Goal: Use online tool/utility: Utilize a website feature to perform a specific function

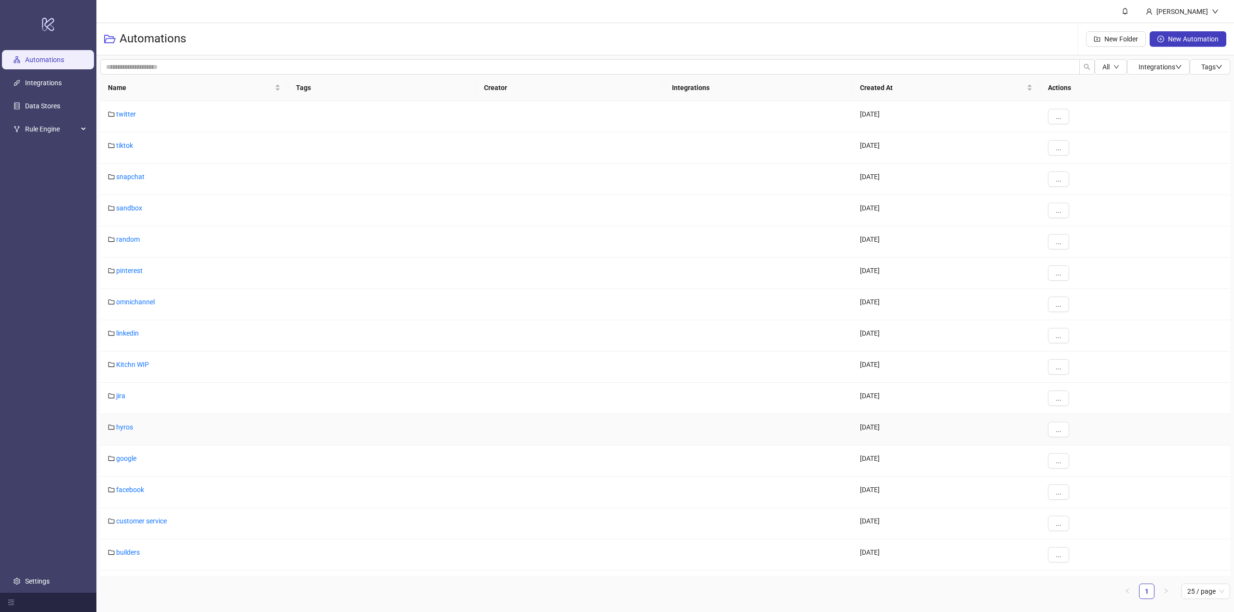
scroll to position [120, 0]
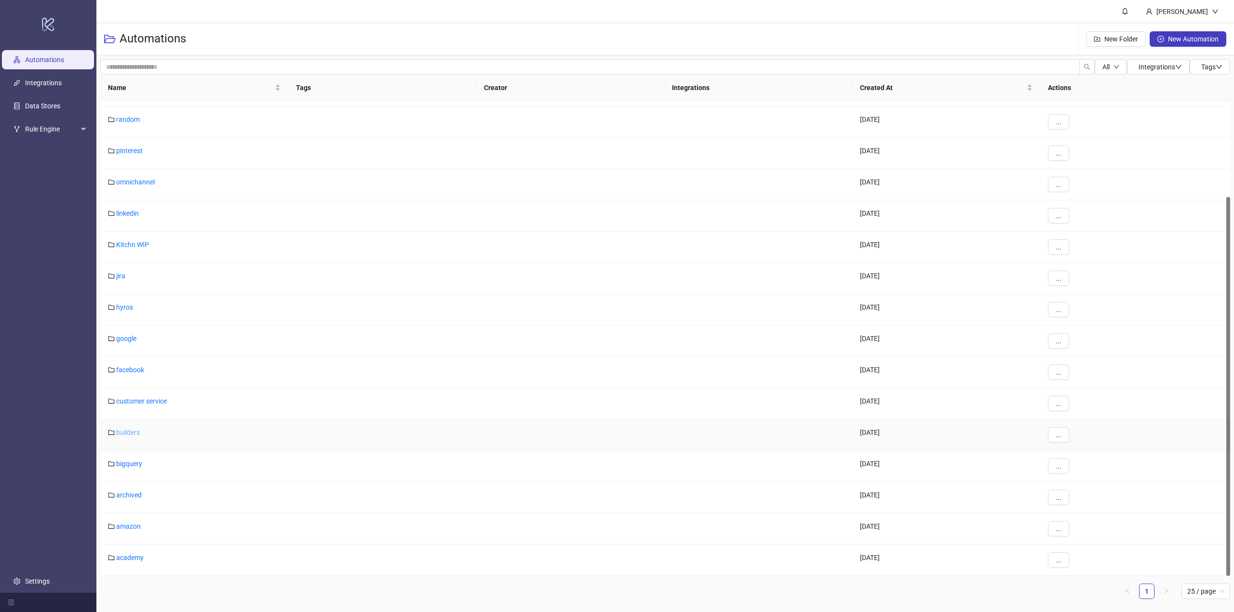
click at [127, 429] on link "builders" at bounding box center [128, 433] width 24 height 8
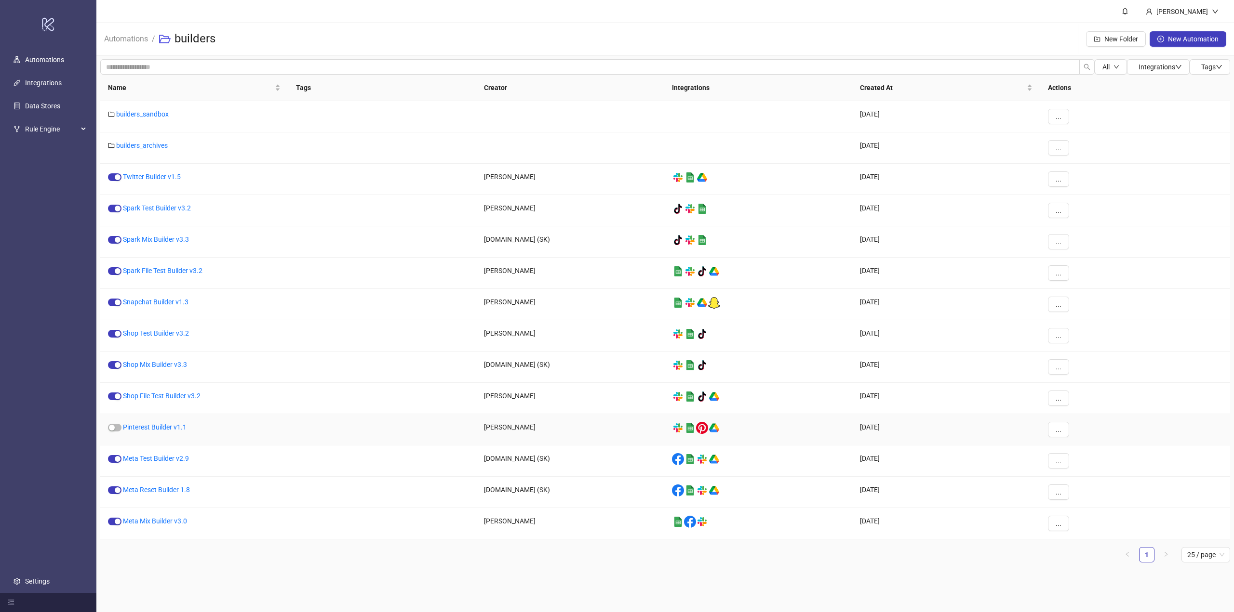
click at [171, 432] on div "Pinterest Builder v1.1" at bounding box center [194, 429] width 188 height 31
click at [169, 428] on link "Pinterest Builder v1.1" at bounding box center [155, 428] width 64 height 8
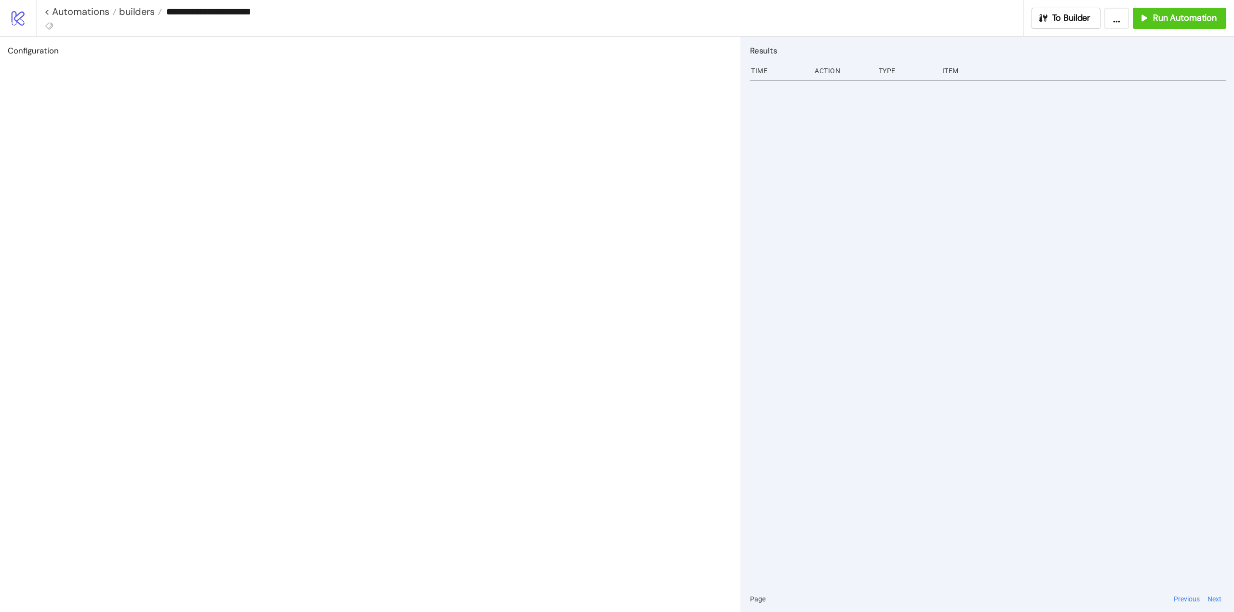
click at [680, 327] on div "Configuration" at bounding box center [370, 325] width 740 height 576
click at [1062, 18] on span "To Builder" at bounding box center [1071, 18] width 39 height 11
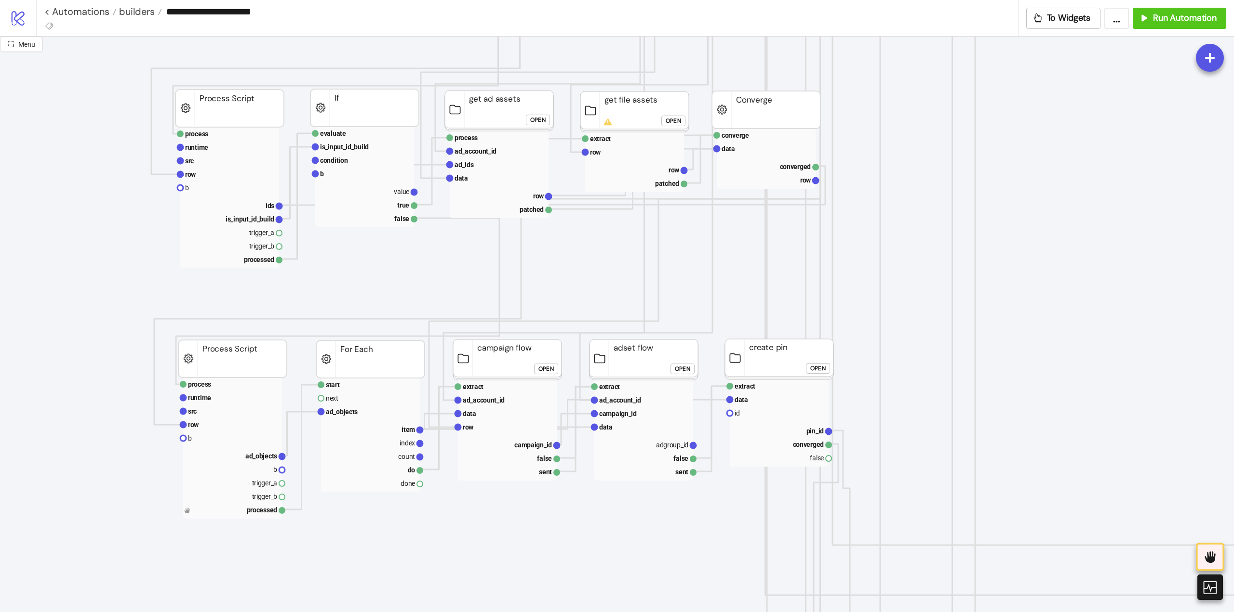
scroll to position [434, 0]
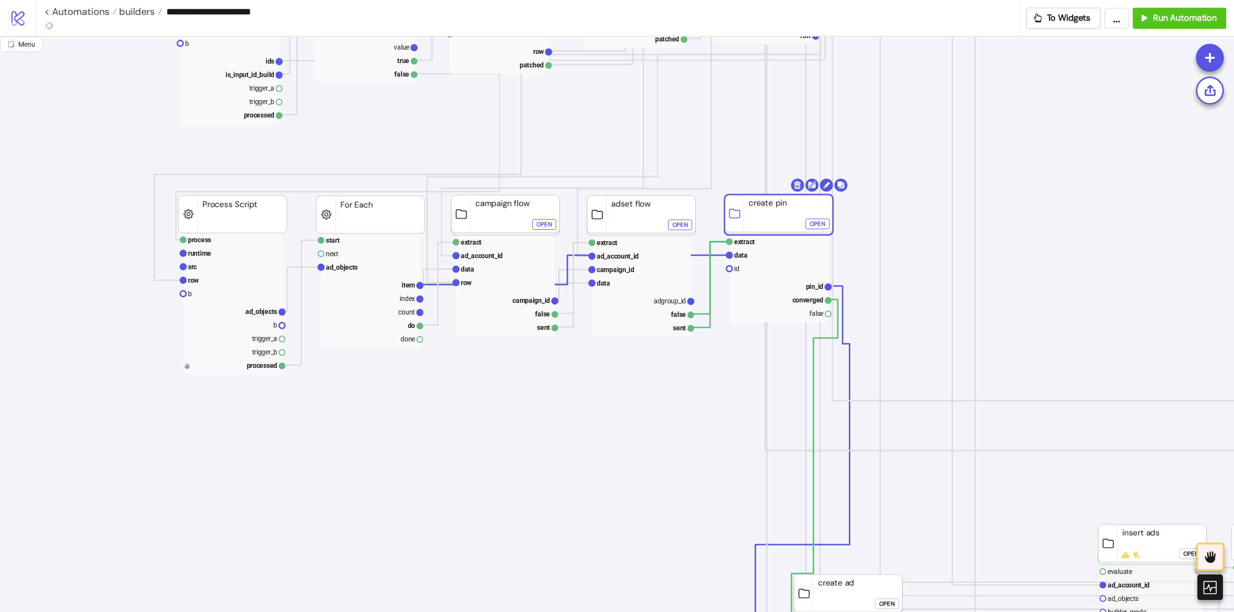
click at [814, 223] on div "Open" at bounding box center [817, 224] width 15 height 11
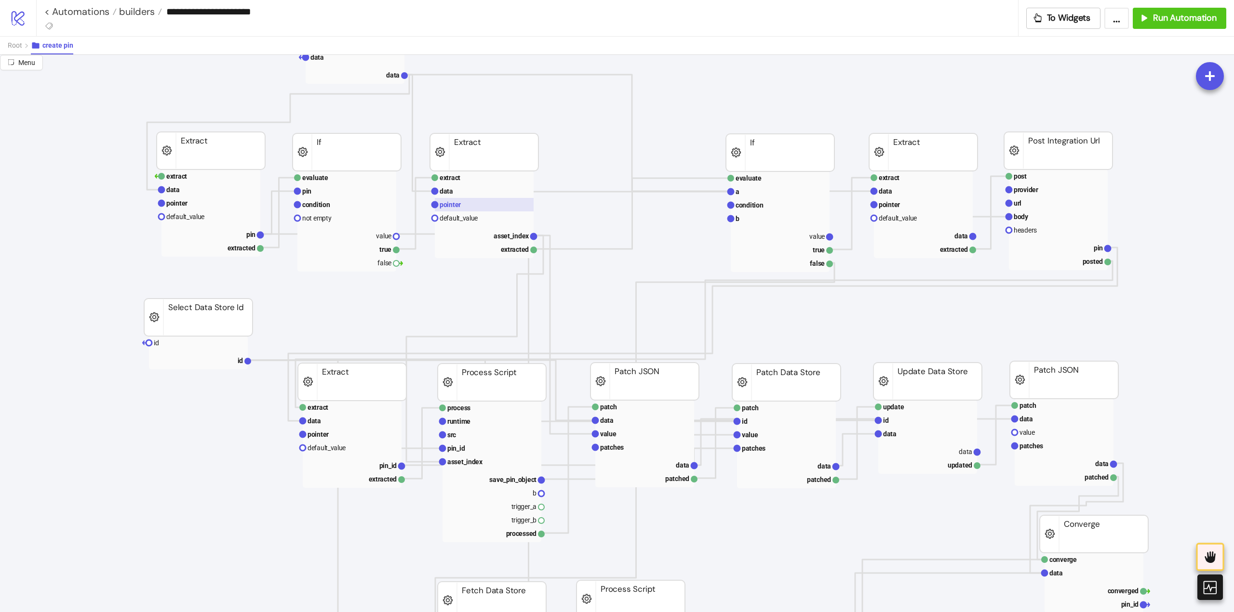
scroll to position [0, 0]
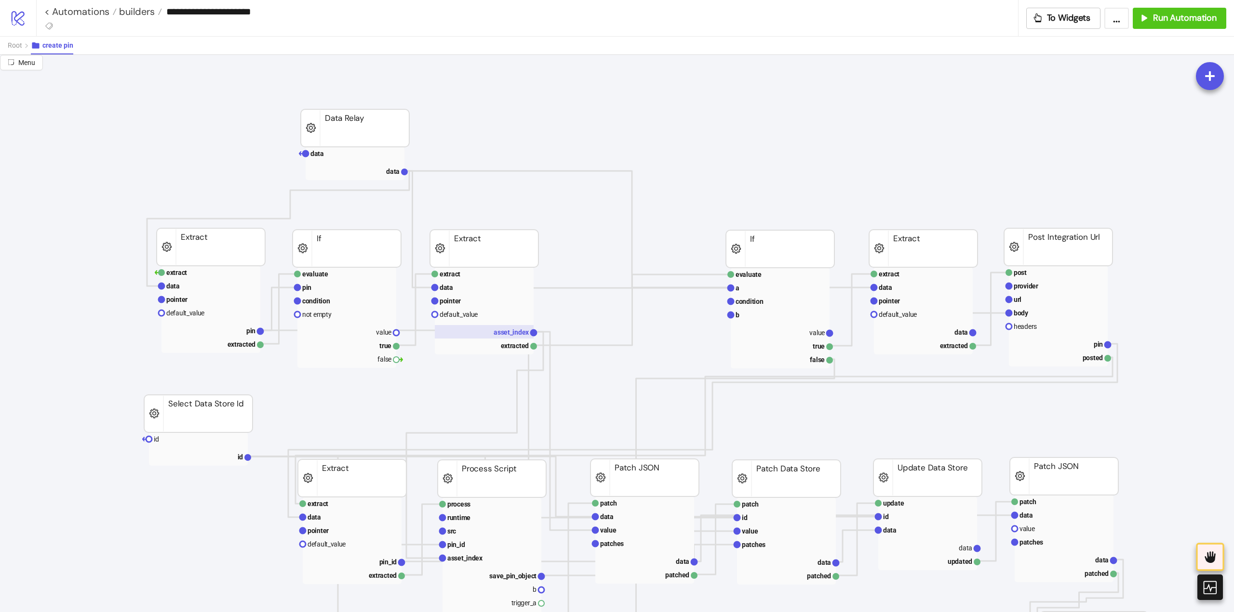
click at [496, 329] on text "asset_index" at bounding box center [511, 333] width 36 height 8
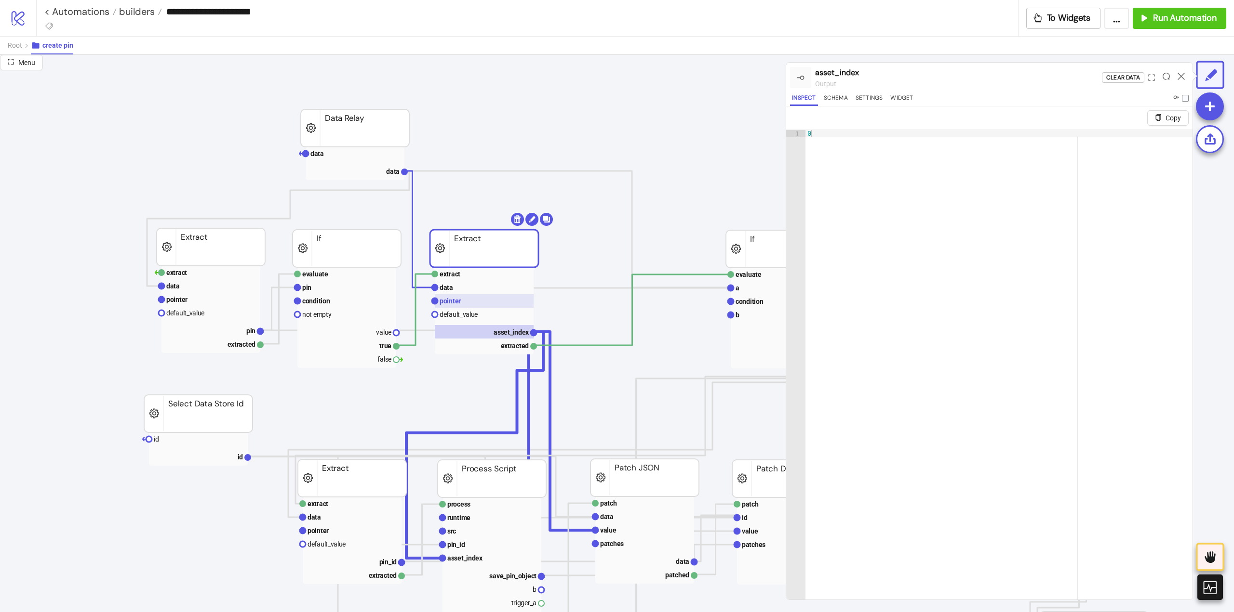
click at [454, 306] on rect at bounding box center [484, 300] width 99 height 13
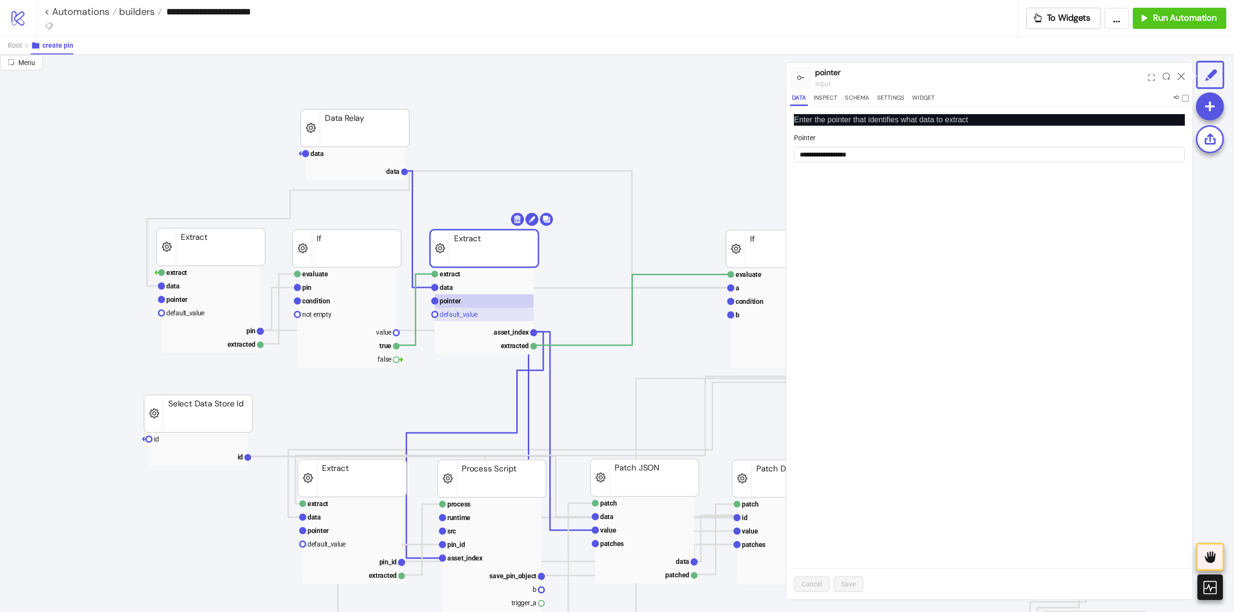
click at [457, 316] on text "default_value" at bounding box center [458, 315] width 38 height 8
click at [1183, 76] on icon at bounding box center [1180, 76] width 7 height 7
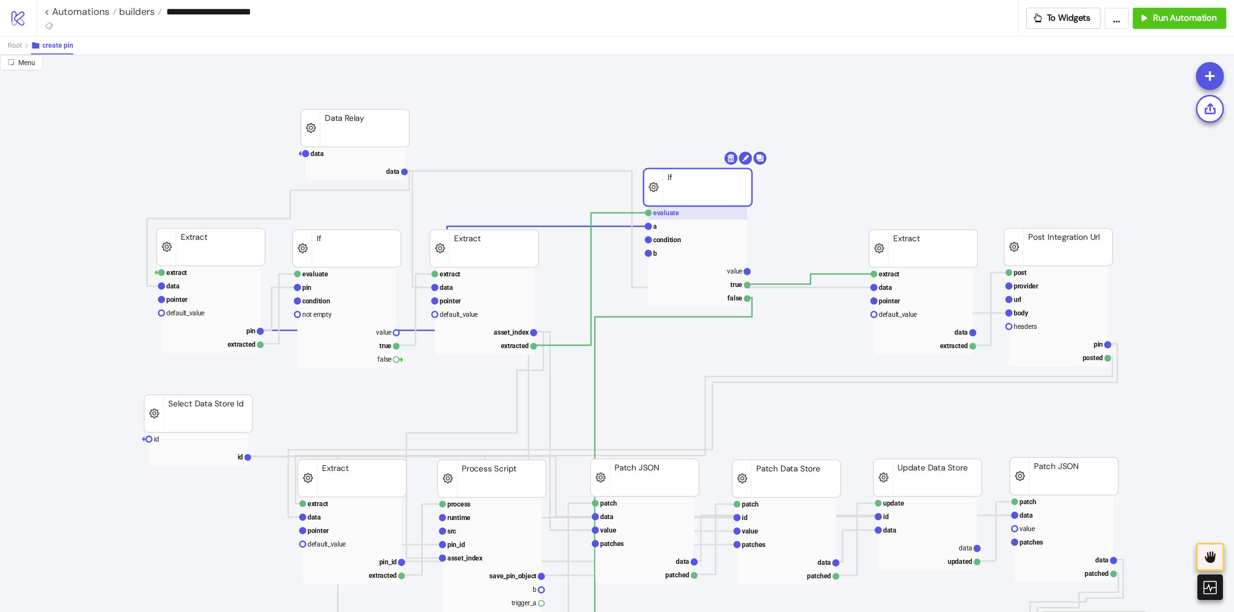
drag, startPoint x: 755, startPoint y: 252, endPoint x: 678, endPoint y: 212, distance: 85.8
click at [665, 249] on rect at bounding box center [697, 253] width 99 height 13
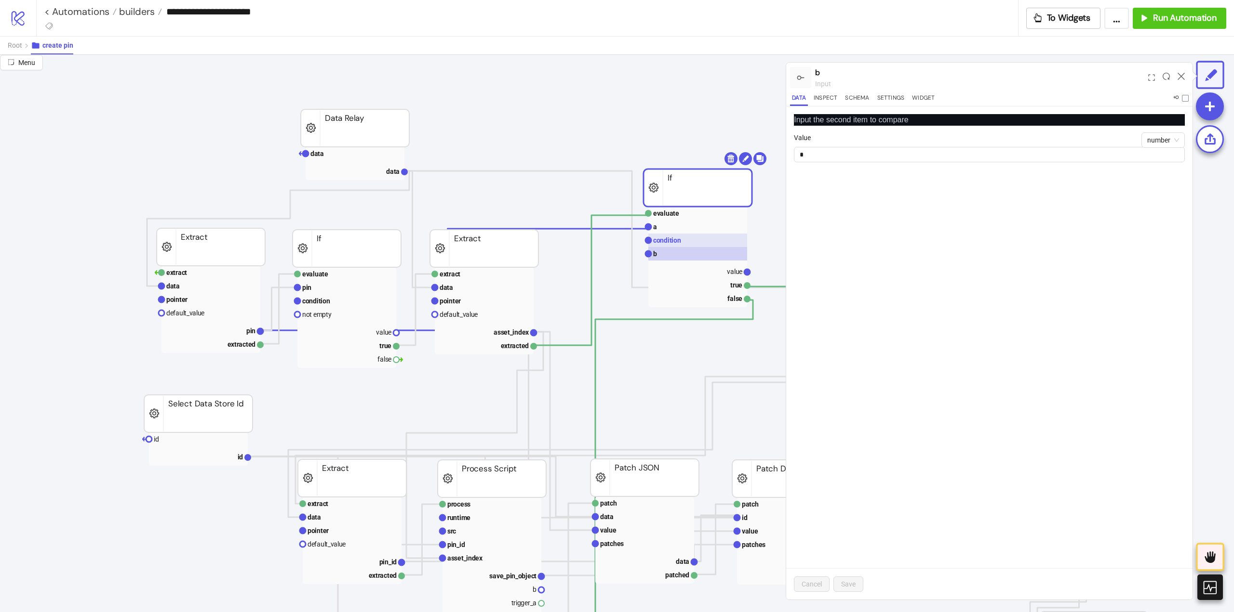
click at [666, 242] on text "condition" at bounding box center [667, 241] width 28 height 8
click at [662, 232] on rect at bounding box center [697, 226] width 99 height 13
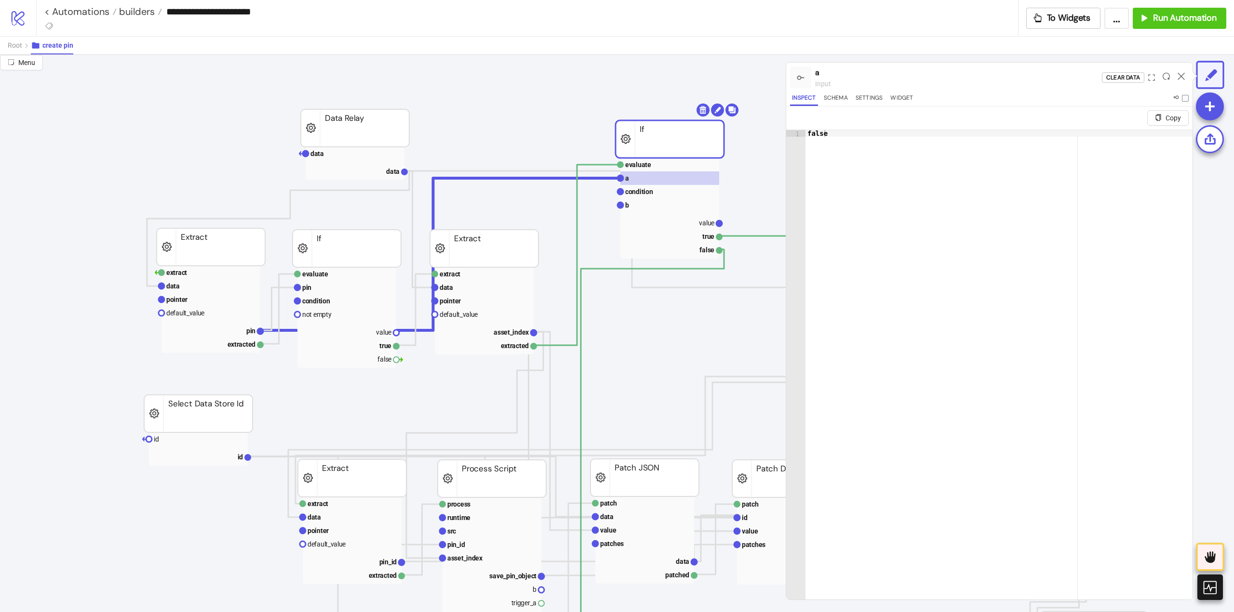
drag, startPoint x: 684, startPoint y: 191, endPoint x: 725, endPoint y: 135, distance: 69.2
click at [662, 140] on rect at bounding box center [669, 139] width 108 height 38
click at [1181, 77] on icon at bounding box center [1180, 76] width 7 height 7
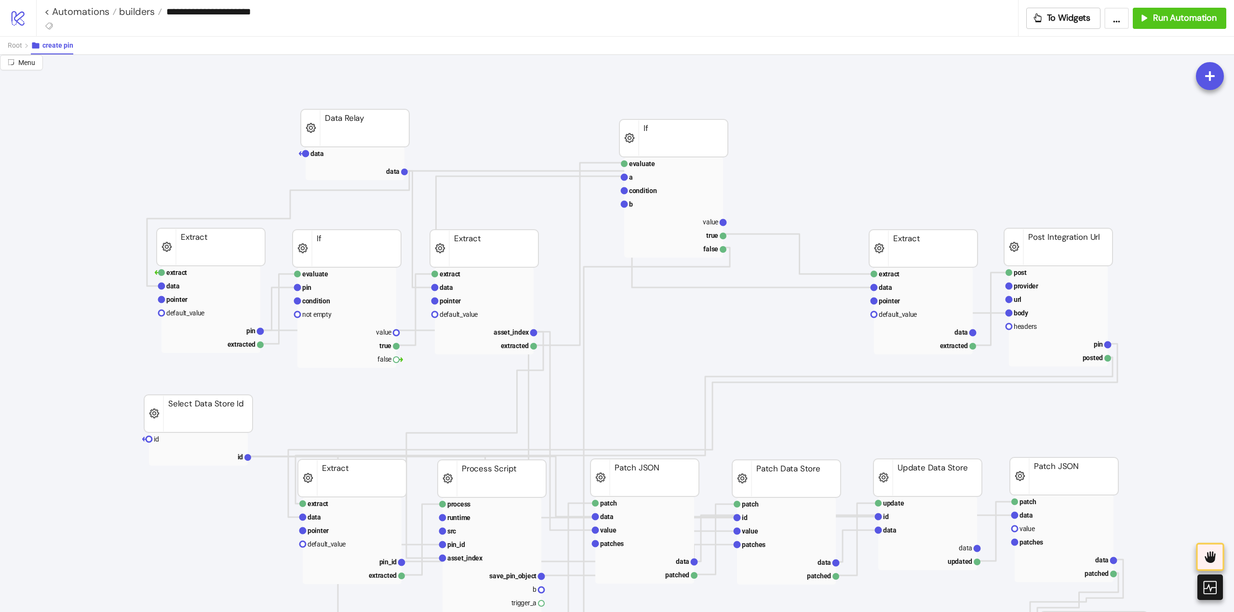
click at [674, 146] on rect at bounding box center [673, 139] width 108 height 38
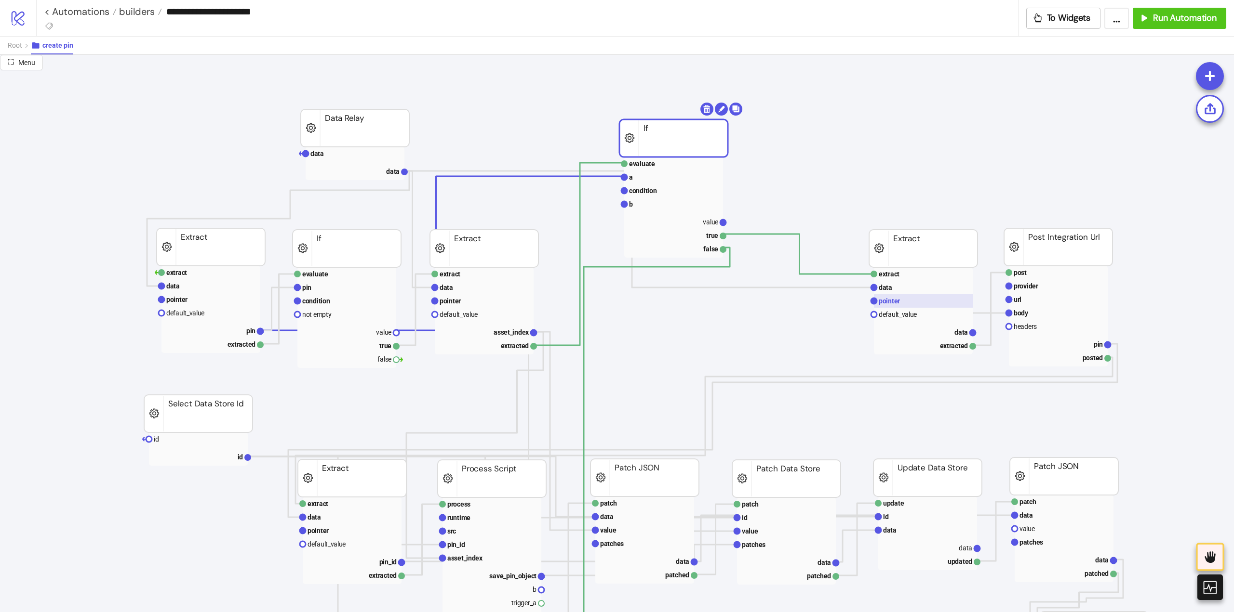
click at [890, 300] on text "pointer" at bounding box center [888, 301] width 21 height 8
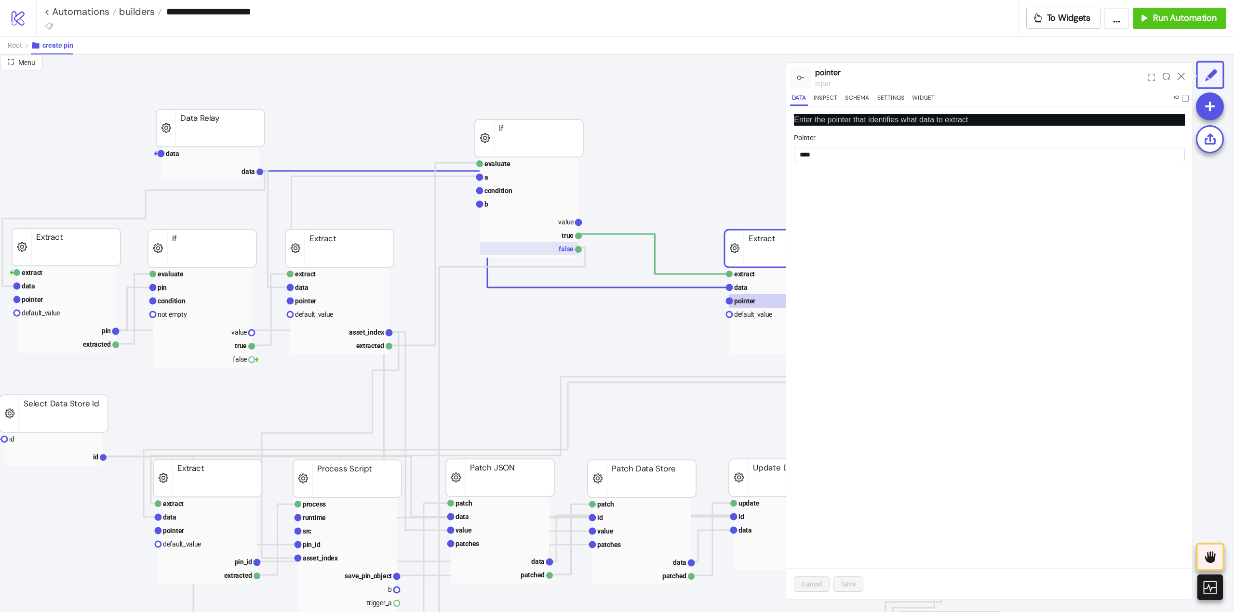
scroll to position [0, 193]
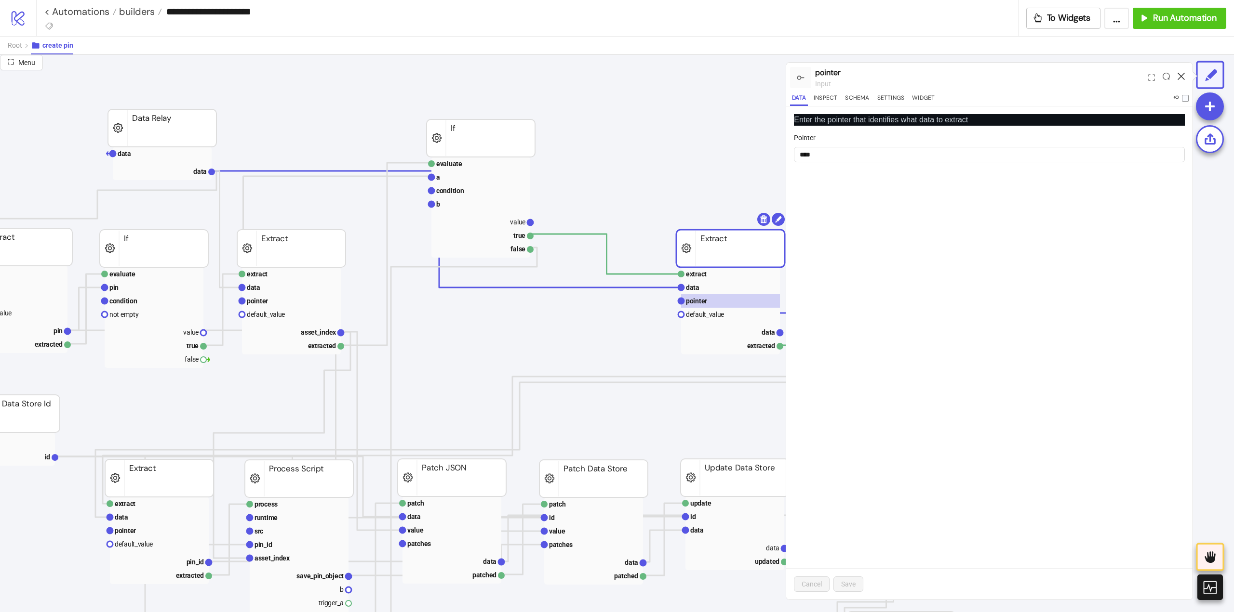
click at [1179, 76] on icon at bounding box center [1180, 76] width 7 height 7
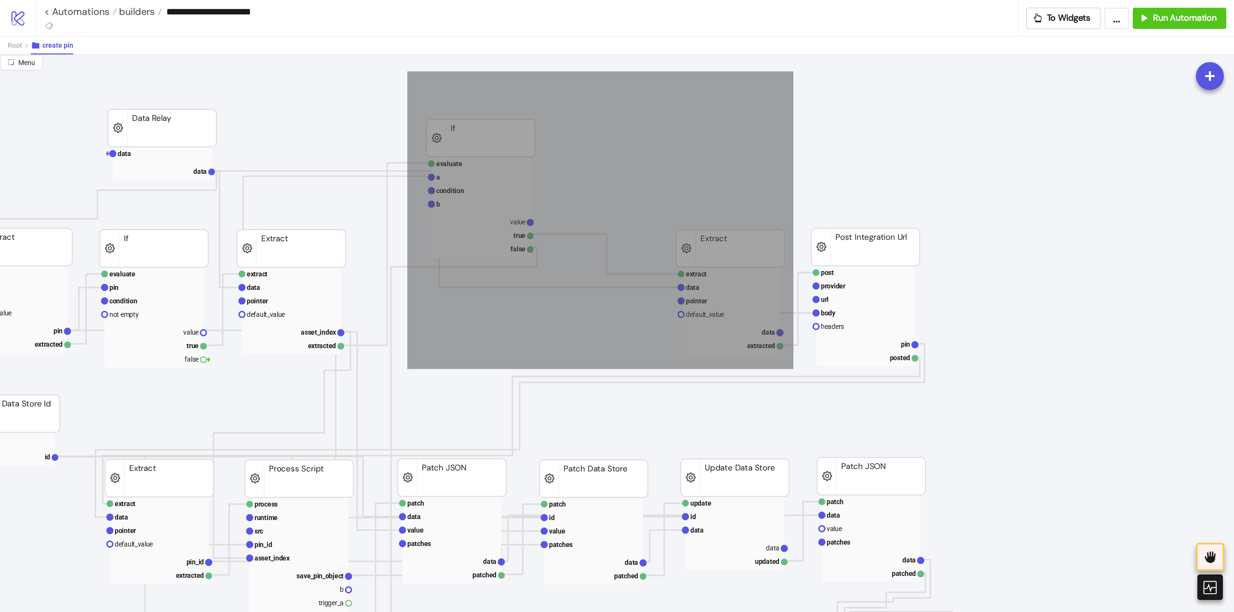
drag, startPoint x: 412, startPoint y: 80, endPoint x: 793, endPoint y: 369, distance: 478.3
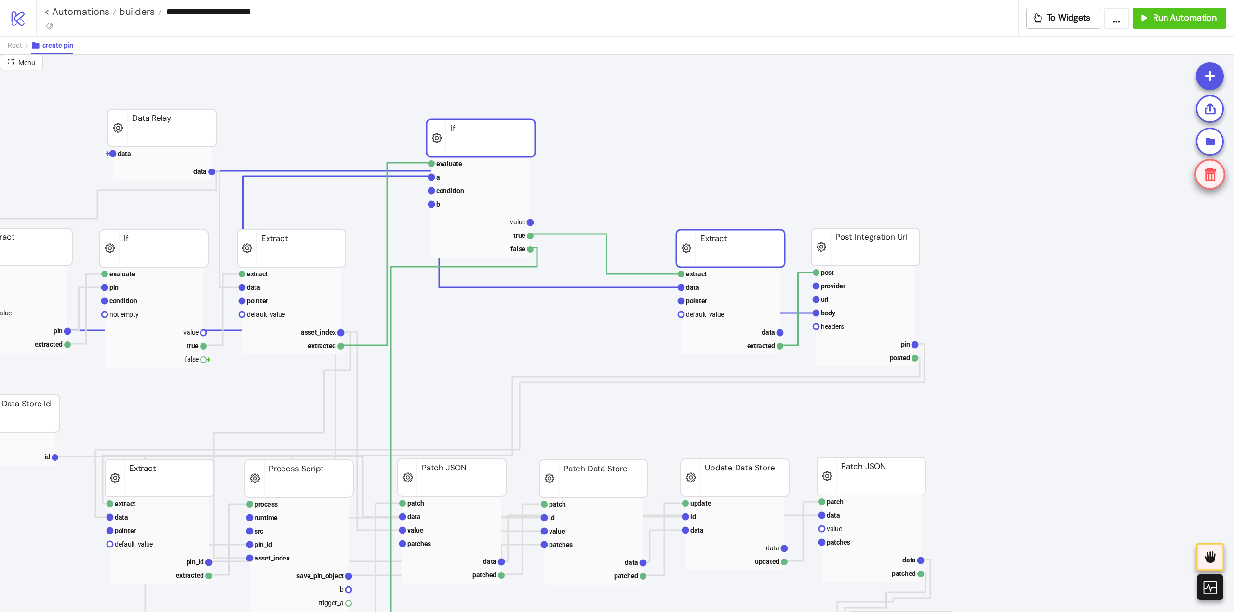
click at [1208, 173] on icon at bounding box center [1210, 174] width 12 height 13
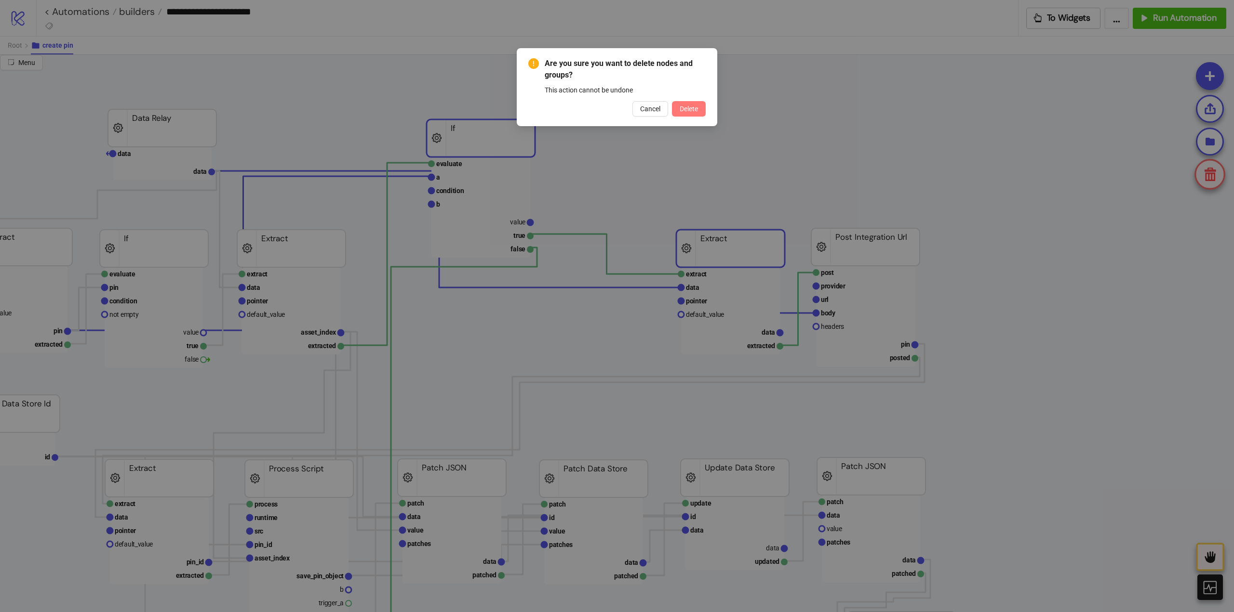
click at [681, 105] on span "Delete" at bounding box center [688, 109] width 18 height 8
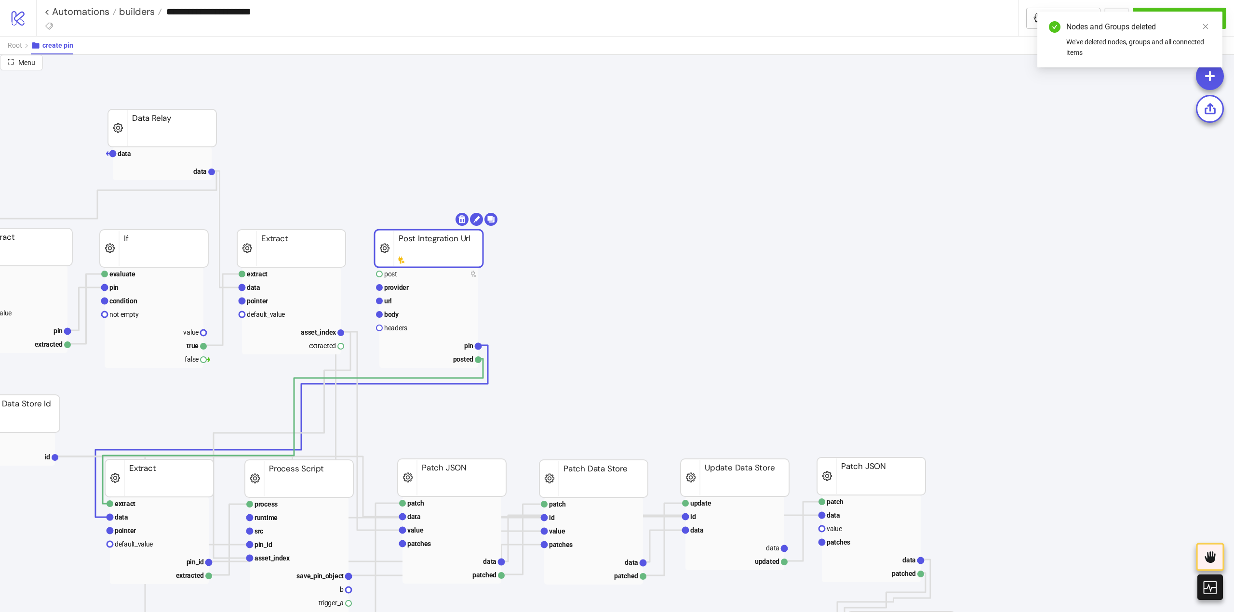
drag, startPoint x: 859, startPoint y: 242, endPoint x: 423, endPoint y: 242, distance: 435.6
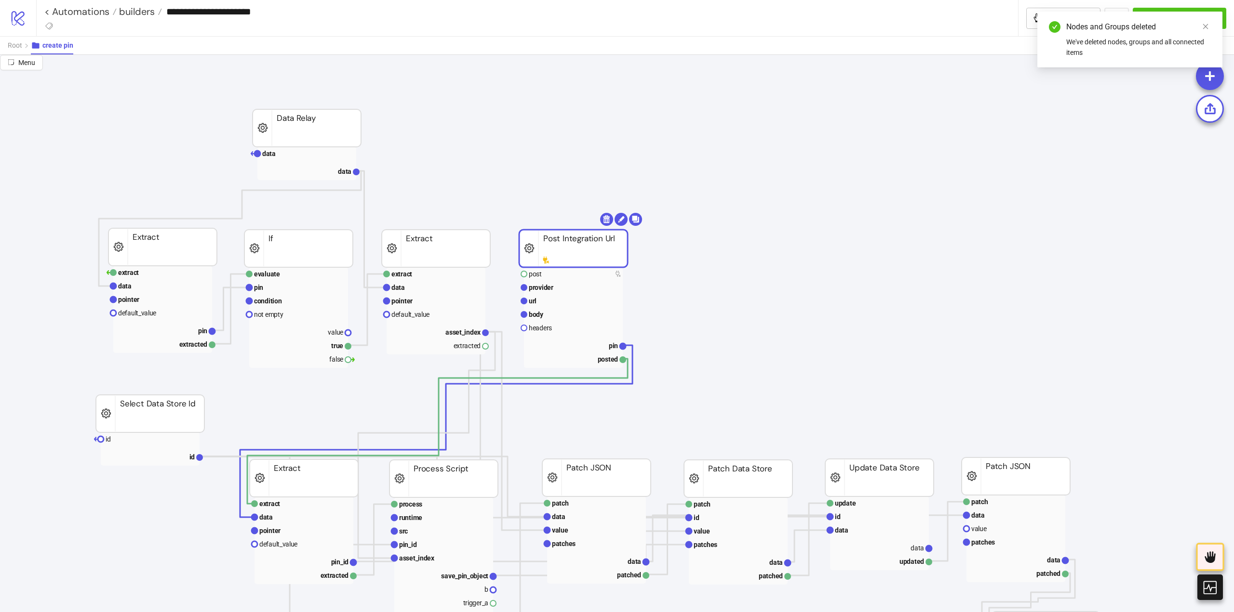
scroll to position [0, 0]
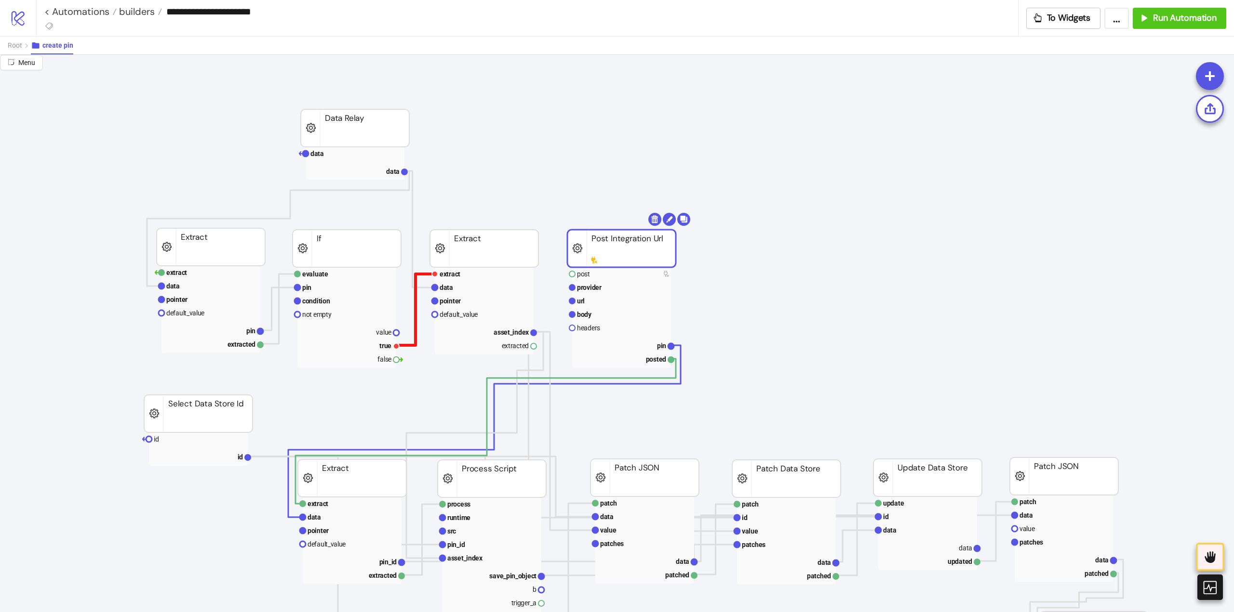
click at [414, 321] on polyline at bounding box center [415, 309] width 39 height 71
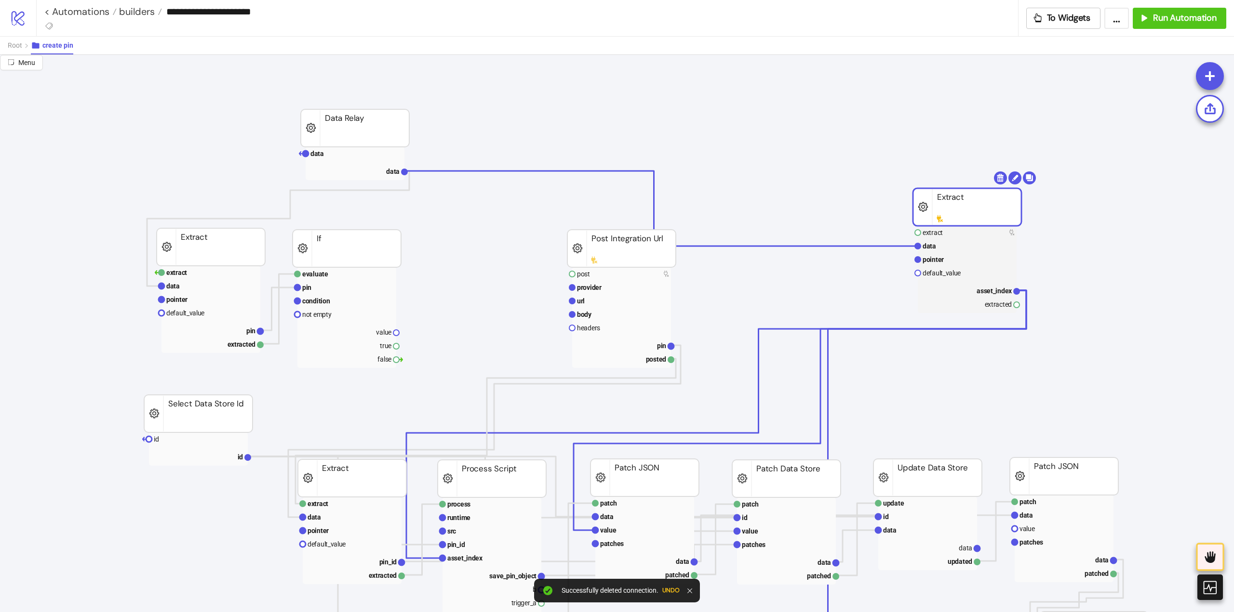
drag, startPoint x: 465, startPoint y: 252, endPoint x: 809, endPoint y: 222, distance: 345.9
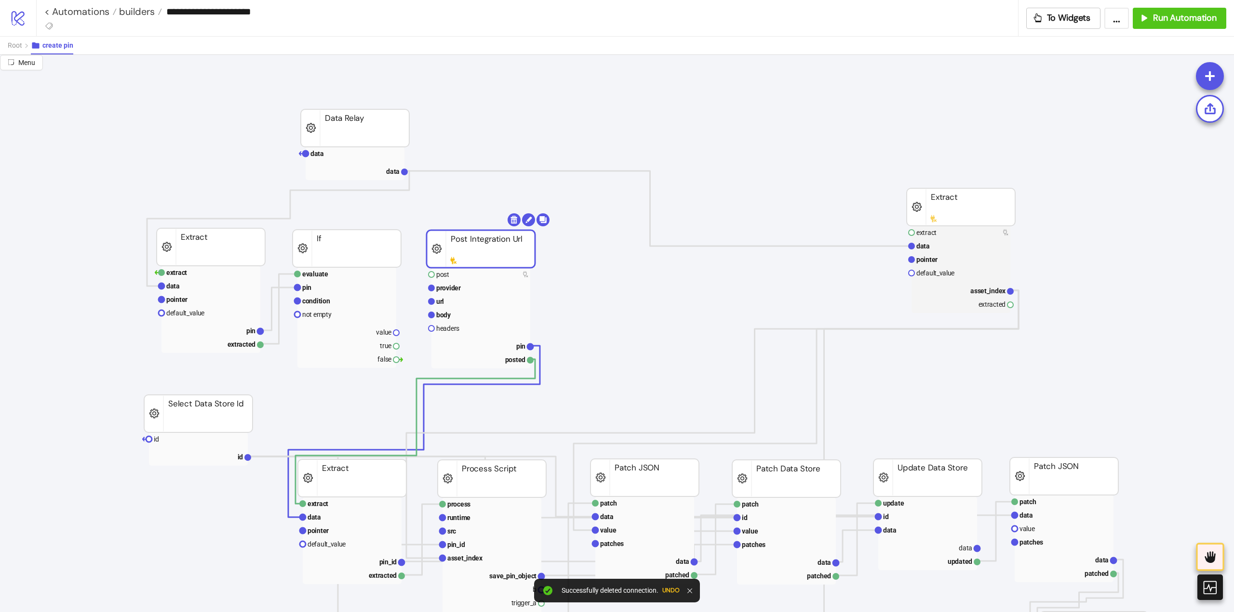
drag, startPoint x: 566, startPoint y: 250, endPoint x: 446, endPoint y: 248, distance: 120.0
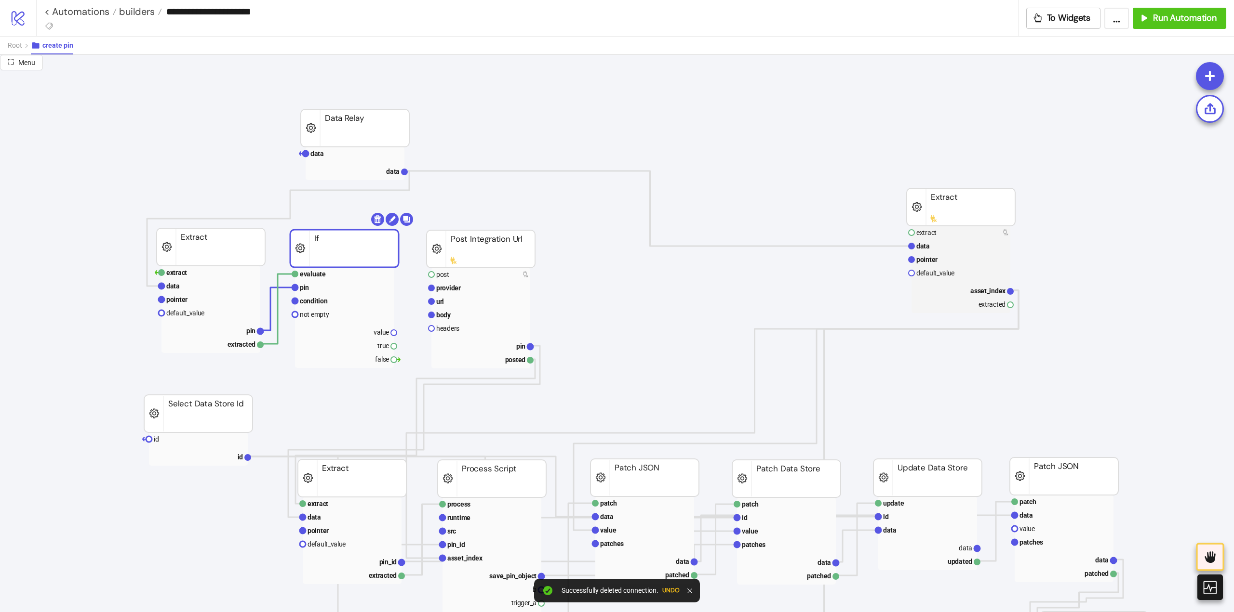
drag, startPoint x: 346, startPoint y: 240, endPoint x: 407, endPoint y: 249, distance: 61.3
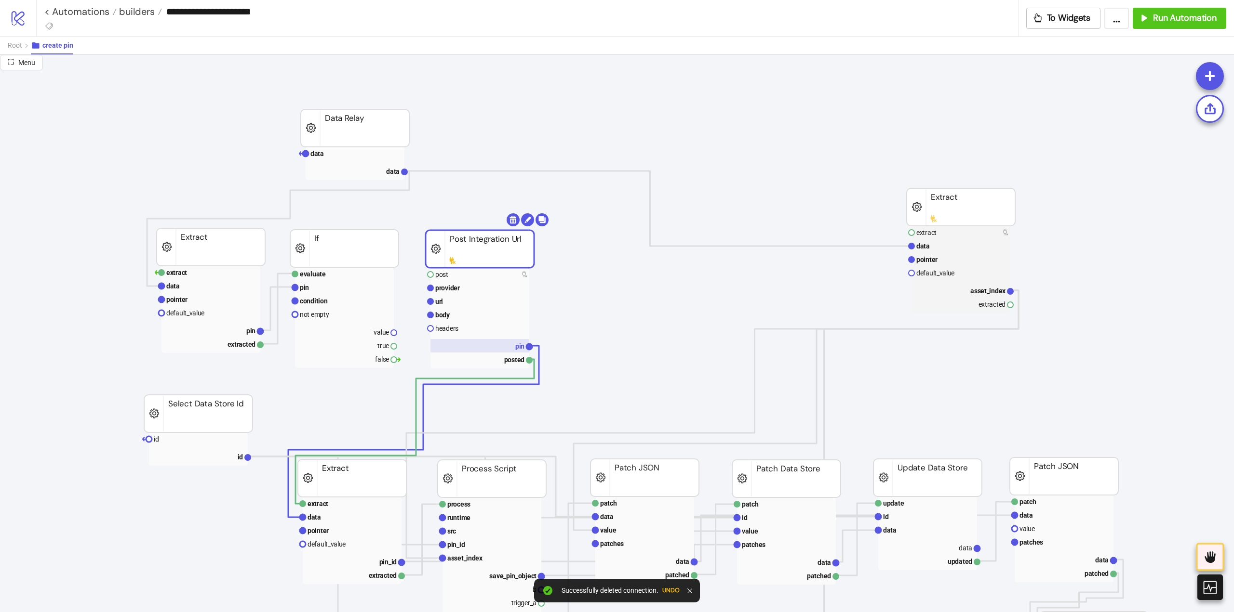
drag, startPoint x: 394, startPoint y: 345, endPoint x: 431, endPoint y: 340, distance: 37.5
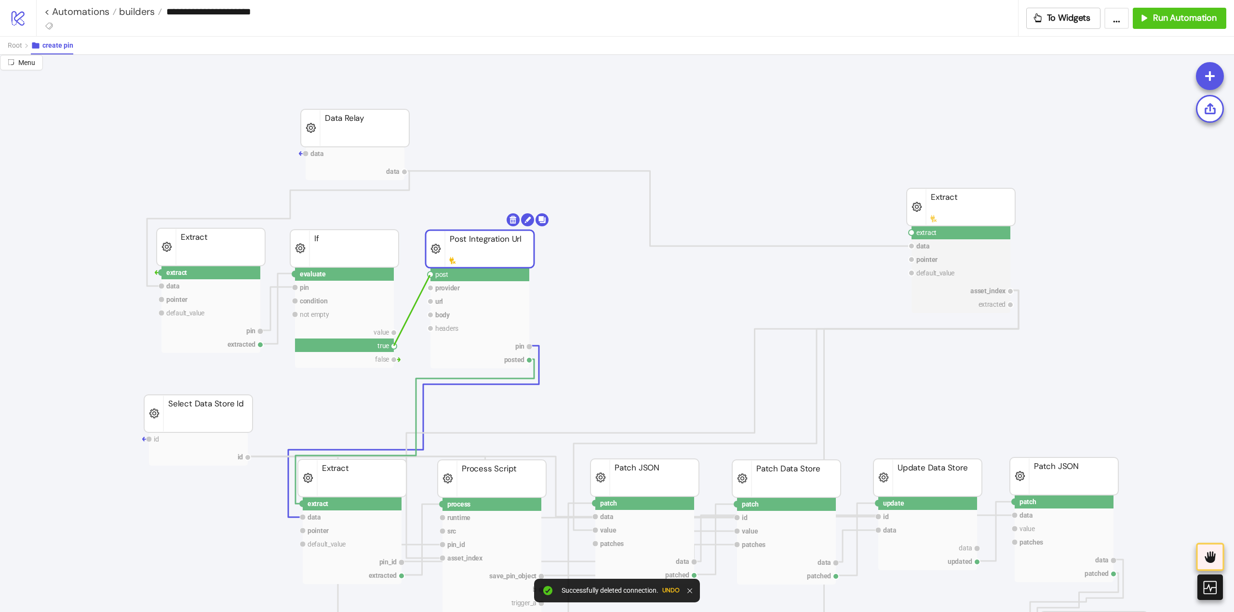
click at [430, 275] on circle at bounding box center [430, 275] width 6 height 6
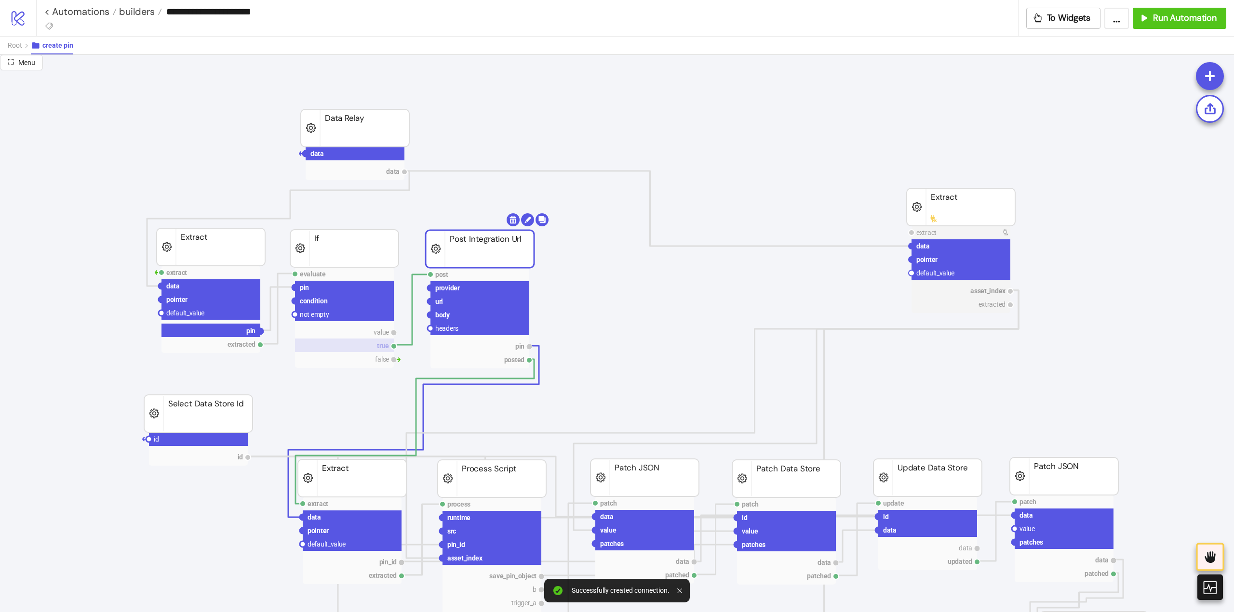
drag, startPoint x: 258, startPoint y: 332, endPoint x: 360, endPoint y: 350, distance: 103.8
click at [428, 315] on circle at bounding box center [430, 315] width 6 height 6
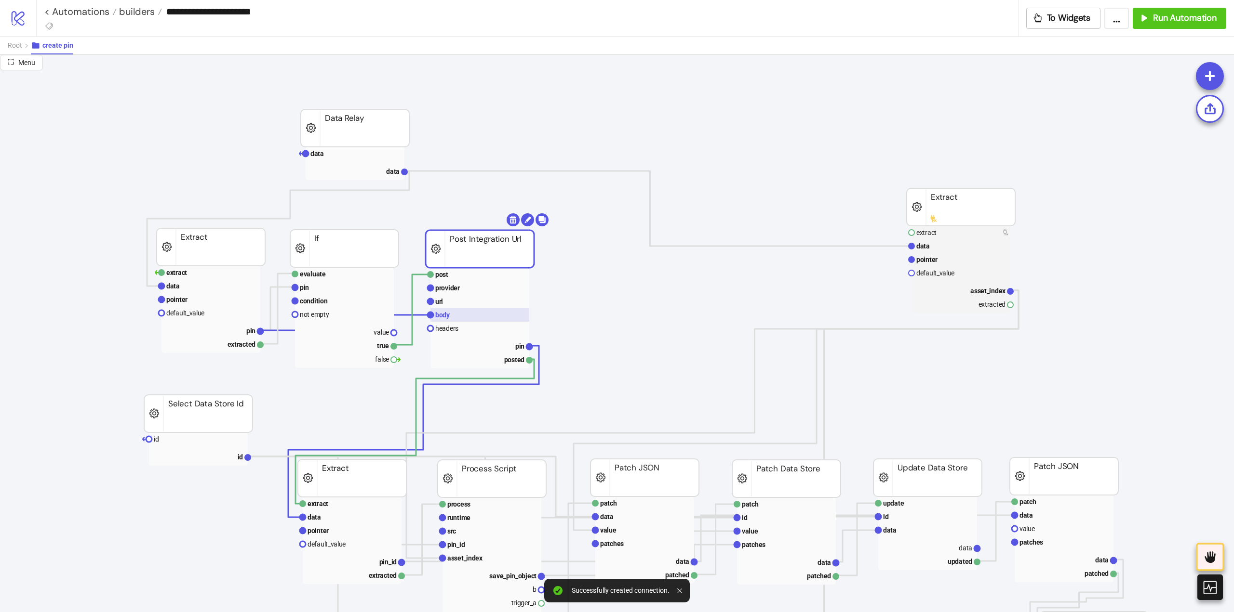
click at [442, 315] on text "body" at bounding box center [442, 315] width 15 height 8
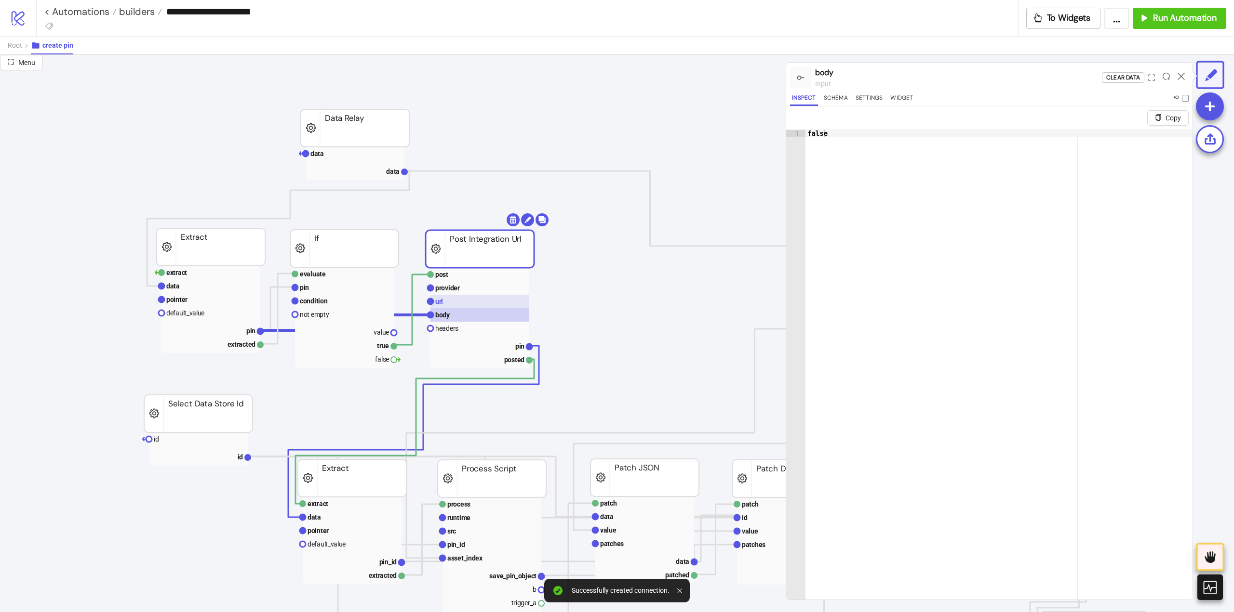
click at [452, 302] on rect at bounding box center [479, 301] width 99 height 13
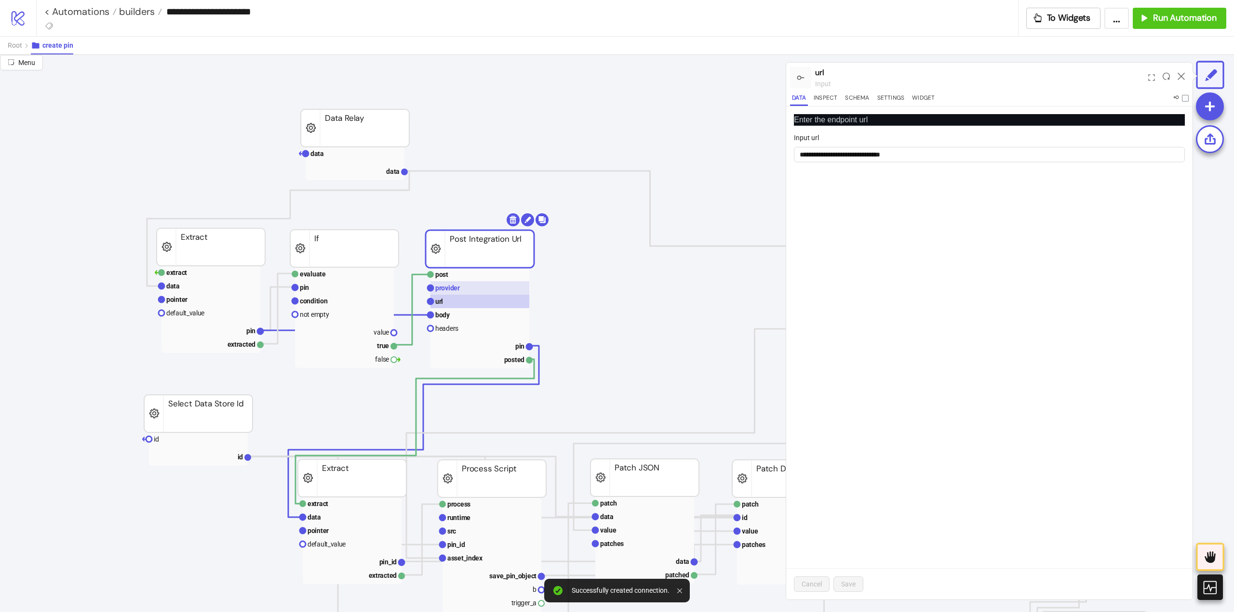
click at [448, 291] on text "provider" at bounding box center [447, 288] width 25 height 8
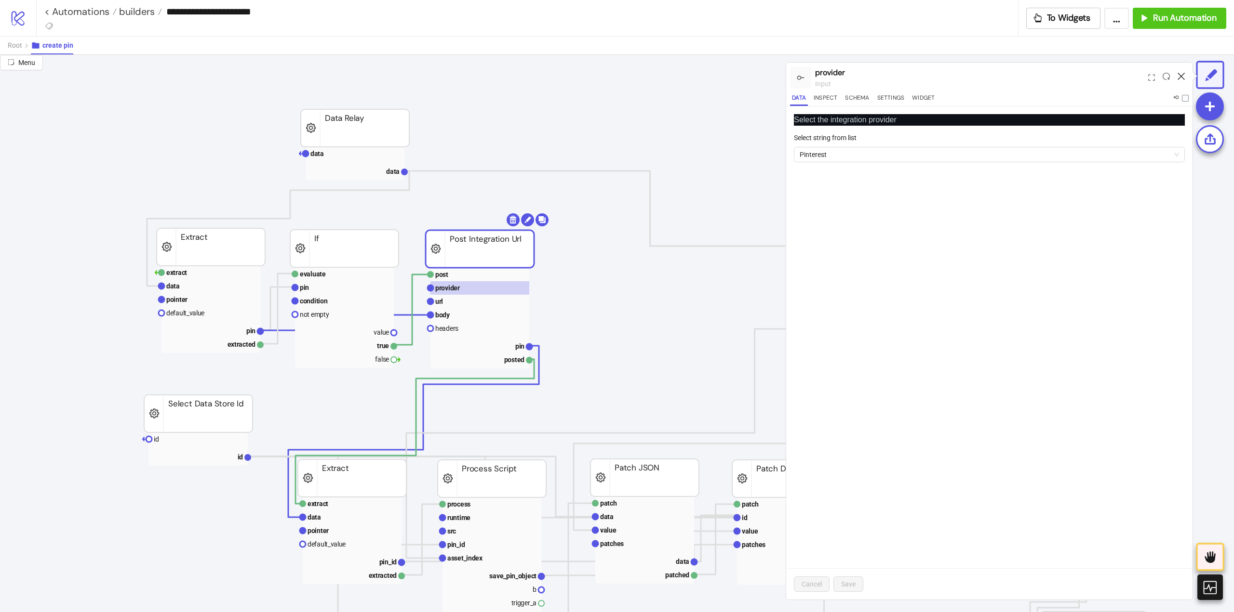
click at [1180, 76] on icon at bounding box center [1180, 76] width 7 height 7
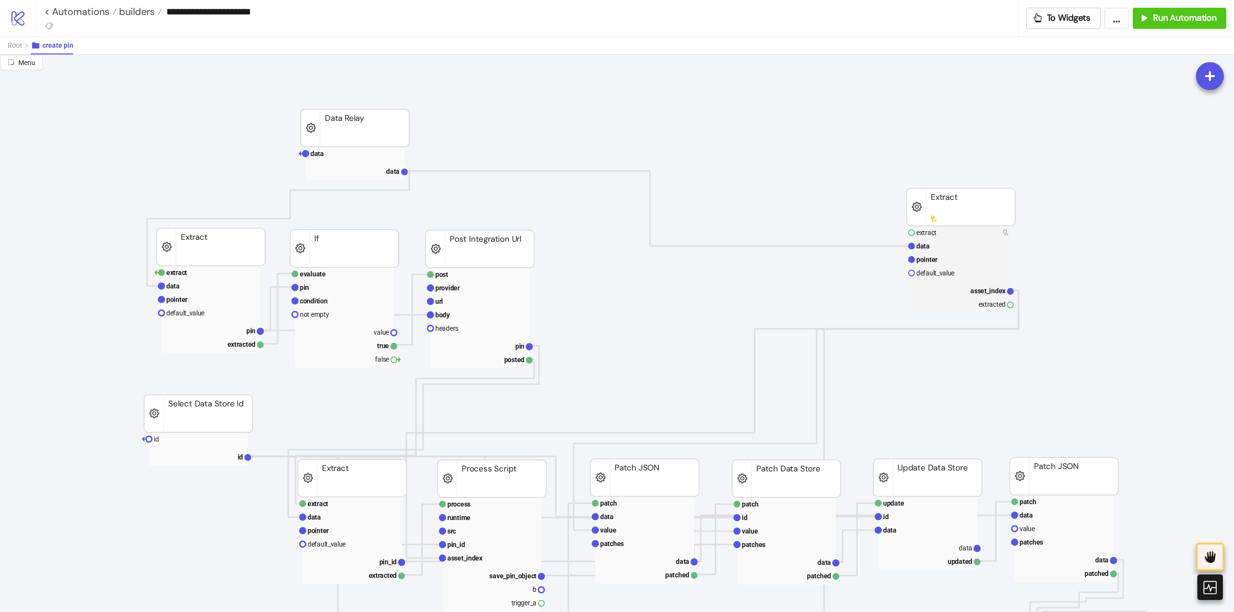
scroll to position [96, 0]
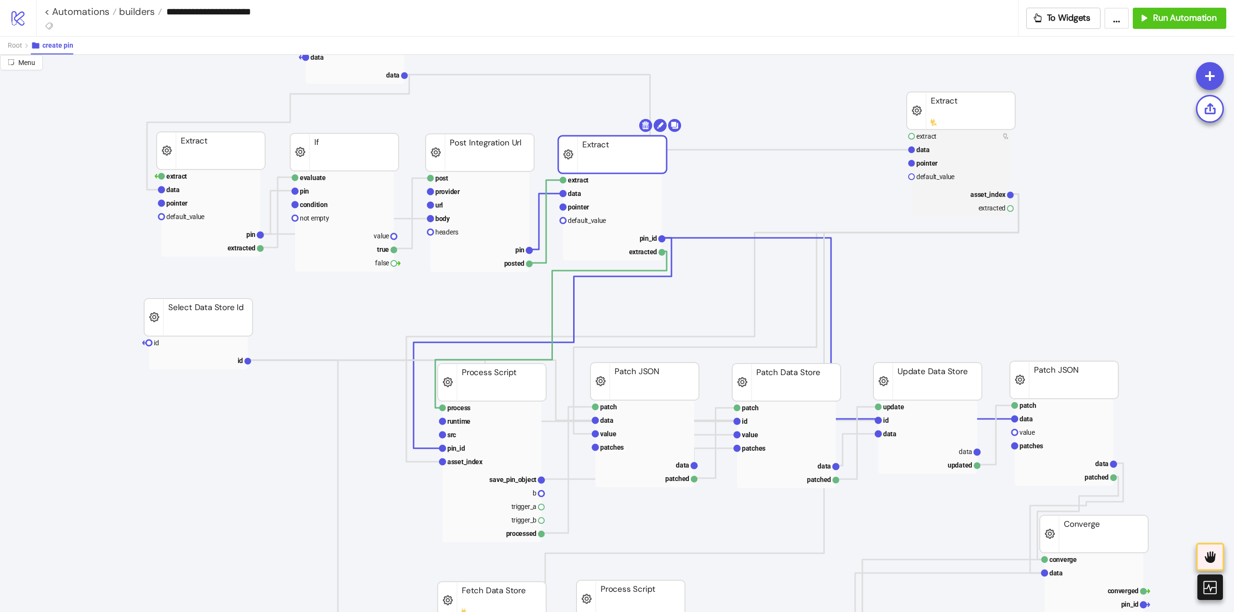
drag, startPoint x: 355, startPoint y: 385, endPoint x: 619, endPoint y: 159, distance: 347.9
click at [980, 192] on text "asset_index" at bounding box center [988, 195] width 36 height 8
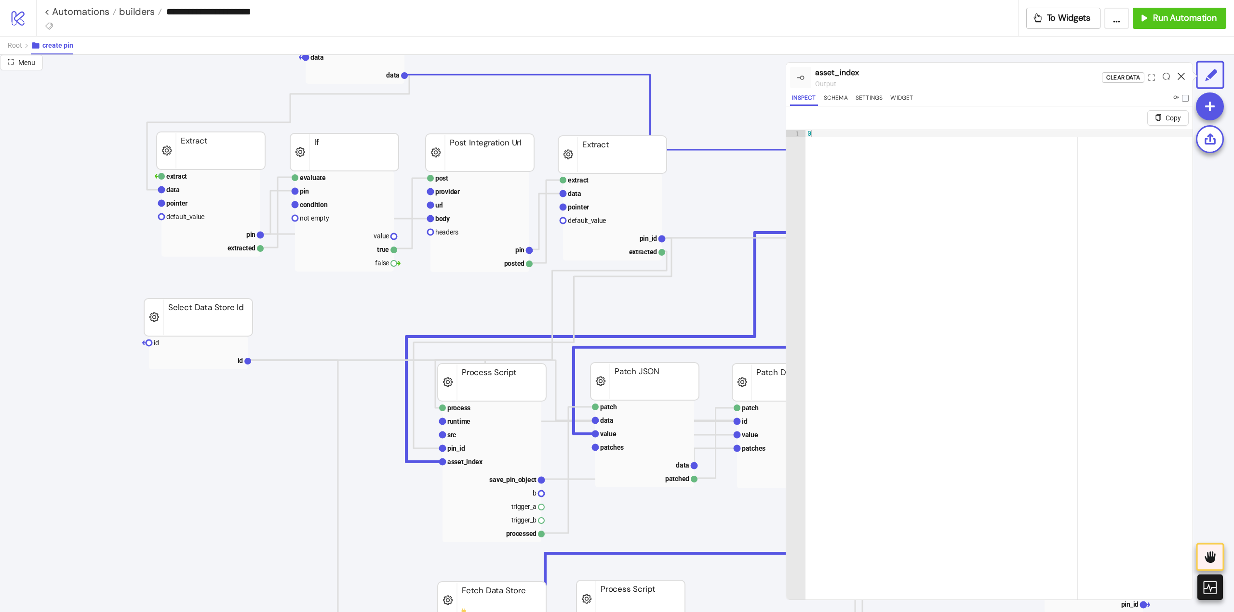
click at [1181, 77] on icon at bounding box center [1180, 76] width 7 height 7
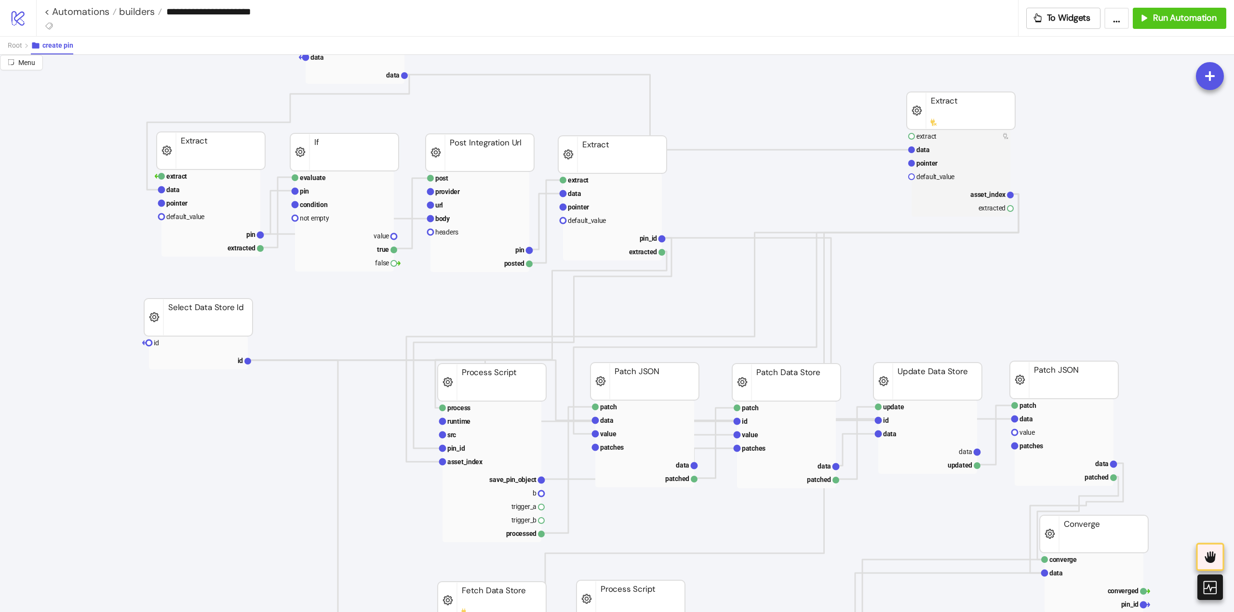
scroll to position [0, 0]
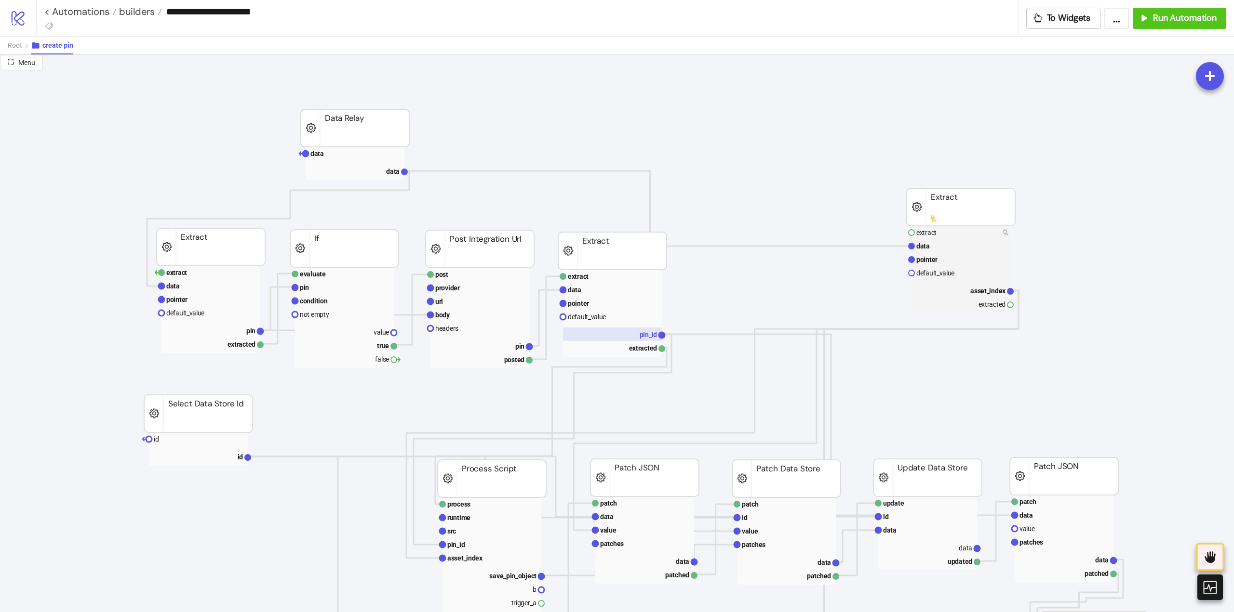
click at [639, 334] on rect at bounding box center [612, 334] width 99 height 13
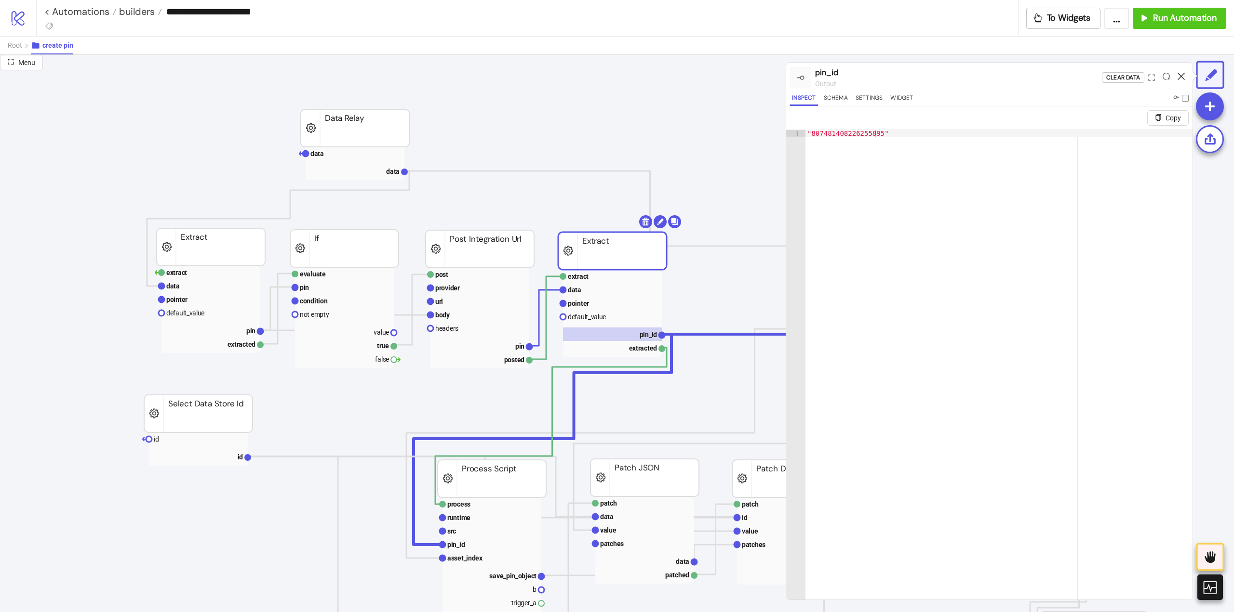
click at [1178, 76] on icon at bounding box center [1180, 76] width 7 height 7
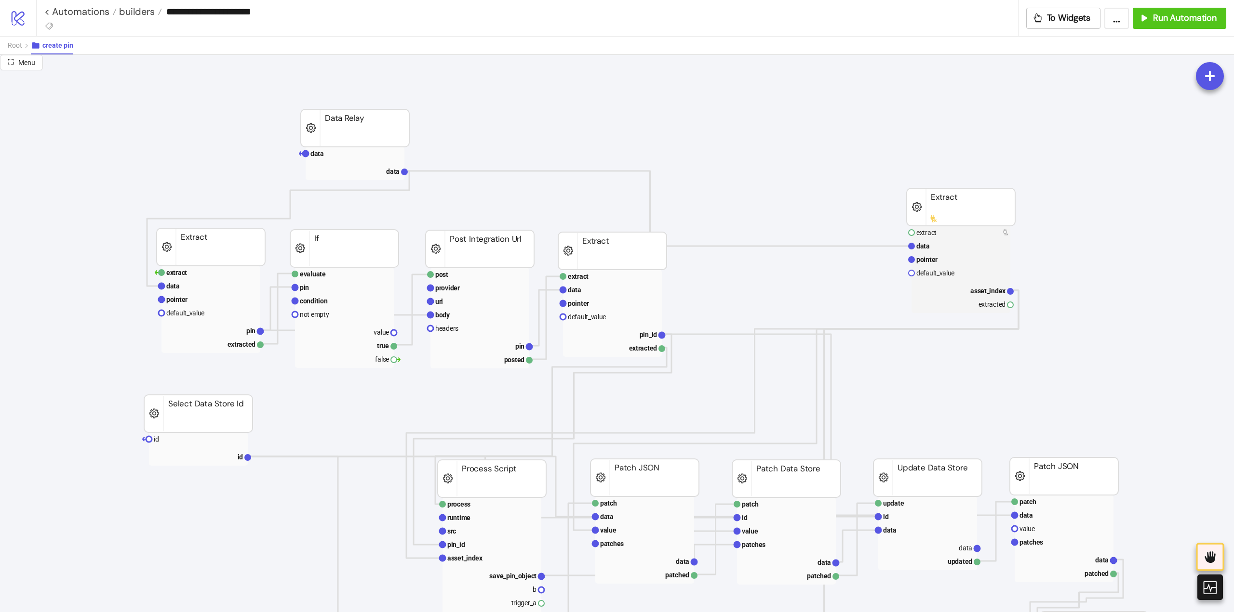
scroll to position [48, 0]
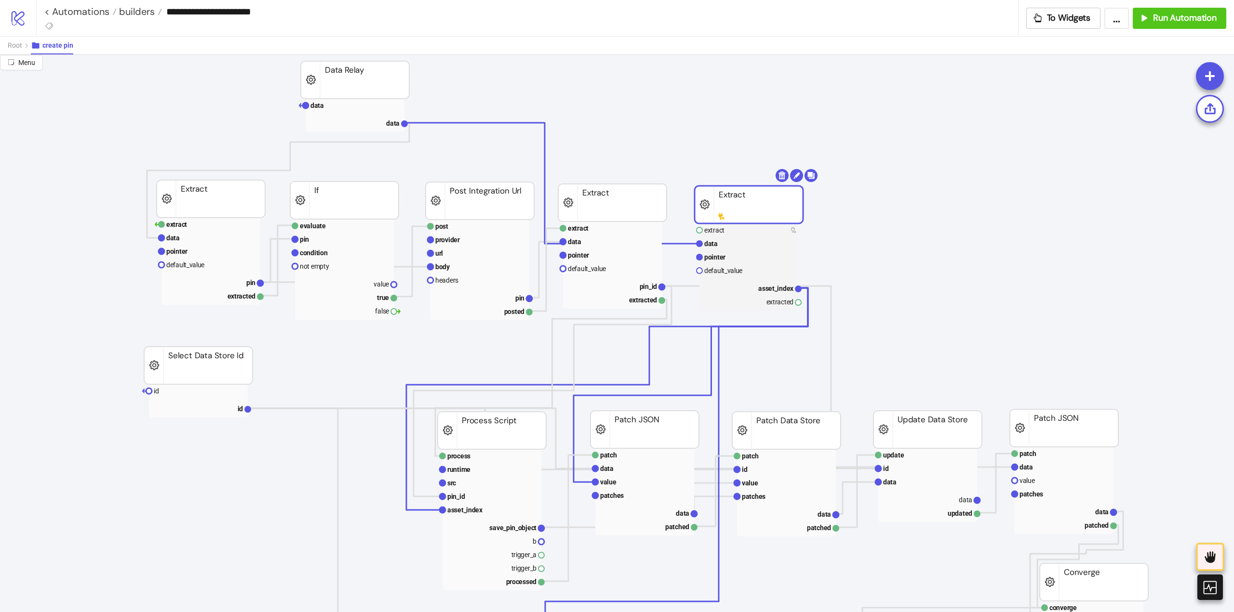
drag, startPoint x: 961, startPoint y: 155, endPoint x: 749, endPoint y: 201, distance: 216.9
click at [663, 319] on polyline at bounding box center [550, 378] width 231 height 157
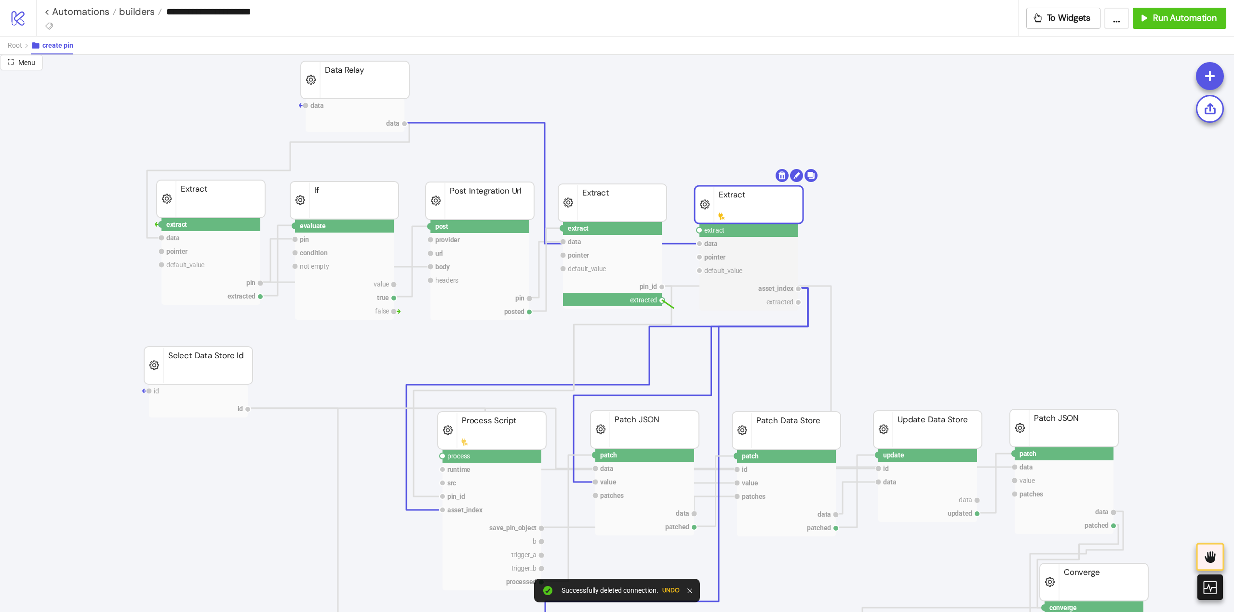
drag, startPoint x: 664, startPoint y: 299, endPoint x: 683, endPoint y: 309, distance: 21.8
click at [699, 230] on circle at bounding box center [699, 230] width 6 height 6
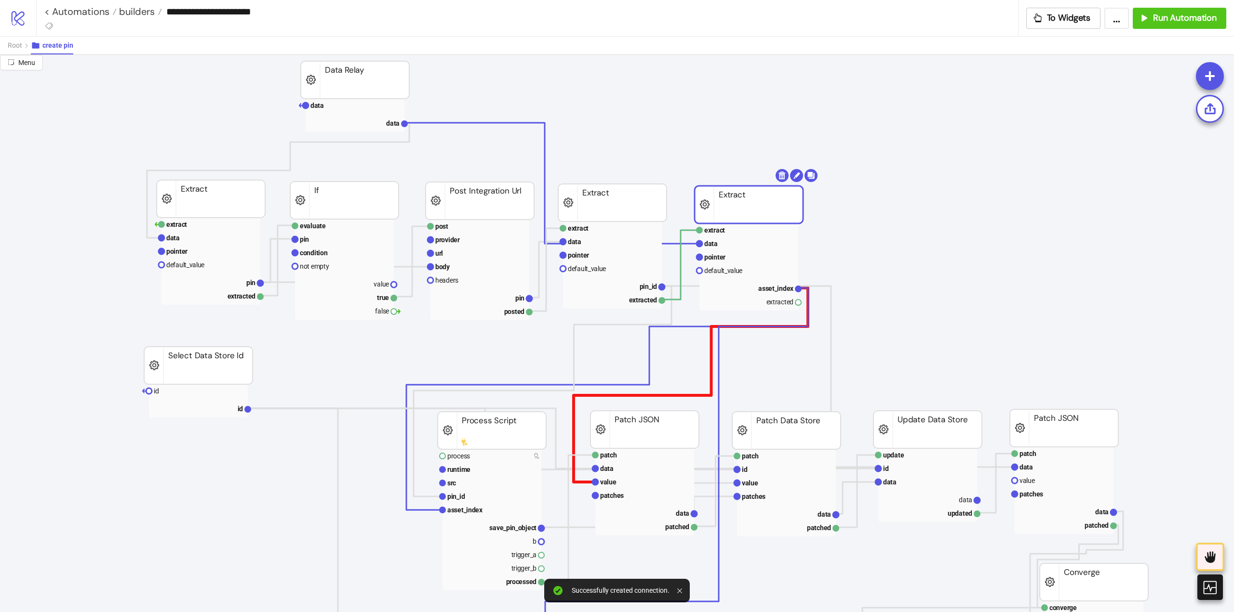
scroll to position [145, 0]
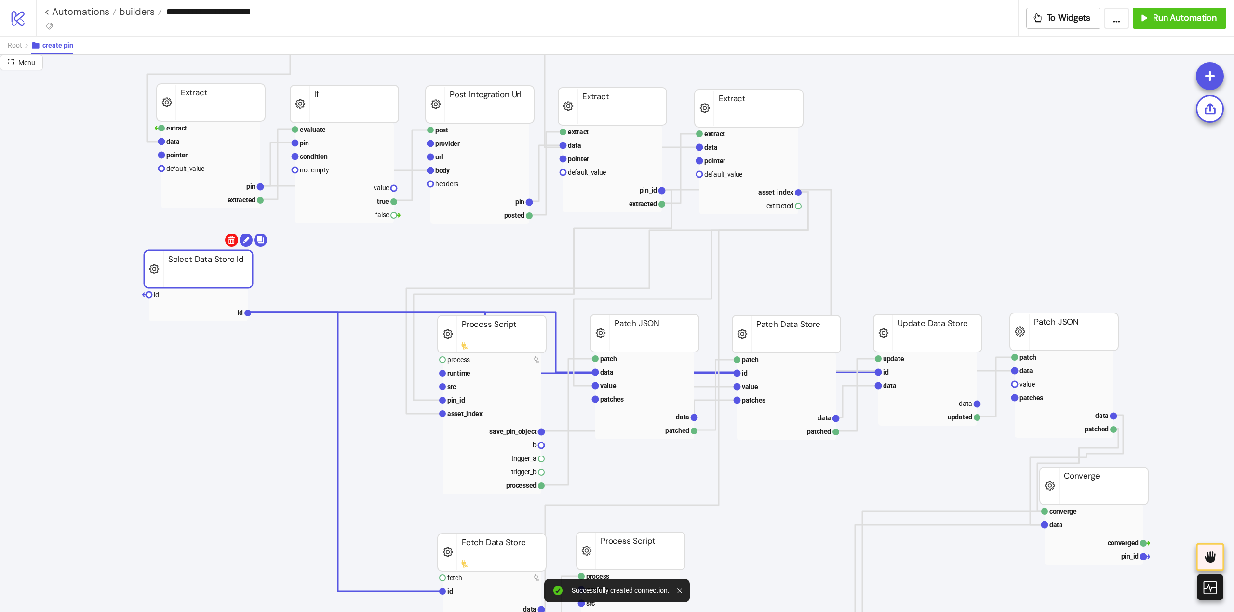
click at [228, 242] on body "**********" at bounding box center [617, 306] width 1234 height 612
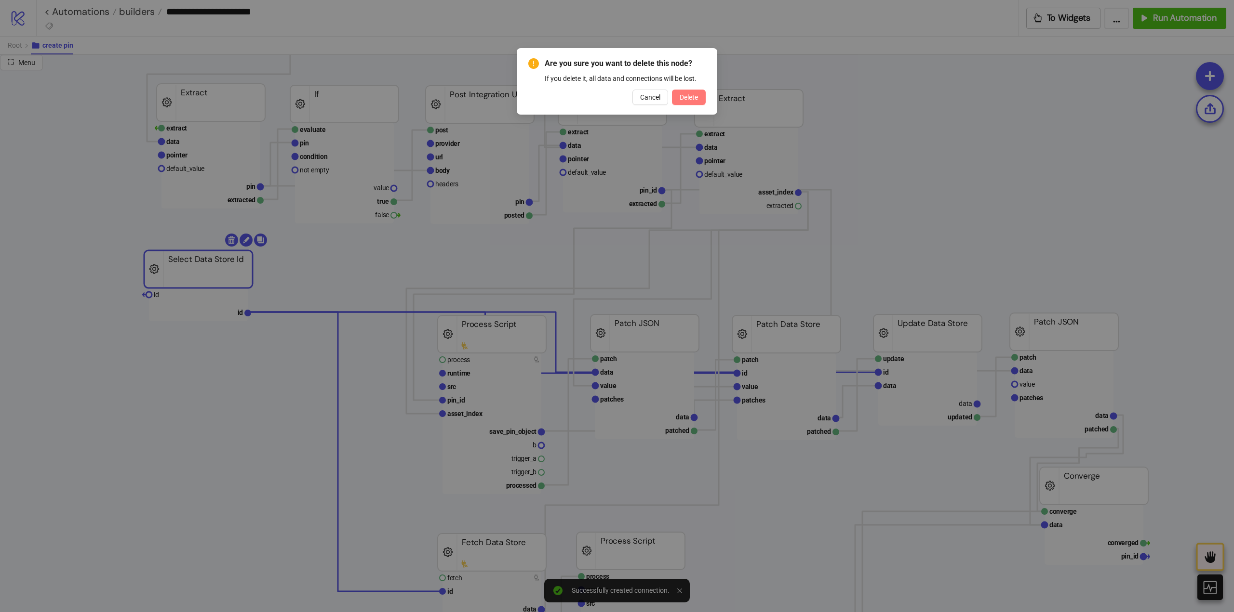
click at [704, 103] on button "Delete" at bounding box center [689, 97] width 34 height 15
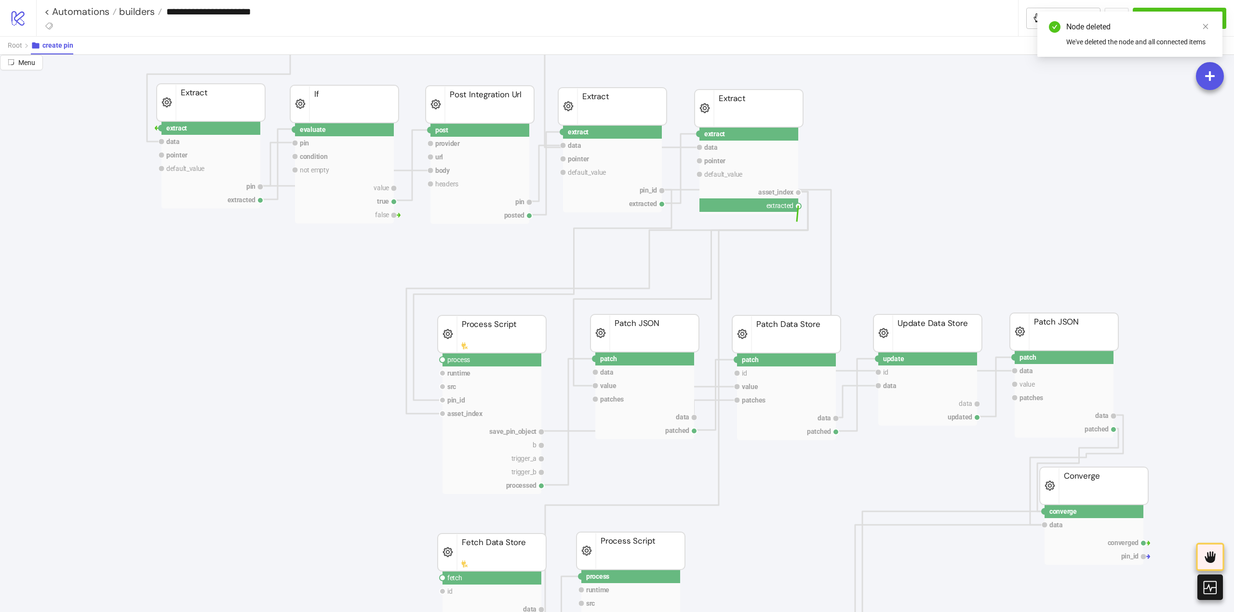
drag, startPoint x: 798, startPoint y: 208, endPoint x: 738, endPoint y: 257, distance: 77.4
click at [442, 360] on circle at bounding box center [442, 360] width 6 height 6
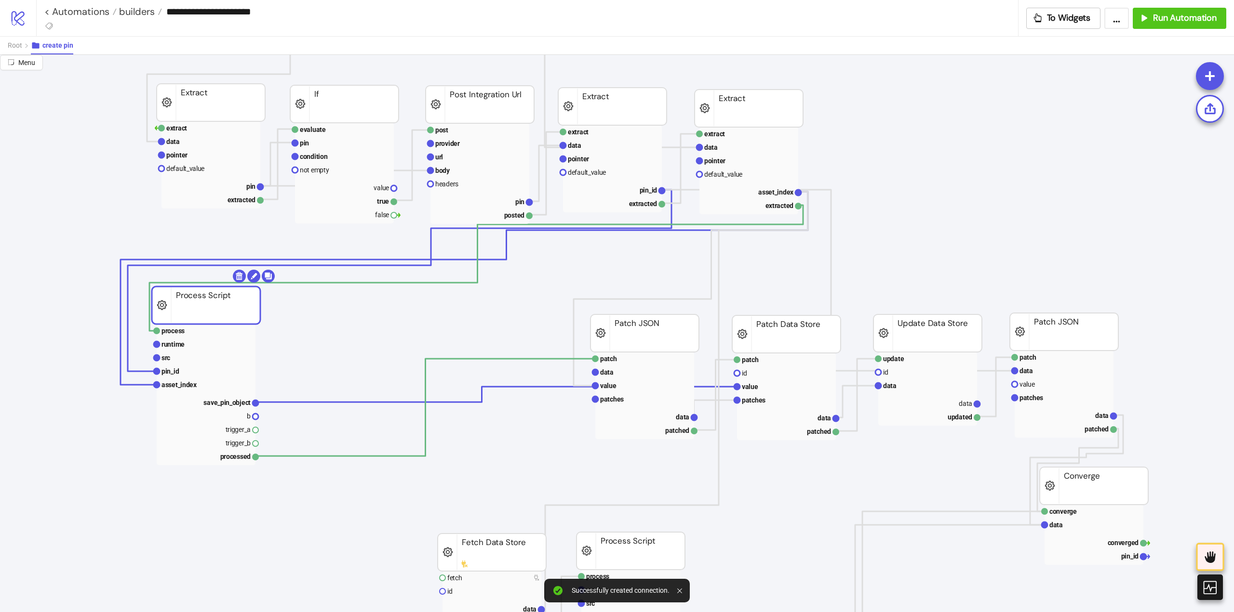
drag, startPoint x: 492, startPoint y: 344, endPoint x: 206, endPoint y: 315, distance: 287.2
click at [194, 374] on rect at bounding box center [206, 371] width 99 height 13
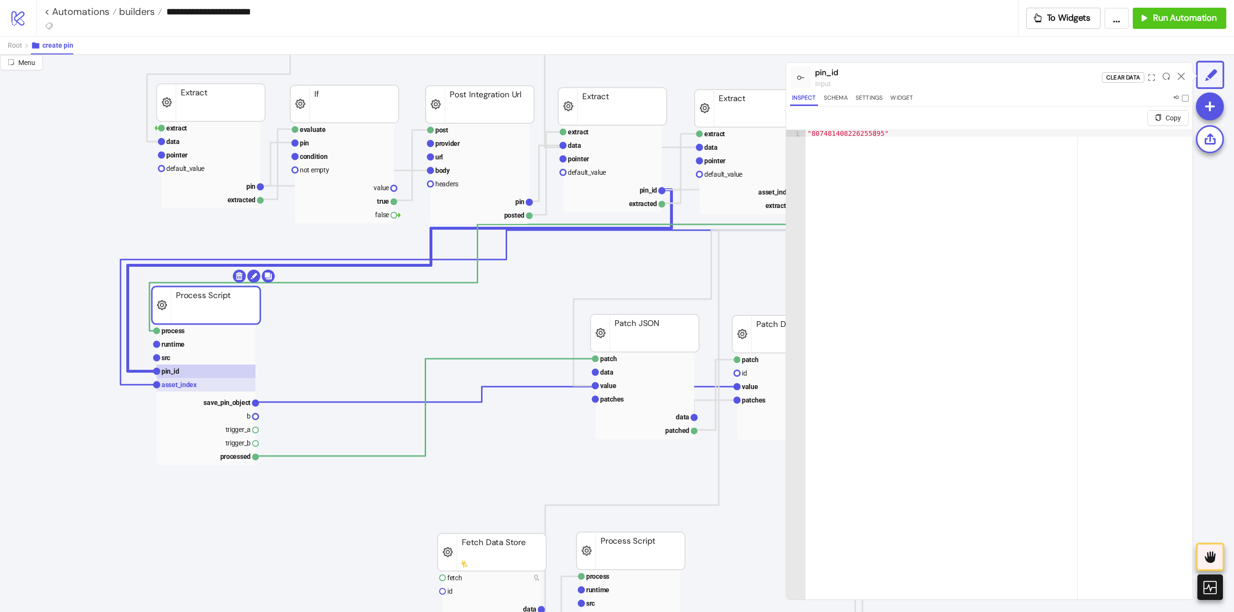
click at [192, 384] on text "asset_index" at bounding box center [179, 385] width 36 height 8
click at [181, 361] on rect at bounding box center [206, 357] width 99 height 13
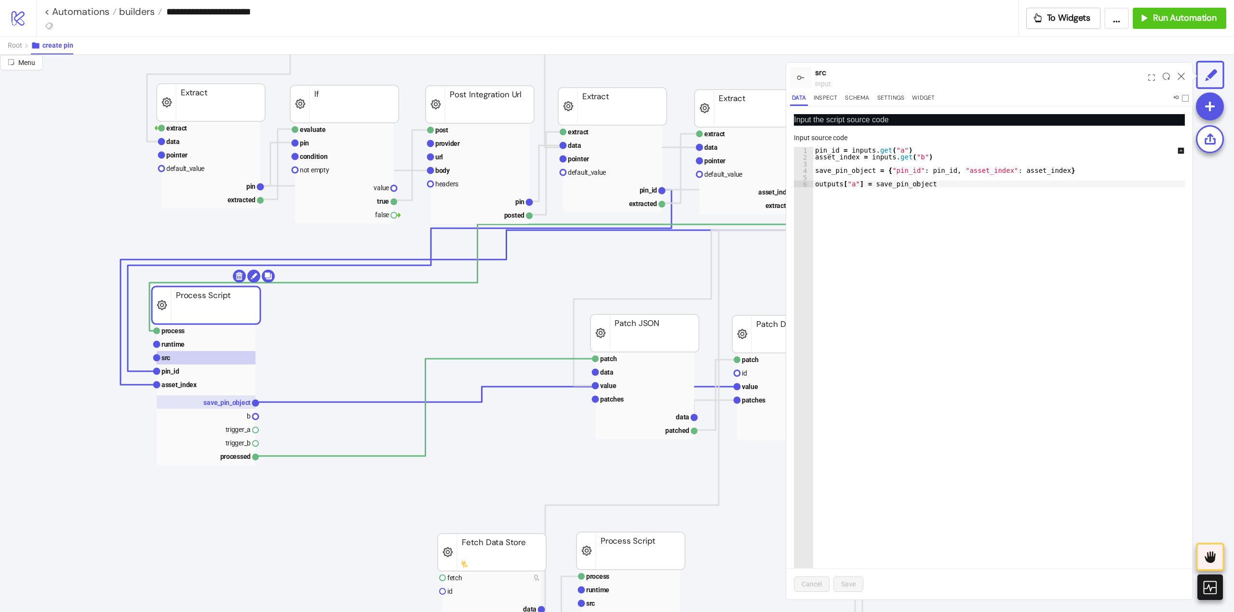
click at [215, 399] on text "save_pin_object" at bounding box center [226, 403] width 47 height 8
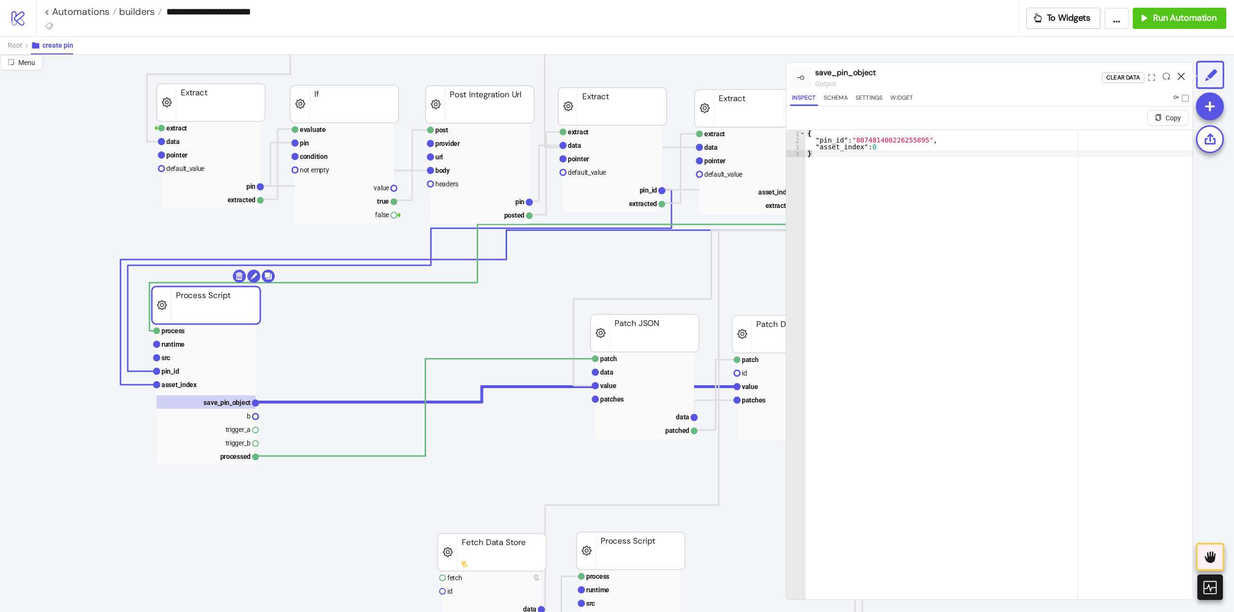
click at [1179, 77] on icon at bounding box center [1180, 76] width 7 height 7
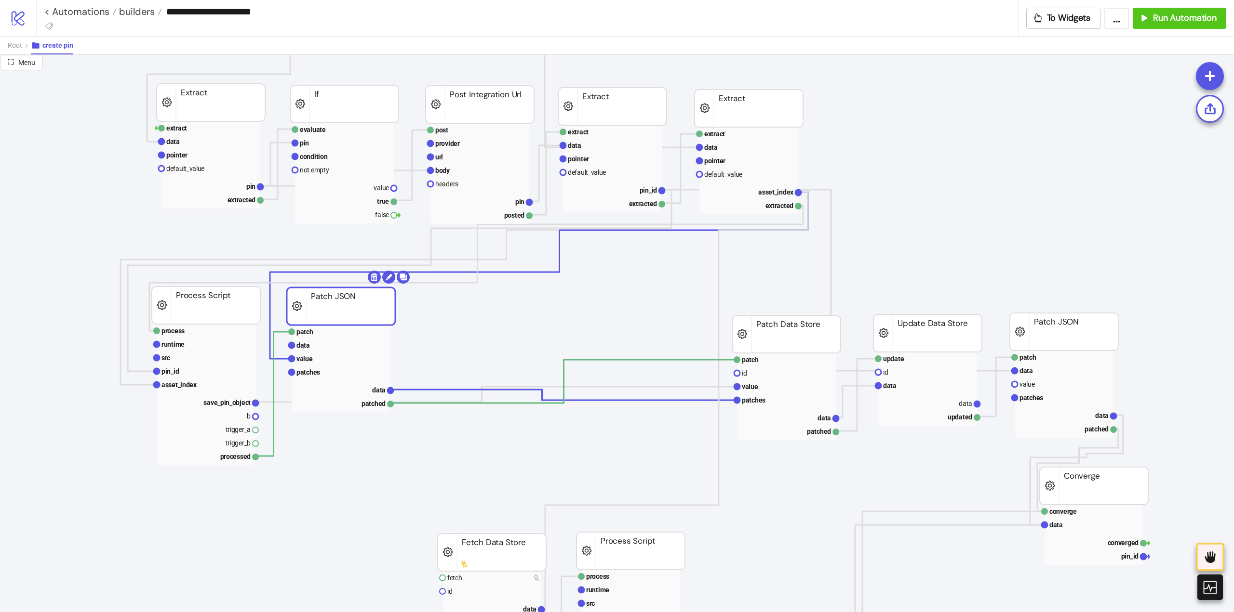
drag, startPoint x: 601, startPoint y: 327, endPoint x: 355, endPoint y: 304, distance: 246.8
click at [326, 305] on rect at bounding box center [341, 306] width 108 height 38
click at [316, 345] on rect at bounding box center [341, 344] width 99 height 13
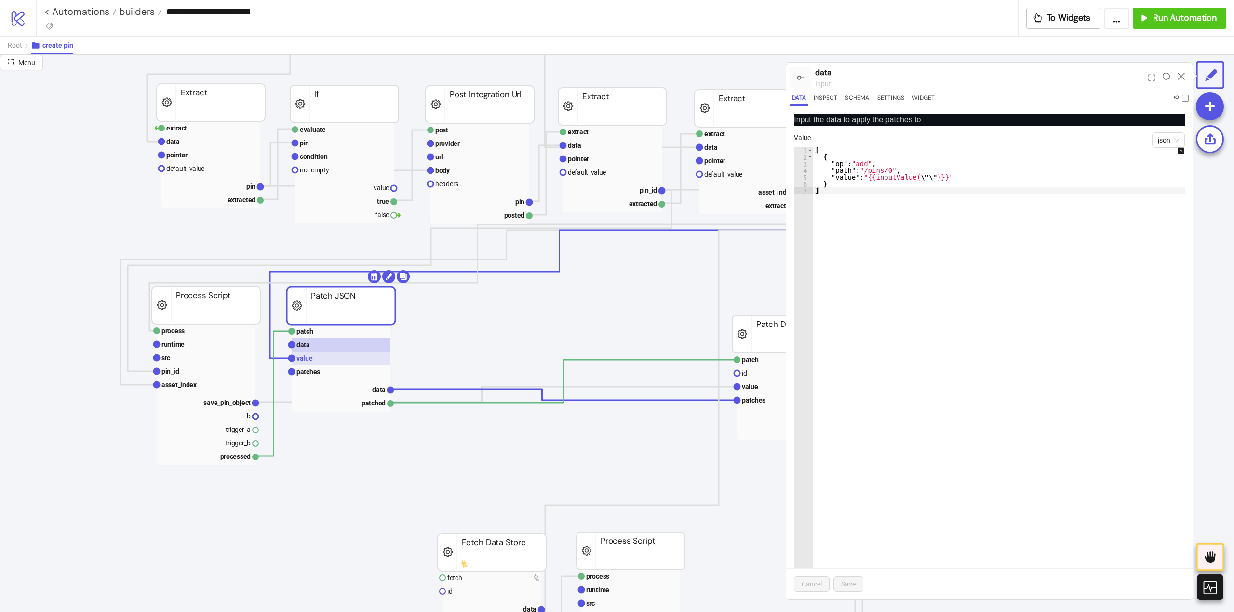
click at [319, 364] on rect at bounding box center [341, 358] width 99 height 13
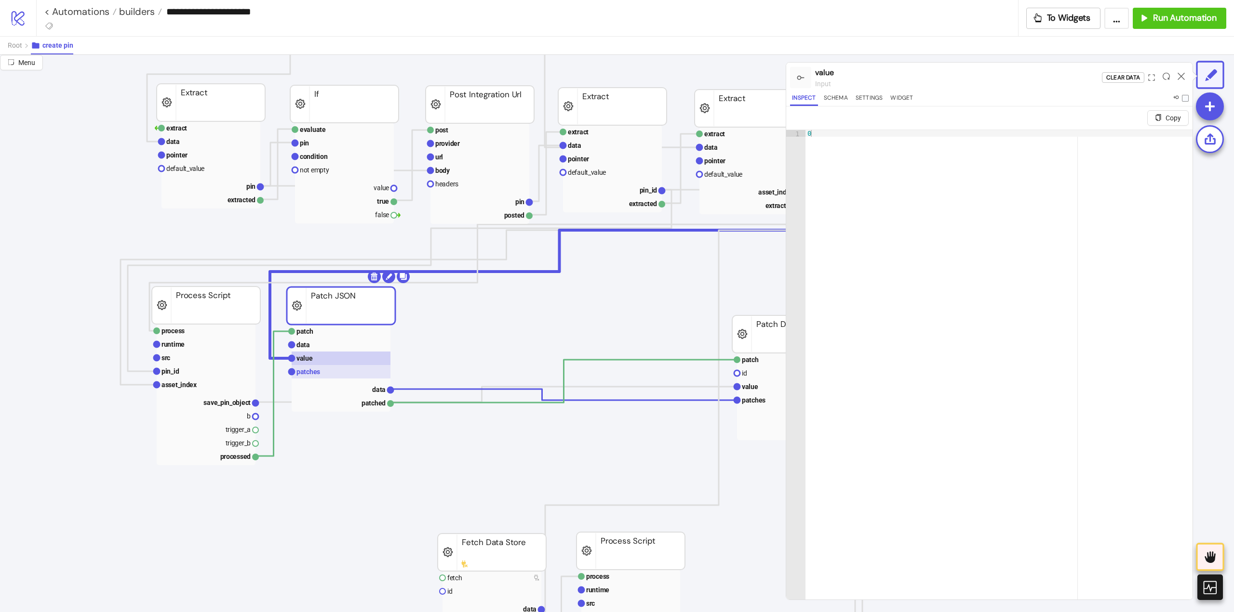
click at [319, 374] on text "patches" at bounding box center [308, 372] width 24 height 8
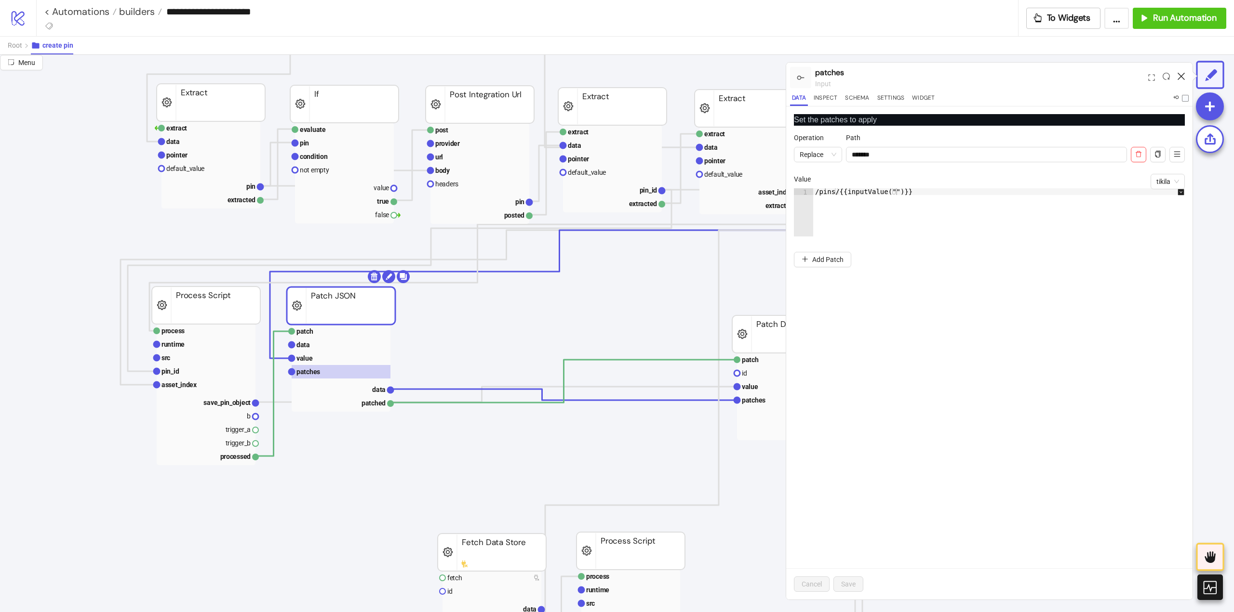
click at [1182, 75] on icon at bounding box center [1180, 76] width 7 height 7
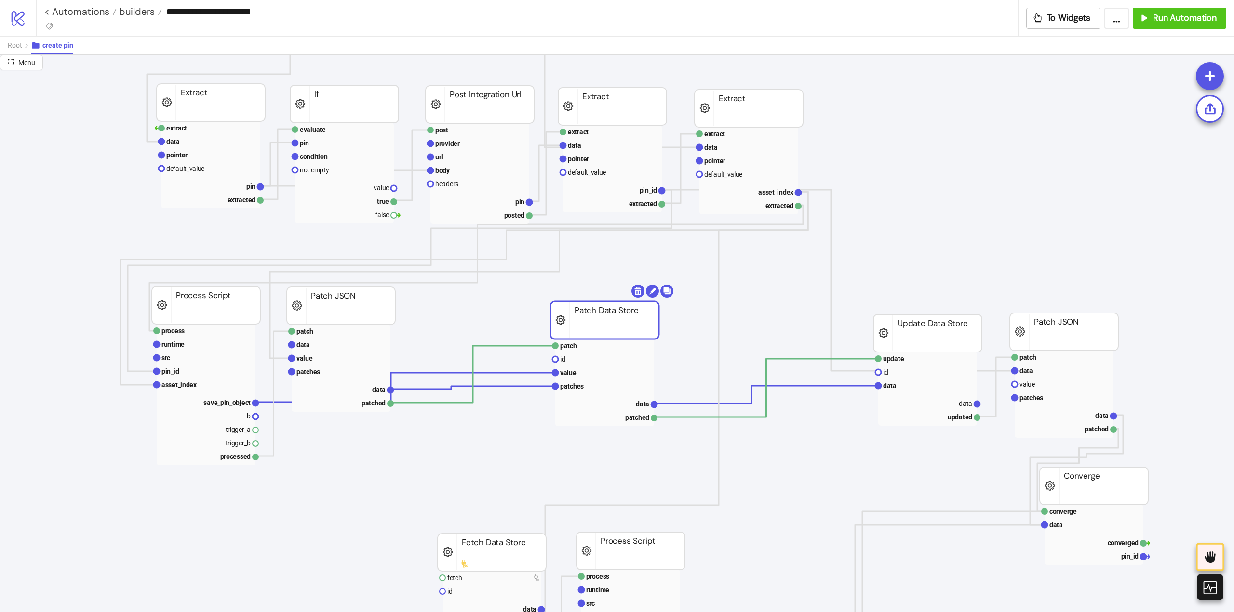
drag, startPoint x: 782, startPoint y: 330, endPoint x: 600, endPoint y: 316, distance: 182.2
click at [513, 386] on polyline at bounding box center [472, 387] width 165 height 3
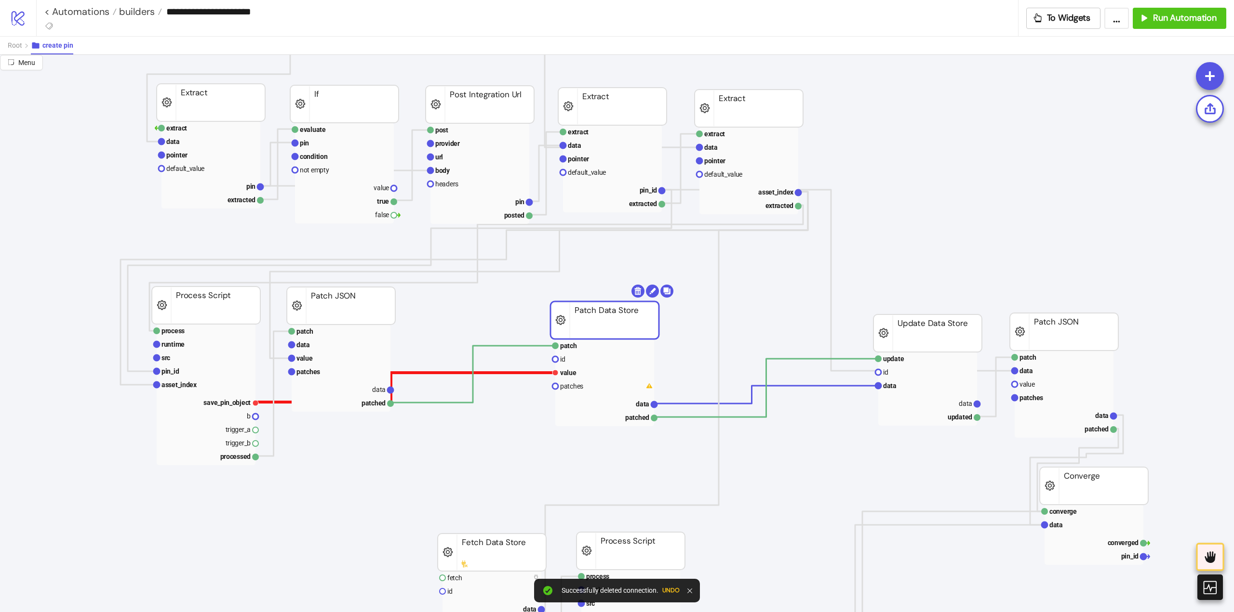
click at [542, 373] on polyline at bounding box center [405, 387] width 300 height 29
click at [640, 290] on body "**********" at bounding box center [617, 306] width 1234 height 612
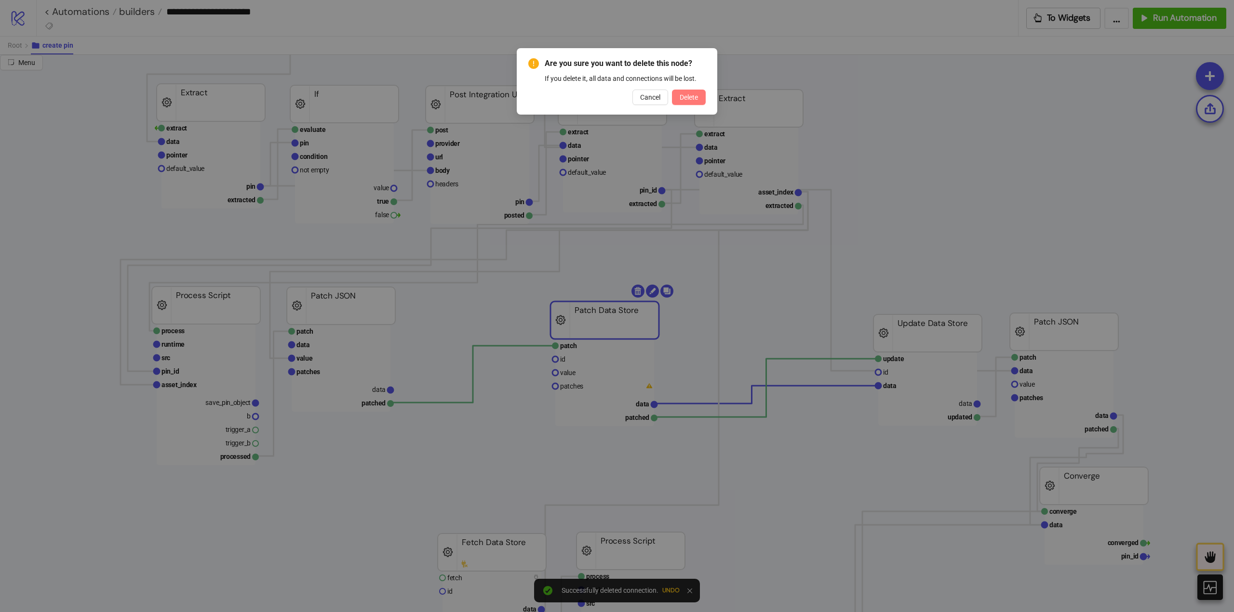
click at [696, 103] on button "Delete" at bounding box center [689, 97] width 34 height 15
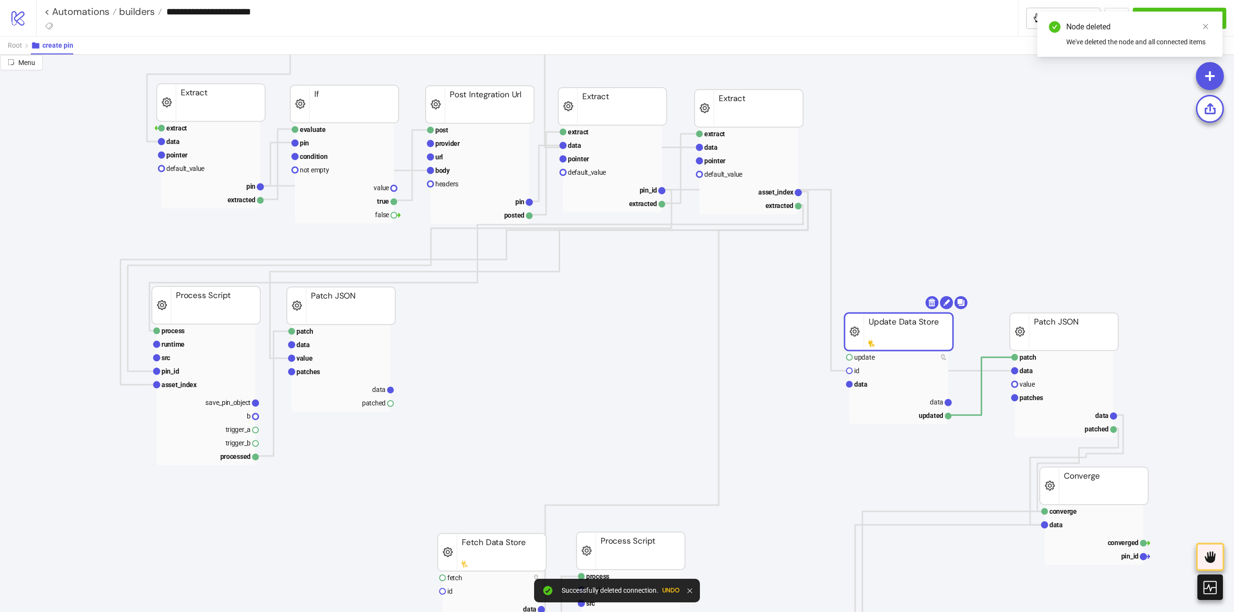
drag, startPoint x: 941, startPoint y: 340, endPoint x: 627, endPoint y: 348, distance: 313.3
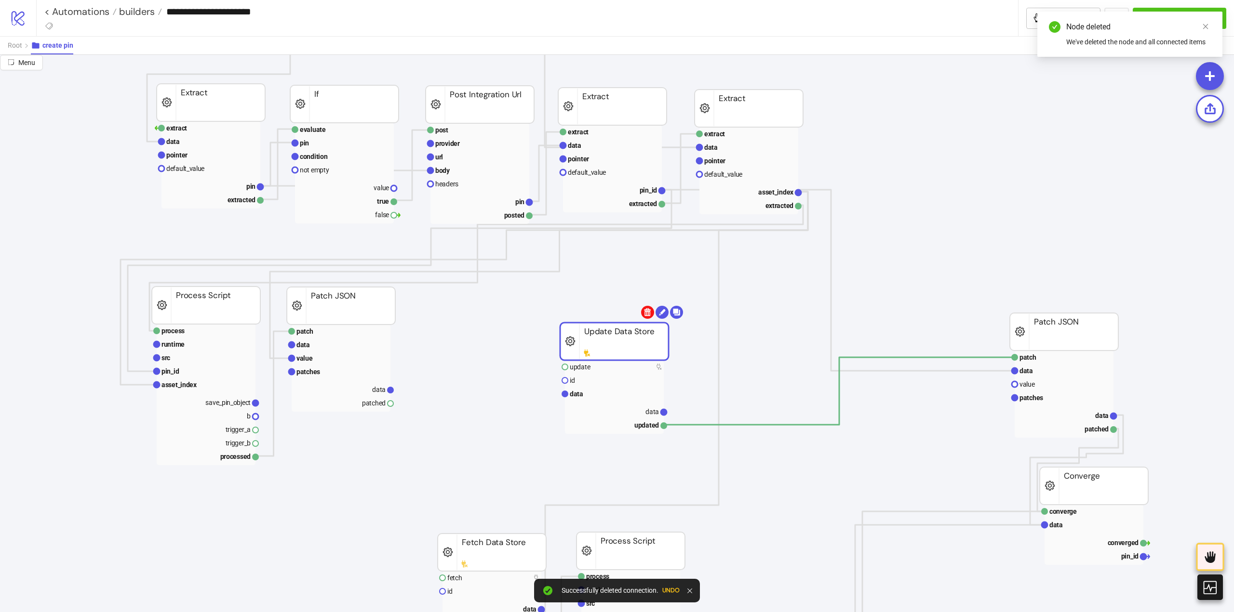
click at [648, 312] on body "**********" at bounding box center [617, 306] width 1234 height 612
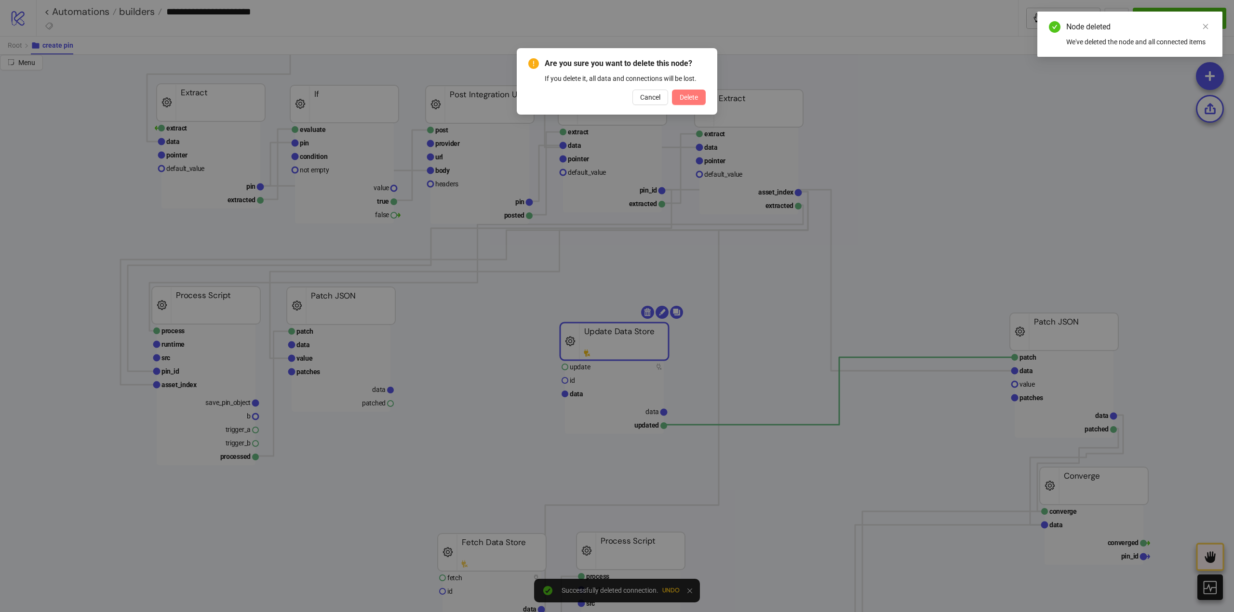
click at [697, 97] on span "Delete" at bounding box center [688, 97] width 18 height 8
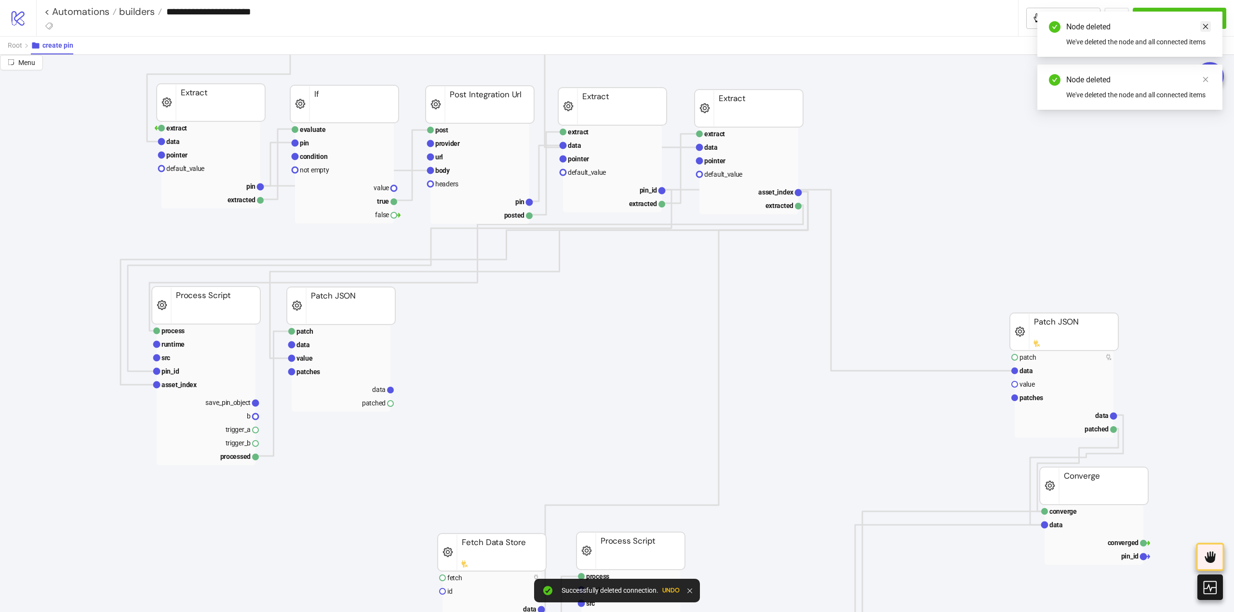
click at [1207, 24] on icon "close" at bounding box center [1205, 26] width 7 height 7
click at [1204, 27] on icon "close" at bounding box center [1205, 26] width 7 height 7
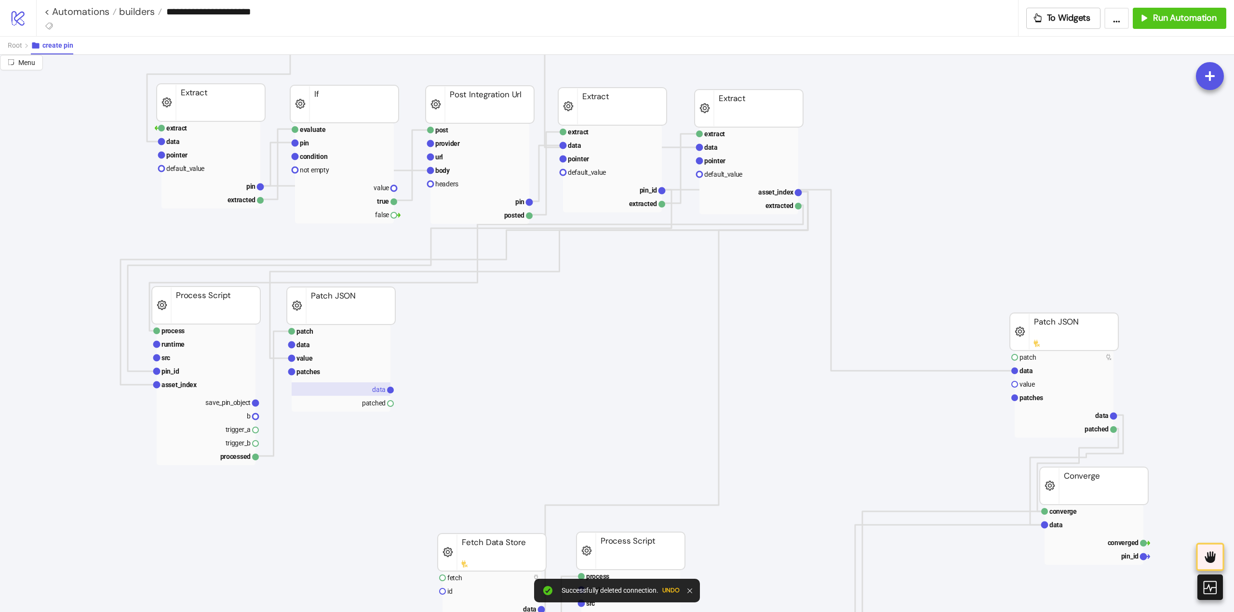
click at [377, 393] on text "data" at bounding box center [378, 390] width 13 height 8
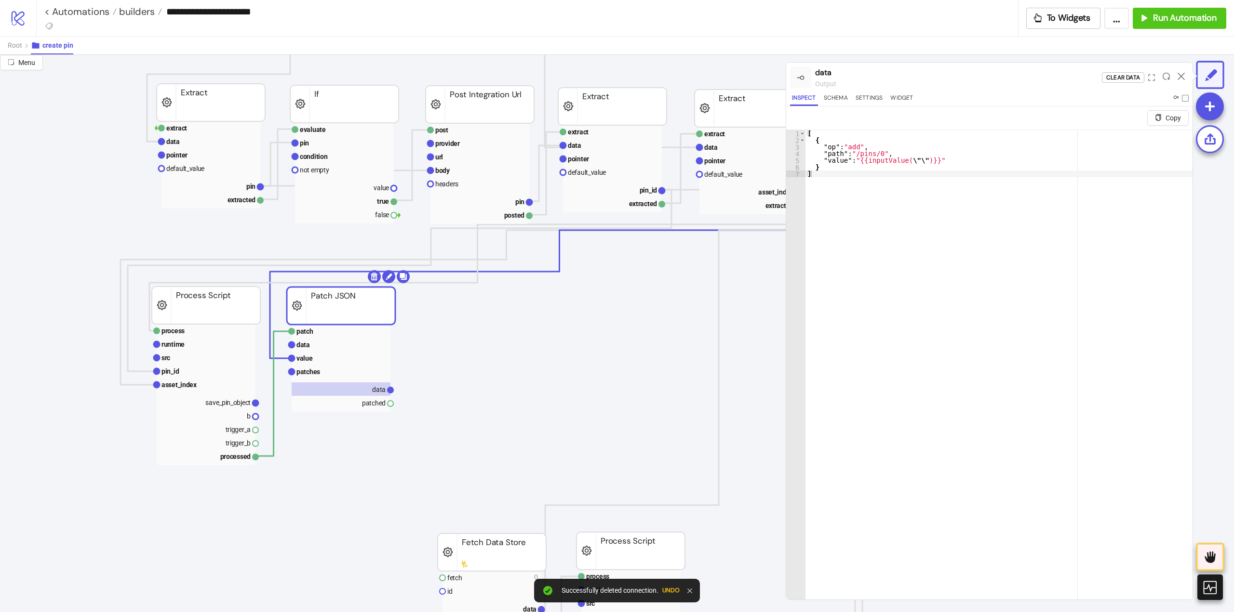
scroll to position [96, 0]
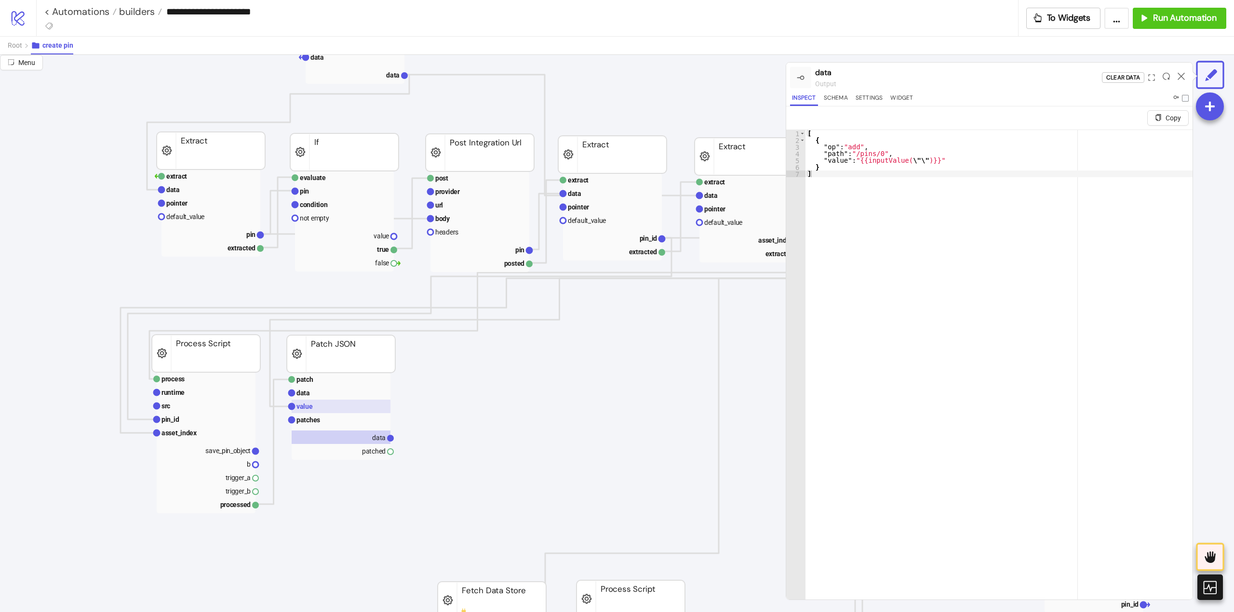
click at [307, 412] on rect at bounding box center [341, 406] width 99 height 13
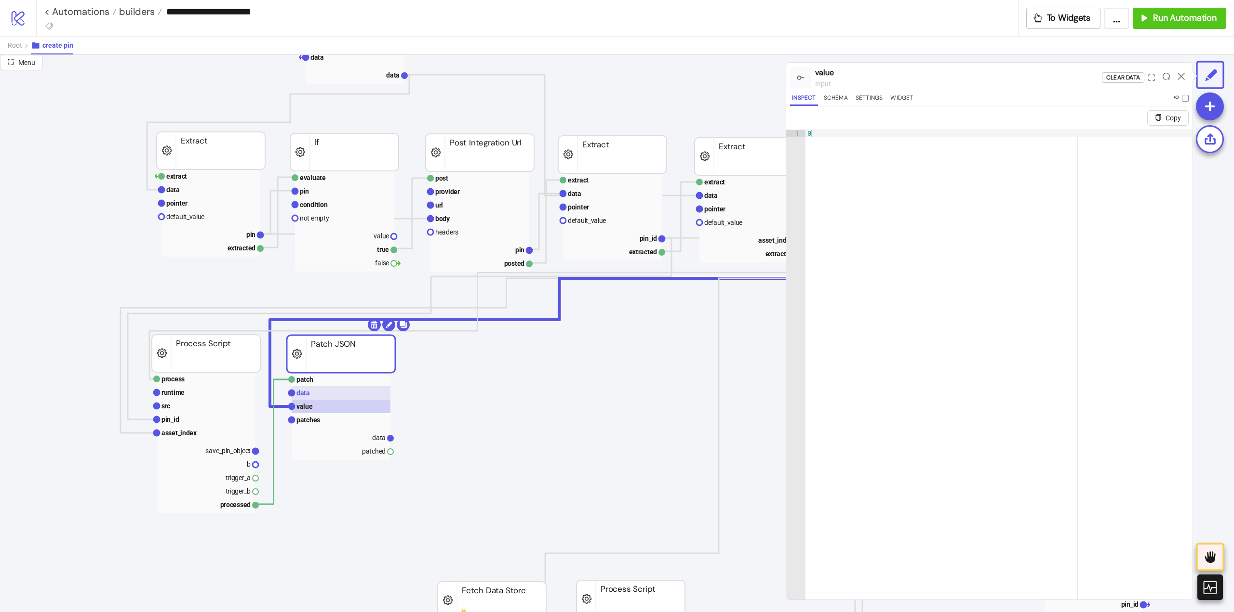
click at [315, 396] on rect at bounding box center [341, 392] width 99 height 13
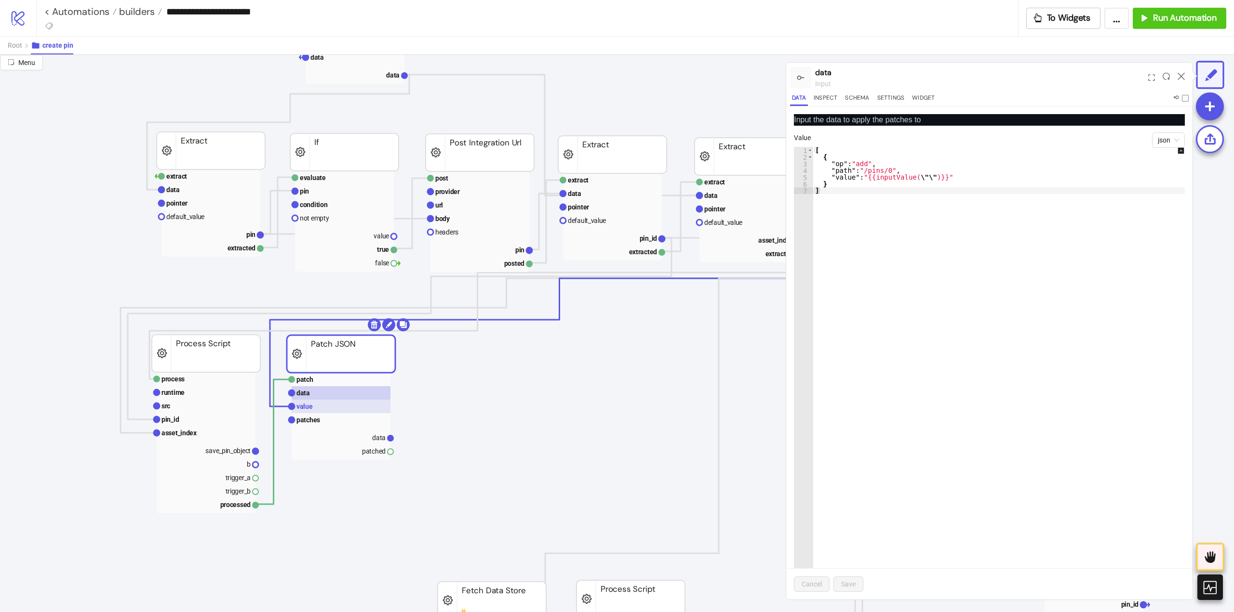
click at [315, 404] on rect at bounding box center [341, 406] width 99 height 13
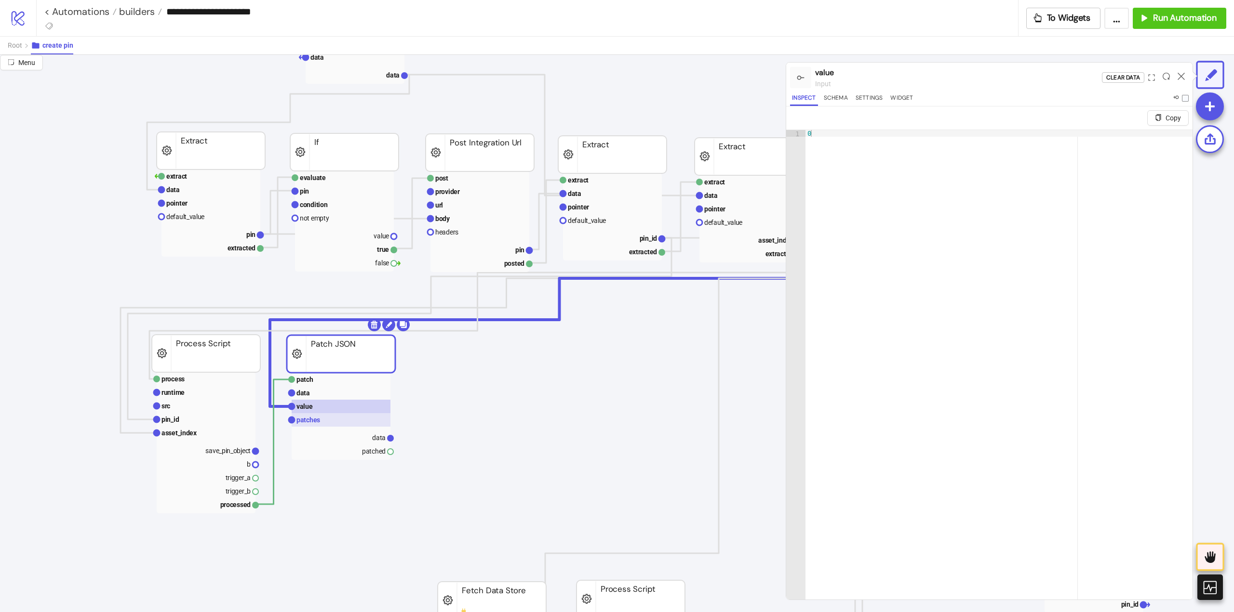
click at [319, 419] on text "patches" at bounding box center [308, 420] width 24 height 8
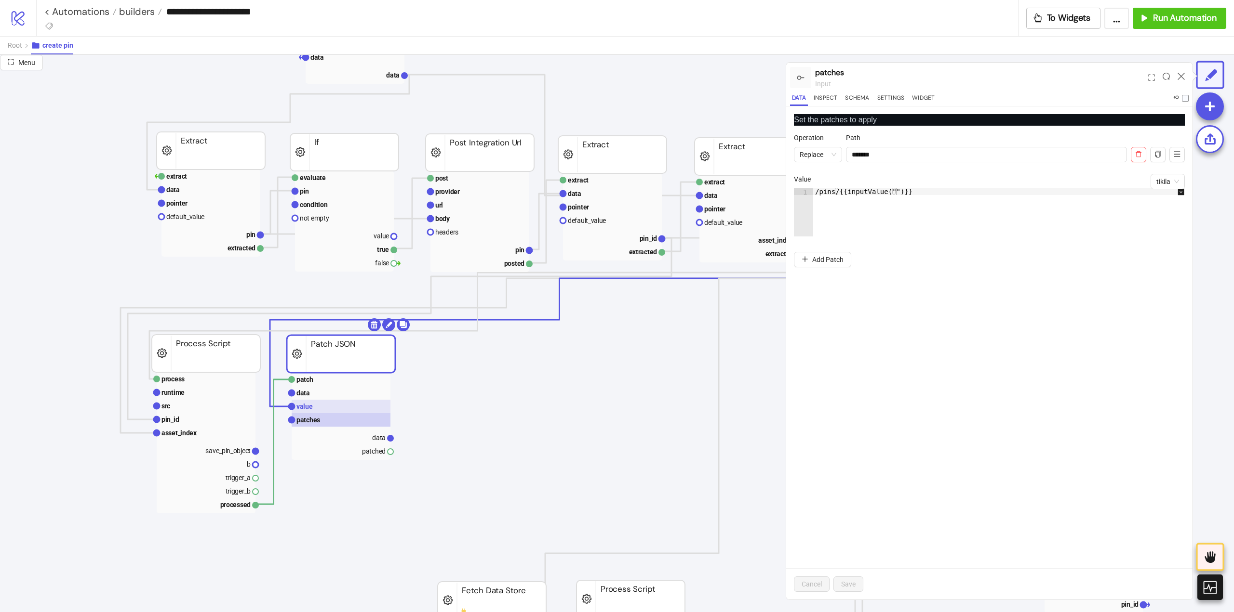
click at [325, 412] on rect at bounding box center [341, 406] width 99 height 13
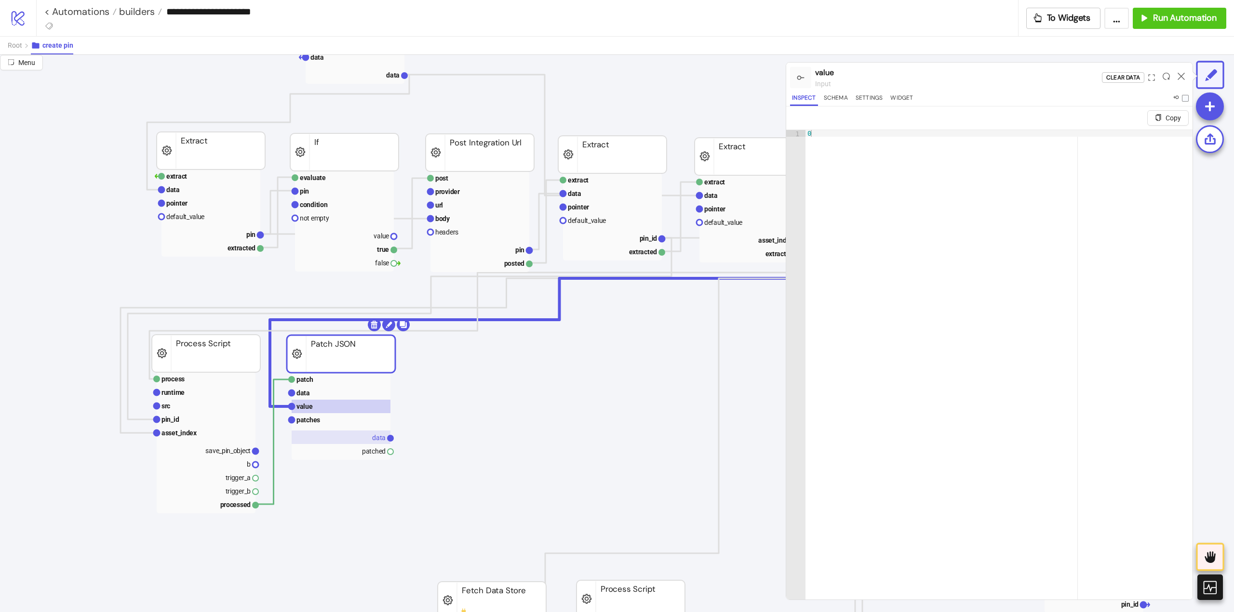
click at [347, 442] on rect at bounding box center [341, 437] width 99 height 13
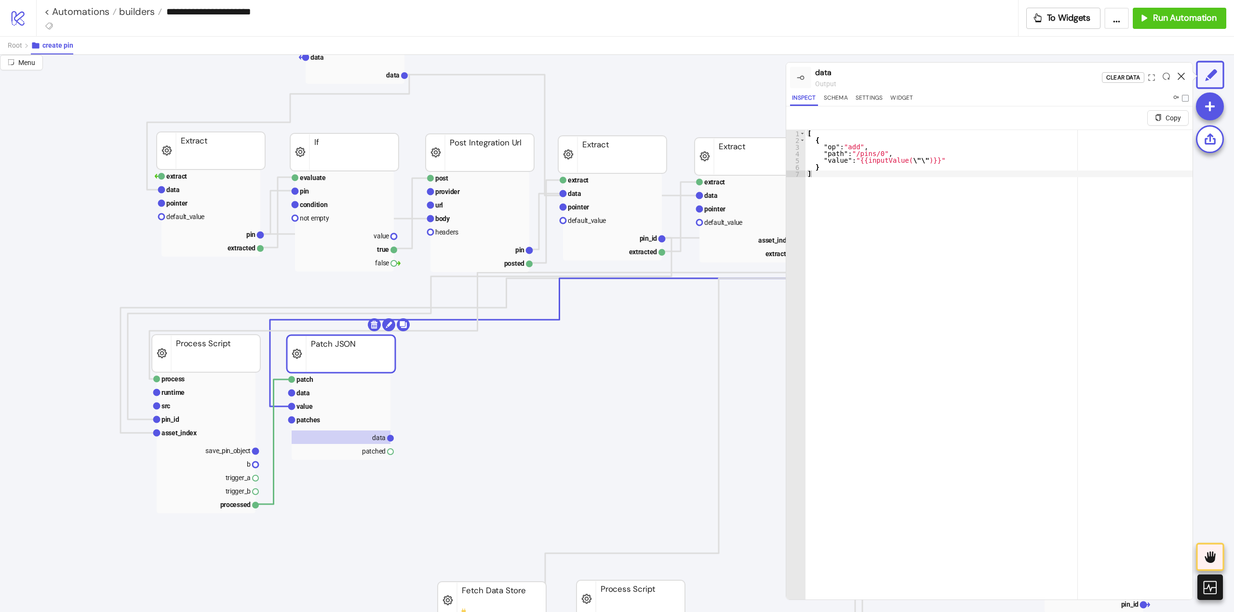
click at [1181, 75] on icon at bounding box center [1180, 76] width 7 height 7
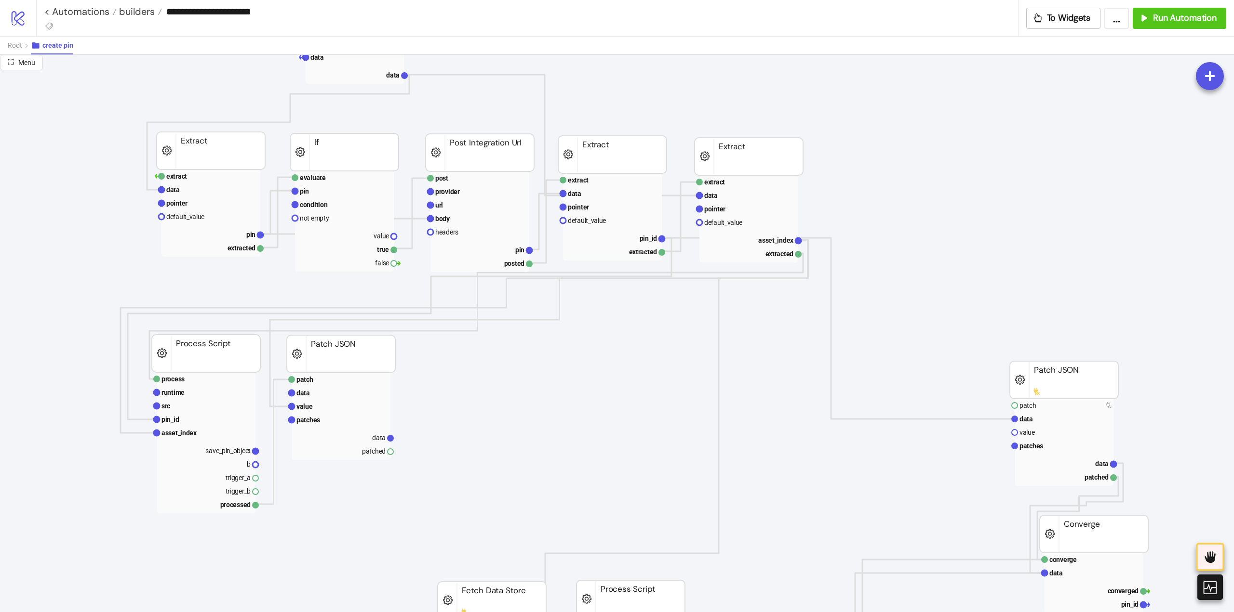
scroll to position [145, 0]
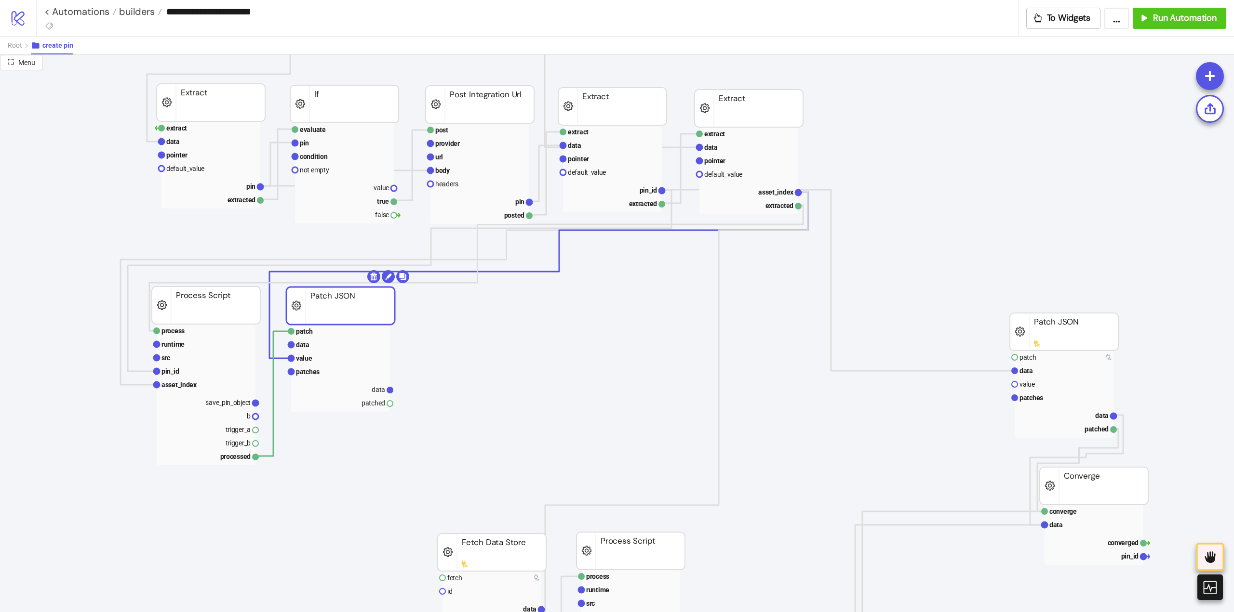
click at [346, 300] on rect at bounding box center [340, 306] width 108 height 38
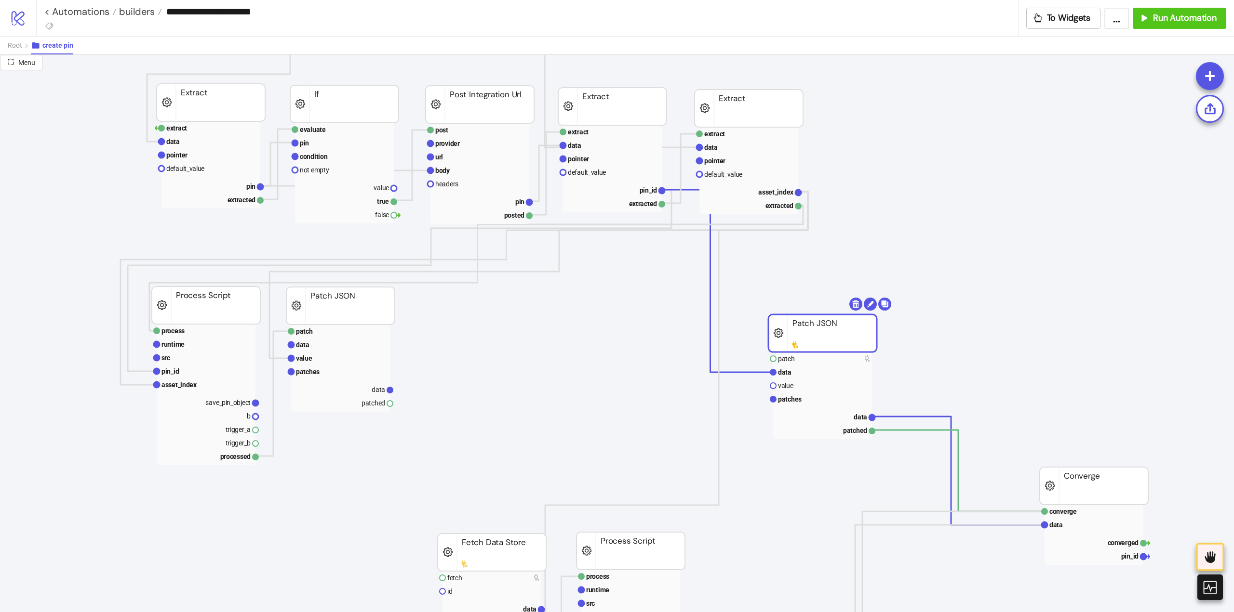
drag, startPoint x: 1041, startPoint y: 339, endPoint x: 800, endPoint y: 341, distance: 241.4
click at [792, 373] on rect at bounding box center [822, 372] width 99 height 13
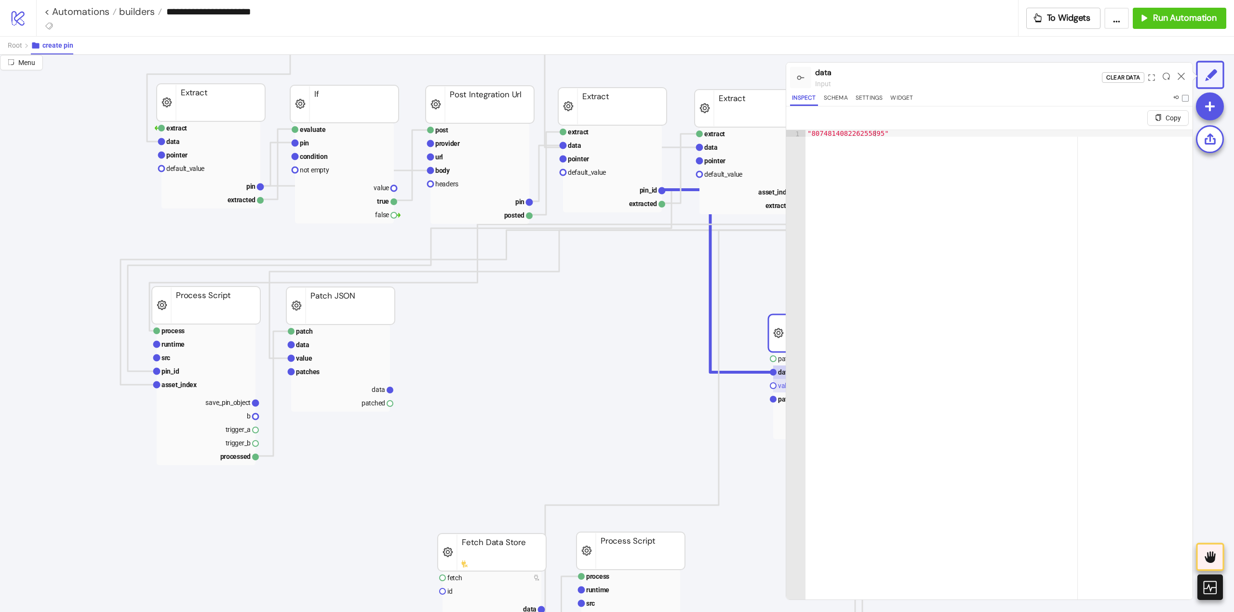
click at [778, 387] on text "value" at bounding box center [785, 386] width 15 height 8
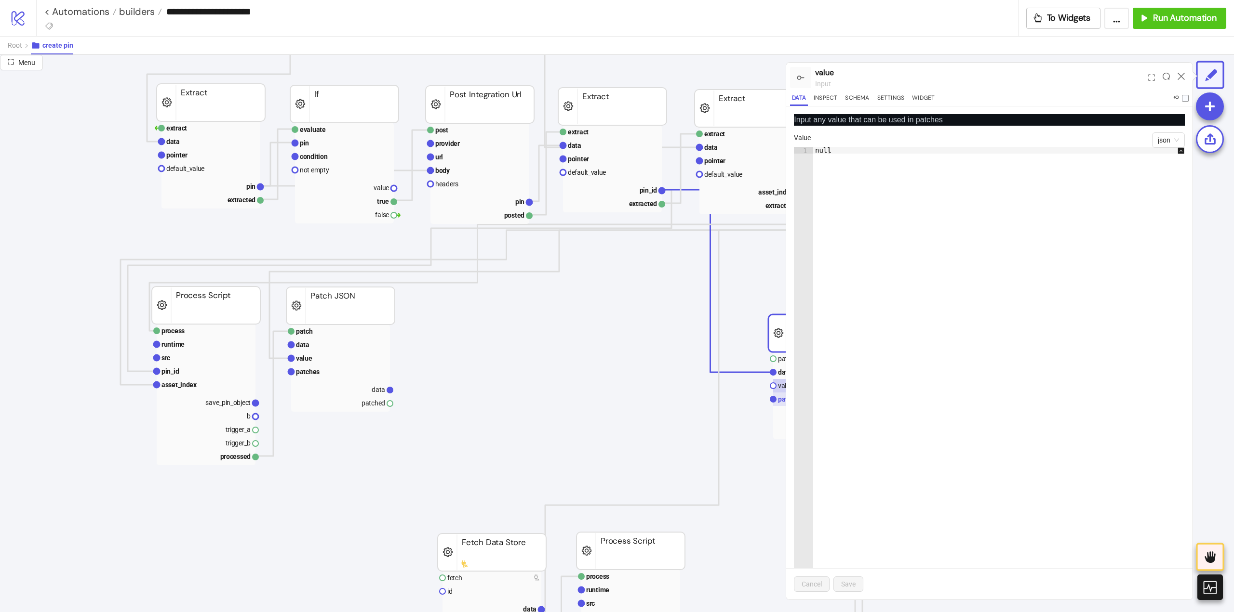
click at [781, 403] on text "patches" at bounding box center [790, 400] width 24 height 8
click at [1179, 76] on icon at bounding box center [1180, 76] width 7 height 7
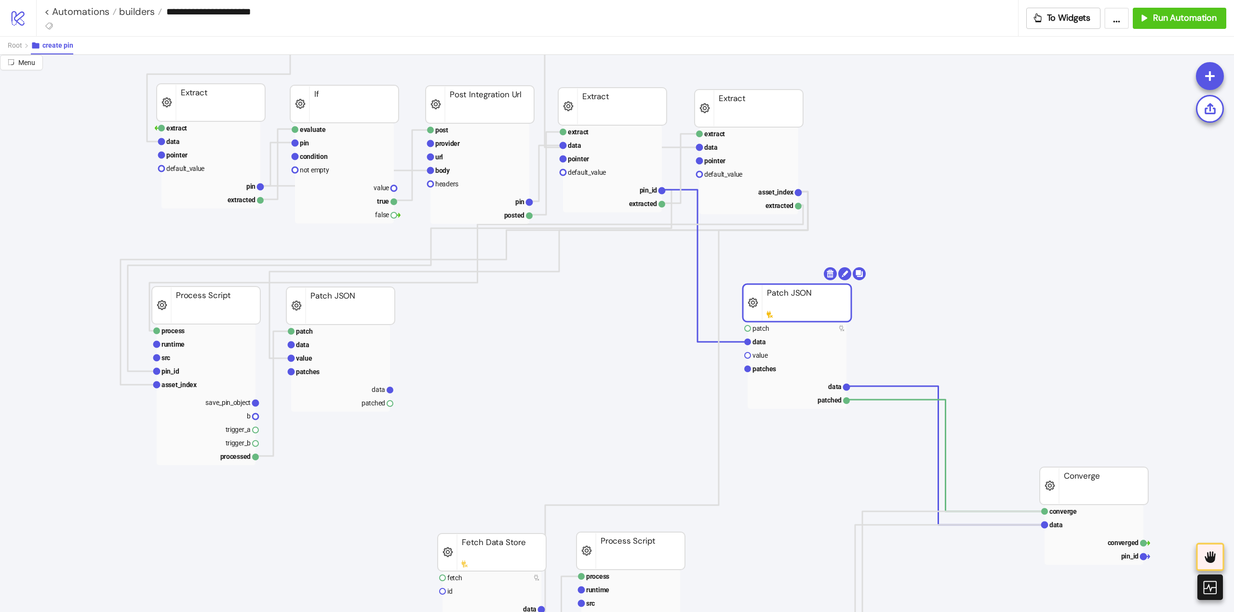
drag, startPoint x: 808, startPoint y: 335, endPoint x: 782, endPoint y: 305, distance: 39.7
click at [782, 305] on rect at bounding box center [797, 303] width 108 height 38
click at [371, 390] on rect at bounding box center [340, 389] width 99 height 13
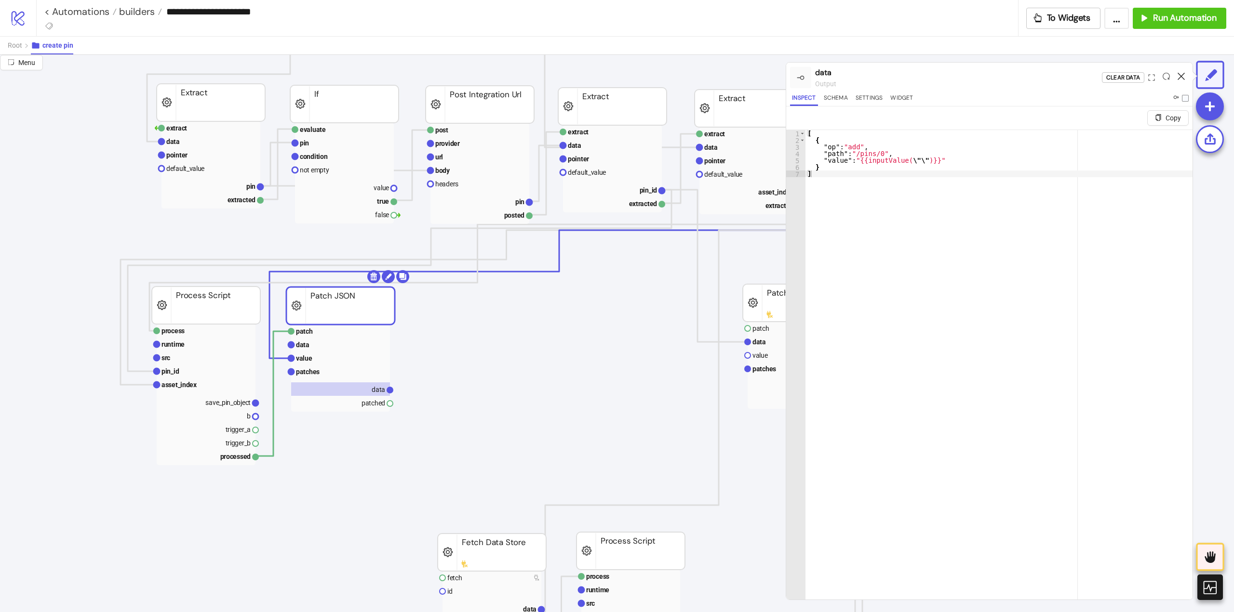
click at [1180, 78] on icon at bounding box center [1180, 76] width 7 height 7
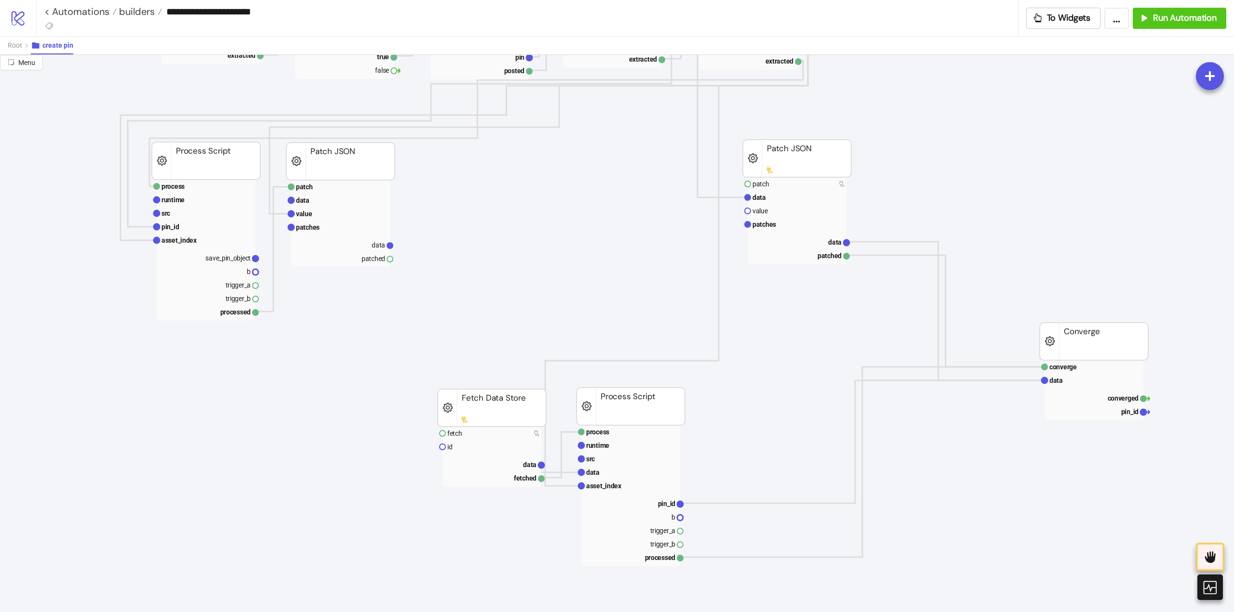
scroll to position [385, 0]
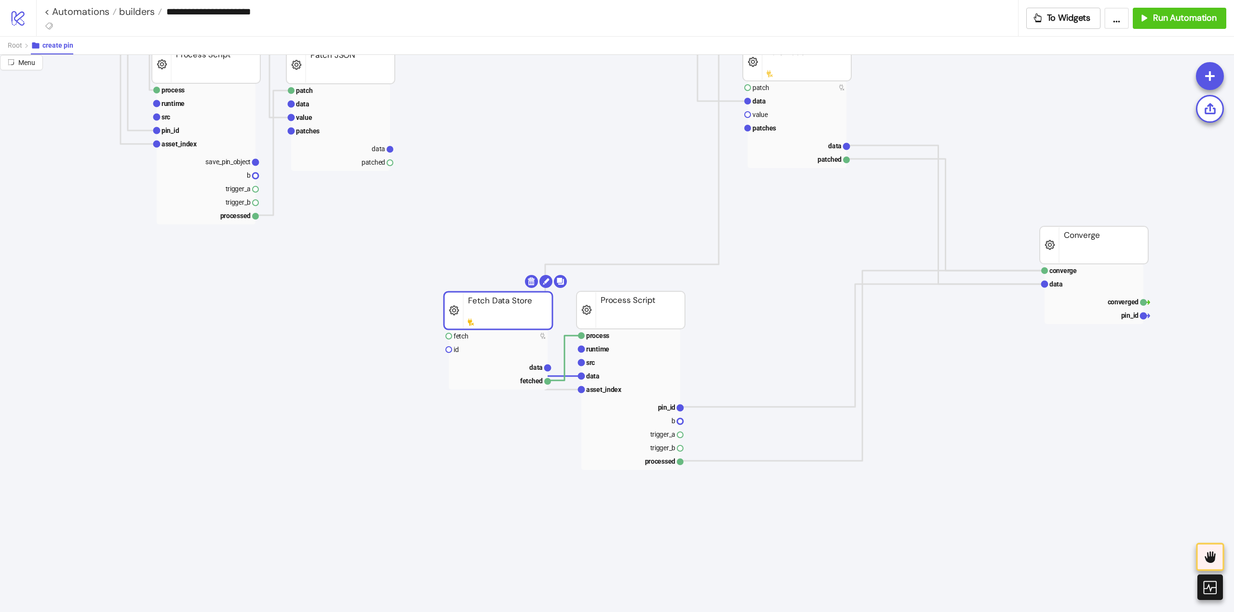
drag, startPoint x: 507, startPoint y: 318, endPoint x: 514, endPoint y: 317, distance: 6.3
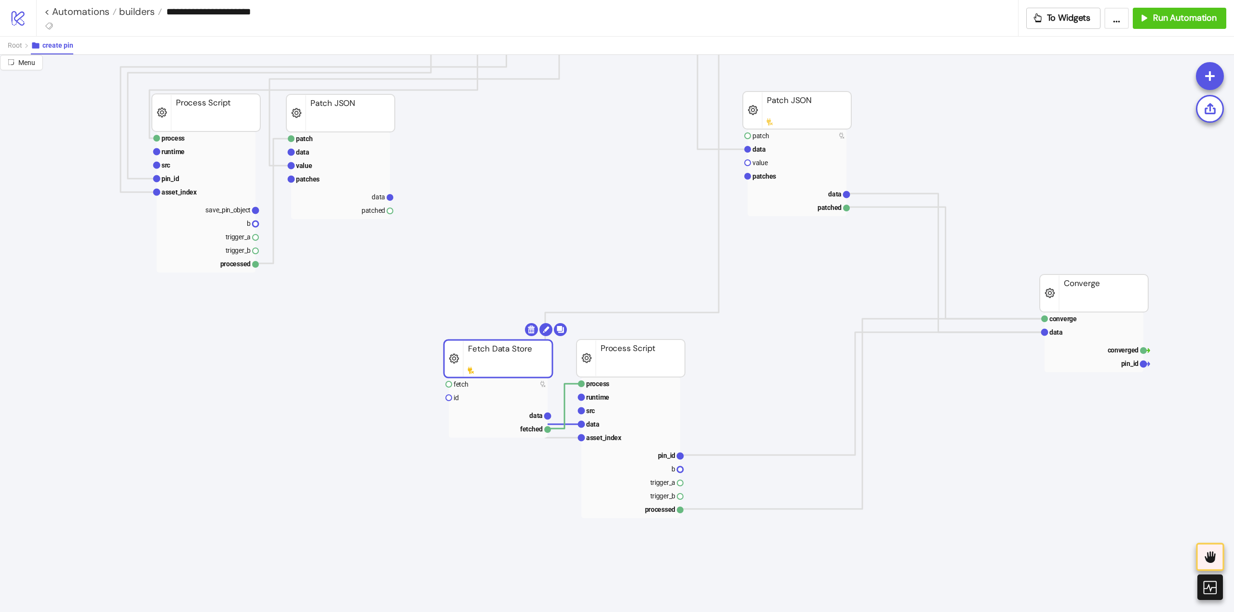
scroll to position [289, 0]
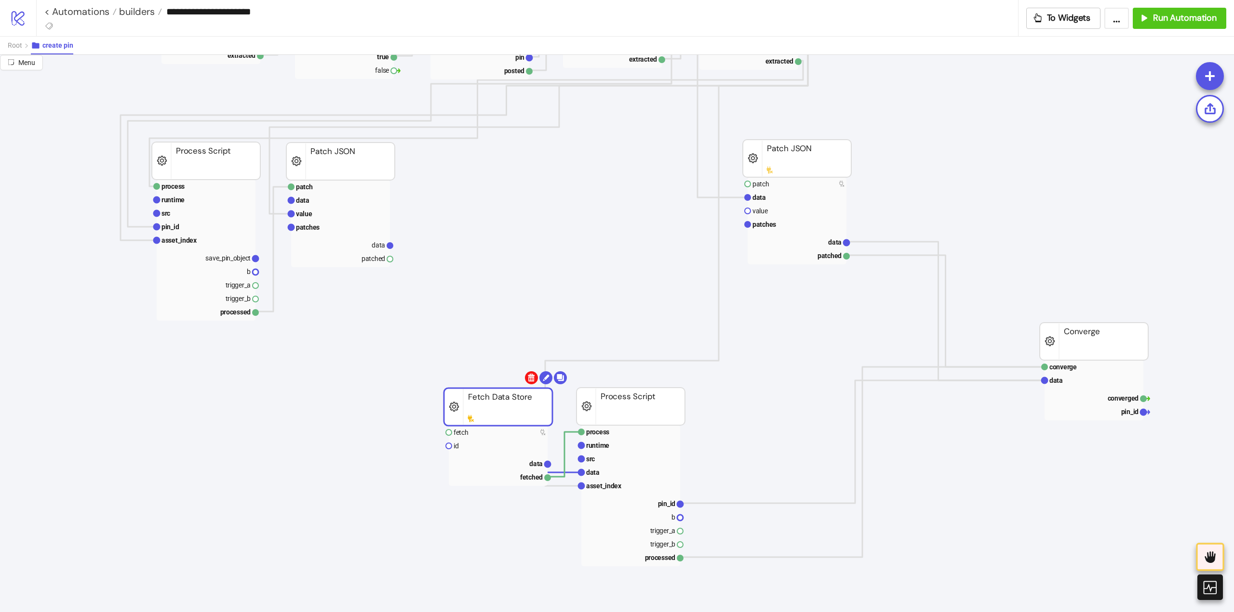
click at [533, 372] on body "**********" at bounding box center [617, 306] width 1234 height 612
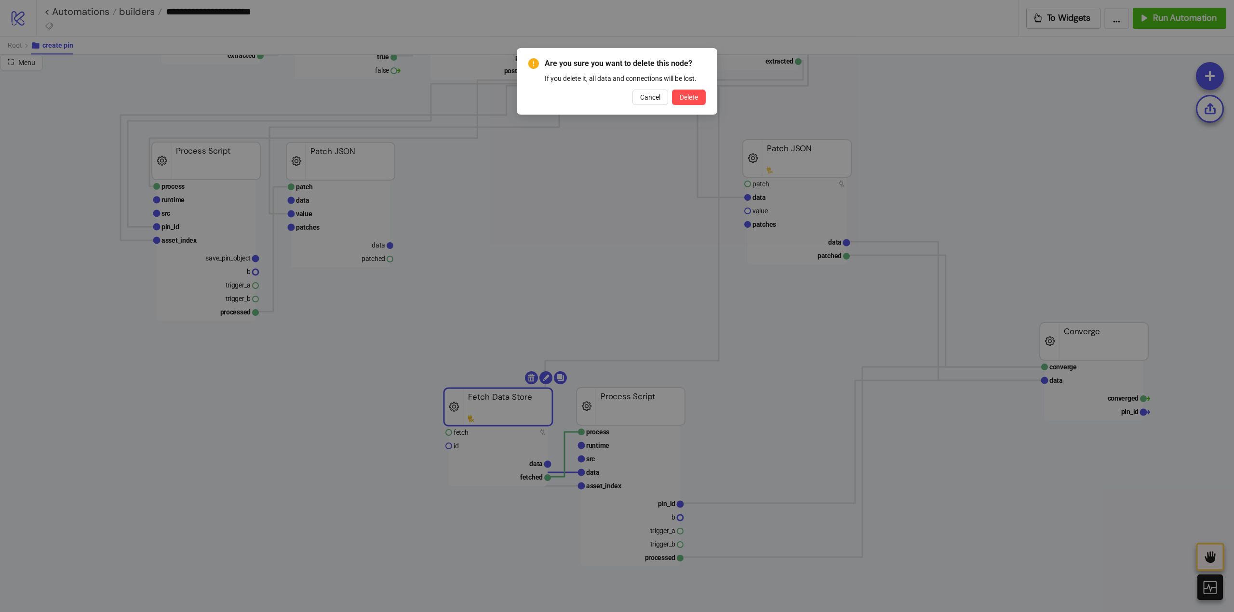
click at [656, 101] on span "Cancel" at bounding box center [650, 97] width 20 height 8
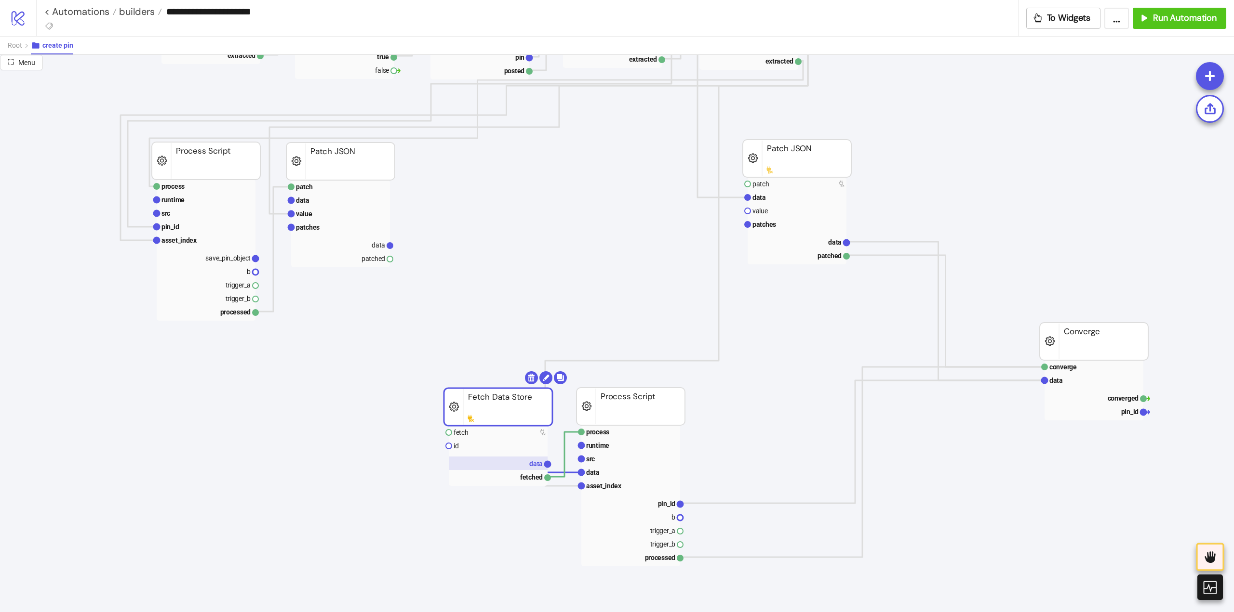
click at [532, 462] on text "data" at bounding box center [535, 464] width 13 height 8
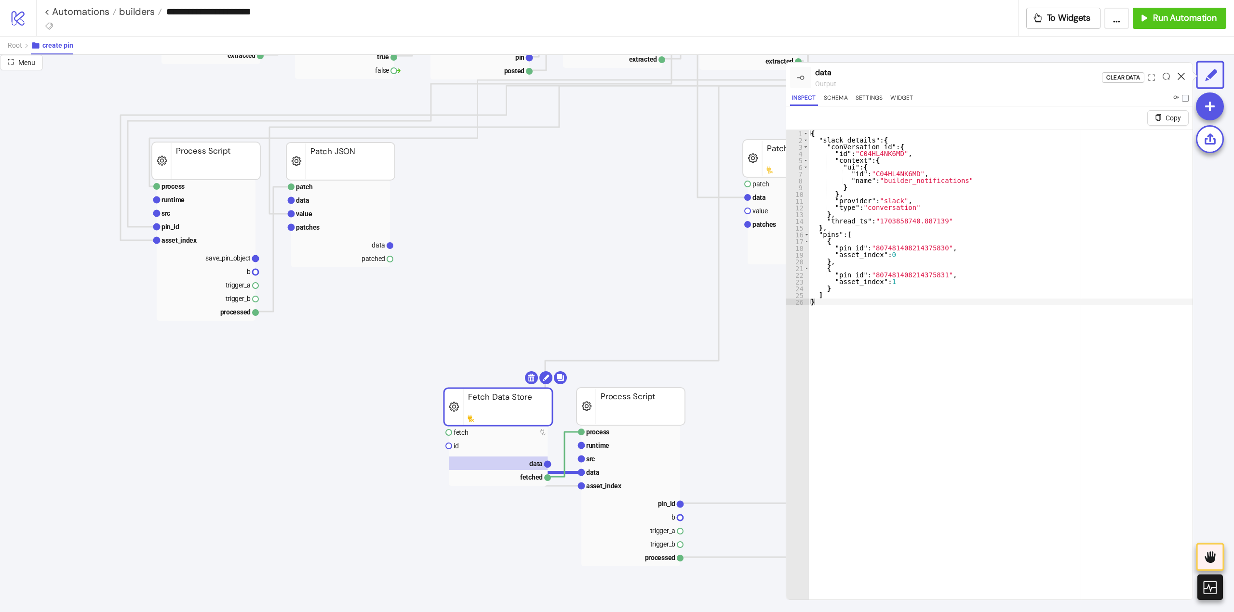
click at [1179, 75] on icon at bounding box center [1180, 76] width 7 height 7
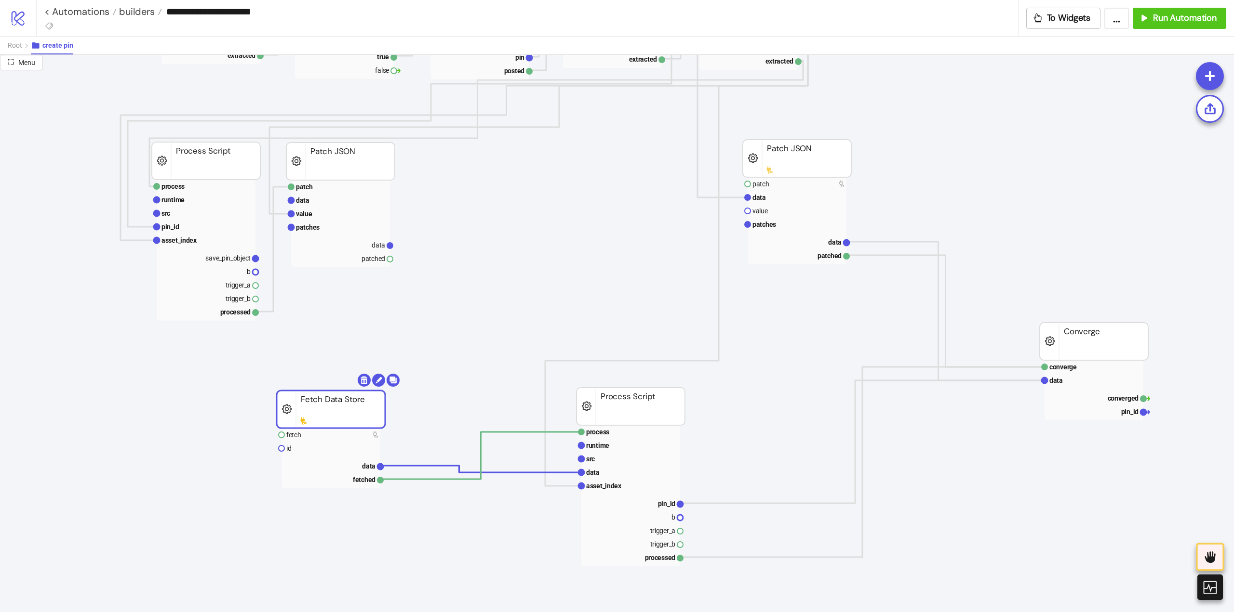
drag, startPoint x: 478, startPoint y: 405, endPoint x: 267, endPoint y: 412, distance: 211.2
click at [277, 410] on rect at bounding box center [331, 410] width 108 height 38
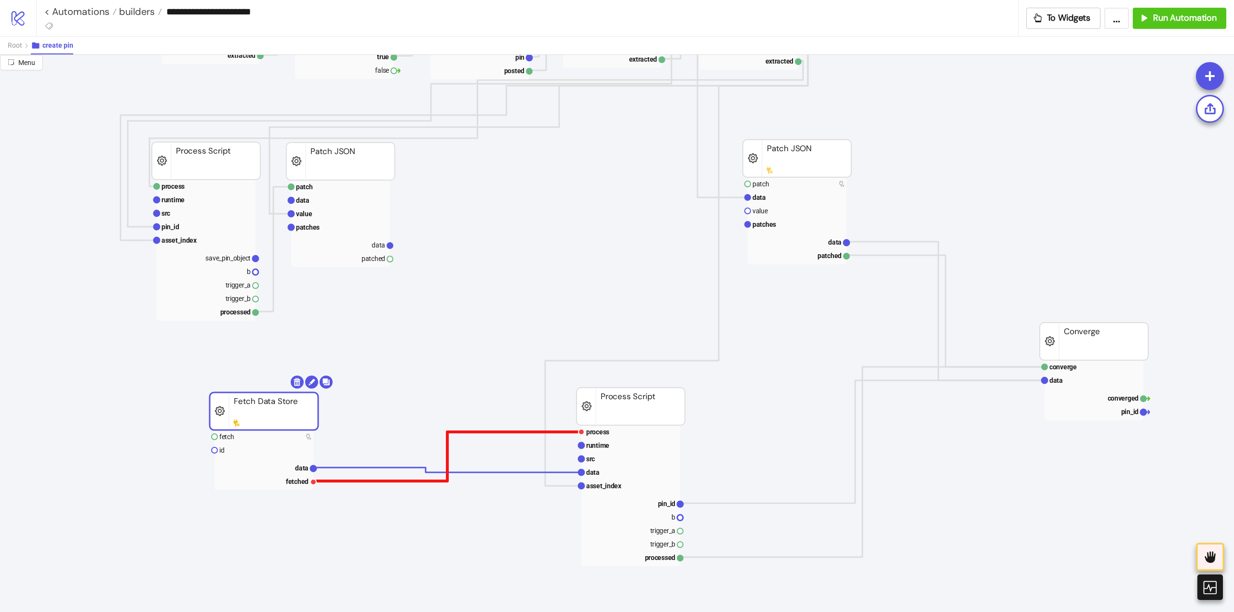
click at [447, 443] on polyline at bounding box center [447, 456] width 268 height 49
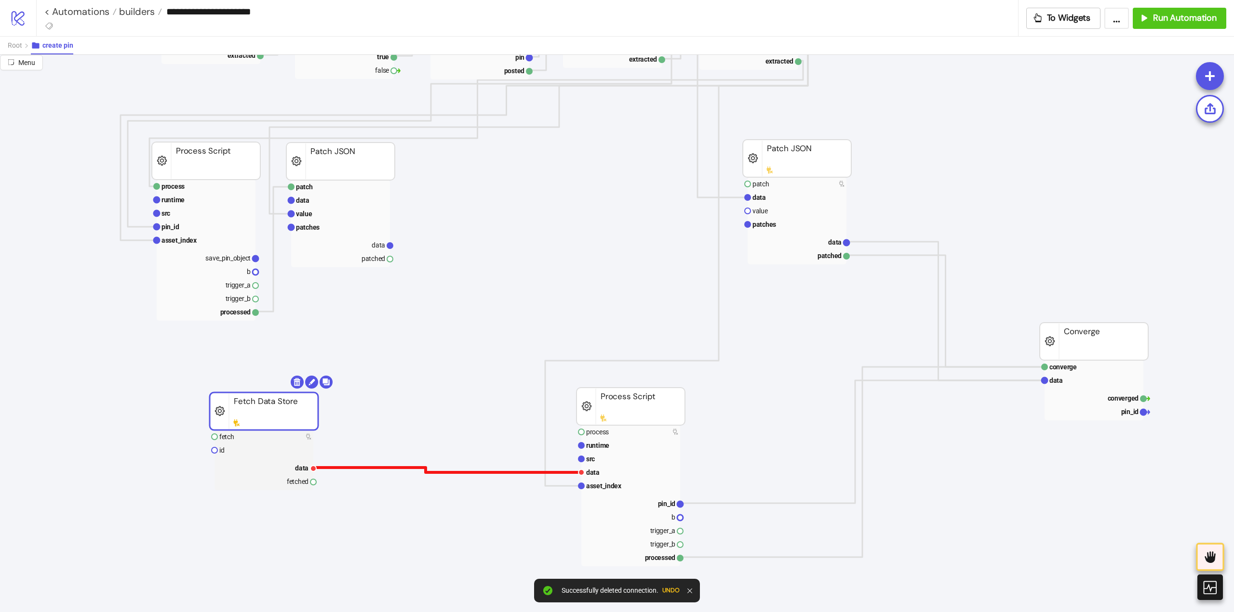
click at [450, 473] on polyline at bounding box center [447, 470] width 268 height 5
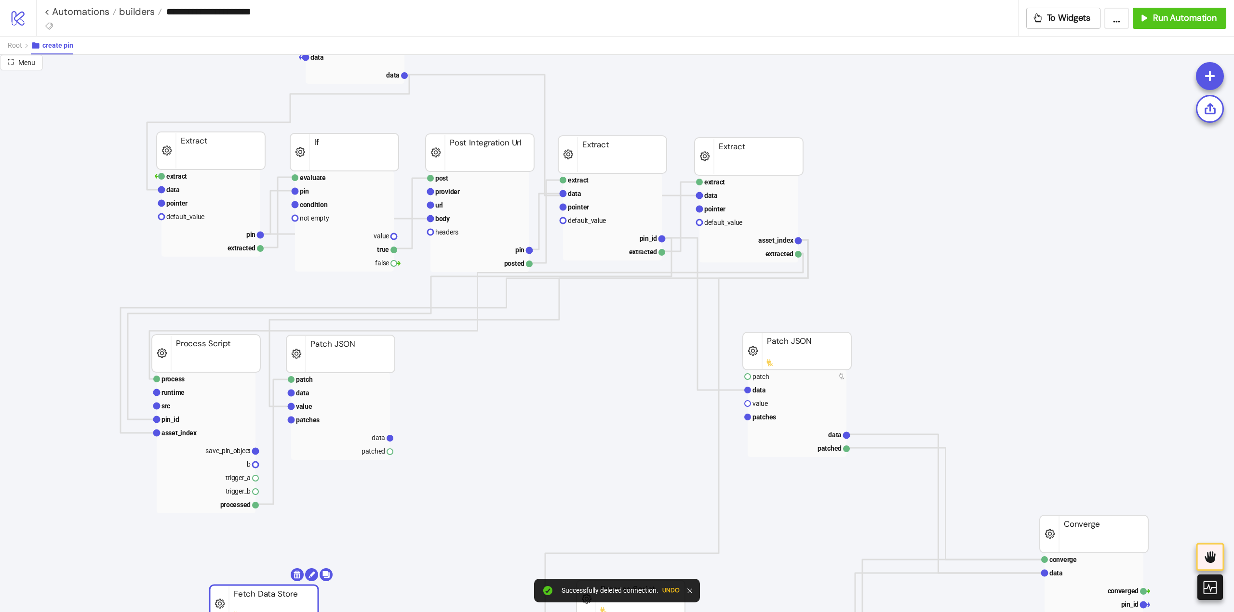
scroll to position [48, 0]
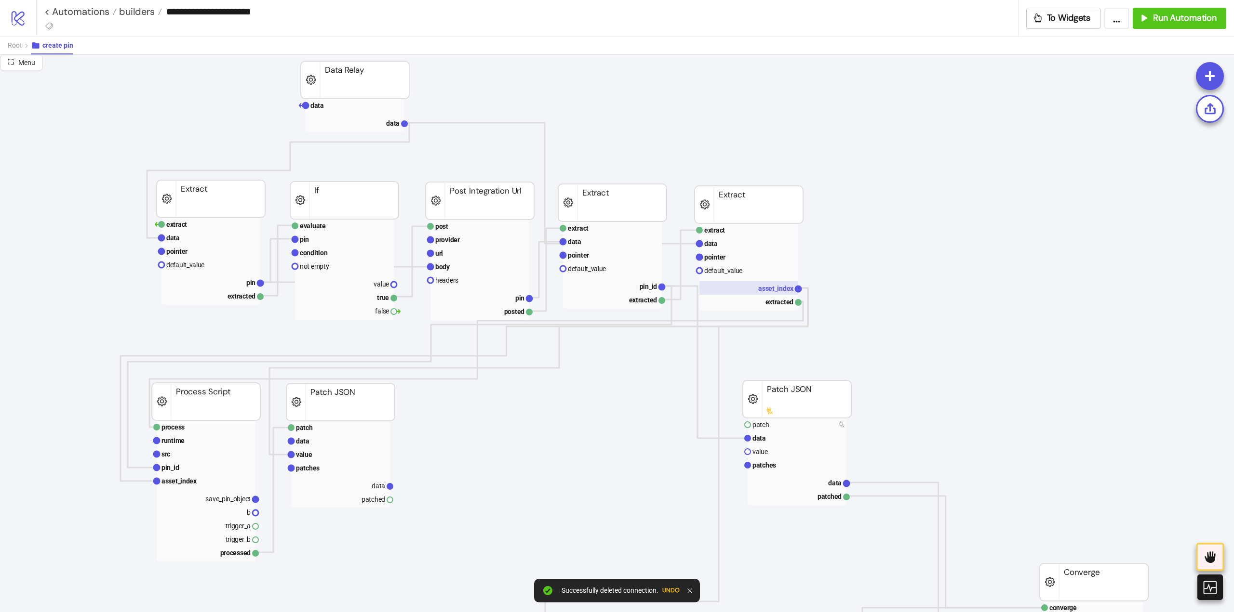
click at [770, 293] on rect at bounding box center [748, 287] width 99 height 13
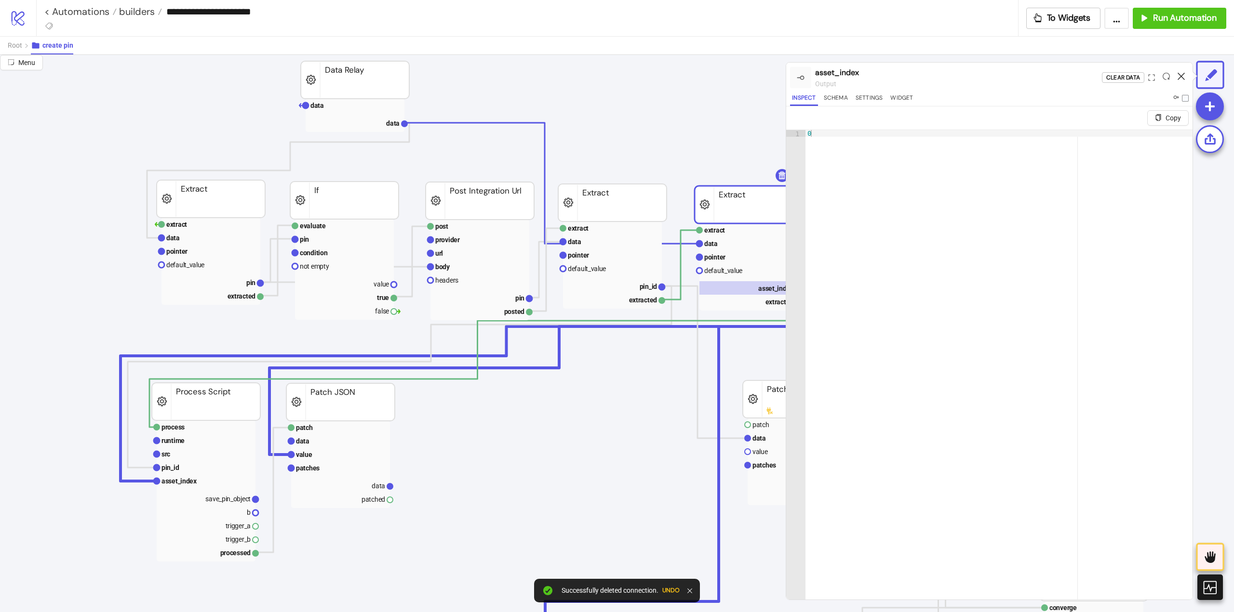
click at [1182, 73] on icon at bounding box center [1180, 76] width 7 height 7
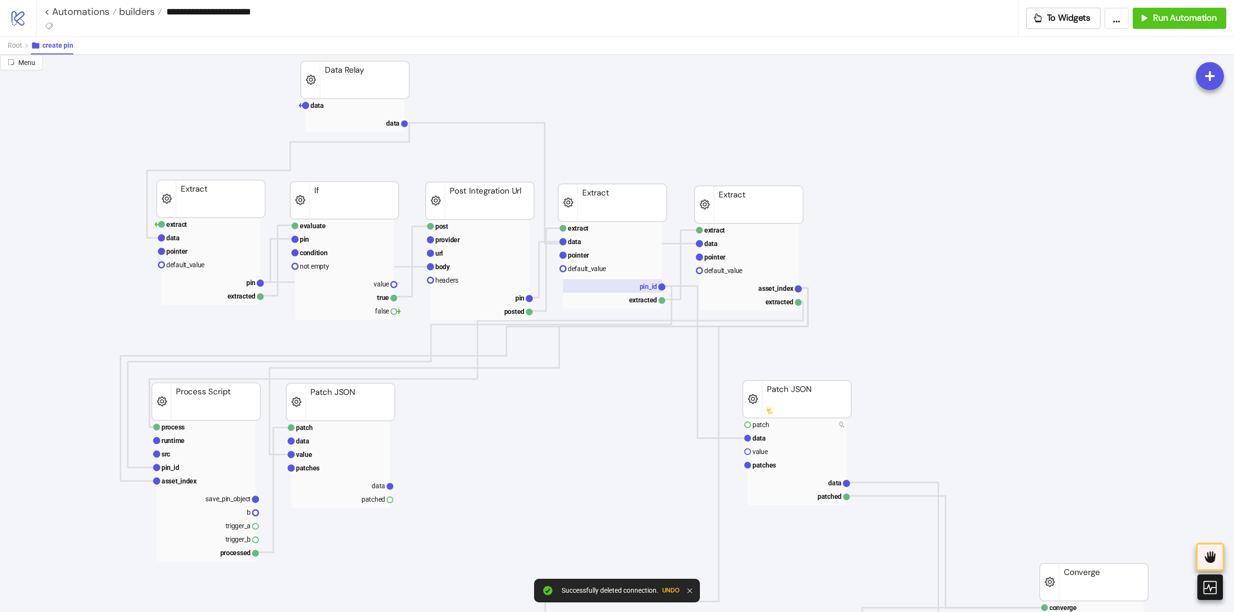
click at [638, 283] on rect at bounding box center [612, 285] width 99 height 13
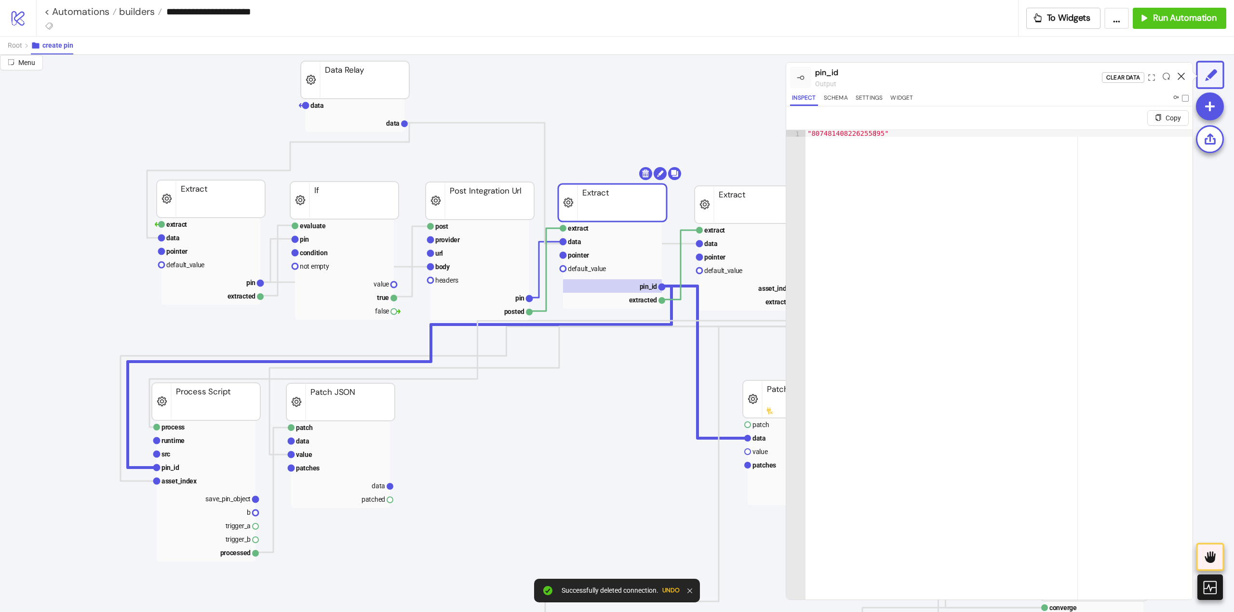
click at [1181, 79] on icon at bounding box center [1180, 76] width 7 height 7
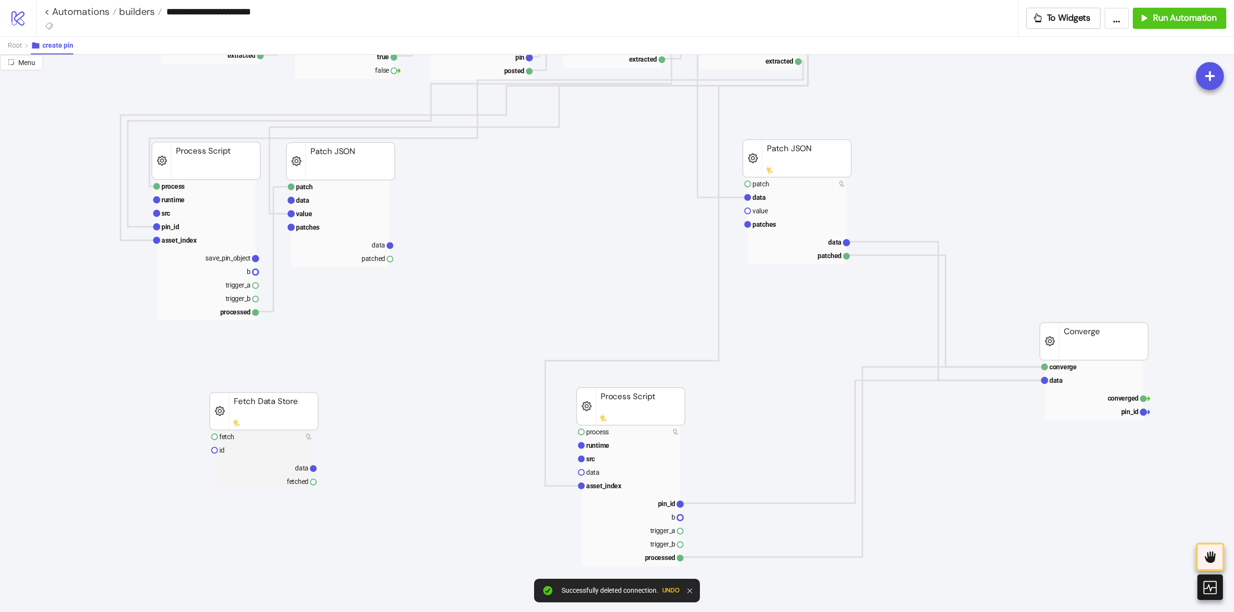
scroll to position [193, 0]
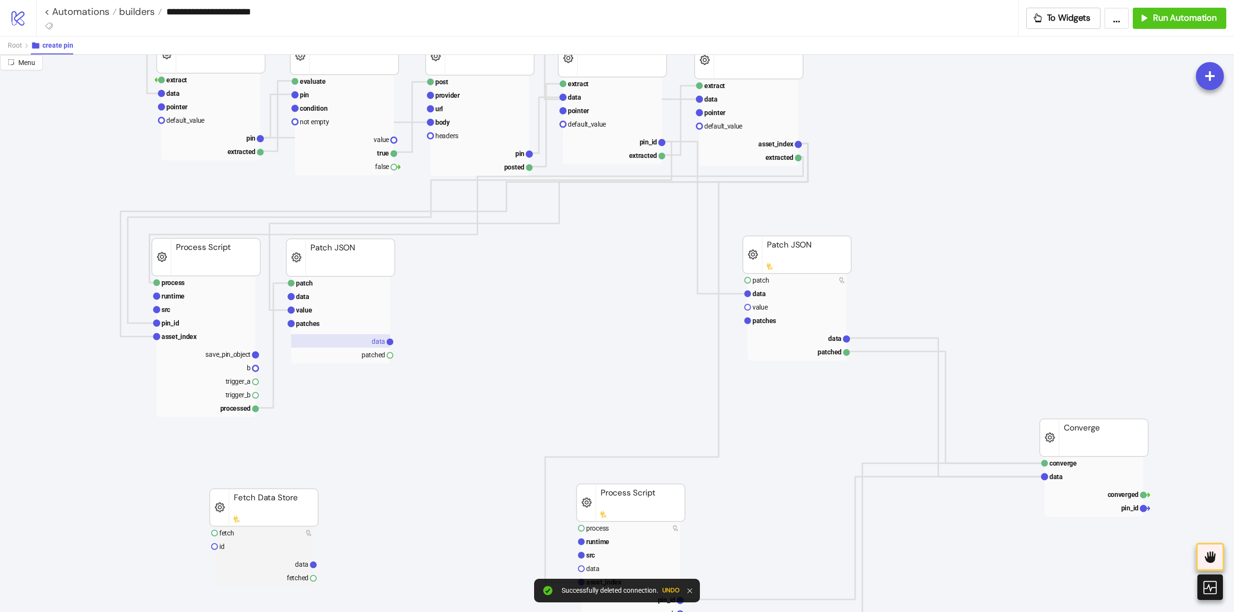
click at [375, 336] on rect at bounding box center [340, 340] width 99 height 13
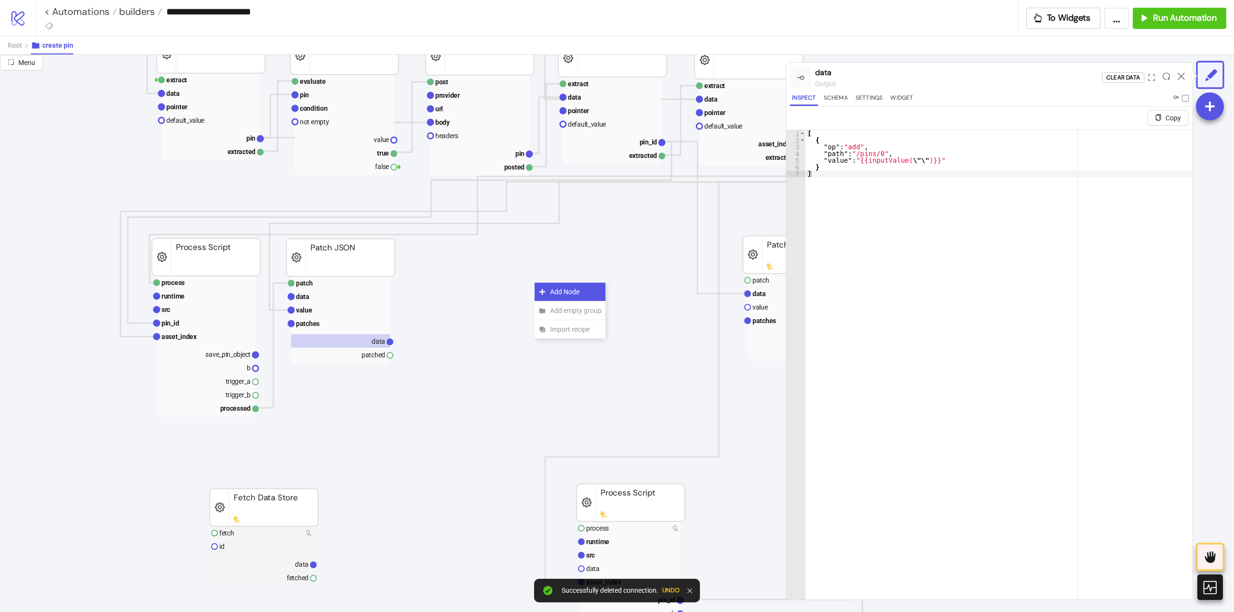
click at [551, 290] on span "Add Node" at bounding box center [576, 292] width 52 height 11
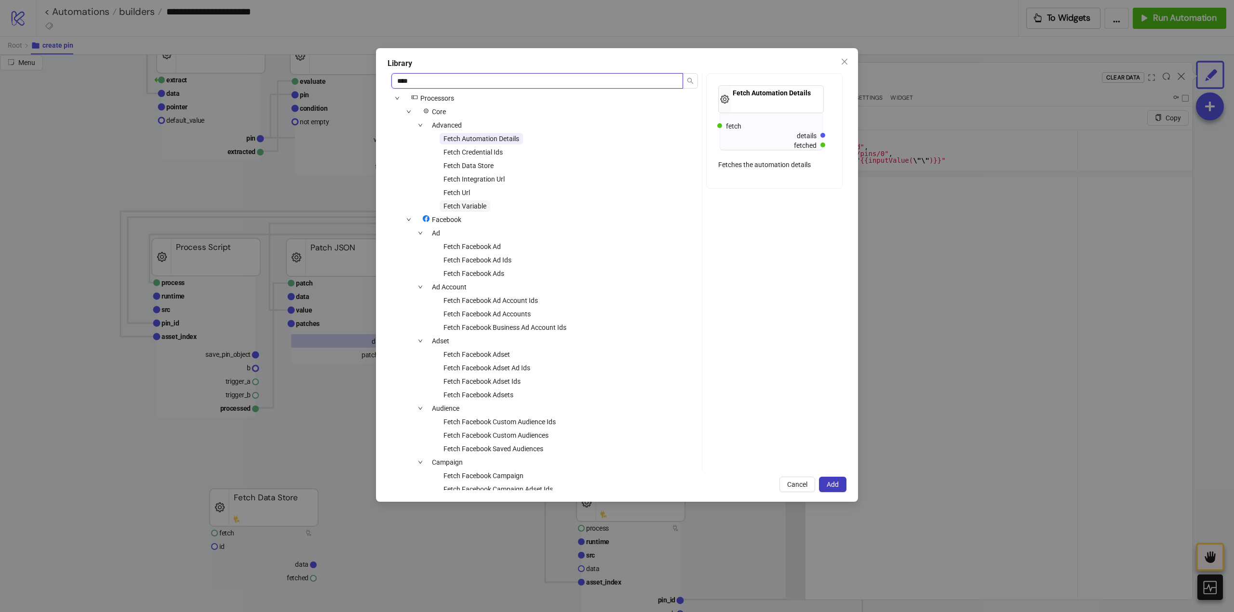
type input "****"
click at [474, 206] on span "Fetch Variable" at bounding box center [464, 206] width 43 height 8
click at [838, 481] on span "Add" at bounding box center [832, 485] width 12 height 8
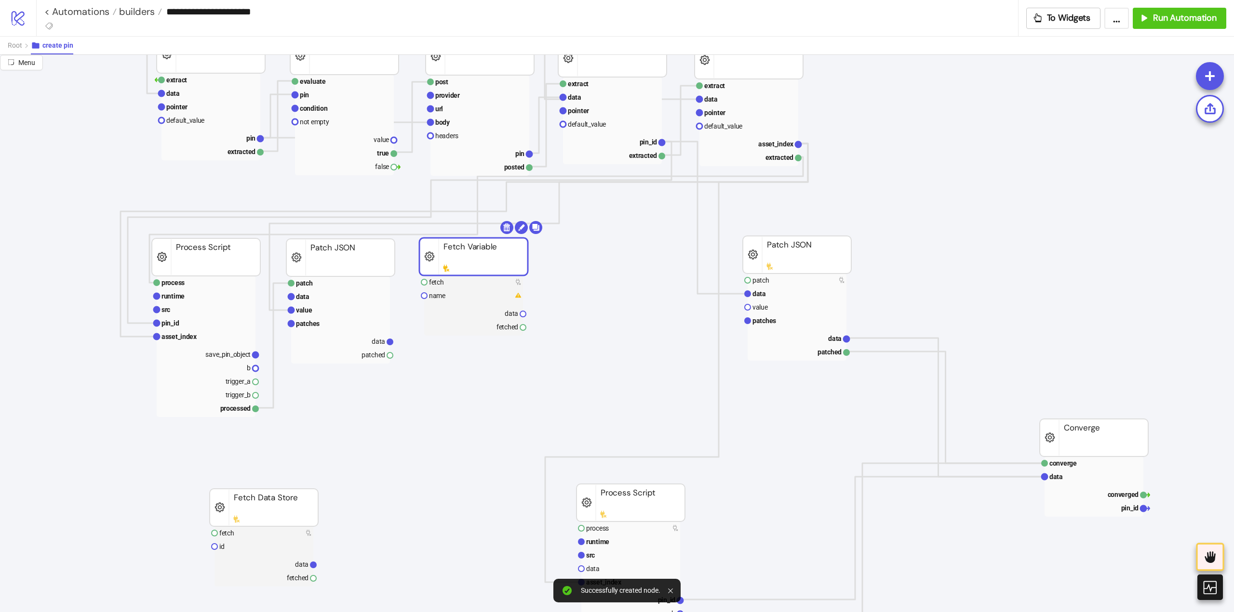
drag, startPoint x: 567, startPoint y: 300, endPoint x: 452, endPoint y: 255, distance: 123.6
drag, startPoint x: 391, startPoint y: 353, endPoint x: 404, endPoint y: 357, distance: 13.1
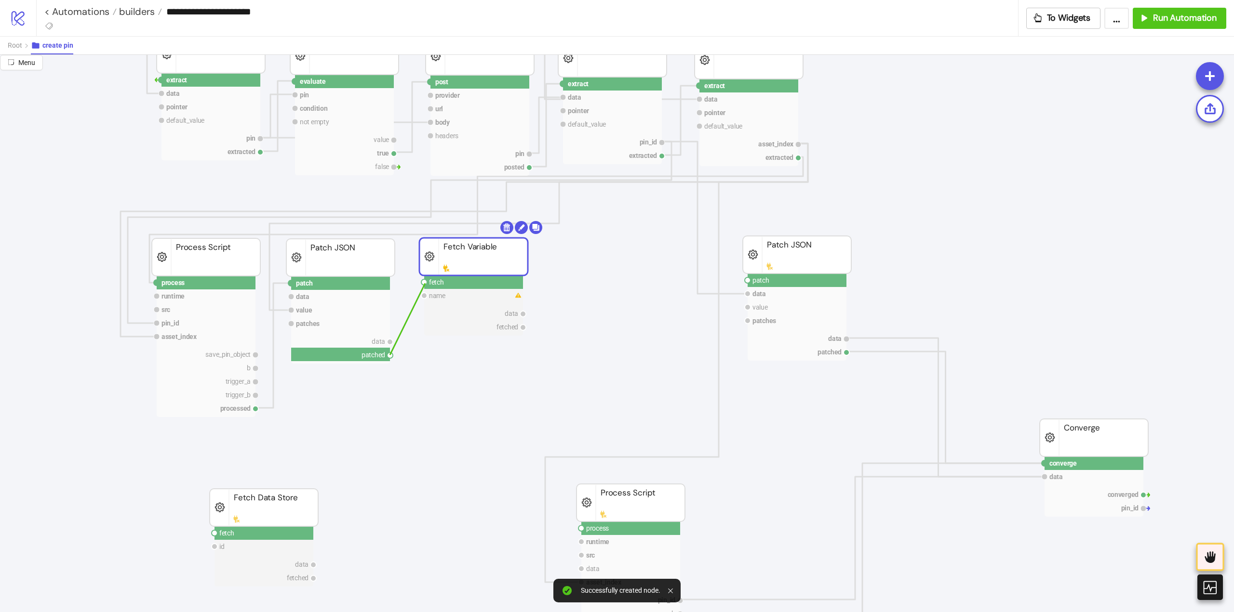
click at [425, 283] on circle at bounding box center [424, 282] width 6 height 6
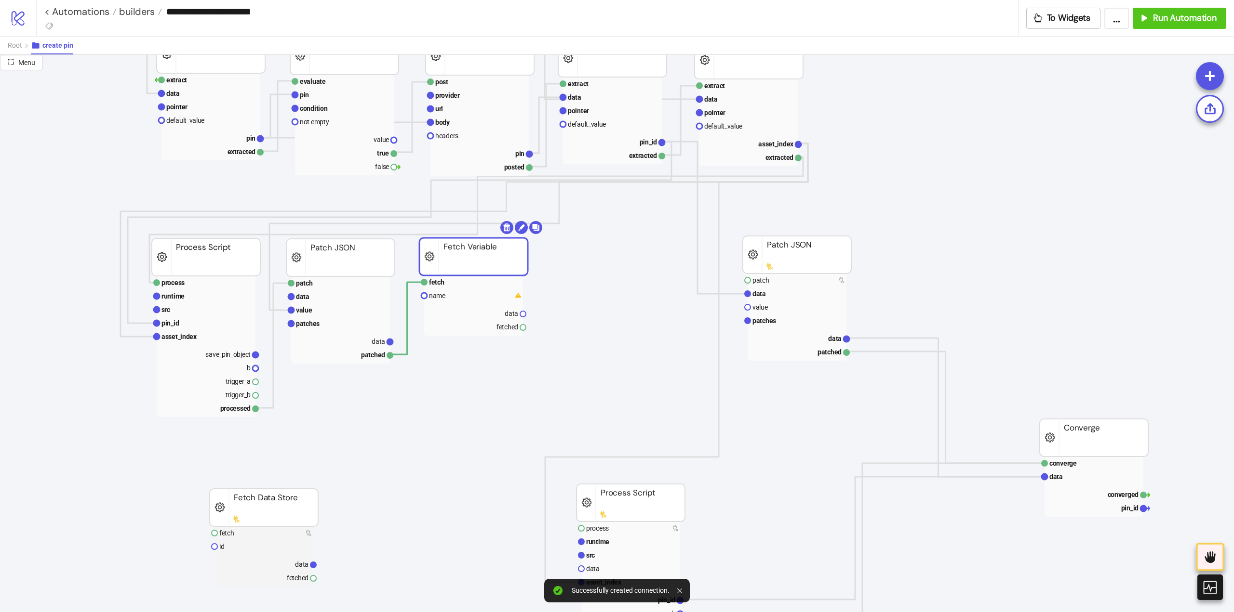
drag, startPoint x: 452, startPoint y: 298, endPoint x: 633, endPoint y: 269, distance: 183.5
click at [452, 297] on rect at bounding box center [473, 295] width 99 height 13
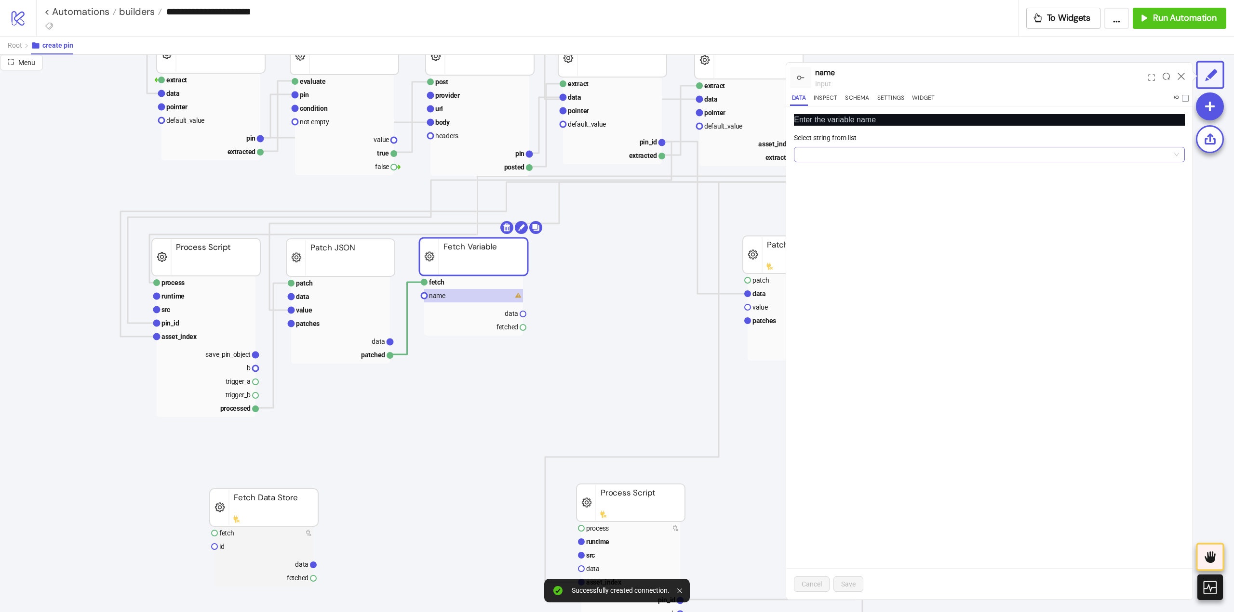
click at [862, 150] on input "Select string from list" at bounding box center [984, 154] width 371 height 14
drag, startPoint x: 823, startPoint y: 171, endPoint x: 874, endPoint y: 192, distance: 55.3
click at [823, 172] on div "memory" at bounding box center [988, 174] width 375 height 11
click at [854, 581] on span "Save" at bounding box center [848, 585] width 14 height 8
drag, startPoint x: 440, startPoint y: 282, endPoint x: 577, endPoint y: 277, distance: 136.9
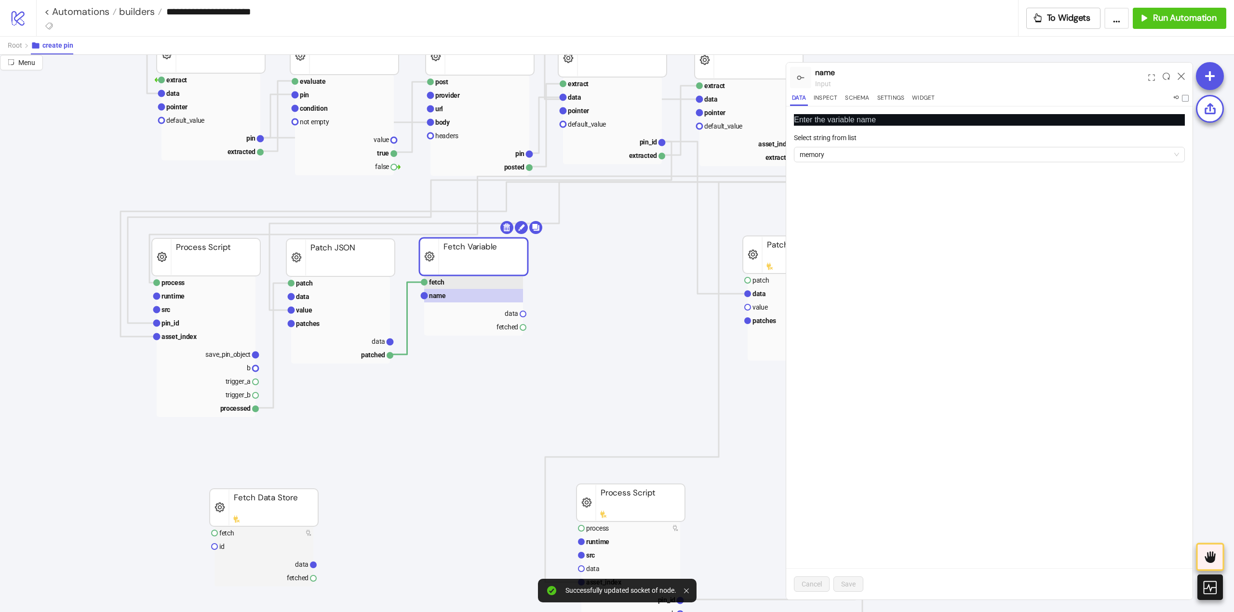
click at [442, 282] on text "fetch" at bounding box center [436, 283] width 15 height 8
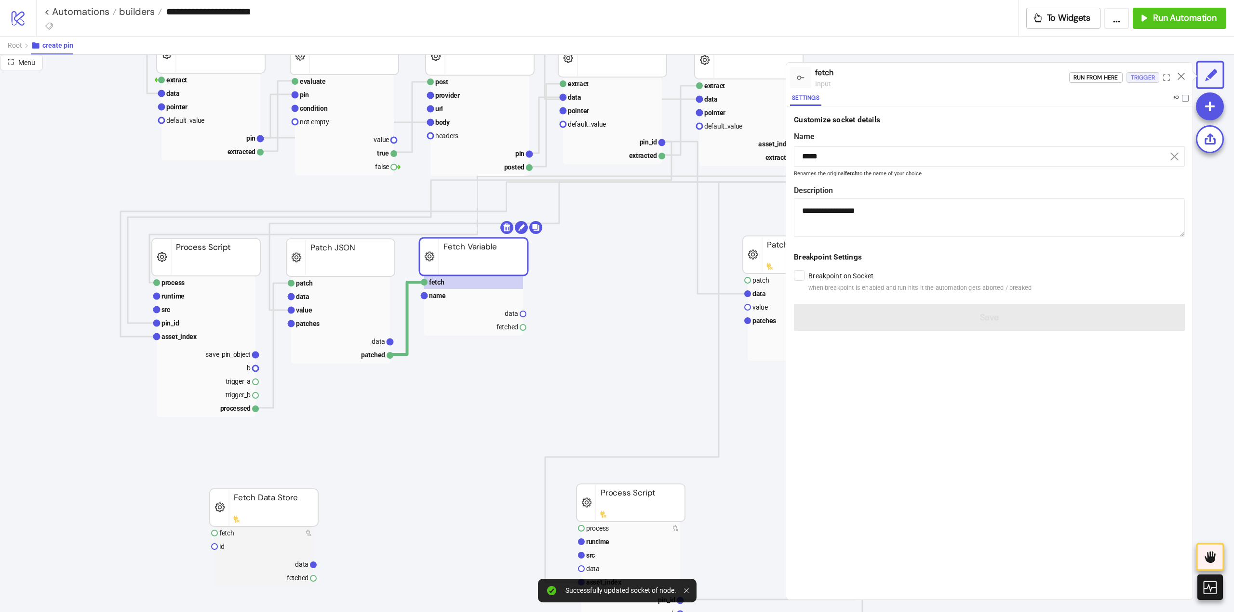
click at [1139, 77] on div "Trigger" at bounding box center [1142, 77] width 24 height 11
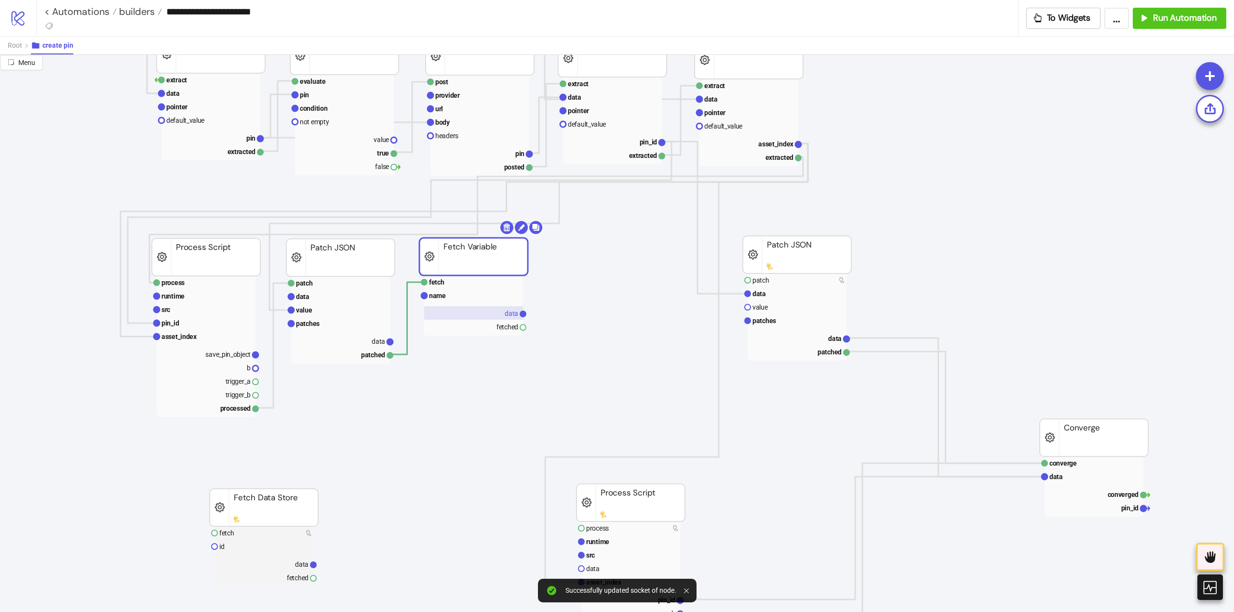
click at [513, 316] on text "data" at bounding box center [511, 314] width 13 height 8
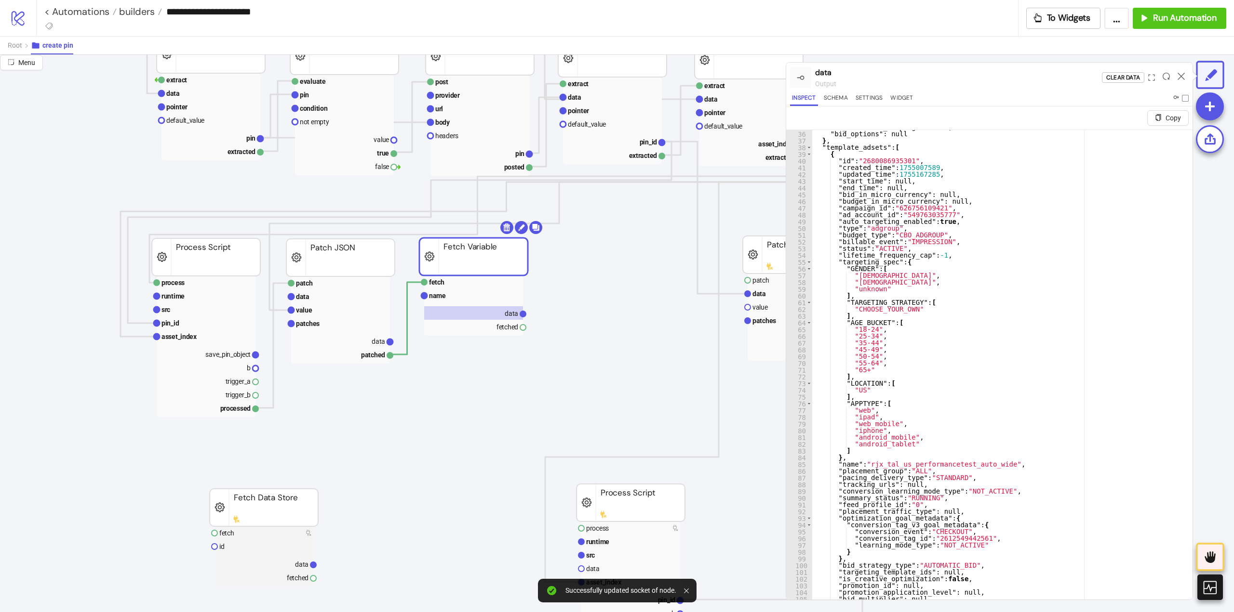
scroll to position [23, 0]
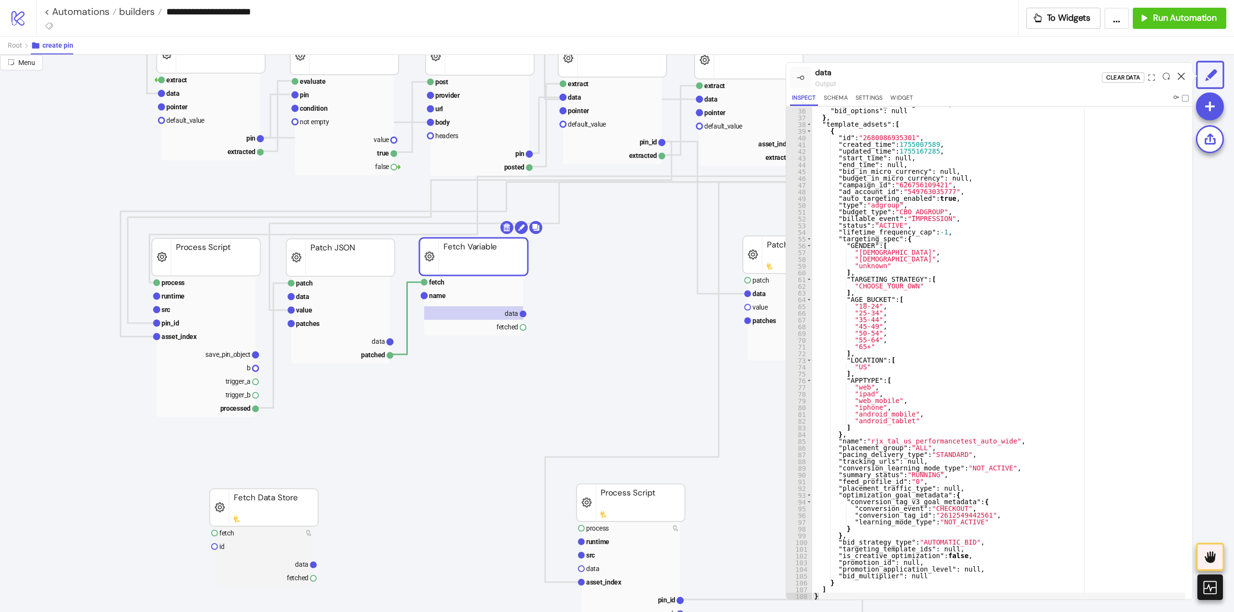
click at [1181, 74] on icon at bounding box center [1180, 76] width 7 height 7
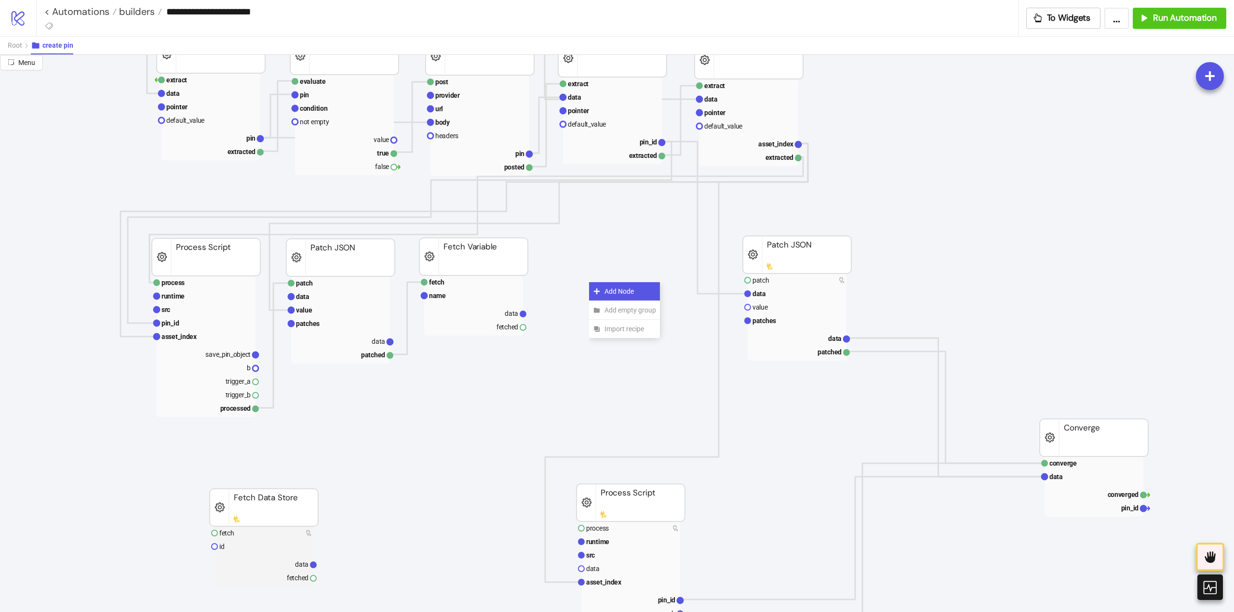
click at [595, 287] on div "Add Node" at bounding box center [624, 291] width 71 height 19
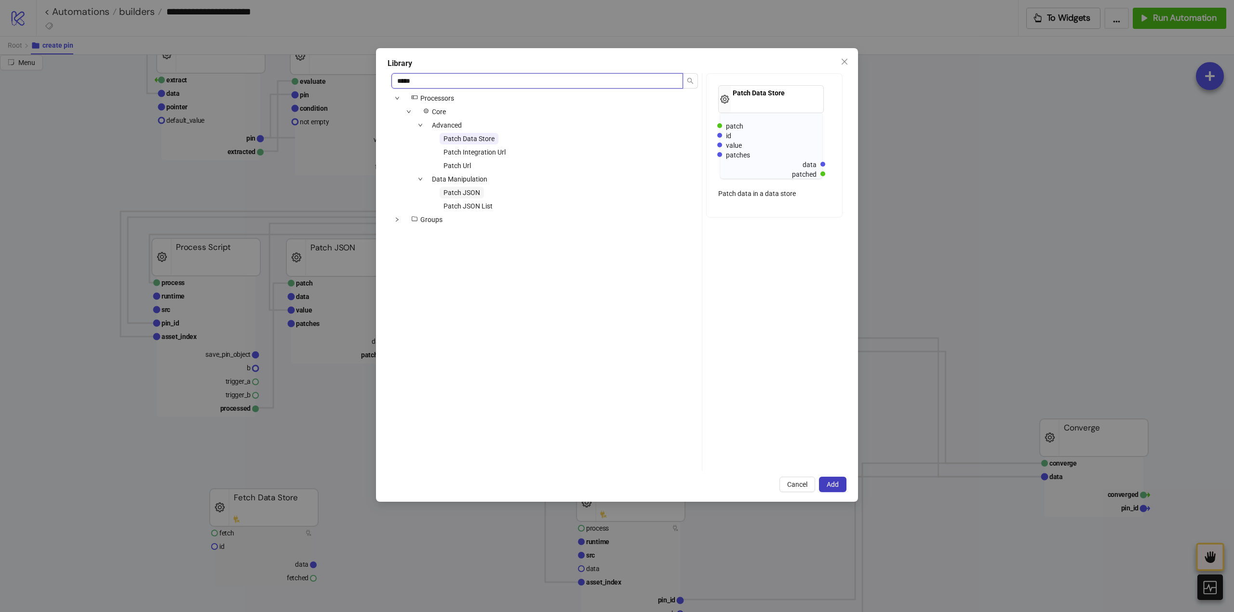
type input "*****"
click at [452, 194] on span "Patch JSON" at bounding box center [461, 193] width 37 height 8
click at [834, 485] on span "Add" at bounding box center [832, 485] width 12 height 8
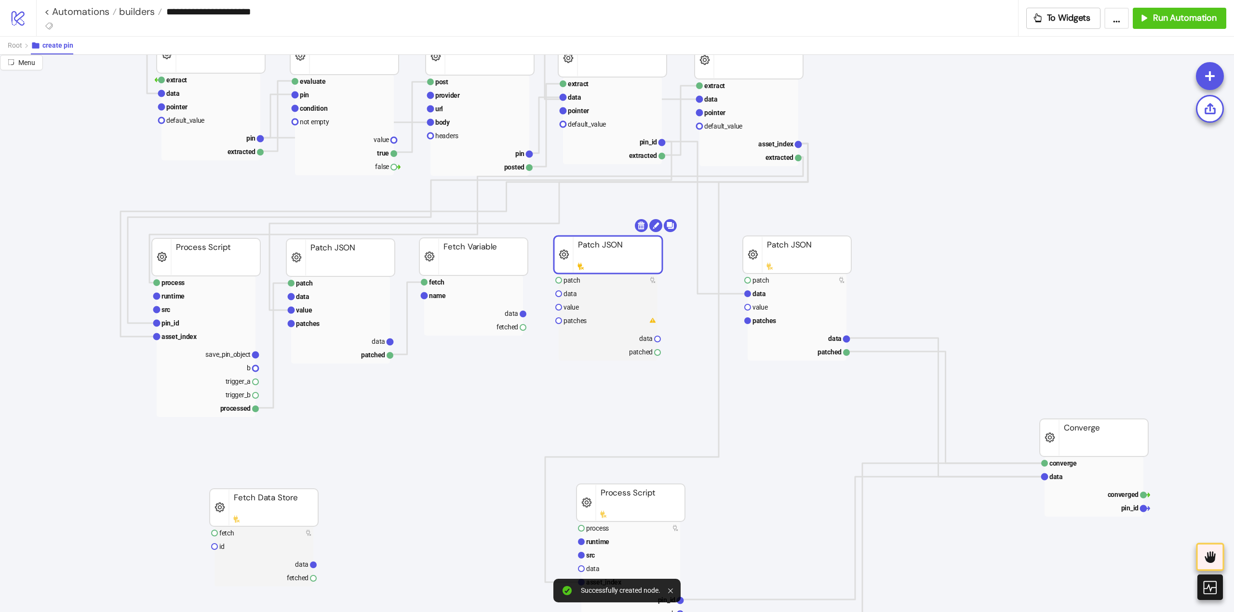
drag, startPoint x: 618, startPoint y: 301, endPoint x: 582, endPoint y: 254, distance: 58.4
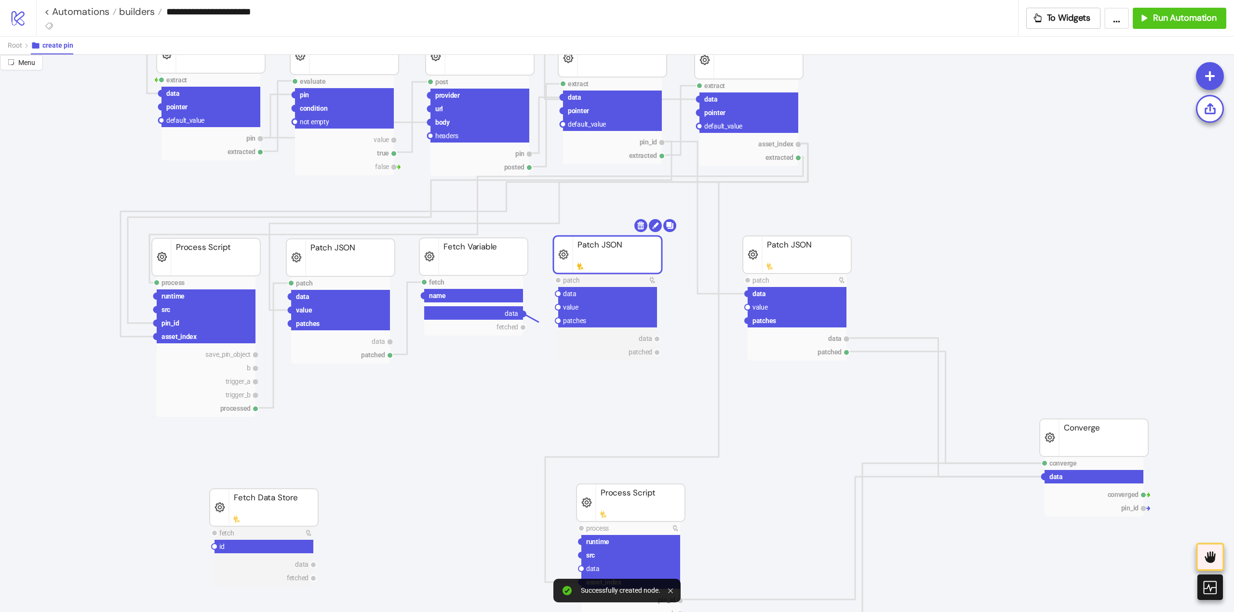
drag, startPoint x: 529, startPoint y: 318, endPoint x: 548, endPoint y: 304, distance: 23.1
click at [557, 294] on circle at bounding box center [558, 294] width 6 height 6
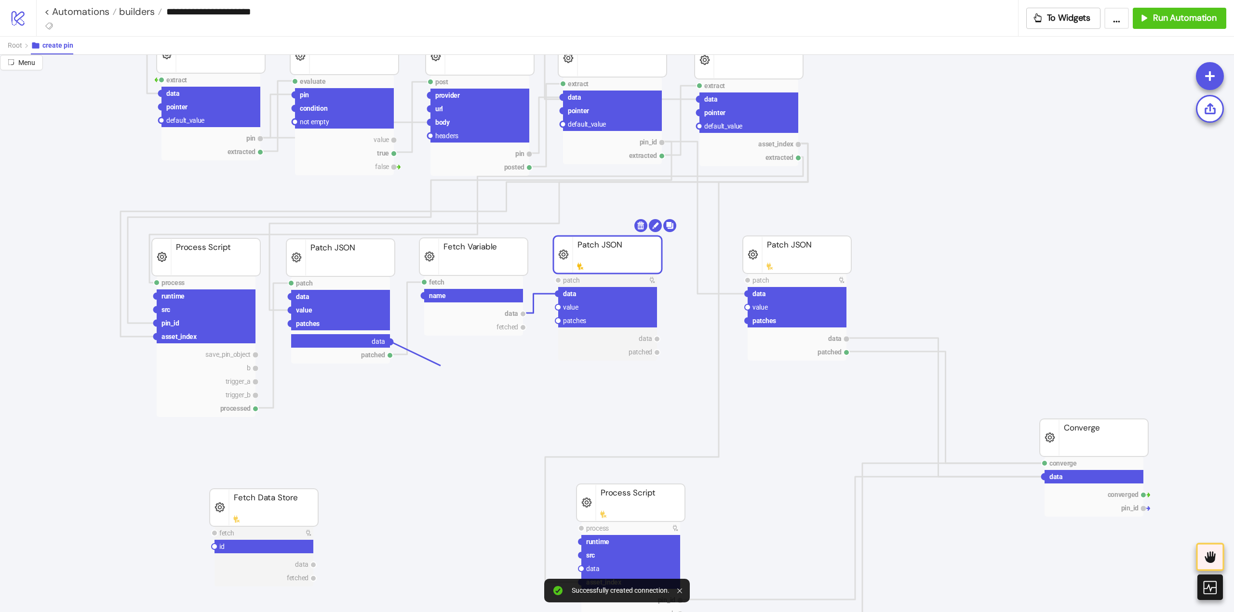
drag, startPoint x: 389, startPoint y: 342, endPoint x: 474, endPoint y: 373, distance: 90.6
click at [558, 322] on circle at bounding box center [558, 321] width 6 height 6
drag, startPoint x: 663, startPoint y: 144, endPoint x: 631, endPoint y: 213, distance: 75.9
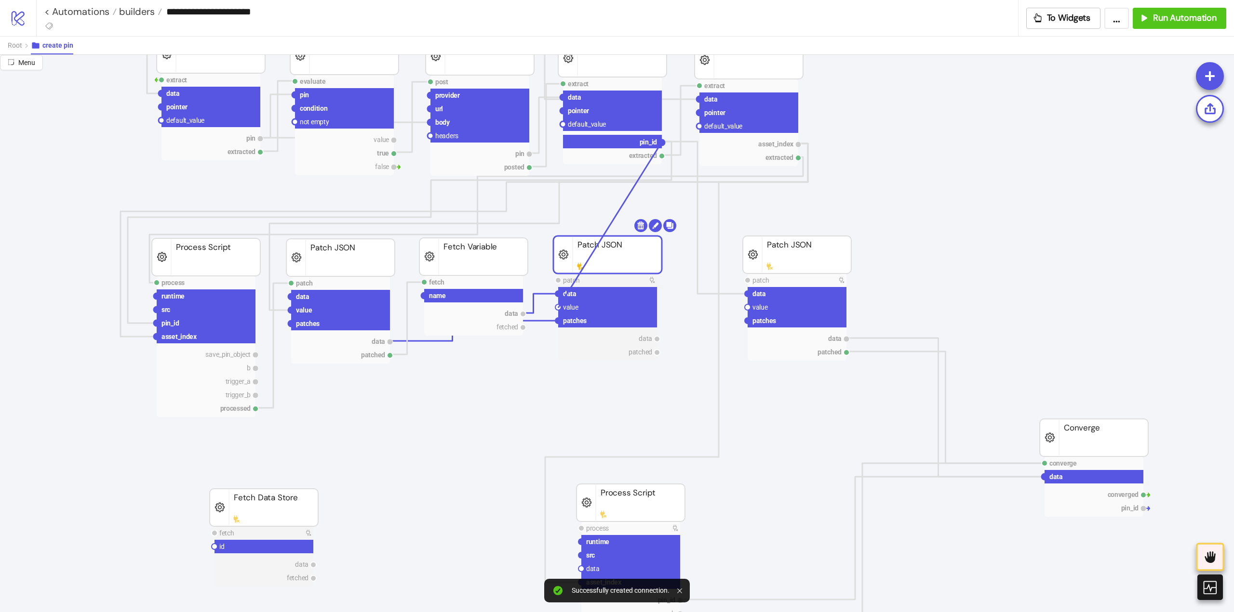
click at [558, 308] on circle at bounding box center [558, 308] width 6 height 6
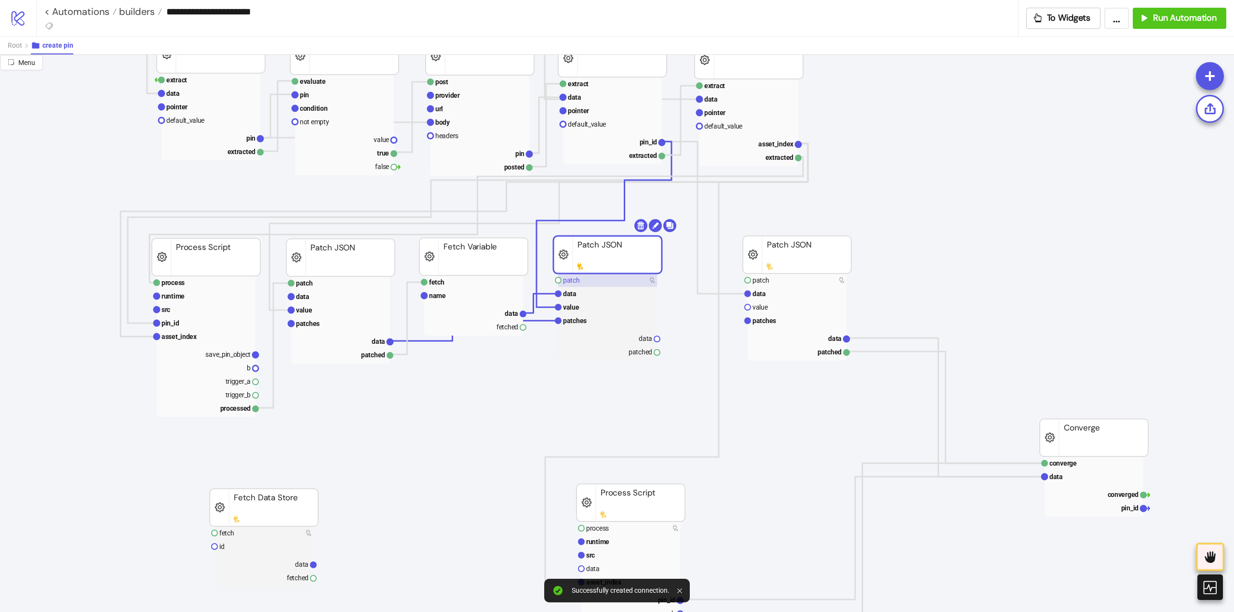
click at [586, 279] on rect at bounding box center [607, 280] width 99 height 13
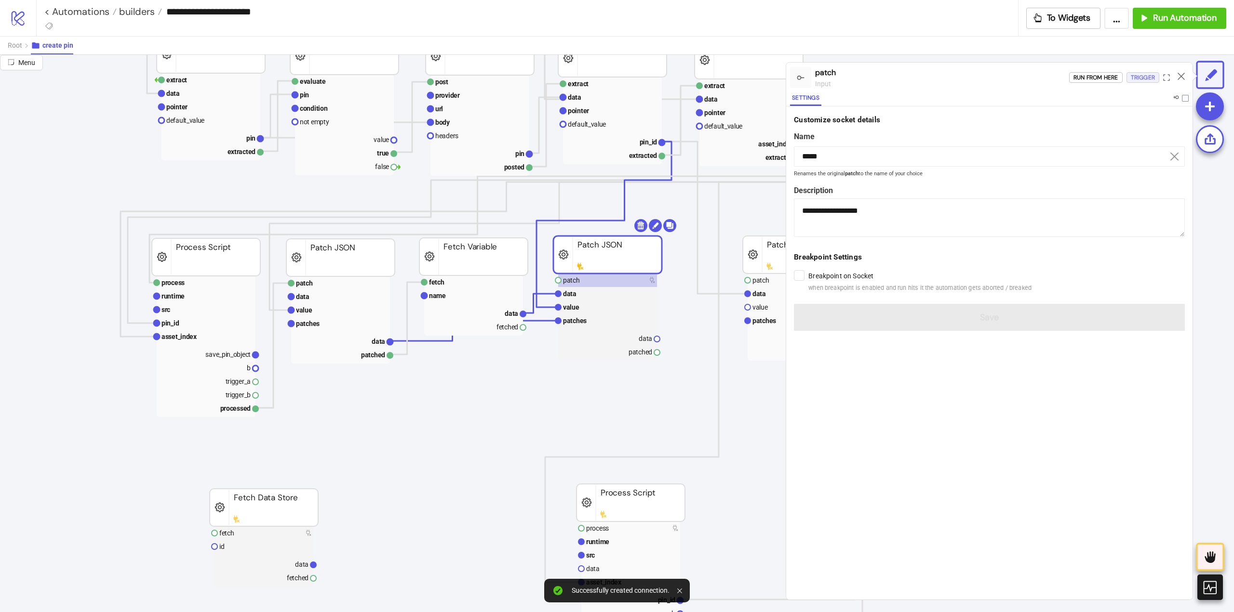
click at [1135, 72] on div "Trigger" at bounding box center [1142, 77] width 24 height 11
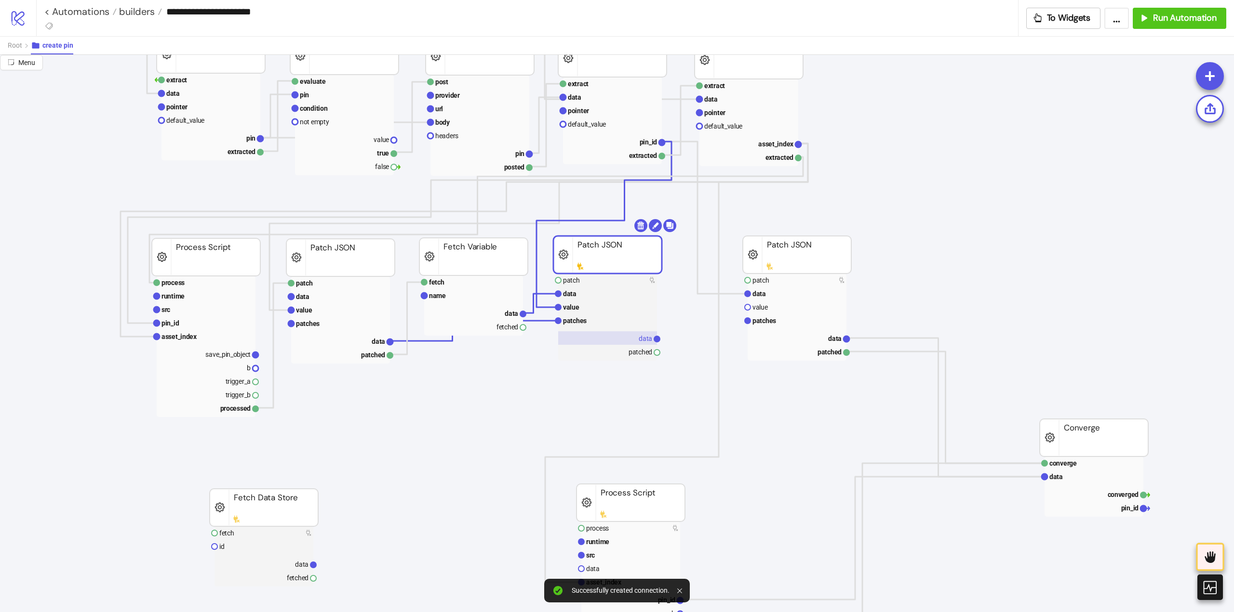
click at [633, 339] on rect at bounding box center [607, 338] width 99 height 13
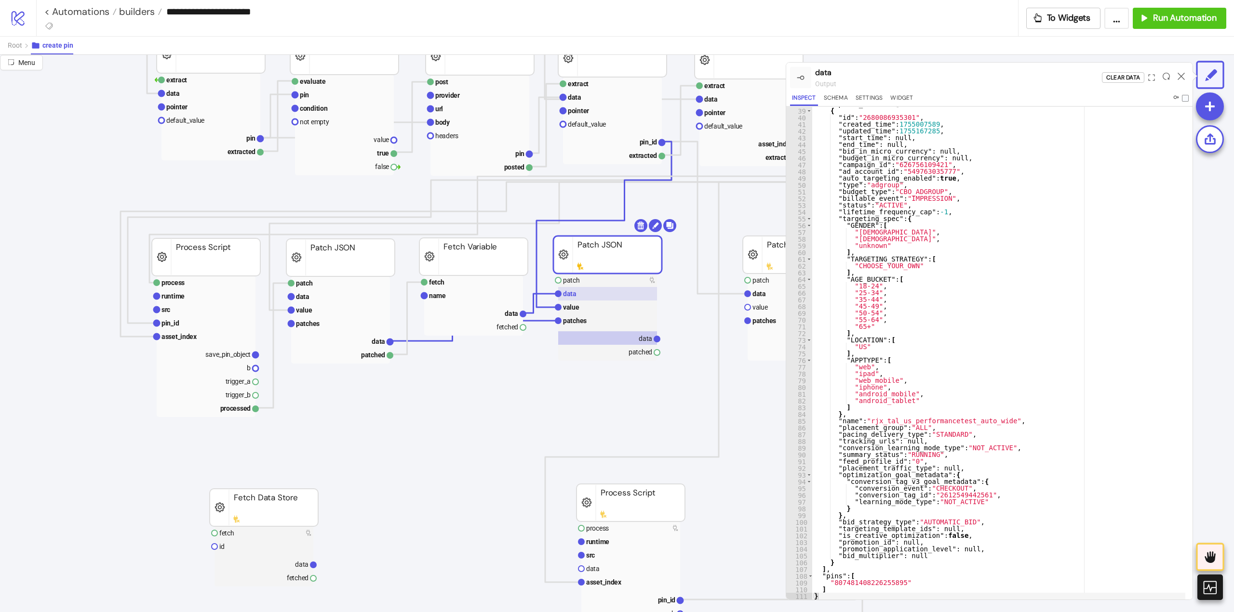
click at [575, 293] on text "data" at bounding box center [569, 294] width 13 height 8
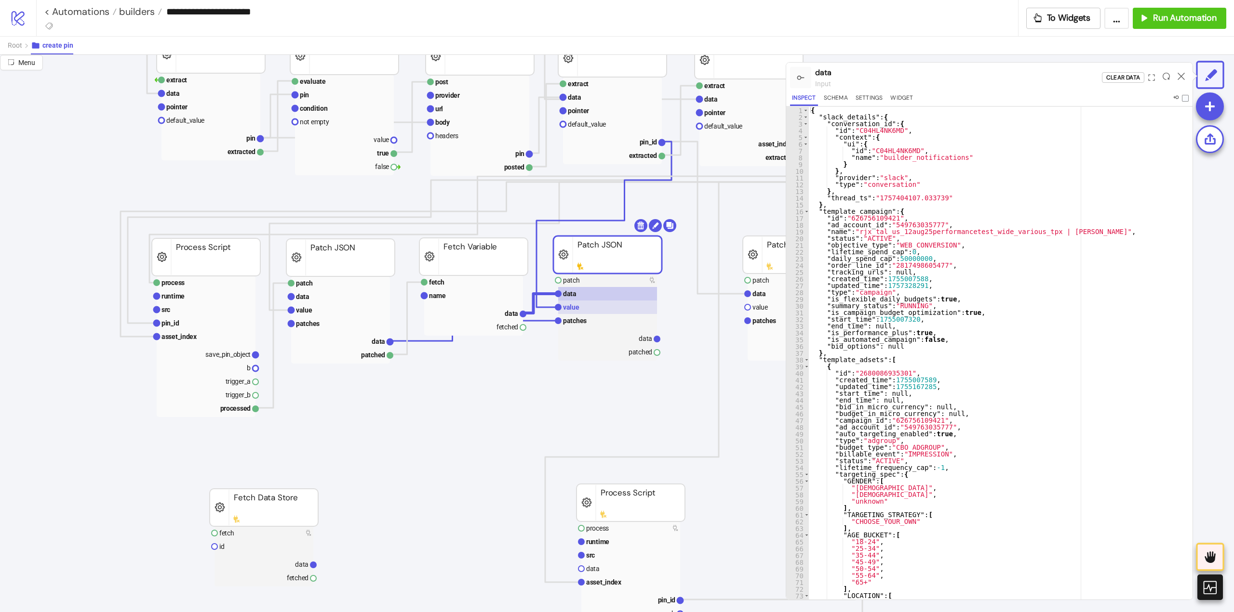
click at [584, 304] on rect at bounding box center [607, 307] width 99 height 13
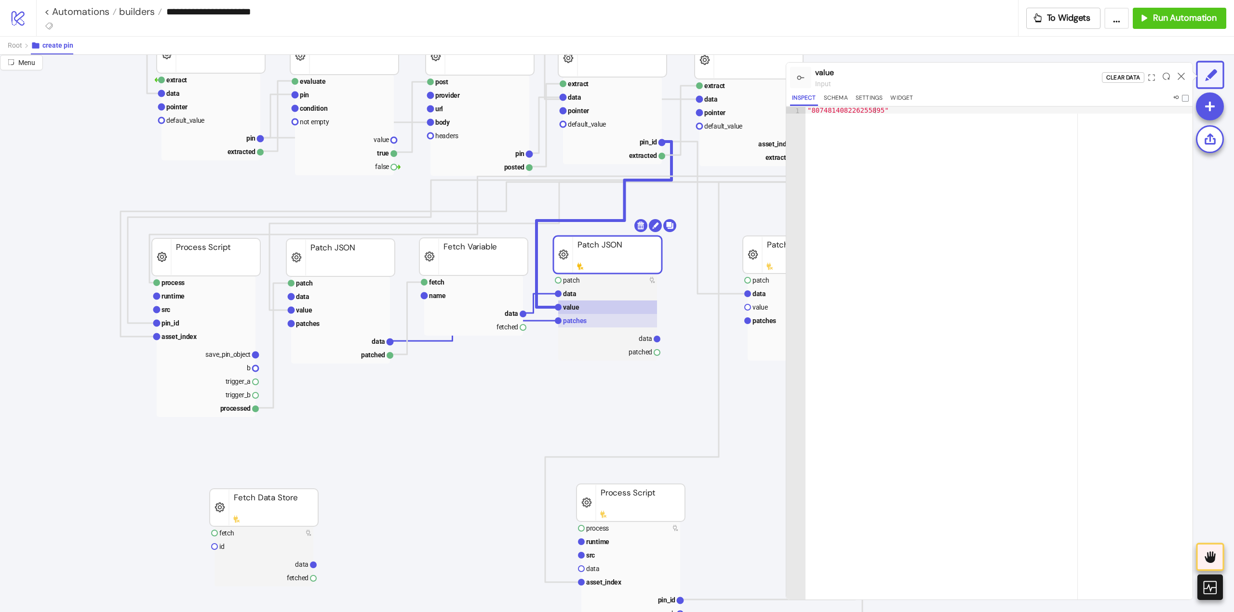
click at [581, 320] on text "patches" at bounding box center [575, 321] width 24 height 8
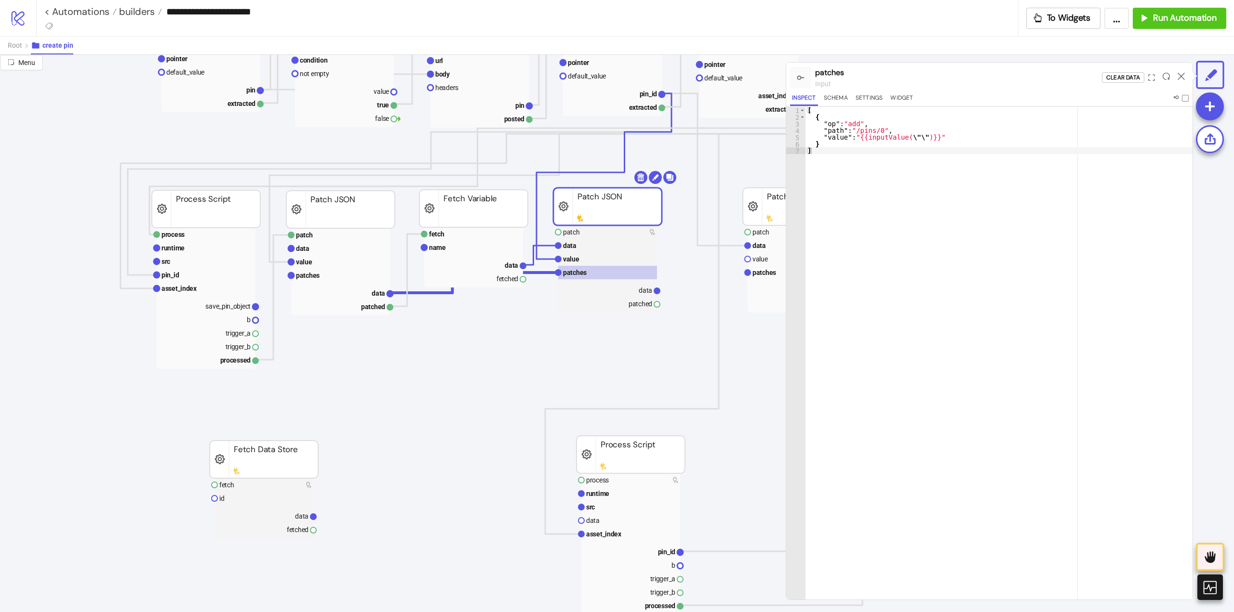
scroll to position [337, 0]
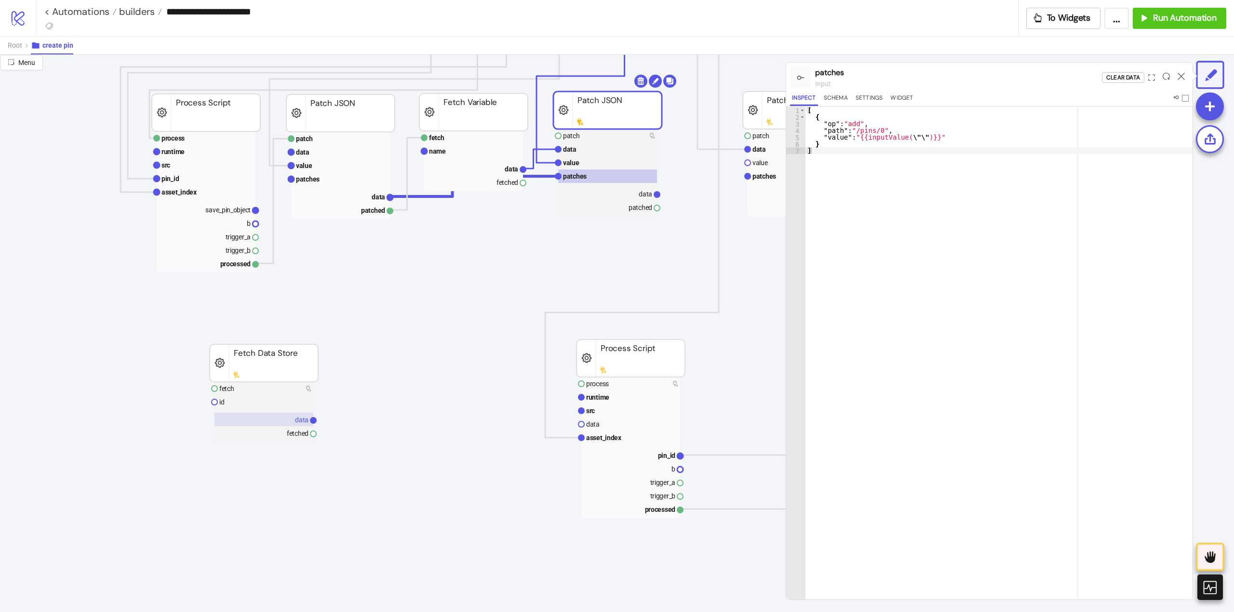
click at [267, 419] on rect at bounding box center [263, 419] width 99 height 13
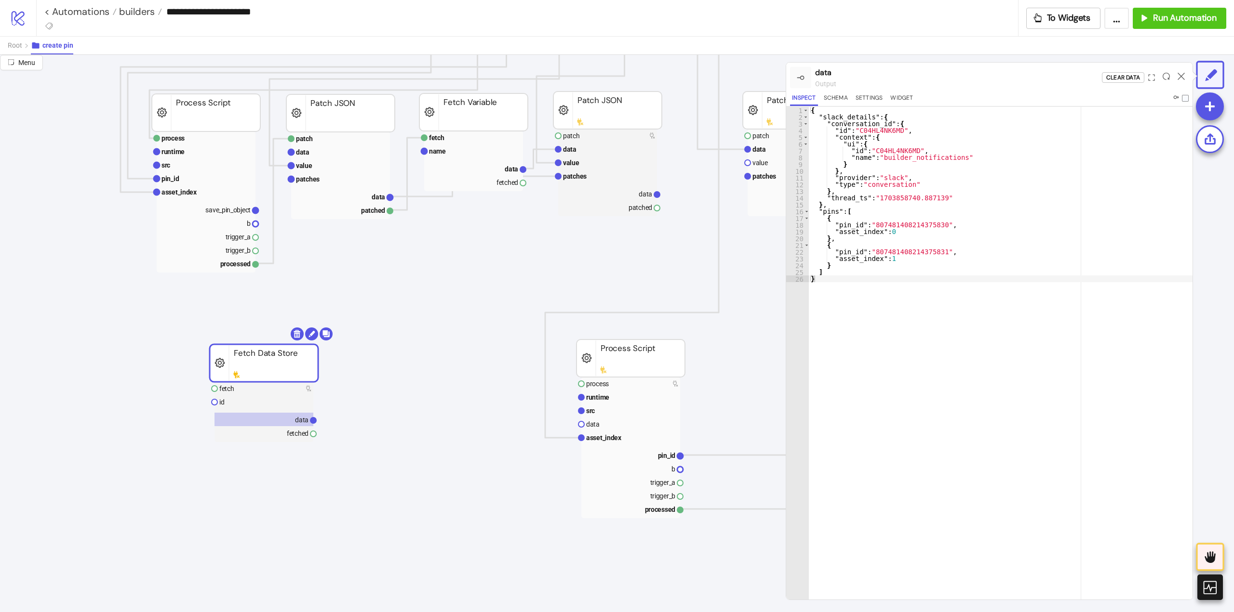
scroll to position [193, 0]
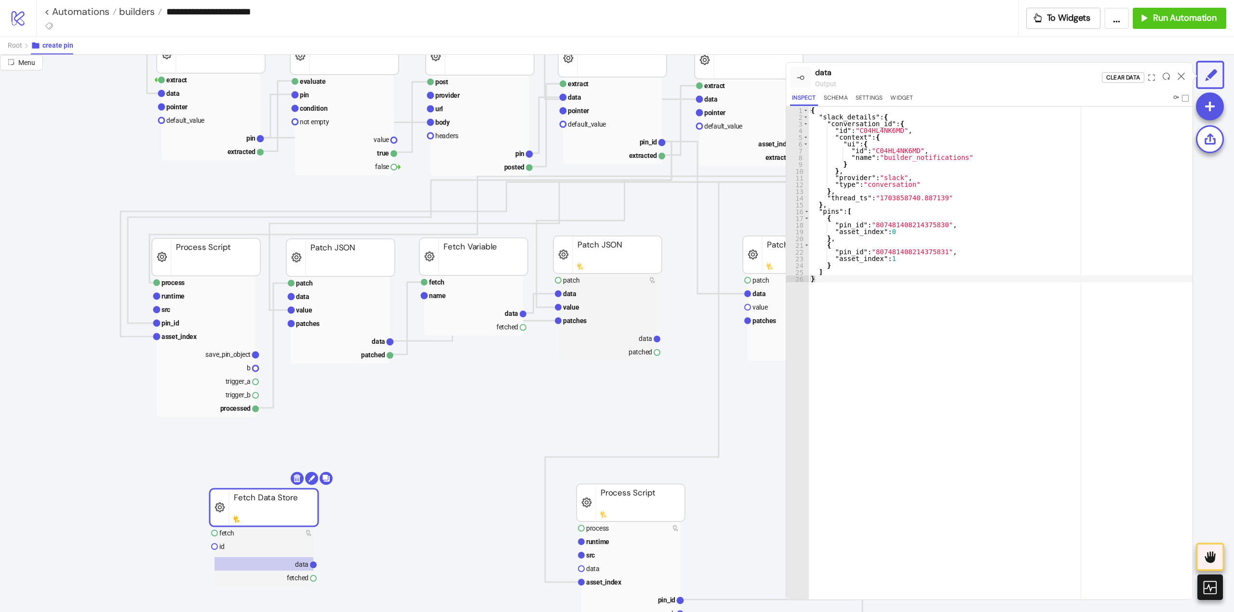
click at [1185, 75] on div at bounding box center [1180, 78] width 15 height 26
click at [1182, 75] on icon at bounding box center [1180, 76] width 7 height 7
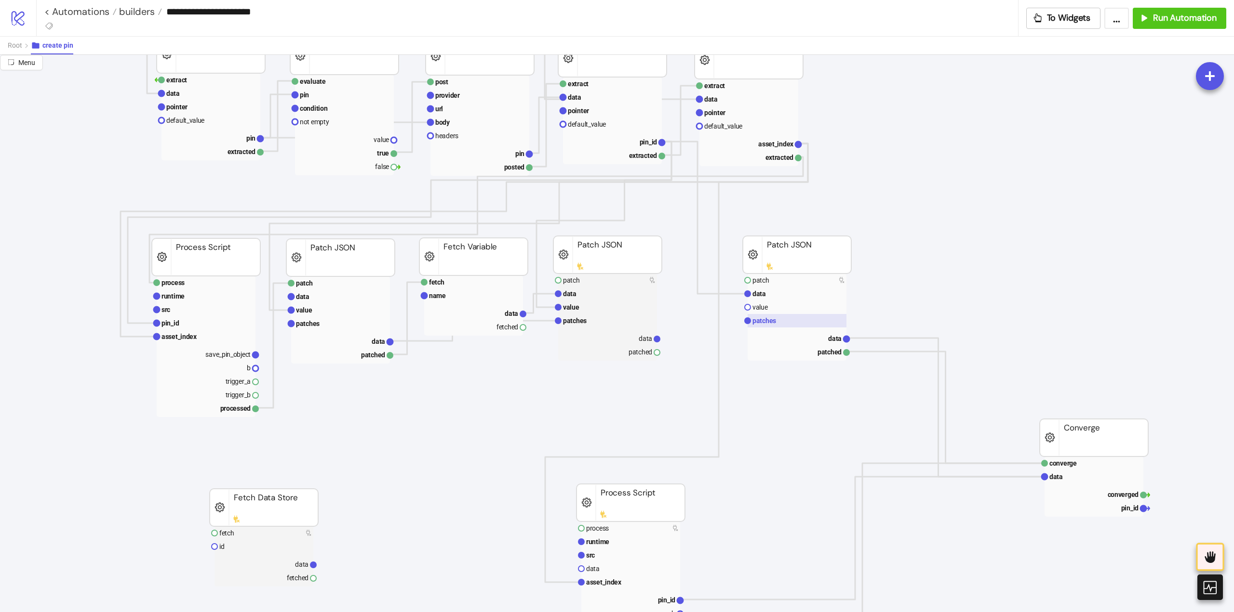
click at [785, 323] on rect at bounding box center [796, 320] width 99 height 13
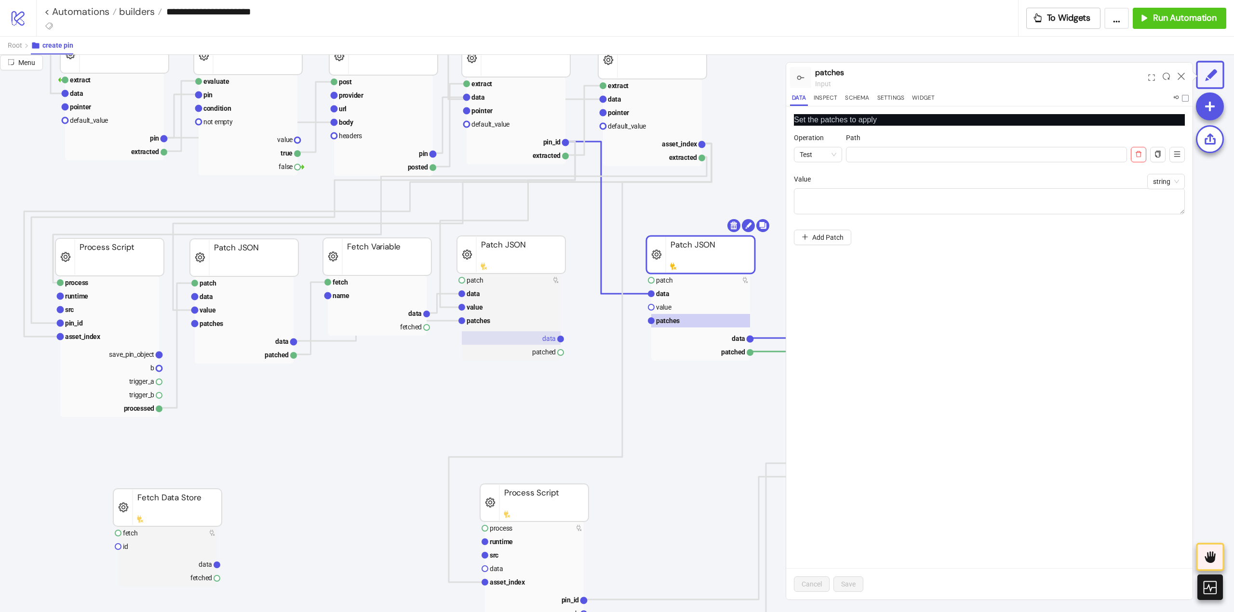
scroll to position [193, 145]
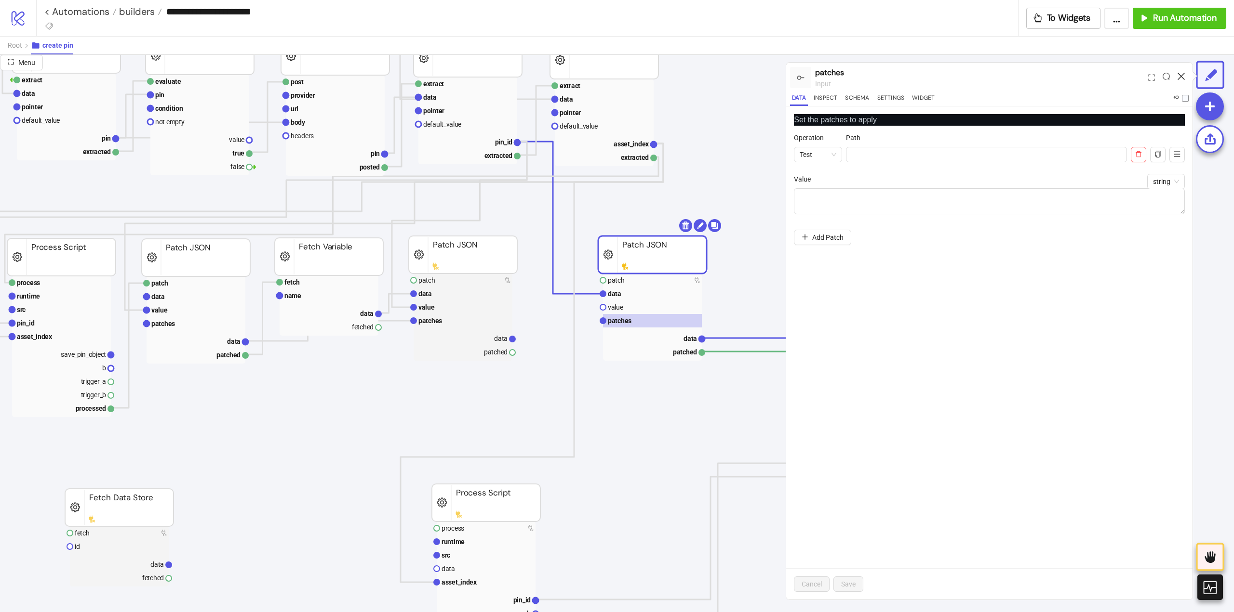
click at [1182, 76] on icon at bounding box center [1180, 76] width 7 height 7
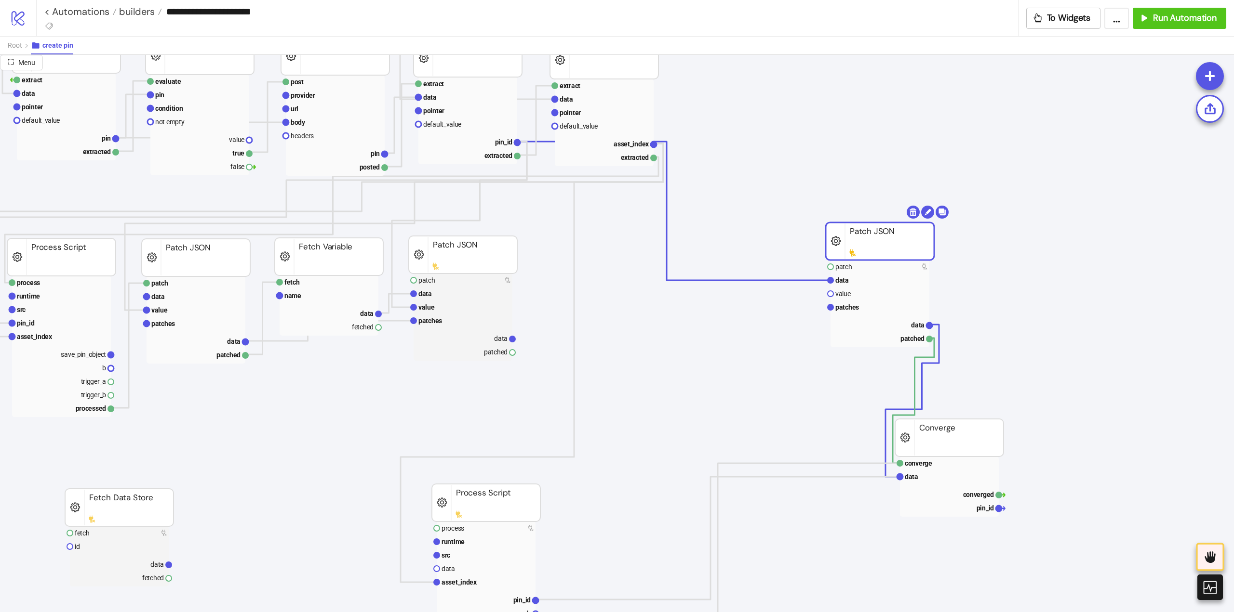
drag, startPoint x: 648, startPoint y: 253, endPoint x: 758, endPoint y: 282, distance: 114.0
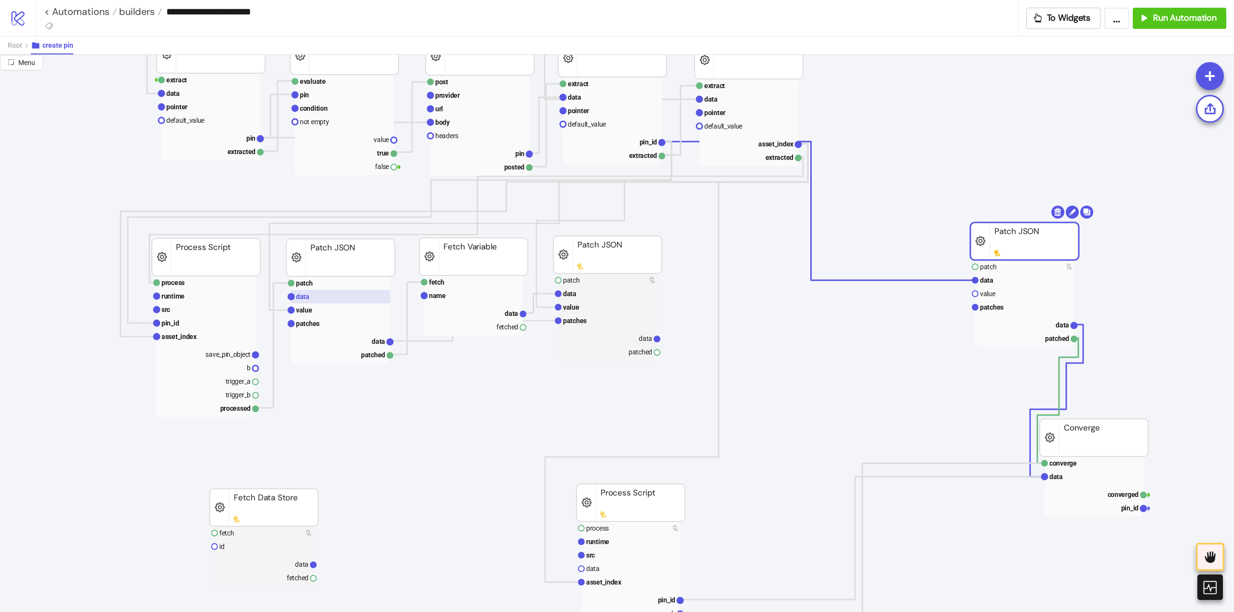
click at [302, 297] on text "data" at bounding box center [302, 297] width 13 height 8
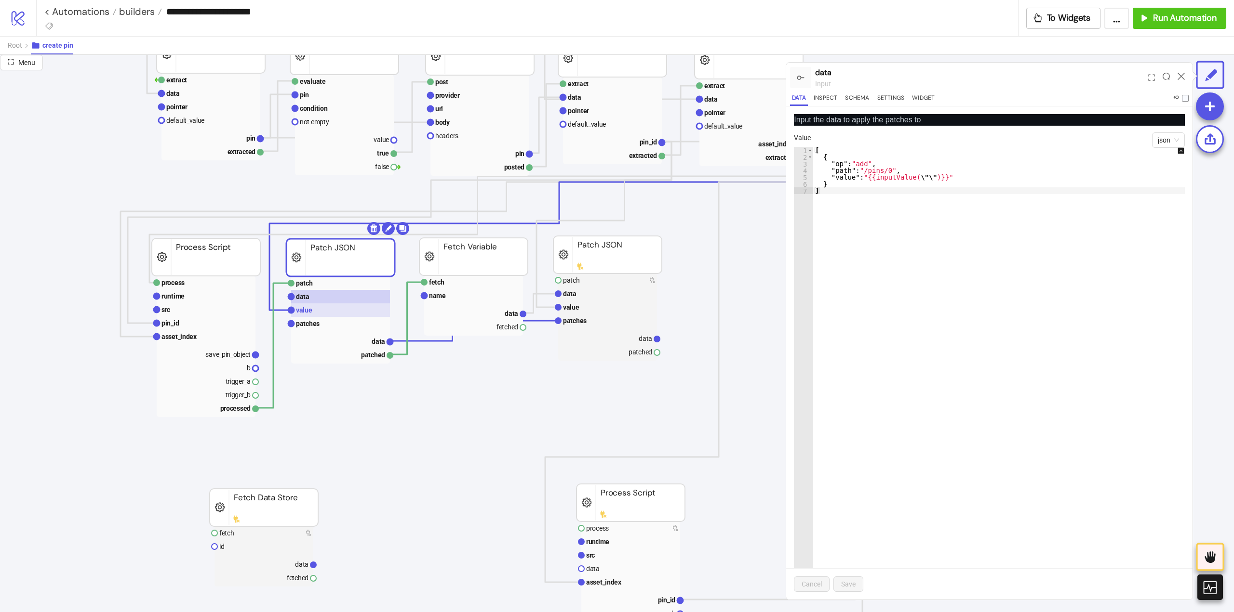
click at [307, 310] on text "value" at bounding box center [304, 310] width 16 height 8
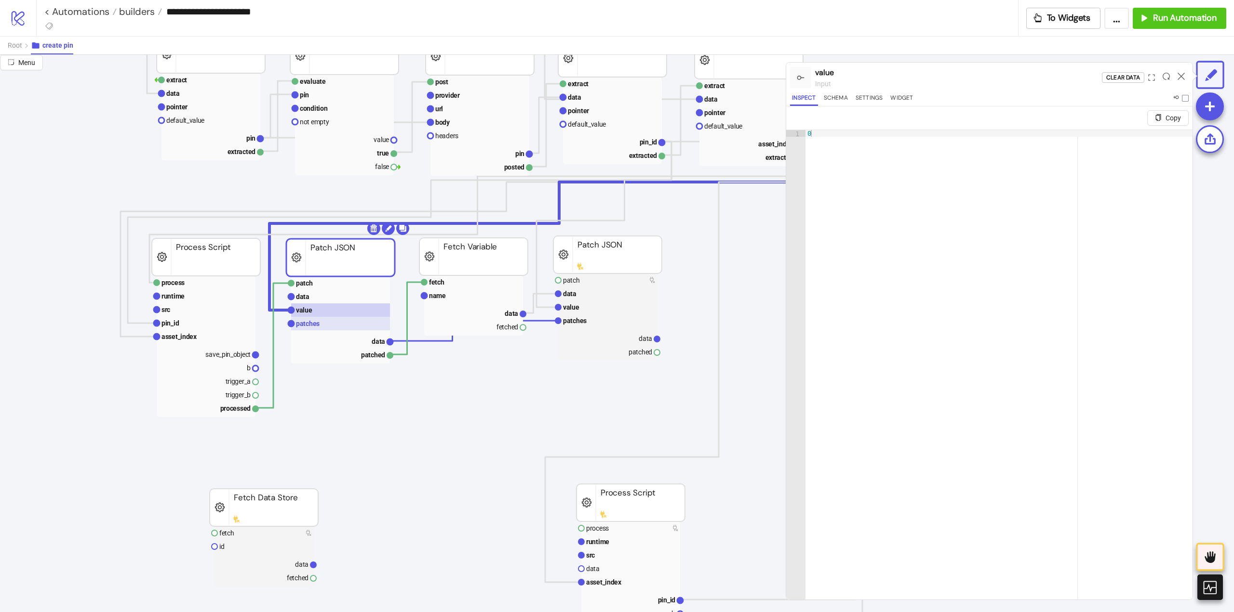
click at [315, 326] on text "patches" at bounding box center [308, 324] width 24 height 8
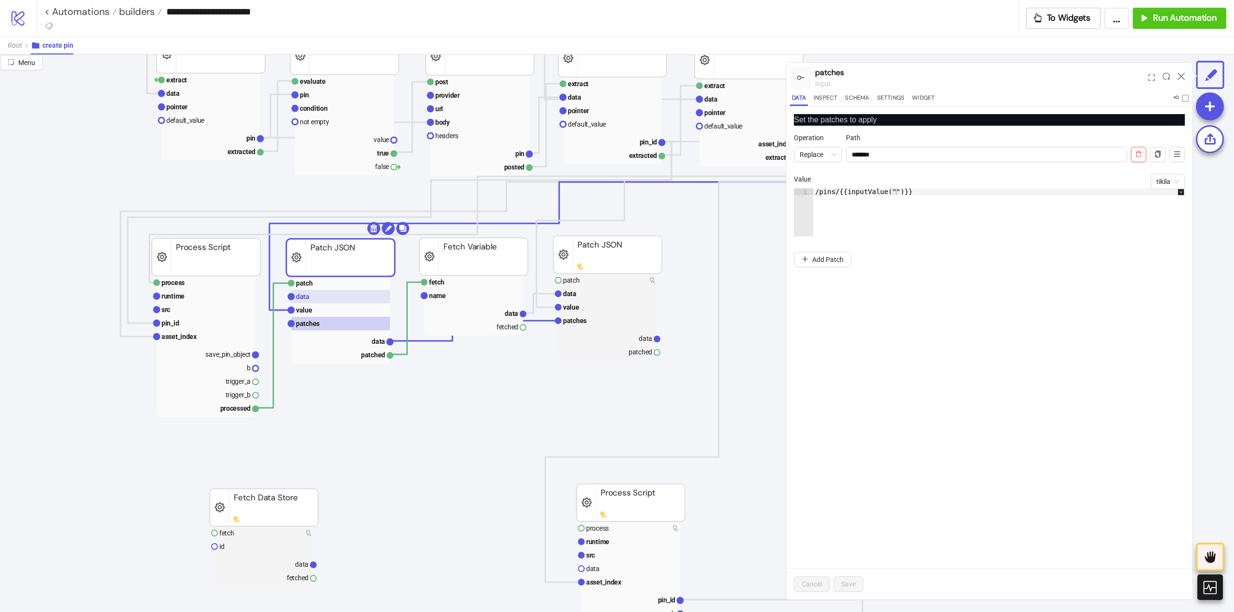
click at [312, 303] on rect at bounding box center [340, 296] width 99 height 13
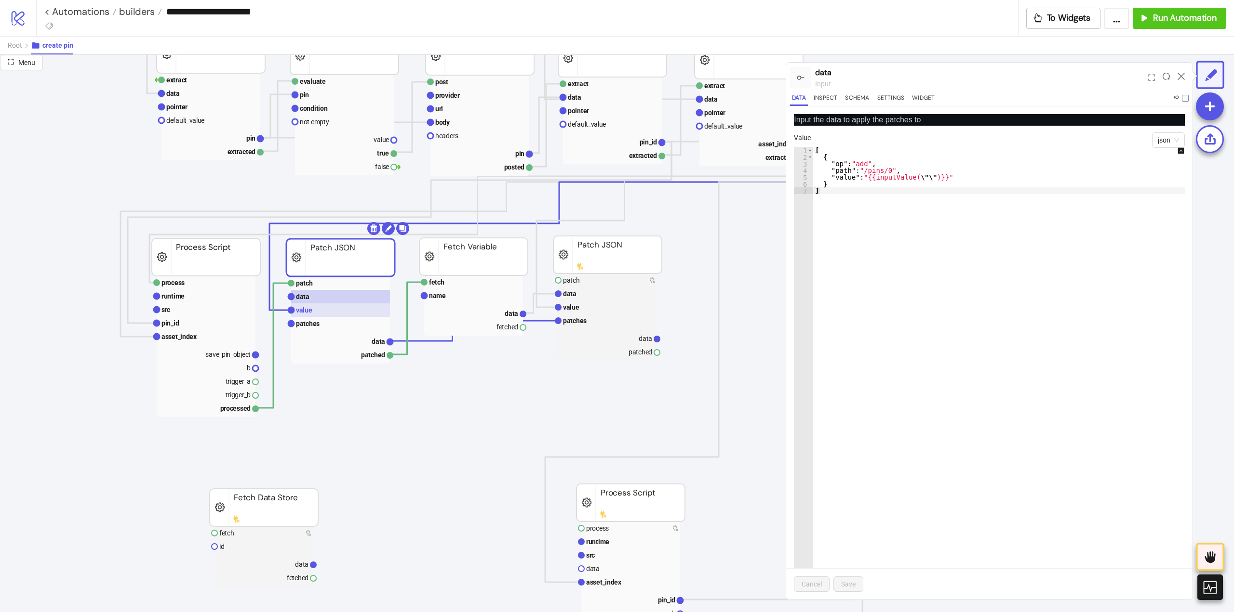
click at [316, 313] on rect at bounding box center [340, 310] width 99 height 13
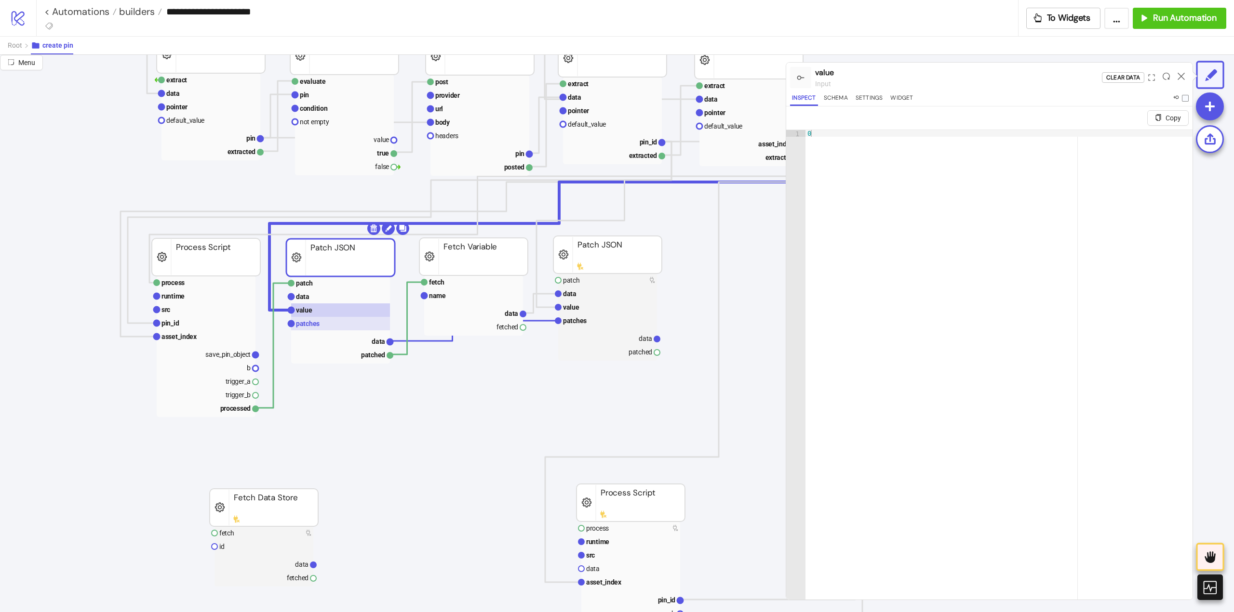
click at [314, 323] on text "patches" at bounding box center [308, 324] width 24 height 8
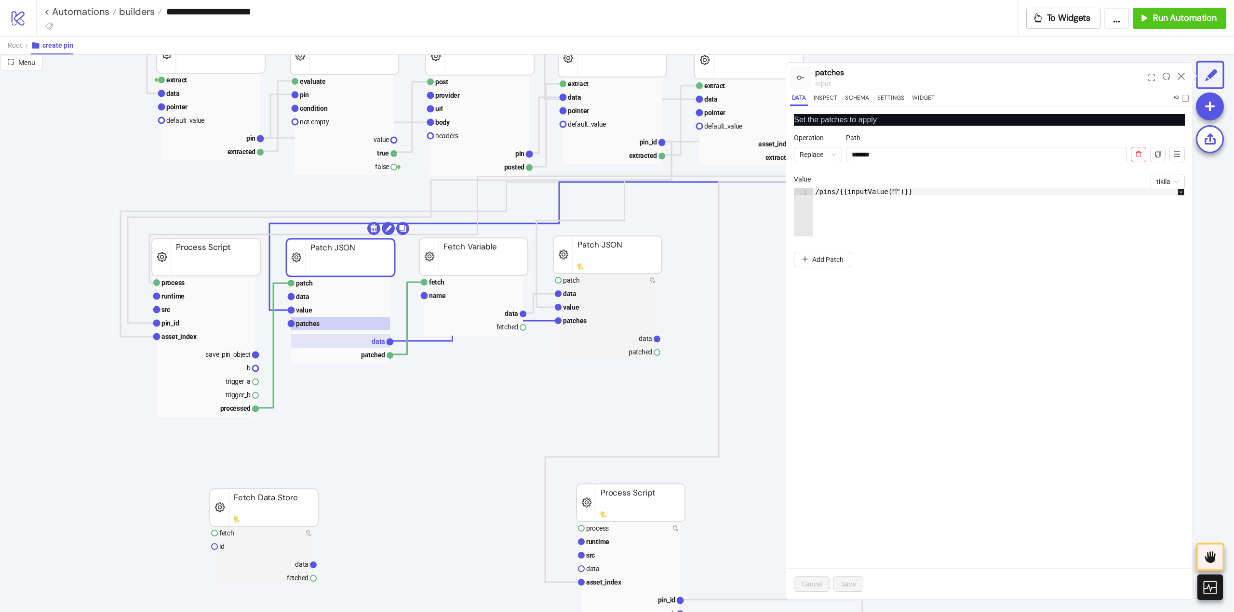
click at [369, 339] on rect at bounding box center [340, 340] width 99 height 13
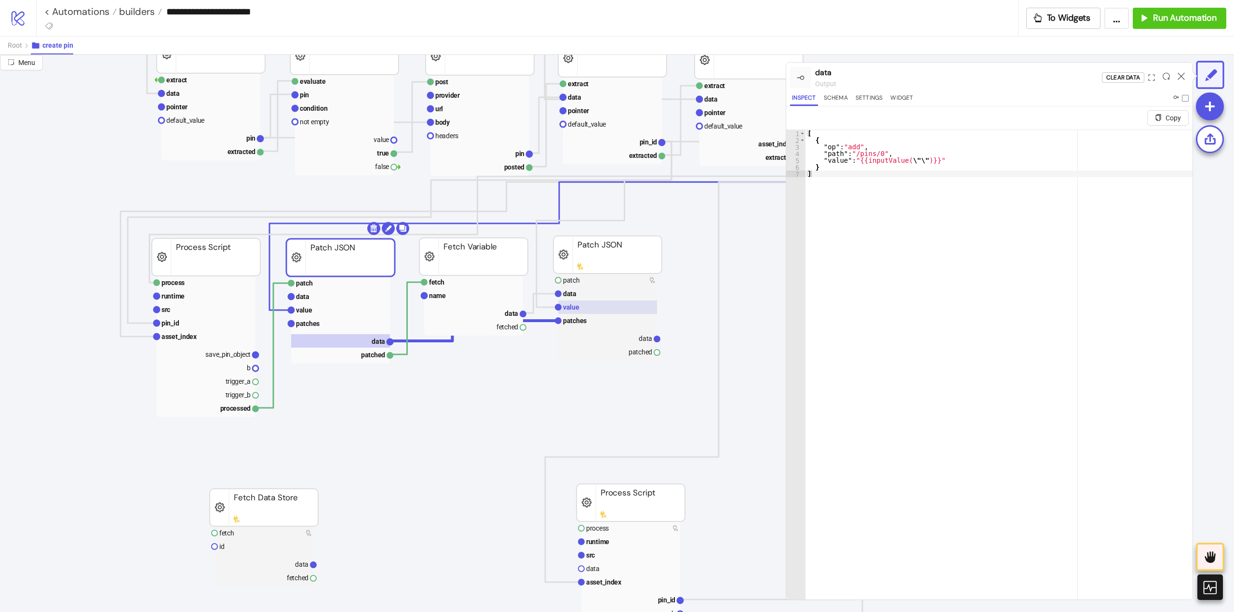
click at [586, 311] on rect at bounding box center [607, 307] width 99 height 13
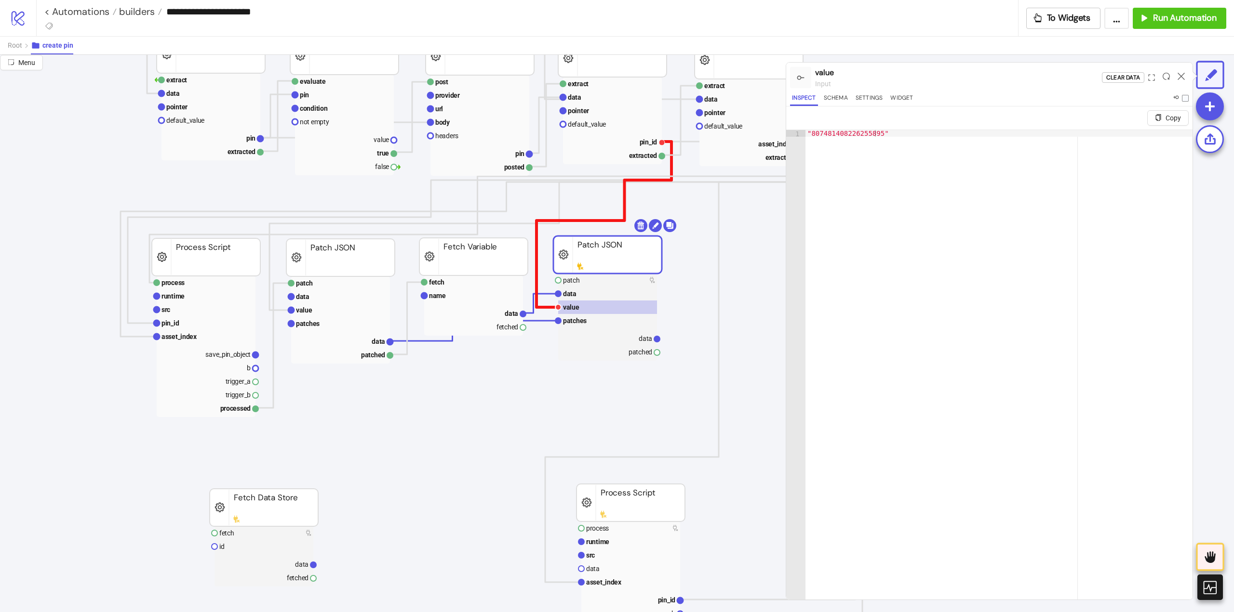
click at [537, 266] on polyline at bounding box center [603, 225] width 135 height 166
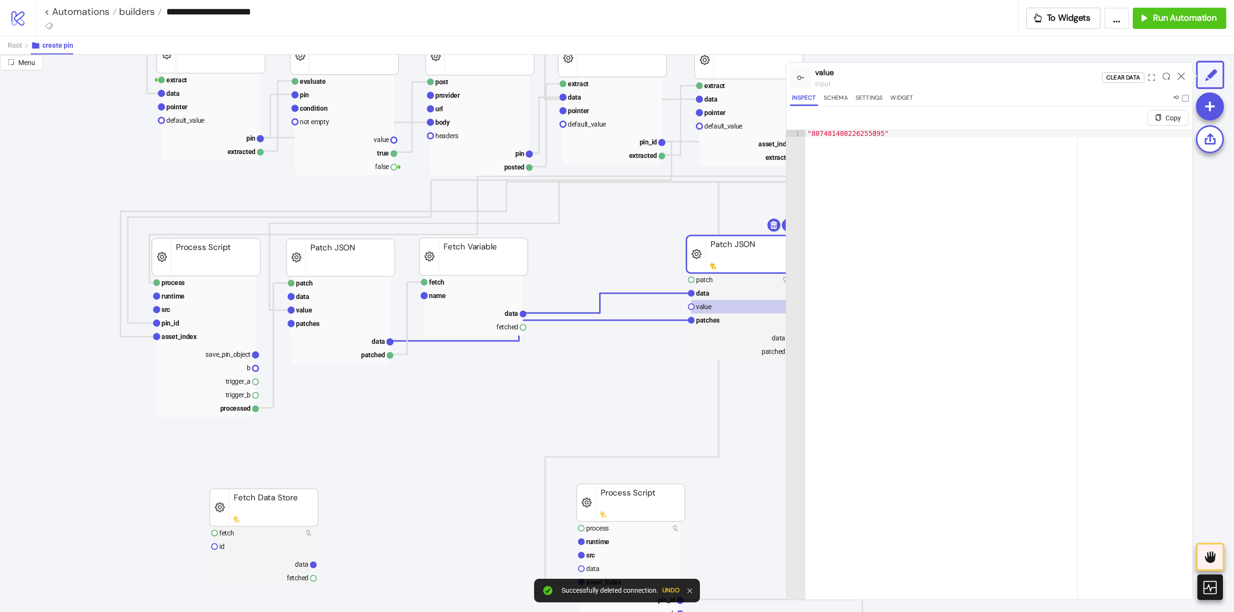
drag, startPoint x: 600, startPoint y: 261, endPoint x: 733, endPoint y: 260, distance: 133.0
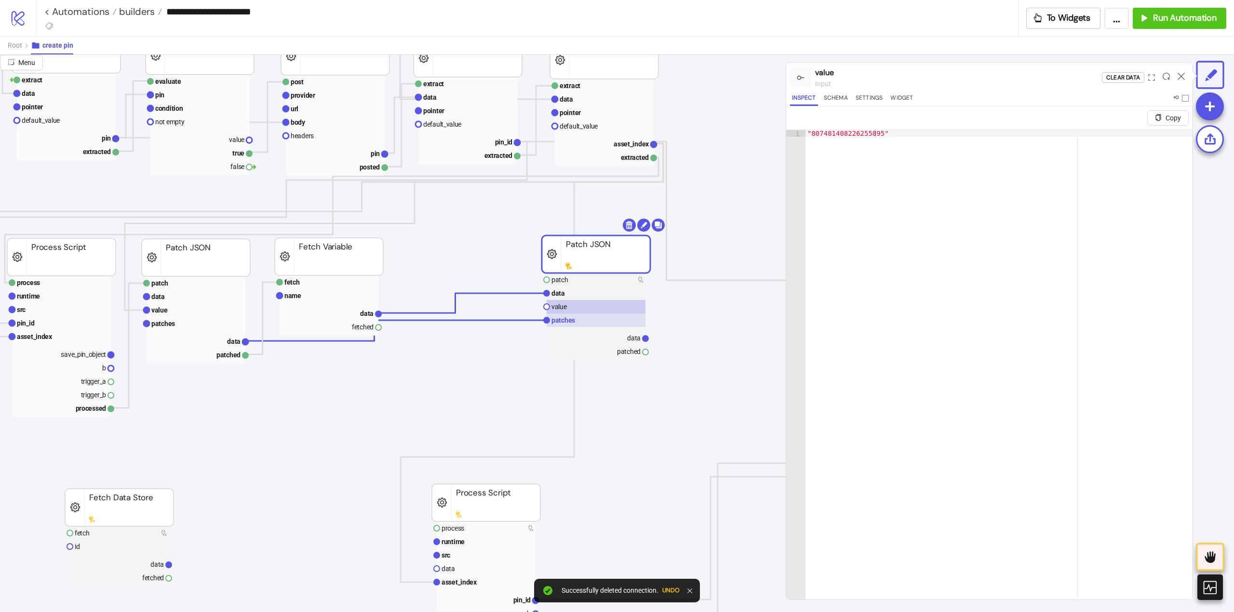
click at [578, 325] on rect at bounding box center [595, 320] width 99 height 13
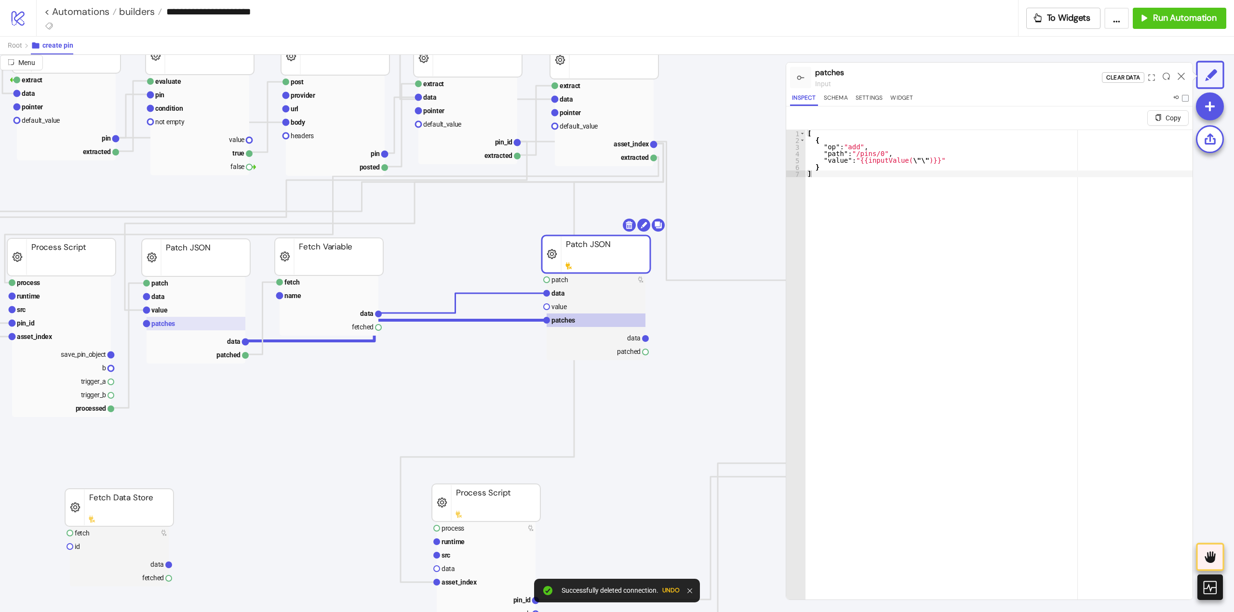
click at [186, 327] on rect at bounding box center [195, 323] width 99 height 13
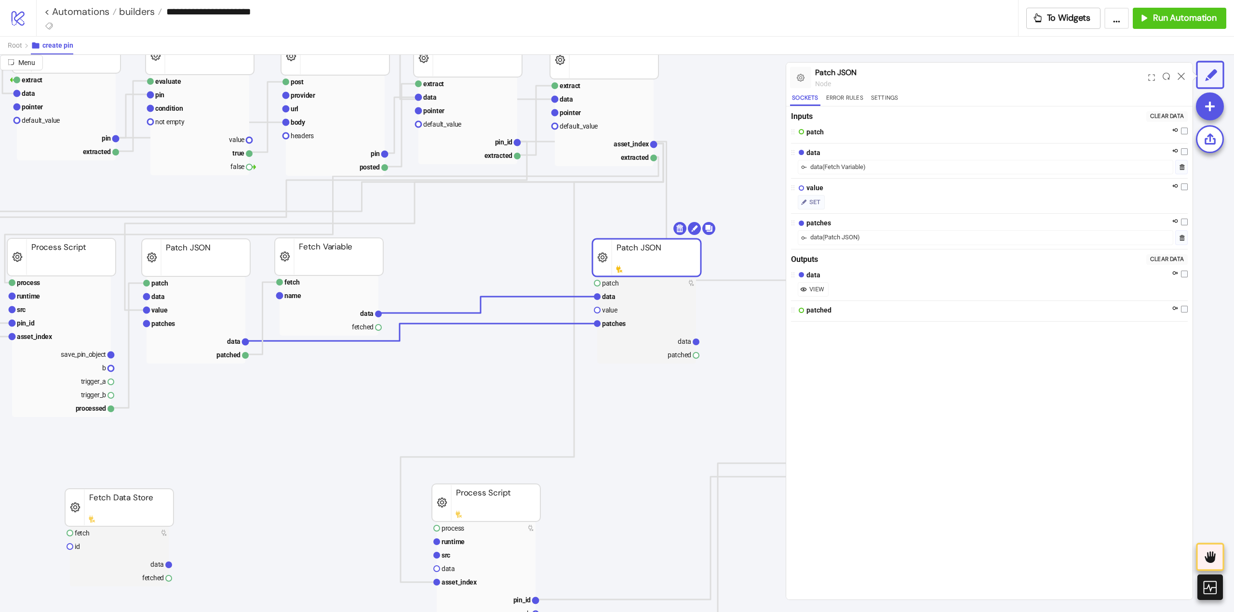
drag, startPoint x: 581, startPoint y: 258, endPoint x: 606, endPoint y: 261, distance: 24.7
click at [631, 262] on rect at bounding box center [646, 258] width 108 height 38
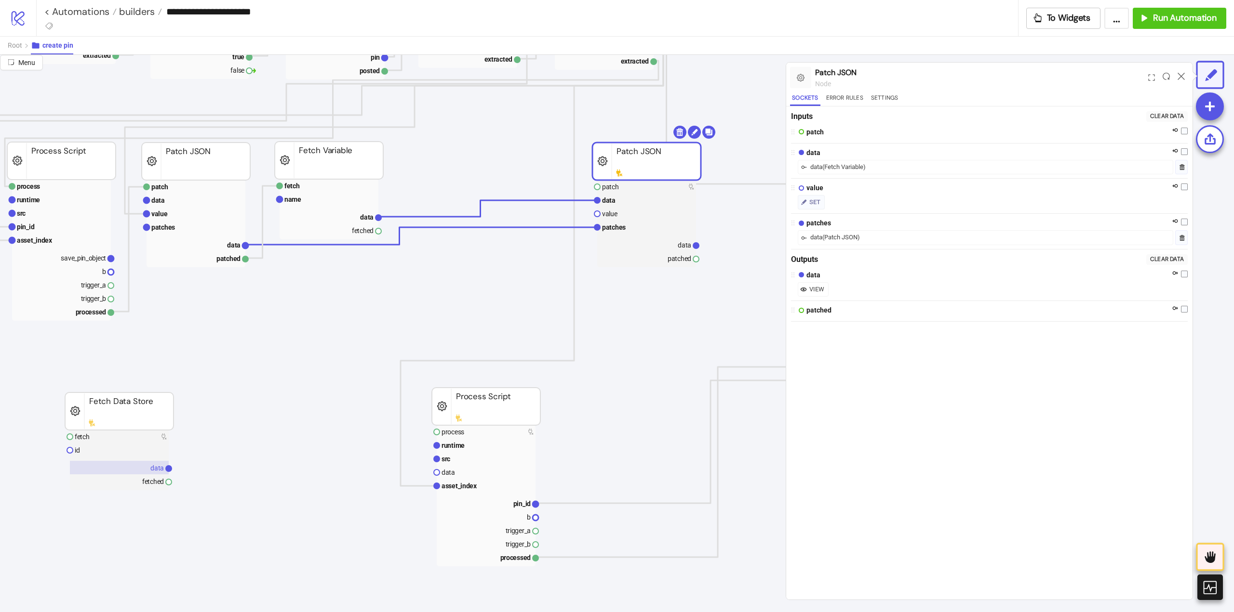
click at [145, 468] on rect at bounding box center [119, 467] width 99 height 13
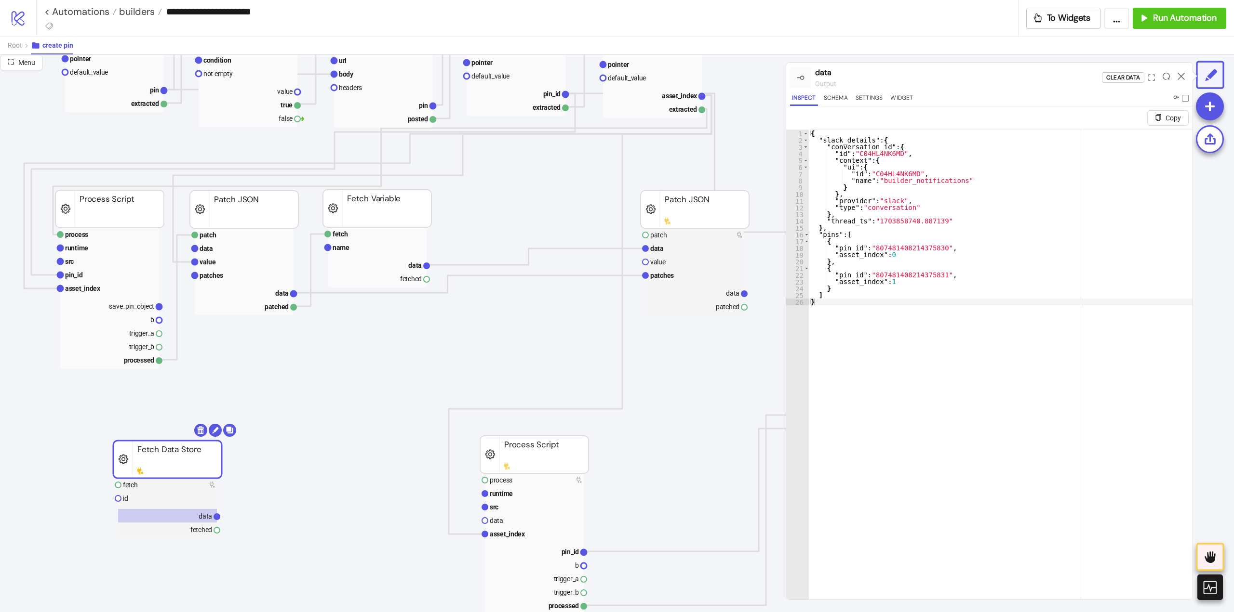
scroll to position [193, 96]
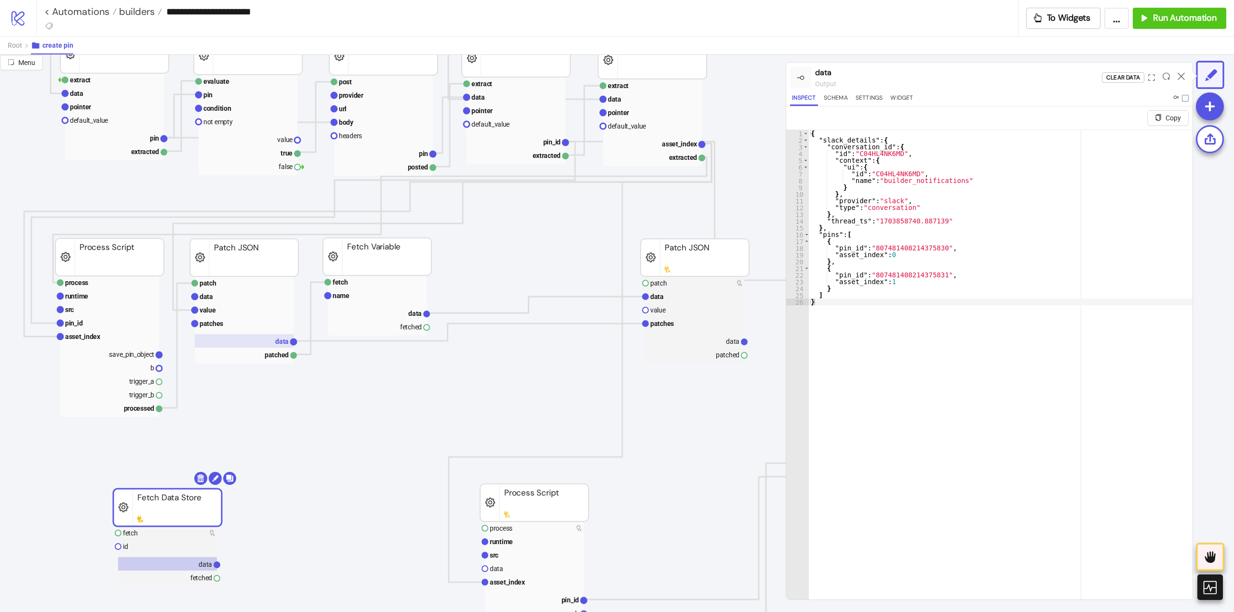
click at [273, 341] on rect at bounding box center [244, 340] width 99 height 13
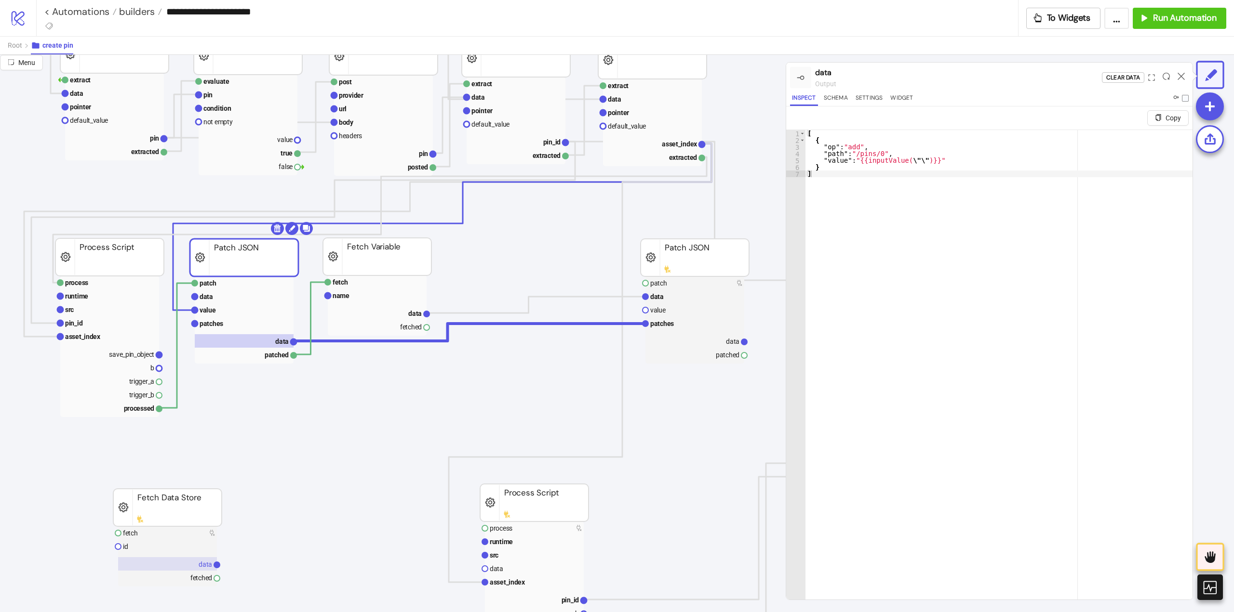
click at [207, 566] on text "data" at bounding box center [205, 565] width 13 height 8
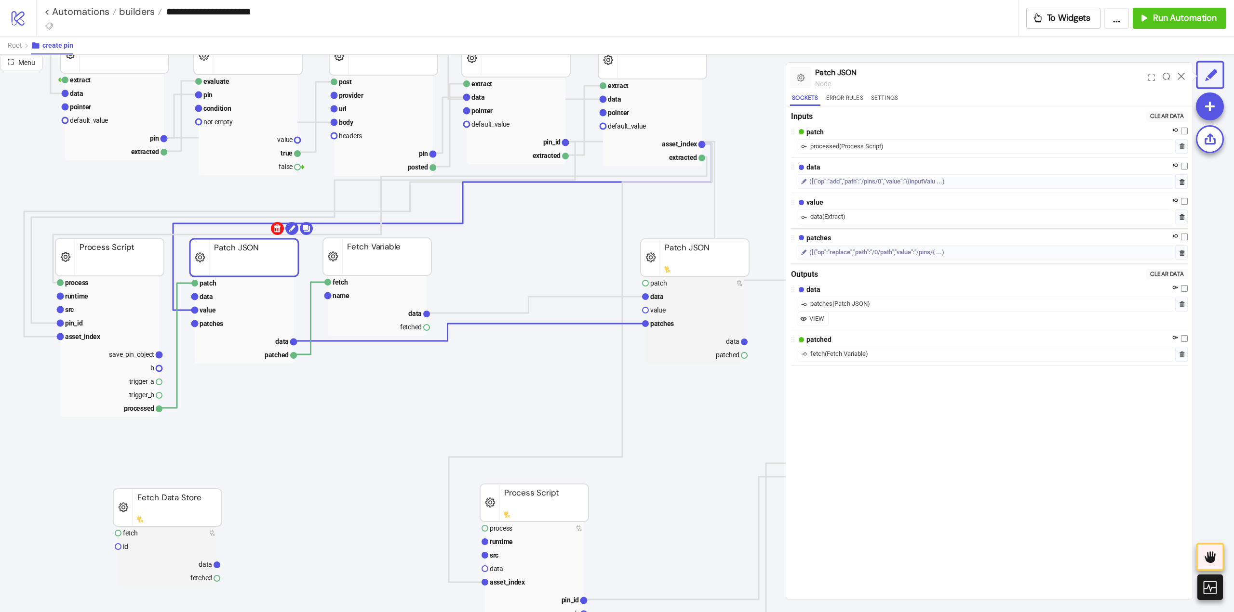
click at [276, 229] on body "**********" at bounding box center [617, 306] width 1234 height 612
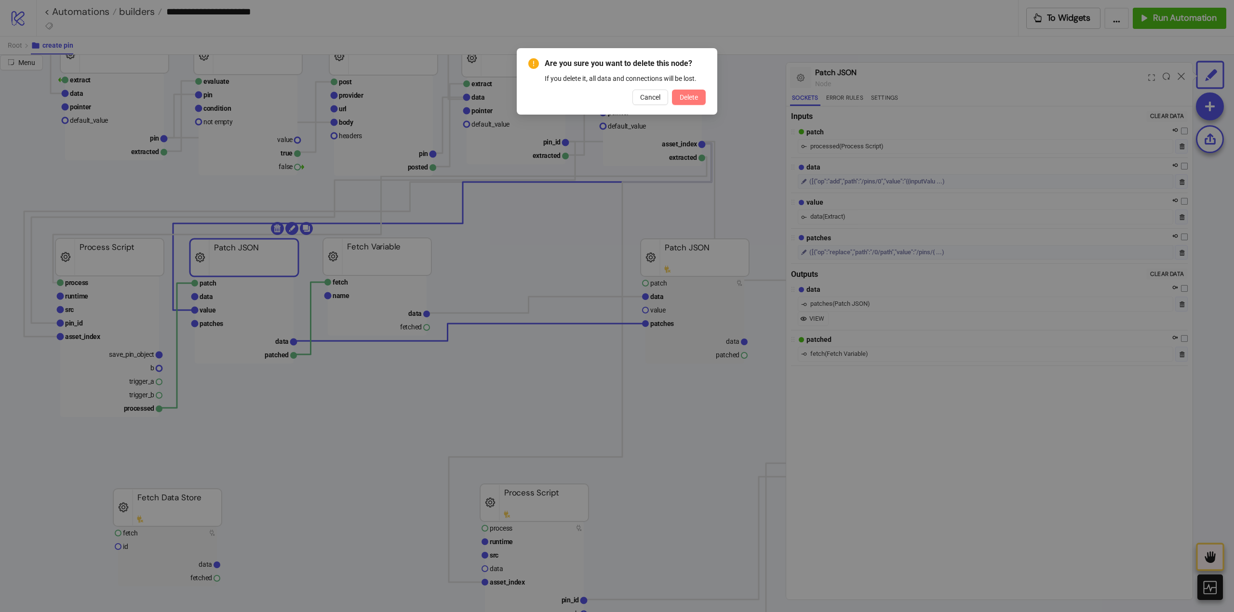
click at [694, 94] on span "Delete" at bounding box center [688, 97] width 18 height 8
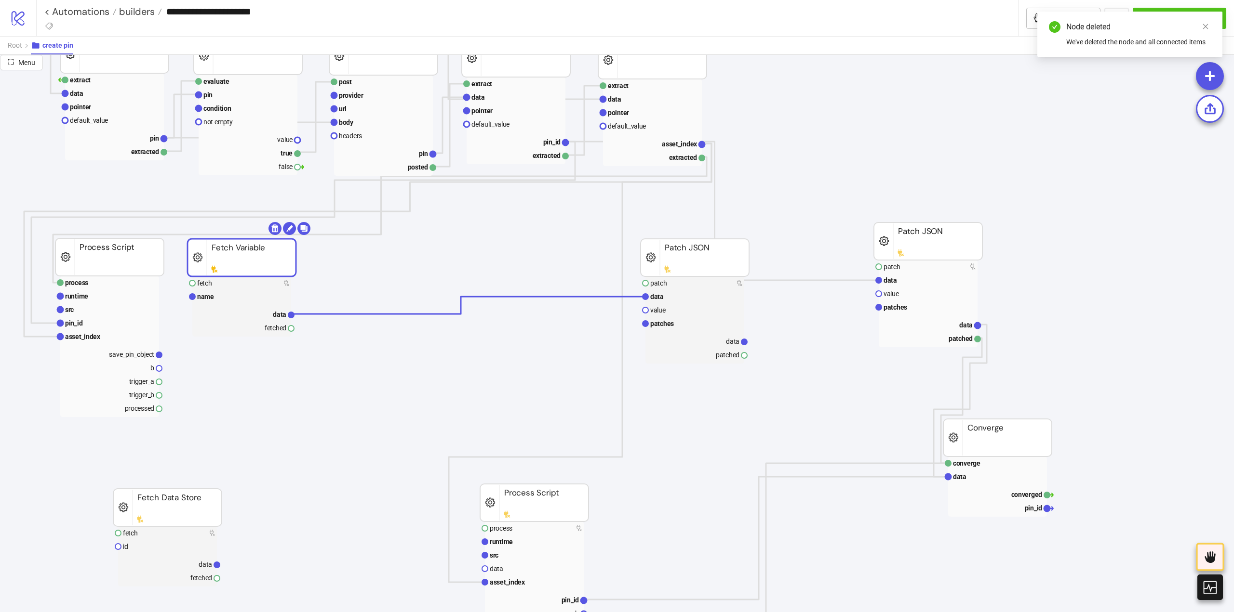
drag, startPoint x: 375, startPoint y: 262, endPoint x: 239, endPoint y: 263, distance: 135.4
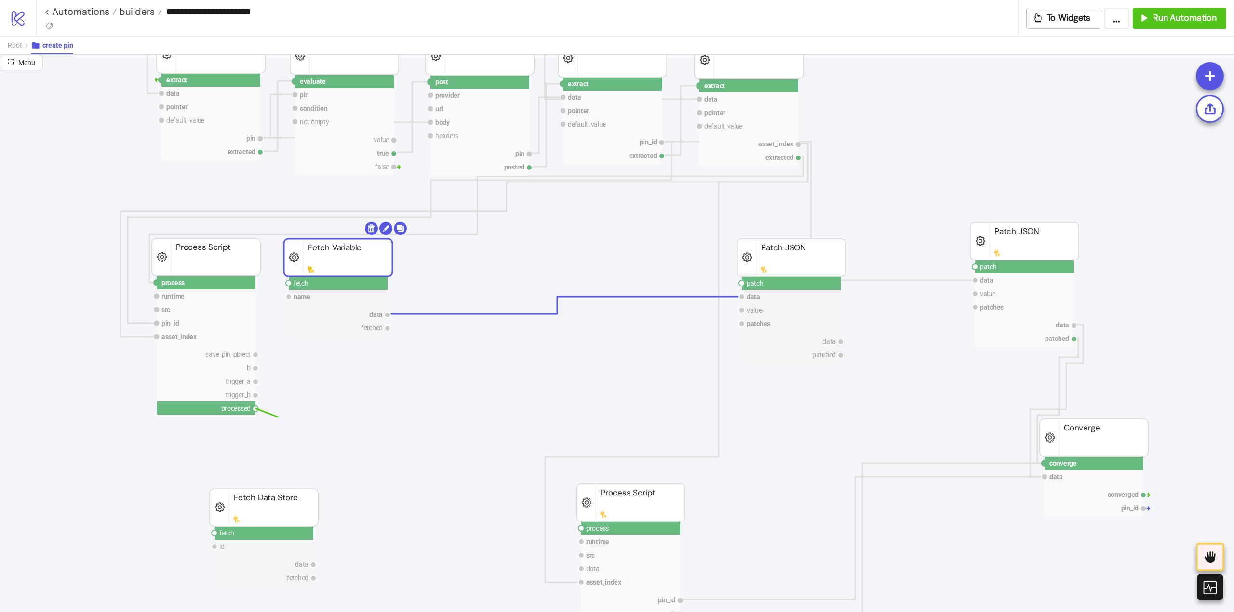
drag, startPoint x: 254, startPoint y: 411, endPoint x: 329, endPoint y: 385, distance: 79.1
click at [288, 282] on circle at bounding box center [289, 283] width 6 height 6
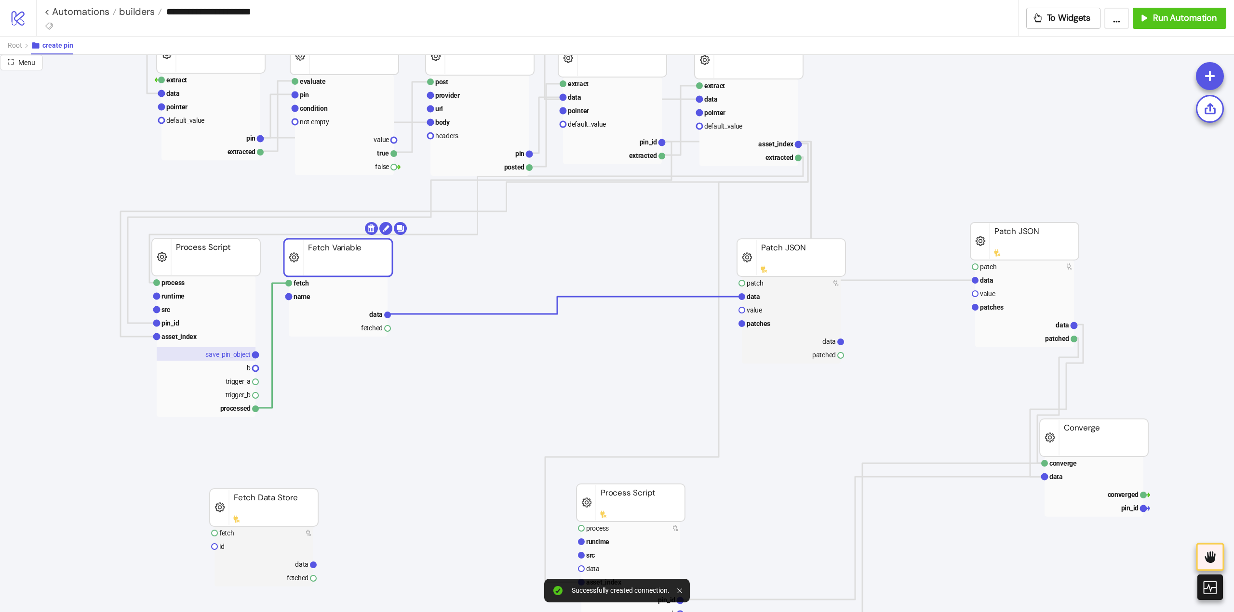
click at [229, 351] on text "save_pin_object" at bounding box center [227, 355] width 45 height 8
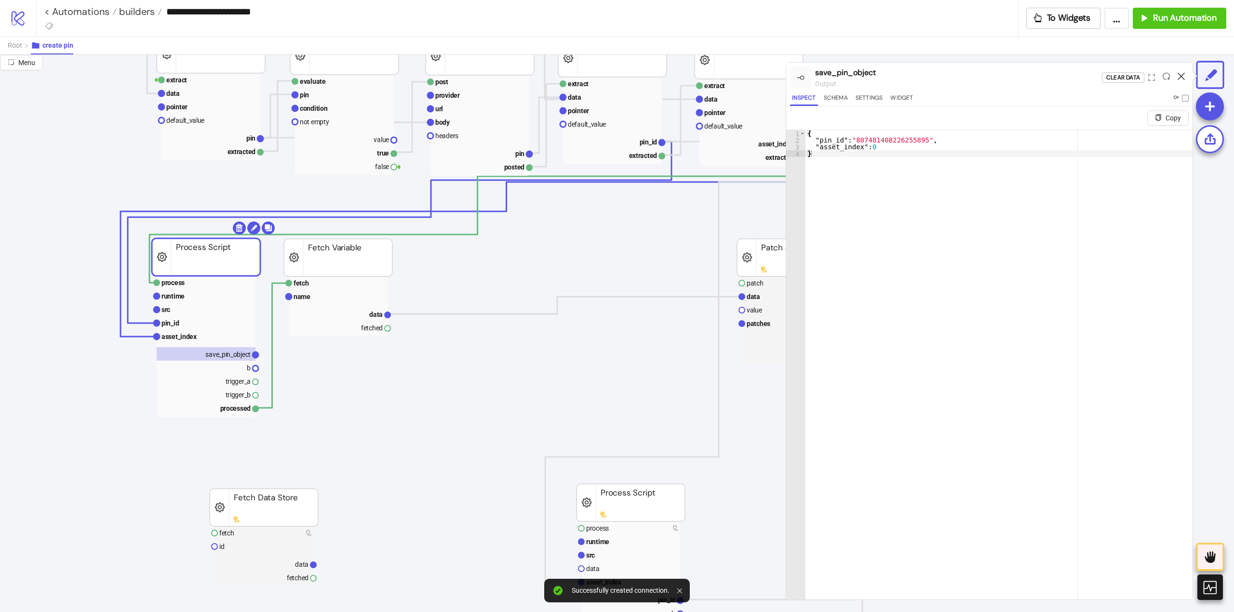
drag, startPoint x: 1182, startPoint y: 76, endPoint x: 1065, endPoint y: 88, distance: 118.2
click at [1182, 76] on icon at bounding box center [1180, 76] width 7 height 7
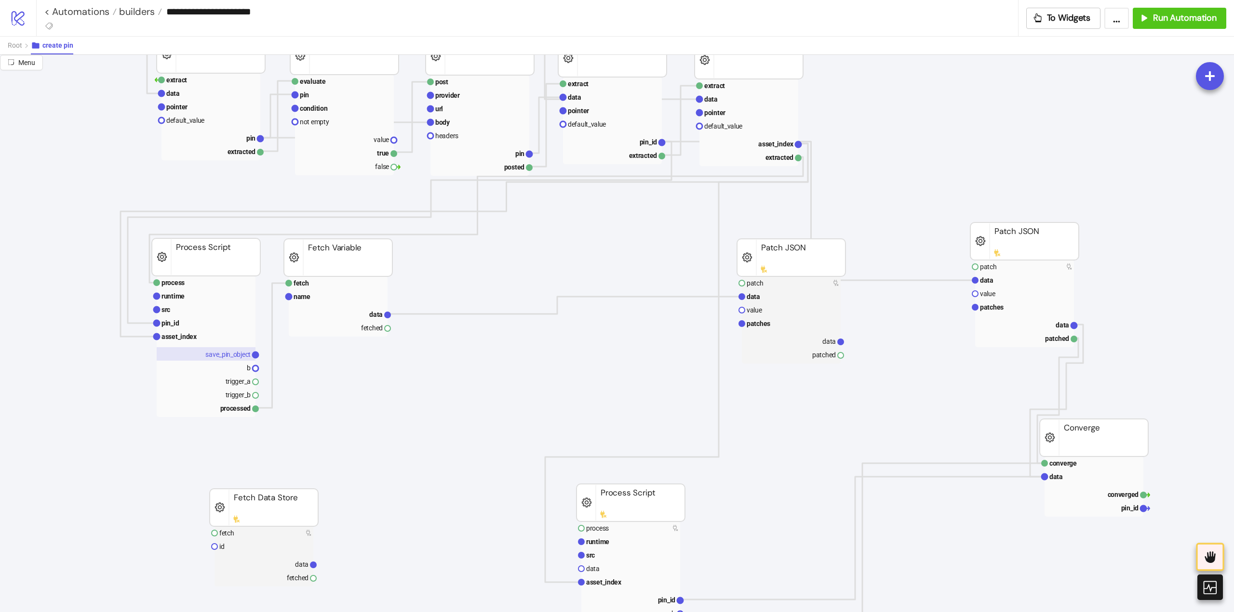
click at [223, 359] on rect at bounding box center [206, 353] width 99 height 13
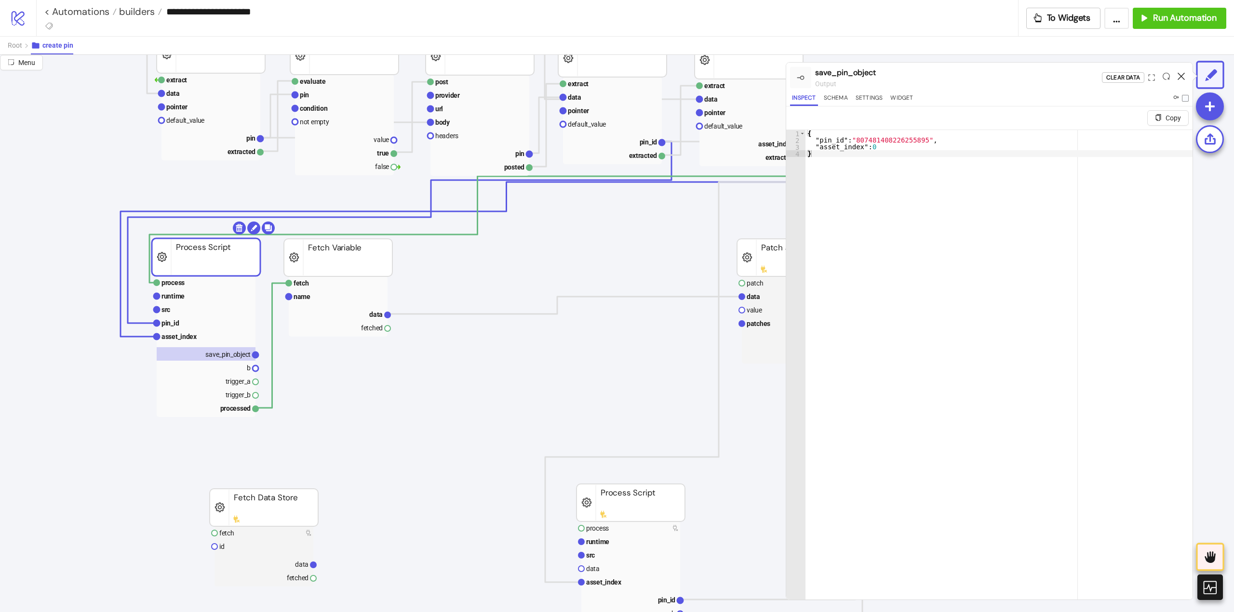
drag, startPoint x: 1181, startPoint y: 73, endPoint x: 1045, endPoint y: 118, distance: 143.5
click at [1181, 73] on icon at bounding box center [1180, 76] width 7 height 7
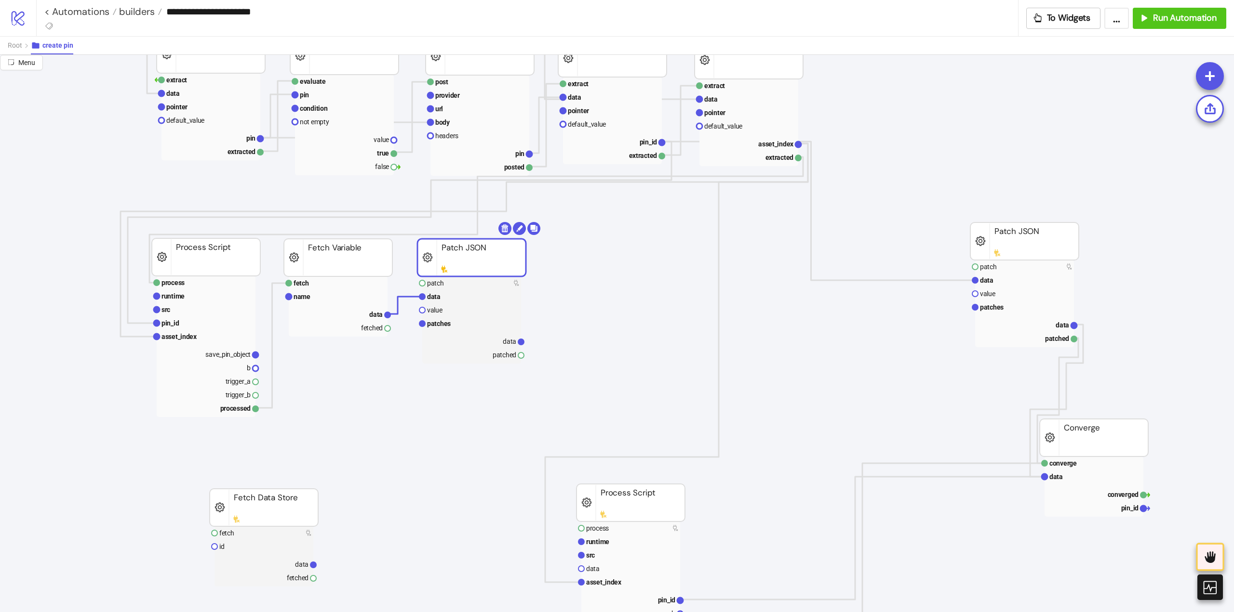
drag, startPoint x: 780, startPoint y: 263, endPoint x: 461, endPoint y: 263, distance: 319.5
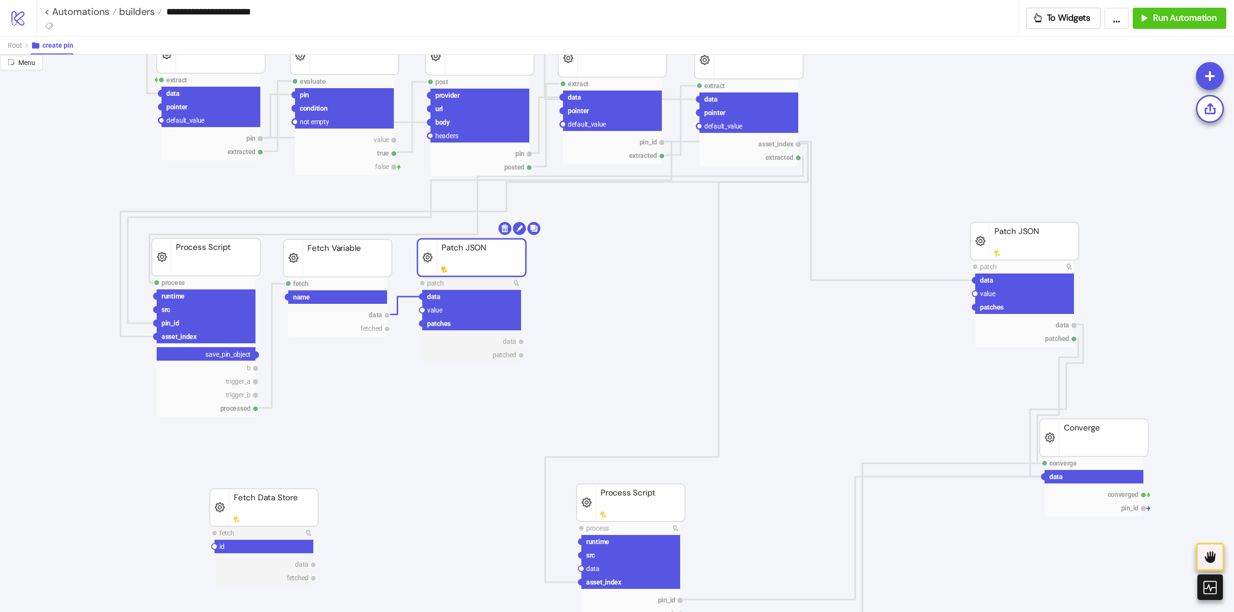
drag, startPoint x: 257, startPoint y: 356, endPoint x: 330, endPoint y: 377, distance: 76.3
click at [421, 311] on circle at bounding box center [422, 310] width 6 height 6
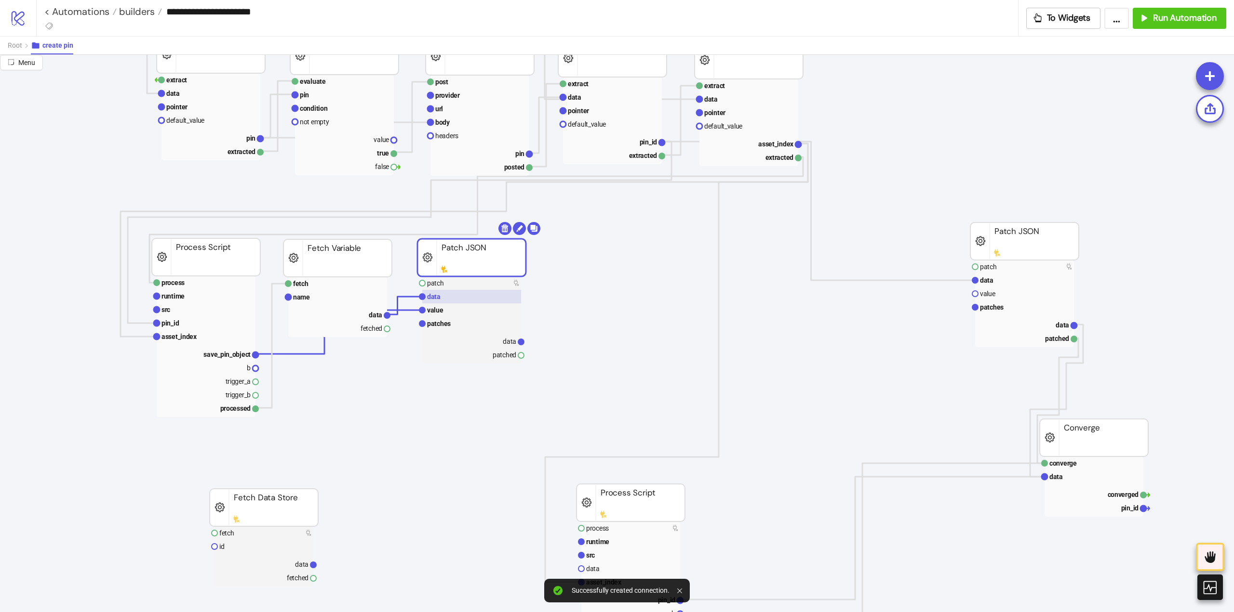
click at [436, 296] on text "data" at bounding box center [433, 297] width 13 height 8
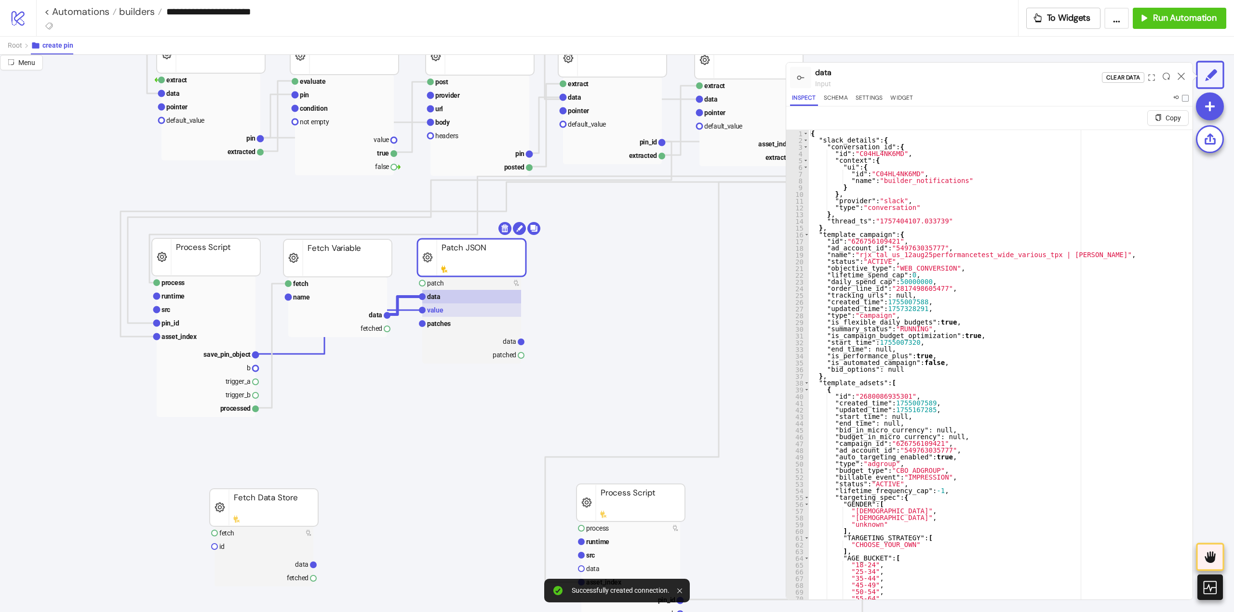
click at [438, 312] on text "value" at bounding box center [435, 310] width 16 height 8
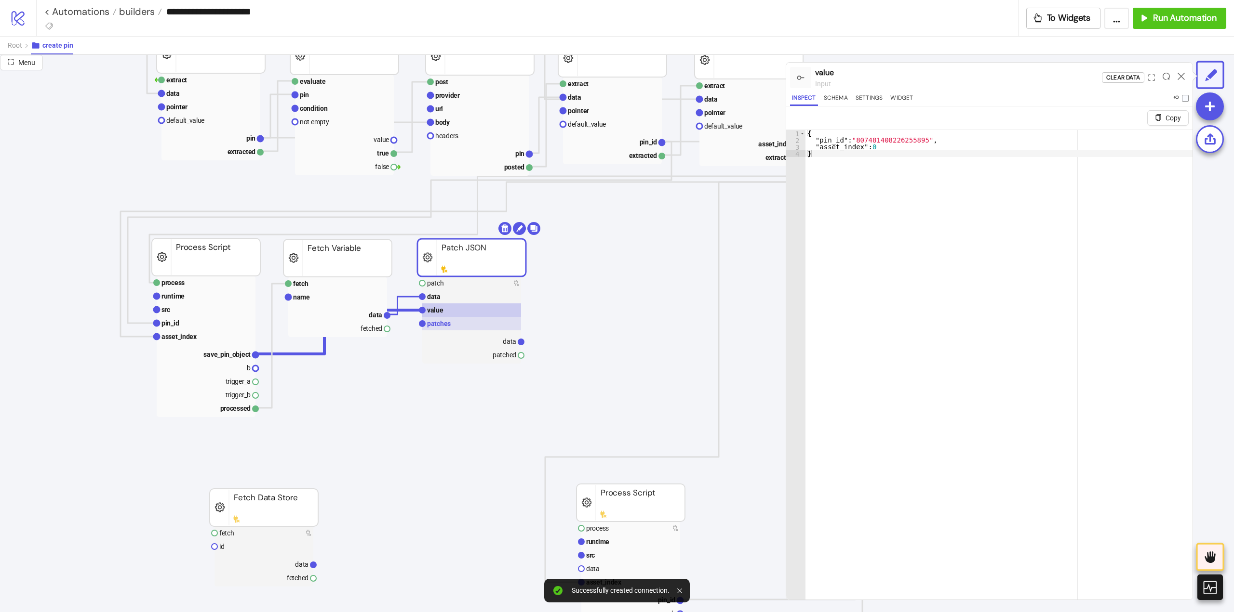
click at [444, 330] on rect at bounding box center [471, 323] width 99 height 13
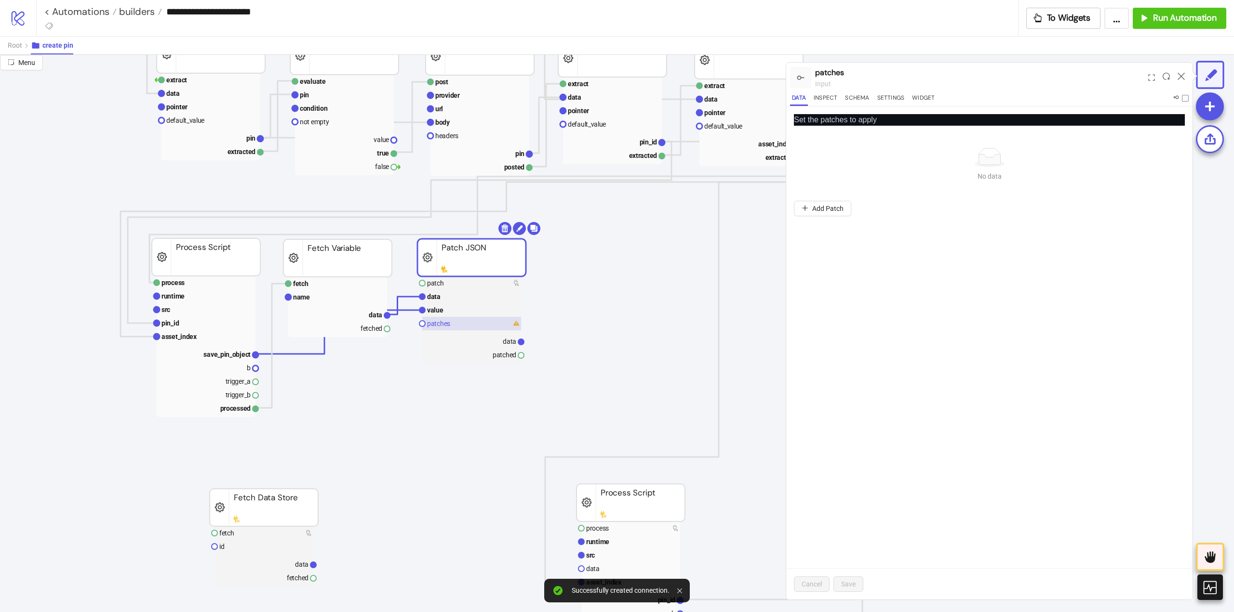
click at [452, 318] on rect at bounding box center [471, 323] width 99 height 13
click at [445, 314] on rect at bounding box center [471, 310] width 99 height 13
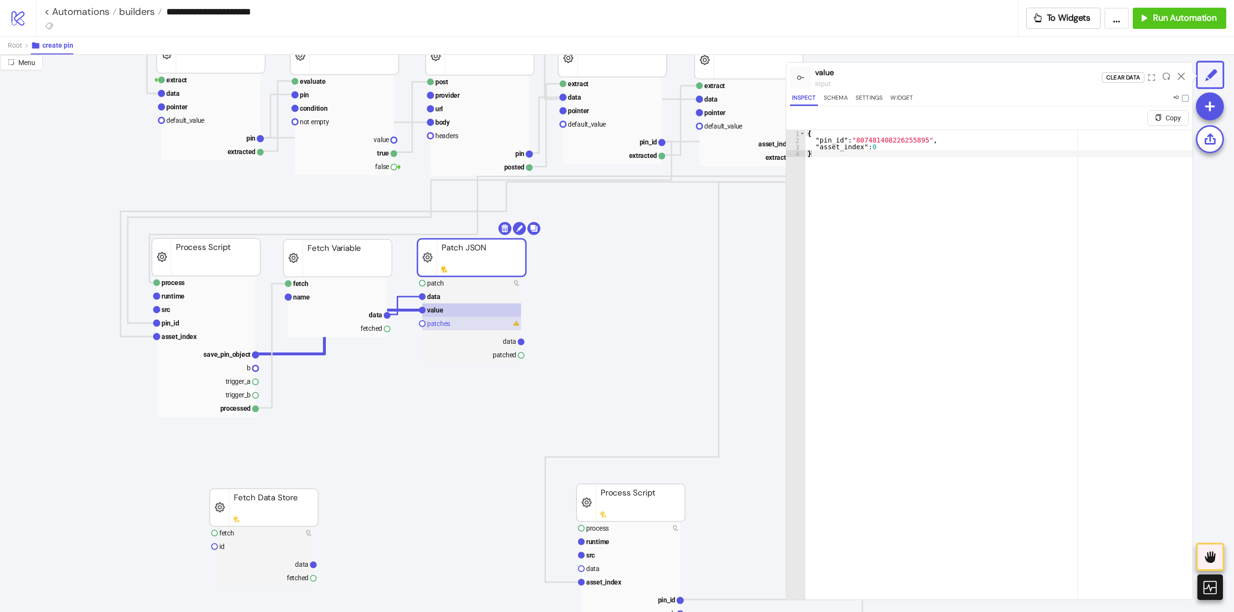
click at [438, 324] on text "patches" at bounding box center [438, 324] width 23 height 8
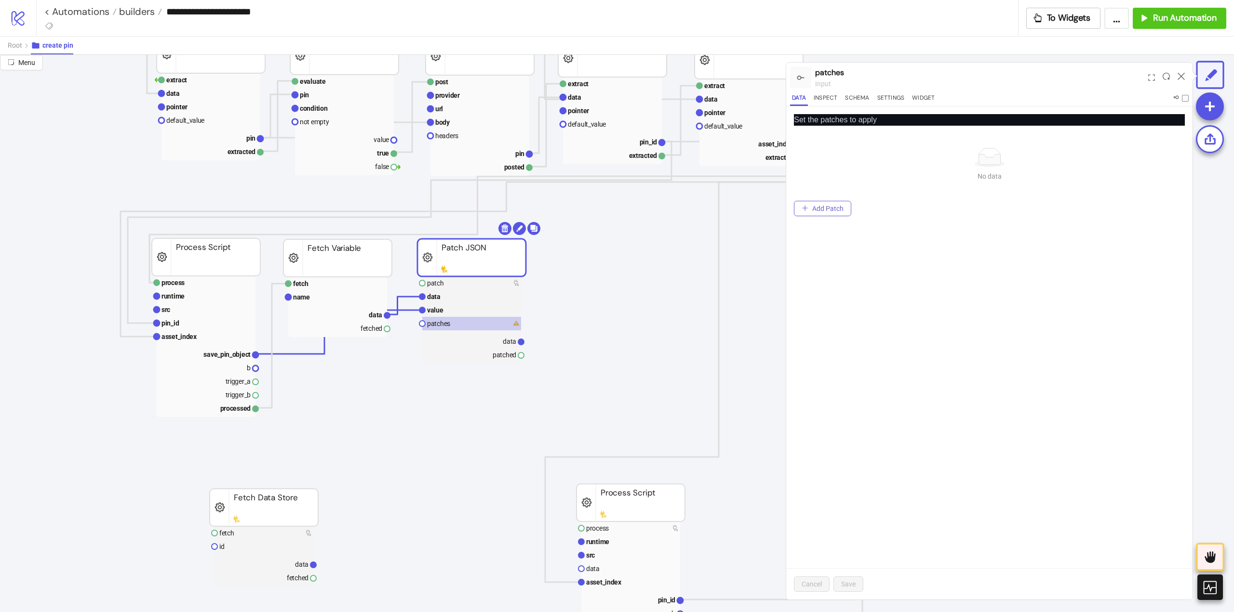
click at [821, 209] on span "Add Patch" at bounding box center [827, 209] width 31 height 8
click at [876, 154] on input "Operation" at bounding box center [986, 154] width 281 height 15
type input "*"
click at [813, 581] on span "Cancel" at bounding box center [811, 585] width 20 height 8
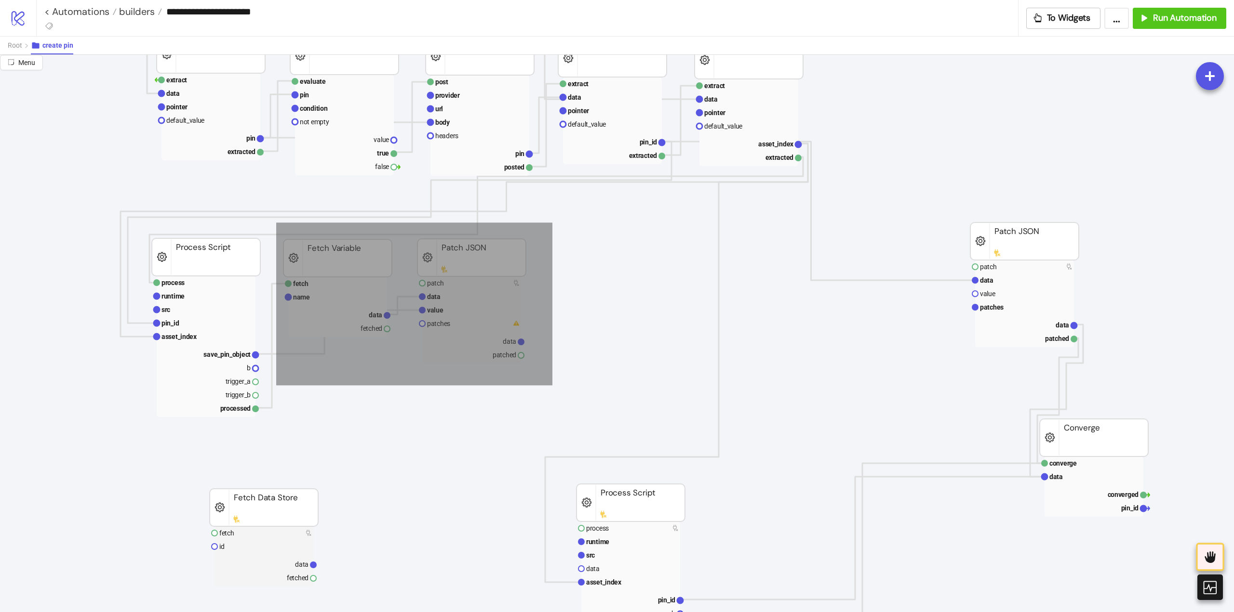
drag, startPoint x: 276, startPoint y: 223, endPoint x: 552, endPoint y: 385, distance: 320.6
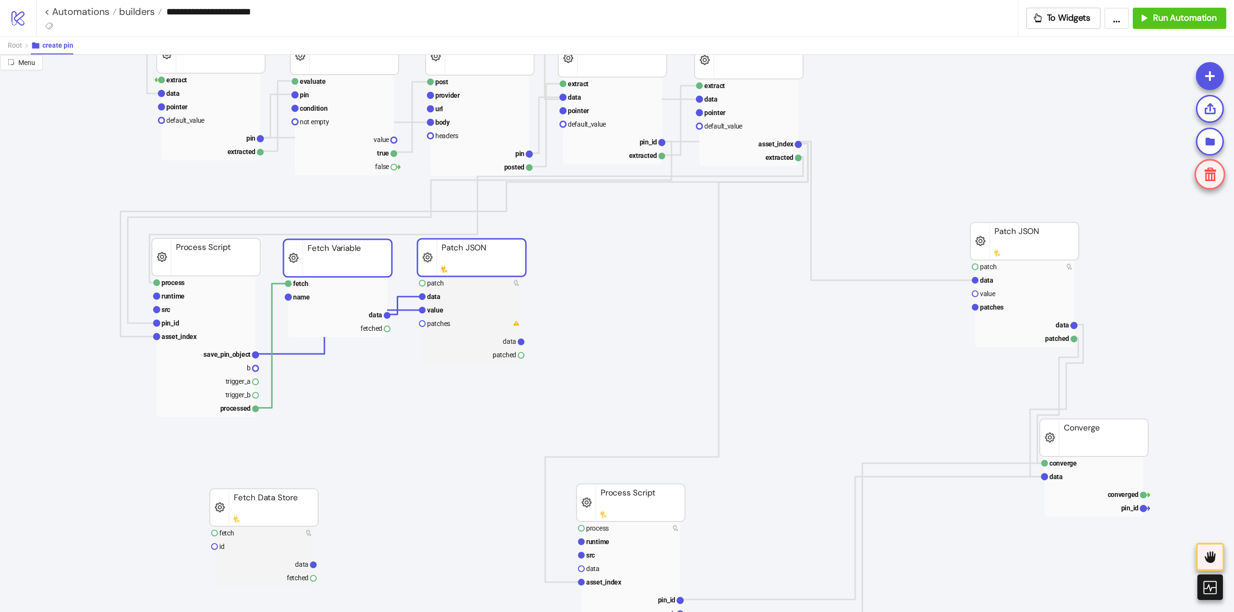
drag, startPoint x: 595, startPoint y: 274, endPoint x: 516, endPoint y: 263, distance: 80.3
click at [442, 265] on rect at bounding box center [471, 258] width 108 height 38
drag, startPoint x: 16, startPoint y: 47, endPoint x: 26, endPoint y: 51, distance: 10.2
click at [16, 47] on span "Root" at bounding box center [15, 45] width 14 height 8
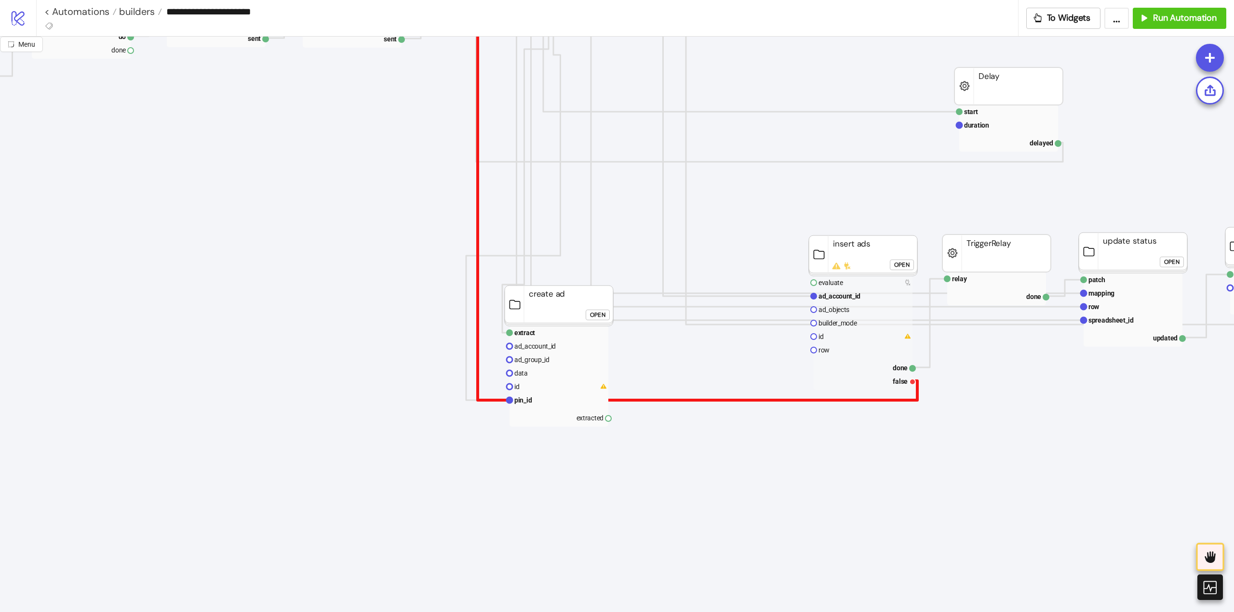
scroll to position [723, 675]
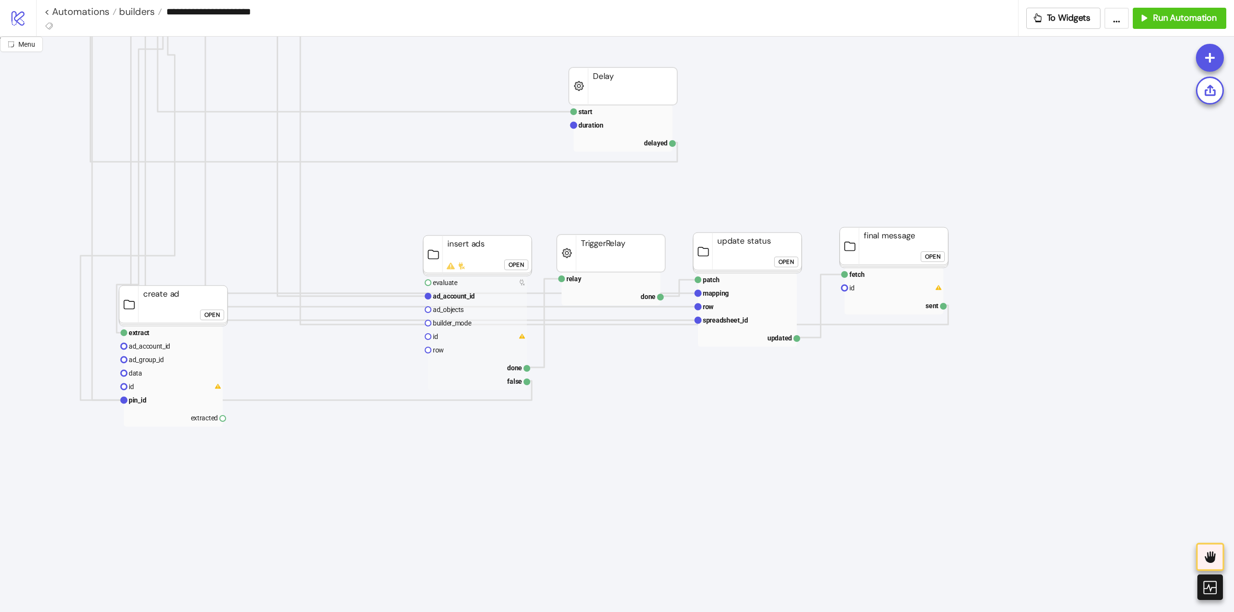
click at [515, 266] on div "Open" at bounding box center [515, 265] width 15 height 11
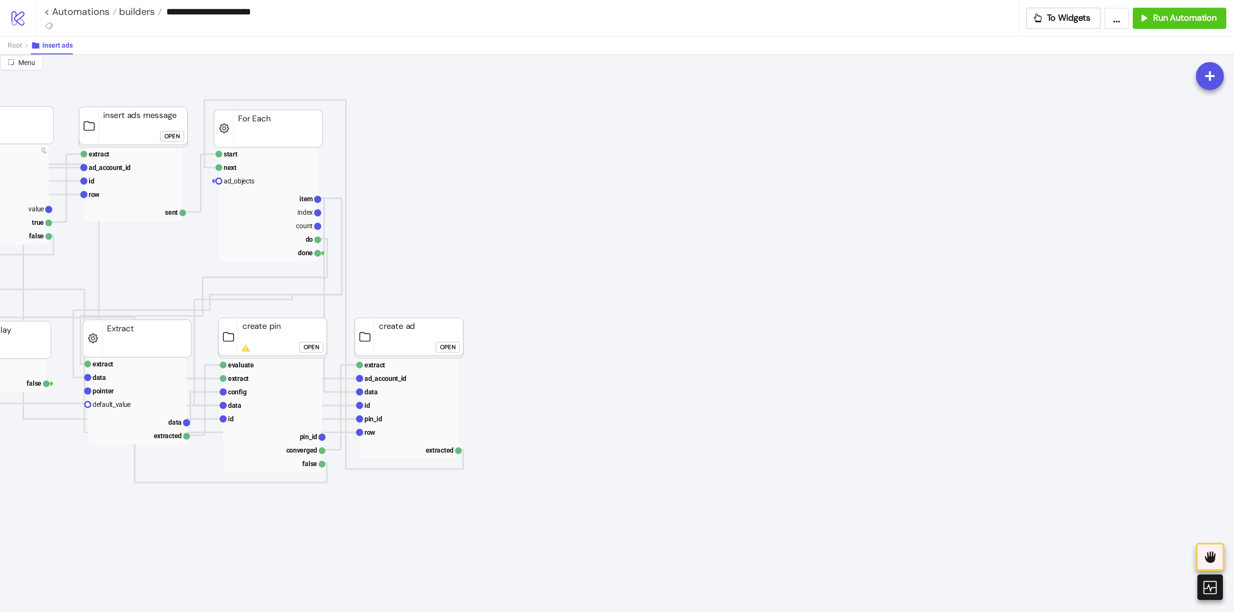
scroll to position [48, 145]
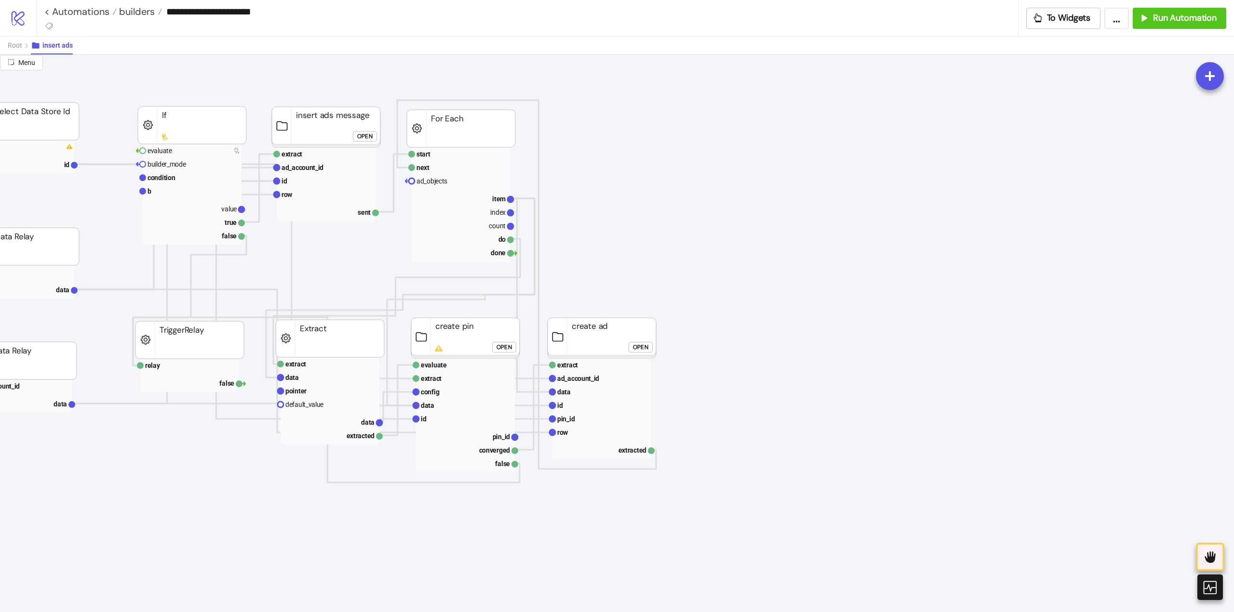
click at [499, 345] on div "Open" at bounding box center [503, 347] width 15 height 11
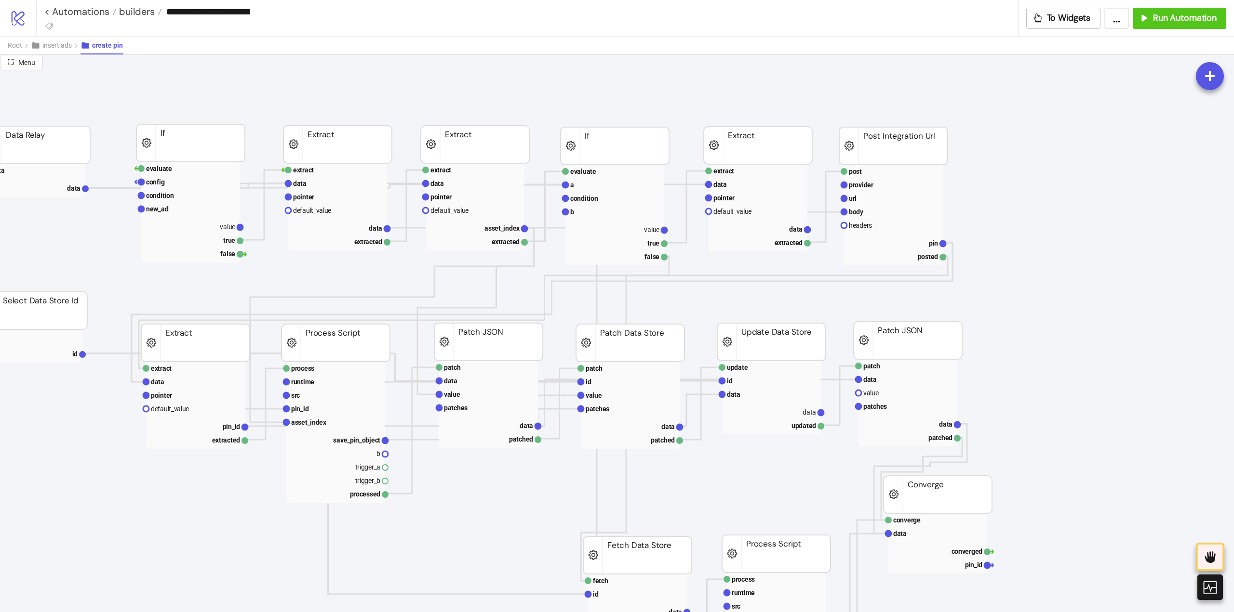
scroll to position [96, 96]
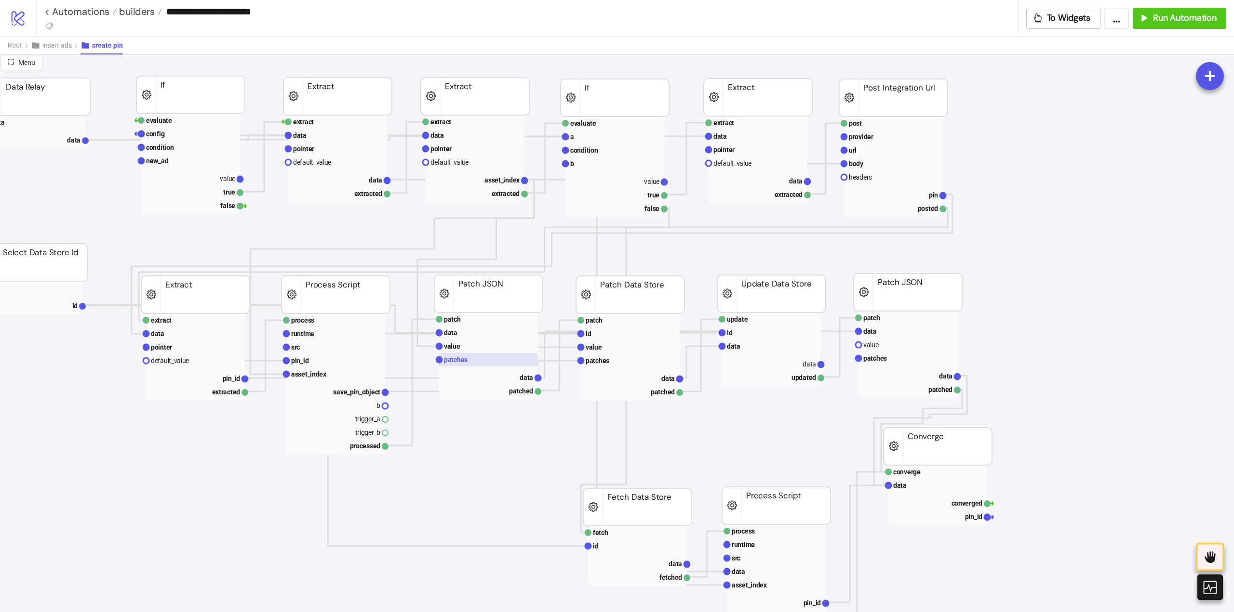
click at [465, 357] on text "patches" at bounding box center [456, 360] width 24 height 8
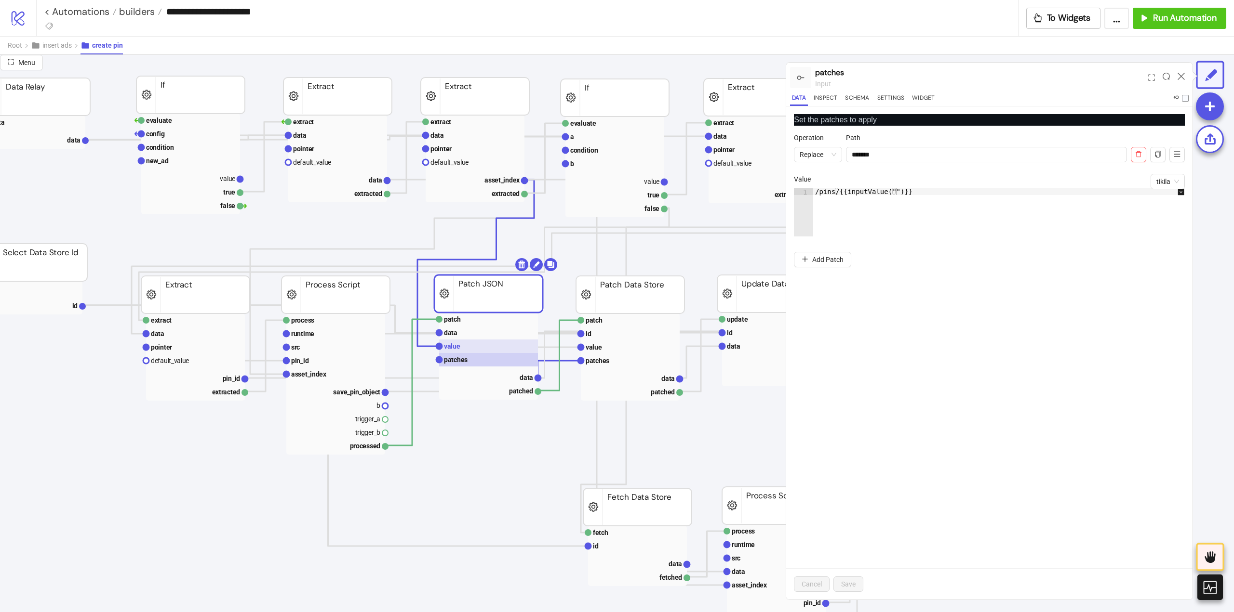
click at [455, 347] on text "value" at bounding box center [452, 347] width 16 height 8
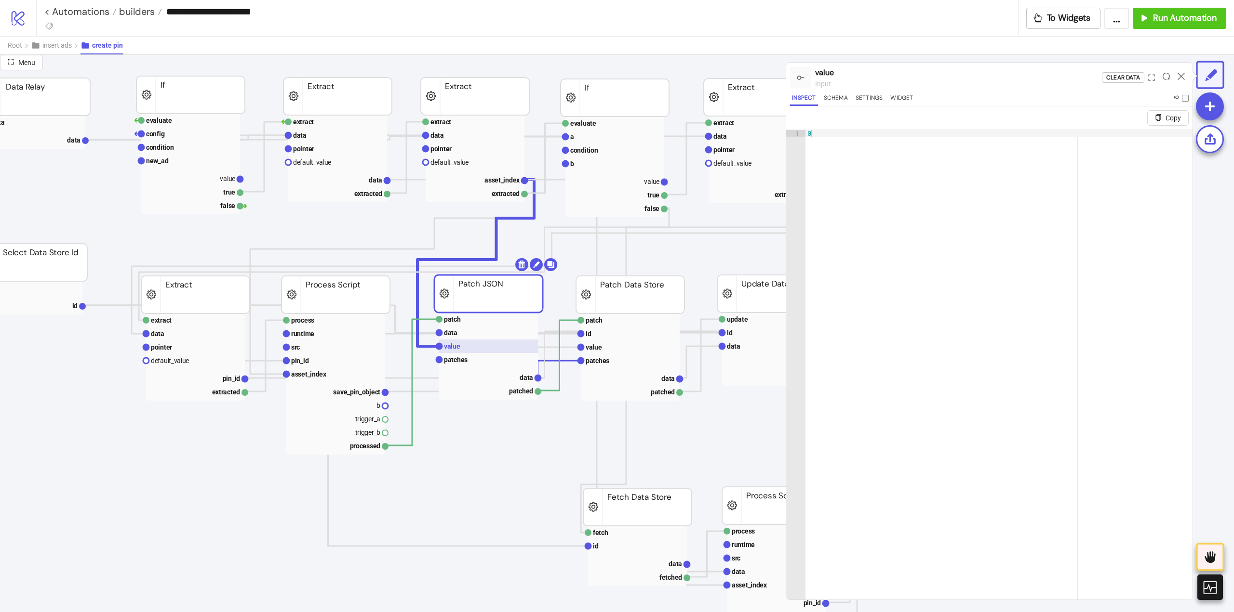
click at [459, 341] on rect at bounding box center [488, 346] width 99 height 13
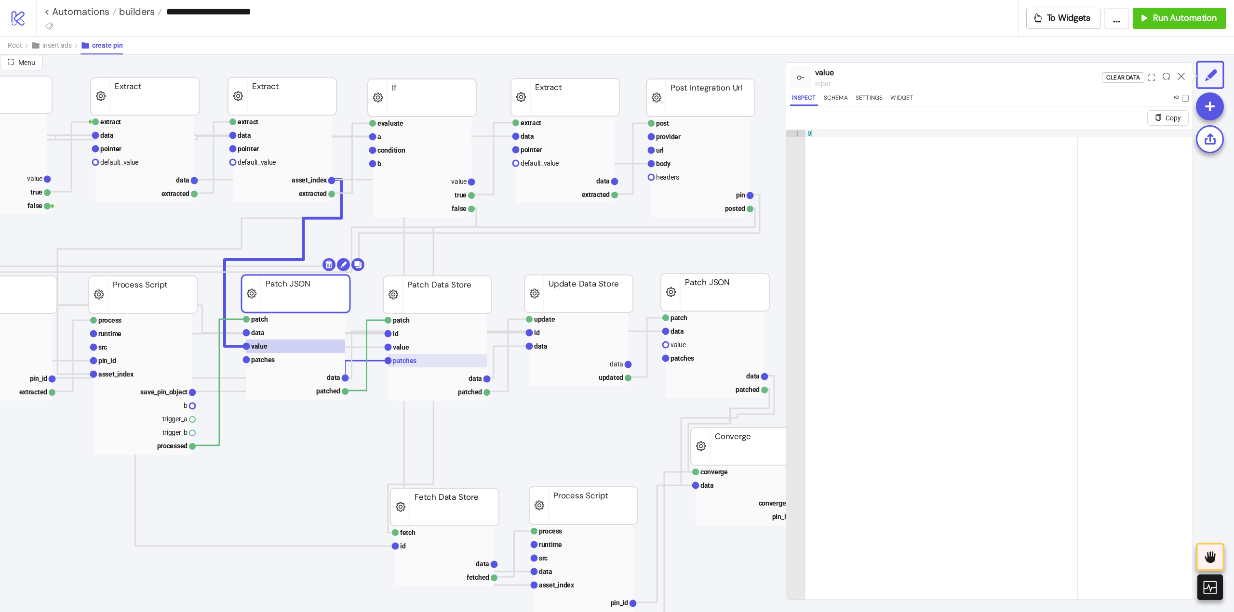
click at [450, 361] on rect at bounding box center [437, 360] width 99 height 13
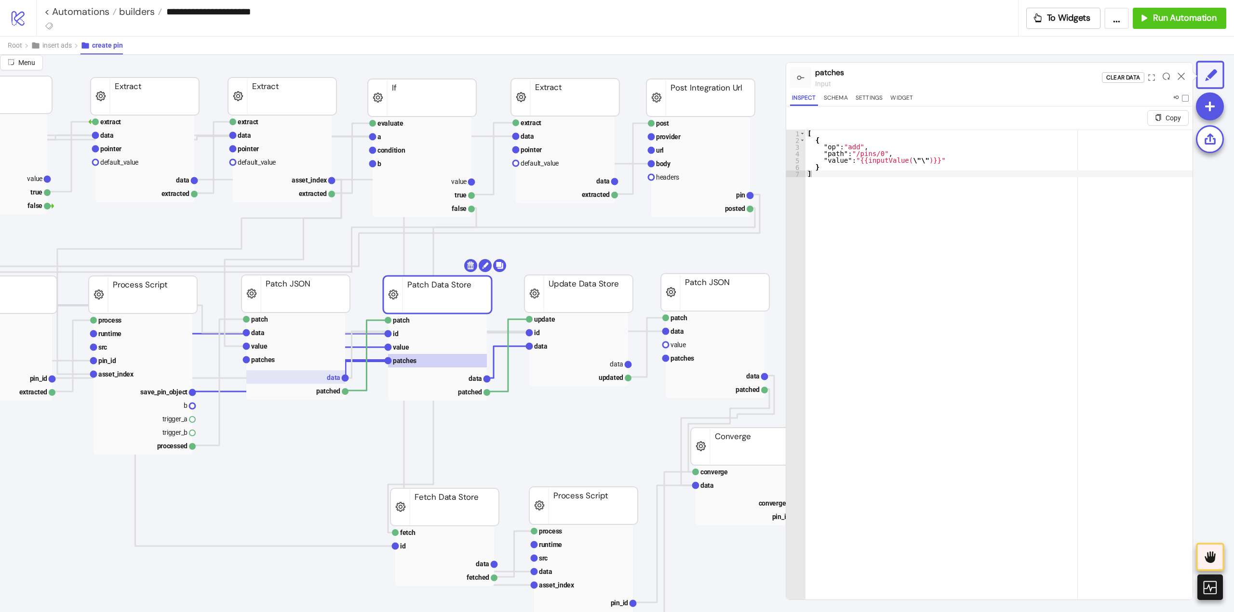
click at [325, 375] on rect at bounding box center [295, 377] width 99 height 13
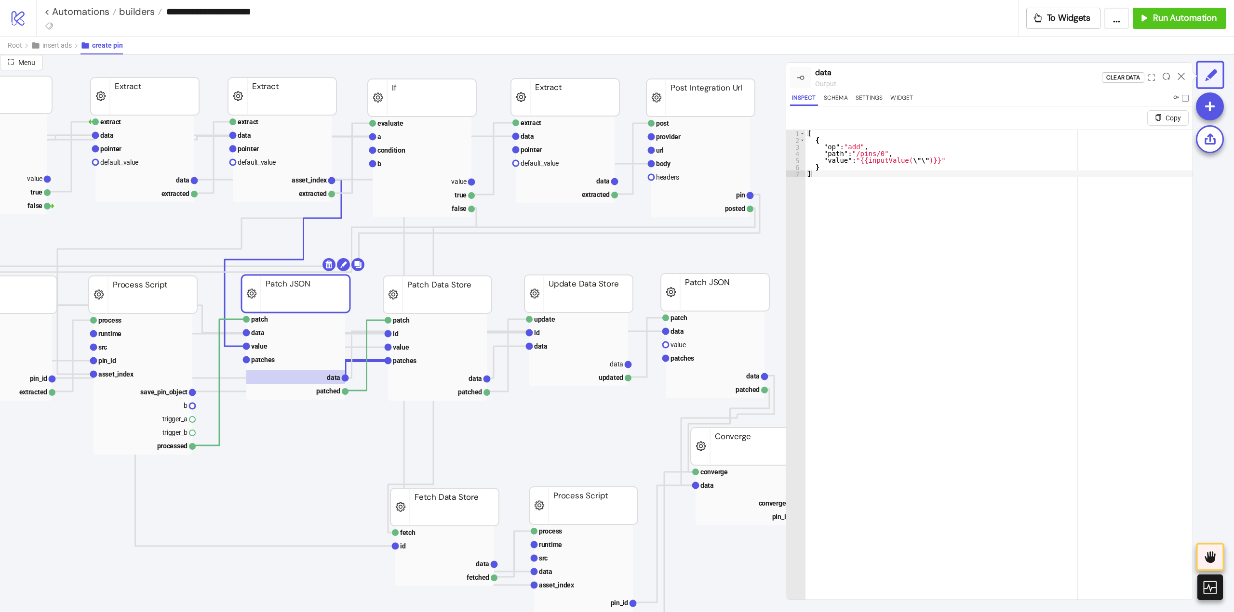
click at [286, 300] on rect at bounding box center [295, 294] width 108 height 38
click at [258, 330] on text "data" at bounding box center [257, 333] width 13 height 8
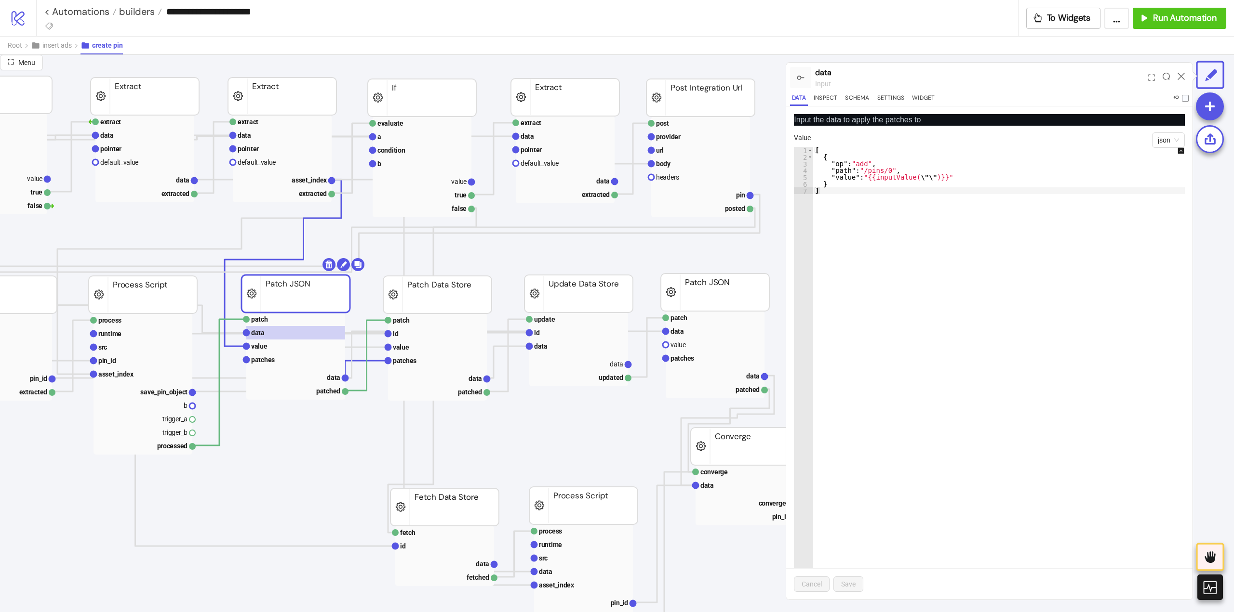
type textarea "*"
click at [919, 296] on div "[ { "op" : "add" , "path" : "/pins/0" , "value" : "{{inputValue( \"\" )}}" } ]" at bounding box center [1003, 380] width 381 height 466
click at [278, 345] on rect at bounding box center [295, 346] width 99 height 13
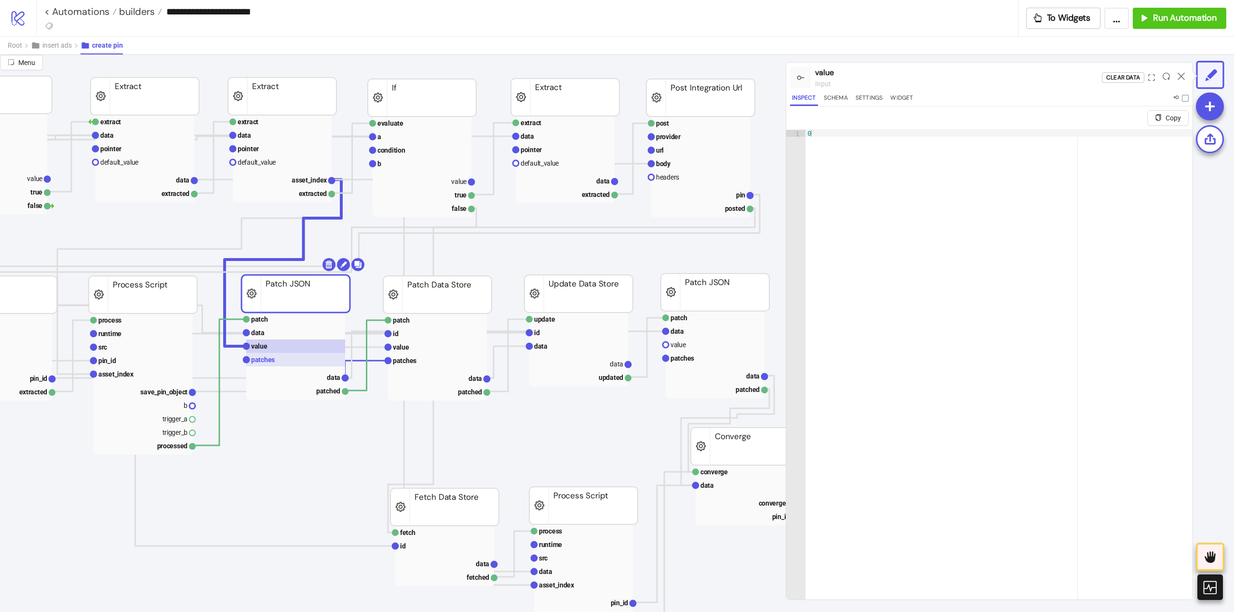
click at [279, 360] on rect at bounding box center [295, 359] width 99 height 13
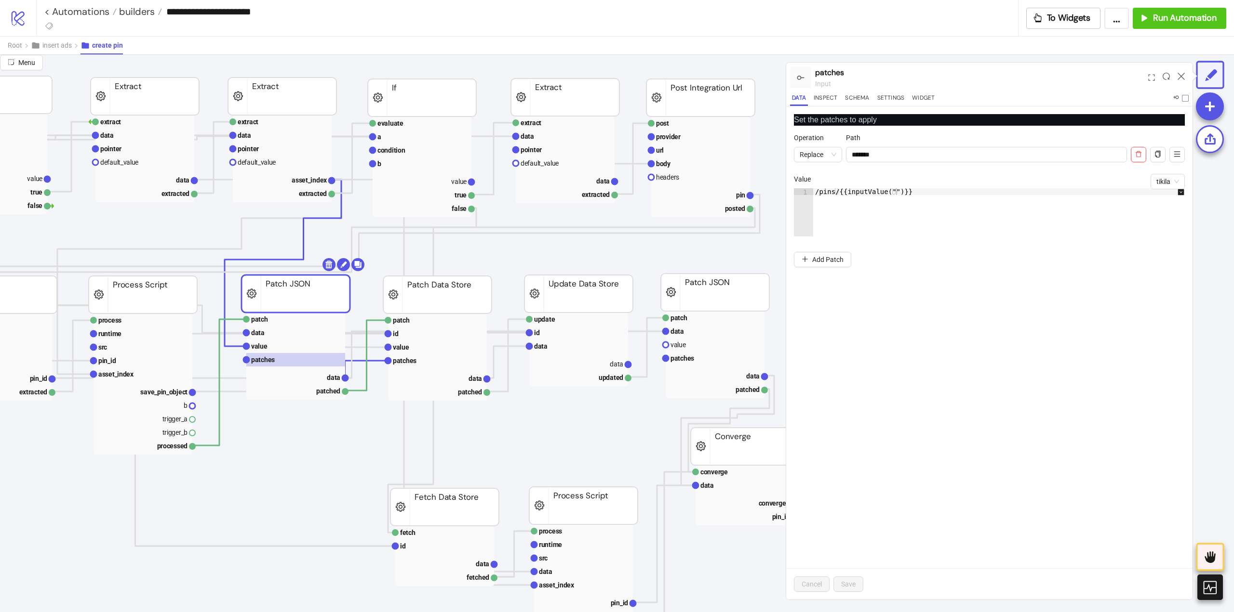
click at [314, 291] on rect at bounding box center [295, 294] width 108 height 38
click at [1211, 147] on div at bounding box center [1210, 140] width 28 height 28
drag, startPoint x: 1183, startPoint y: 75, endPoint x: 991, endPoint y: 82, distance: 192.4
click at [1183, 76] on icon at bounding box center [1180, 76] width 7 height 7
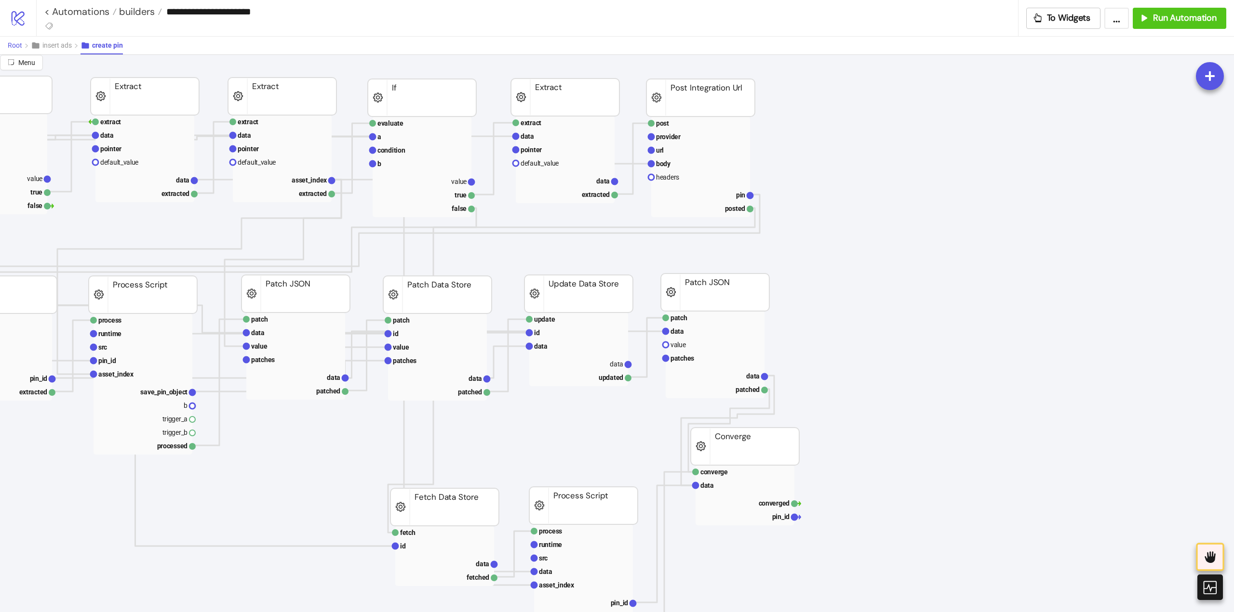
click at [15, 47] on span "Root" at bounding box center [15, 45] width 14 height 8
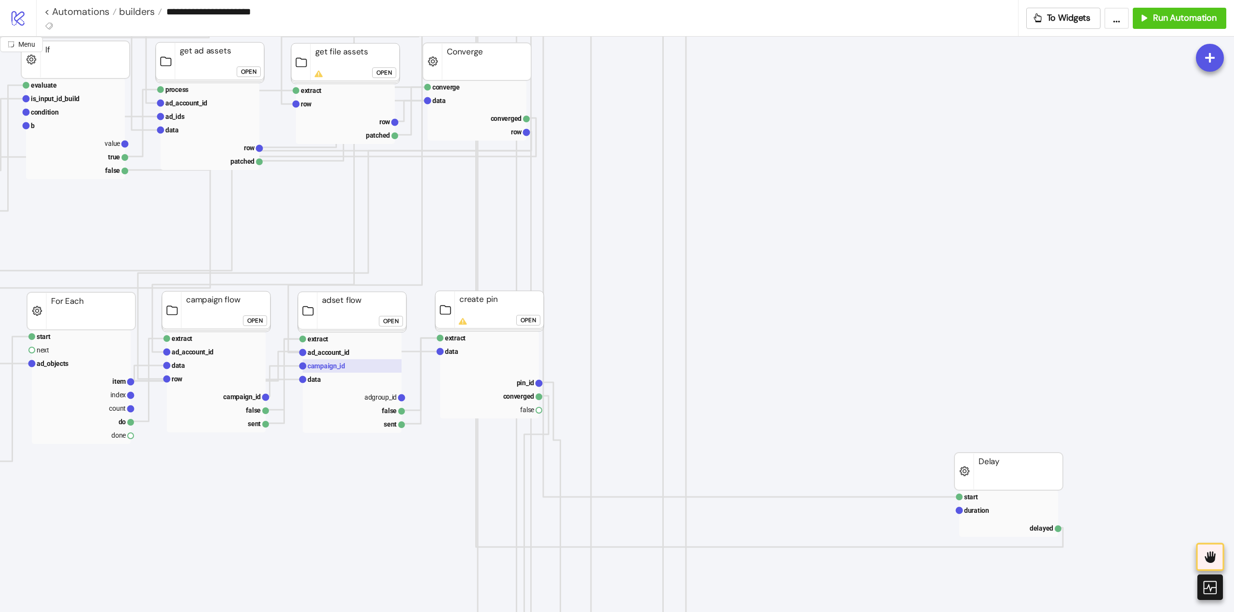
scroll to position [337, 48]
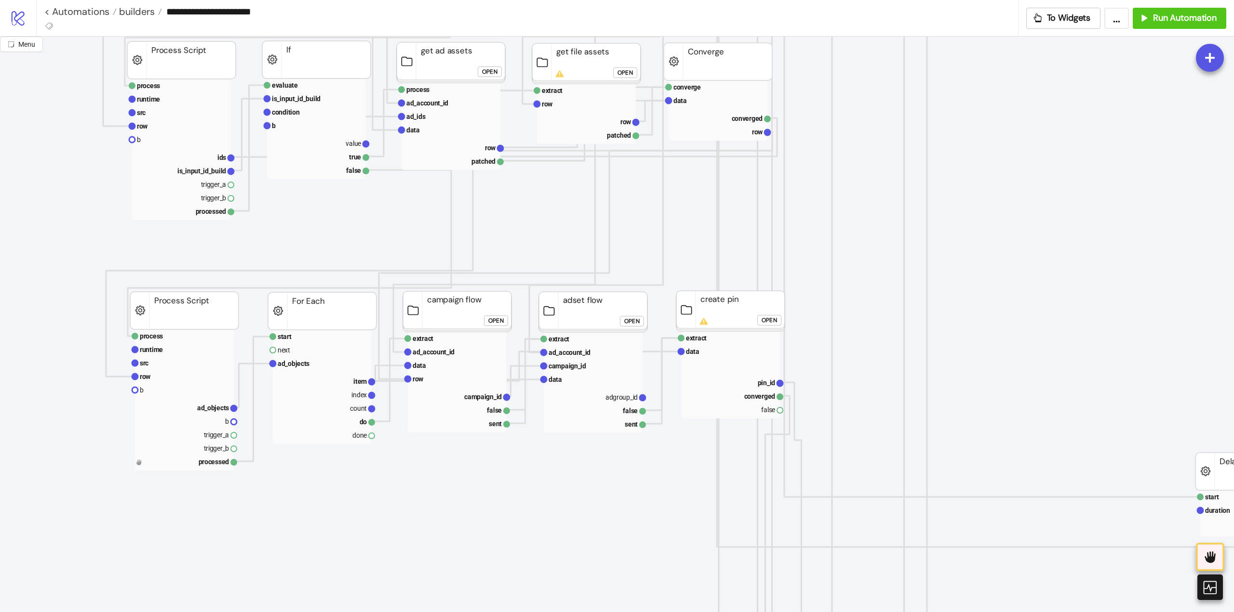
click at [769, 317] on div "Open" at bounding box center [768, 320] width 15 height 11
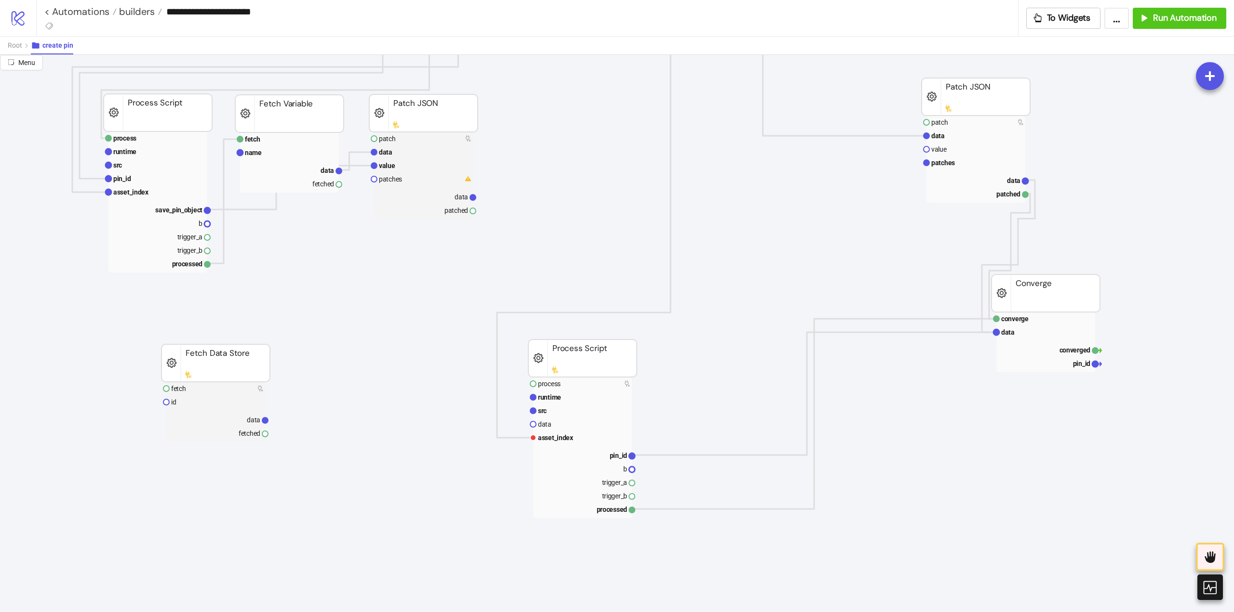
scroll to position [193, 48]
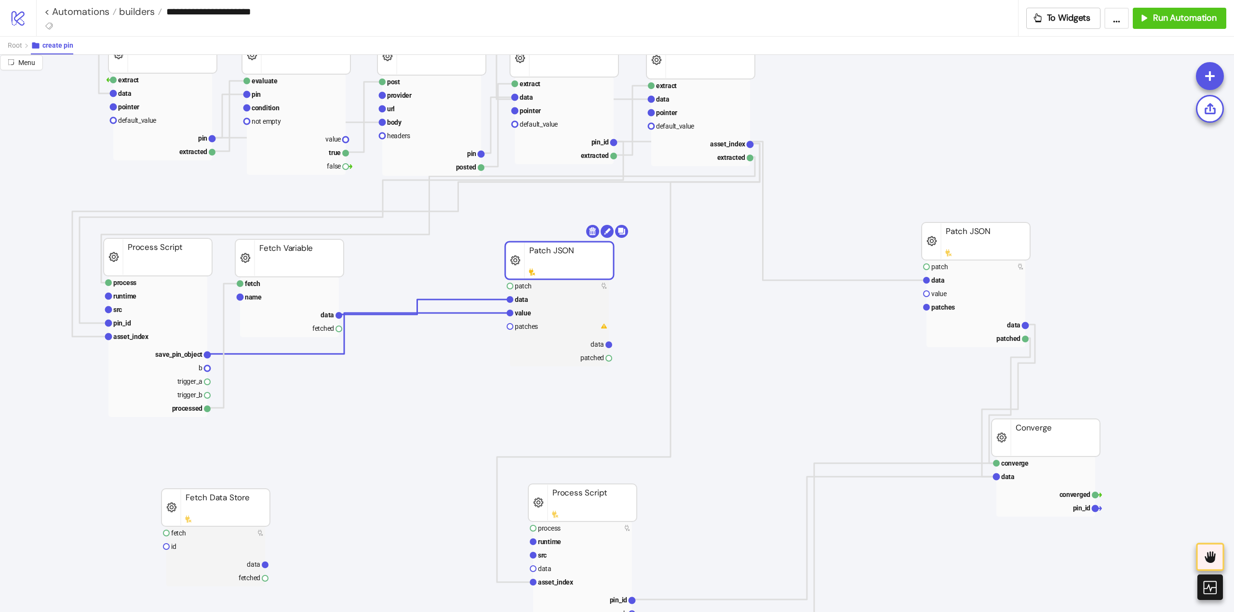
drag, startPoint x: 491, startPoint y: 254, endPoint x: 548, endPoint y: 259, distance: 57.1
click at [548, 259] on rect at bounding box center [559, 261] width 108 height 38
click at [223, 321] on polyline at bounding box center [223, 346] width 33 height 124
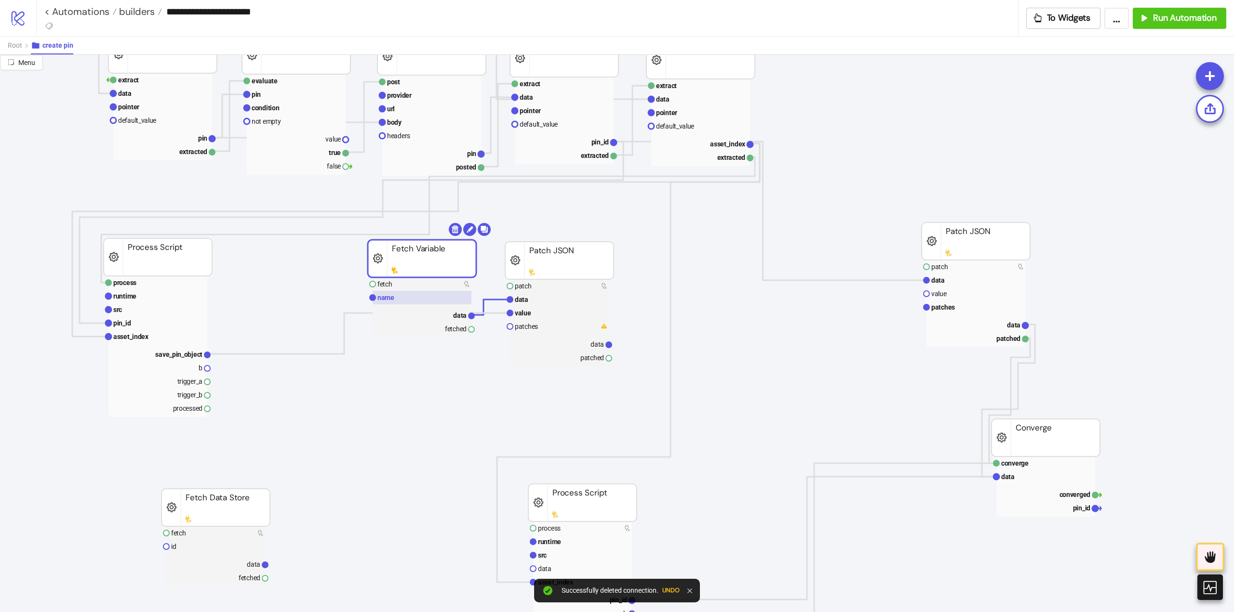
drag, startPoint x: 289, startPoint y: 267, endPoint x: 462, endPoint y: 298, distance: 175.7
drag, startPoint x: 478, startPoint y: 335, endPoint x: 497, endPoint y: 351, distance: 24.3
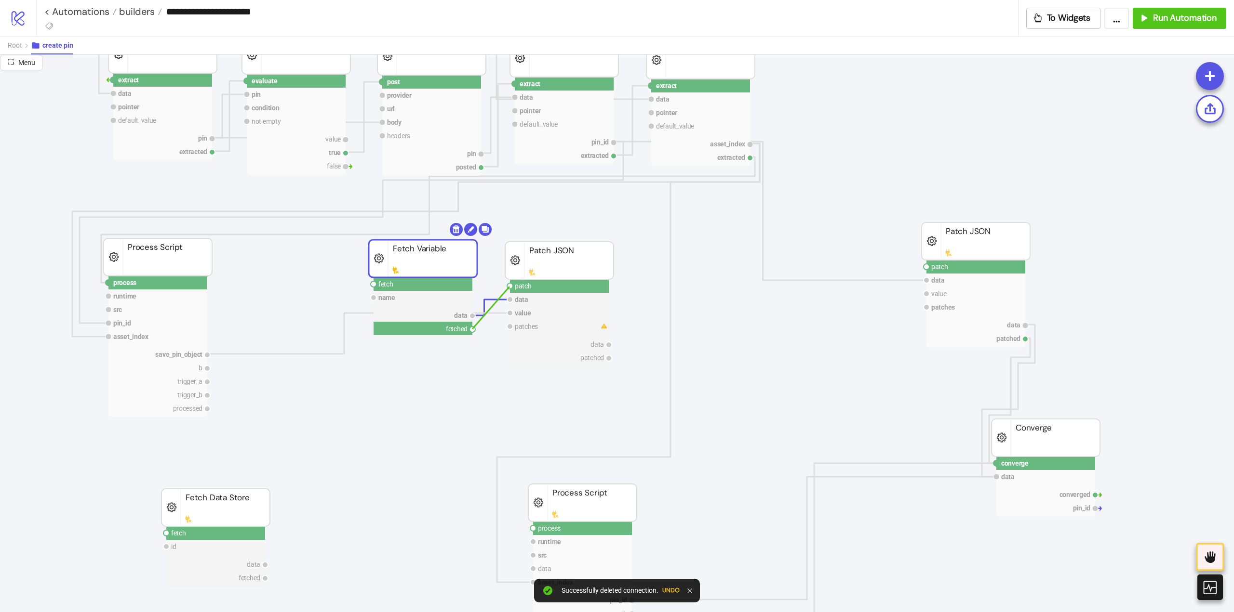
click at [511, 287] on circle at bounding box center [510, 286] width 6 height 6
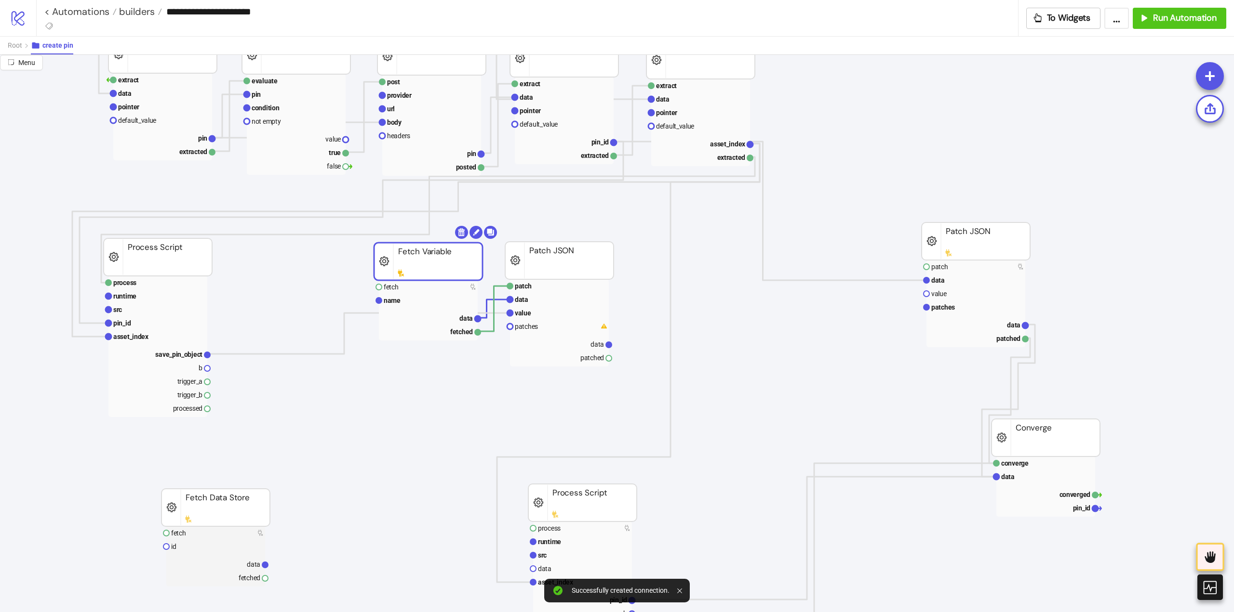
drag, startPoint x: 411, startPoint y: 250, endPoint x: 416, endPoint y: 252, distance: 6.0
click at [416, 252] on rect at bounding box center [428, 262] width 108 height 38
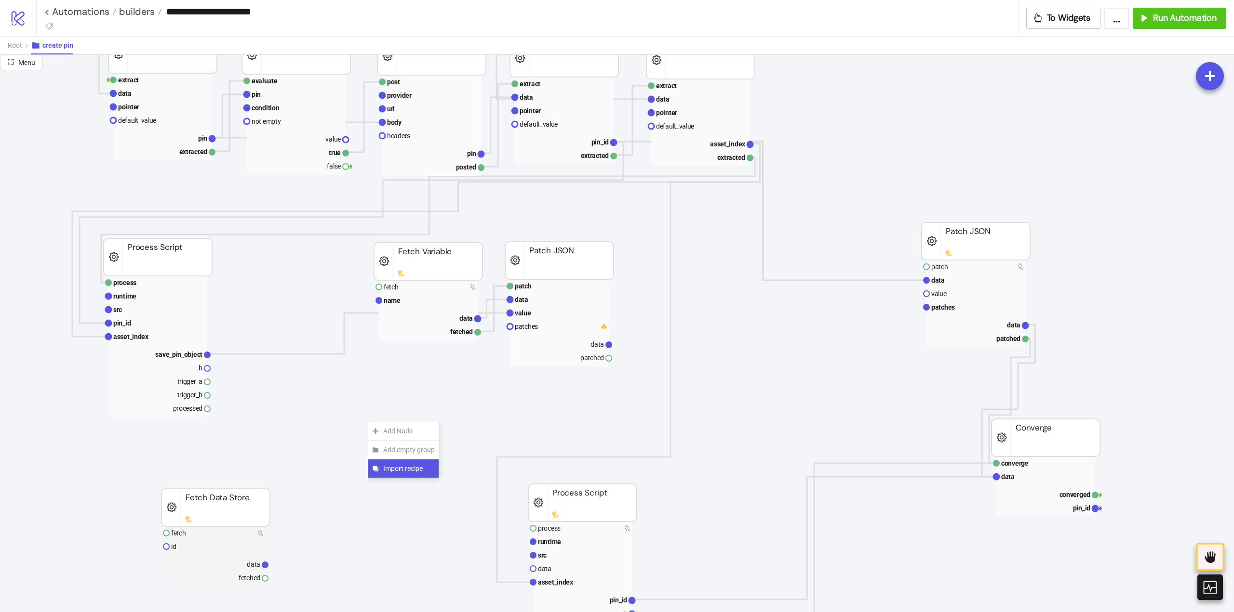
click at [393, 468] on span "Import recipe" at bounding box center [409, 469] width 52 height 11
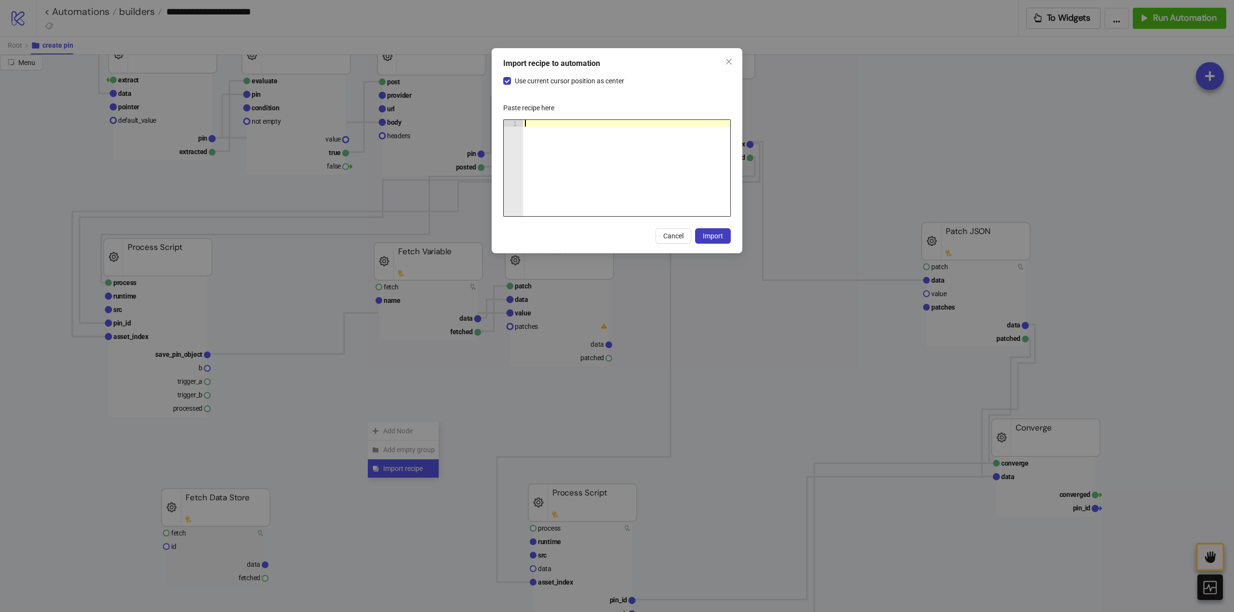
drag, startPoint x: 526, startPoint y: 167, endPoint x: 549, endPoint y: 167, distance: 22.6
click at [529, 167] on div at bounding box center [626, 175] width 207 height 110
paste textarea "**********"
type textarea "**********"
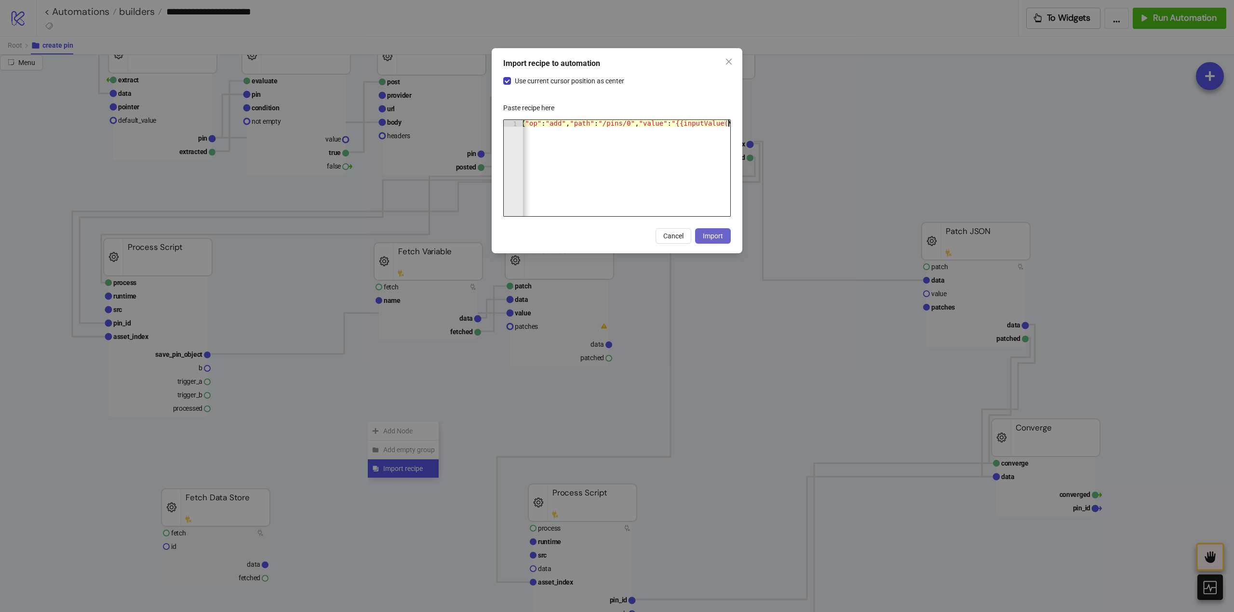
click at [707, 239] on span "Import" at bounding box center [713, 236] width 20 height 8
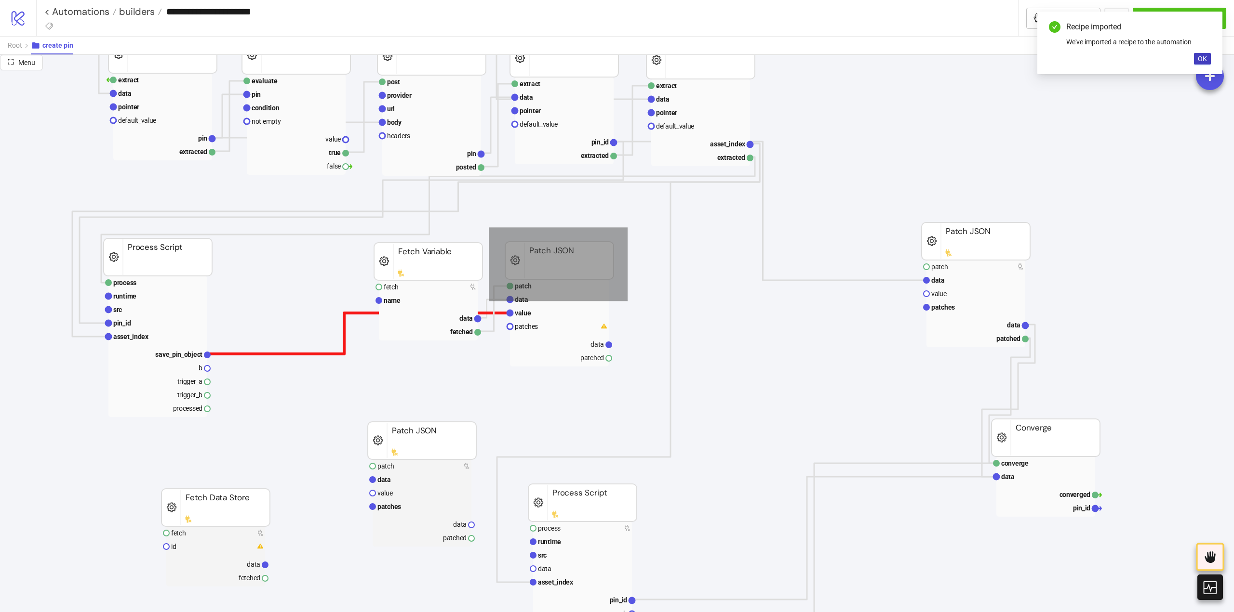
drag, startPoint x: 624, startPoint y: 234, endPoint x: 345, endPoint y: 343, distance: 300.4
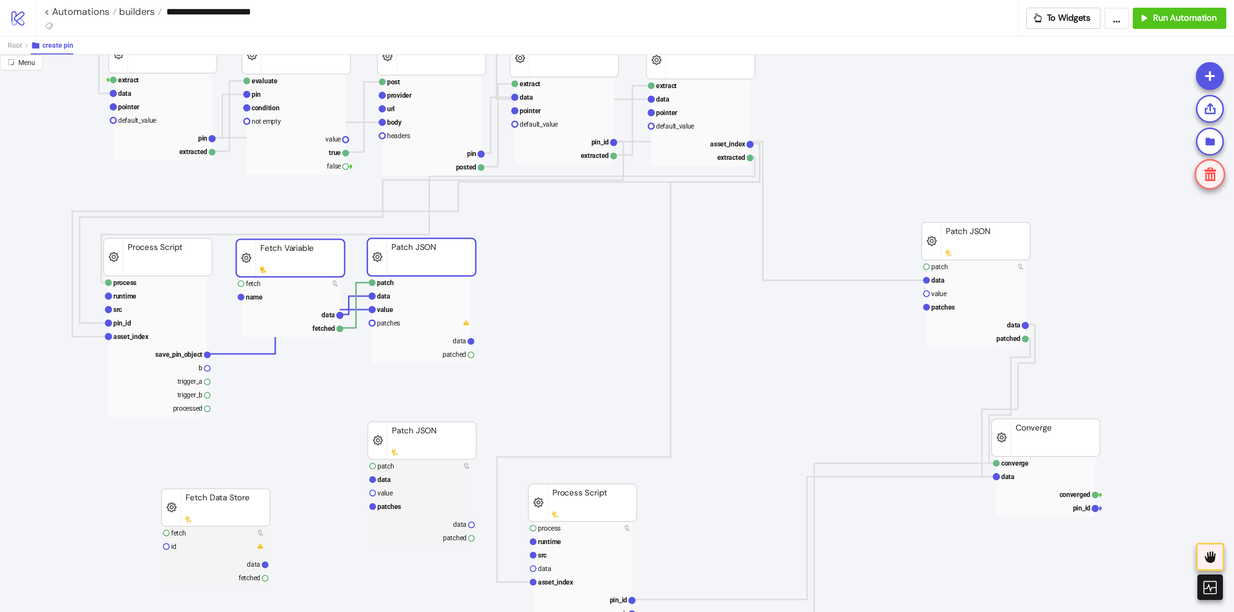
drag, startPoint x: 371, startPoint y: 263, endPoint x: 286, endPoint y: 256, distance: 85.5
click at [286, 256] on rect at bounding box center [290, 258] width 108 height 38
drag, startPoint x: 538, startPoint y: 236, endPoint x: 469, endPoint y: 246, distance: 70.1
drag, startPoint x: 406, startPoint y: 258, endPoint x: 390, endPoint y: 272, distance: 21.1
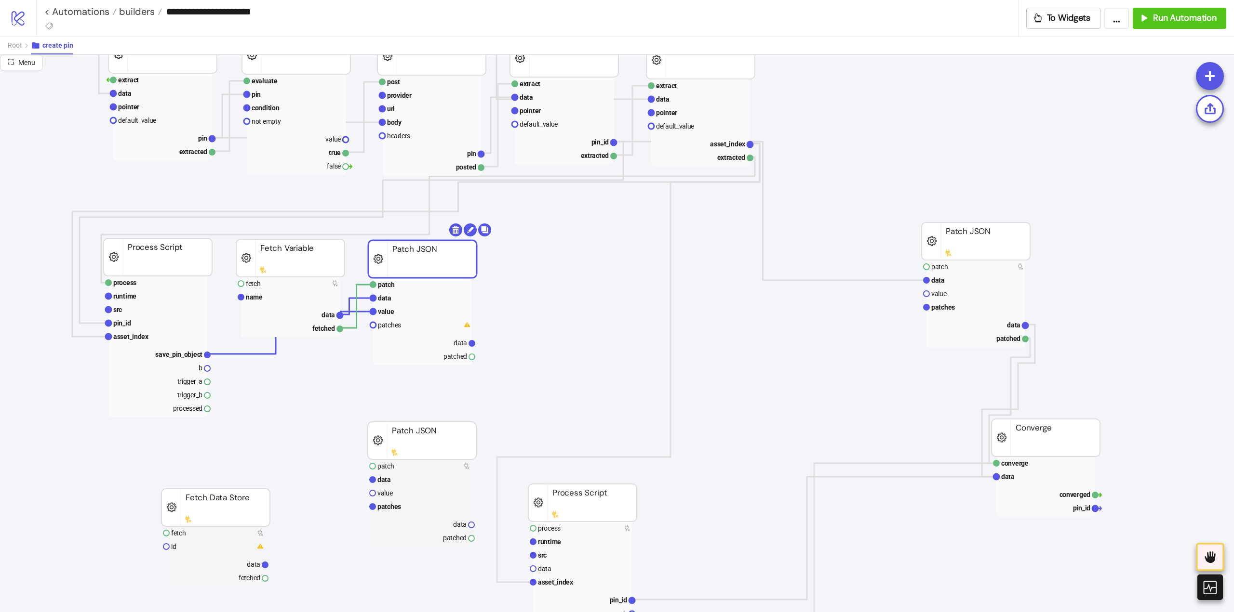
click at [407, 260] on rect at bounding box center [422, 259] width 108 height 38
drag, startPoint x: 209, startPoint y: 410, endPoint x: 226, endPoint y: 418, distance: 18.7
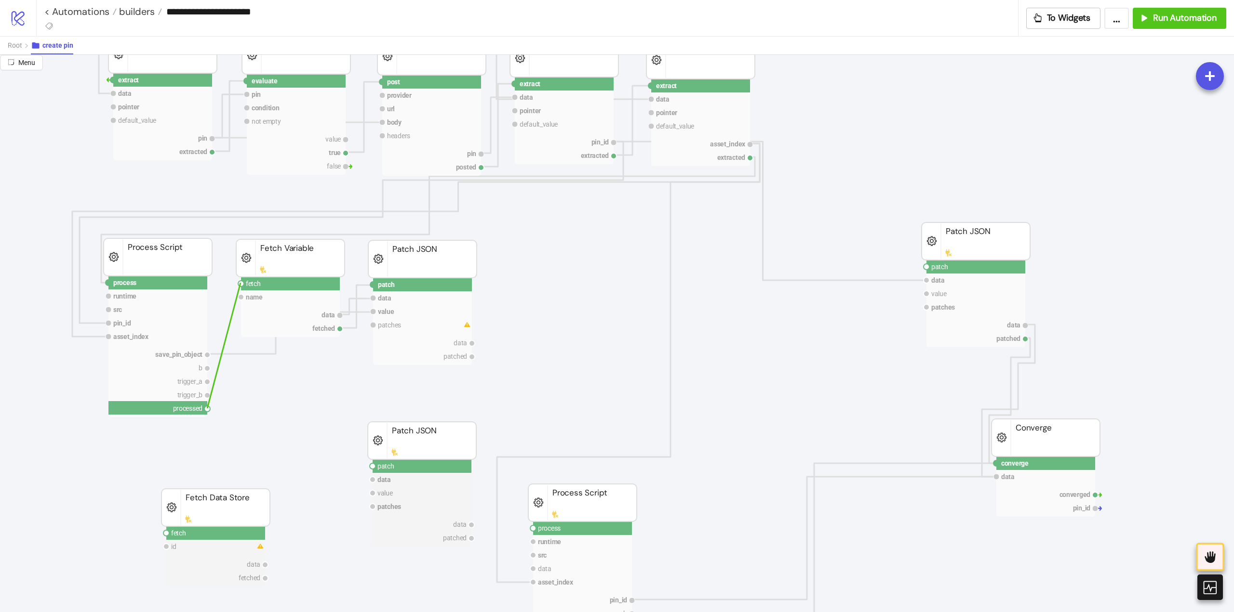
click at [241, 283] on circle at bounding box center [241, 284] width 6 height 6
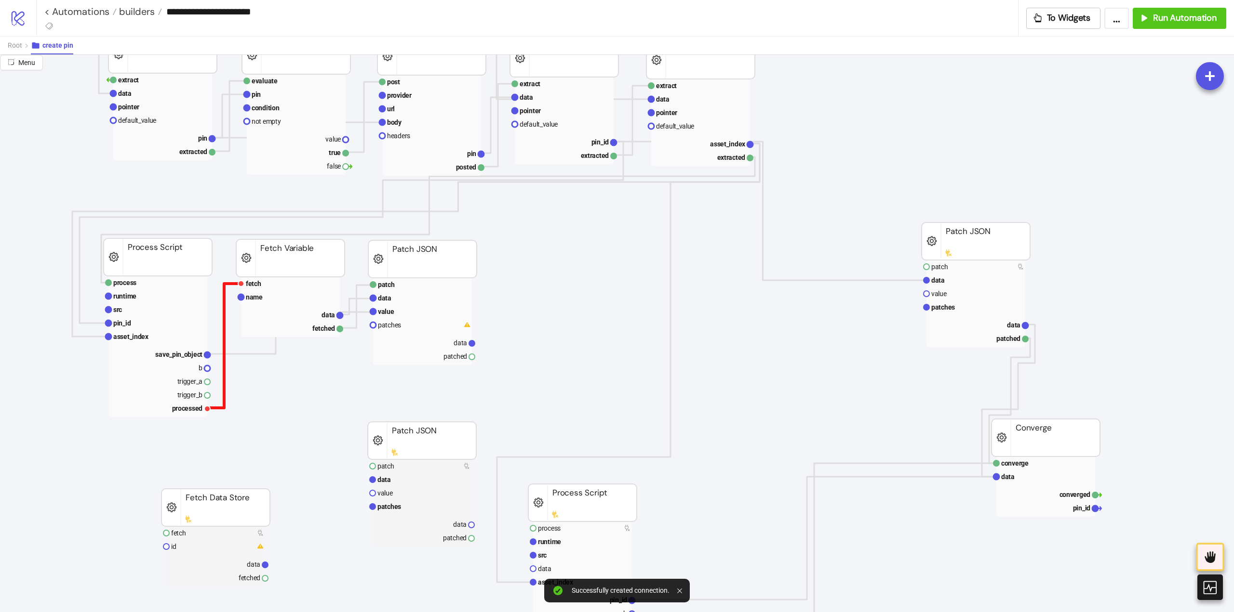
click at [223, 329] on polyline at bounding box center [224, 346] width 34 height 124
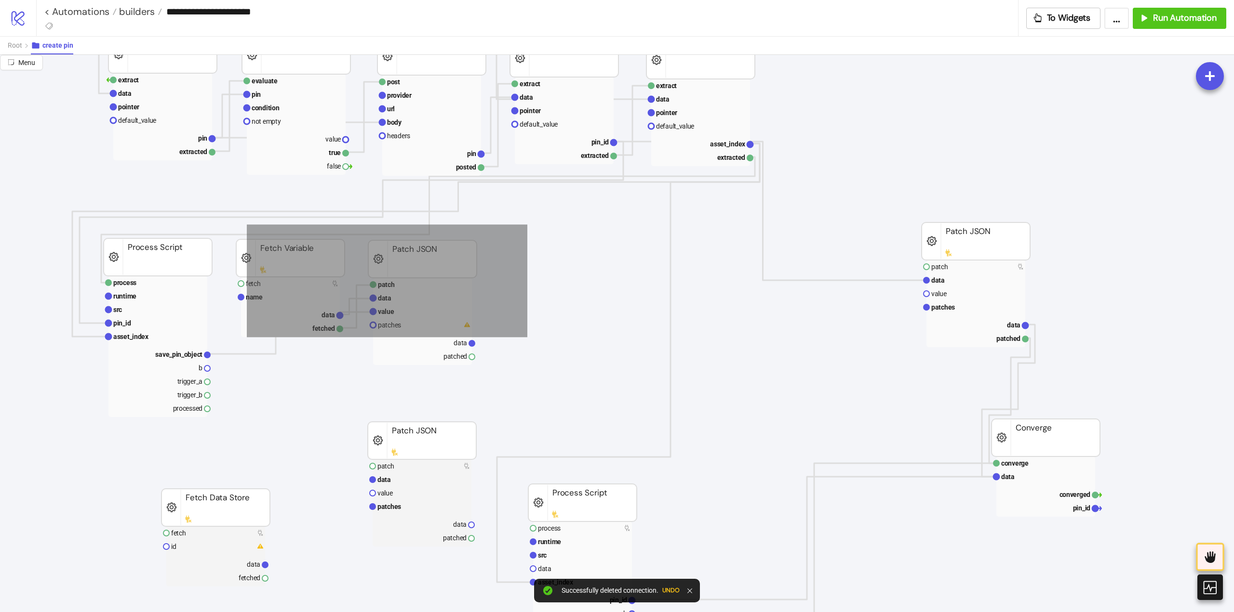
drag, startPoint x: 527, startPoint y: 225, endPoint x: 240, endPoint y: 342, distance: 310.1
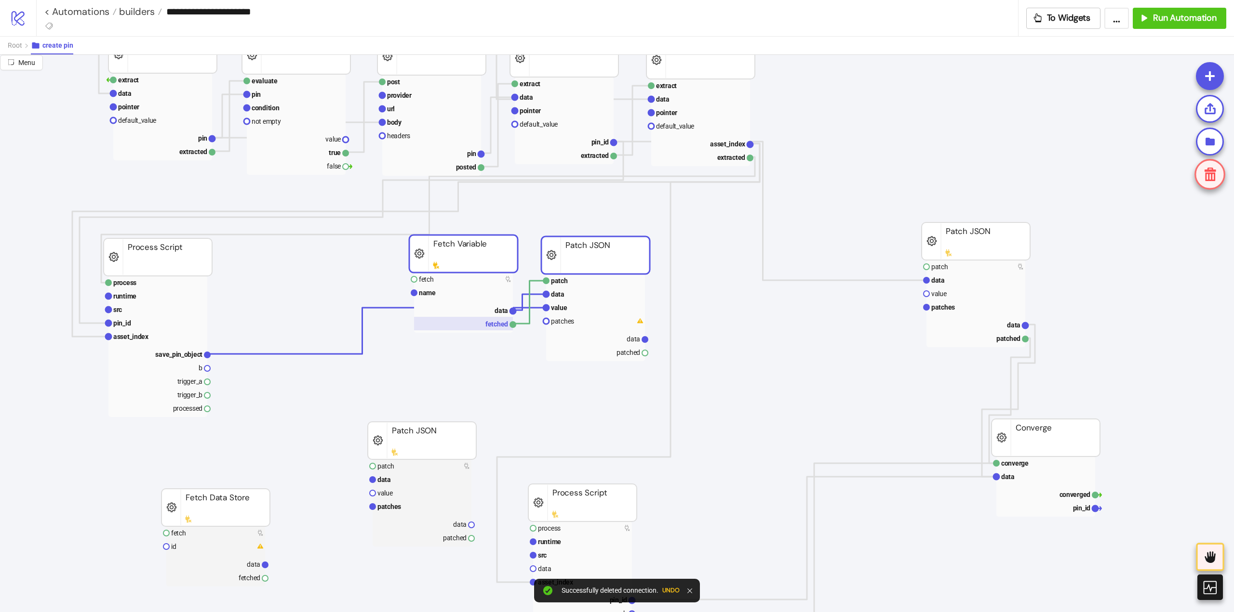
drag, startPoint x: 286, startPoint y: 260, endPoint x: 431, endPoint y: 324, distance: 158.6
click at [457, 256] on rect at bounding box center [463, 254] width 108 height 38
click at [415, 443] on rect at bounding box center [422, 441] width 108 height 38
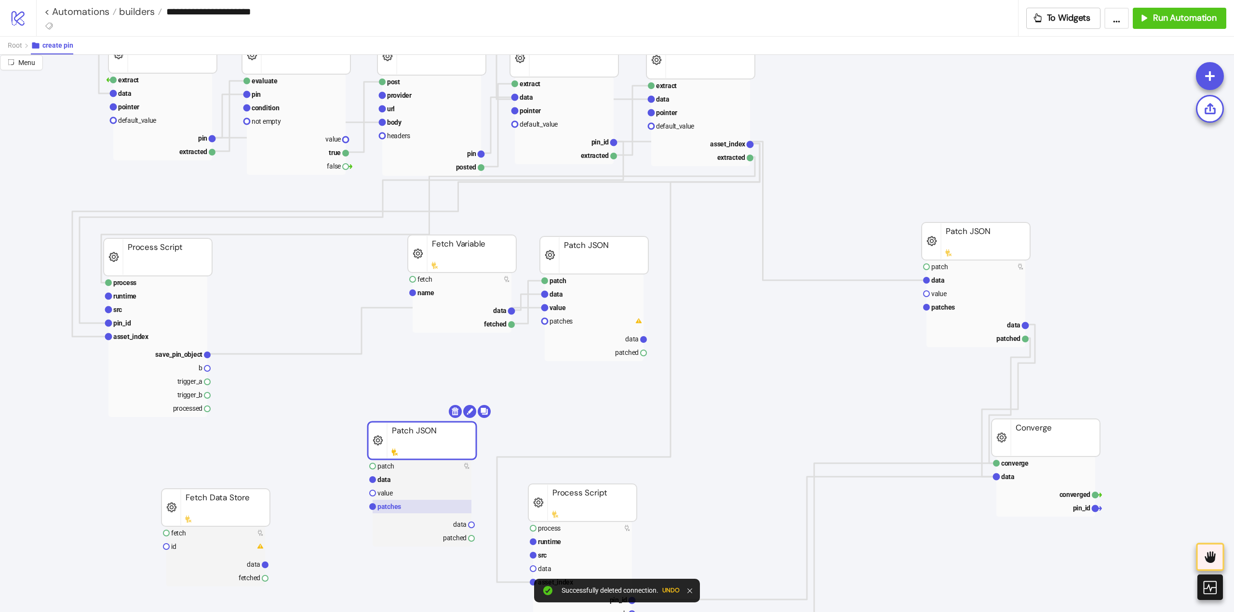
click at [393, 511] on rect at bounding box center [421, 506] width 99 height 13
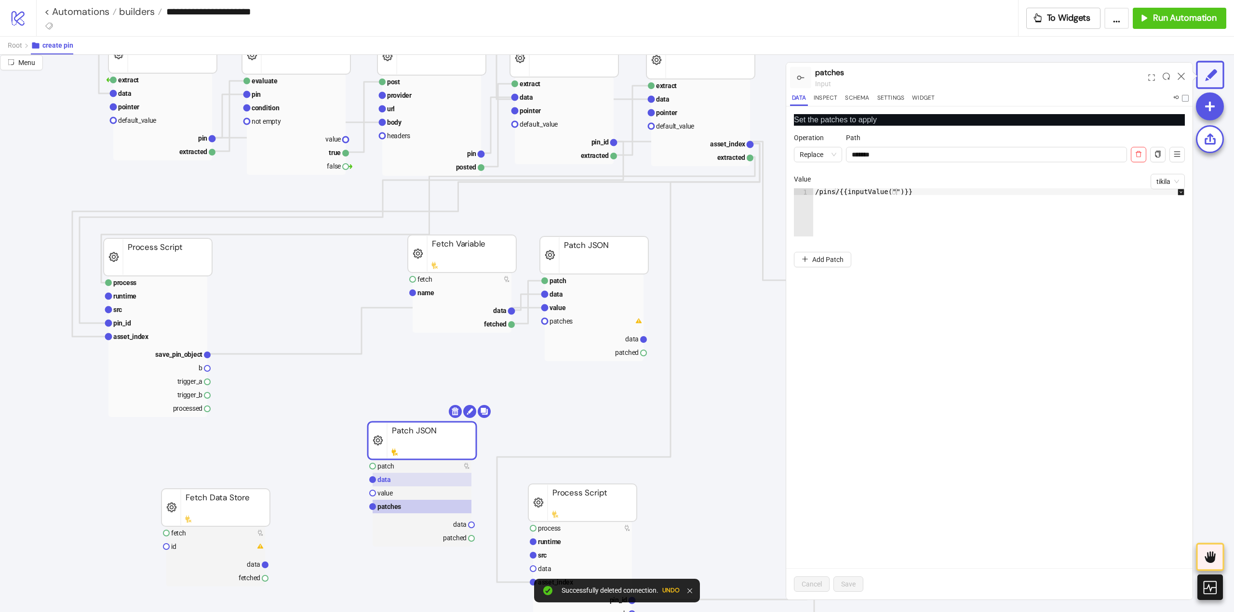
click at [390, 482] on rect at bounding box center [421, 479] width 99 height 13
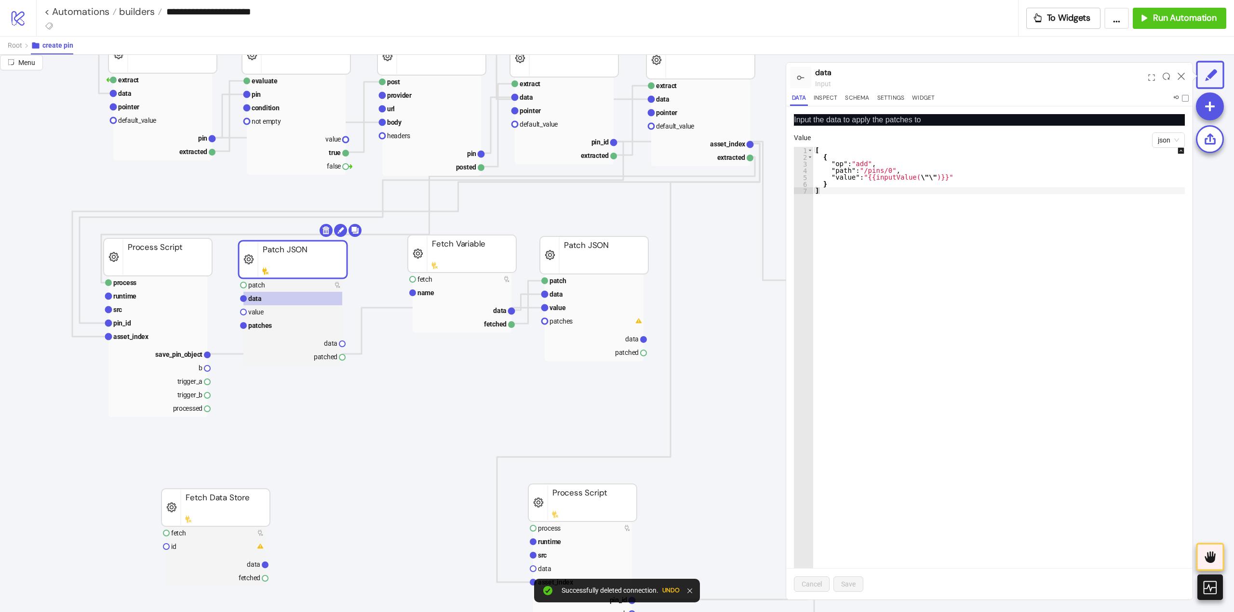
drag, startPoint x: 411, startPoint y: 437, endPoint x: 299, endPoint y: 271, distance: 200.2
click at [272, 311] on rect at bounding box center [292, 312] width 99 height 13
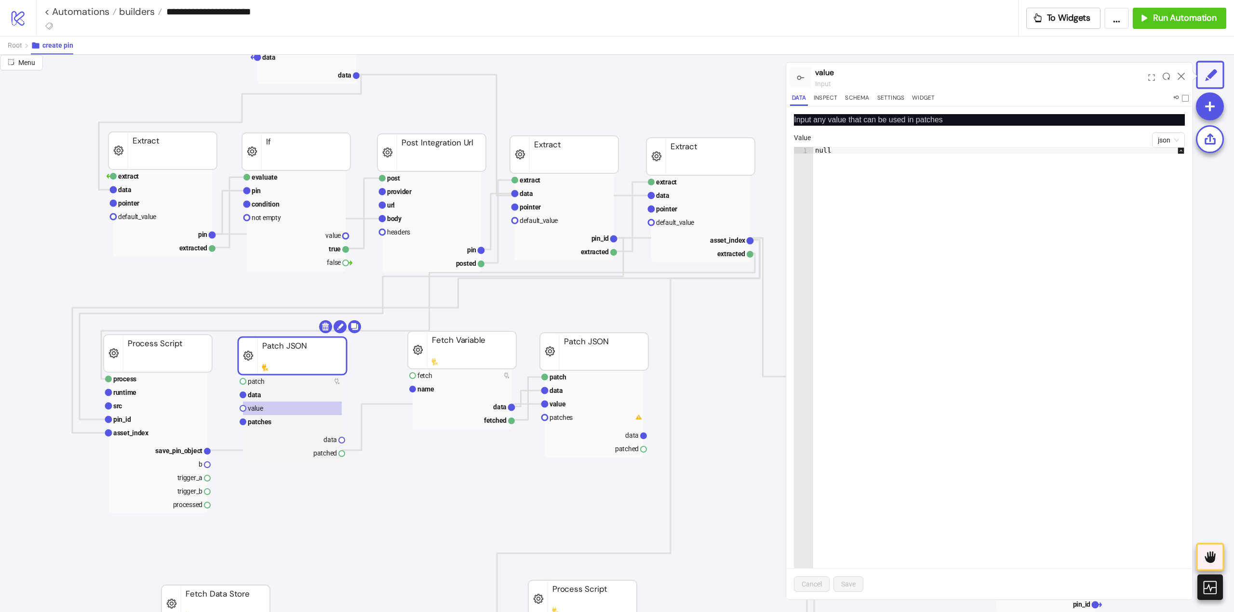
scroll to position [96, 96]
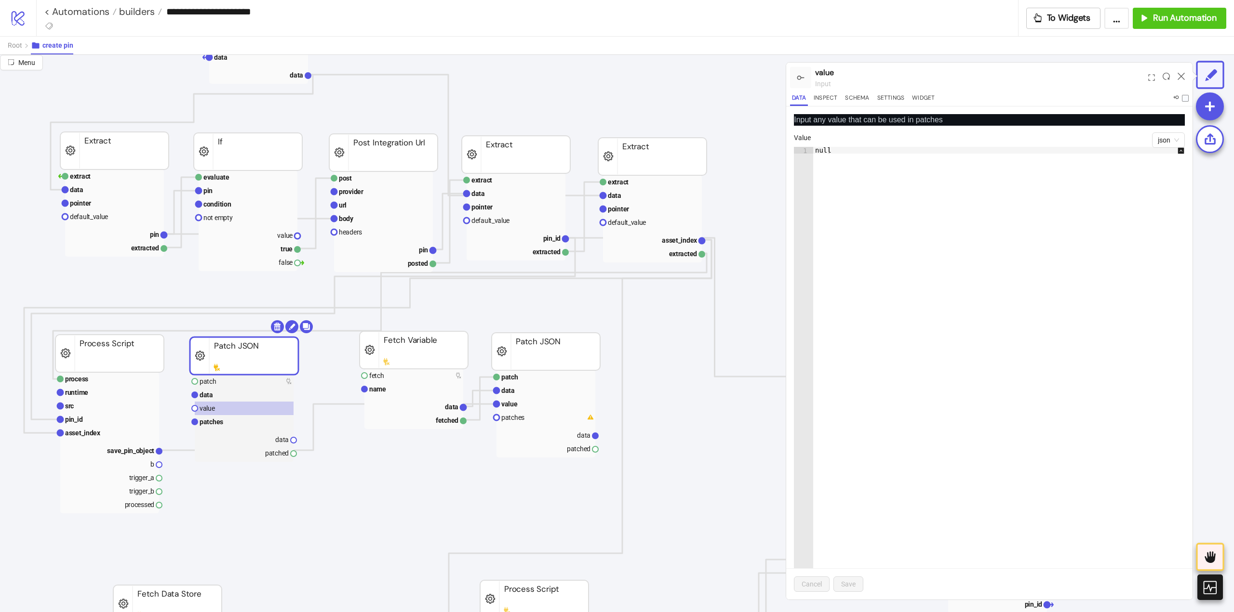
drag, startPoint x: 703, startPoint y: 242, endPoint x: 569, endPoint y: 281, distance: 139.7
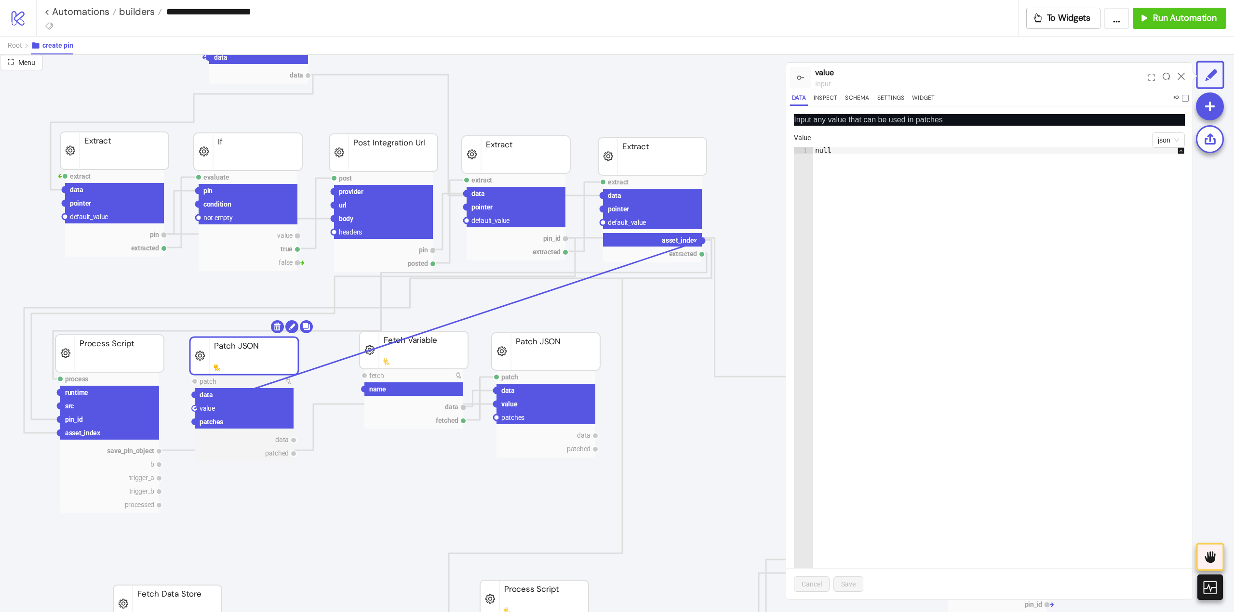
click at [195, 409] on circle at bounding box center [195, 409] width 6 height 6
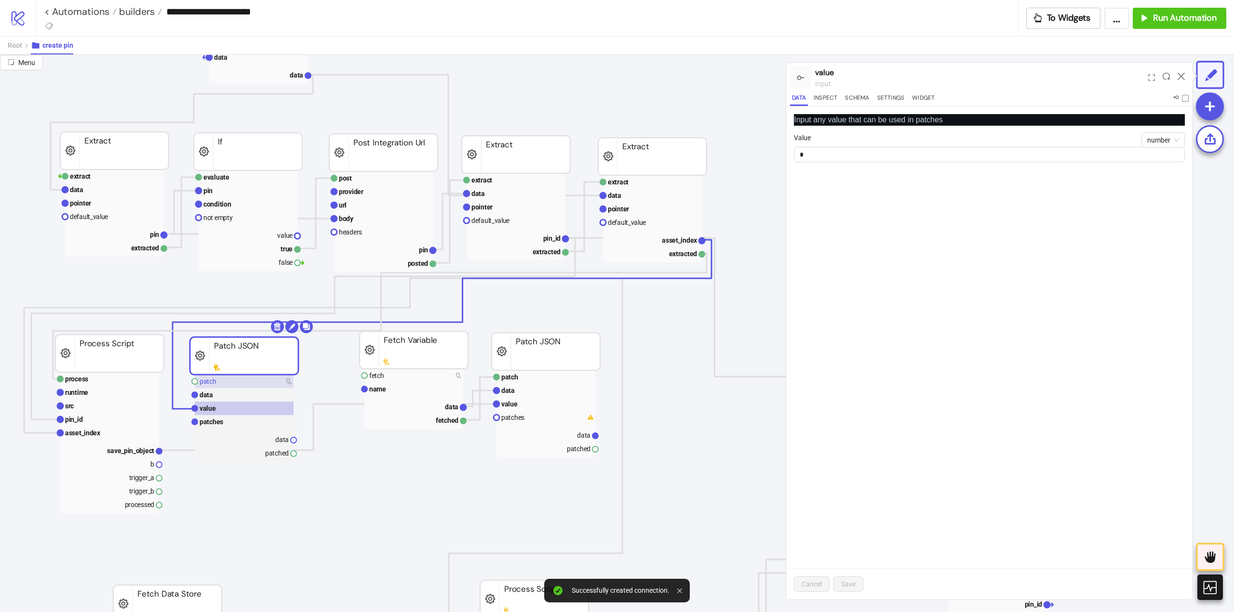
click at [211, 380] on text "patch" at bounding box center [207, 382] width 17 height 8
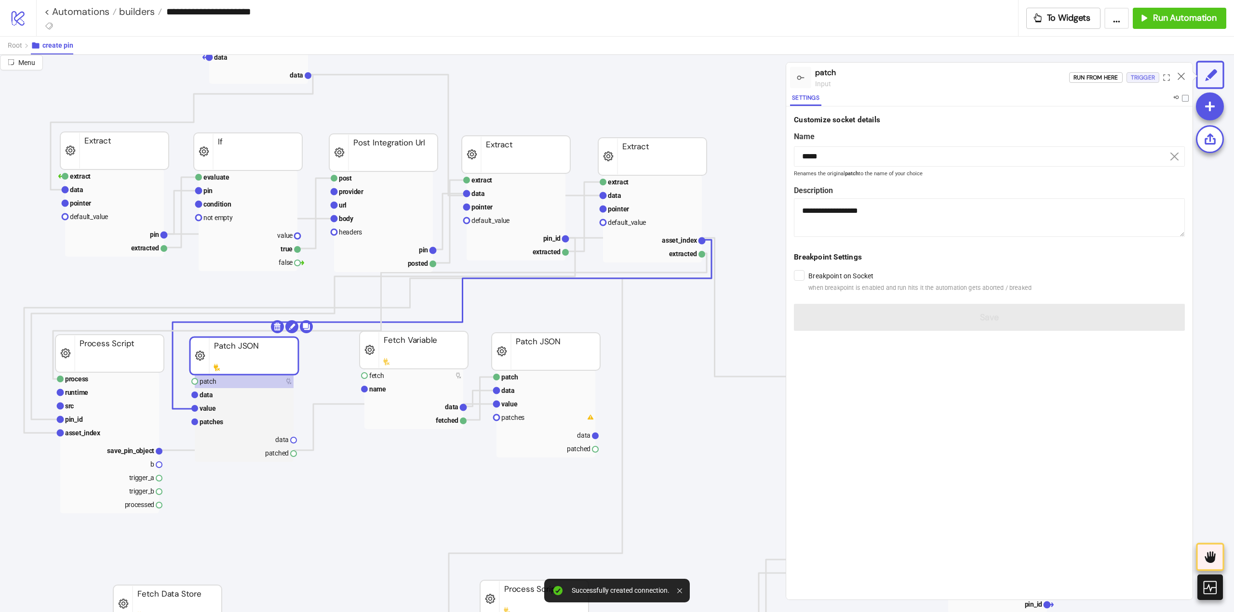
click at [1133, 80] on div "Trigger" at bounding box center [1142, 77] width 24 height 11
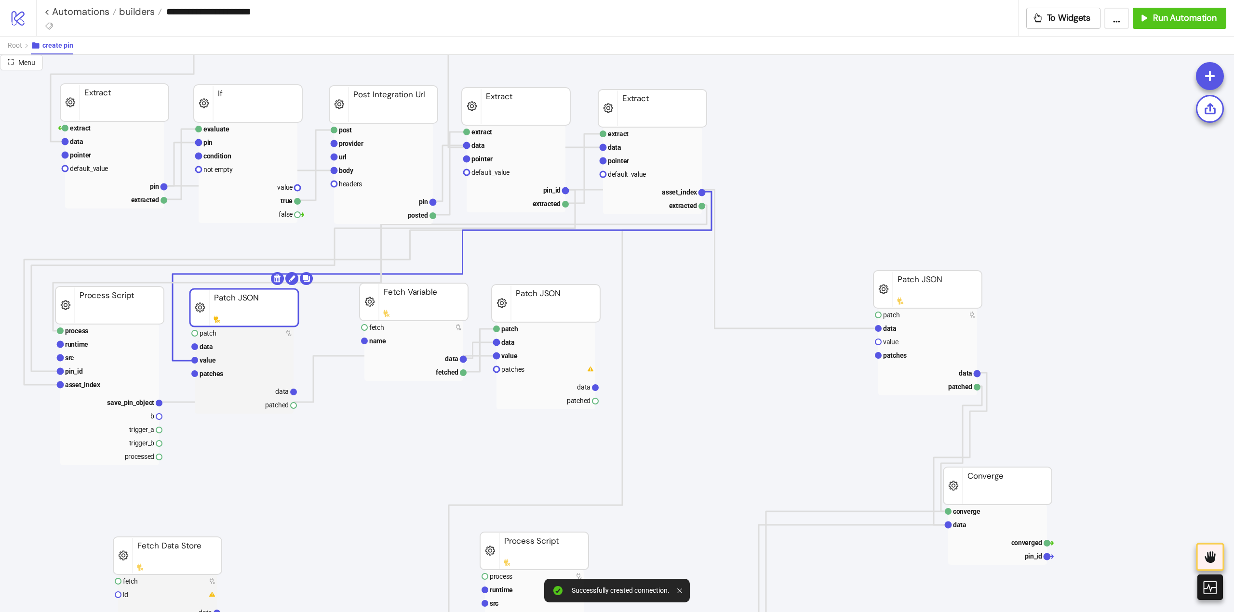
scroll to position [241, 96]
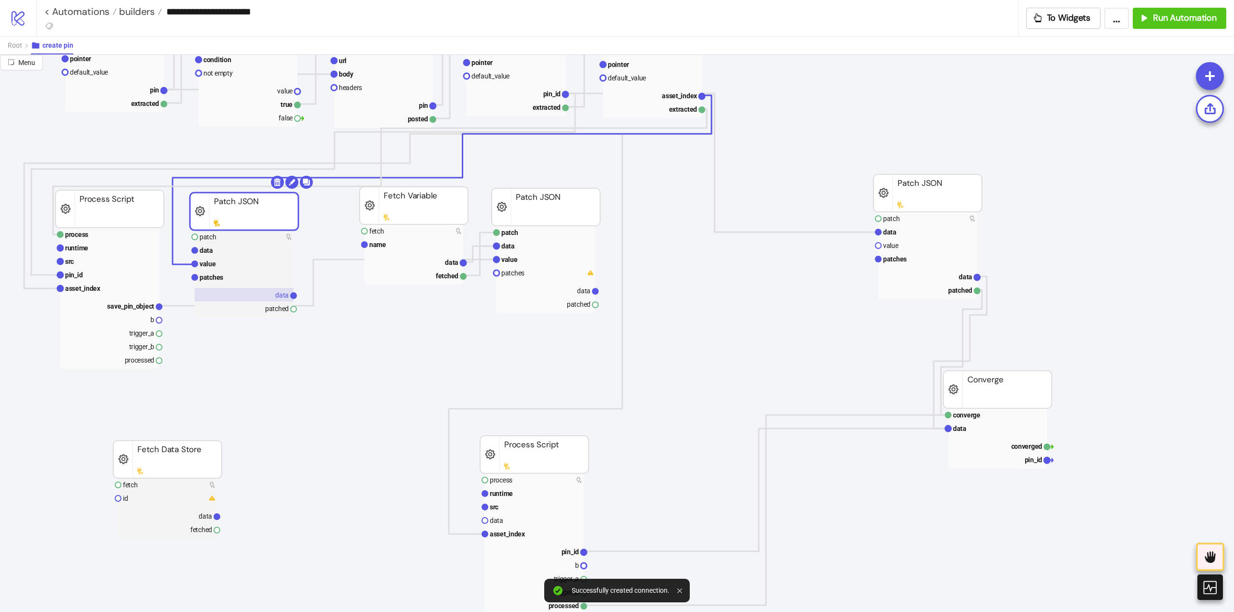
click at [276, 296] on text "data" at bounding box center [281, 296] width 13 height 8
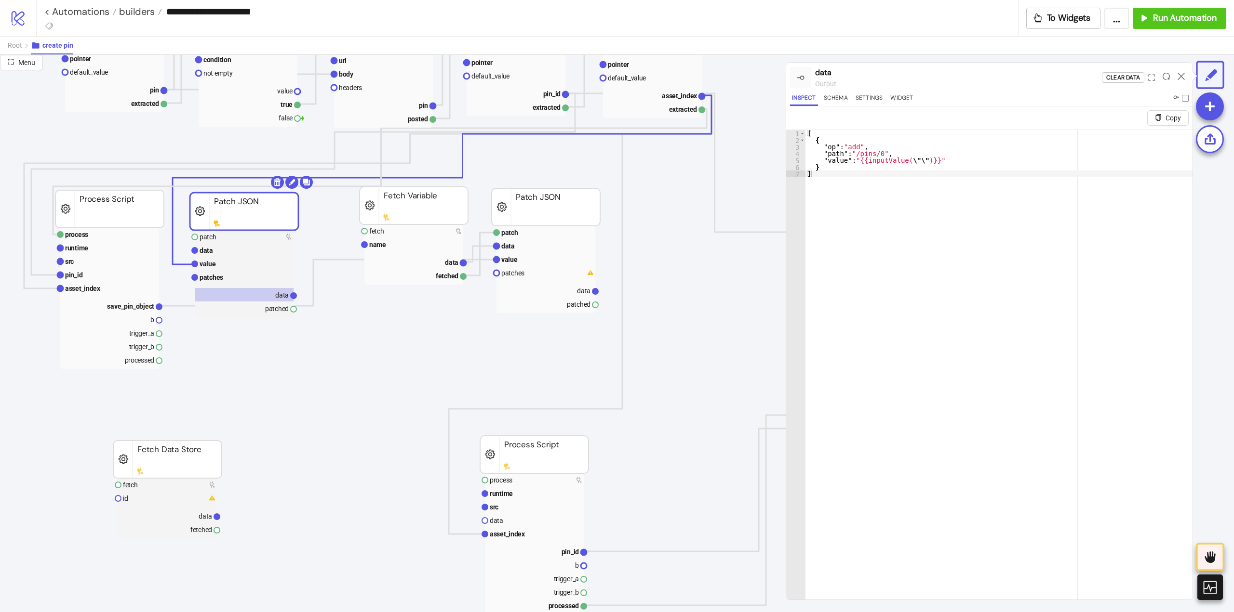
scroll to position [193, 96]
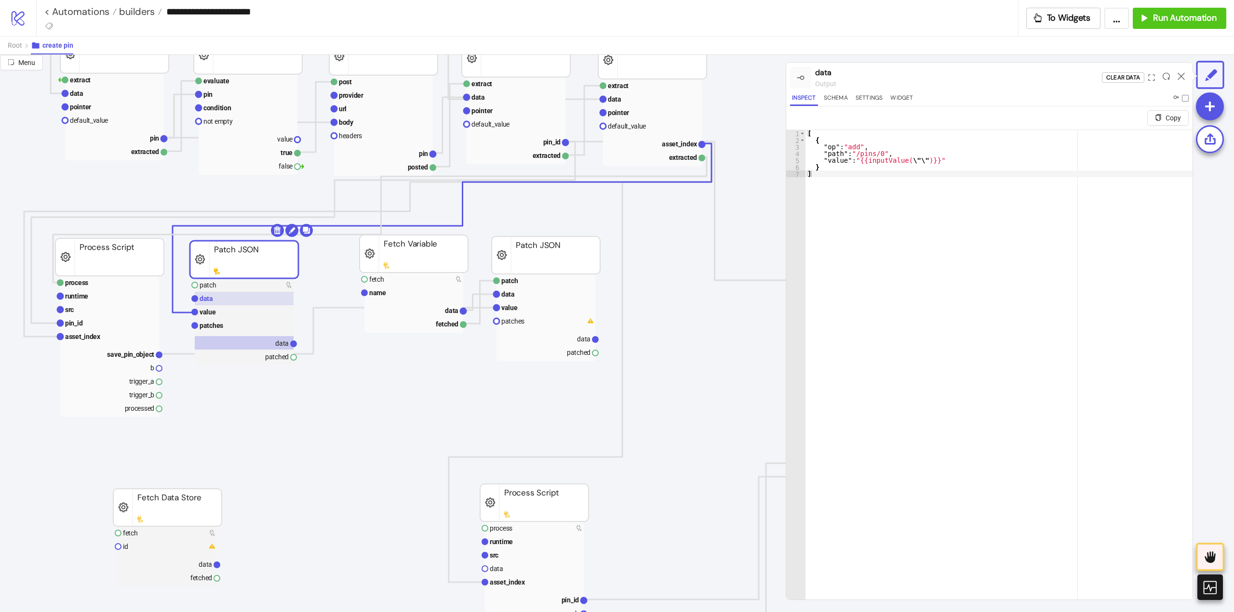
click at [218, 302] on rect at bounding box center [244, 298] width 99 height 13
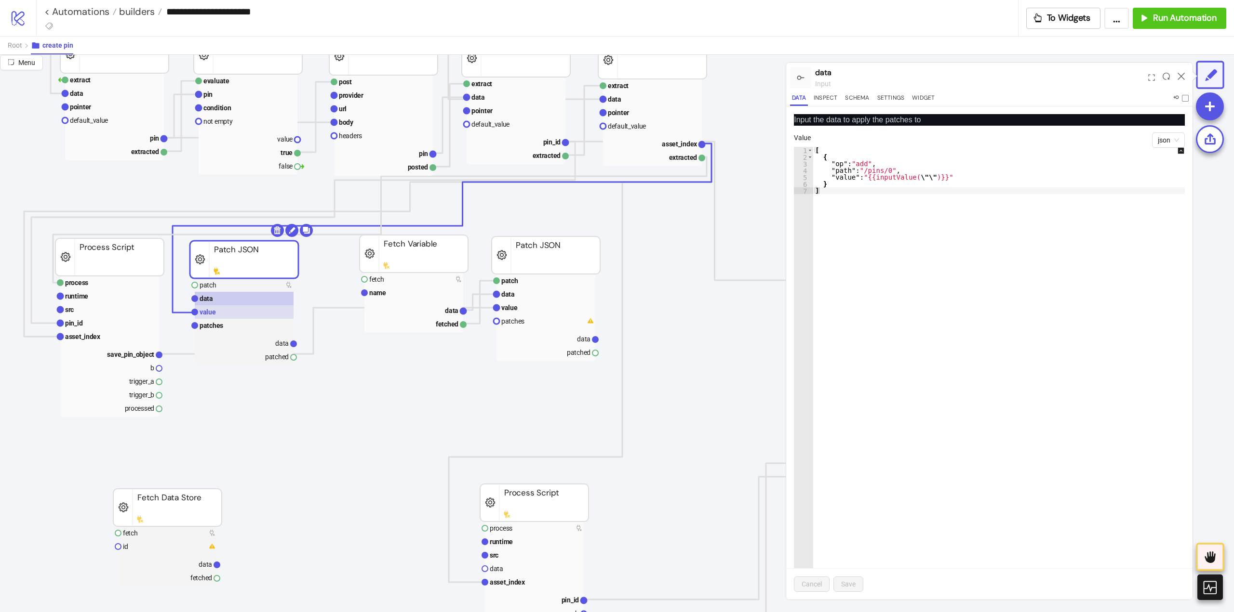
click at [213, 314] on text "value" at bounding box center [207, 312] width 16 height 8
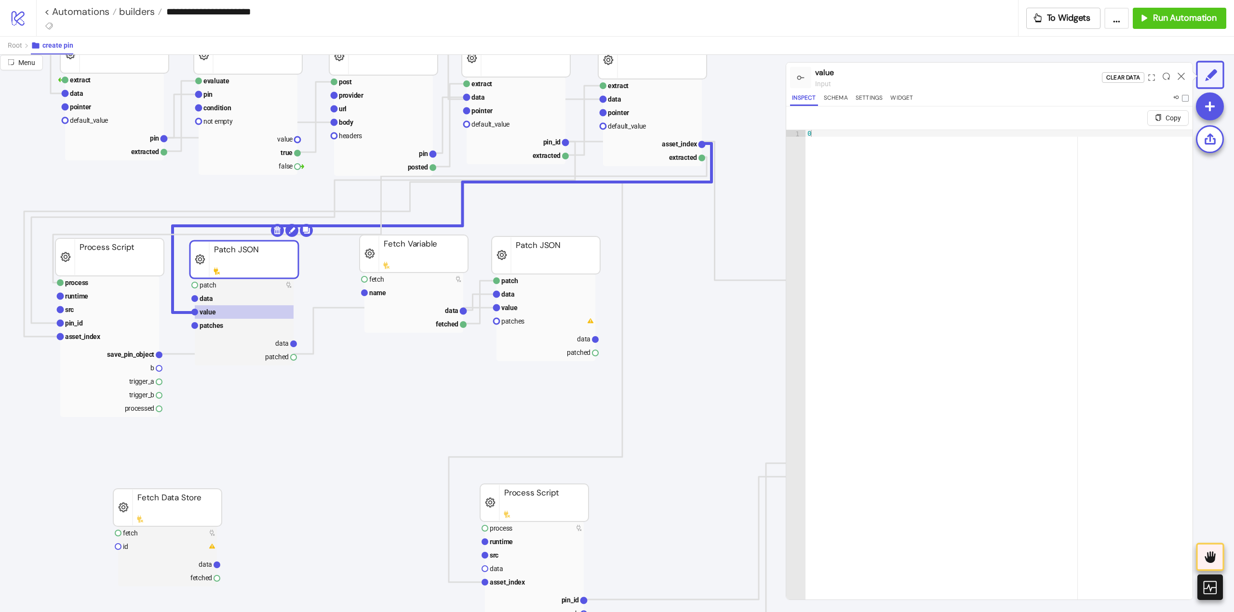
click at [217, 333] on rect at bounding box center [244, 322] width 99 height 87
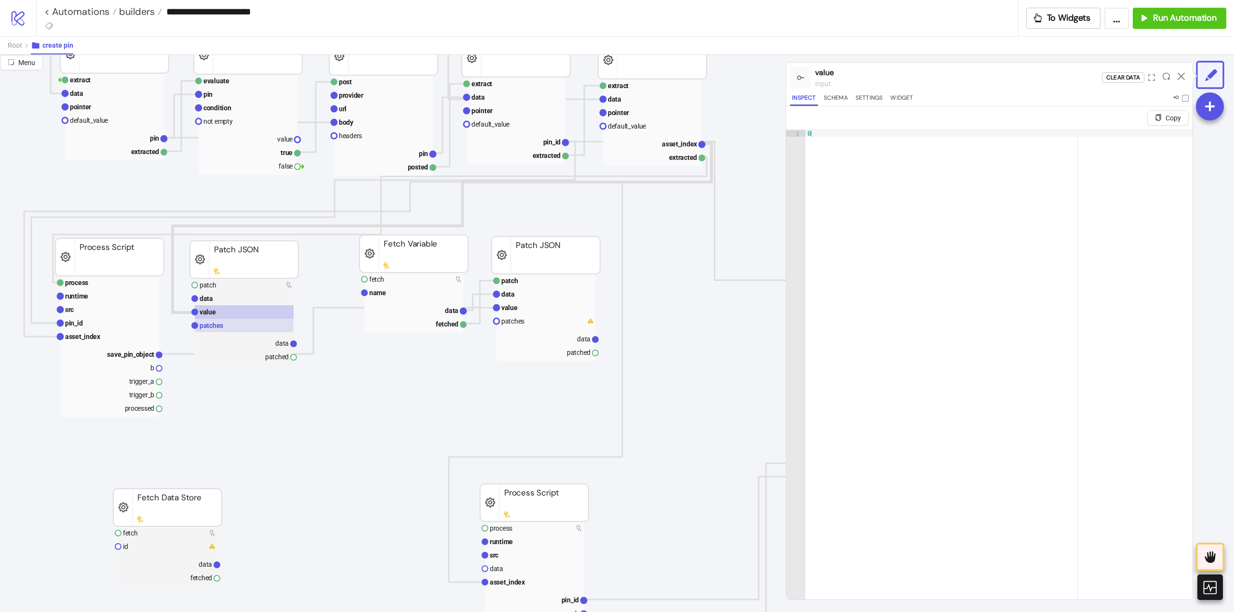
click at [216, 328] on text "patches" at bounding box center [211, 326] width 24 height 8
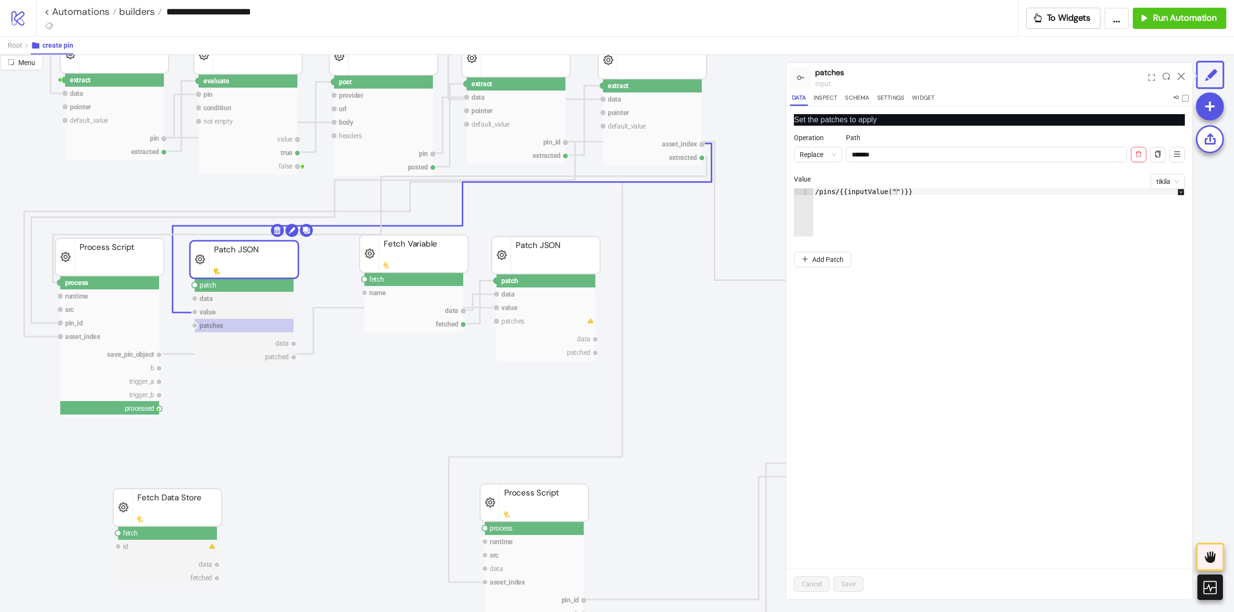
click at [158, 411] on circle at bounding box center [159, 409] width 6 height 6
drag, startPoint x: 159, startPoint y: 411, endPoint x: 197, endPoint y: 409, distance: 38.1
click at [195, 285] on circle at bounding box center [195, 285] width 6 height 6
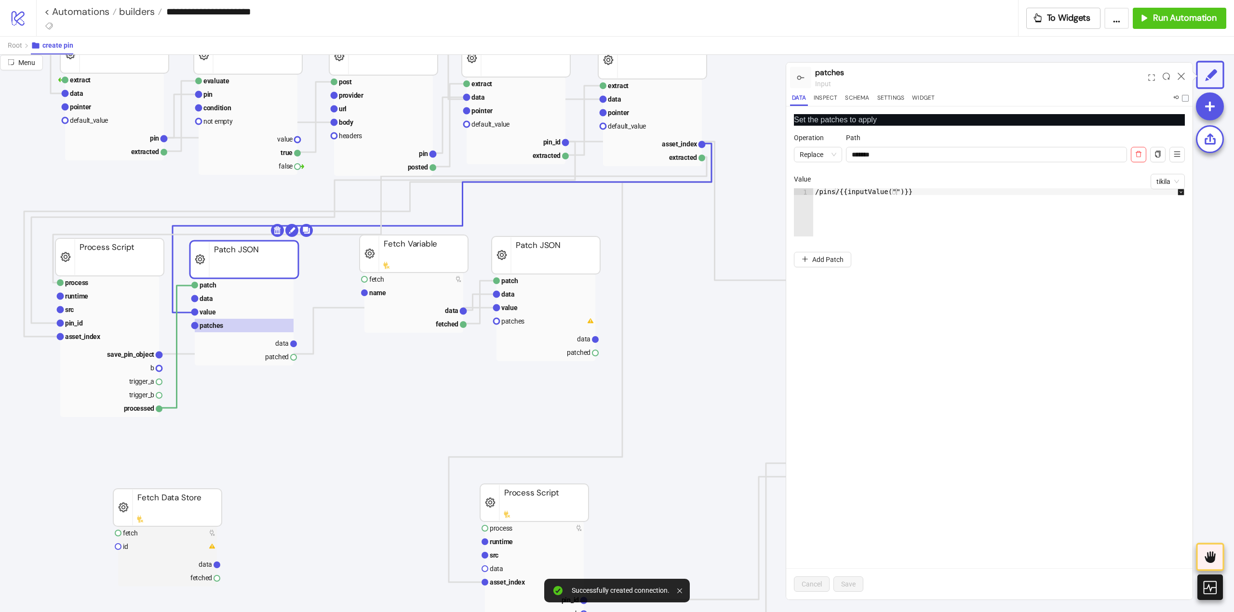
drag, startPoint x: 292, startPoint y: 359, endPoint x: 370, endPoint y: 337, distance: 80.9
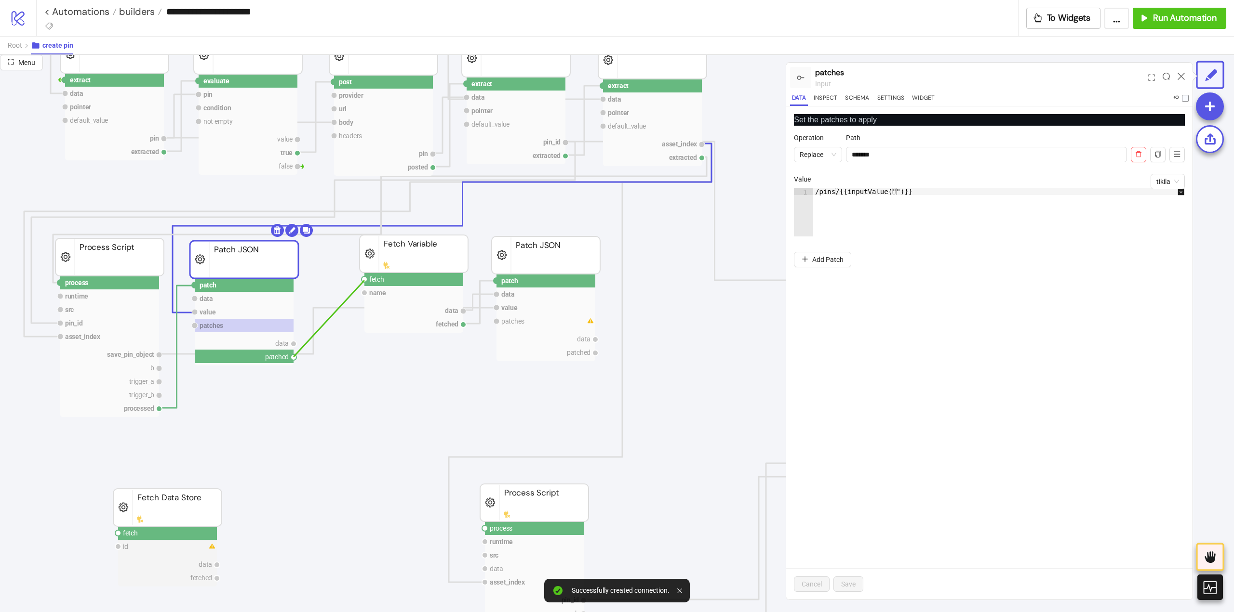
click at [364, 280] on circle at bounding box center [364, 280] width 6 height 6
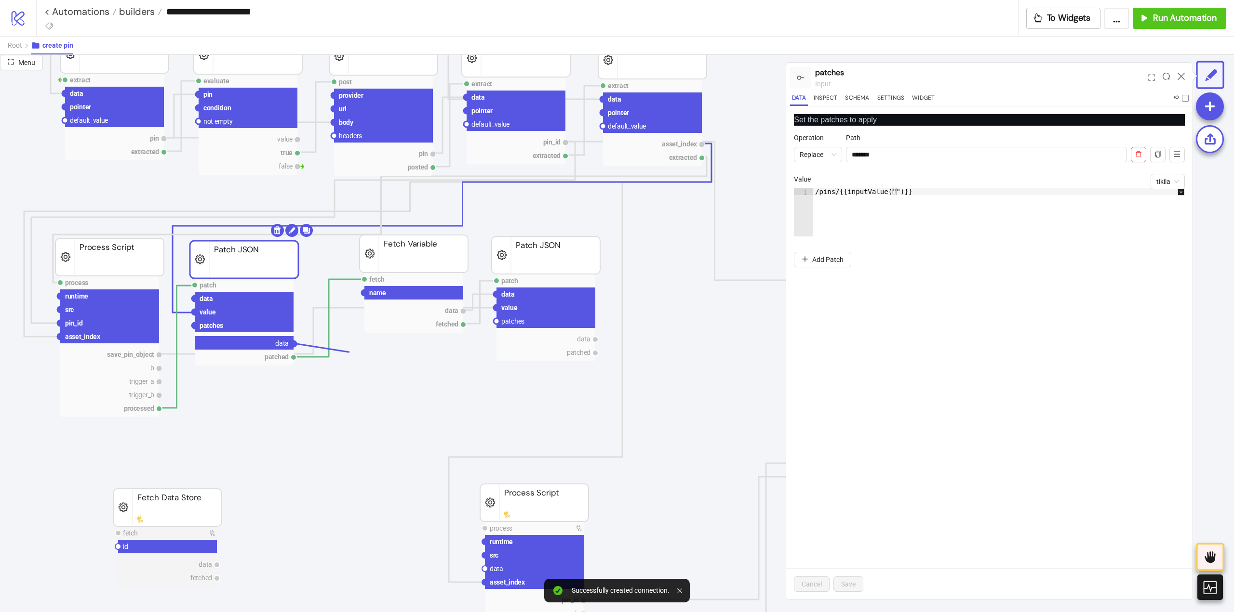
drag, startPoint x: 292, startPoint y: 345, endPoint x: 503, endPoint y: 327, distance: 211.4
click at [496, 321] on circle at bounding box center [496, 322] width 6 height 6
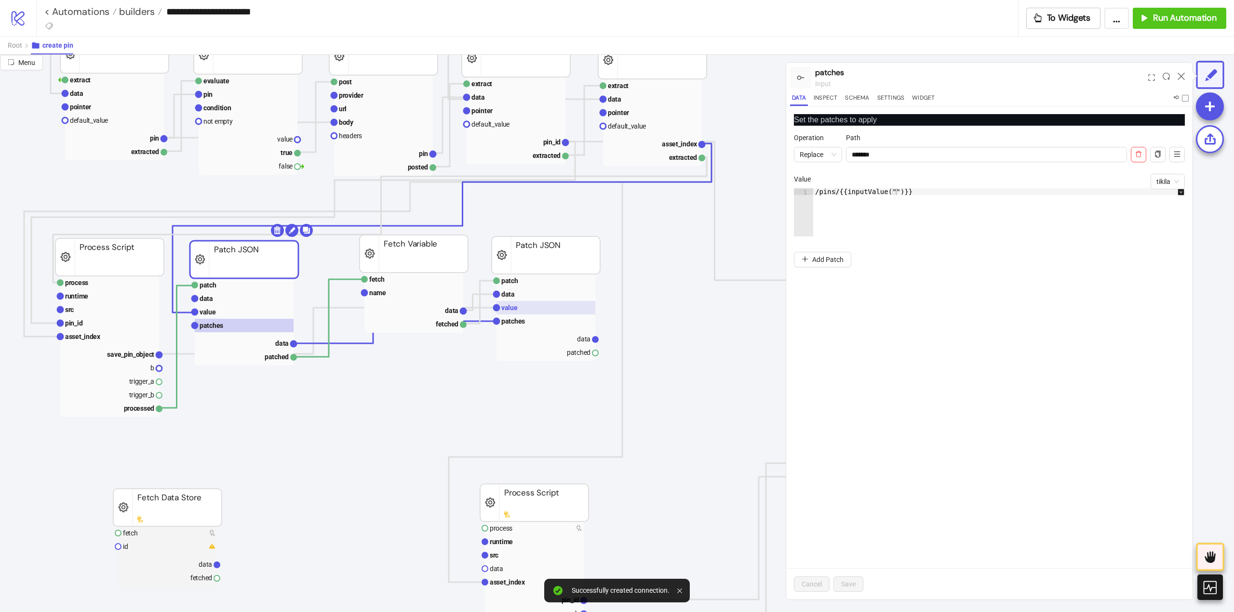
click at [525, 312] on rect at bounding box center [545, 307] width 99 height 13
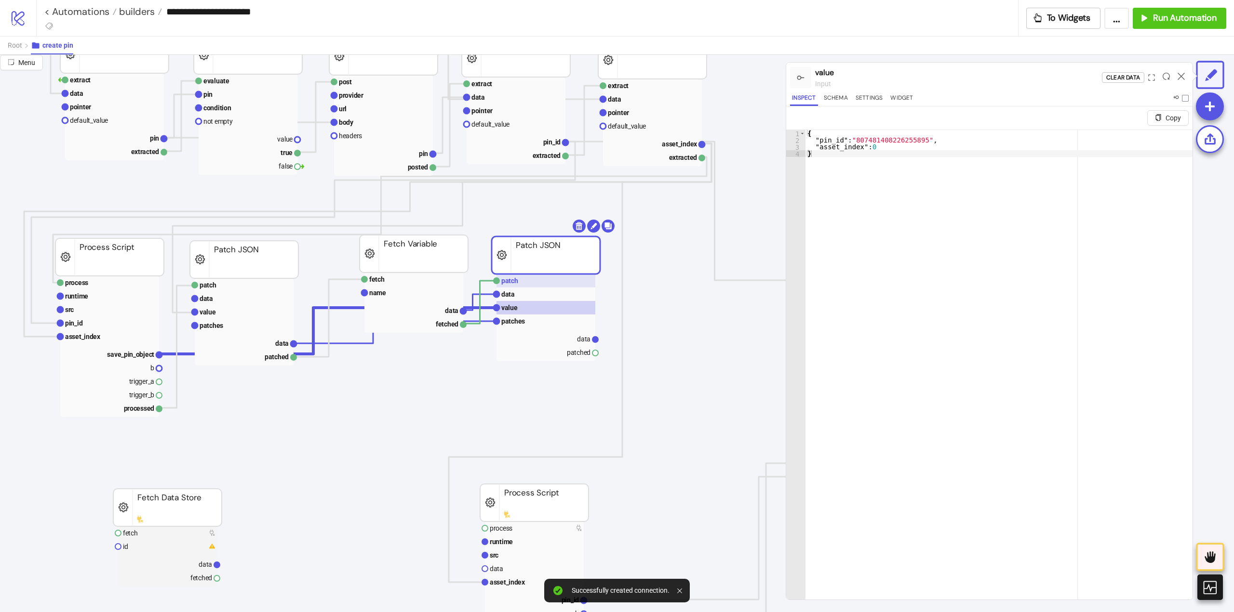
click at [519, 284] on rect at bounding box center [545, 280] width 99 height 13
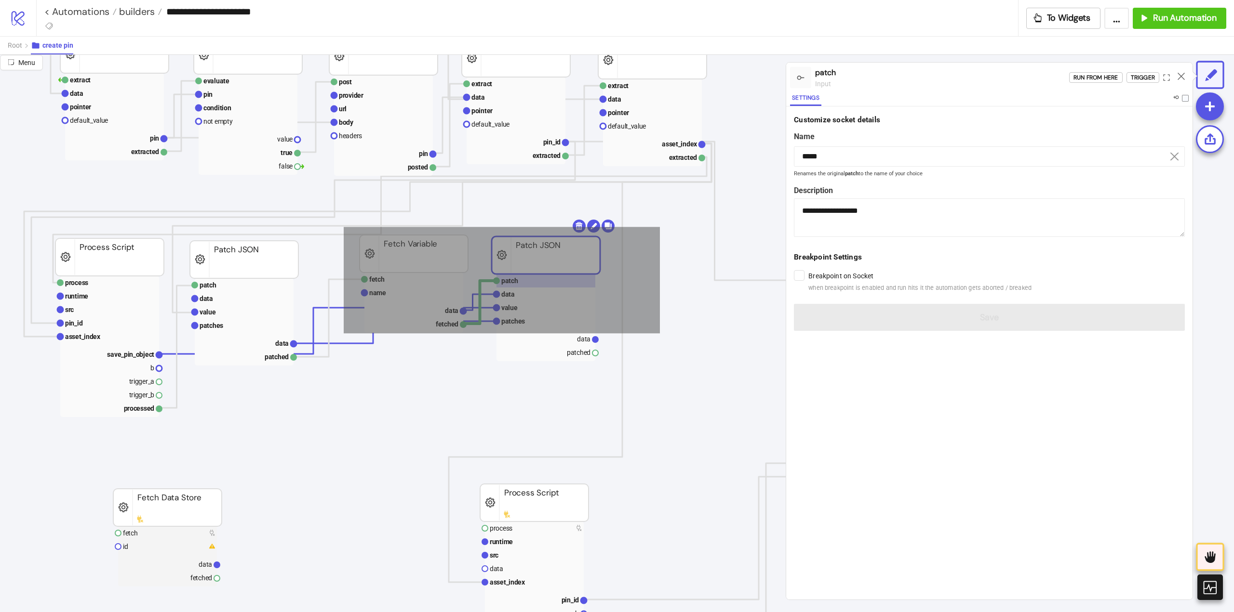
drag, startPoint x: 660, startPoint y: 227, endPoint x: 357, endPoint y: 332, distance: 320.8
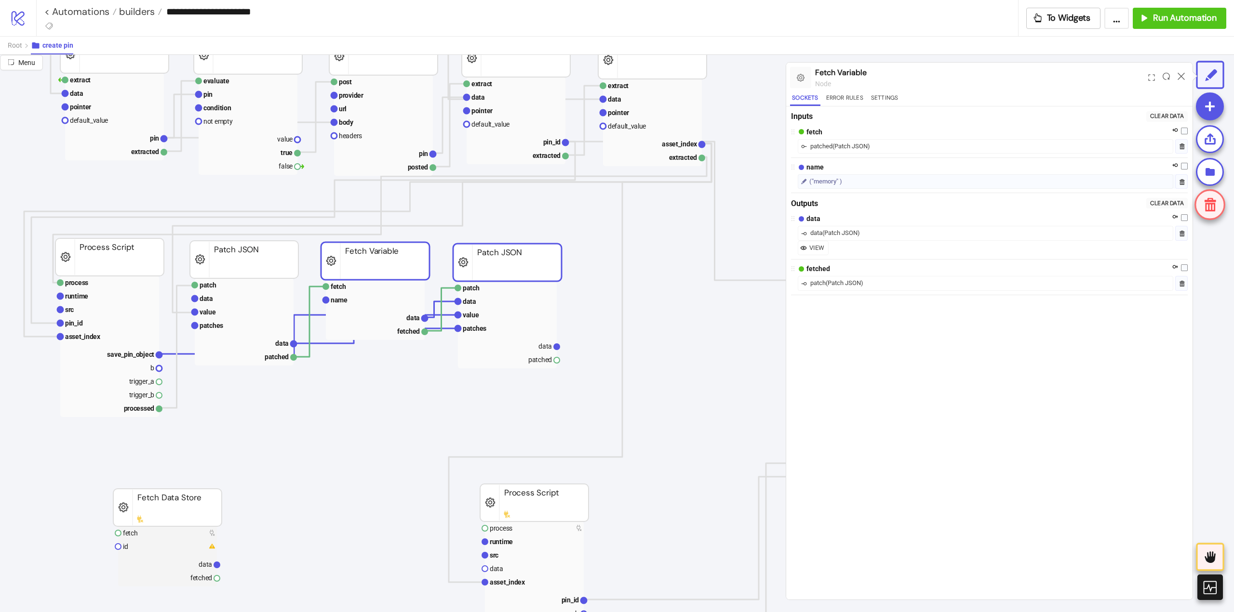
drag, startPoint x: 403, startPoint y: 259, endPoint x: 397, endPoint y: 262, distance: 7.1
click at [485, 258] on rect at bounding box center [507, 262] width 108 height 38
click at [477, 287] on text "patch" at bounding box center [471, 288] width 17 height 8
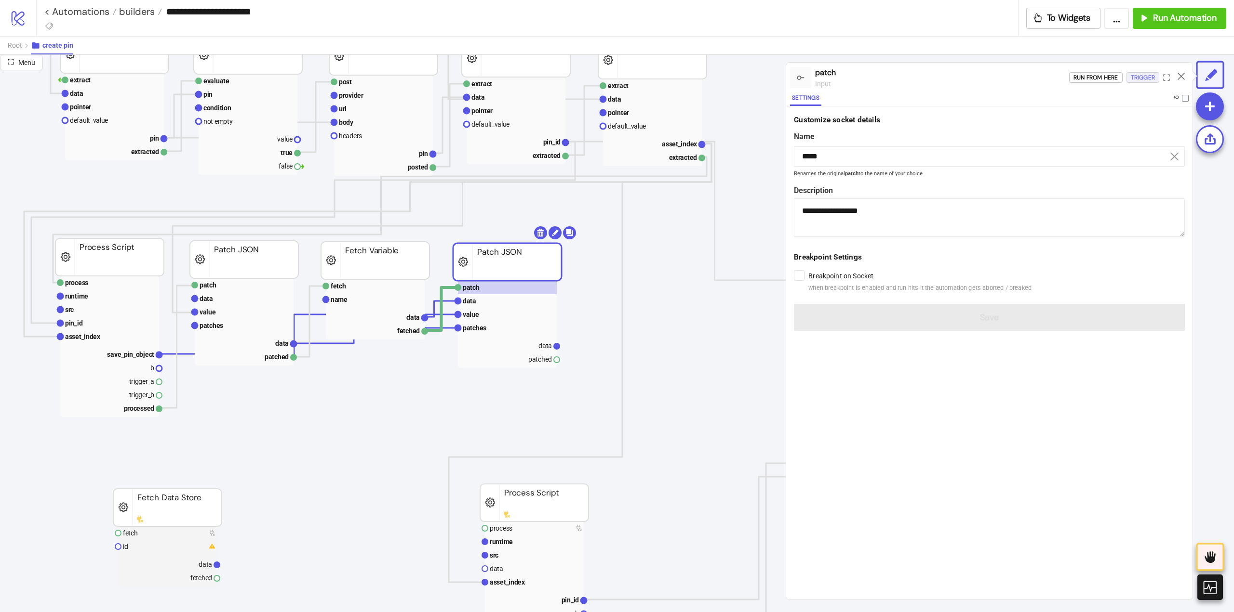
click at [1133, 75] on div "Trigger" at bounding box center [1142, 77] width 24 height 11
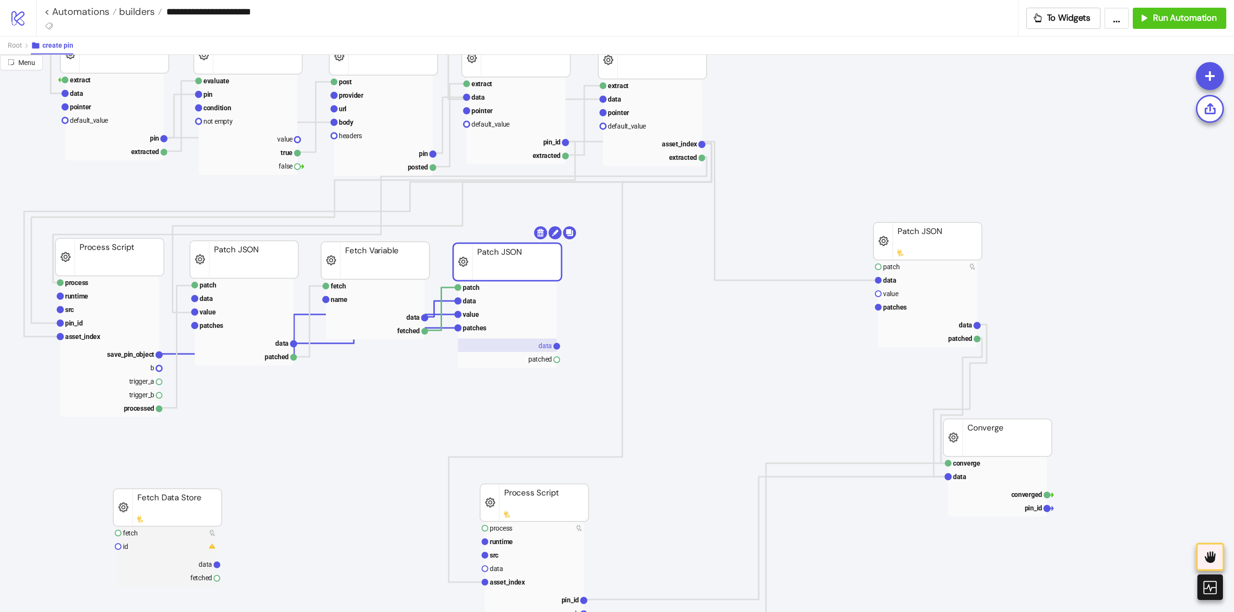
drag, startPoint x: 537, startPoint y: 344, endPoint x: 572, endPoint y: 339, distance: 35.6
click at [537, 344] on rect at bounding box center [507, 345] width 99 height 13
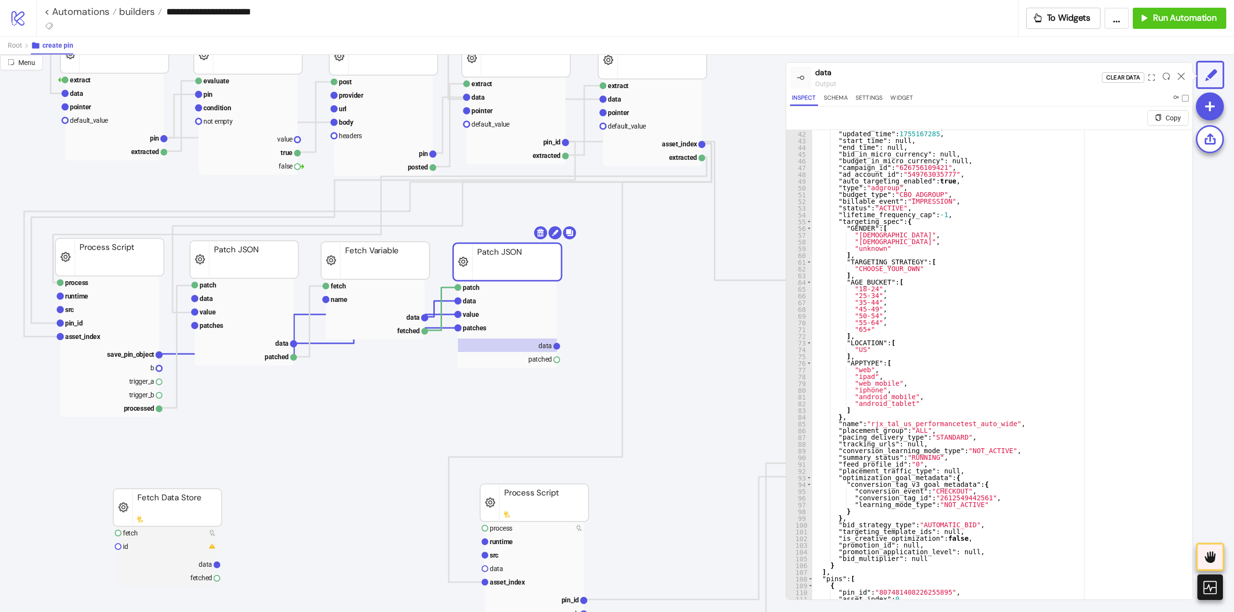
scroll to position [23, 0]
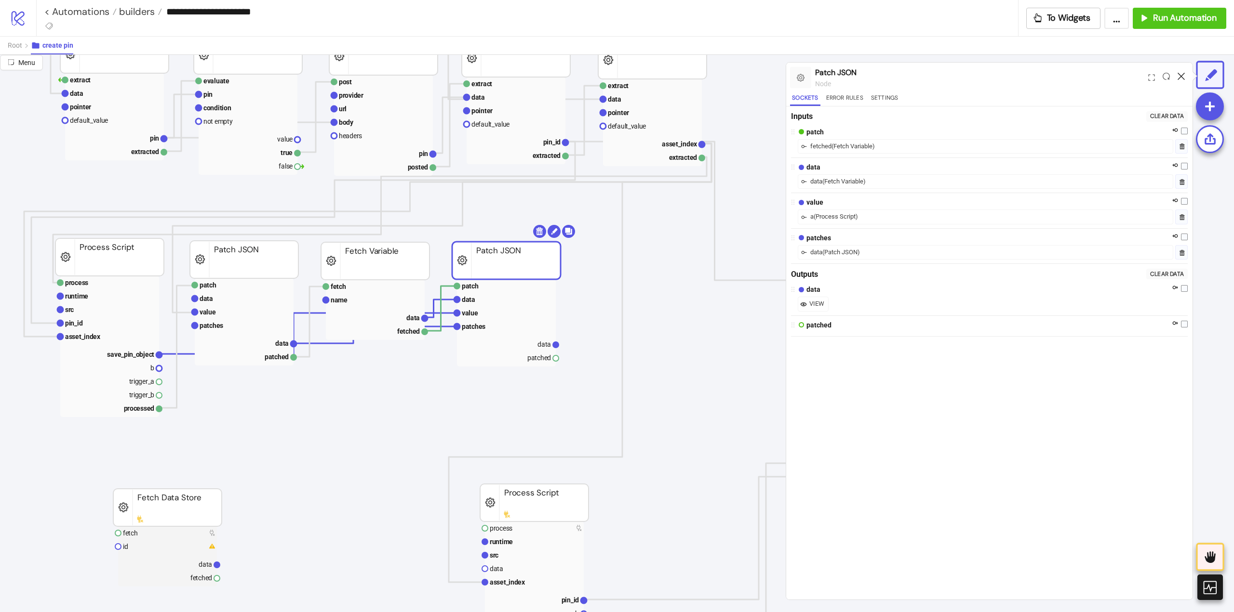
click at [1182, 73] on icon at bounding box center [1180, 76] width 7 height 7
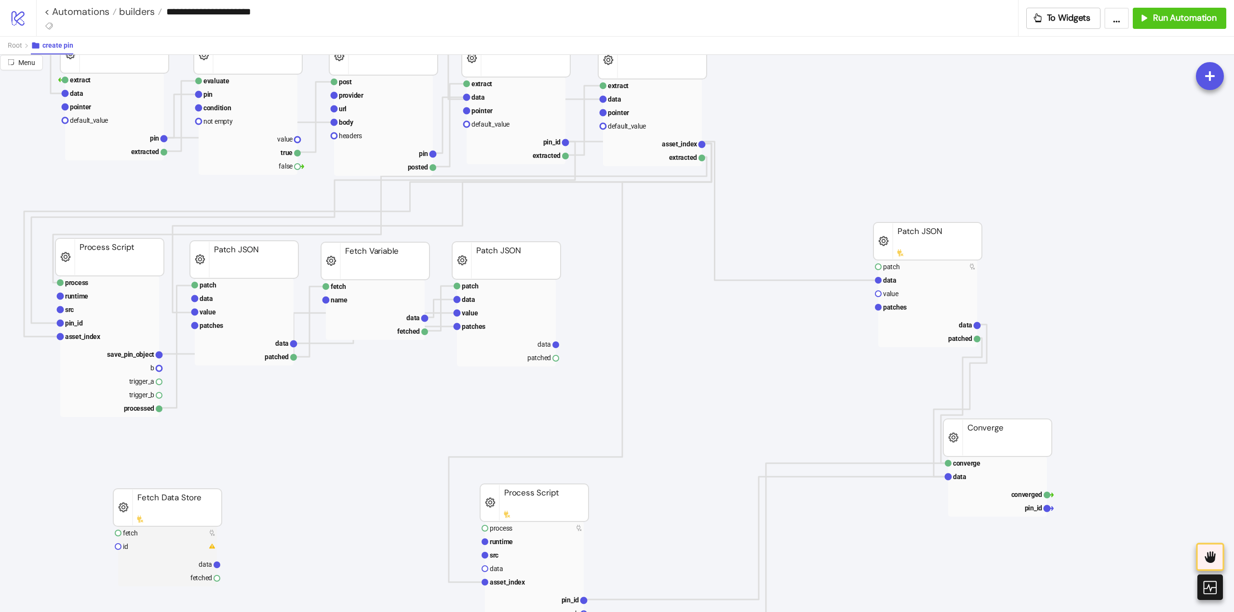
scroll to position [145, 96]
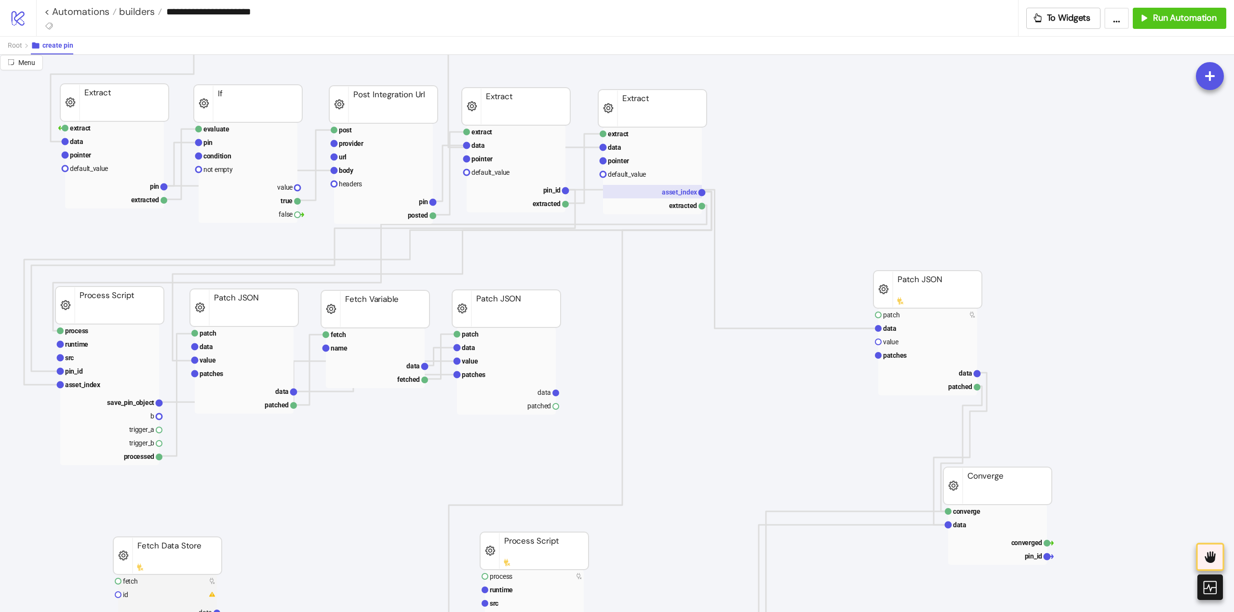
click at [669, 196] on text "asset_index" at bounding box center [680, 192] width 36 height 8
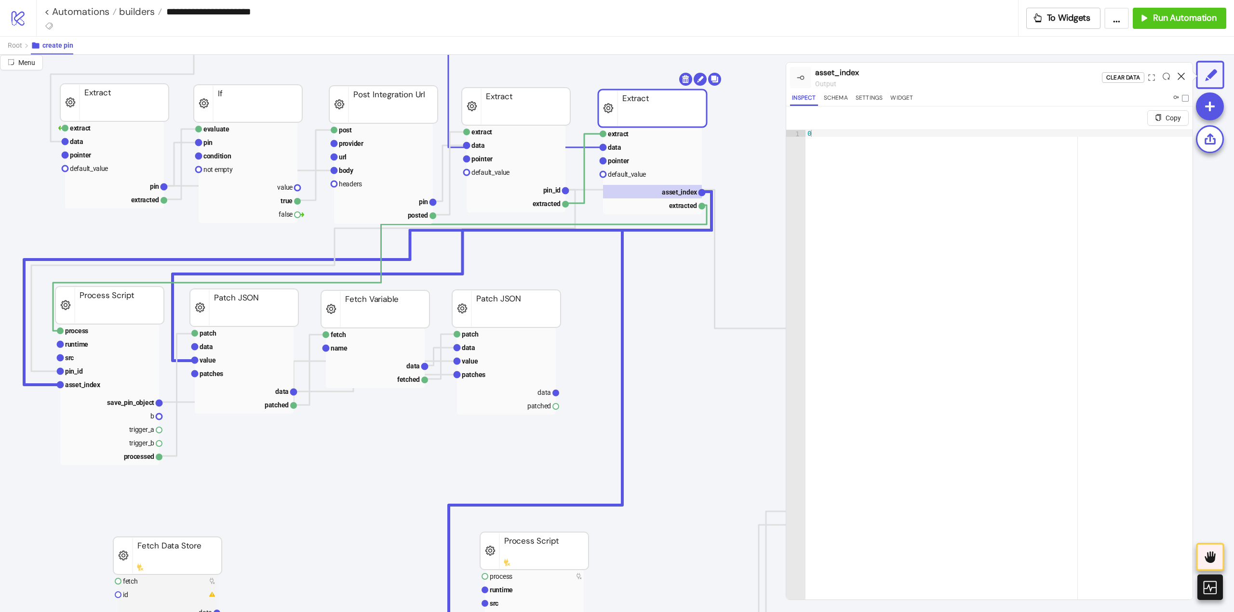
click at [1182, 73] on icon at bounding box center [1180, 76] width 7 height 7
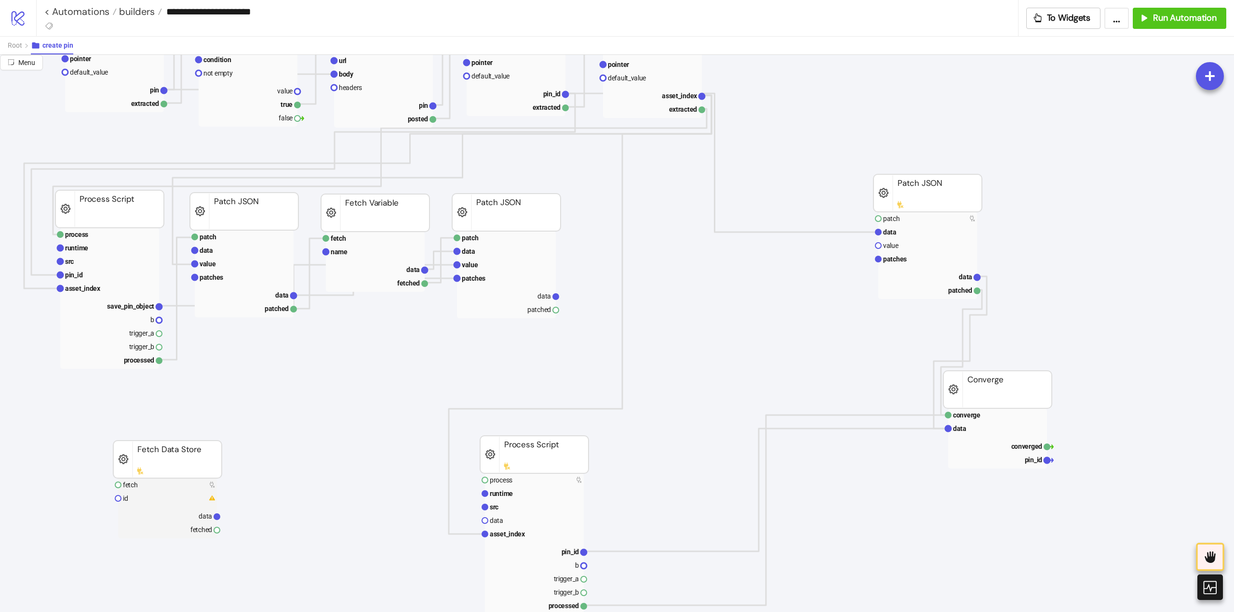
scroll to position [289, 96]
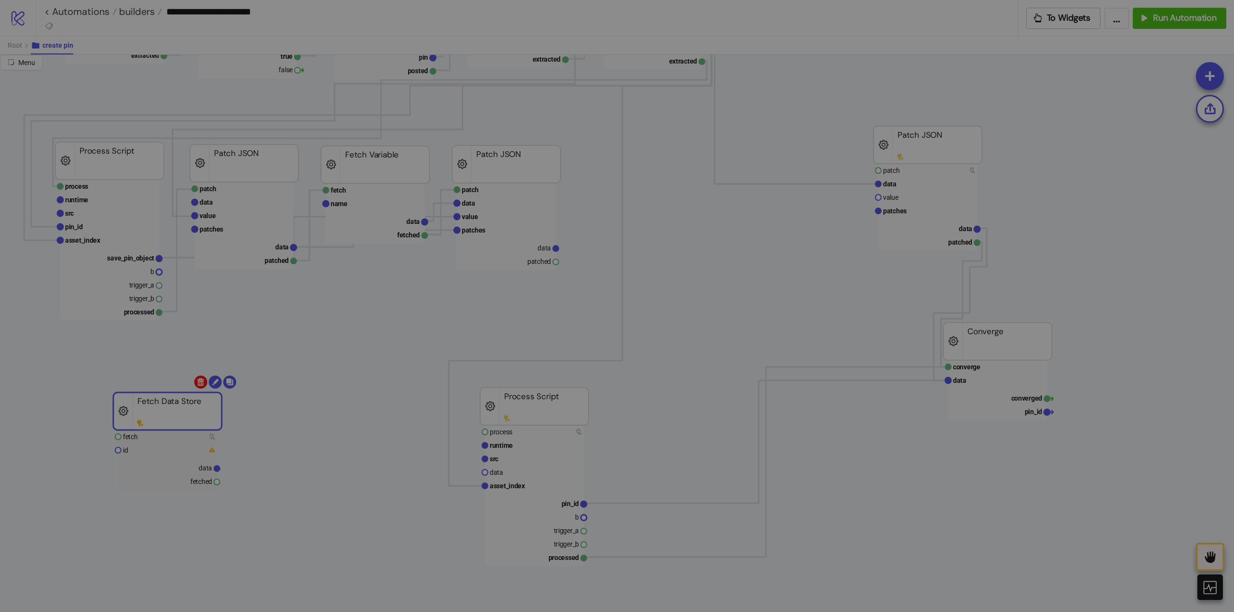
click at [200, 383] on body "**********" at bounding box center [617, 306] width 1234 height 612
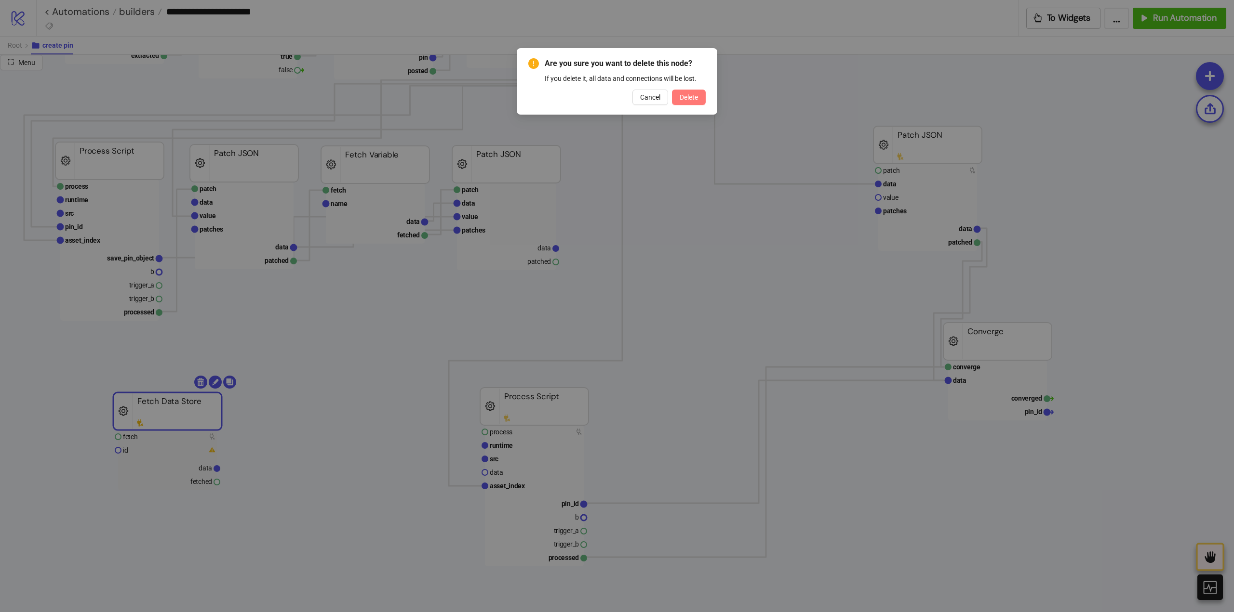
click at [696, 98] on span "Delete" at bounding box center [688, 97] width 18 height 8
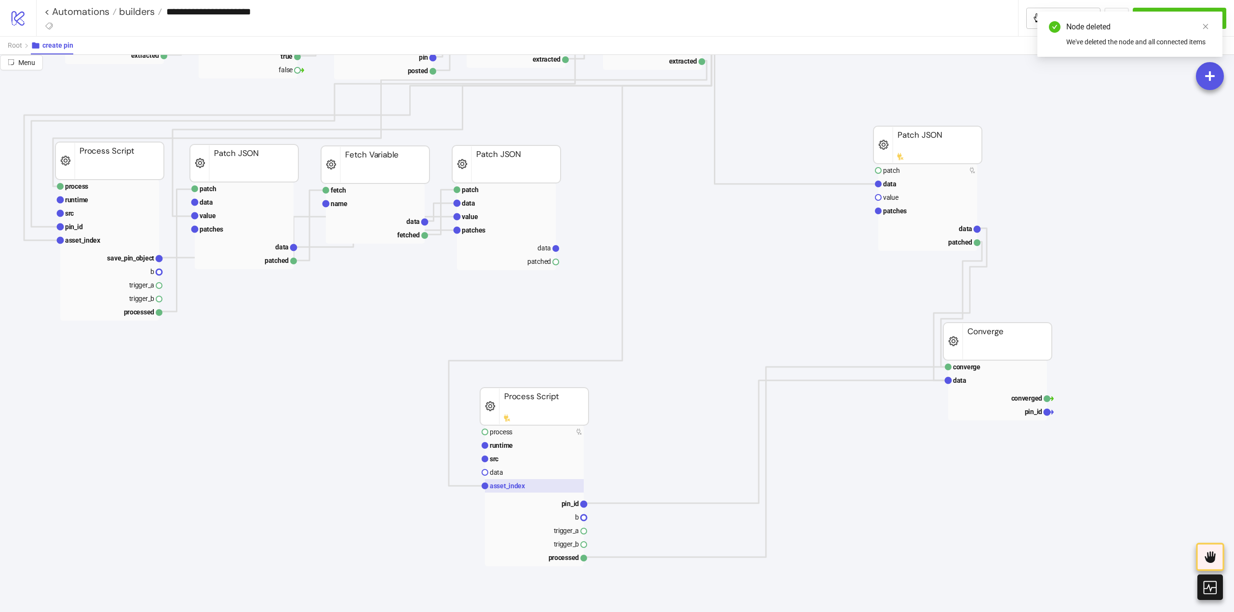
click at [506, 489] on text "asset_index" at bounding box center [508, 486] width 36 height 8
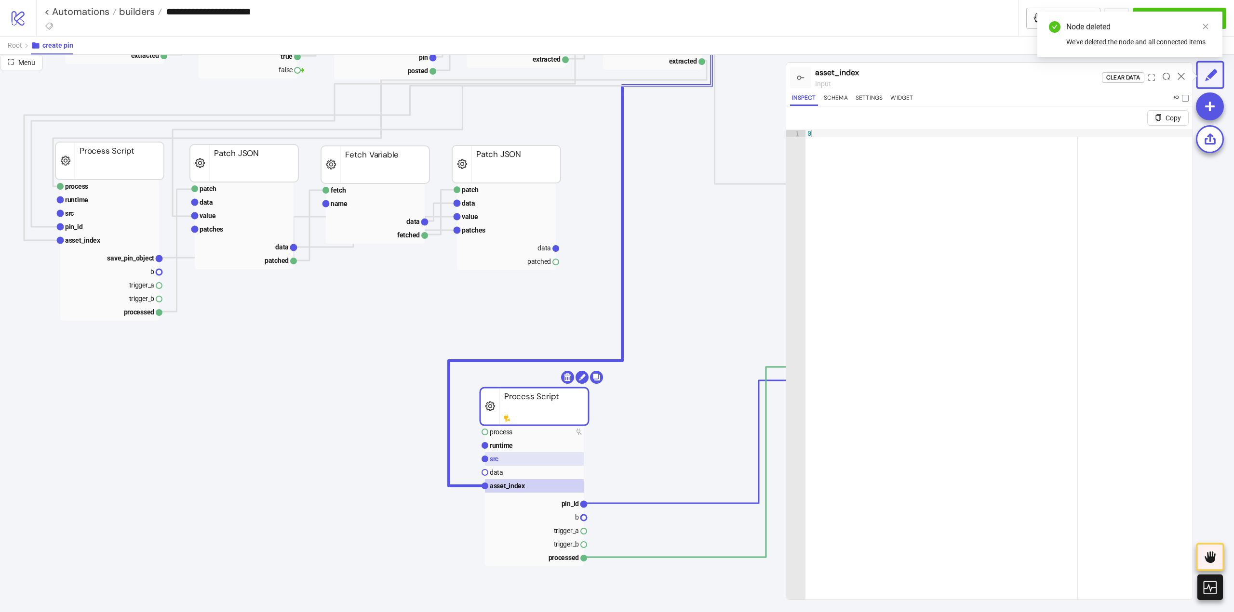
click at [501, 459] on rect at bounding box center [534, 458] width 99 height 13
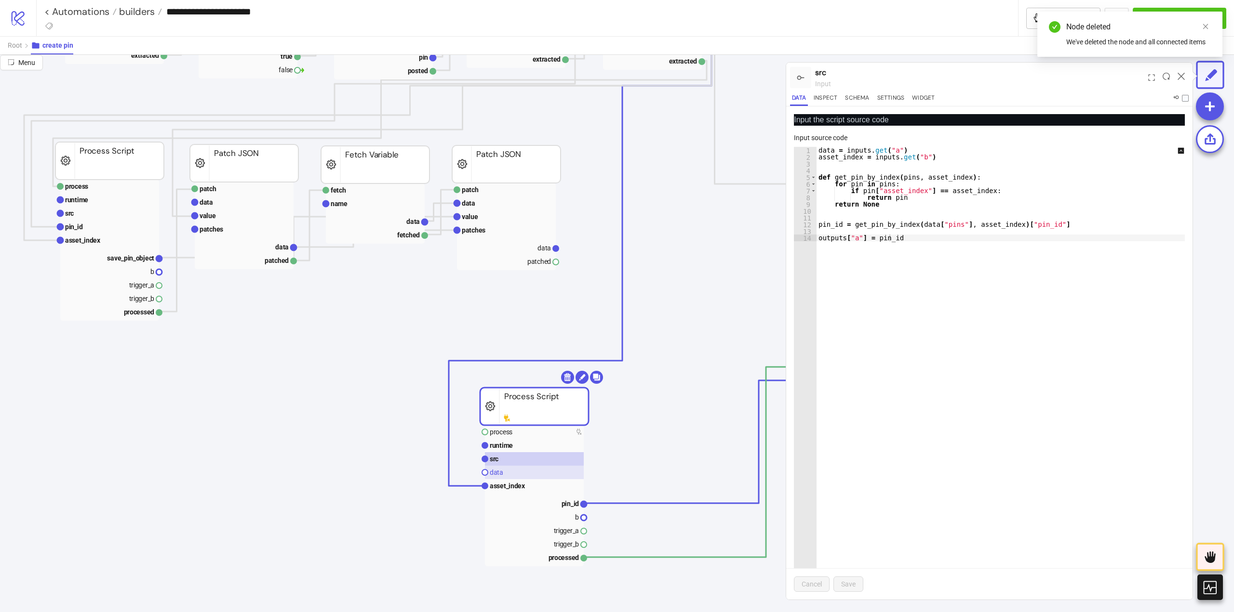
click at [511, 475] on rect at bounding box center [534, 472] width 99 height 13
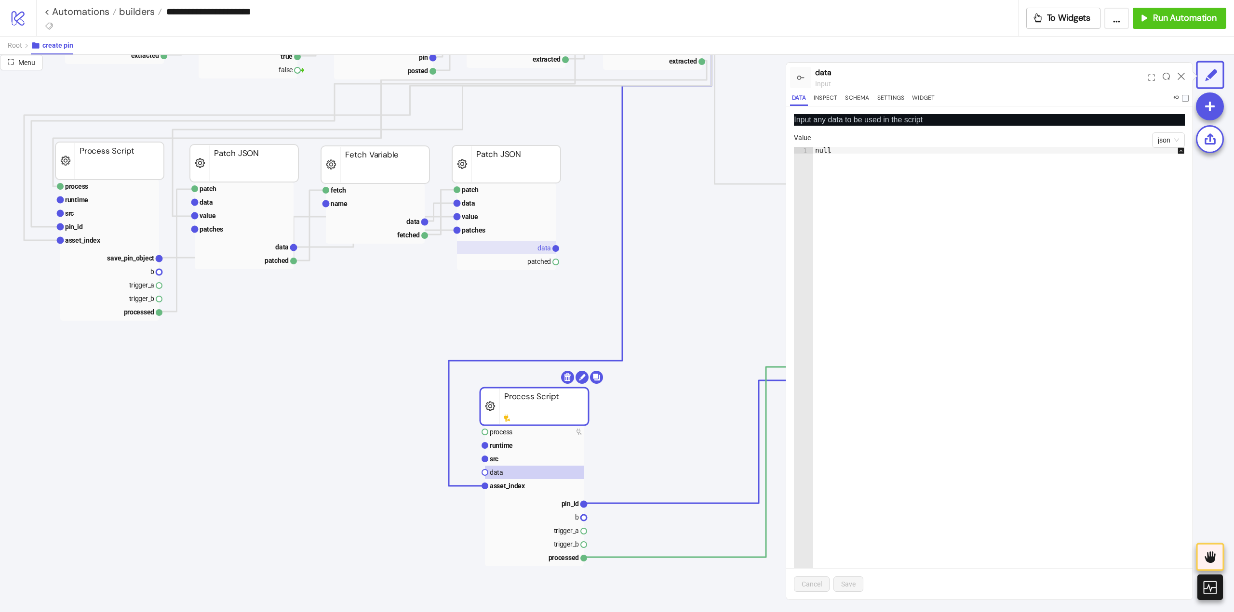
click at [530, 252] on rect at bounding box center [506, 247] width 99 height 13
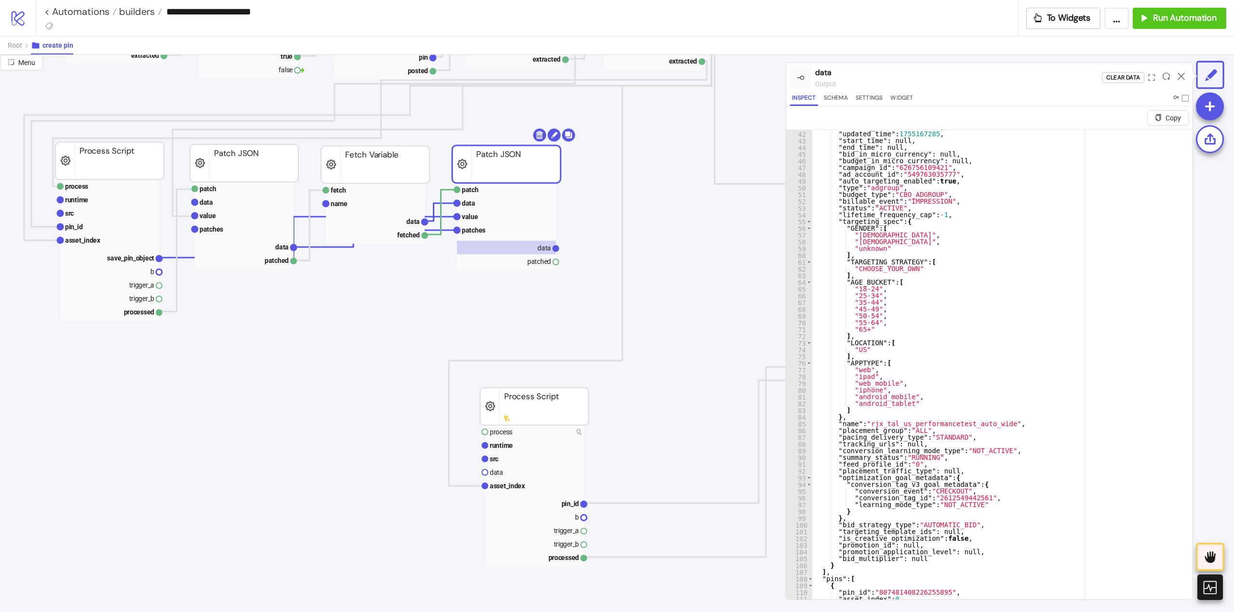
scroll to position [23, 0]
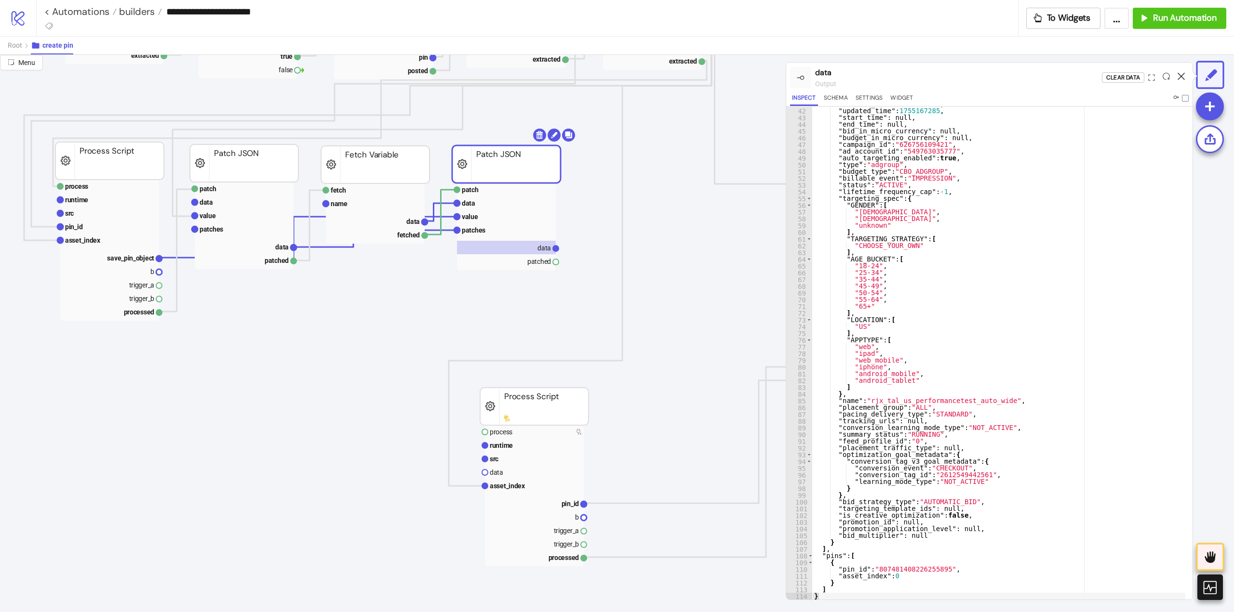
click at [1181, 73] on icon at bounding box center [1180, 76] width 7 height 7
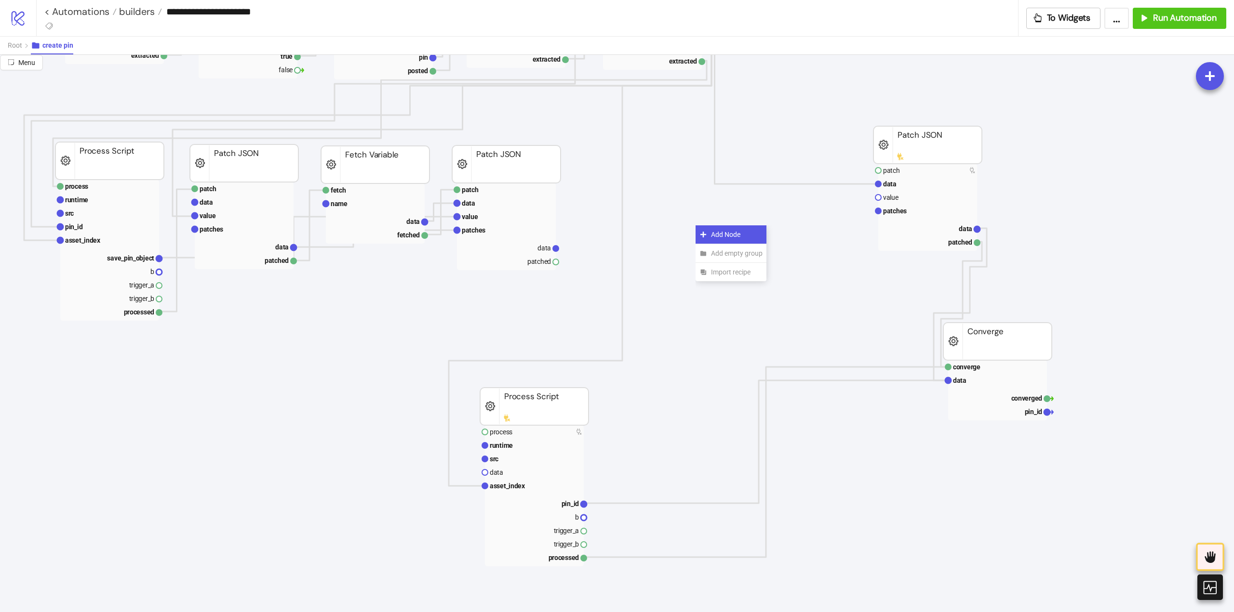
click at [712, 233] on span "Add Node" at bounding box center [737, 234] width 52 height 11
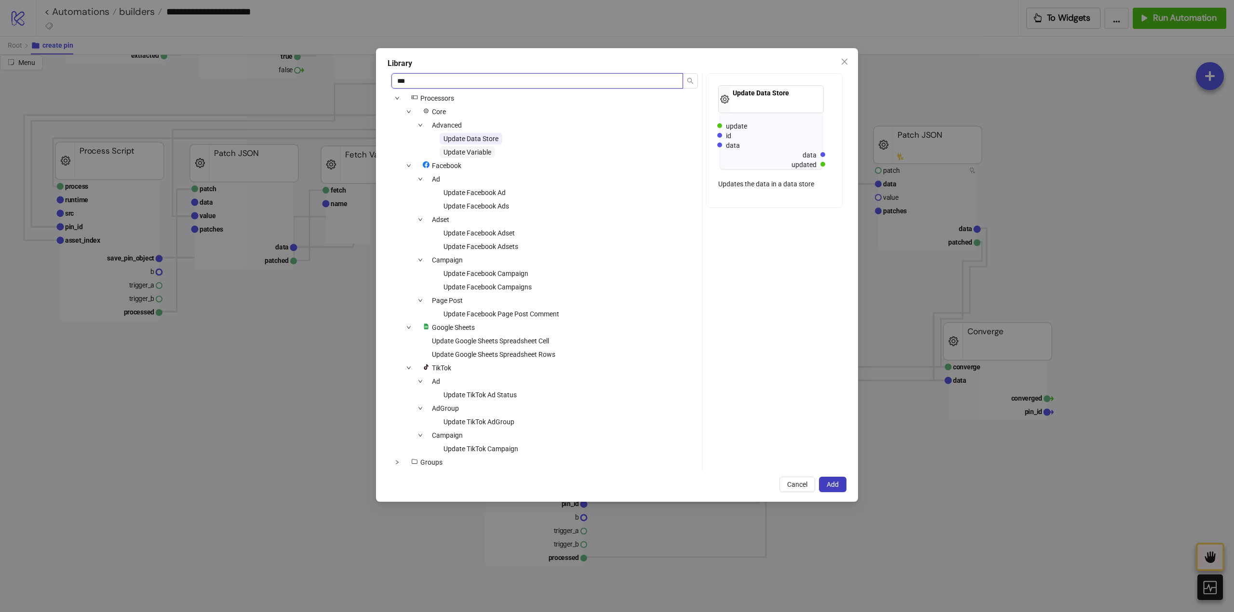
type input "***"
click at [483, 150] on span "Update Variable" at bounding box center [467, 152] width 48 height 8
click at [835, 482] on span "Add" at bounding box center [832, 485] width 12 height 8
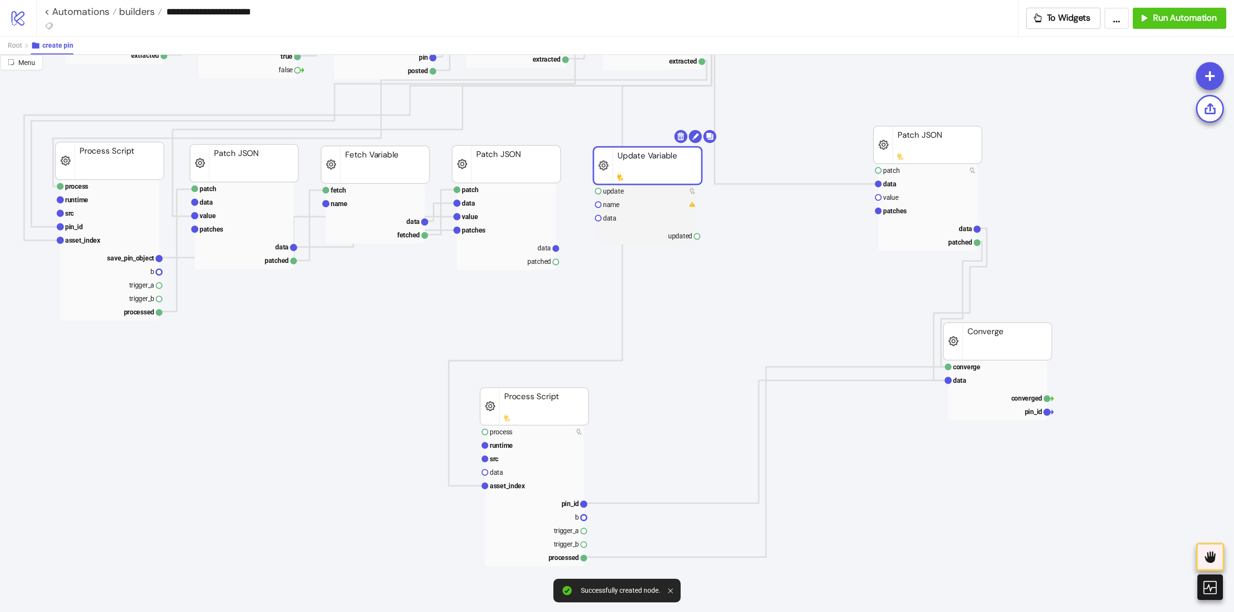
drag, startPoint x: 746, startPoint y: 251, endPoint x: 645, endPoint y: 174, distance: 127.2
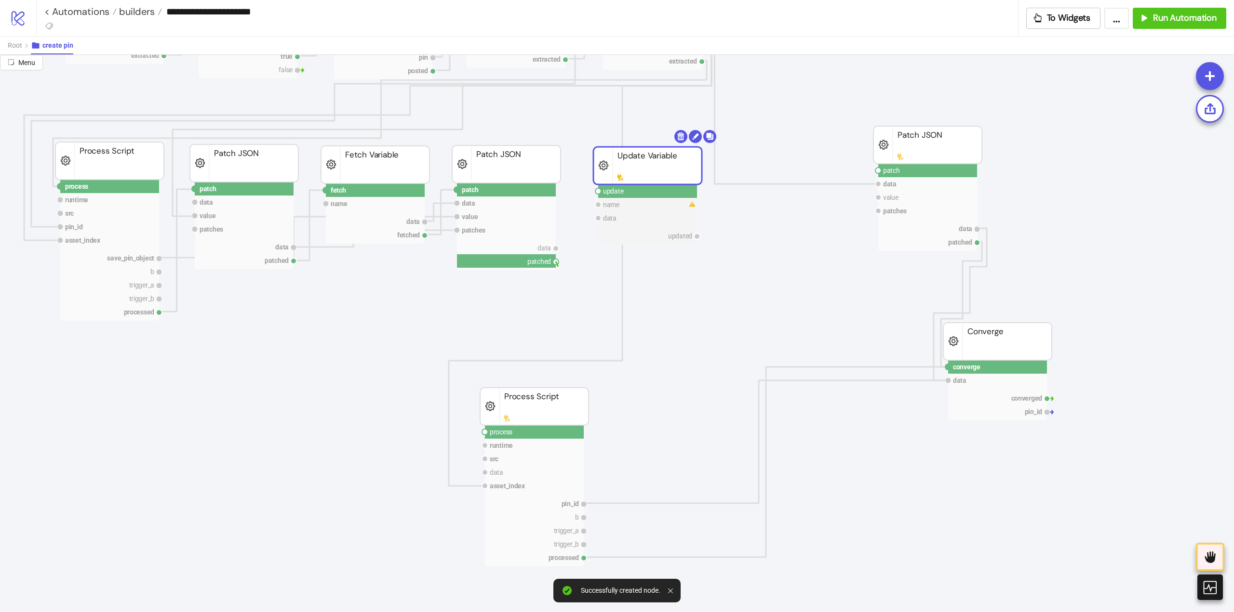
drag, startPoint x: 556, startPoint y: 265, endPoint x: 584, endPoint y: 258, distance: 29.2
click at [599, 193] on circle at bounding box center [598, 191] width 6 height 6
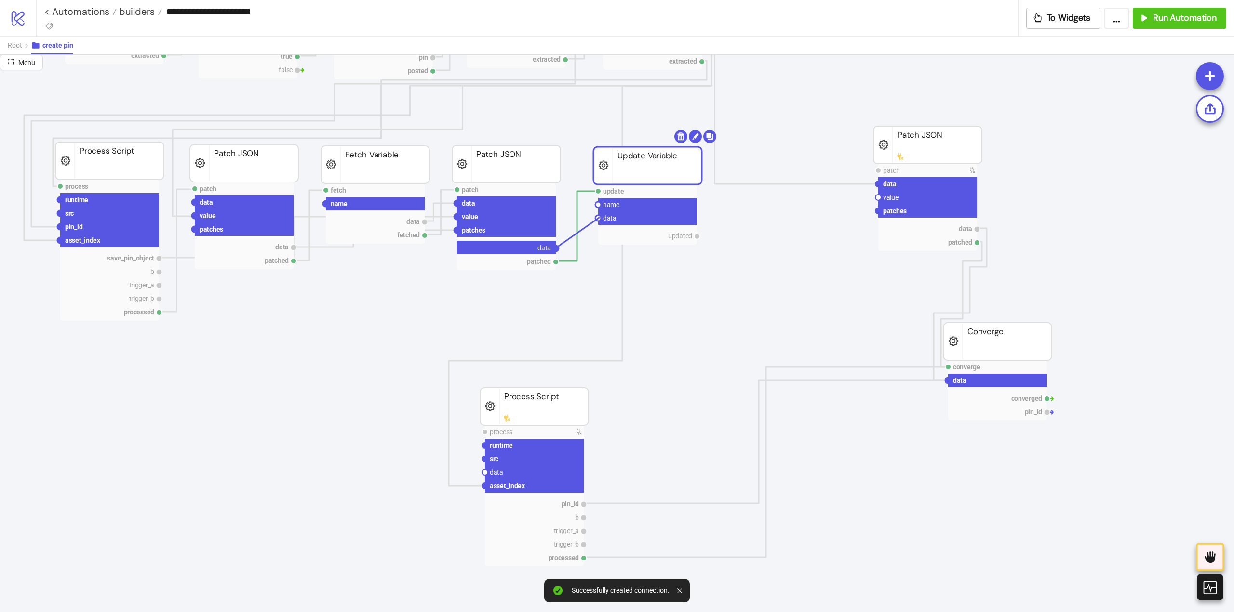
click at [599, 217] on circle at bounding box center [598, 218] width 6 height 6
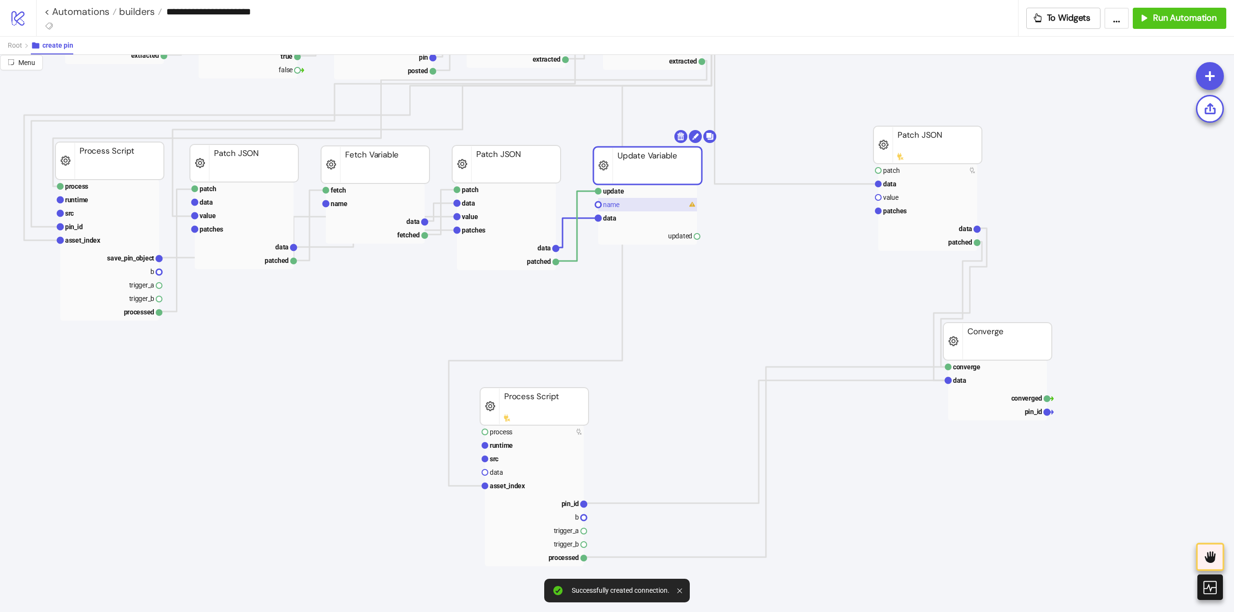
click at [611, 204] on text "name" at bounding box center [611, 205] width 16 height 8
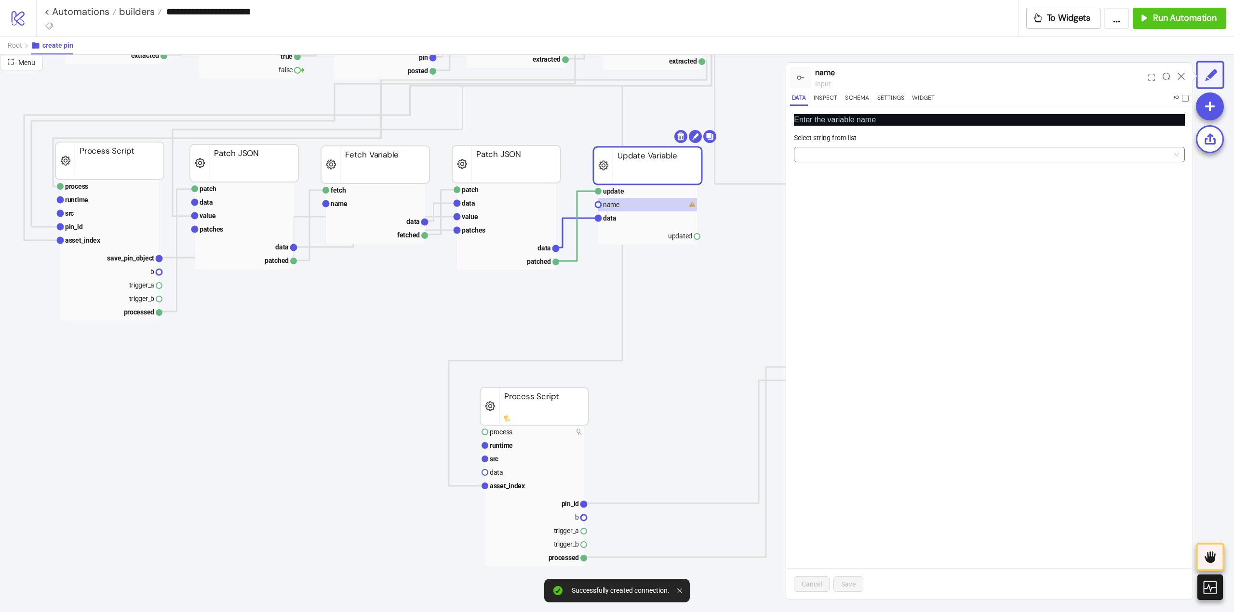
click at [807, 160] on input "Select string from list" at bounding box center [984, 154] width 371 height 14
drag, startPoint x: 812, startPoint y: 172, endPoint x: 822, endPoint y: 232, distance: 61.0
click at [812, 172] on div "memory" at bounding box center [988, 174] width 375 height 11
drag, startPoint x: 848, startPoint y: 589, endPoint x: 721, endPoint y: 400, distance: 227.1
click at [848, 588] on button "Save" at bounding box center [848, 584] width 30 height 15
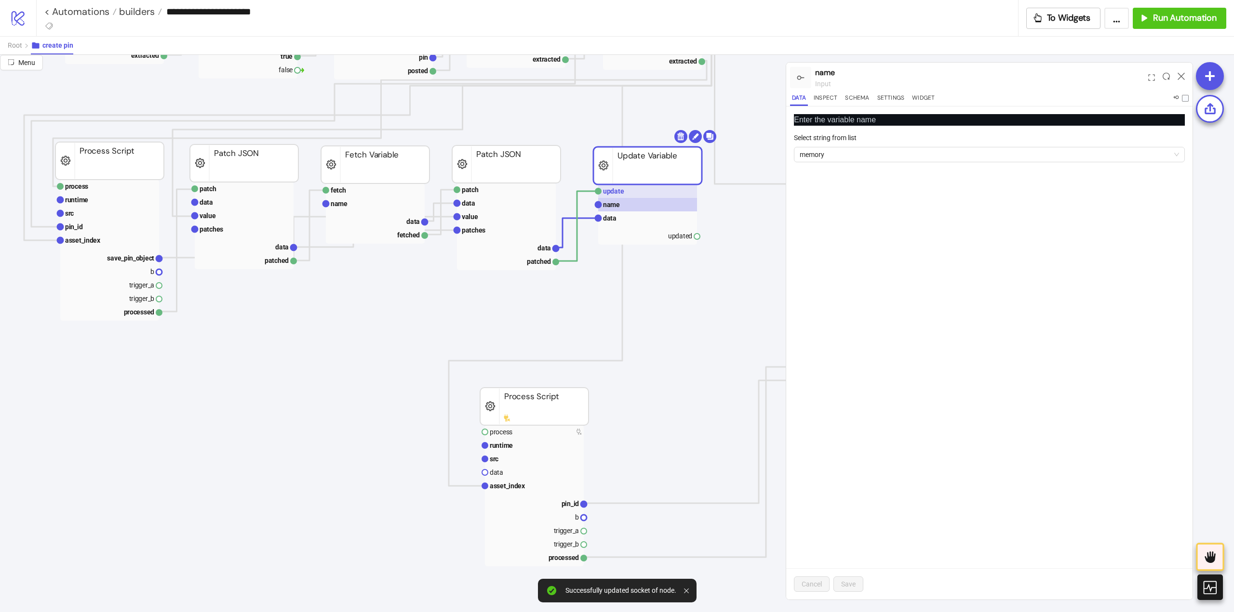
click at [616, 188] on text "update" at bounding box center [613, 191] width 21 height 8
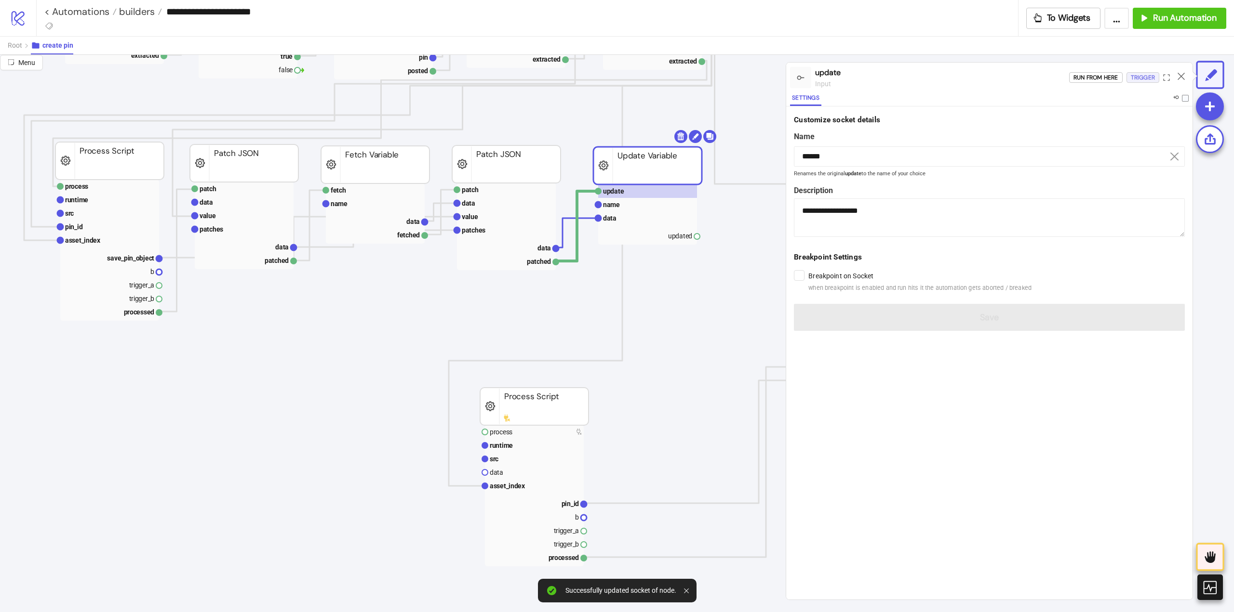
click at [1141, 82] on div "Trigger" at bounding box center [1142, 77] width 24 height 11
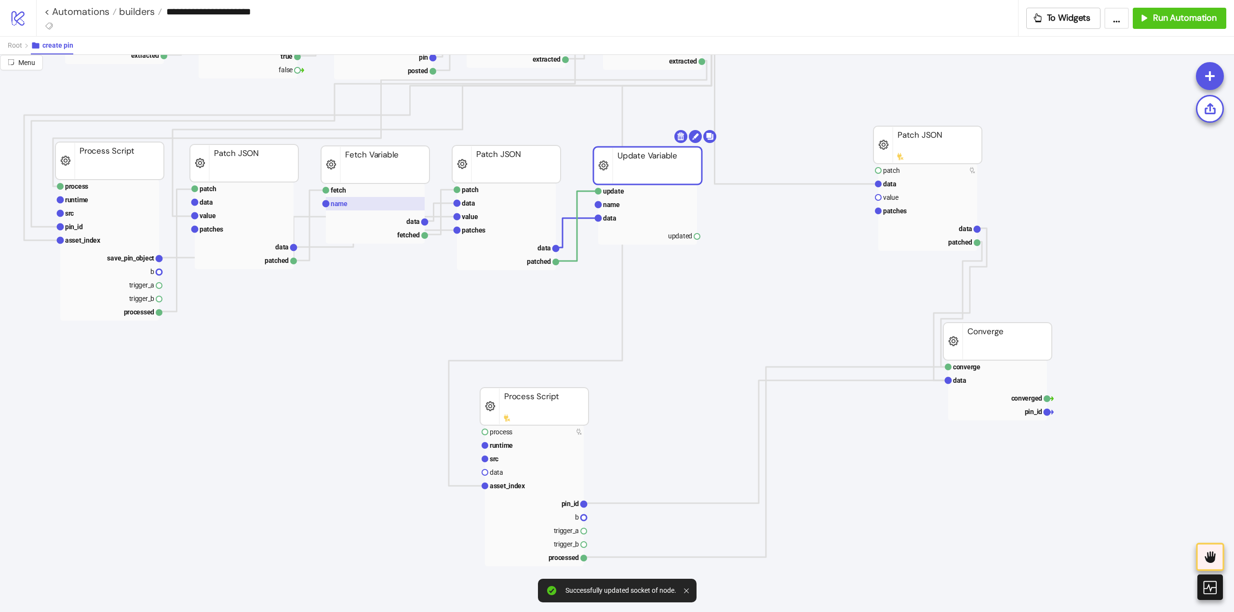
click at [346, 199] on rect at bounding box center [375, 203] width 99 height 13
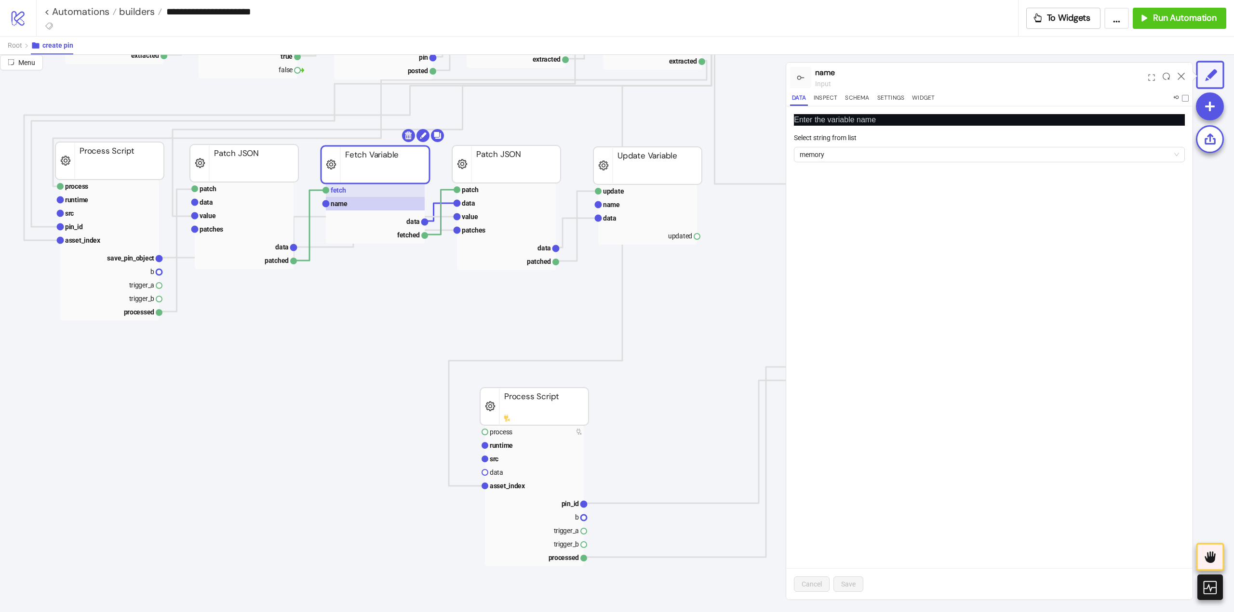
click at [347, 197] on rect at bounding box center [375, 190] width 99 height 13
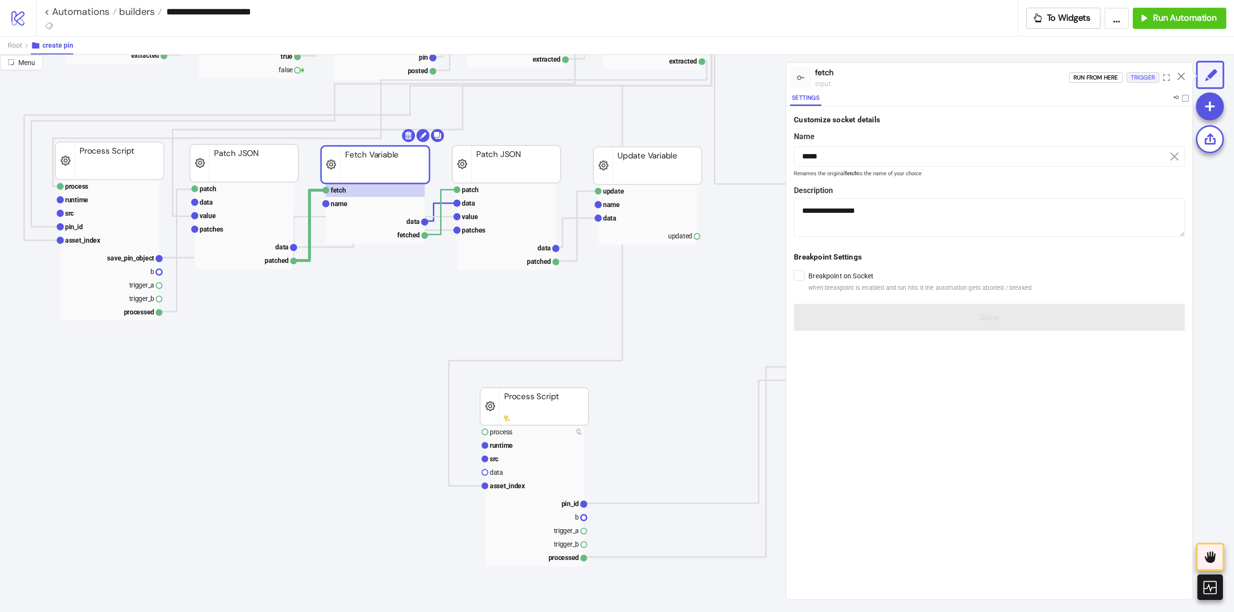
click at [1133, 76] on div "Trigger" at bounding box center [1142, 77] width 24 height 11
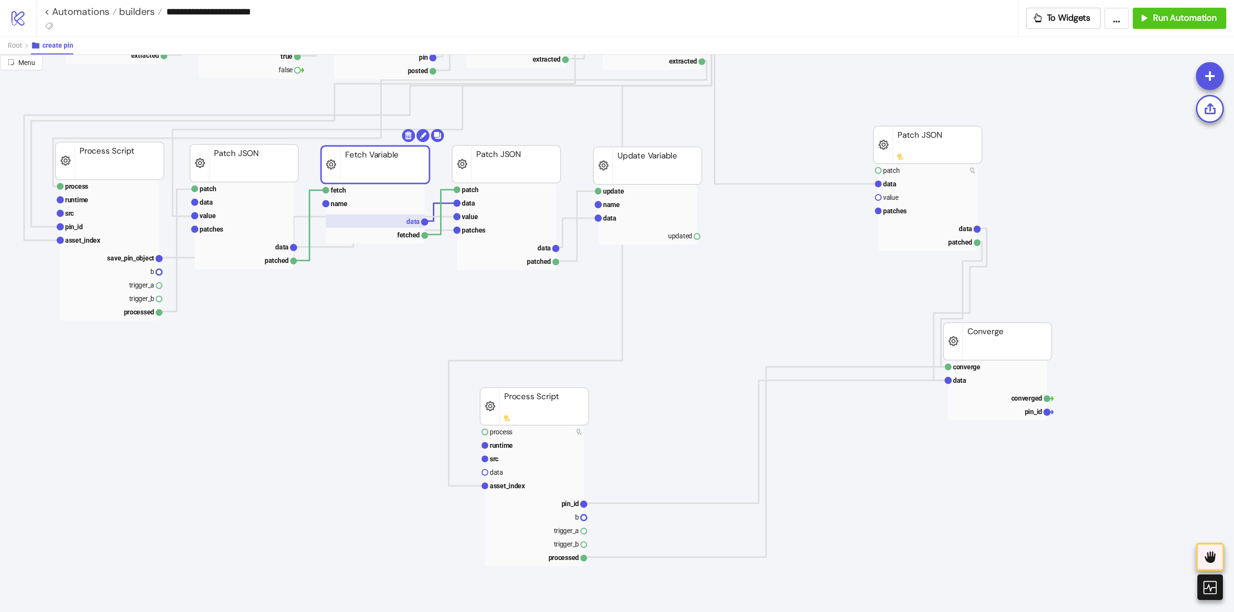
click at [406, 221] on rect at bounding box center [375, 220] width 99 height 13
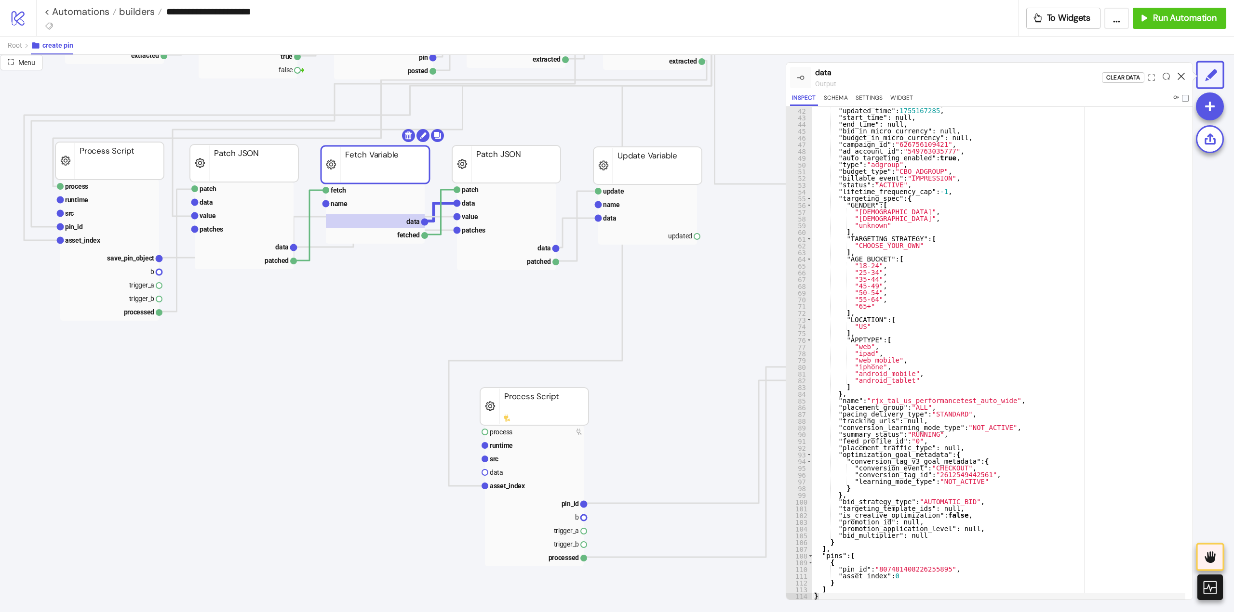
click at [1181, 76] on icon at bounding box center [1180, 76] width 7 height 7
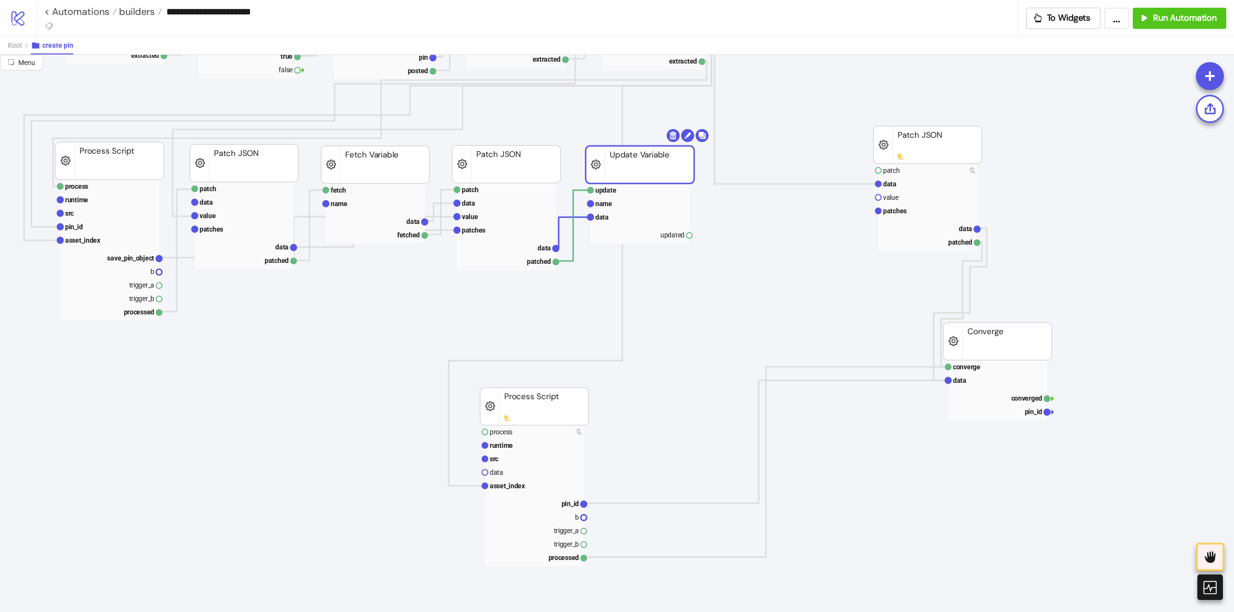
drag, startPoint x: 600, startPoint y: 166, endPoint x: 593, endPoint y: 165, distance: 7.8
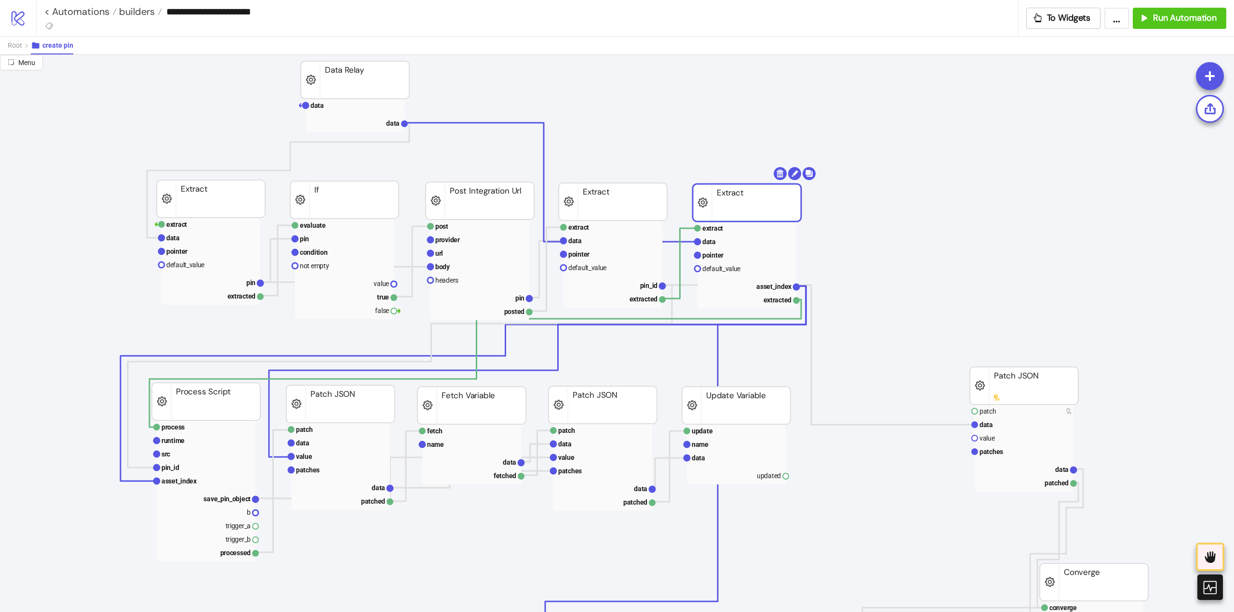
scroll to position [289, 0]
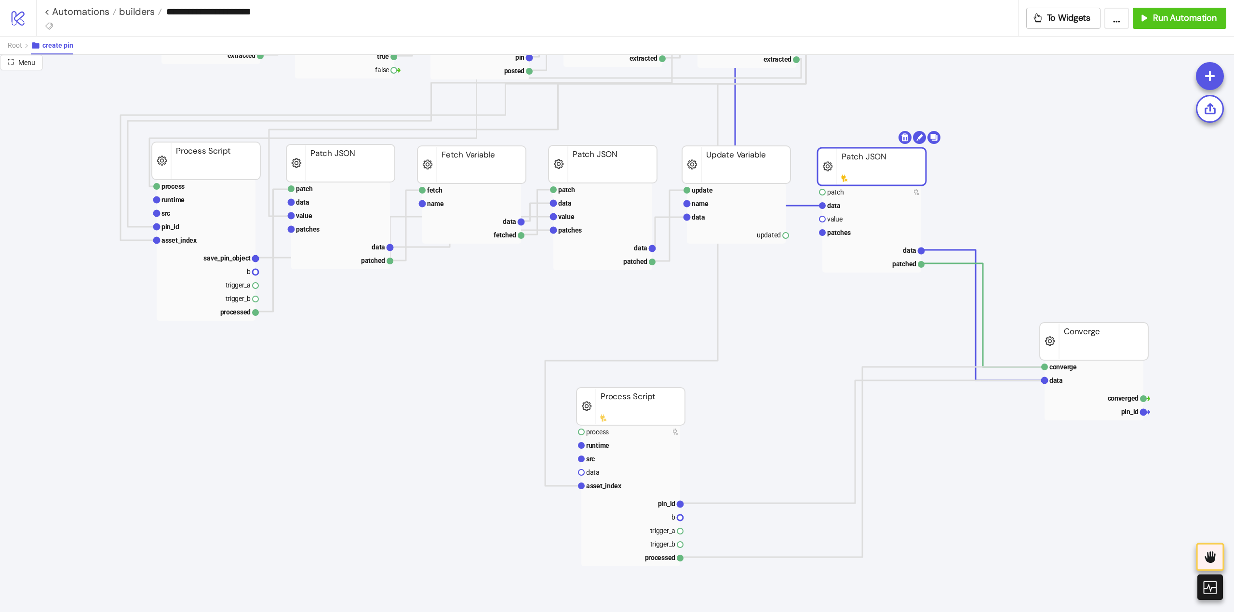
drag, startPoint x: 979, startPoint y: 153, endPoint x: 860, endPoint y: 169, distance: 120.1
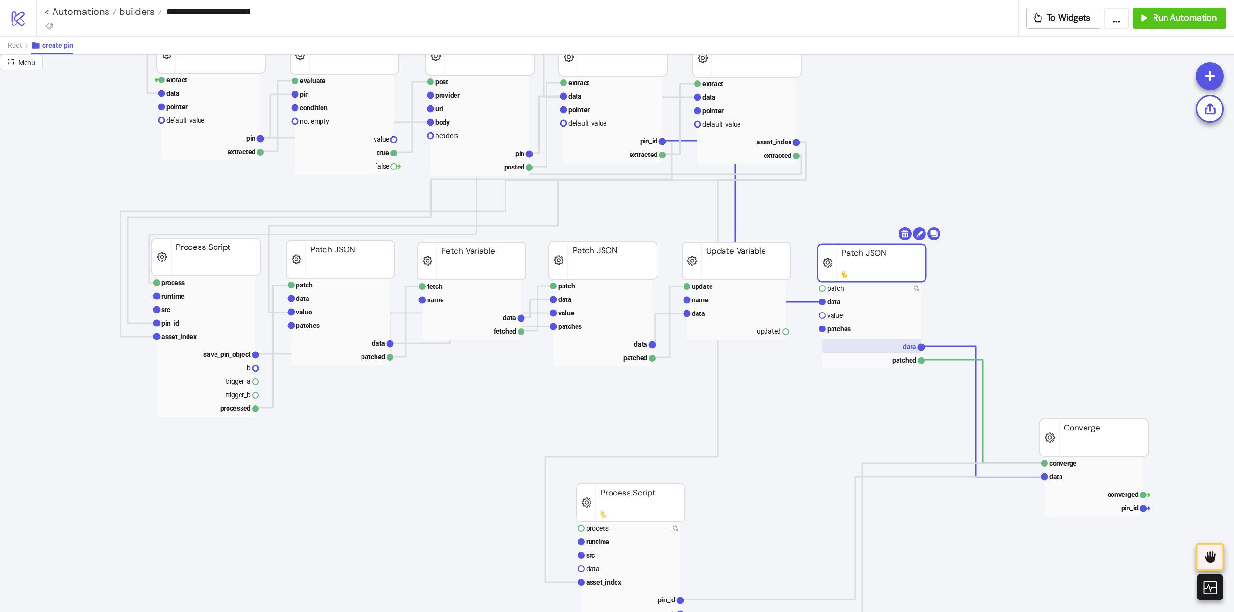
click at [894, 344] on rect at bounding box center [871, 346] width 99 height 13
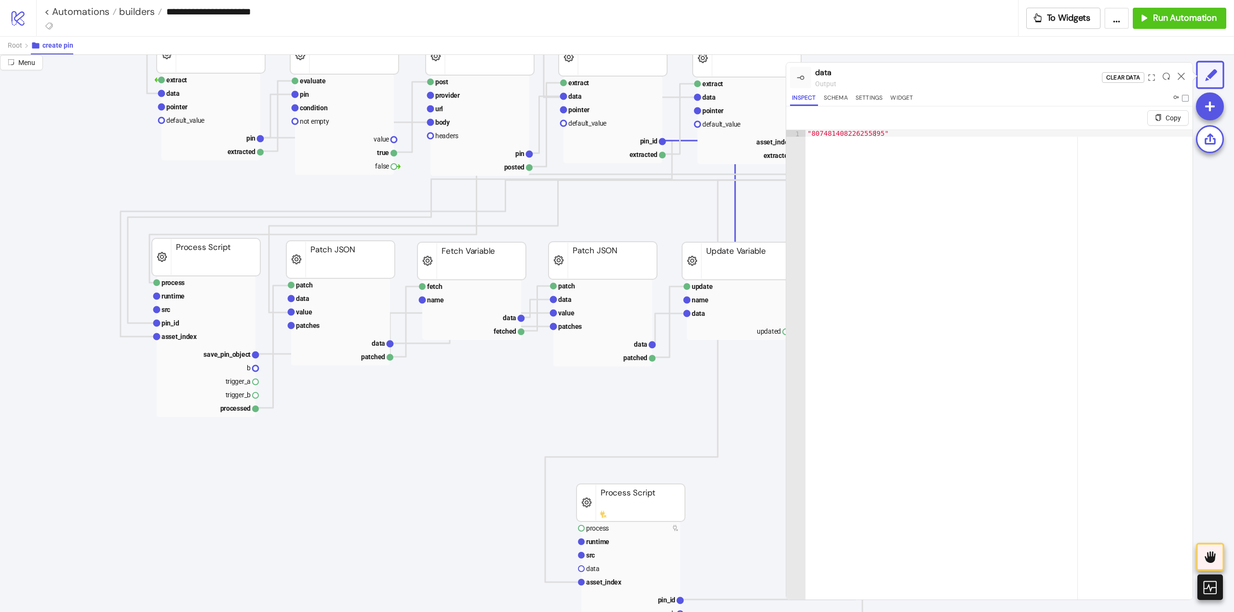
scroll to position [193, 241]
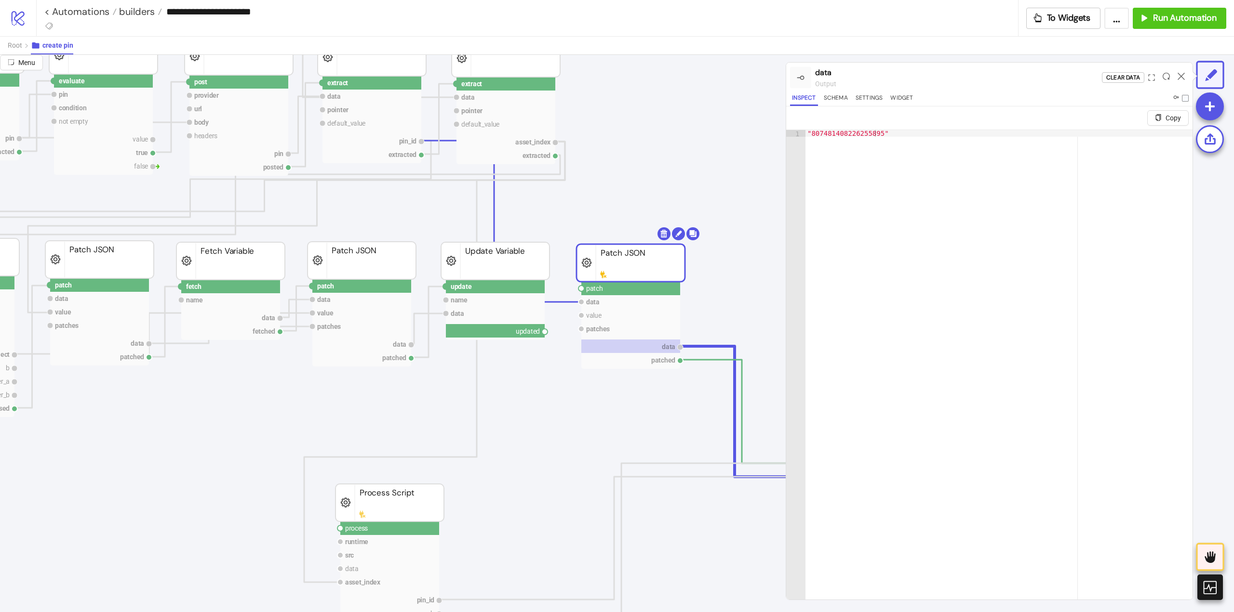
drag, startPoint x: 545, startPoint y: 334, endPoint x: 562, endPoint y: 355, distance: 26.7
click at [580, 289] on circle at bounding box center [581, 289] width 6 height 6
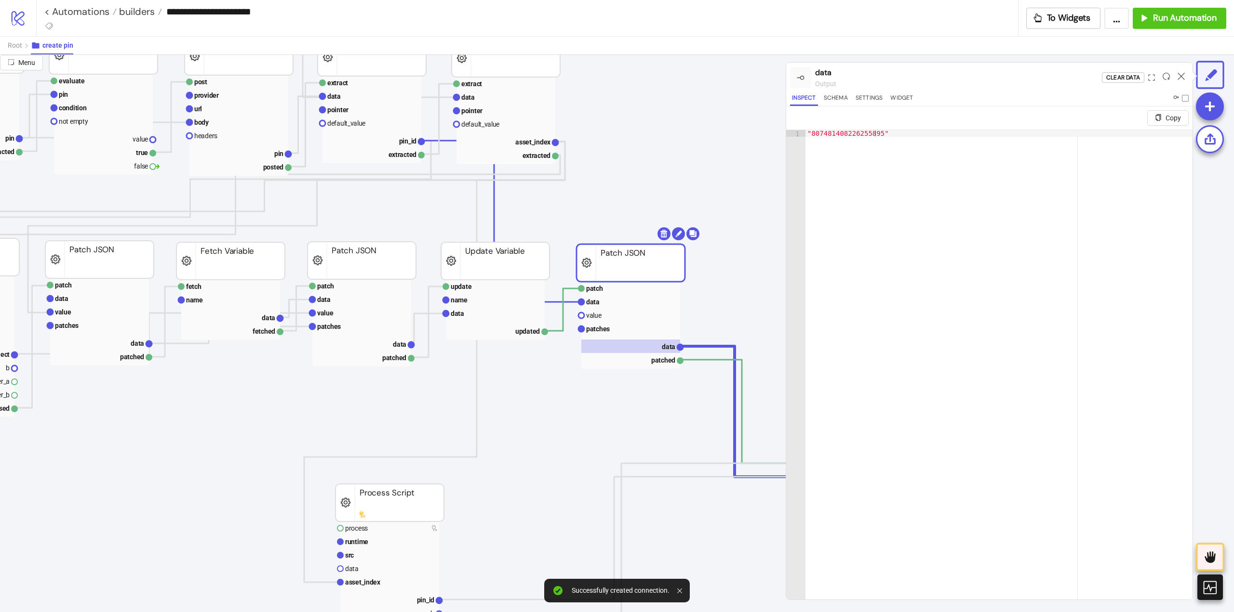
click at [1182, 75] on icon at bounding box center [1180, 76] width 7 height 7
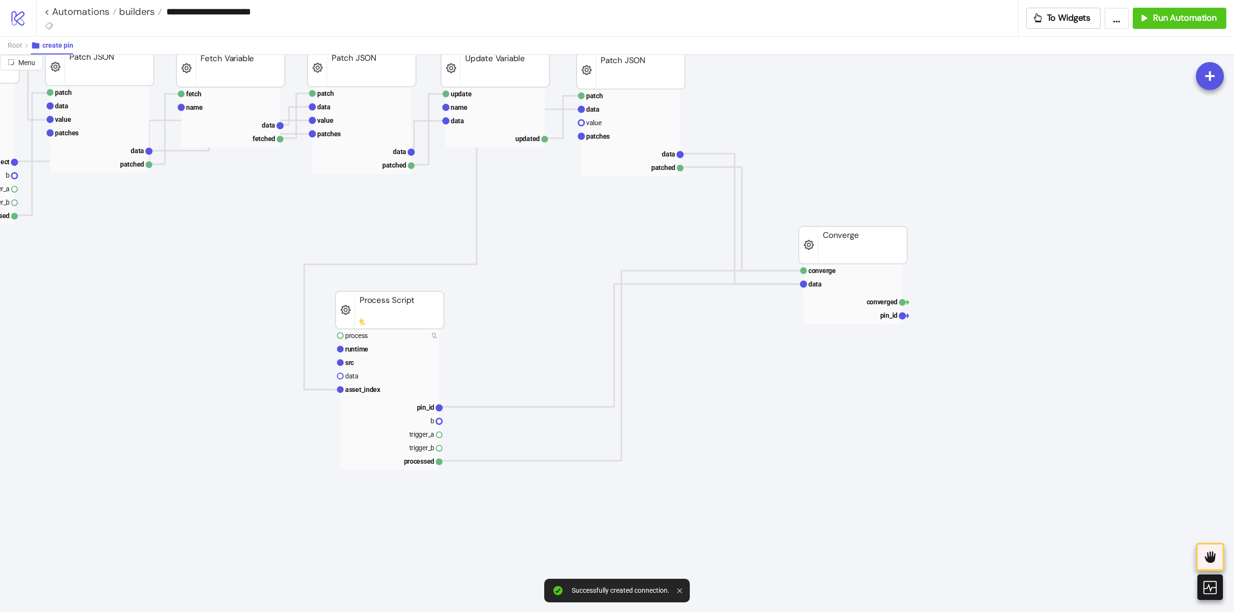
scroll to position [385, 0]
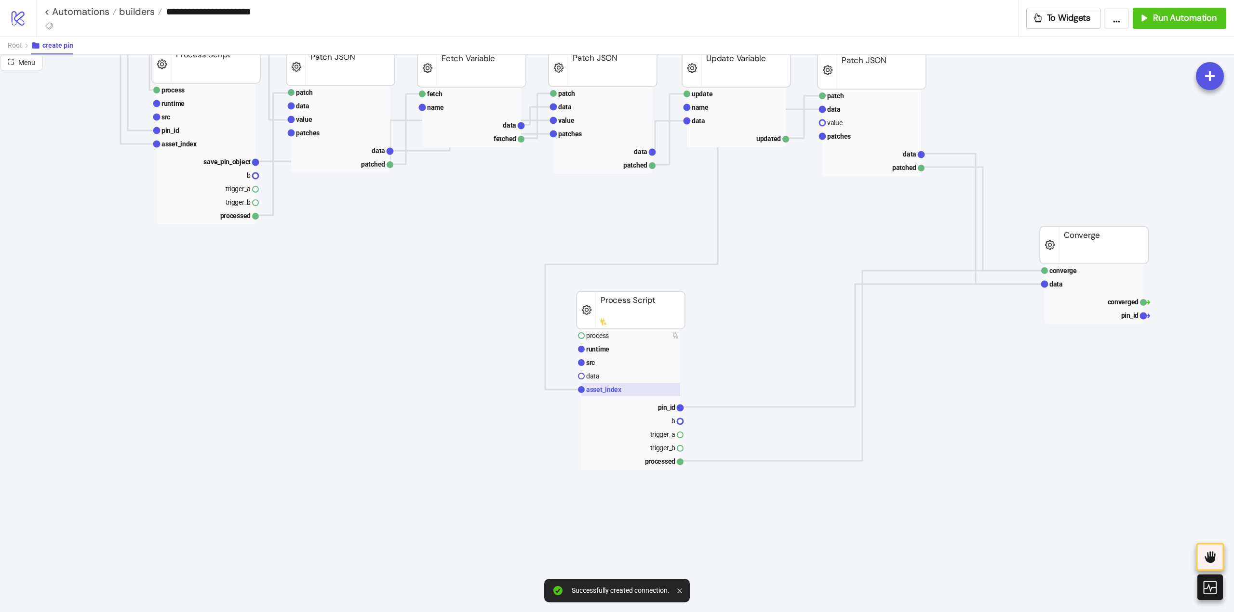
click at [603, 388] on text "asset_index" at bounding box center [604, 390] width 36 height 8
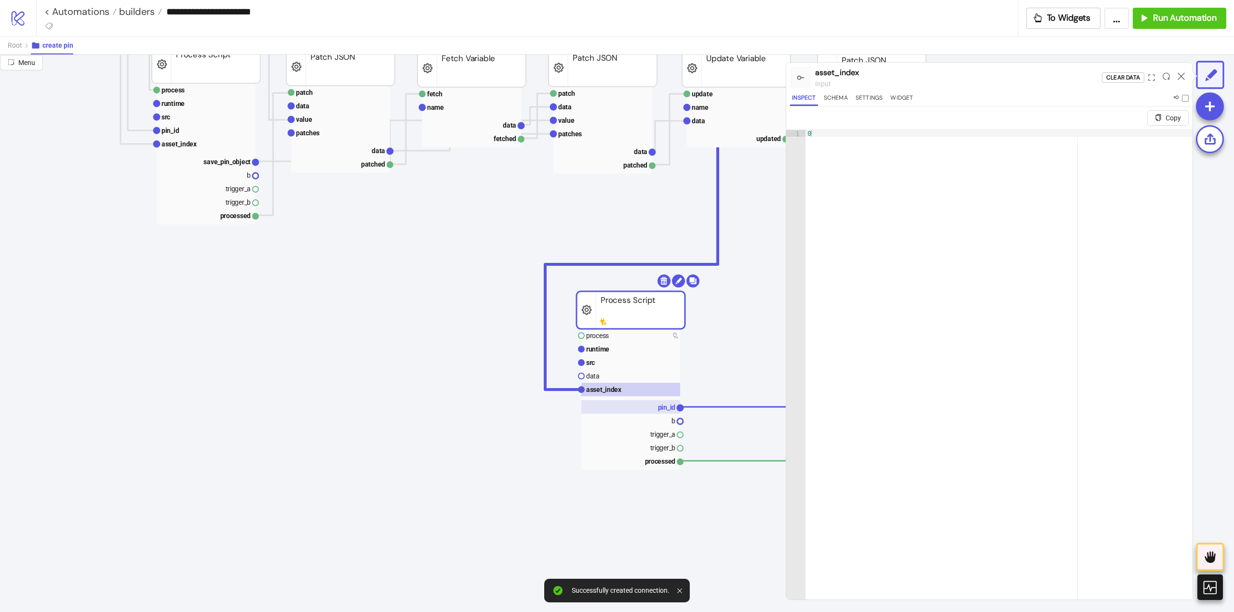
click at [639, 405] on rect at bounding box center [630, 406] width 99 height 13
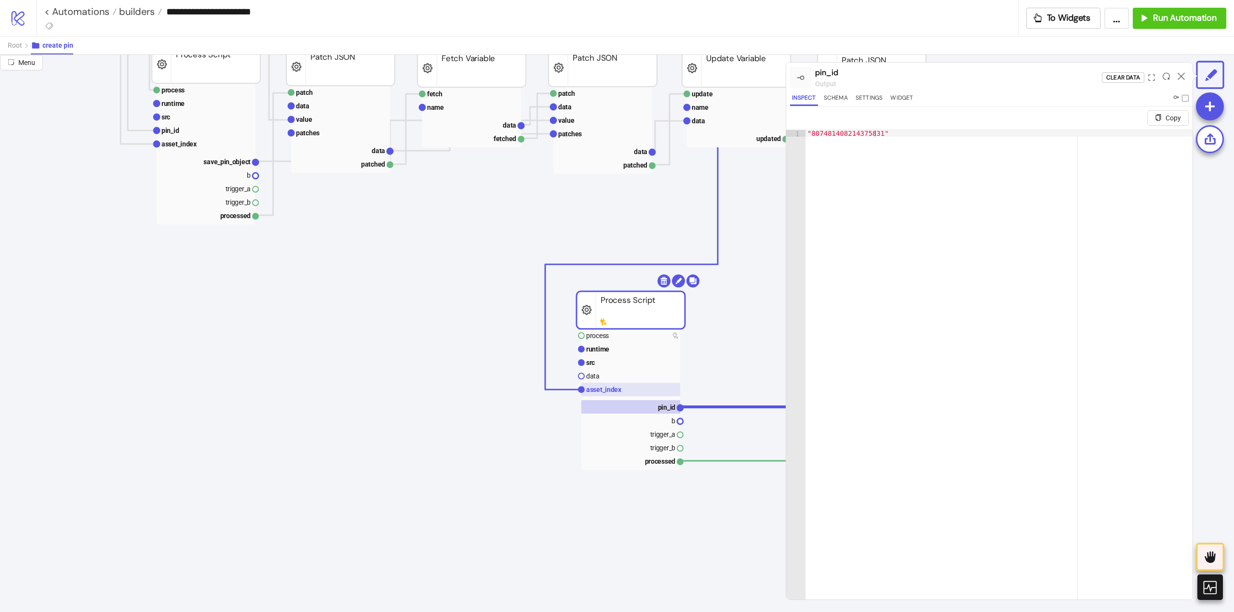
click at [610, 389] on text "asset_index" at bounding box center [604, 390] width 36 height 8
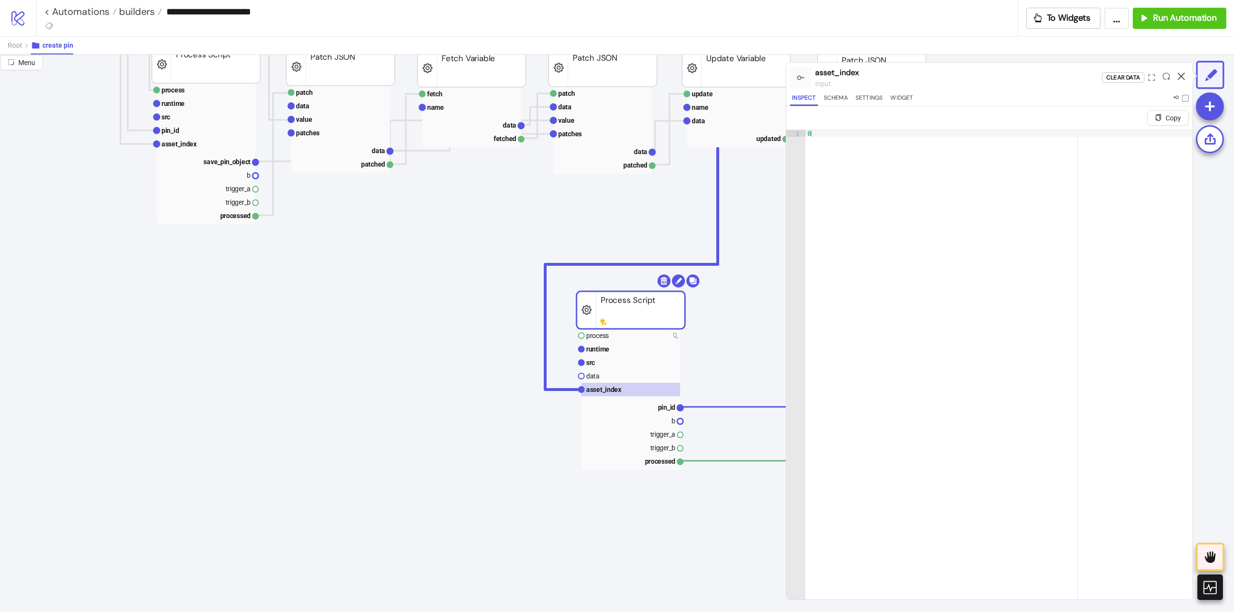
click at [1179, 75] on icon at bounding box center [1180, 76] width 7 height 7
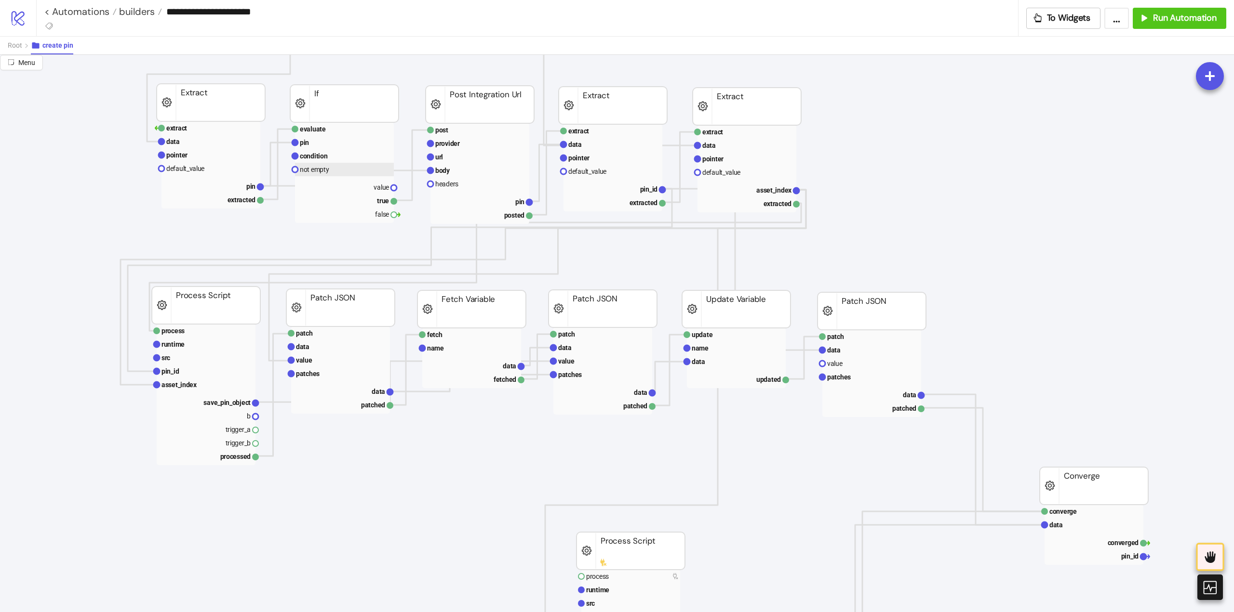
scroll to position [48, 0]
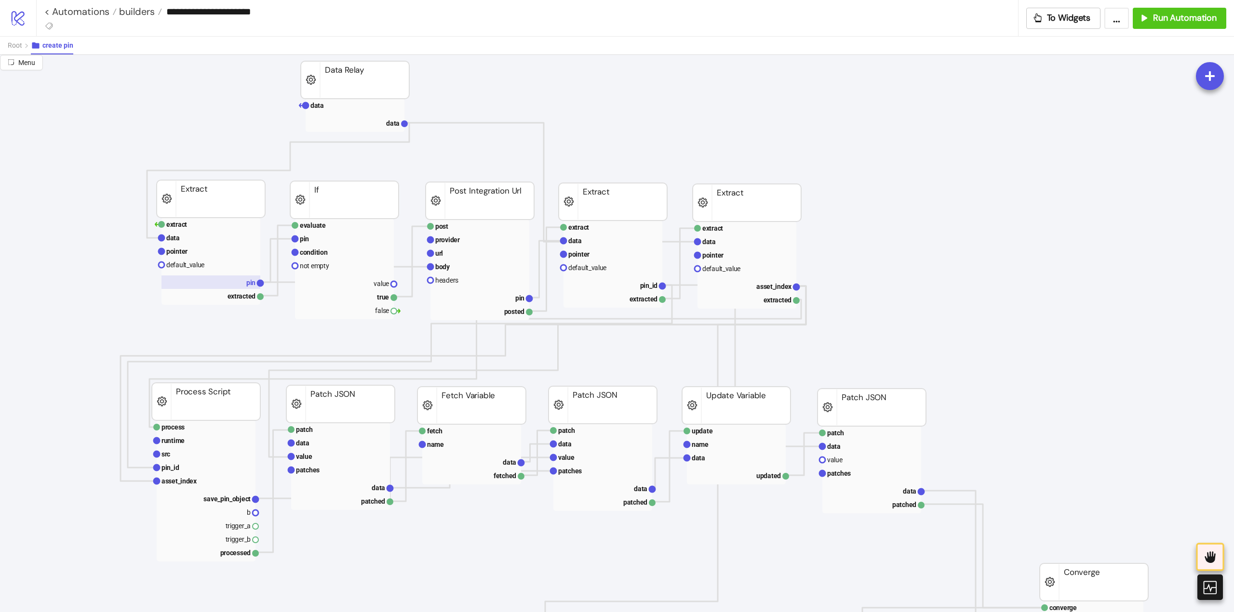
click at [233, 287] on rect at bounding box center [210, 282] width 99 height 13
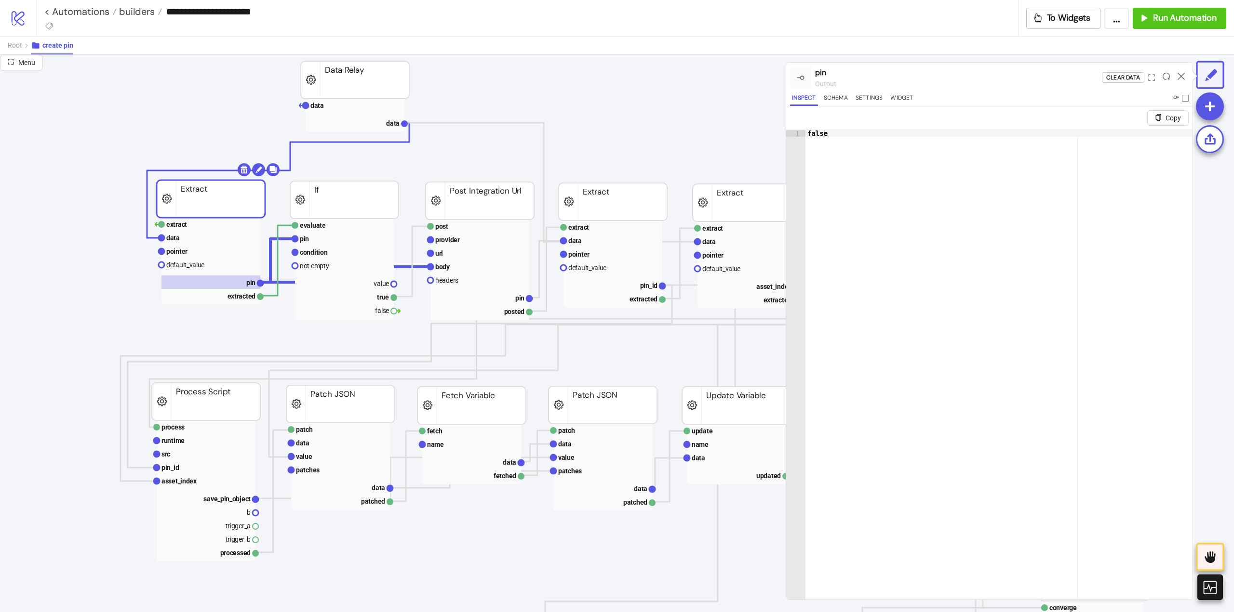
scroll to position [193, 0]
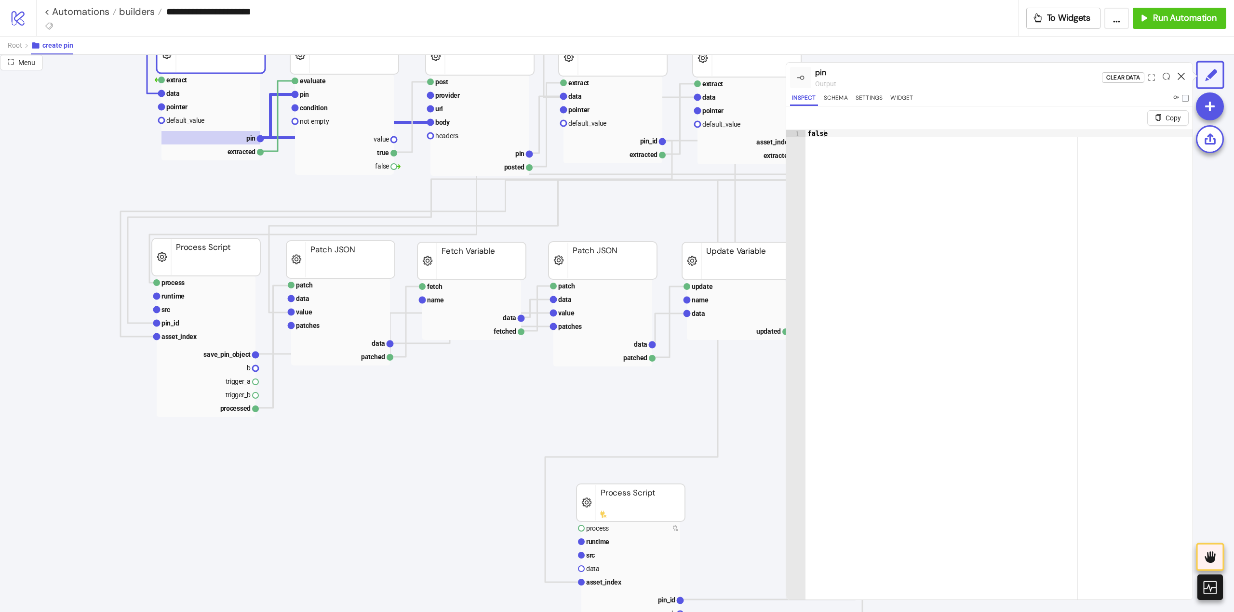
click at [1183, 77] on icon at bounding box center [1180, 76] width 7 height 7
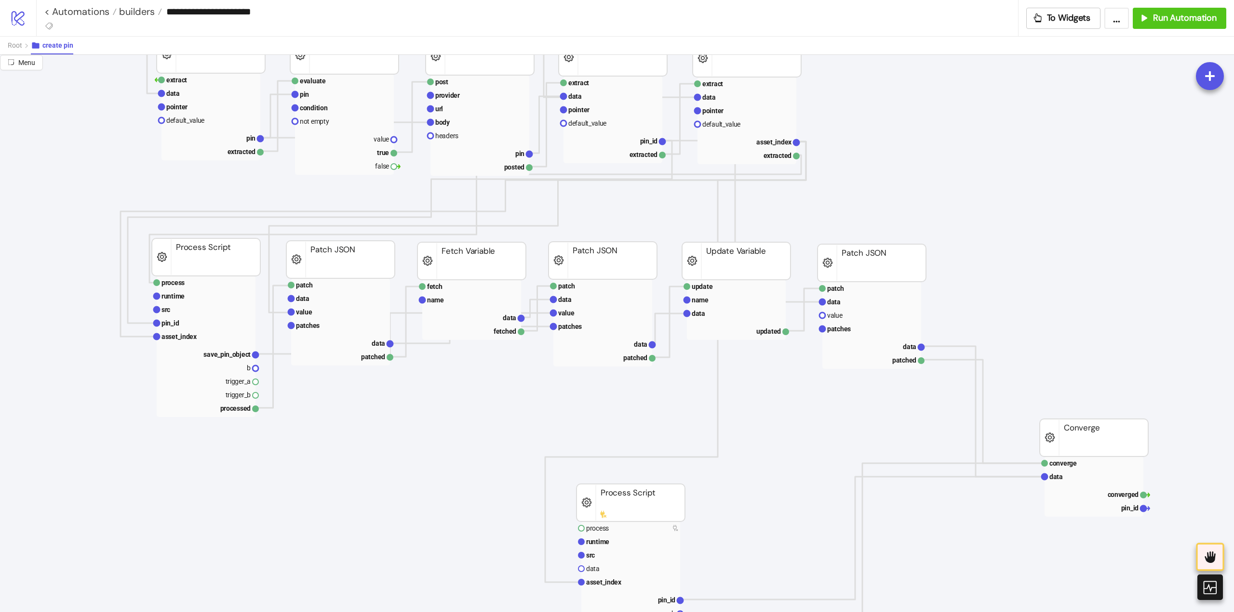
scroll to position [145, 0]
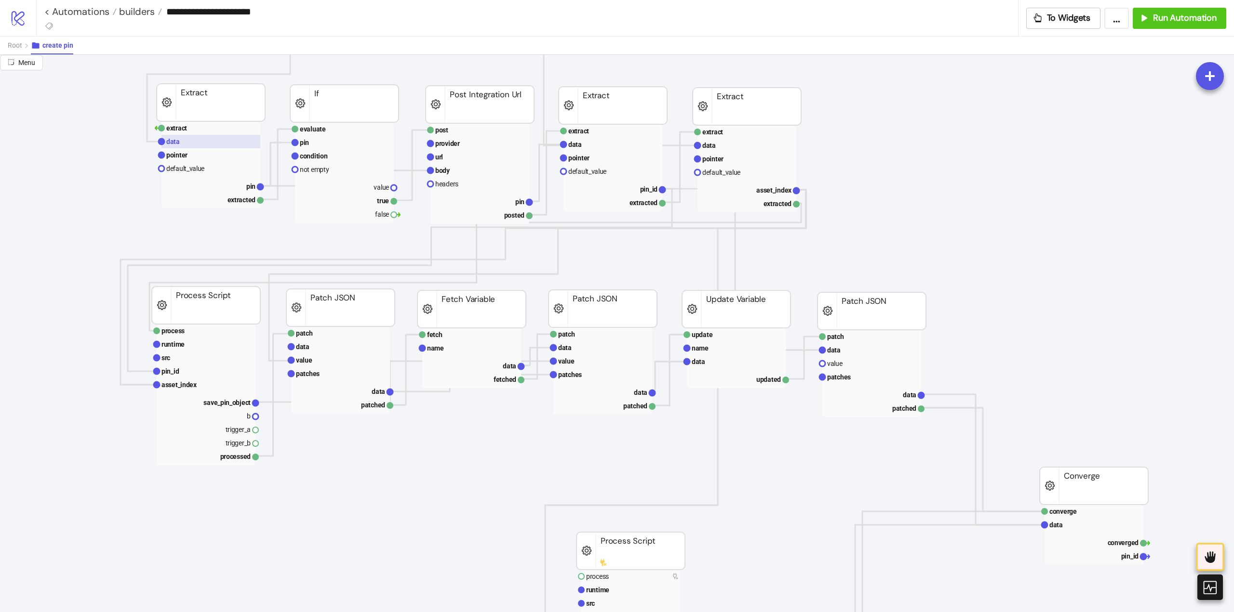
click at [179, 146] on rect at bounding box center [210, 141] width 99 height 13
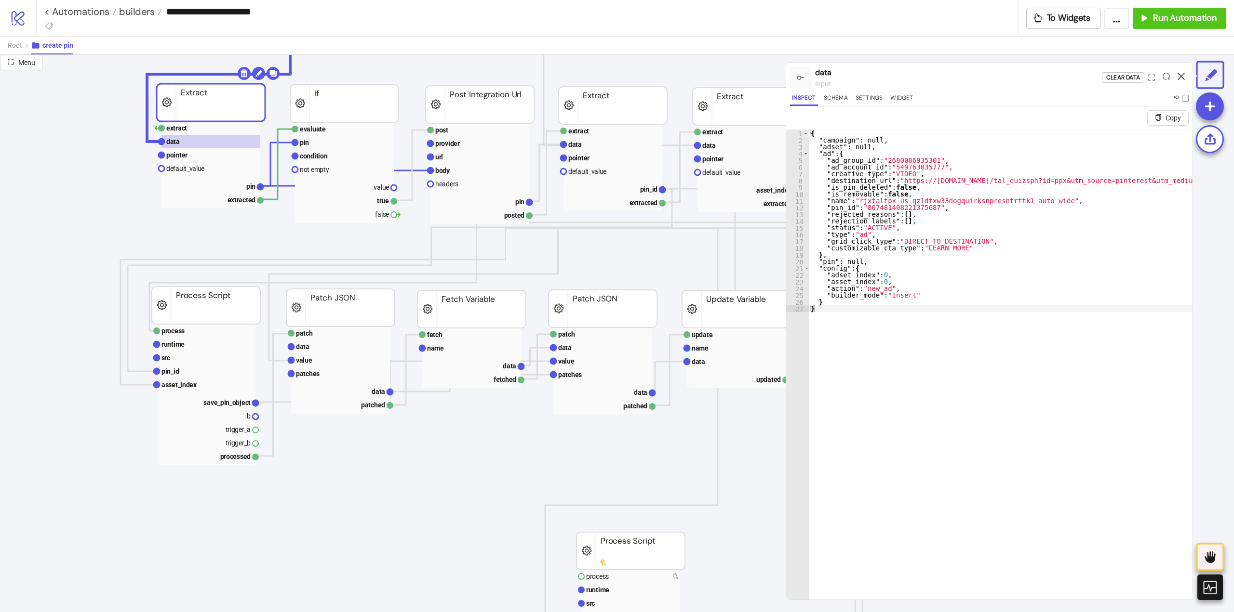
click at [1182, 80] on icon at bounding box center [1180, 76] width 7 height 7
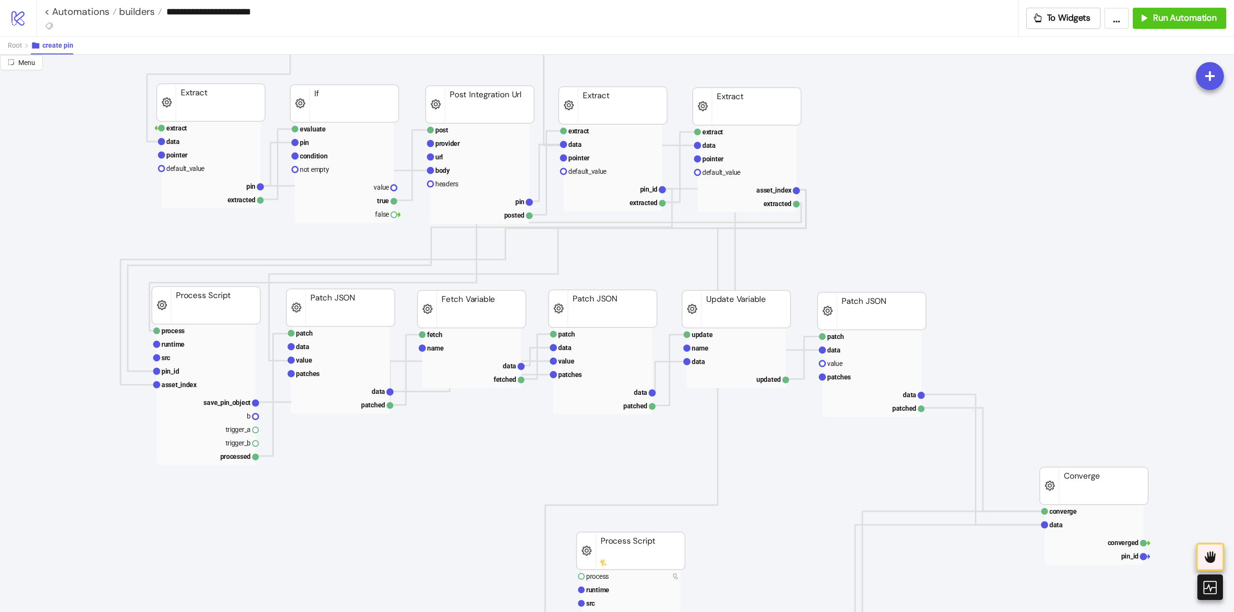
scroll to position [96, 0]
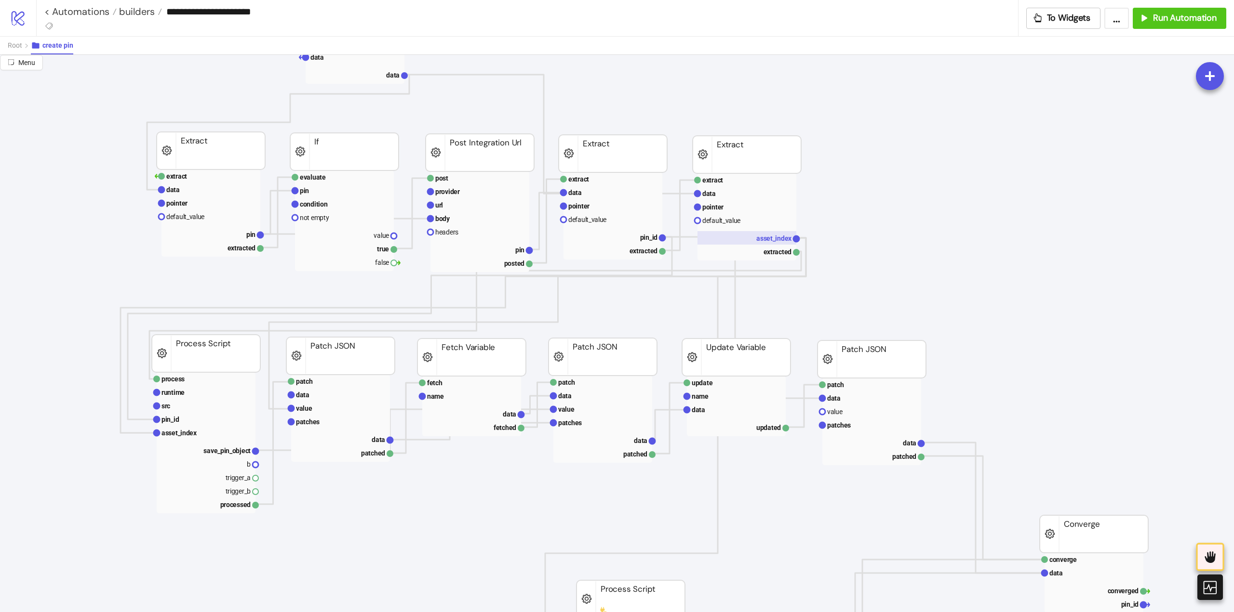
click at [779, 242] on text "asset_index" at bounding box center [774, 239] width 36 height 8
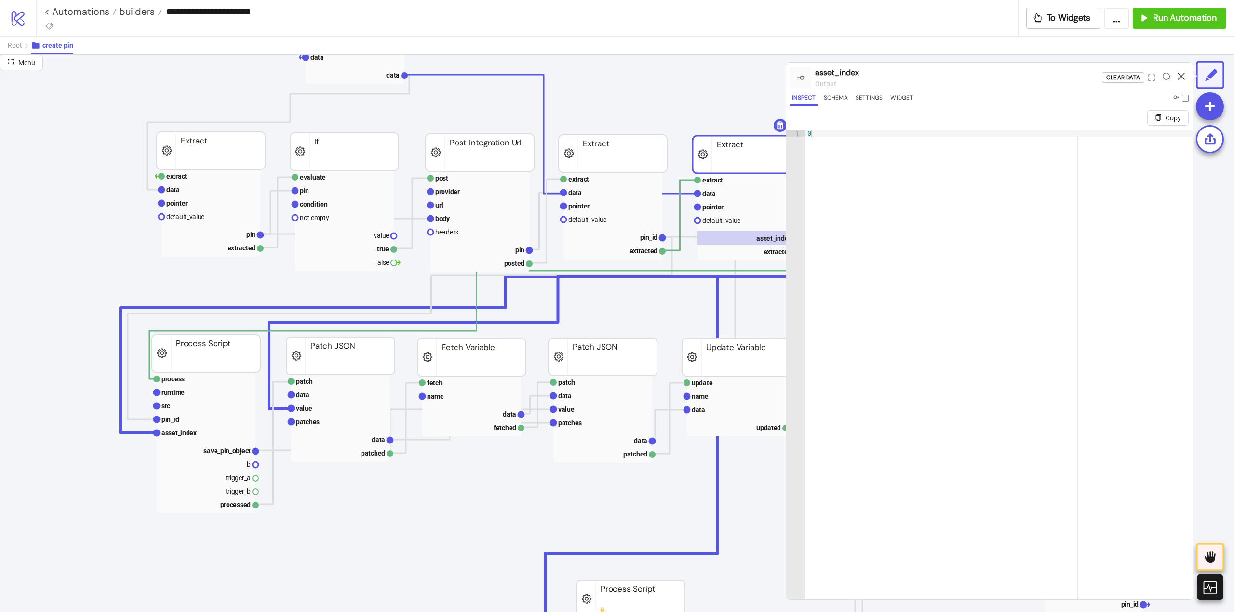
click at [1179, 76] on icon at bounding box center [1180, 76] width 7 height 7
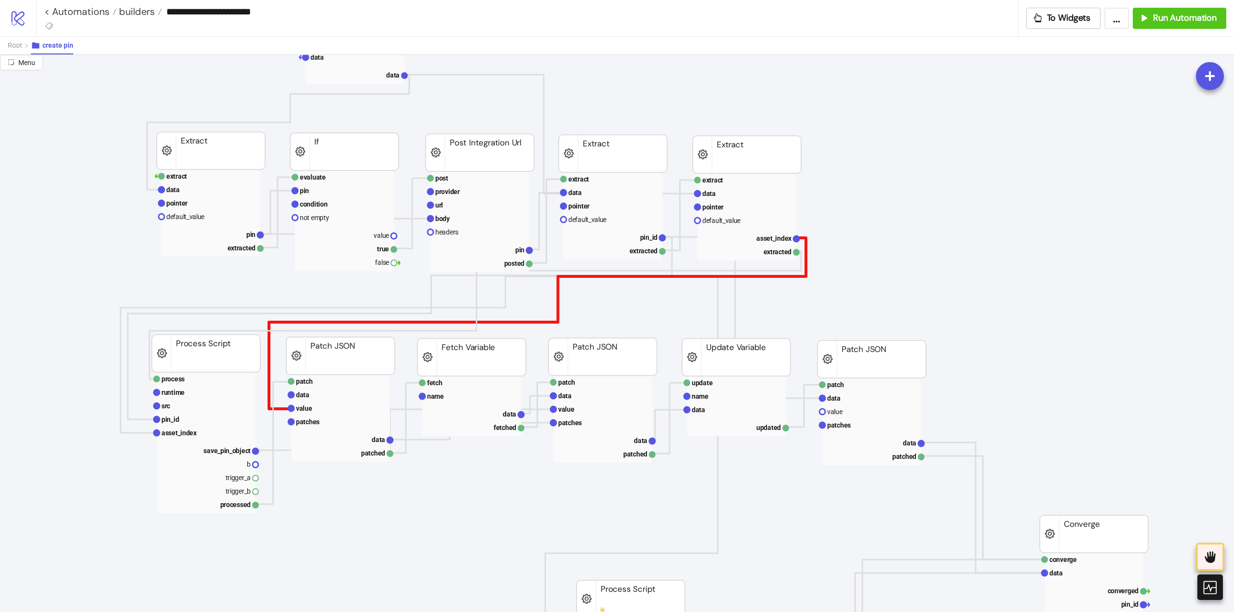
scroll to position [241, 0]
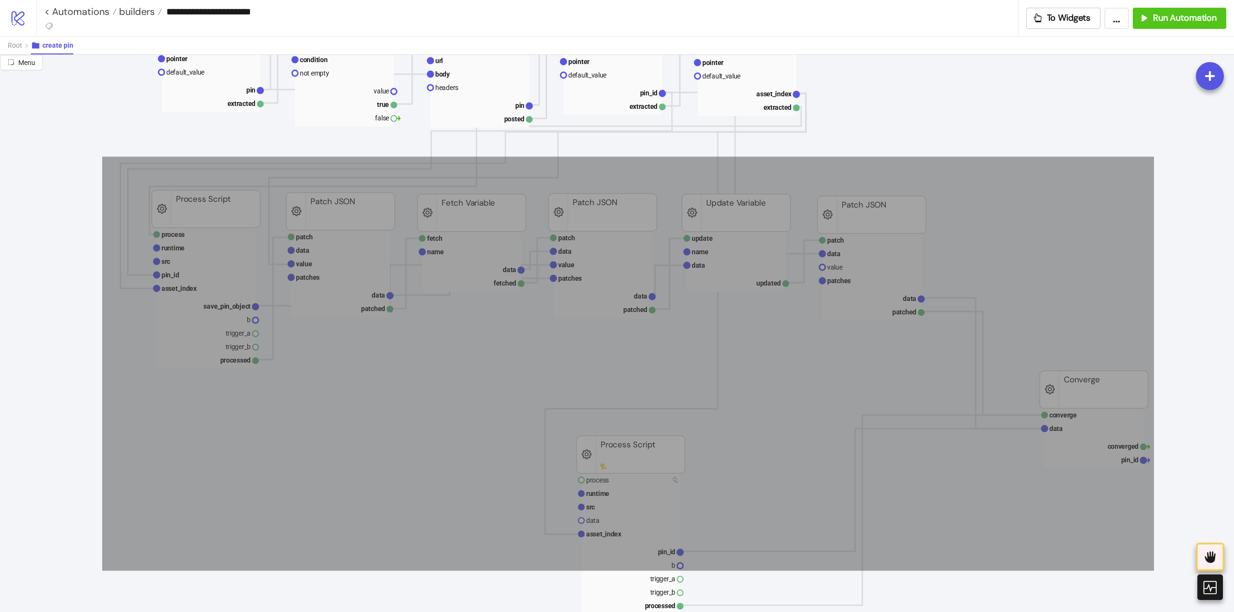
drag, startPoint x: 104, startPoint y: 158, endPoint x: 1167, endPoint y: 597, distance: 1150.2
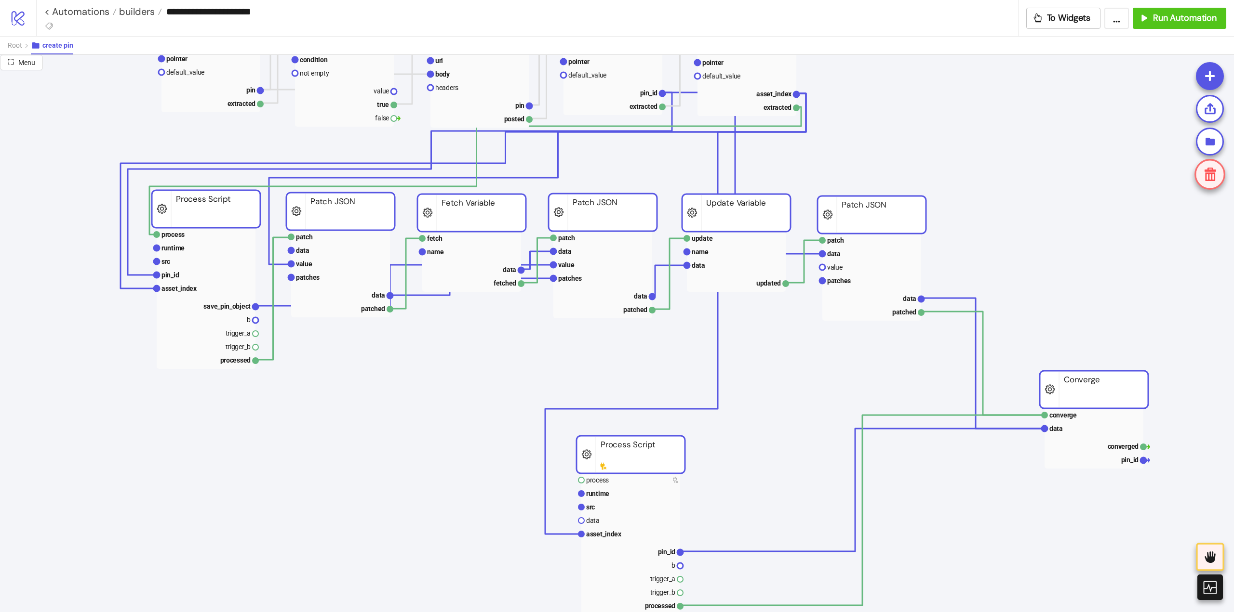
scroll to position [434, 0]
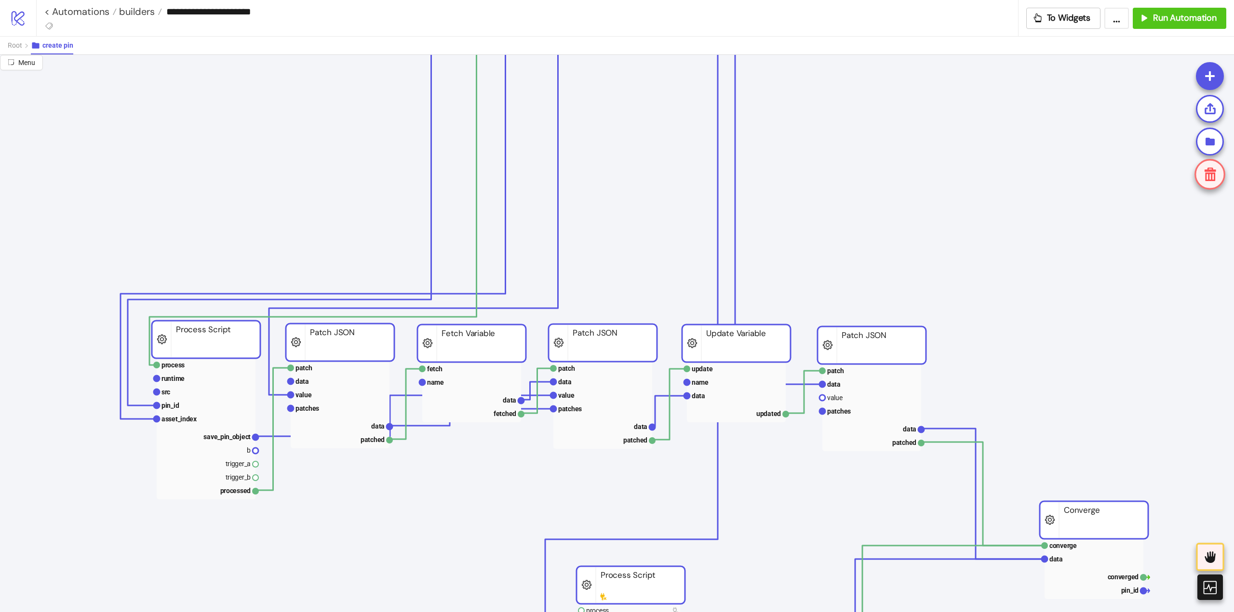
drag, startPoint x: 649, startPoint y: 318, endPoint x: 646, endPoint y: 581, distance: 263.1
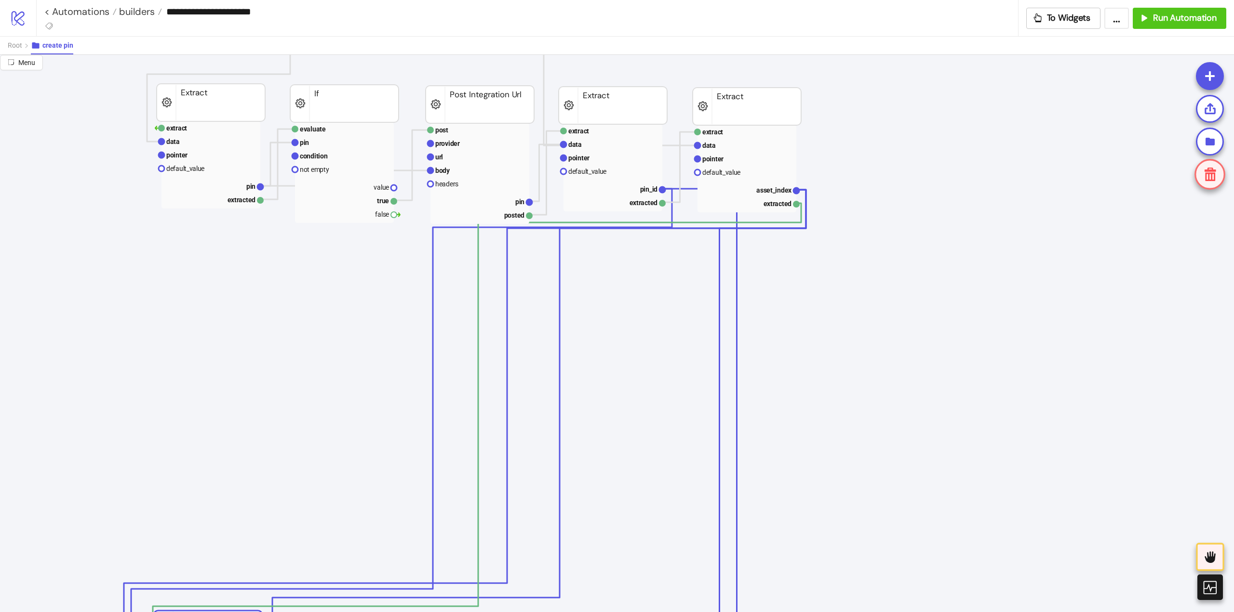
scroll to position [96, 0]
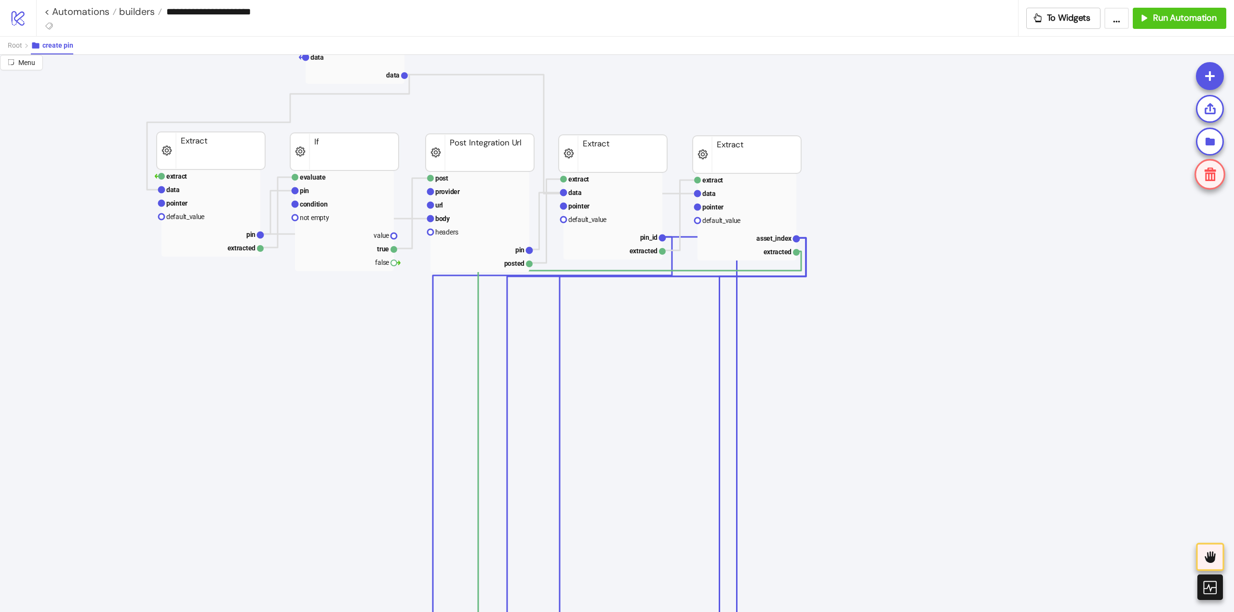
drag, startPoint x: 669, startPoint y: 389, endPoint x: 703, endPoint y: 313, distance: 83.3
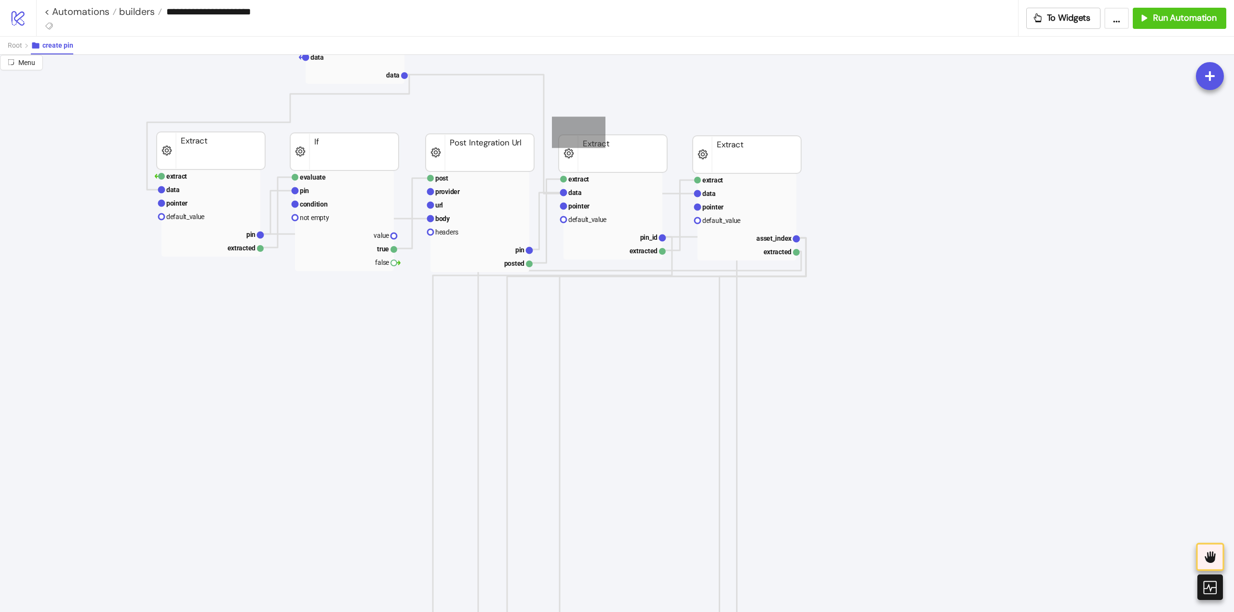
drag, startPoint x: 552, startPoint y: 118, endPoint x: 814, endPoint y: 213, distance: 279.1
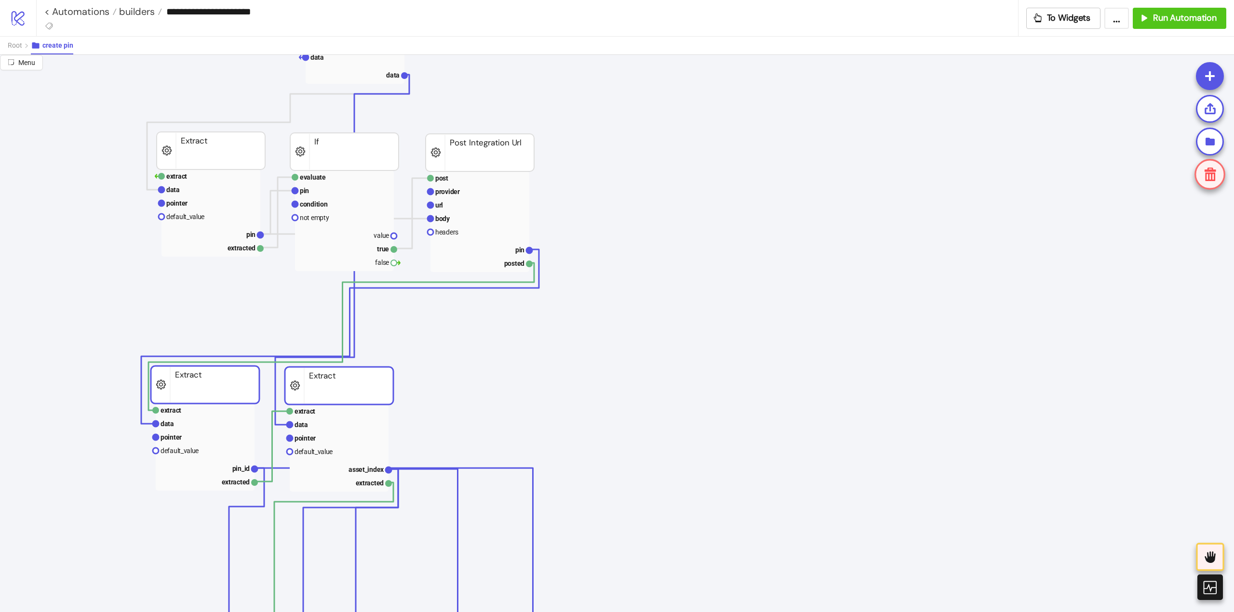
drag, startPoint x: 753, startPoint y: 159, endPoint x: 345, endPoint y: 390, distance: 468.7
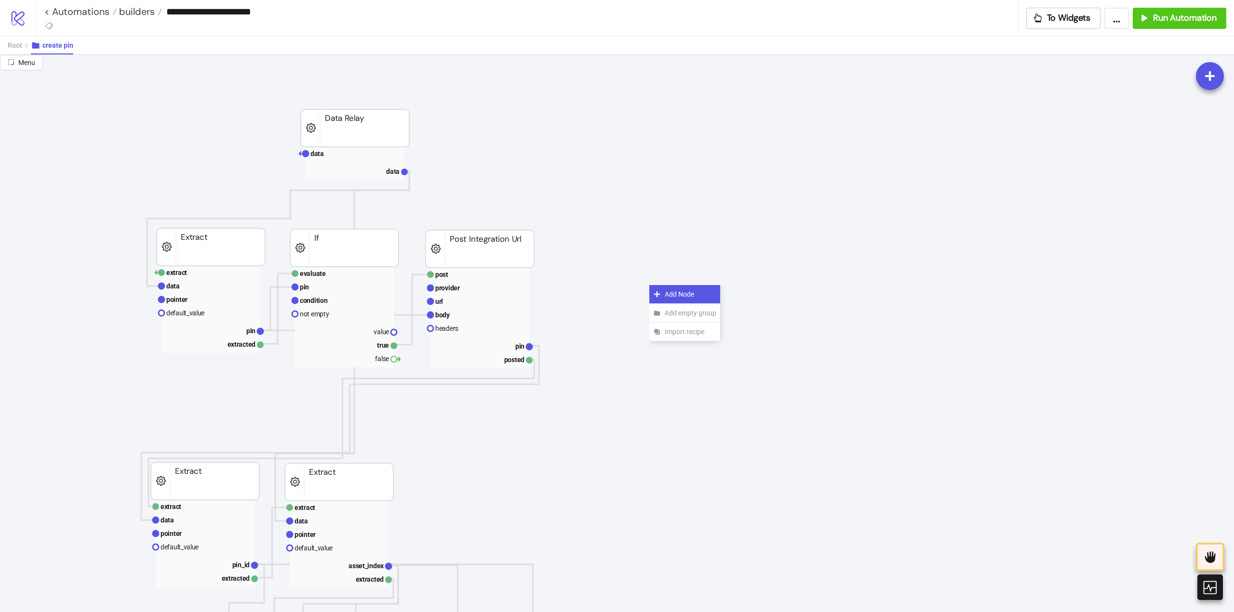
click at [663, 296] on div "Add Node" at bounding box center [684, 294] width 71 height 19
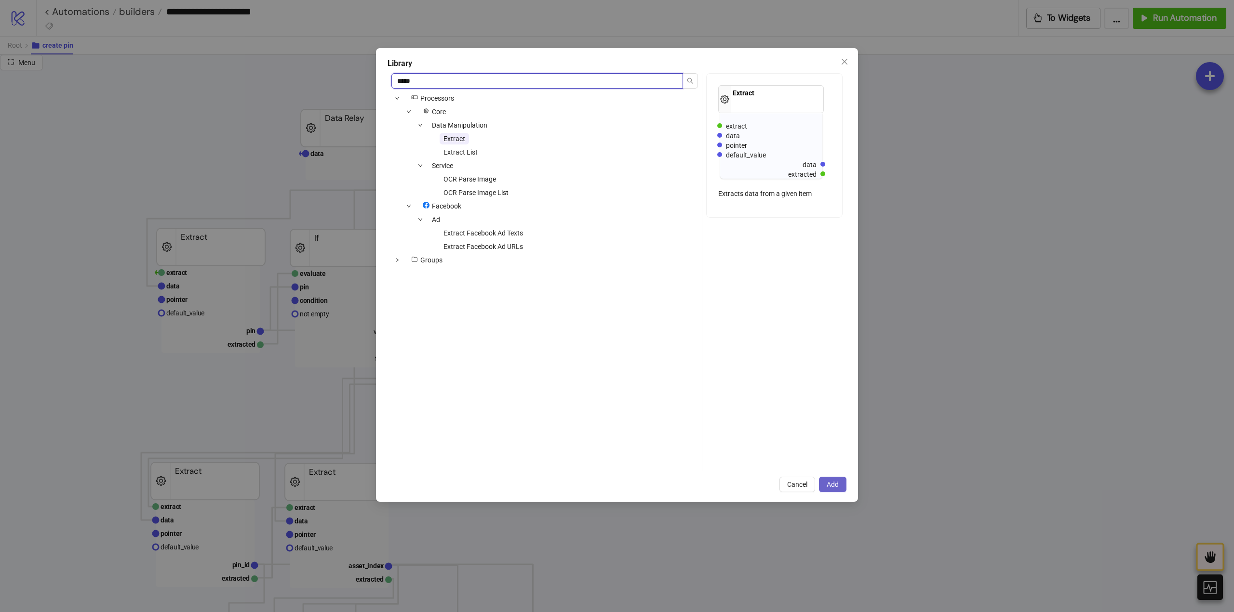
type input "*****"
click at [837, 484] on span "Add" at bounding box center [832, 485] width 12 height 8
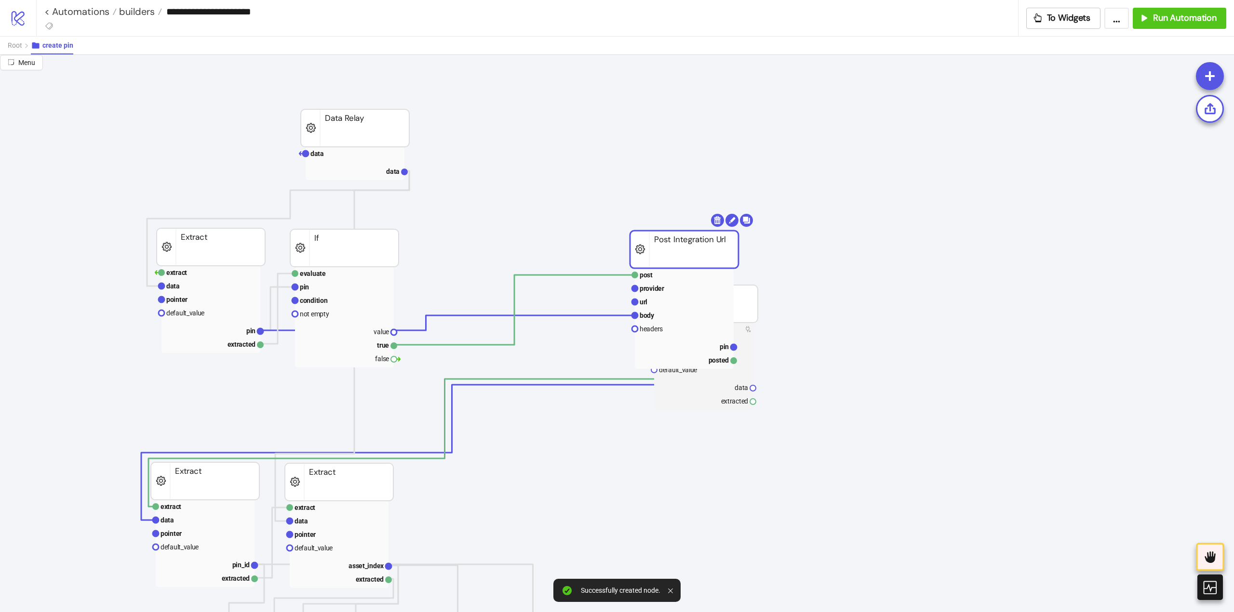
drag, startPoint x: 488, startPoint y: 243, endPoint x: 750, endPoint y: 244, distance: 262.1
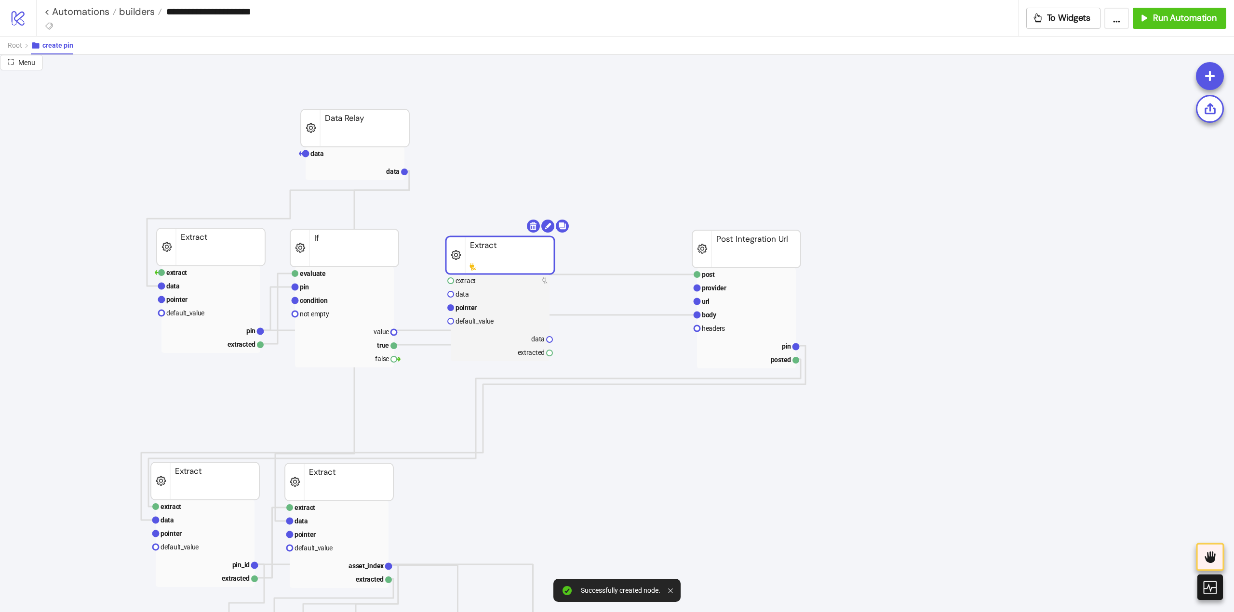
drag, startPoint x: 673, startPoint y: 302, endPoint x: 464, endPoint y: 260, distance: 213.7
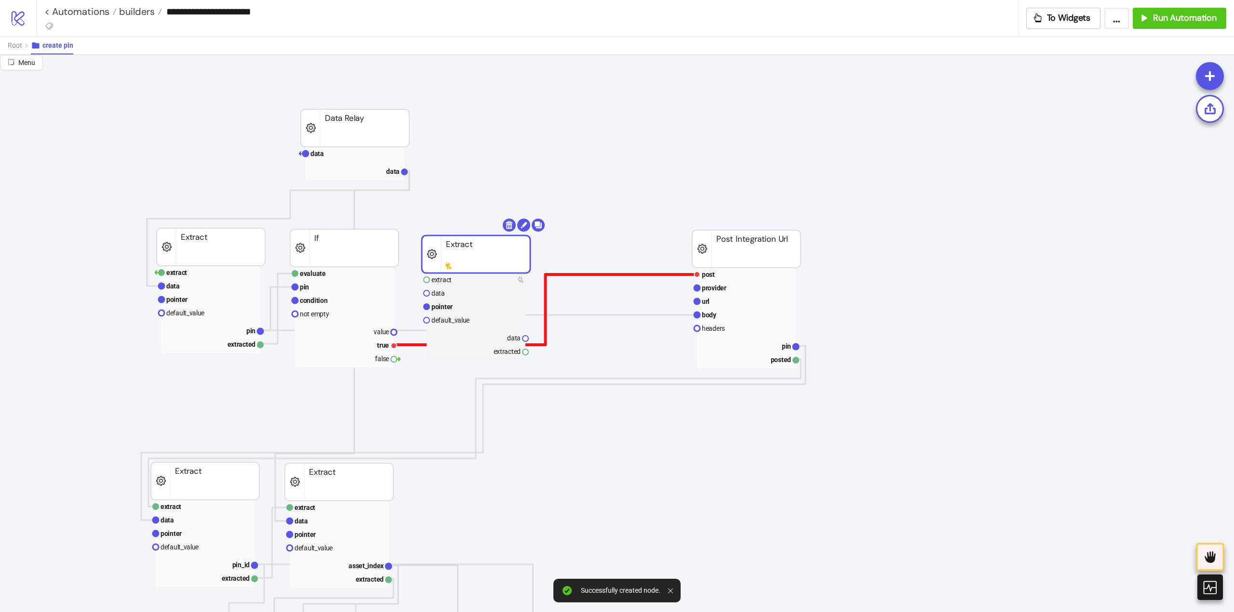
click at [563, 276] on polyline at bounding box center [545, 310] width 303 height 70
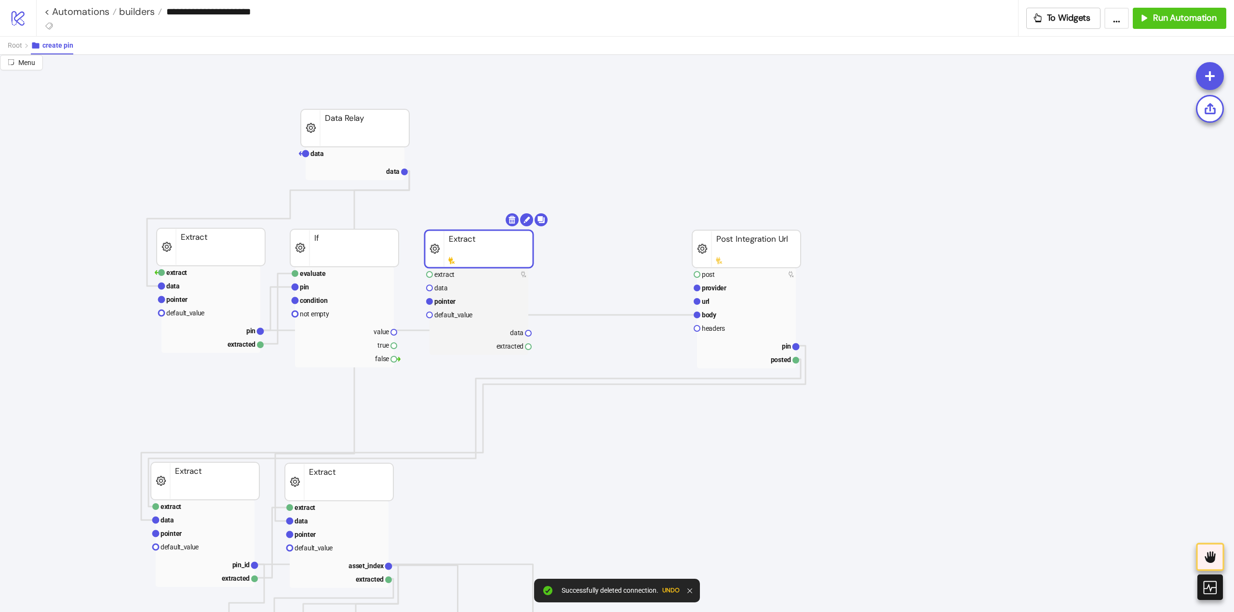
drag, startPoint x: 448, startPoint y: 260, endPoint x: 454, endPoint y: 255, distance: 8.0
click at [454, 255] on rect at bounding box center [479, 249] width 108 height 38
drag, startPoint x: 394, startPoint y: 345, endPoint x: 430, endPoint y: 338, distance: 36.9
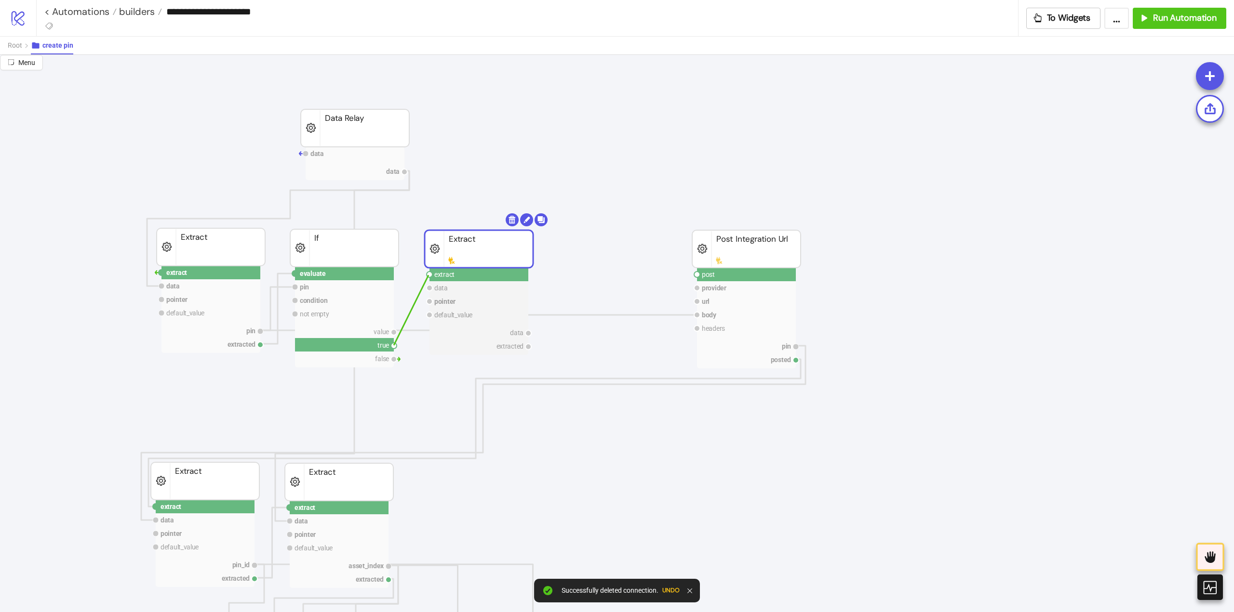
click at [428, 275] on circle at bounding box center [429, 275] width 6 height 6
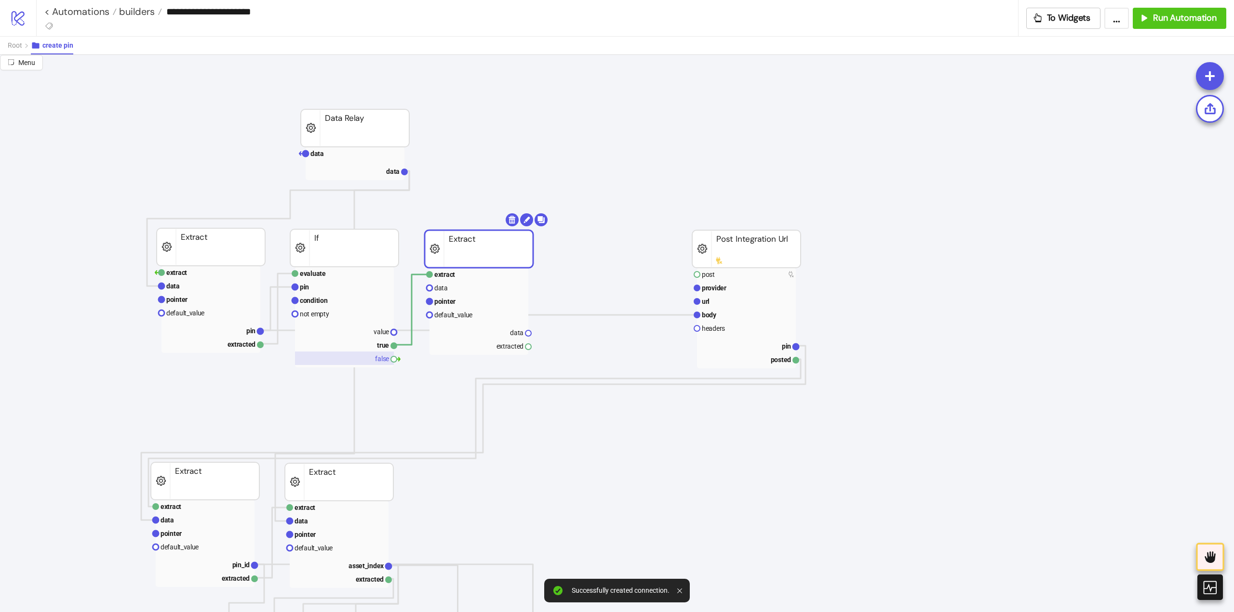
drag, startPoint x: 261, startPoint y: 332, endPoint x: 310, endPoint y: 357, distance: 55.0
drag, startPoint x: 404, startPoint y: 172, endPoint x: 415, endPoint y: 218, distance: 47.1
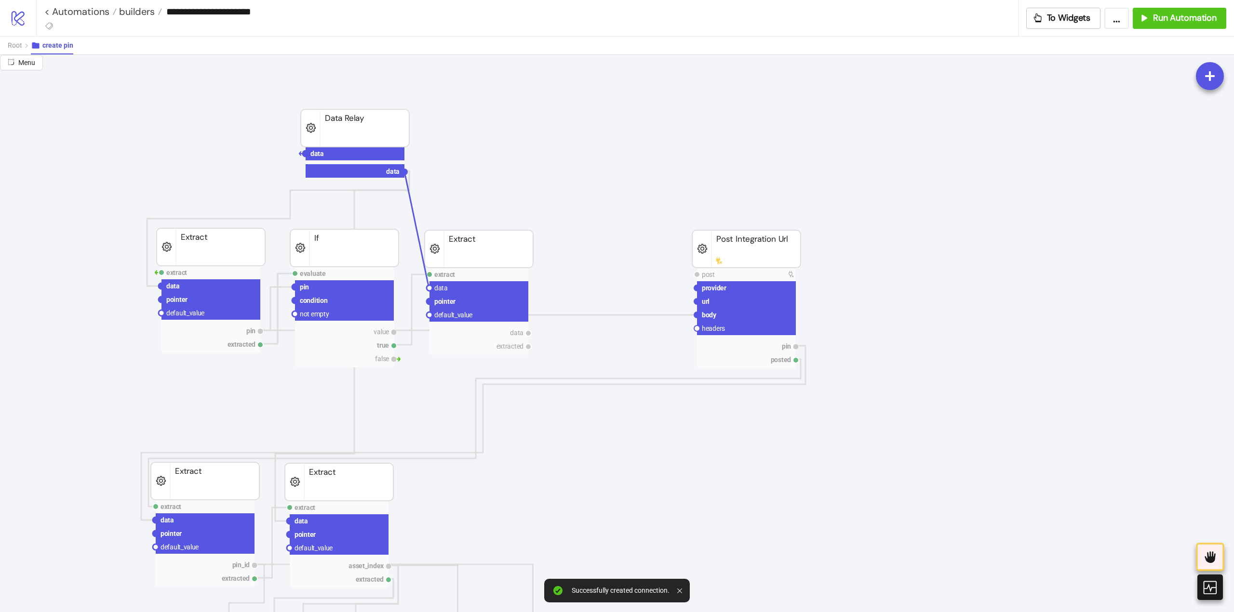
click at [428, 286] on circle at bounding box center [429, 288] width 6 height 6
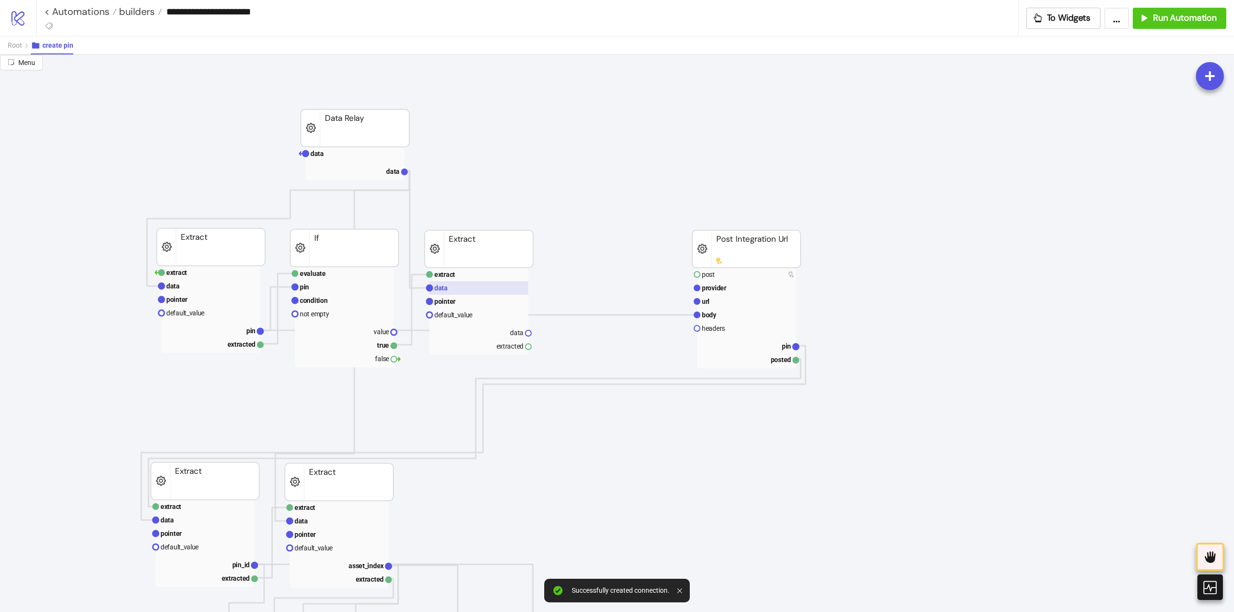
click at [451, 291] on rect at bounding box center [478, 287] width 99 height 13
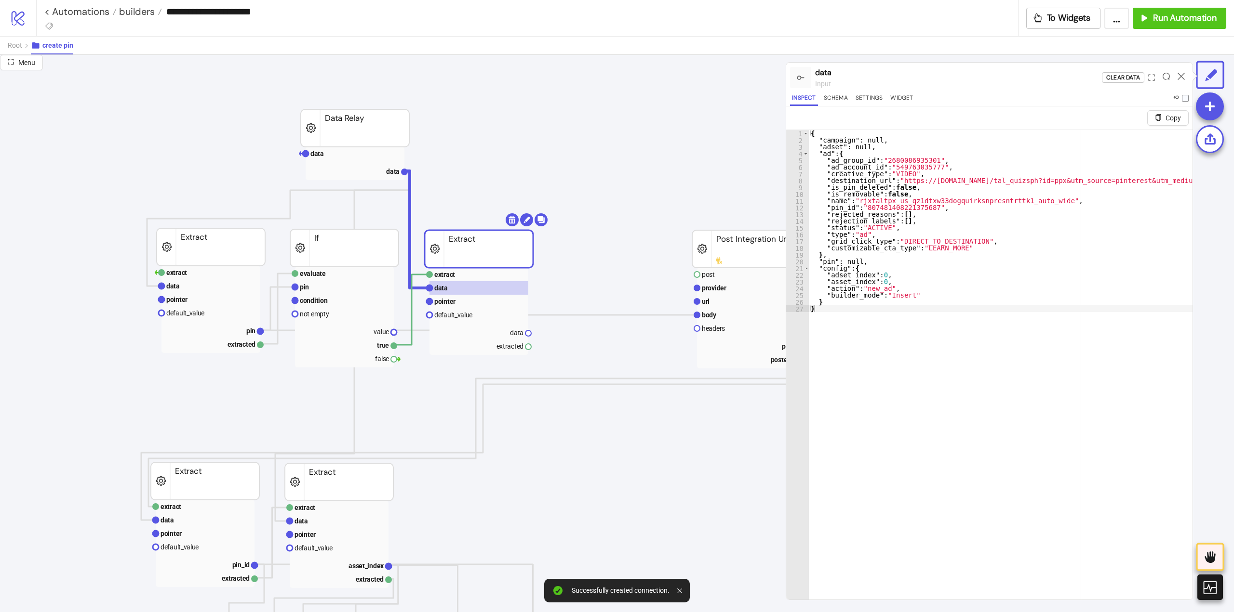
type textarea "**********"
click at [449, 302] on text "pointer" at bounding box center [444, 302] width 21 height 8
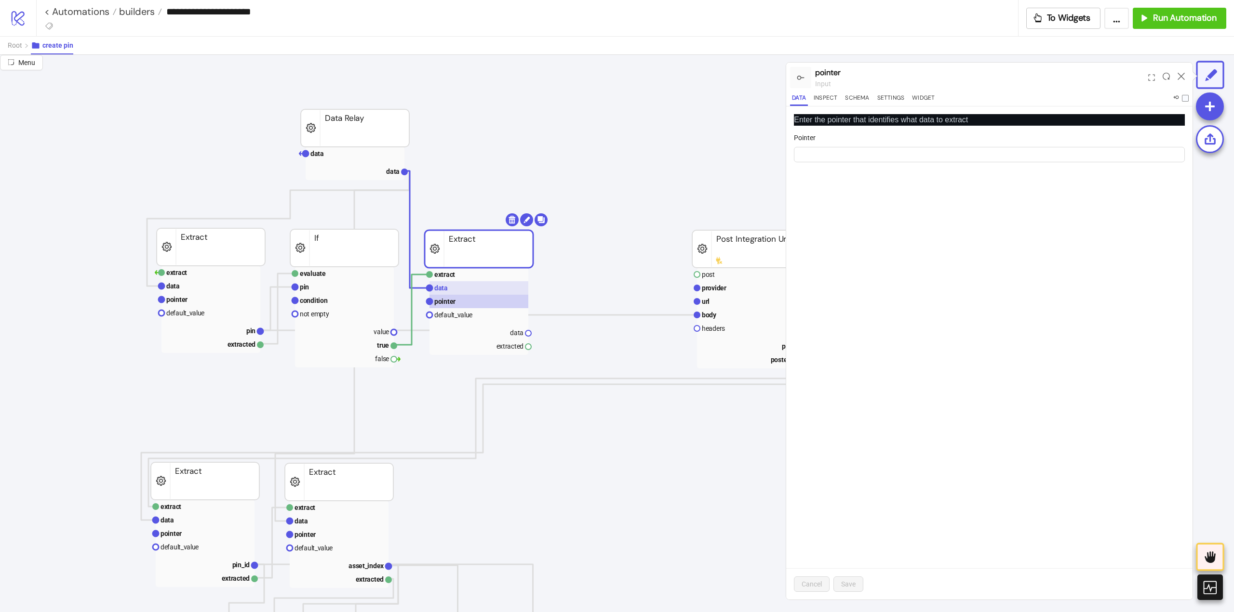
click at [453, 285] on rect at bounding box center [478, 287] width 99 height 13
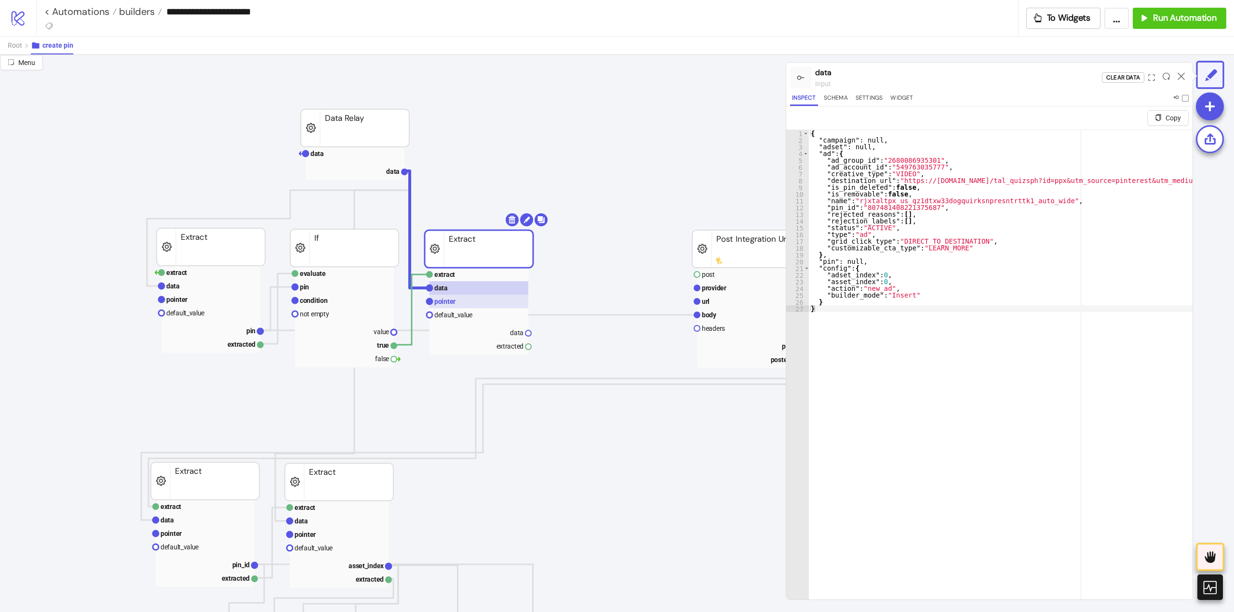
click at [454, 303] on text "pointer" at bounding box center [444, 302] width 21 height 8
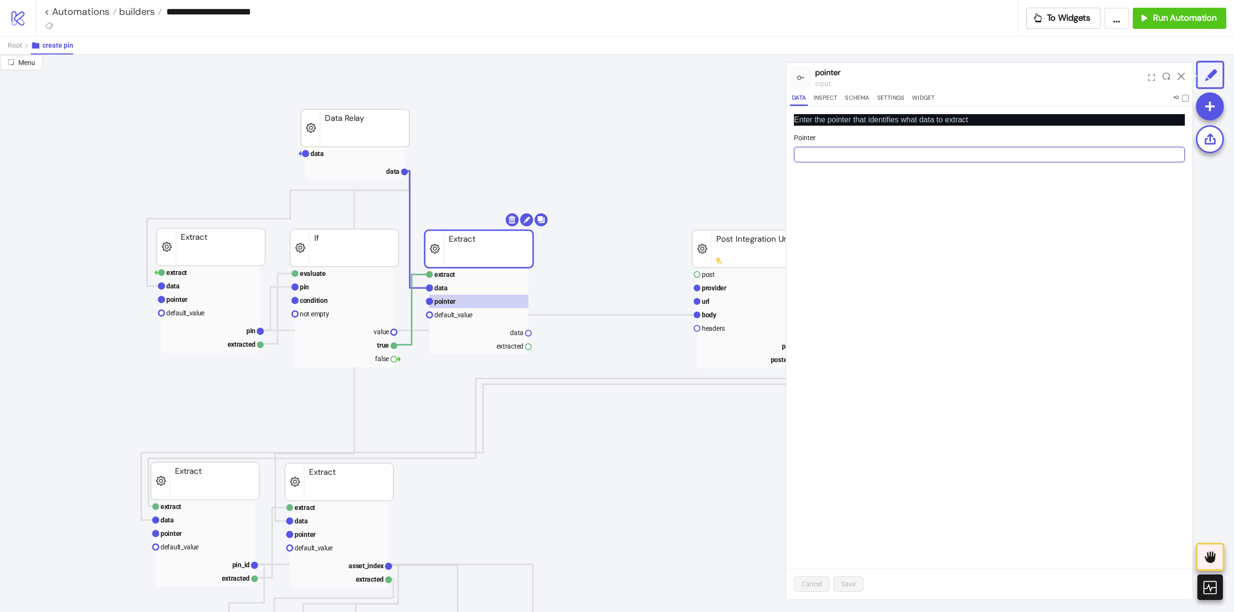
click at [821, 150] on input "Pointer" at bounding box center [989, 154] width 391 height 15
paste input "**********"
type input "**********"
drag, startPoint x: 852, startPoint y: 590, endPoint x: 847, endPoint y: 587, distance: 5.6
click at [852, 591] on button "Save" at bounding box center [848, 584] width 30 height 15
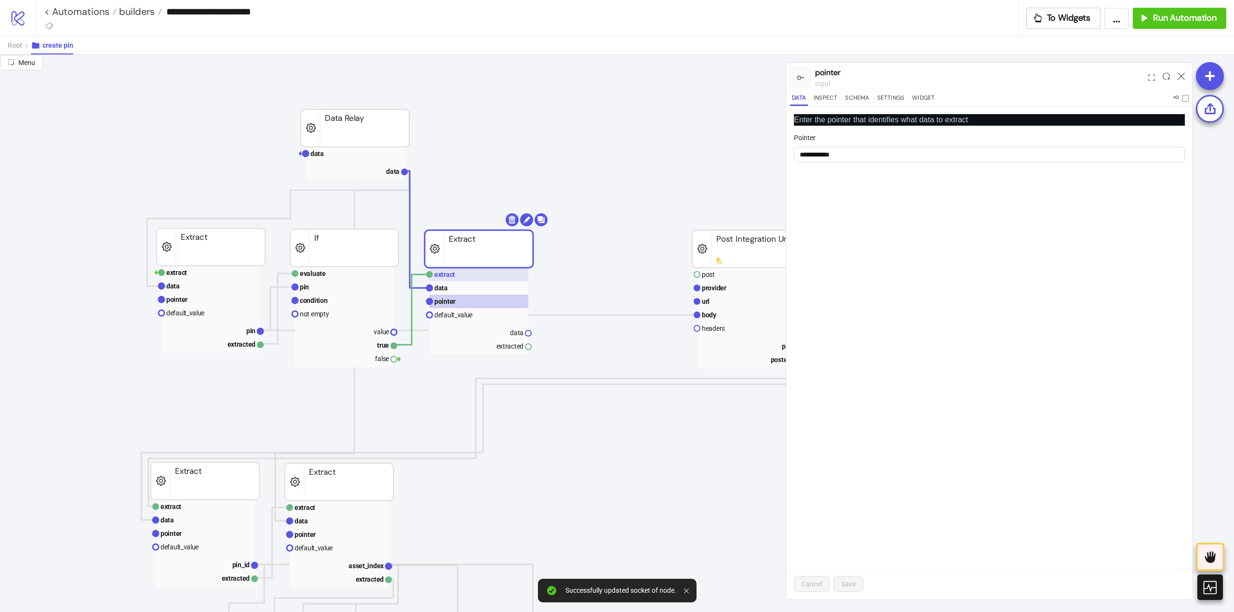
click at [460, 278] on rect at bounding box center [478, 274] width 99 height 13
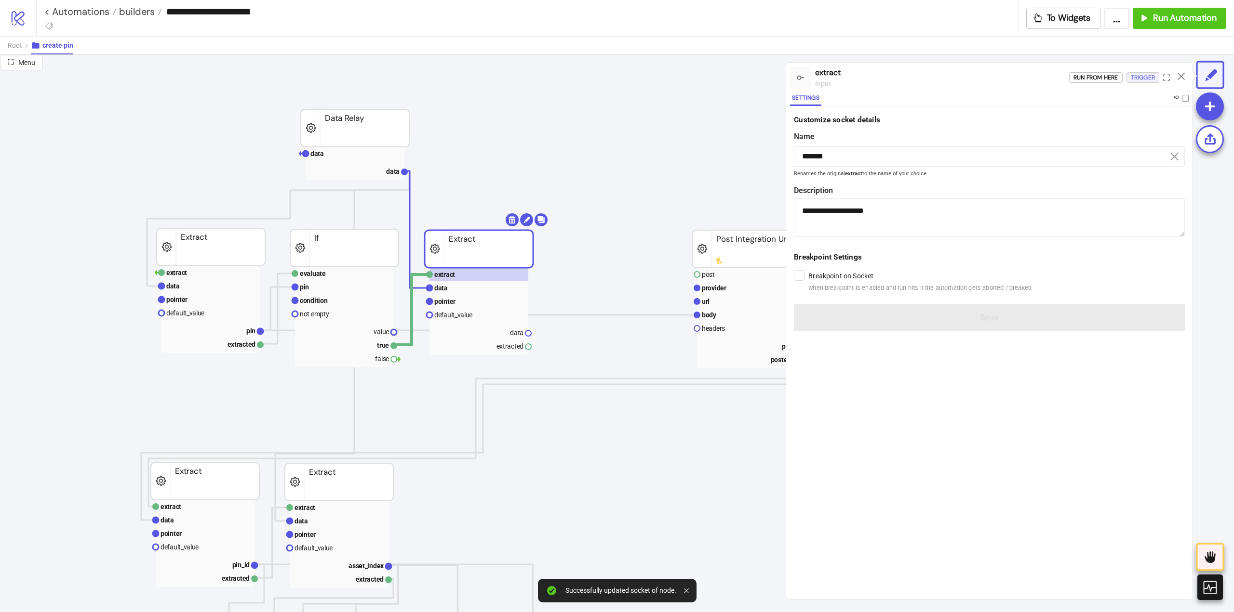
click at [1130, 78] on div "Trigger" at bounding box center [1142, 77] width 24 height 11
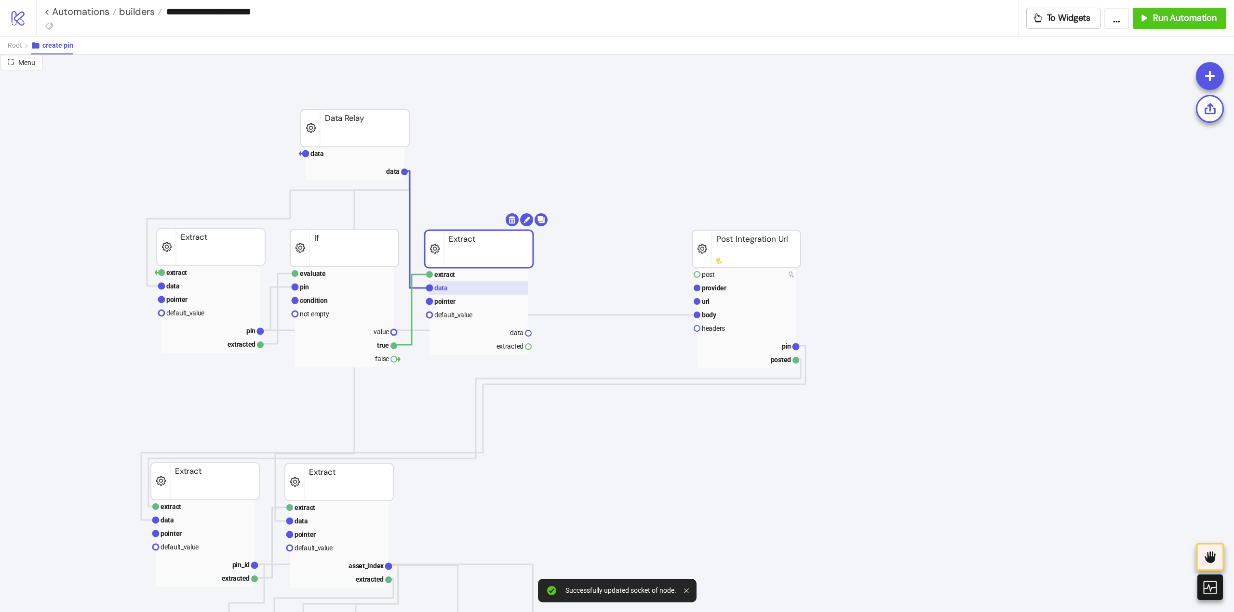
click at [448, 294] on rect at bounding box center [478, 287] width 99 height 13
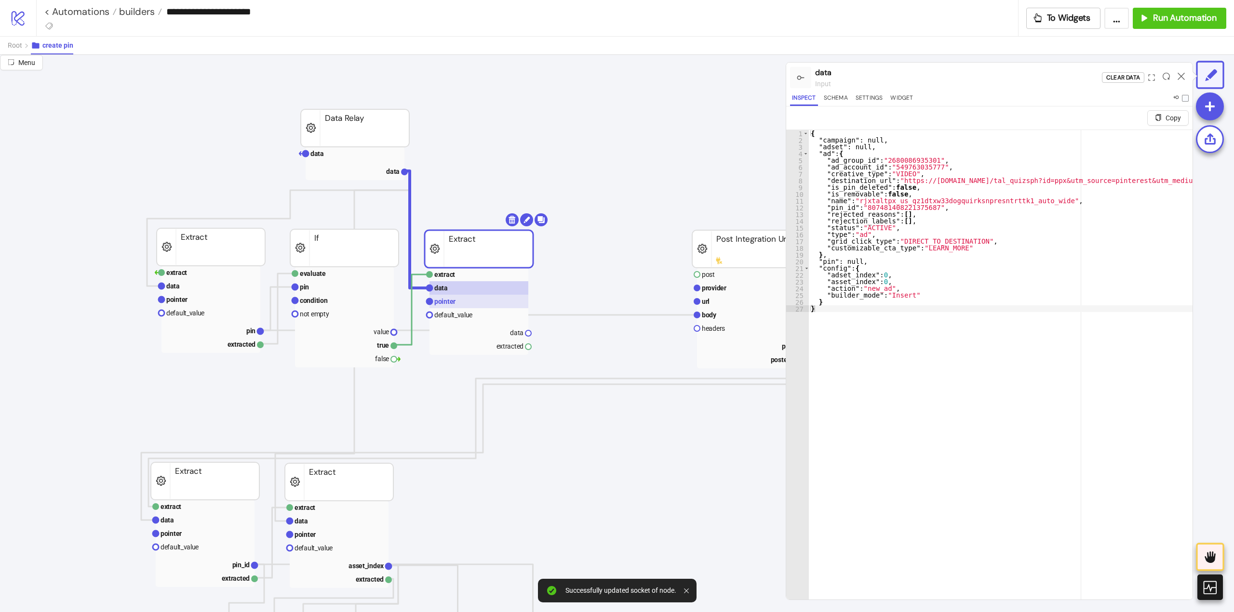
click at [447, 303] on text "pointer" at bounding box center [444, 302] width 21 height 8
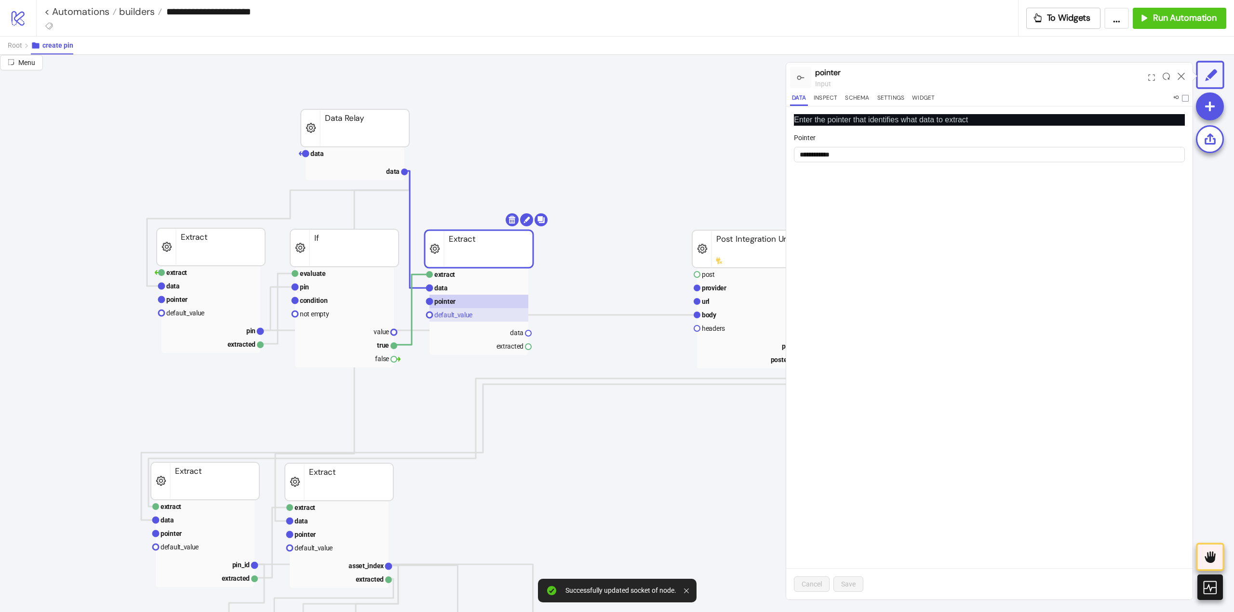
click at [484, 321] on rect at bounding box center [478, 314] width 99 height 13
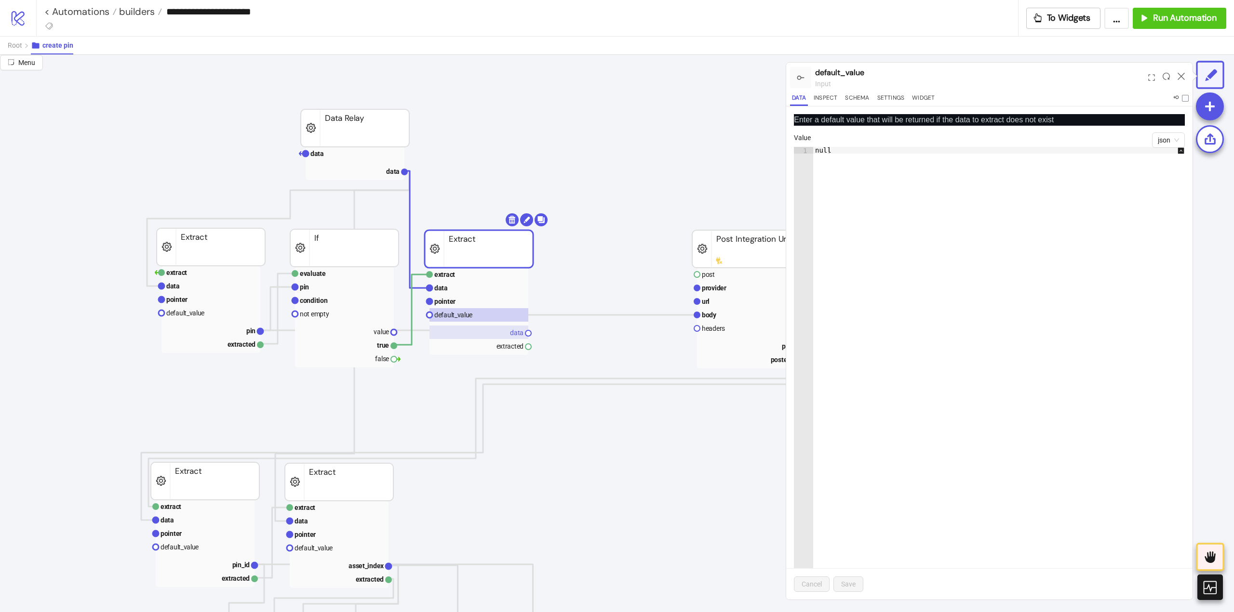
click at [508, 333] on rect at bounding box center [478, 332] width 99 height 13
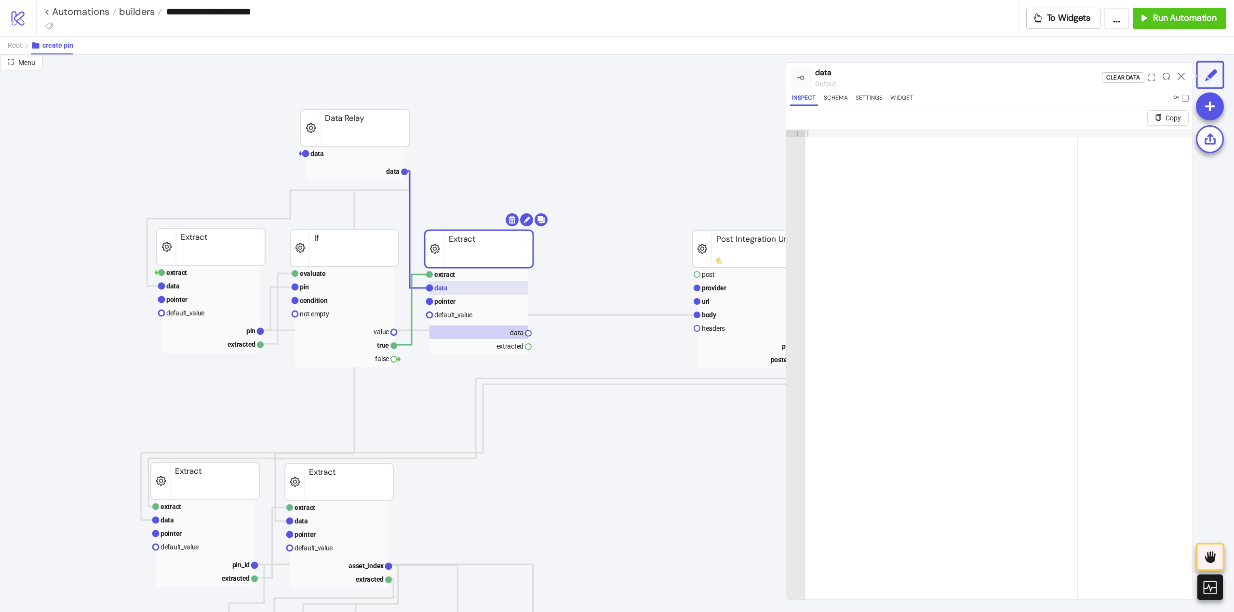
click at [460, 286] on rect at bounding box center [478, 287] width 99 height 13
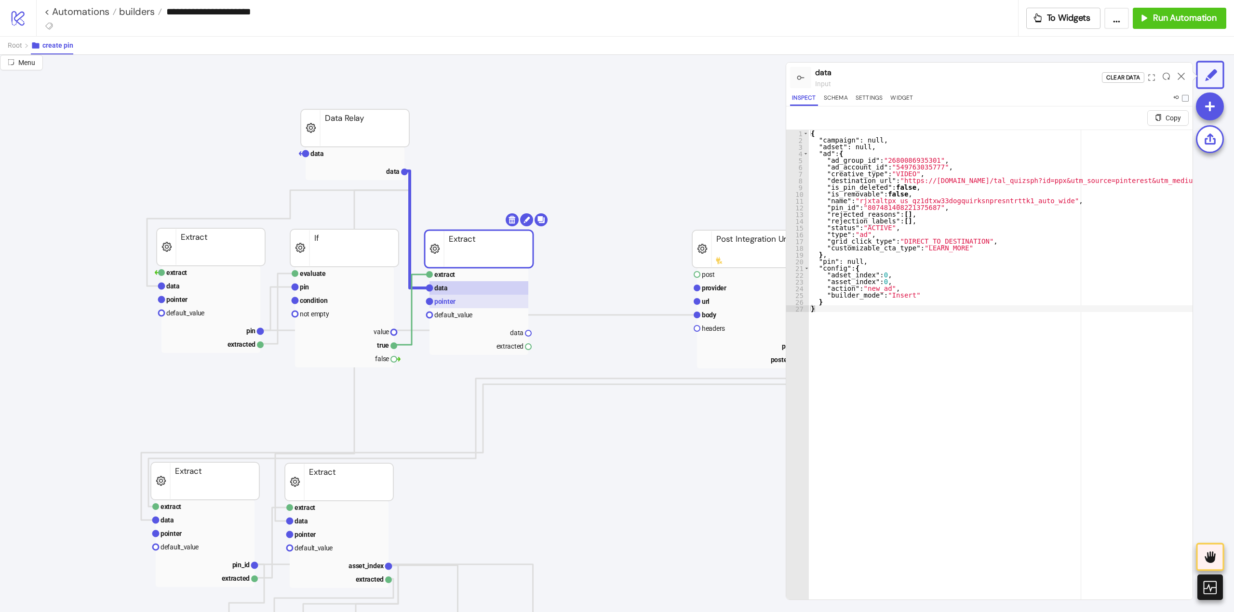
drag, startPoint x: 454, startPoint y: 304, endPoint x: 503, endPoint y: 303, distance: 48.7
click at [455, 304] on g "pointer" at bounding box center [478, 301] width 99 height 13
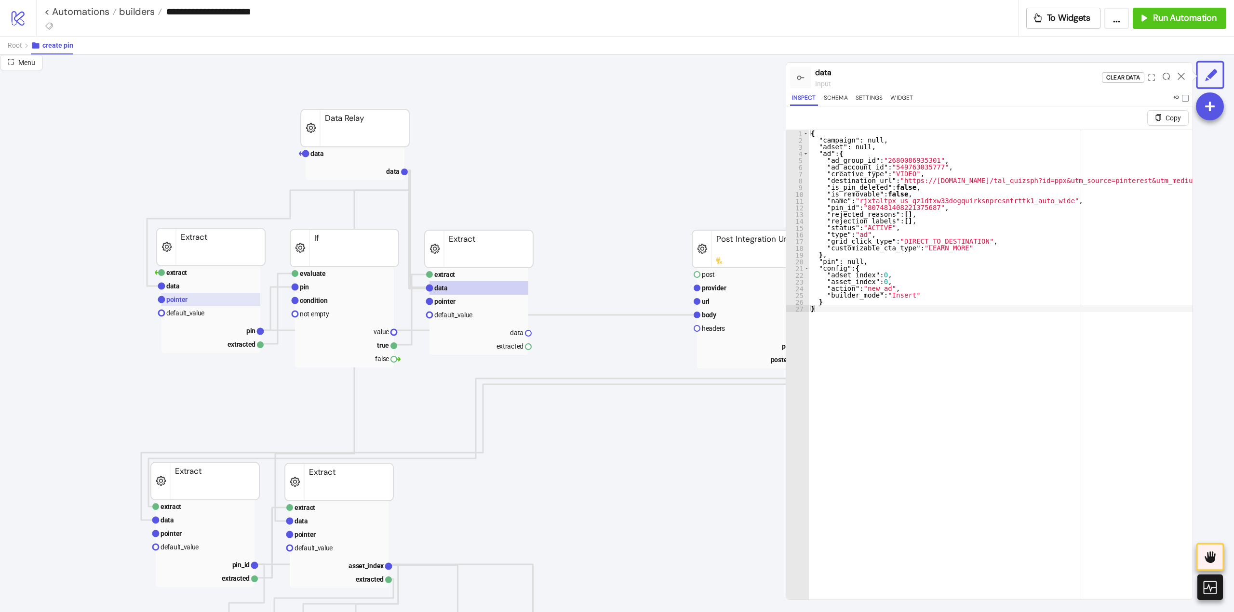
drag, startPoint x: 224, startPoint y: 299, endPoint x: 246, endPoint y: 299, distance: 22.6
click at [224, 299] on rect at bounding box center [210, 299] width 99 height 13
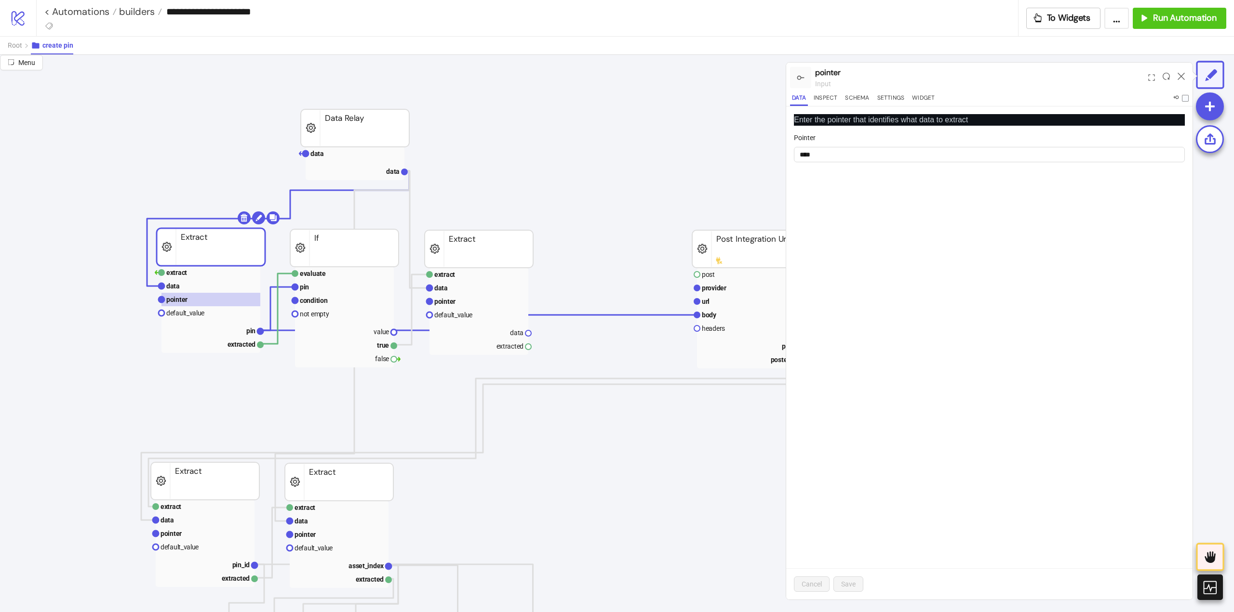
scroll to position [96, 0]
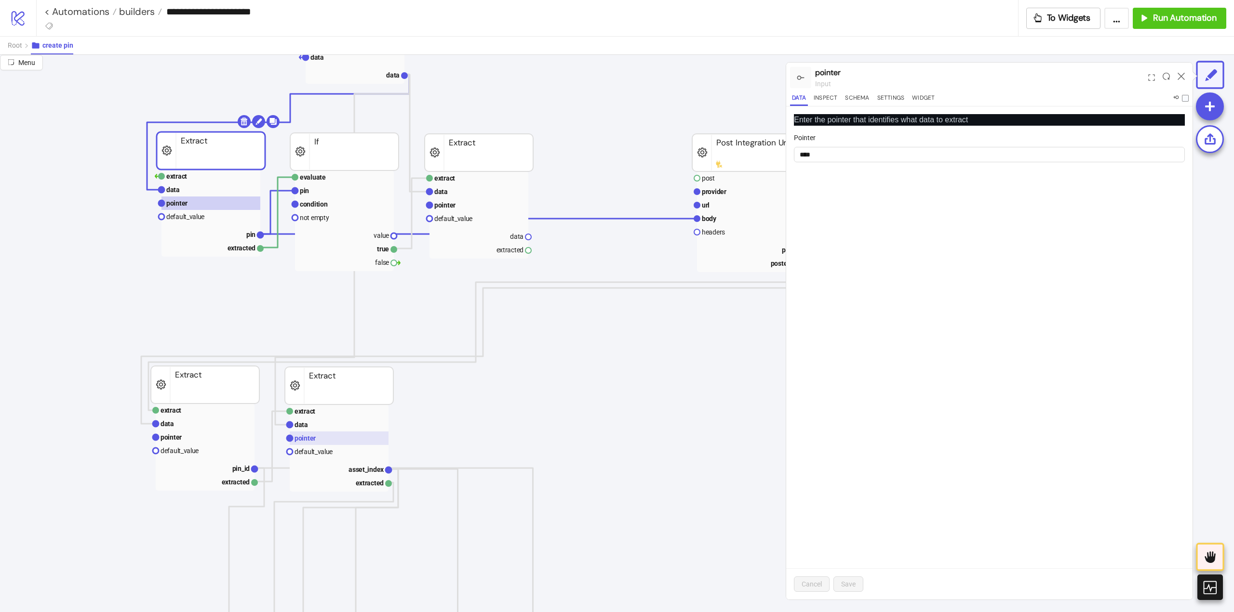
click at [297, 439] on text "pointer" at bounding box center [304, 439] width 21 height 8
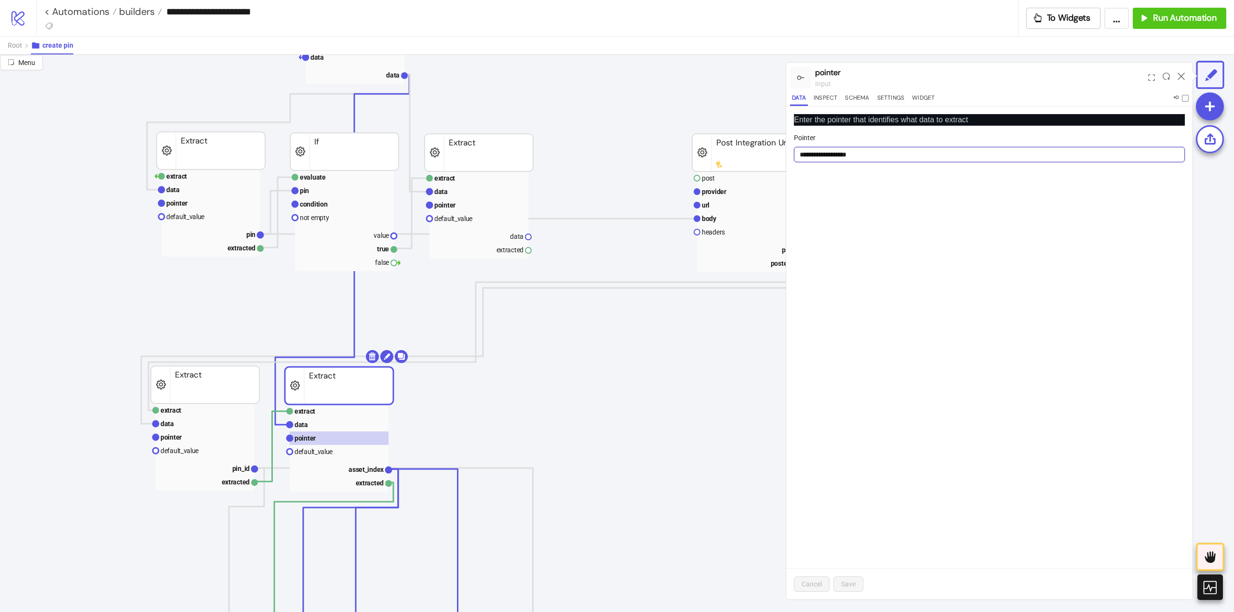
drag, startPoint x: 824, startPoint y: 154, endPoint x: 752, endPoint y: 156, distance: 71.3
click at [752, 156] on div "**********" at bounding box center [617, 334] width 1234 height 558
drag, startPoint x: 463, startPoint y: 204, endPoint x: 724, endPoint y: 193, distance: 261.4
click at [465, 202] on rect at bounding box center [478, 205] width 99 height 13
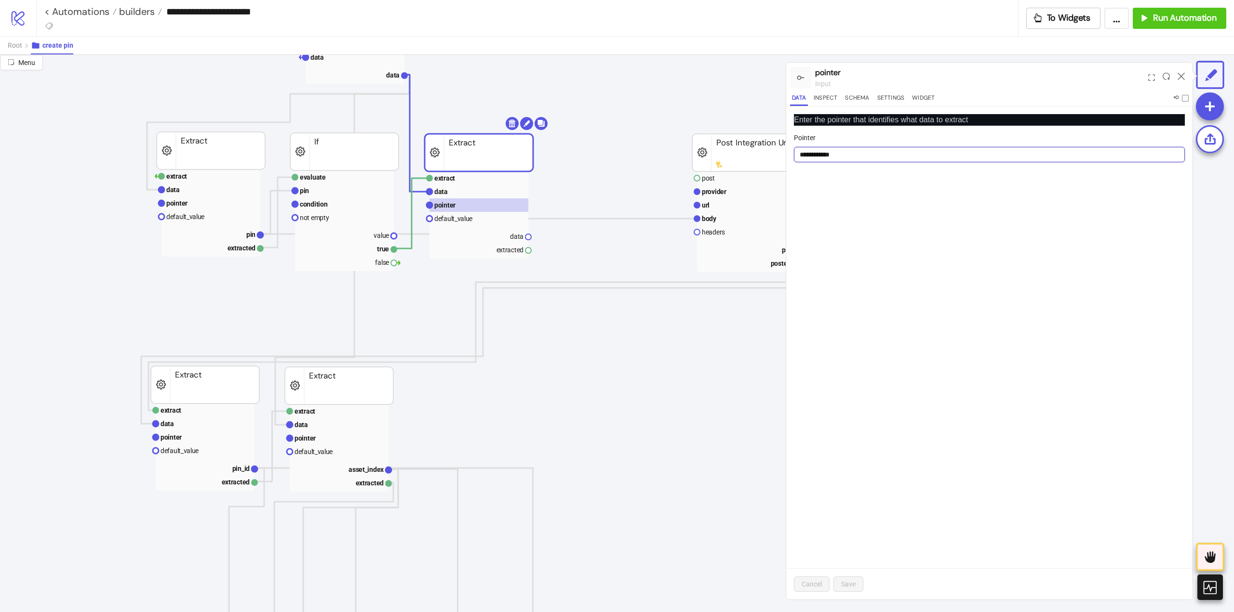
drag, startPoint x: 801, startPoint y: 152, endPoint x: 792, endPoint y: 160, distance: 12.6
click at [791, 155] on div "**********" at bounding box center [989, 352] width 406 height 493
paste input "*******"
type input "**********"
click at [851, 587] on span "Save" at bounding box center [848, 585] width 14 height 8
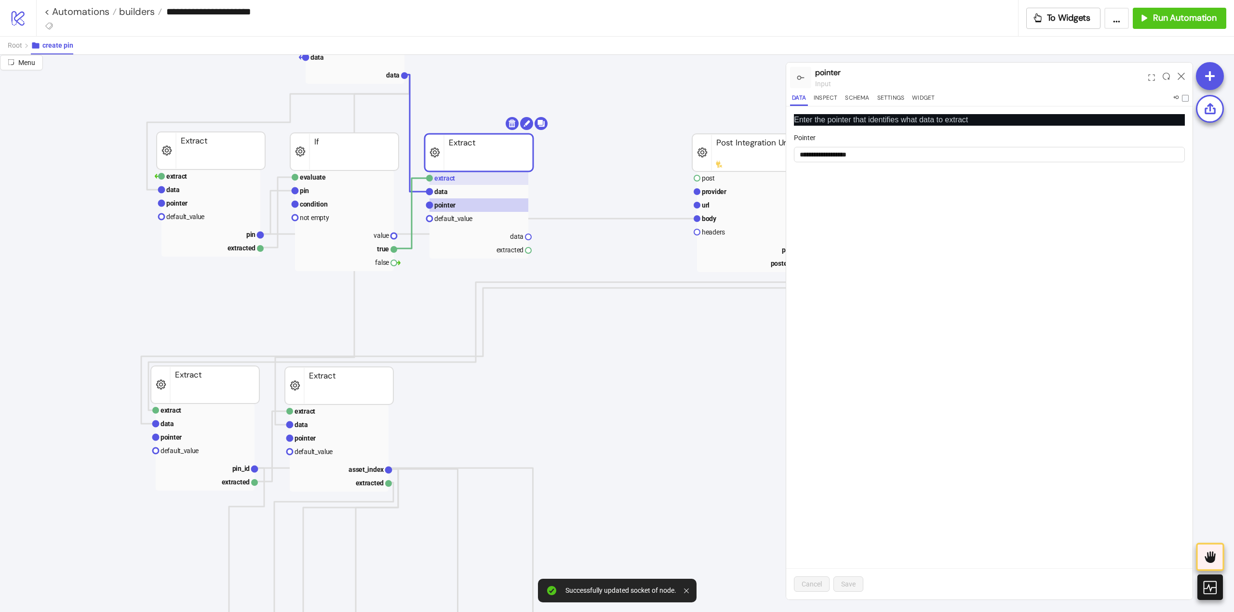
click at [465, 176] on rect at bounding box center [478, 178] width 99 height 13
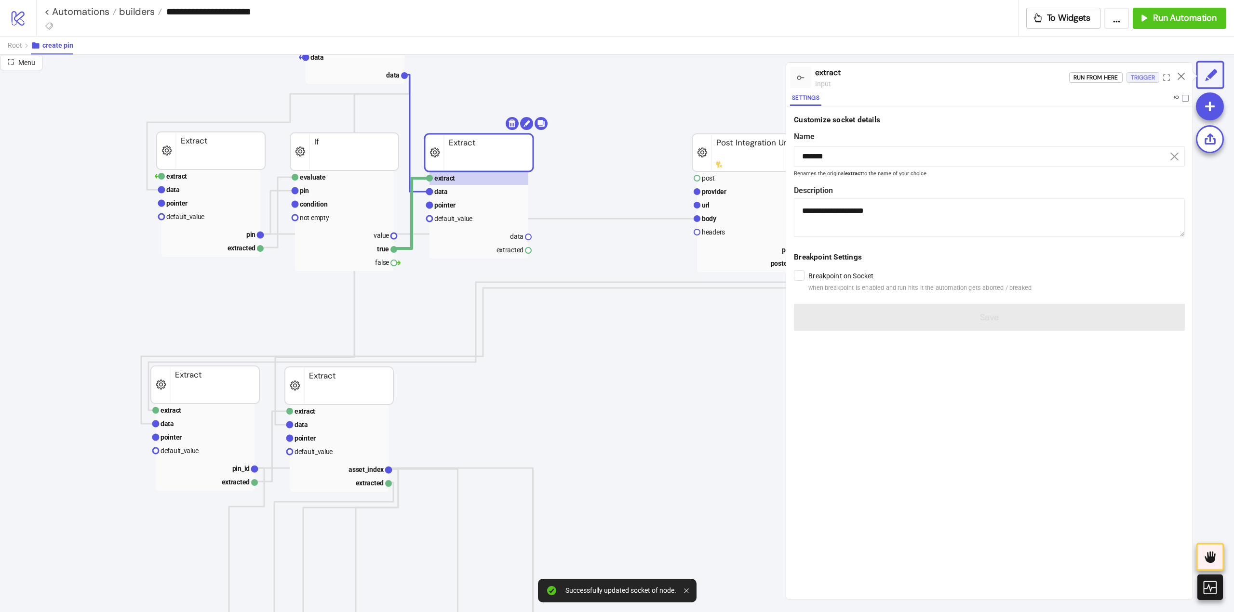
click at [1146, 80] on div "Trigger" at bounding box center [1142, 77] width 24 height 11
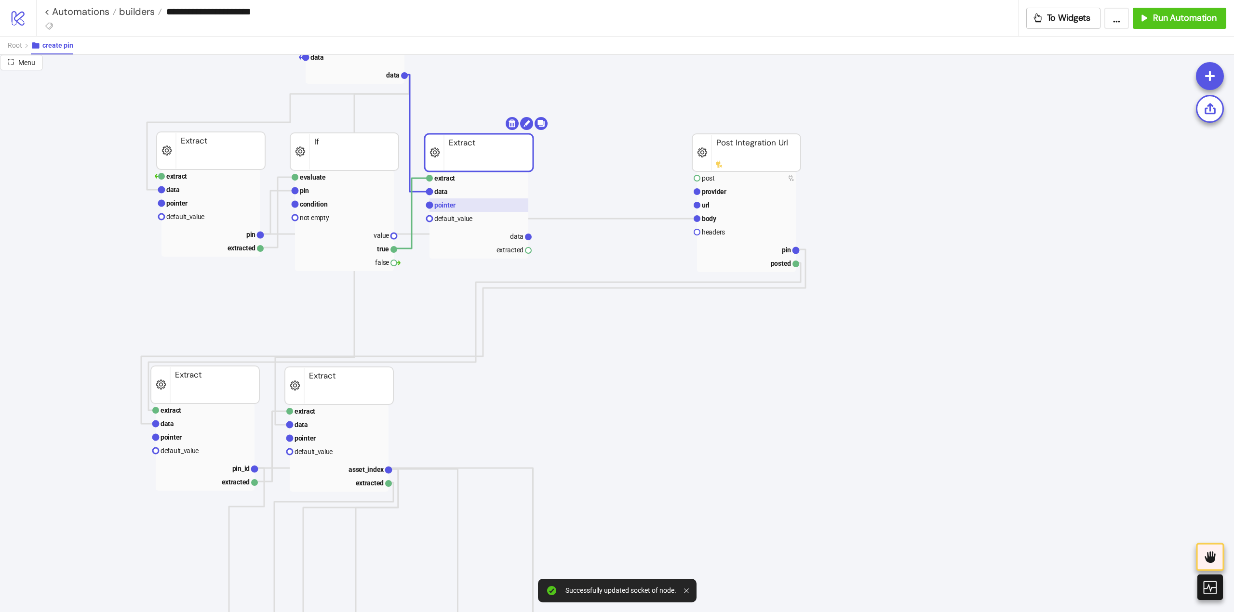
click at [450, 206] on text "pointer" at bounding box center [444, 205] width 21 height 8
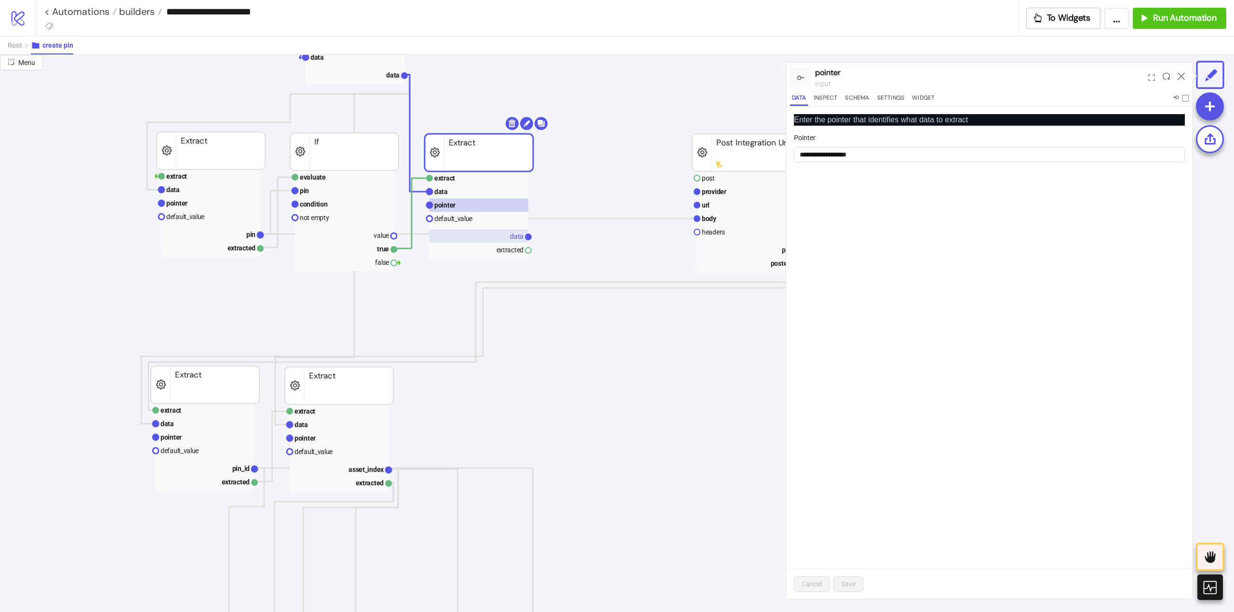
click at [507, 240] on rect at bounding box center [478, 235] width 99 height 13
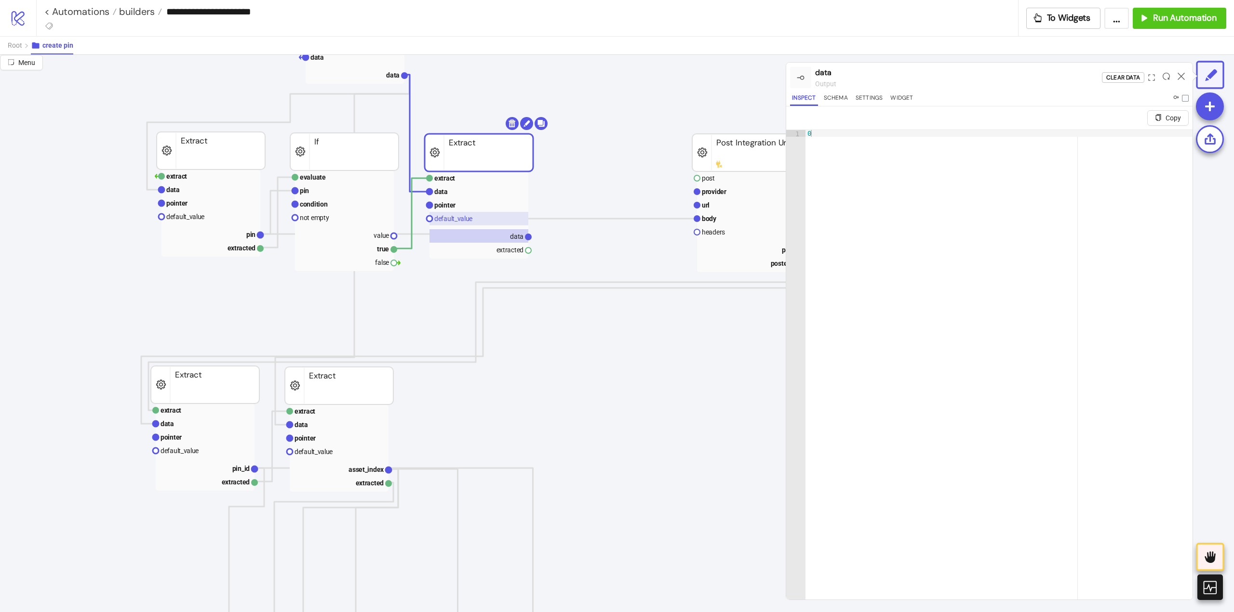
scroll to position [96, 145]
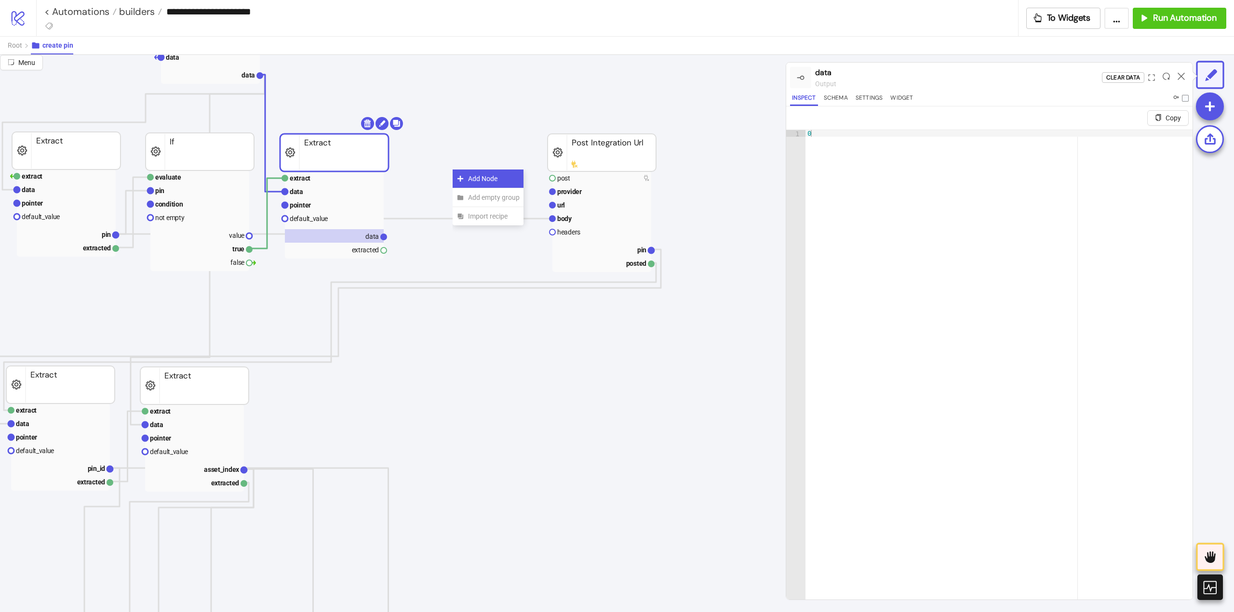
click at [461, 173] on div "Add Node" at bounding box center [487, 179] width 71 height 19
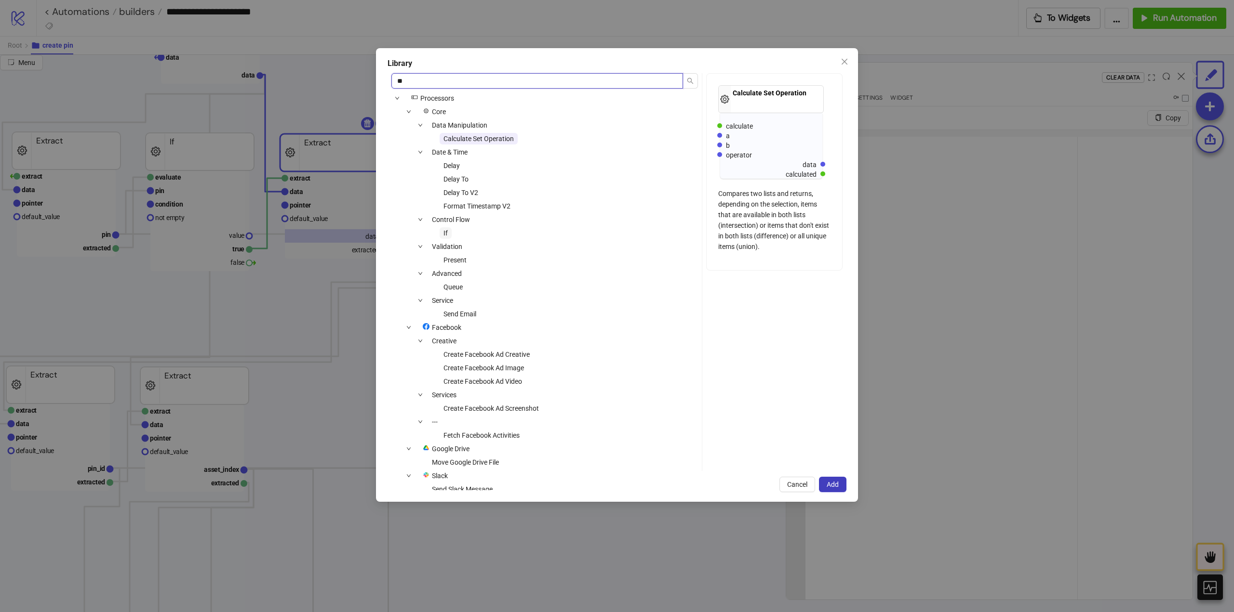
type input "**"
click at [444, 227] on span "If" at bounding box center [445, 233] width 12 height 12
click at [830, 484] on span "Add" at bounding box center [832, 485] width 12 height 8
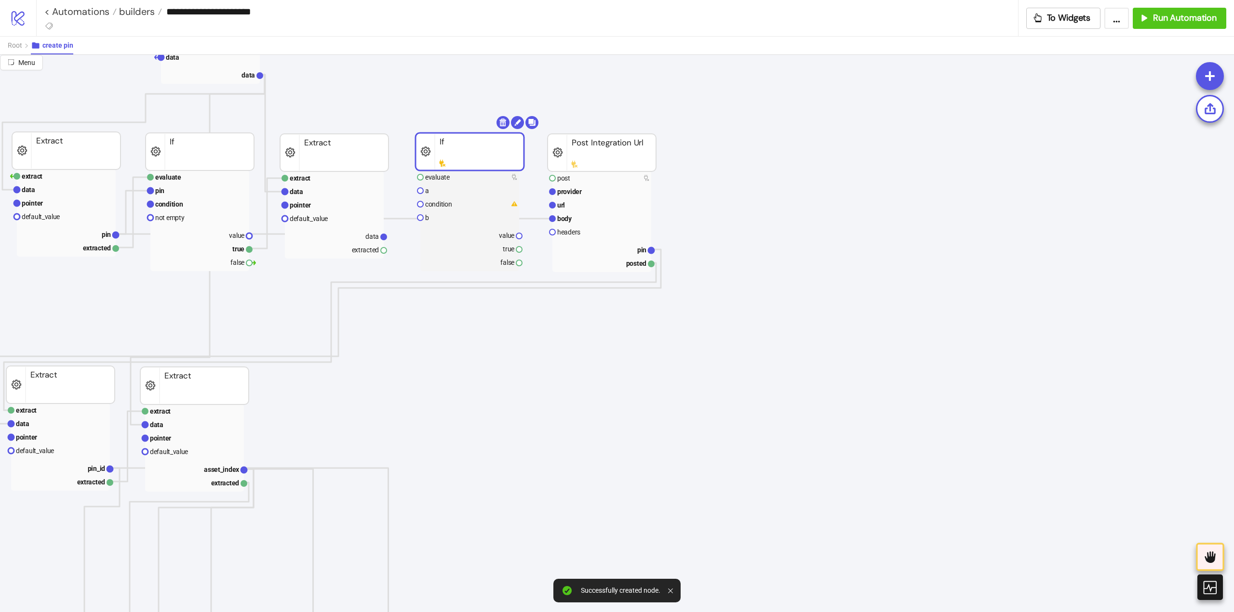
drag, startPoint x: 483, startPoint y: 186, endPoint x: 447, endPoint y: 152, distance: 49.8
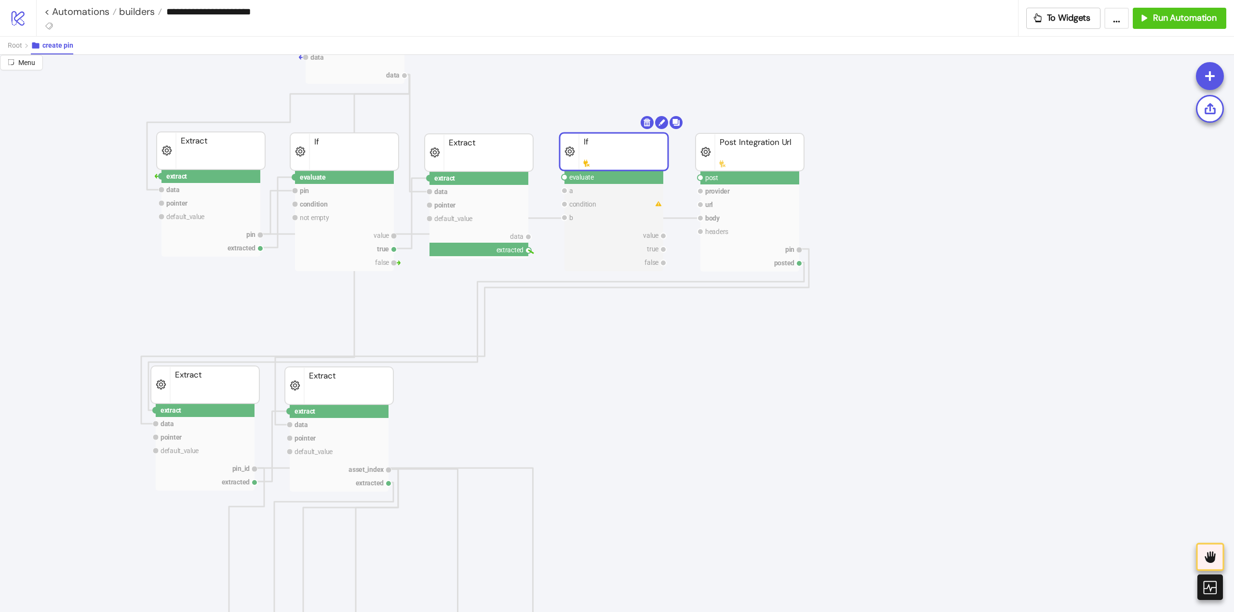
drag, startPoint x: 528, startPoint y: 252, endPoint x: 560, endPoint y: 231, distance: 38.2
click at [564, 177] on circle at bounding box center [564, 177] width 6 height 6
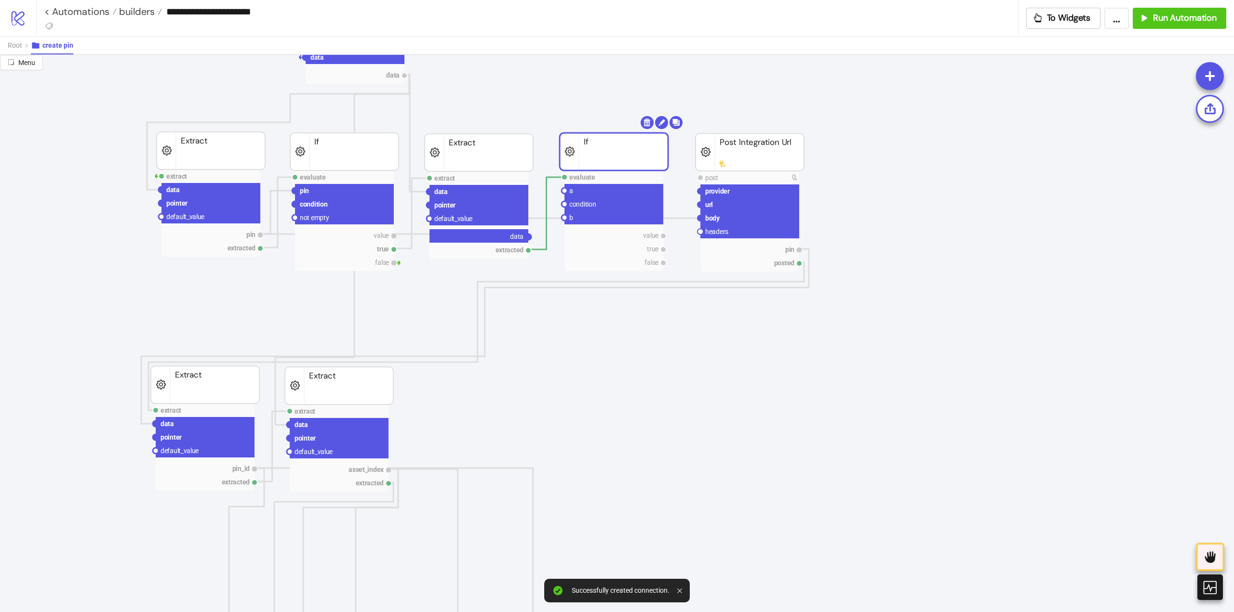
drag, startPoint x: 528, startPoint y: 237, endPoint x: 551, endPoint y: 234, distance: 23.3
click at [565, 192] on circle at bounding box center [564, 191] width 6 height 6
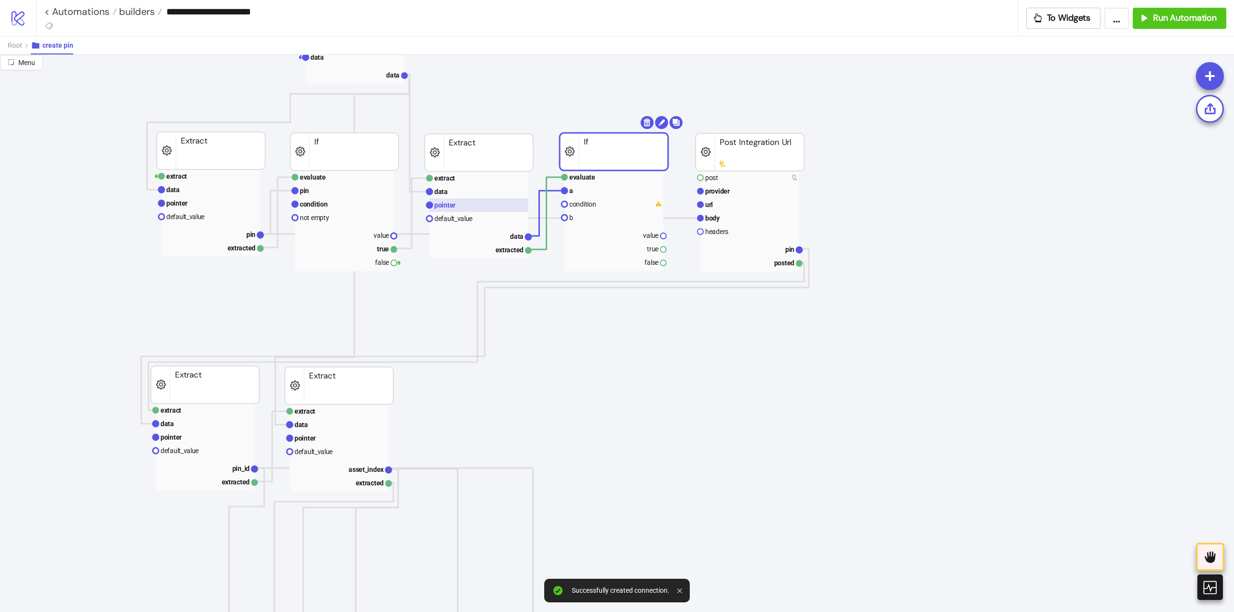
click at [462, 206] on rect at bounding box center [478, 205] width 99 height 13
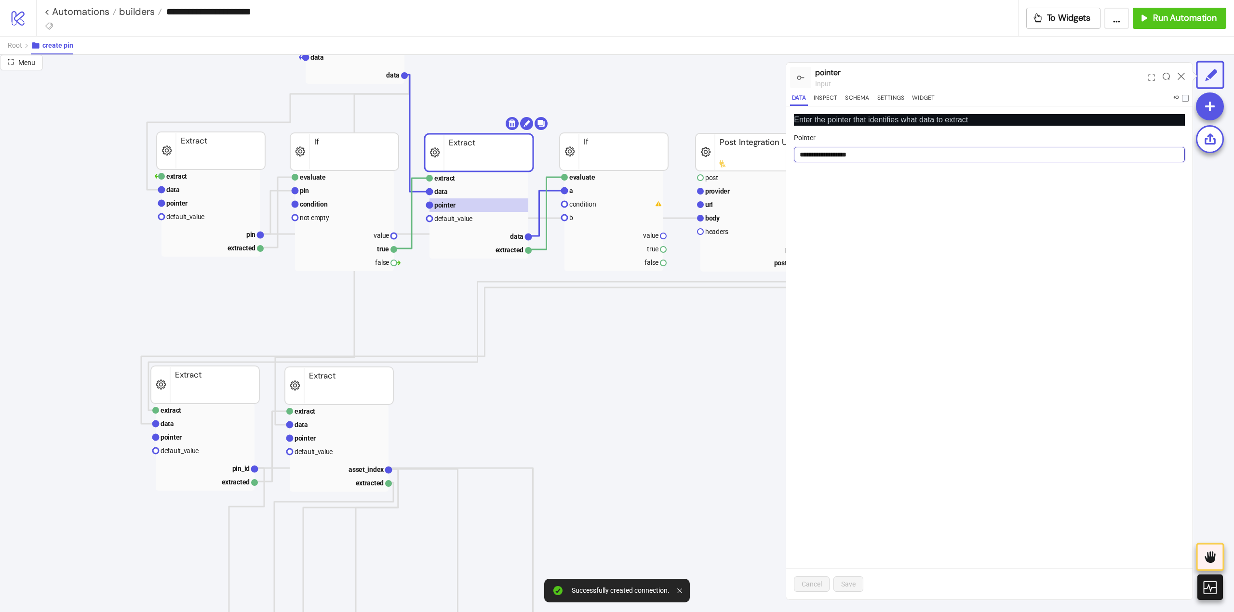
click at [834, 154] on input "**********" at bounding box center [989, 154] width 391 height 15
drag, startPoint x: 509, startPoint y: 238, endPoint x: 536, endPoint y: 235, distance: 26.7
click at [510, 238] on g "data" at bounding box center [478, 235] width 99 height 13
click at [514, 236] on text "data" at bounding box center [516, 237] width 13 height 8
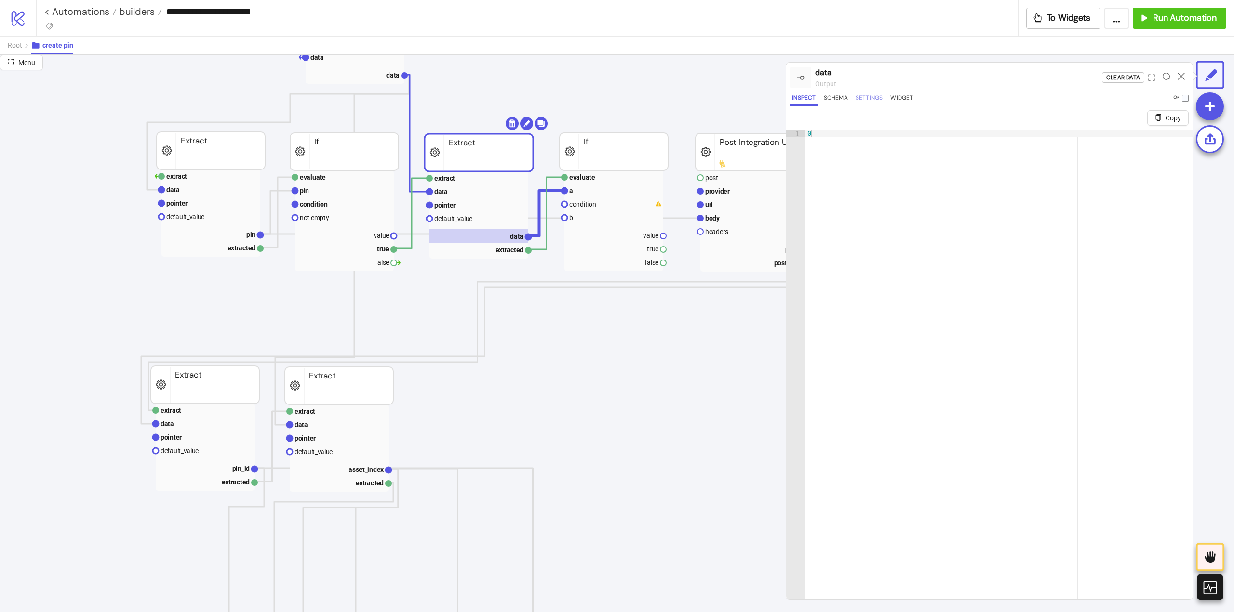
click at [860, 101] on button "Settings" at bounding box center [868, 99] width 31 height 13
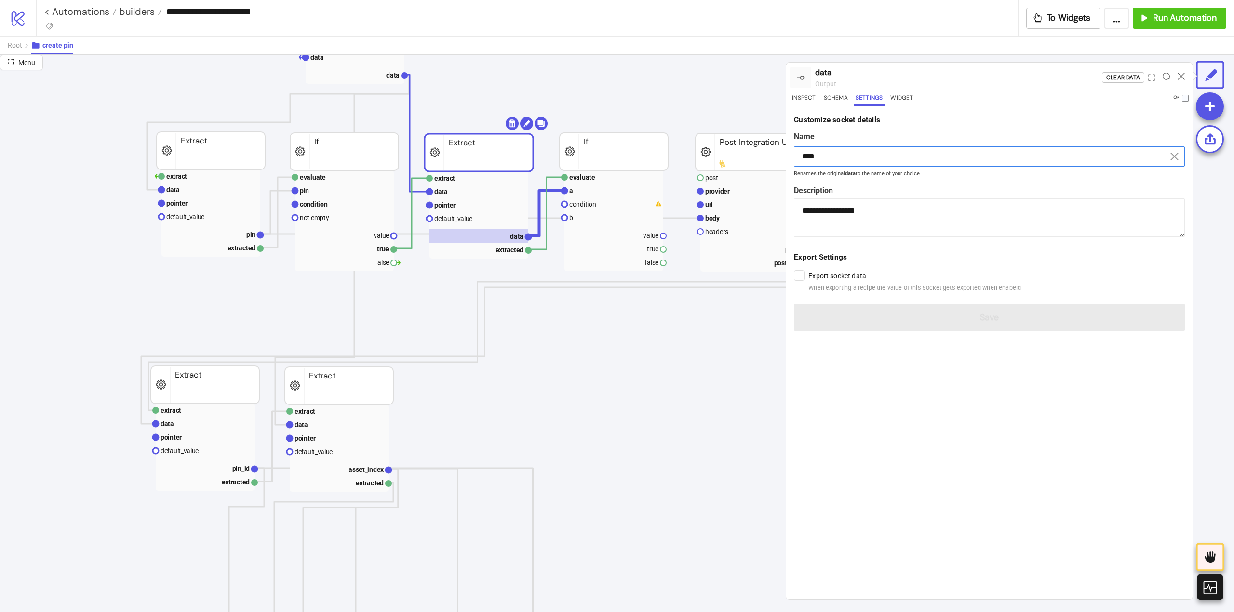
click at [841, 158] on input "****" at bounding box center [989, 156] width 391 height 20
drag, startPoint x: 841, startPoint y: 158, endPoint x: 850, endPoint y: 173, distance: 17.5
click at [843, 161] on input "****" at bounding box center [989, 156] width 391 height 20
paste input "*******"
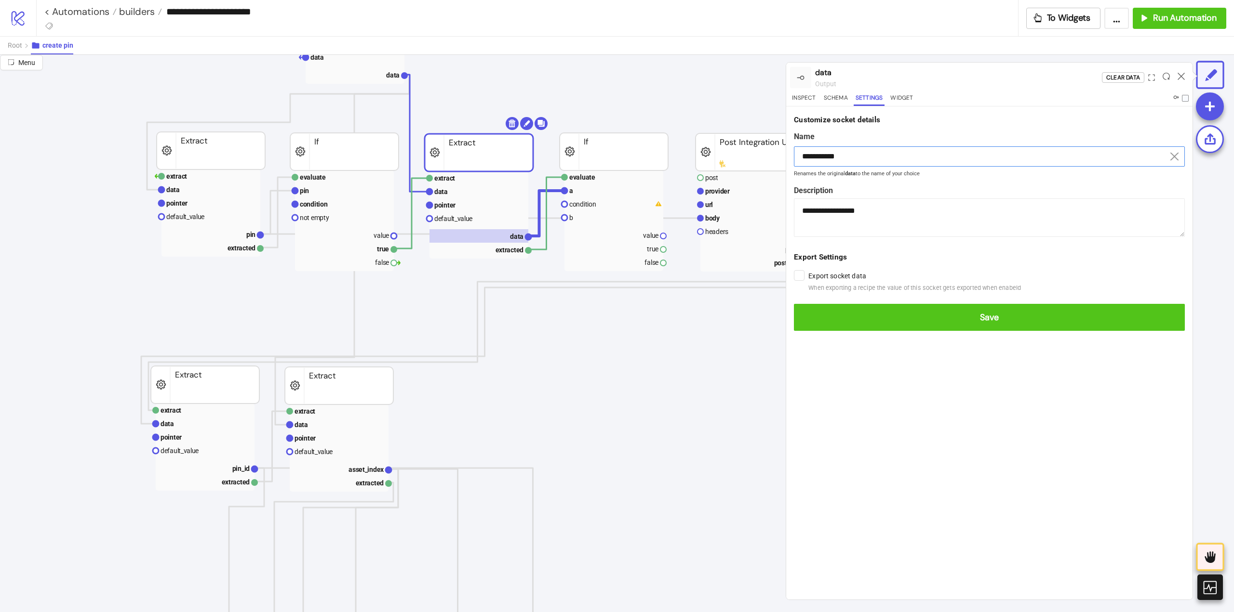
click at [794, 304] on button "Save" at bounding box center [989, 317] width 391 height 27
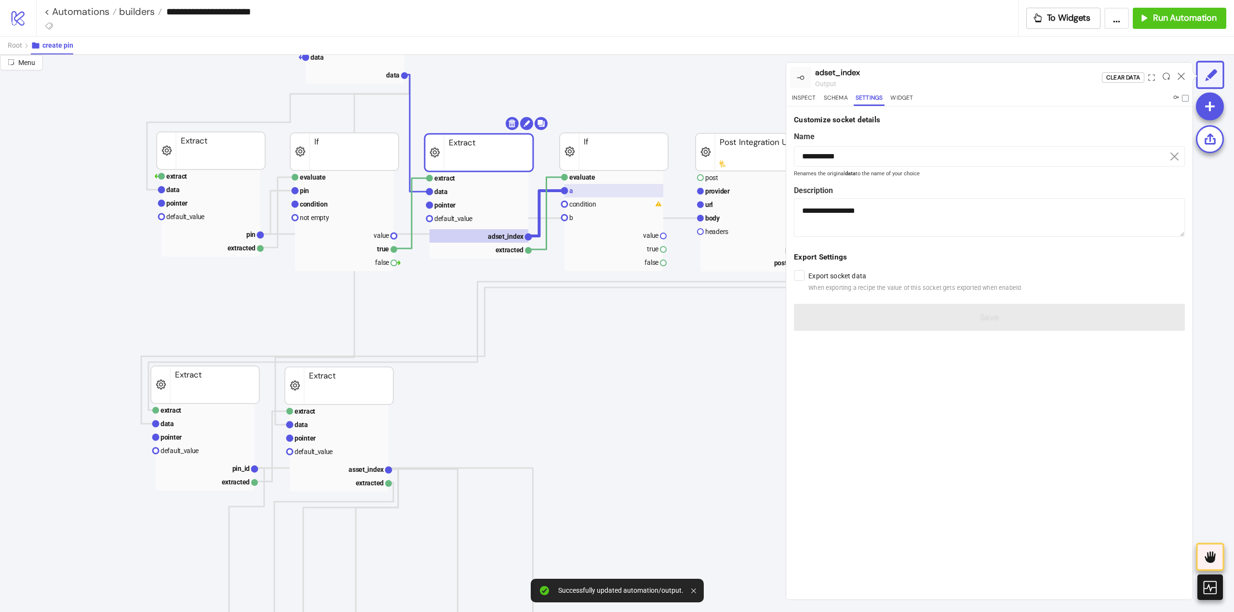
click at [609, 194] on rect at bounding box center [613, 190] width 99 height 13
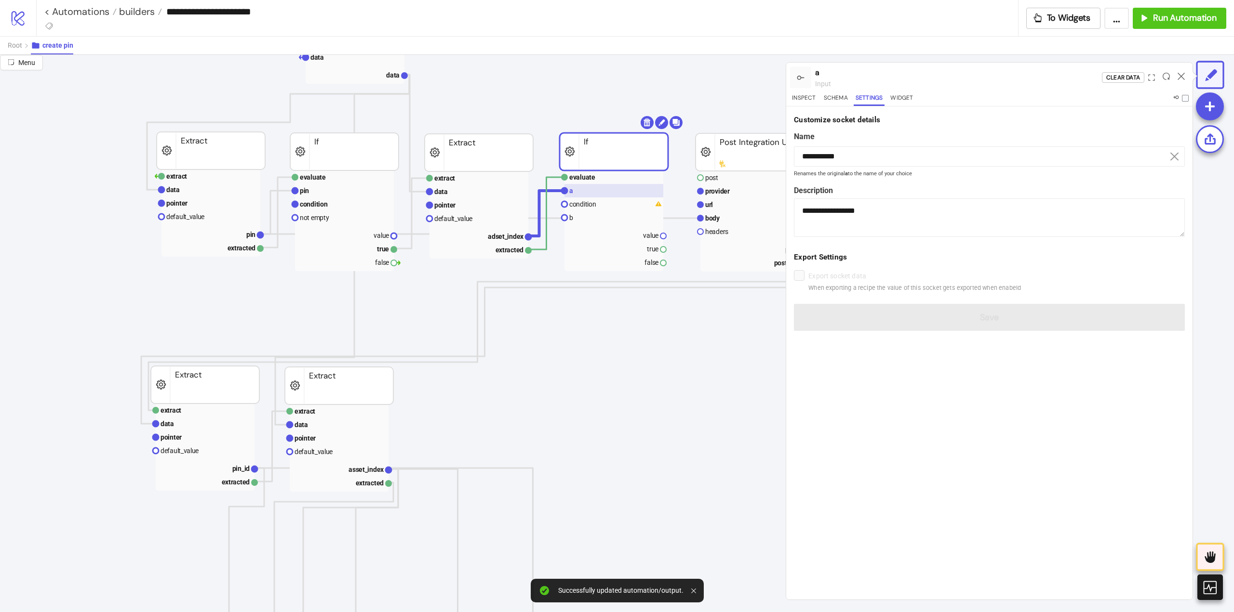
type input "*"
type textarea "**********"
click at [822, 147] on input "*" at bounding box center [989, 156] width 391 height 20
paste input "**********"
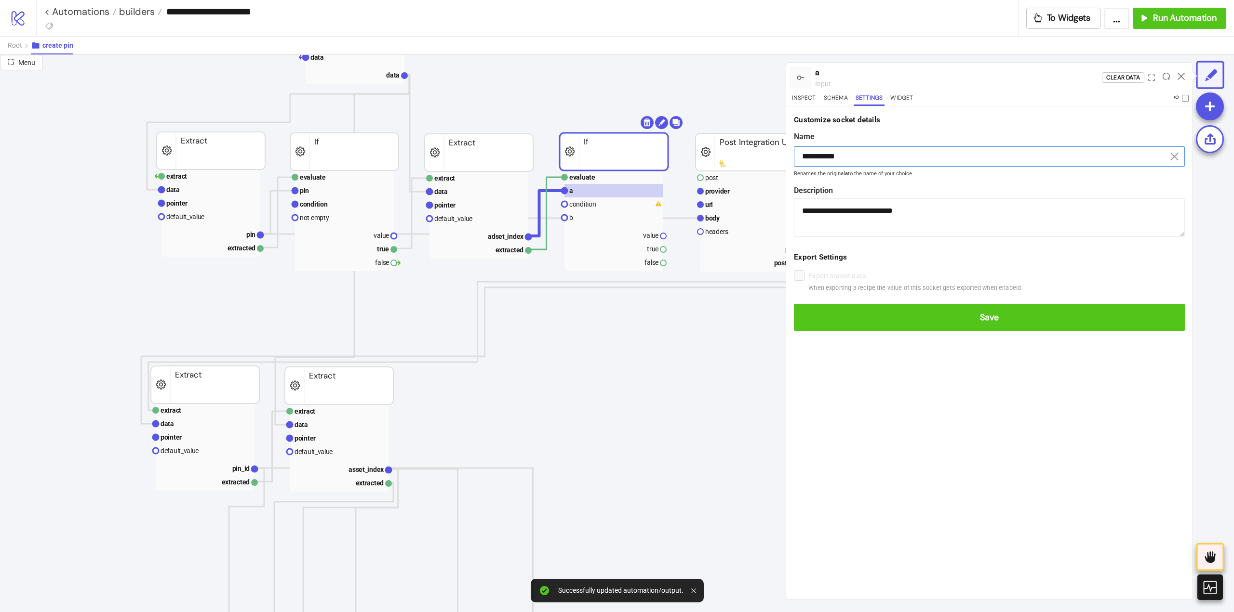
type input "**********"
click at [794, 304] on button "Save" at bounding box center [989, 317] width 391 height 27
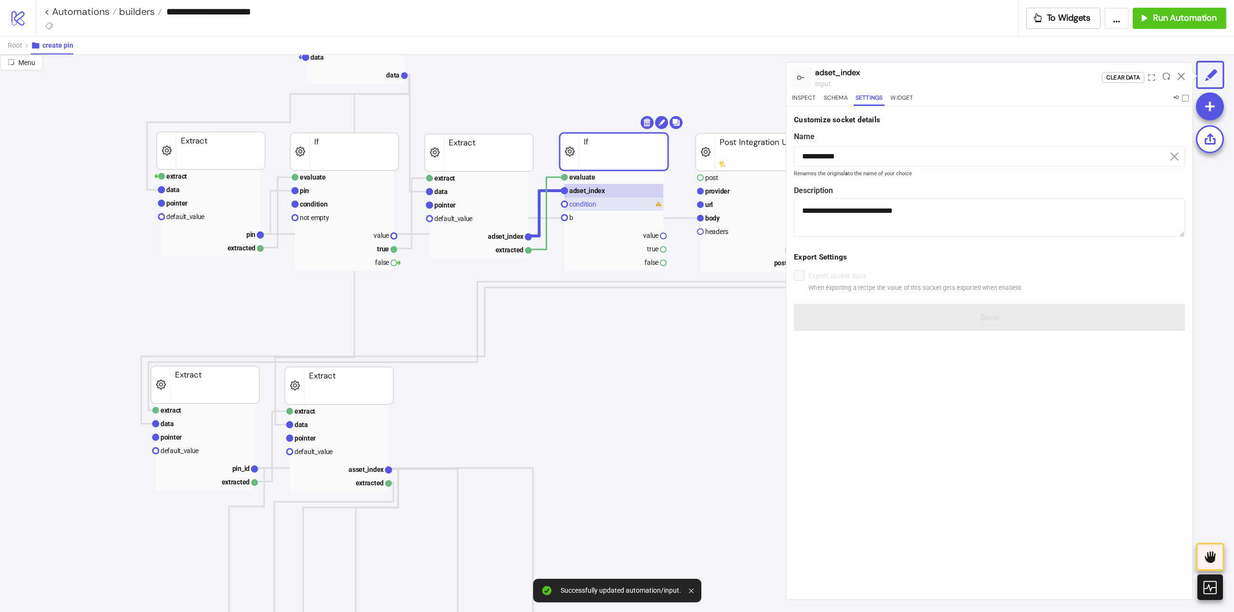
click at [616, 208] on rect at bounding box center [613, 204] width 99 height 13
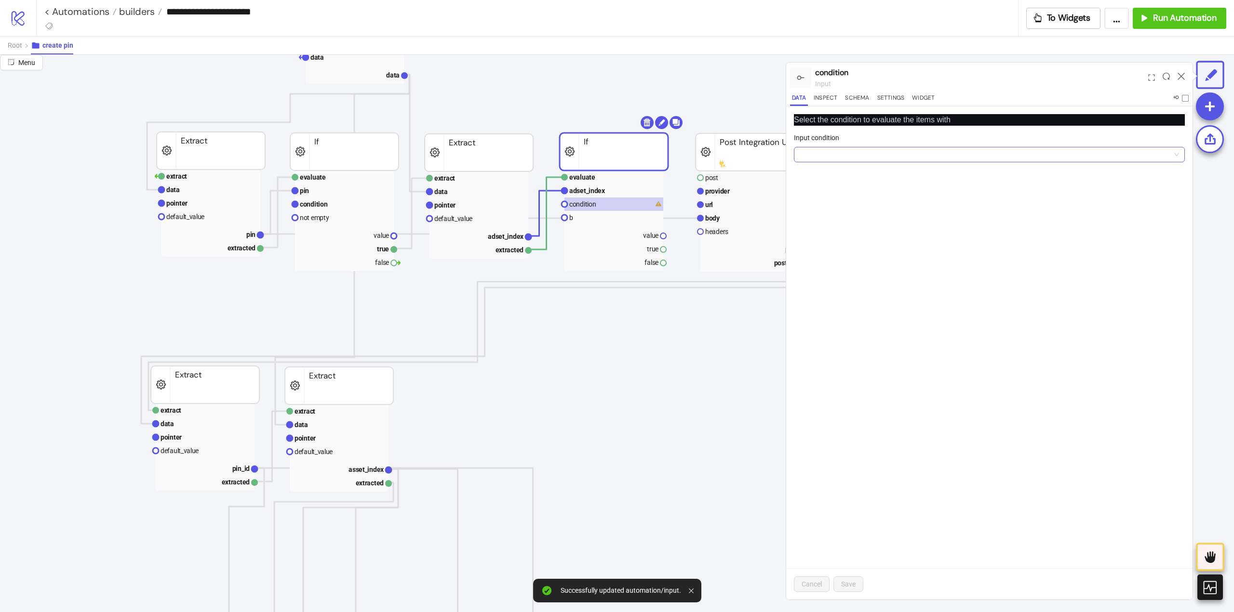
click at [817, 159] on input "Input condition" at bounding box center [984, 154] width 371 height 14
click at [820, 206] on div "a == b (equal)" at bounding box center [988, 204] width 375 height 11
click at [812, 145] on div "Input condition" at bounding box center [989, 140] width 391 height 14
click at [812, 152] on span "a != b (not equal)" at bounding box center [988, 154] width 379 height 14
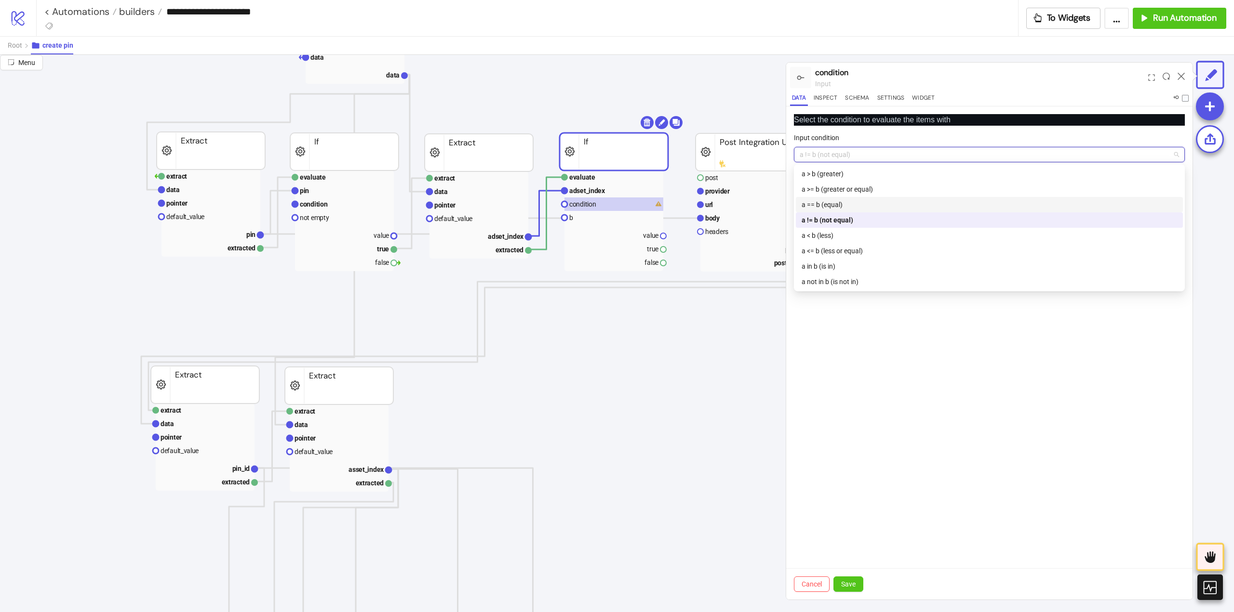
click at [829, 207] on div "a == b (equal)" at bounding box center [988, 204] width 375 height 11
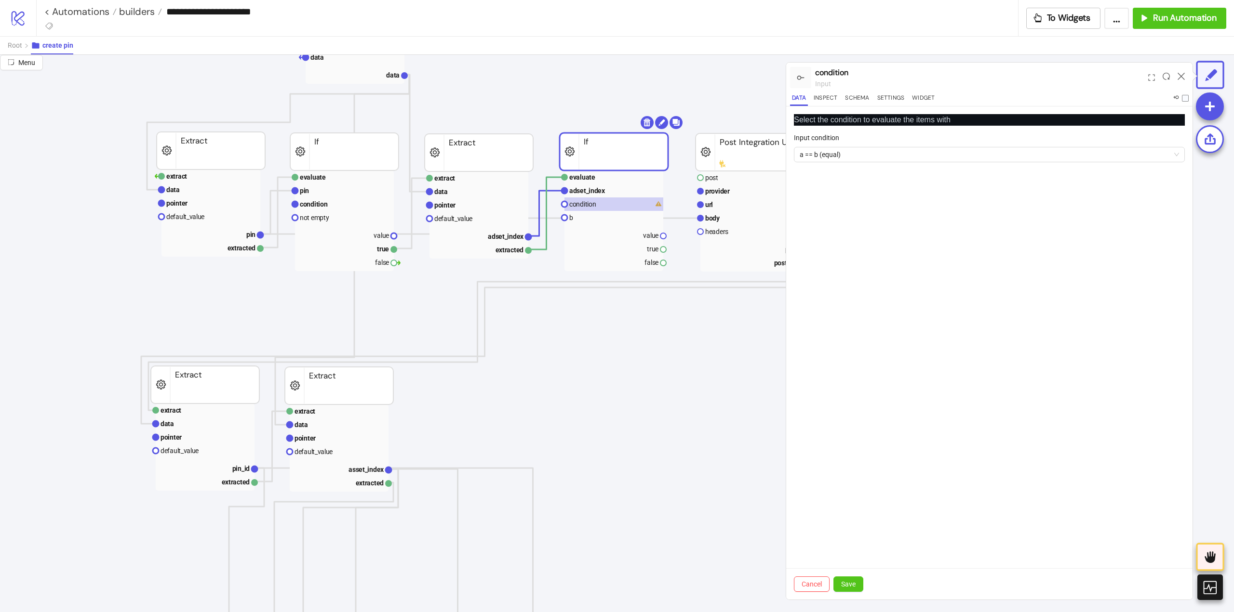
drag, startPoint x: 849, startPoint y: 583, endPoint x: 690, endPoint y: 374, distance: 262.0
click at [849, 582] on span "Save" at bounding box center [848, 585] width 14 height 8
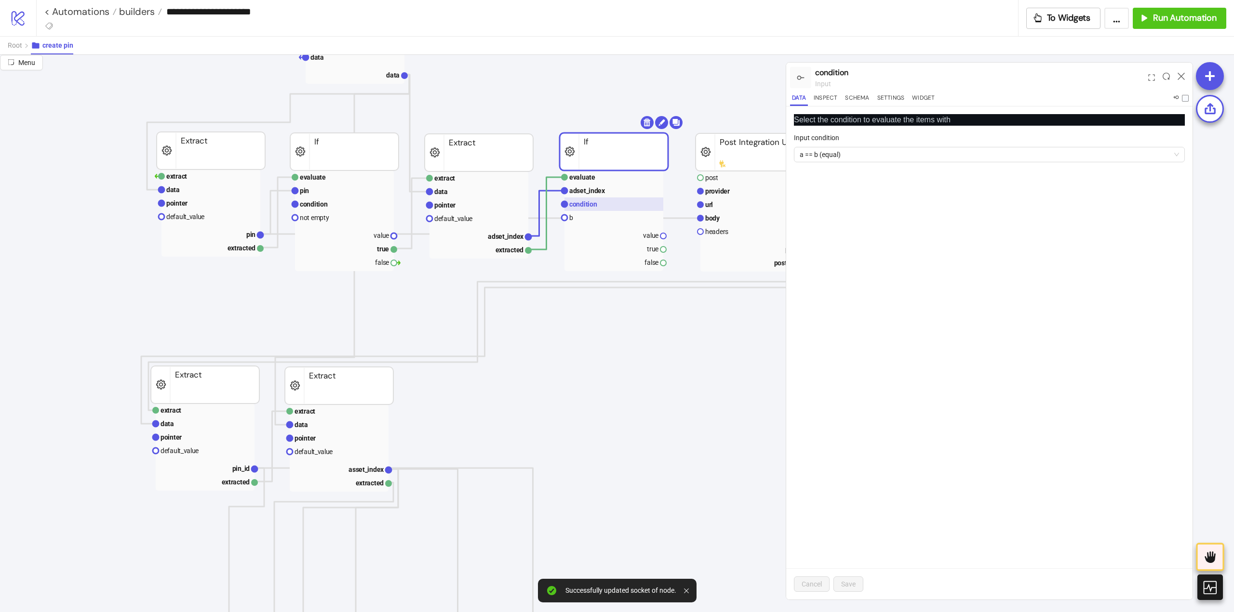
click at [610, 210] on rect at bounding box center [613, 204] width 99 height 13
click at [613, 214] on rect at bounding box center [613, 217] width 99 height 13
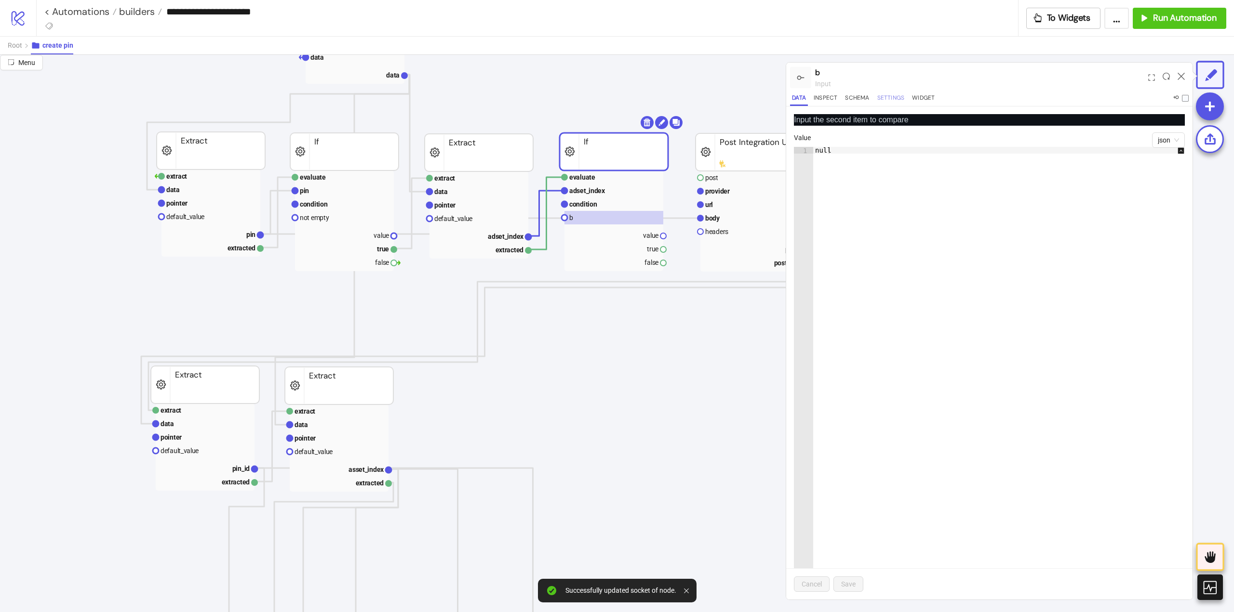
click at [892, 99] on button "Settings" at bounding box center [890, 99] width 31 height 13
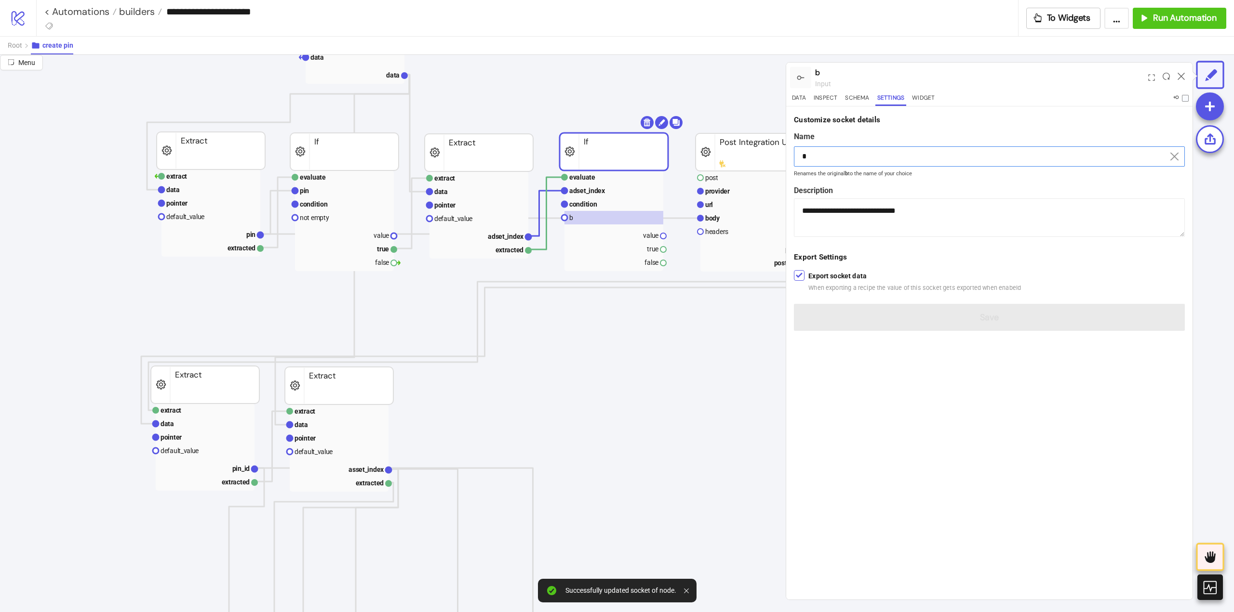
click at [851, 150] on input "*" at bounding box center [989, 156] width 391 height 20
click at [802, 102] on button "Data" at bounding box center [799, 99] width 18 height 13
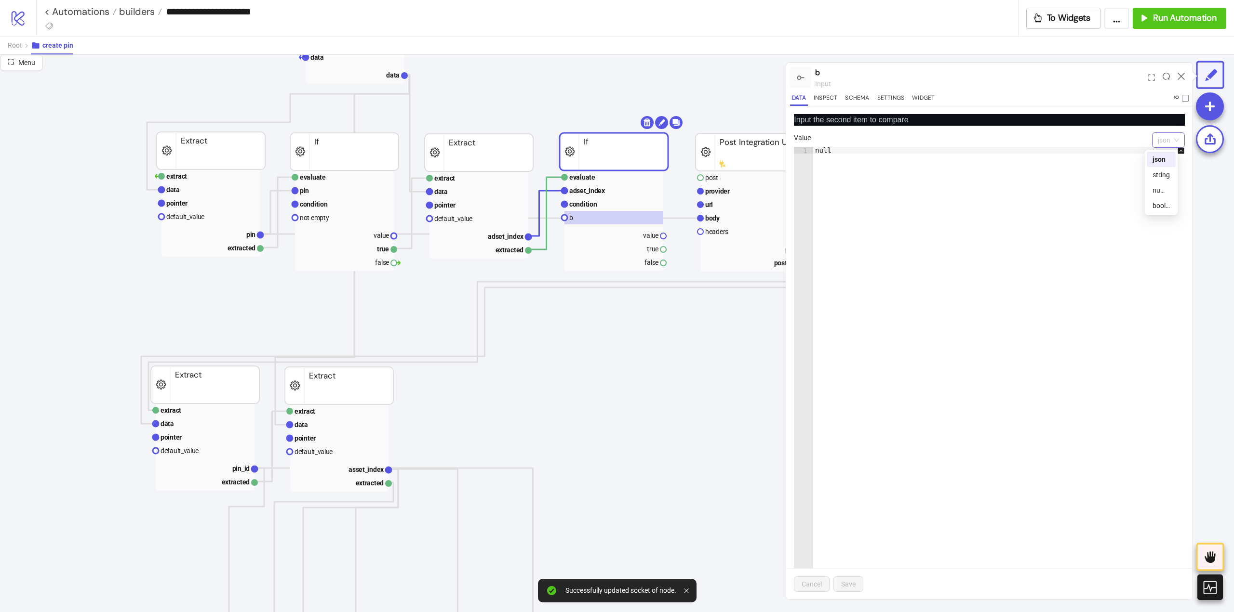
click at [1164, 135] on span "json" at bounding box center [1167, 140] width 21 height 14
drag, startPoint x: 1163, startPoint y: 205, endPoint x: 1160, endPoint y: 188, distance: 17.1
click at [1160, 188] on div "json string number boolean" at bounding box center [1160, 183] width 29 height 62
click at [1155, 191] on div "number" at bounding box center [1160, 190] width 17 height 11
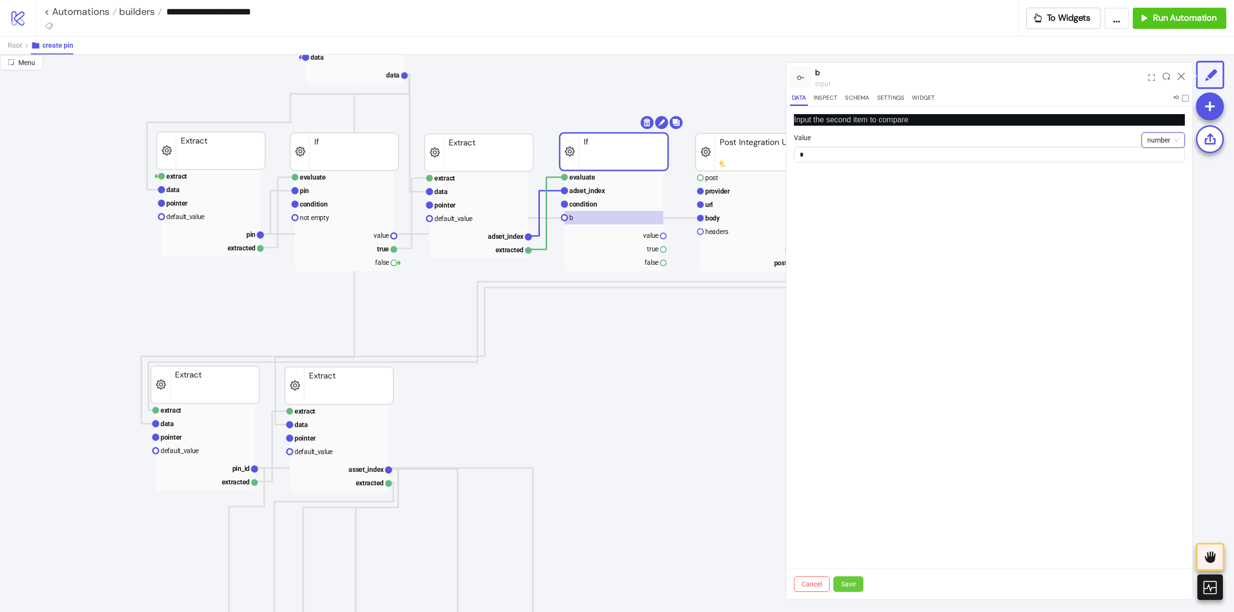
click at [847, 582] on span "Save" at bounding box center [848, 585] width 14 height 8
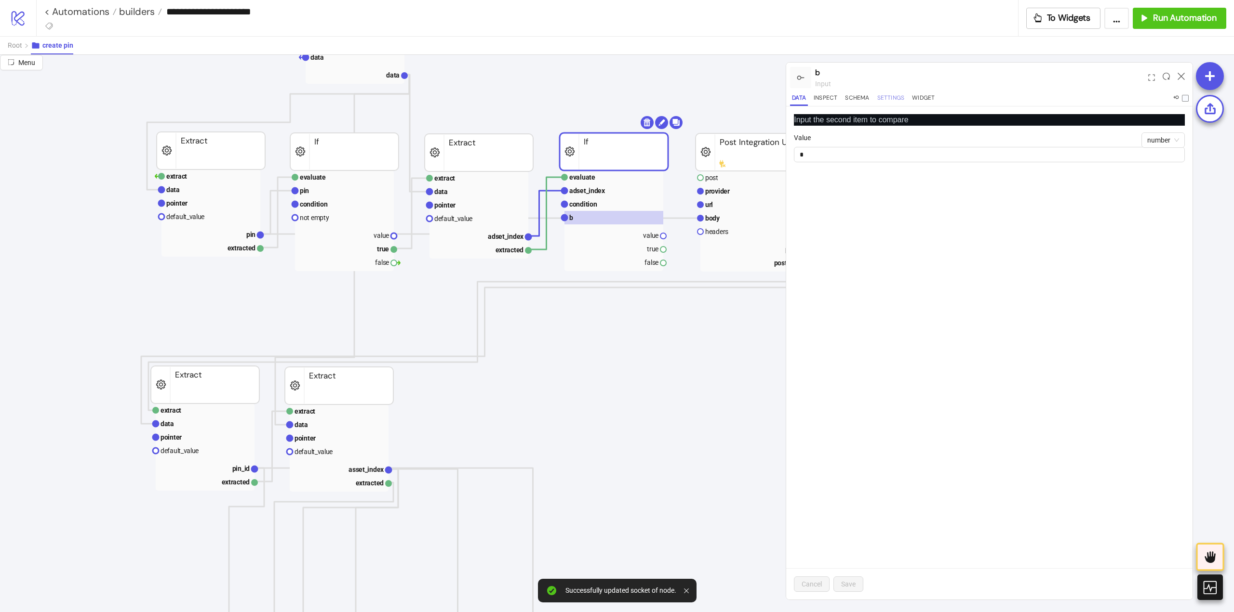
click at [887, 94] on button "Settings" at bounding box center [890, 99] width 31 height 13
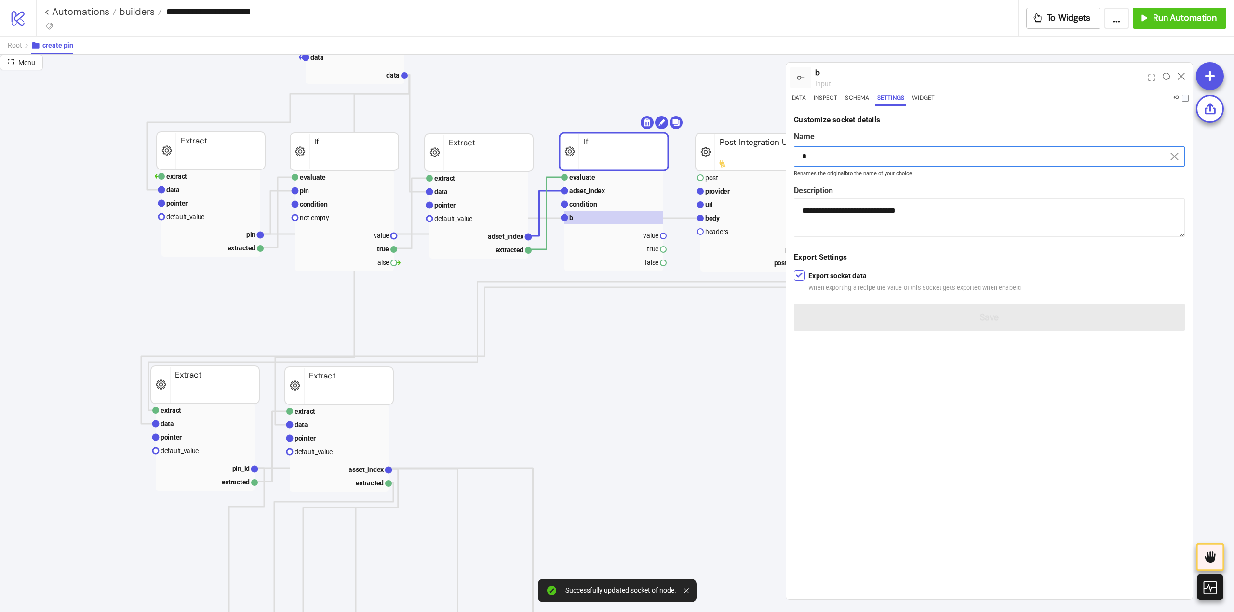
click at [822, 158] on input "*" at bounding box center [989, 156] width 391 height 20
click at [821, 158] on input "*" at bounding box center [989, 156] width 391 height 20
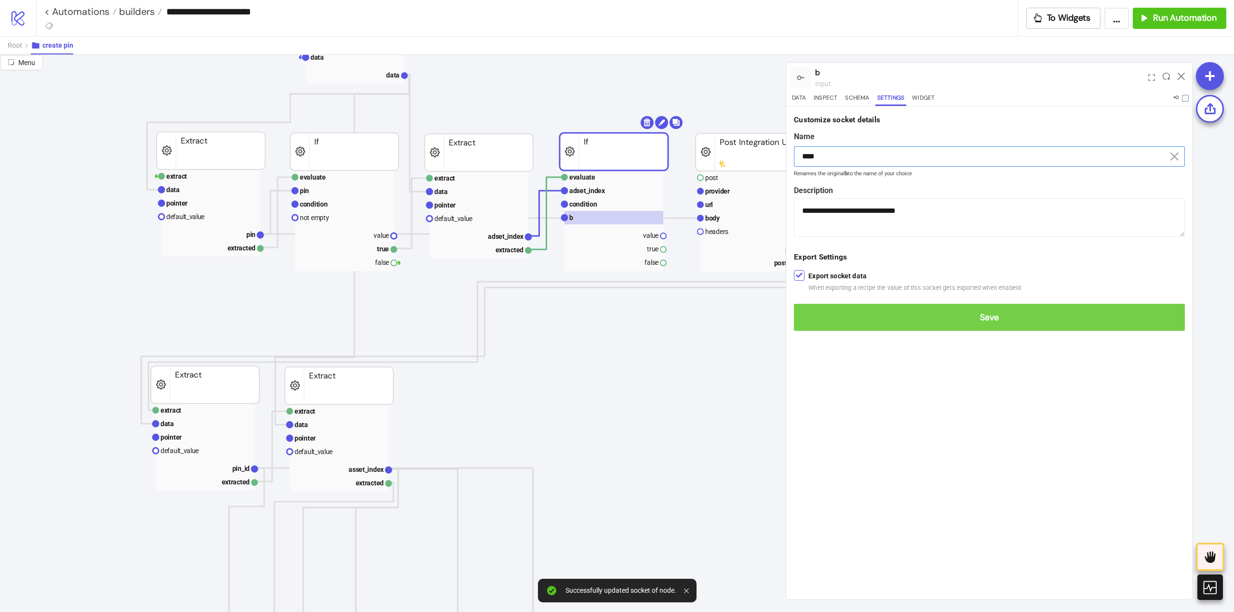
type input "****"
click at [939, 310] on button "Save" at bounding box center [989, 317] width 391 height 27
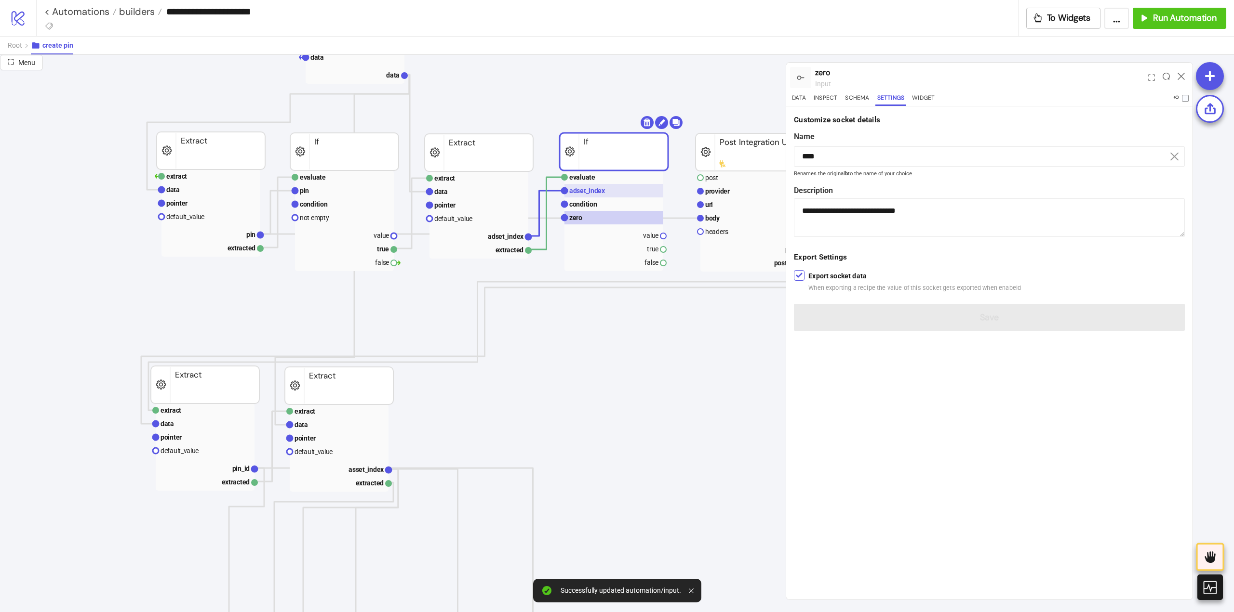
click at [594, 186] on rect at bounding box center [613, 190] width 99 height 13
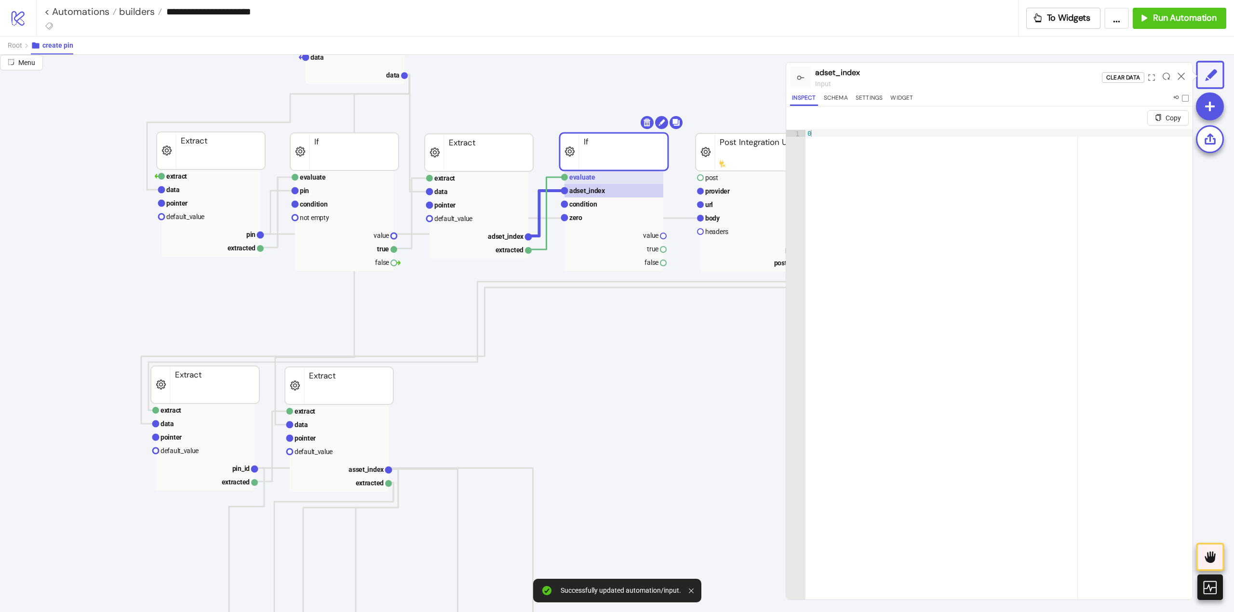
click at [591, 179] on text "evaluate" at bounding box center [582, 177] width 26 height 8
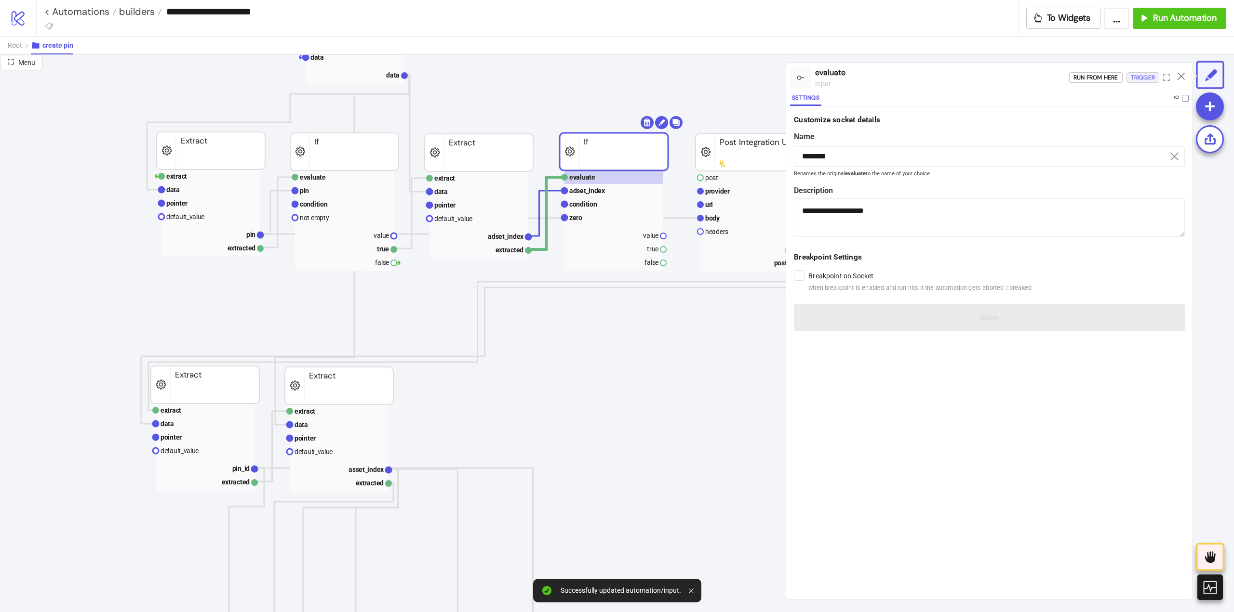
click at [1135, 76] on div "Trigger" at bounding box center [1142, 77] width 24 height 11
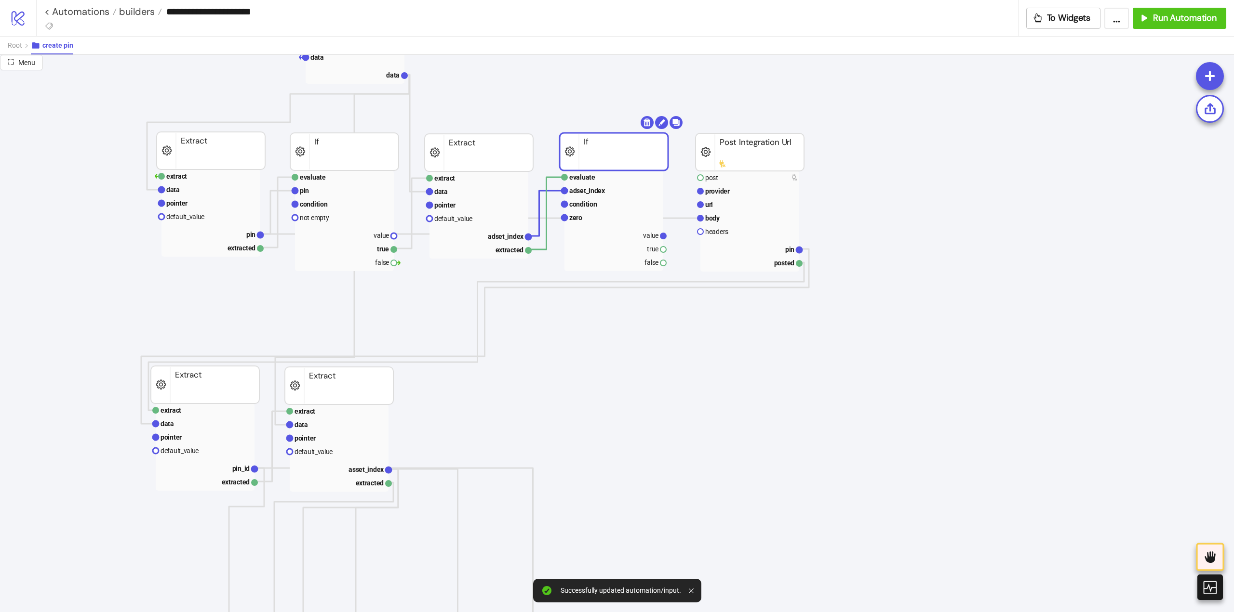
scroll to position [96, 96]
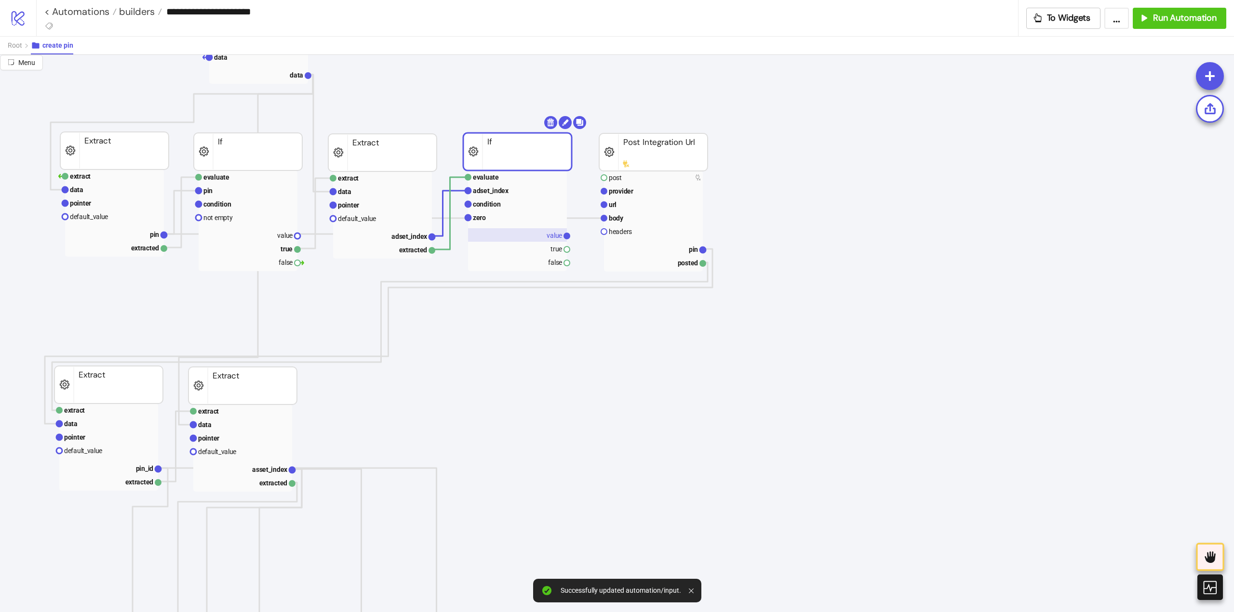
click at [545, 238] on rect at bounding box center [517, 234] width 99 height 13
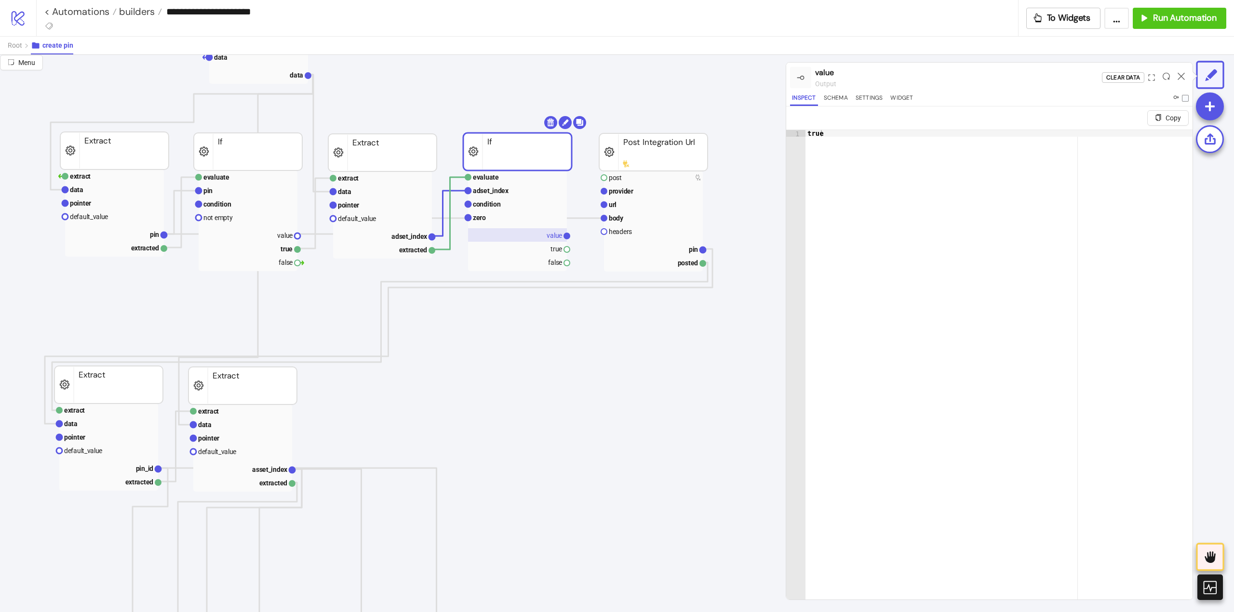
scroll to position [96, 193]
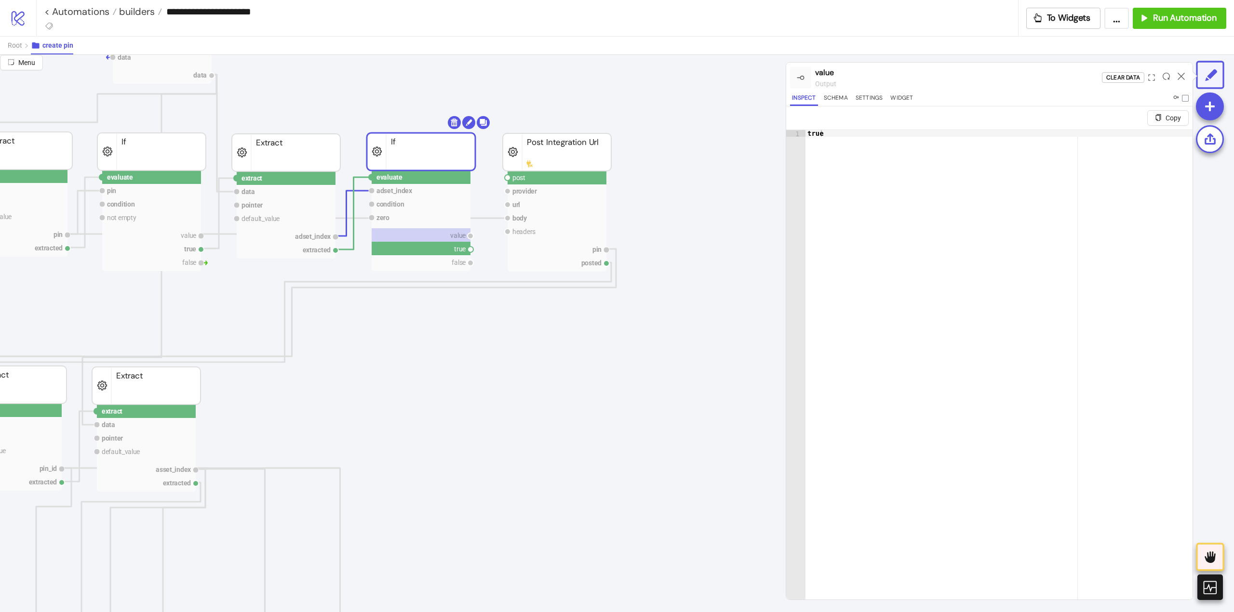
drag, startPoint x: 473, startPoint y: 249, endPoint x: 490, endPoint y: 257, distance: 19.0
click at [507, 177] on circle at bounding box center [508, 178] width 6 height 6
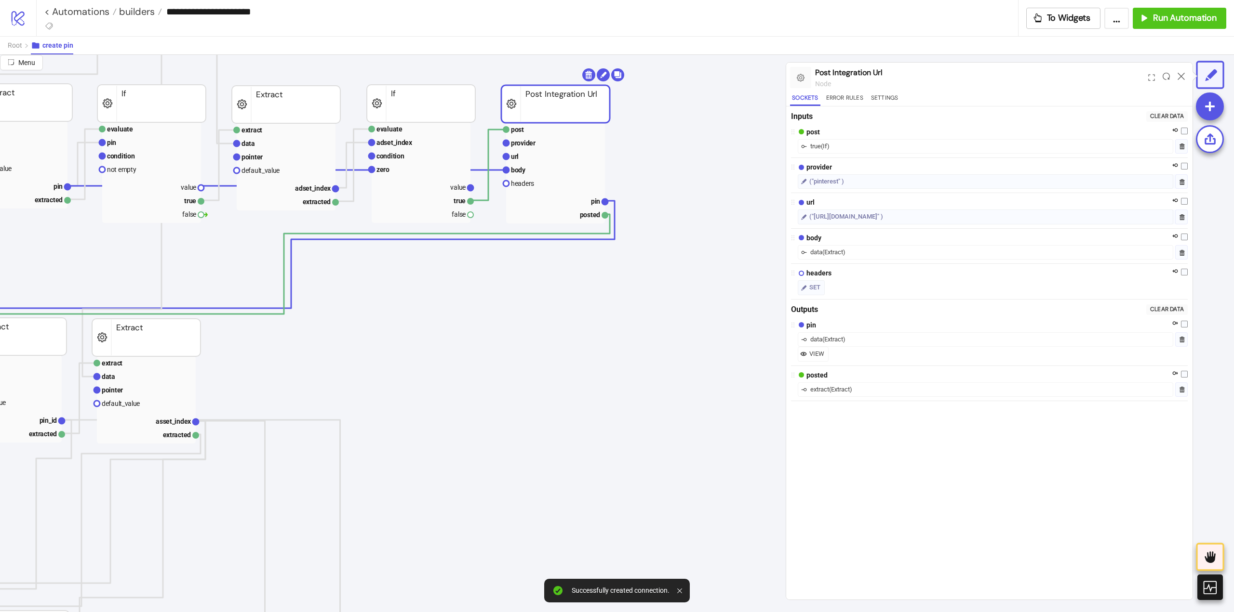
scroll to position [145, 96]
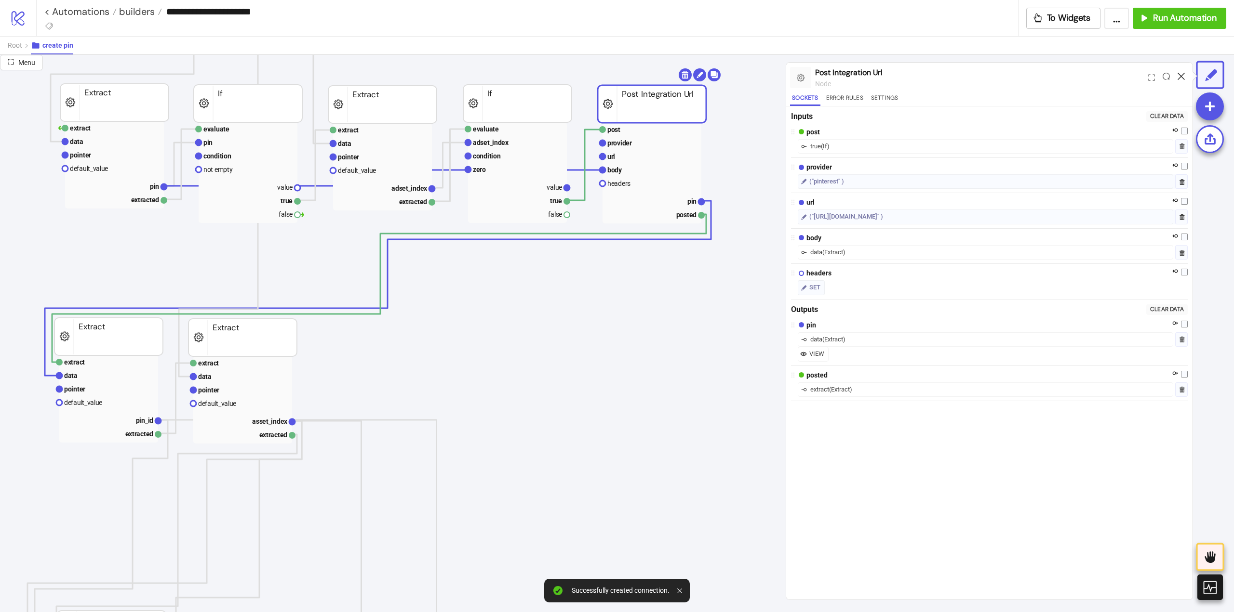
click at [1183, 75] on icon at bounding box center [1180, 76] width 7 height 7
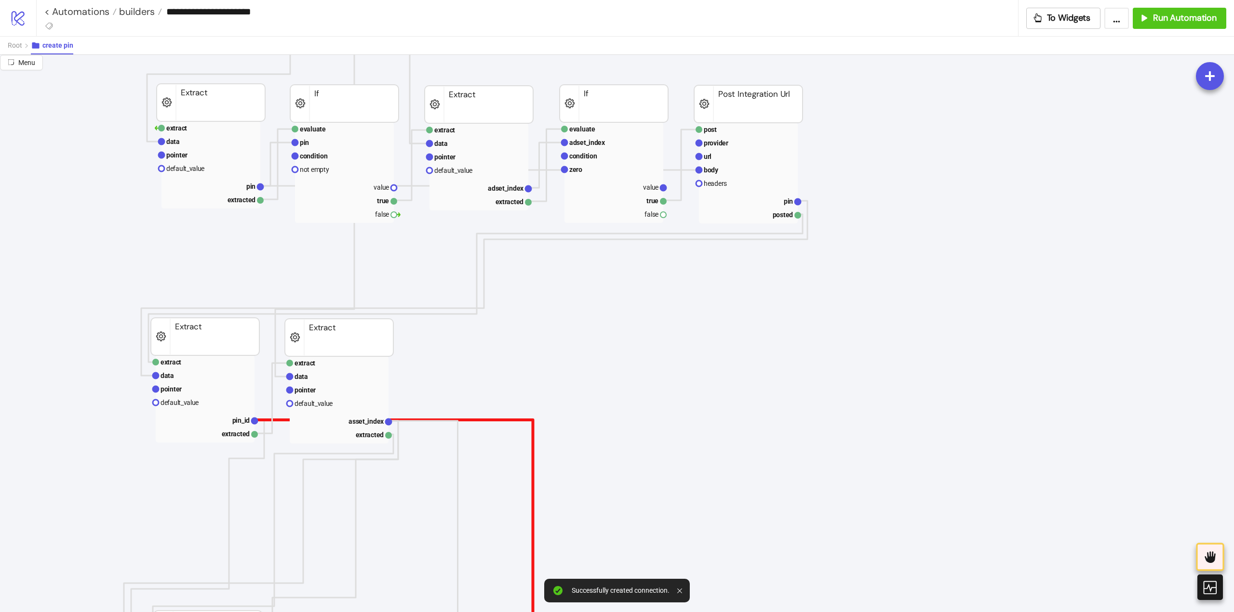
scroll to position [337, 0]
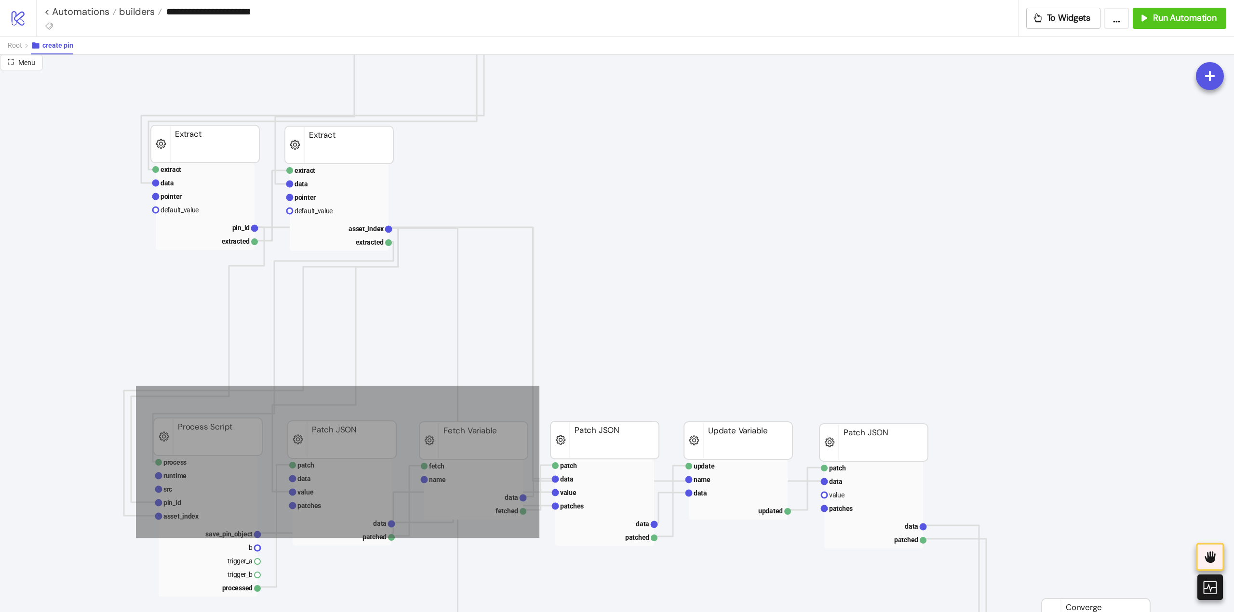
drag, startPoint x: 138, startPoint y: 389, endPoint x: 539, endPoint y: 538, distance: 428.3
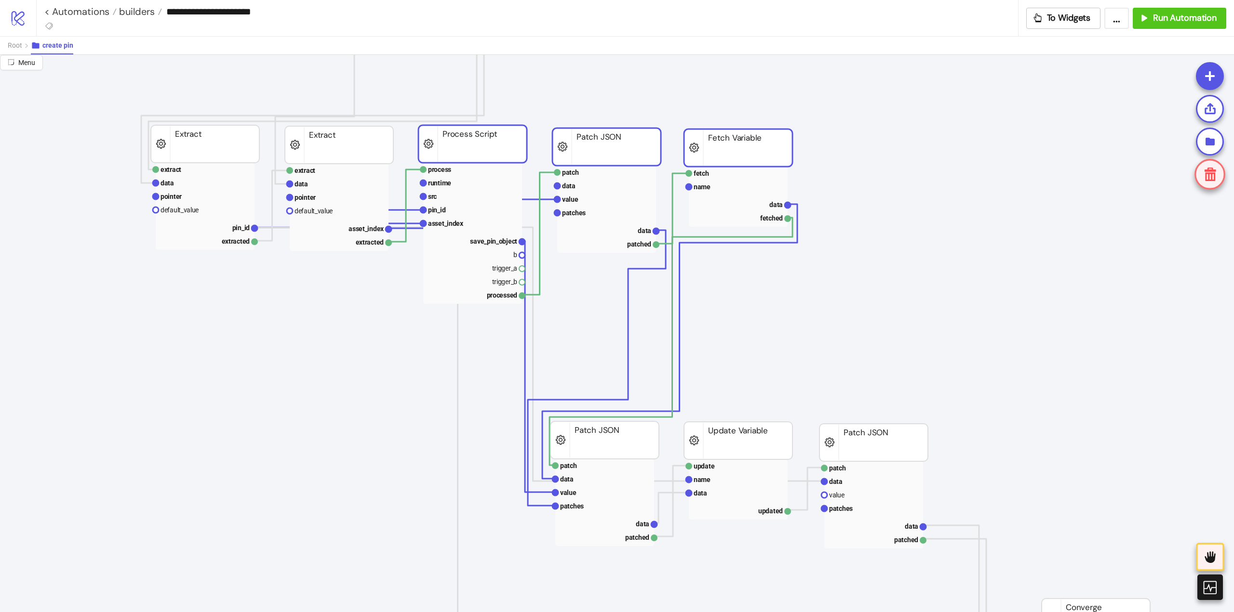
drag, startPoint x: 475, startPoint y: 447, endPoint x: 740, endPoint y: 158, distance: 391.5
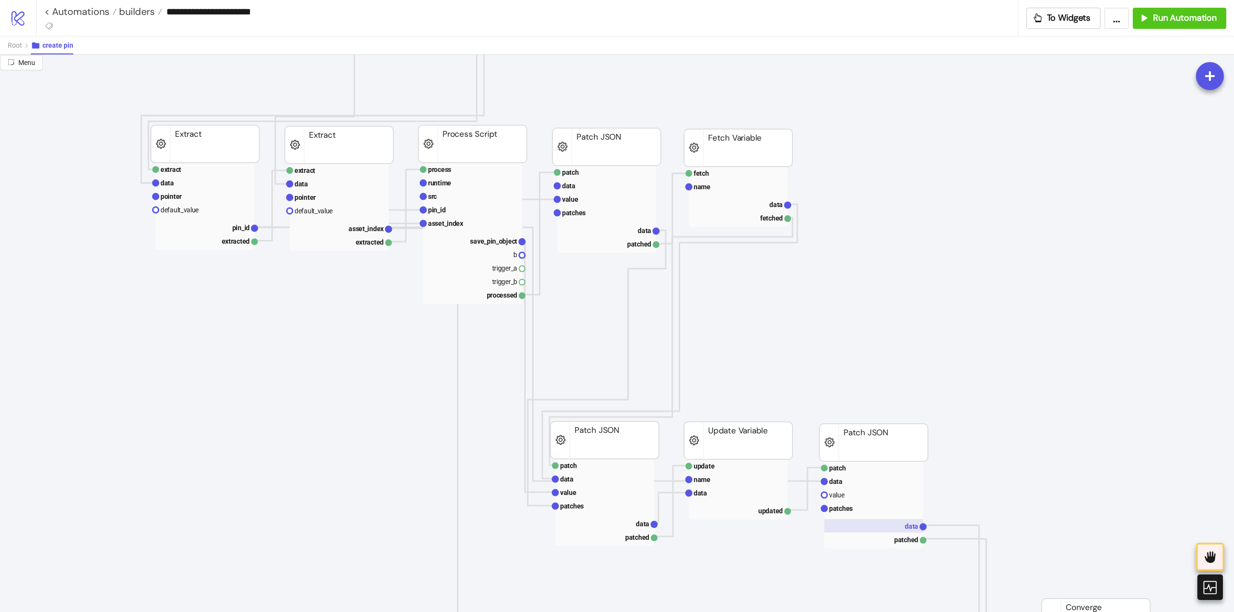
scroll to position [530, 0]
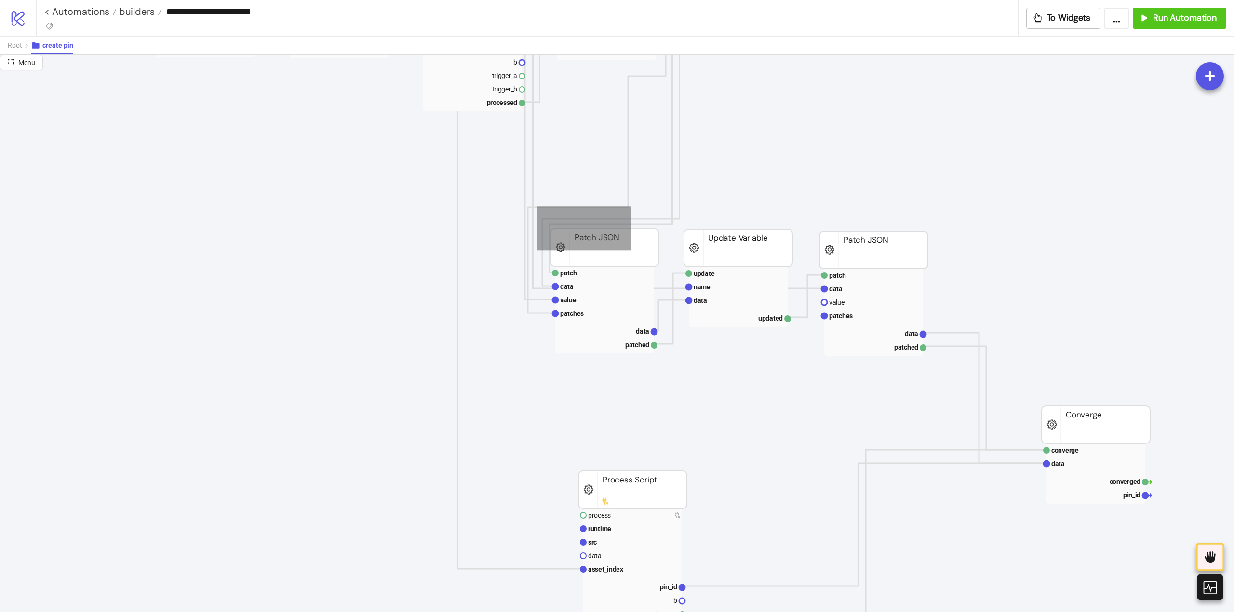
drag, startPoint x: 540, startPoint y: 208, endPoint x: 957, endPoint y: 355, distance: 442.4
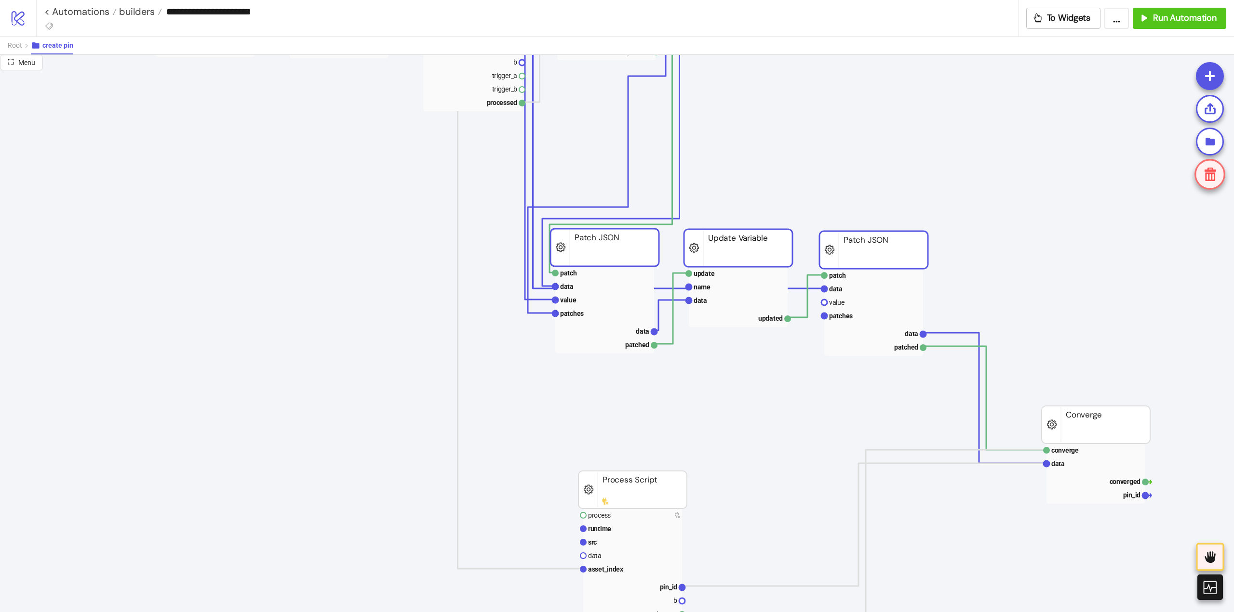
scroll to position [434, 0]
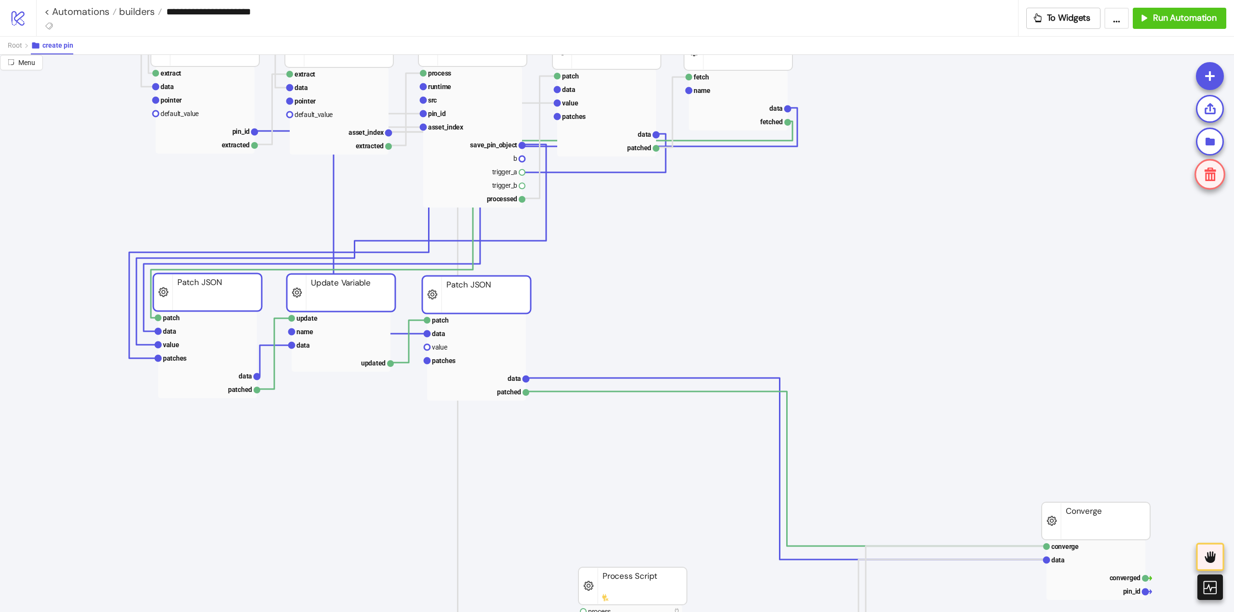
drag, startPoint x: 849, startPoint y: 346, endPoint x: 461, endPoint y: 301, distance: 390.5
click at [592, 274] on icon "data data Data Relay extract data pointer default_value pin extracted Extract e…" at bounding box center [963, 584] width 1927 height 1927
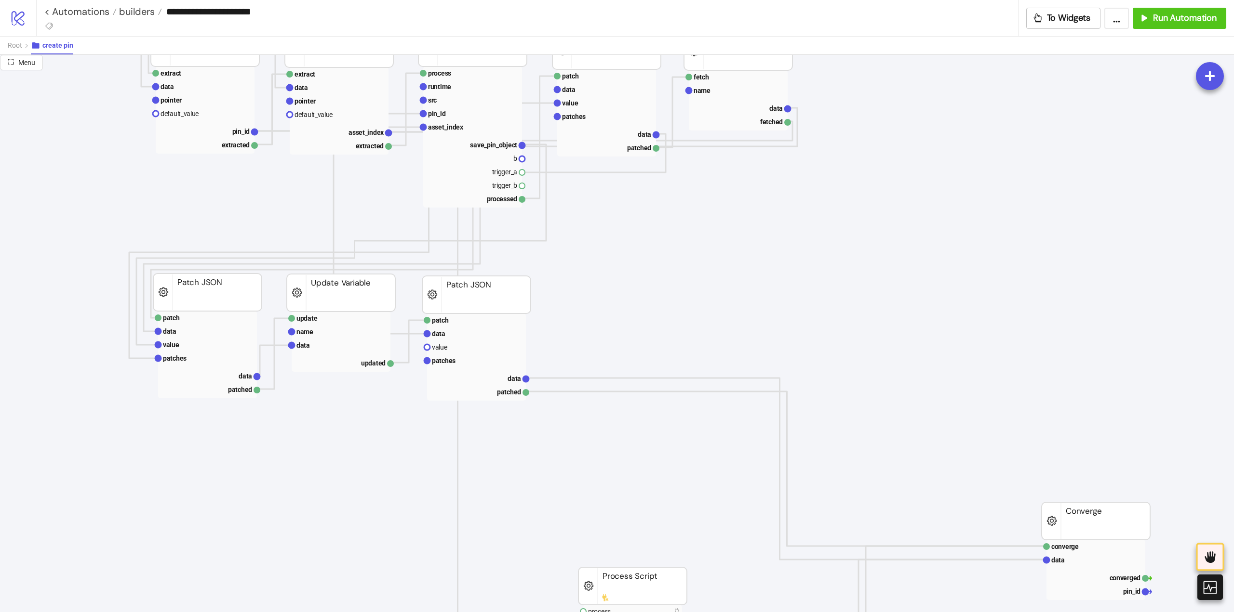
click at [384, 296] on rect at bounding box center [341, 293] width 108 height 38
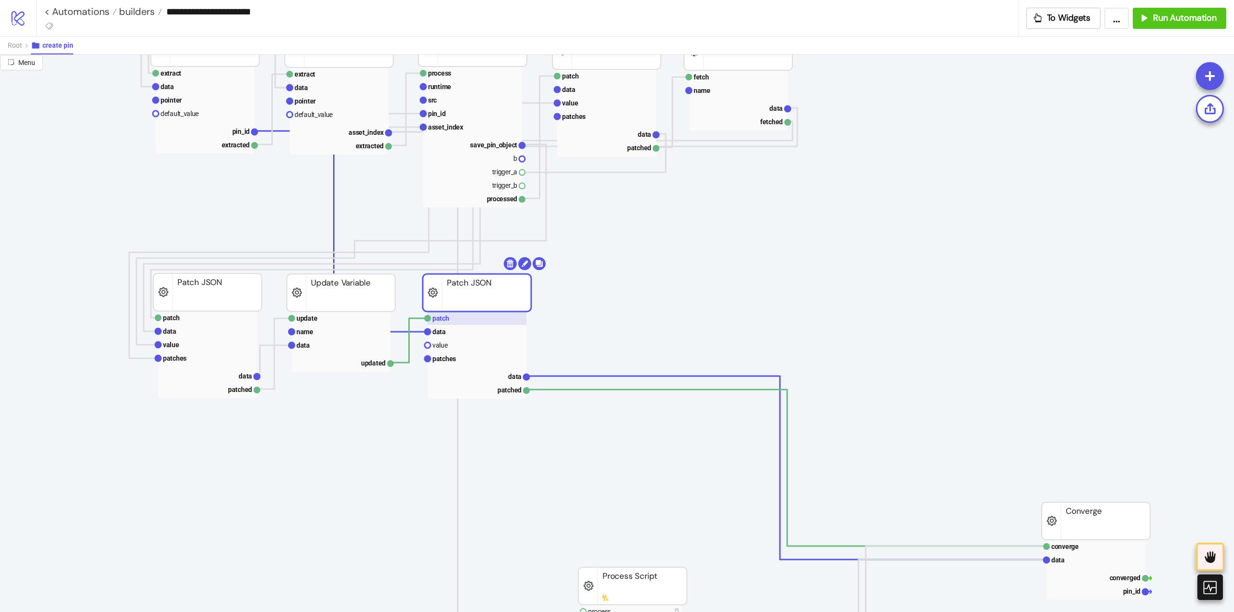
drag, startPoint x: 440, startPoint y: 298, endPoint x: 518, endPoint y: 313, distance: 79.1
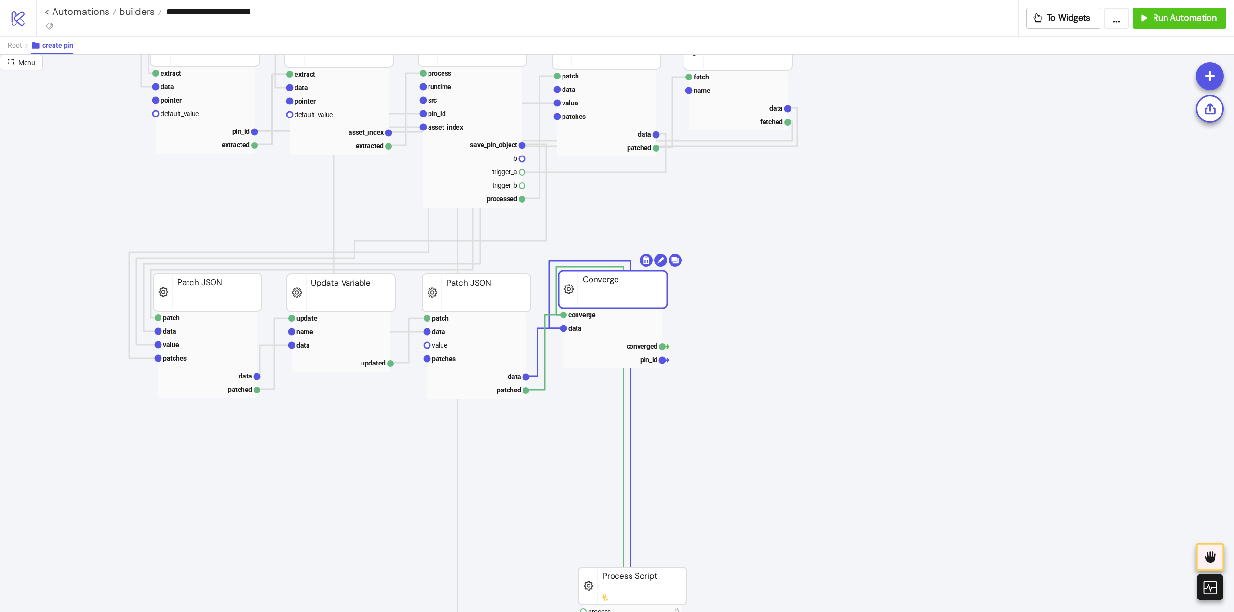
drag, startPoint x: 1076, startPoint y: 522, endPoint x: 593, endPoint y: 290, distance: 536.0
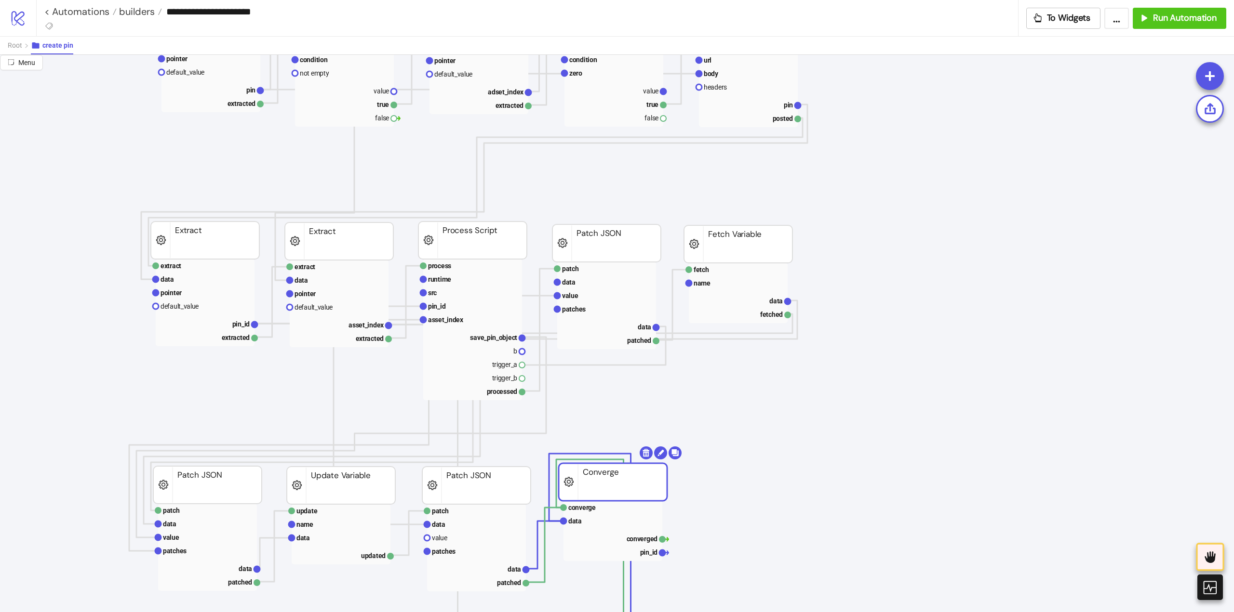
scroll to position [530, 0]
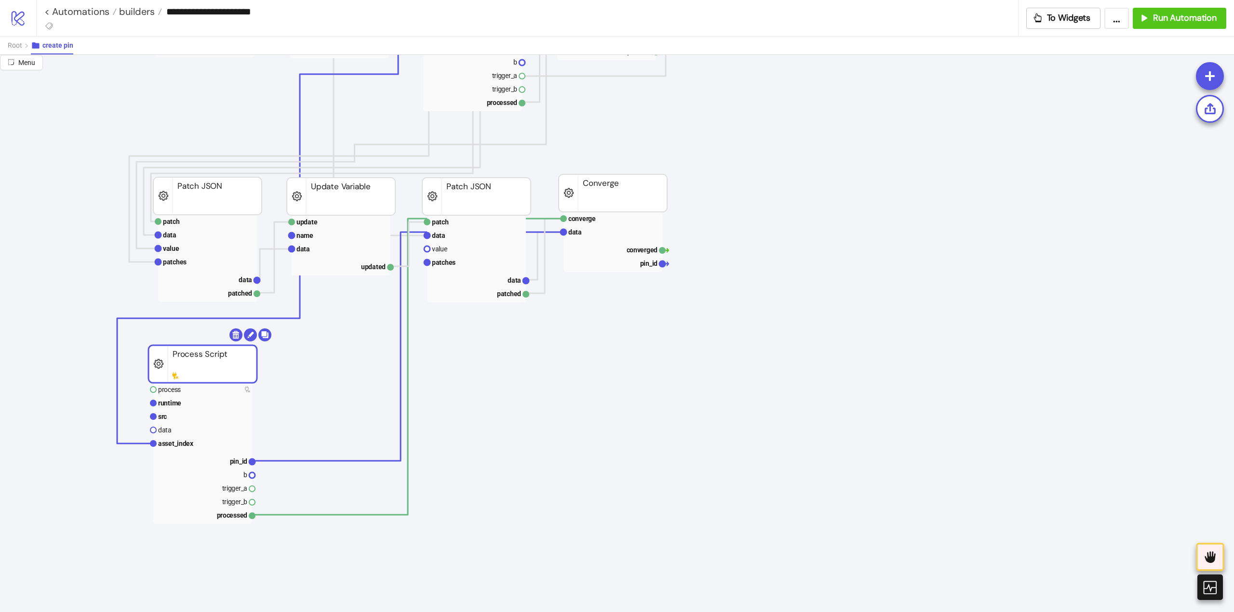
drag, startPoint x: 622, startPoint y: 503, endPoint x: 192, endPoint y: 377, distance: 447.7
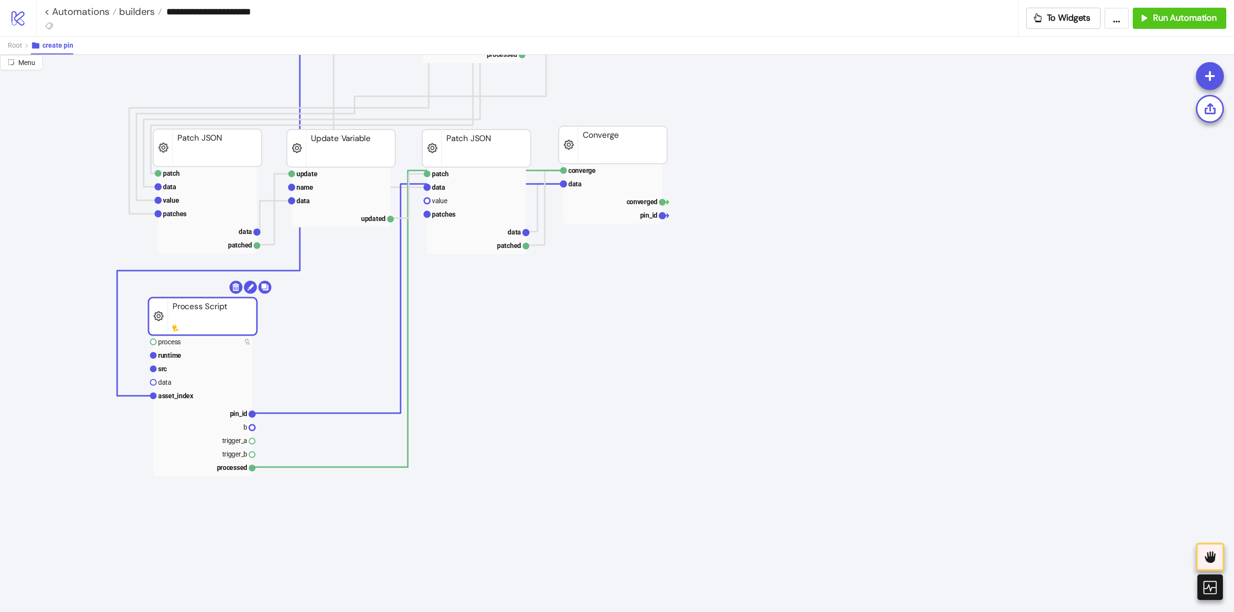
scroll to position [337, 0]
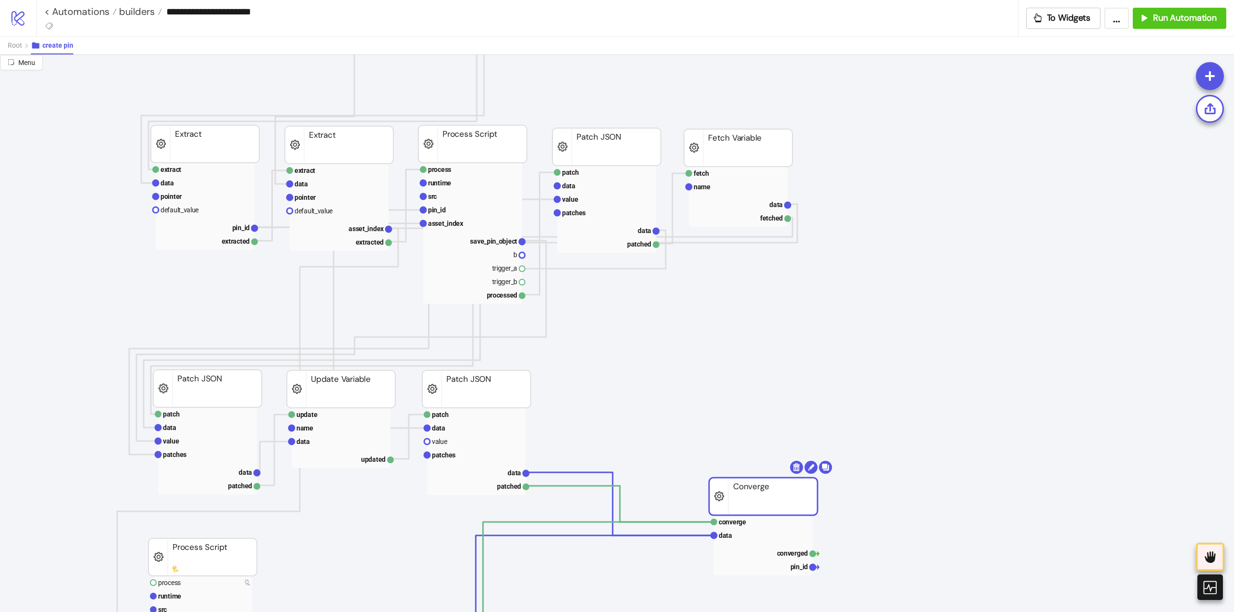
drag, startPoint x: 599, startPoint y: 409, endPoint x: 755, endPoint y: 547, distance: 207.8
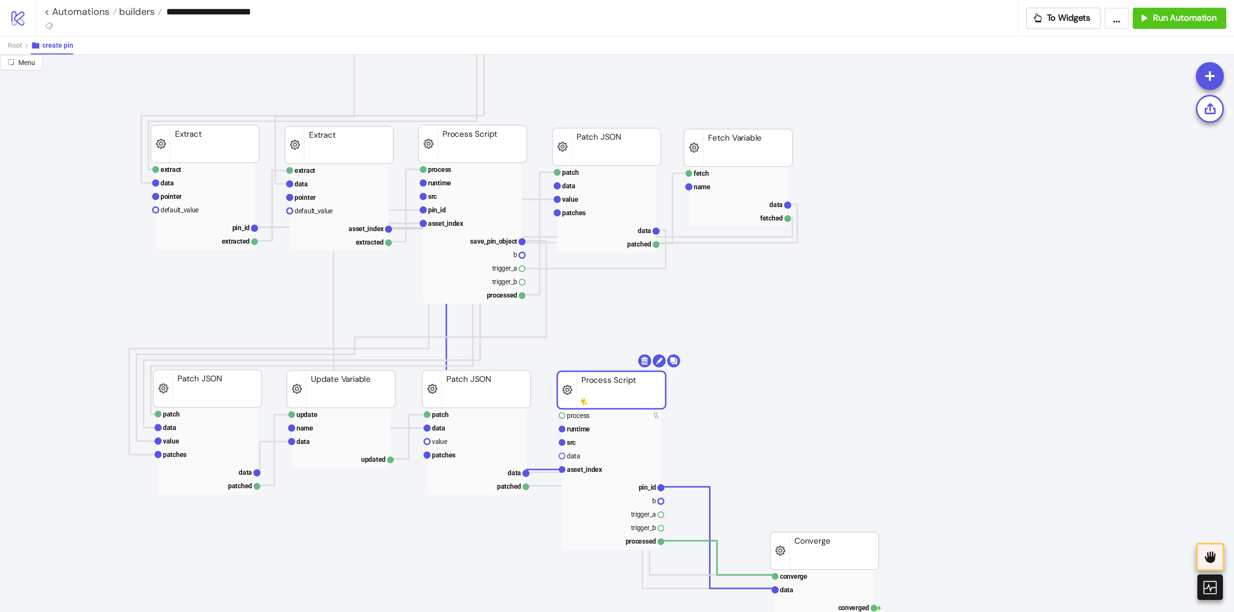
drag, startPoint x: 208, startPoint y: 555, endPoint x: 624, endPoint y: 386, distance: 449.8
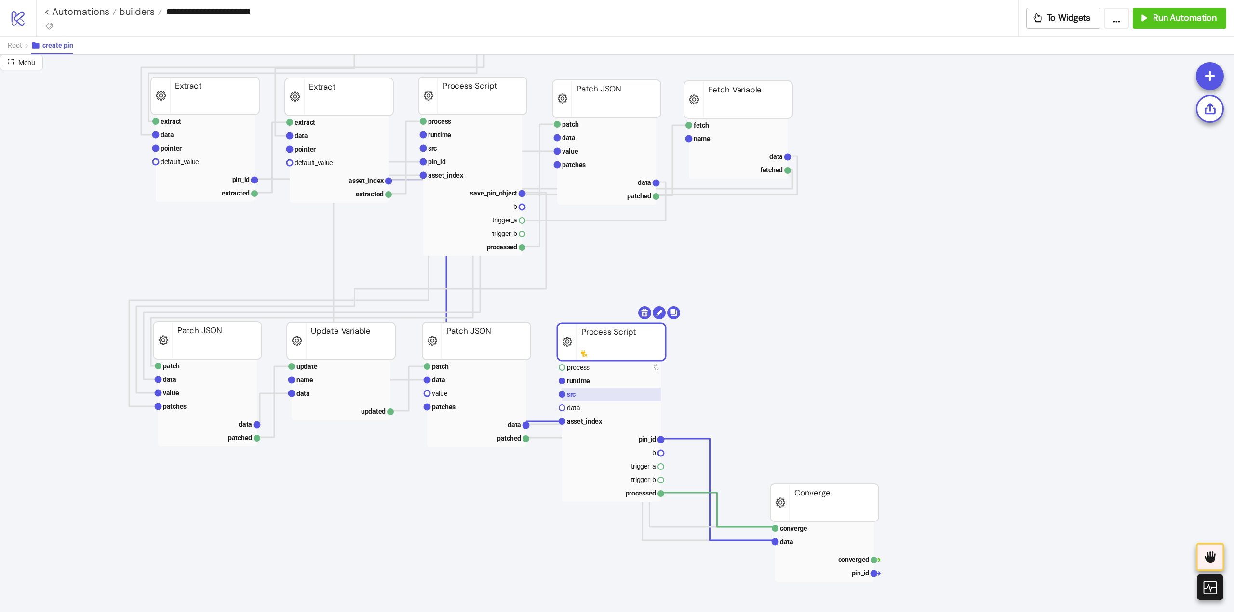
click at [586, 389] on rect at bounding box center [611, 394] width 99 height 13
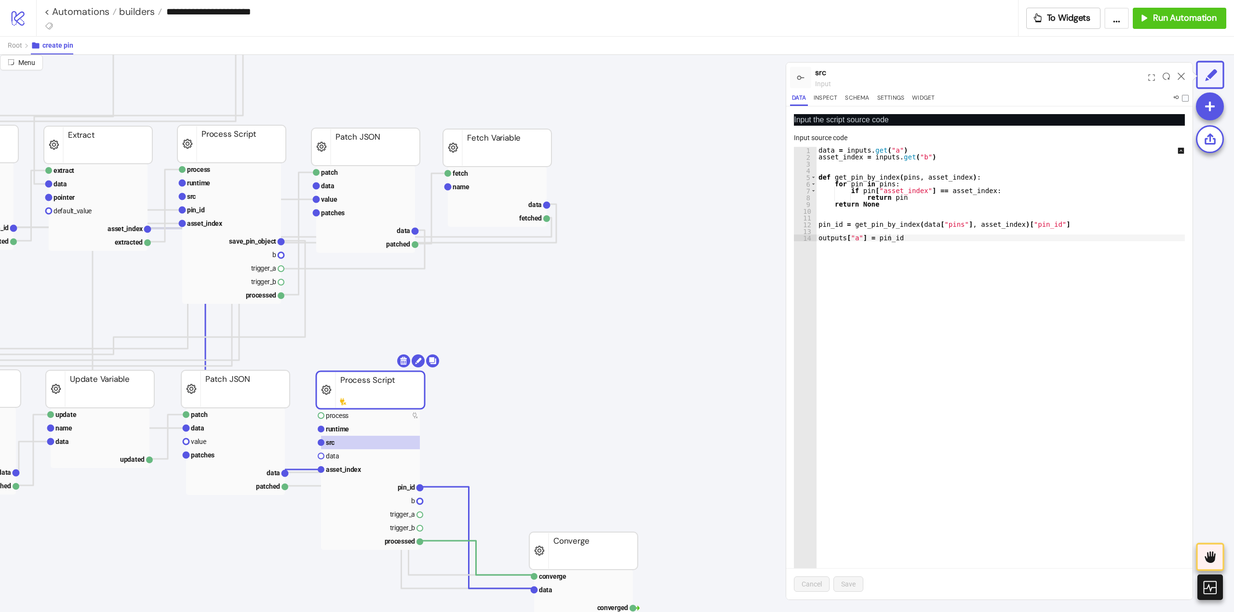
scroll to position [337, 0]
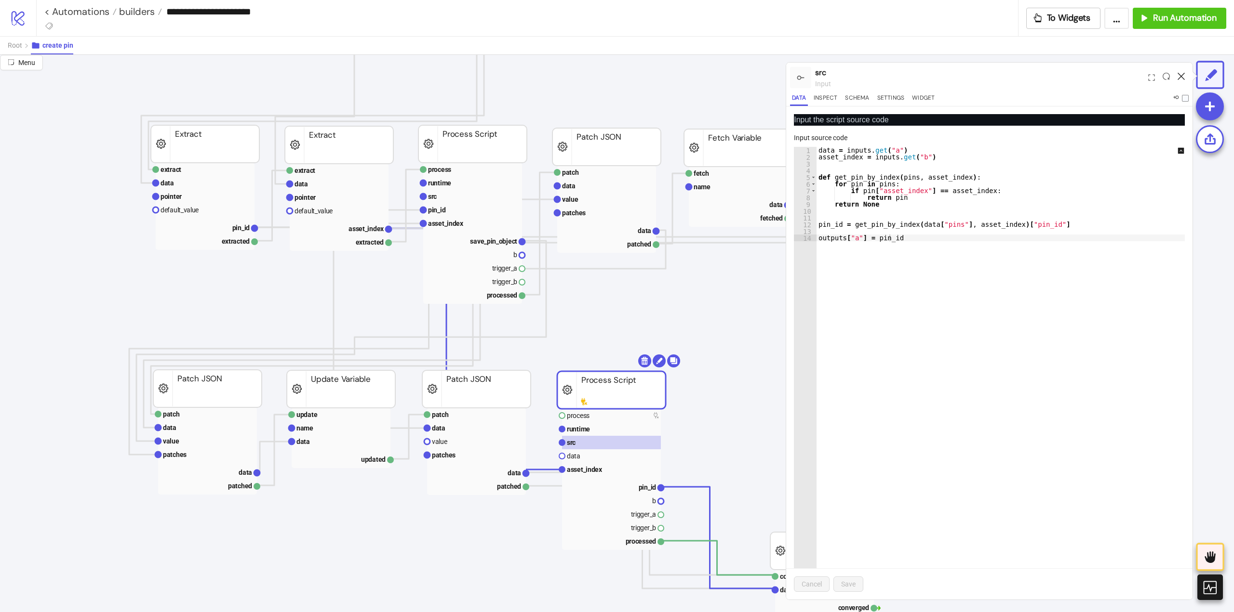
click at [1182, 73] on icon at bounding box center [1180, 76] width 7 height 7
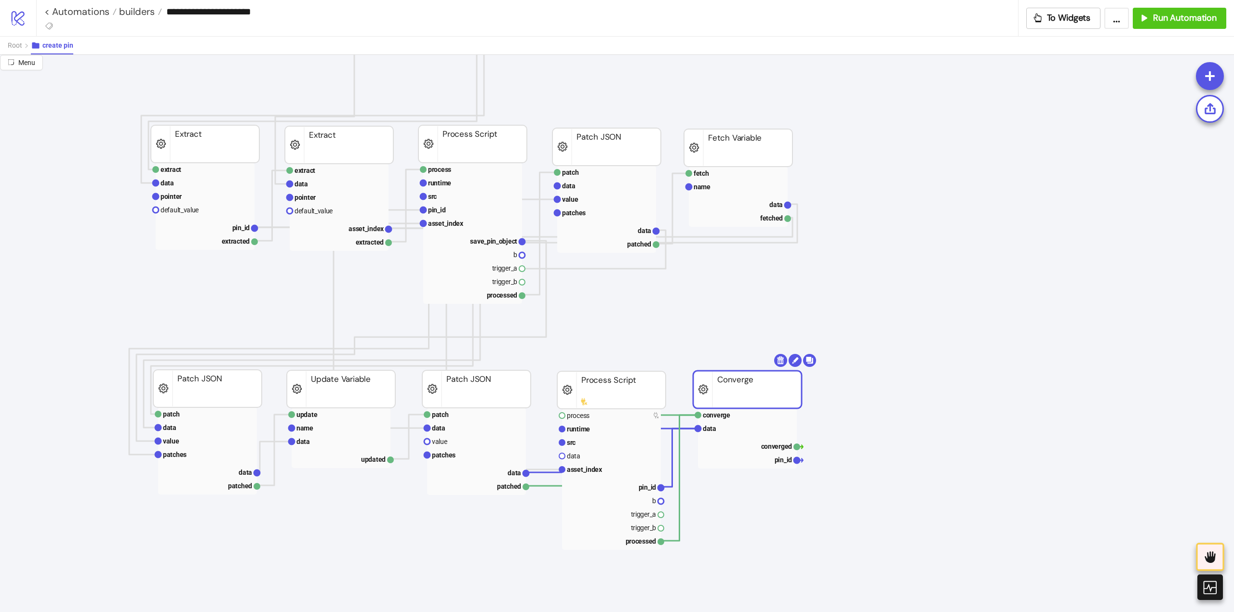
drag, startPoint x: 794, startPoint y: 551, endPoint x: 716, endPoint y: 390, distance: 179.1
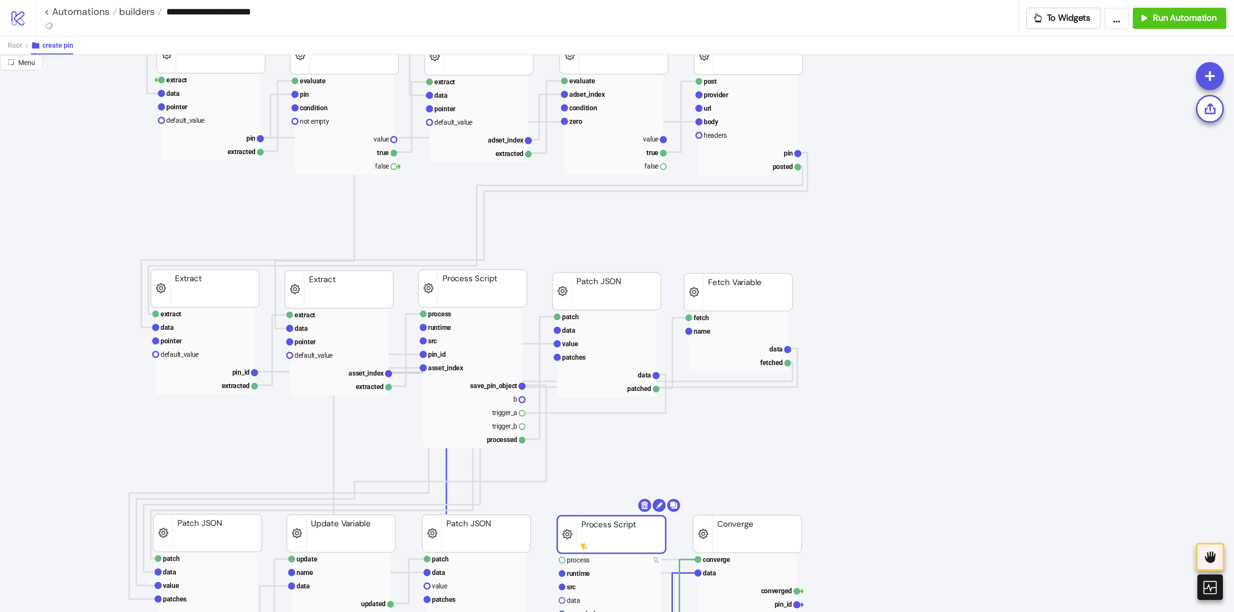
scroll to position [96, 0]
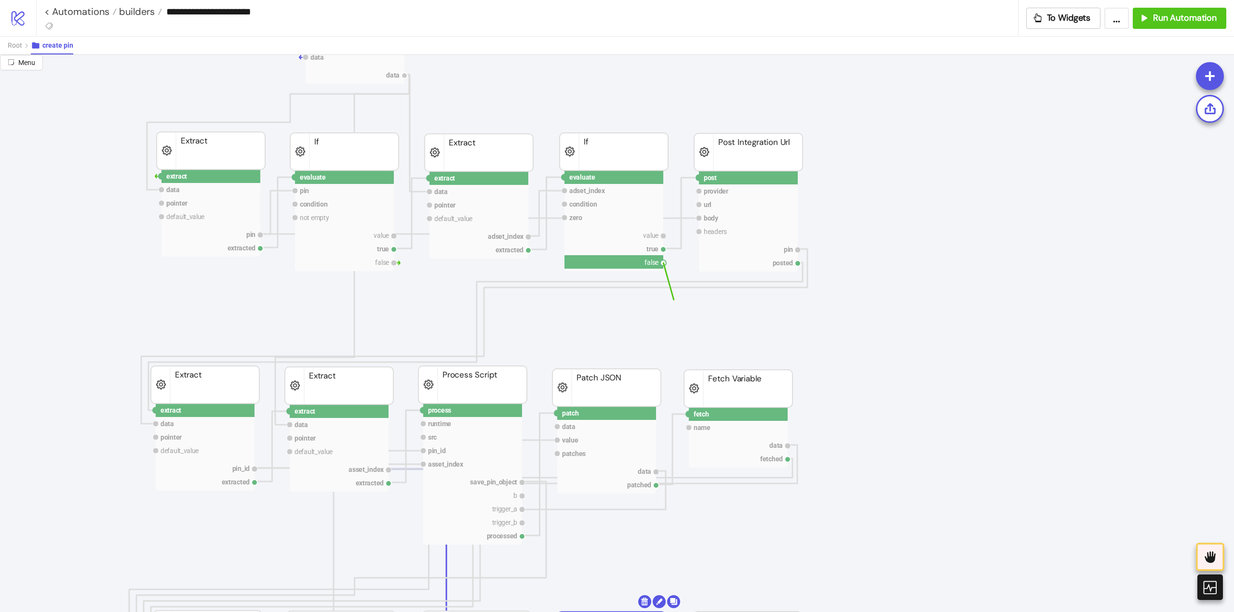
drag, startPoint x: 664, startPoint y: 265, endPoint x: 667, endPoint y: 309, distance: 44.0
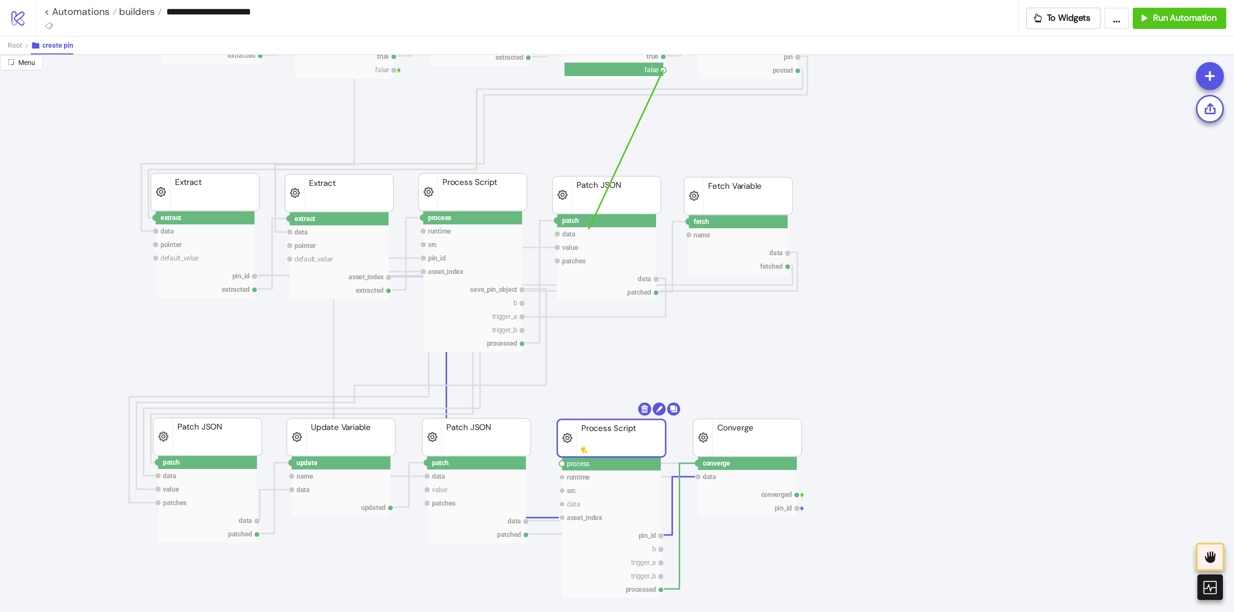
scroll to position [337, 0]
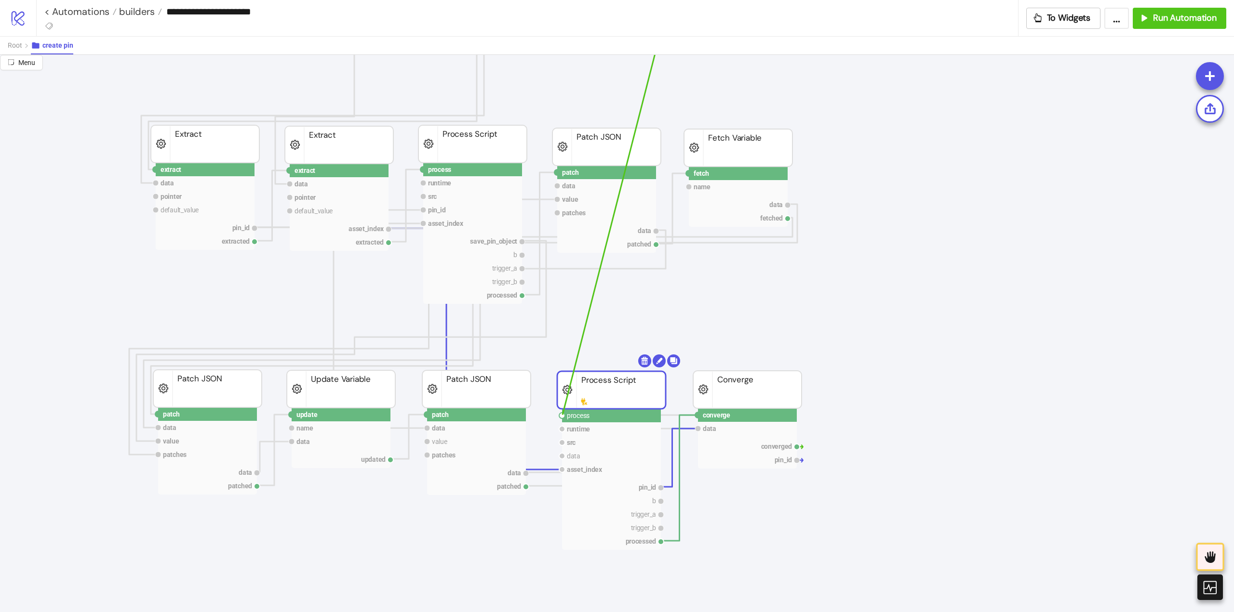
click at [562, 415] on circle at bounding box center [562, 416] width 6 height 6
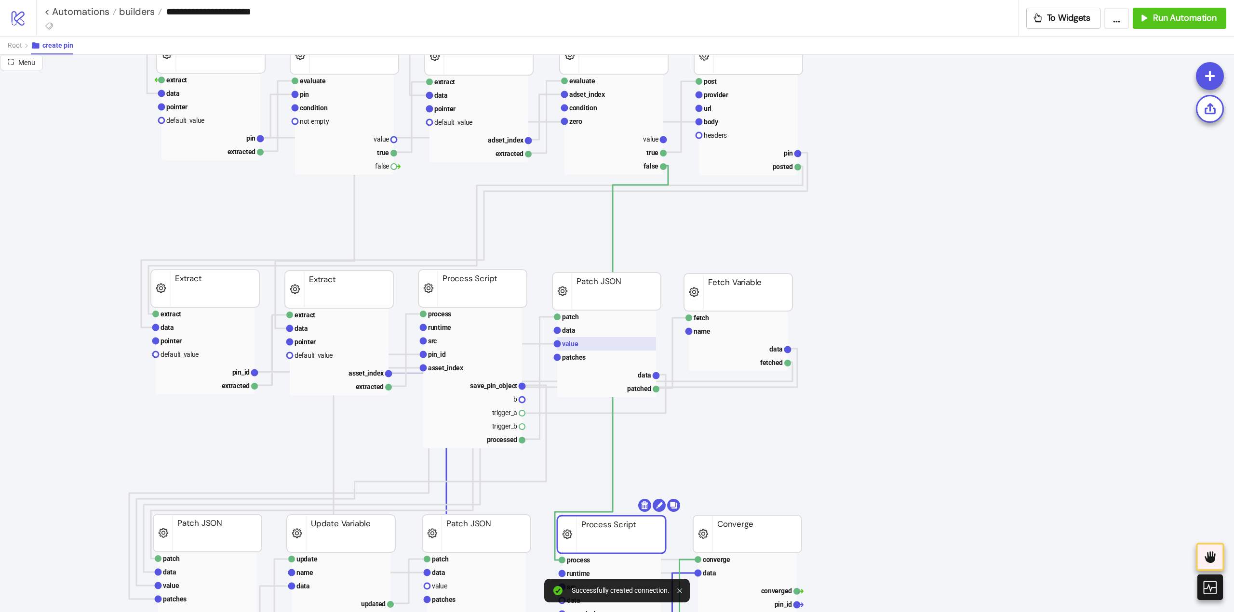
scroll to position [145, 0]
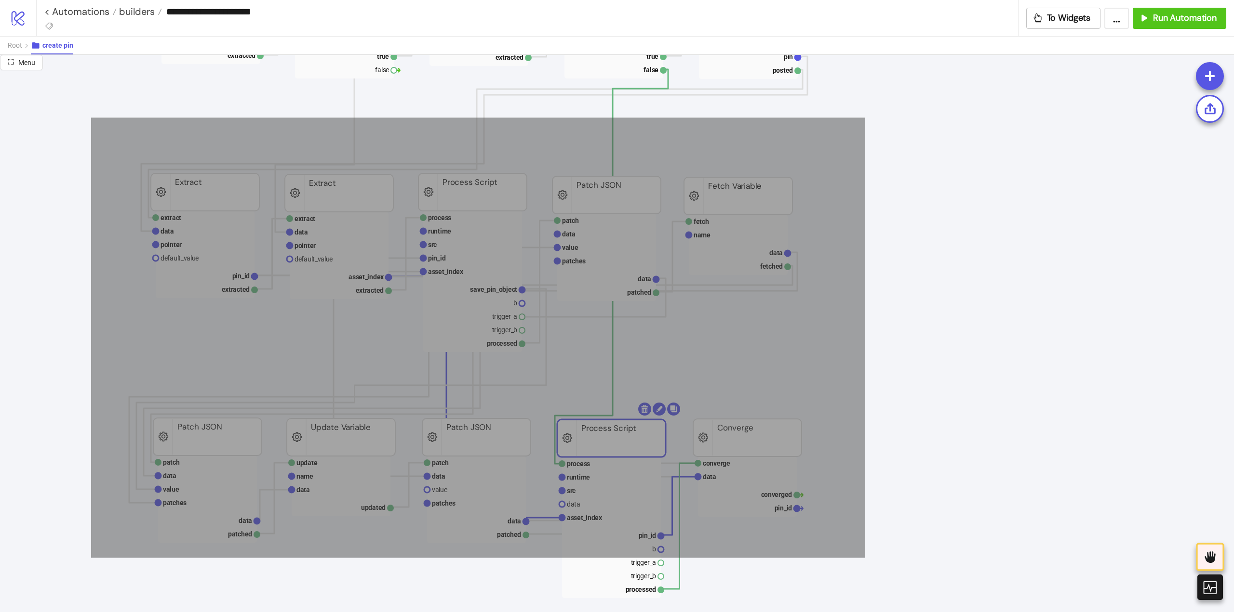
drag, startPoint x: 109, startPoint y: 268, endPoint x: 860, endPoint y: 565, distance: 807.3
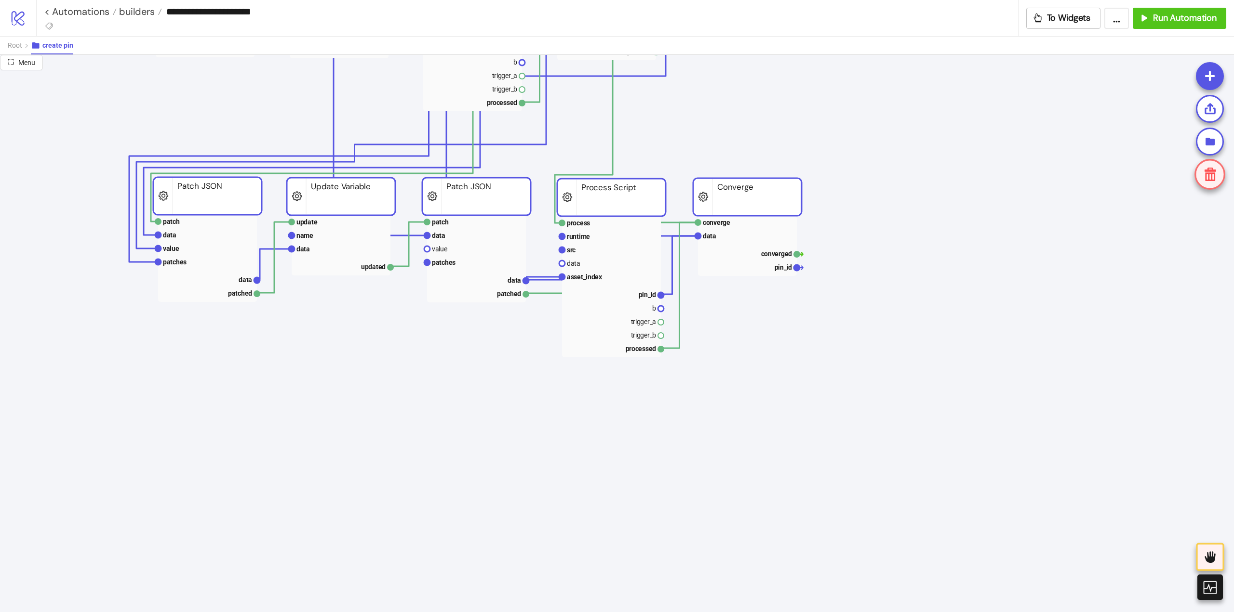
scroll to position [241, 0]
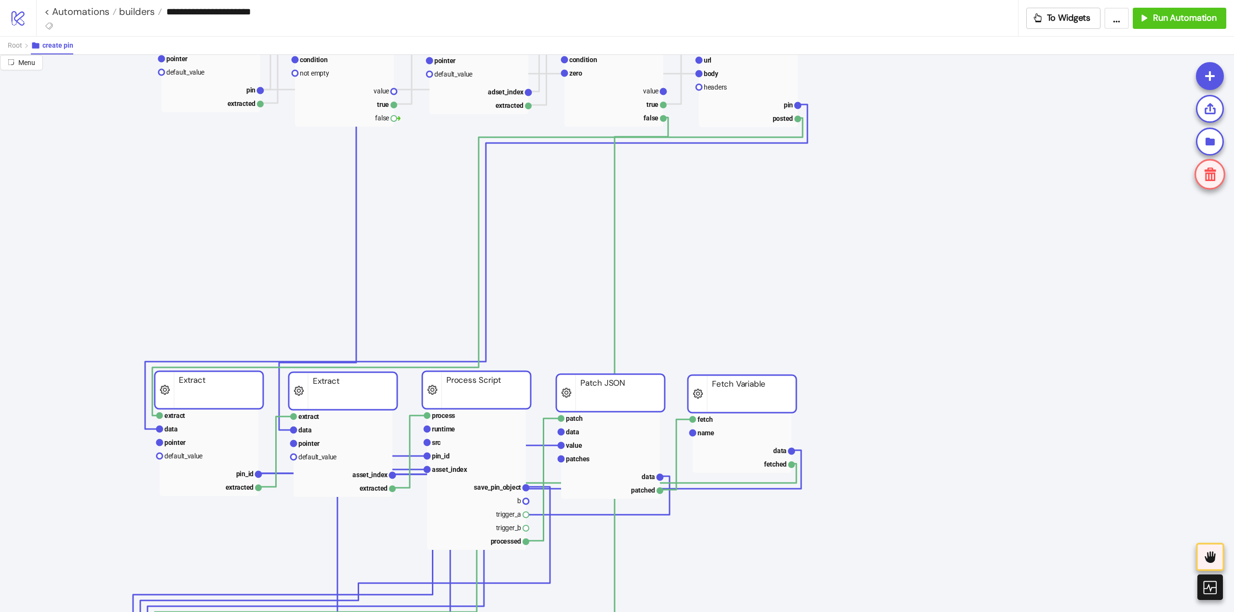
drag, startPoint x: 587, startPoint y: 250, endPoint x: 591, endPoint y: 401, distance: 151.3
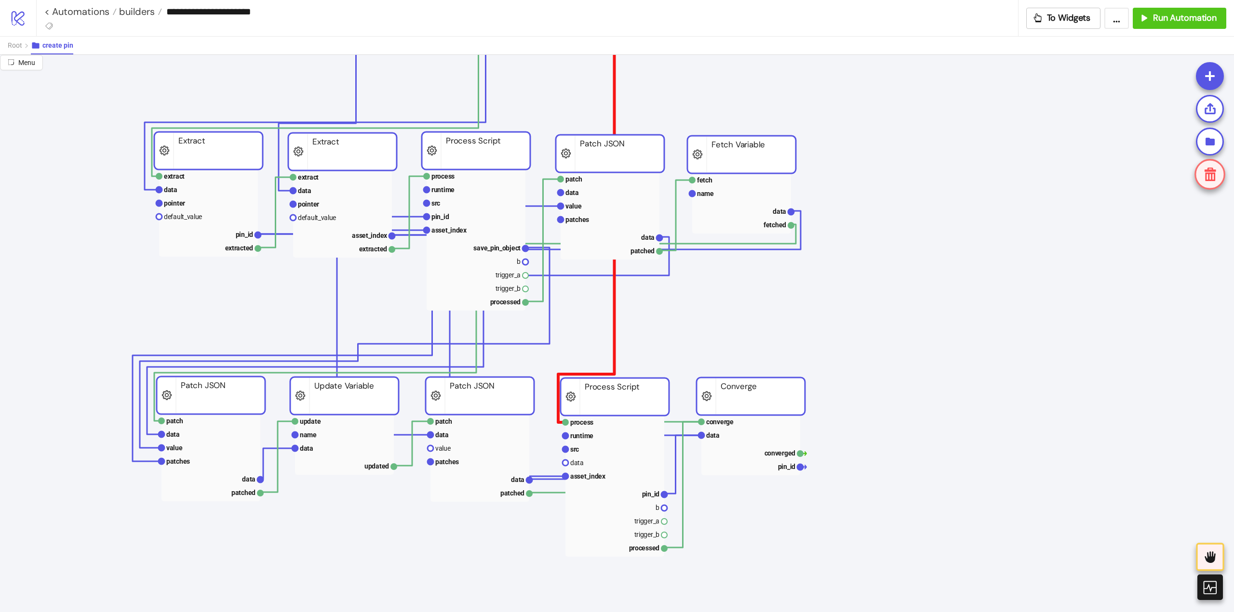
scroll to position [145, 0]
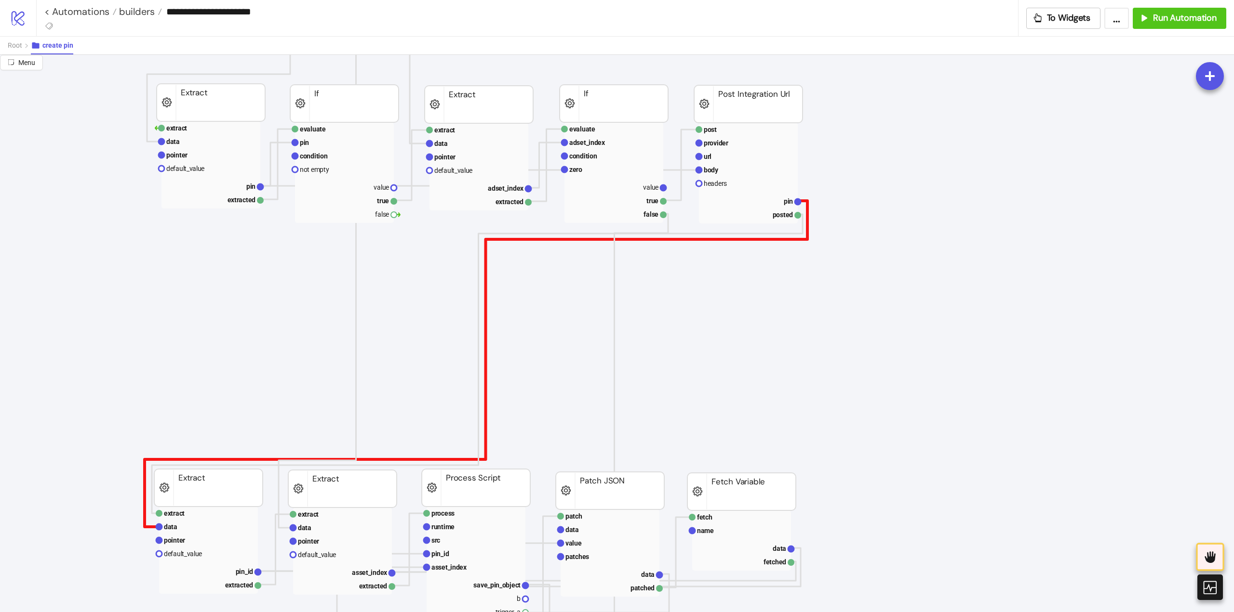
scroll to position [48, 0]
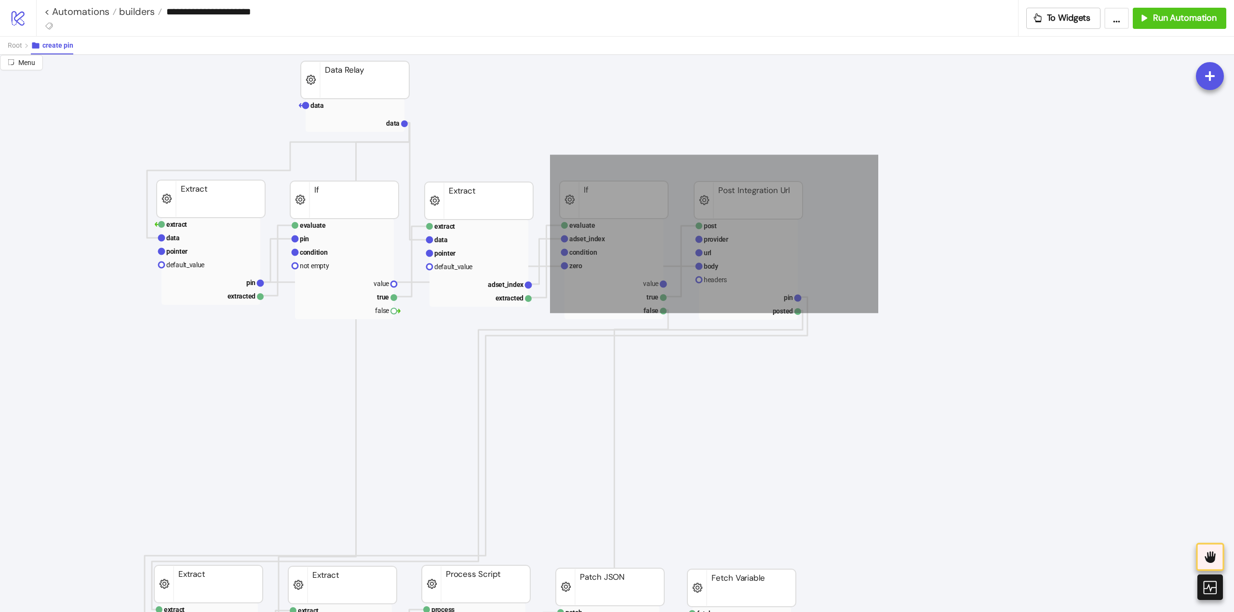
drag, startPoint x: 550, startPoint y: 155, endPoint x: 850, endPoint y: 282, distance: 326.5
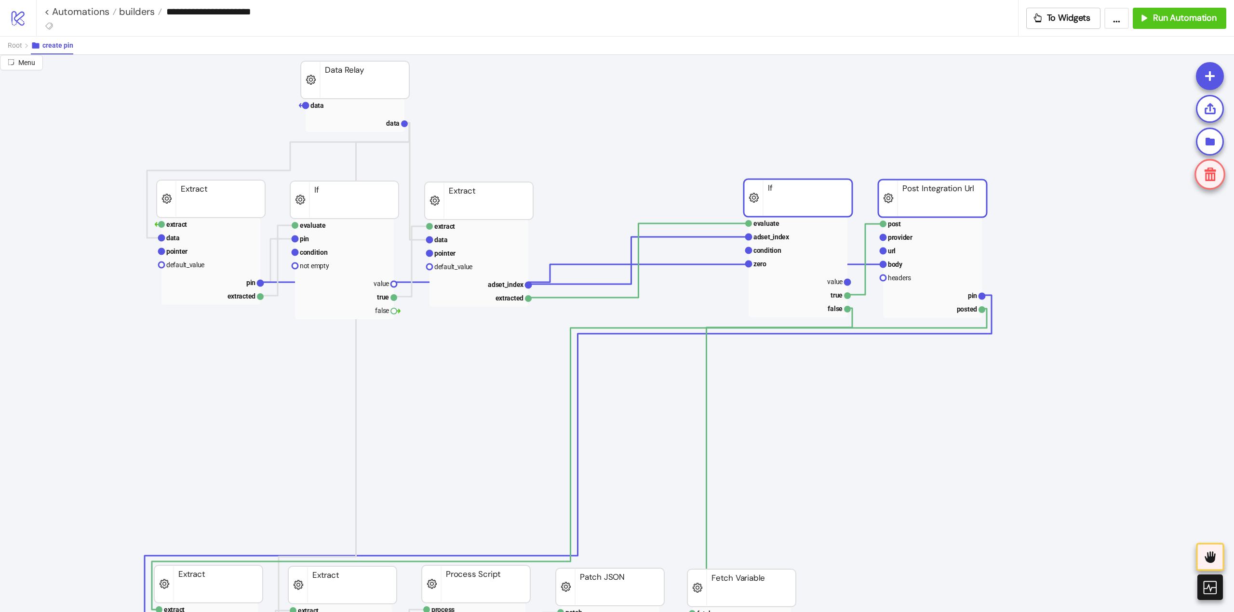
drag, startPoint x: 737, startPoint y: 202, endPoint x: 921, endPoint y: 200, distance: 184.1
click at [717, 224] on polyline at bounding box center [638, 261] width 220 height 74
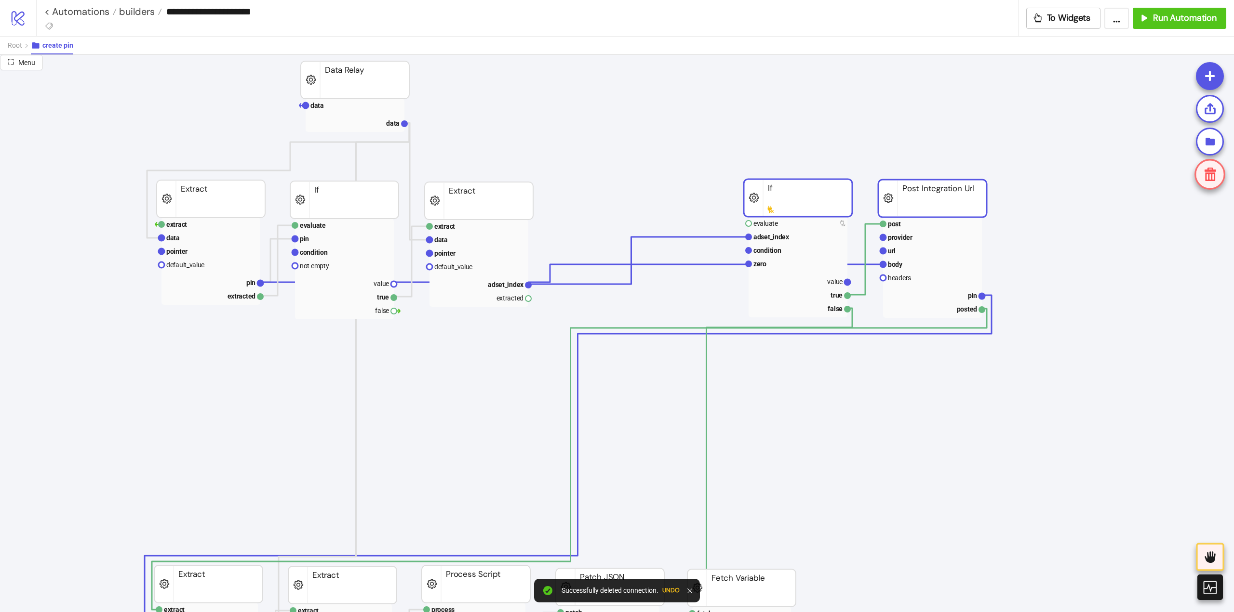
scroll to position [193, 0]
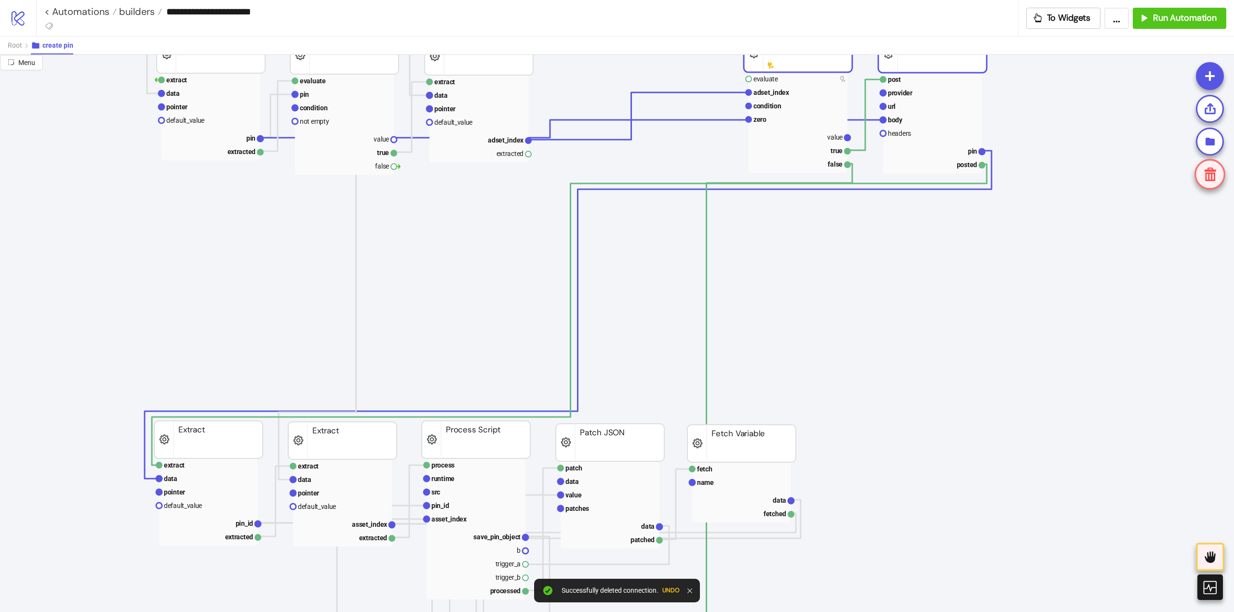
click at [736, 436] on rect at bounding box center [741, 444] width 108 height 38
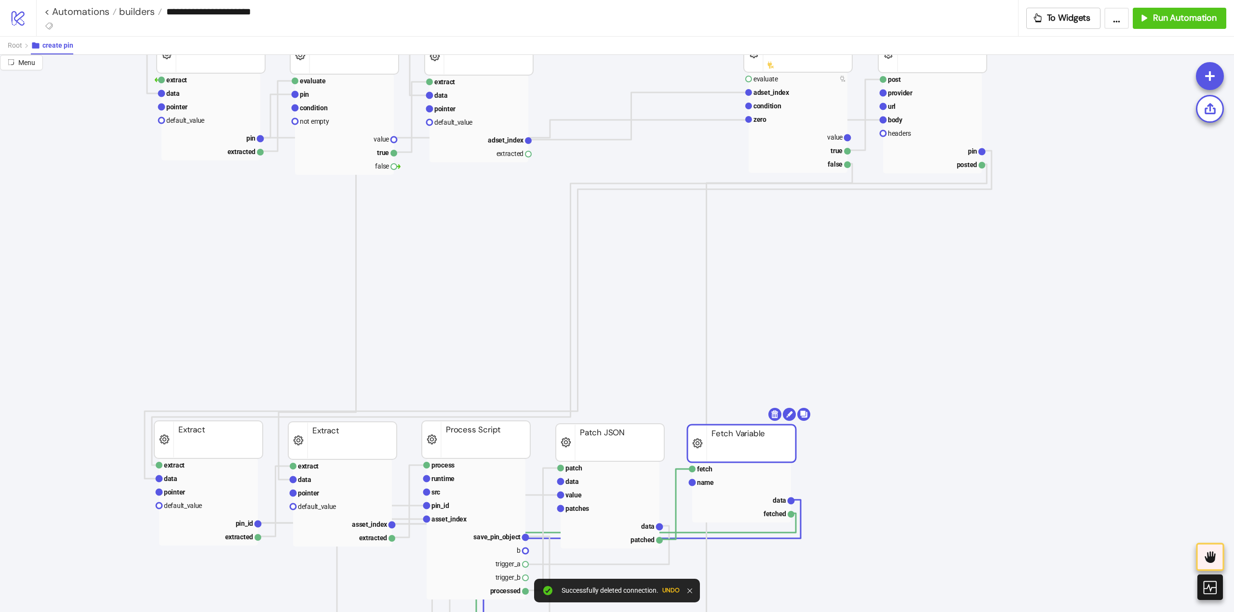
scroll to position [337, 0]
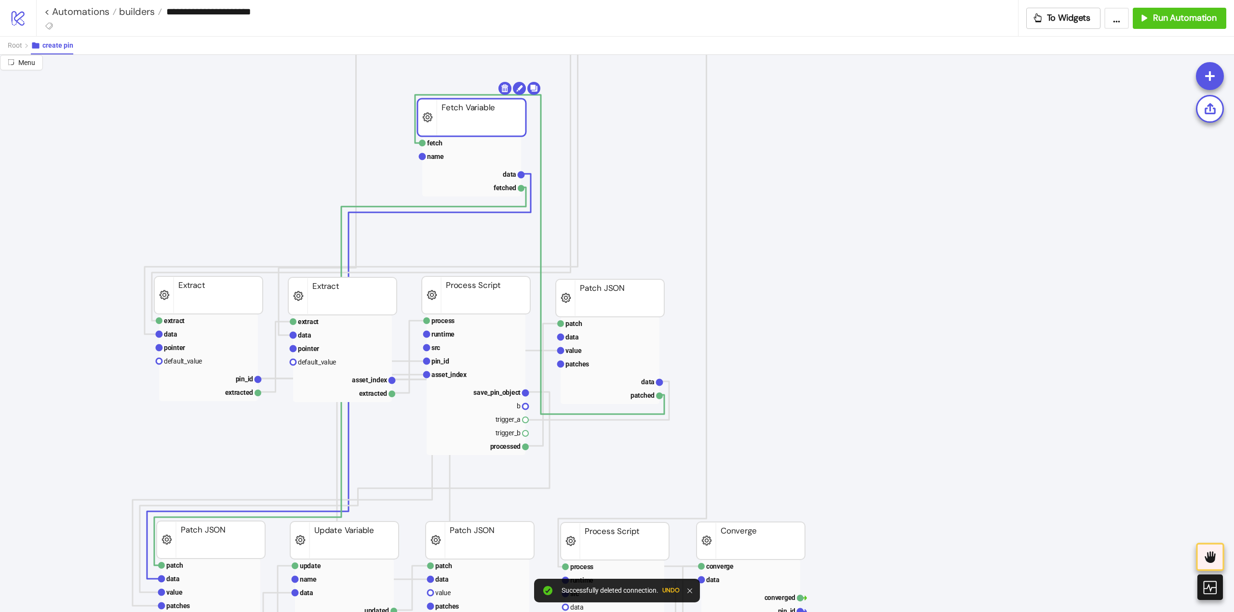
drag, startPoint x: 717, startPoint y: 309, endPoint x: 434, endPoint y: 131, distance: 333.9
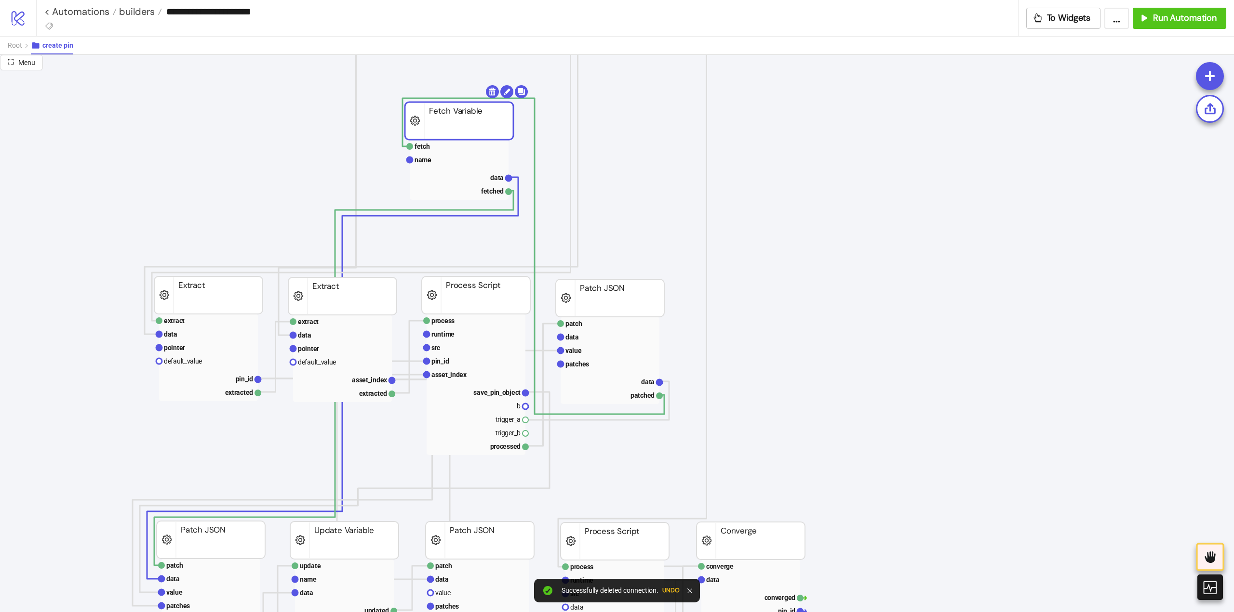
scroll to position [96, 0]
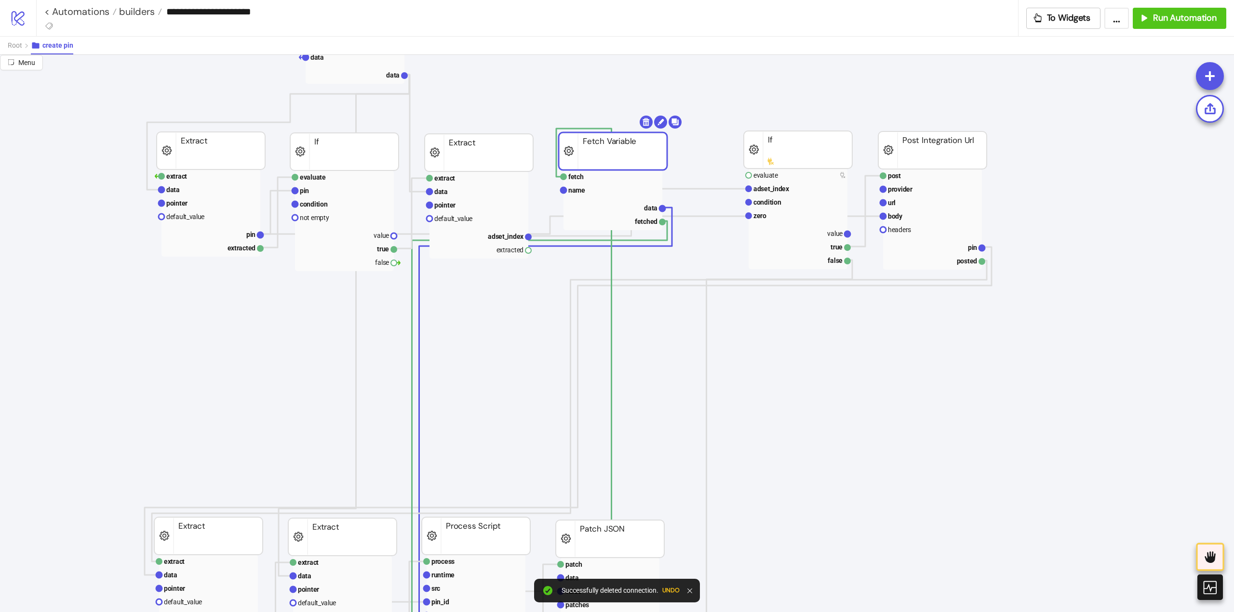
drag, startPoint x: 437, startPoint y: 365, endPoint x: 592, endPoint y: 154, distance: 262.0
click at [592, 154] on rect at bounding box center [612, 152] width 108 height 38
click at [612, 270] on polyline at bounding box center [610, 392] width 108 height 527
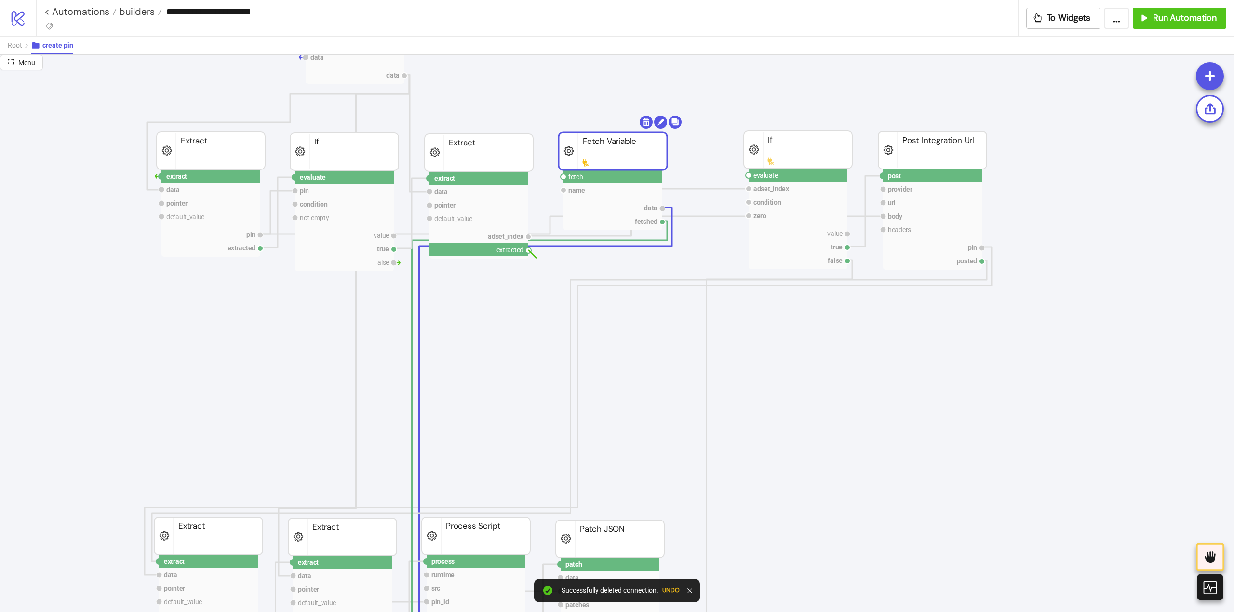
drag, startPoint x: 528, startPoint y: 251, endPoint x: 555, endPoint y: 239, distance: 29.8
click at [564, 175] on circle at bounding box center [563, 177] width 6 height 6
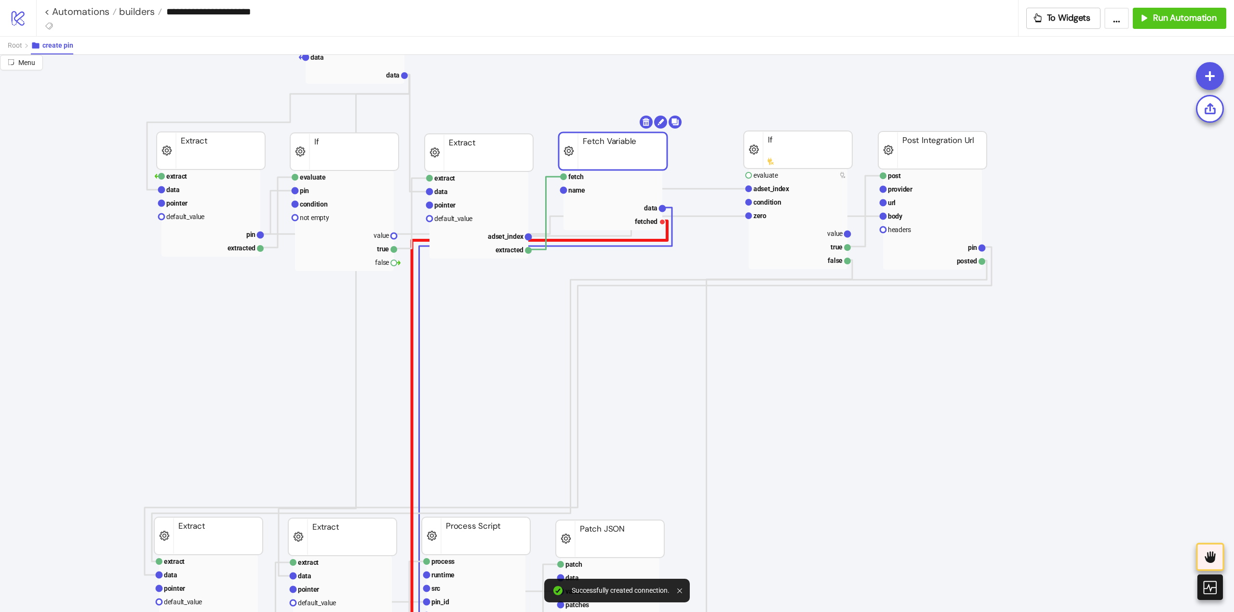
click at [665, 239] on polyline at bounding box center [410, 513] width 513 height 585
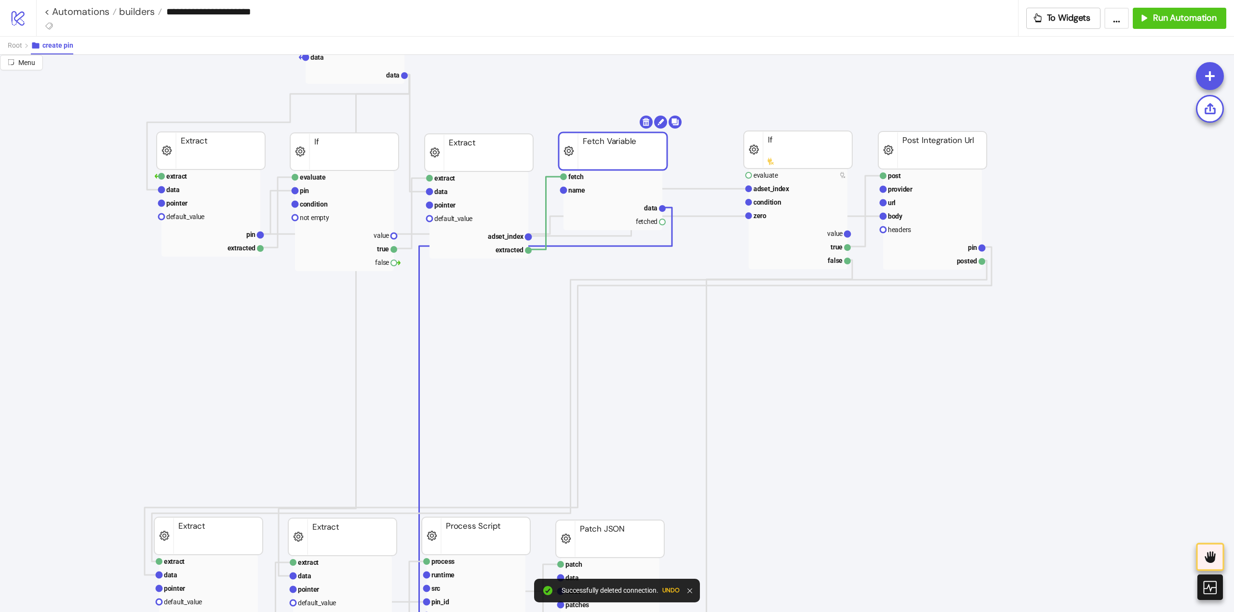
drag, startPoint x: 663, startPoint y: 223, endPoint x: 701, endPoint y: 241, distance: 42.0
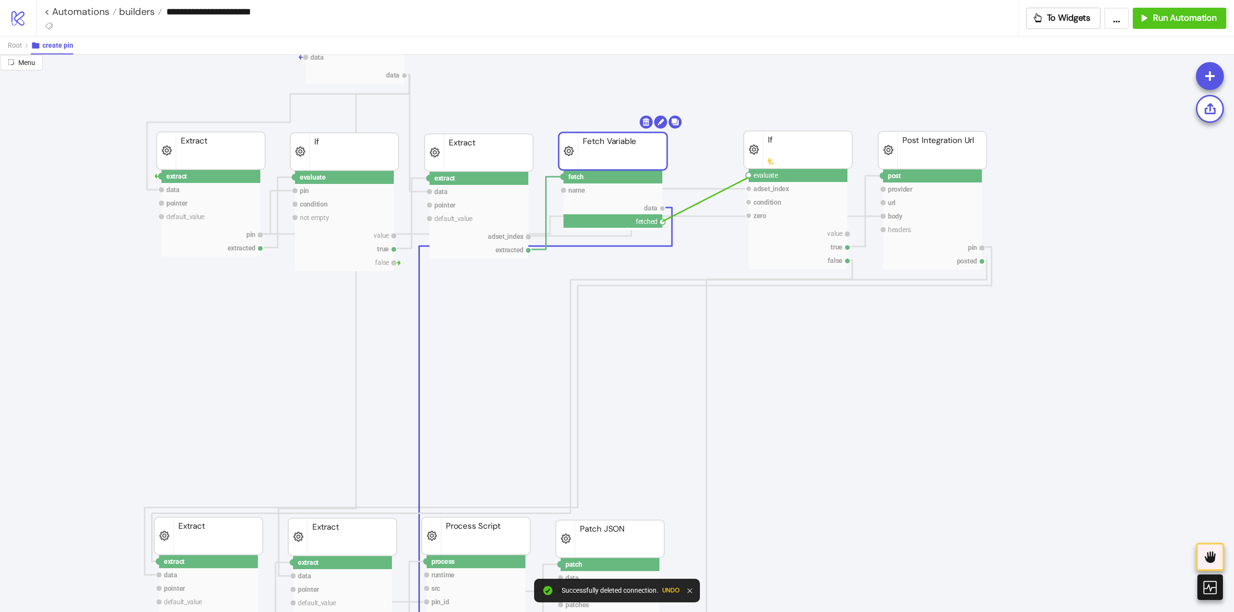
click at [748, 177] on circle at bounding box center [748, 176] width 6 height 6
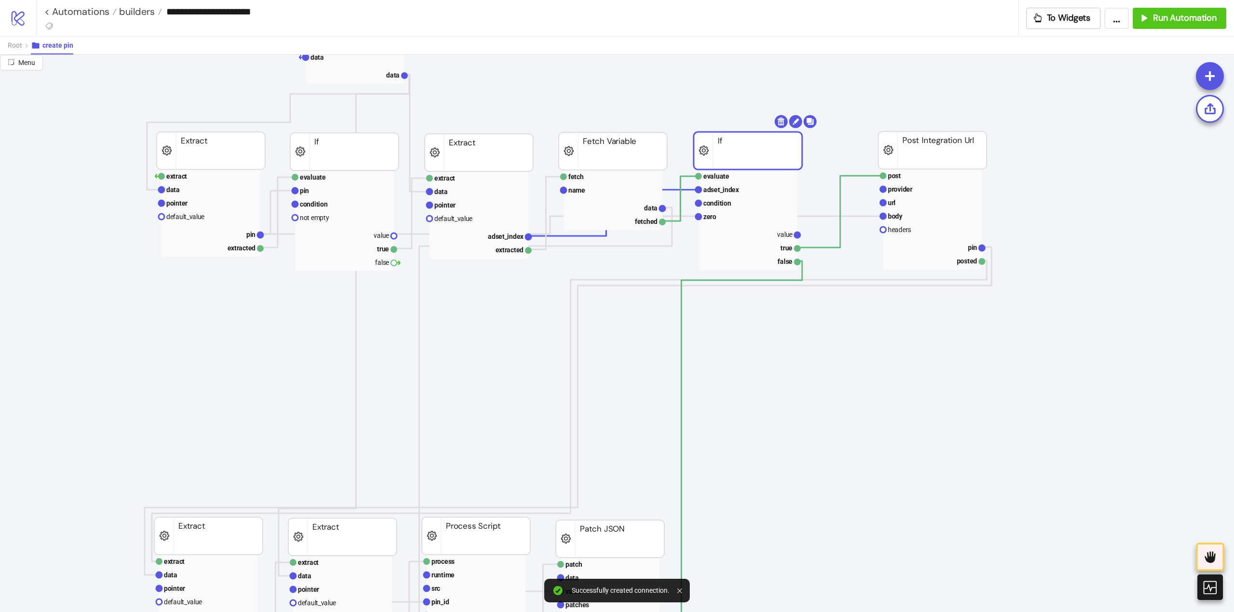
drag, startPoint x: 760, startPoint y: 155, endPoint x: 716, endPoint y: 156, distance: 44.4
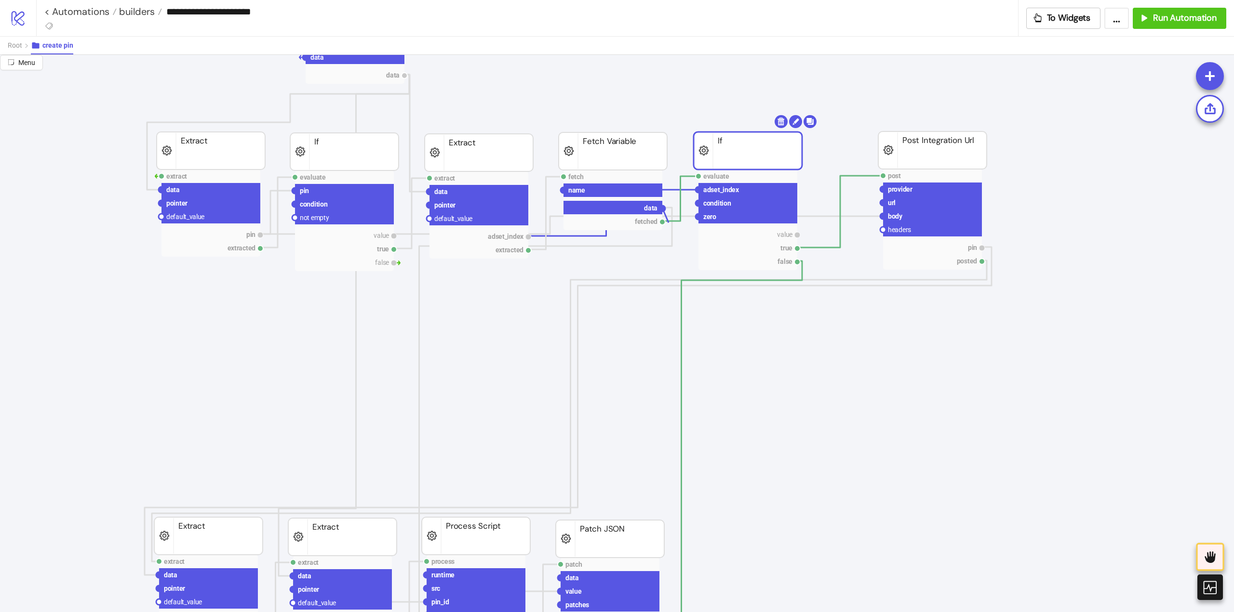
drag, startPoint x: 663, startPoint y: 209, endPoint x: 681, endPoint y: 276, distance: 69.1
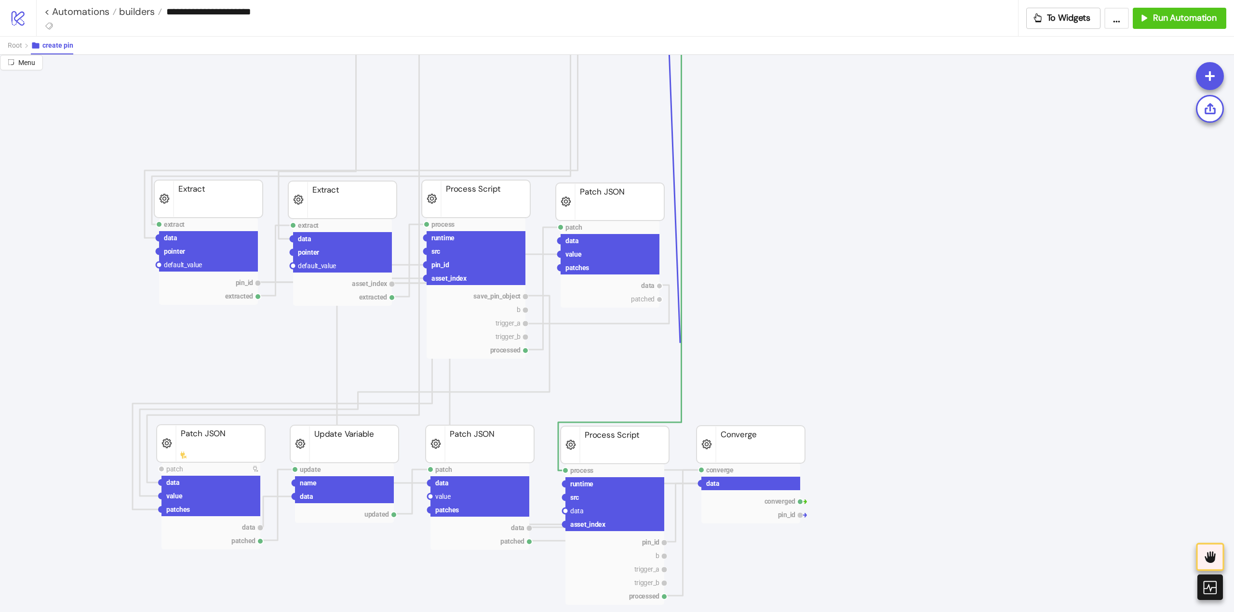
scroll to position [626, 0]
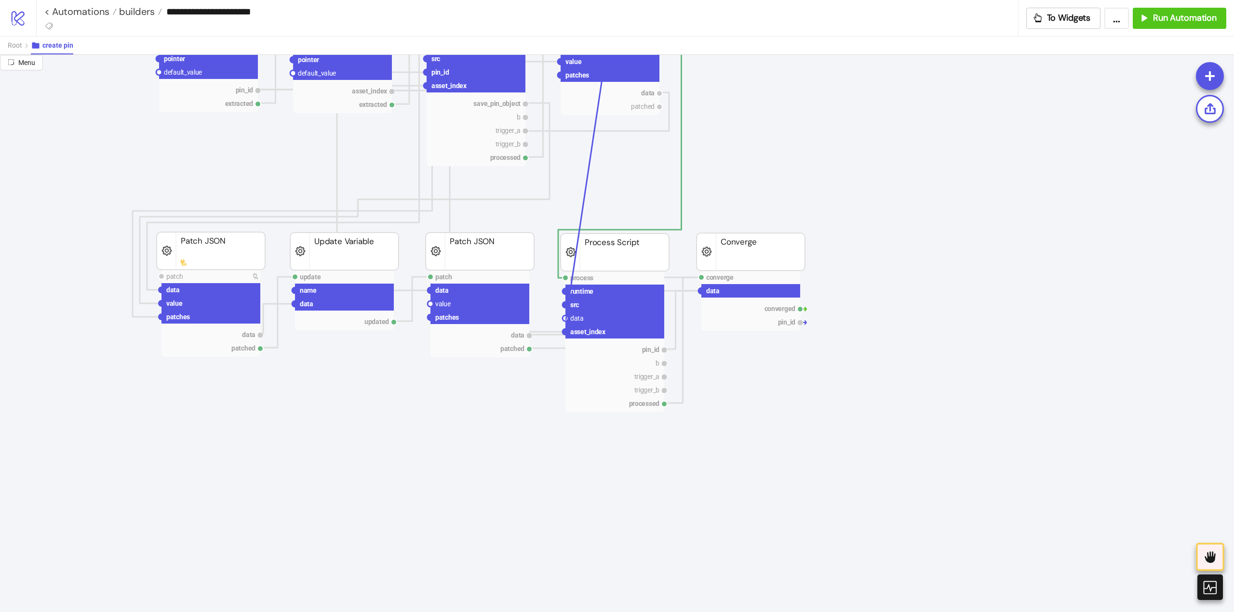
click at [566, 320] on circle at bounding box center [565, 319] width 6 height 6
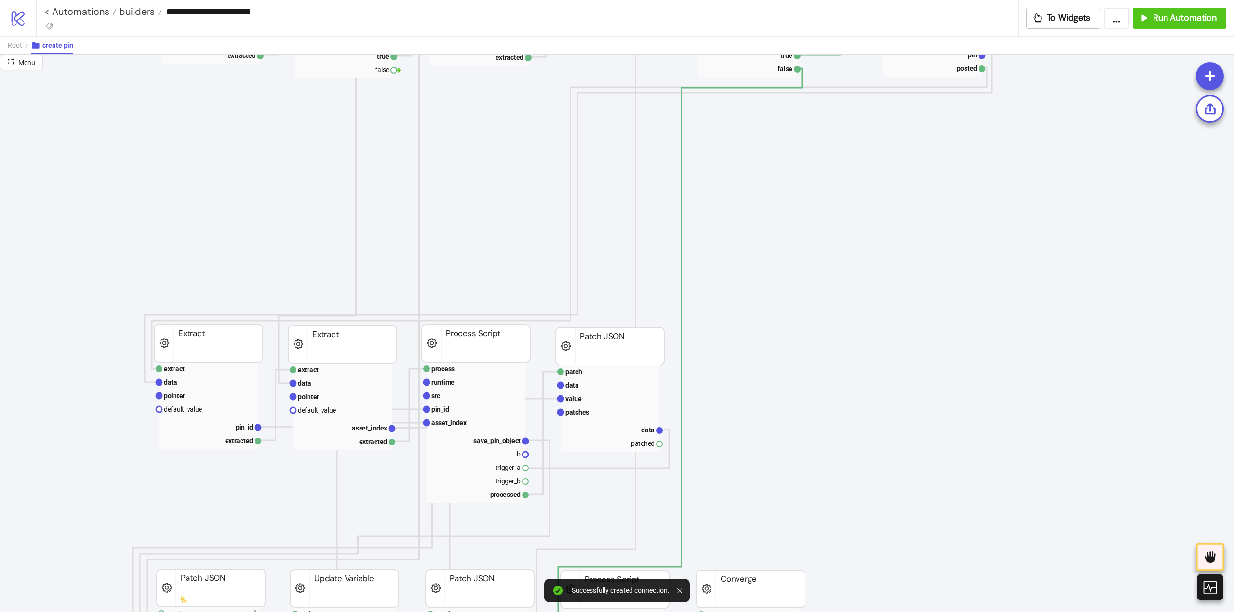
scroll to position [96, 0]
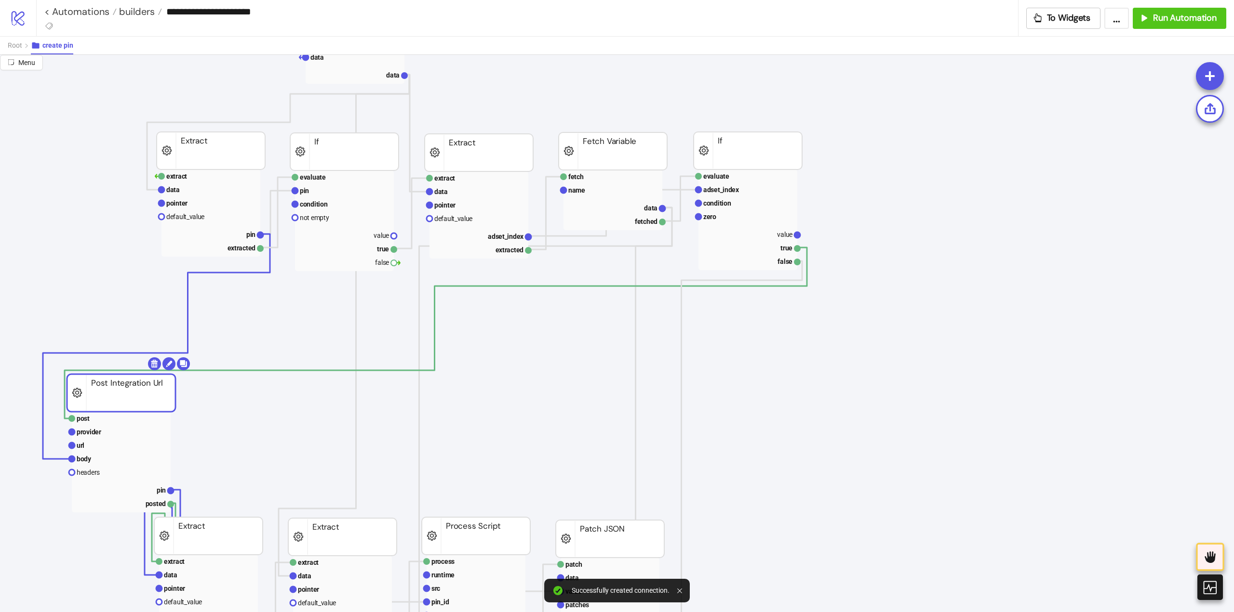
drag, startPoint x: 931, startPoint y: 147, endPoint x: 120, endPoint y: 390, distance: 846.6
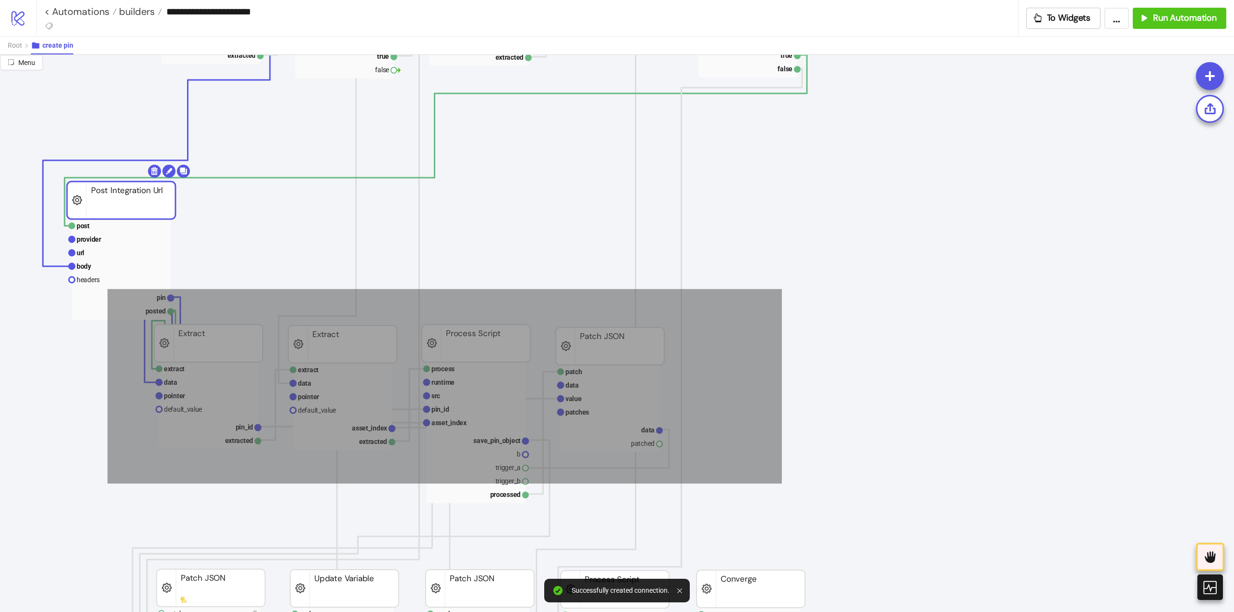
drag, startPoint x: 733, startPoint y: 327, endPoint x: 133, endPoint y: 471, distance: 616.6
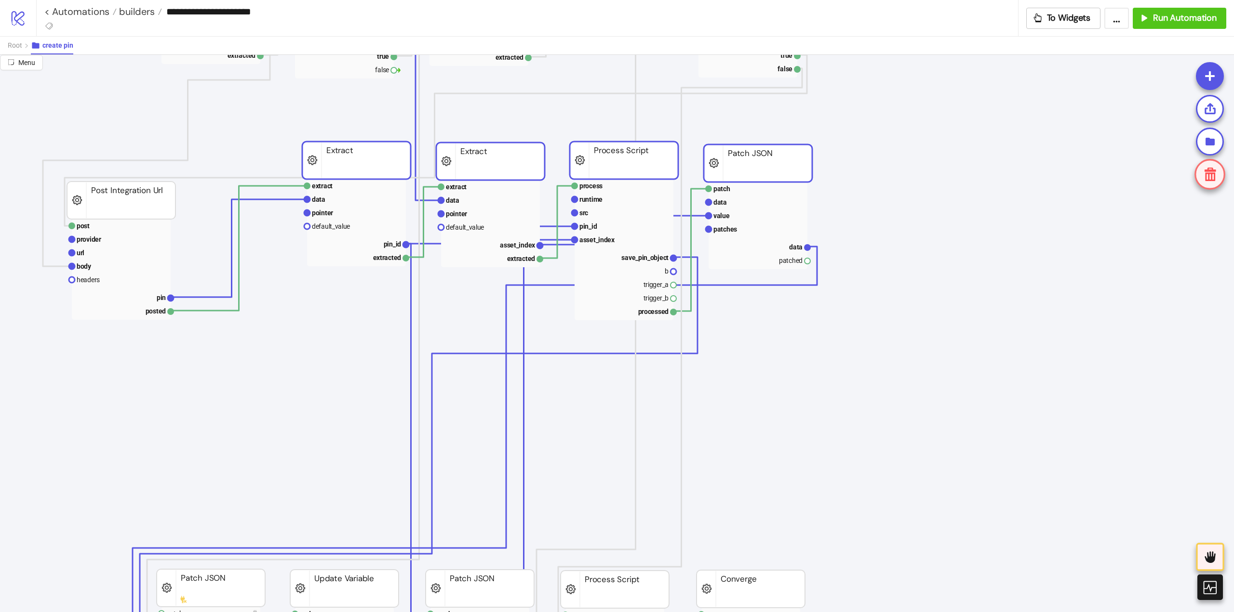
drag, startPoint x: 188, startPoint y: 336, endPoint x: 336, endPoint y: 153, distance: 235.4
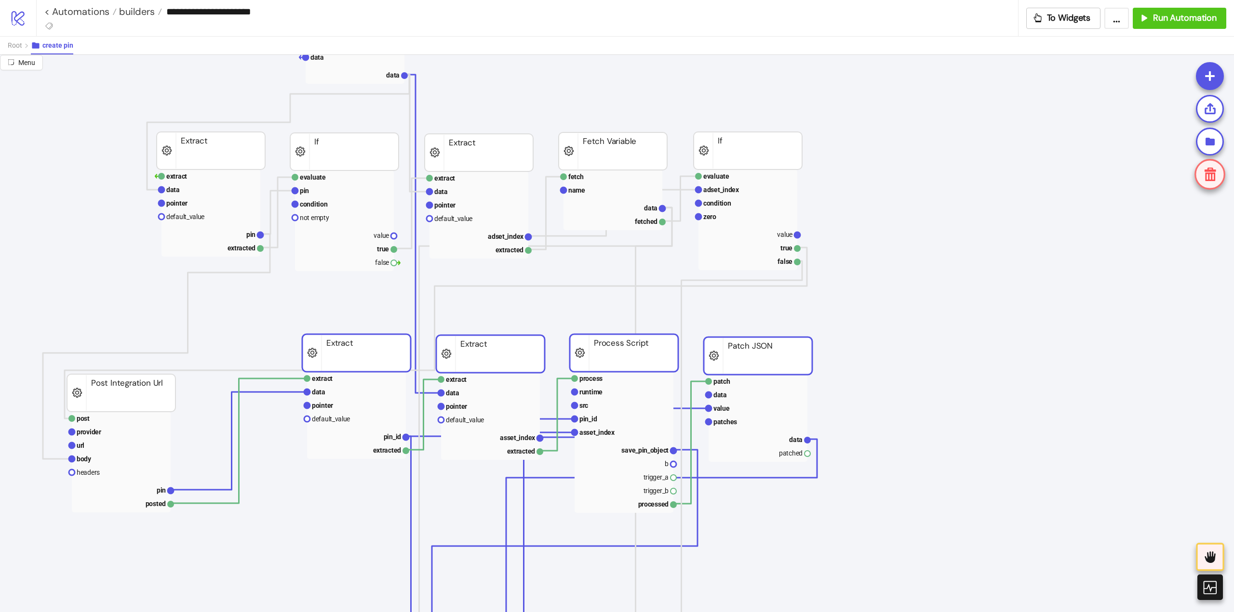
click at [108, 412] on rect at bounding box center [121, 393] width 108 height 38
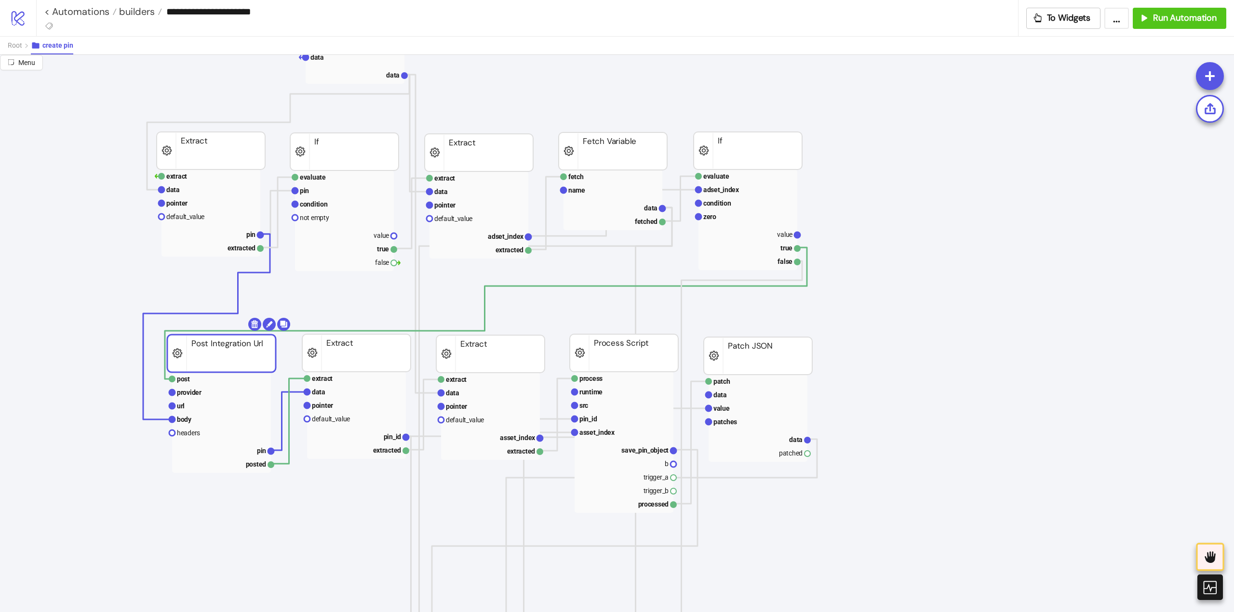
drag, startPoint x: 106, startPoint y: 399, endPoint x: 206, endPoint y: 359, distance: 107.7
click at [206, 359] on rect at bounding box center [221, 354] width 108 height 38
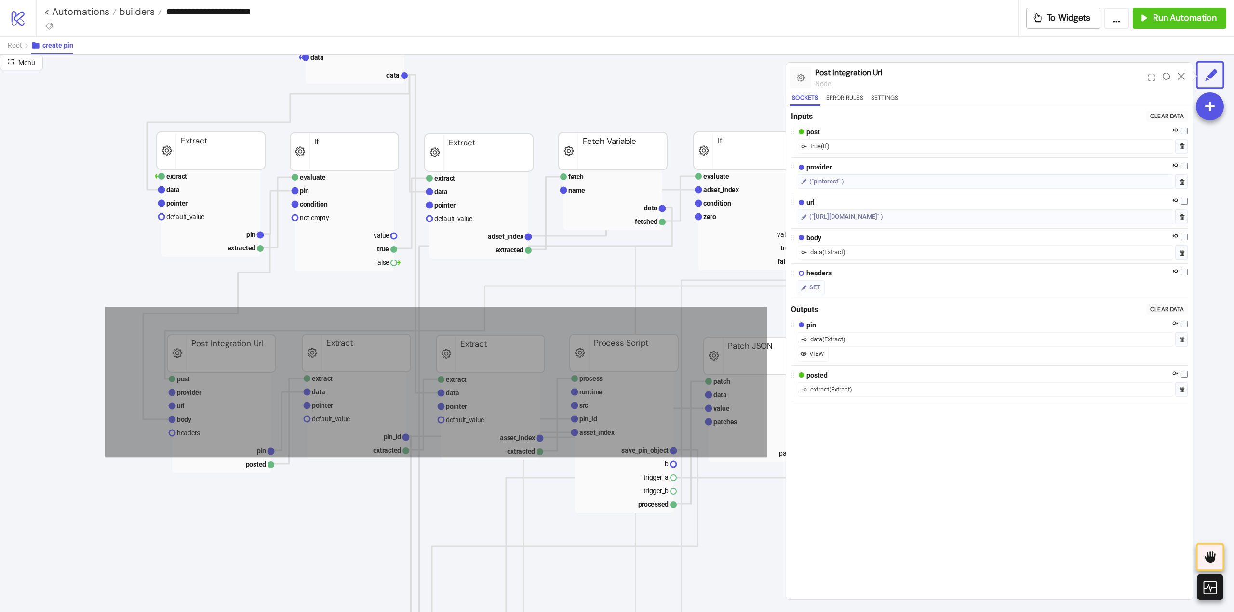
drag, startPoint x: 105, startPoint y: 307, endPoint x: 801, endPoint y: 431, distance: 706.8
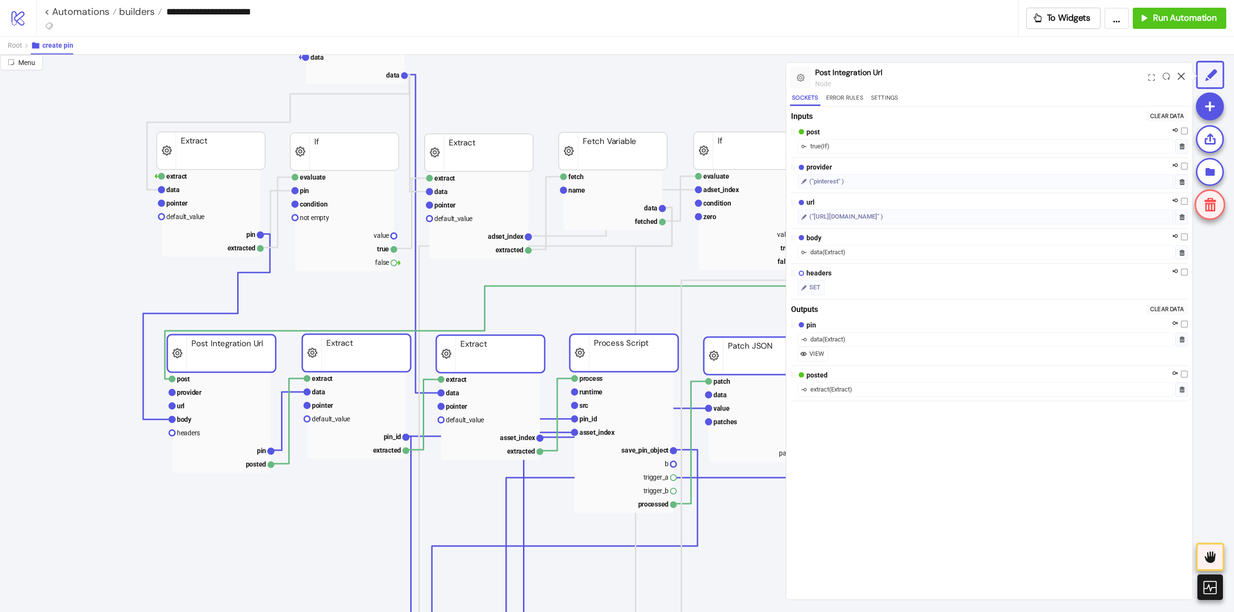
click at [1181, 77] on icon at bounding box center [1180, 76] width 7 height 7
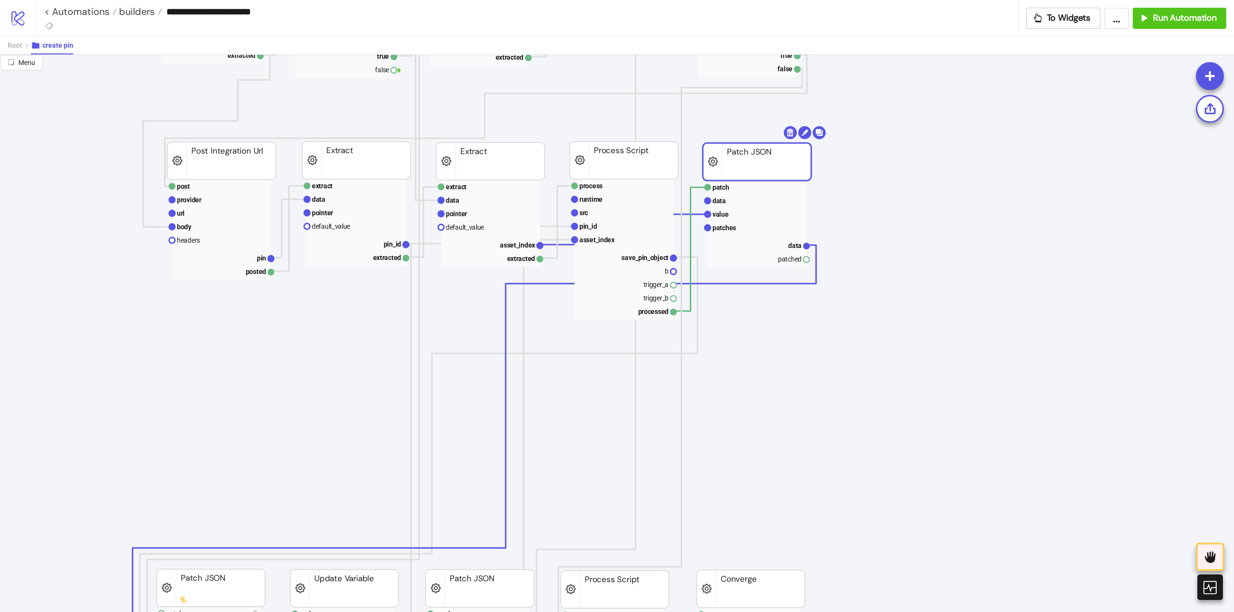
scroll to position [385, 0]
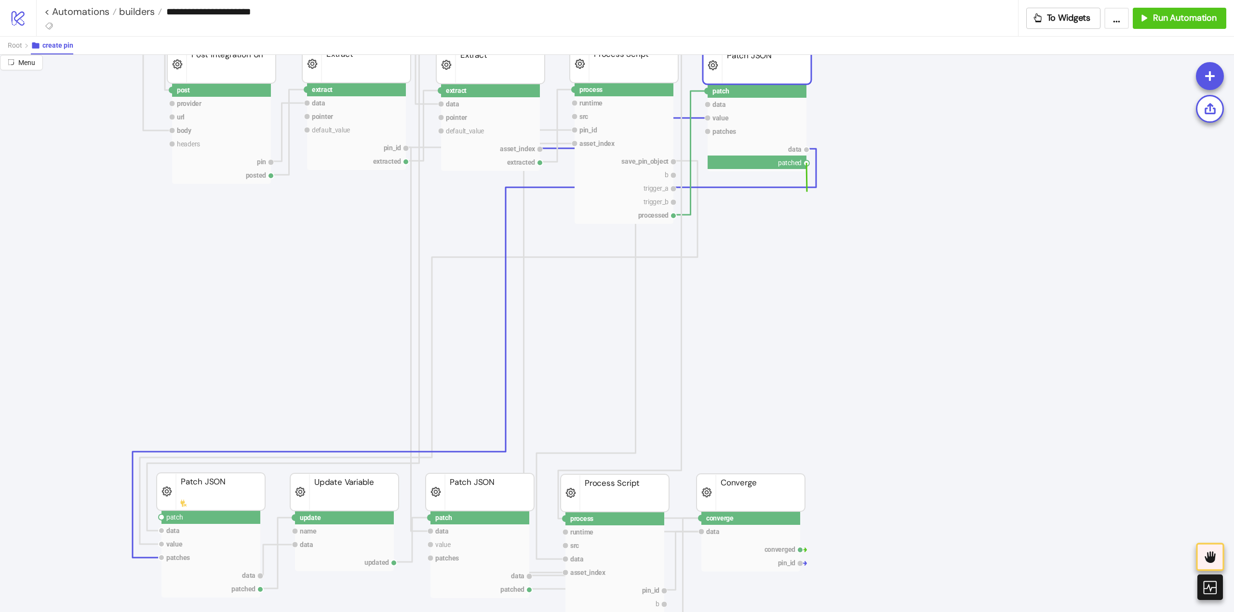
drag, startPoint x: 807, startPoint y: 165, endPoint x: 736, endPoint y: 258, distance: 116.6
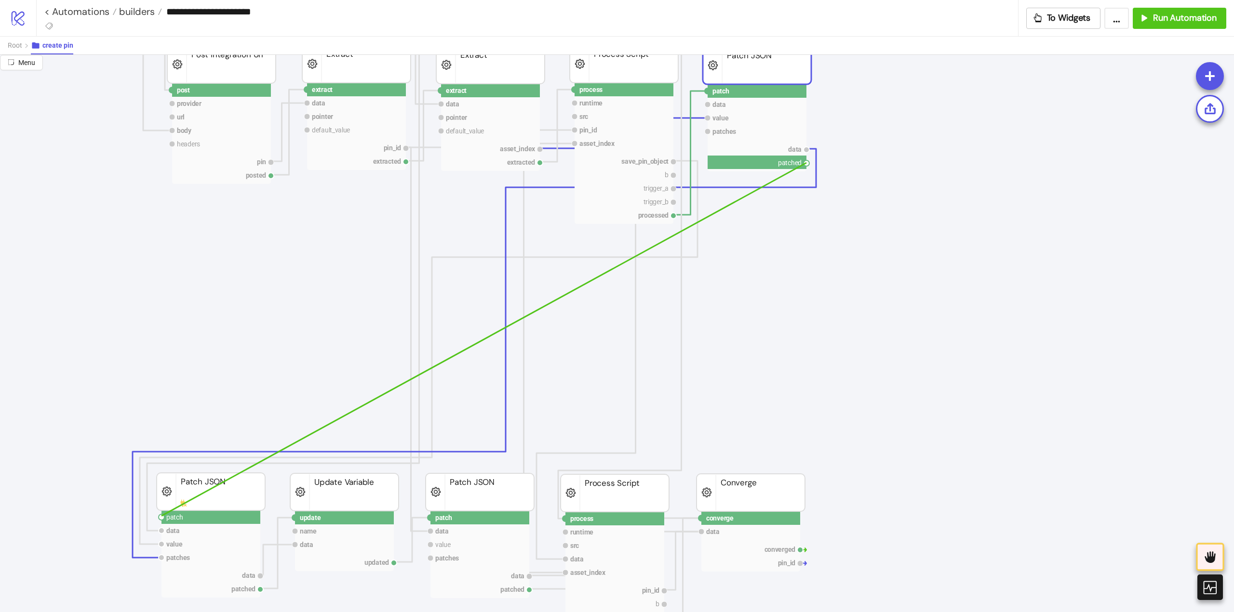
click at [161, 516] on circle at bounding box center [162, 518] width 6 height 6
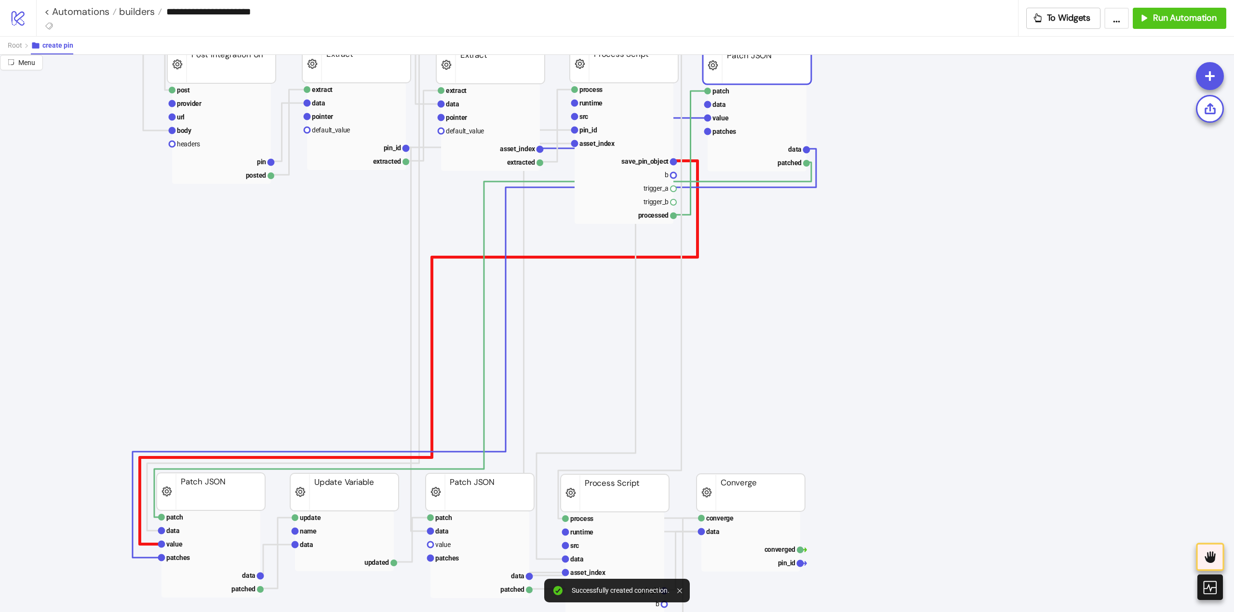
scroll to position [578, 0]
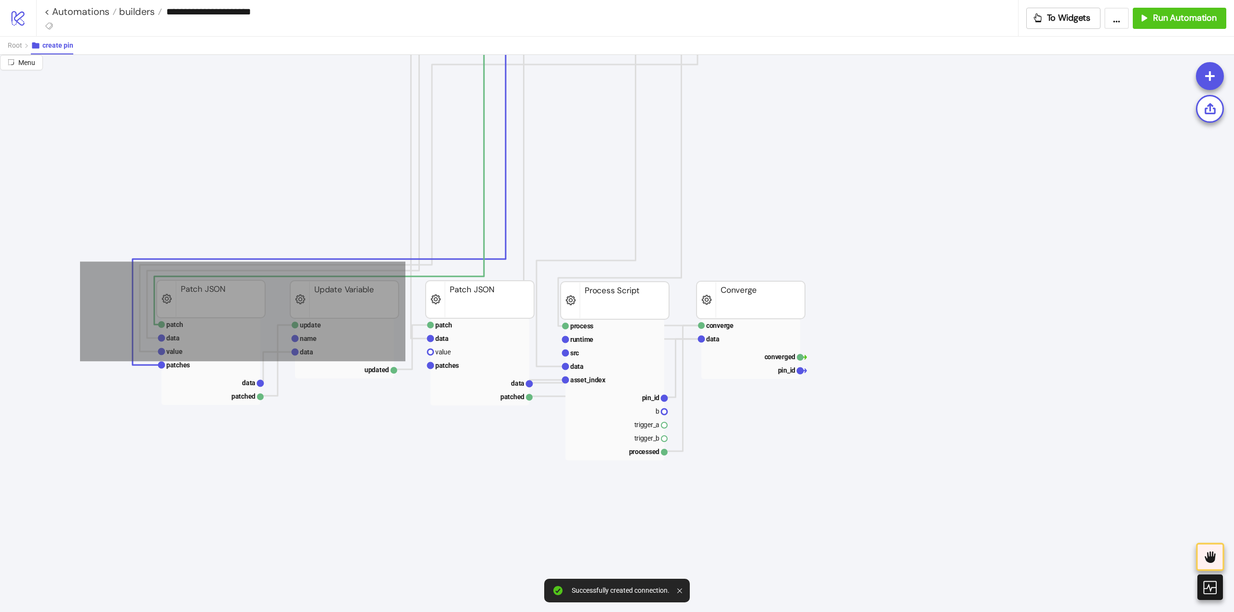
drag, startPoint x: 106, startPoint y: 267, endPoint x: 928, endPoint y: 497, distance: 852.7
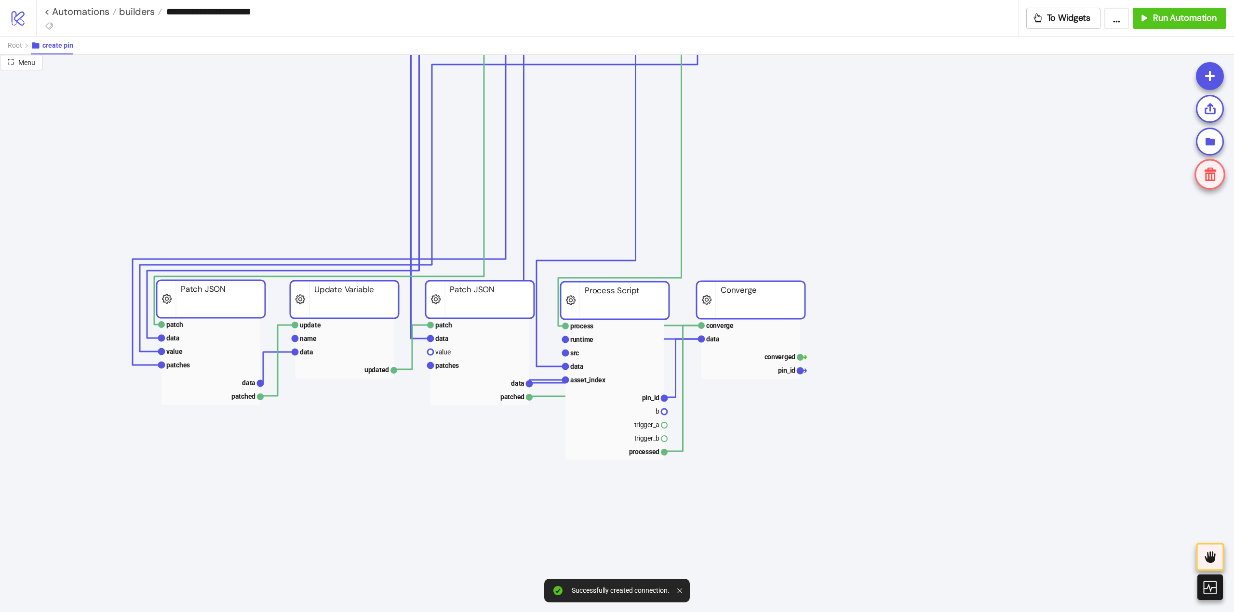
scroll to position [385, 0]
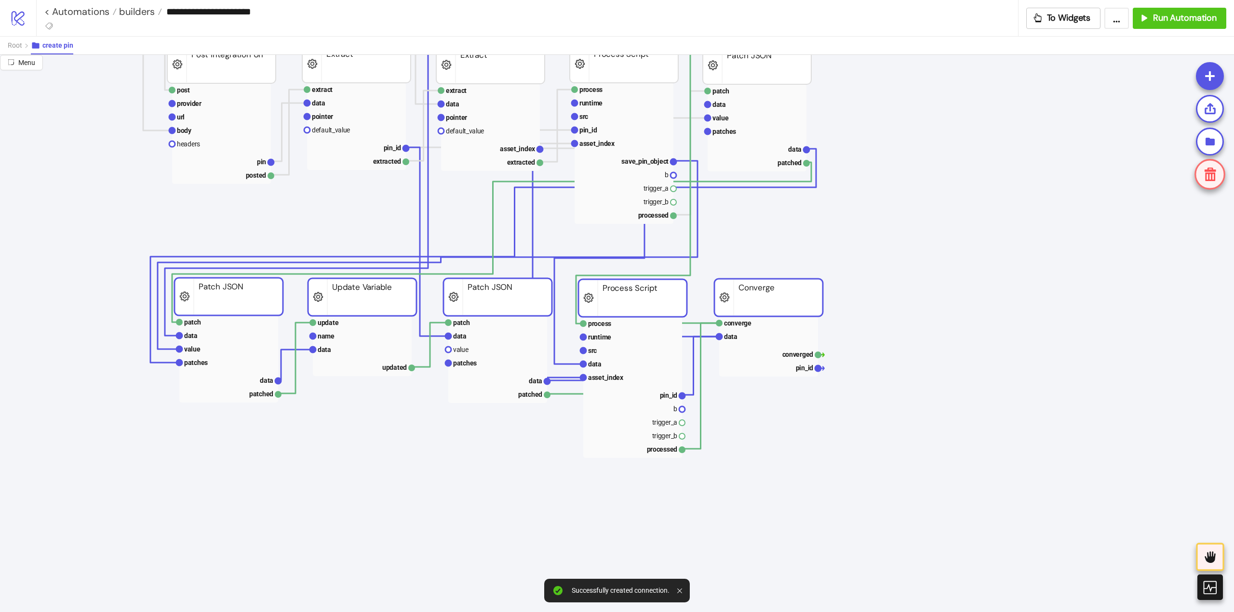
drag, startPoint x: 749, startPoint y: 486, endPoint x: 767, endPoint y: 291, distance: 196.0
drag, startPoint x: 399, startPoint y: 479, endPoint x: 336, endPoint y: 403, distance: 98.2
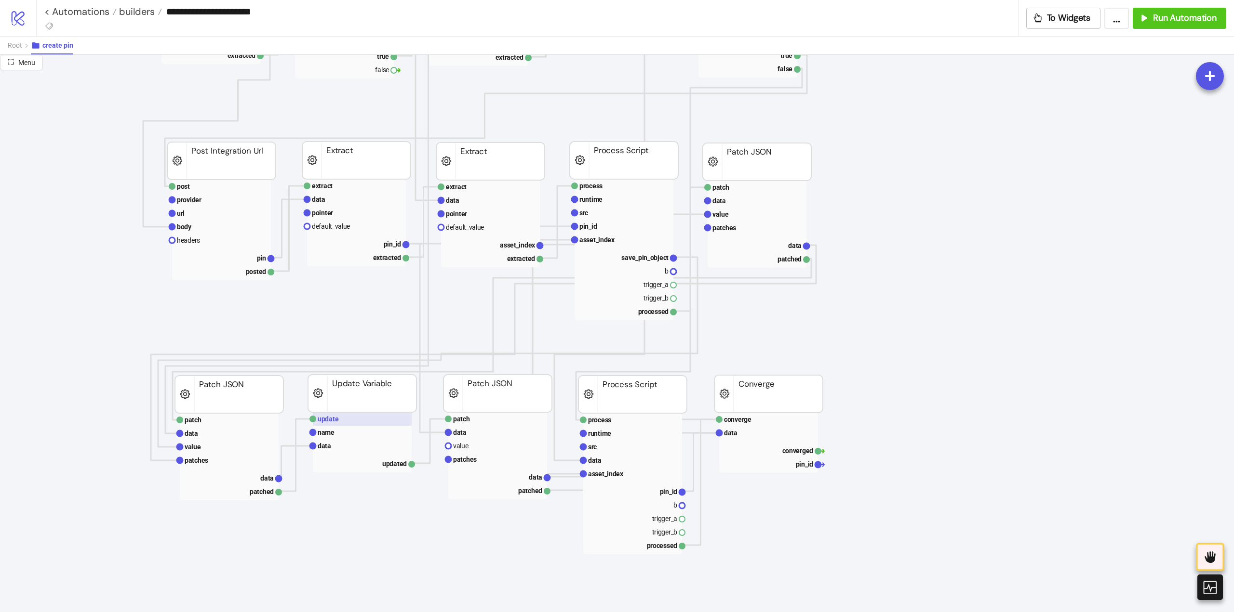
scroll to position [241, 0]
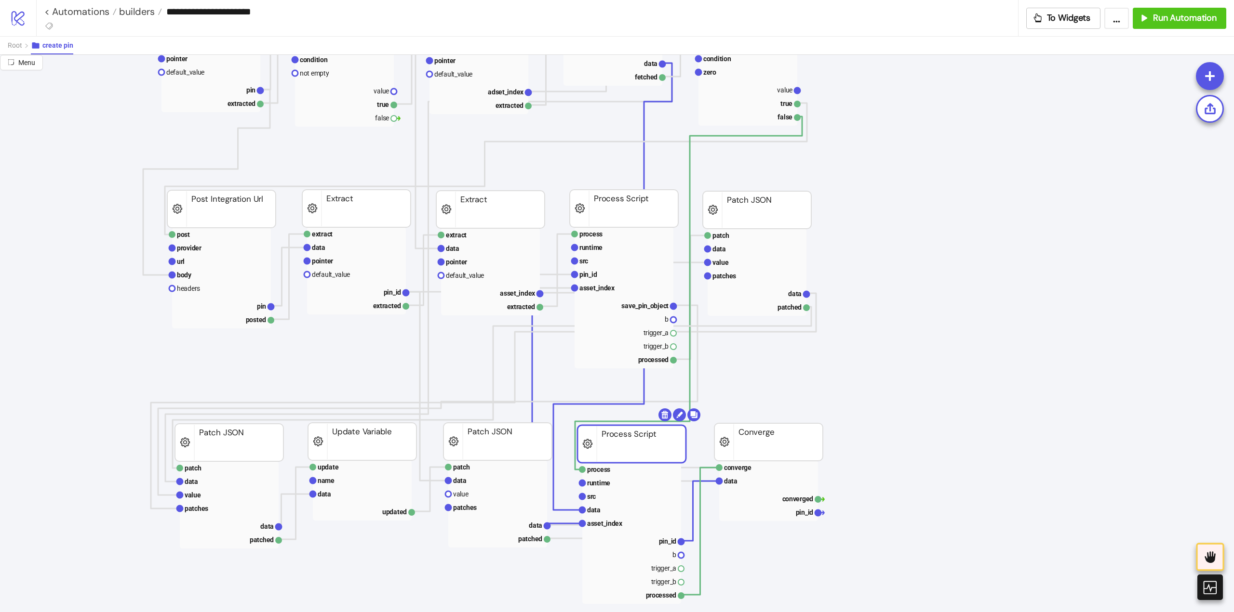
drag, startPoint x: 605, startPoint y: 440, endPoint x: 648, endPoint y: 444, distance: 42.6
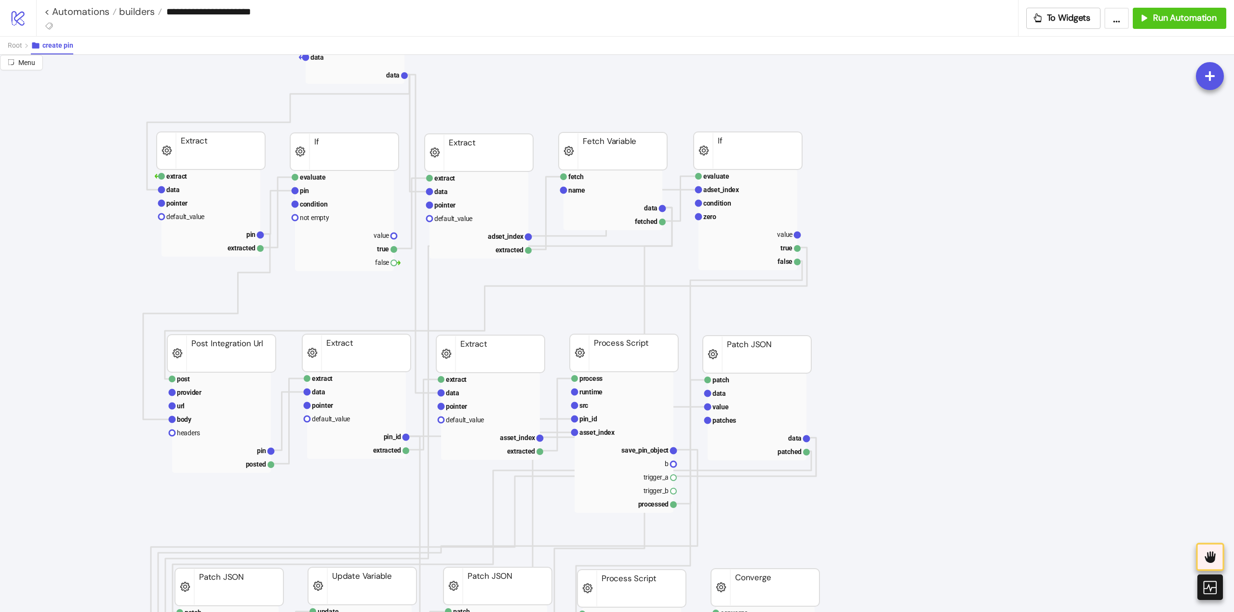
scroll to position [48, 0]
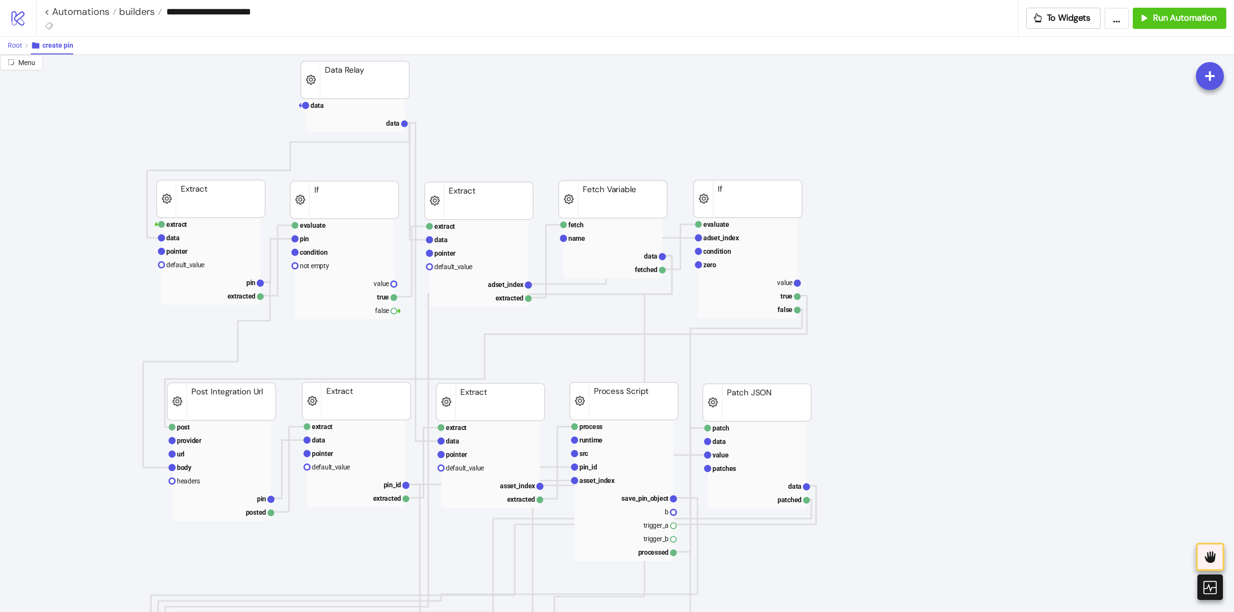
click at [12, 45] on span "Root" at bounding box center [15, 45] width 14 height 8
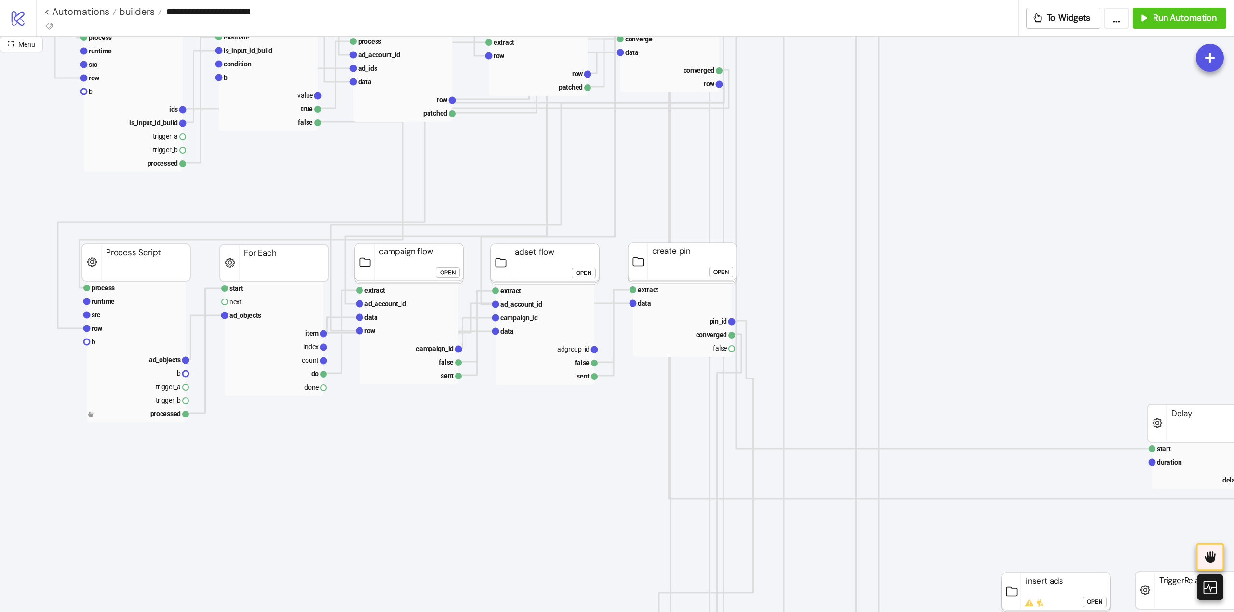
scroll to position [385, 145]
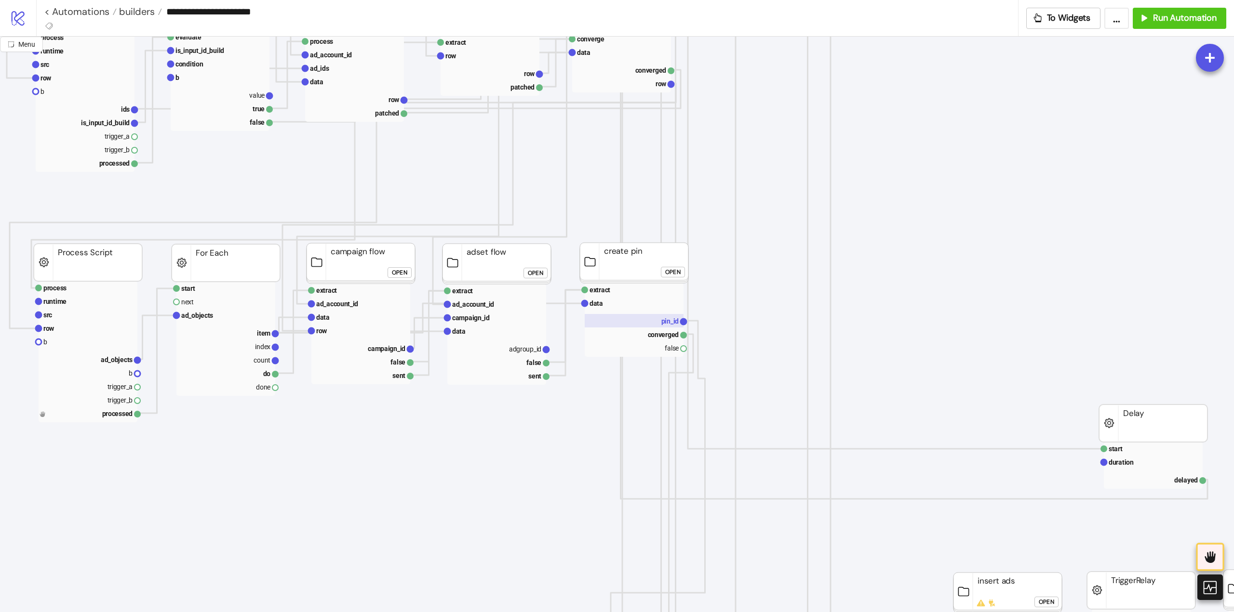
click at [667, 322] on text "pin_id" at bounding box center [670, 322] width 18 height 8
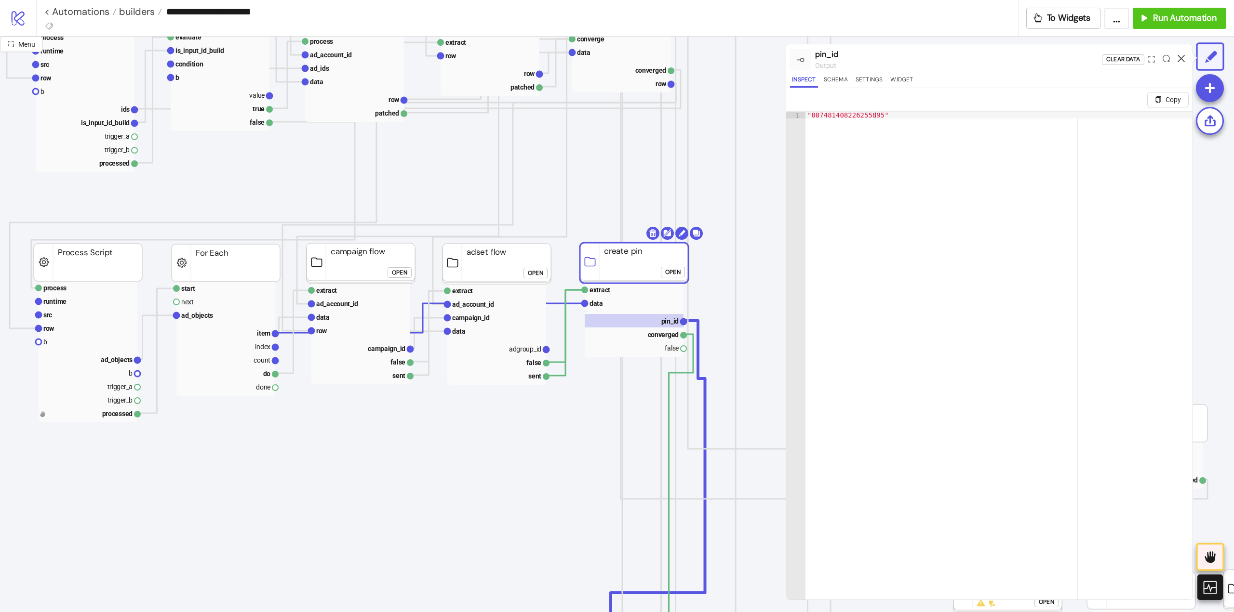
click at [1181, 60] on icon at bounding box center [1180, 58] width 7 height 7
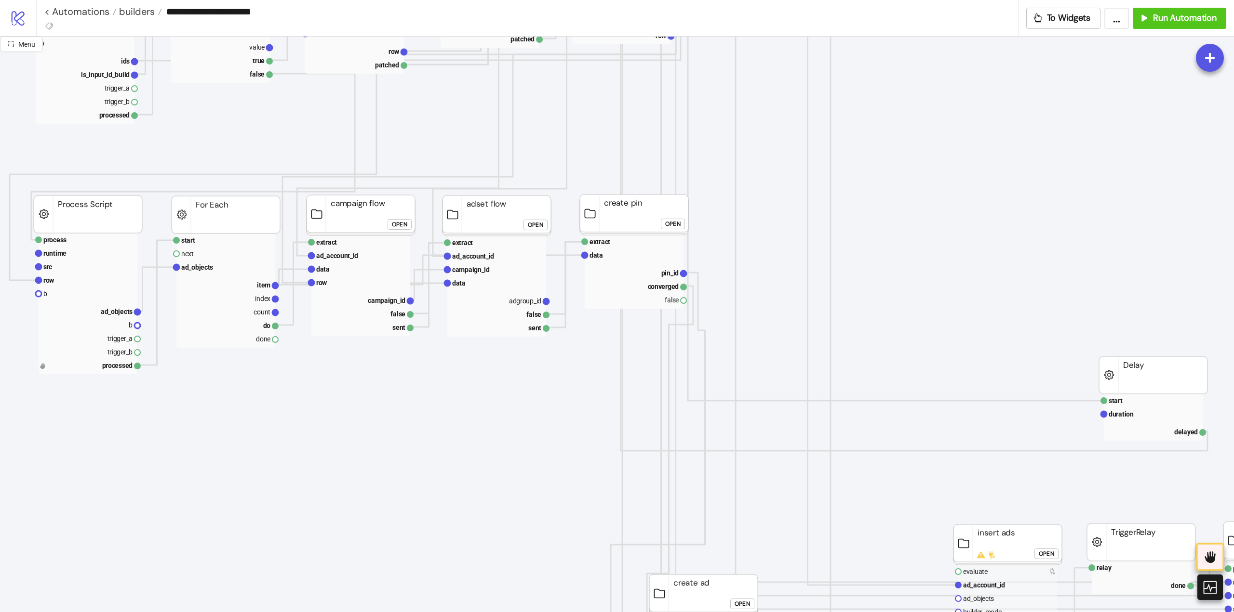
scroll to position [675, 145]
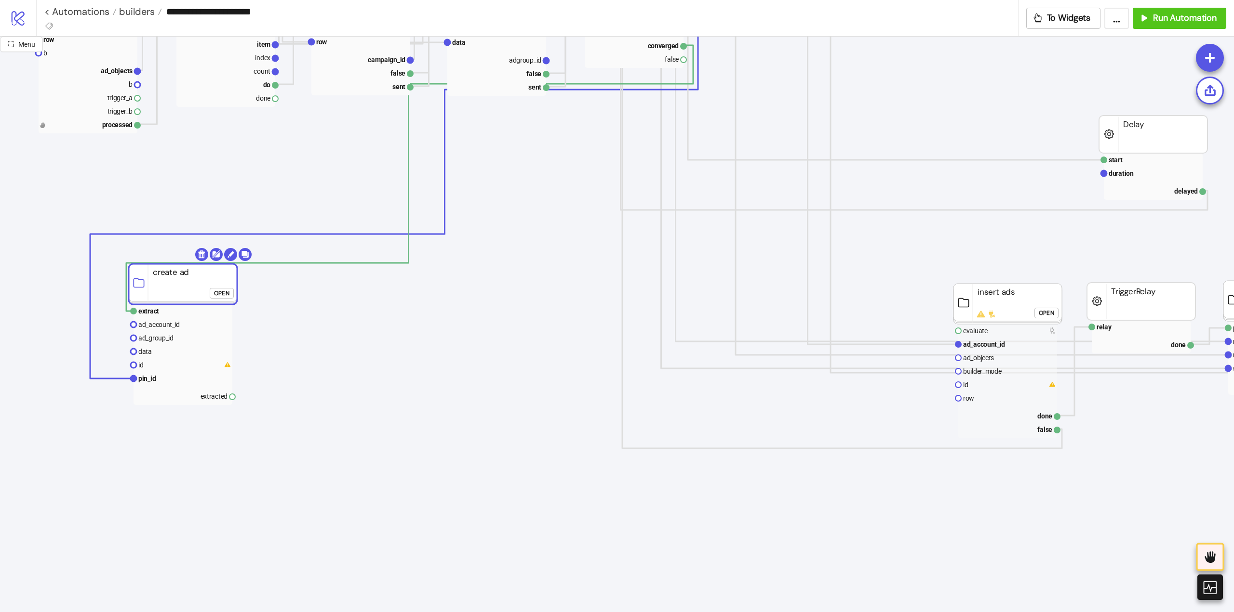
drag, startPoint x: 699, startPoint y: 354, endPoint x: 239, endPoint y: 294, distance: 464.6
click at [179, 285] on rect at bounding box center [183, 284] width 108 height 40
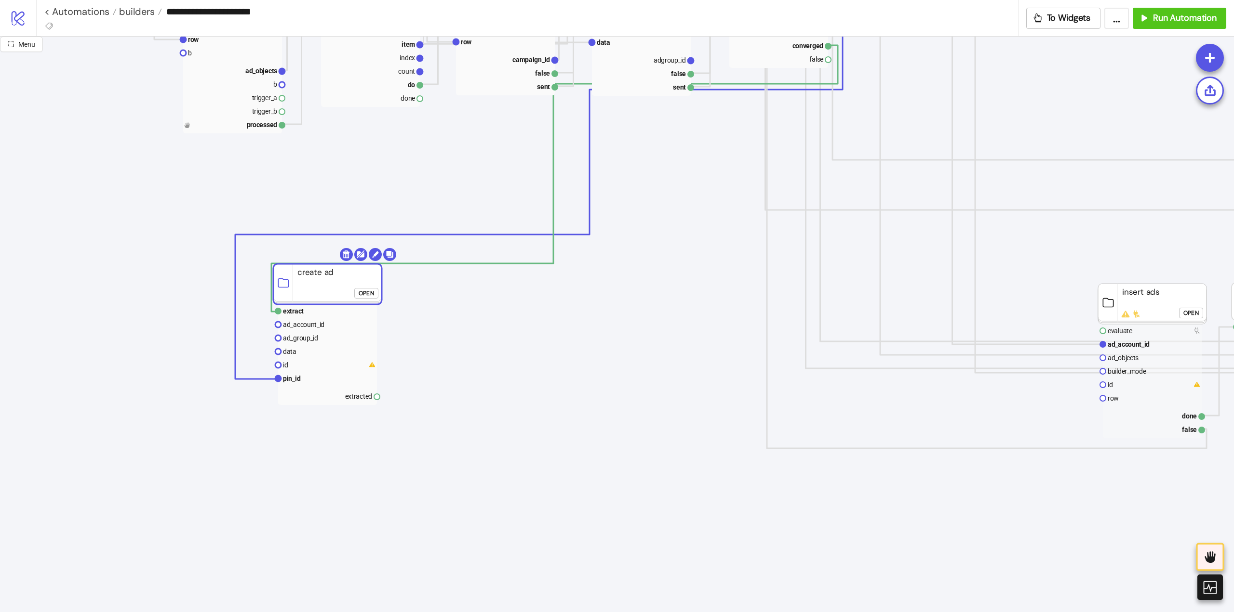
scroll to position [578, 0]
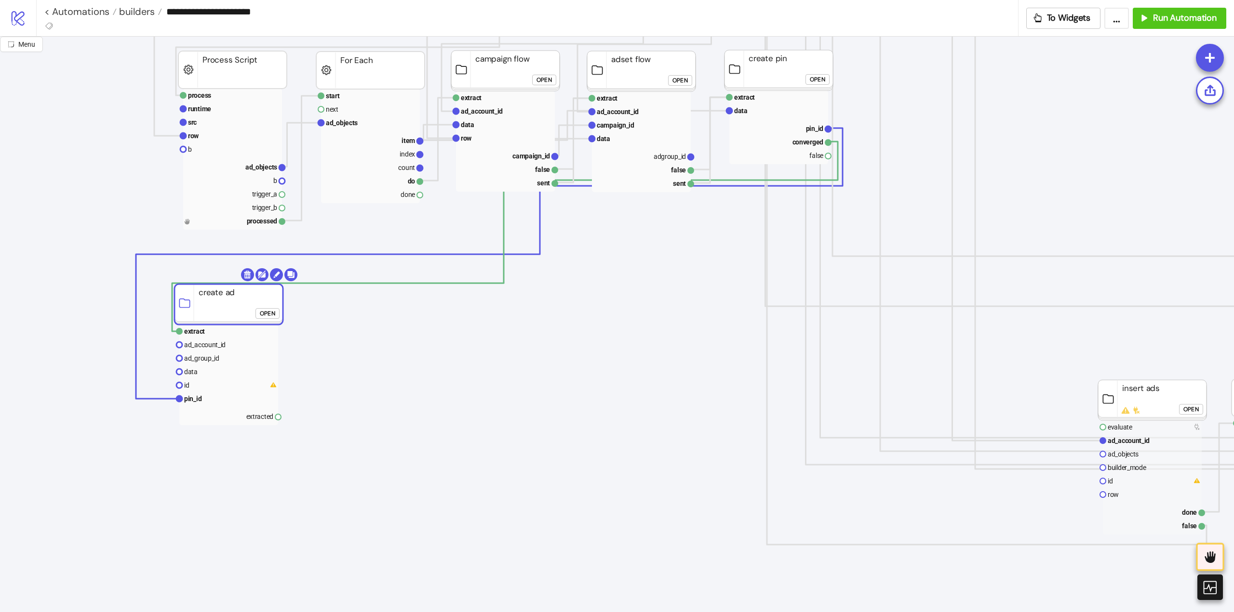
drag, startPoint x: 294, startPoint y: 375, endPoint x: 232, endPoint y: 303, distance: 95.3
click at [232, 303] on rect at bounding box center [228, 304] width 108 height 40
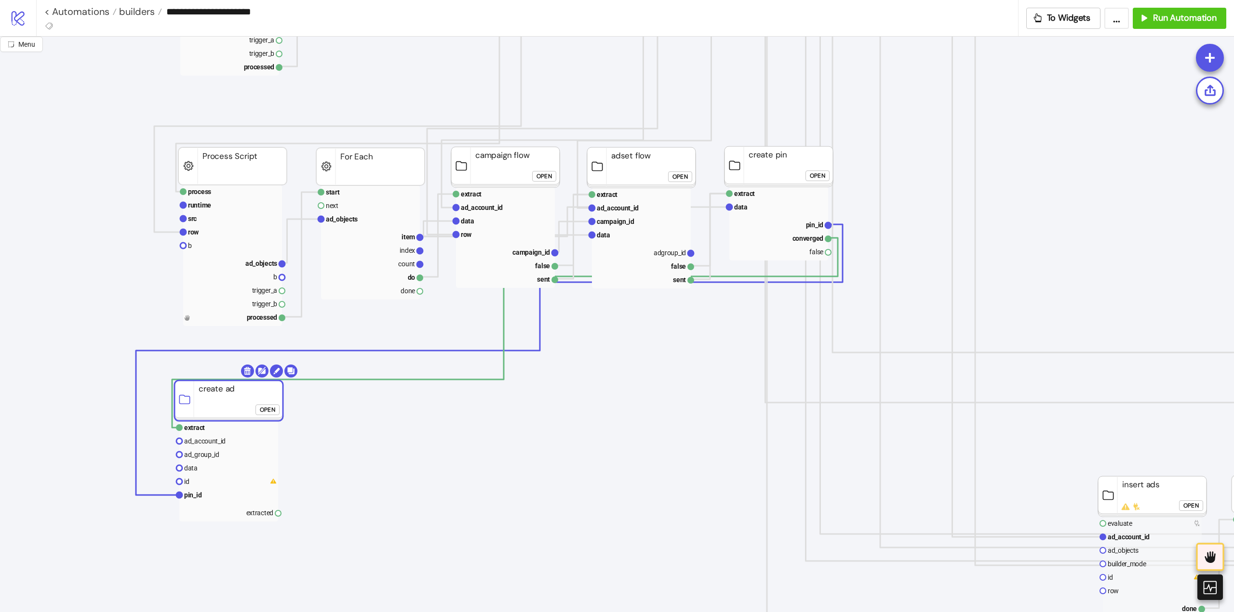
click div "Open"
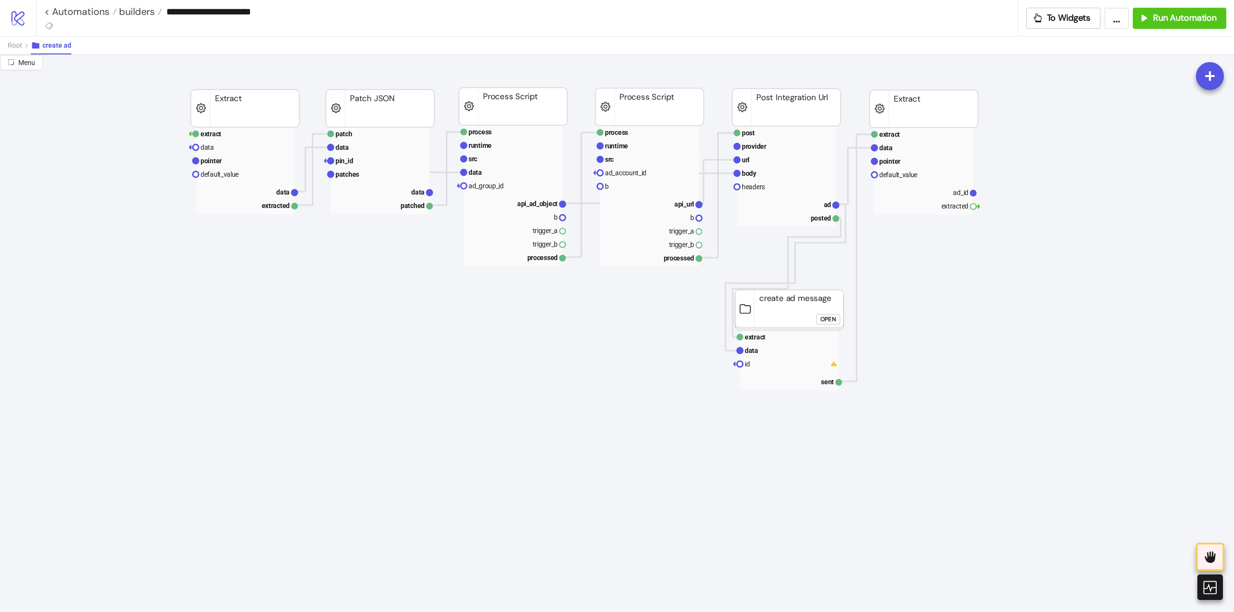
scroll to position [0, 0]
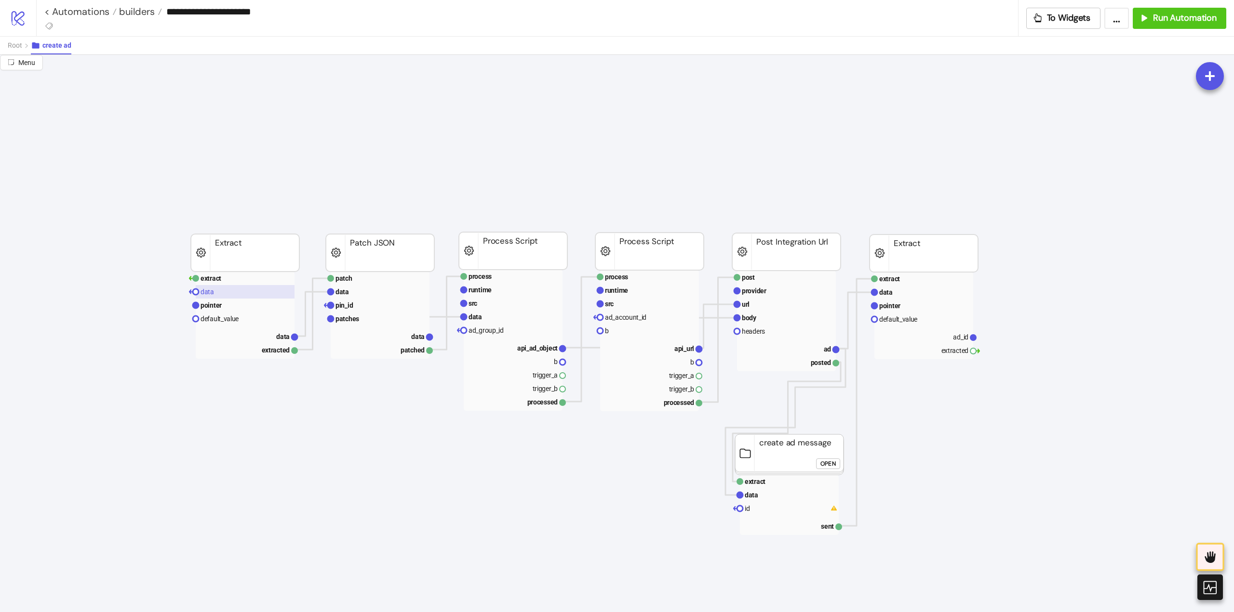
click at [222, 288] on rect at bounding box center [245, 291] width 99 height 13
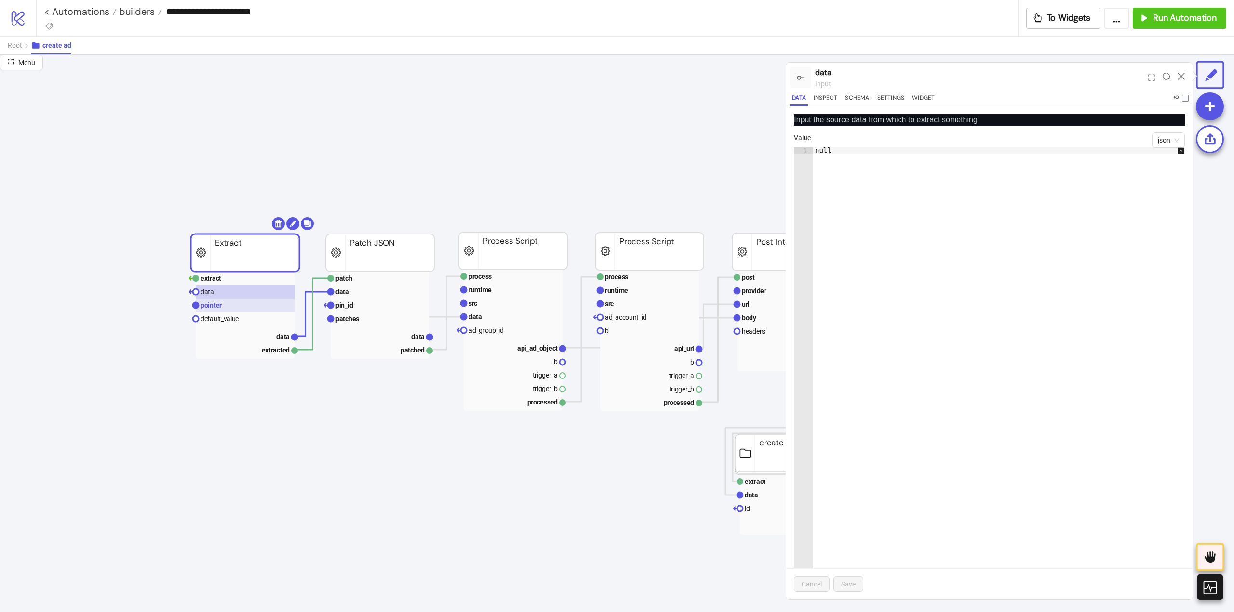
click at [223, 306] on rect at bounding box center [245, 305] width 99 height 13
click at [9, 48] on span "Root" at bounding box center [15, 45] width 14 height 8
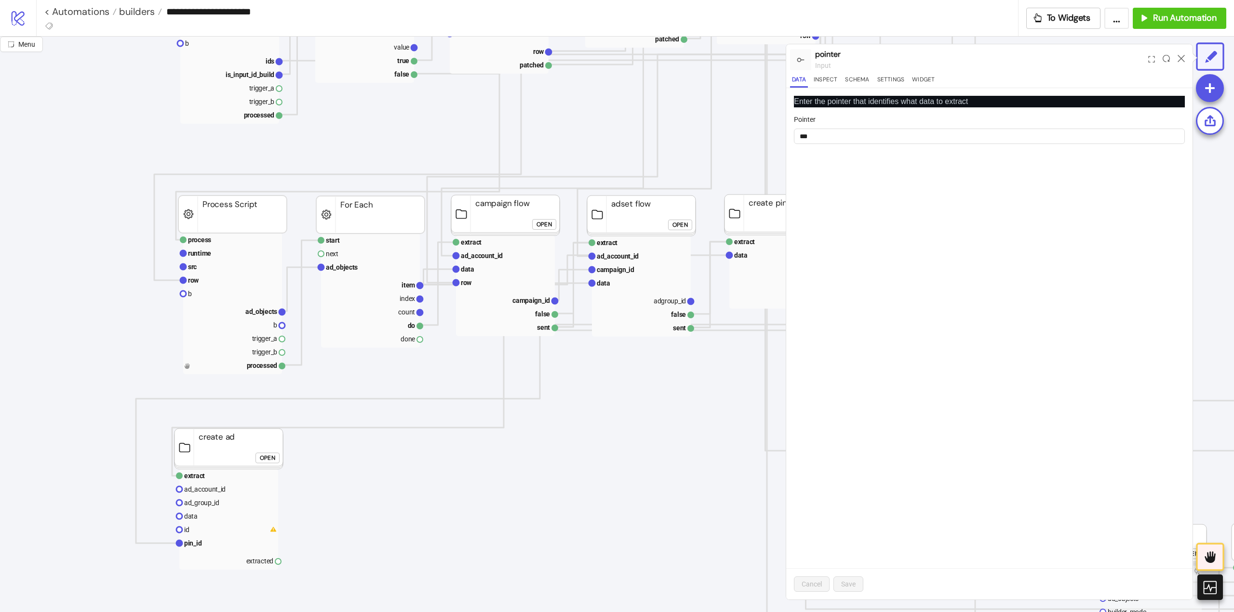
scroll to position [385, 0]
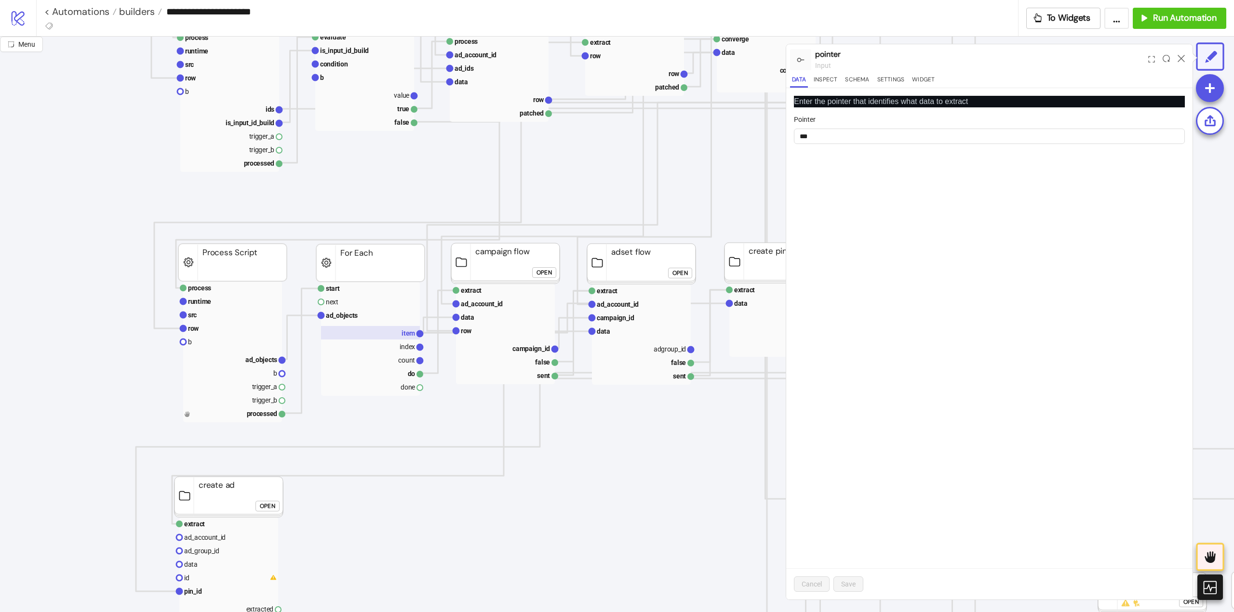
click at [410, 332] on text "item" at bounding box center [407, 334] width 13 height 8
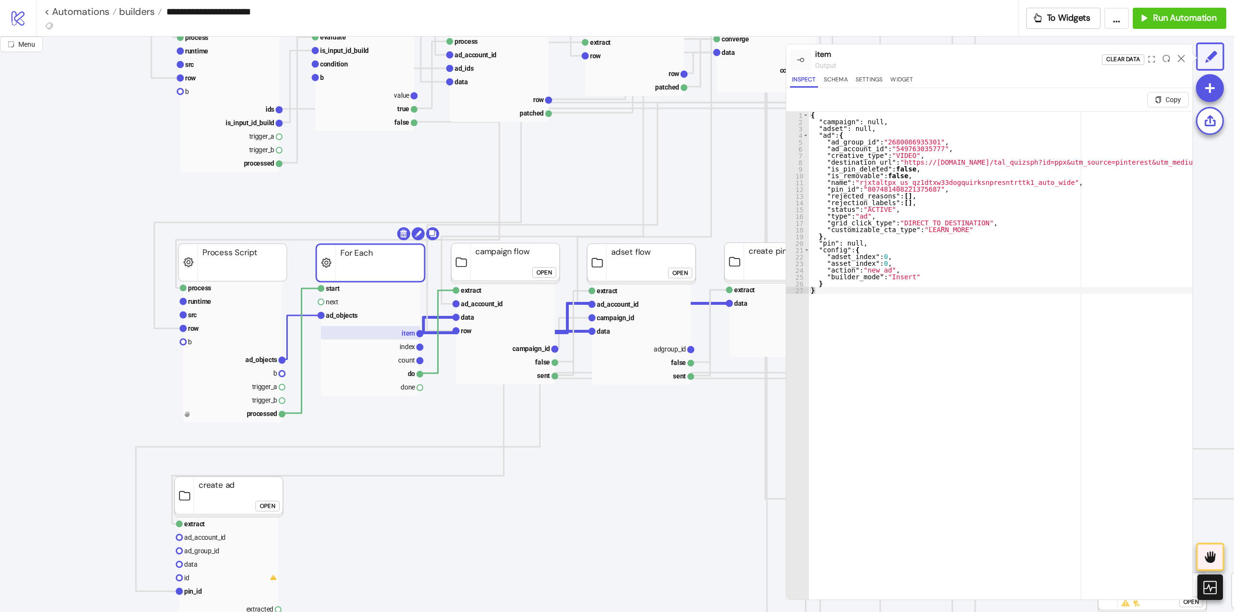
scroll to position [434, 0]
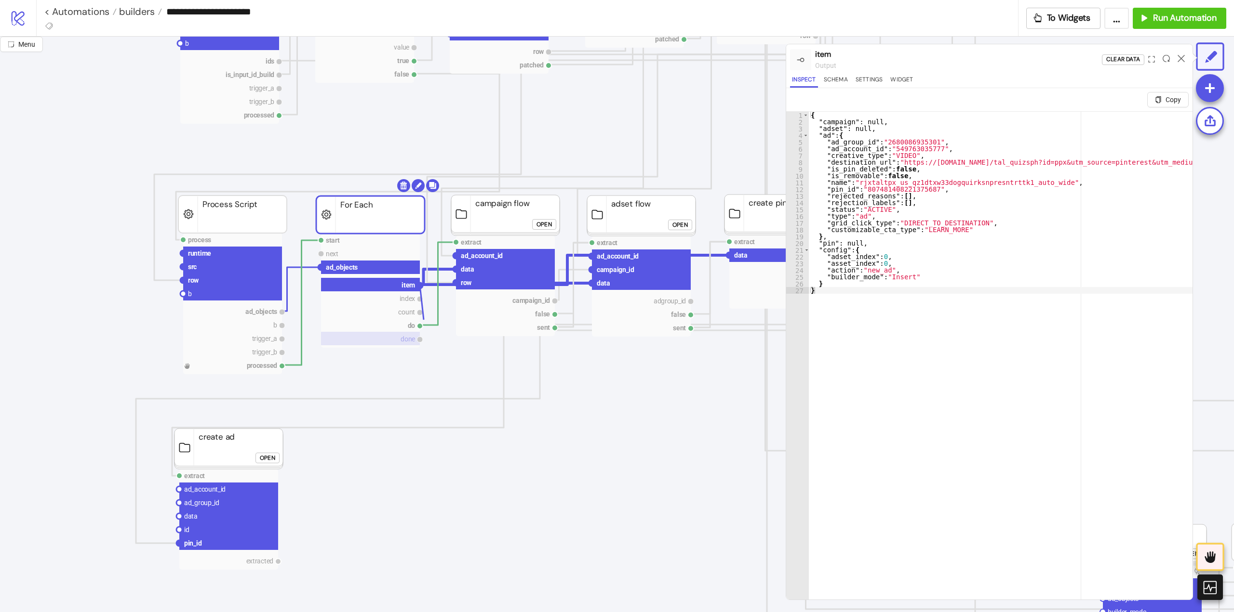
drag, startPoint x: 420, startPoint y: 288, endPoint x: 397, endPoint y: 341, distance: 58.0
click at [411, 333] on g "start next ad_objects item index count do done" at bounding box center [370, 291] width 105 height 114
click at [179, 518] on circle at bounding box center [179, 517] width 6 height 6
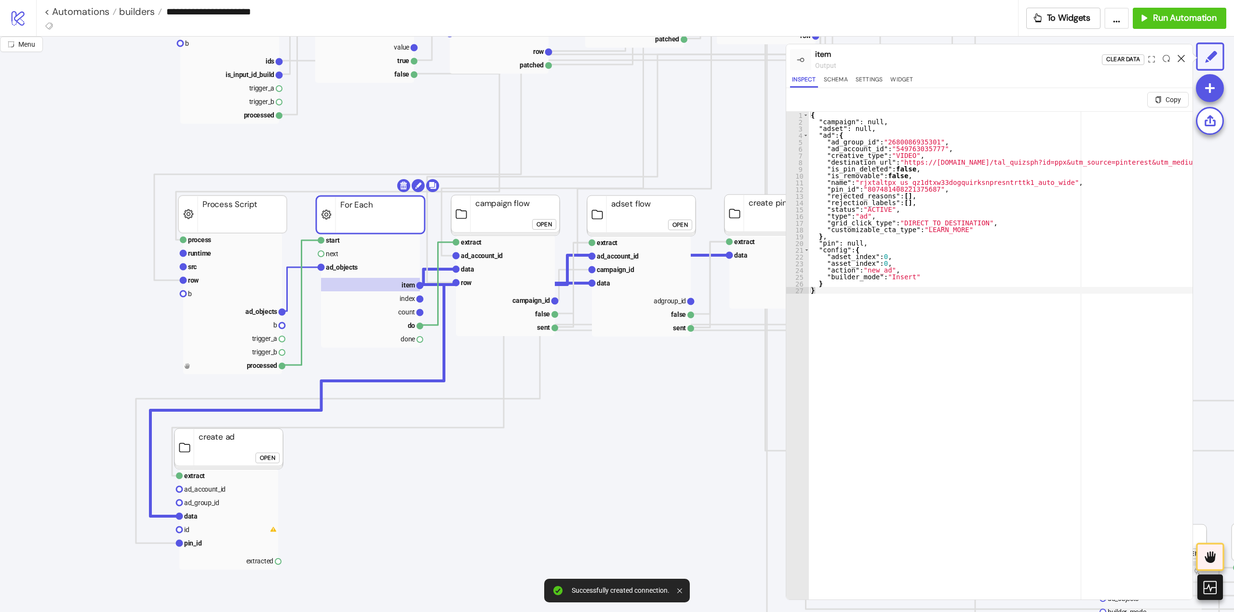
click at [1179, 60] on icon at bounding box center [1180, 58] width 7 height 7
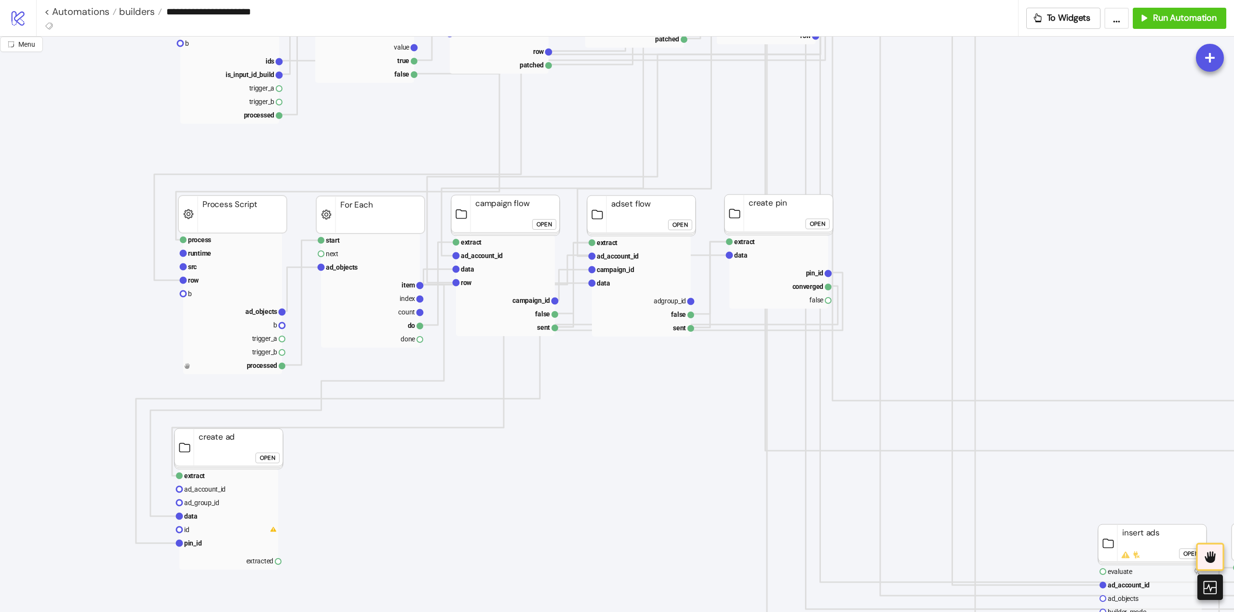
click at [272, 462] on div "Open" at bounding box center [267, 458] width 15 height 11
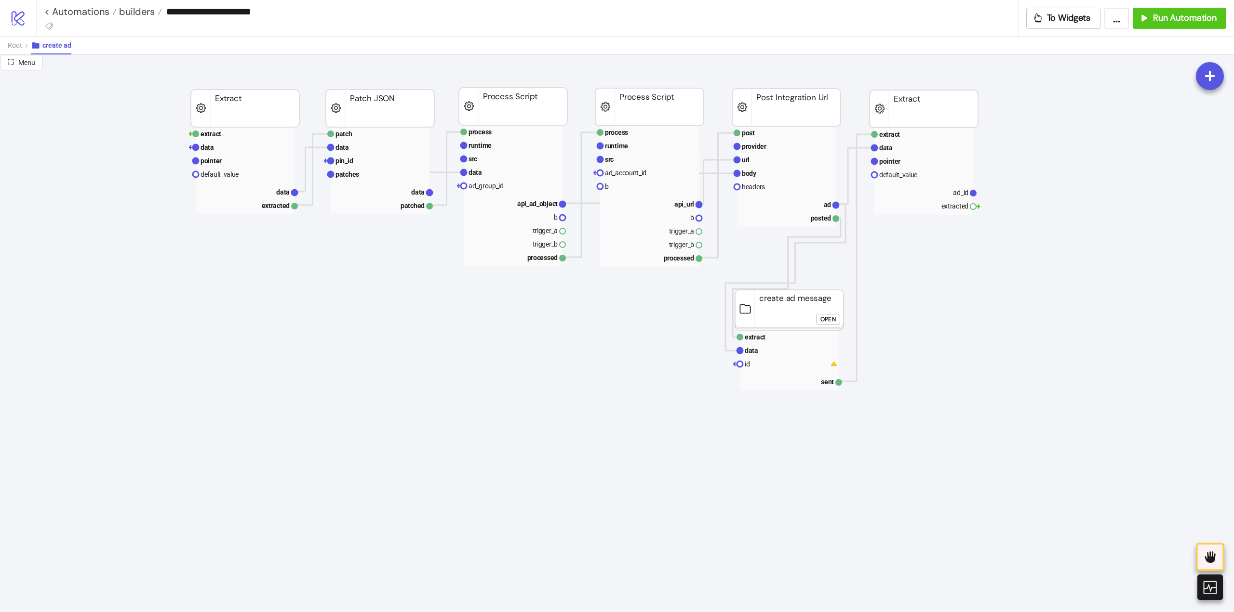
scroll to position [0, 0]
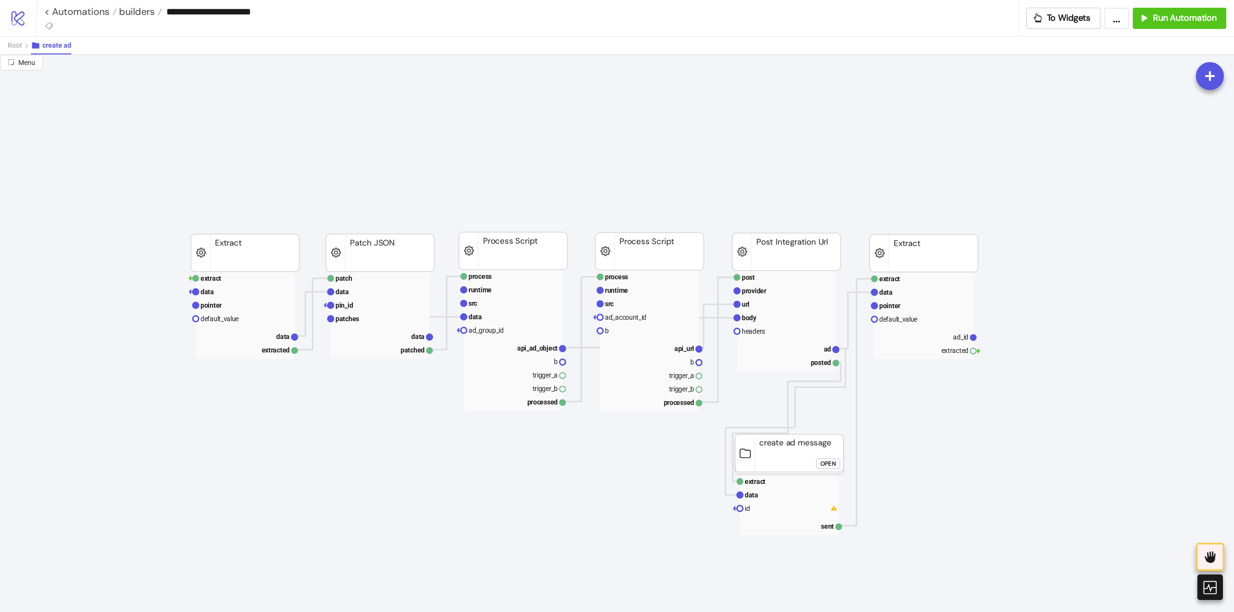
drag, startPoint x: 252, startPoint y: 277, endPoint x: 330, endPoint y: 279, distance: 78.6
click at [252, 277] on rect at bounding box center [245, 278] width 99 height 13
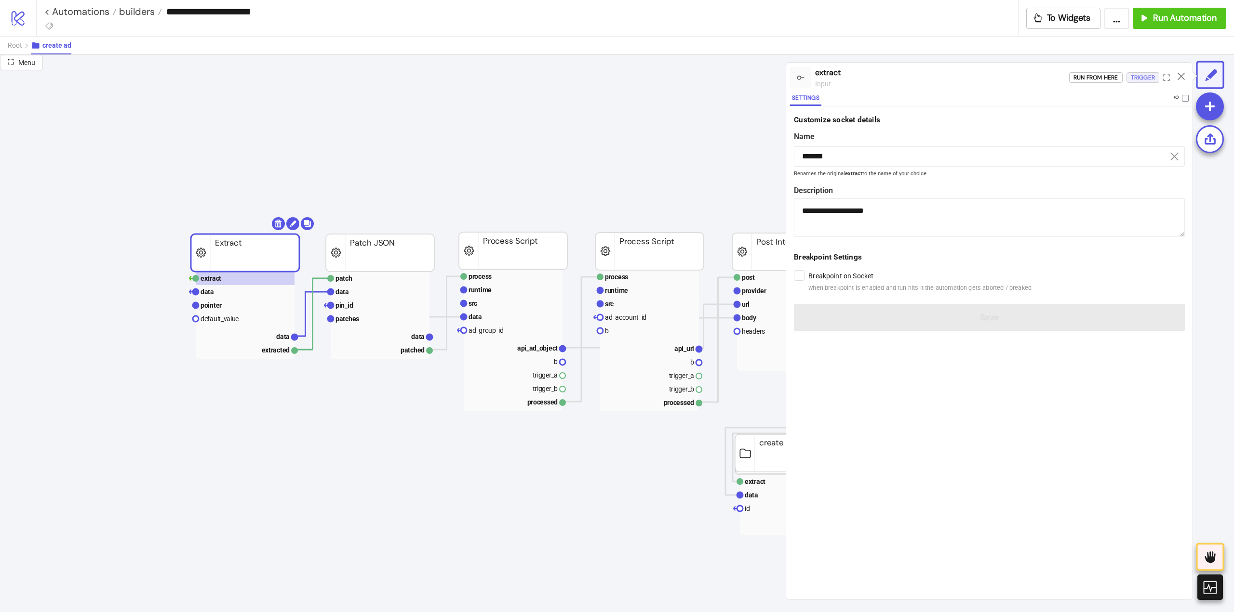
click at [1147, 80] on div "Trigger" at bounding box center [1142, 77] width 24 height 11
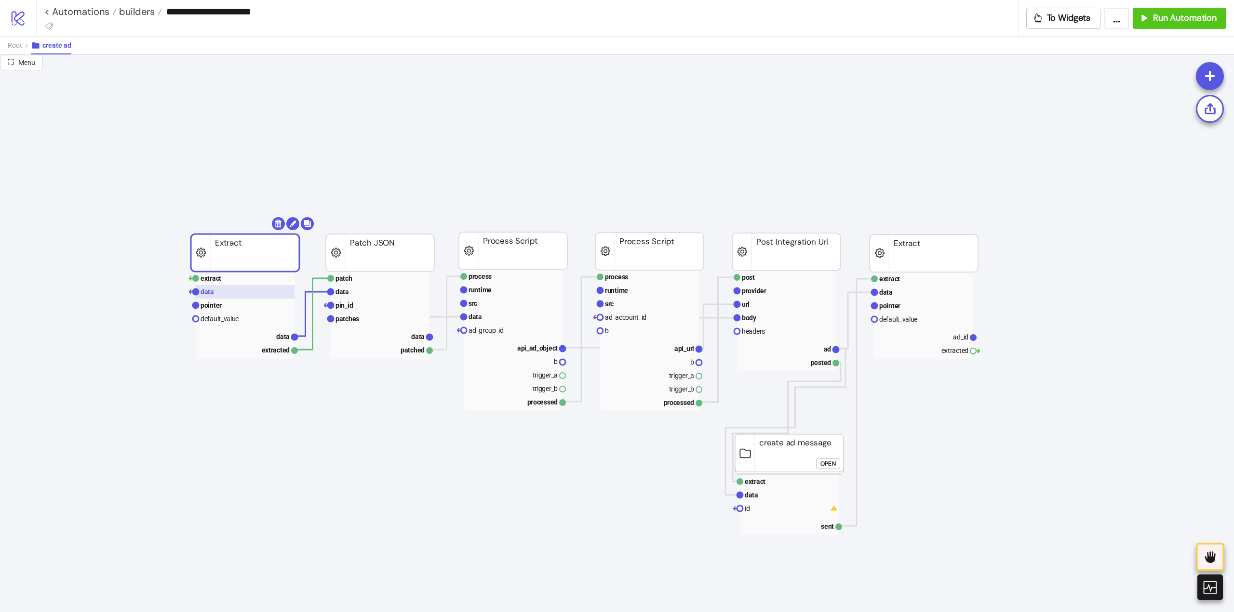
click at [231, 293] on rect at bounding box center [245, 291] width 99 height 13
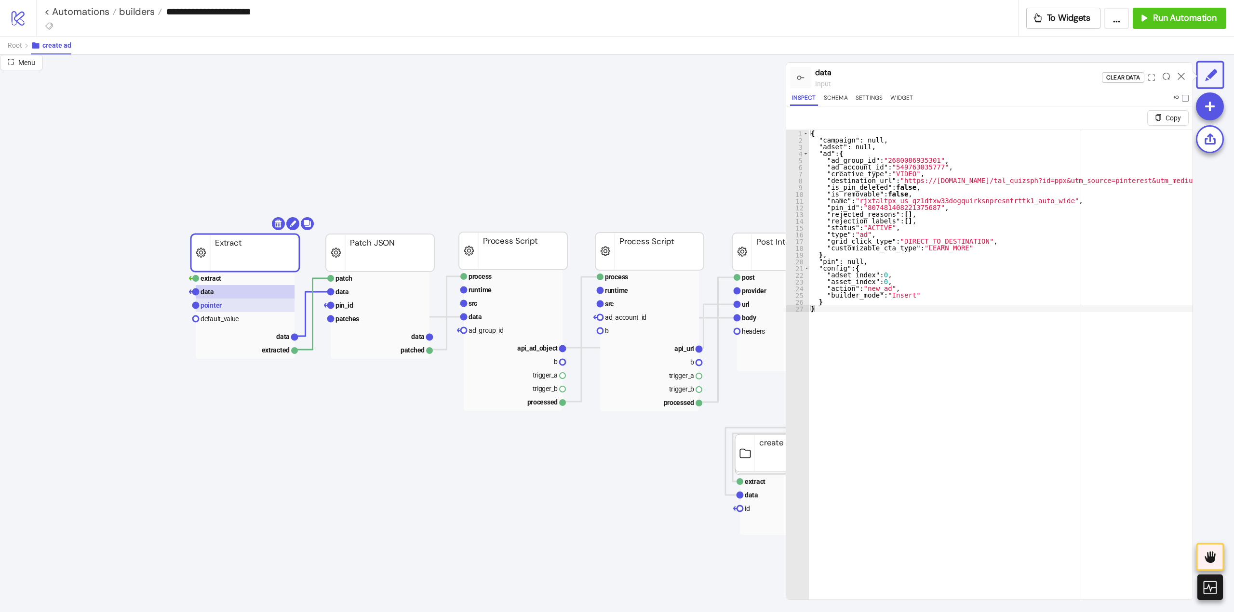
click at [227, 305] on rect at bounding box center [245, 305] width 99 height 13
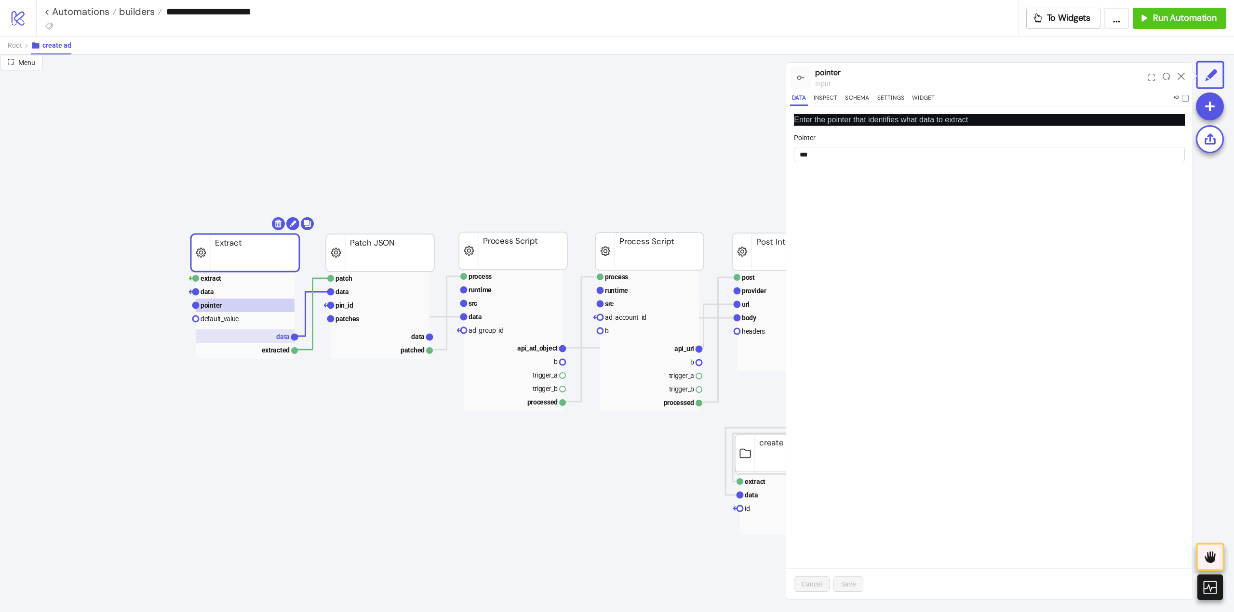
click at [273, 337] on rect at bounding box center [245, 336] width 99 height 13
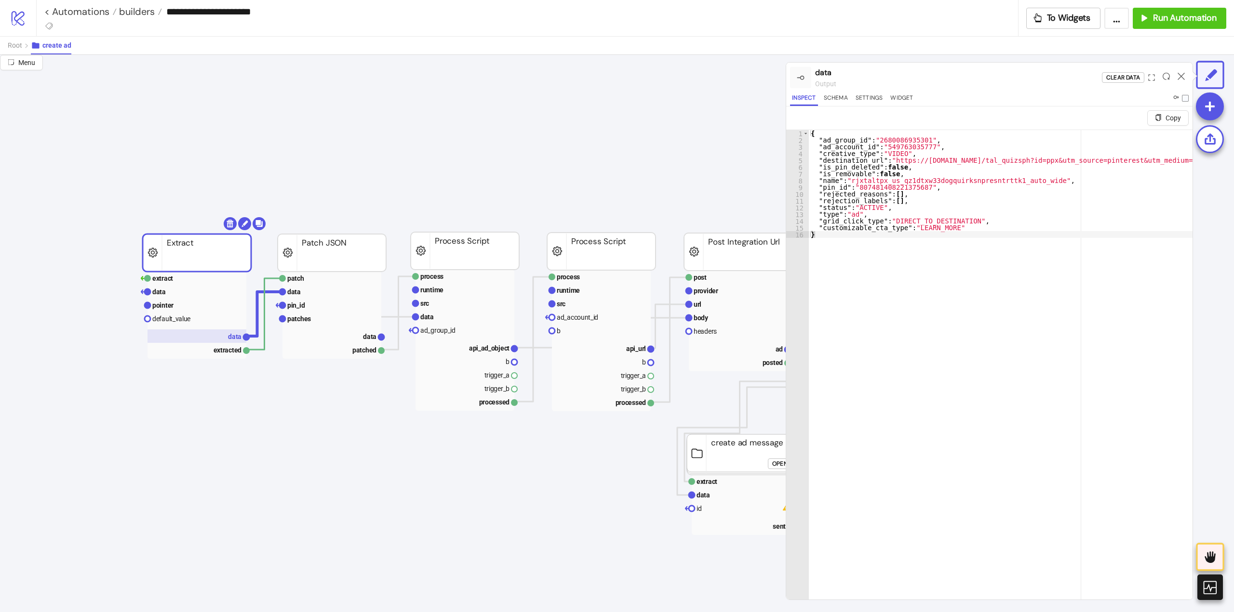
scroll to position [0, 96]
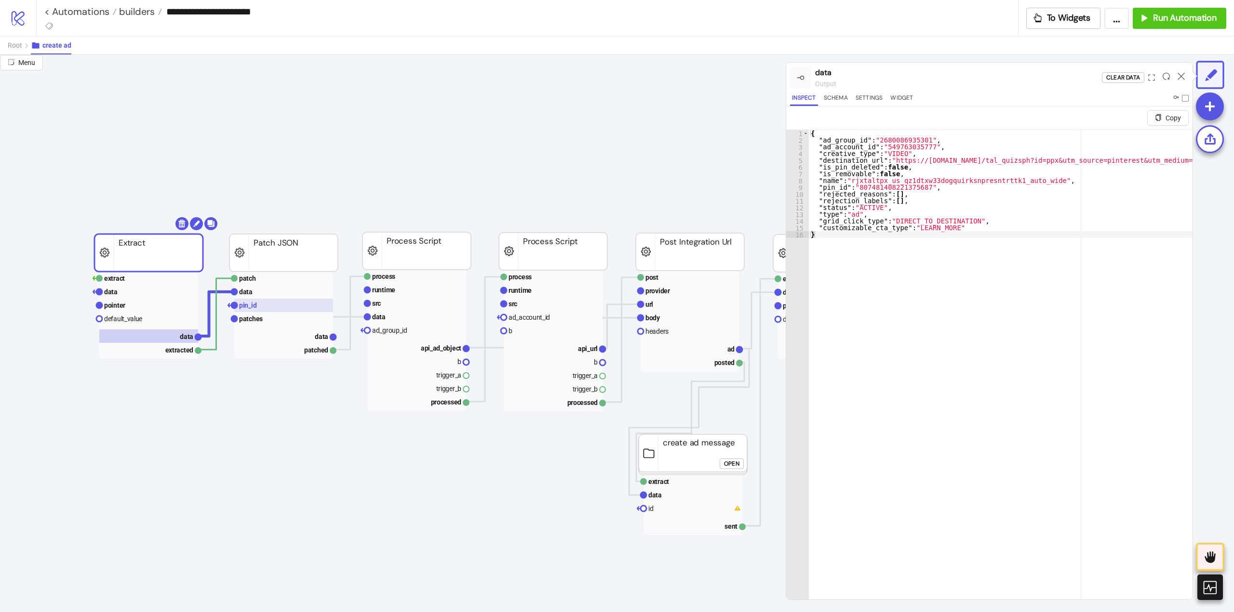
click at [252, 307] on text "pin_id" at bounding box center [248, 306] width 18 height 8
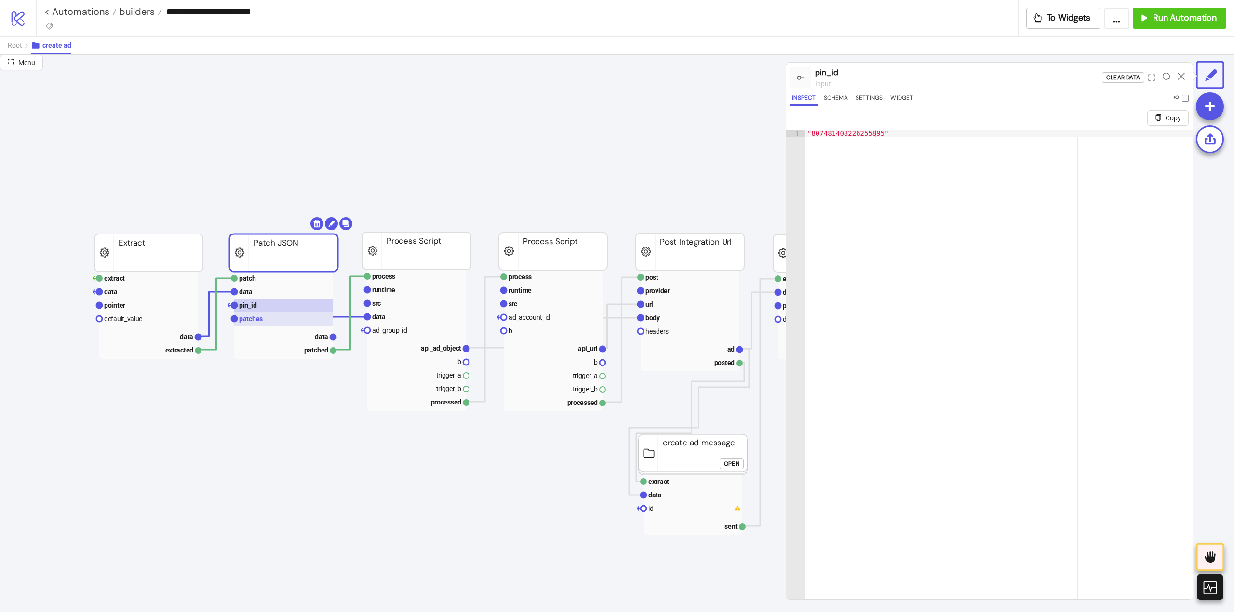
click at [256, 320] on text "patches" at bounding box center [251, 319] width 24 height 8
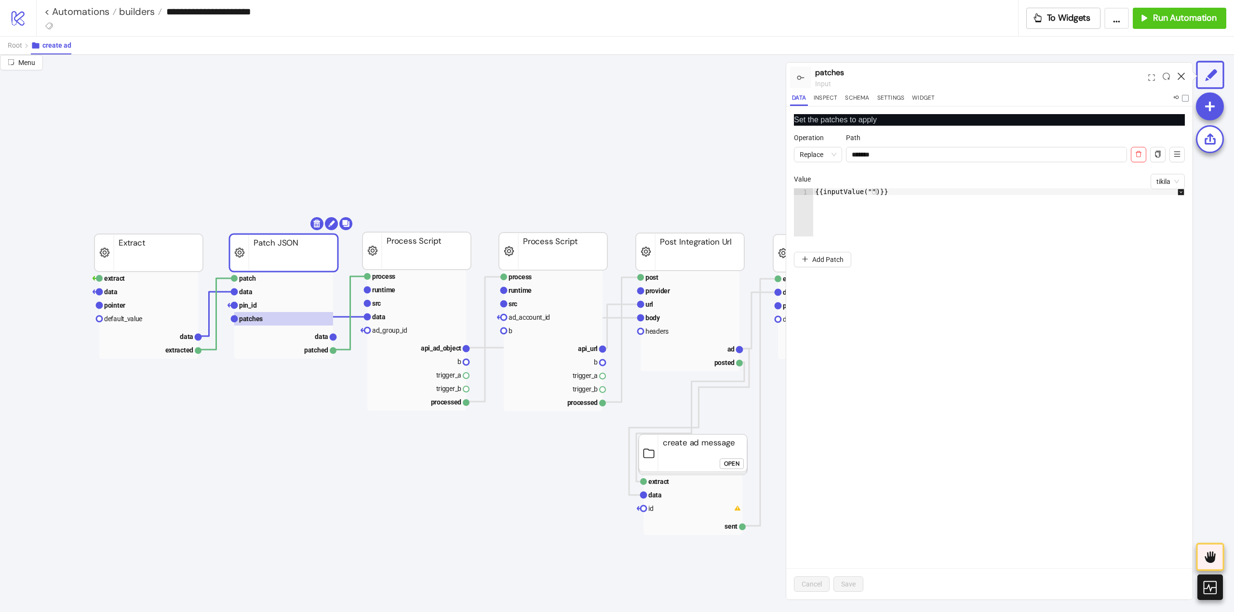
click at [1182, 76] on icon at bounding box center [1180, 76] width 7 height 7
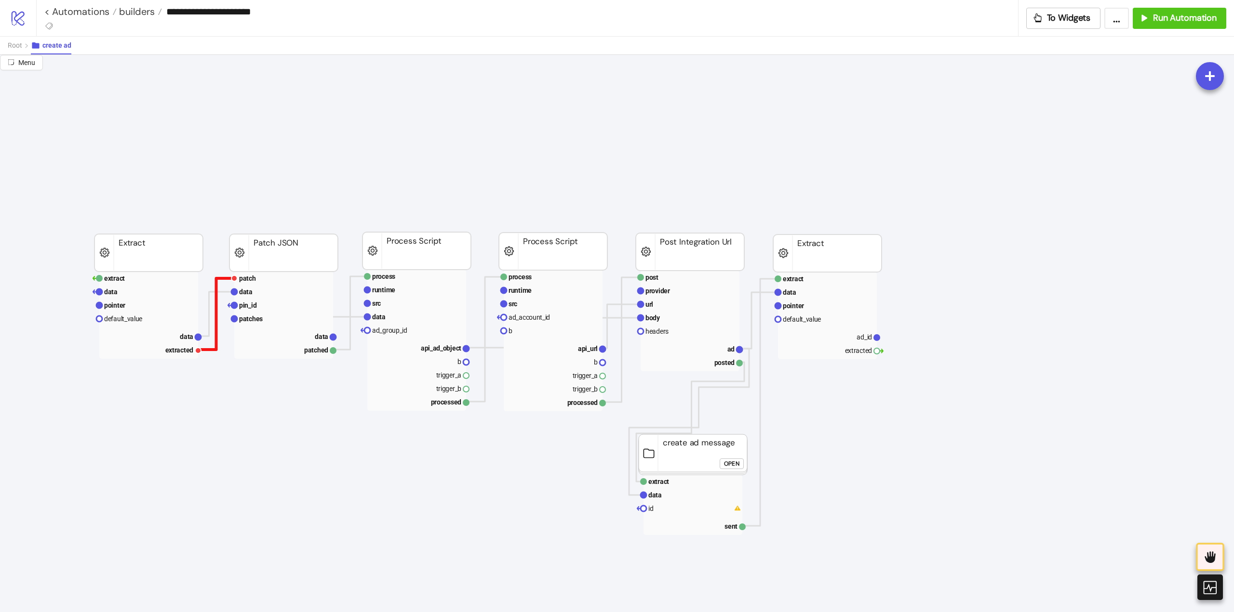
click at [216, 286] on polyline at bounding box center [216, 314] width 36 height 71
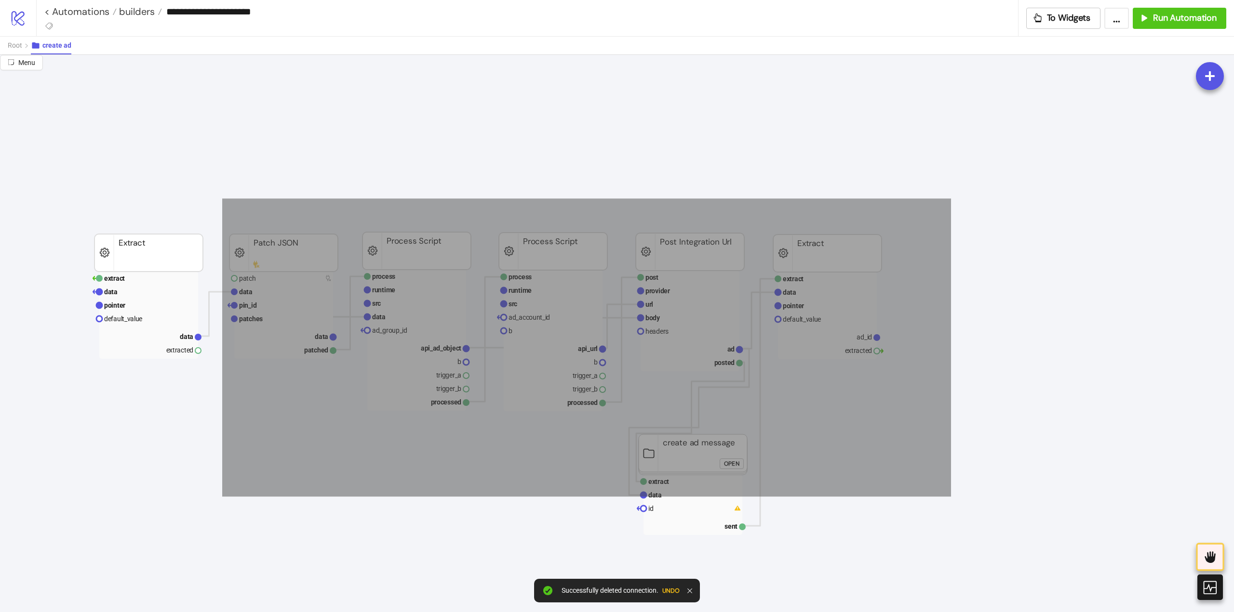
drag, startPoint x: 223, startPoint y: 199, endPoint x: 943, endPoint y: 562, distance: 806.6
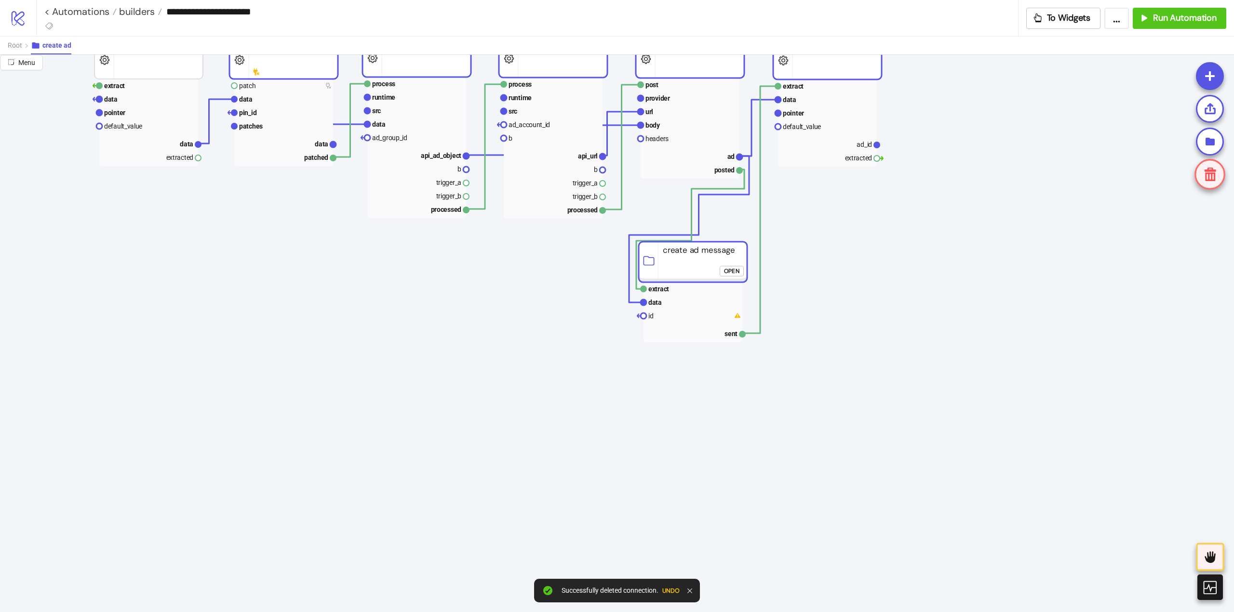
scroll to position [48, 96]
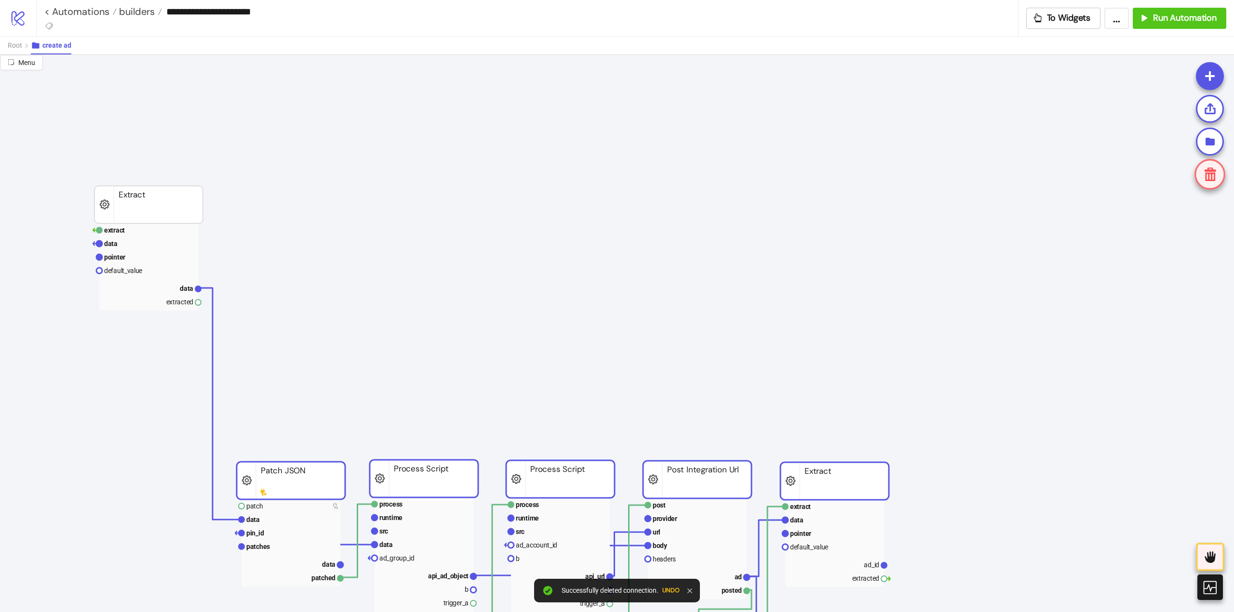
drag, startPoint x: 287, startPoint y: 205, endPoint x: 294, endPoint y: 481, distance: 276.2
drag, startPoint x: 297, startPoint y: 411, endPoint x: 250, endPoint y: 342, distance: 82.9
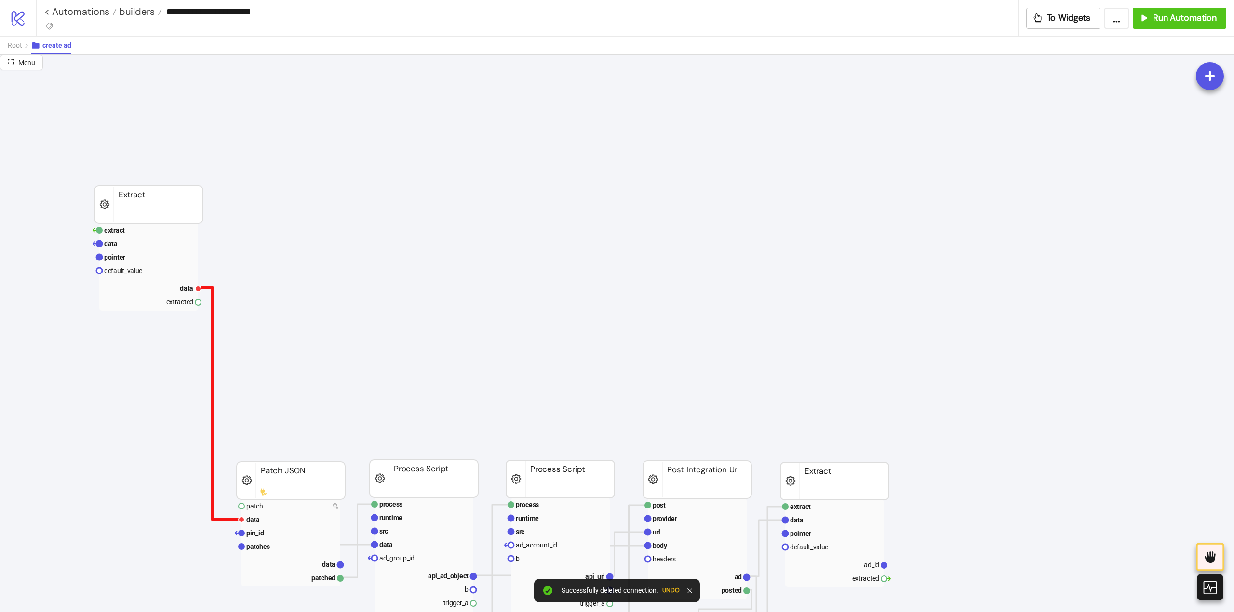
click at [213, 363] on polyline at bounding box center [219, 404] width 43 height 232
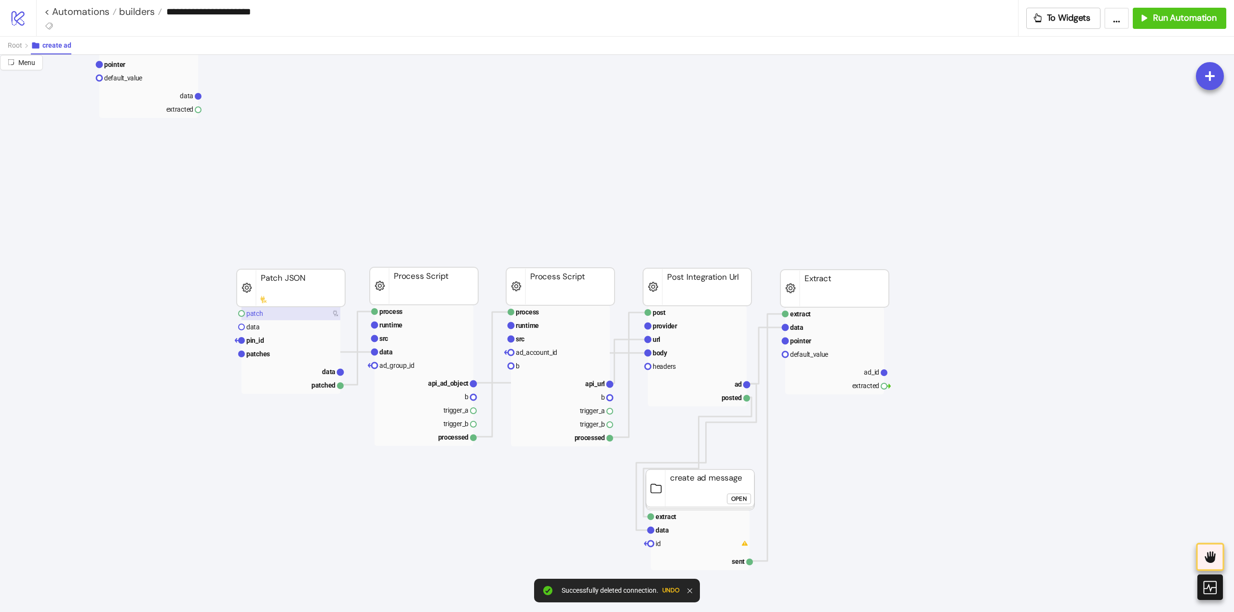
scroll to position [193, 96]
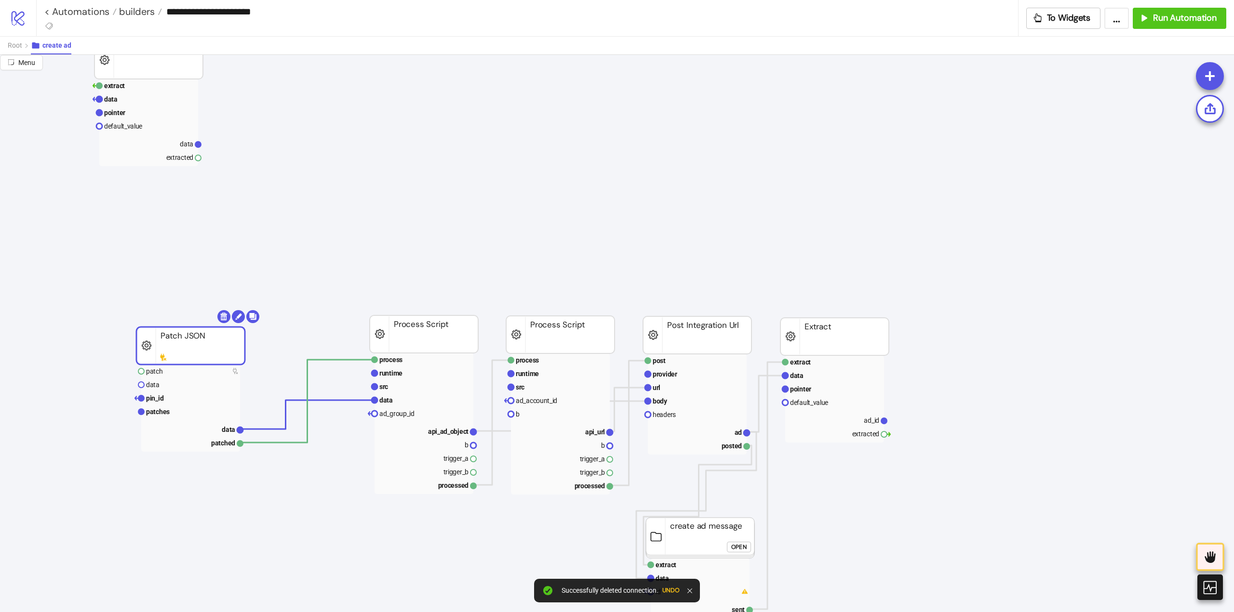
drag, startPoint x: 300, startPoint y: 344, endPoint x: 200, endPoint y: 353, distance: 100.7
click at [399, 389] on rect at bounding box center [423, 386] width 99 height 13
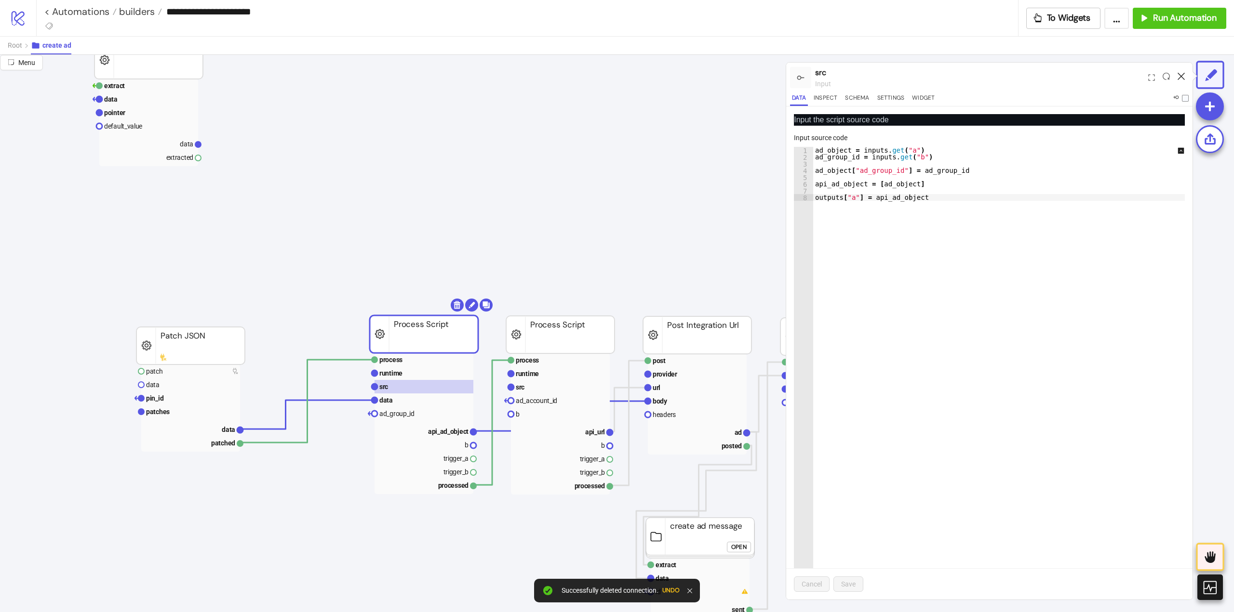
click at [1183, 77] on icon at bounding box center [1180, 76] width 7 height 7
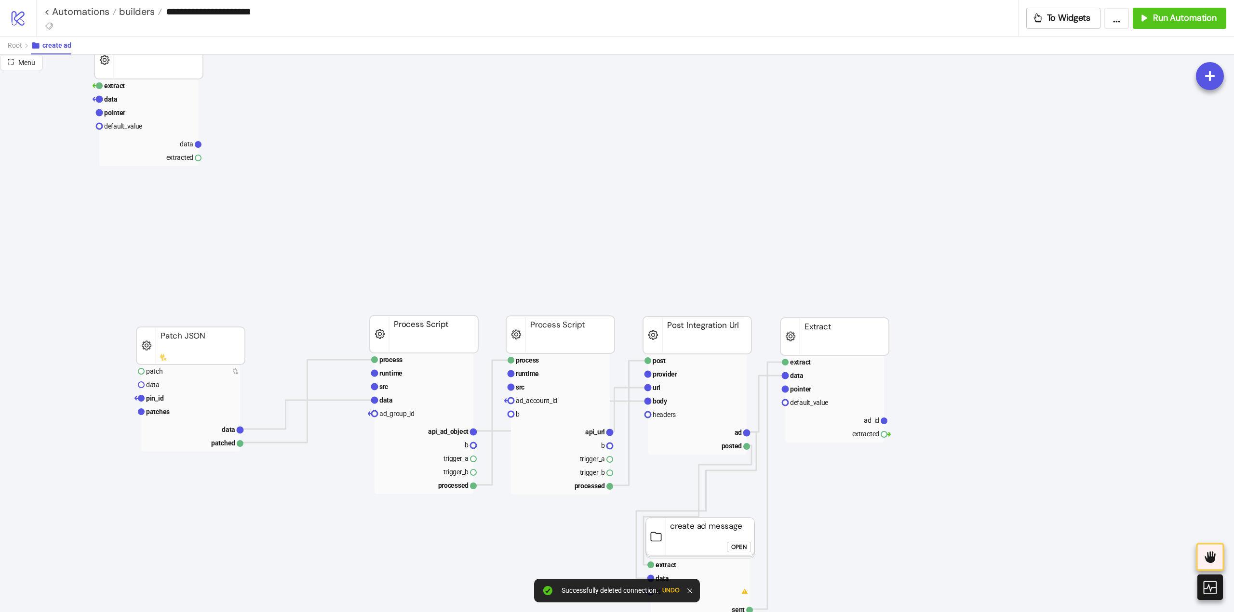
drag, startPoint x: 179, startPoint y: 344, endPoint x: 190, endPoint y: 339, distance: 12.7
click at [181, 344] on rect at bounding box center [190, 346] width 108 height 38
click at [220, 318] on body "**********" at bounding box center [617, 306] width 1234 height 612
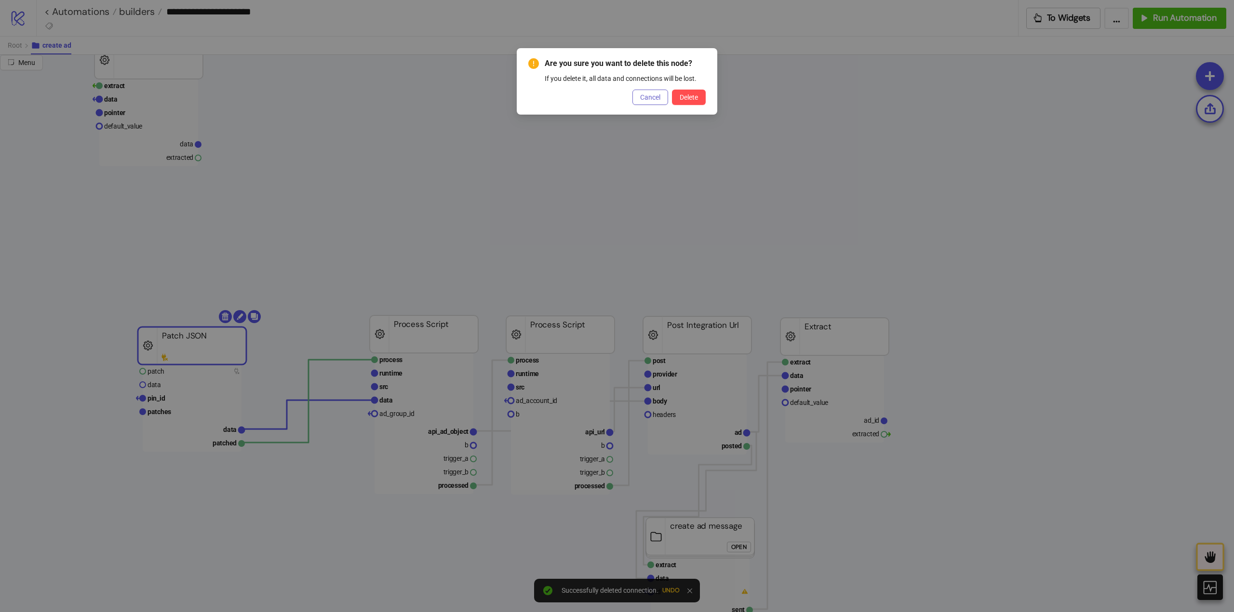
click at [650, 99] on span "Cancel" at bounding box center [650, 97] width 20 height 8
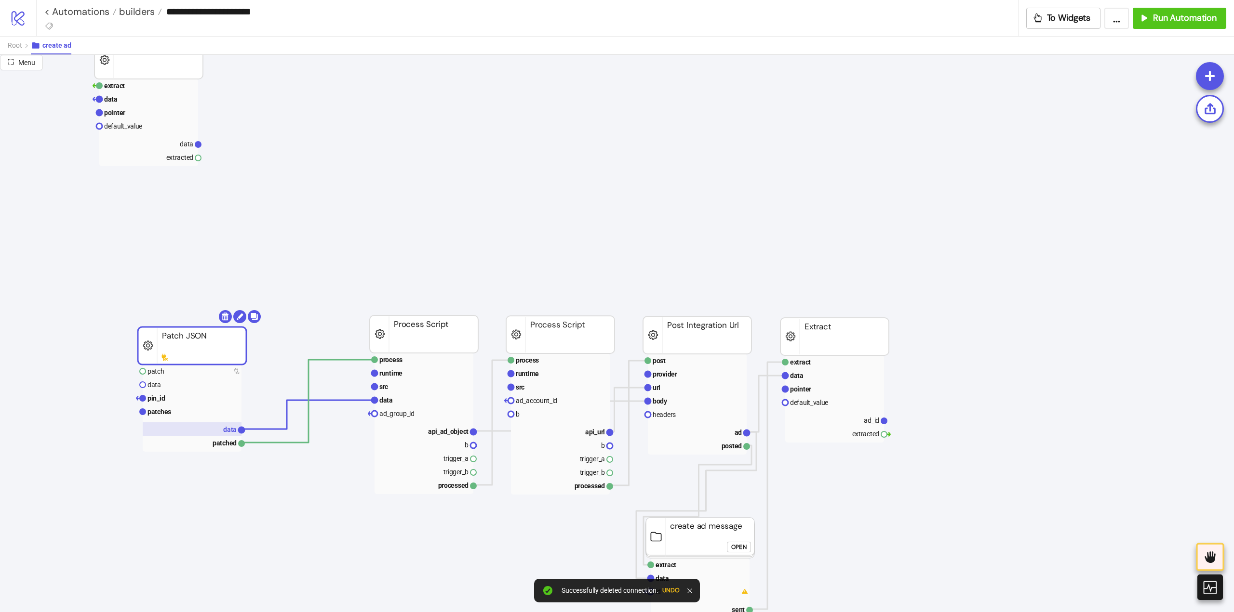
click at [226, 424] on rect at bounding box center [192, 429] width 99 height 13
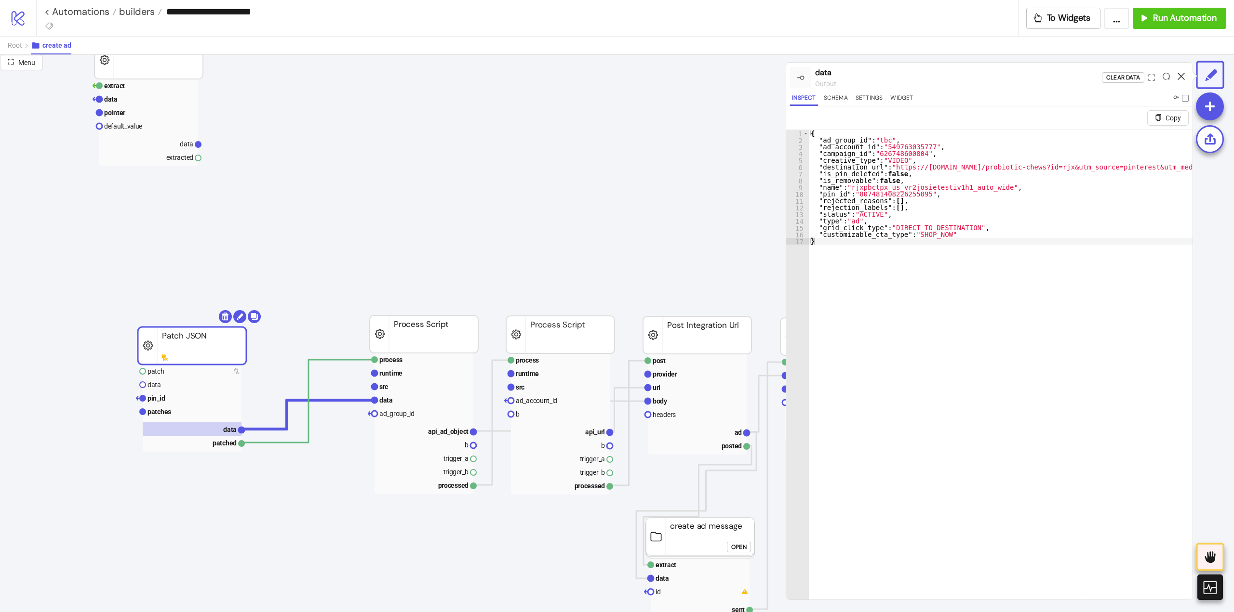
click at [1182, 74] on icon at bounding box center [1180, 76] width 7 height 7
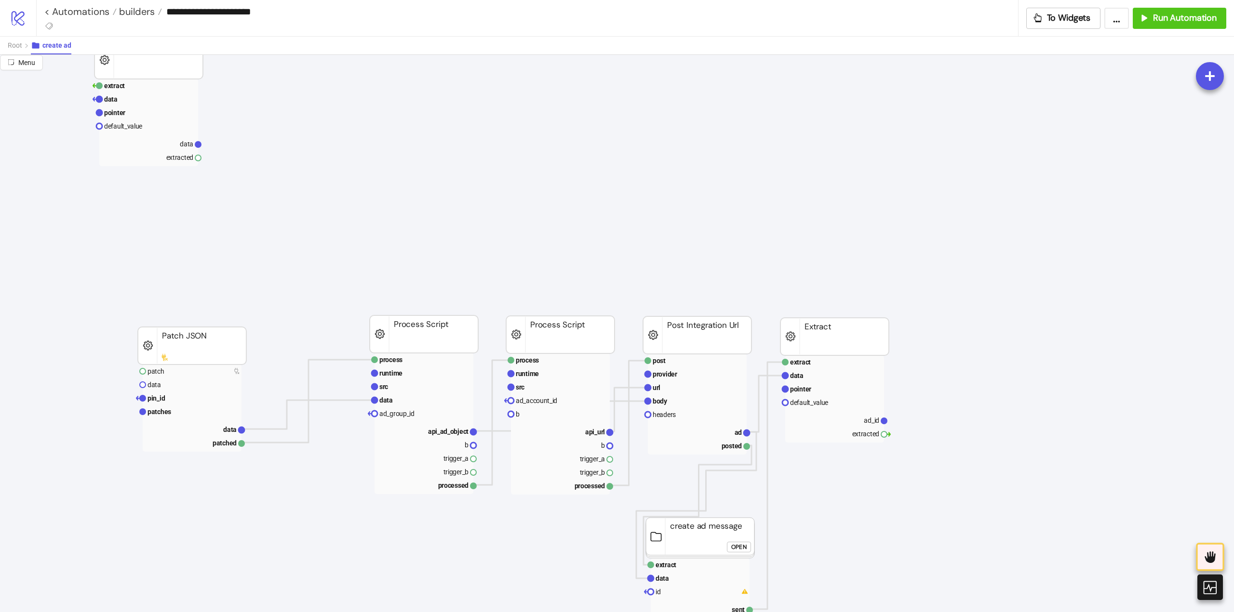
scroll to position [0, 96]
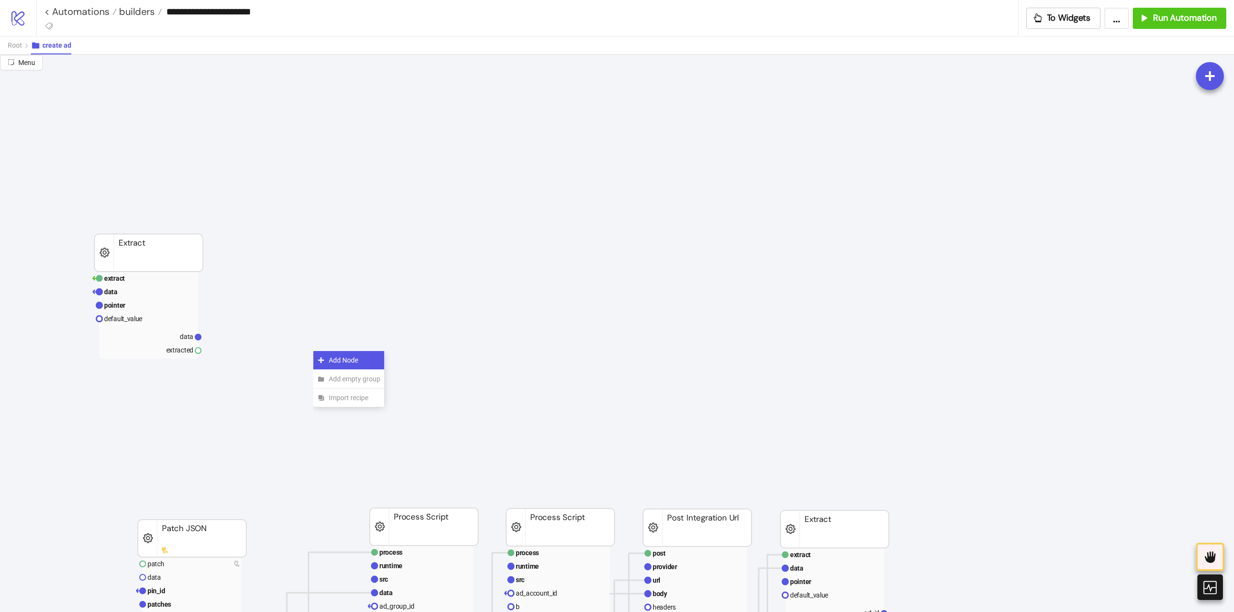
click at [323, 356] on div "Add Node" at bounding box center [348, 360] width 71 height 19
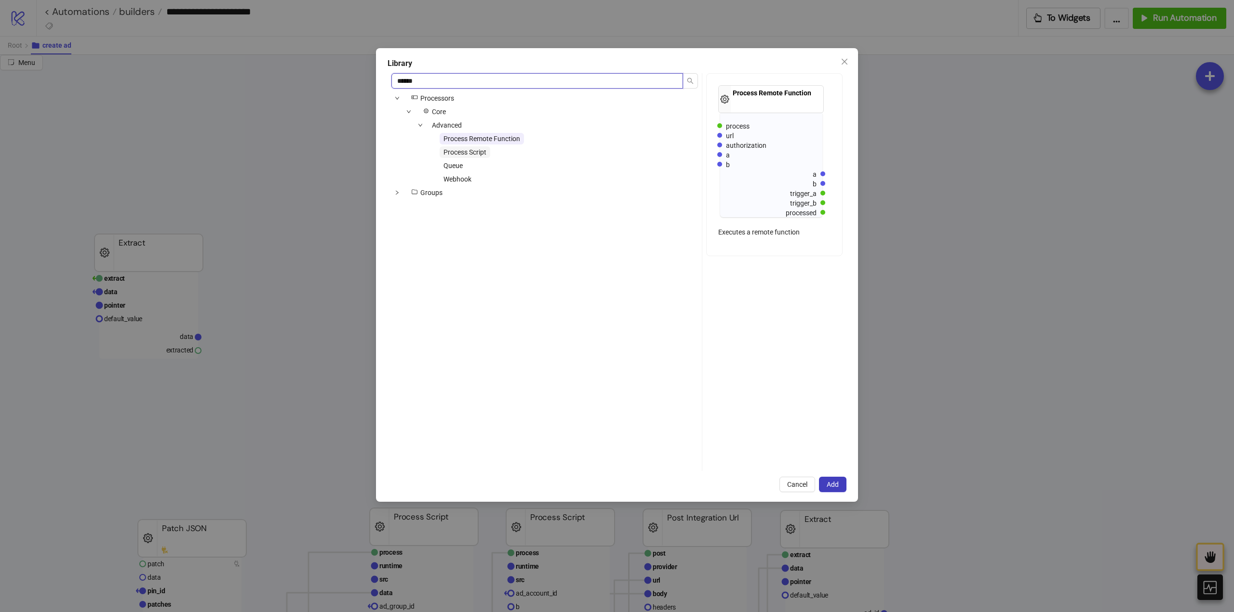
type input "******"
click at [469, 148] on span "Process Script" at bounding box center [464, 152] width 43 height 8
click at [833, 493] on div "Library ****** icons/node Processors Core Advanced Process Remote Function Proc…" at bounding box center [617, 275] width 482 height 454
click at [833, 488] on span "Add" at bounding box center [832, 485] width 12 height 8
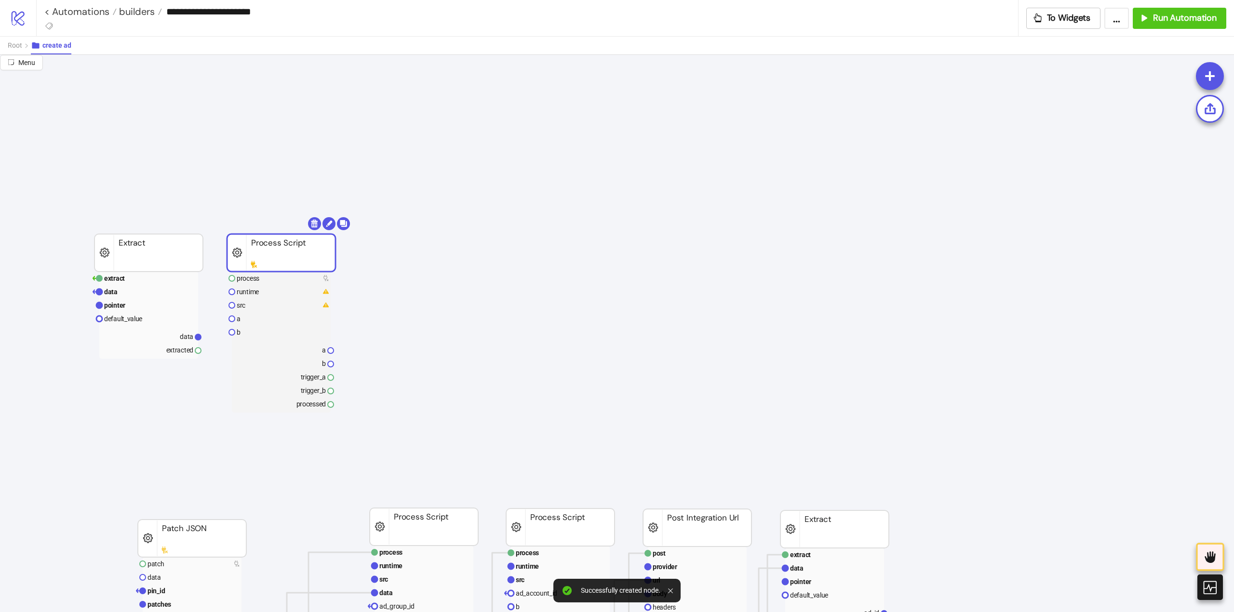
drag, startPoint x: 352, startPoint y: 369, endPoint x: 266, endPoint y: 252, distance: 144.5
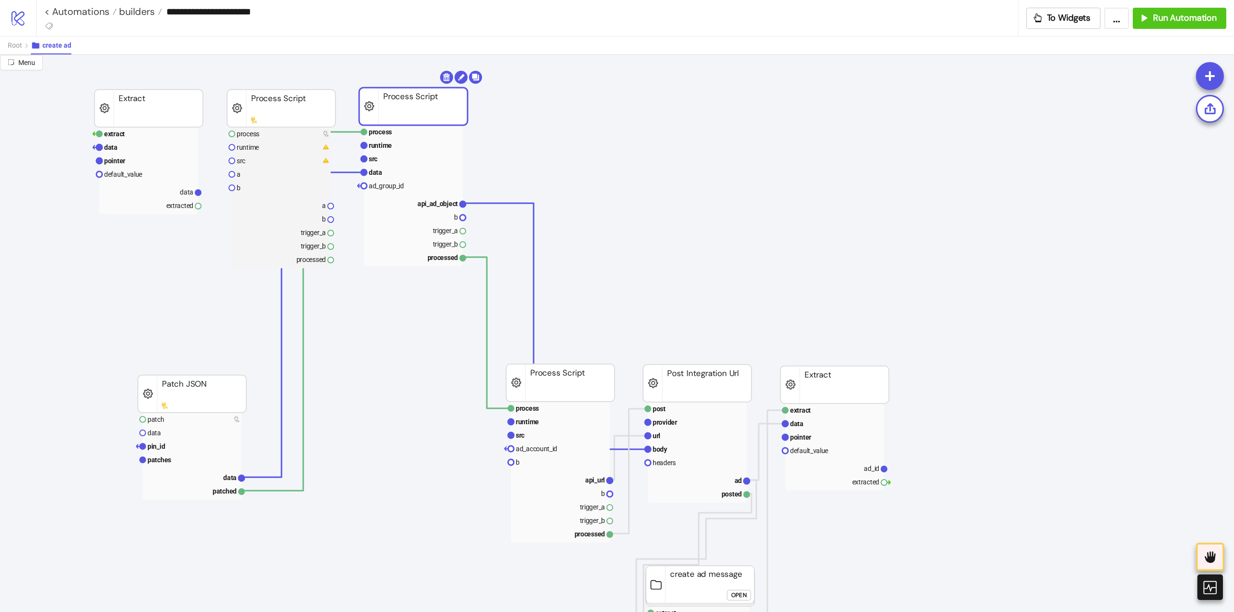
drag, startPoint x: 402, startPoint y: 386, endPoint x: 391, endPoint y: 110, distance: 276.3
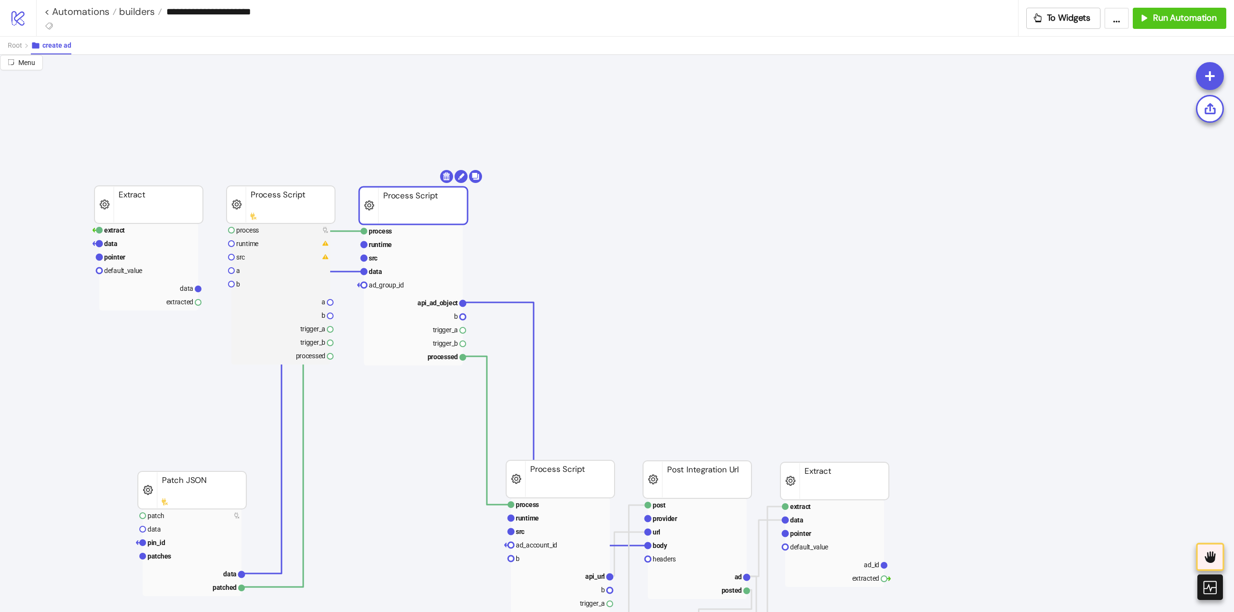
scroll to position [0, 96]
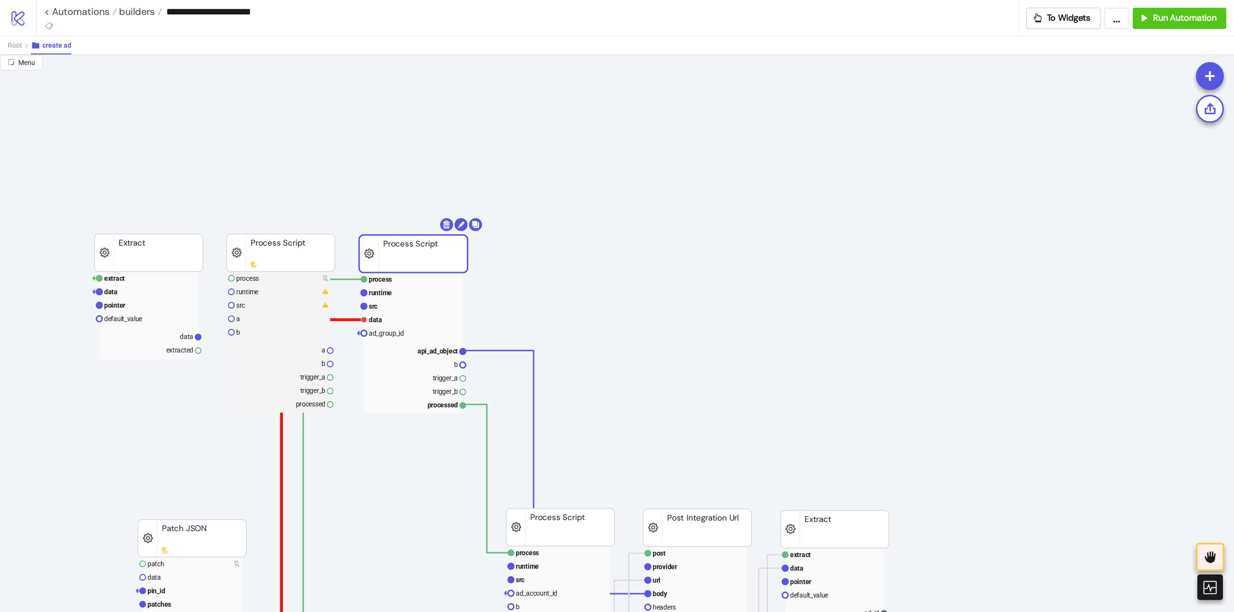
click at [349, 320] on polyline at bounding box center [302, 471] width 121 height 302
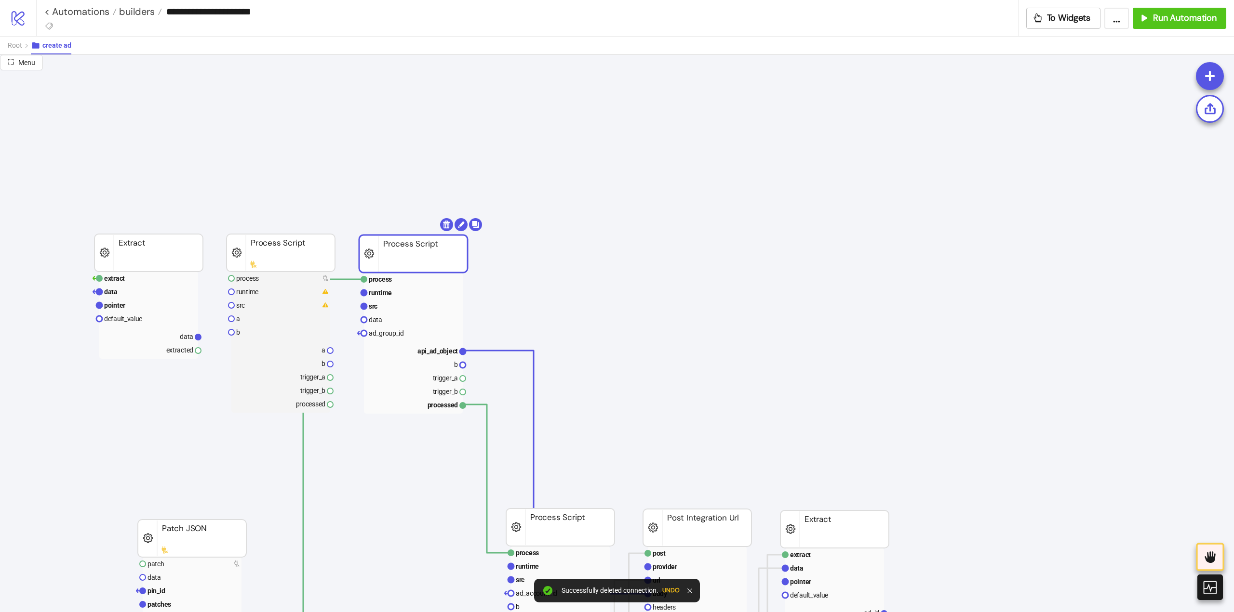
scroll to position [193, 96]
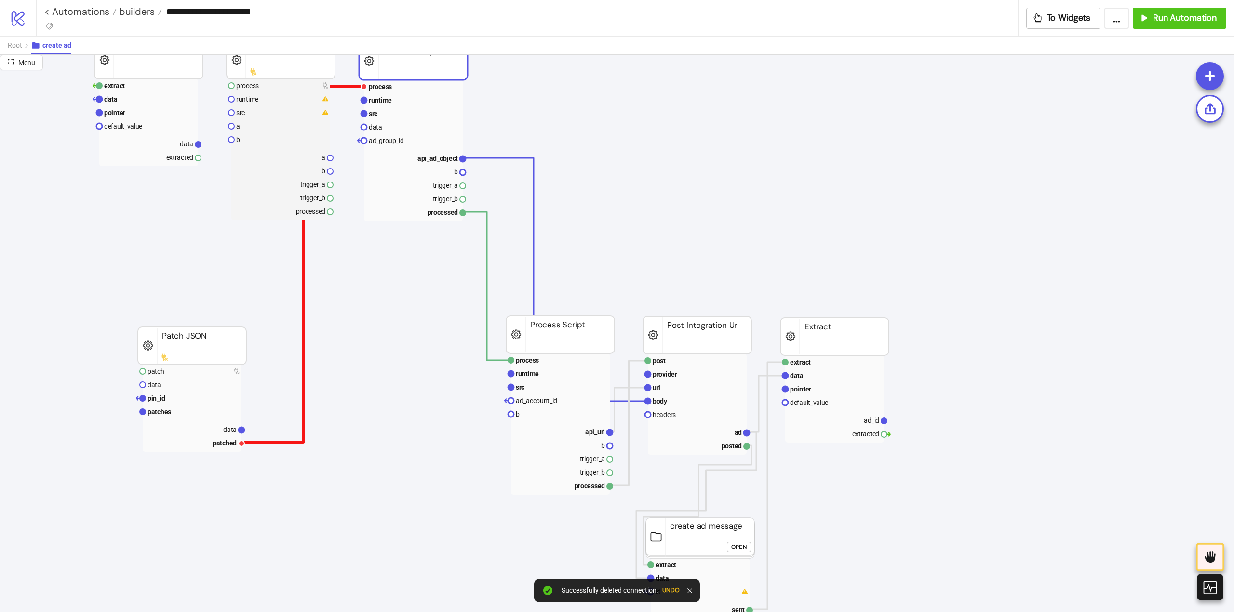
click at [302, 345] on polyline at bounding box center [302, 265] width 121 height 356
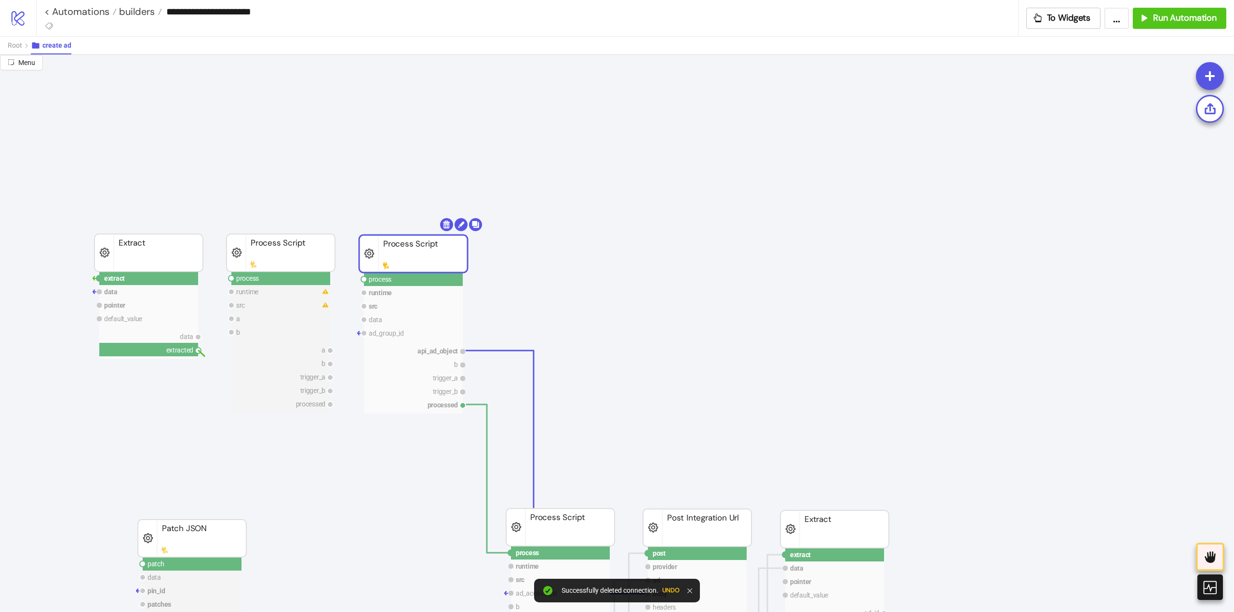
drag, startPoint x: 200, startPoint y: 351, endPoint x: 223, endPoint y: 372, distance: 30.7
click at [230, 279] on circle at bounding box center [231, 279] width 6 height 6
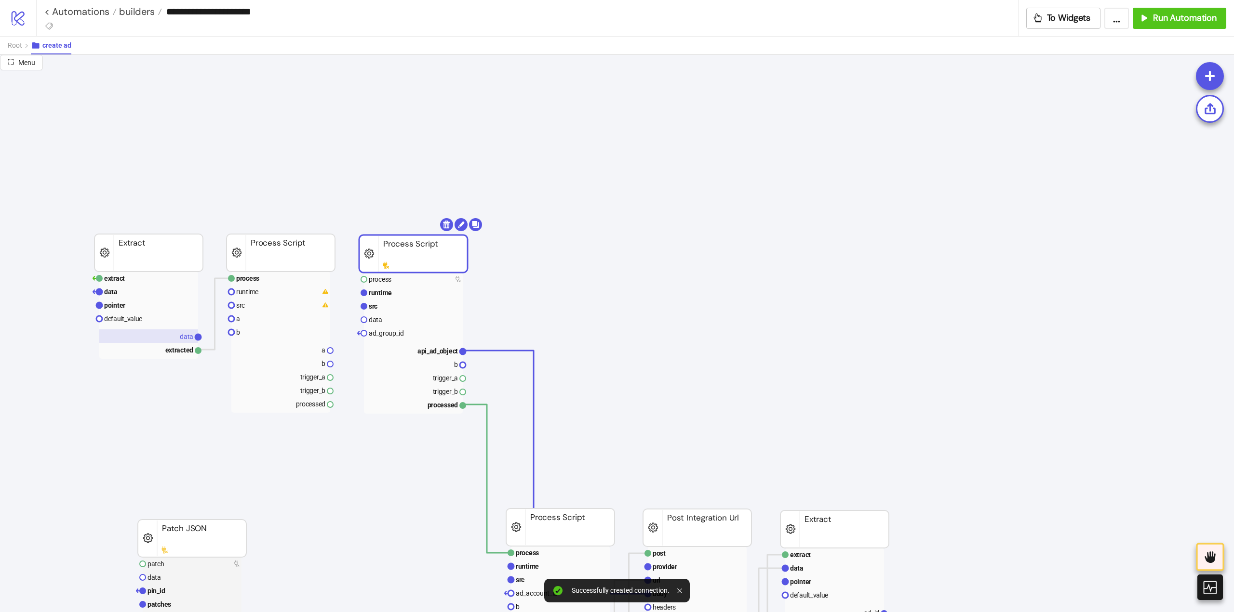
click at [183, 339] on text "data" at bounding box center [186, 337] width 13 height 8
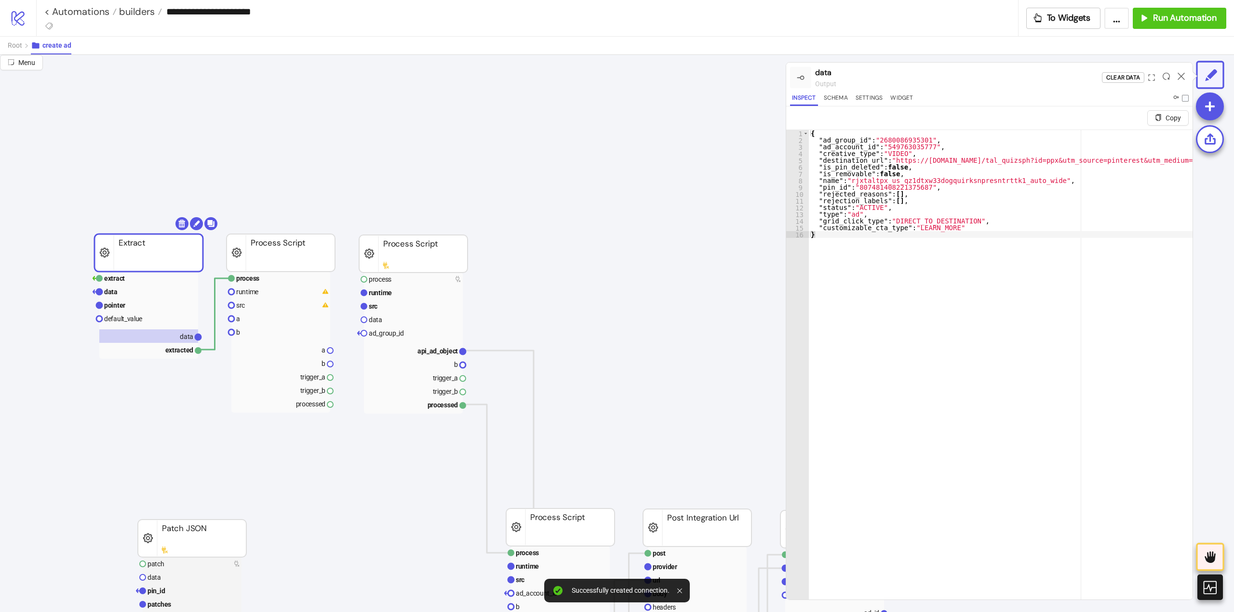
drag, startPoint x: 199, startPoint y: 336, endPoint x: 220, endPoint y: 344, distance: 22.6
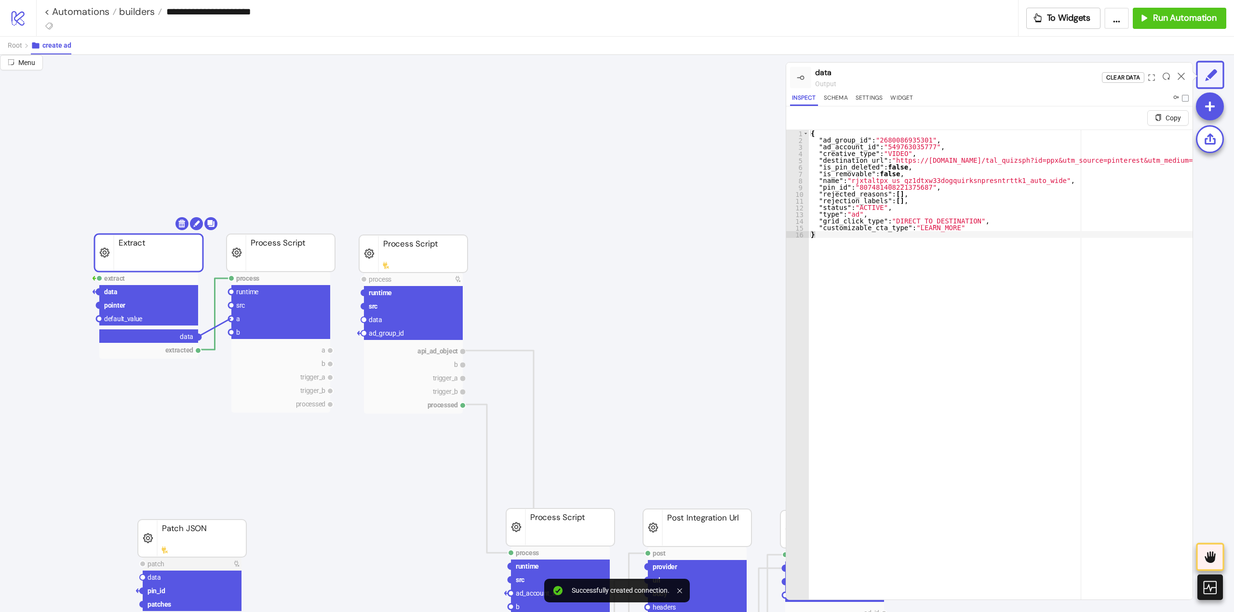
click at [231, 319] on circle at bounding box center [231, 319] width 6 height 6
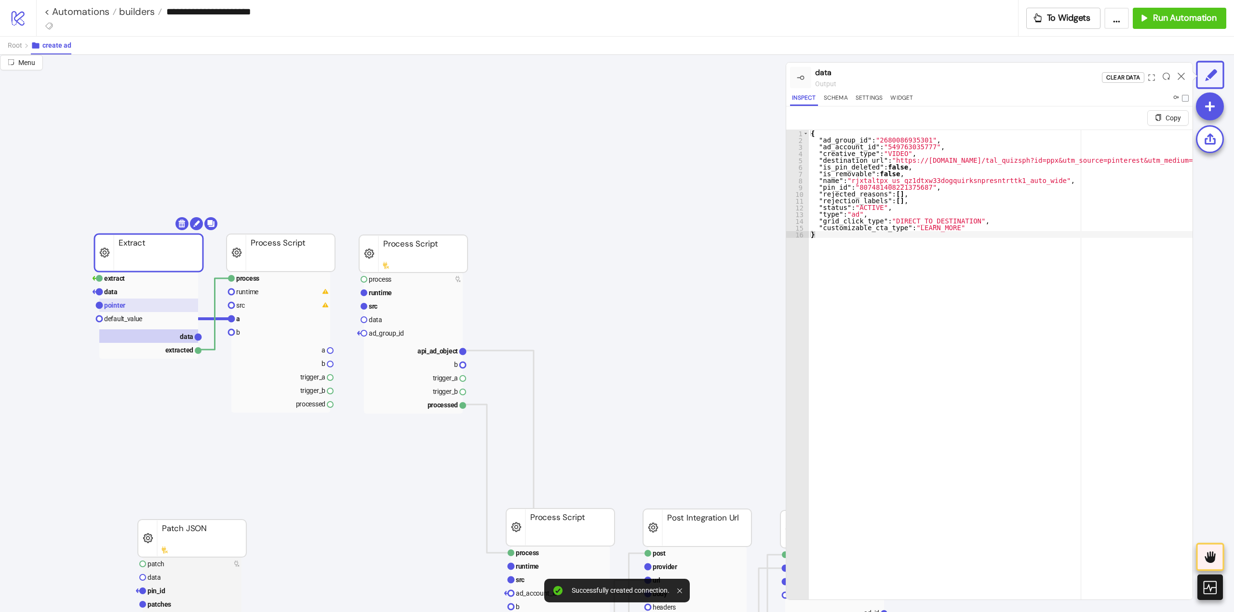
click at [119, 306] on text "pointer" at bounding box center [114, 306] width 21 height 8
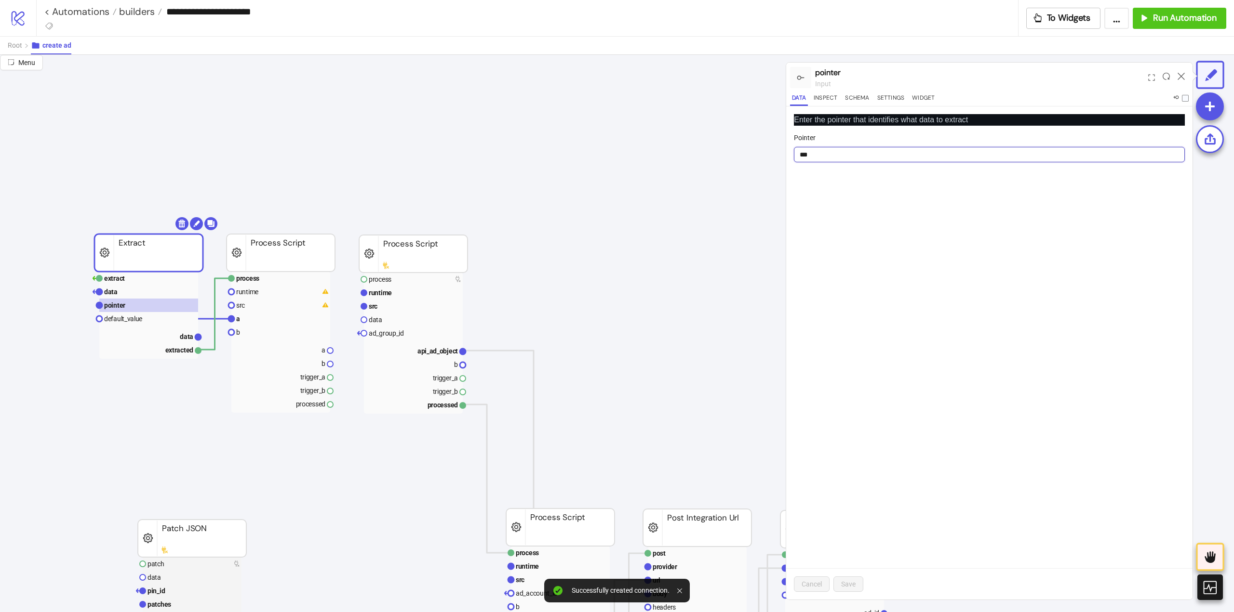
click at [805, 158] on input "***" at bounding box center [989, 154] width 391 height 15
click at [252, 320] on rect at bounding box center [280, 318] width 99 height 13
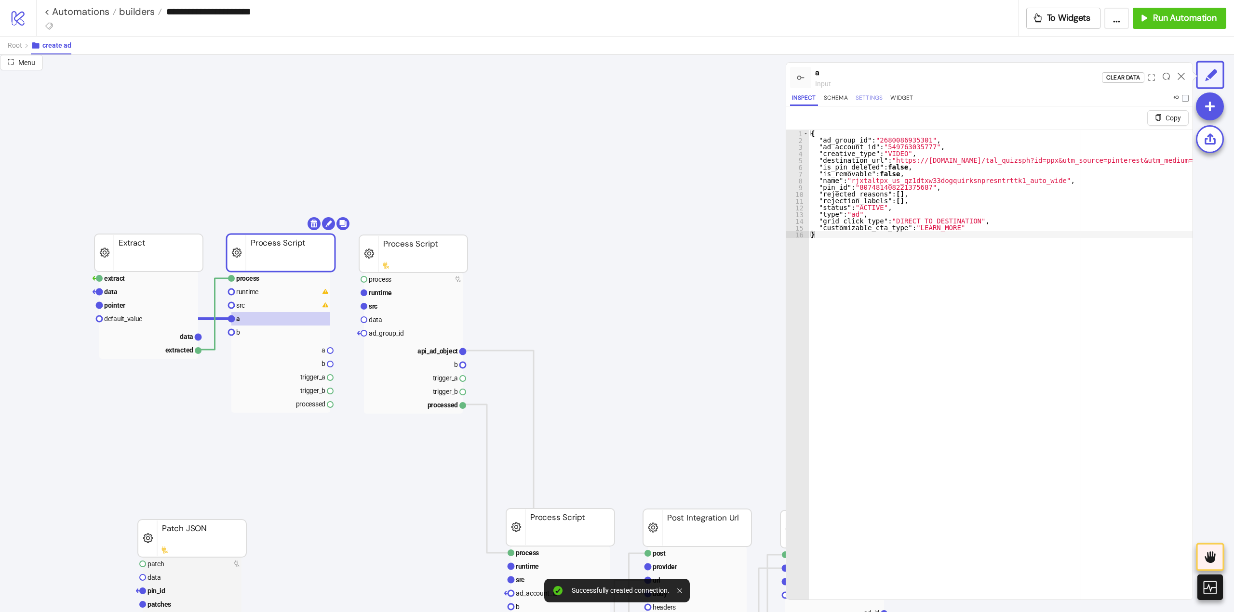
click at [868, 99] on button "Settings" at bounding box center [868, 99] width 31 height 13
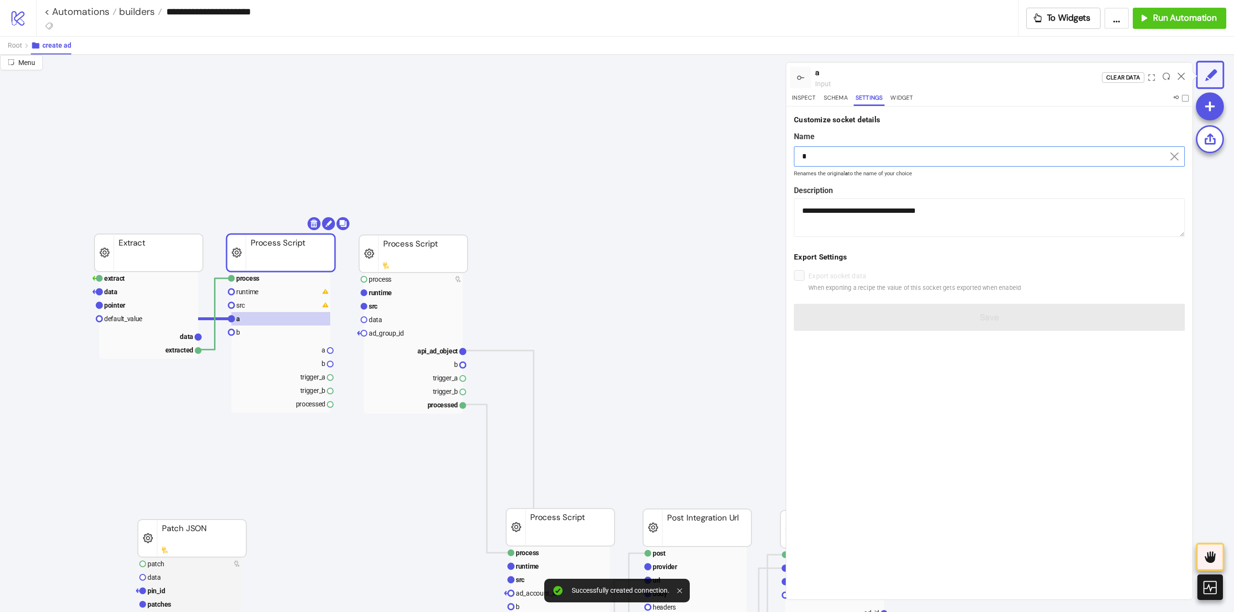
click at [844, 157] on input "*" at bounding box center [989, 156] width 391 height 20
drag, startPoint x: 844, startPoint y: 157, endPoint x: 855, endPoint y: 165, distance: 14.5
click at [848, 159] on input "*" at bounding box center [989, 156] width 391 height 20
paste input "*"
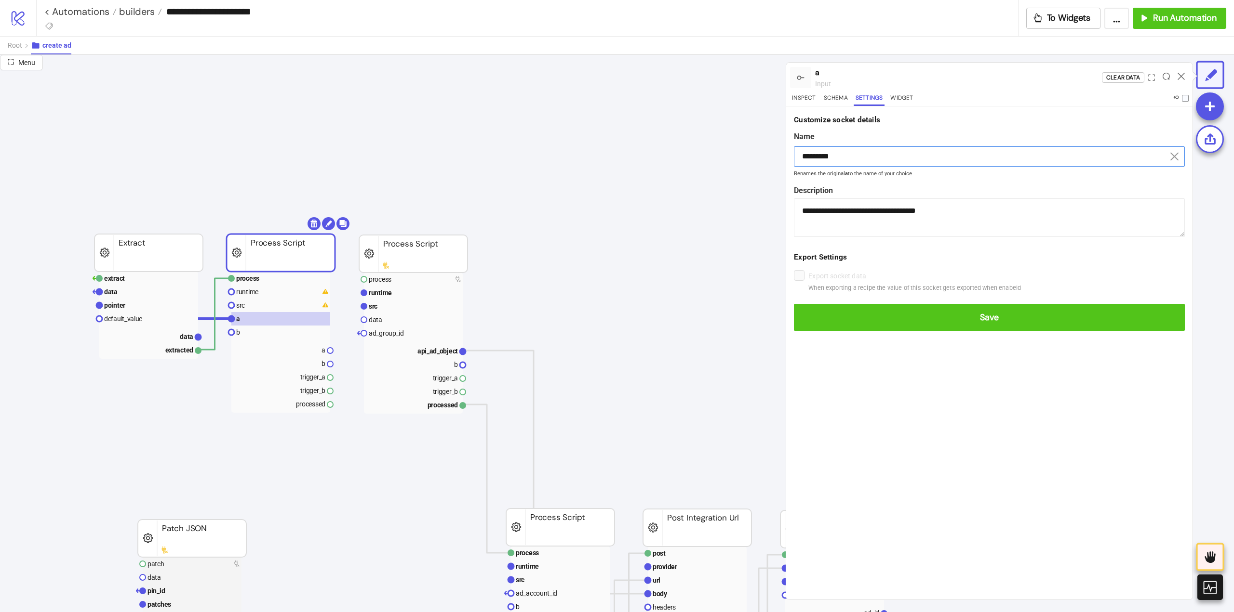
type input "*********"
click at [794, 304] on button "Save" at bounding box center [989, 317] width 391 height 27
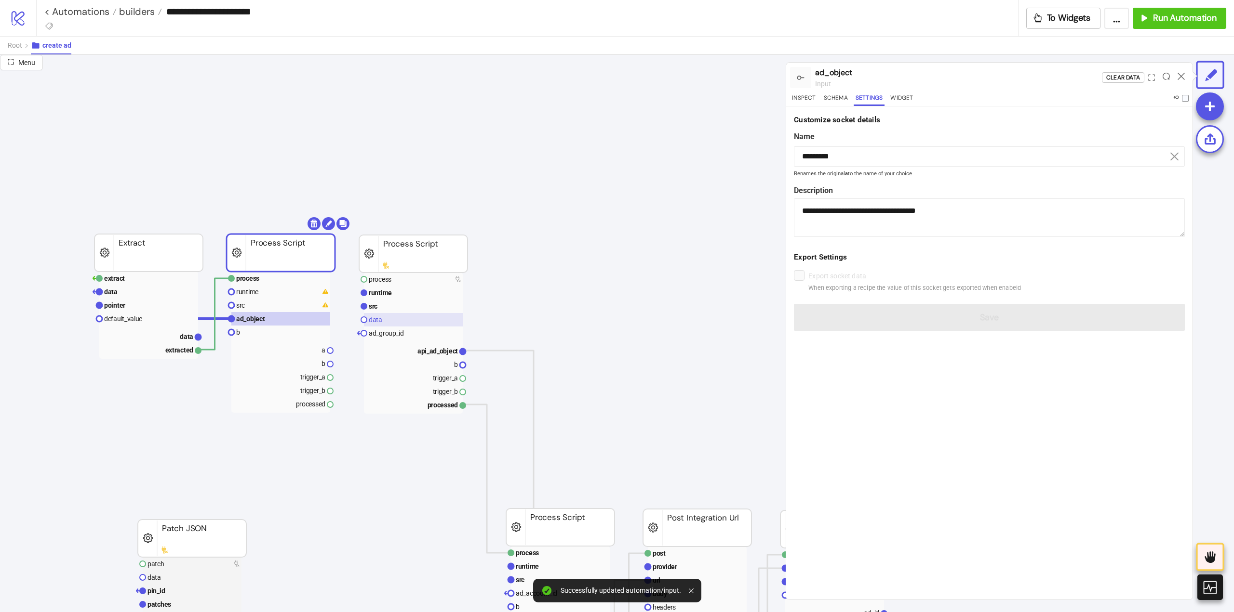
click at [387, 321] on rect at bounding box center [413, 319] width 99 height 13
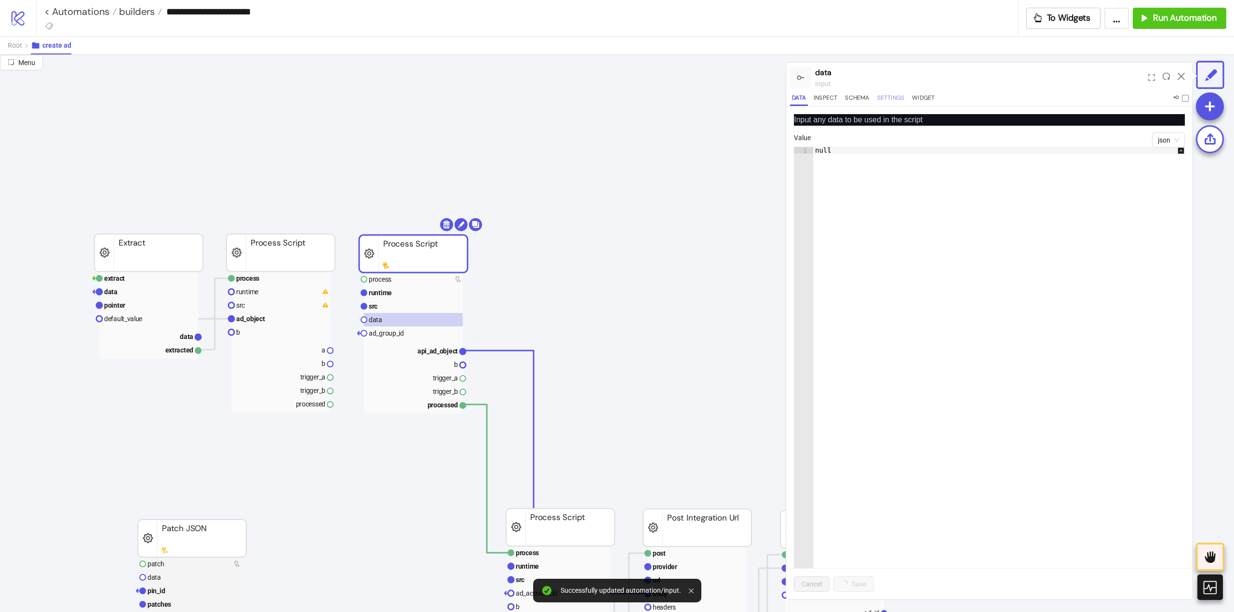
click at [890, 99] on button "Settings" at bounding box center [890, 99] width 31 height 13
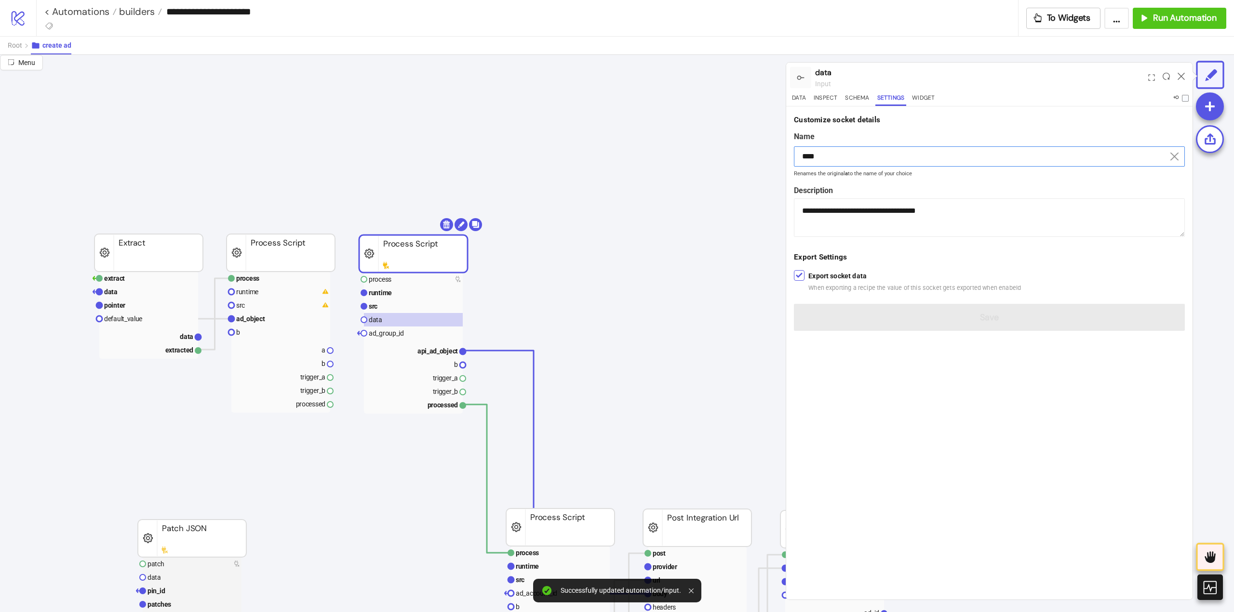
click at [833, 161] on input "****" at bounding box center [989, 156] width 391 height 20
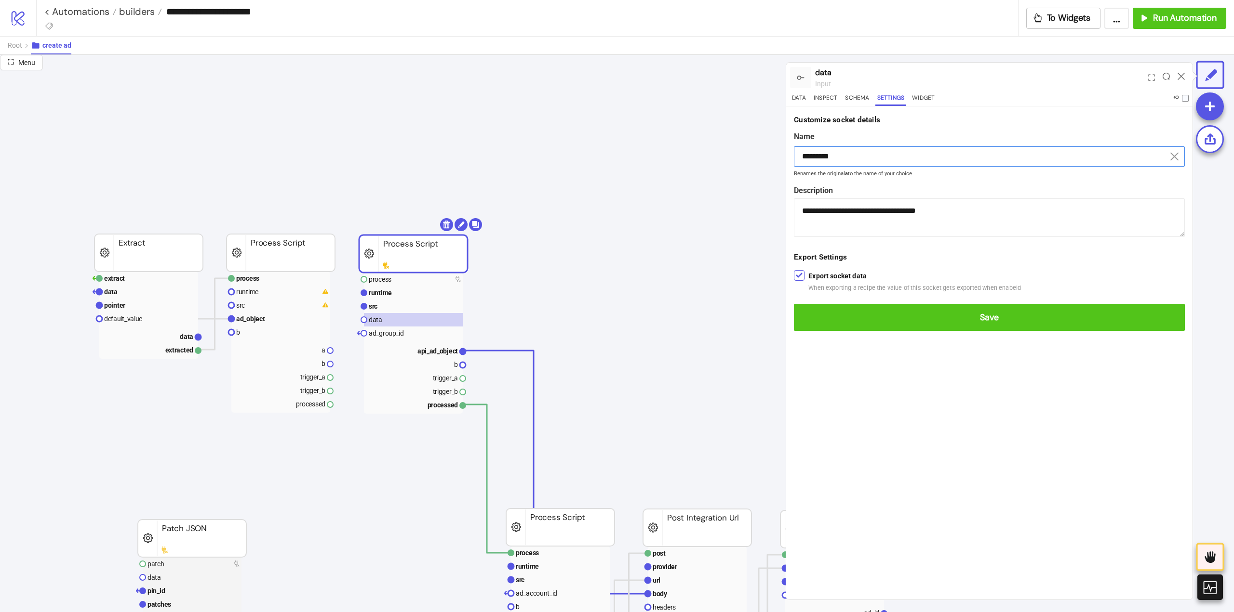
type input "*********"
click at [794, 304] on button "Save" at bounding box center [989, 317] width 391 height 27
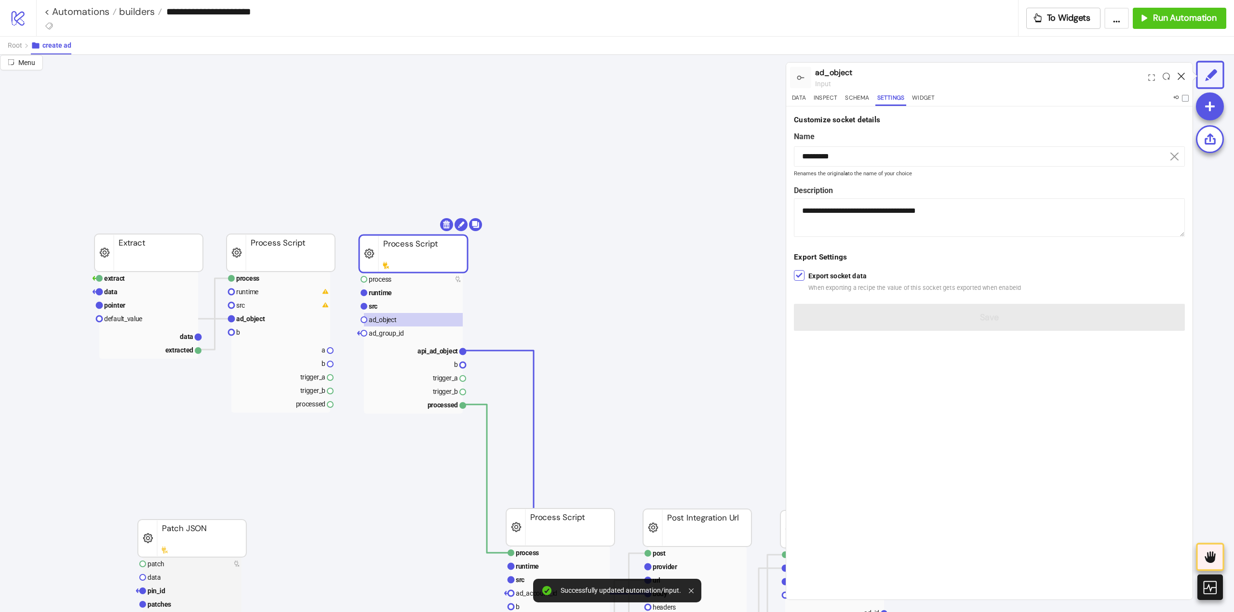
click at [1180, 74] on icon at bounding box center [1180, 76] width 7 height 7
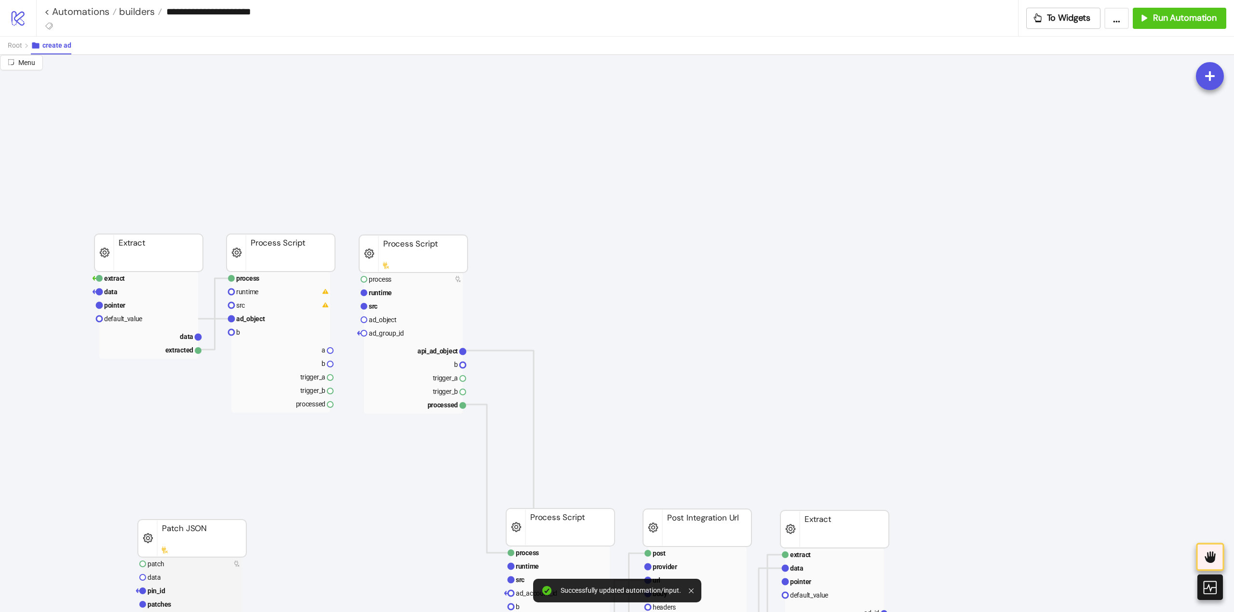
drag, startPoint x: 331, startPoint y: 407, endPoint x: 351, endPoint y: 427, distance: 28.3
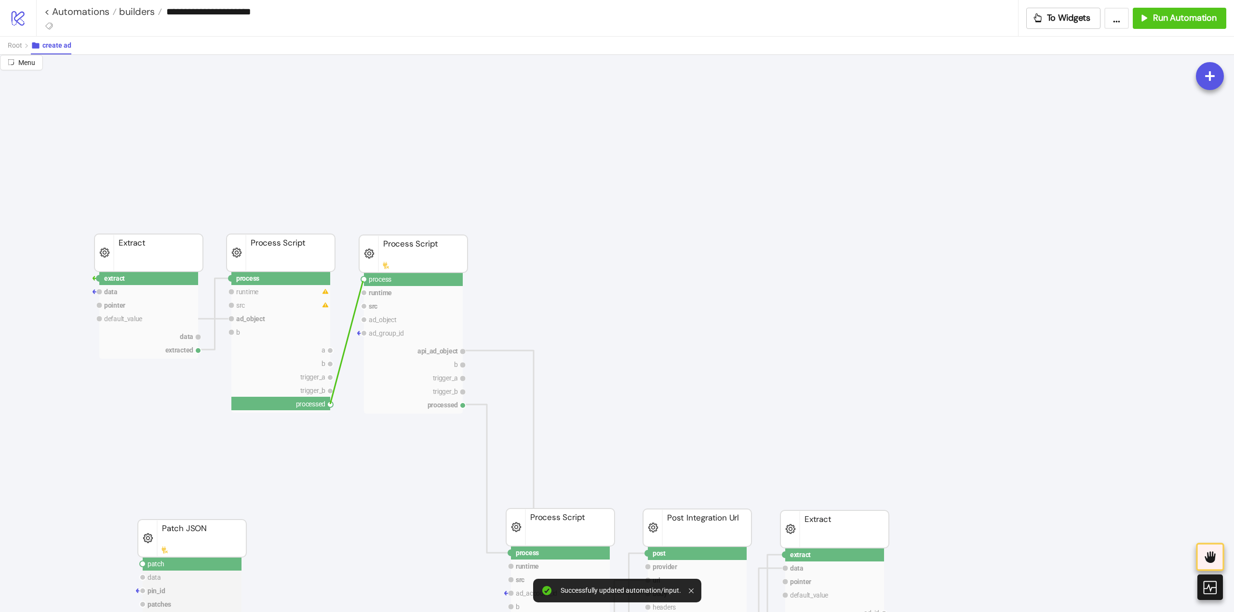
click at [363, 281] on circle at bounding box center [364, 280] width 6 height 6
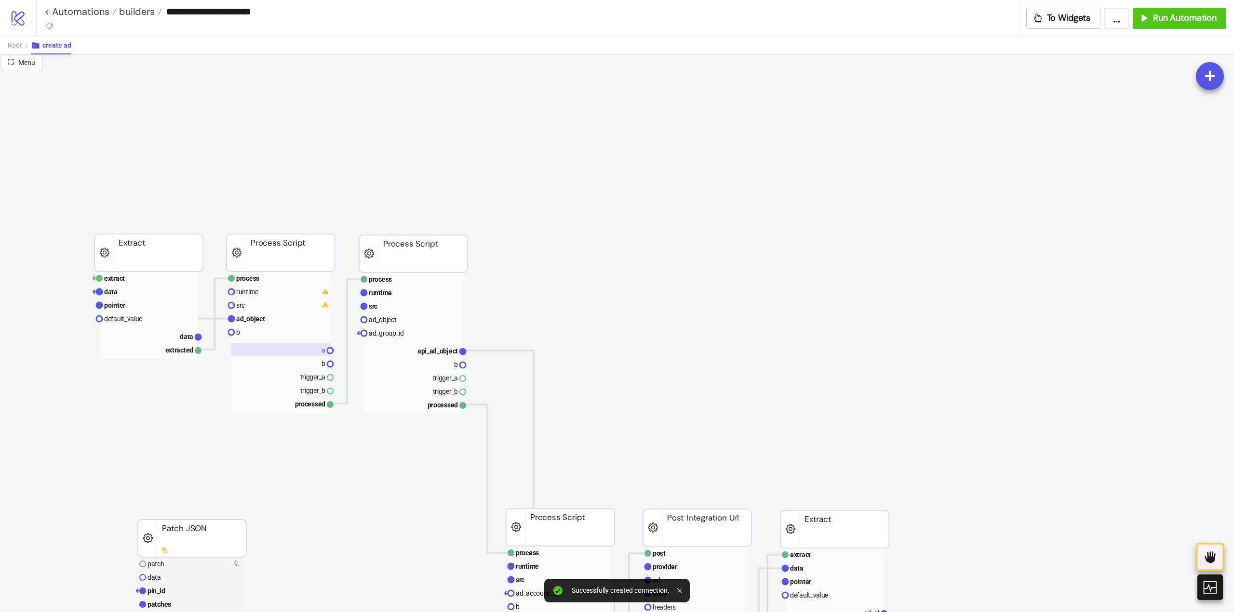
click at [315, 349] on rect at bounding box center [280, 349] width 99 height 13
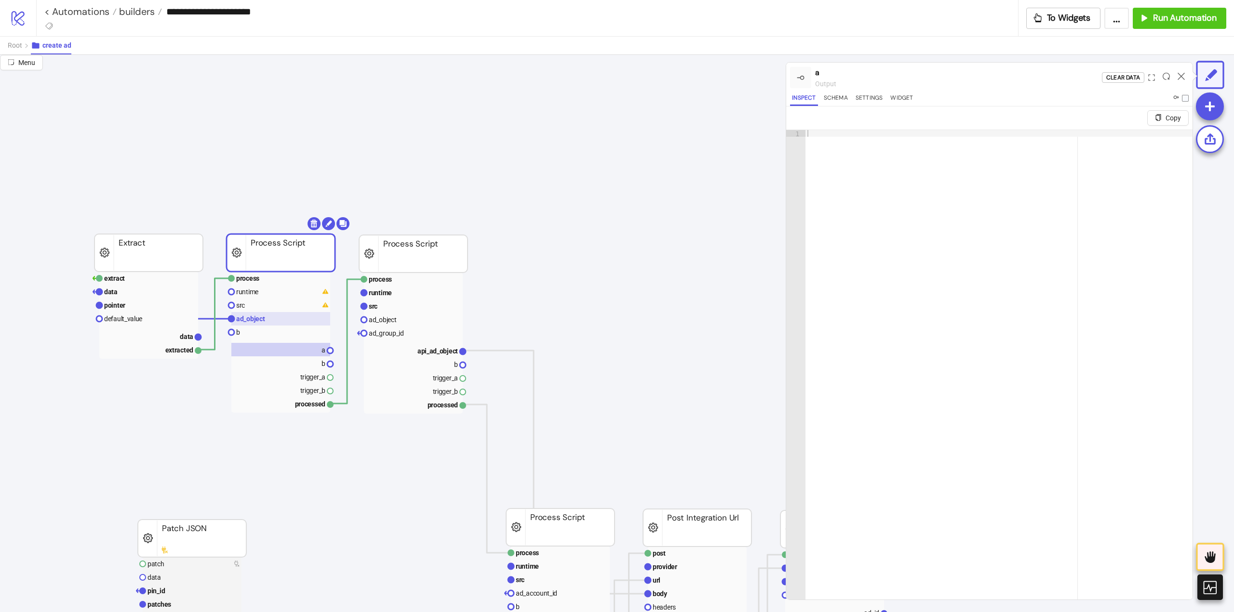
click at [260, 323] on text "ad_object" at bounding box center [250, 319] width 29 height 8
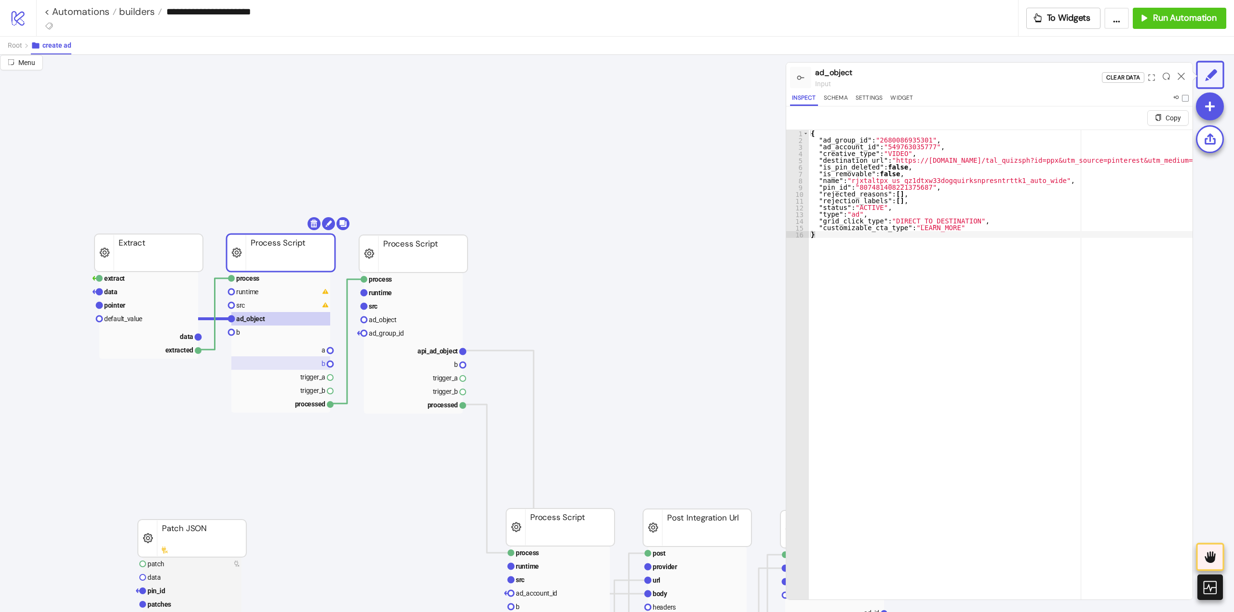
click at [308, 358] on rect at bounding box center [280, 363] width 99 height 13
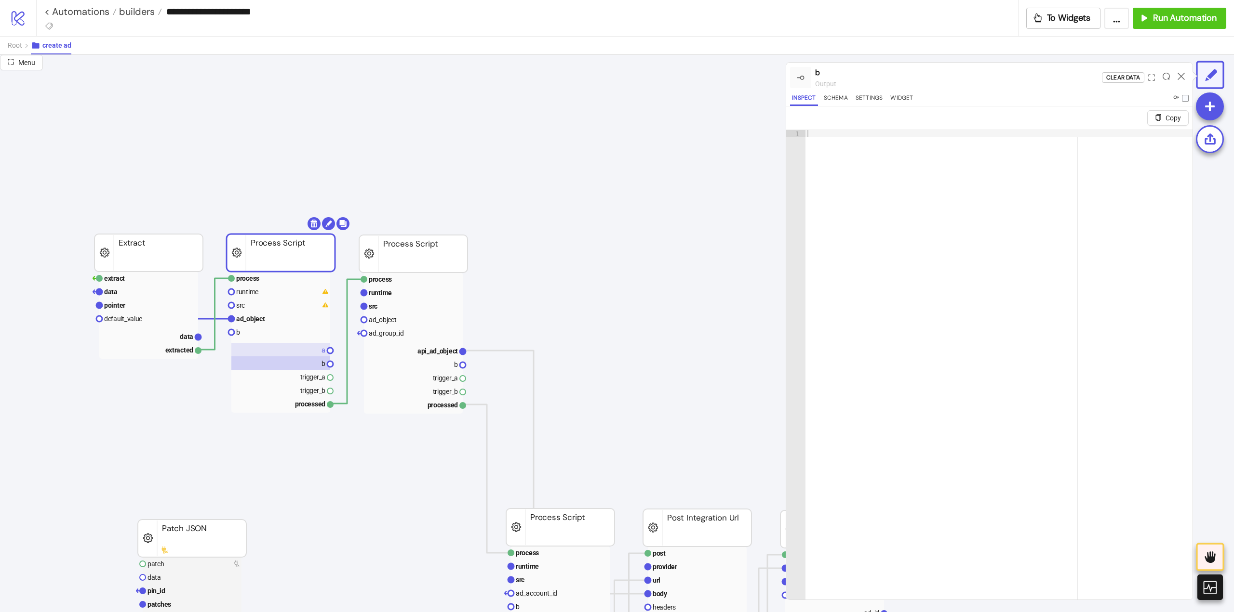
click at [306, 355] on rect at bounding box center [280, 349] width 99 height 13
click at [868, 99] on button "Settings" at bounding box center [868, 99] width 31 height 13
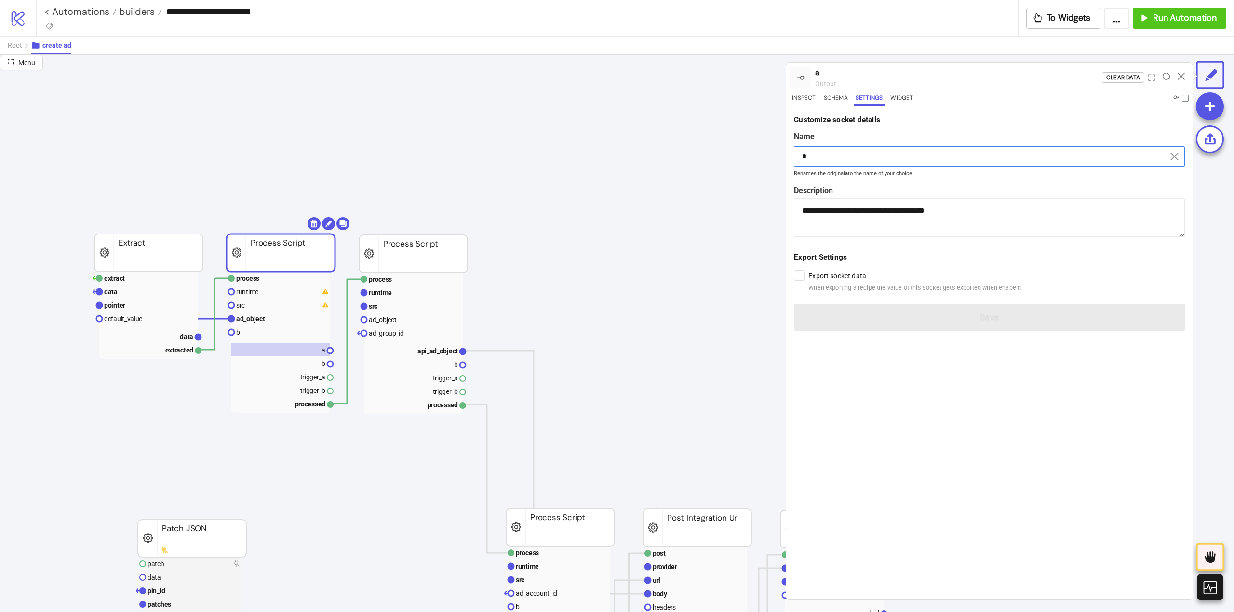
click at [837, 151] on input "*" at bounding box center [989, 156] width 391 height 20
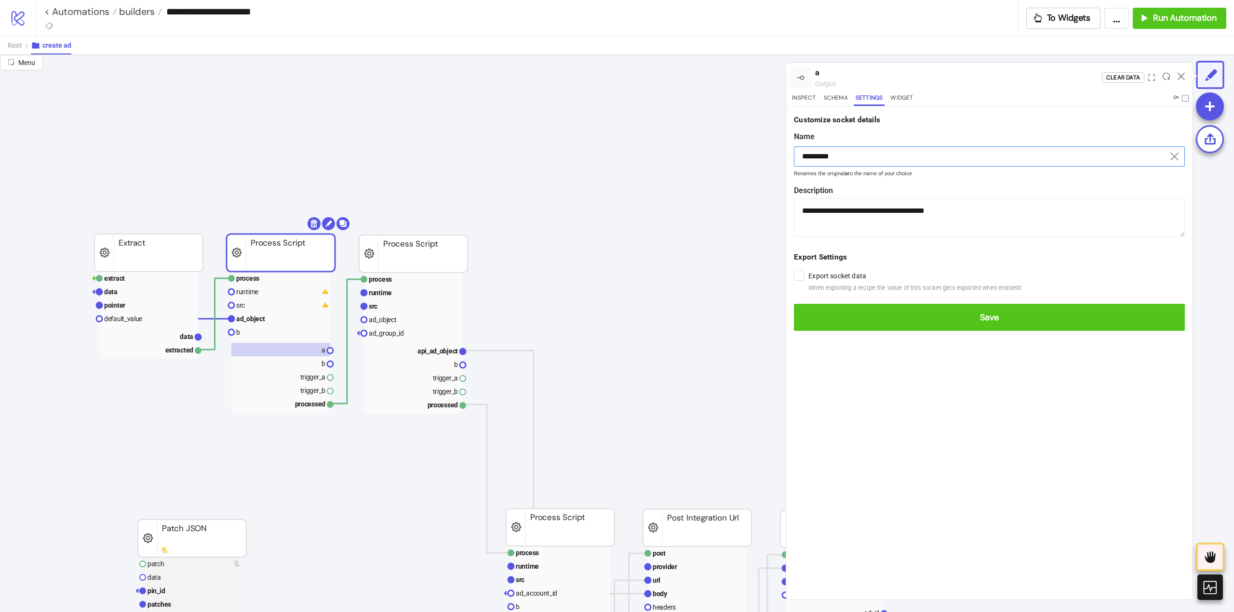
type input "*********"
click at [794, 304] on button "Save" at bounding box center [989, 317] width 391 height 27
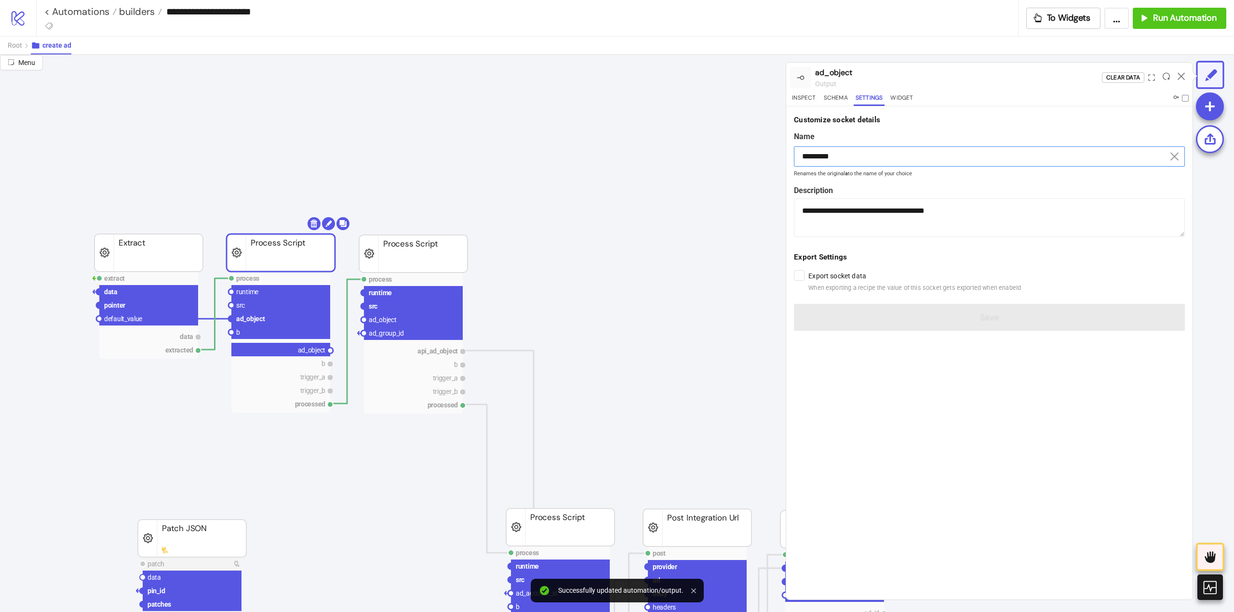
drag, startPoint x: 333, startPoint y: 351, endPoint x: 359, endPoint y: 340, distance: 28.7
click at [362, 321] on circle at bounding box center [364, 320] width 6 height 6
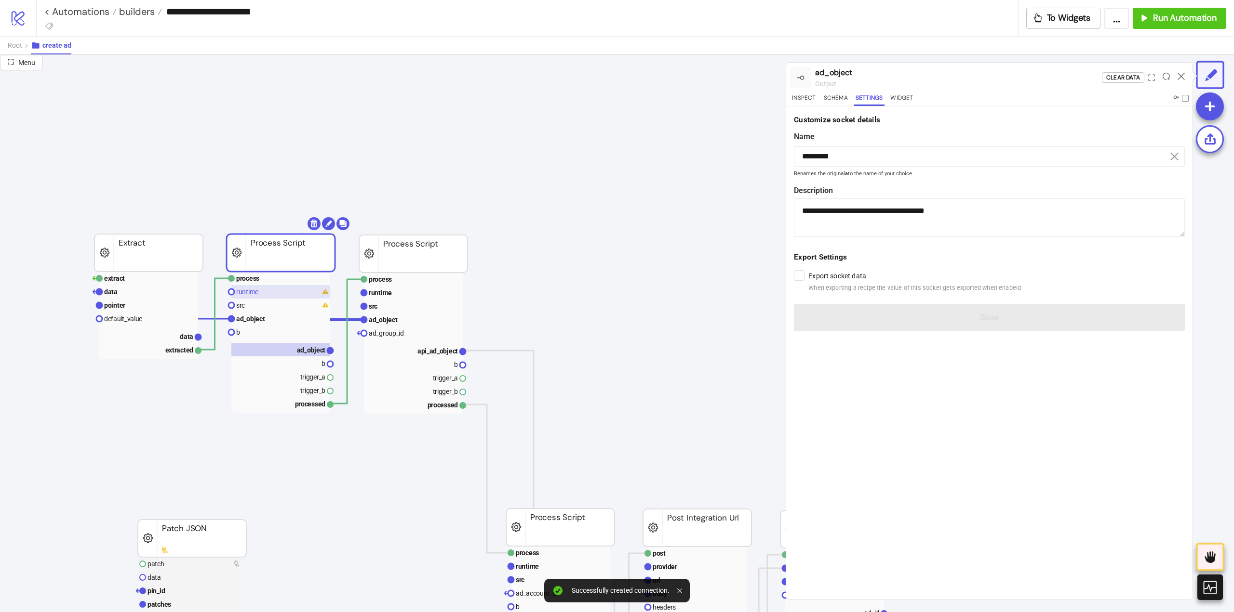
click at [250, 295] on text "runtime" at bounding box center [247, 292] width 22 height 8
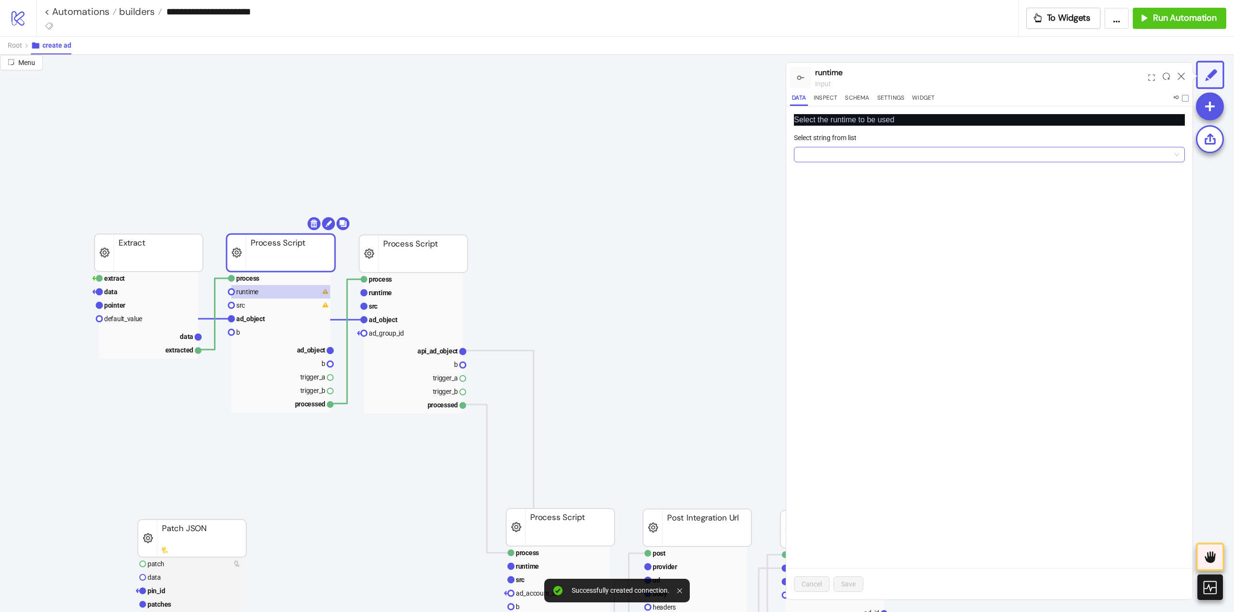
click at [892, 153] on input "Select string from list" at bounding box center [984, 154] width 371 height 14
click at [848, 186] on div "Python 3.9" at bounding box center [988, 189] width 375 height 11
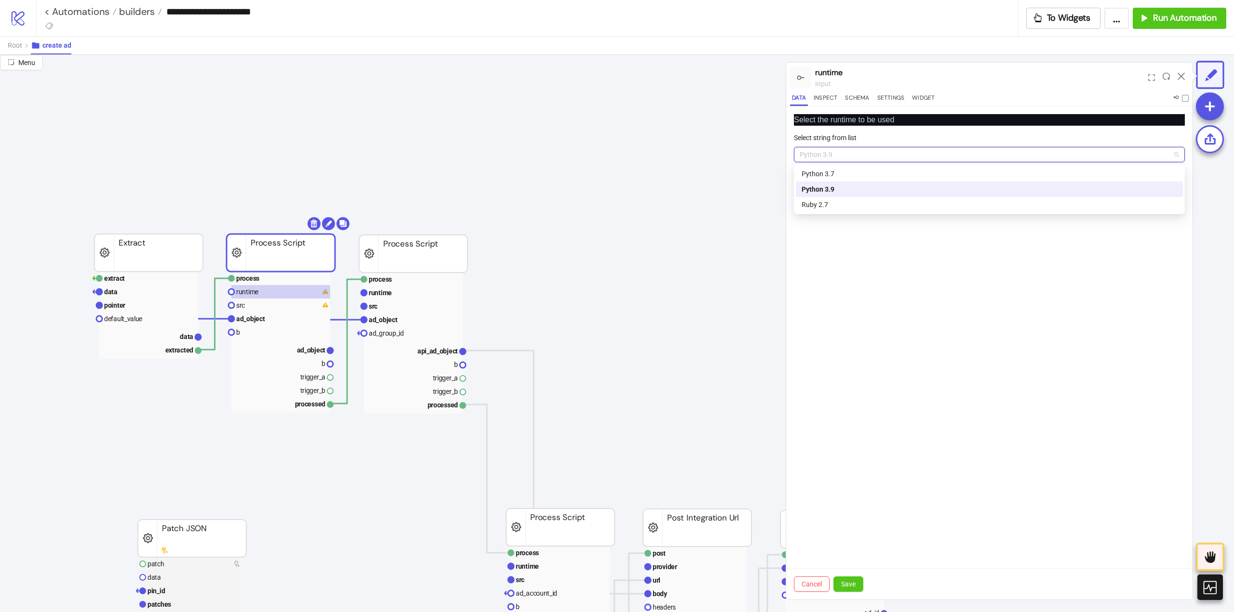
click at [848, 186] on div "Python 3.9" at bounding box center [988, 189] width 375 height 11
click at [846, 574] on div "Cancel Save" at bounding box center [989, 584] width 406 height 31
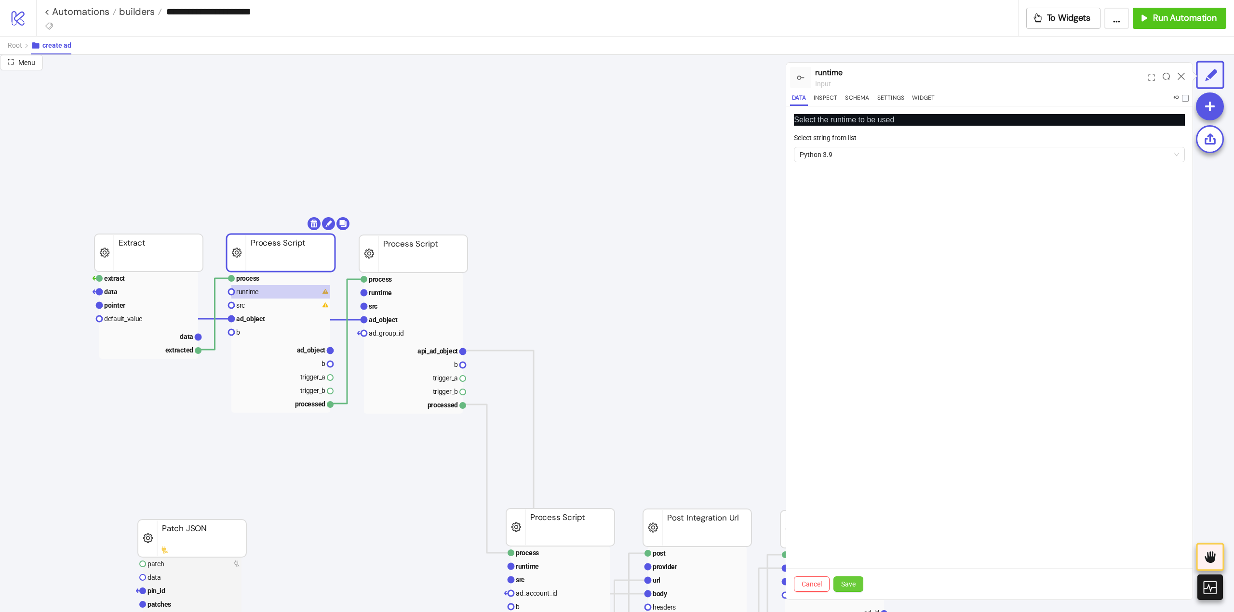
click at [848, 585] on span "Save" at bounding box center [848, 585] width 14 height 8
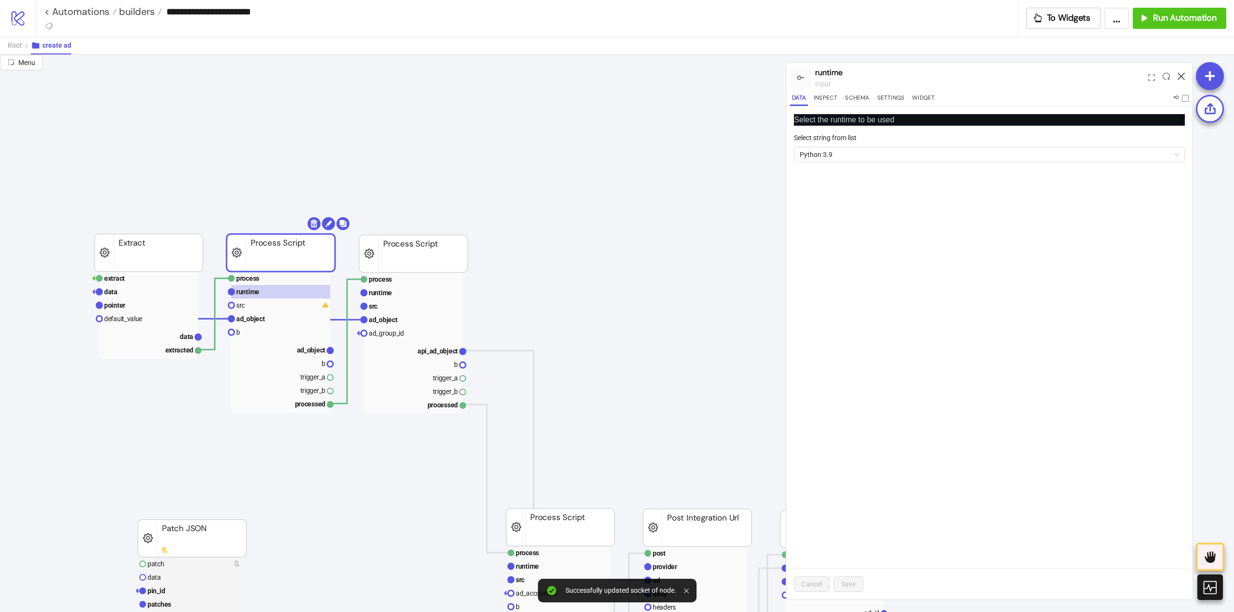
click at [1179, 74] on icon at bounding box center [1180, 76] width 7 height 7
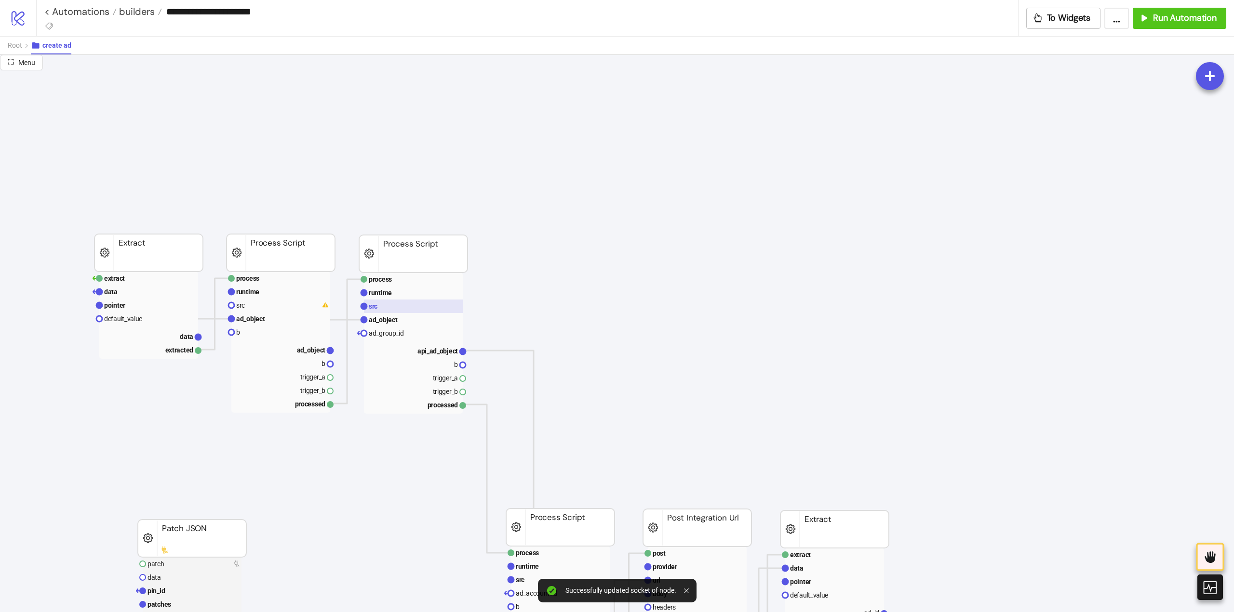
click at [422, 313] on rect at bounding box center [413, 306] width 99 height 13
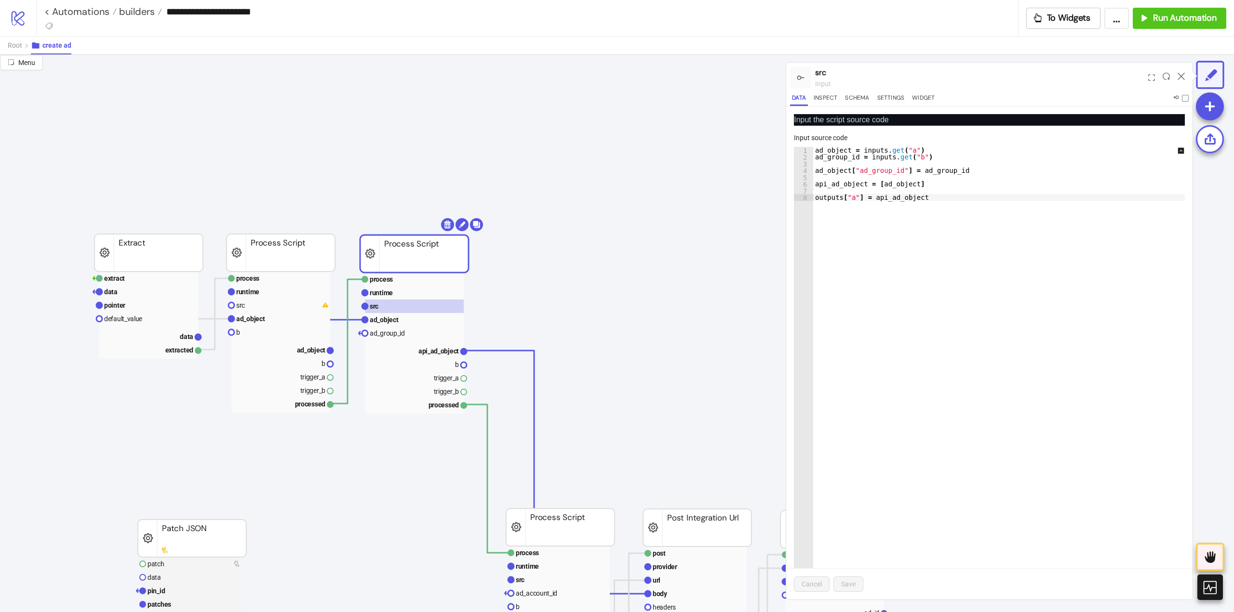
click at [385, 254] on rect at bounding box center [414, 254] width 108 height 38
click at [1178, 76] on icon at bounding box center [1180, 76] width 7 height 7
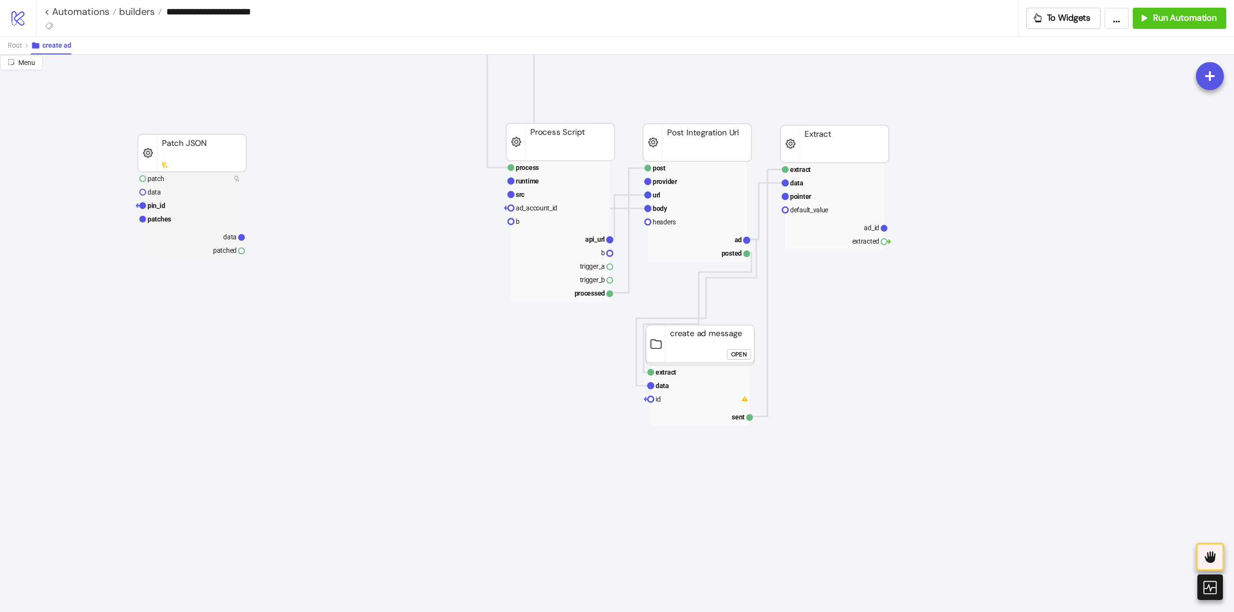
scroll to position [96, 96]
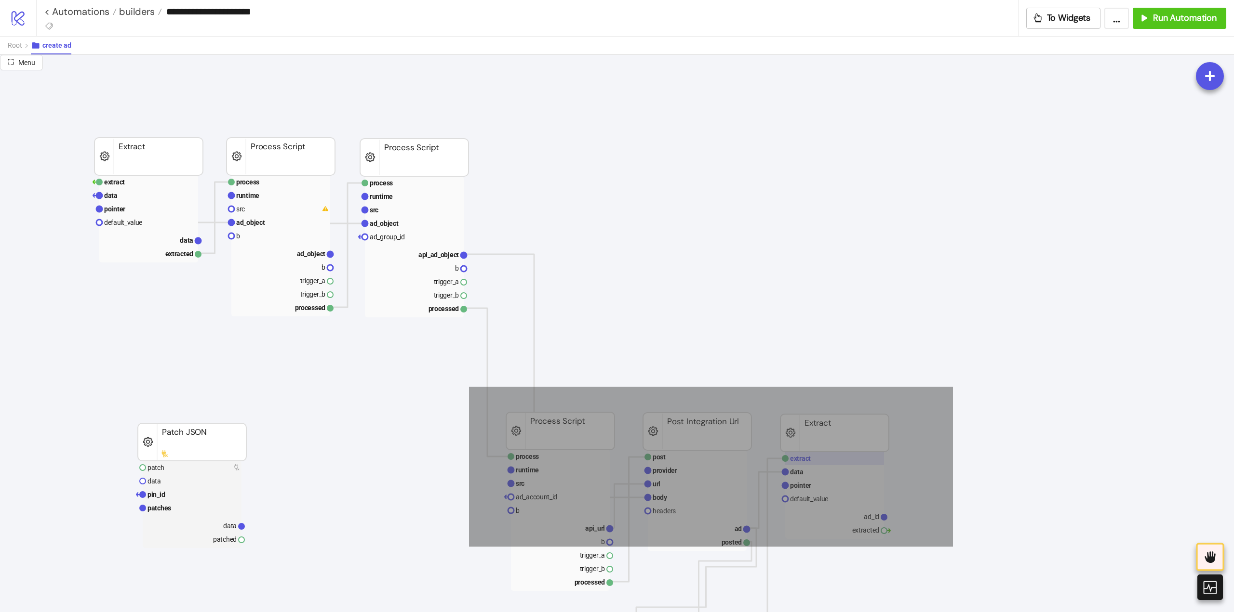
drag, startPoint x: 471, startPoint y: 388, endPoint x: 872, endPoint y: 453, distance: 406.2
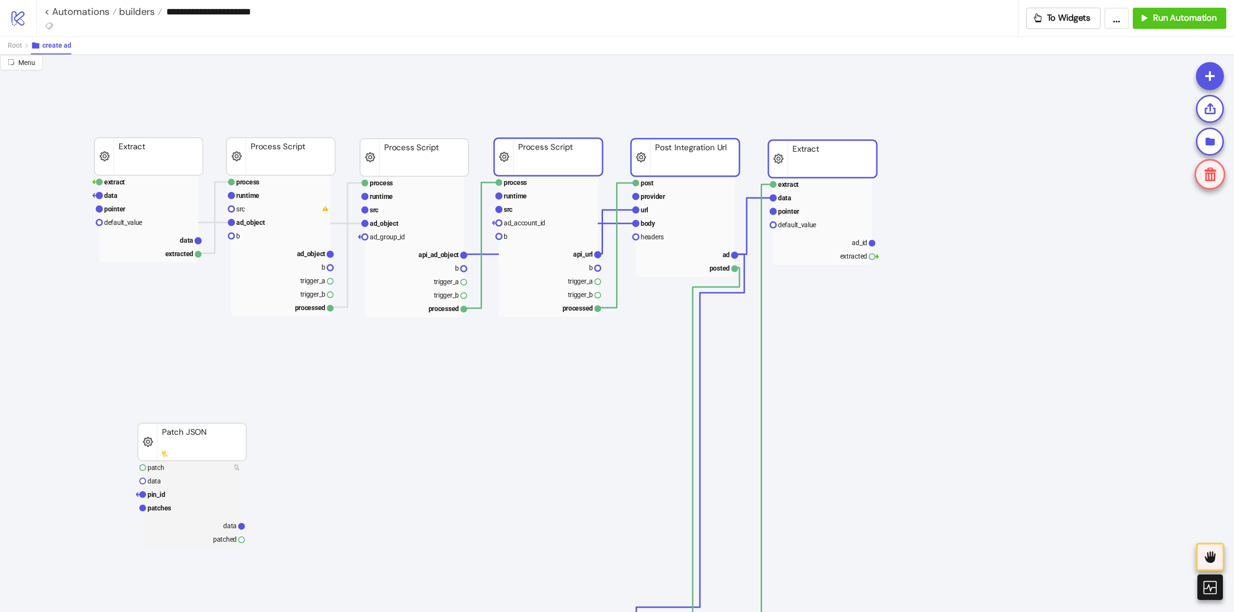
drag, startPoint x: 827, startPoint y: 407, endPoint x: 717, endPoint y: 278, distance: 169.6
drag, startPoint x: 815, startPoint y: 163, endPoint x: 804, endPoint y: 149, distance: 18.1
click at [804, 149] on rect at bounding box center [821, 160] width 108 height 38
click at [847, 259] on rect at bounding box center [820, 256] width 99 height 13
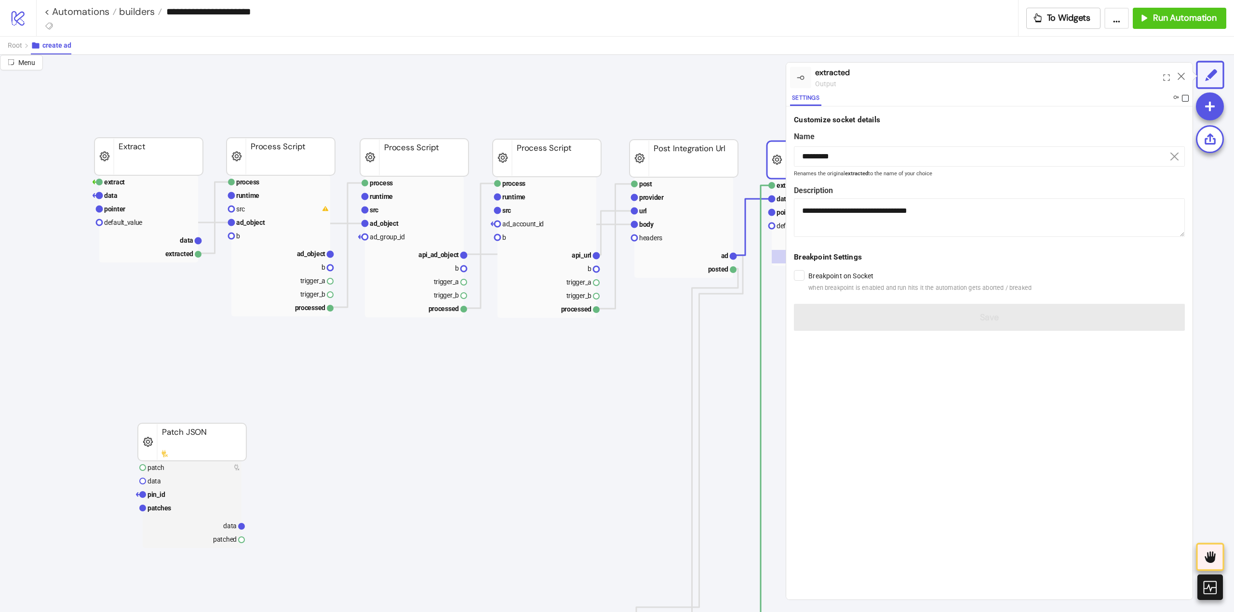
click at [1183, 95] on span at bounding box center [1185, 98] width 7 height 7
click at [1184, 100] on span at bounding box center [1185, 98] width 7 height 7
click at [1180, 77] on icon at bounding box center [1180, 76] width 7 height 7
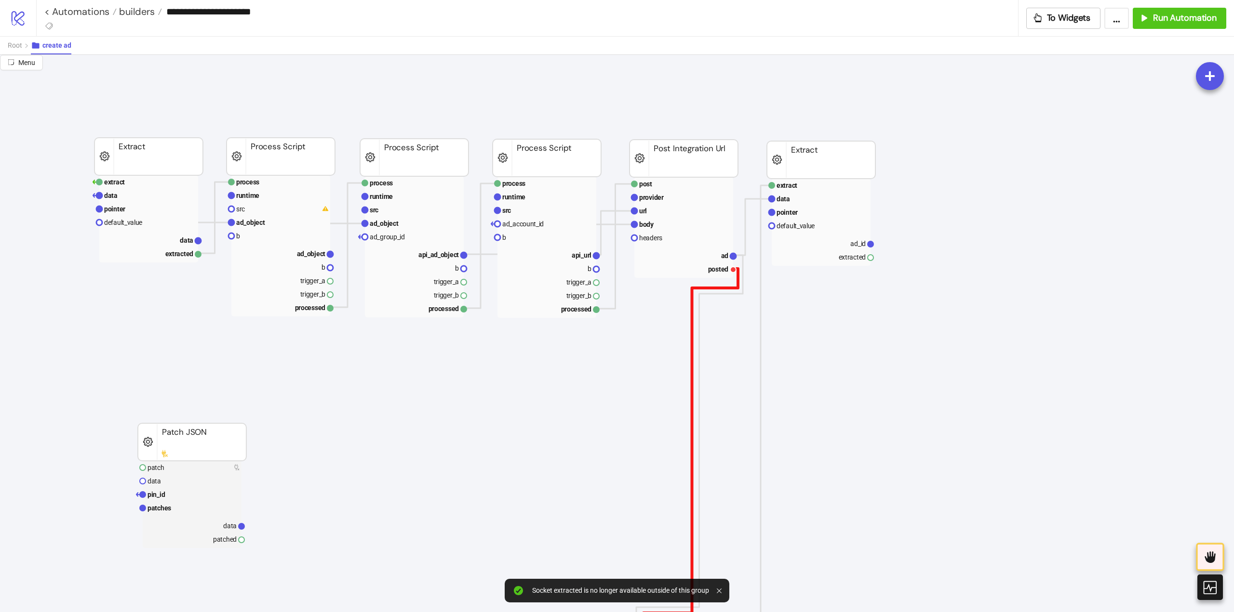
click at [737, 289] on polyline at bounding box center [690, 465] width 94 height 393
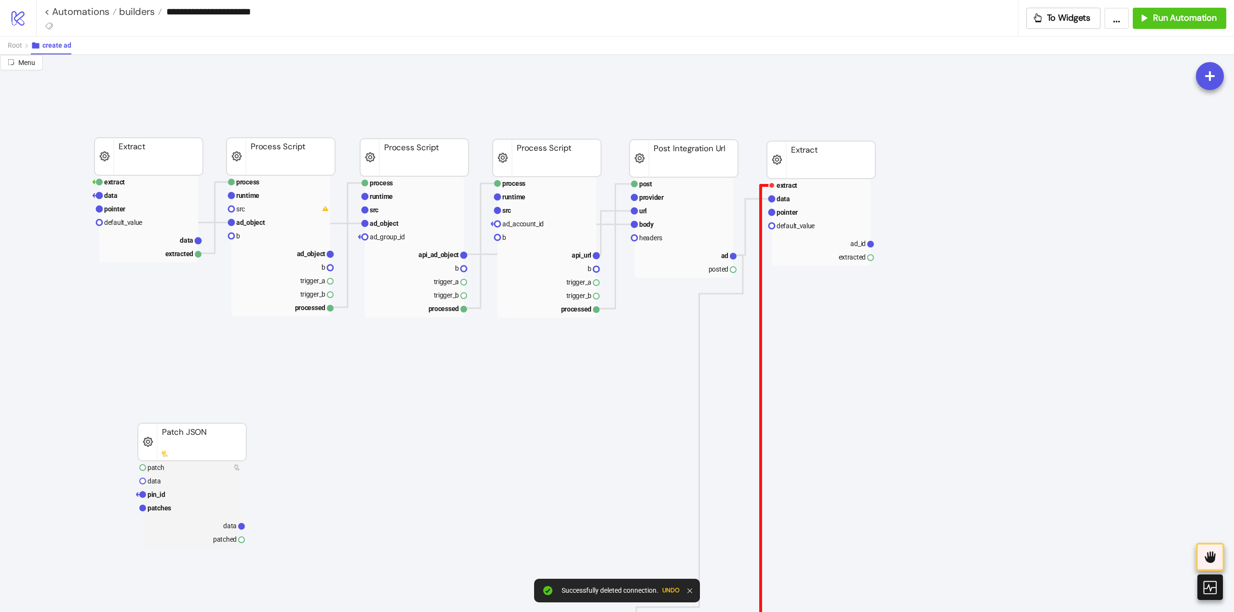
click at [759, 320] on polyline at bounding box center [760, 446] width 22 height 520
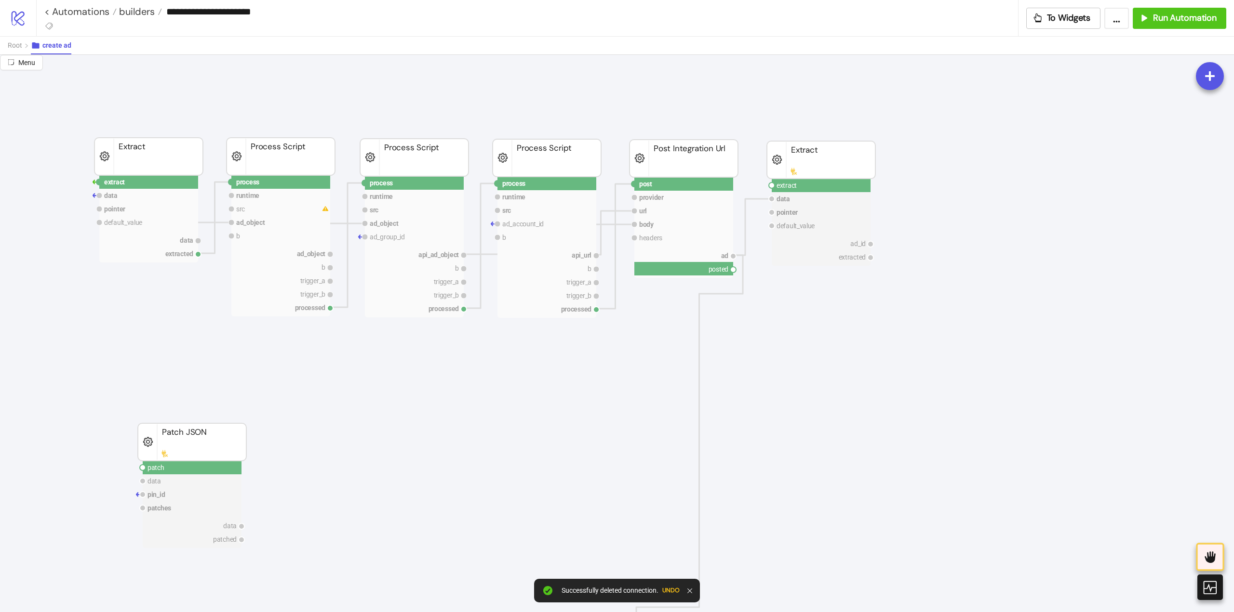
drag, startPoint x: 733, startPoint y: 271, endPoint x: 780, endPoint y: 304, distance: 56.4
click at [770, 186] on circle at bounding box center [772, 186] width 6 height 6
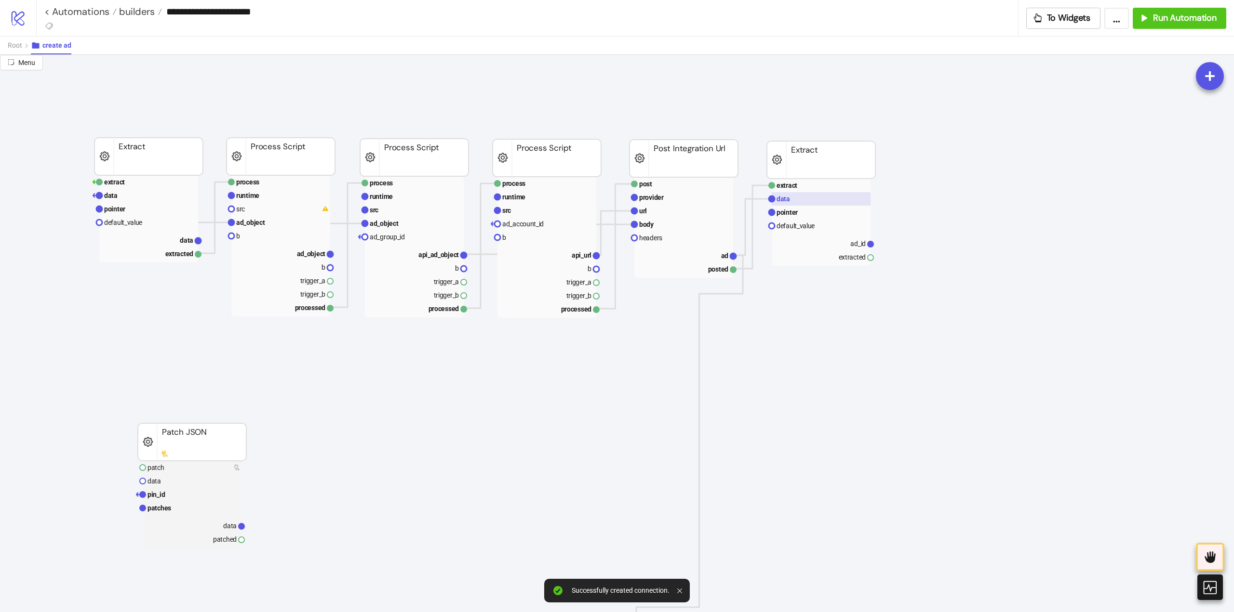
scroll to position [48, 96]
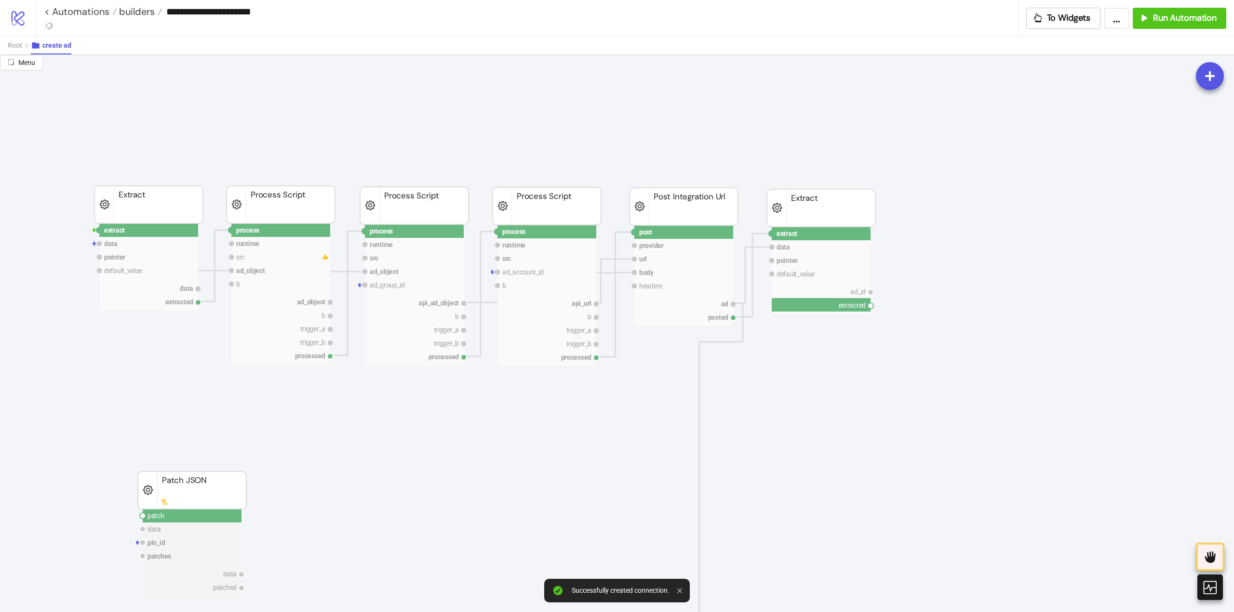
drag, startPoint x: 869, startPoint y: 306, endPoint x: 846, endPoint y: 393, distance: 90.8
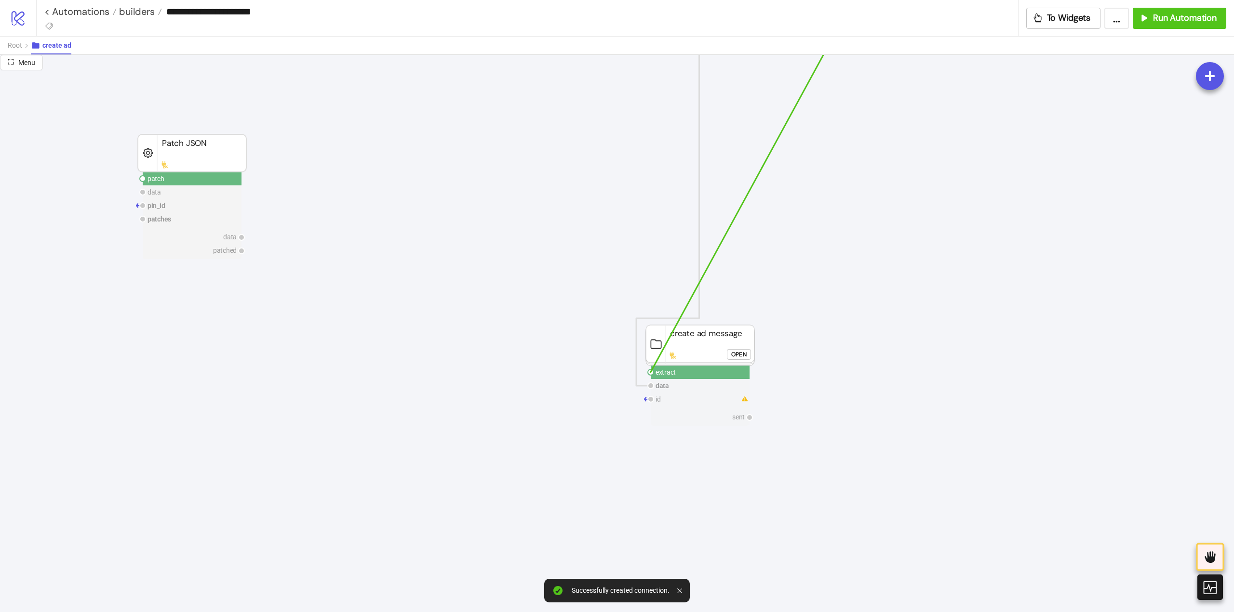
click at [650, 373] on circle at bounding box center [651, 373] width 6 height 6
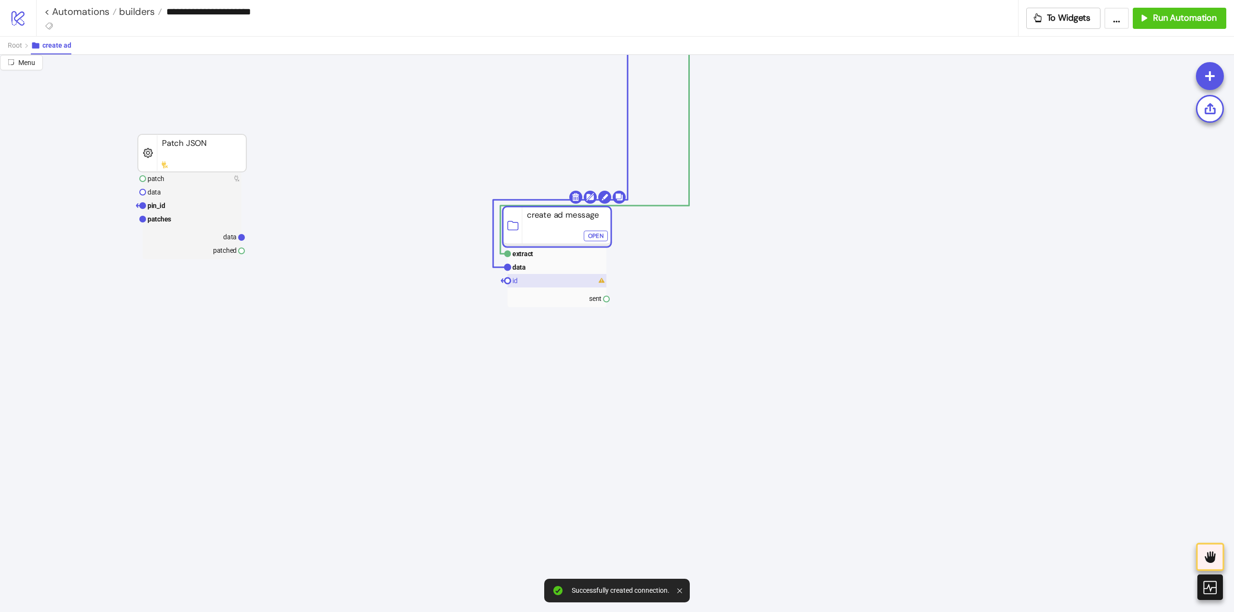
drag, startPoint x: 658, startPoint y: 325, endPoint x: 467, endPoint y: 201, distance: 227.9
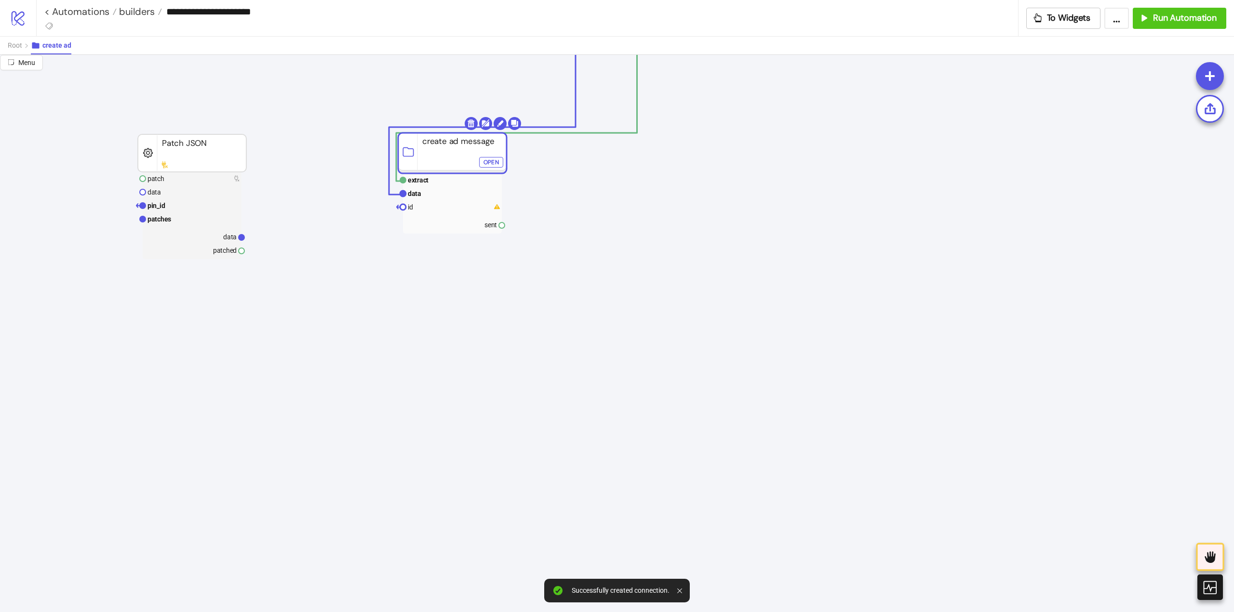
scroll to position [145, 96]
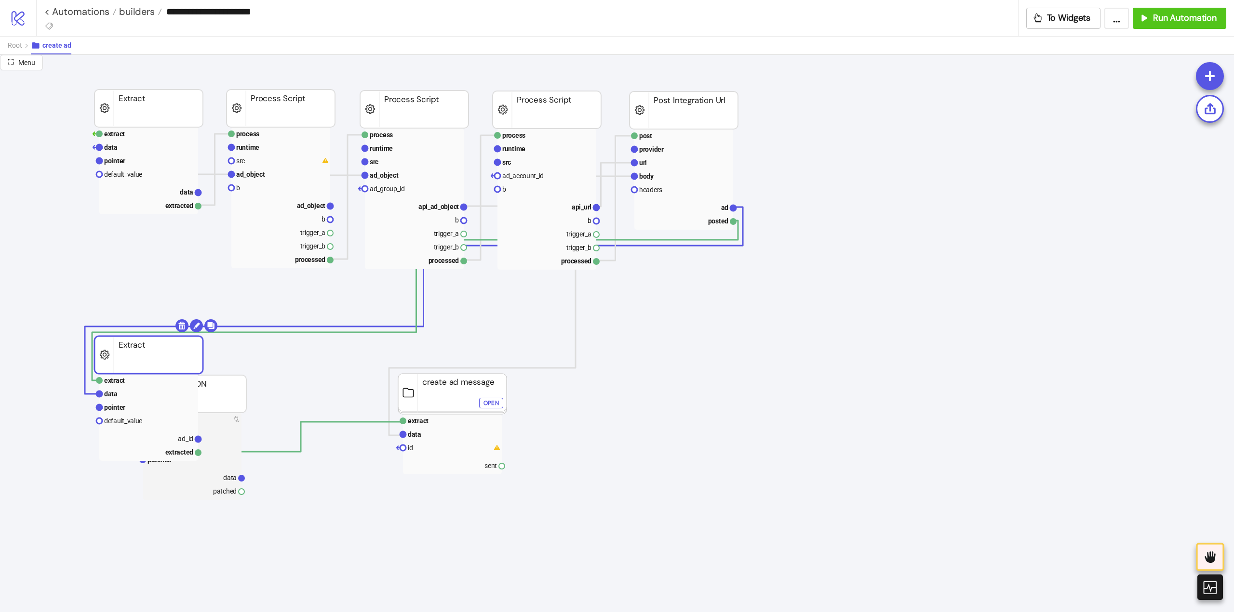
drag, startPoint x: 801, startPoint y: 102, endPoint x: 129, endPoint y: 345, distance: 714.9
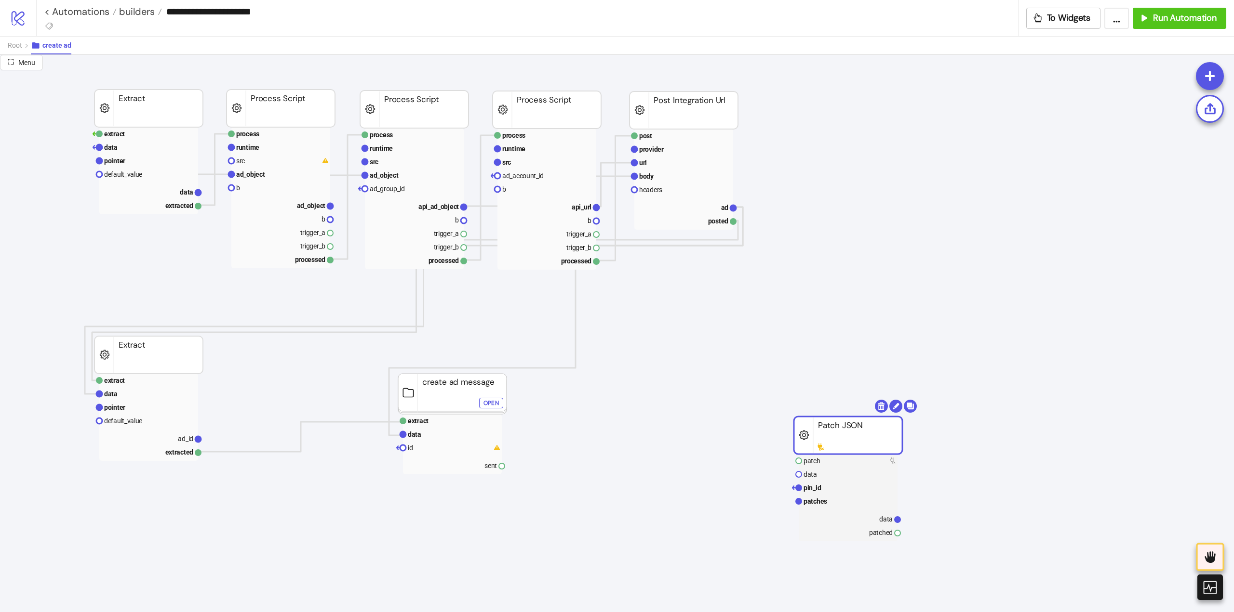
drag, startPoint x: 203, startPoint y: 392, endPoint x: 808, endPoint y: 361, distance: 605.5
click at [831, 417] on rect at bounding box center [848, 436] width 108 height 38
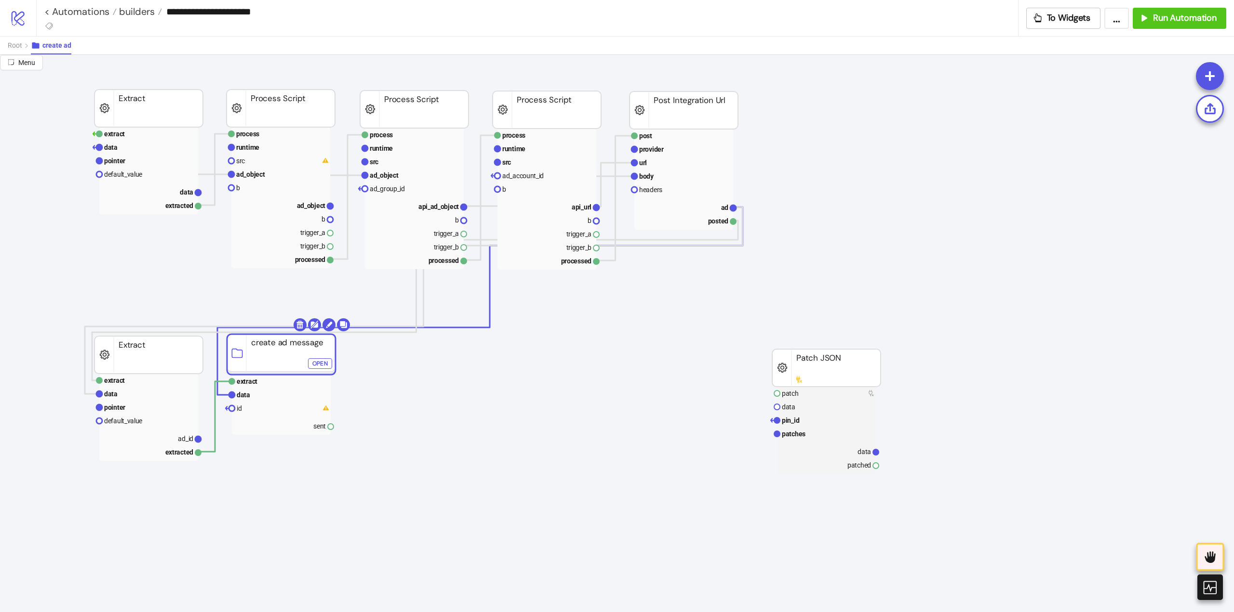
drag, startPoint x: 445, startPoint y: 409, endPoint x: 273, endPoint y: 367, distance: 177.5
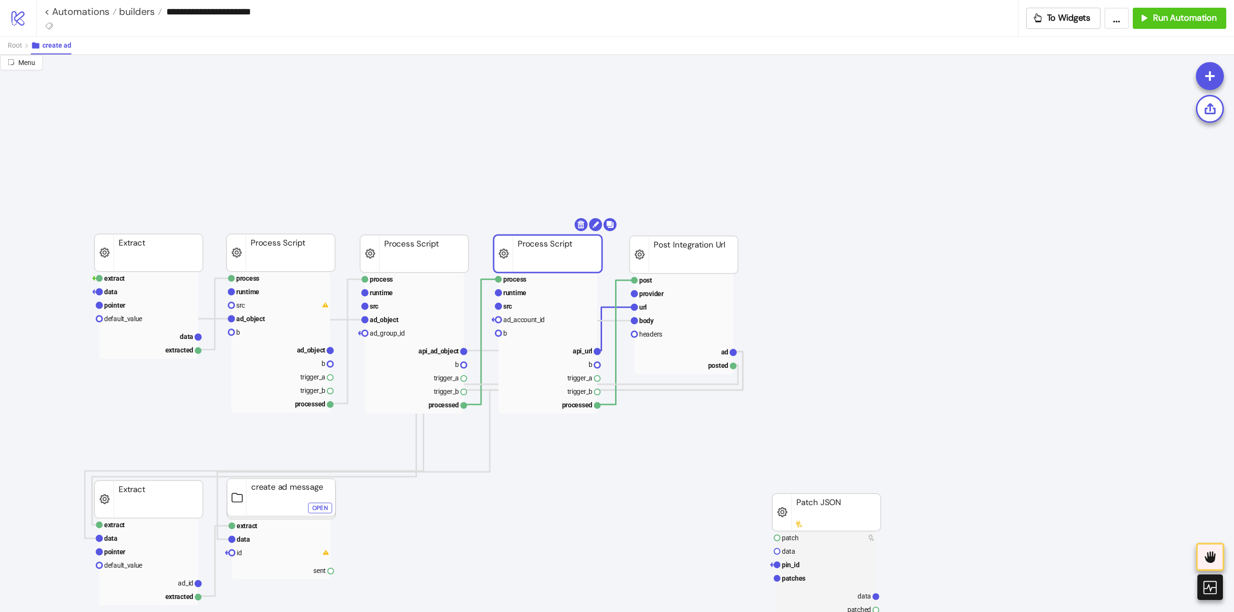
drag, startPoint x: 538, startPoint y: 251, endPoint x: 556, endPoint y: 254, distance: 18.1
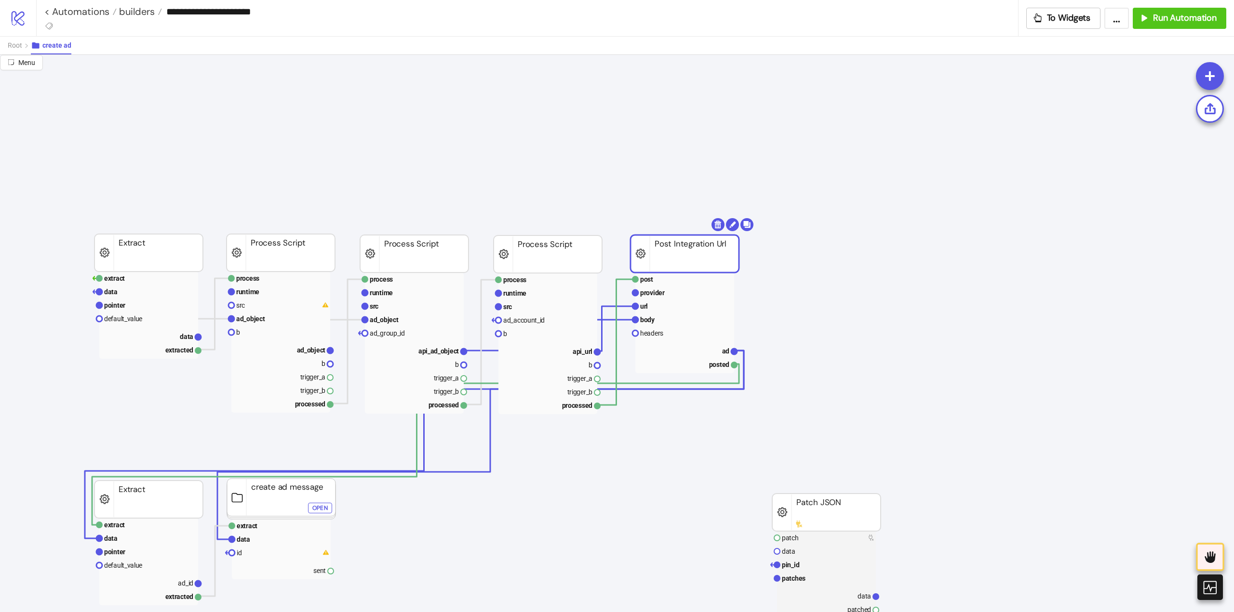
drag, startPoint x: 660, startPoint y: 253, endPoint x: 646, endPoint y: 249, distance: 14.5
click at [20, 45] on span "Root" at bounding box center [15, 45] width 14 height 8
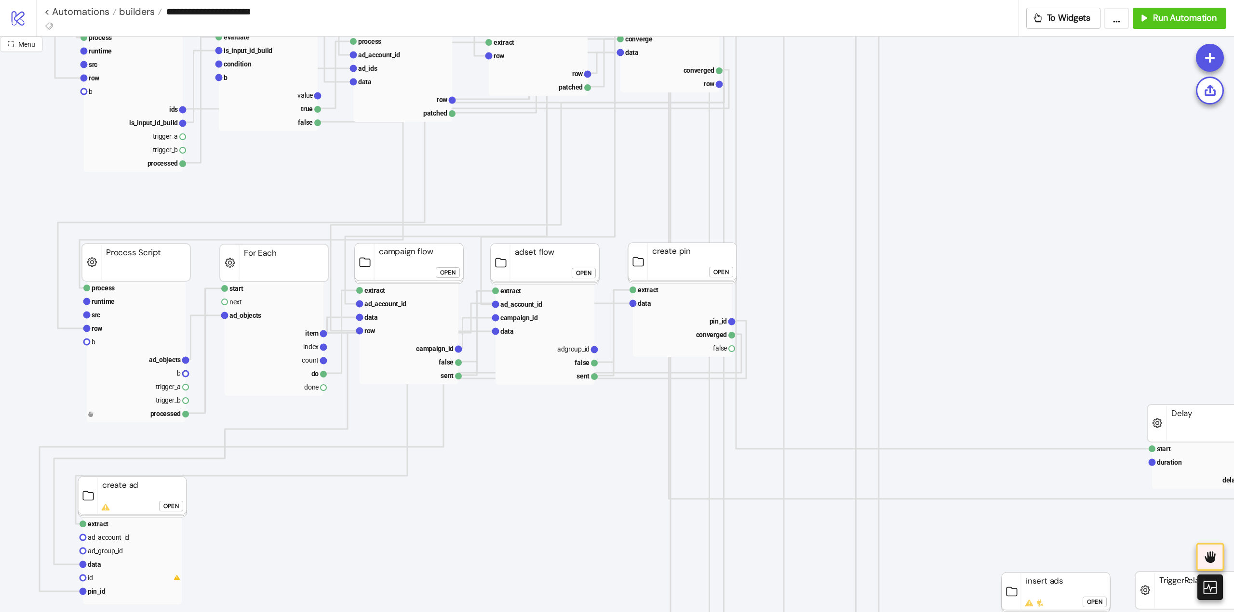
scroll to position [434, 96]
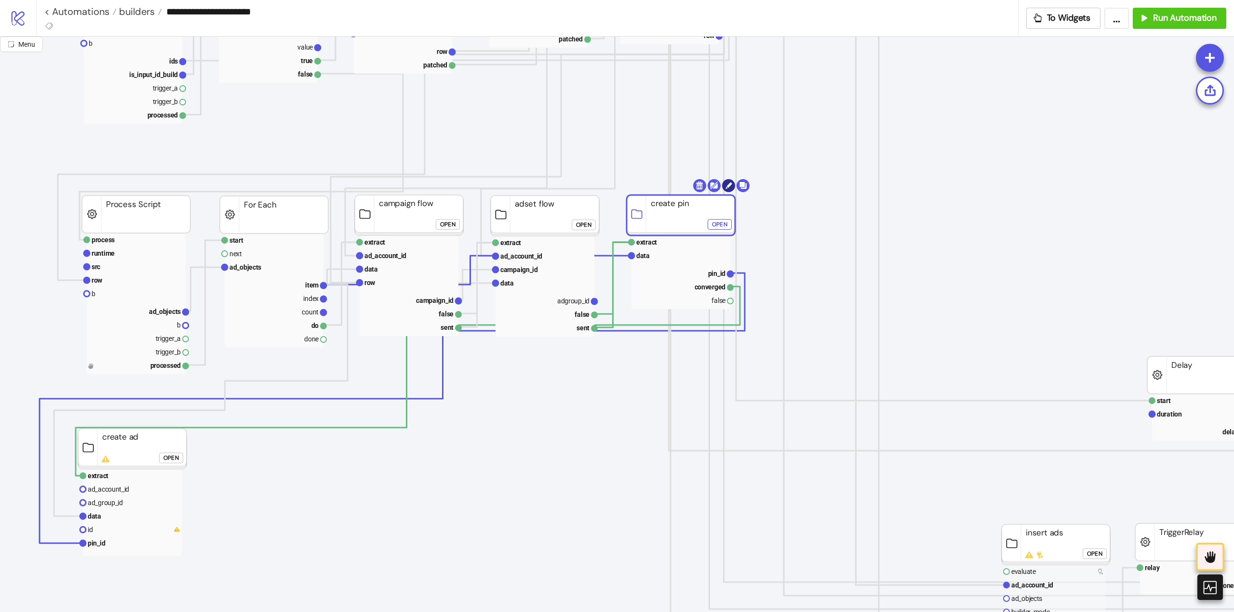
click at [727, 188] on circle at bounding box center [728, 185] width 13 height 13
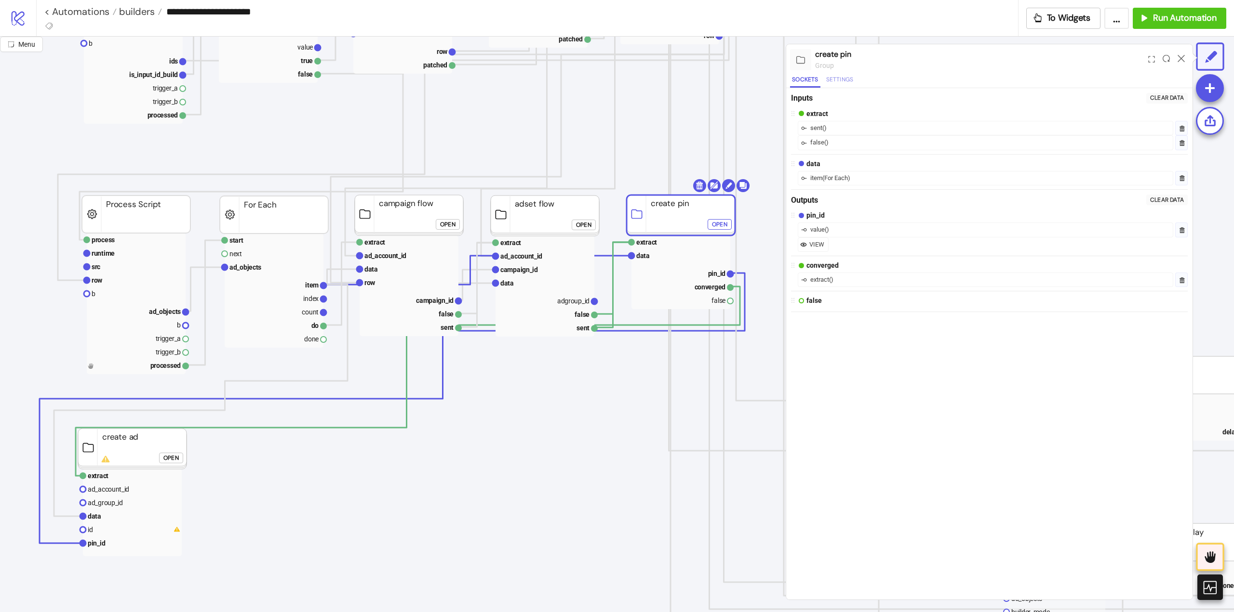
drag, startPoint x: 832, startPoint y: 79, endPoint x: 834, endPoint y: 84, distance: 5.5
click at [832, 79] on button "Settings" at bounding box center [839, 81] width 31 height 13
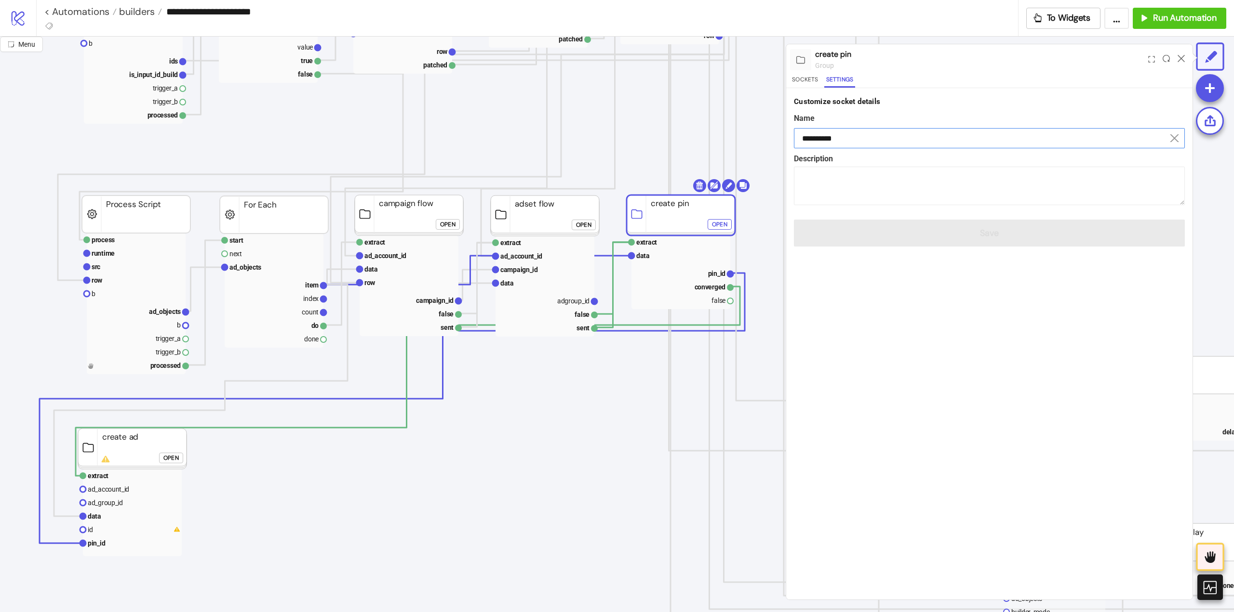
click at [833, 137] on input "**********" at bounding box center [989, 138] width 391 height 20
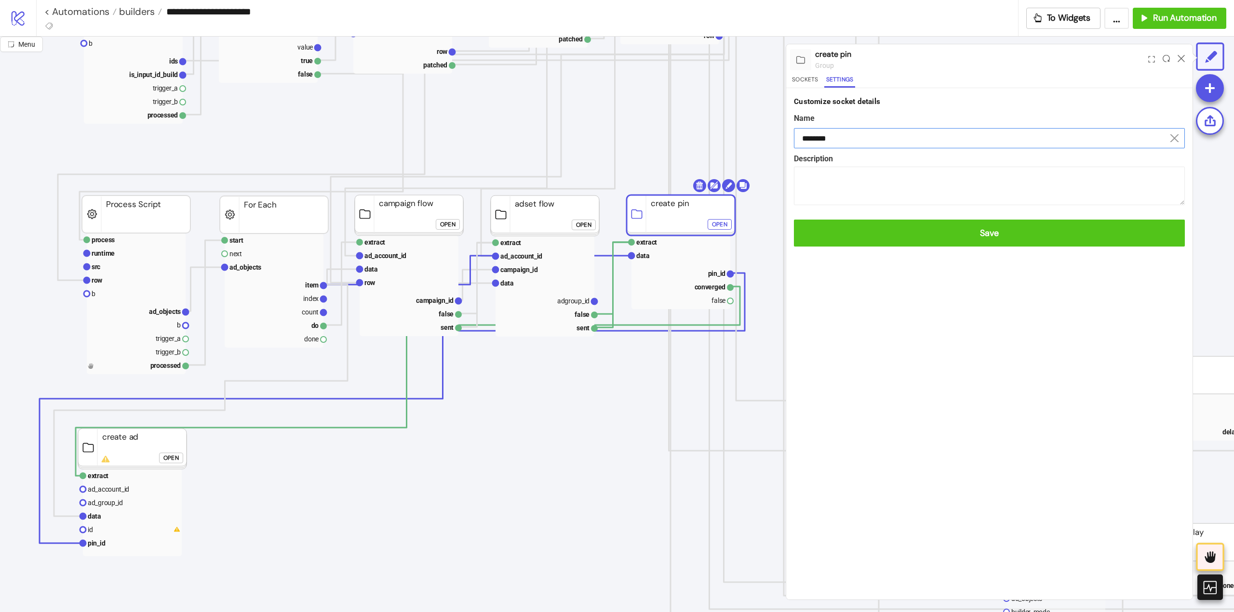
click at [794, 220] on button "Save" at bounding box center [989, 233] width 391 height 27
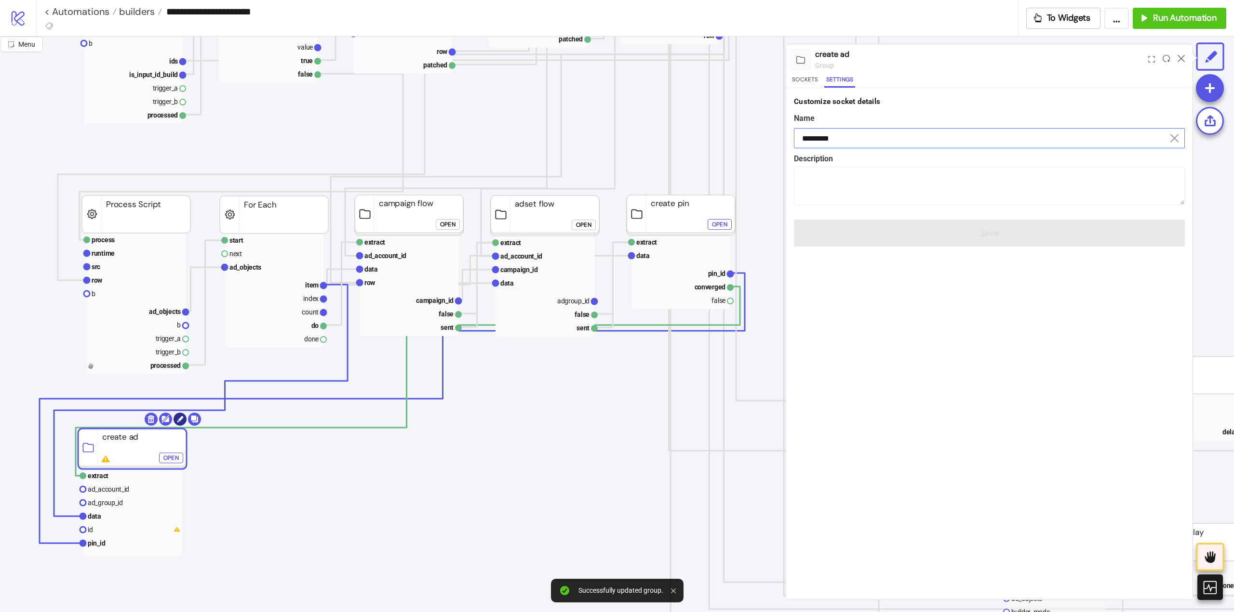
click at [180, 422] on circle at bounding box center [179, 419] width 13 height 13
click at [846, 140] on input "*********" at bounding box center [989, 138] width 391 height 20
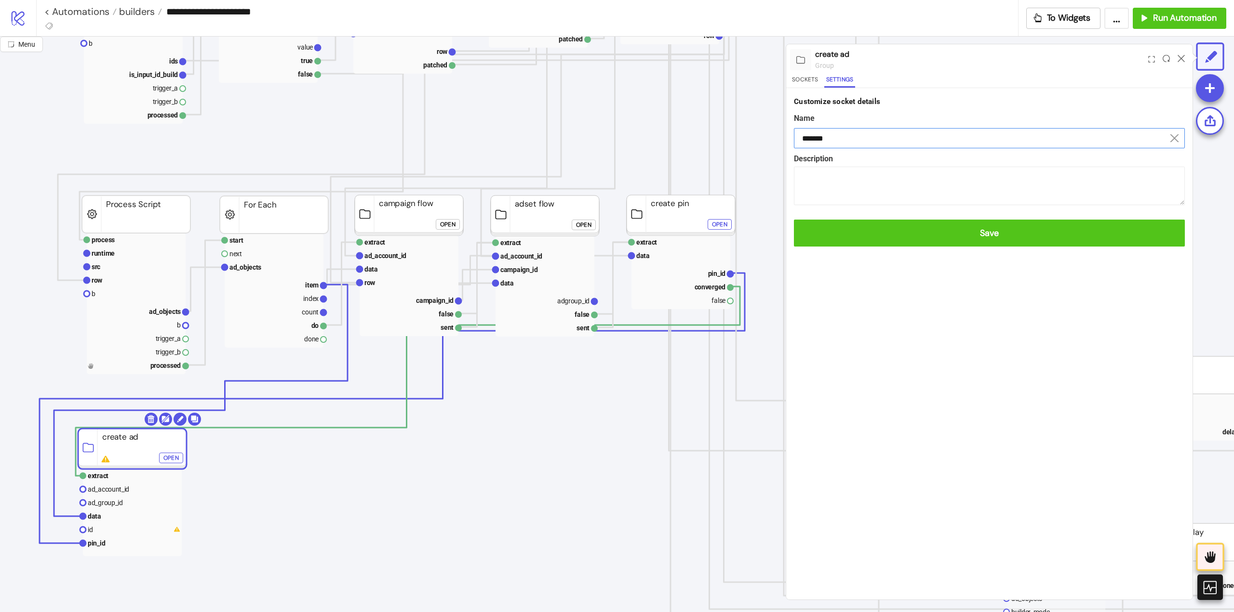
type input "*******"
click at [794, 220] on button "Save" at bounding box center [989, 233] width 391 height 27
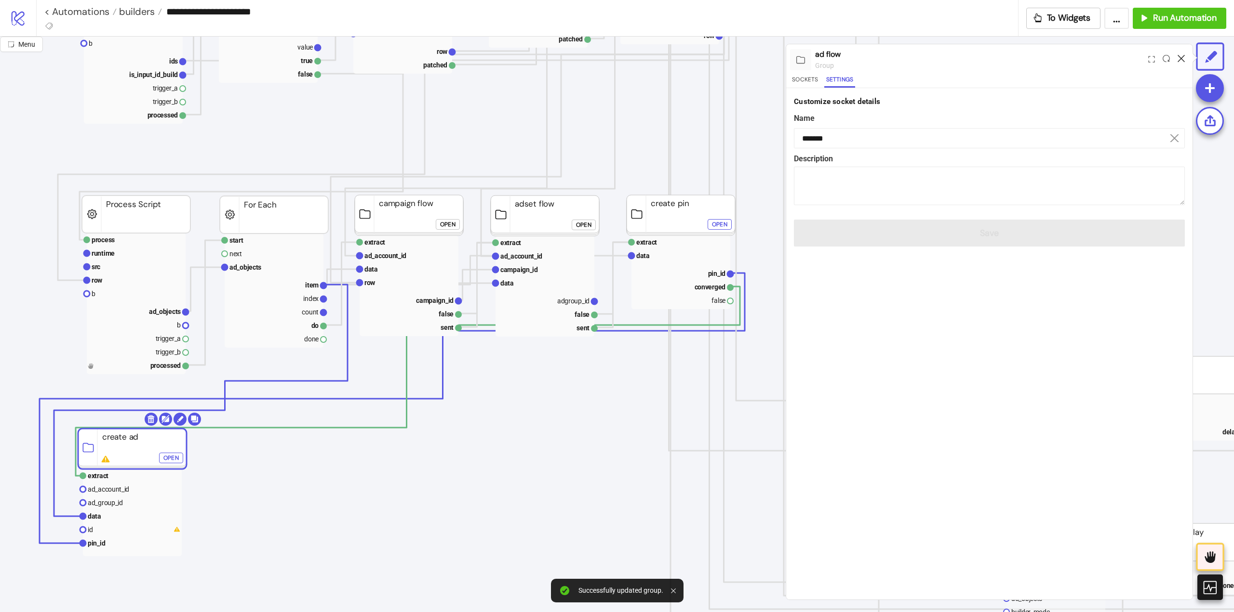
click at [1179, 59] on icon at bounding box center [1180, 58] width 7 height 7
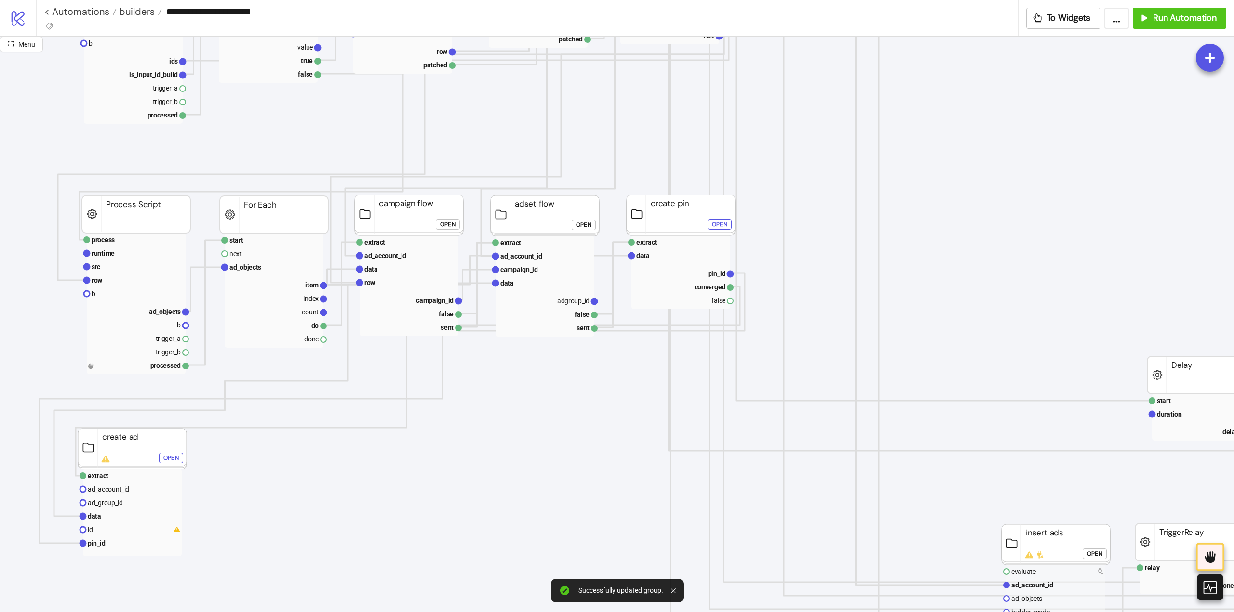
scroll to position [530, 96]
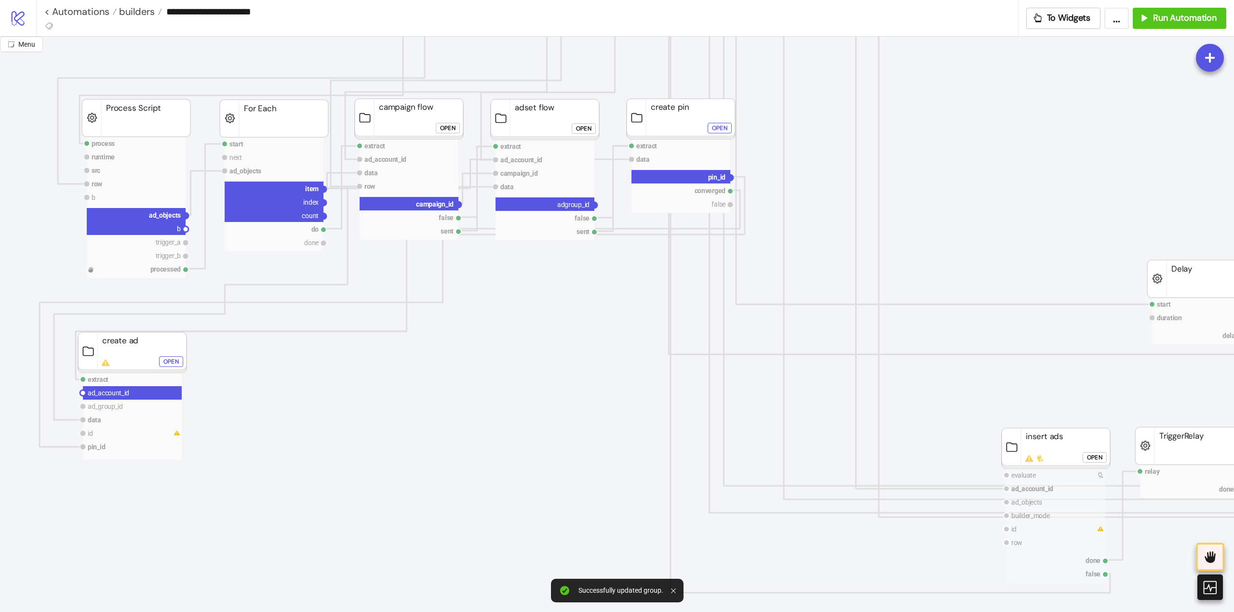
drag, startPoint x: 81, startPoint y: 395, endPoint x: 48, endPoint y: 400, distance: 34.1
click at [48, 400] on icon "Start relay done TriggerRelay start duration delayed Delay Stop process runtime…" at bounding box center [867, 470] width 1927 height 1927
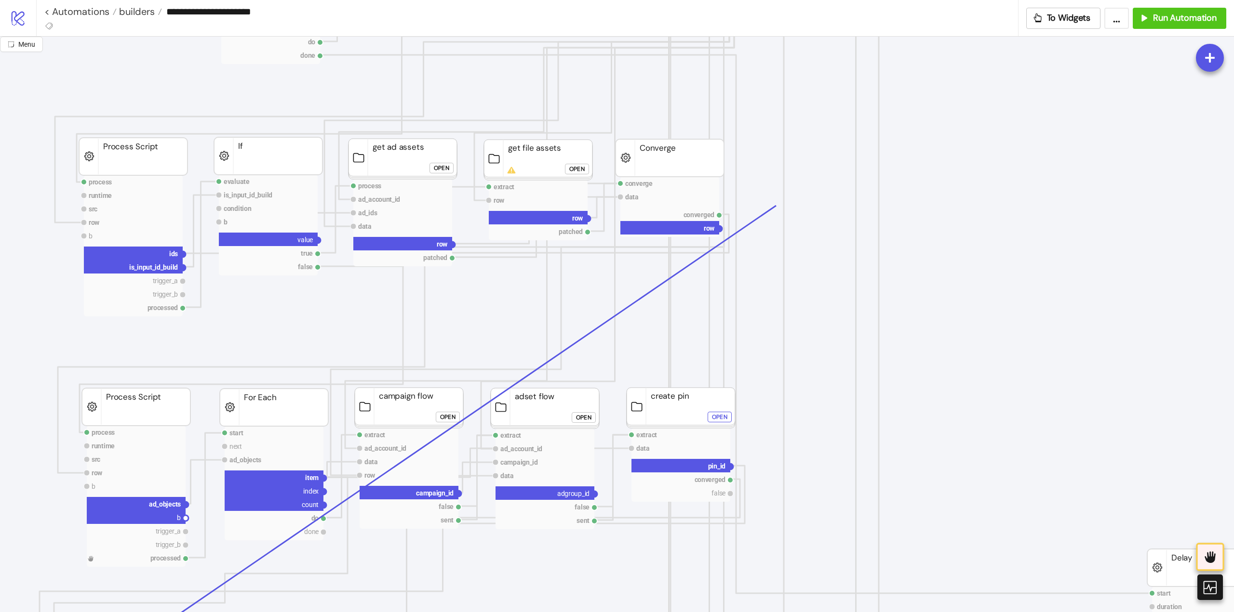
scroll to position [0, 96]
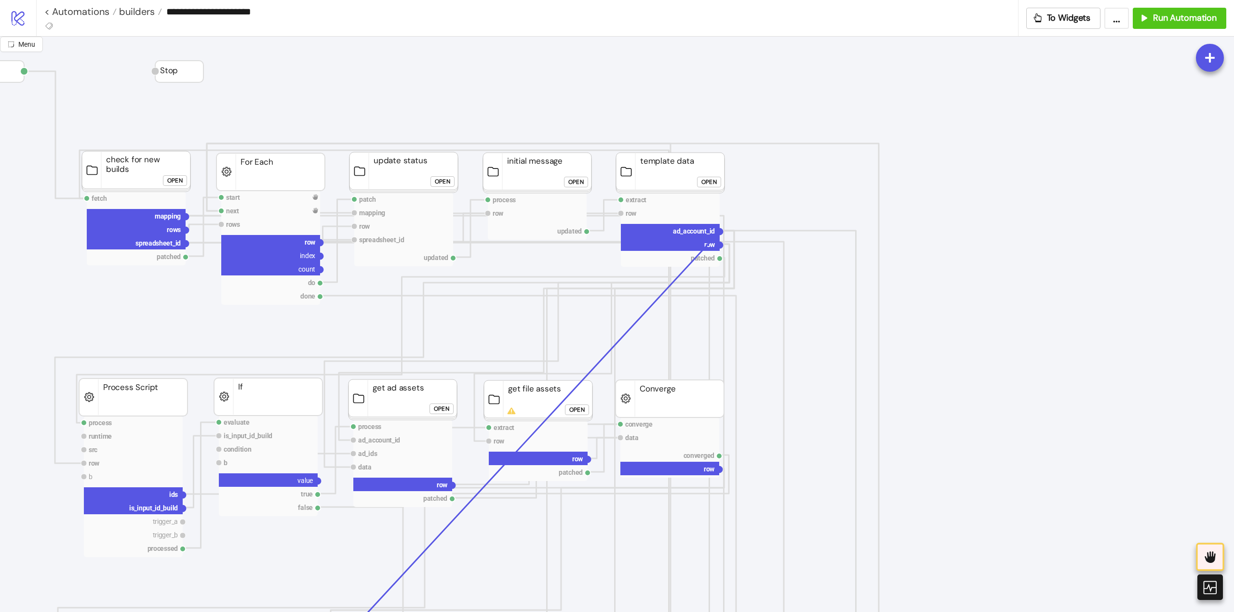
click at [720, 231] on circle at bounding box center [720, 232] width 6 height 6
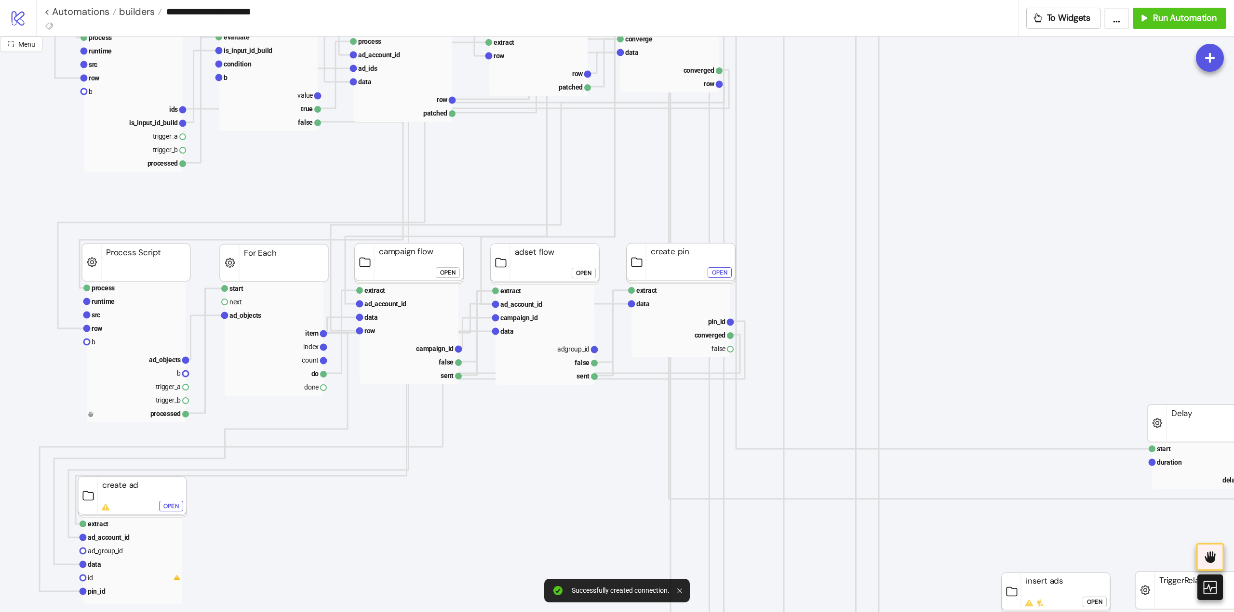
scroll to position [530, 96]
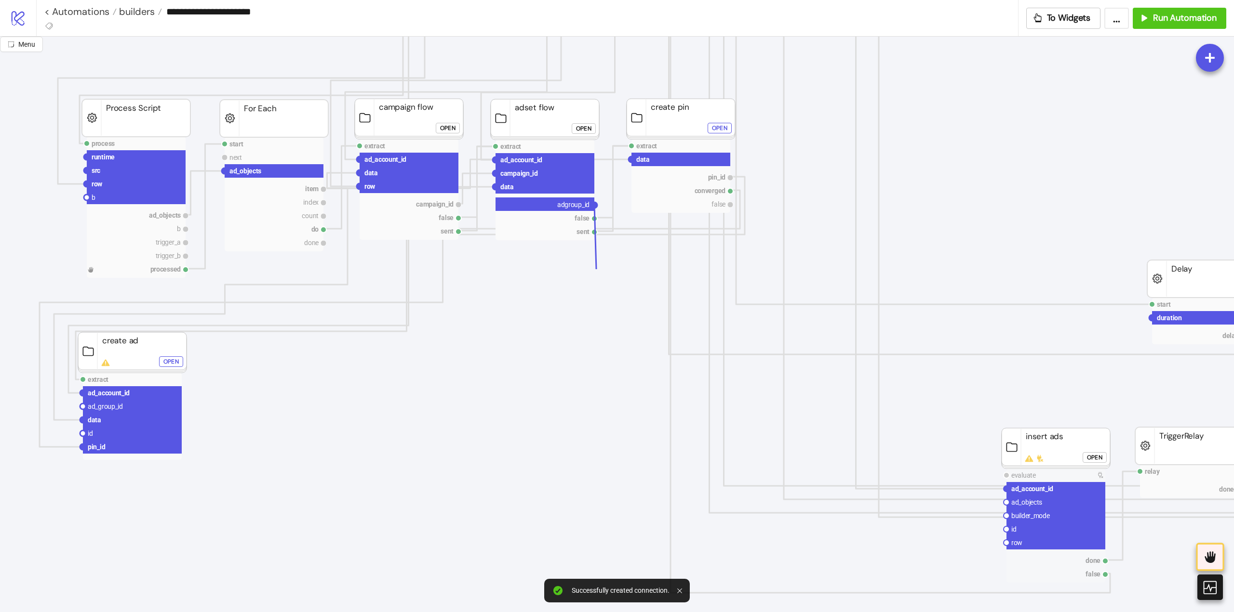
drag, startPoint x: 595, startPoint y: 208, endPoint x: 585, endPoint y: 290, distance: 82.5
click at [589, 284] on icon "Start relay done TriggerRelay start duration delayed Delay Stop process runtime…" at bounding box center [867, 470] width 1927 height 1927
click at [82, 408] on circle at bounding box center [83, 407] width 6 height 6
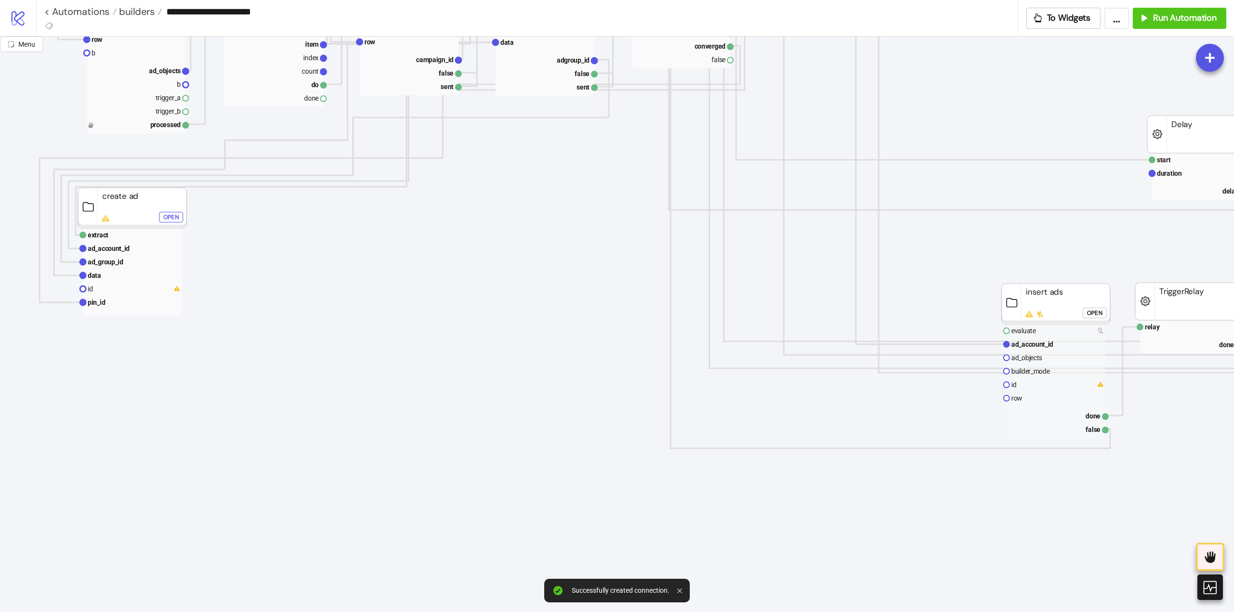
scroll to position [675, 289]
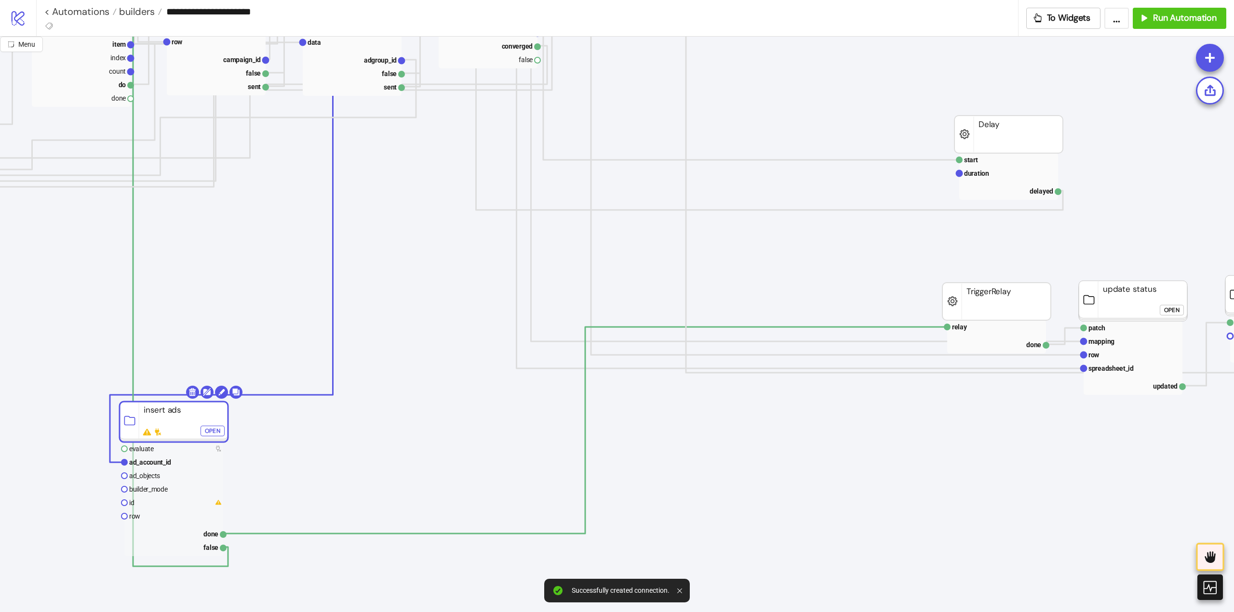
drag, startPoint x: 845, startPoint y: 306, endPoint x: 211, endPoint y: 409, distance: 641.9
click at [199, 390] on body "**********" at bounding box center [617, 306] width 1234 height 612
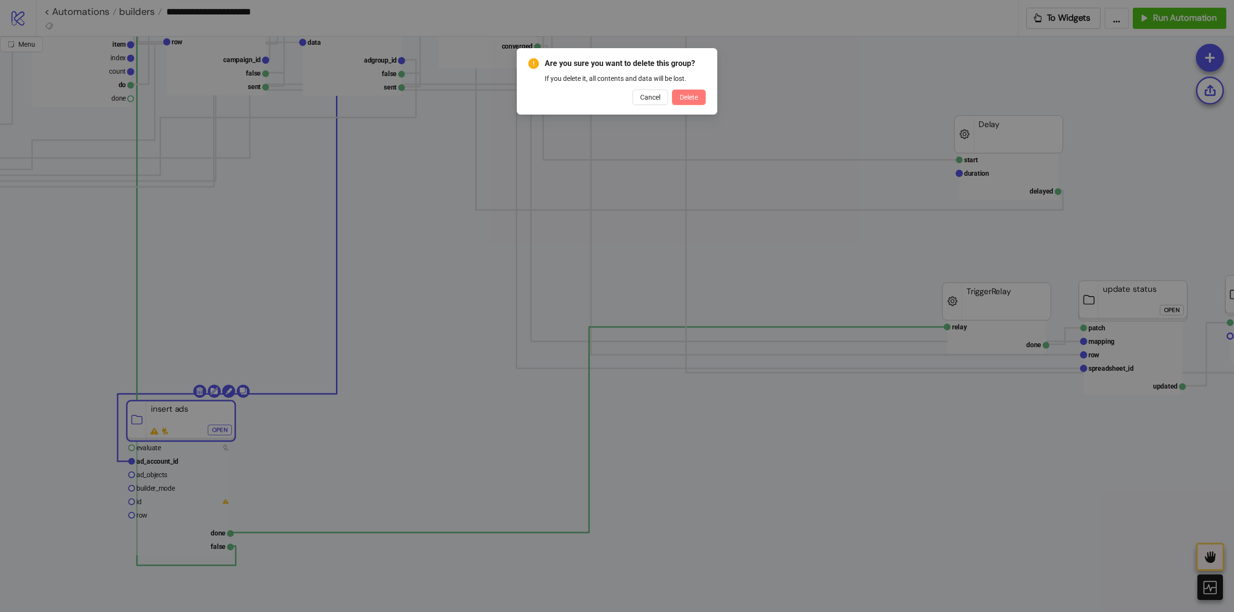
click at [700, 96] on button "Delete" at bounding box center [689, 97] width 34 height 15
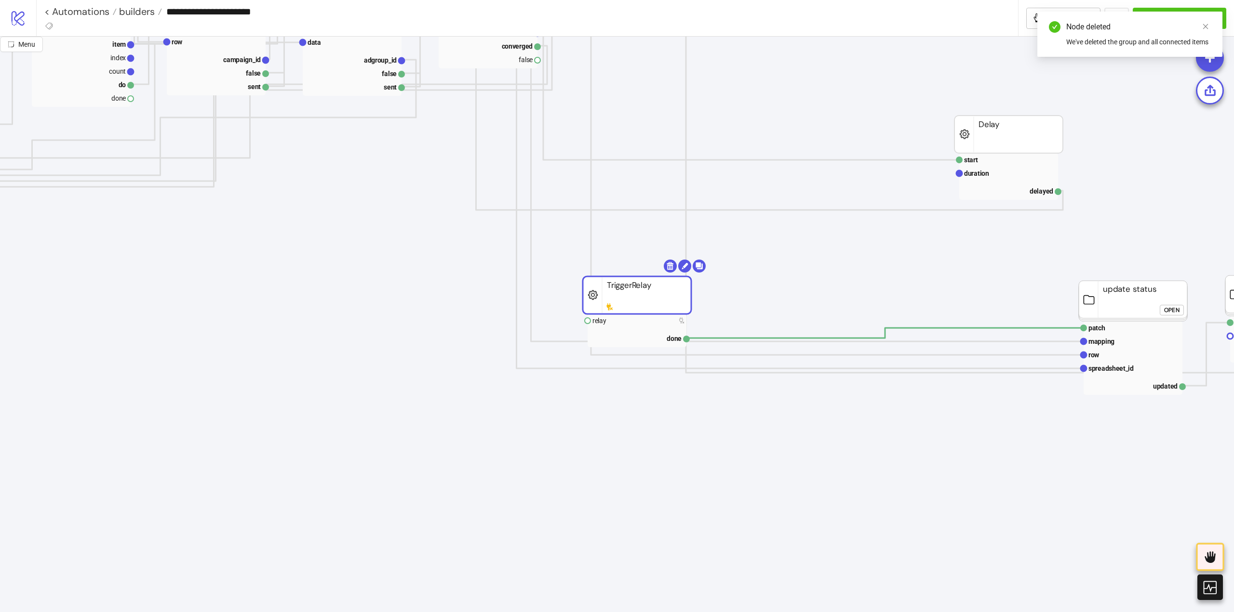
drag, startPoint x: 992, startPoint y: 296, endPoint x: 348, endPoint y: 340, distance: 645.7
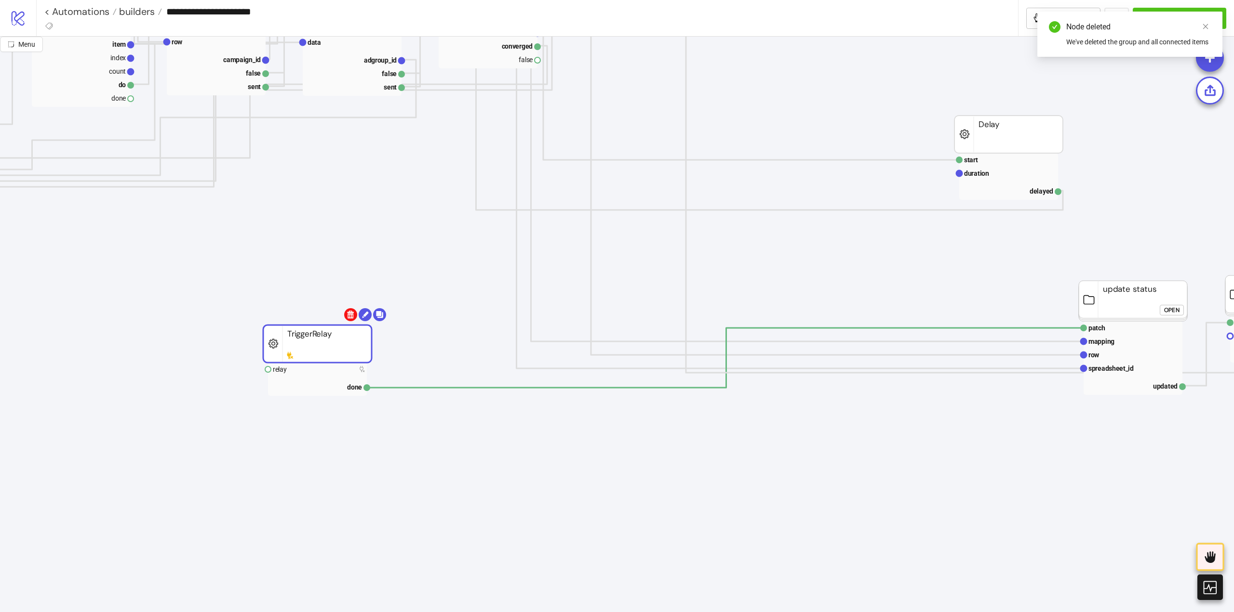
click at [349, 316] on body "**********" at bounding box center [617, 306] width 1234 height 612
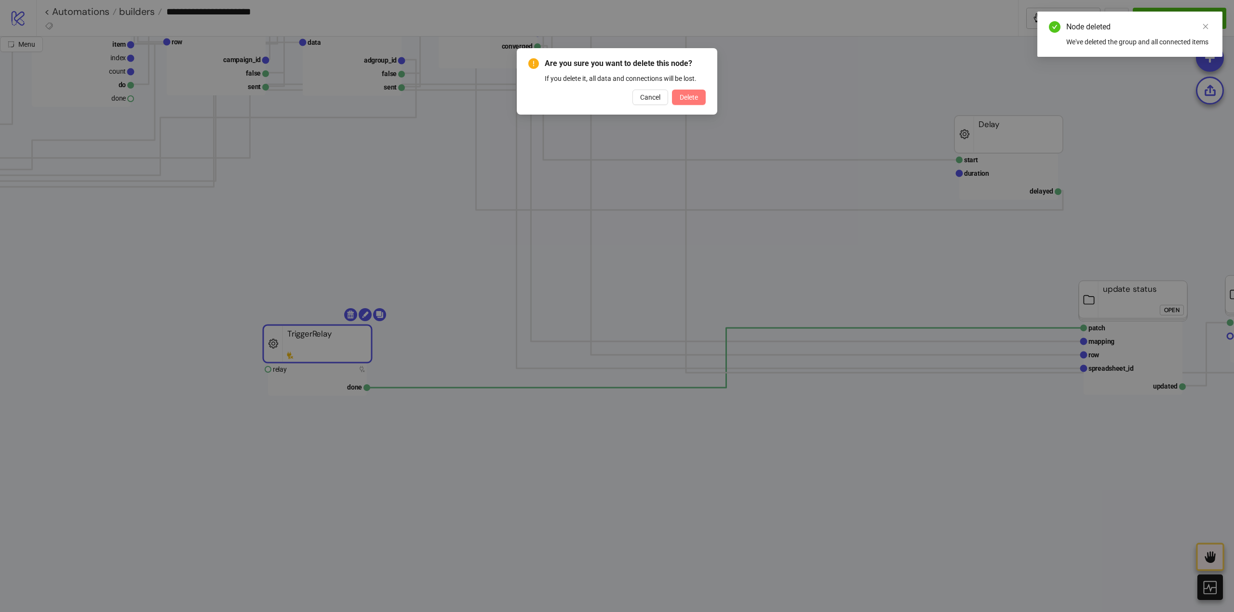
click at [681, 97] on span "Delete" at bounding box center [688, 97] width 18 height 8
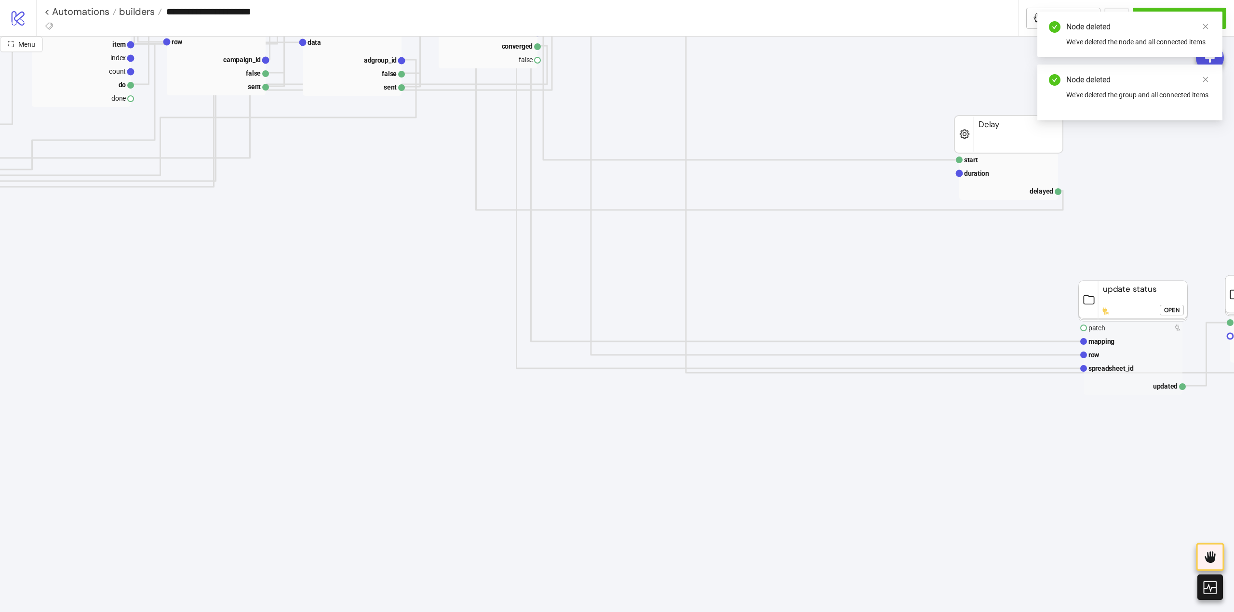
scroll to position [530, 289]
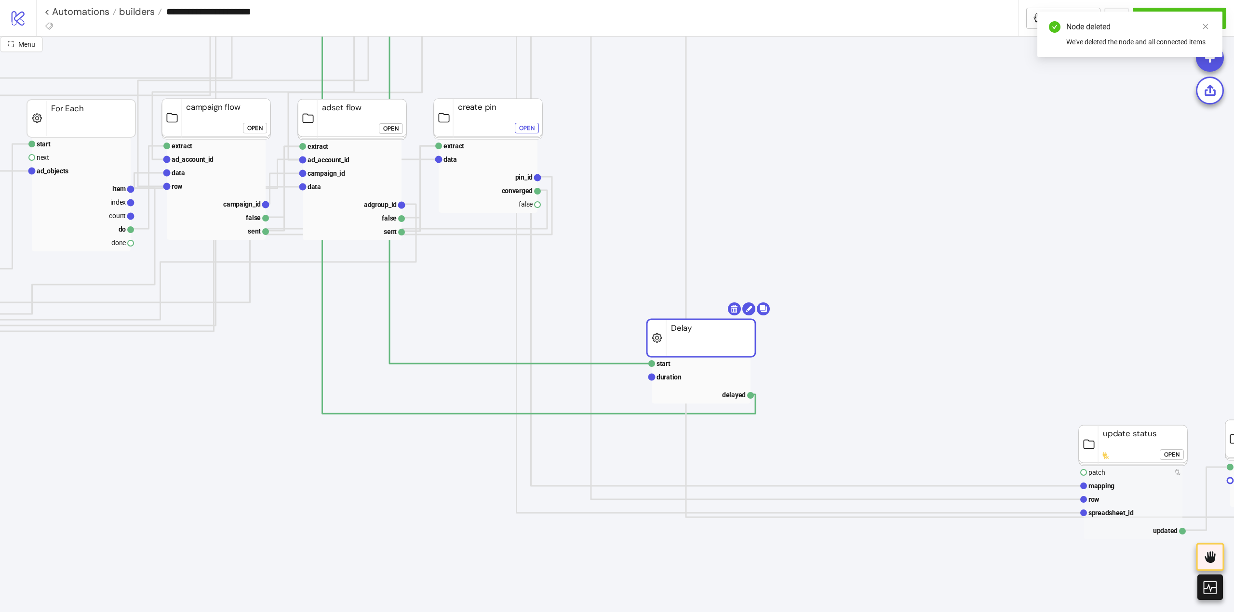
drag, startPoint x: 1010, startPoint y: 288, endPoint x: 829, endPoint y: 186, distance: 207.3
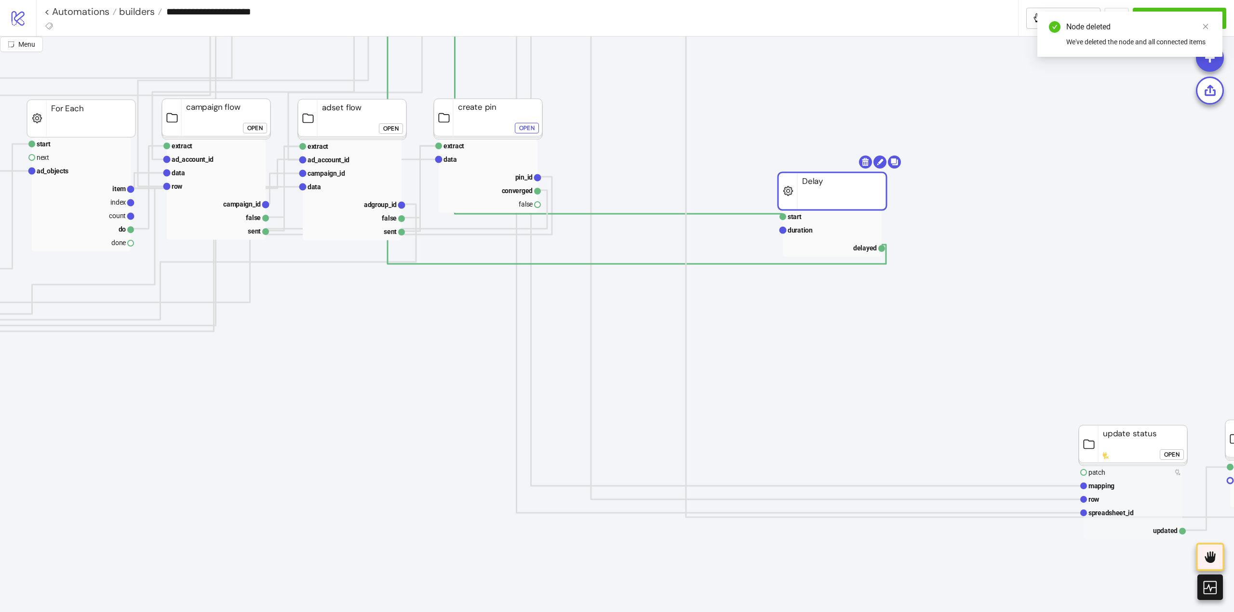
scroll to position [241, 289]
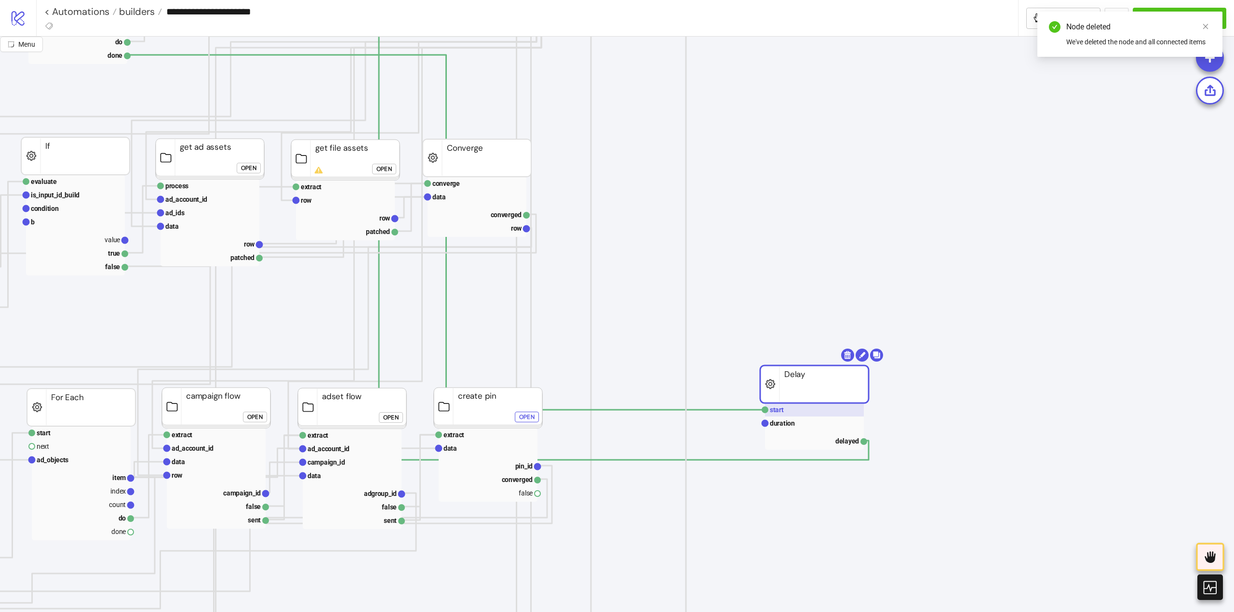
drag, startPoint x: 818, startPoint y: 482, endPoint x: 762, endPoint y: 55, distance: 430.2
click at [762, 36] on div "**********" at bounding box center [617, 306] width 1234 height 612
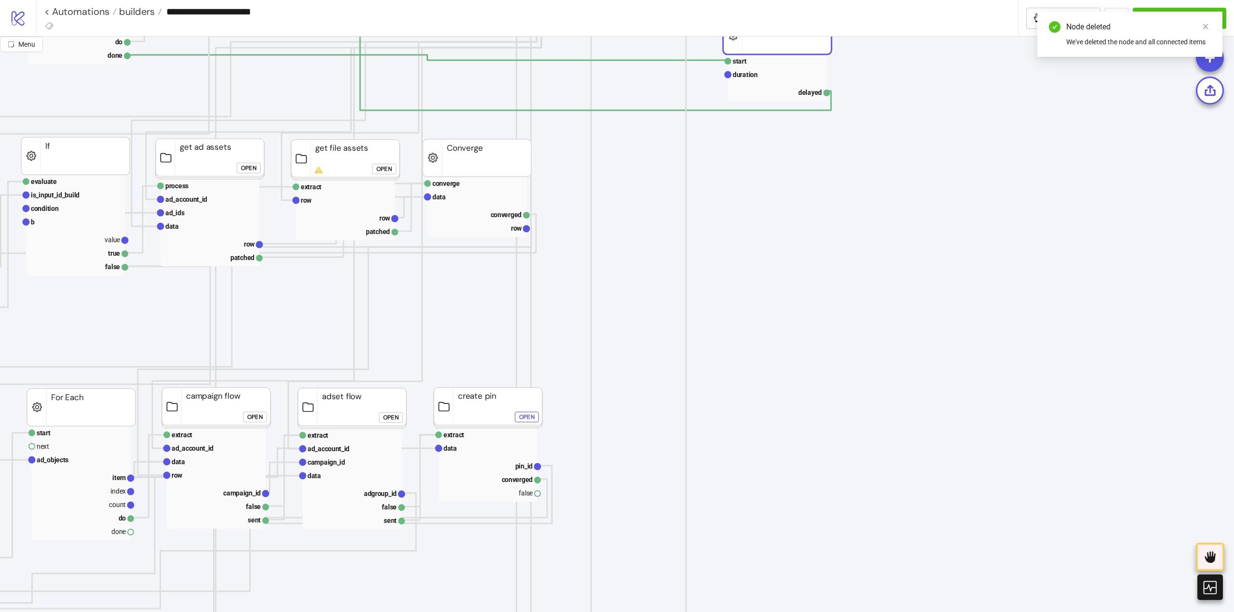
scroll to position [0, 289]
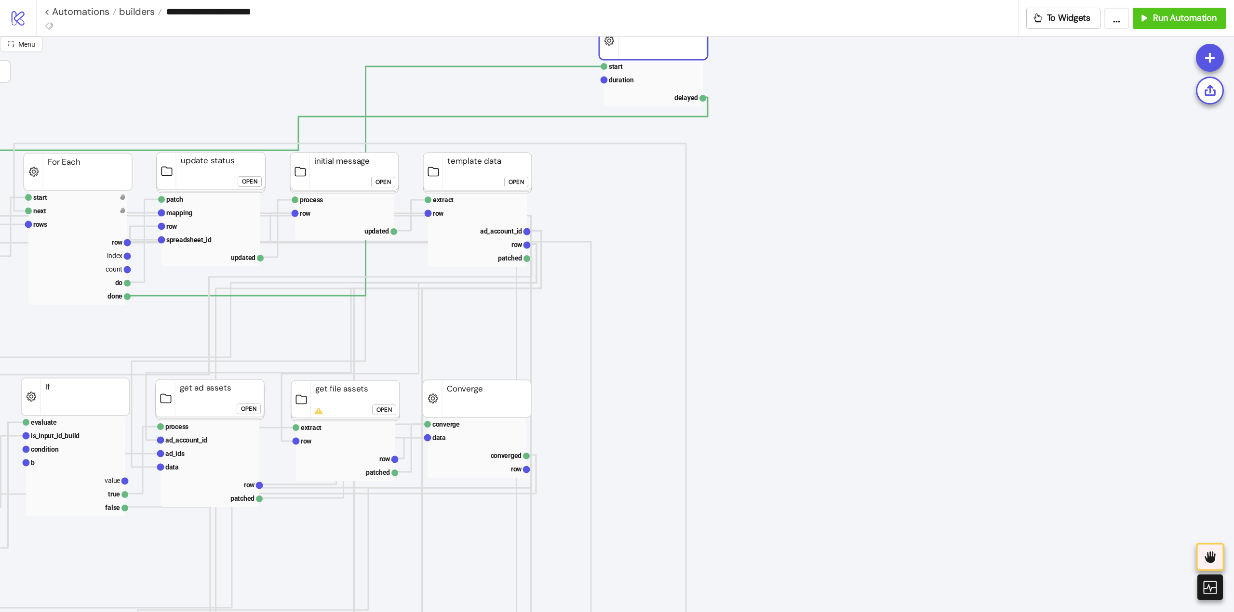
drag, startPoint x: 761, startPoint y: 273, endPoint x: 646, endPoint y: 56, distance: 245.8
click at [638, 40] on rect at bounding box center [653, 41] width 108 height 38
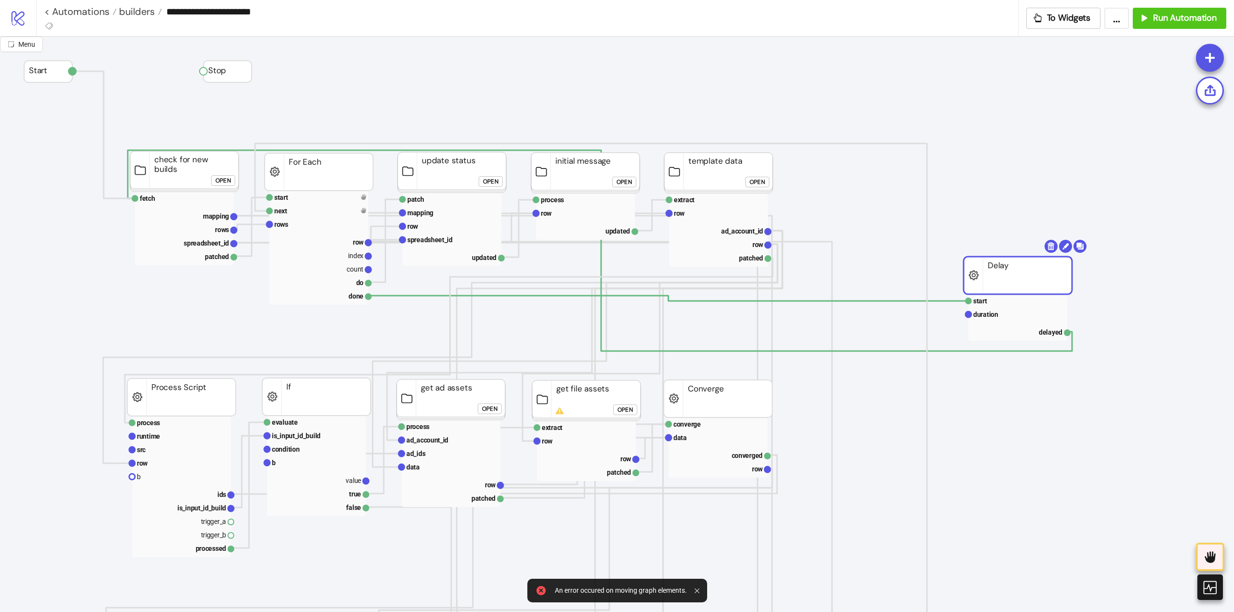
scroll to position [0, 0]
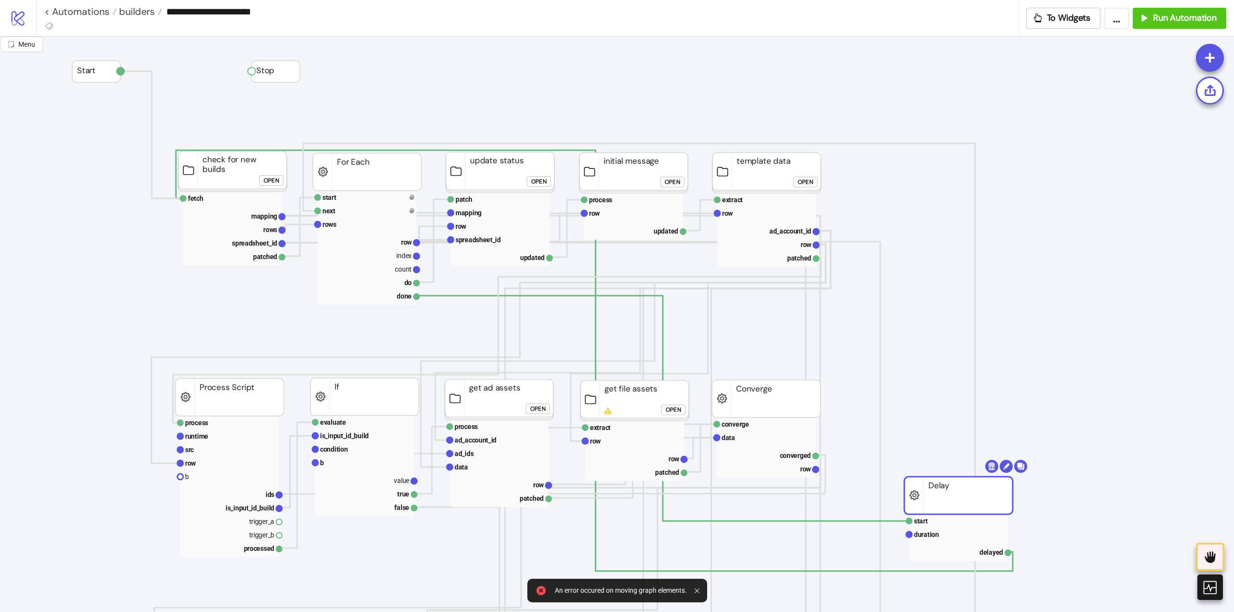
drag, startPoint x: 1061, startPoint y: 280, endPoint x: 959, endPoint y: 481, distance: 225.2
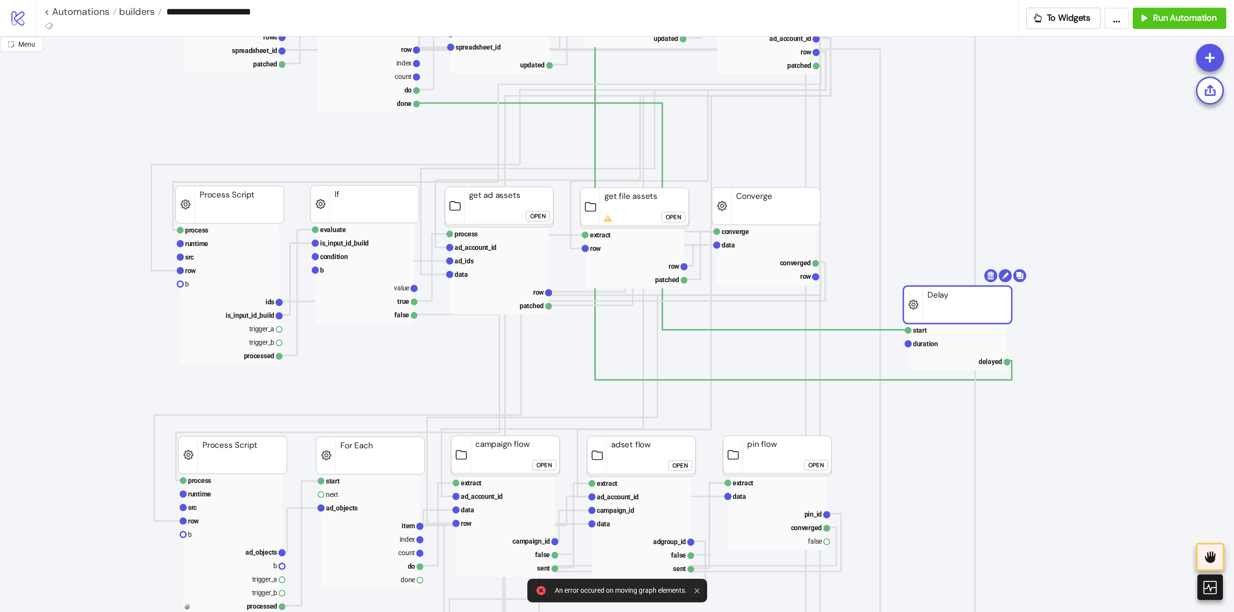
scroll to position [337, 0]
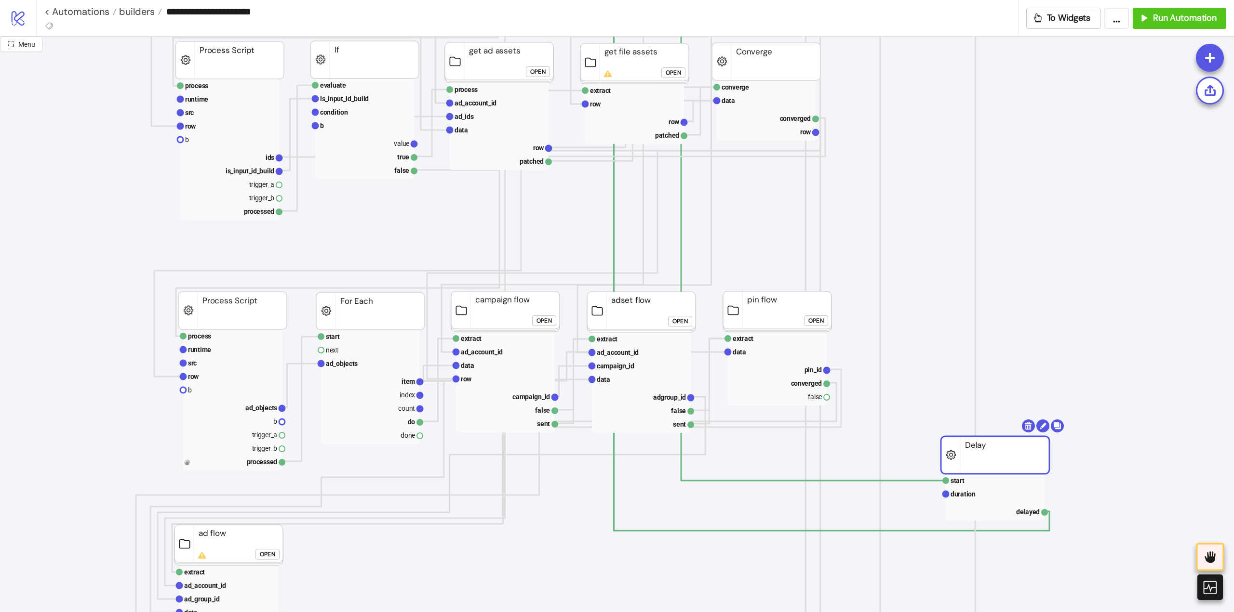
drag, startPoint x: 954, startPoint y: 208, endPoint x: 974, endPoint y: 460, distance: 252.8
click at [974, 460] on rect at bounding box center [995, 456] width 108 height 38
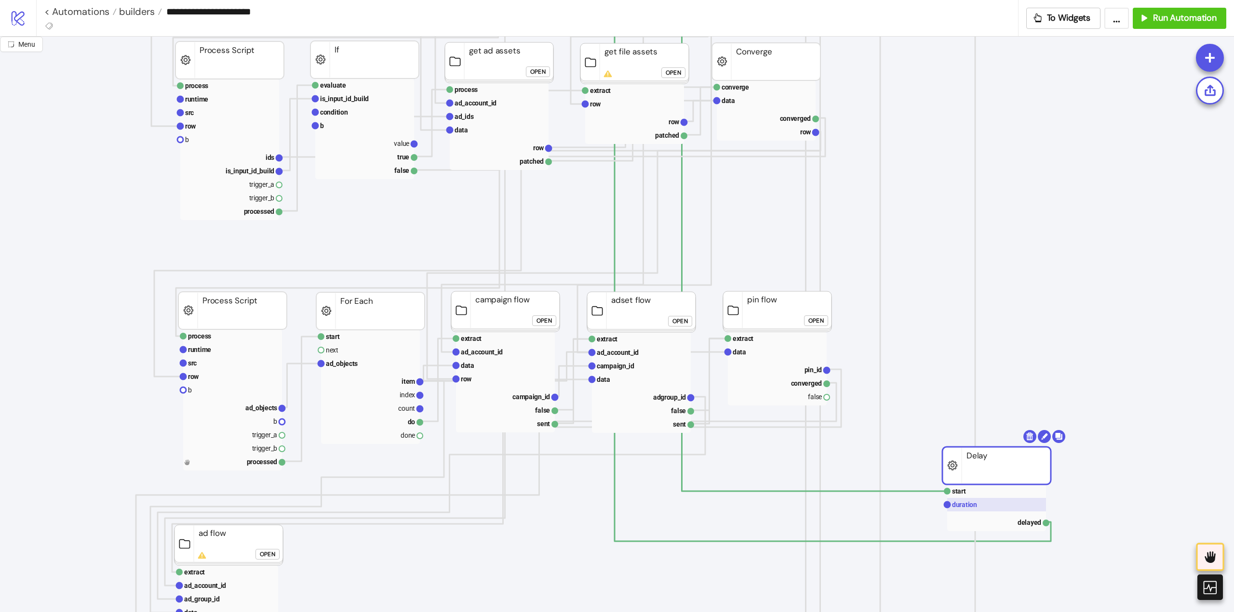
scroll to position [578, 0]
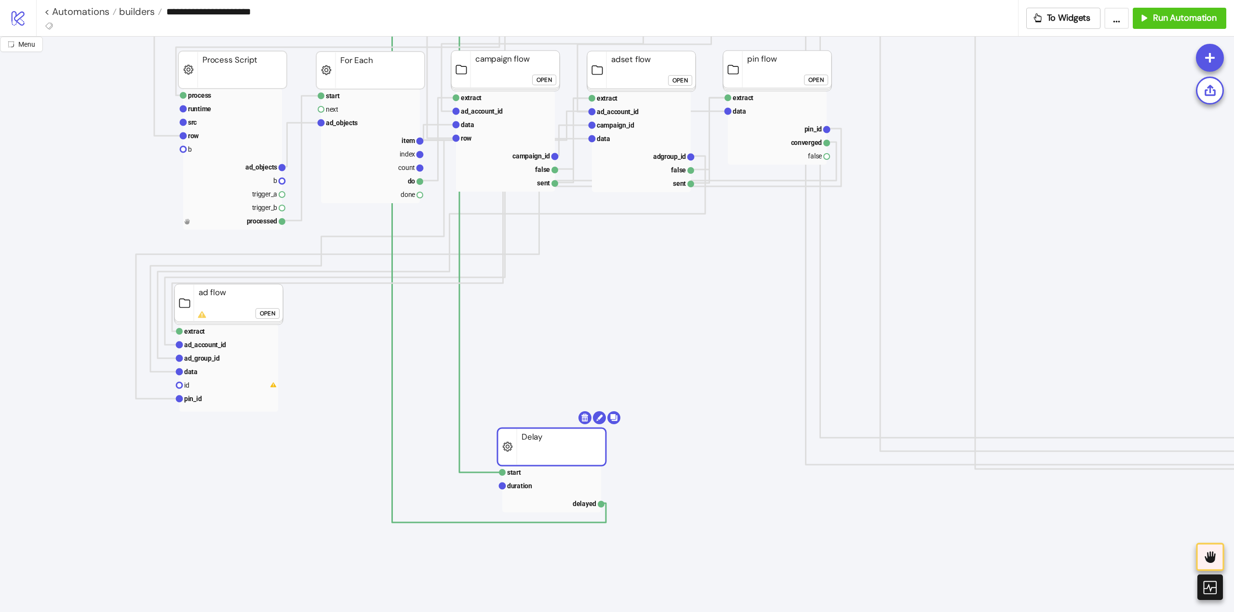
drag, startPoint x: 975, startPoint y: 222, endPoint x: 555, endPoint y: 436, distance: 471.1
click at [552, 438] on rect at bounding box center [551, 447] width 108 height 38
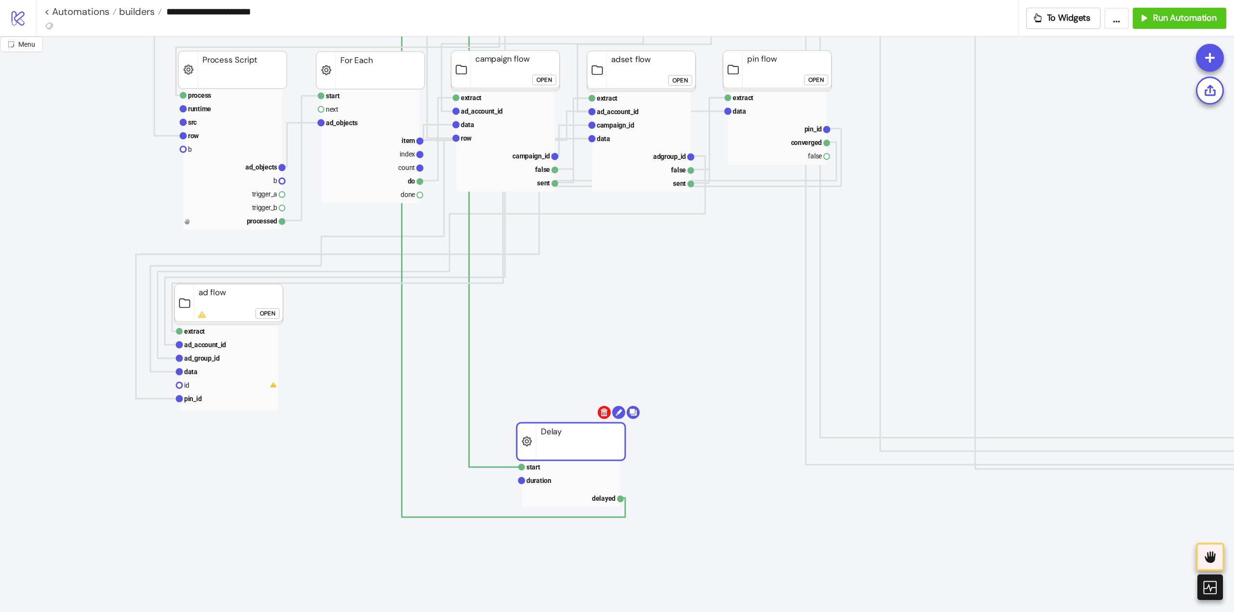
click at [603, 413] on body "**********" at bounding box center [617, 306] width 1234 height 612
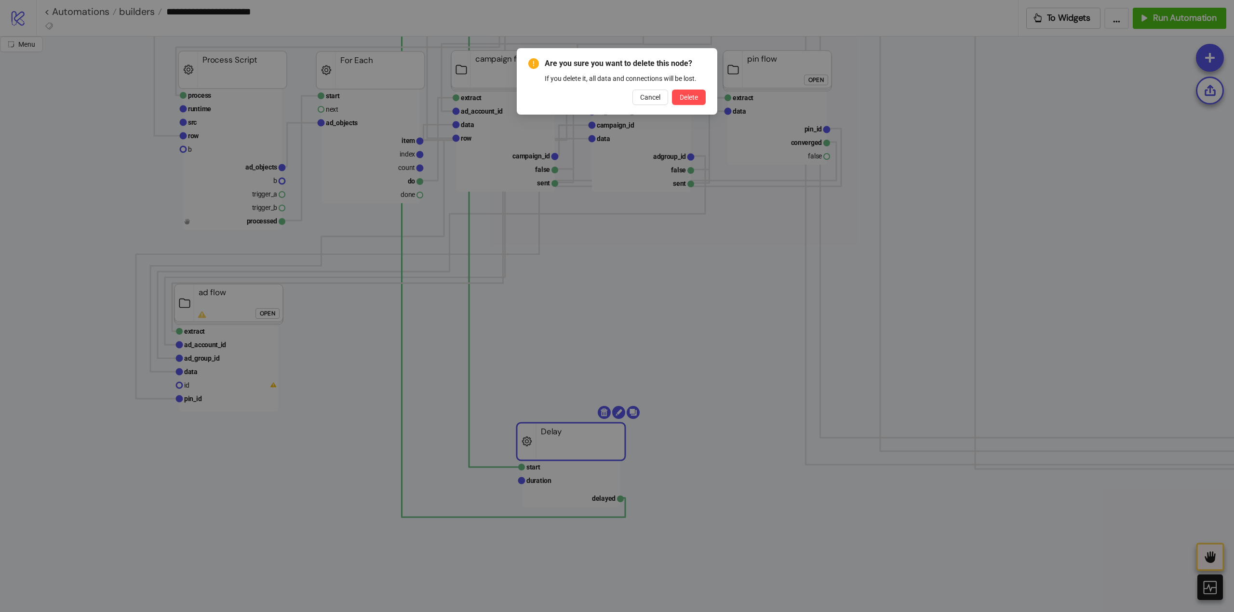
drag, startPoint x: 641, startPoint y: 102, endPoint x: 595, endPoint y: 82, distance: 50.7
click at [641, 102] on button "Cancel" at bounding box center [650, 97] width 36 height 15
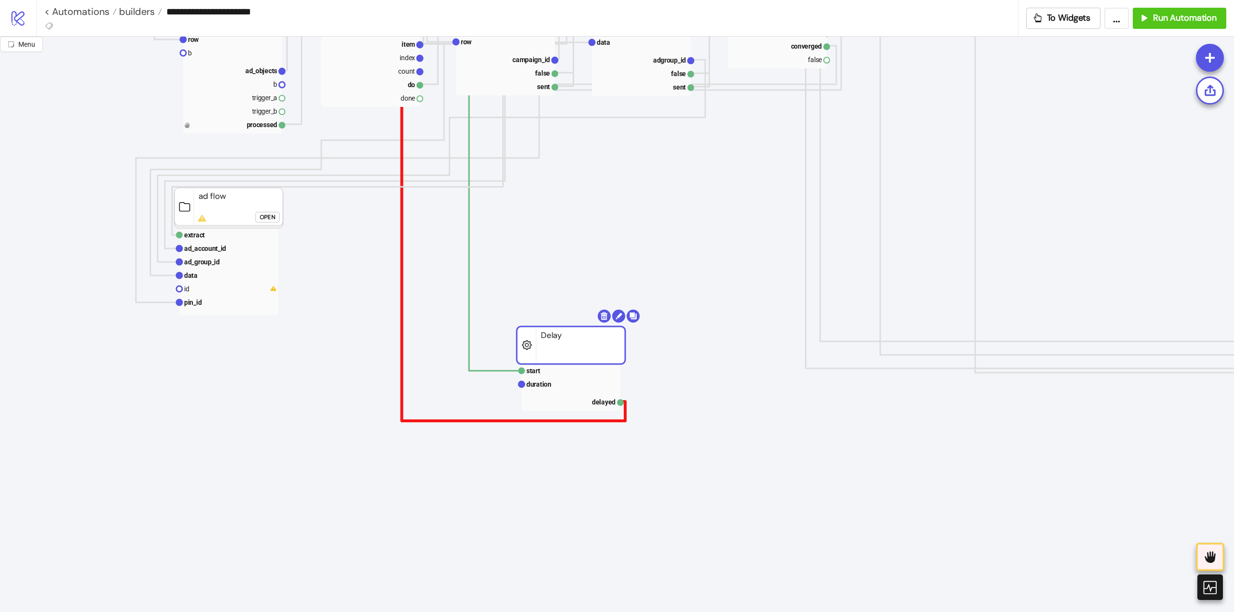
scroll to position [723, 0]
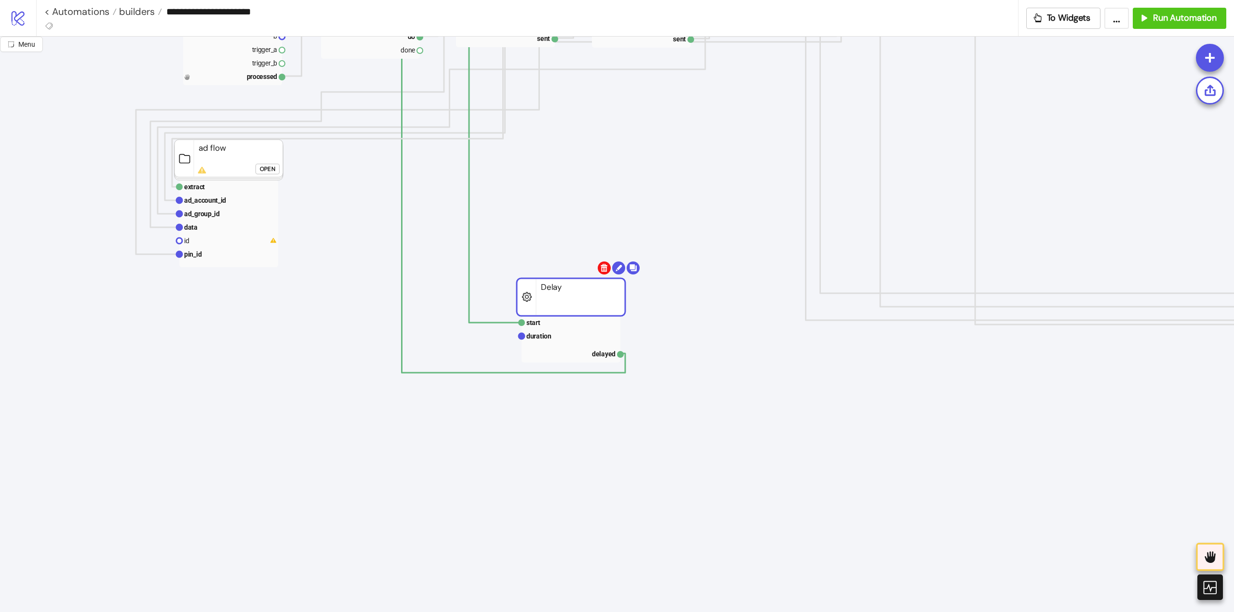
click at [604, 270] on body "**********" at bounding box center [617, 306] width 1234 height 612
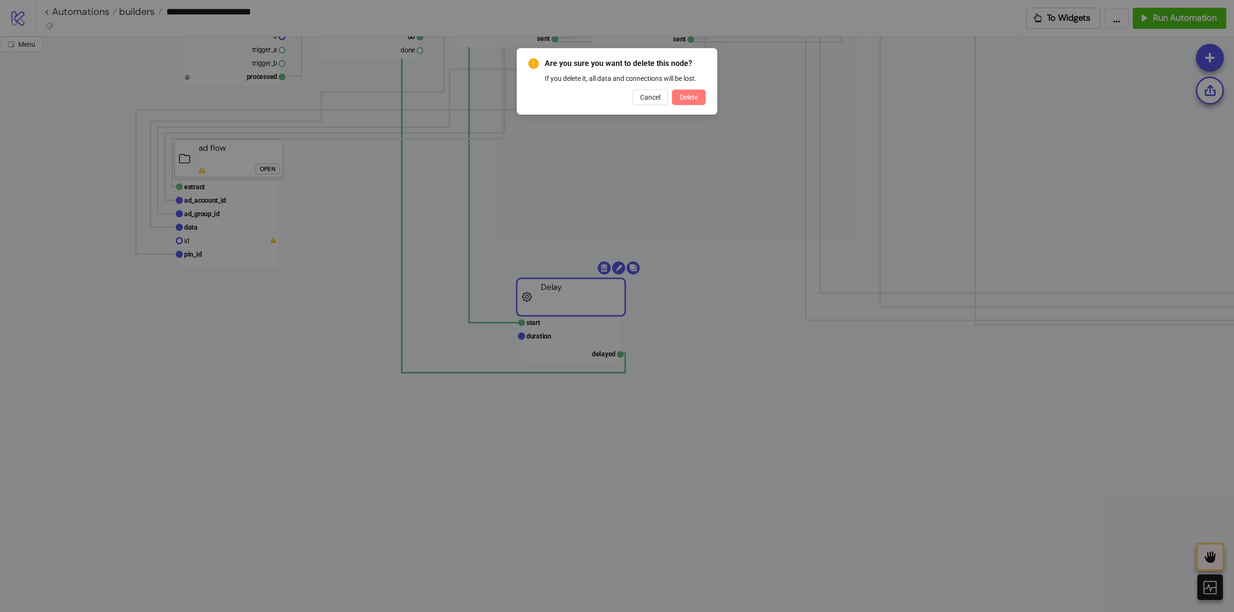
click at [685, 102] on button "Delete" at bounding box center [689, 97] width 34 height 15
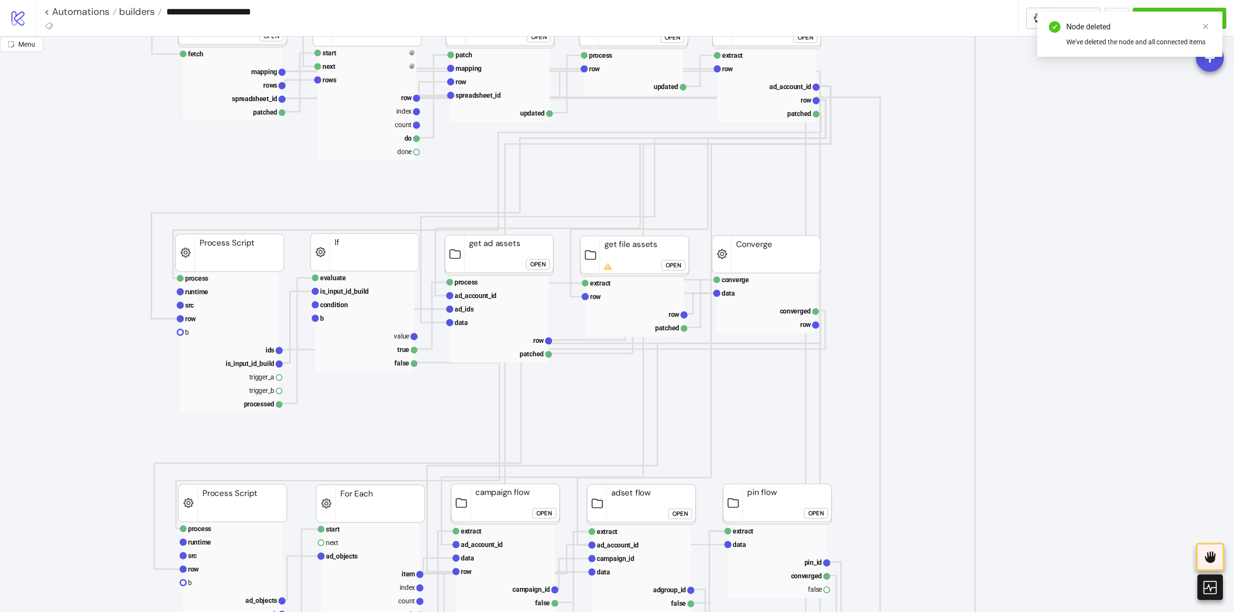
scroll to position [0, 0]
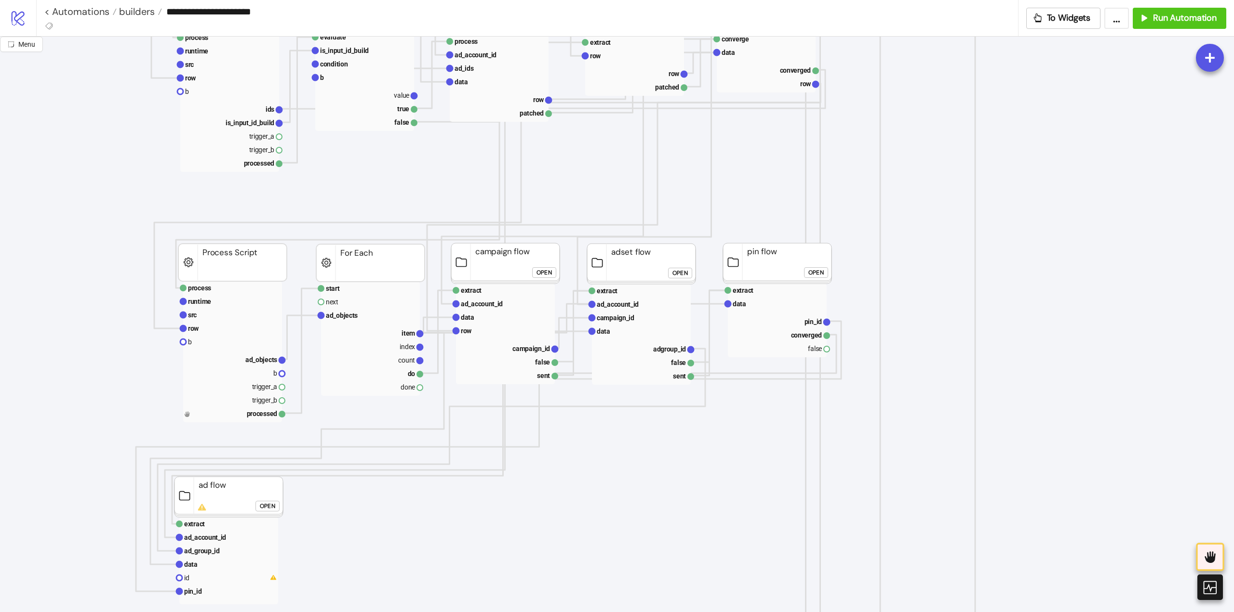
scroll to position [530, 0]
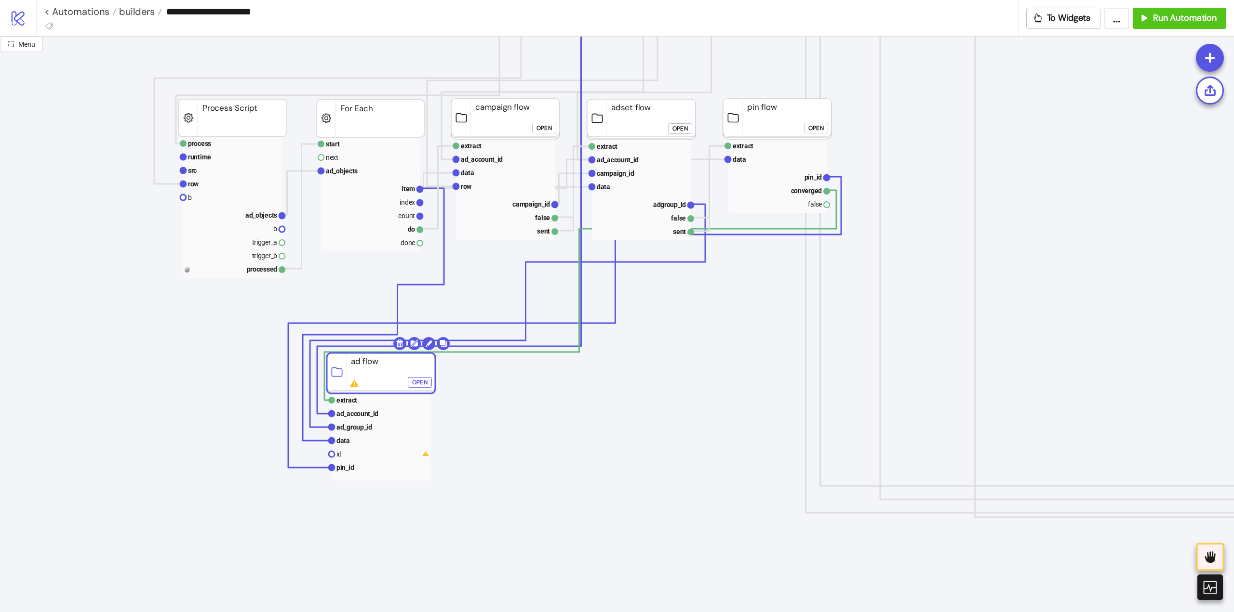
drag, startPoint x: 206, startPoint y: 361, endPoint x: 359, endPoint y: 382, distance: 153.7
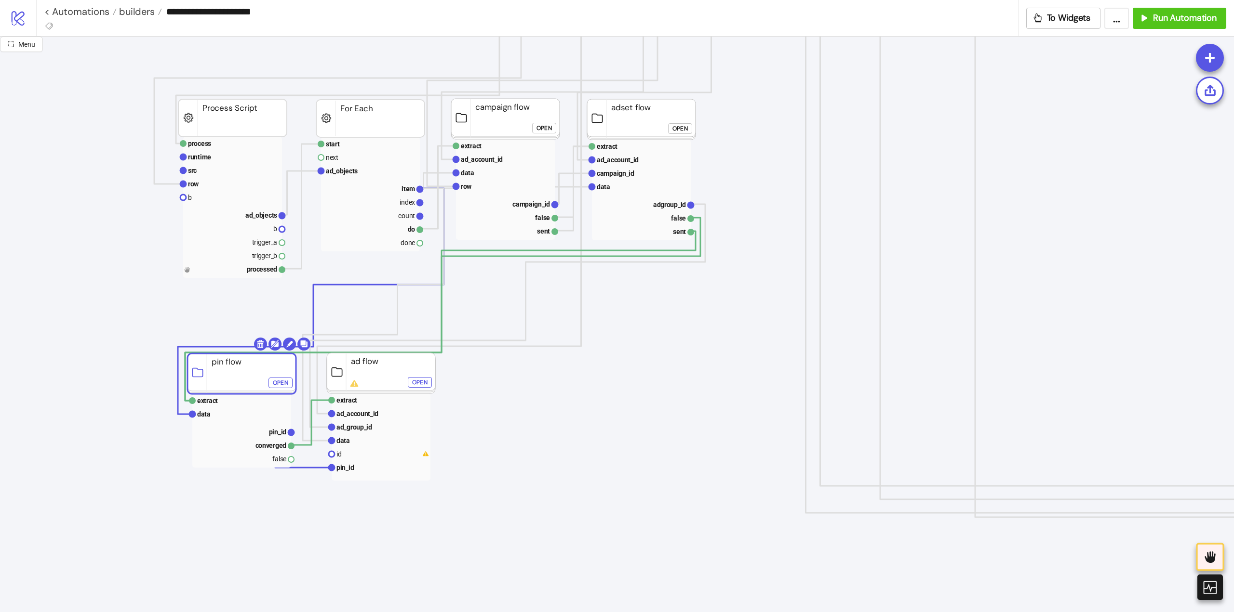
drag, startPoint x: 760, startPoint y: 124, endPoint x: 225, endPoint y: 379, distance: 592.5
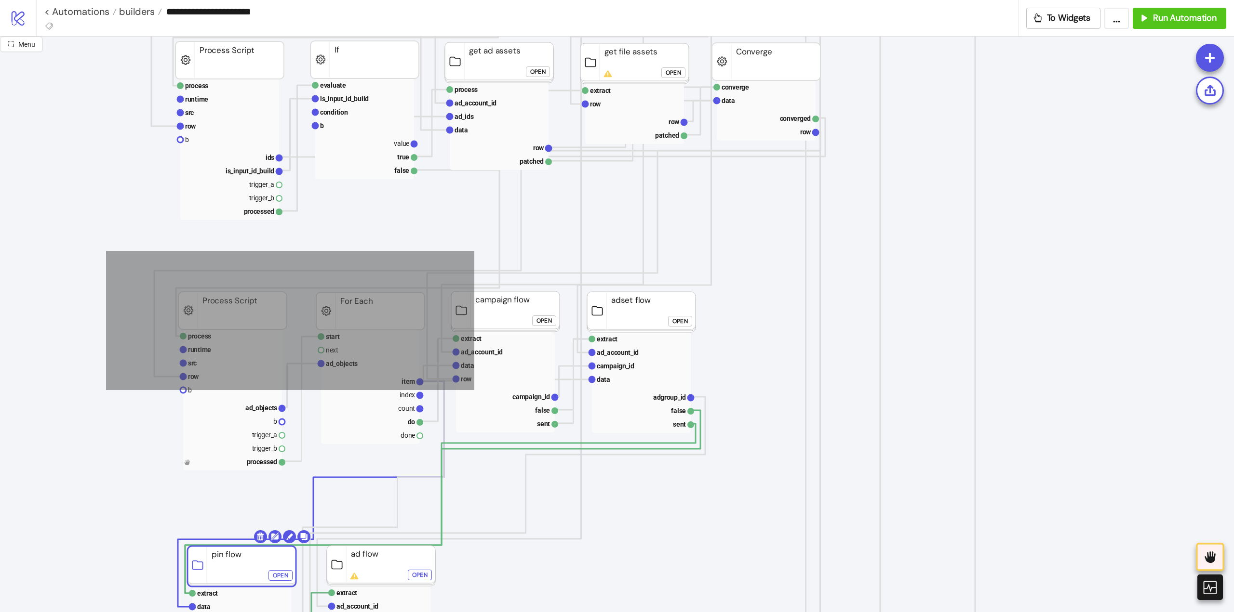
drag, startPoint x: 106, startPoint y: 251, endPoint x: 791, endPoint y: 375, distance: 695.8
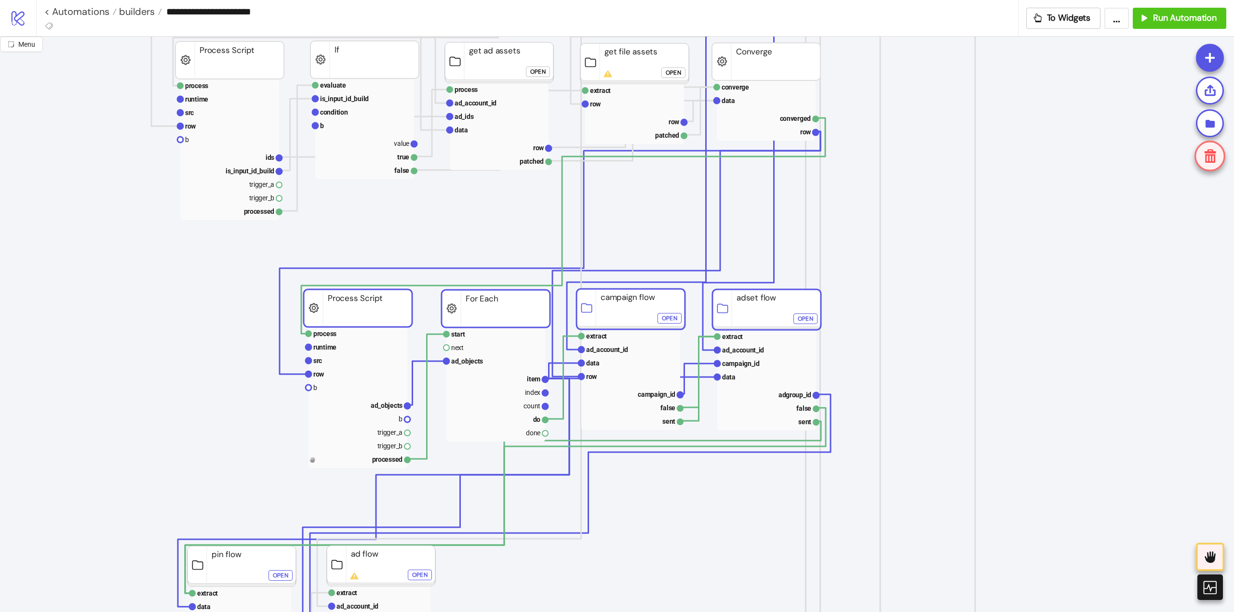
drag, startPoint x: 662, startPoint y: 319, endPoint x: 770, endPoint y: 313, distance: 108.6
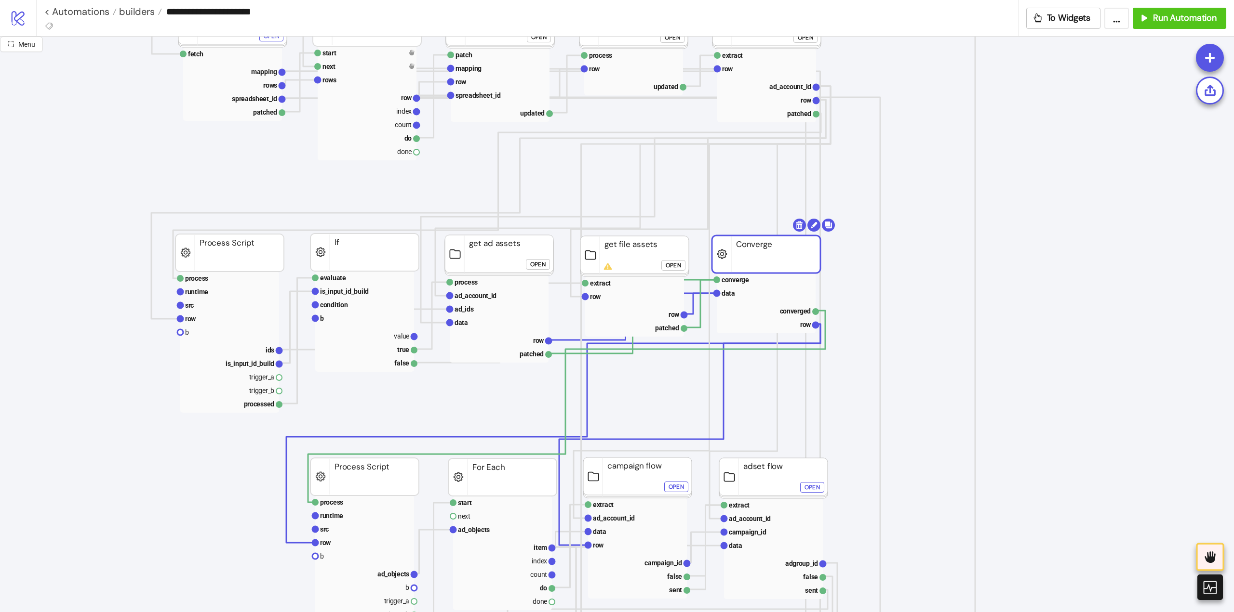
drag, startPoint x: 775, startPoint y: 255, endPoint x: 782, endPoint y: 231, distance: 25.0
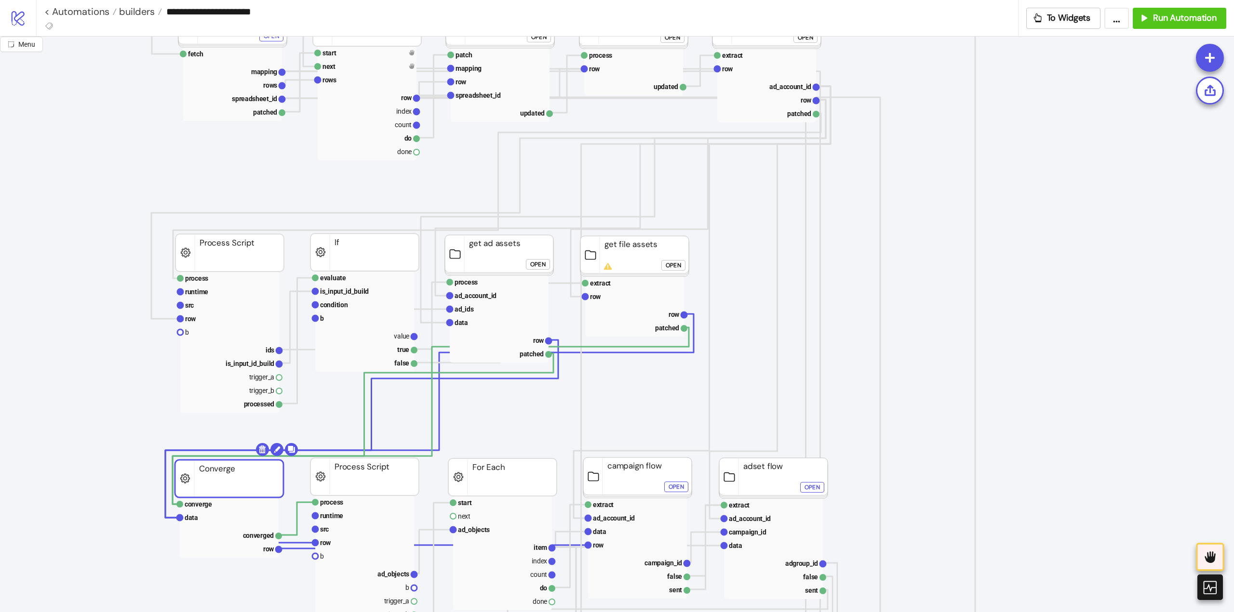
drag, startPoint x: 785, startPoint y: 262, endPoint x: 249, endPoint y: 487, distance: 581.9
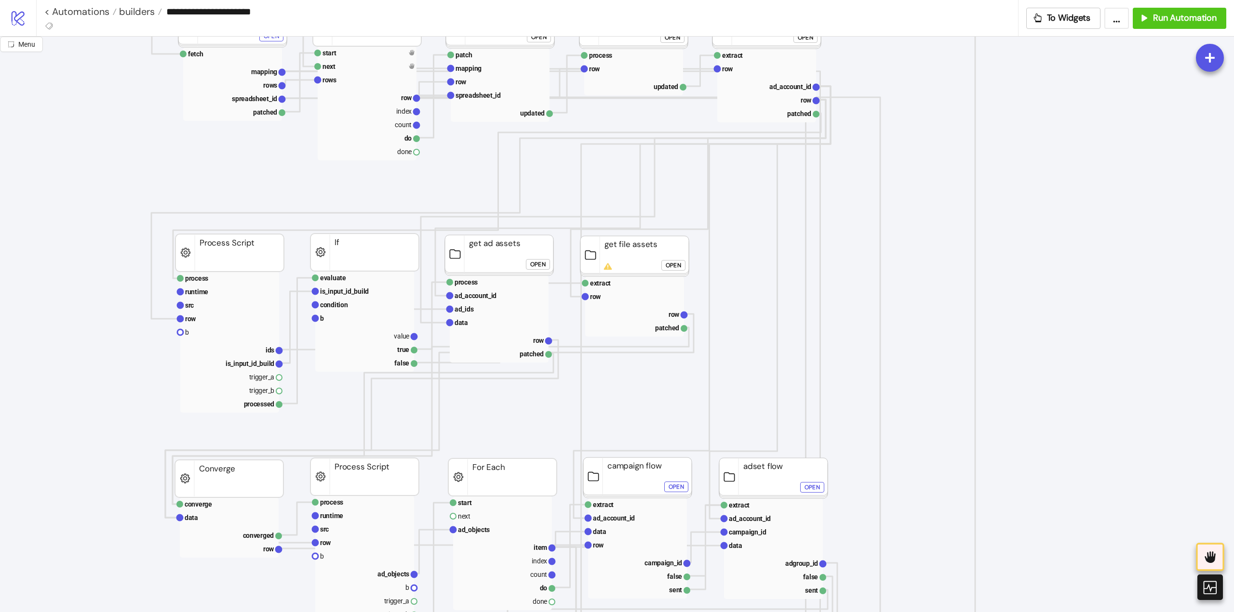
scroll to position [48, 0]
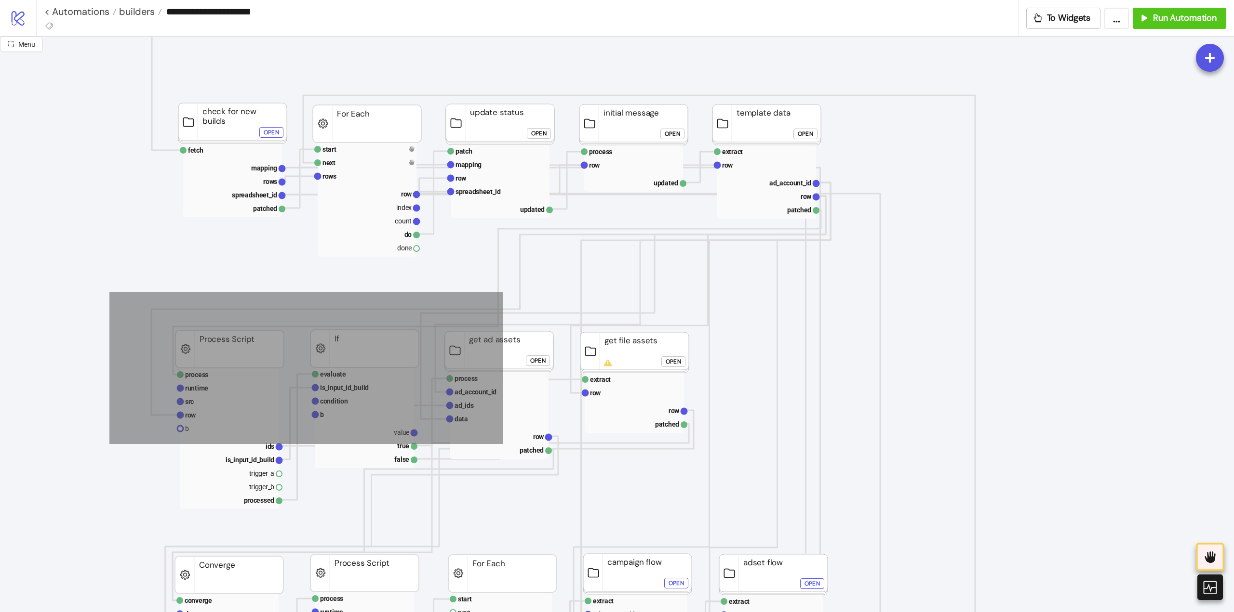
drag, startPoint x: 123, startPoint y: 303, endPoint x: 732, endPoint y: 430, distance: 622.6
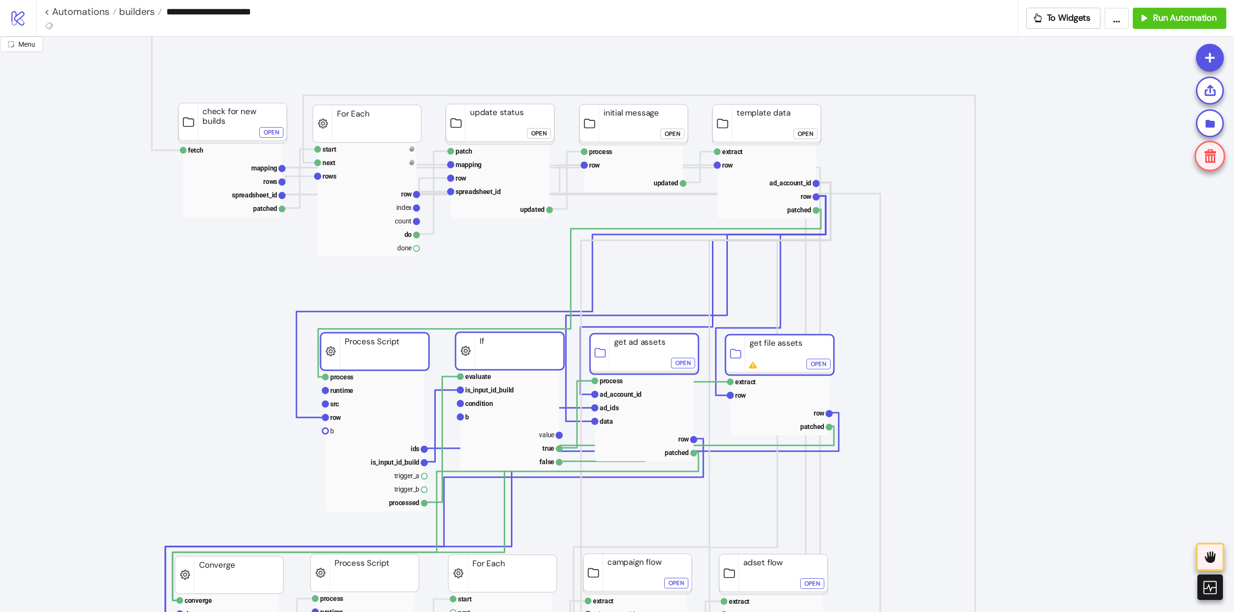
drag, startPoint x: 640, startPoint y: 345, endPoint x: 852, endPoint y: 293, distance: 218.8
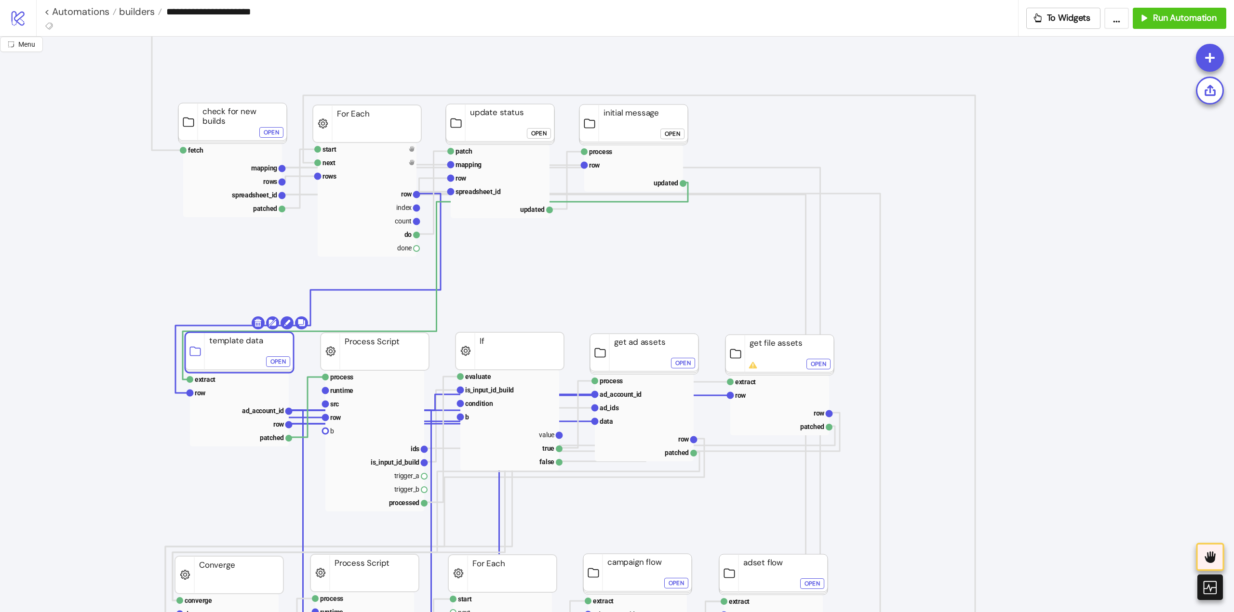
drag, startPoint x: 763, startPoint y: 133, endPoint x: 236, endPoint y: 361, distance: 574.3
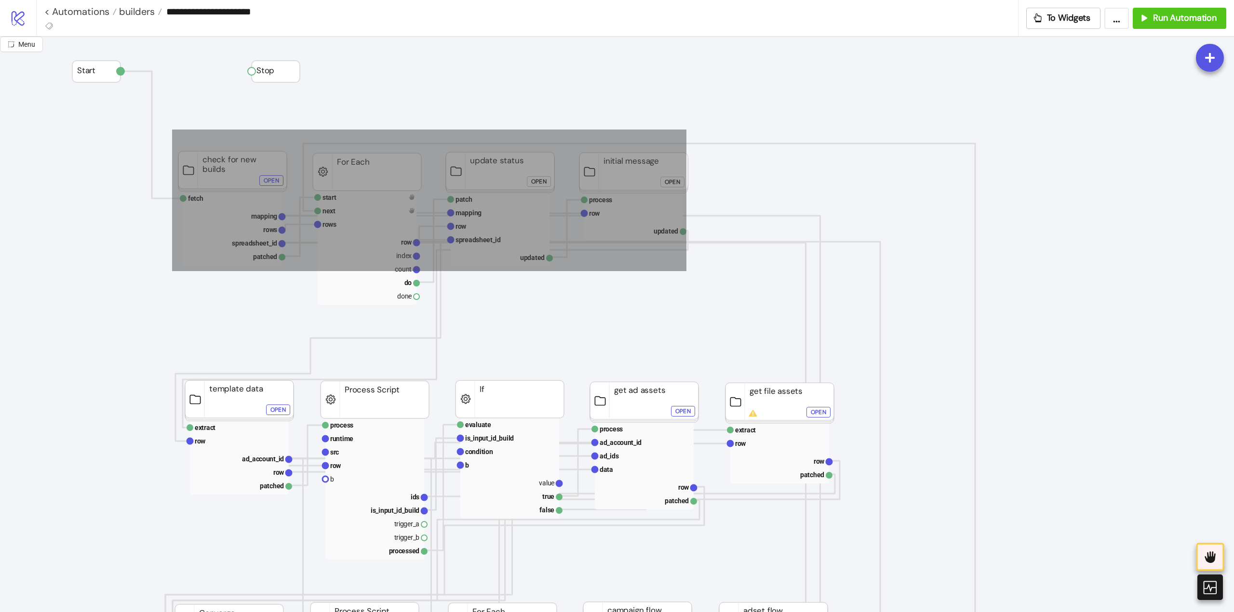
drag, startPoint x: 173, startPoint y: 130, endPoint x: 768, endPoint y: 239, distance: 605.1
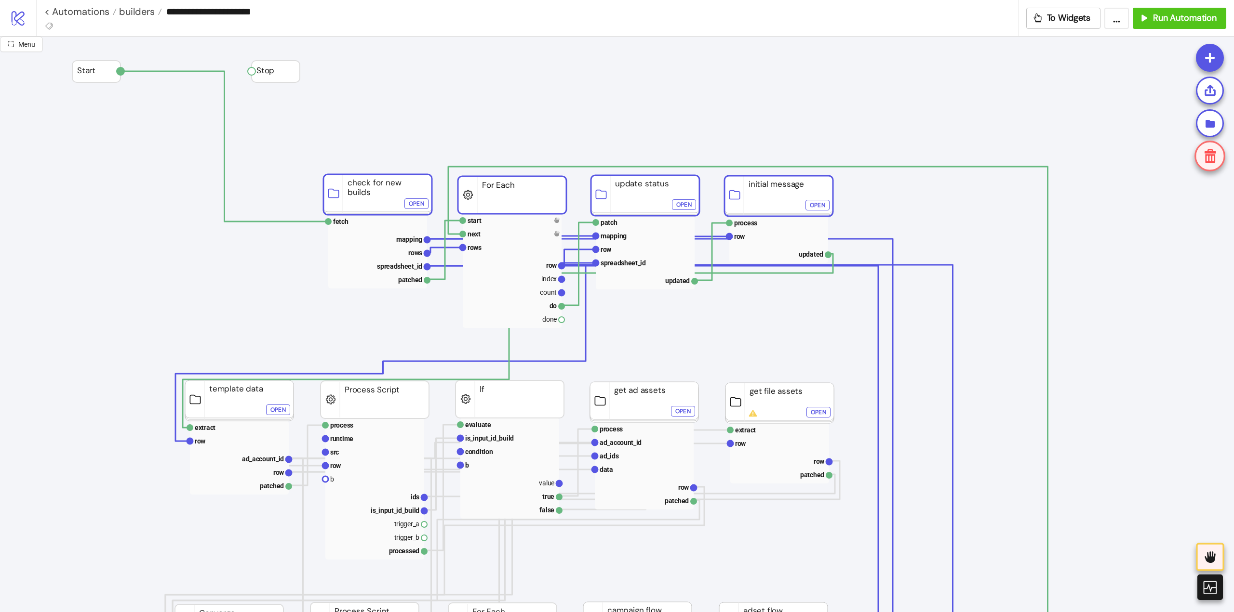
drag, startPoint x: 633, startPoint y: 168, endPoint x: 778, endPoint y: 191, distance: 146.9
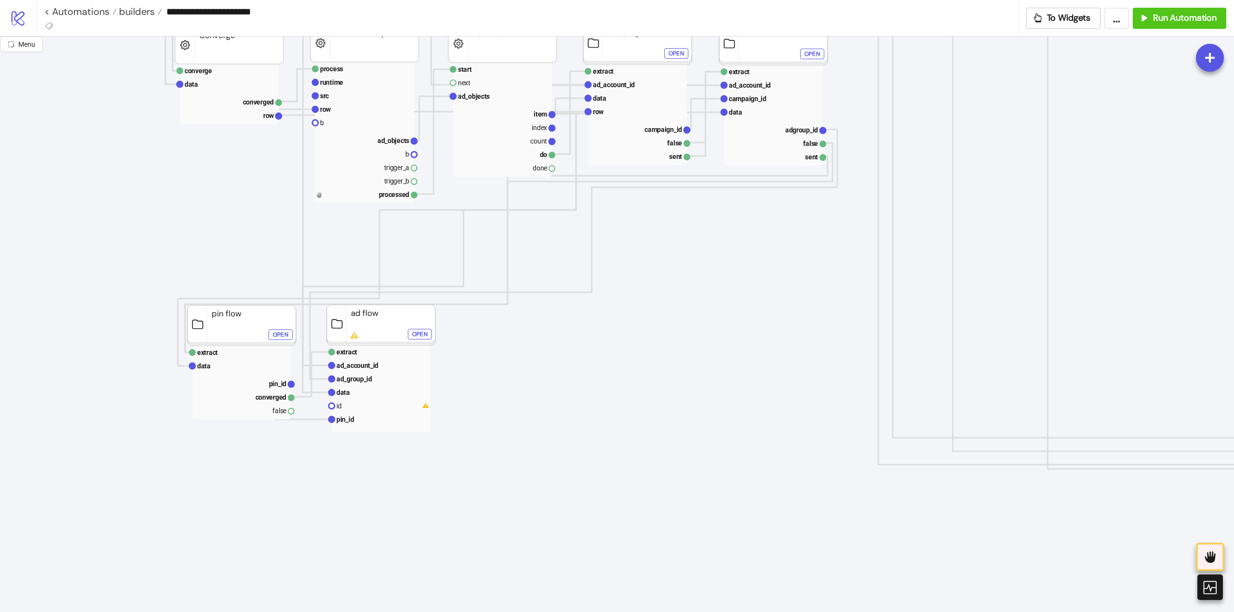
scroll to position [482, 0]
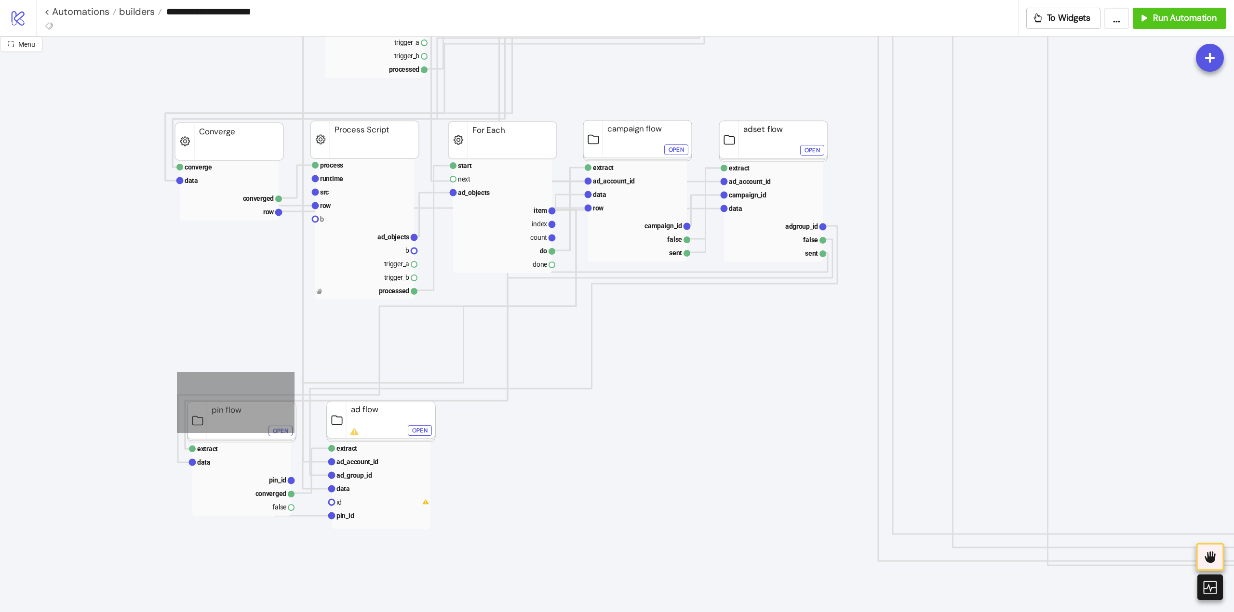
drag, startPoint x: 263, startPoint y: 419, endPoint x: 520, endPoint y: 500, distance: 269.7
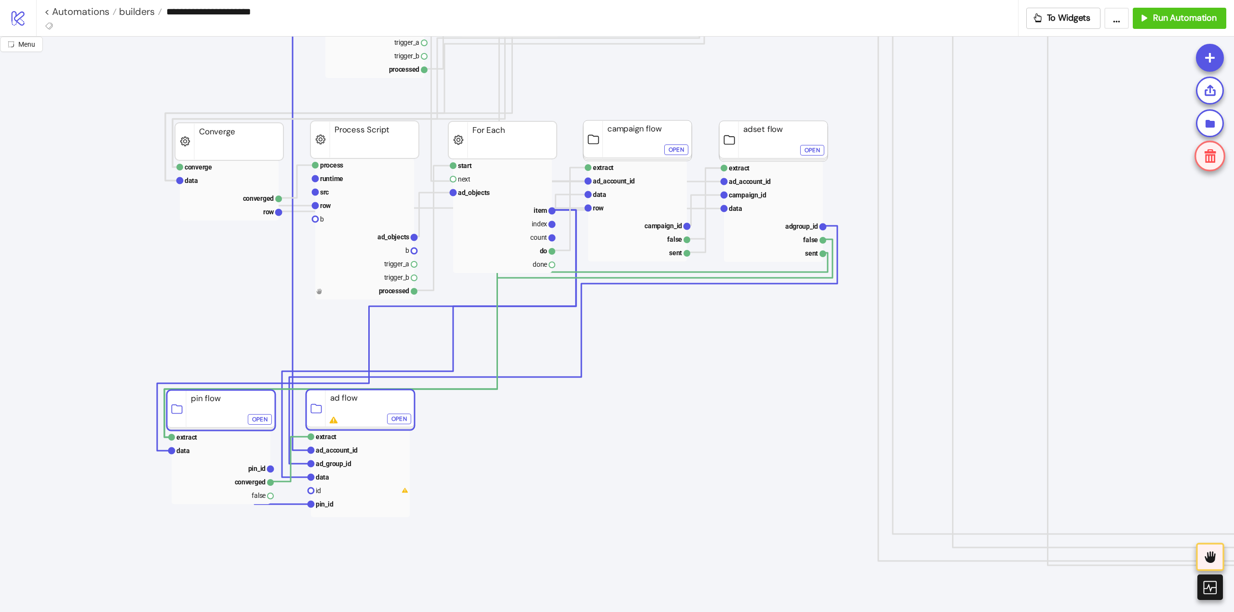
drag, startPoint x: 363, startPoint y: 416, endPoint x: 342, endPoint y: 404, distance: 23.7
drag, startPoint x: 516, startPoint y: 453, endPoint x: 505, endPoint y: 447, distance: 12.5
click at [515, 452] on icon "Start Stop fetch id sent final message Open patch mapping row spreadsheet_id up…" at bounding box center [963, 518] width 1927 height 1927
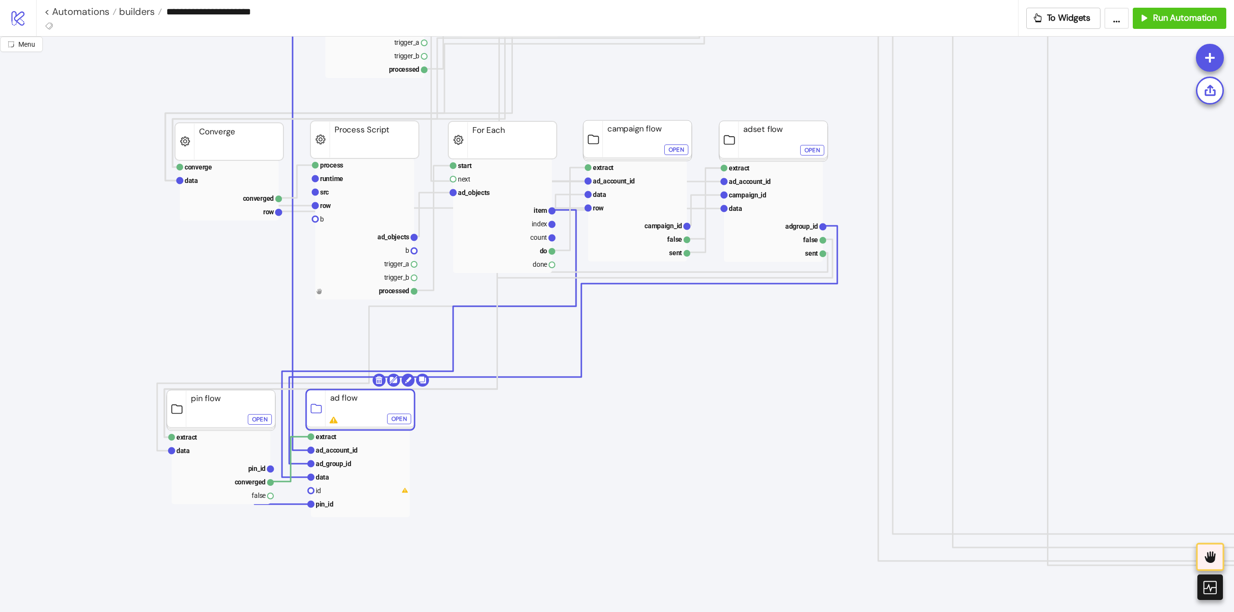
click at [339, 411] on rect at bounding box center [360, 410] width 108 height 40
click at [279, 557] on icon "Start Stop fetch id sent final message Open patch mapping row spreadsheet_id up…" at bounding box center [963, 518] width 1927 height 1927
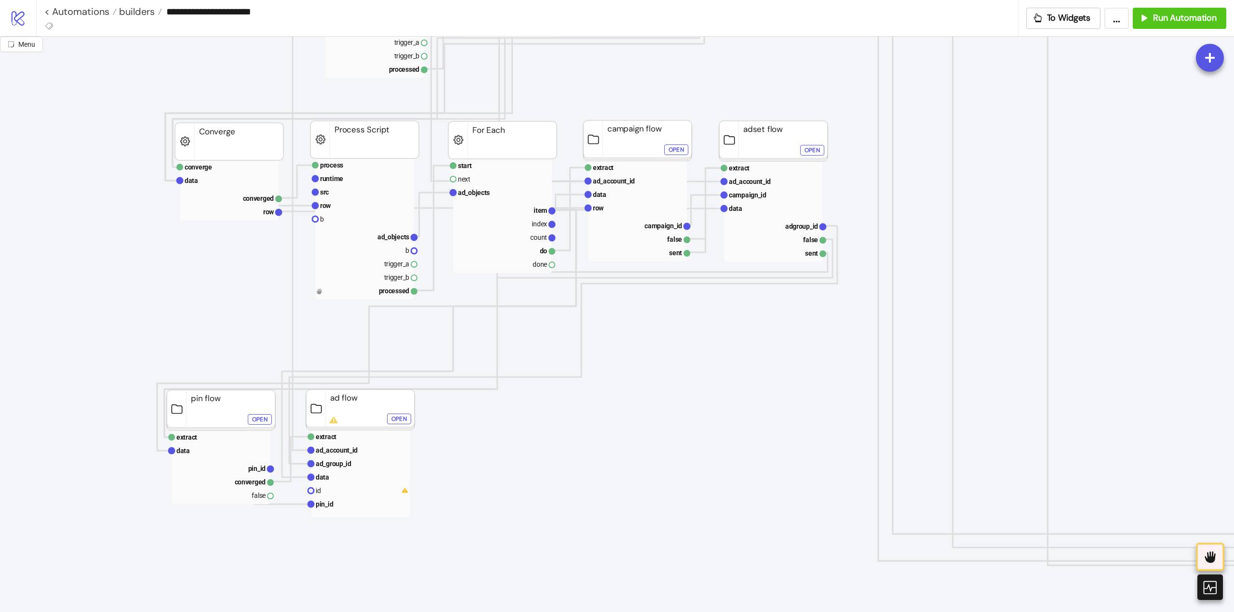
click div "Open"
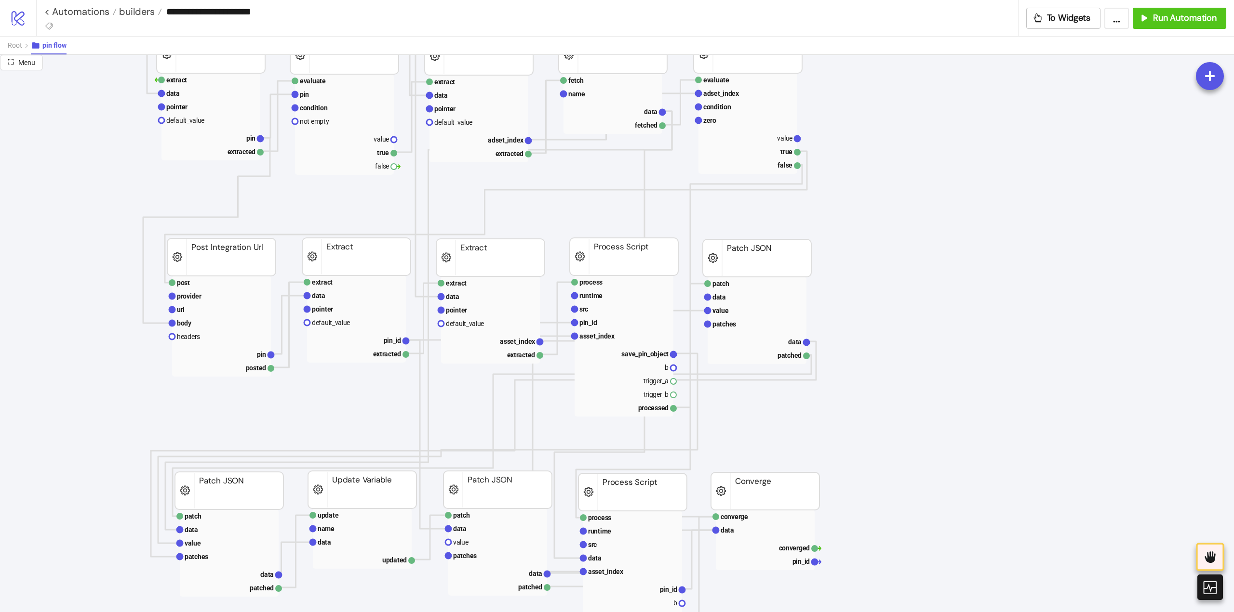
scroll to position [0, 0]
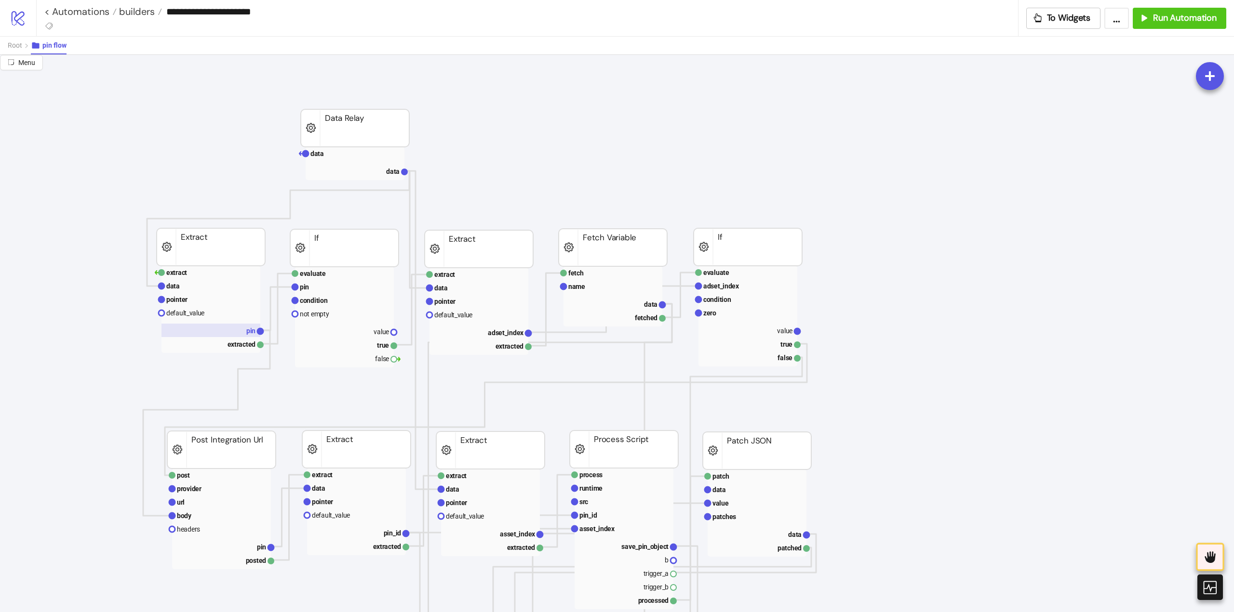
click at [240, 330] on rect at bounding box center [210, 330] width 99 height 13
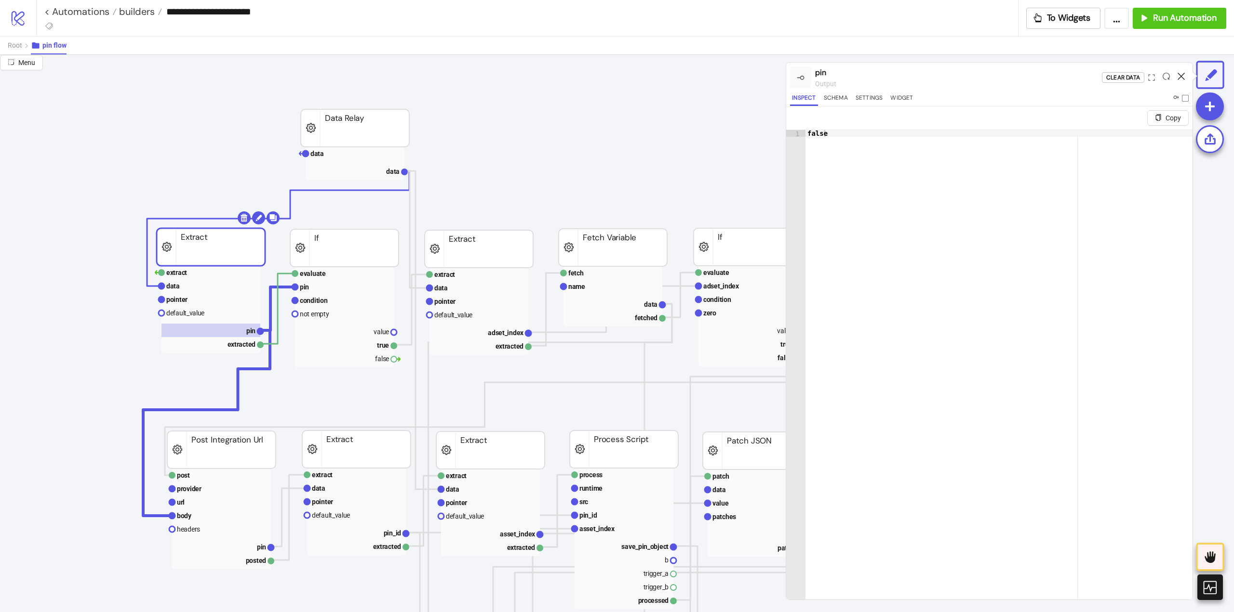
click at [1181, 74] on icon at bounding box center [1180, 76] width 7 height 7
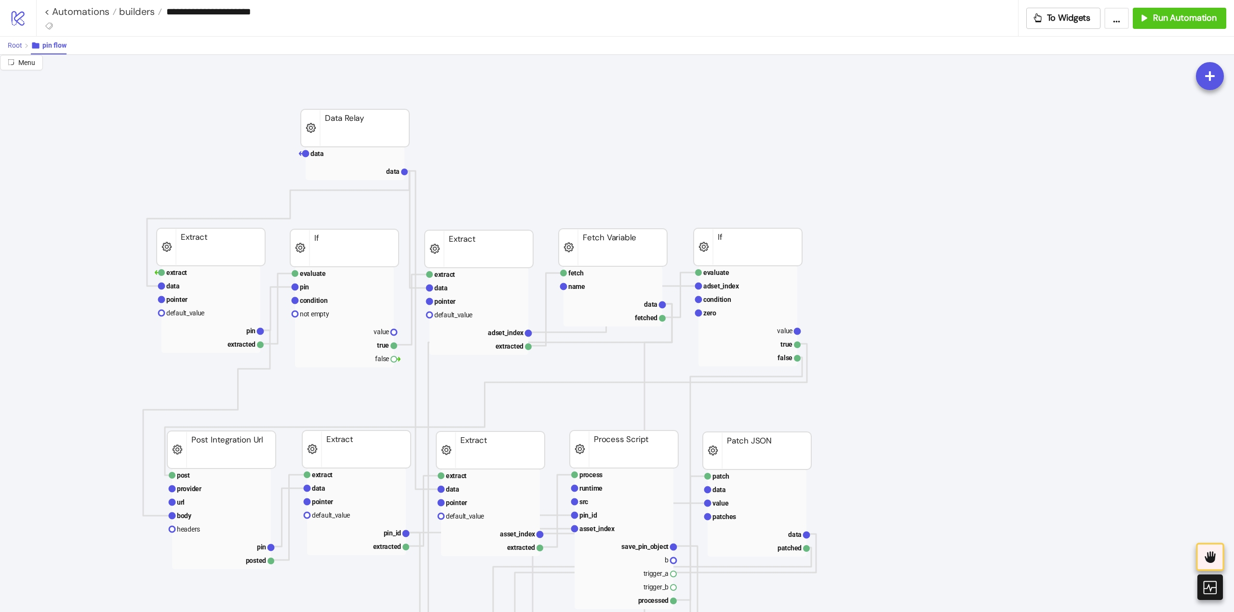
drag, startPoint x: 16, startPoint y: 47, endPoint x: 47, endPoint y: 61, distance: 33.6
click at [17, 47] on span "Root" at bounding box center [15, 45] width 14 height 8
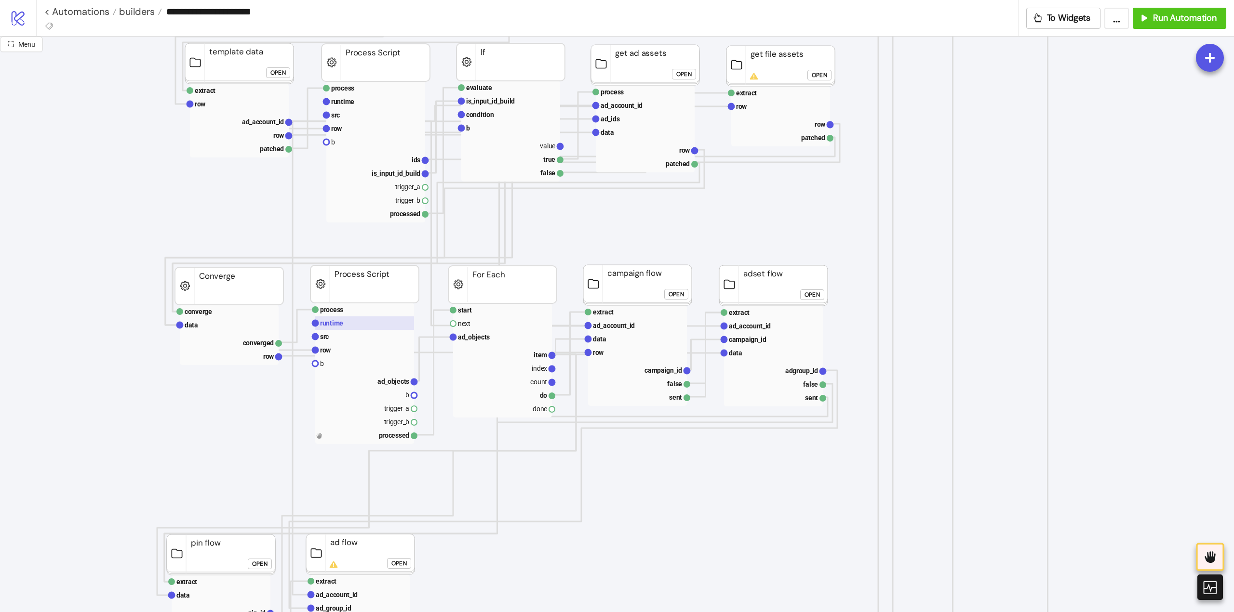
scroll to position [530, 0]
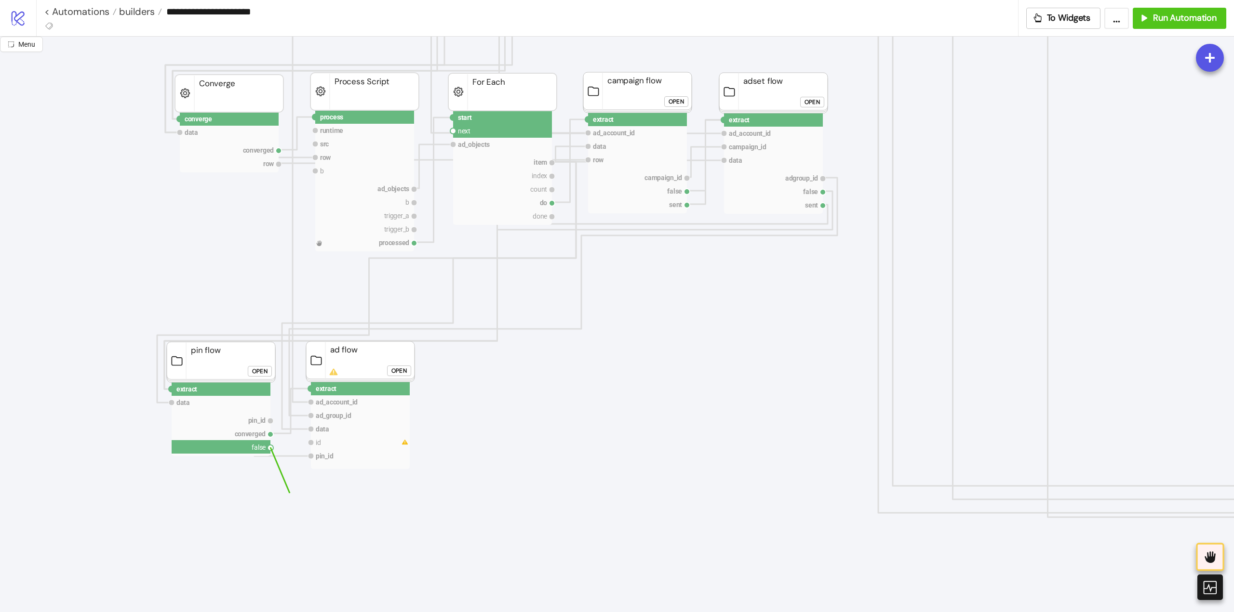
drag, startPoint x: 270, startPoint y: 450, endPoint x: 293, endPoint y: 467, distance: 28.8
click at [290, 494] on icon "Start Stop process runtime src row b ad_objects b trigger_a trigger_b processed…" at bounding box center [963, 470] width 1927 height 1927
click at [309, 390] on circle at bounding box center [311, 389] width 6 height 6
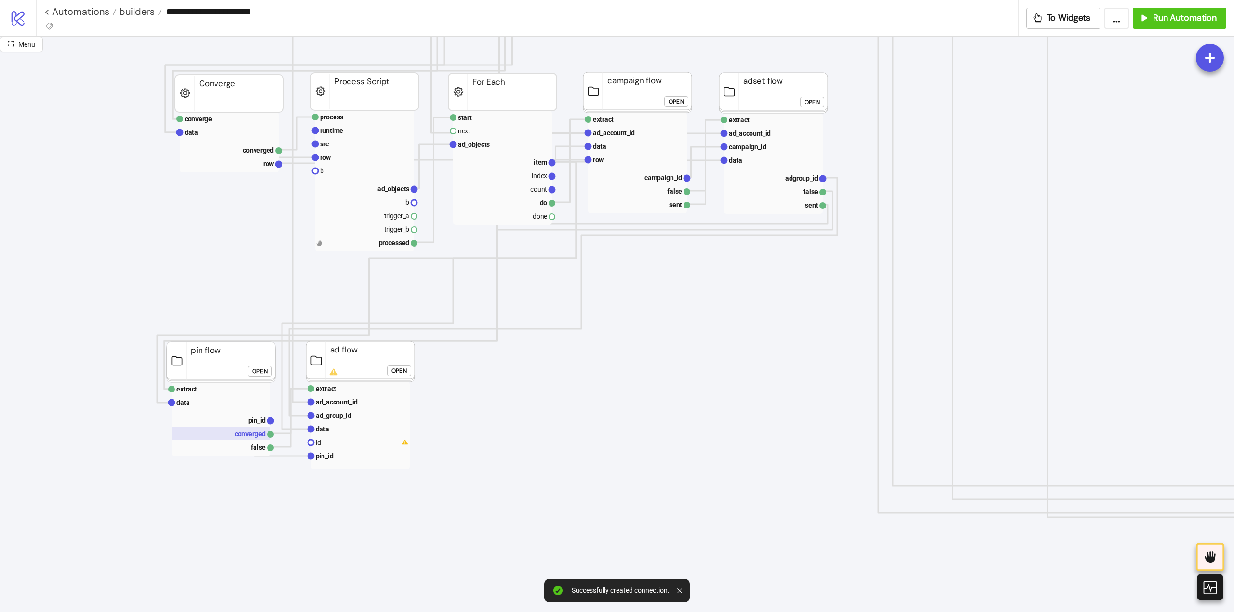
click at [256, 436] on rect at bounding box center [221, 433] width 99 height 13
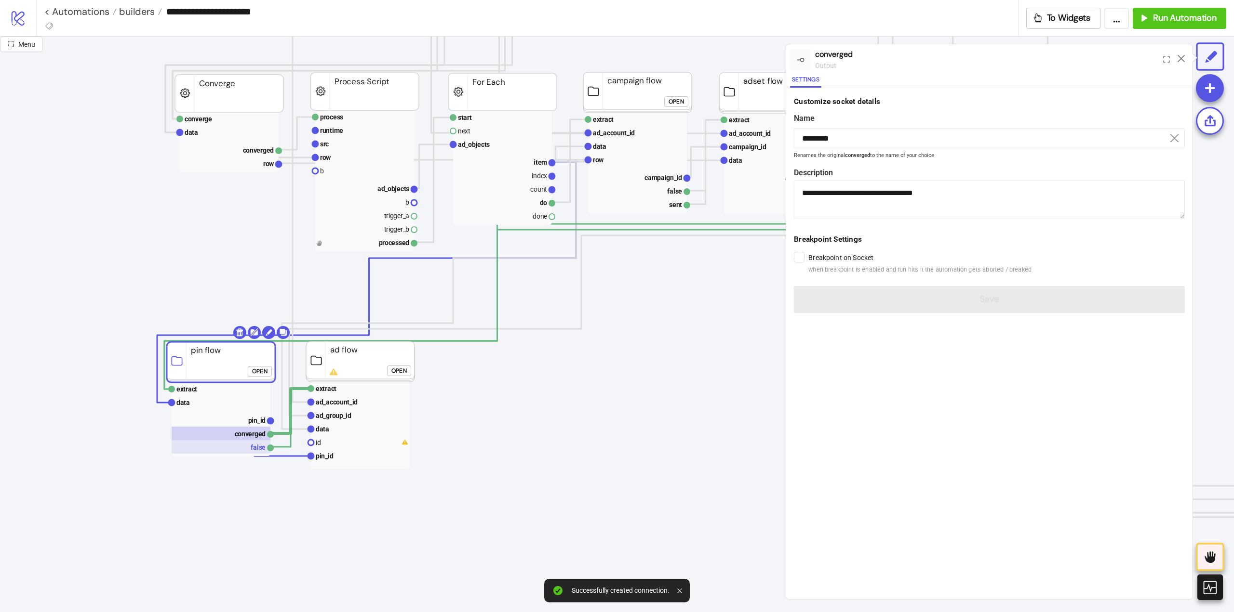
click at [256, 449] on rect at bounding box center [221, 446] width 99 height 13
type input "*****"
type textarea "**********"
click at [250, 433] on rect at bounding box center [221, 433] width 99 height 13
type input "*********"
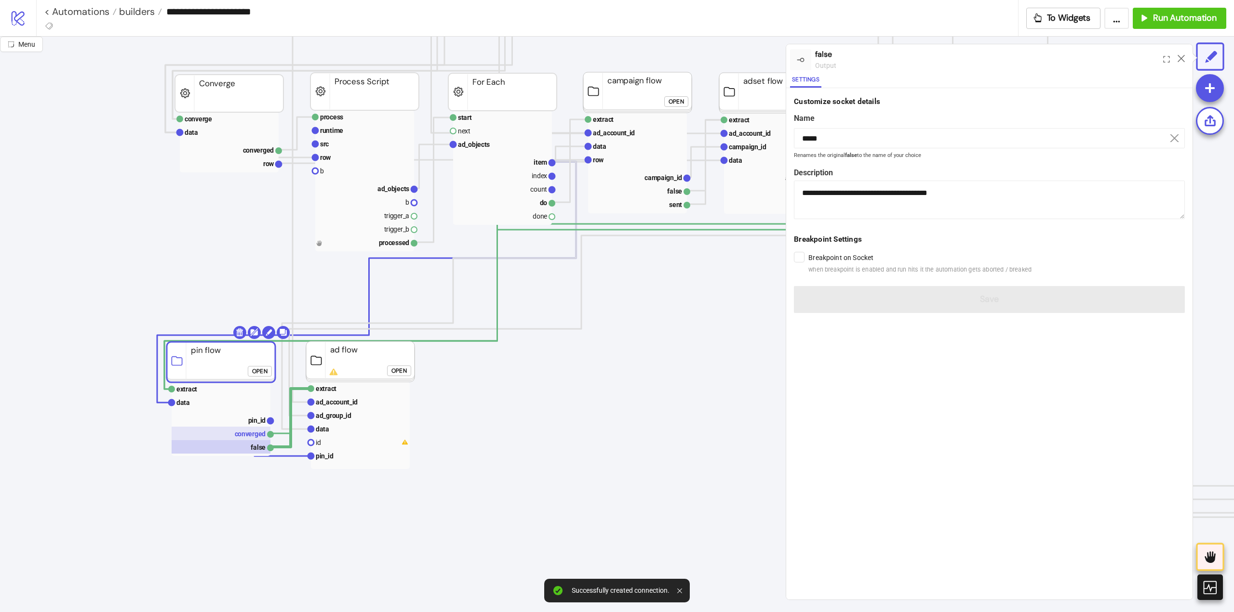
type textarea "**********"
click at [253, 445] on rect at bounding box center [221, 446] width 99 height 13
type input "*****"
type textarea "**********"
click at [320, 459] on text "pin_id" at bounding box center [325, 456] width 18 height 8
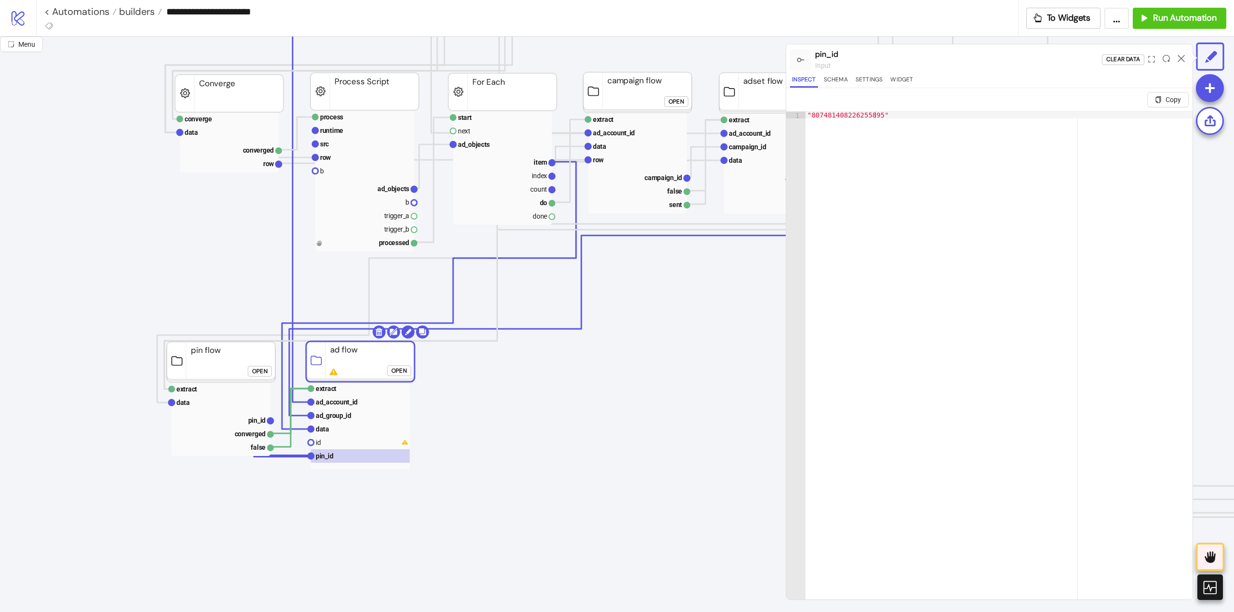
click at [471, 399] on icon "Start Stop process runtime src row b ad_objects b trigger_a trigger_b processed…" at bounding box center [963, 470] width 1927 height 1927
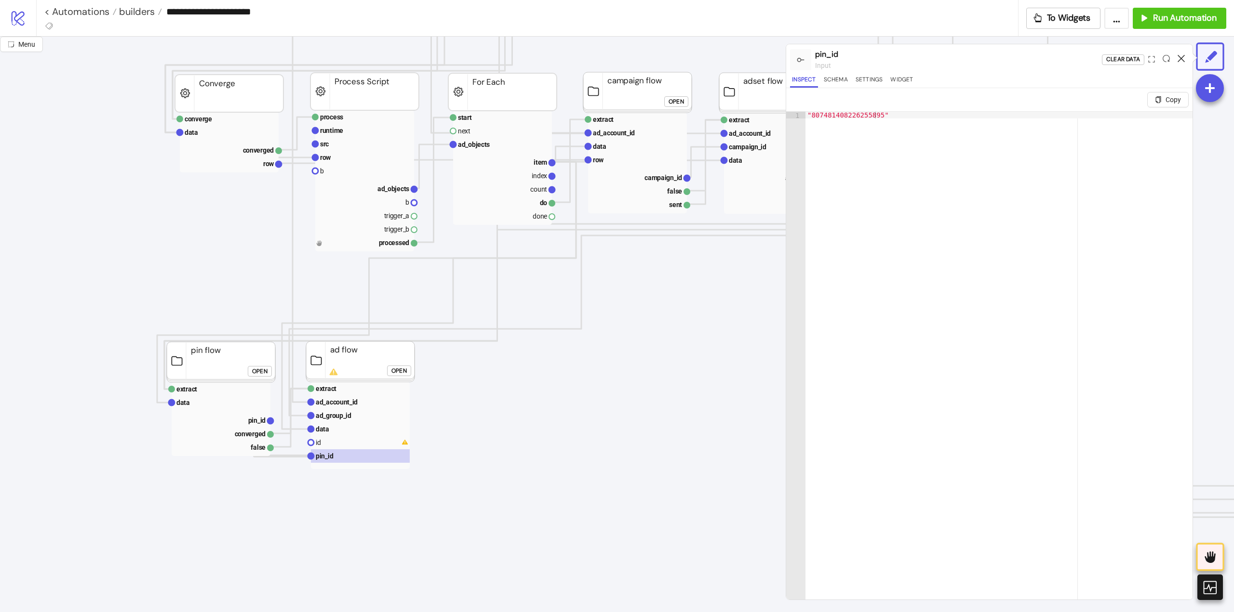
click at [1179, 58] on icon at bounding box center [1180, 58] width 7 height 7
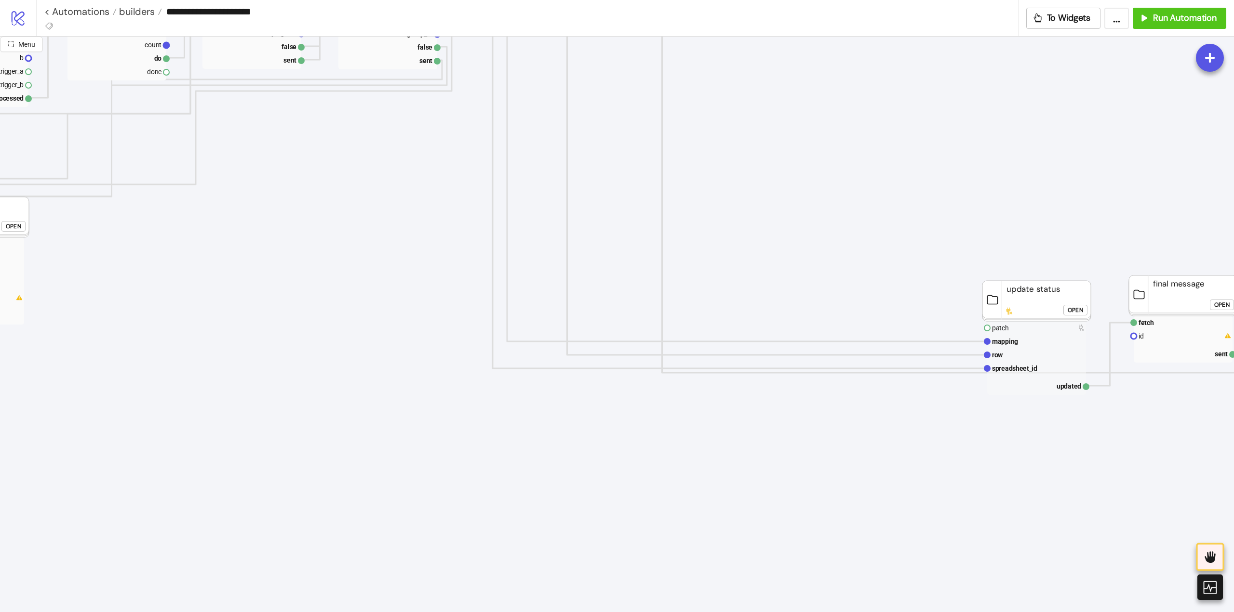
scroll to position [675, 701]
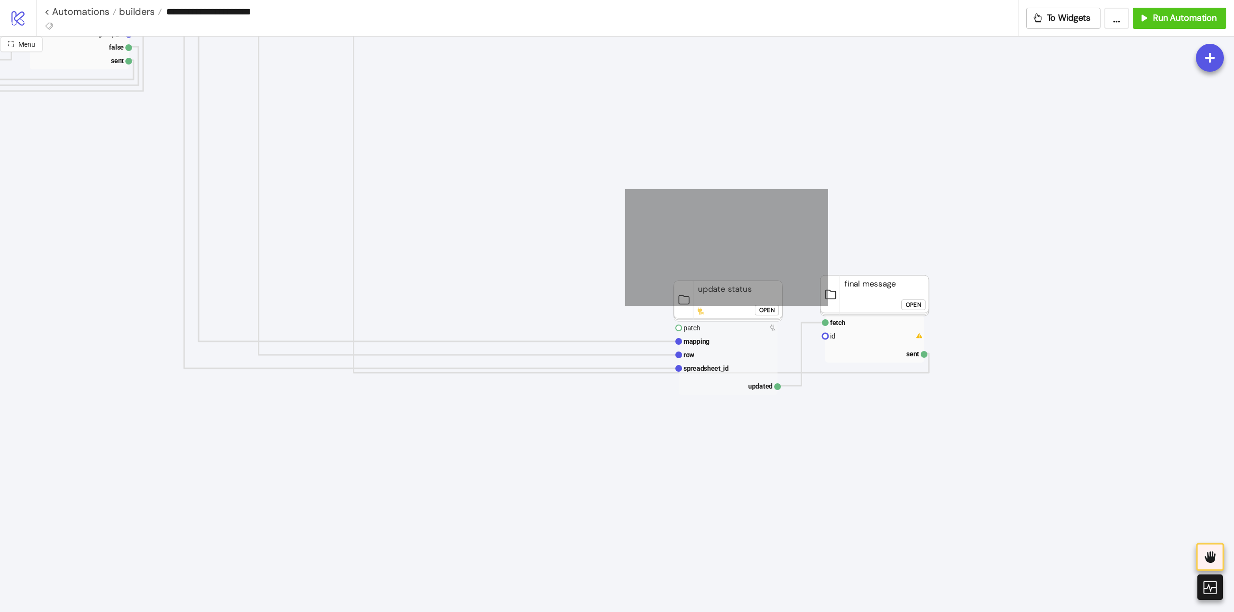
drag, startPoint x: 650, startPoint y: 208, endPoint x: 994, endPoint y: 405, distance: 396.5
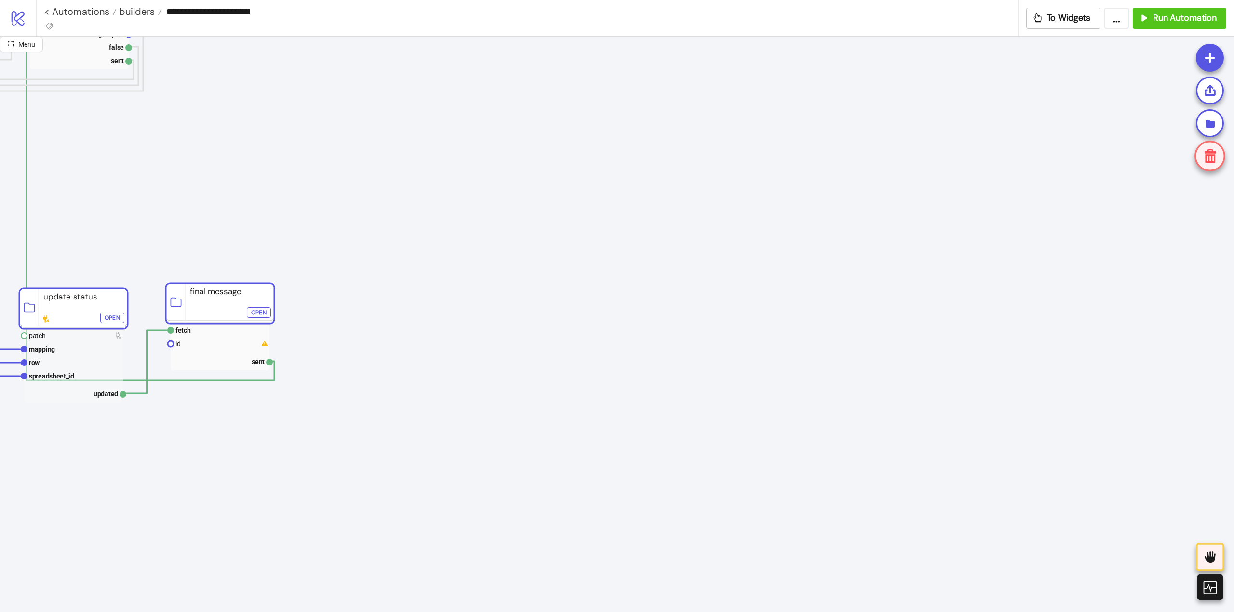
drag, startPoint x: 714, startPoint y: 307, endPoint x: 133, endPoint y: 329, distance: 581.0
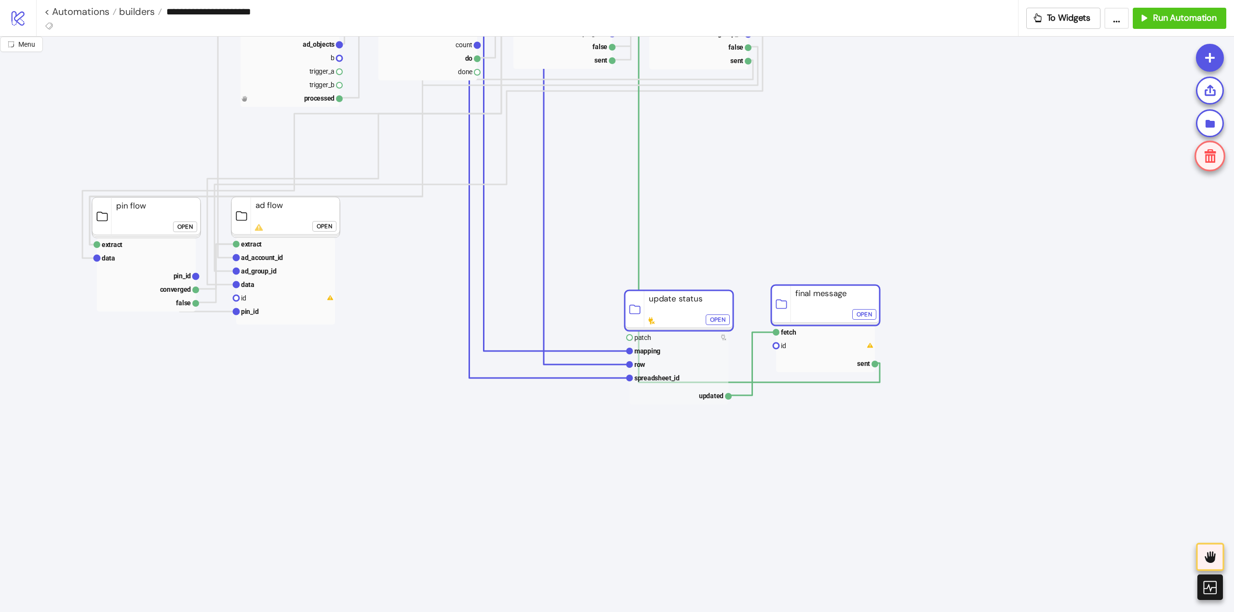
scroll to position [675, 27]
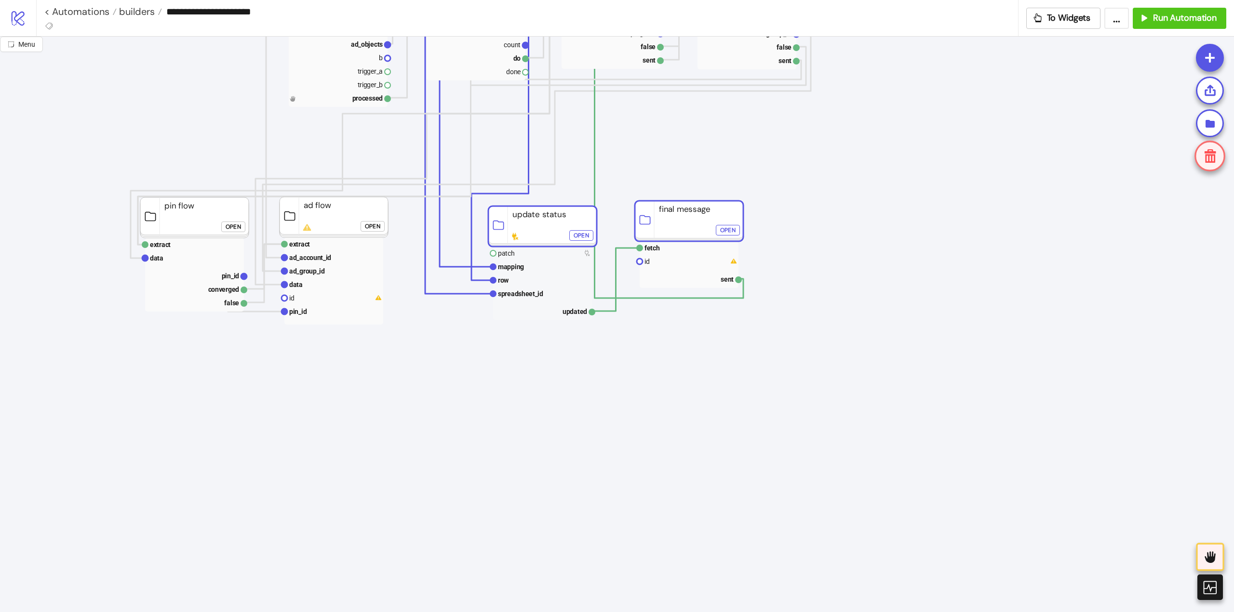
drag, startPoint x: 721, startPoint y: 307, endPoint x: 552, endPoint y: 273, distance: 172.0
click at [536, 223] on rect at bounding box center [542, 226] width 108 height 40
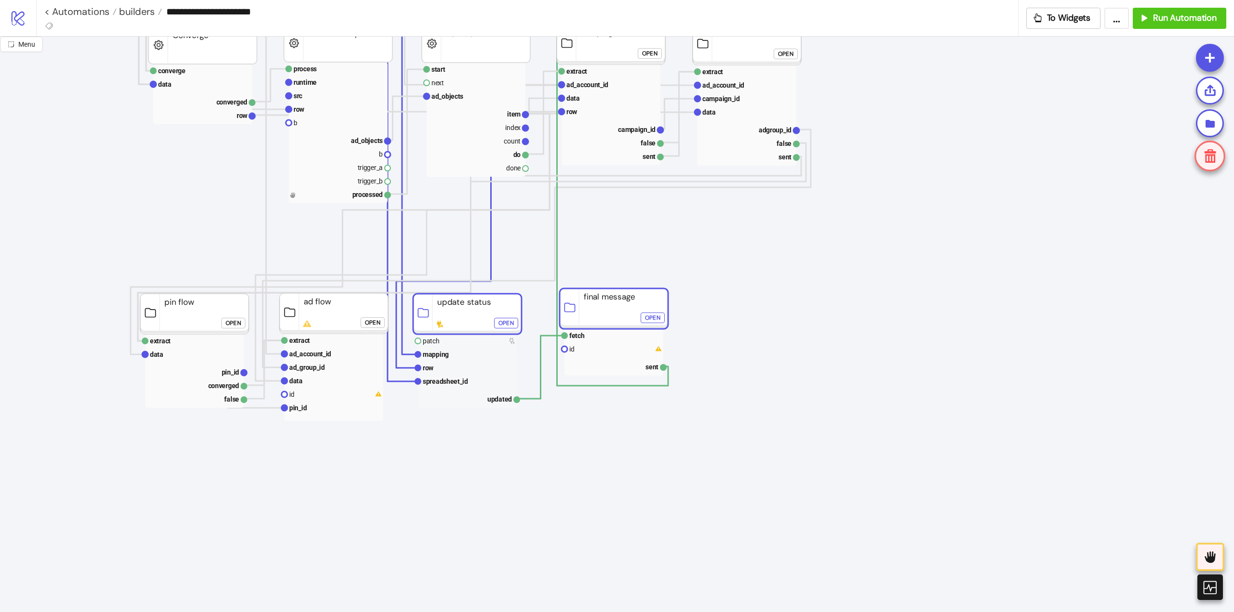
drag, startPoint x: 532, startPoint y: 319, endPoint x: 539, endPoint y: 323, distance: 8.3
click at [473, 314] on rect at bounding box center [467, 314] width 108 height 40
click at [764, 301] on icon "Start Stop process runtime src row b ad_objects b trigger_a trigger_b processed…" at bounding box center [936, 421] width 1927 height 1927
click at [458, 320] on rect at bounding box center [468, 314] width 108 height 40
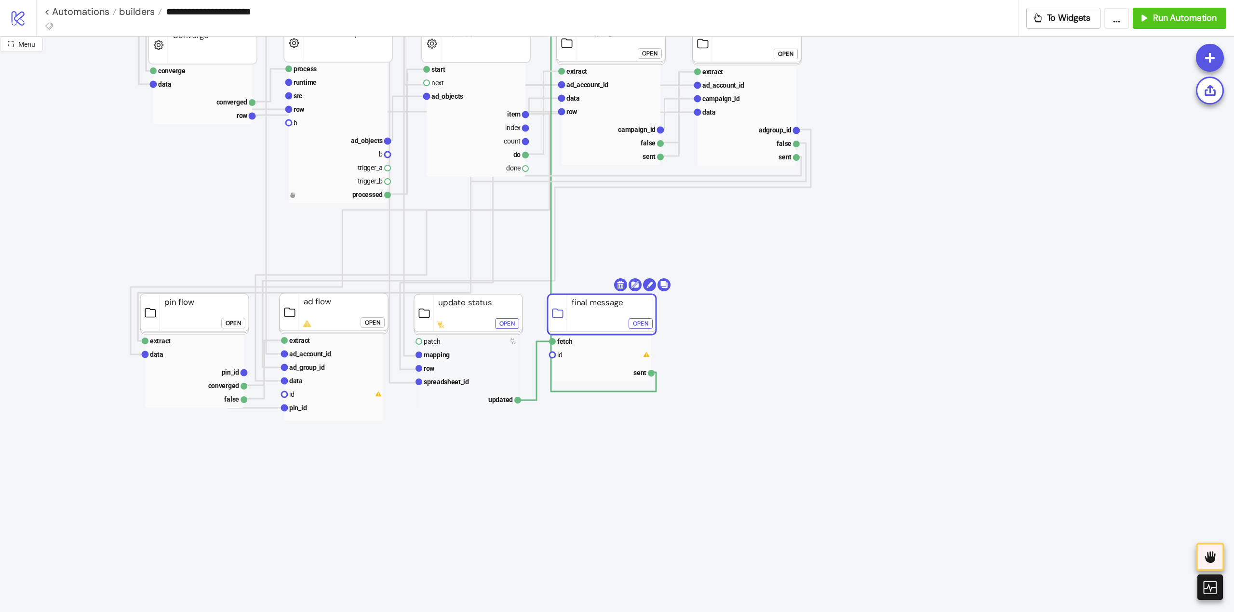
drag, startPoint x: 607, startPoint y: 317, endPoint x: 720, endPoint y: 317, distance: 113.2
click at [601, 321] on rect at bounding box center [601, 314] width 108 height 40
click at [769, 310] on icon "Start Stop process runtime src row b ad_objects b trigger_a trigger_b processed…" at bounding box center [936, 421] width 1927 height 1927
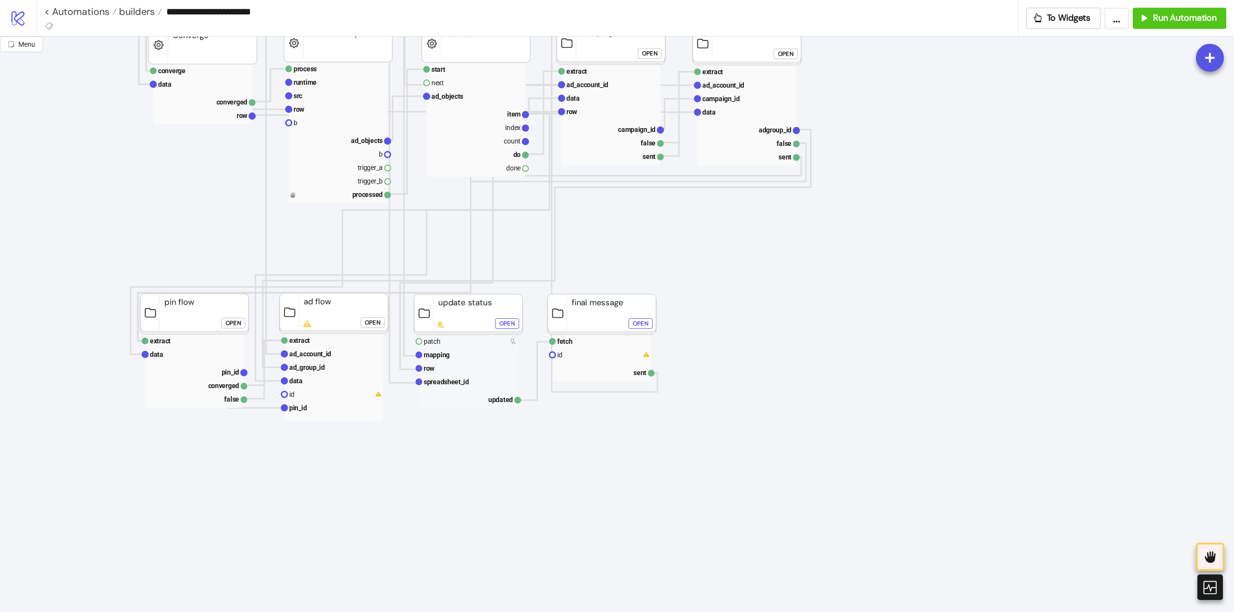
click at [371, 323] on div "Open" at bounding box center [372, 323] width 15 height 11
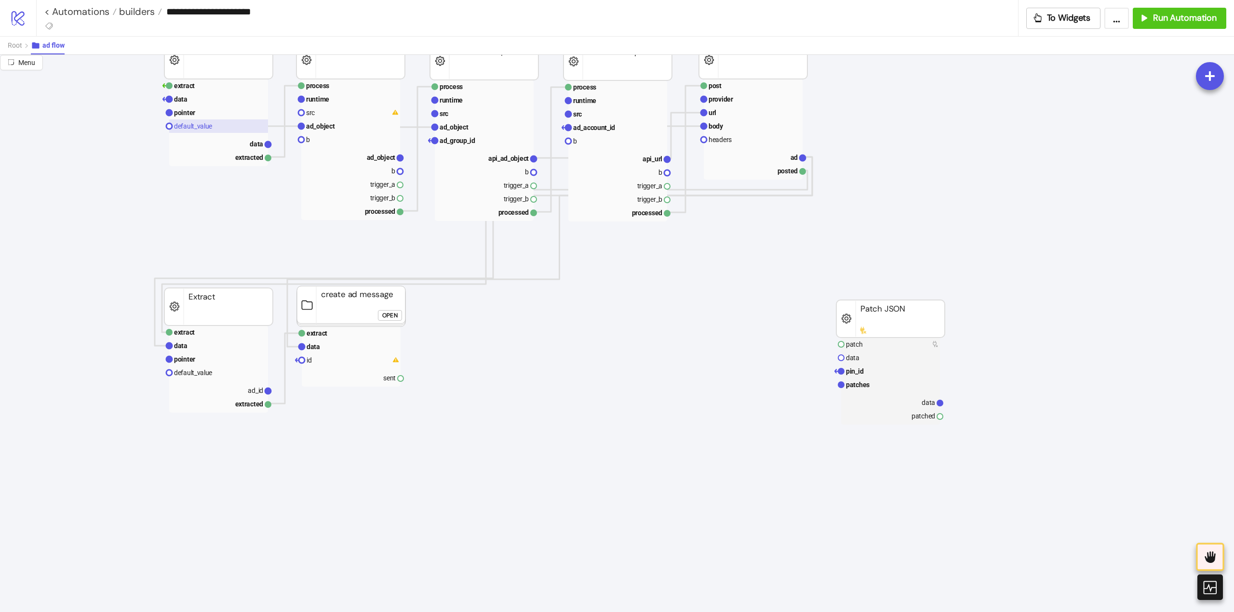
scroll to position [0, 27]
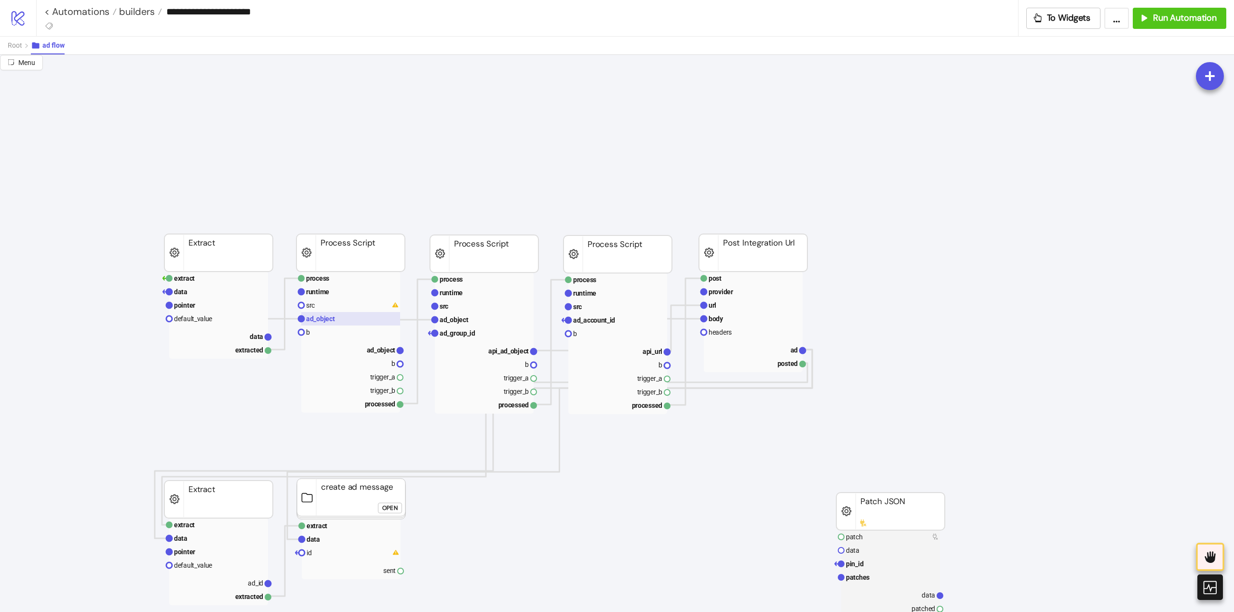
click at [341, 322] on rect at bounding box center [350, 318] width 99 height 13
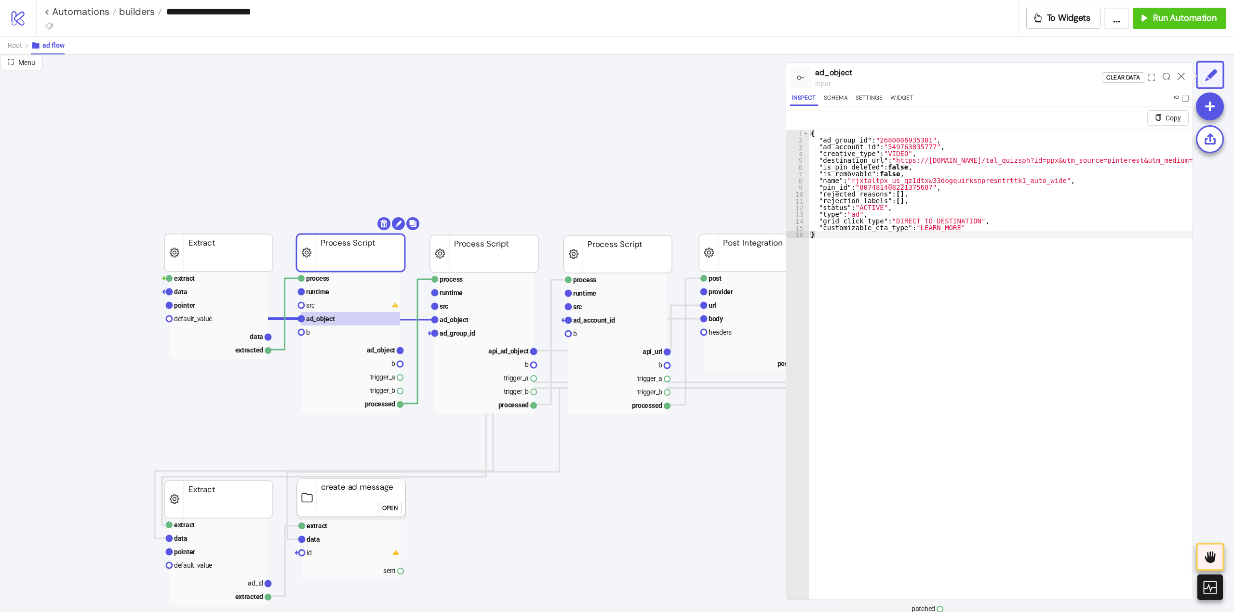
click at [973, 332] on div "{ "ad_group_id" : "2680086935301" , "ad_account_id" : "549763035777" , "creativ…" at bounding box center [1256, 379] width 894 height 499
type textarea "**********"
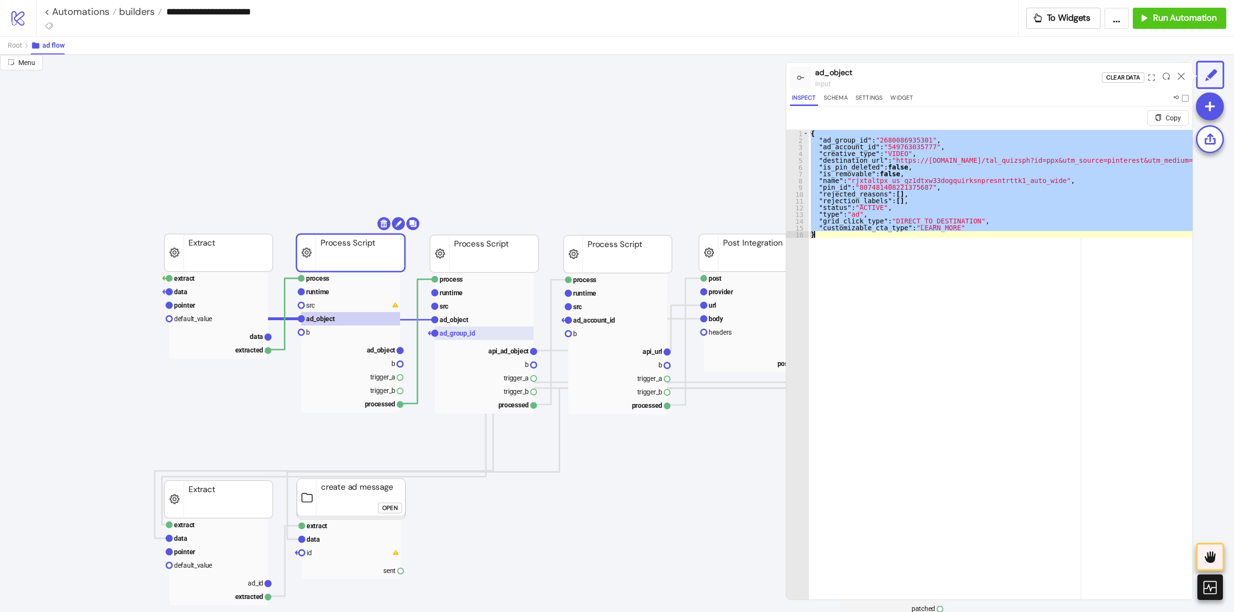
click at [490, 330] on rect at bounding box center [484, 333] width 99 height 13
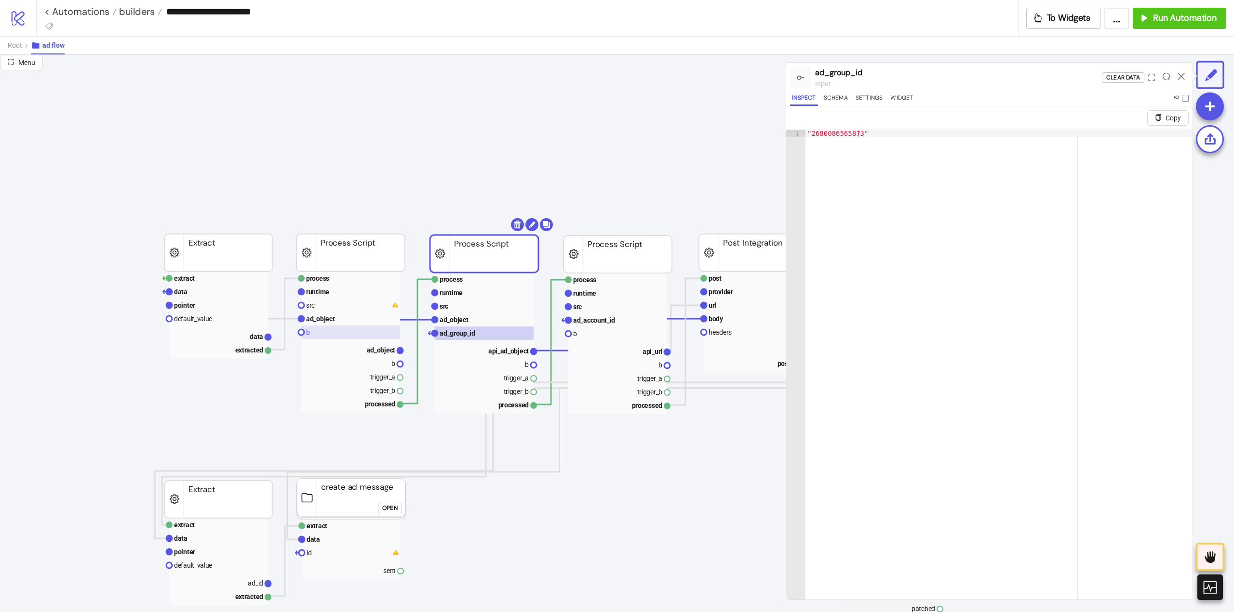
drag, startPoint x: 323, startPoint y: 332, endPoint x: 361, endPoint y: 333, distance: 38.6
click at [324, 332] on rect at bounding box center [350, 332] width 99 height 13
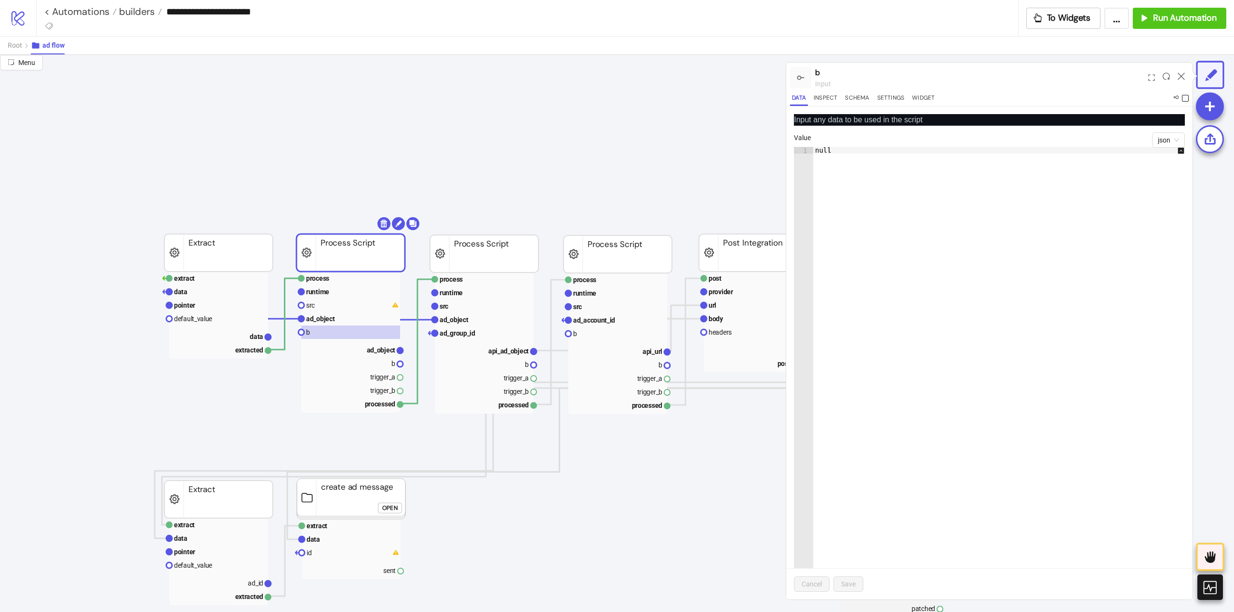
click at [1186, 100] on span at bounding box center [1185, 98] width 7 height 7
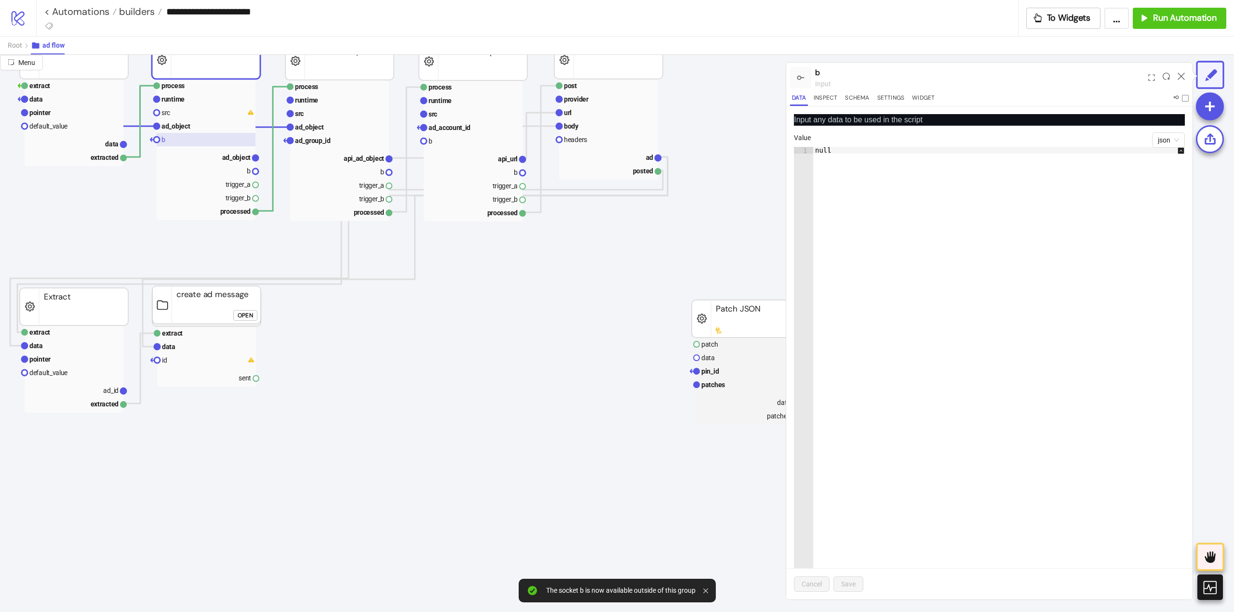
scroll to position [193, 316]
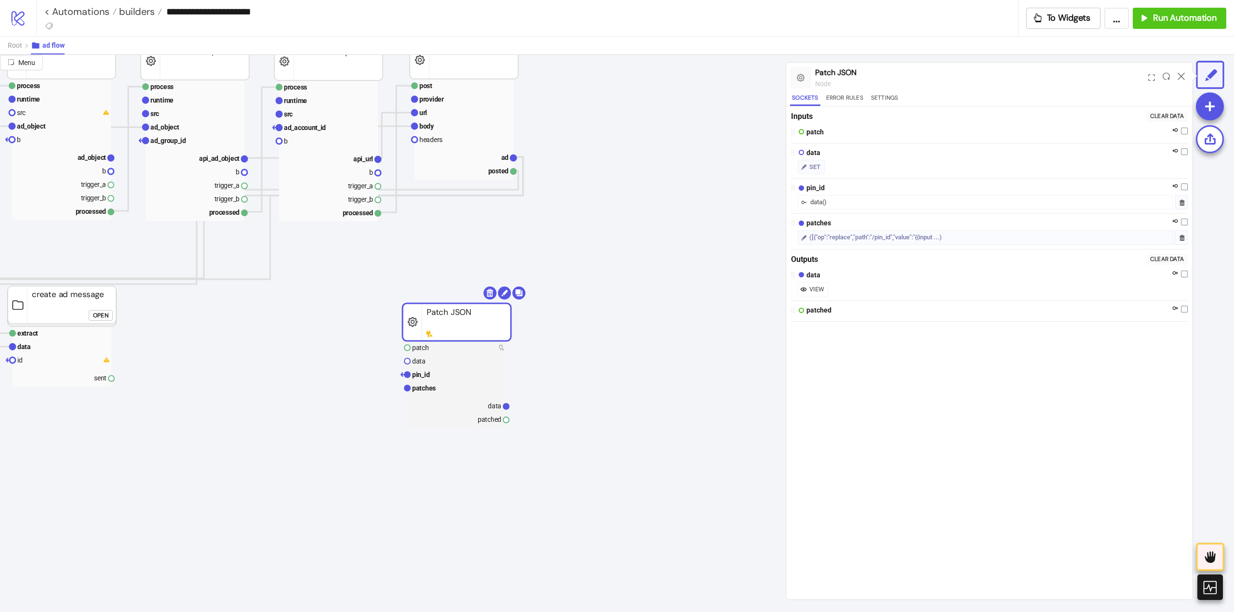
drag, startPoint x: 599, startPoint y: 306, endPoint x: 267, endPoint y: 327, distance: 332.2
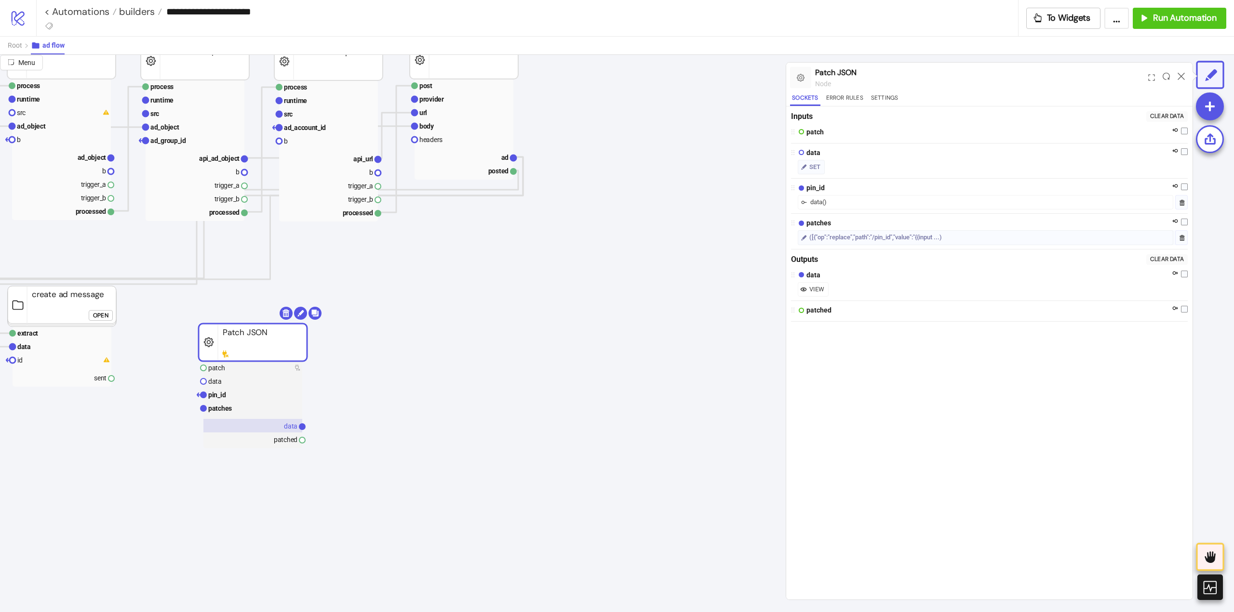
click at [285, 432] on rect at bounding box center [252, 425] width 99 height 13
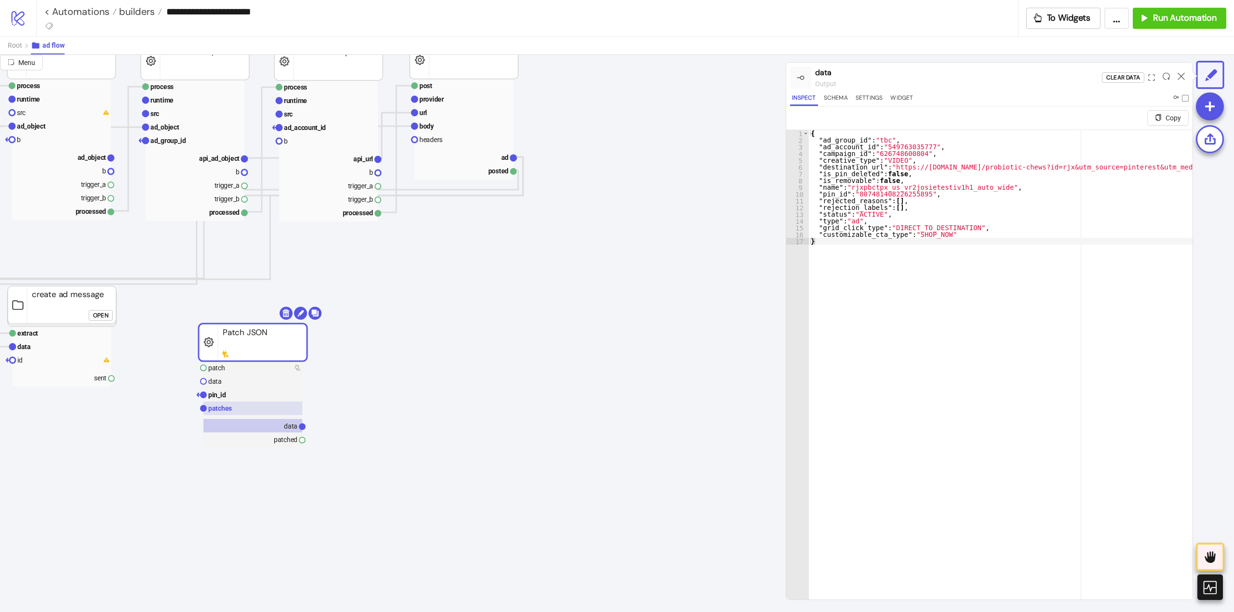
click at [222, 412] on text "patches" at bounding box center [220, 409] width 24 height 8
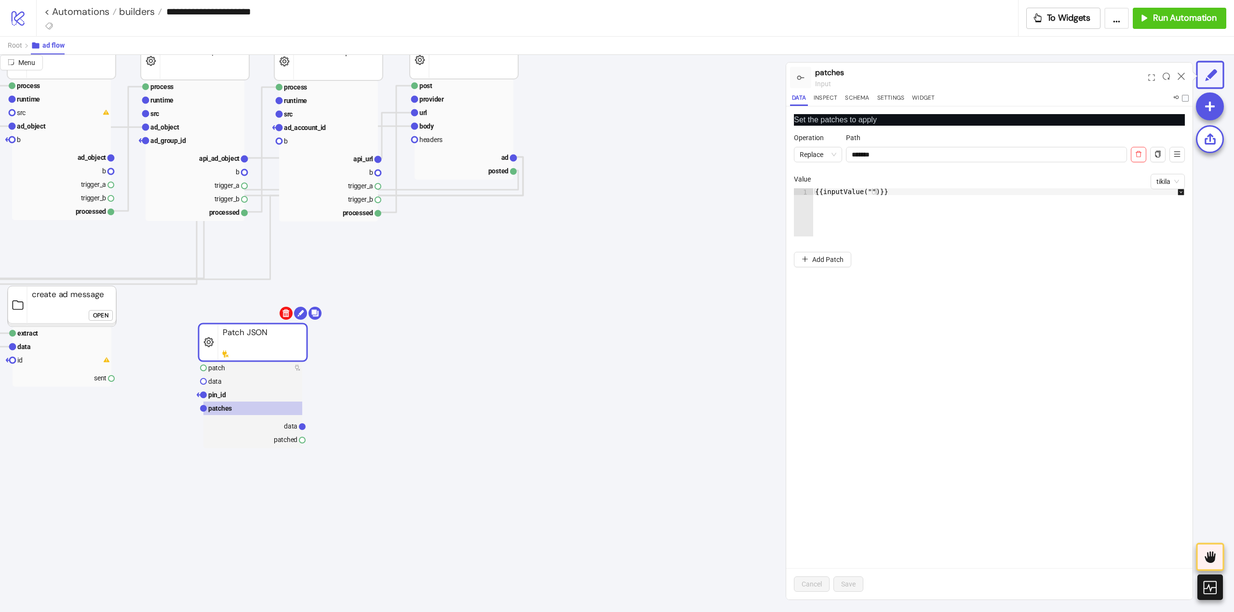
click at [282, 317] on body "**********" at bounding box center [617, 306] width 1234 height 612
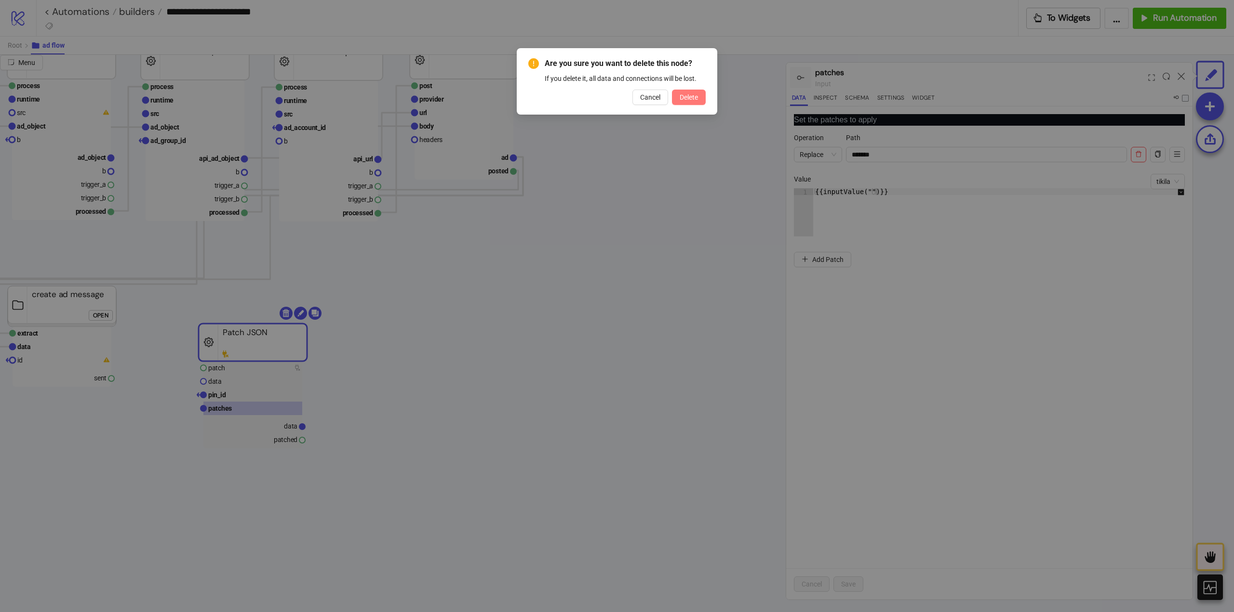
click at [699, 100] on button "Delete" at bounding box center [689, 97] width 34 height 15
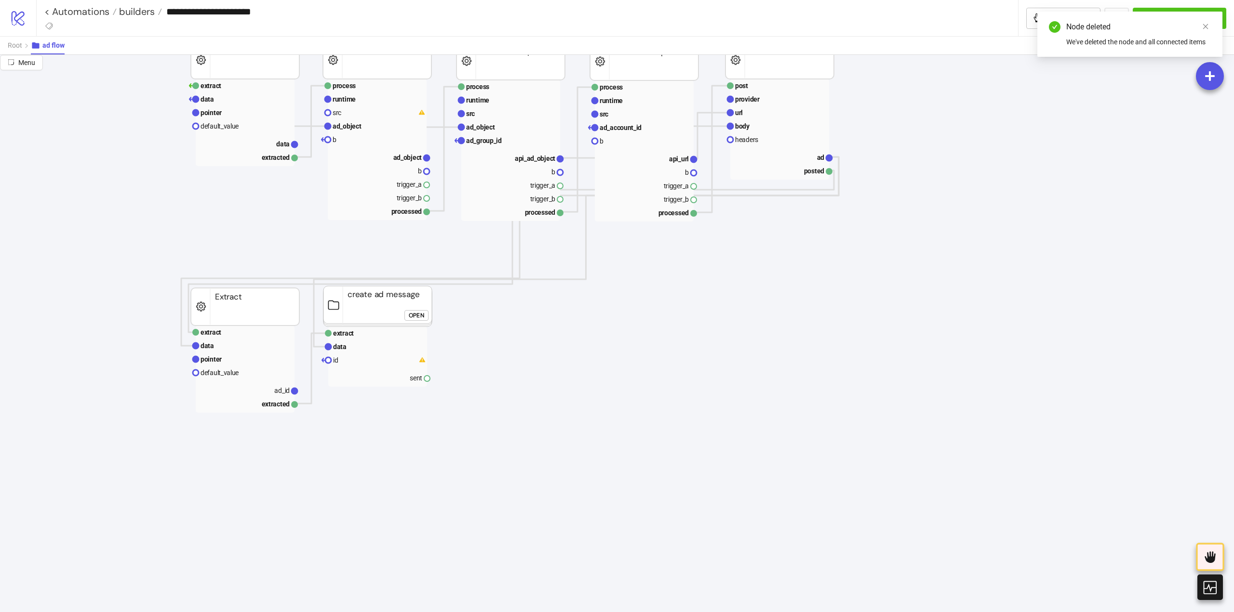
scroll to position [48, 0]
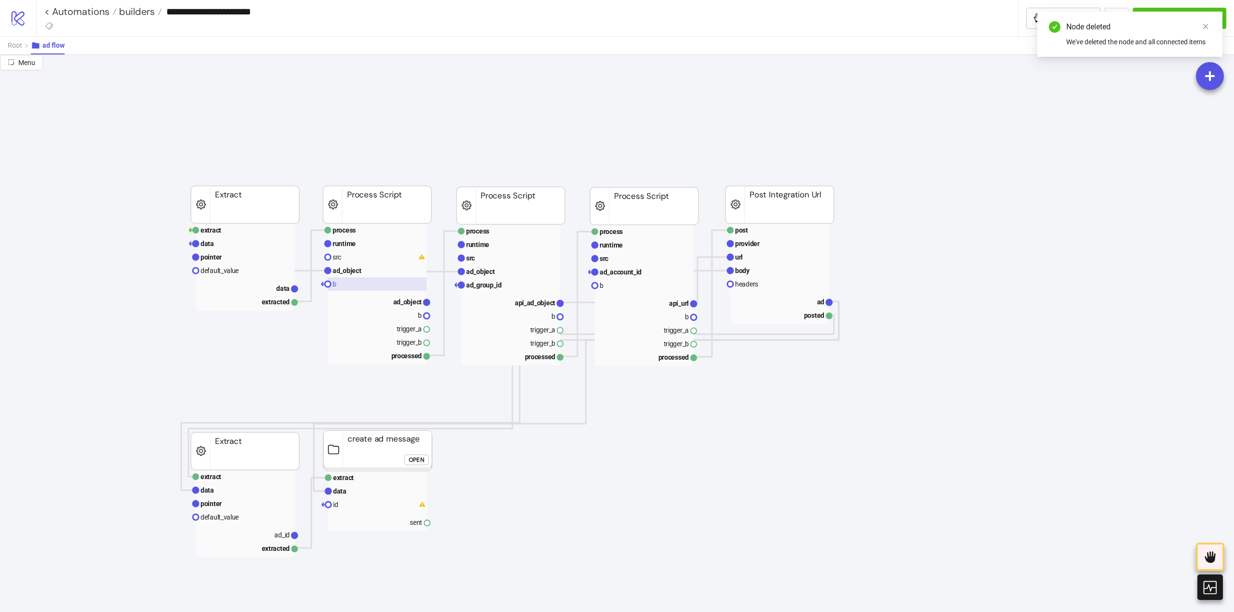
click at [354, 279] on rect at bounding box center [377, 284] width 99 height 13
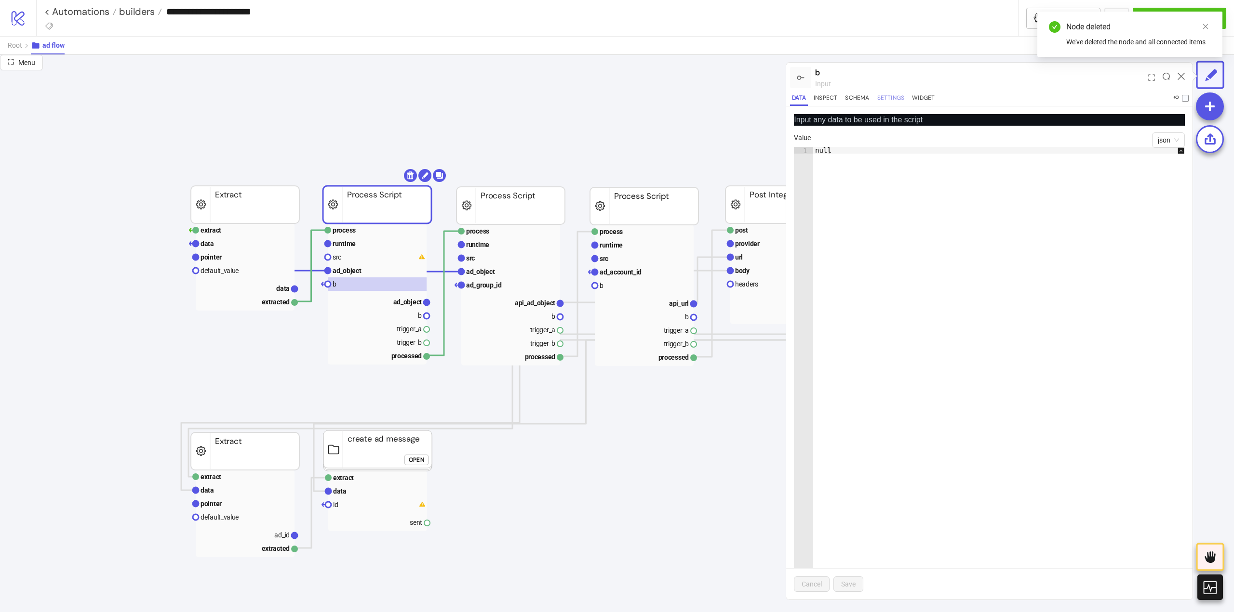
click at [885, 99] on button "Settings" at bounding box center [890, 99] width 31 height 13
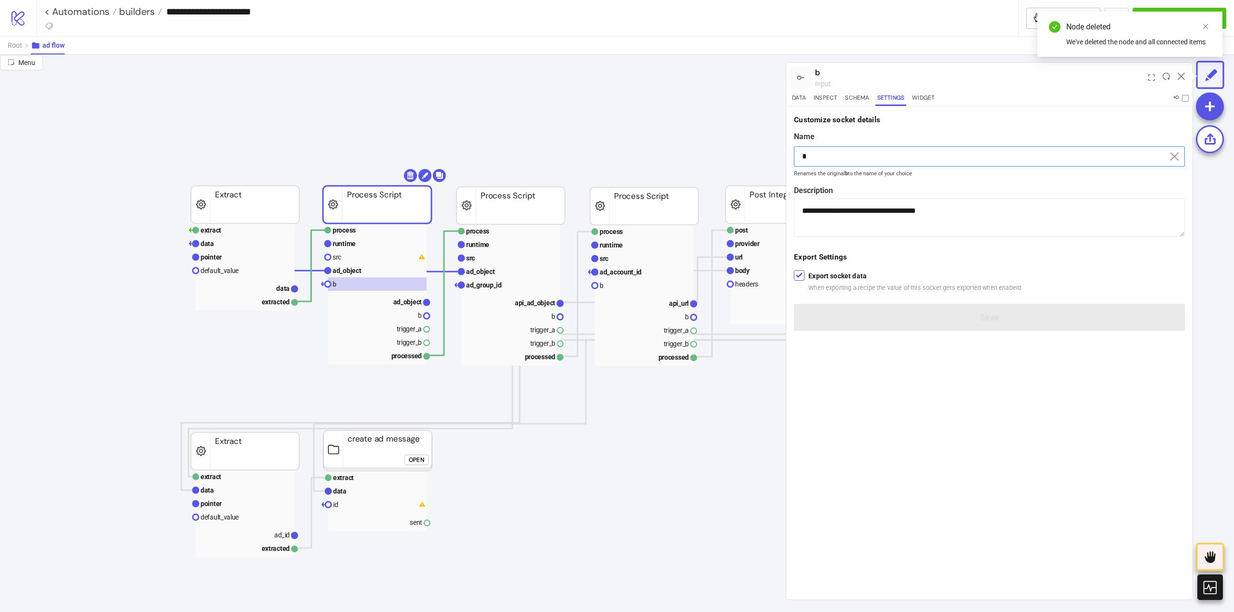
click at [825, 161] on input "*" at bounding box center [989, 156] width 391 height 20
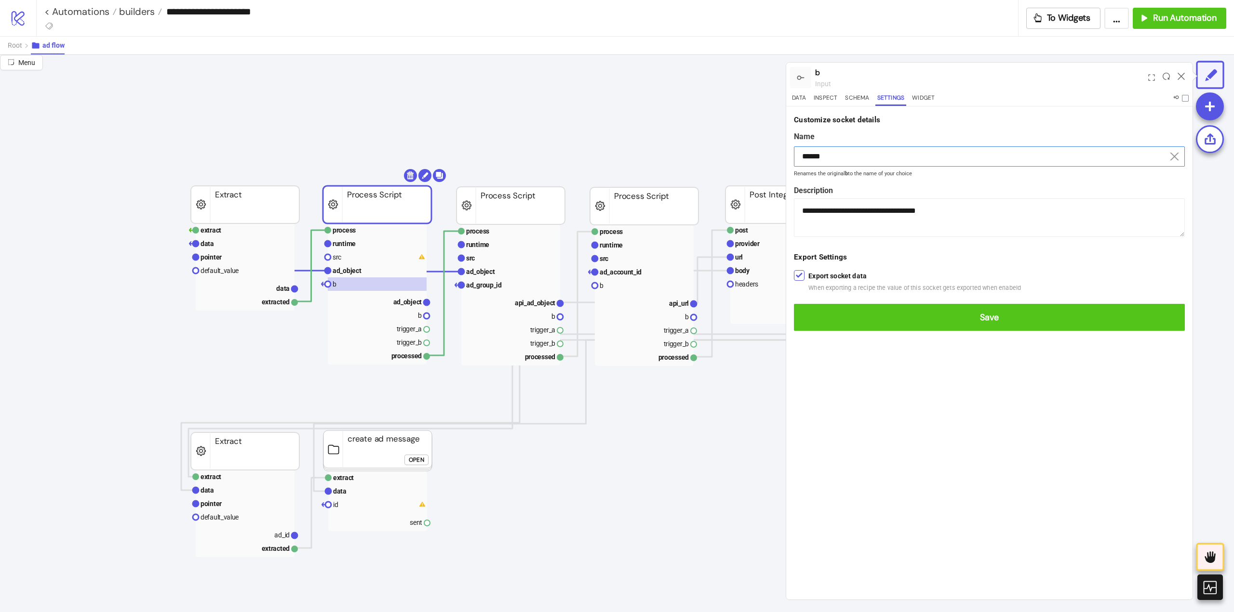
type input "******"
click at [794, 304] on button "Save" at bounding box center [989, 317] width 391 height 27
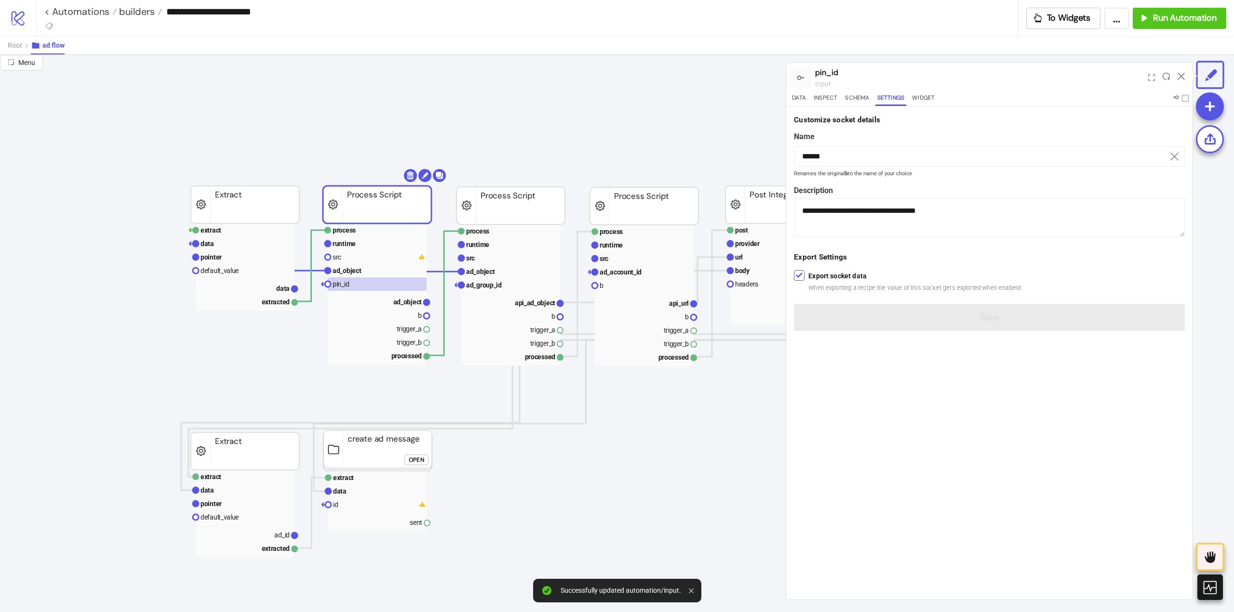
click at [1182, 76] on icon at bounding box center [1180, 76] width 7 height 7
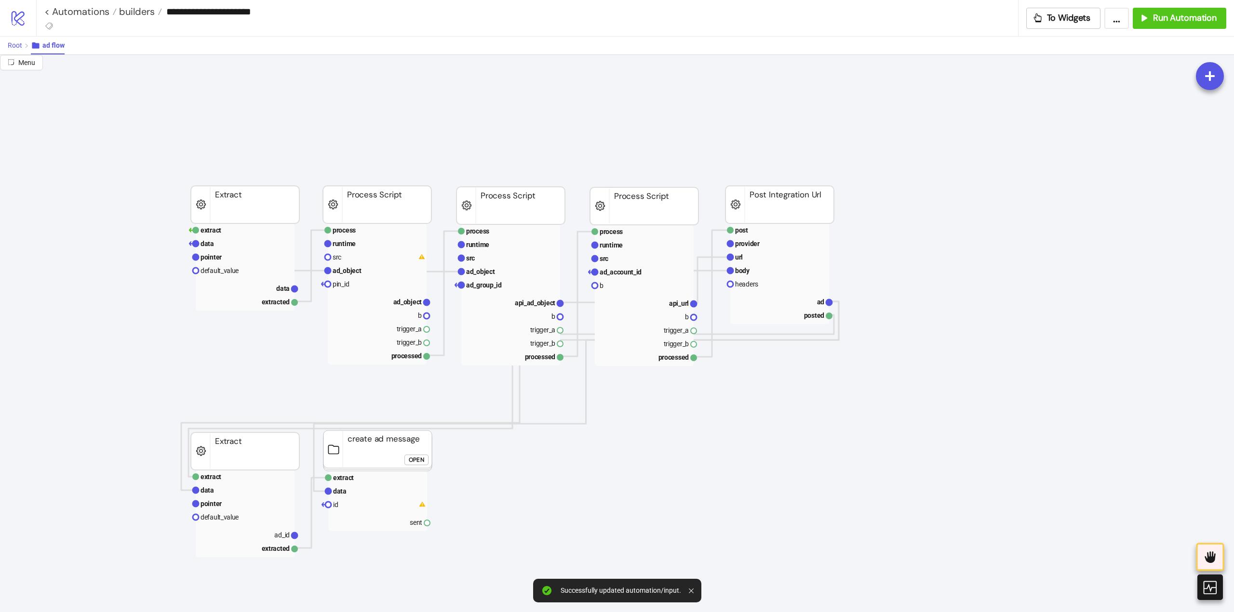
click at [17, 45] on span "Root" at bounding box center [15, 45] width 14 height 8
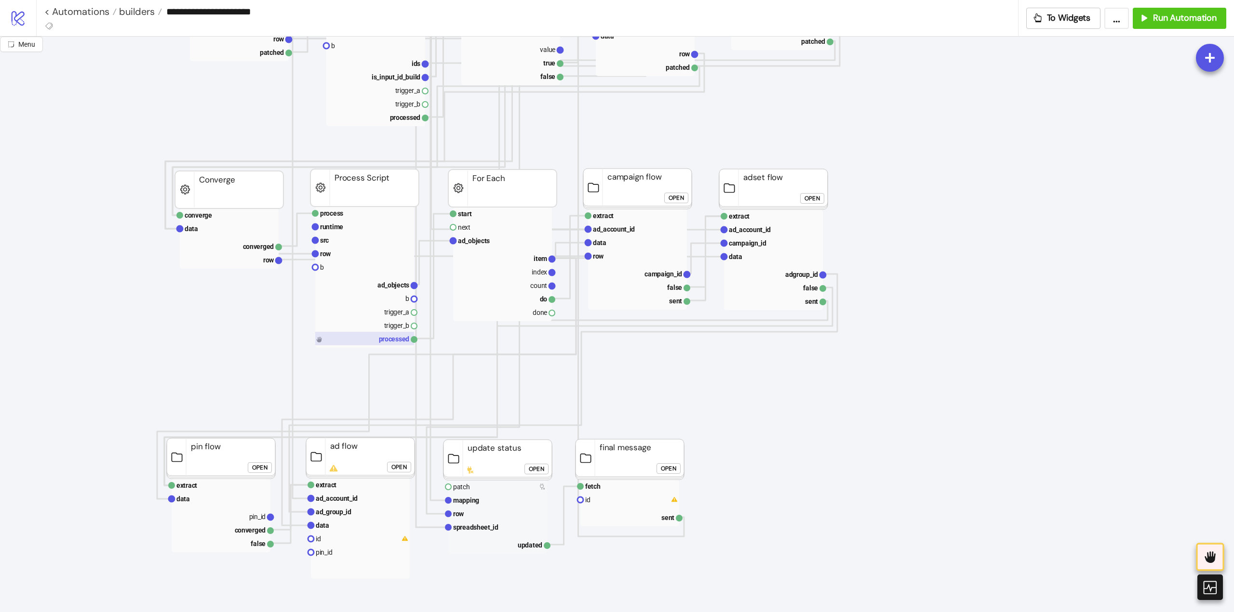
scroll to position [626, 0]
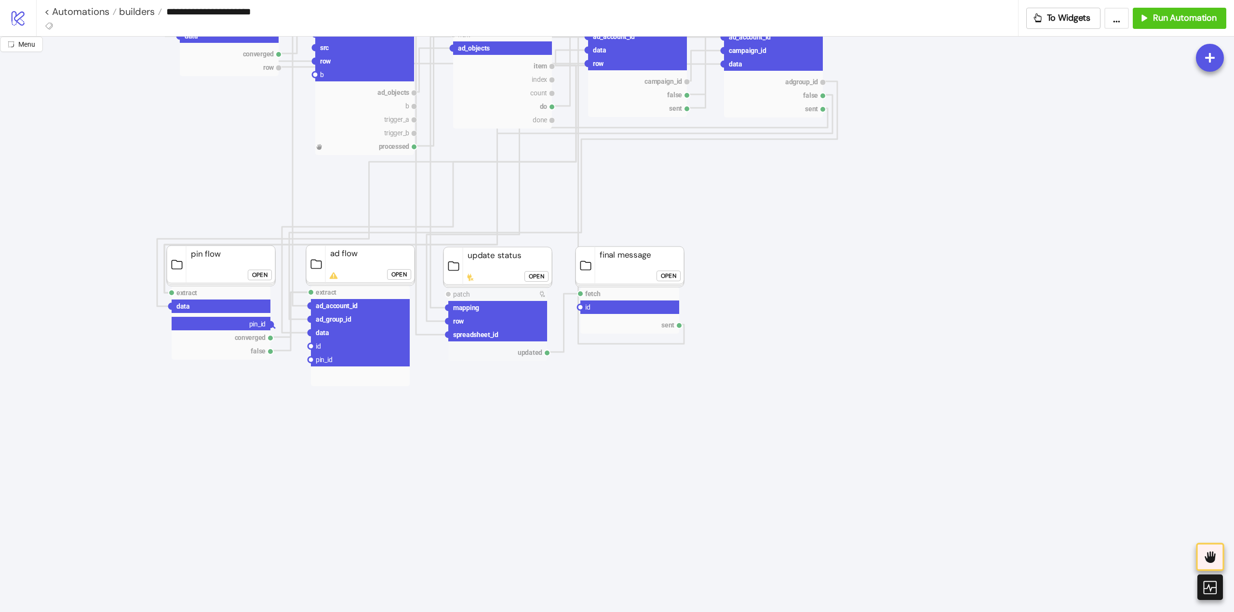
drag, startPoint x: 271, startPoint y: 323, endPoint x: 294, endPoint y: 354, distance: 38.2
click at [292, 351] on icon "Start Stop process runtime src row b ad_objects b trigger_a trigger_b processed…" at bounding box center [963, 373] width 1927 height 1927
click at [311, 359] on circle at bounding box center [311, 360] width 6 height 6
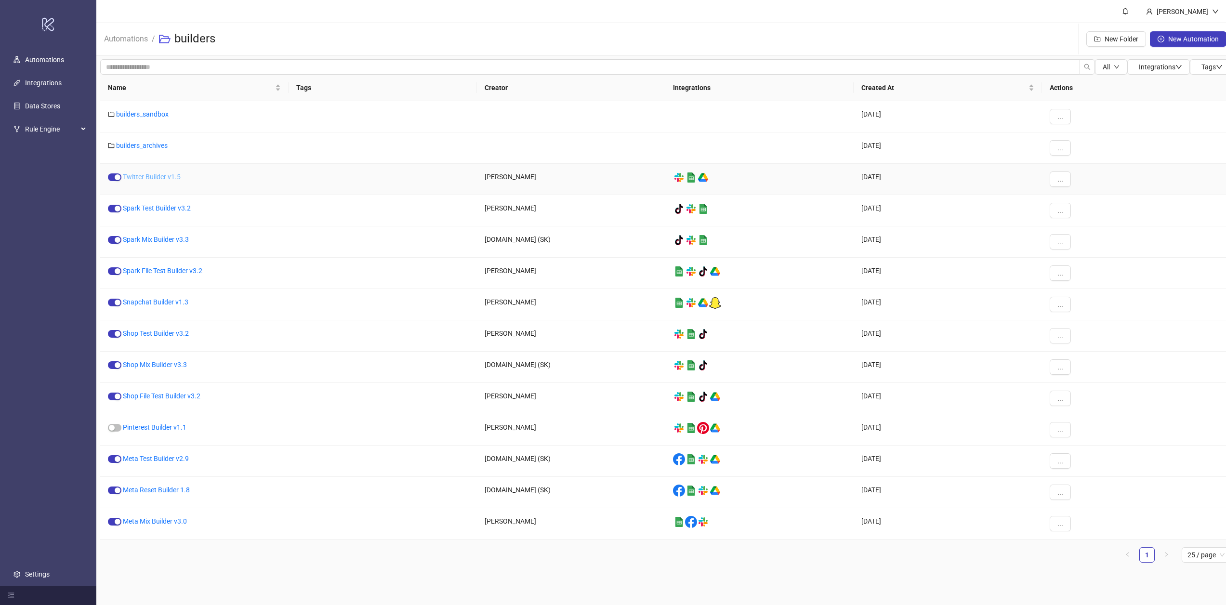
click at [149, 174] on link "Twitter Builder v1.5" at bounding box center [152, 177] width 58 height 8
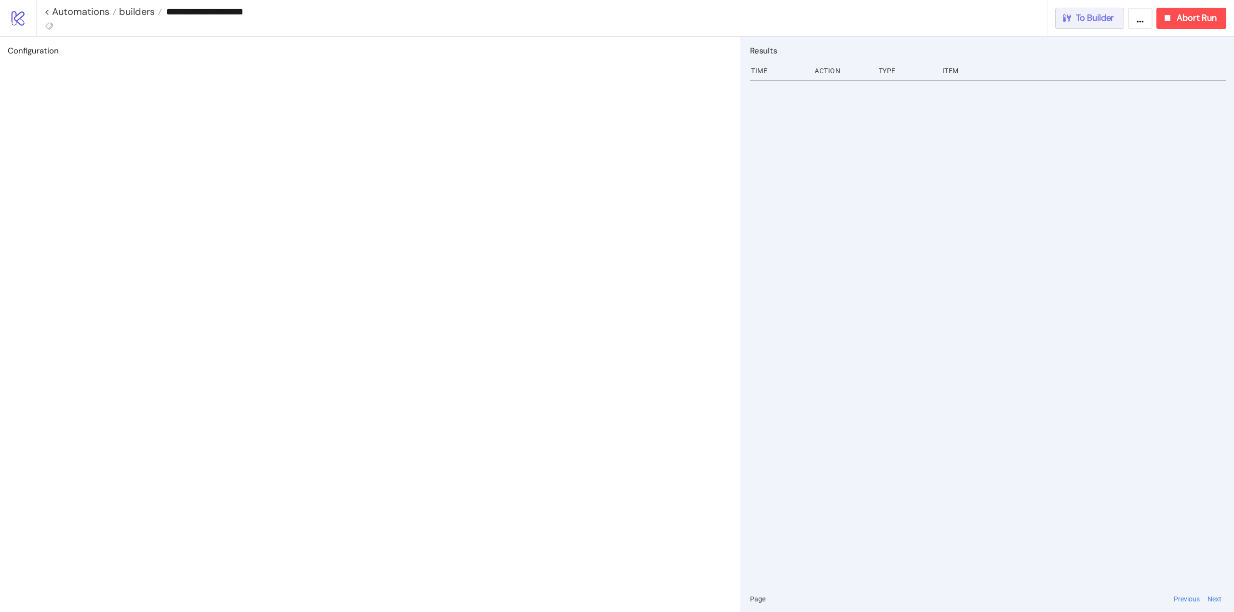
click at [1111, 27] on button "To Builder" at bounding box center [1089, 18] width 69 height 21
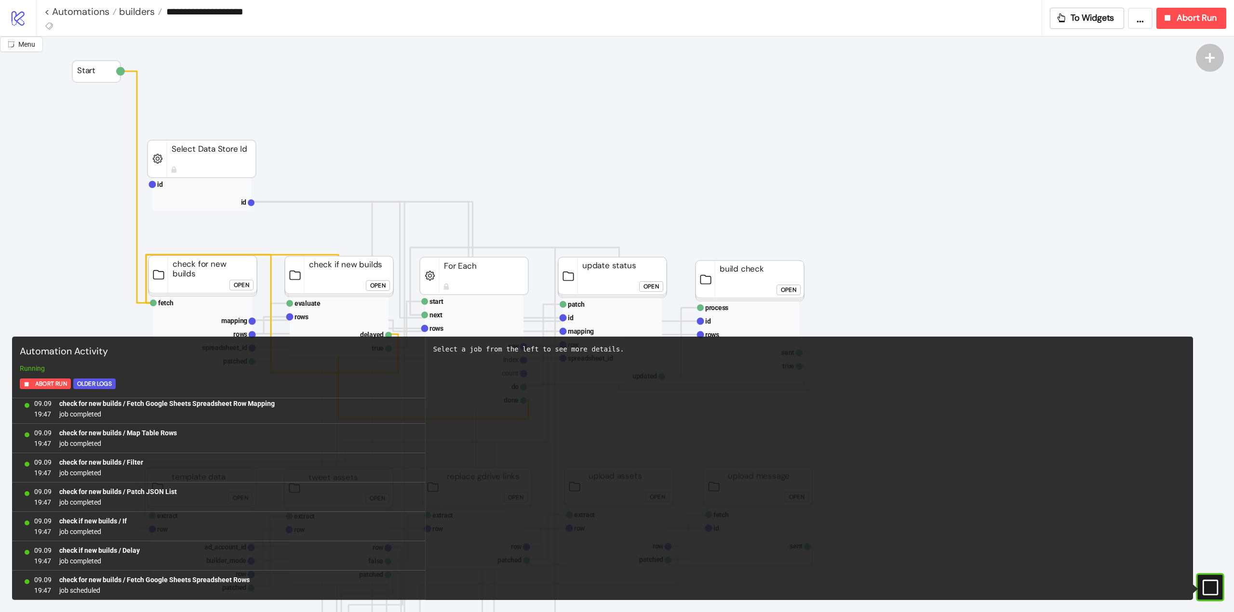
click at [244, 284] on div "Open" at bounding box center [241, 285] width 15 height 11
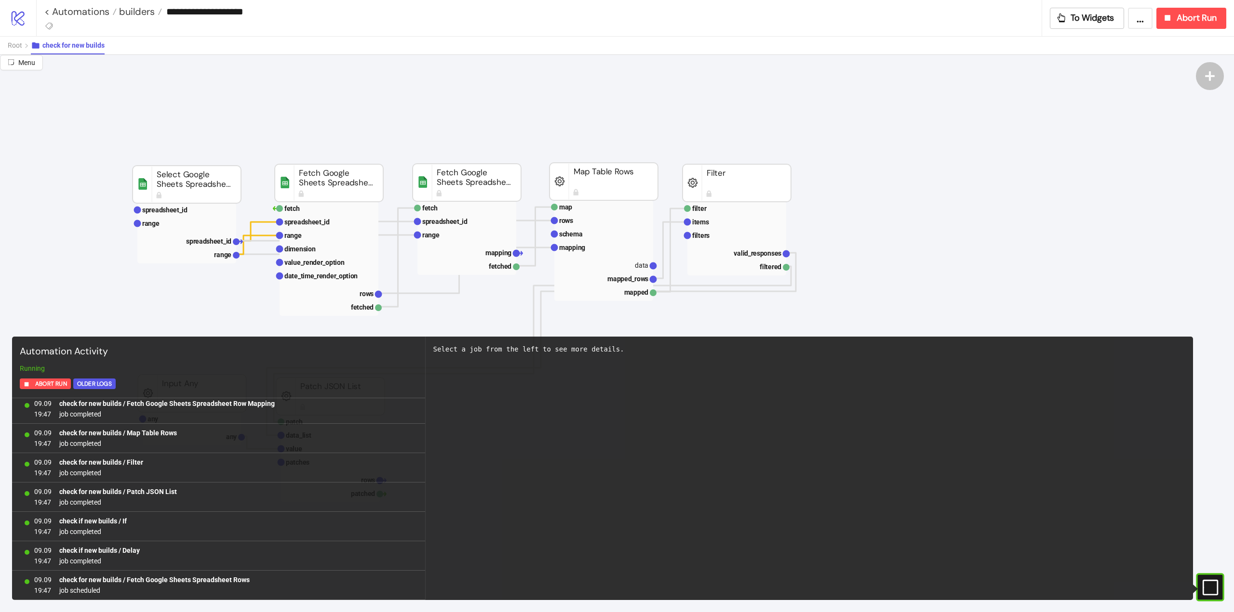
scroll to position [241, 0]
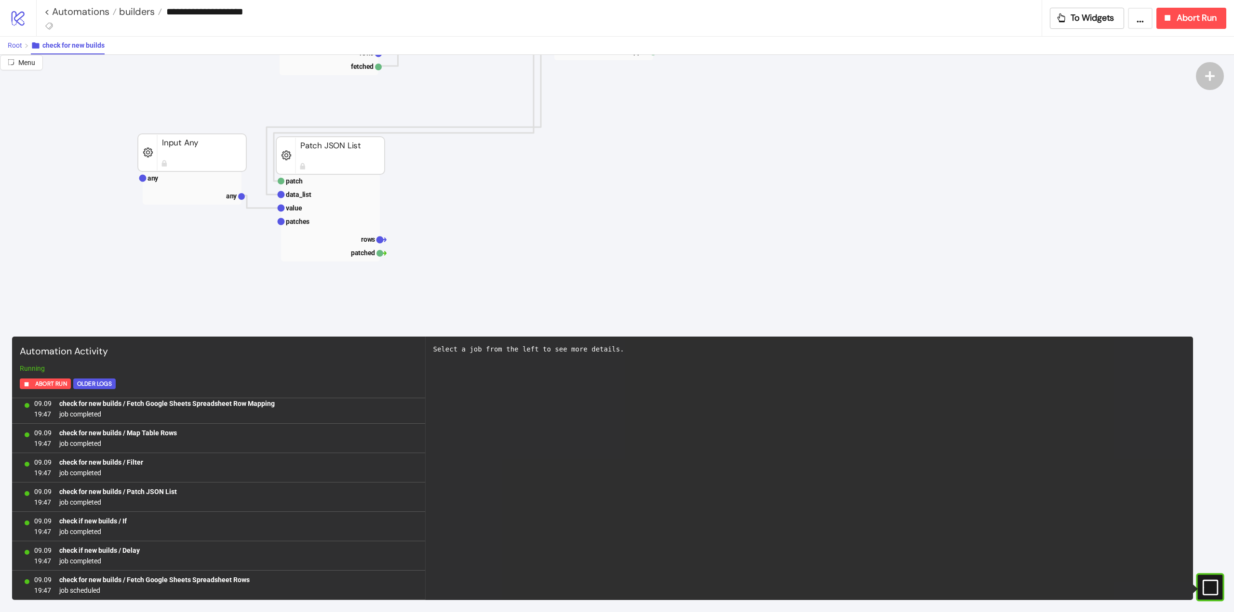
click at [20, 43] on span "Root" at bounding box center [15, 45] width 14 height 8
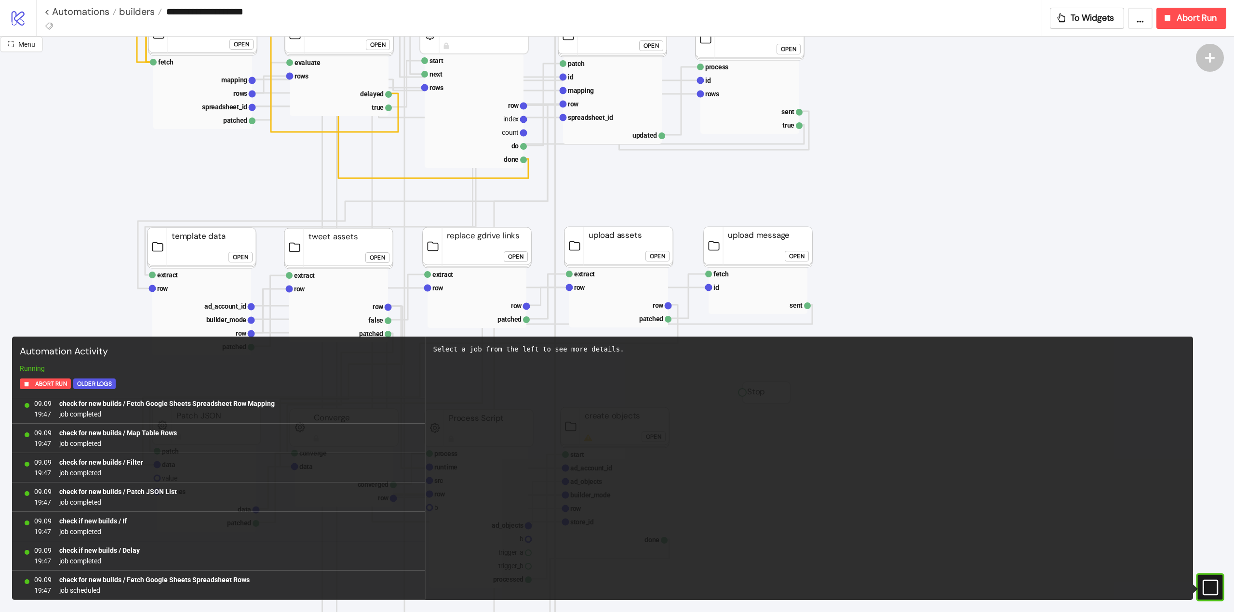
scroll to position [96, 0]
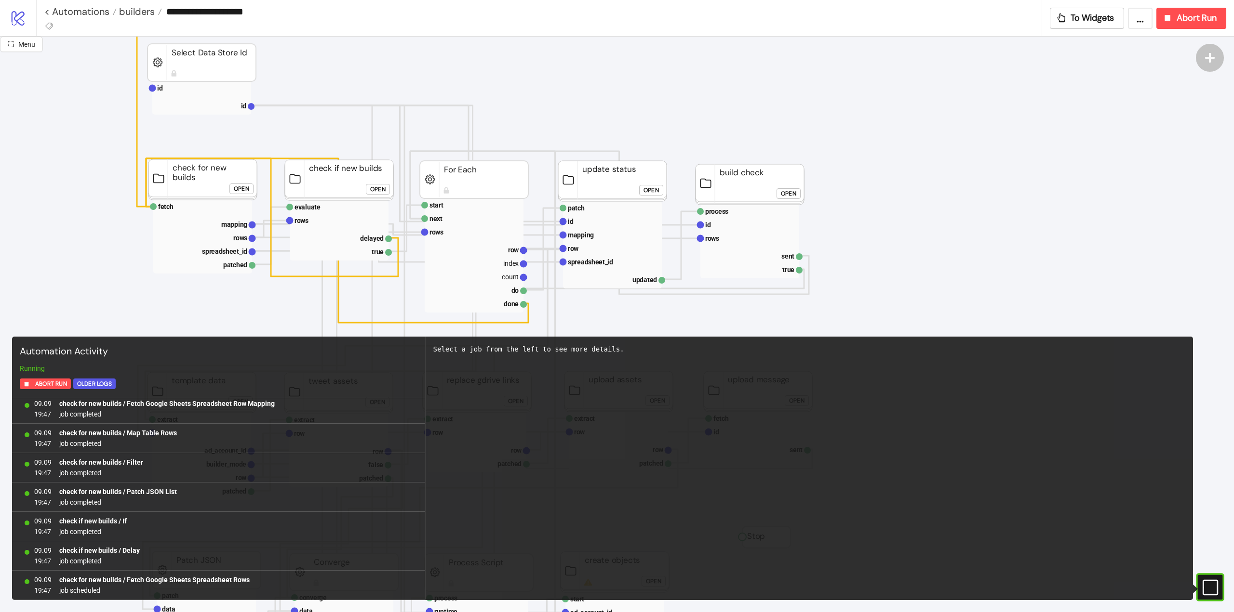
click at [378, 186] on div "Open" at bounding box center [377, 189] width 15 height 11
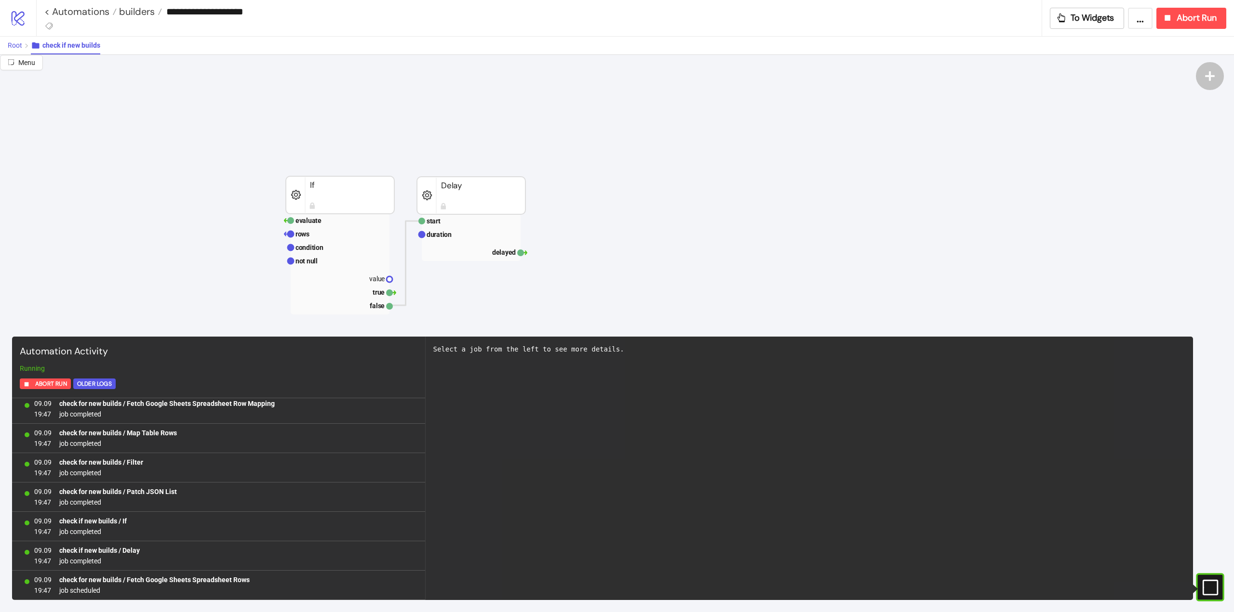
click at [13, 47] on span "Root" at bounding box center [15, 45] width 14 height 8
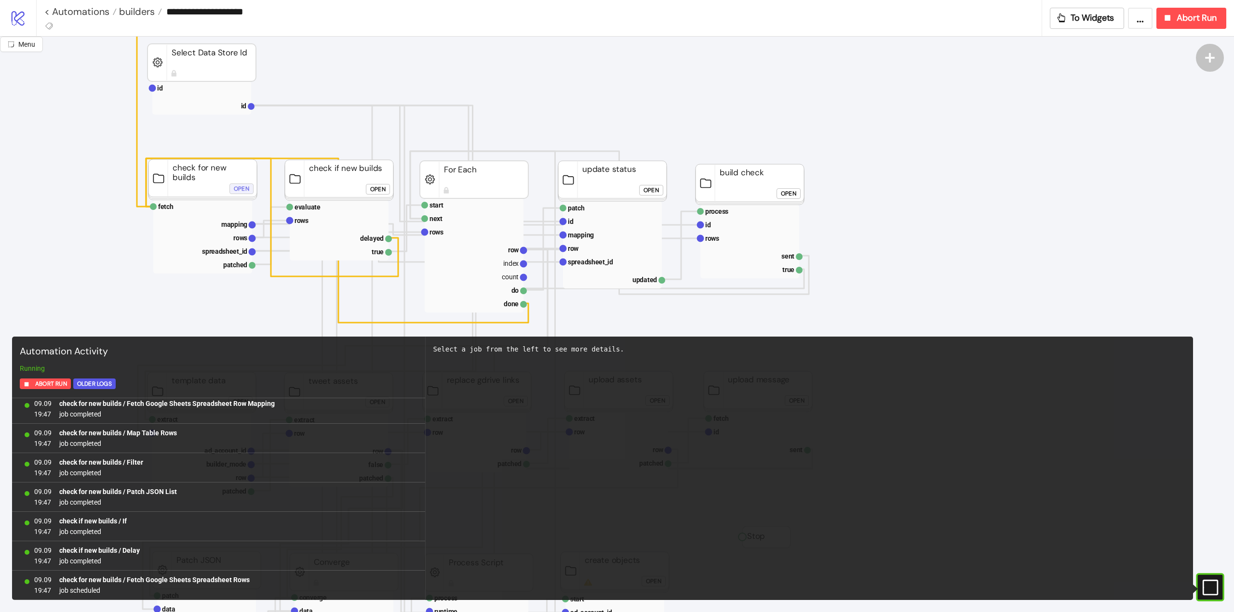
click at [239, 188] on div "Open" at bounding box center [241, 189] width 15 height 11
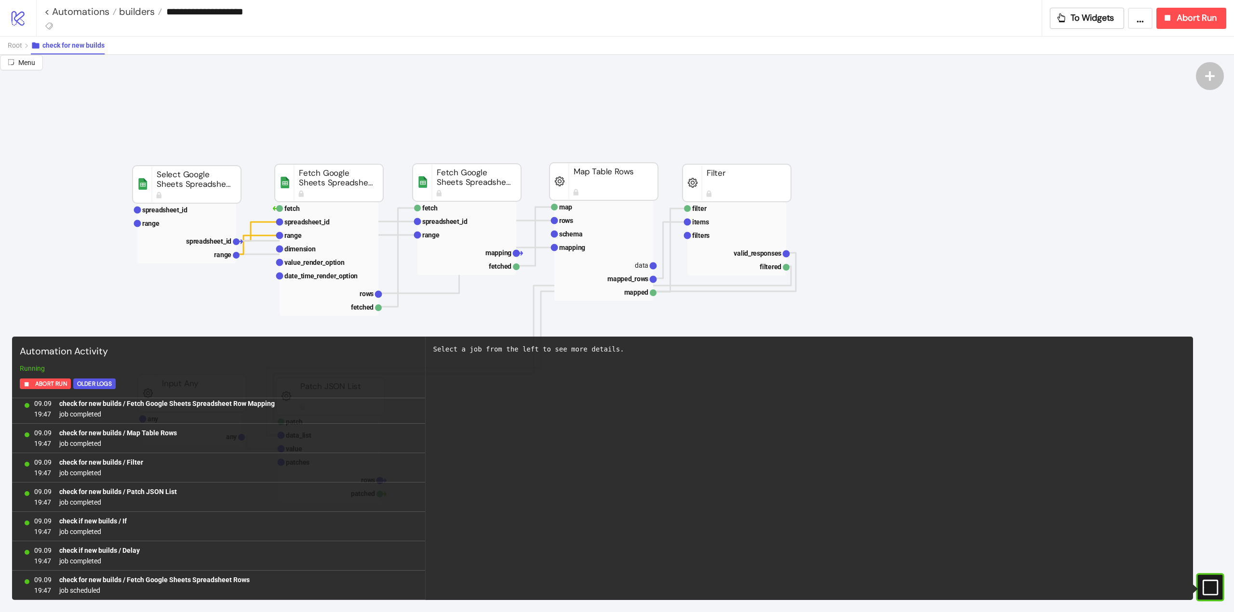
scroll to position [193, 0]
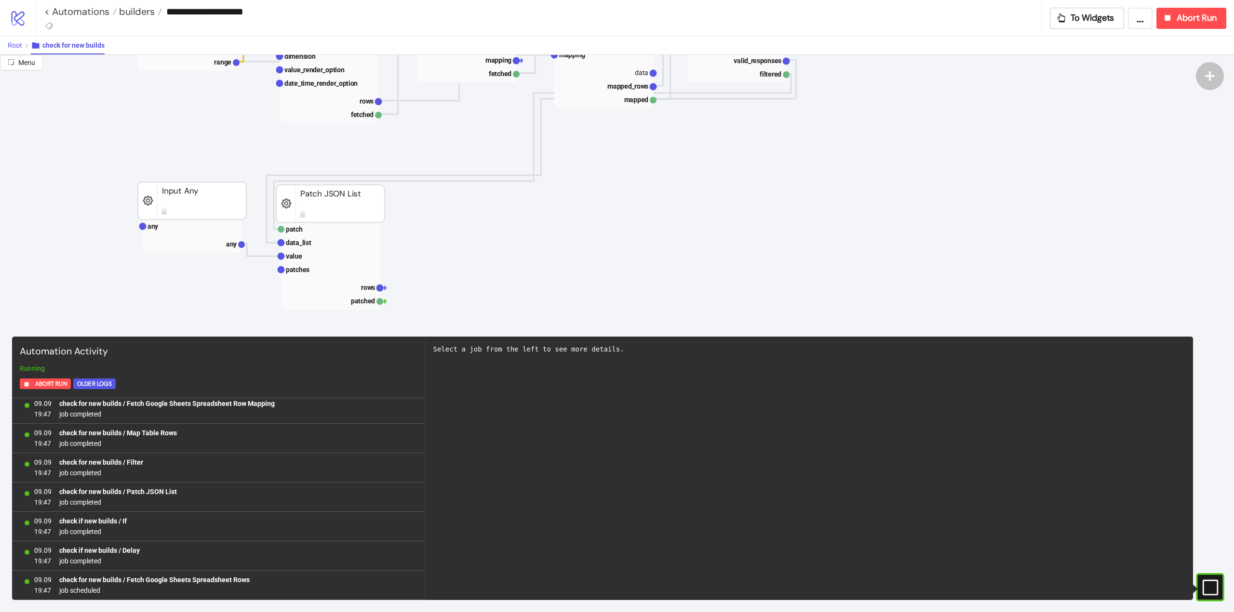
click at [19, 46] on span "Root" at bounding box center [15, 45] width 14 height 8
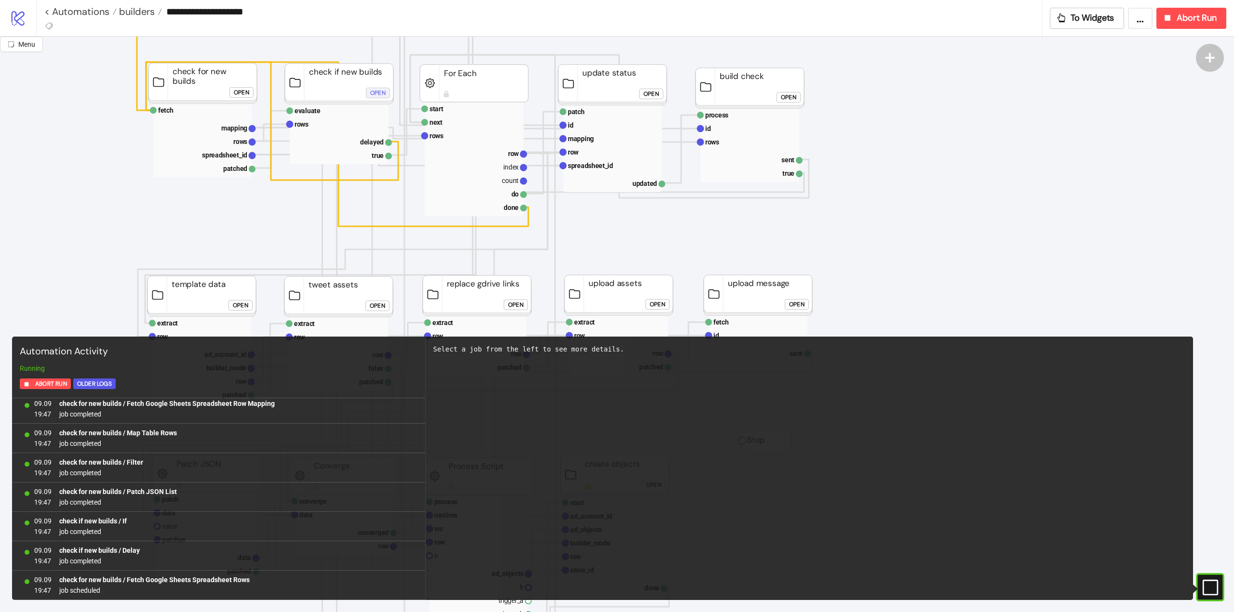
click at [378, 93] on div "Open" at bounding box center [377, 93] width 15 height 11
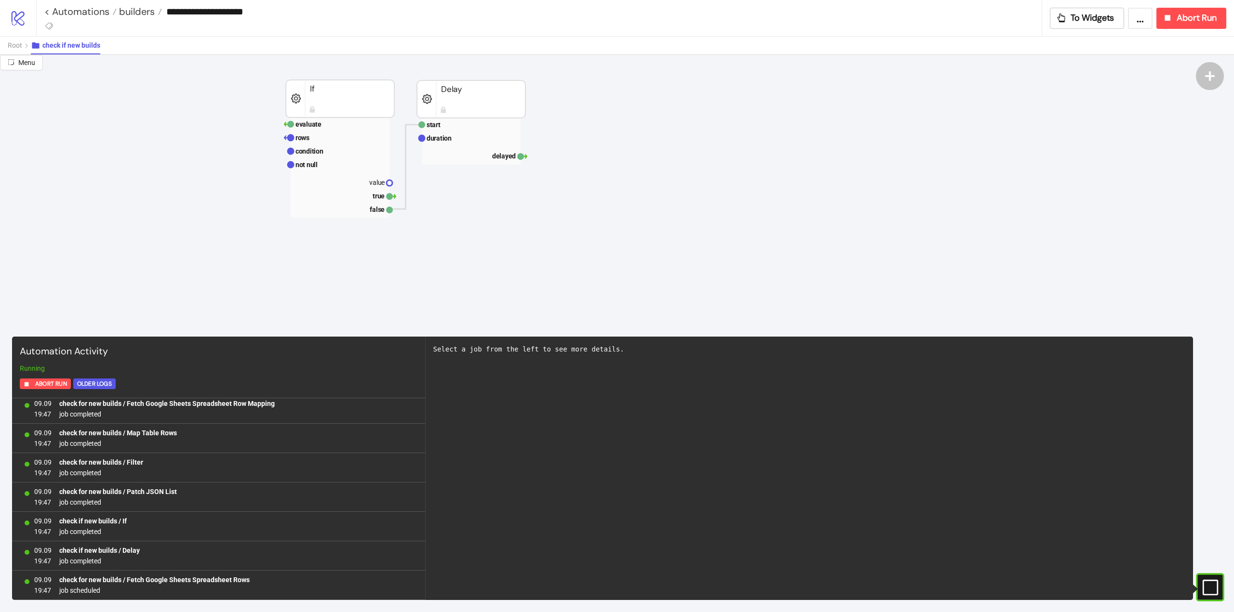
scroll to position [145, 0]
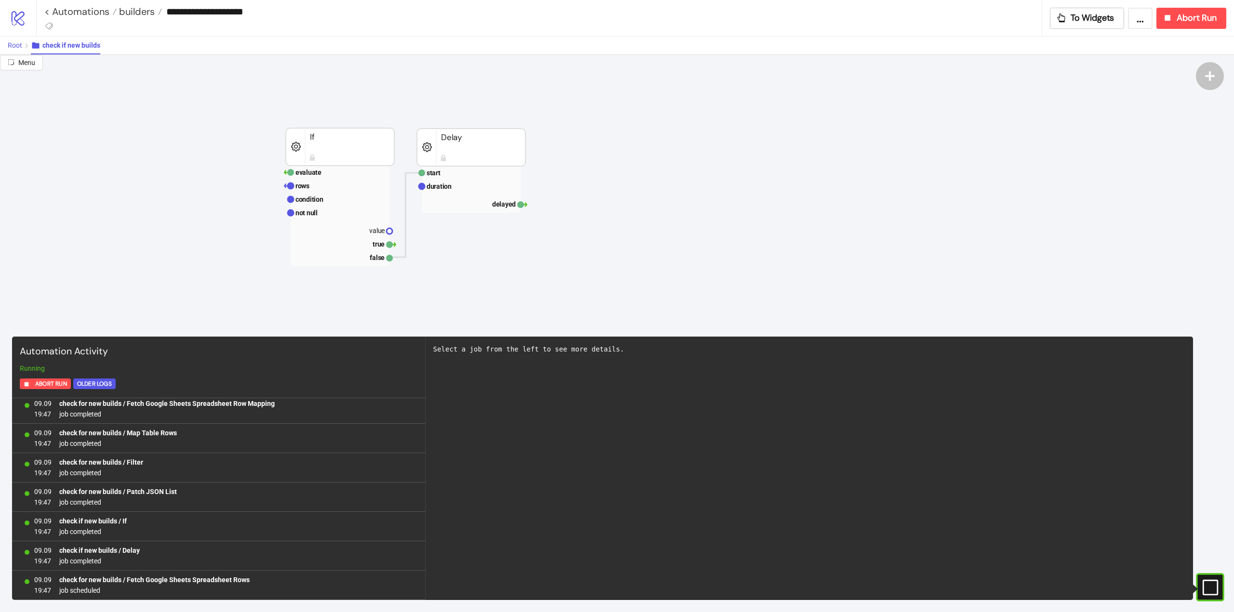
click at [16, 48] on span "Root" at bounding box center [15, 45] width 14 height 8
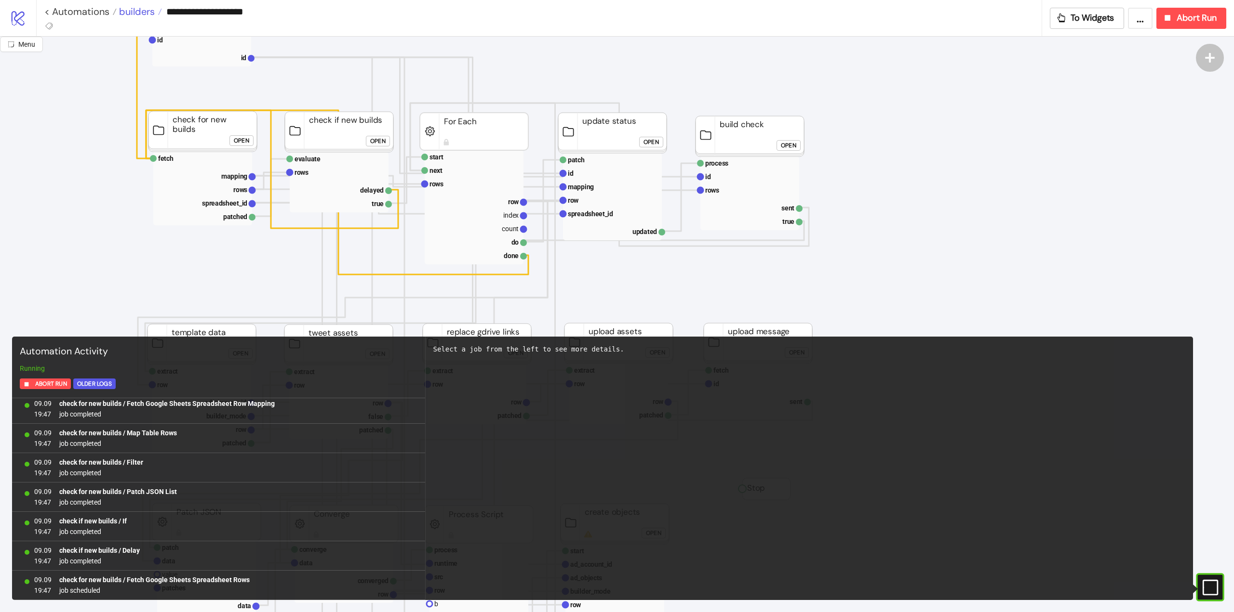
click at [141, 13] on span "builders" at bounding box center [136, 11] width 38 height 13
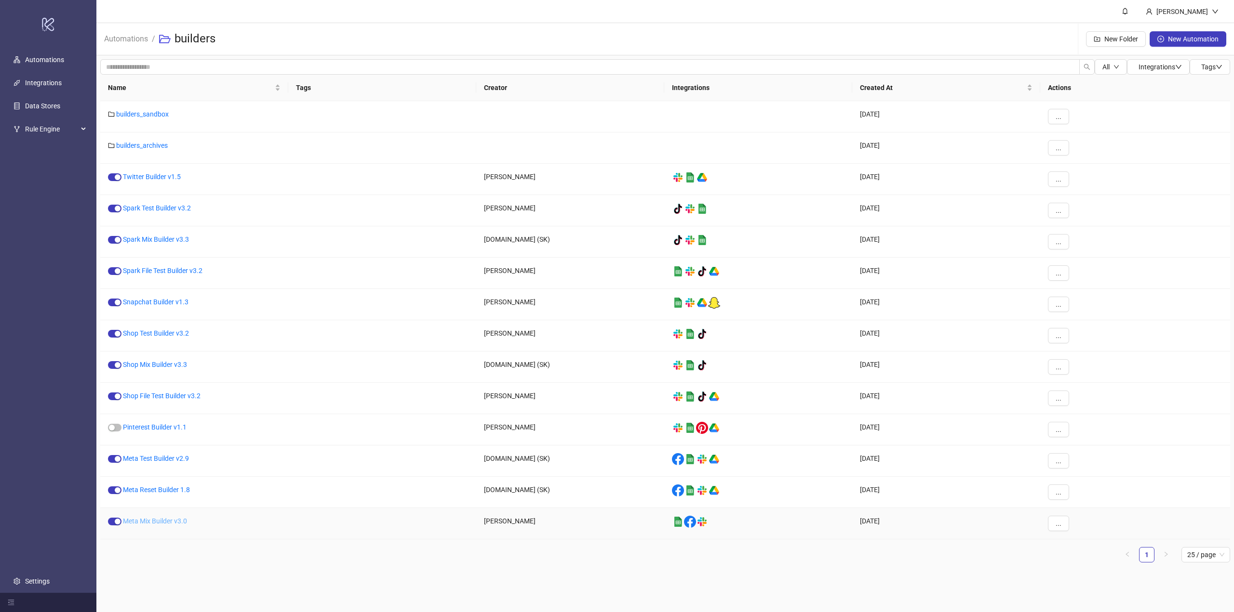
click at [164, 524] on link "Meta Mix Builder v3.0" at bounding box center [155, 522] width 64 height 8
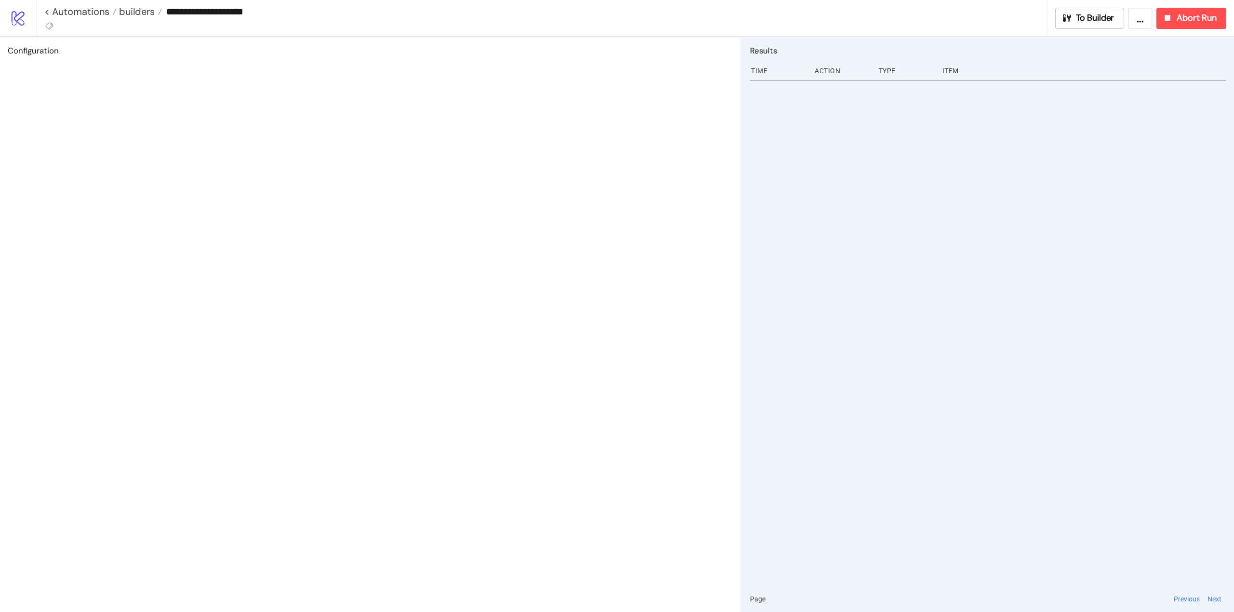
type input "**********"
click at [1095, 27] on button "To Builder" at bounding box center [1089, 18] width 69 height 21
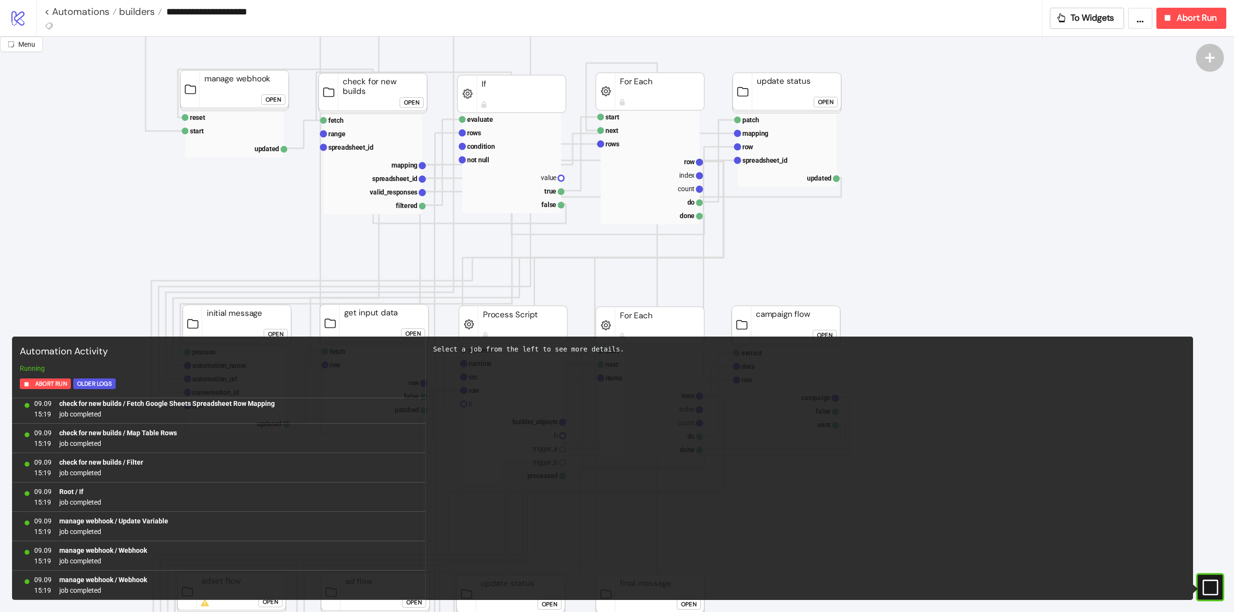
scroll to position [96, 0]
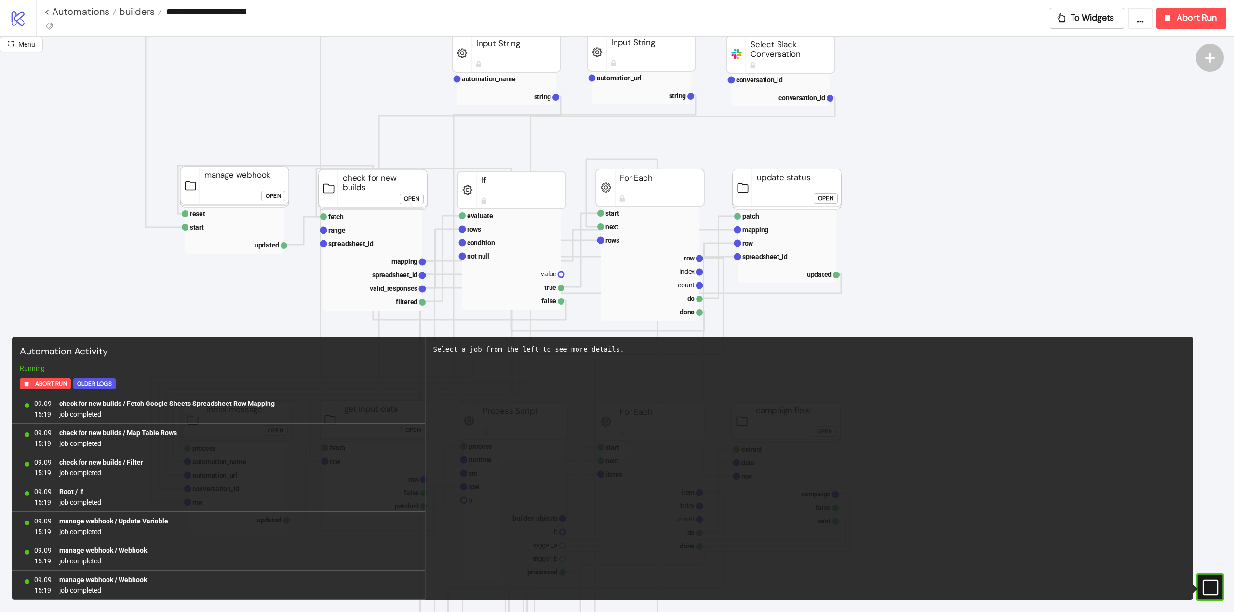
click at [1221, 580] on div "#e9k1n36qviq57_to { animation: e9k1n36qviq57_to__to 2000ms linear infinite norm…" at bounding box center [1210, 587] width 28 height 28
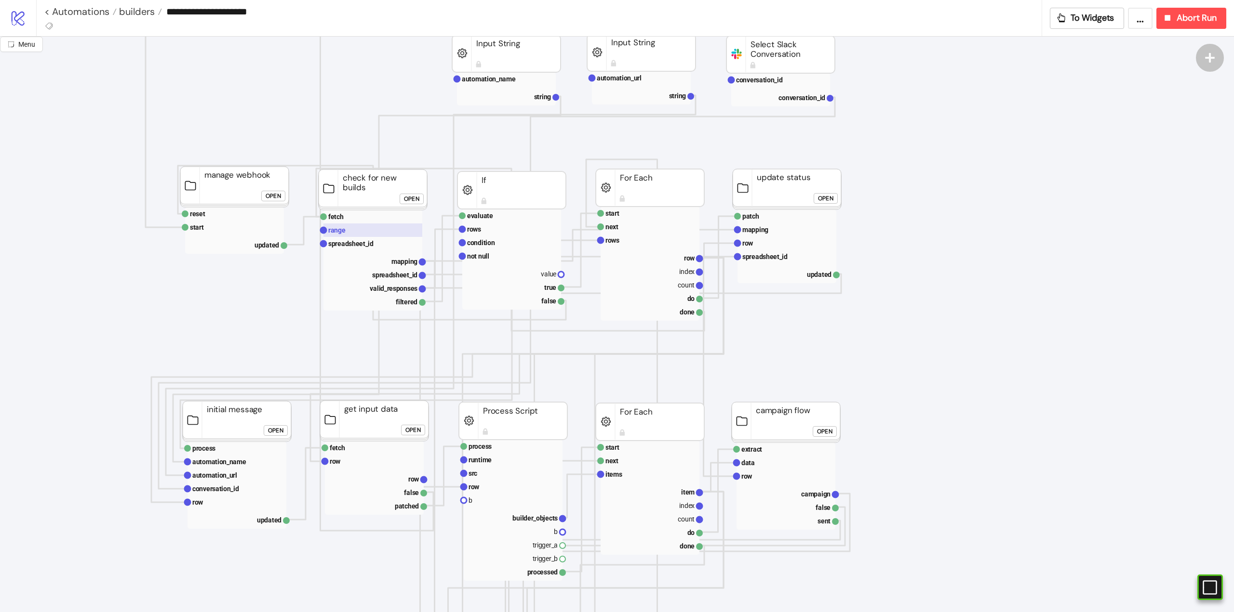
scroll to position [0, 0]
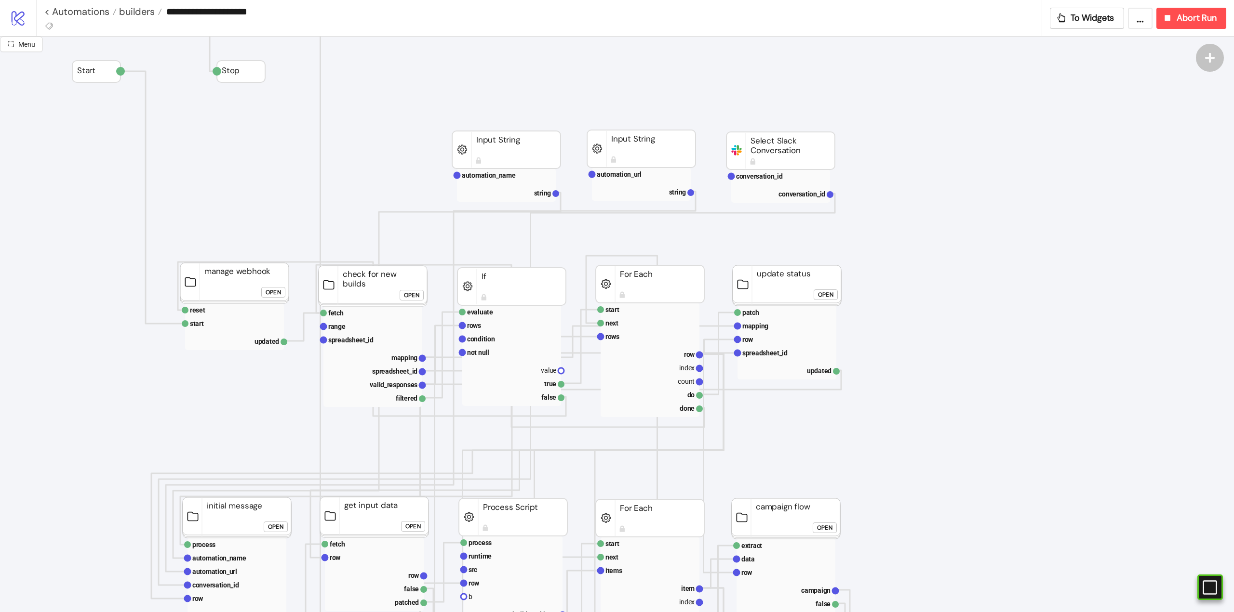
click at [230, 286] on rect at bounding box center [234, 283] width 108 height 40
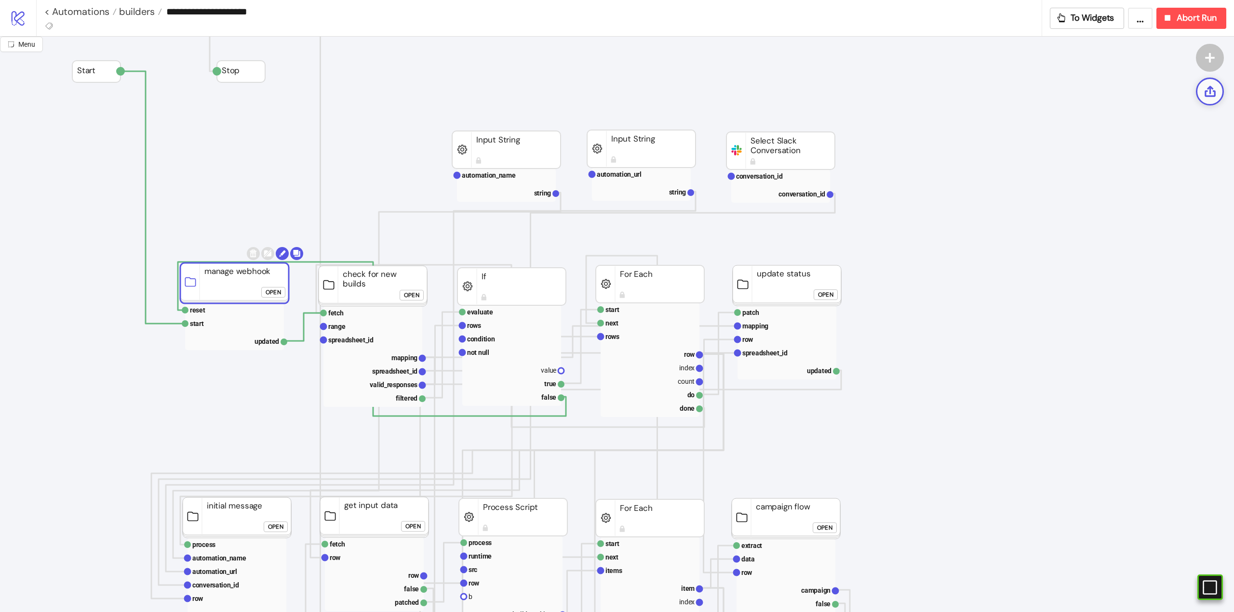
click at [1200, 93] on div at bounding box center [1210, 92] width 28 height 28
click div "Open"
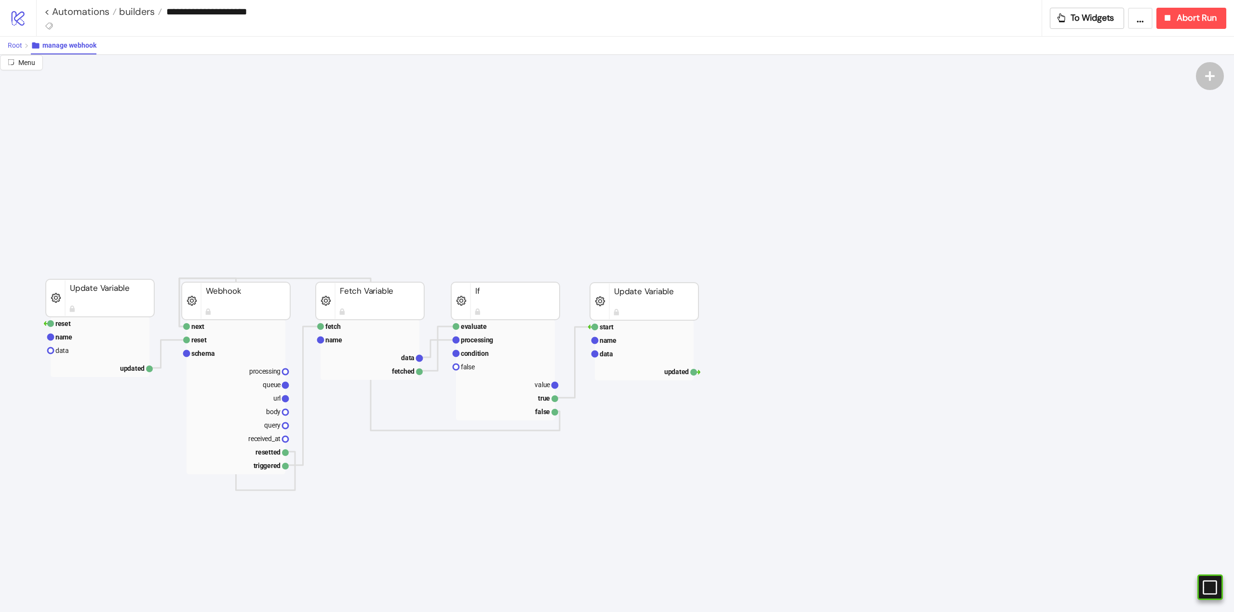
click at [18, 45] on span "Root" at bounding box center [15, 45] width 14 height 8
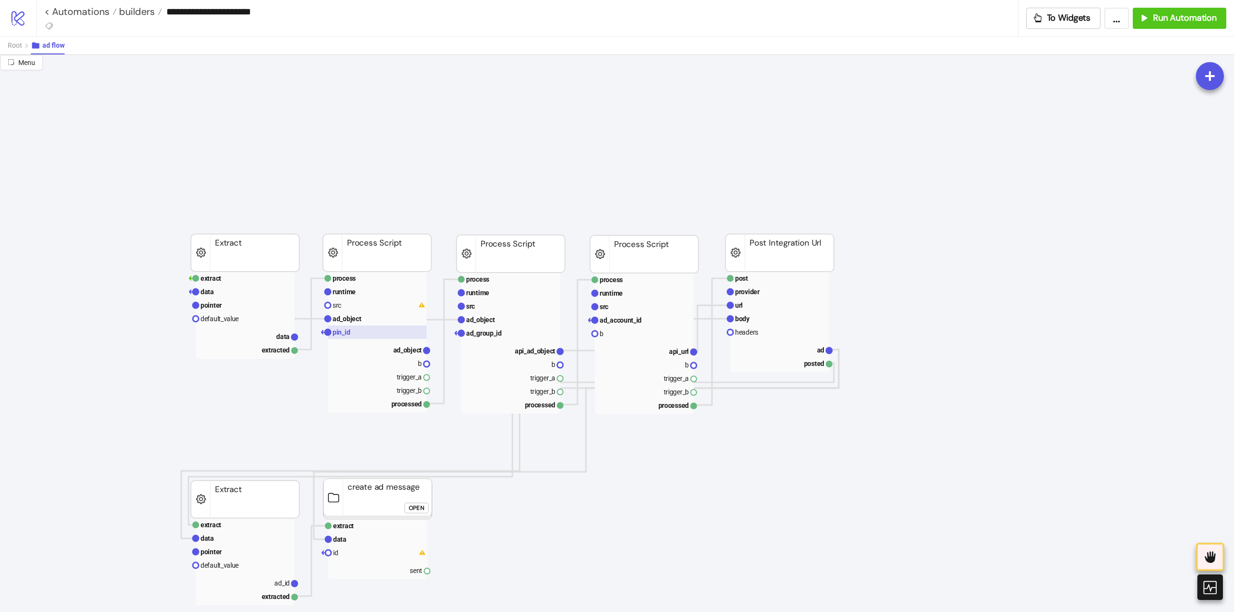
click at [351, 332] on rect at bounding box center [377, 332] width 99 height 13
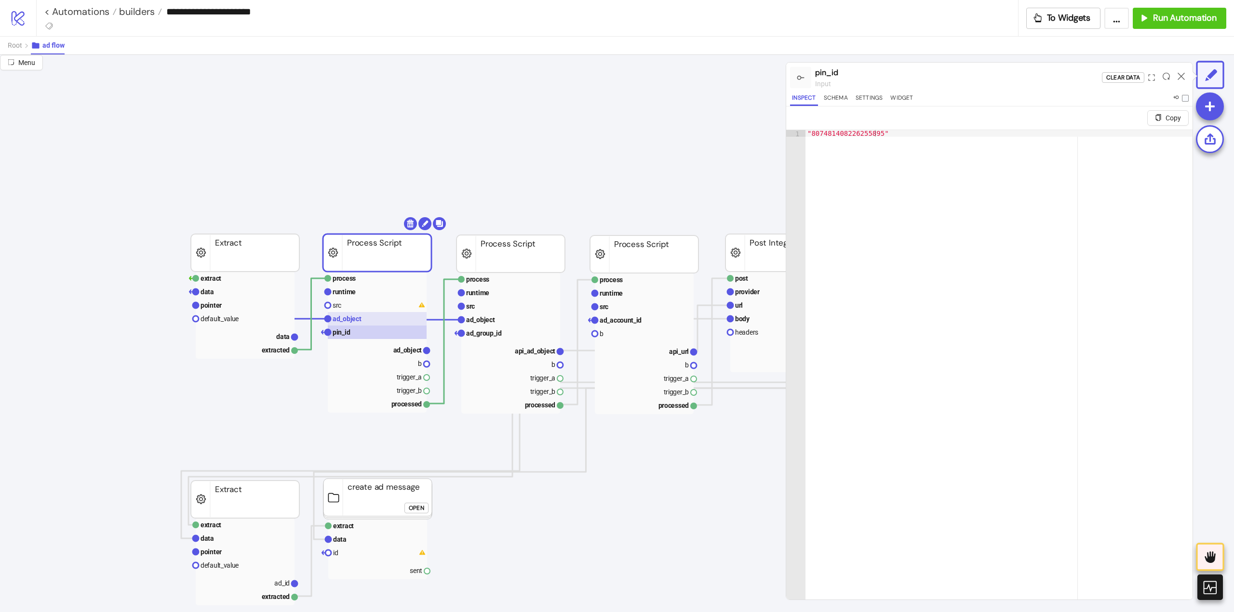
drag, startPoint x: 366, startPoint y: 313, endPoint x: 478, endPoint y: 317, distance: 112.3
click at [366, 314] on rect at bounding box center [377, 318] width 99 height 13
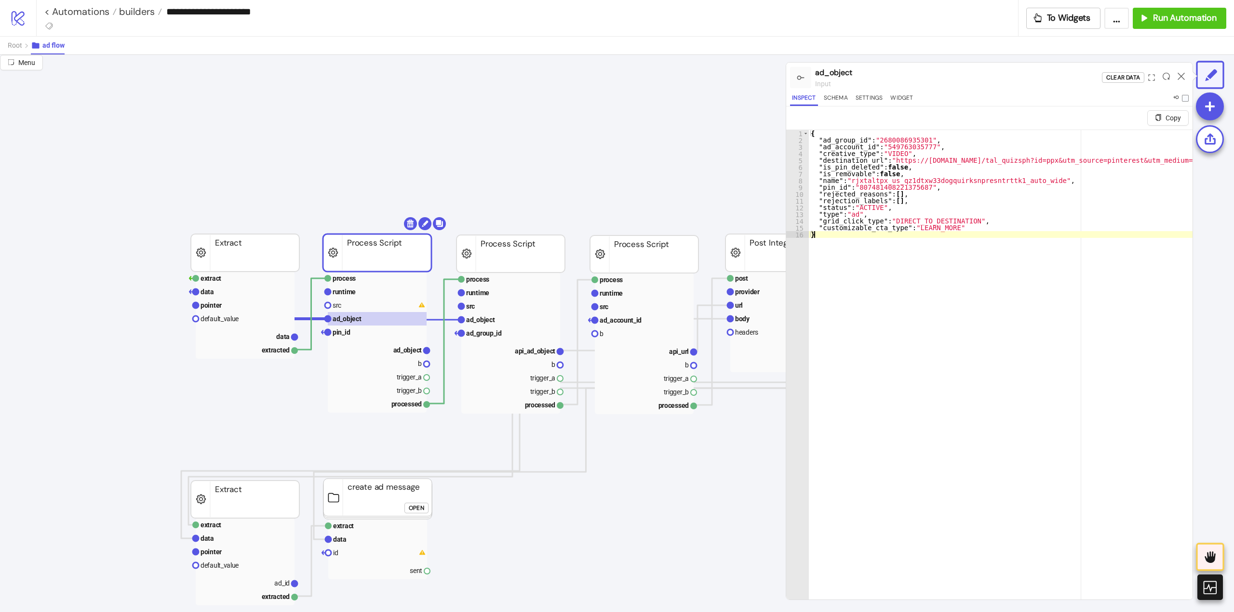
click at [926, 322] on div "{ "ad_group_id" : "2680086935301" , "ad_account_id" : "549763035777" , "creativ…" at bounding box center [1256, 379] width 894 height 499
type textarea "**********"
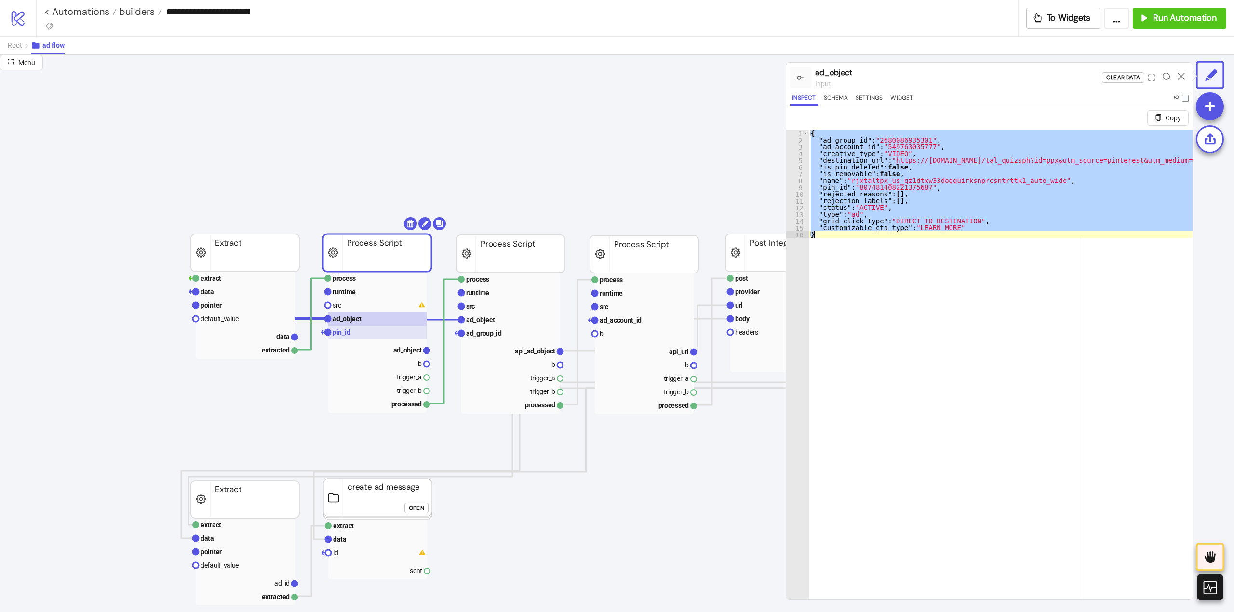
click at [377, 335] on rect at bounding box center [377, 332] width 99 height 13
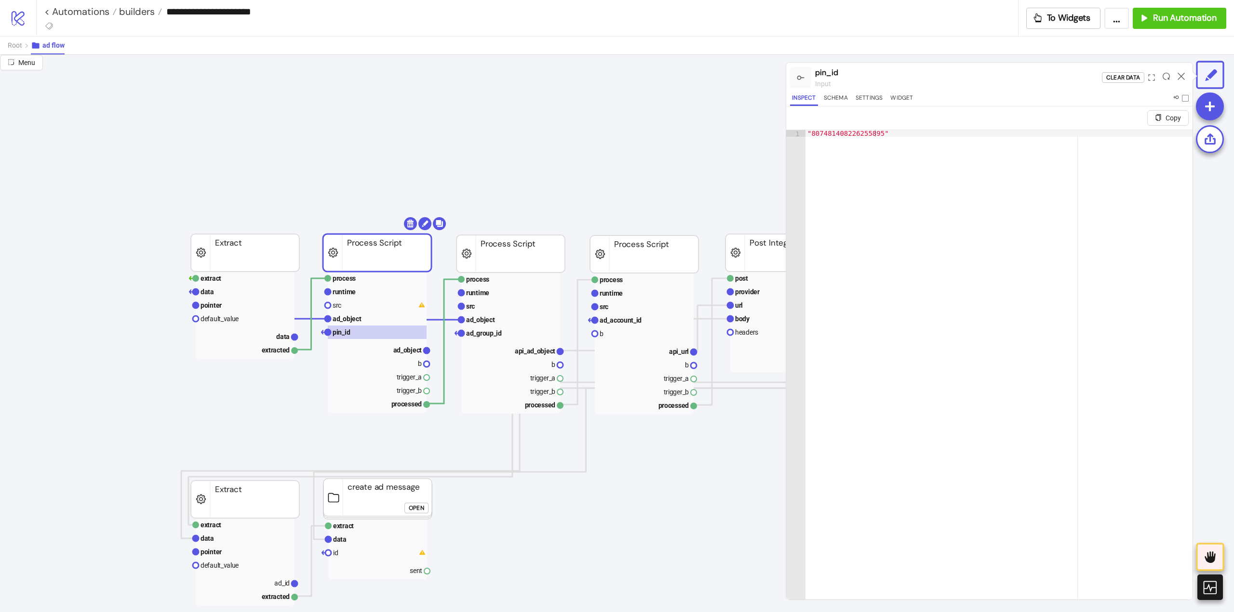
type textarea "**********"
drag, startPoint x: 890, startPoint y: 132, endPoint x: 765, endPoint y: 135, distance: 124.8
click at [765, 135] on div "**********" at bounding box center [617, 334] width 1234 height 558
click at [362, 305] on rect at bounding box center [377, 305] width 99 height 13
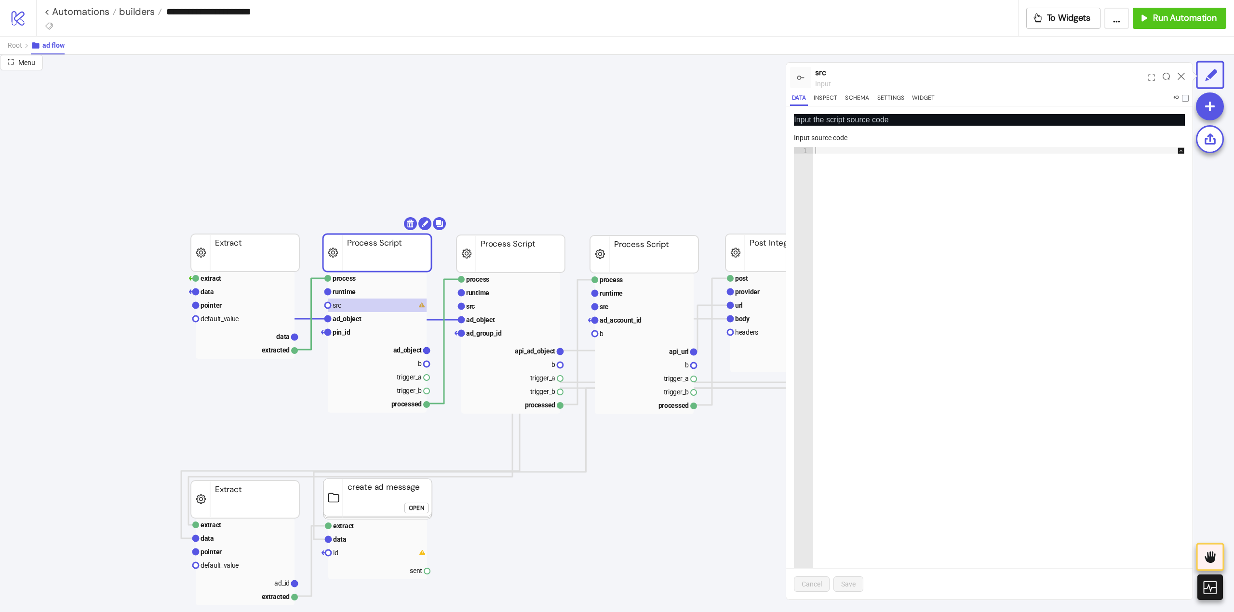
drag, startPoint x: 946, startPoint y: 299, endPoint x: 941, endPoint y: 298, distance: 5.4
click at [941, 298] on div at bounding box center [1003, 380] width 381 height 466
paste textarea "**********"
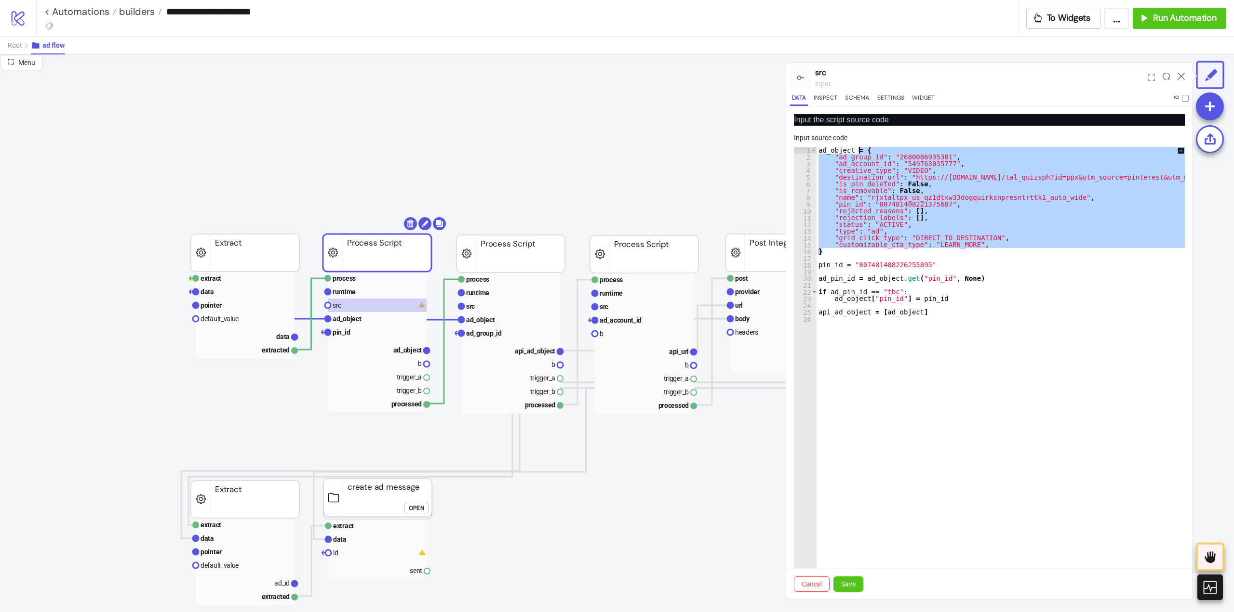
drag, startPoint x: 823, startPoint y: 253, endPoint x: 859, endPoint y: 149, distance: 110.2
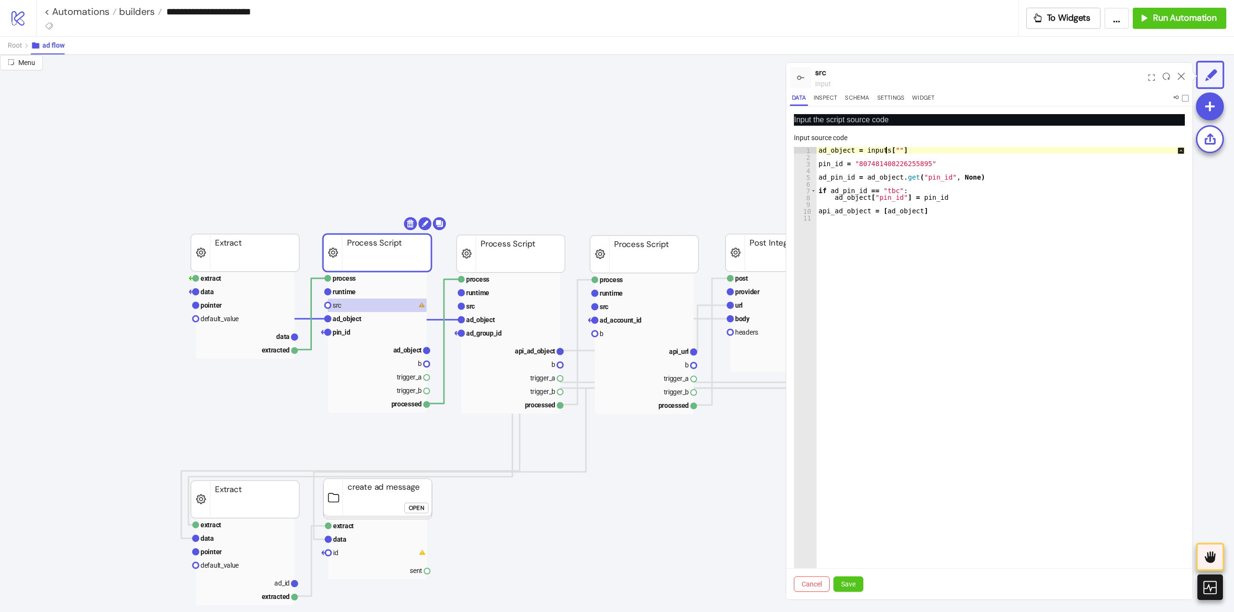
scroll to position [0, 5]
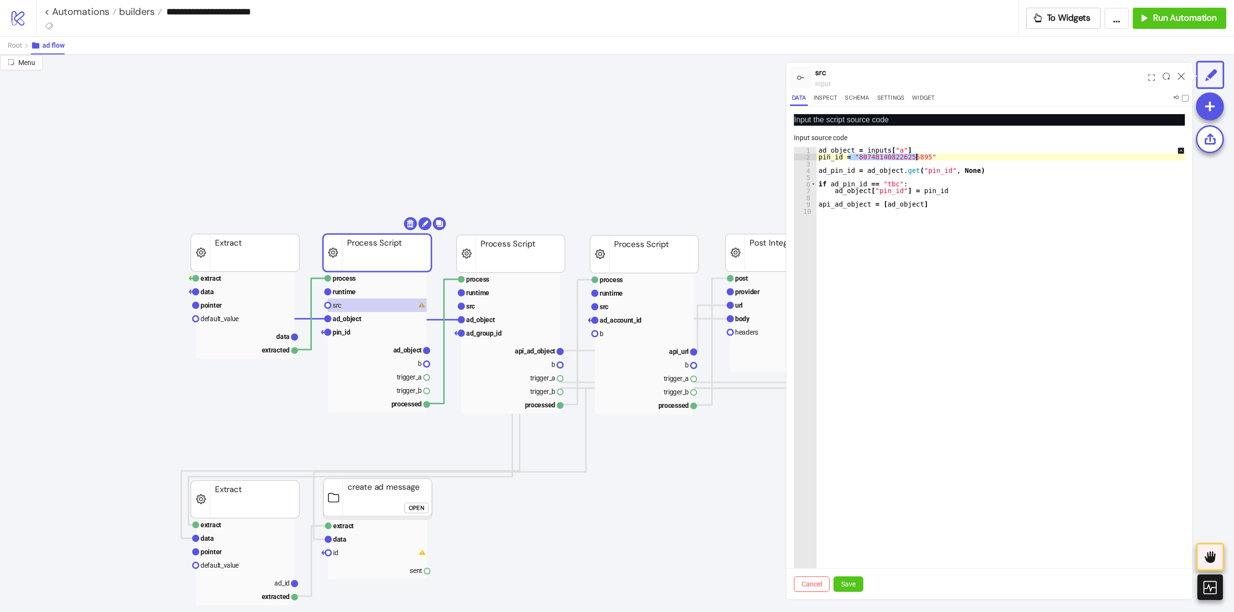
drag, startPoint x: 850, startPoint y: 156, endPoint x: 928, endPoint y: 155, distance: 78.5
click at [928, 155] on div "ad_object = inputs [ "a" ] pin_id = "807481408226255895" ad_pin_id = ad_object …" at bounding box center [1006, 380] width 381 height 466
type textarea "**********"
click at [1094, 220] on div "ad_object = inputs [ "a" ] pin_id = inputs [ "b" ] ad_pin_id = ad_object . get …" at bounding box center [1006, 380] width 381 height 466
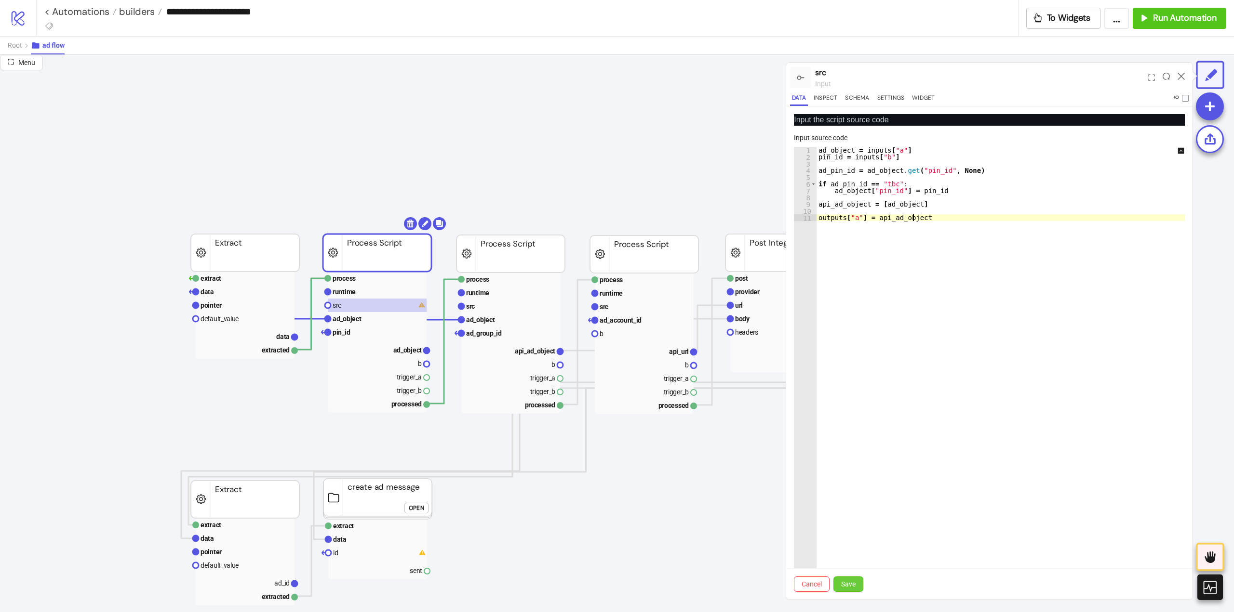
type textarea "**********"
click at [849, 583] on span "Save" at bounding box center [848, 585] width 14 height 8
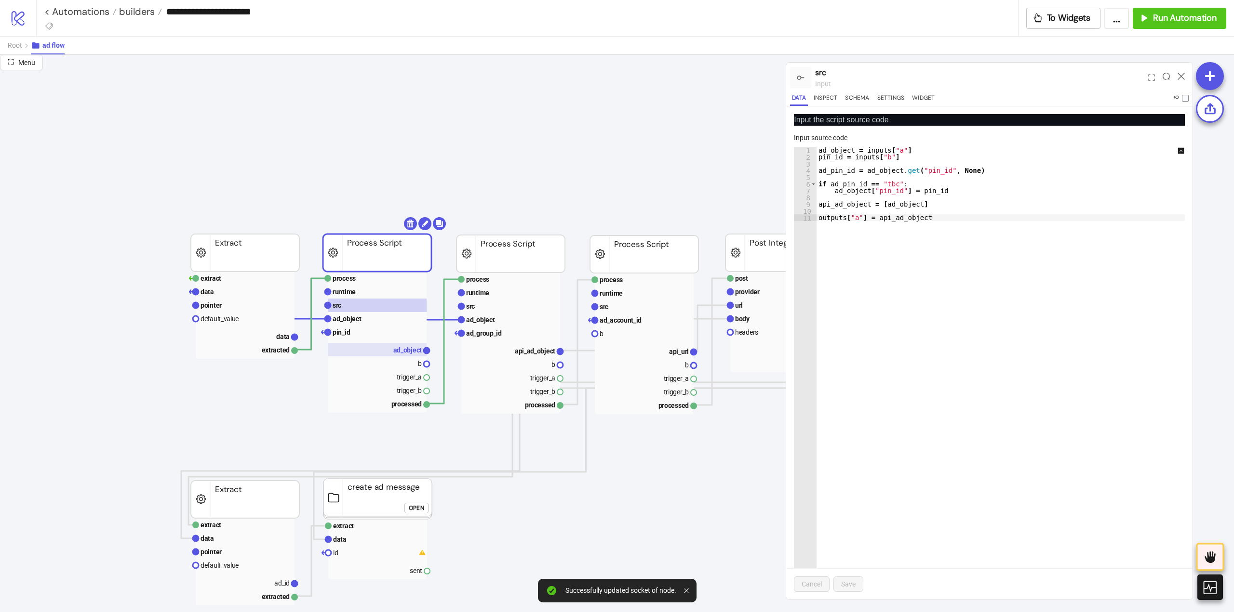
click at [397, 354] on text "ad_object" at bounding box center [407, 350] width 29 height 8
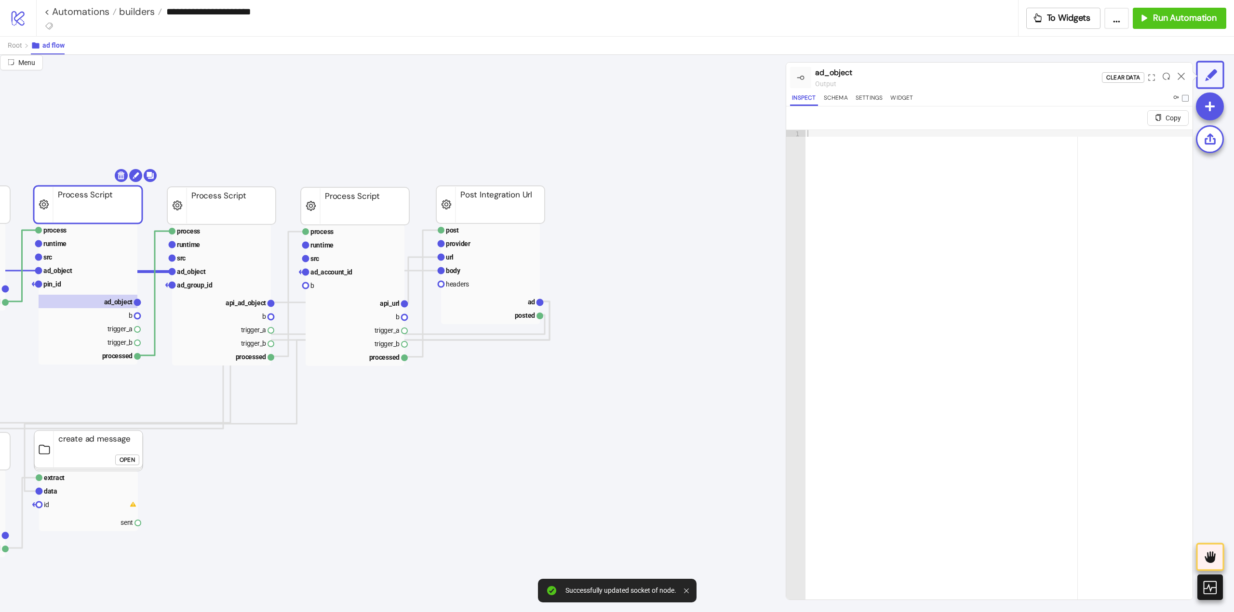
scroll to position [48, 0]
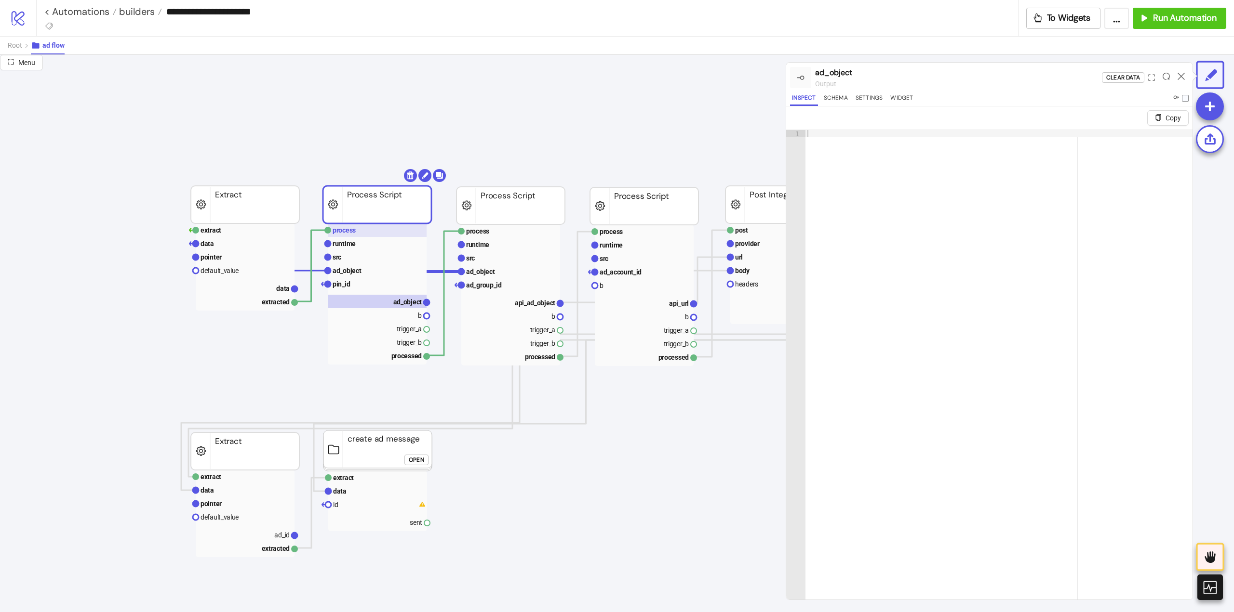
click at [378, 235] on rect at bounding box center [377, 230] width 99 height 13
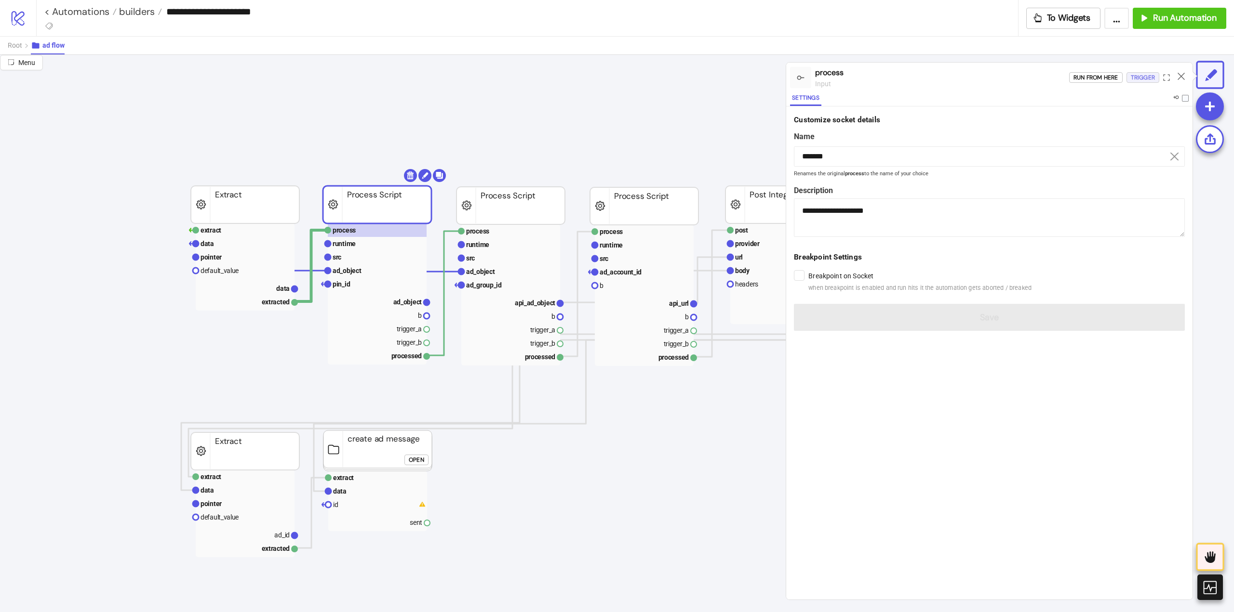
click at [1127, 81] on button "Trigger" at bounding box center [1142, 77] width 33 height 11
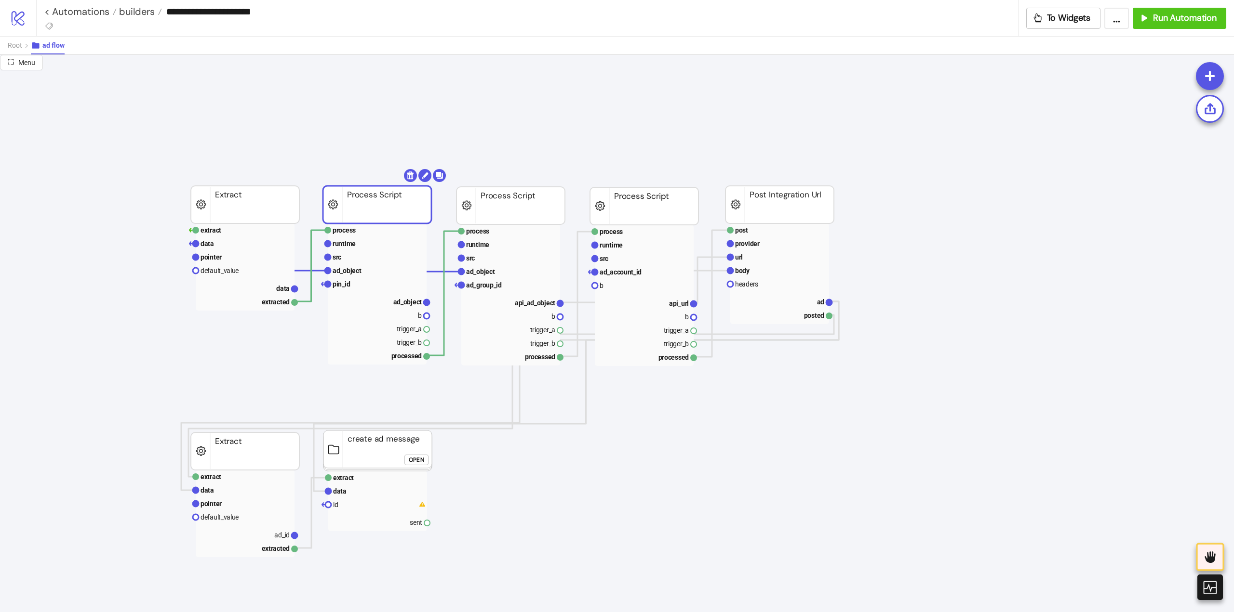
click at [404, 294] on rect at bounding box center [377, 294] width 99 height 141
click at [403, 302] on text "ad_object" at bounding box center [407, 302] width 29 height 8
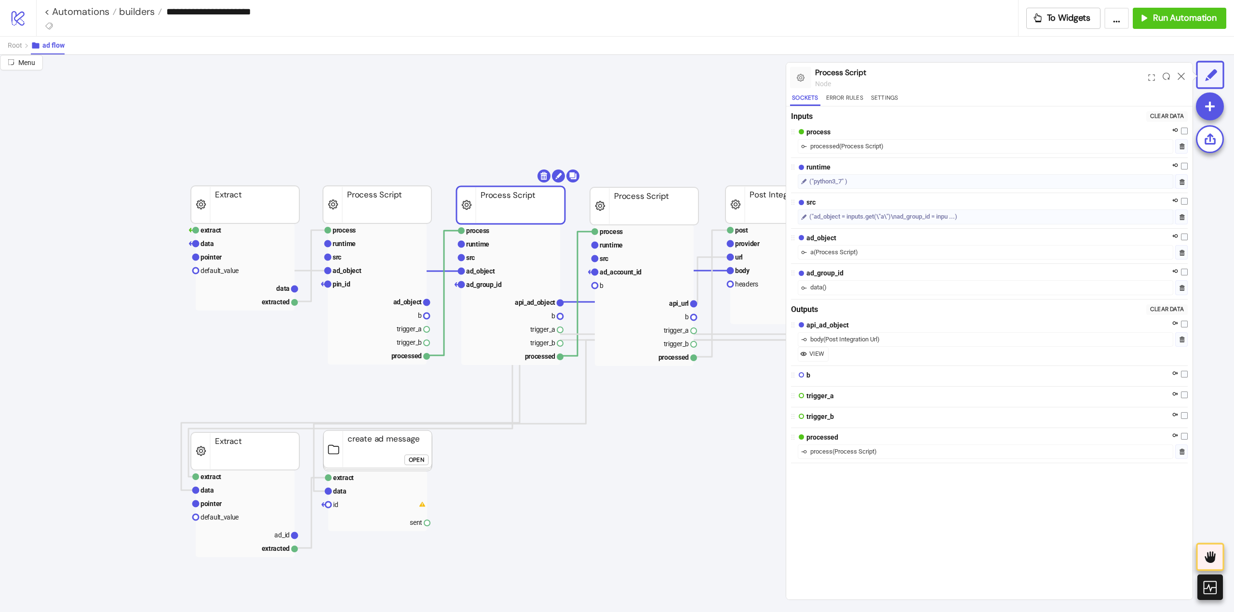
drag, startPoint x: 480, startPoint y: 215, endPoint x: 456, endPoint y: 218, distance: 24.8
click at [482, 264] on rect at bounding box center [509, 270] width 99 height 13
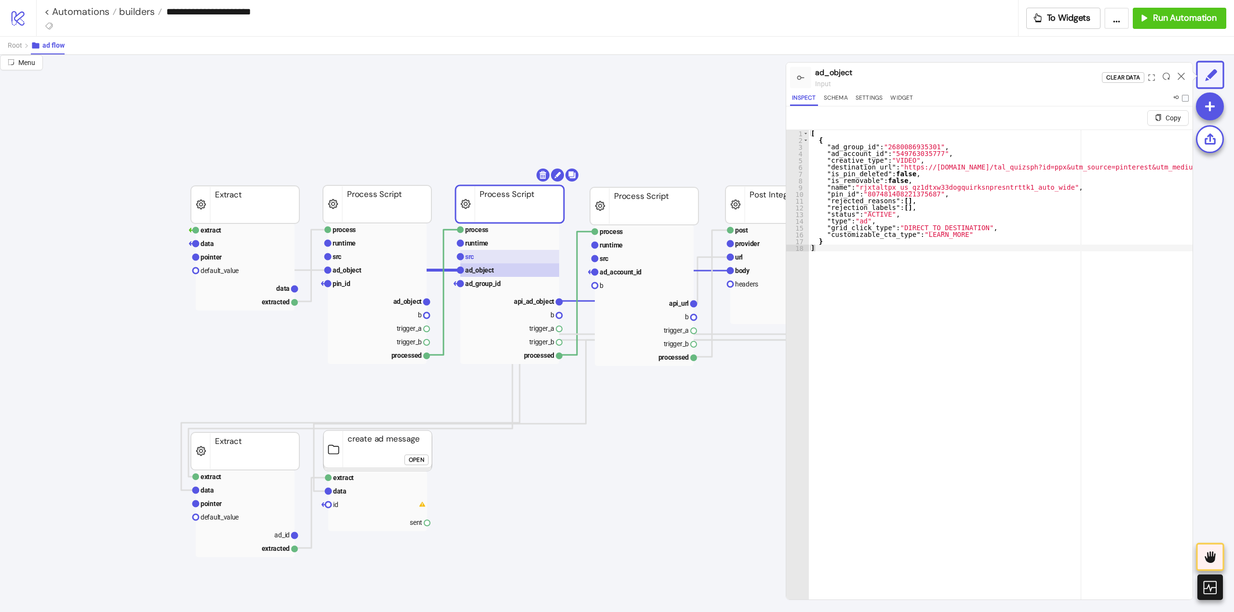
click at [482, 259] on rect at bounding box center [509, 256] width 99 height 13
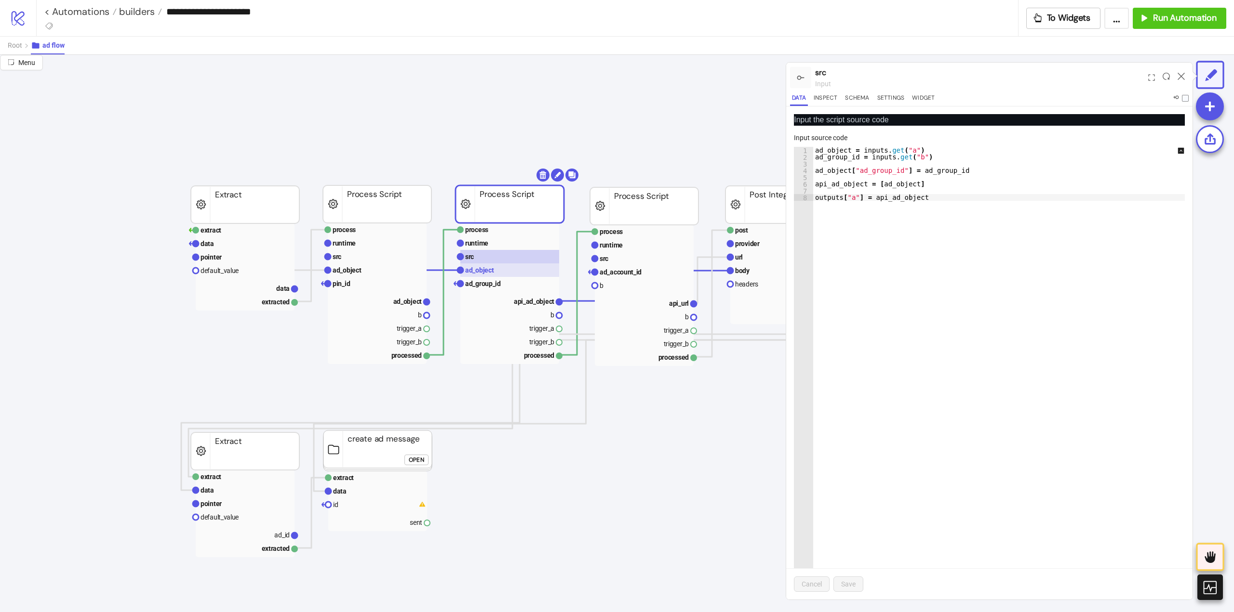
click at [491, 269] on text "ad_object" at bounding box center [479, 270] width 29 height 8
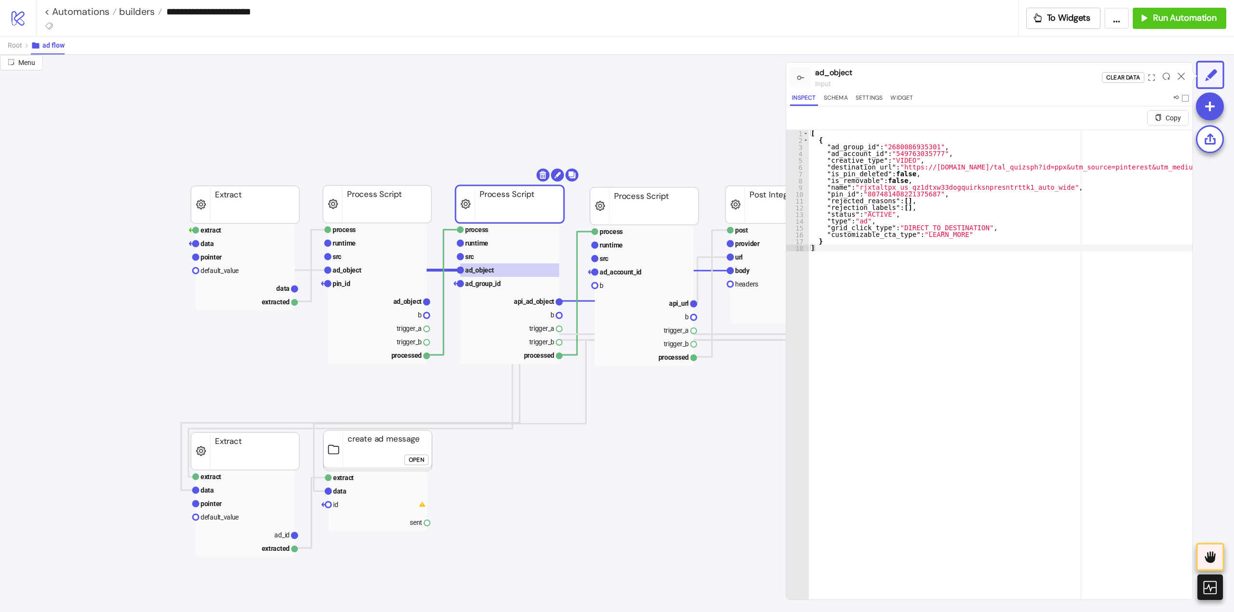
type textarea "*"
click at [475, 254] on rect at bounding box center [509, 256] width 99 height 13
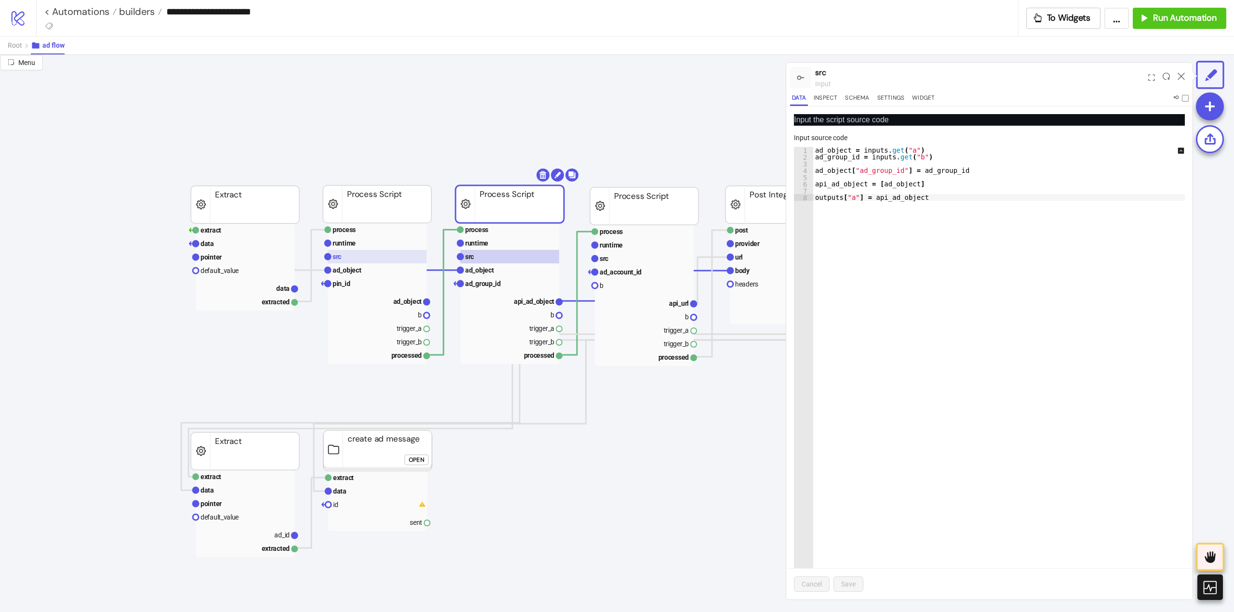
click at [341, 261] on rect at bounding box center [377, 256] width 99 height 13
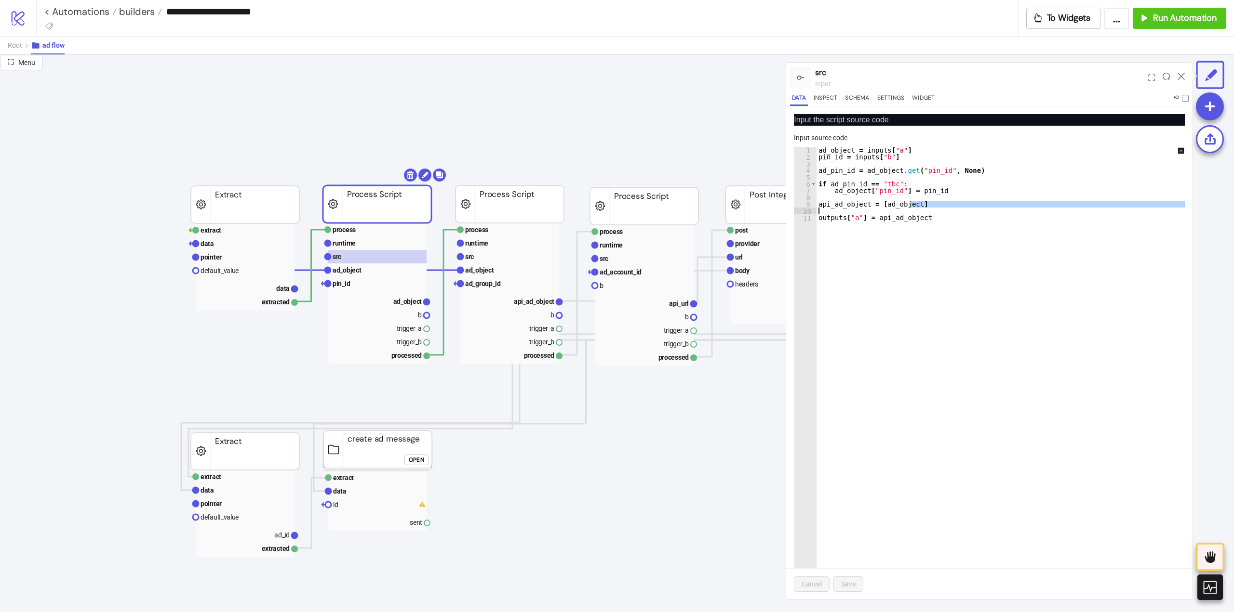
drag, startPoint x: 921, startPoint y: 207, endPoint x: 896, endPoint y: 208, distance: 24.6
click at [896, 208] on div "ad_object = inputs [ "a" ] pin_id = inputs [ "b" ] ad_pin_id = ad_object . get …" at bounding box center [1006, 380] width 381 height 466
click at [892, 205] on div "ad_object = inputs [ "a" ] pin_id = inputs [ "b" ] ad_pin_id = ad_object . get …" at bounding box center [1006, 380] width 381 height 466
click at [878, 218] on div "ad_object = inputs [ "a" ] pin_id = inputs [ "b" ] ad_pin_id = ad_object . get …" at bounding box center [1006, 380] width 381 height 466
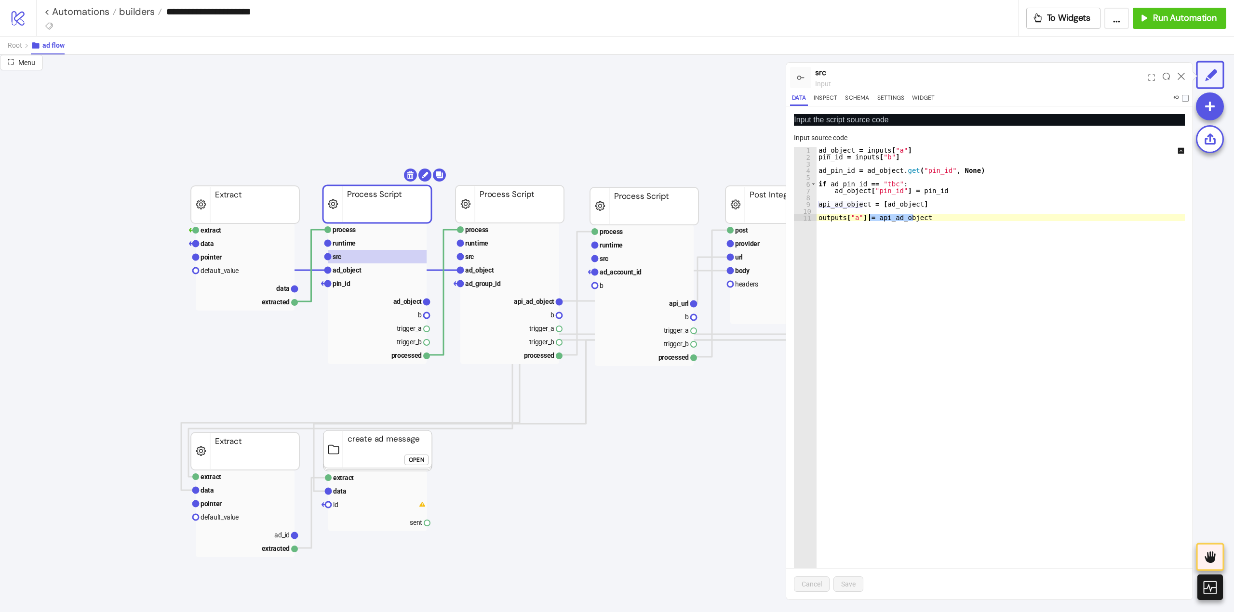
click at [878, 218] on div "ad_object = inputs [ "a" ] pin_id = inputs [ "b" ] ad_pin_id = ad_object . get …" at bounding box center [1006, 380] width 381 height 466
paste textarea "Cursor at row 11"
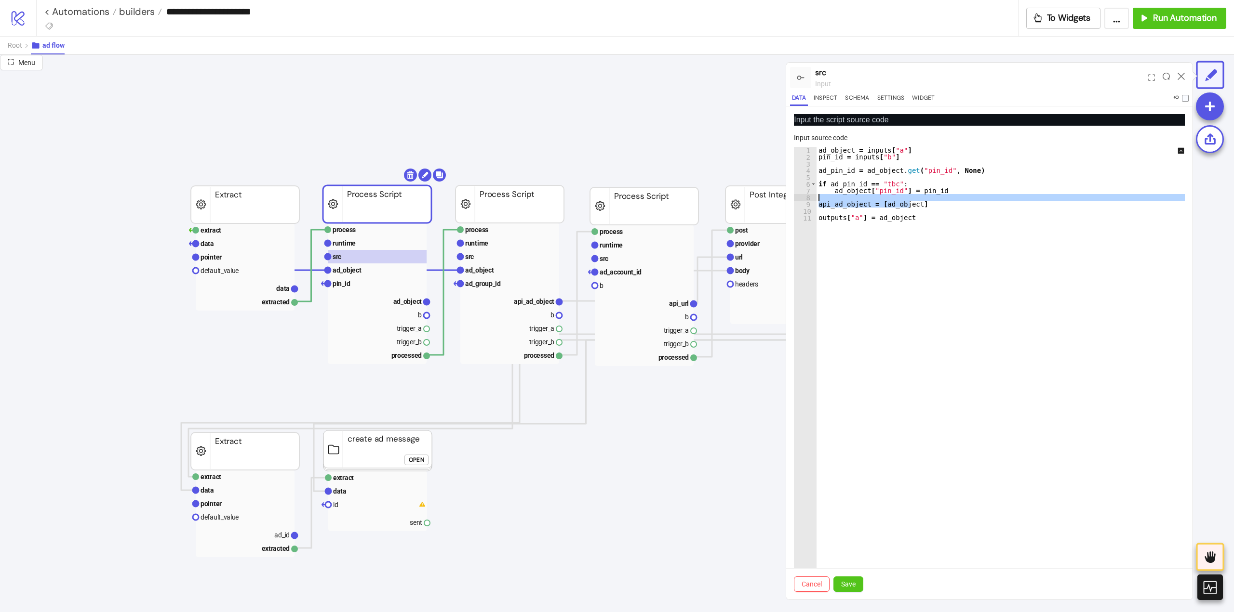
drag, startPoint x: 919, startPoint y: 202, endPoint x: 788, endPoint y: 200, distance: 131.1
click at [788, 200] on div "**********" at bounding box center [989, 352] width 406 height 493
type textarea "**********"
click at [844, 586] on span "Save" at bounding box center [848, 585] width 14 height 8
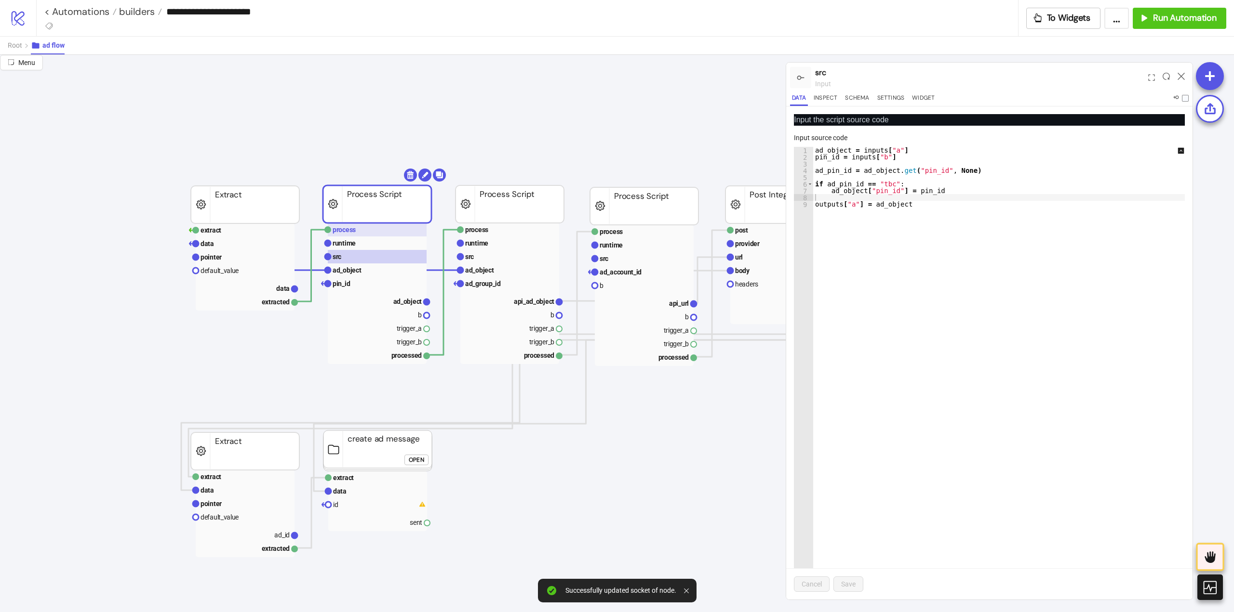
click at [349, 234] on text "process" at bounding box center [343, 230] width 23 height 8
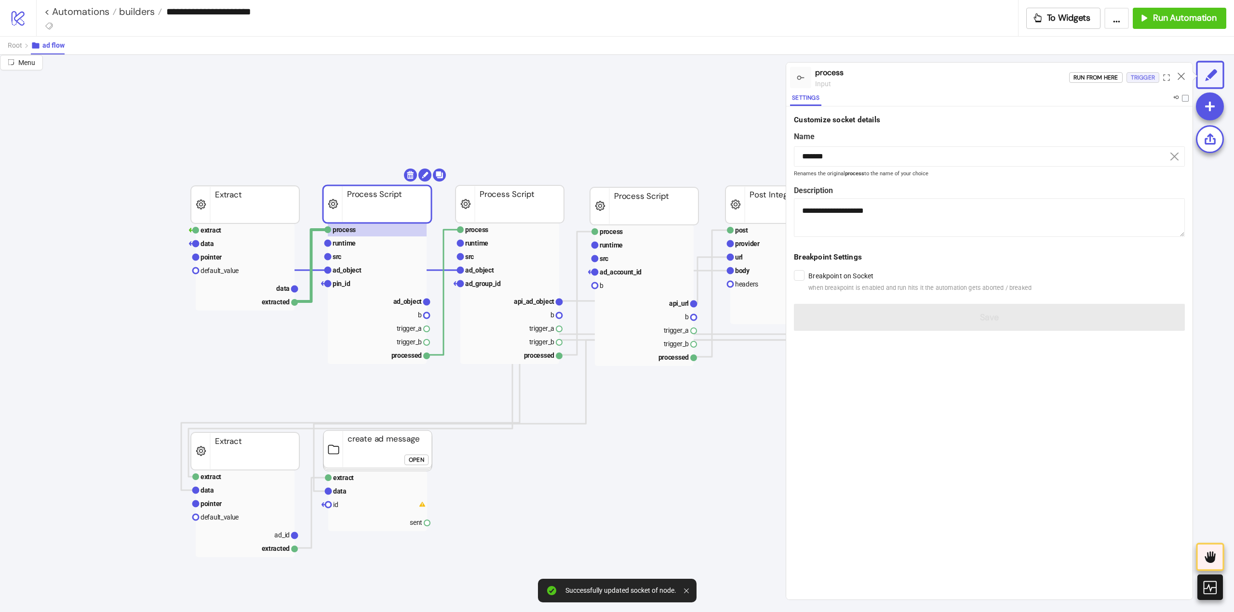
click at [1138, 78] on div "Trigger" at bounding box center [1142, 77] width 24 height 11
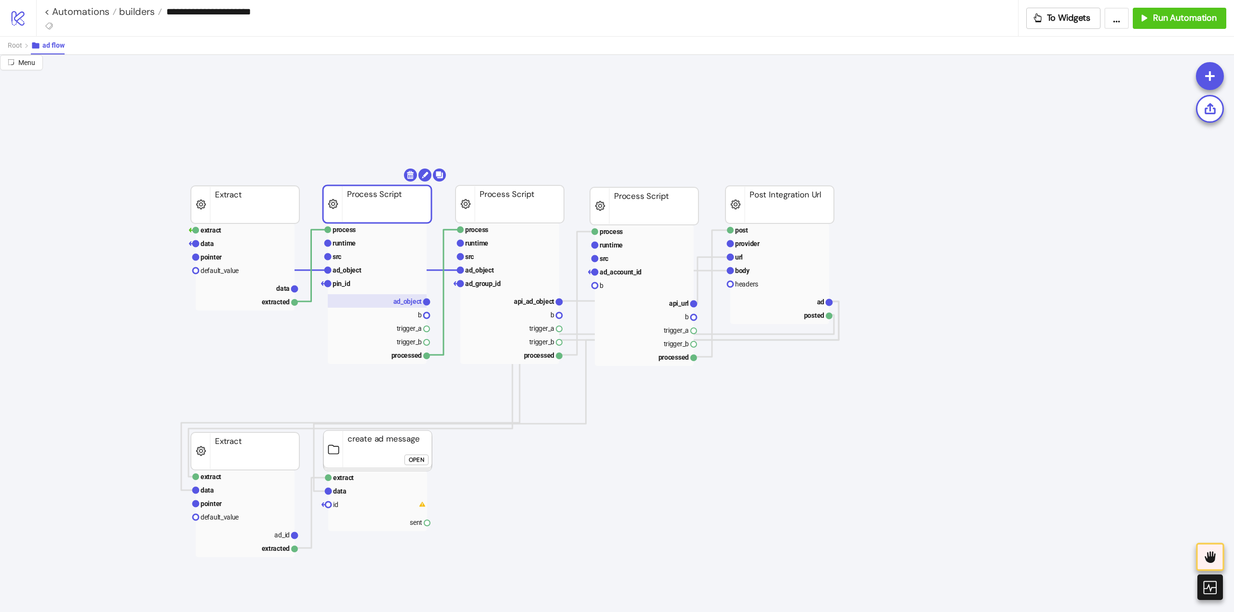
click at [416, 301] on text "ad_object" at bounding box center [407, 302] width 29 height 8
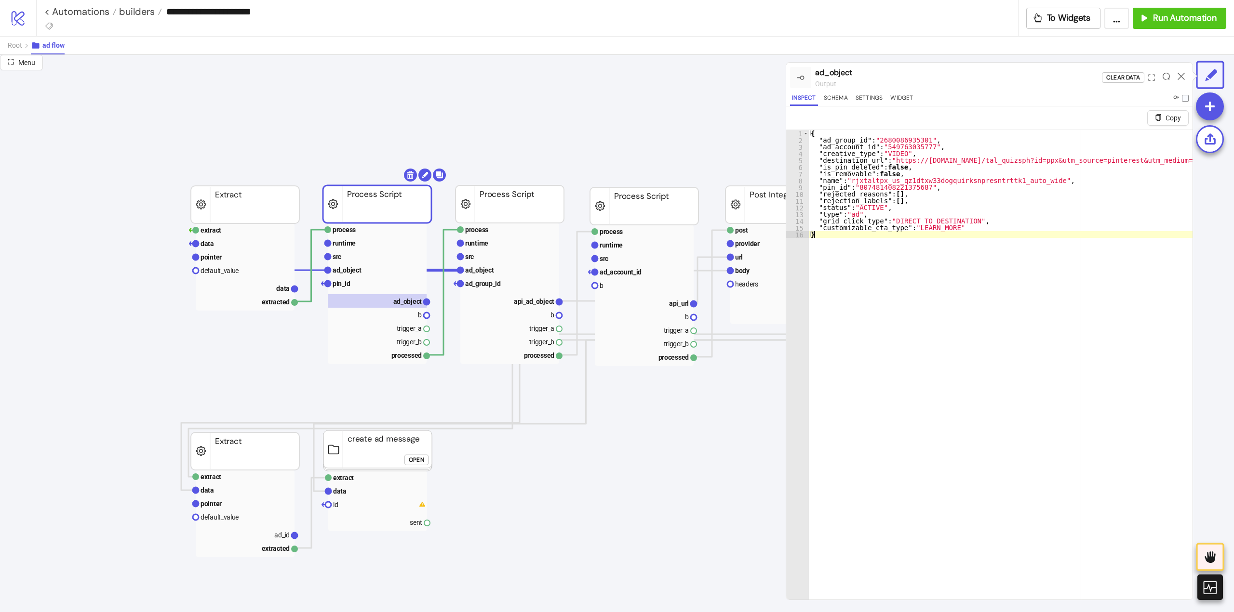
click at [942, 266] on div "{ "ad_group_id" : "2680086935301" , "ad_account_id" : "549763035777" , "creativ…" at bounding box center [1256, 379] width 894 height 499
type textarea "**********"
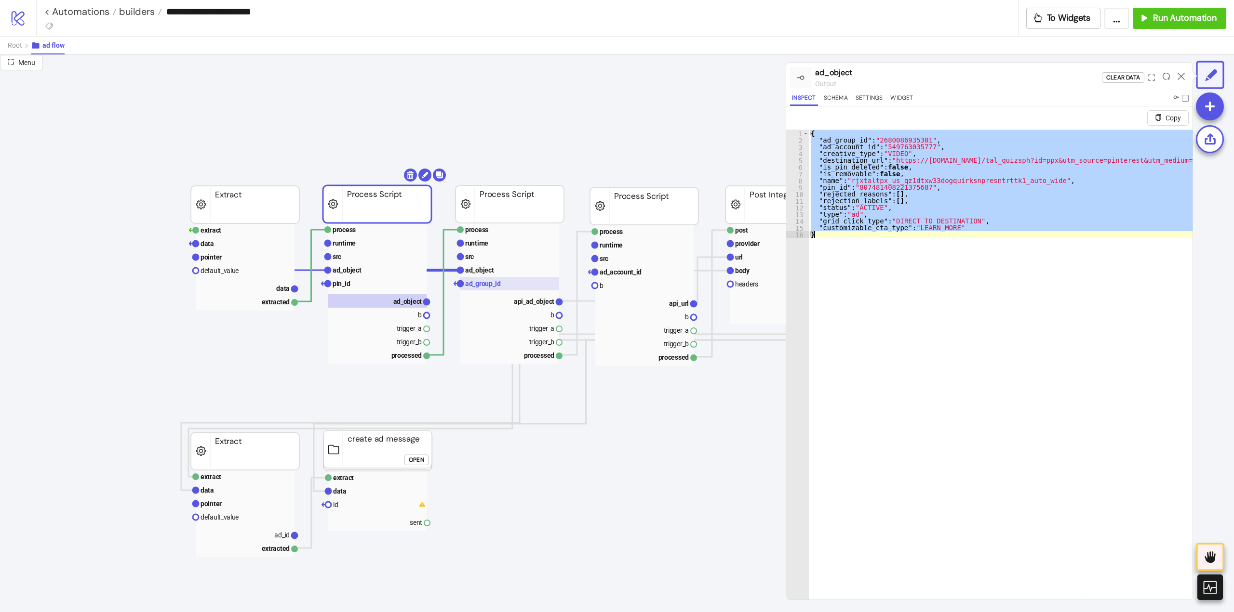
click at [511, 279] on rect at bounding box center [509, 283] width 99 height 13
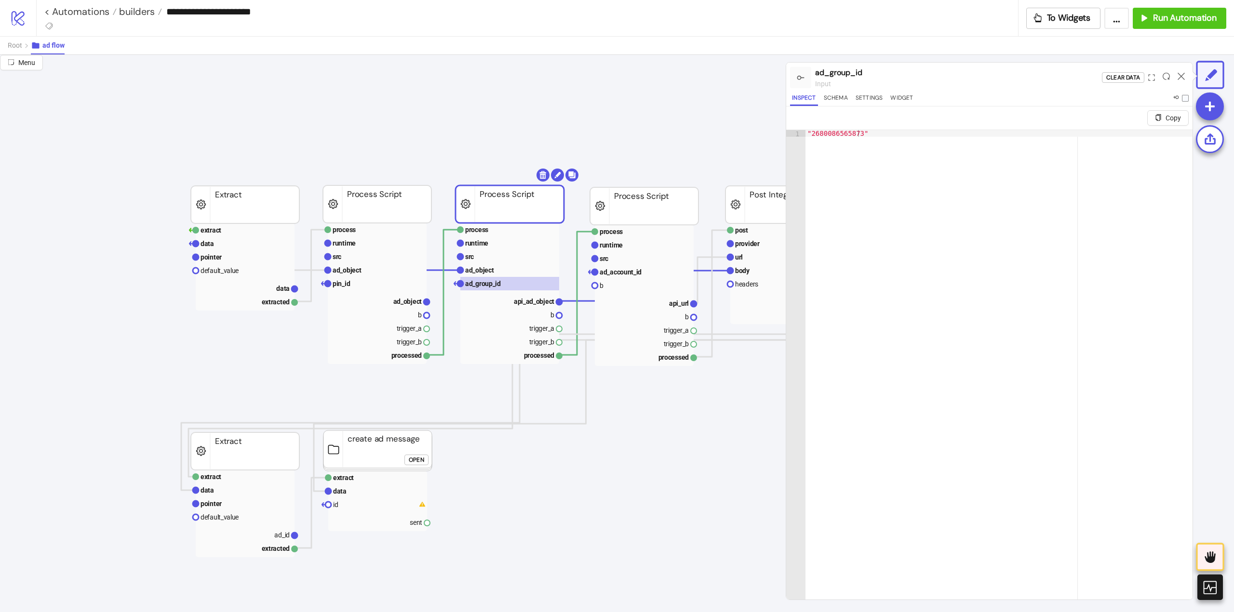
type textarea "**********"
click at [880, 274] on div ""2680086565873"" at bounding box center [998, 383] width 387 height 506
click at [883, 93] on div "Inspect Schema Settings Widget" at bounding box center [989, 99] width 399 height 13
click at [879, 98] on button "Settings" at bounding box center [868, 99] width 31 height 13
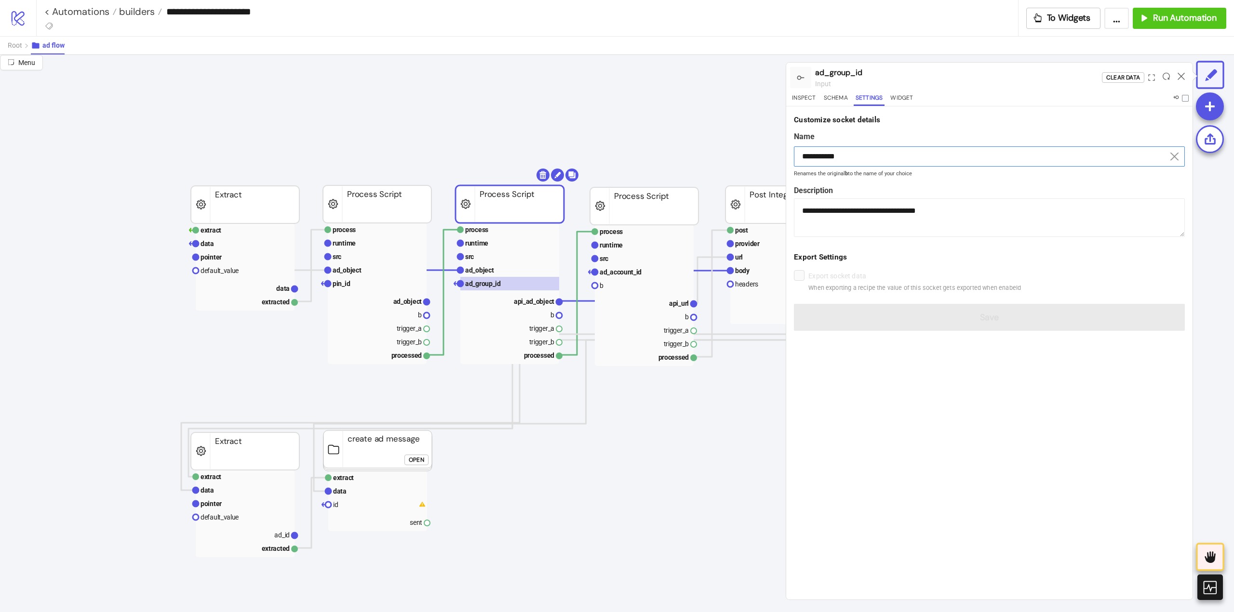
click at [840, 157] on input "**********" at bounding box center [989, 156] width 391 height 20
click at [479, 266] on rect at bounding box center [509, 270] width 99 height 13
type input "*********"
click at [477, 254] on rect at bounding box center [509, 256] width 99 height 13
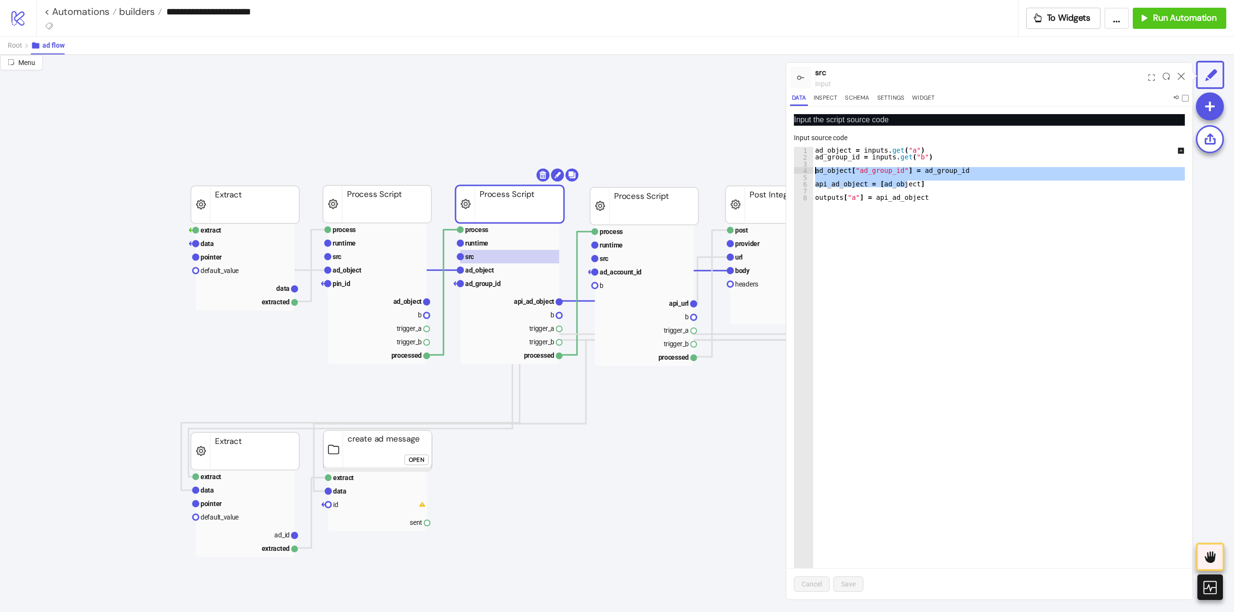
drag, startPoint x: 920, startPoint y: 182, endPoint x: 780, endPoint y: 169, distance: 140.3
click at [780, 169] on div "**********" at bounding box center [617, 334] width 1234 height 558
paste textarea "Cursor at row 4"
type textarea "**********"
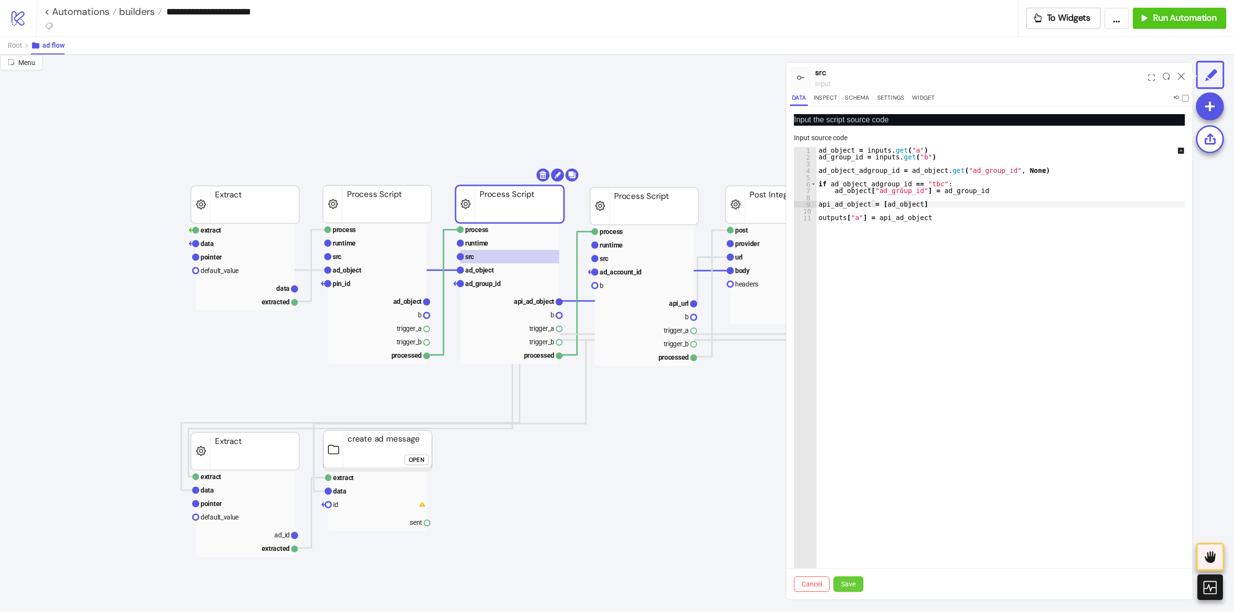
click at [849, 584] on span "Save" at bounding box center [848, 585] width 14 height 8
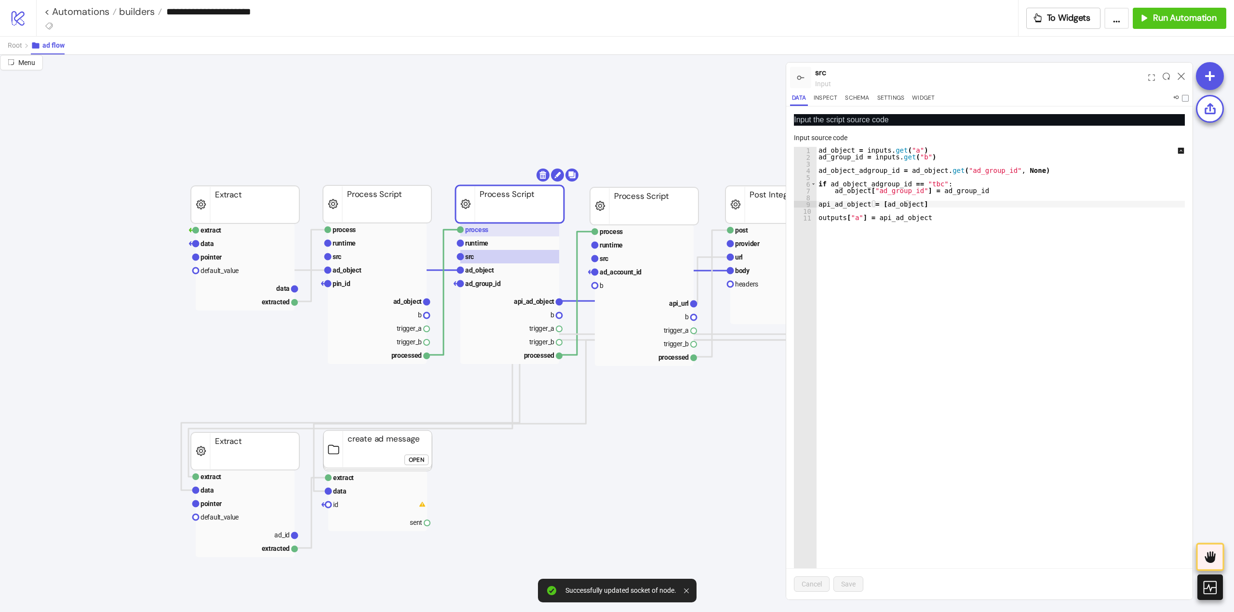
click at [480, 231] on text "process" at bounding box center [476, 230] width 23 height 8
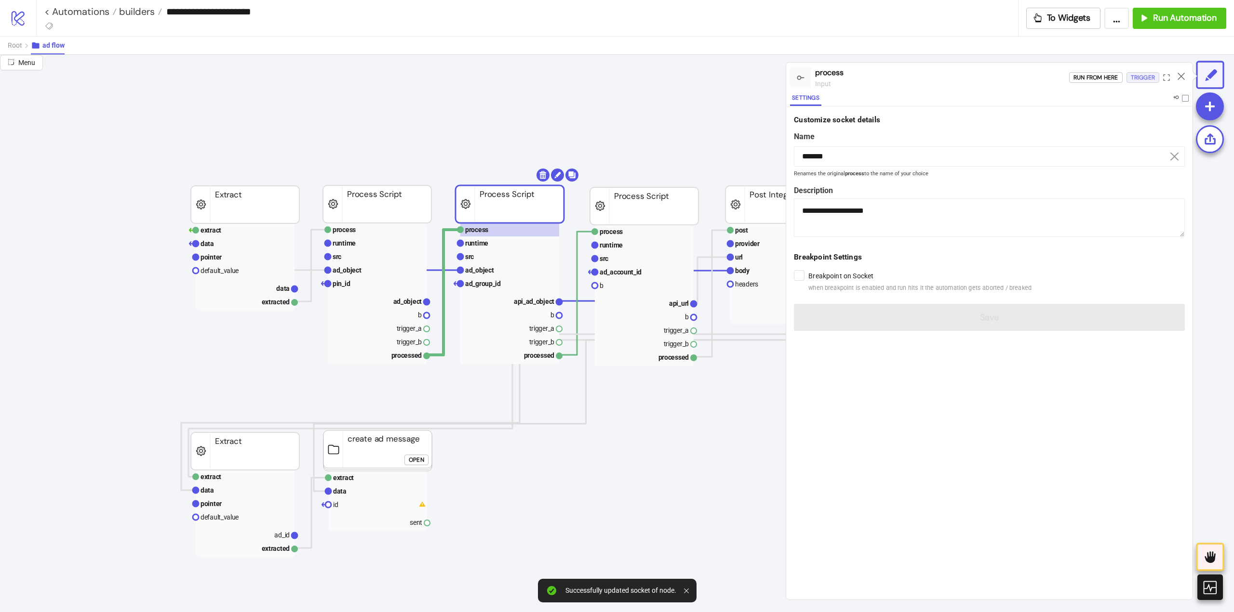
click at [1128, 80] on button "Trigger" at bounding box center [1142, 77] width 33 height 11
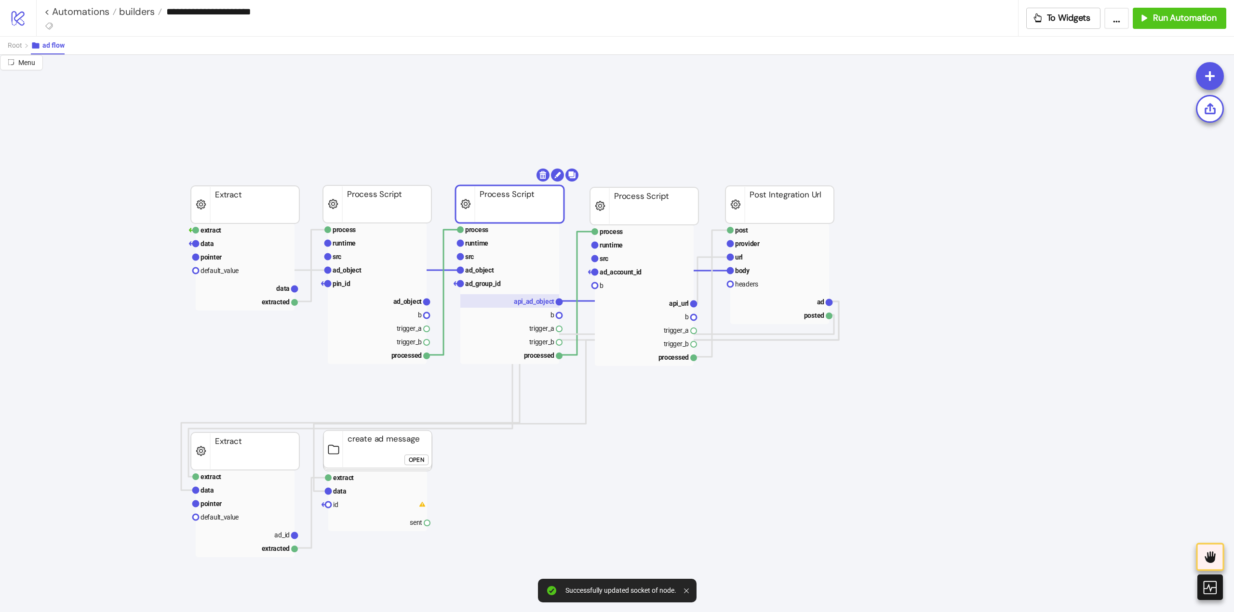
click at [537, 301] on text "api_ad_object" at bounding box center [534, 302] width 40 height 8
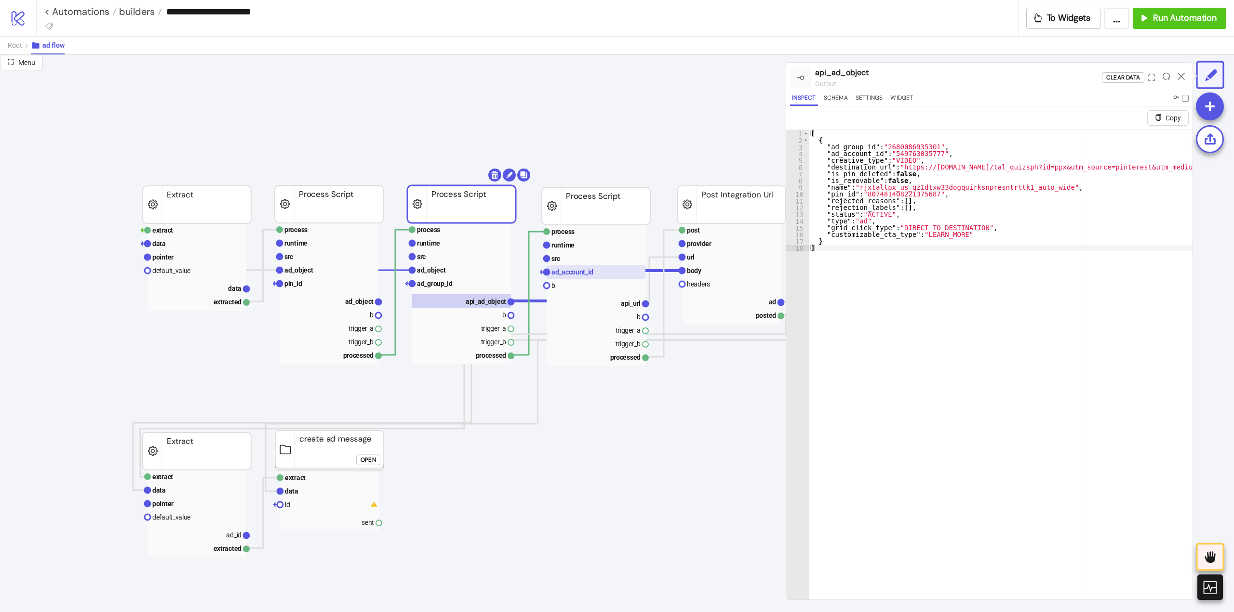
scroll to position [48, 145]
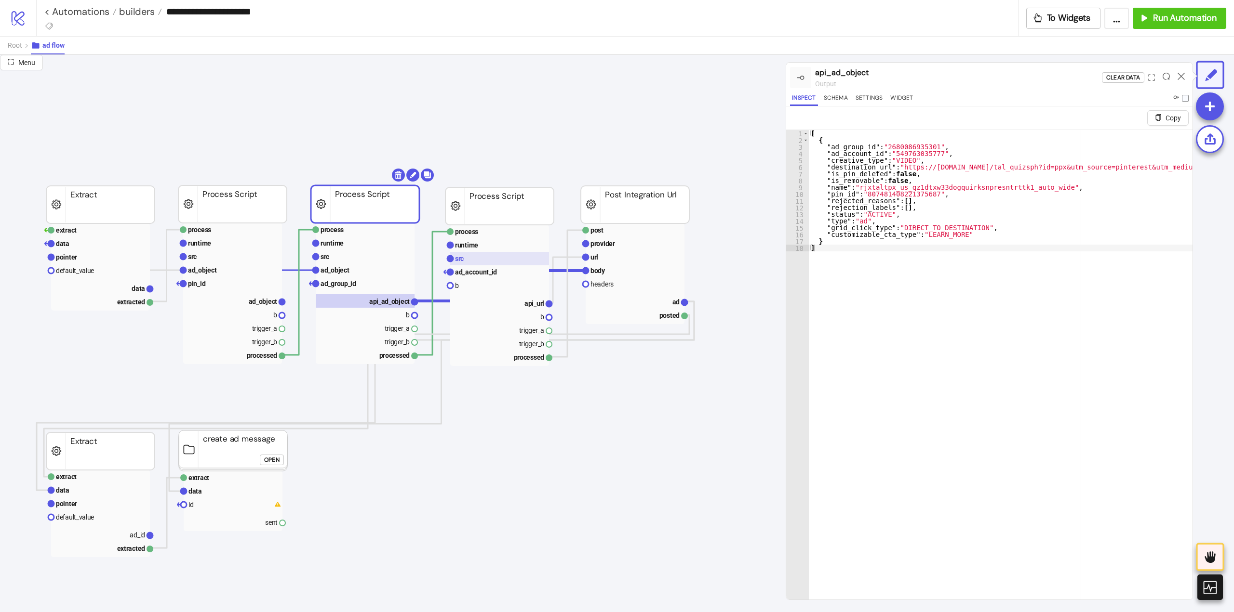
click at [499, 255] on rect at bounding box center [499, 258] width 99 height 13
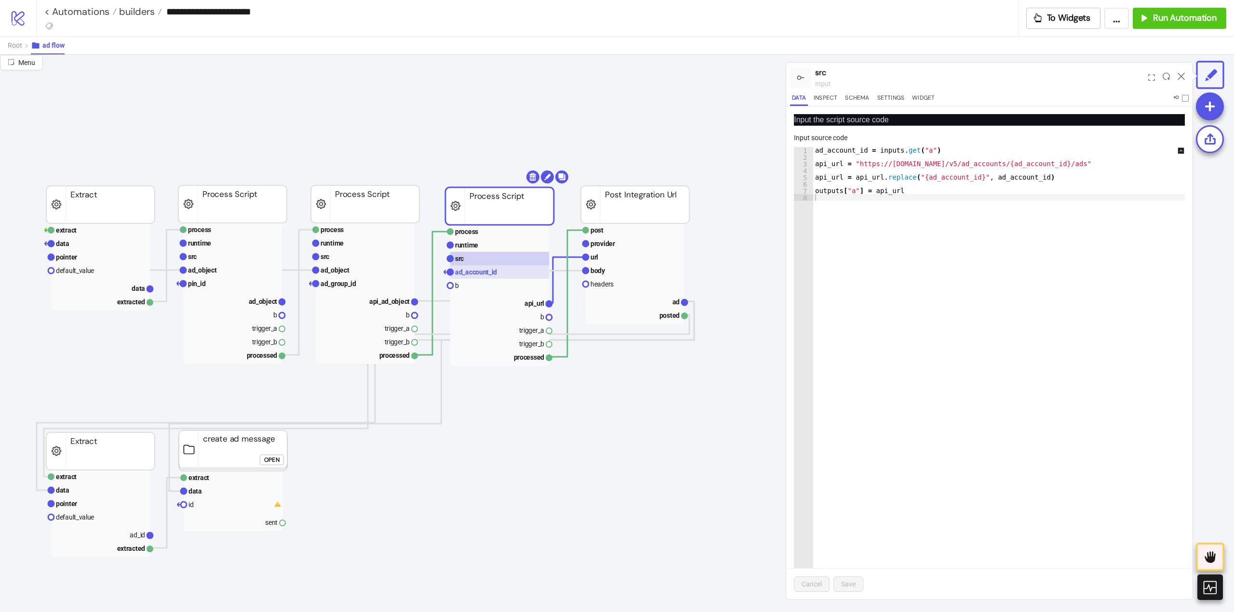
click at [490, 270] on text "ad_account_id" at bounding box center [476, 272] width 42 height 8
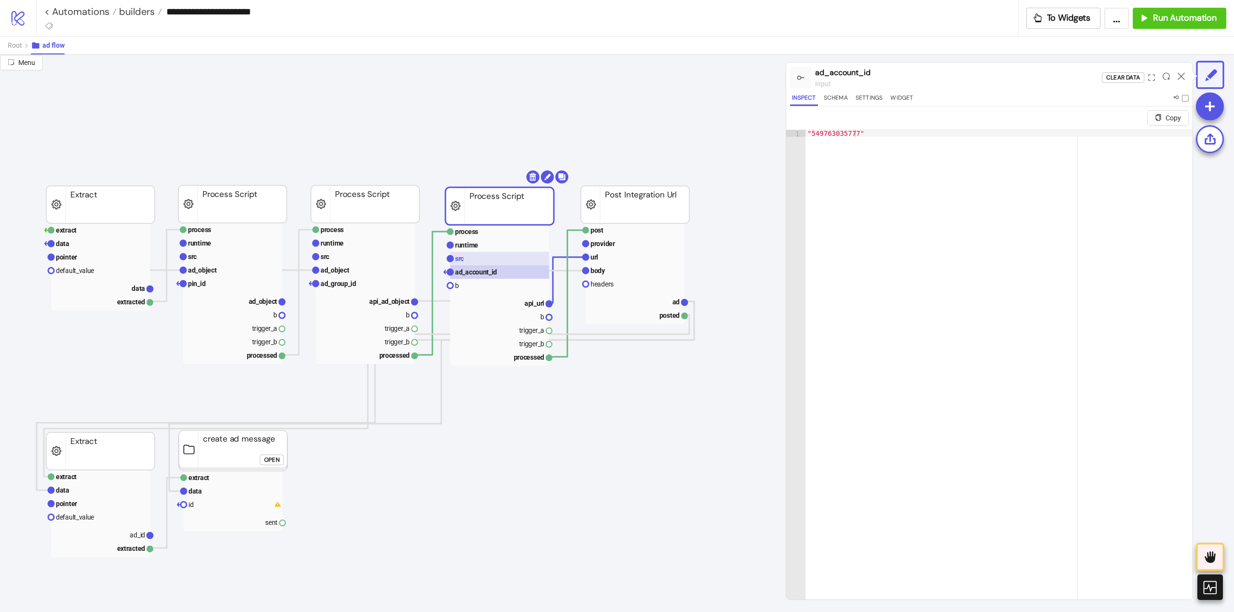
click at [471, 259] on rect at bounding box center [499, 258] width 99 height 13
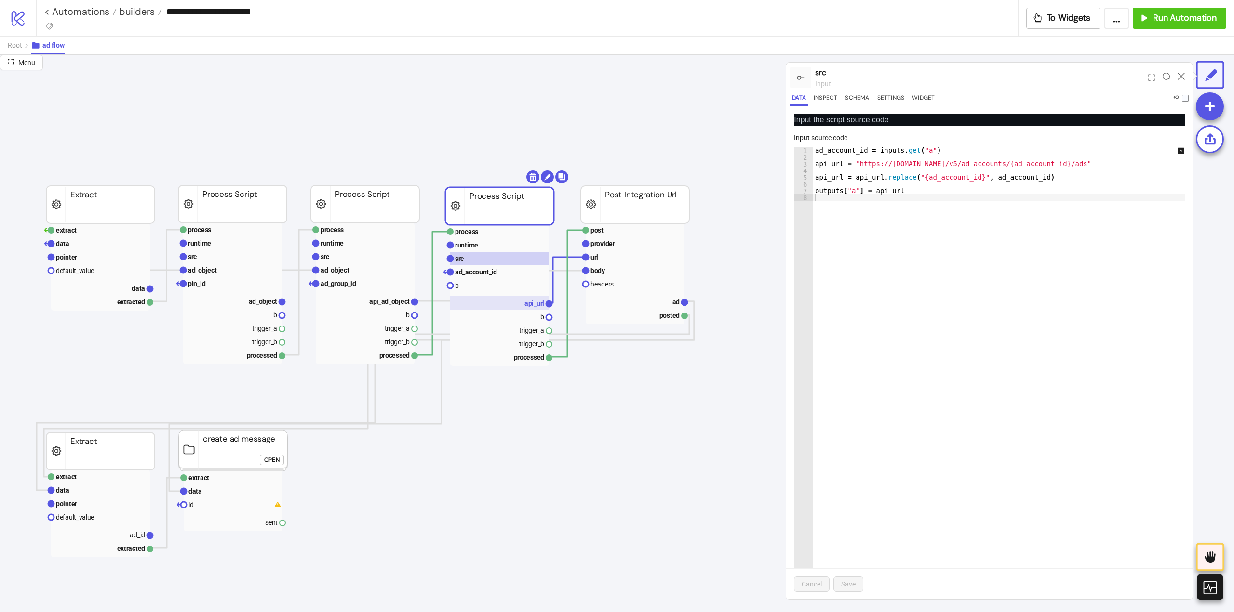
click at [514, 309] on rect at bounding box center [499, 302] width 99 height 13
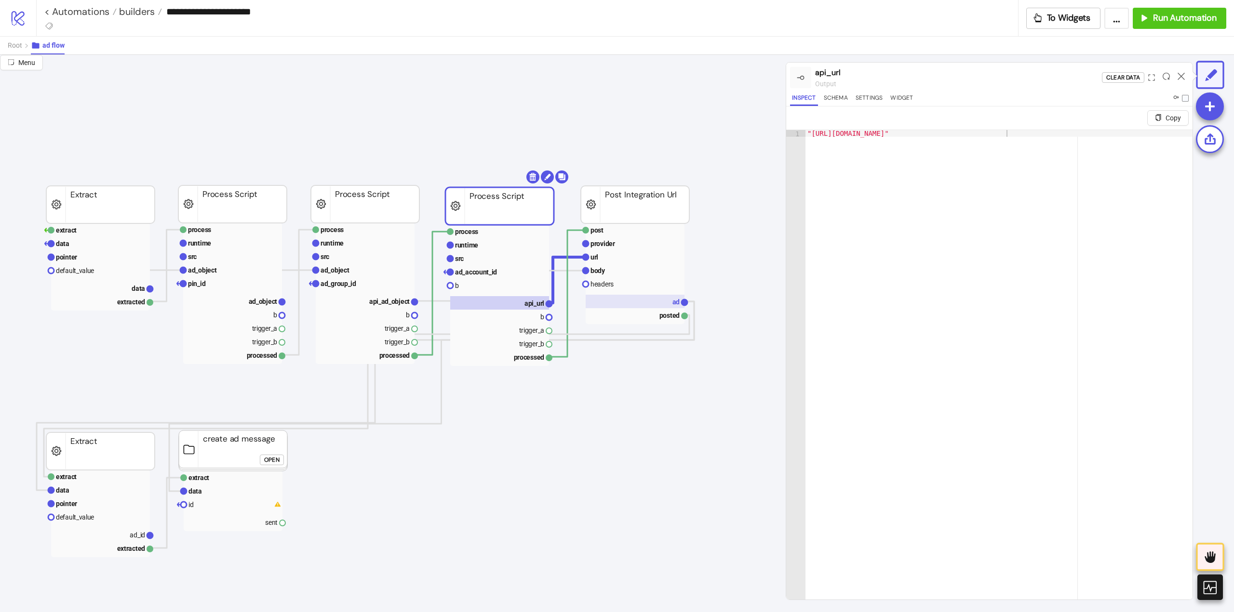
click at [653, 305] on rect at bounding box center [634, 301] width 99 height 13
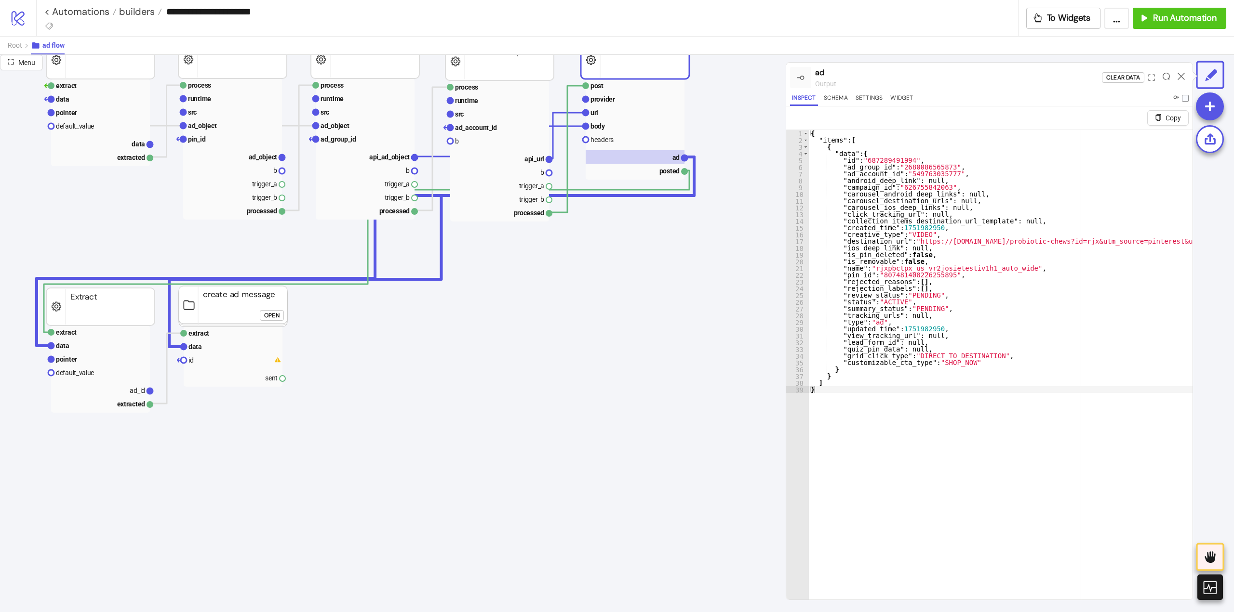
scroll to position [193, 0]
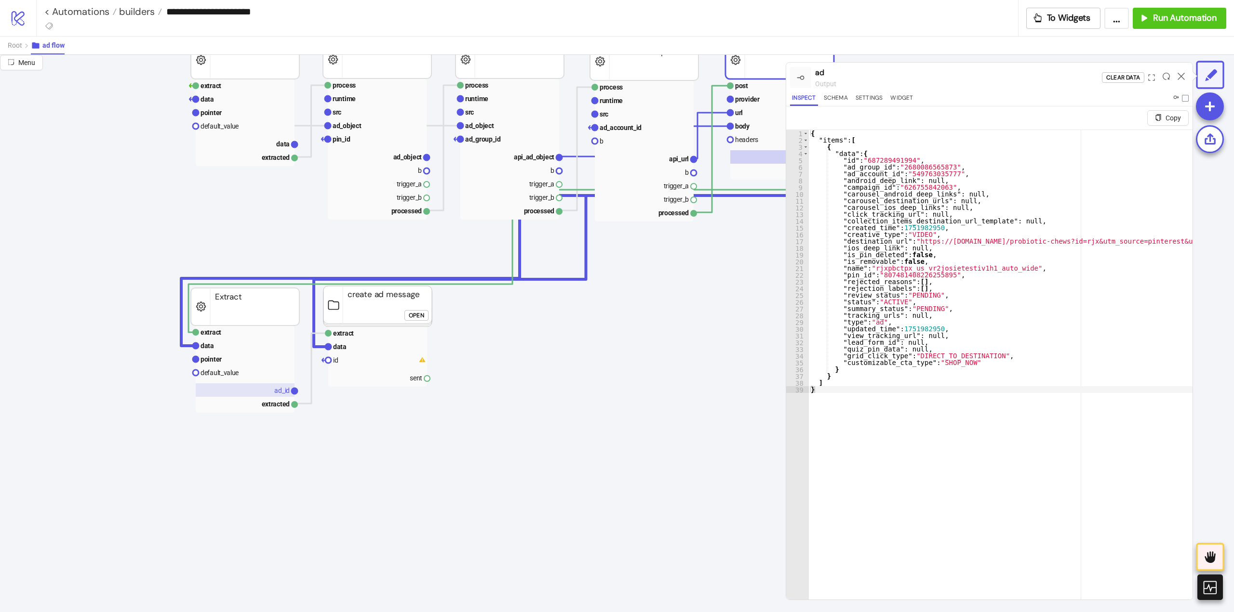
click at [256, 393] on rect at bounding box center [245, 390] width 99 height 13
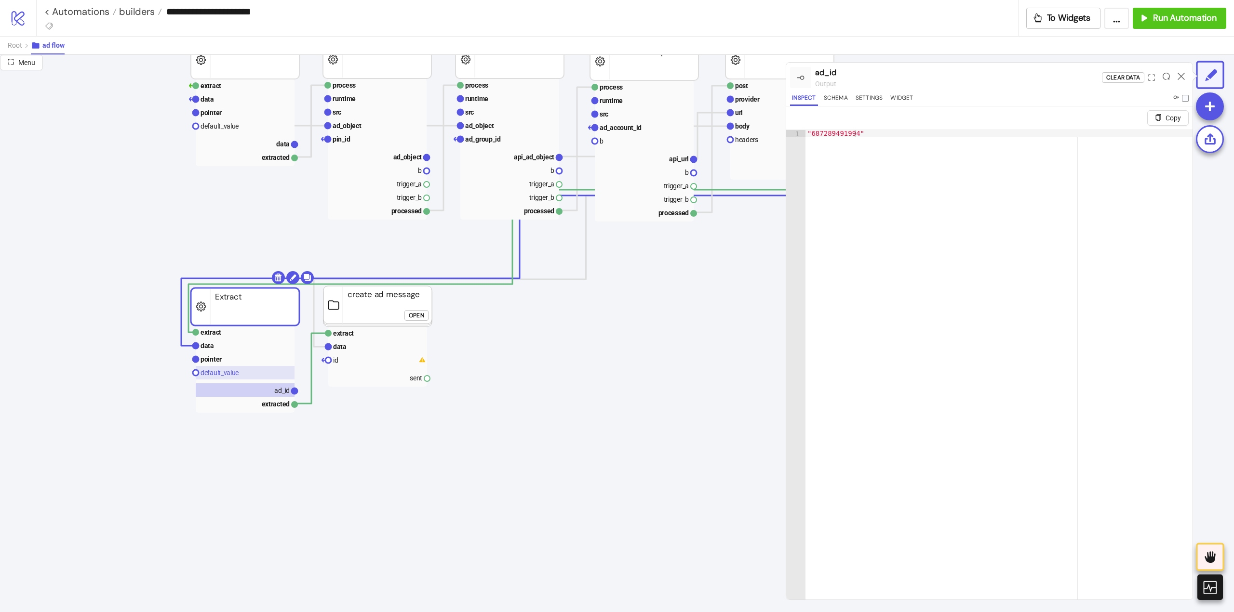
click at [246, 367] on rect at bounding box center [245, 372] width 99 height 13
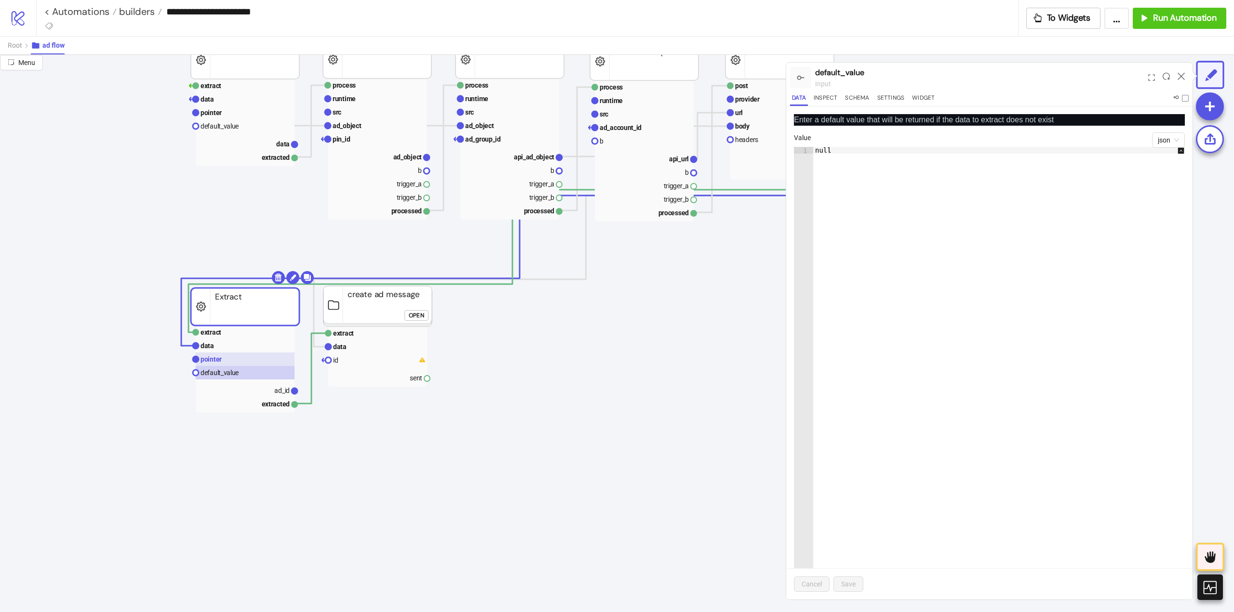
click at [234, 353] on rect at bounding box center [245, 359] width 99 height 13
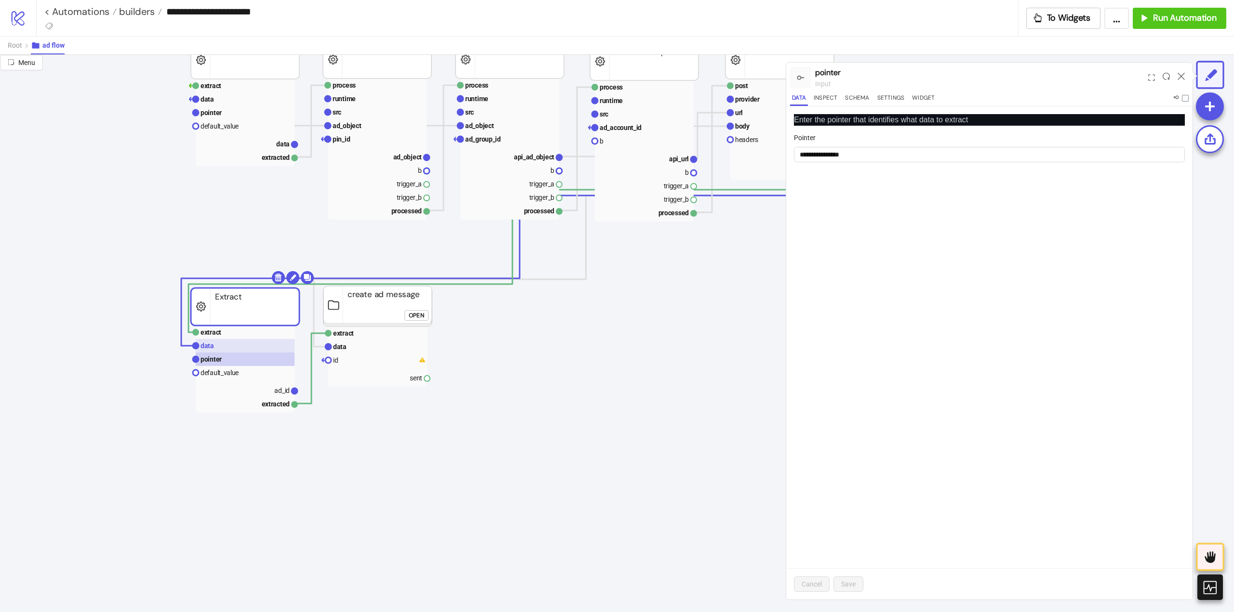
click at [229, 340] on rect at bounding box center [245, 345] width 99 height 13
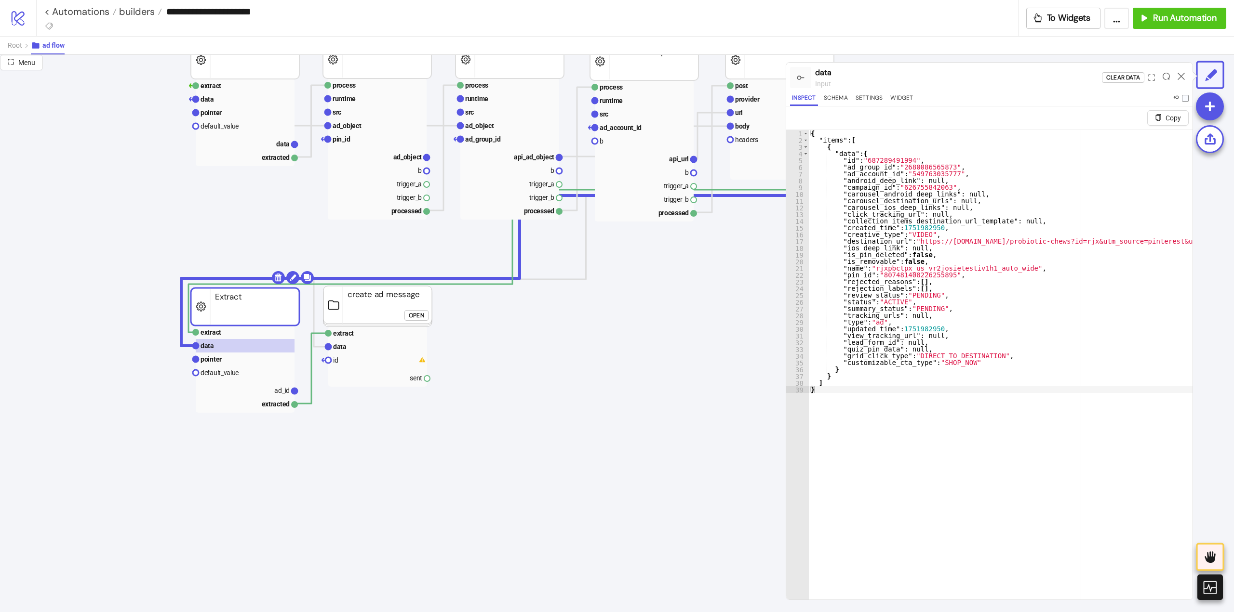
click at [423, 314] on div "Open" at bounding box center [416, 315] width 15 height 11
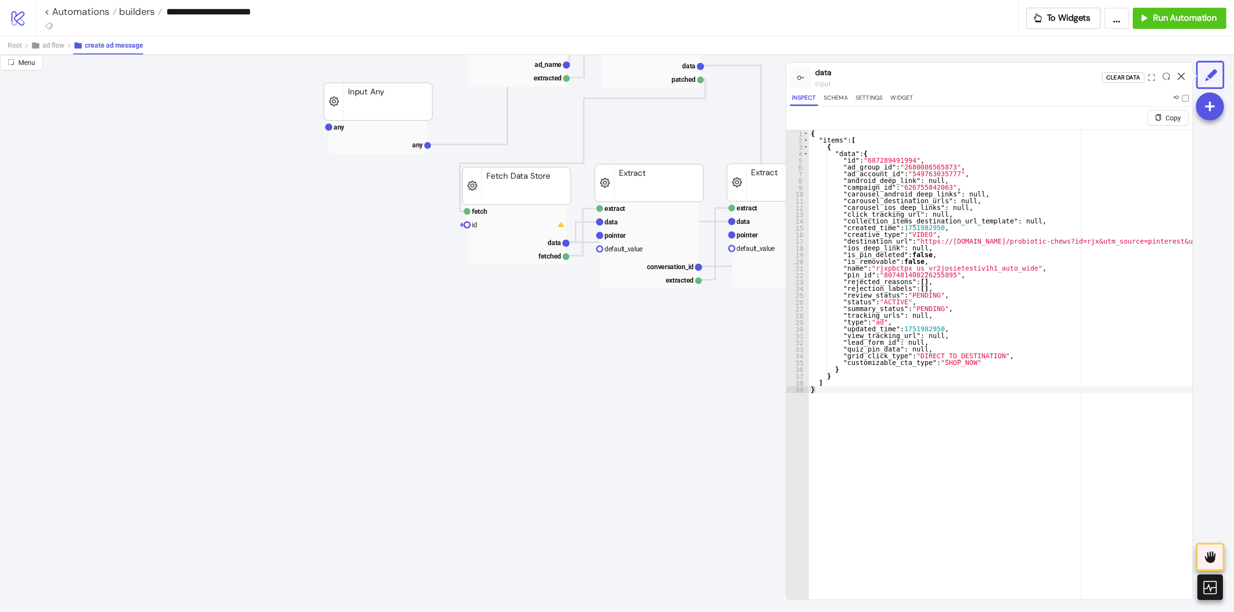
click at [1180, 75] on icon at bounding box center [1180, 76] width 7 height 7
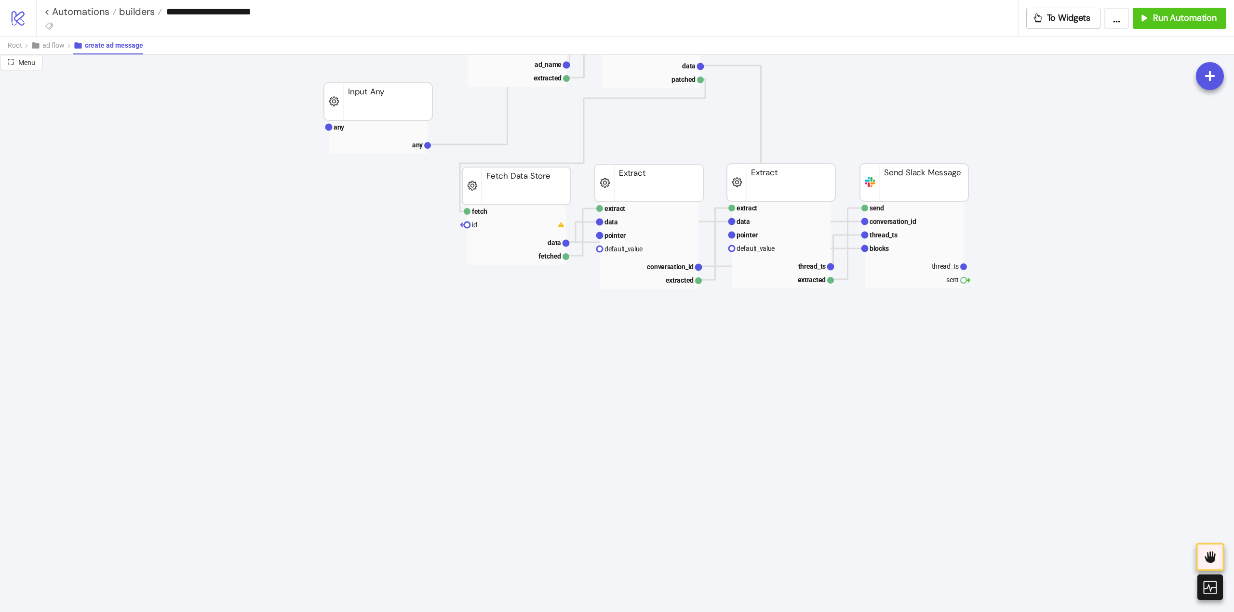
scroll to position [0, 0]
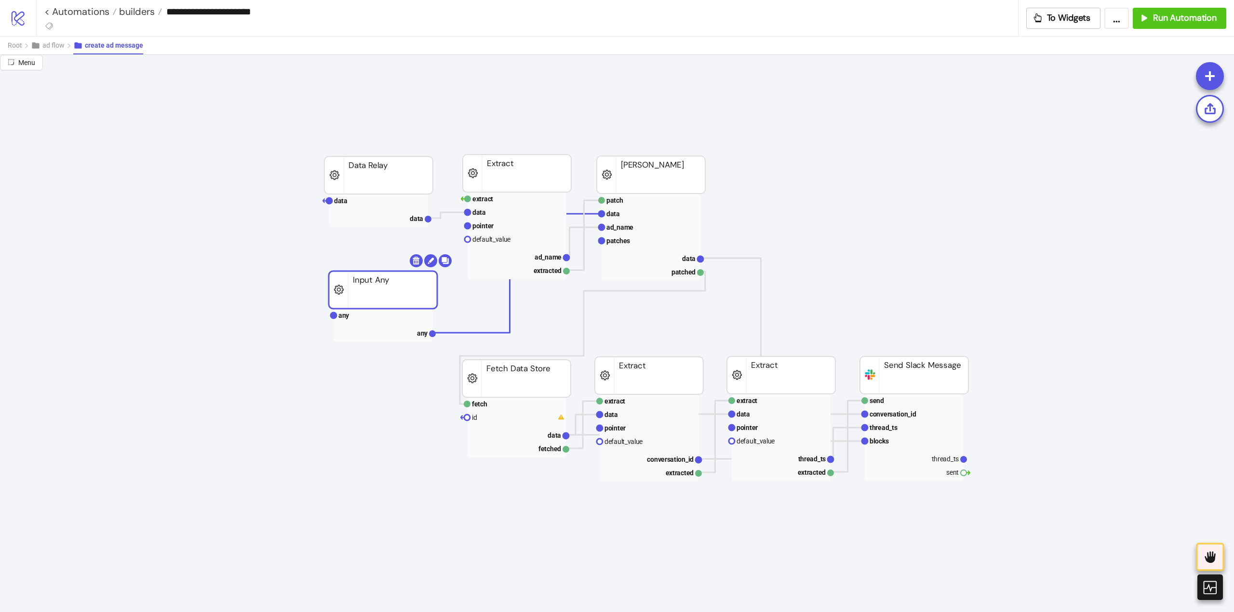
drag, startPoint x: 360, startPoint y: 300, endPoint x: 365, endPoint y: 295, distance: 6.5
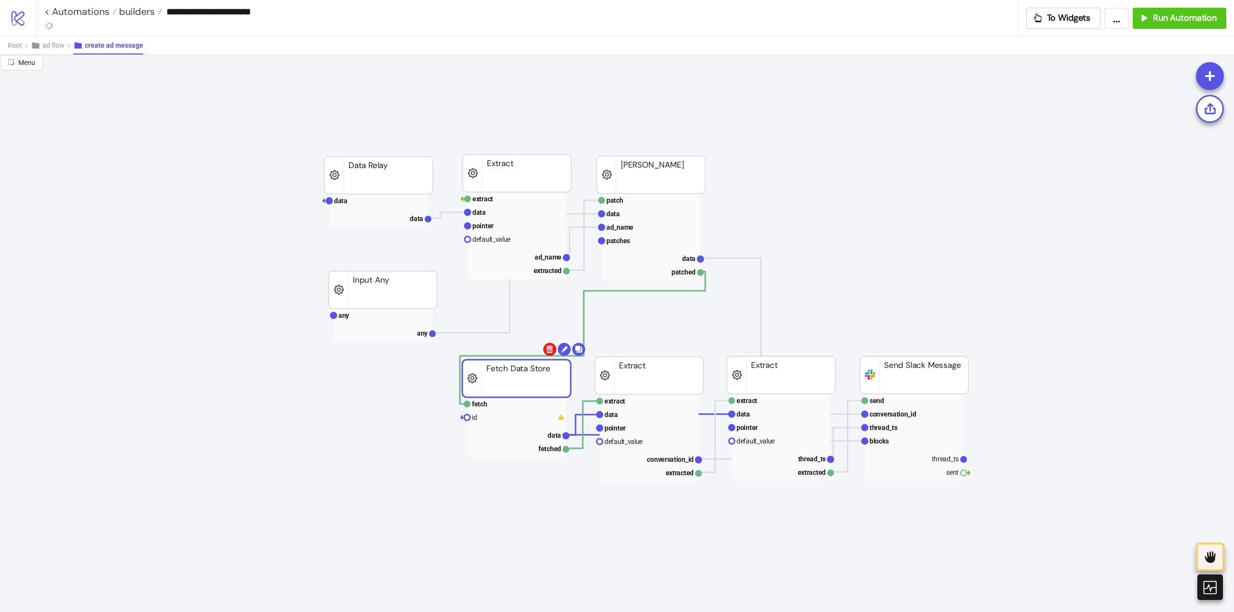
click at [546, 349] on body "**********" at bounding box center [617, 306] width 1234 height 612
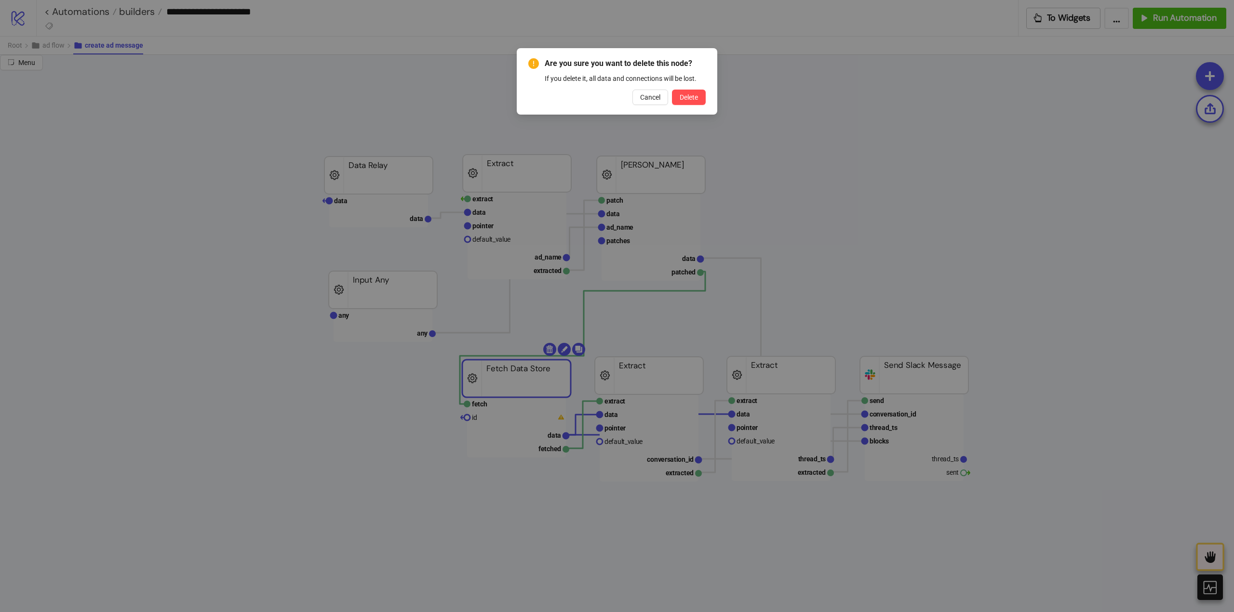
click at [709, 86] on div "Are you sure you want to delete this node? If you delete it, all data and conne…" at bounding box center [617, 81] width 200 height 66
click at [700, 96] on button "Delete" at bounding box center [689, 97] width 34 height 15
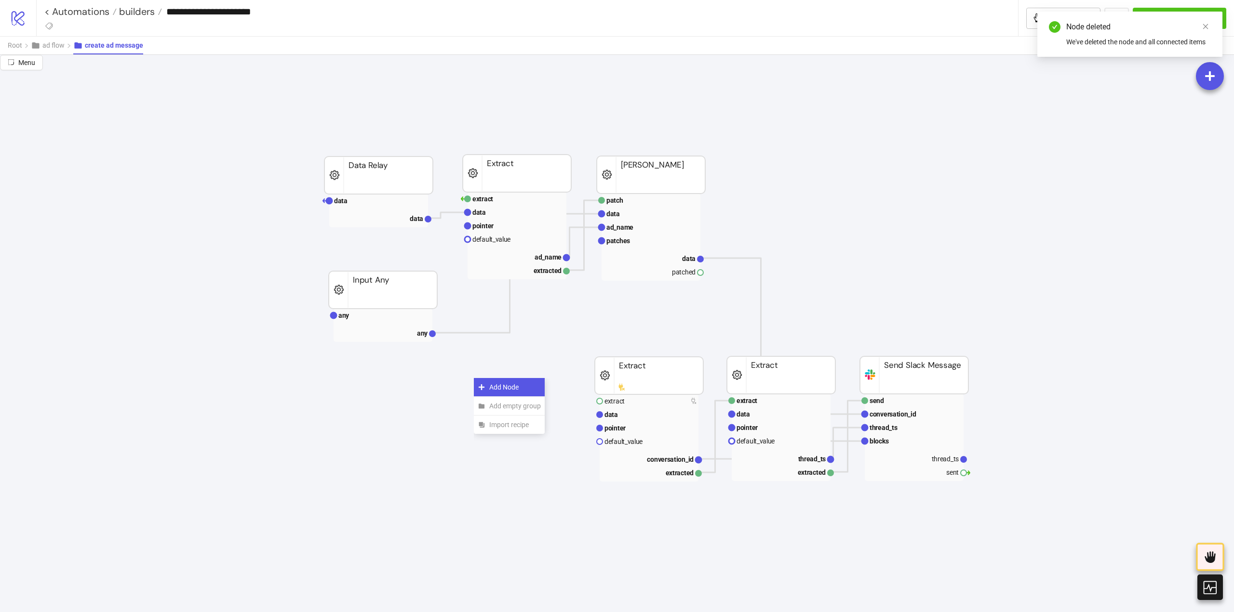
click at [486, 384] on div "Add Node" at bounding box center [509, 387] width 71 height 19
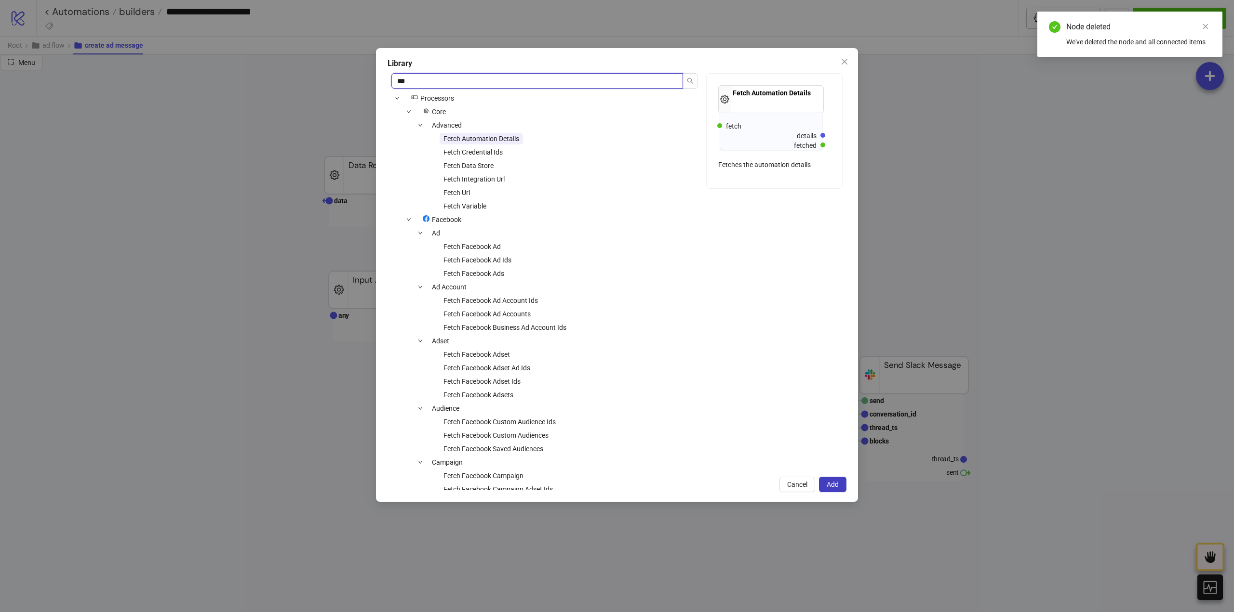
type input "***"
click at [472, 211] on span "Fetch Variable" at bounding box center [464, 206] width 51 height 12
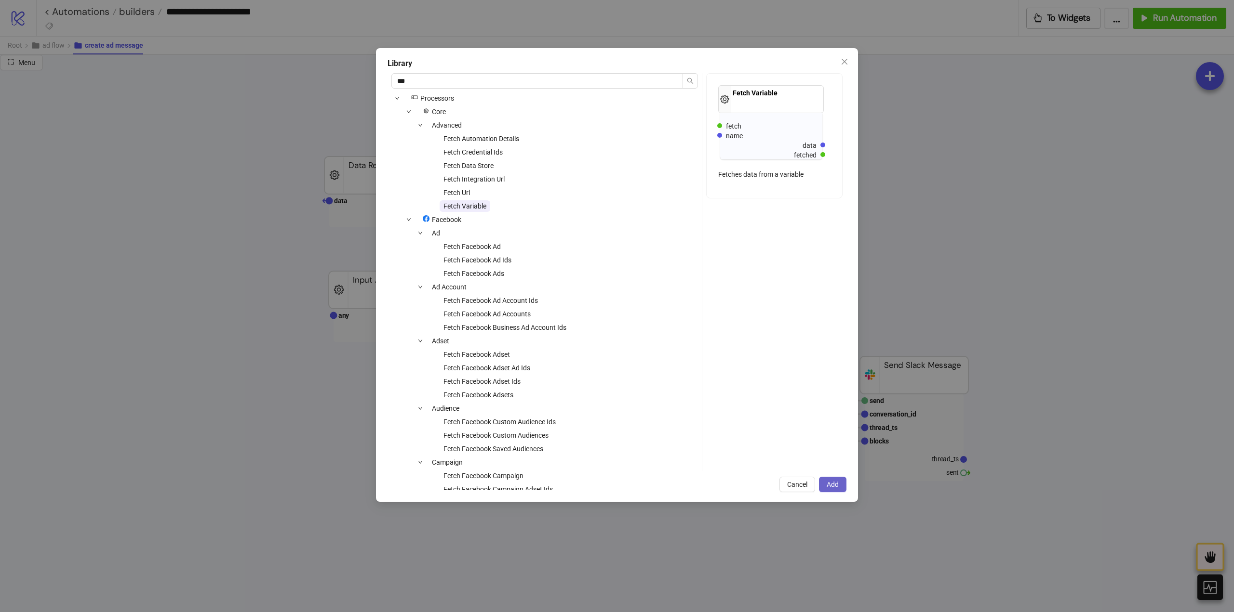
click at [840, 487] on button "Add" at bounding box center [832, 484] width 27 height 15
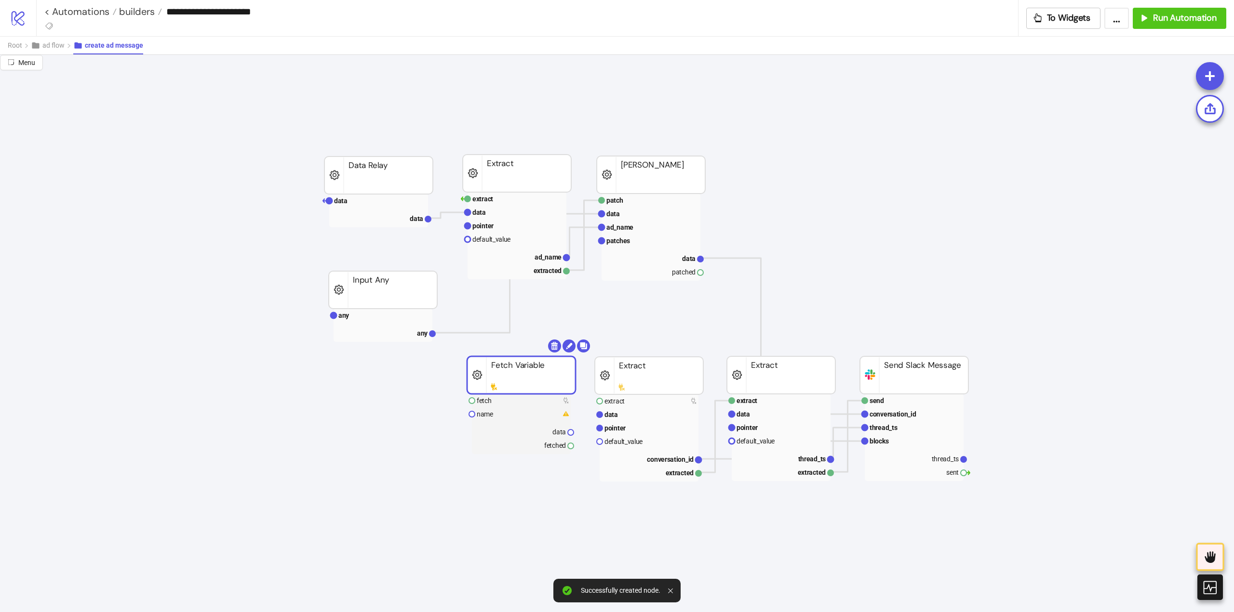
drag, startPoint x: 534, startPoint y: 399, endPoint x: 638, endPoint y: 327, distance: 126.0
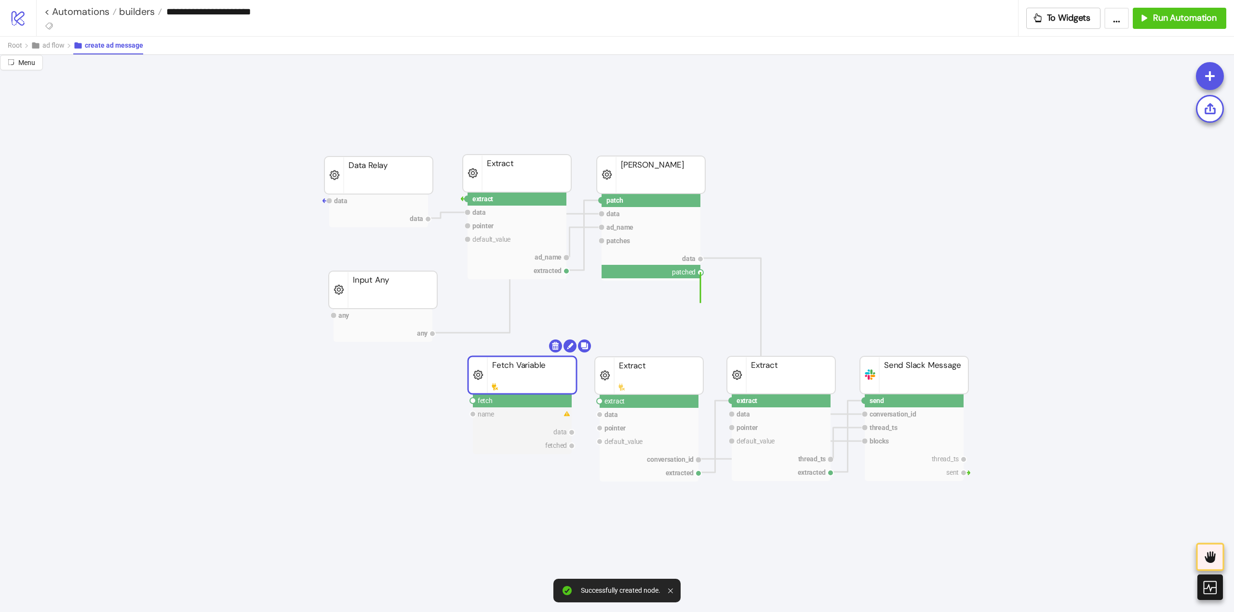
drag, startPoint x: 700, startPoint y: 272, endPoint x: 591, endPoint y: 313, distance: 116.8
click at [471, 401] on circle at bounding box center [473, 401] width 6 height 6
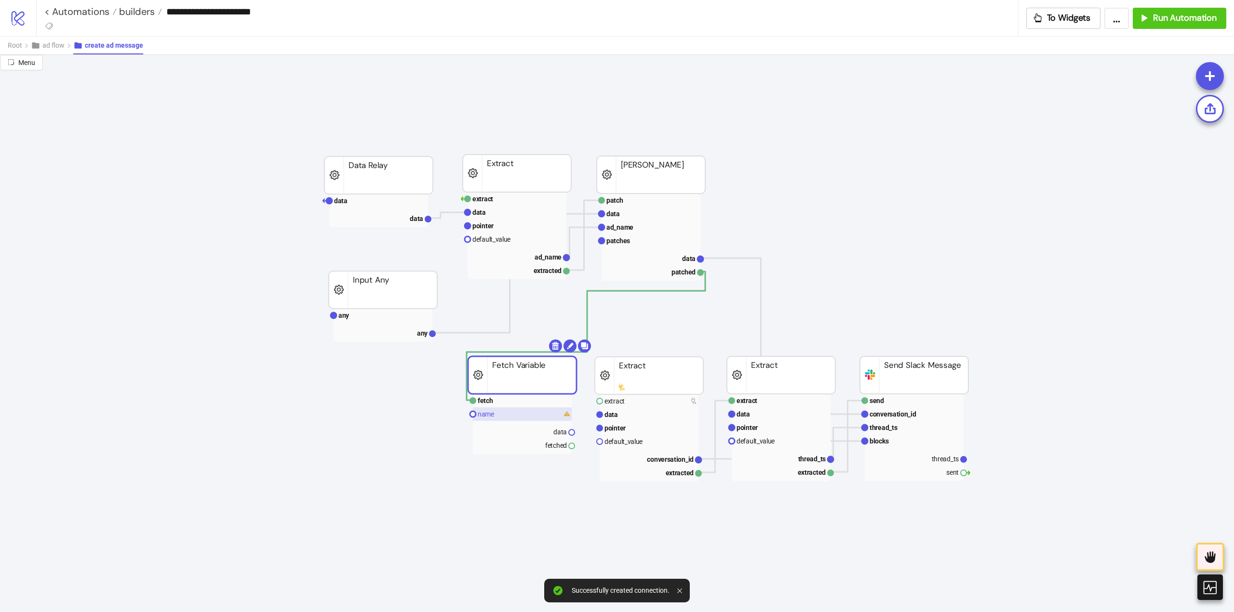
drag, startPoint x: 488, startPoint y: 414, endPoint x: 616, endPoint y: 425, distance: 128.2
click at [489, 414] on text "name" at bounding box center [486, 415] width 16 height 8
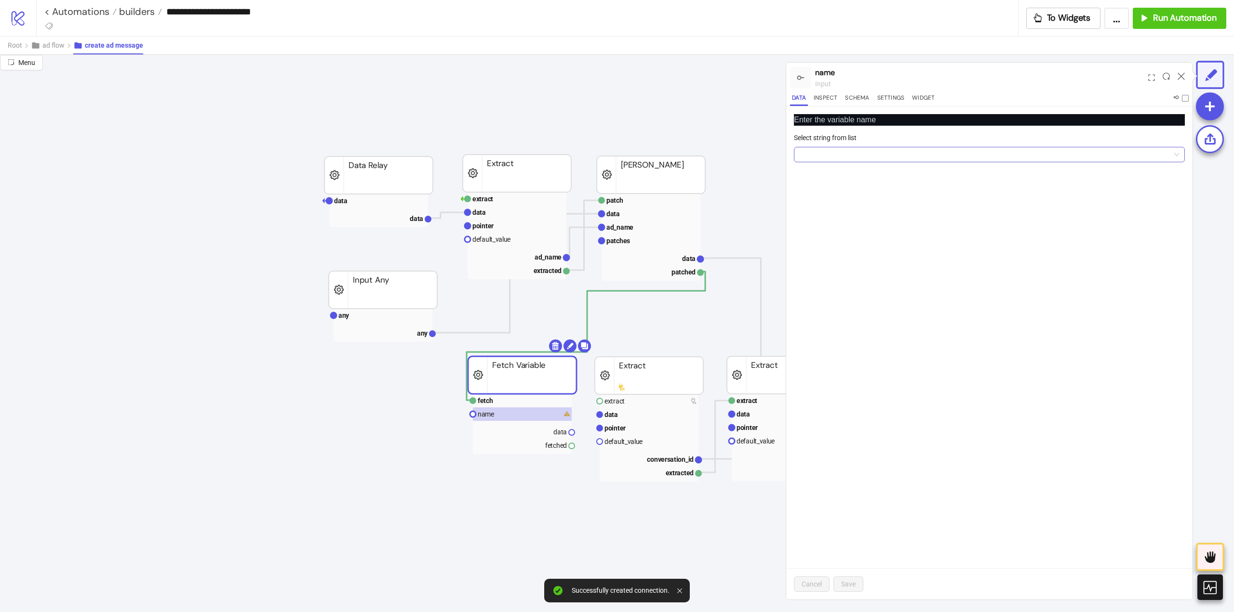
click at [840, 155] on input "Select string from list" at bounding box center [984, 154] width 371 height 14
click at [829, 173] on div "memory" at bounding box center [988, 174] width 375 height 11
click at [848, 585] on span "Save" at bounding box center [848, 585] width 14 height 8
drag, startPoint x: 571, startPoint y: 433, endPoint x: 581, endPoint y: 434, distance: 10.1
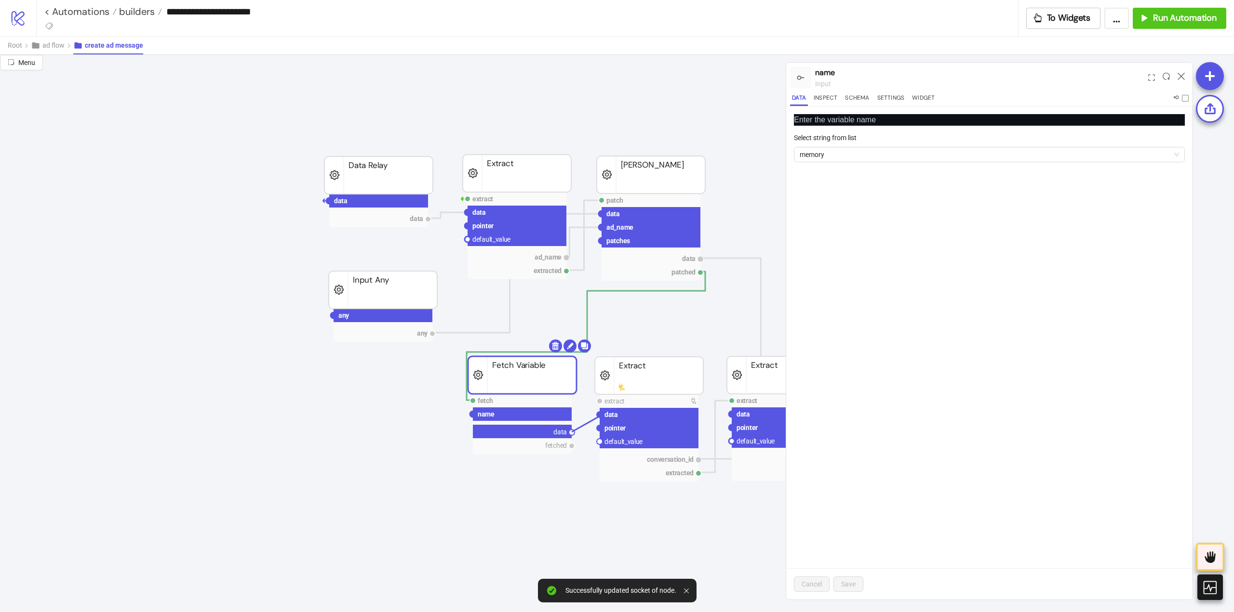
click at [599, 416] on circle at bounding box center [600, 415] width 6 height 6
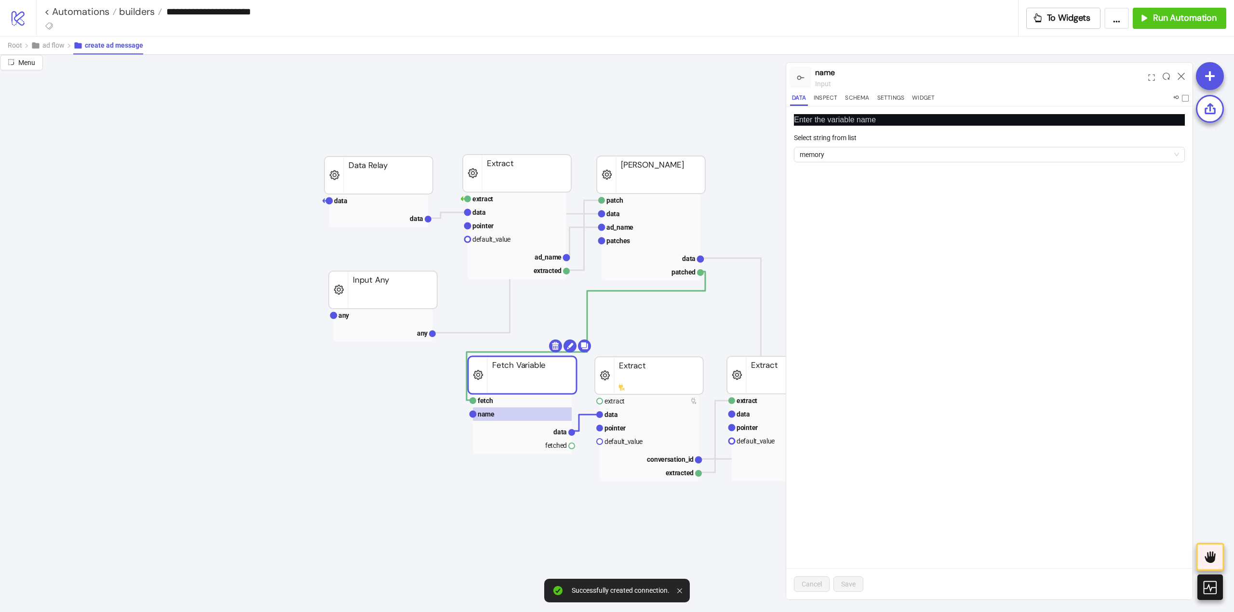
drag, startPoint x: 572, startPoint y: 445, endPoint x: 582, endPoint y: 440, distance: 10.6
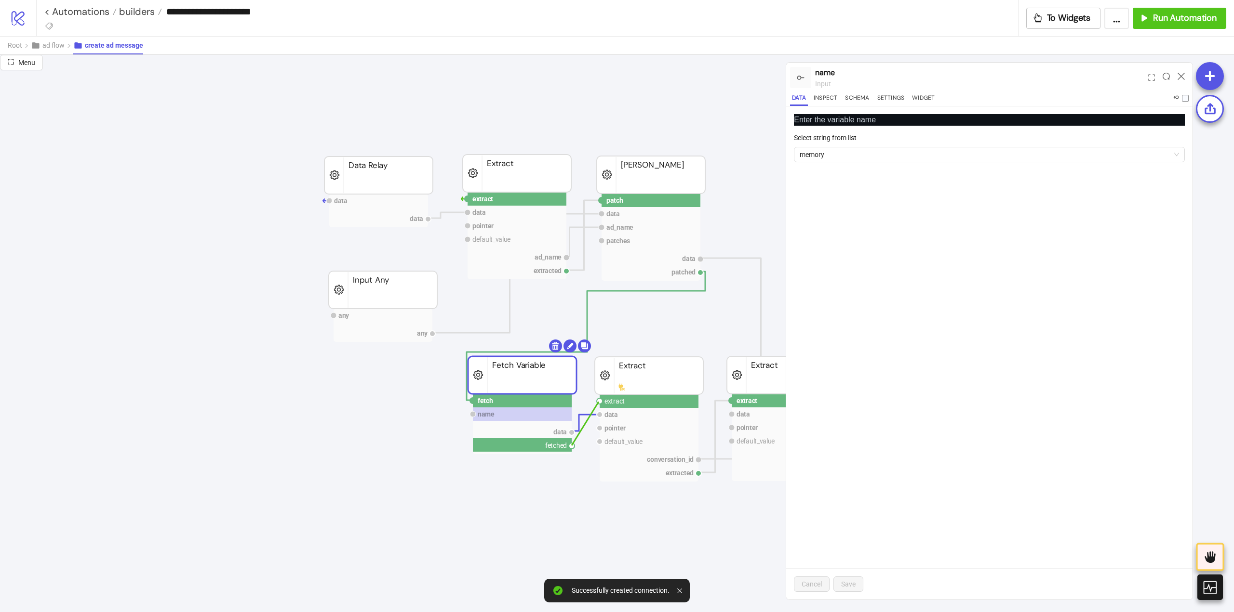
click at [600, 401] on circle at bounding box center [600, 402] width 6 height 6
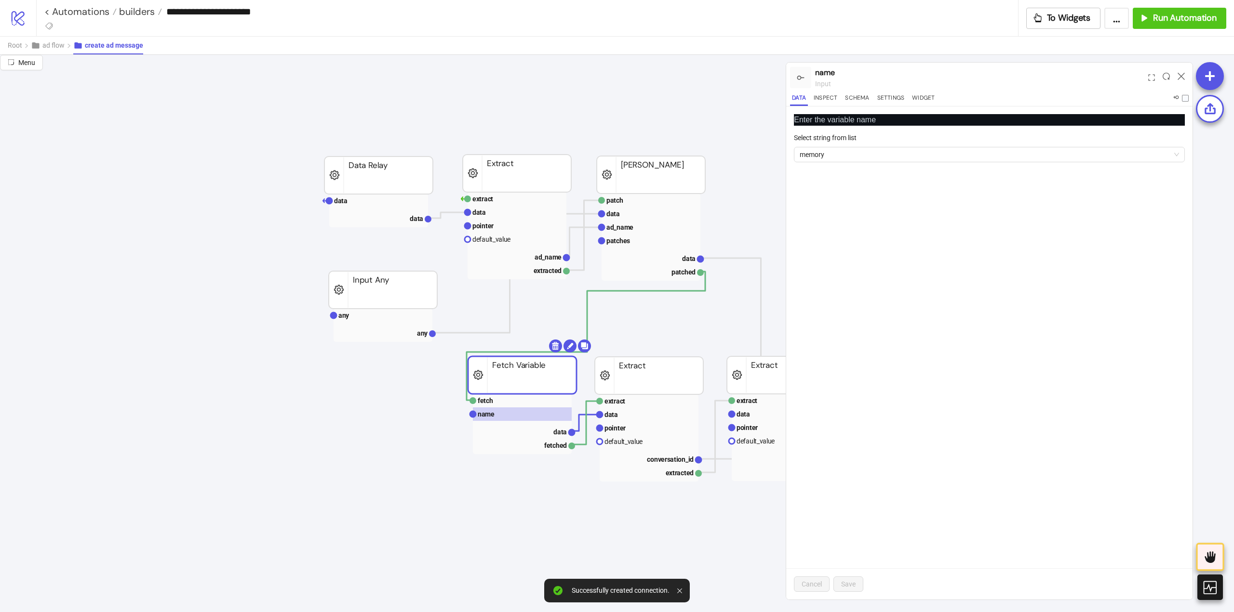
drag, startPoint x: 570, startPoint y: 430, endPoint x: 624, endPoint y: 452, distance: 57.5
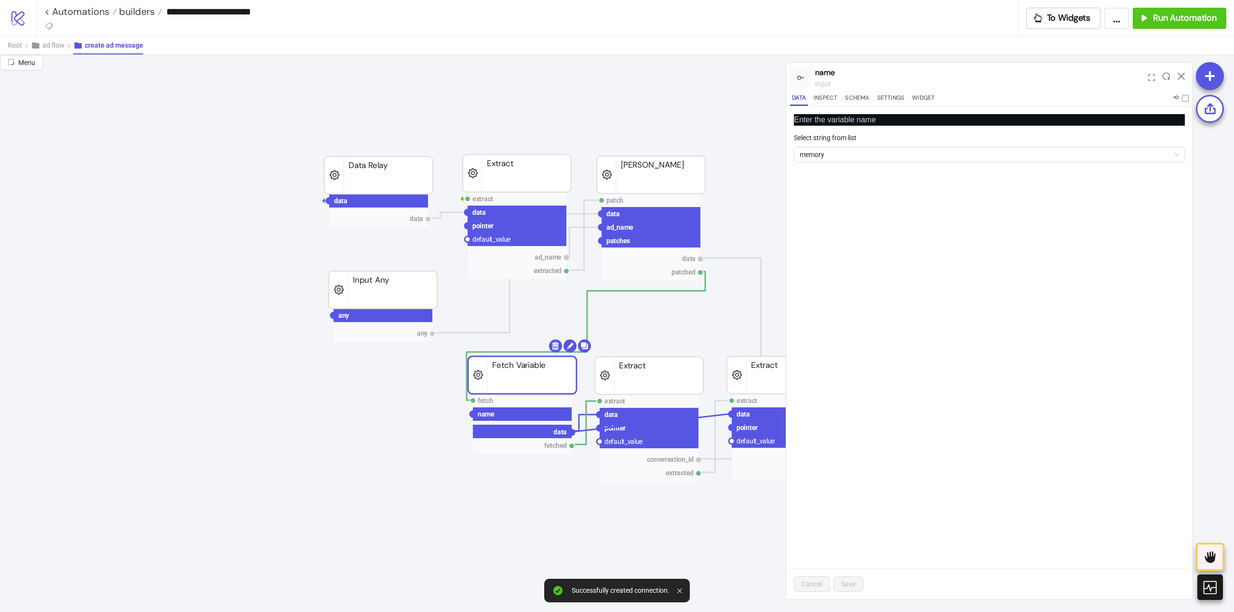
click at [731, 414] on circle at bounding box center [732, 415] width 6 height 6
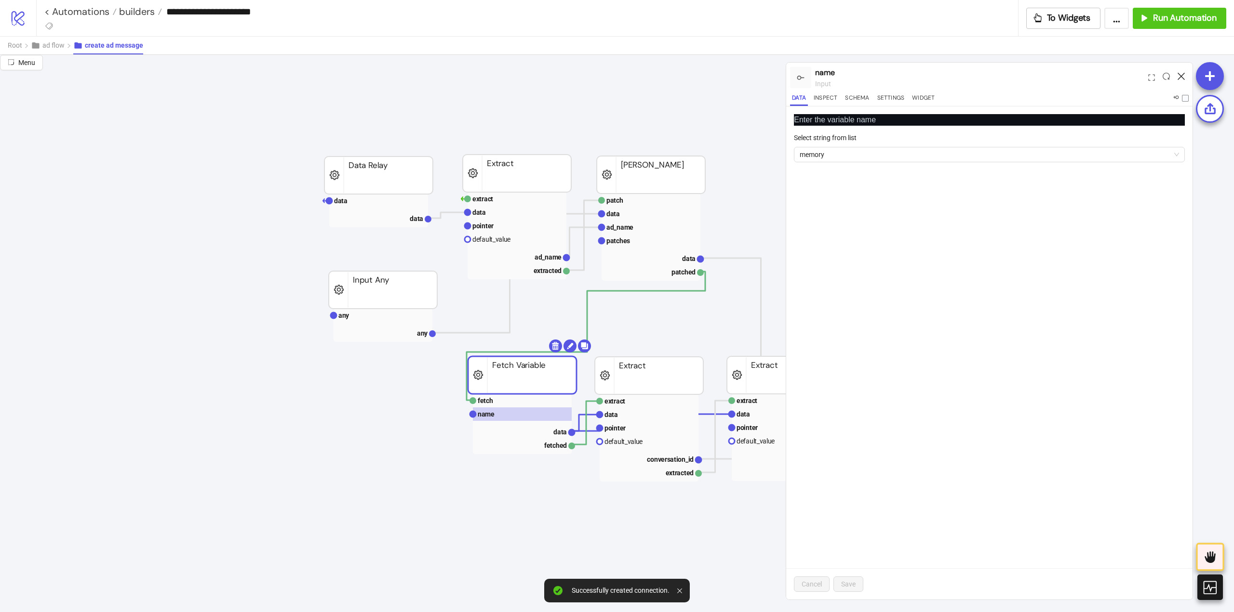
click at [1181, 77] on icon at bounding box center [1180, 76] width 7 height 7
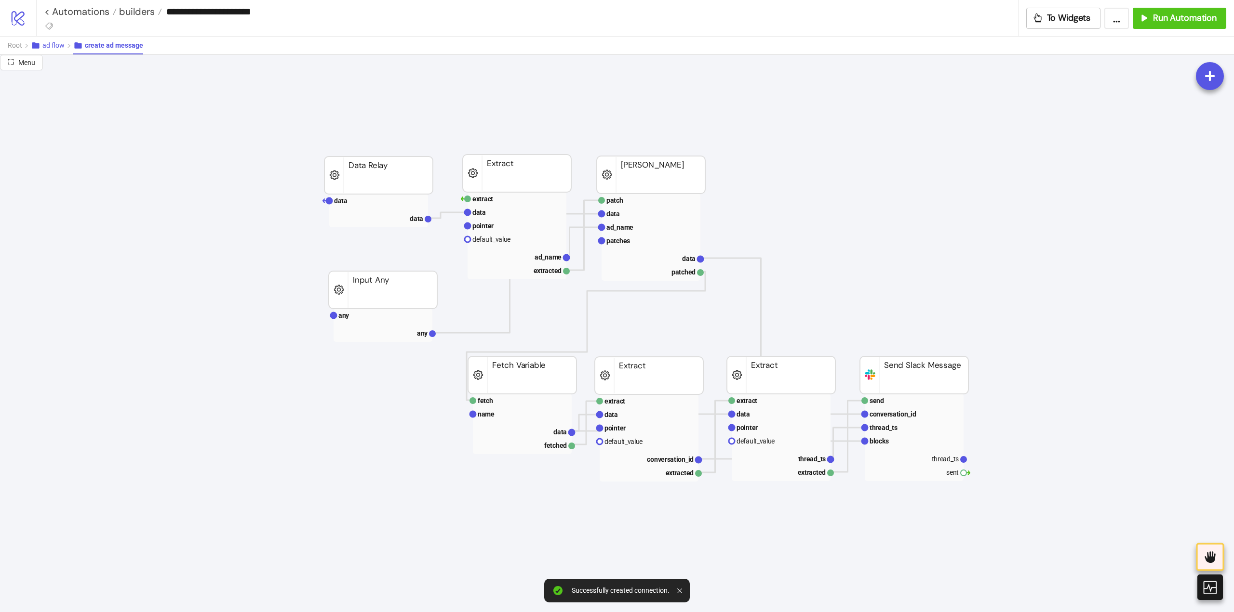
click at [53, 46] on span "ad flow" at bounding box center [53, 45] width 22 height 8
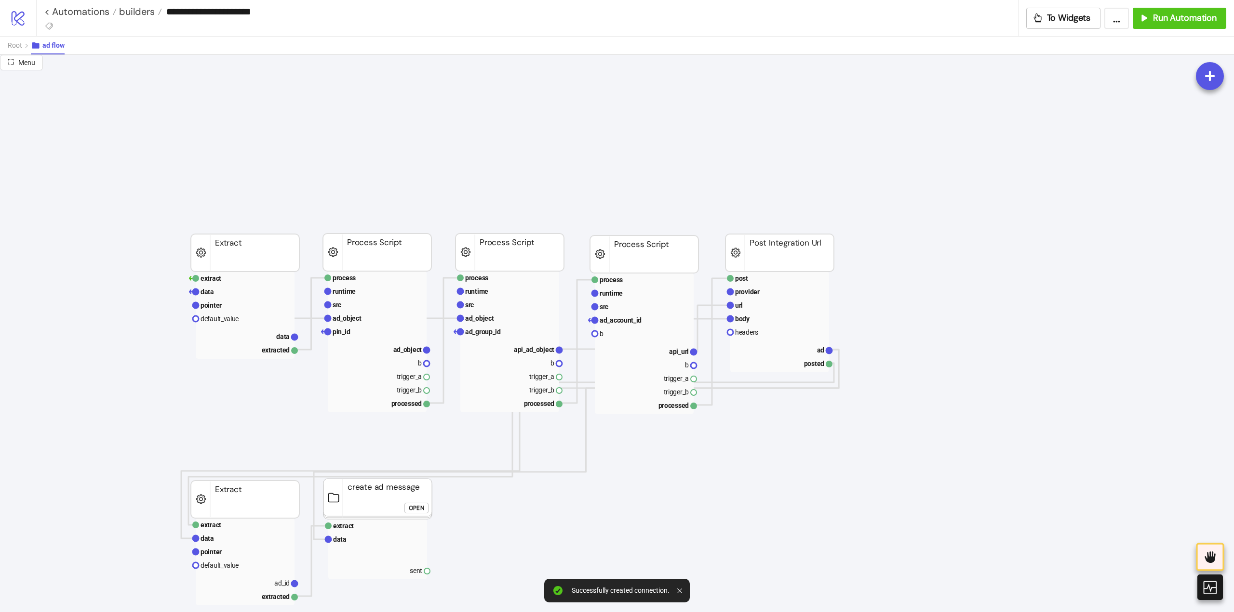
scroll to position [193, 0]
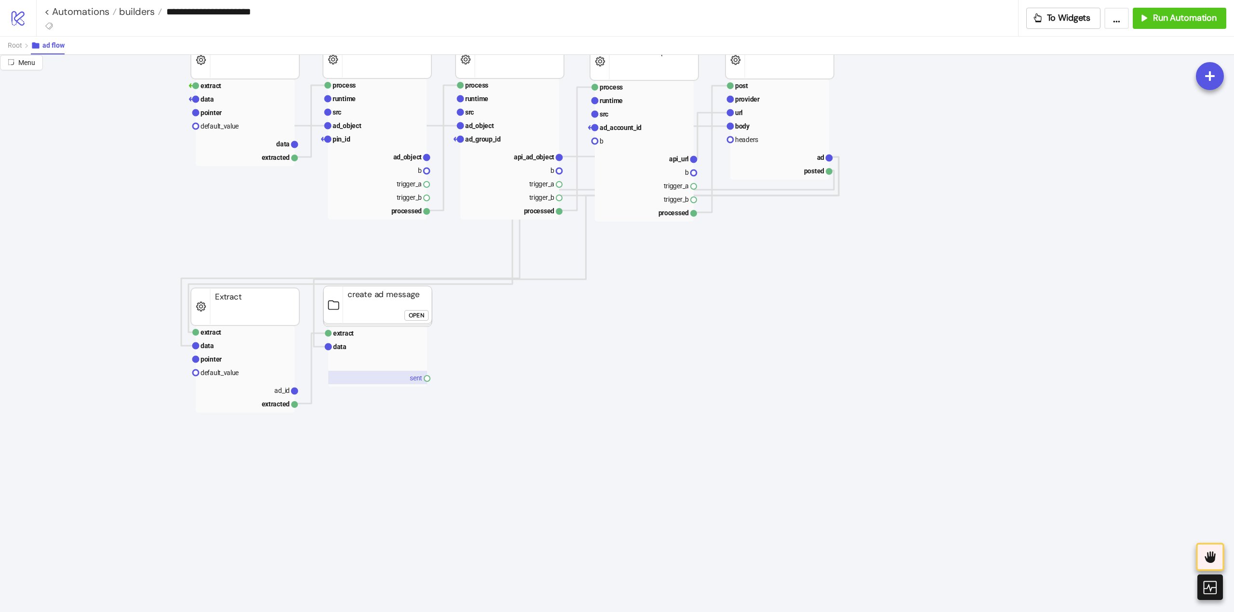
drag, startPoint x: 398, startPoint y: 378, endPoint x: 413, endPoint y: 379, distance: 15.0
click at [399, 378] on rect at bounding box center [377, 377] width 99 height 13
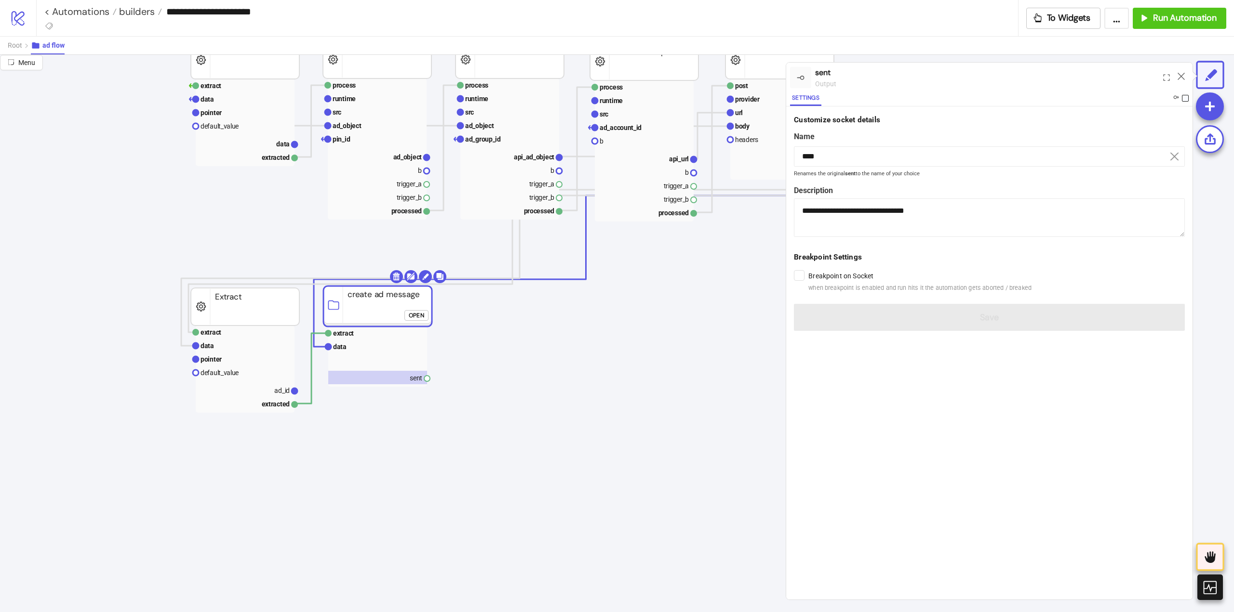
click at [1185, 95] on span at bounding box center [1185, 98] width 7 height 7
click at [1182, 76] on icon at bounding box center [1180, 76] width 7 height 7
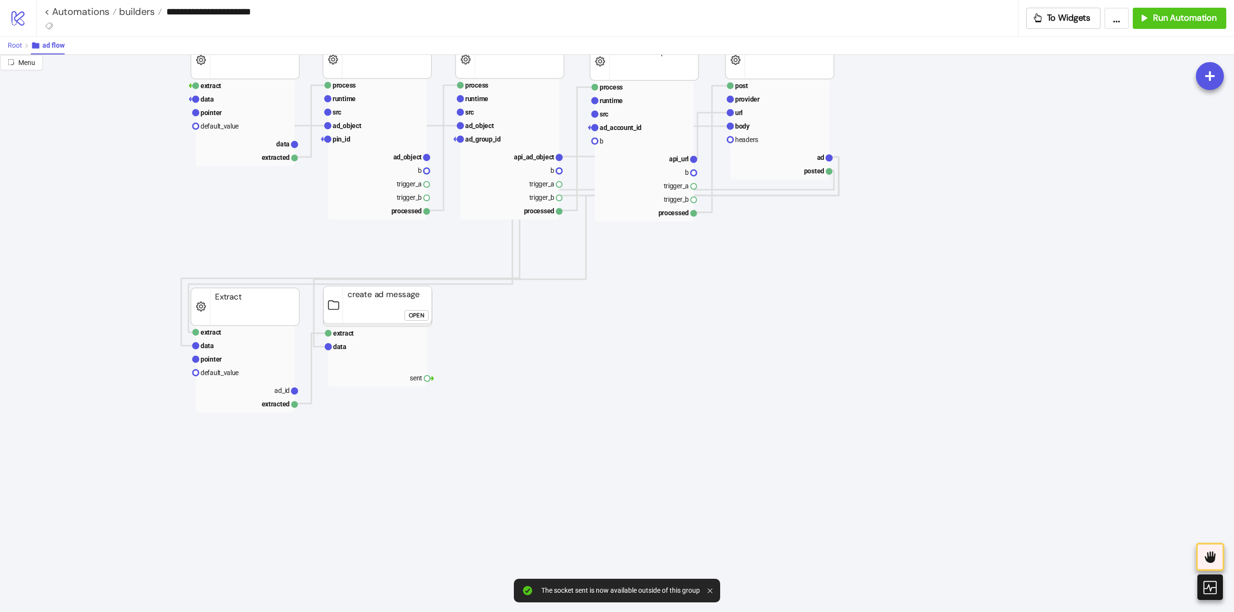
click at [22, 48] on button "Root" at bounding box center [19, 46] width 23 height 18
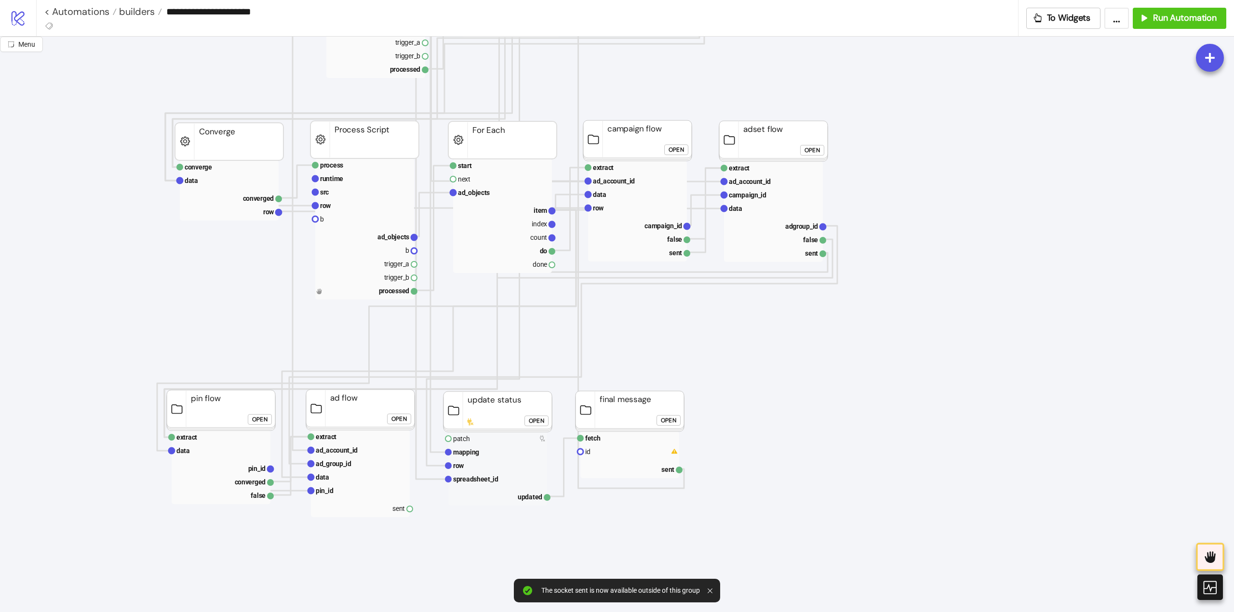
scroll to position [530, 0]
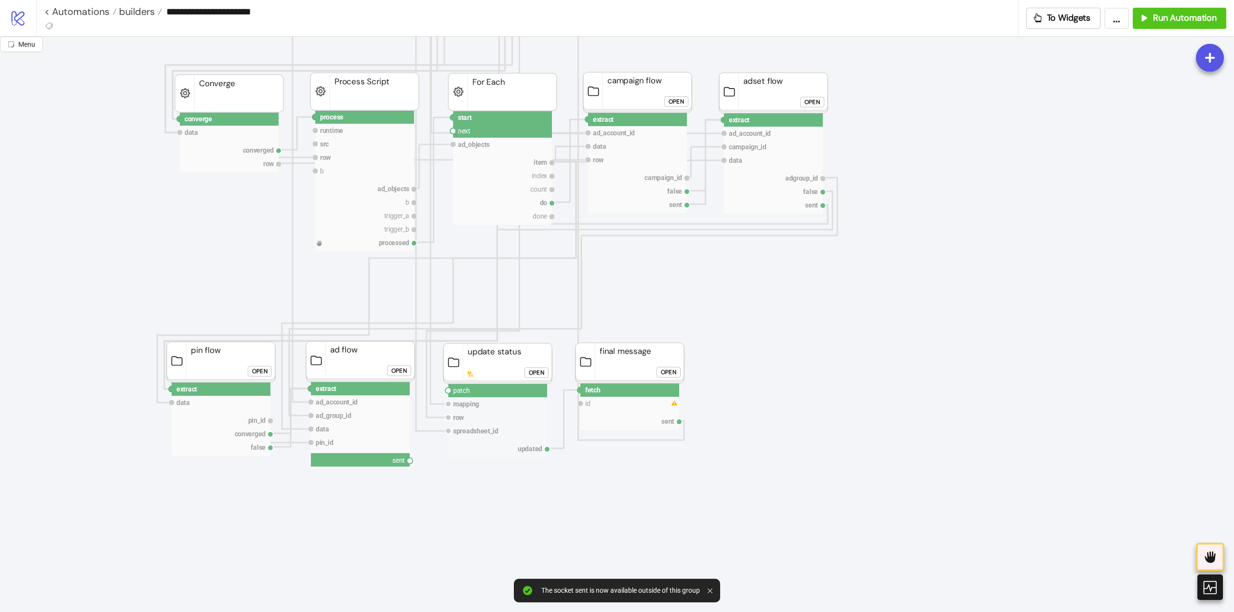
drag, startPoint x: 412, startPoint y: 462, endPoint x: 433, endPoint y: 469, distance: 22.4
click at [427, 476] on icon "Start Stop process runtime src row b ad_objects b trigger_a trigger_b processed…" at bounding box center [963, 470] width 1927 height 1927
click at [448, 391] on circle at bounding box center [448, 391] width 6 height 6
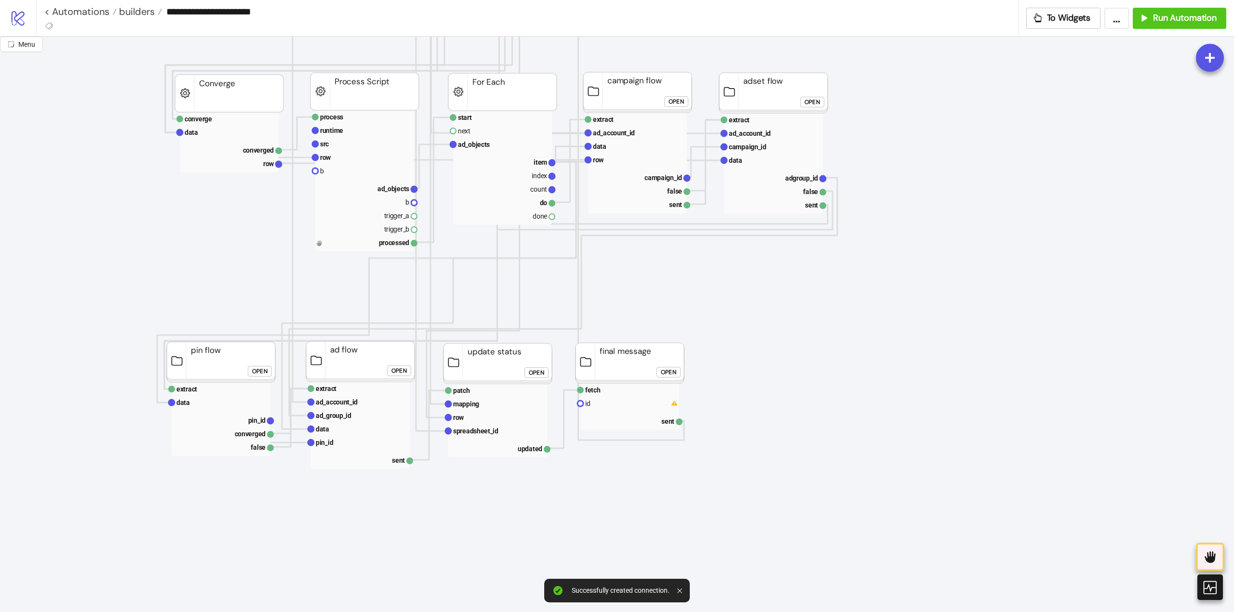
click at [673, 375] on div "Open" at bounding box center [668, 372] width 15 height 11
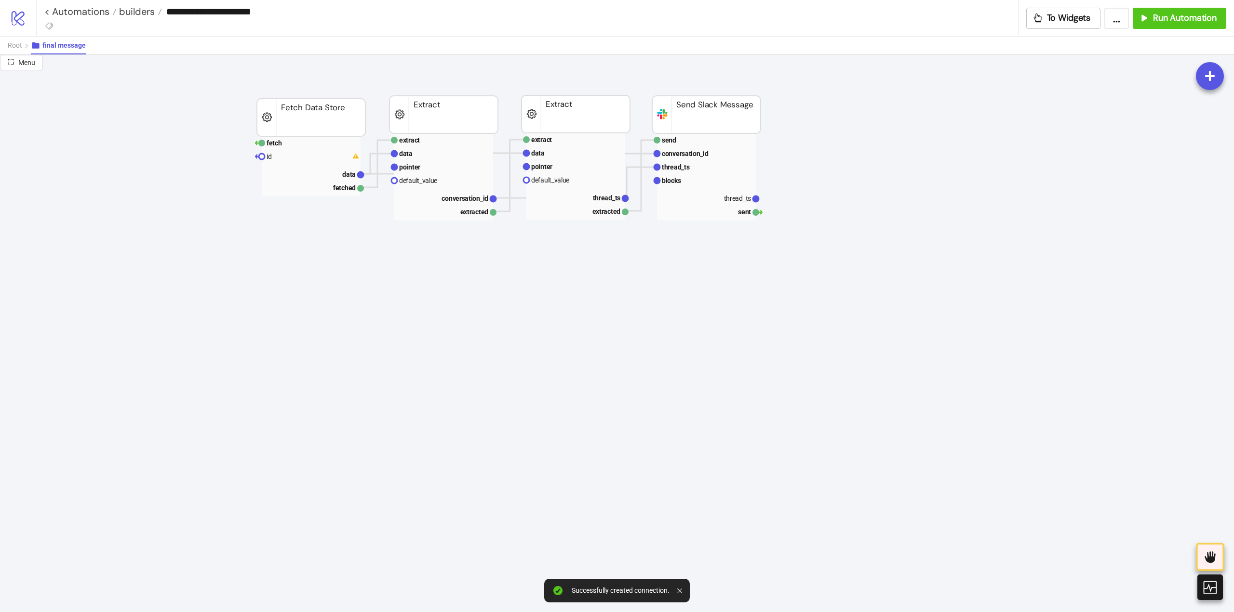
scroll to position [0, 0]
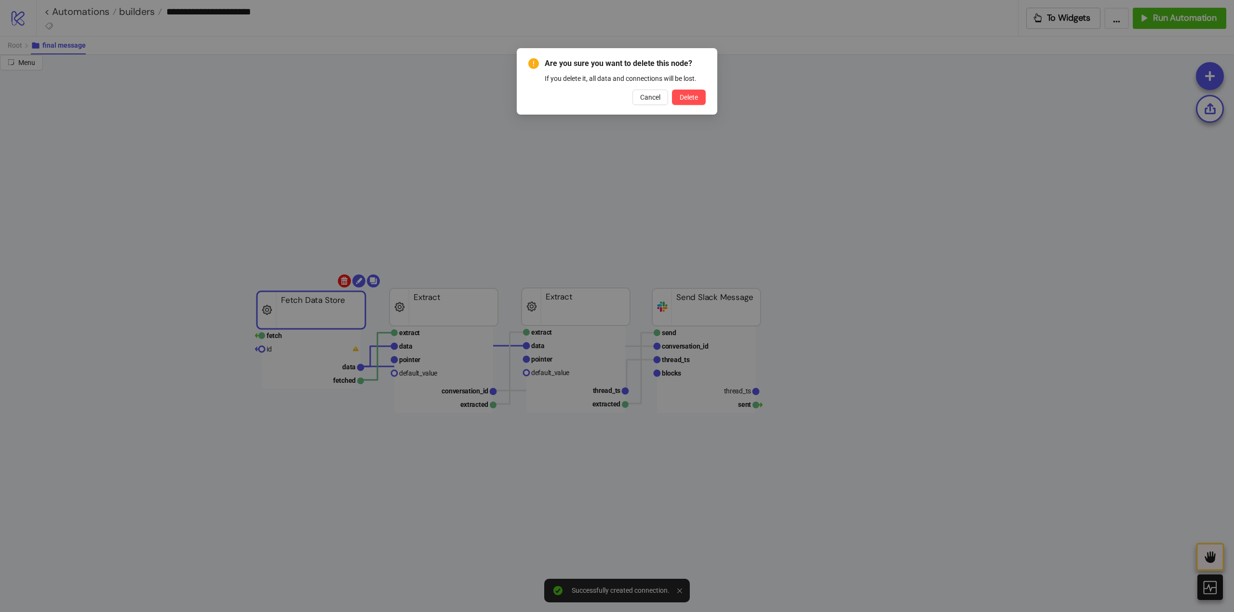
click at [343, 283] on body "**********" at bounding box center [617, 306] width 1234 height 612
click at [678, 104] on button "Delete" at bounding box center [689, 97] width 34 height 15
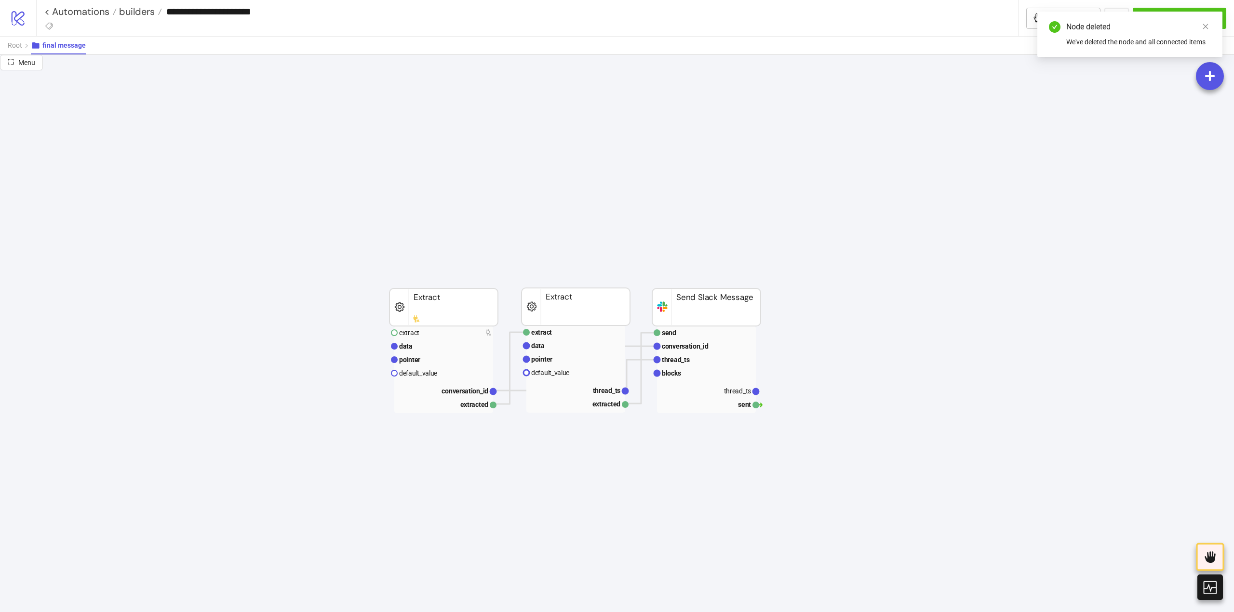
drag, startPoint x: 248, startPoint y: 300, endPoint x: 258, endPoint y: 299, distance: 10.2
click at [285, 308] on span "Add Node" at bounding box center [291, 308] width 52 height 11
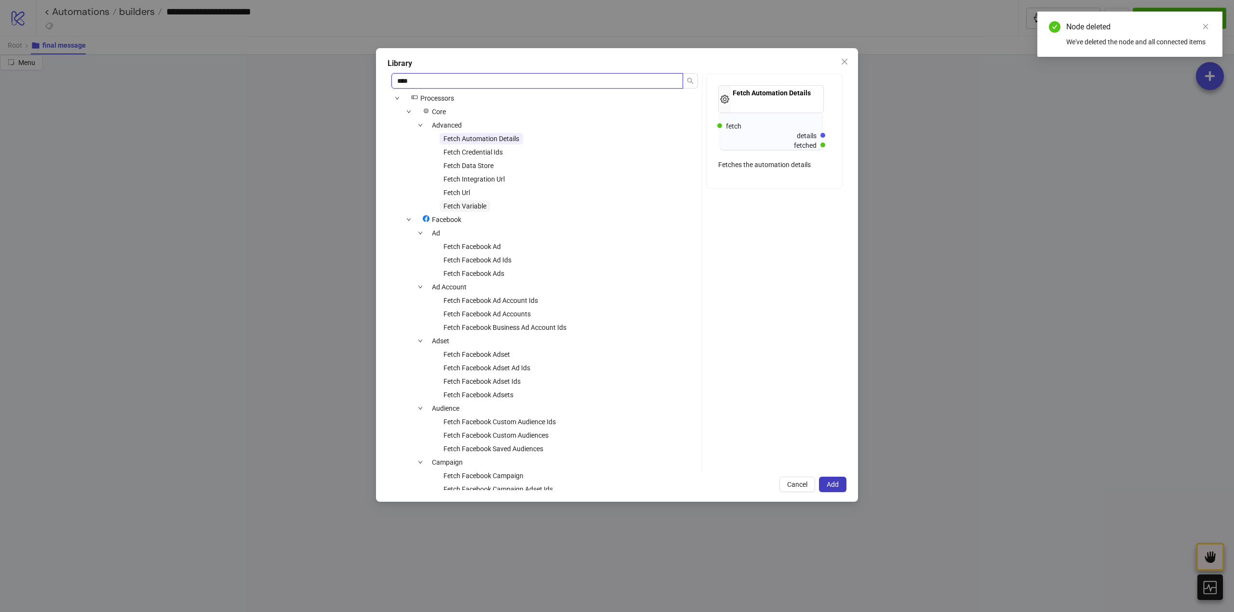
type input "****"
click at [463, 204] on span "Fetch Variable" at bounding box center [464, 206] width 43 height 8
drag, startPoint x: 828, startPoint y: 486, endPoint x: 776, endPoint y: 462, distance: 57.8
click at [828, 485] on span "Add" at bounding box center [832, 485] width 12 height 8
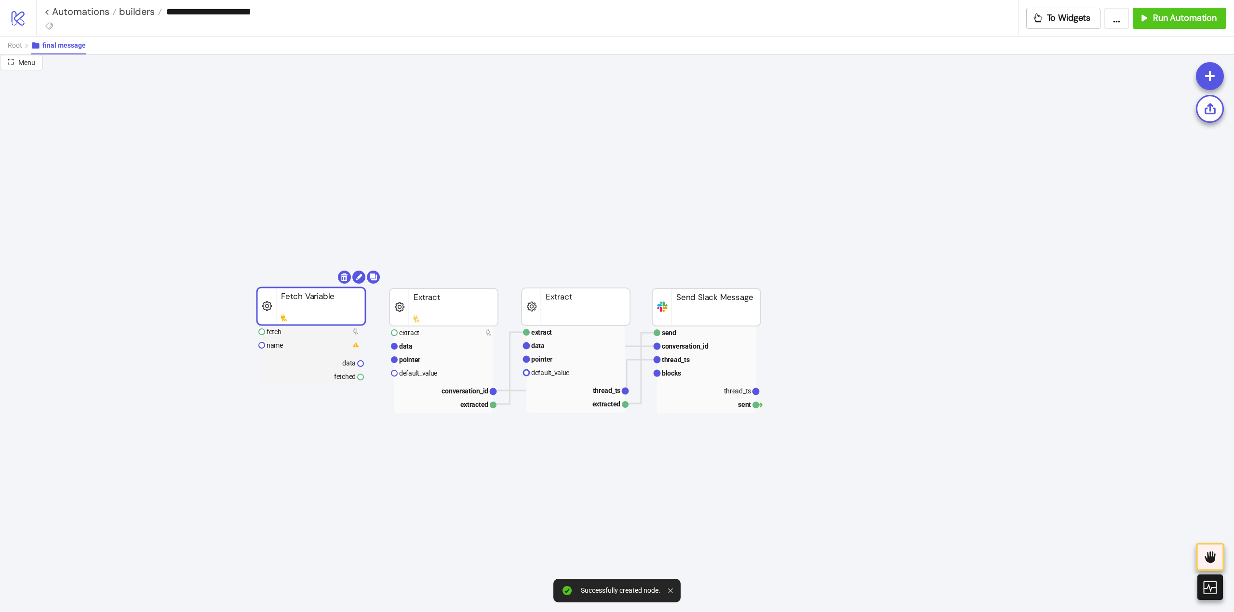
drag, startPoint x: 330, startPoint y: 321, endPoint x: 338, endPoint y: 310, distance: 13.9
click at [338, 310] on rect at bounding box center [311, 307] width 108 height 38
click at [282, 345] on g "name" at bounding box center [311, 345] width 99 height 13
click at [289, 344] on rect at bounding box center [311, 345] width 99 height 13
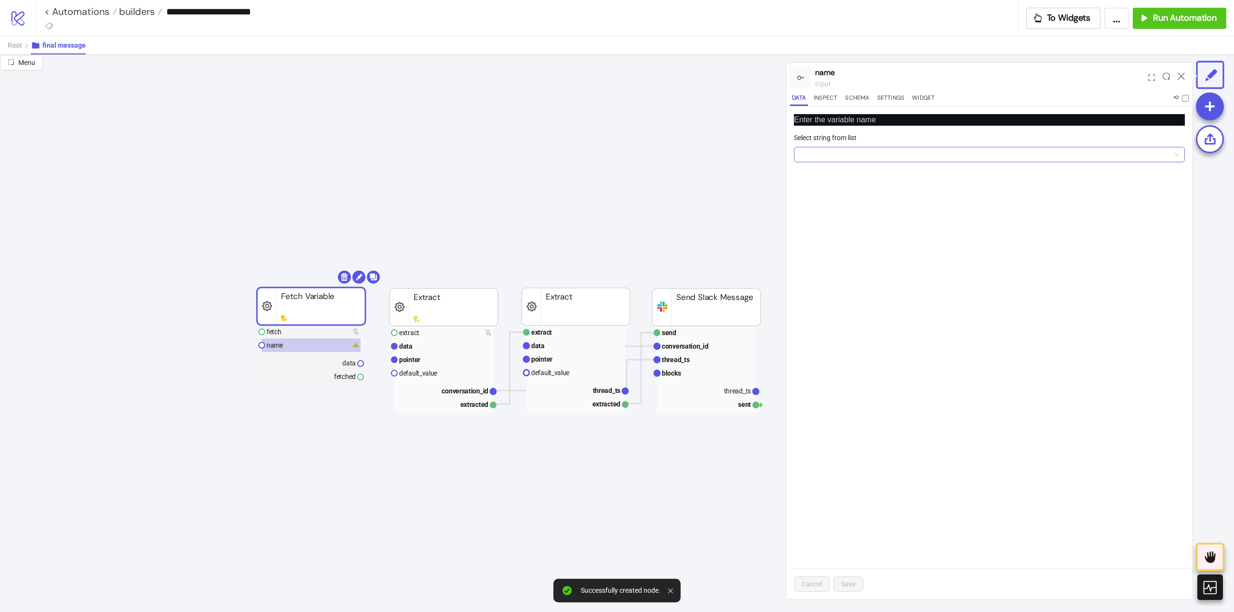
click at [827, 154] on input "Select string from list" at bounding box center [984, 154] width 371 height 14
click at [831, 173] on div "memory" at bounding box center [988, 174] width 375 height 11
click at [848, 583] on span "Save" at bounding box center [848, 585] width 14 height 8
drag, startPoint x: 360, startPoint y: 377, endPoint x: 369, endPoint y: 388, distance: 13.7
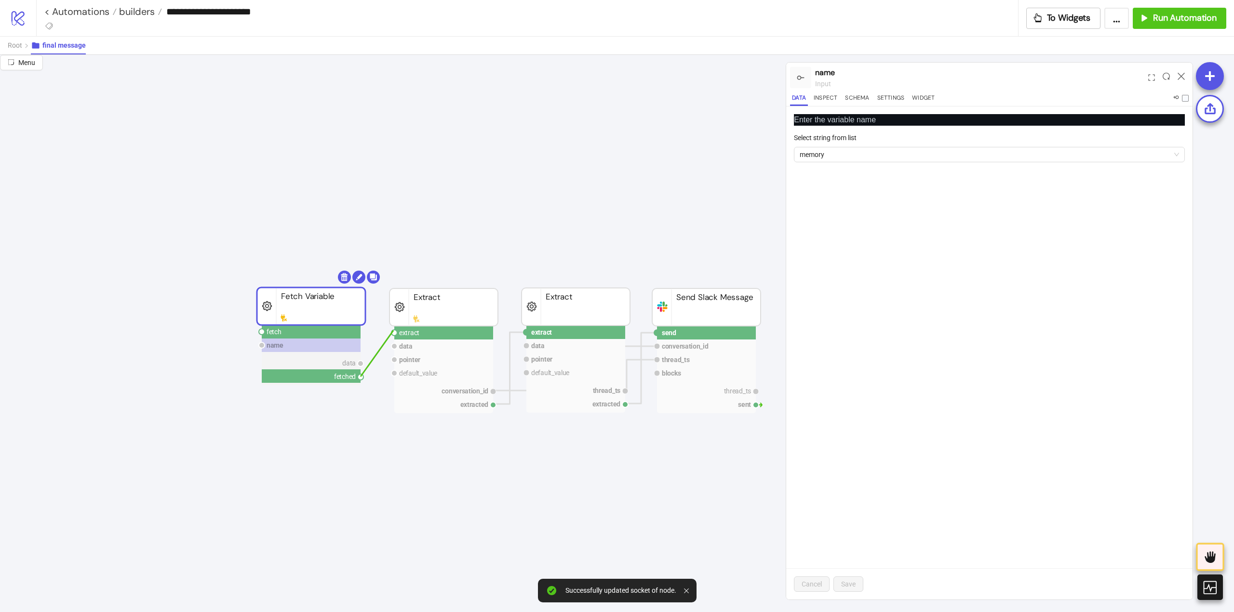
click at [393, 332] on circle at bounding box center [394, 333] width 6 height 6
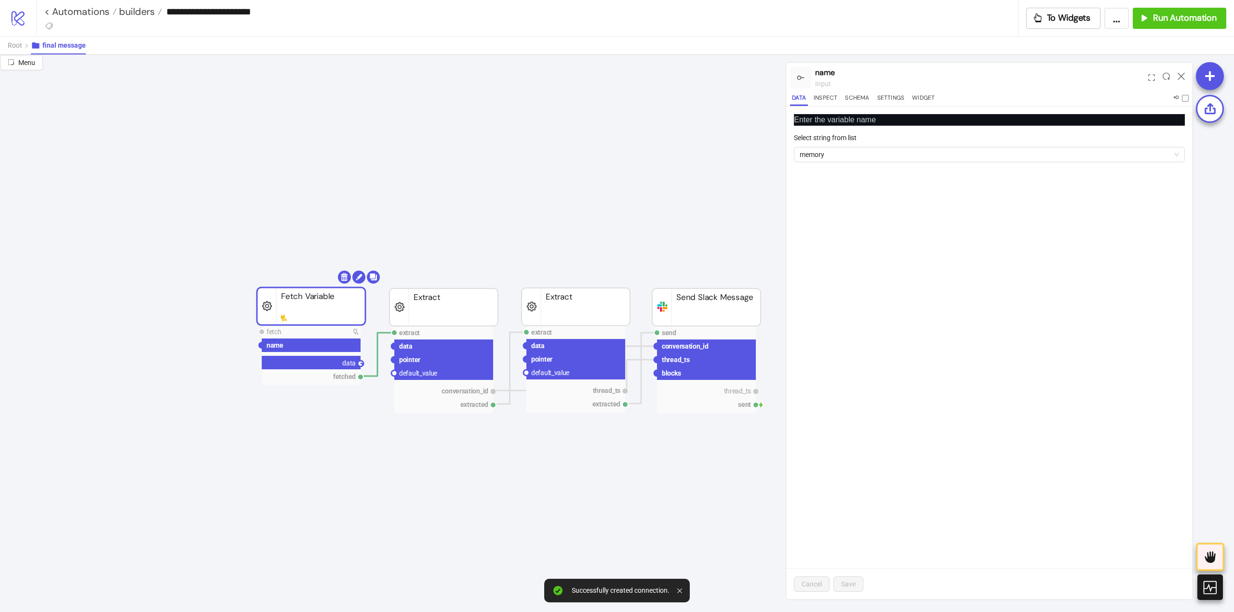
drag, startPoint x: 362, startPoint y: 365, endPoint x: 377, endPoint y: 359, distance: 16.2
click at [395, 345] on circle at bounding box center [394, 347] width 6 height 6
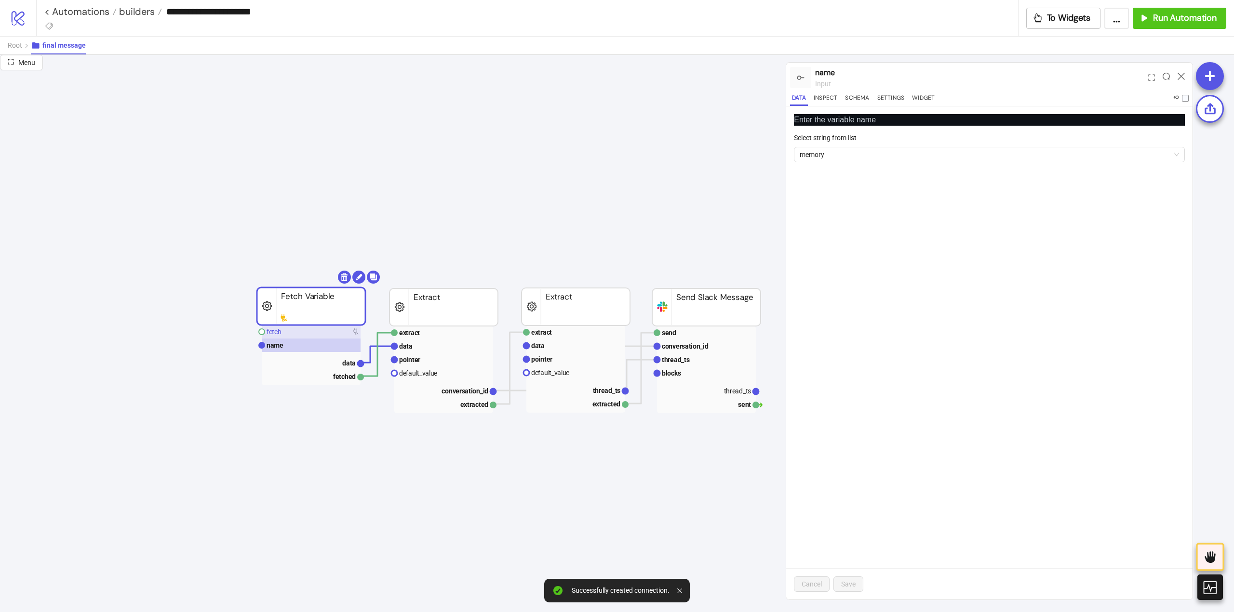
click at [296, 331] on rect at bounding box center [311, 331] width 99 height 13
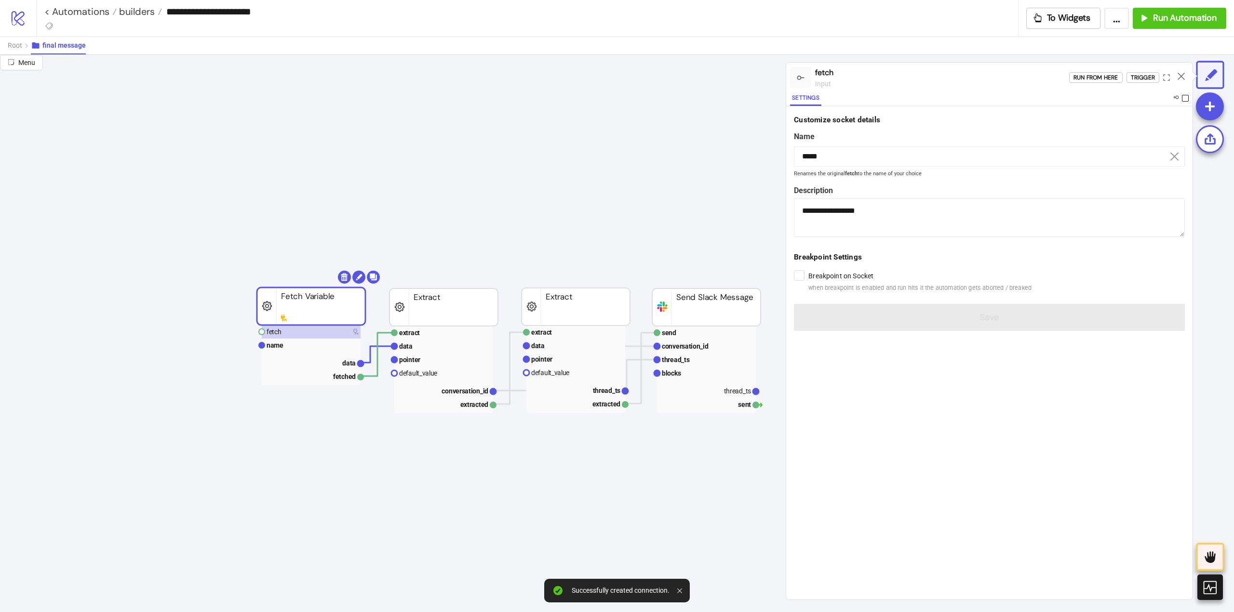
click at [1183, 100] on span at bounding box center [1185, 98] width 7 height 7
click at [1181, 73] on icon at bounding box center [1180, 76] width 7 height 7
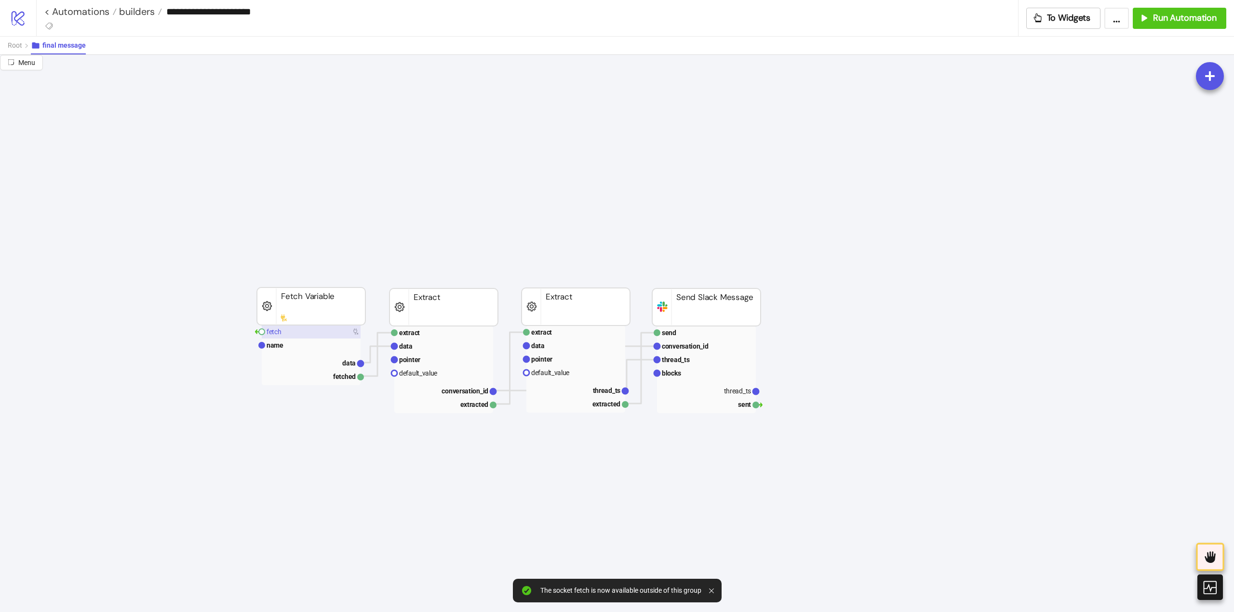
click at [301, 330] on rect at bounding box center [311, 331] width 99 height 13
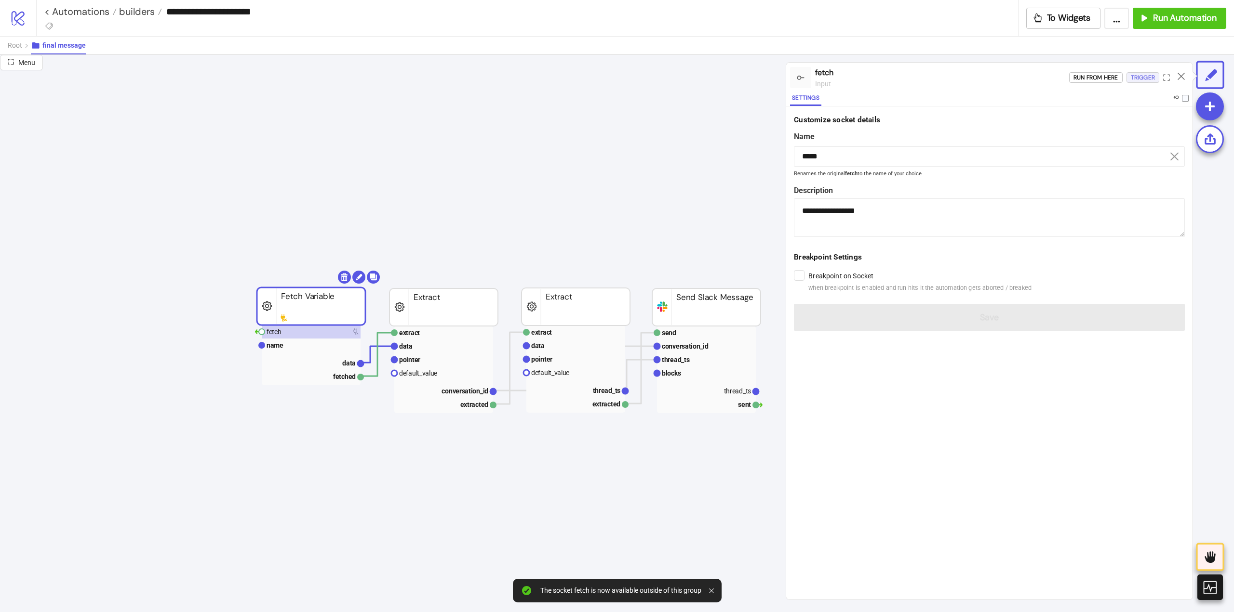
click at [1132, 78] on div "Trigger" at bounding box center [1142, 77] width 24 height 11
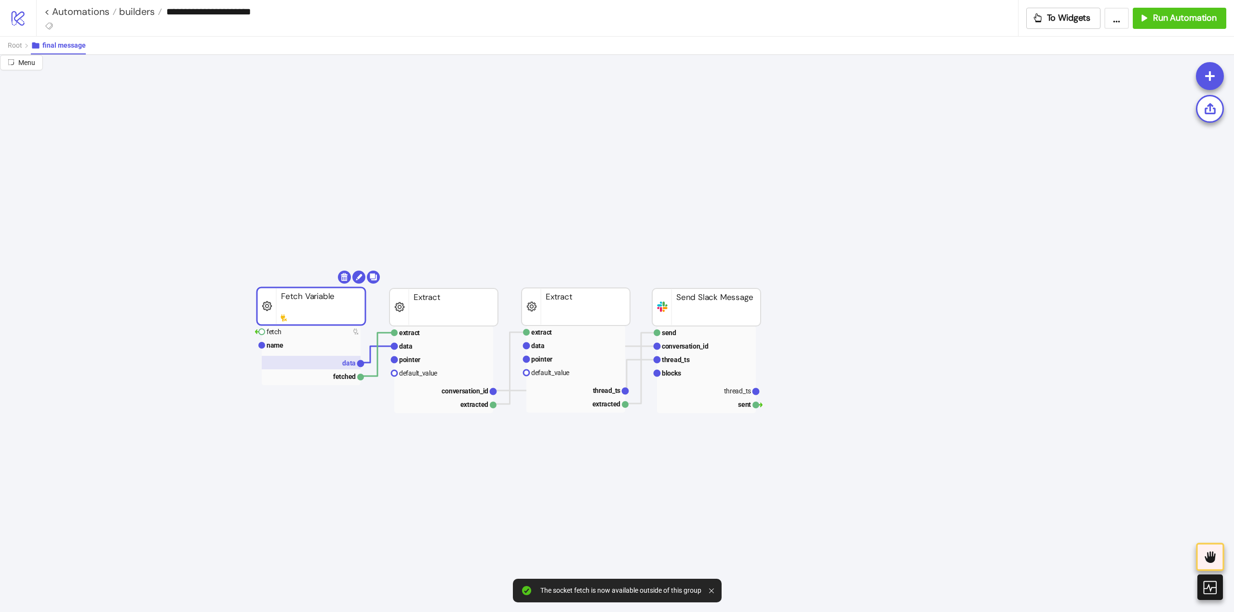
click at [341, 362] on rect at bounding box center [311, 362] width 99 height 13
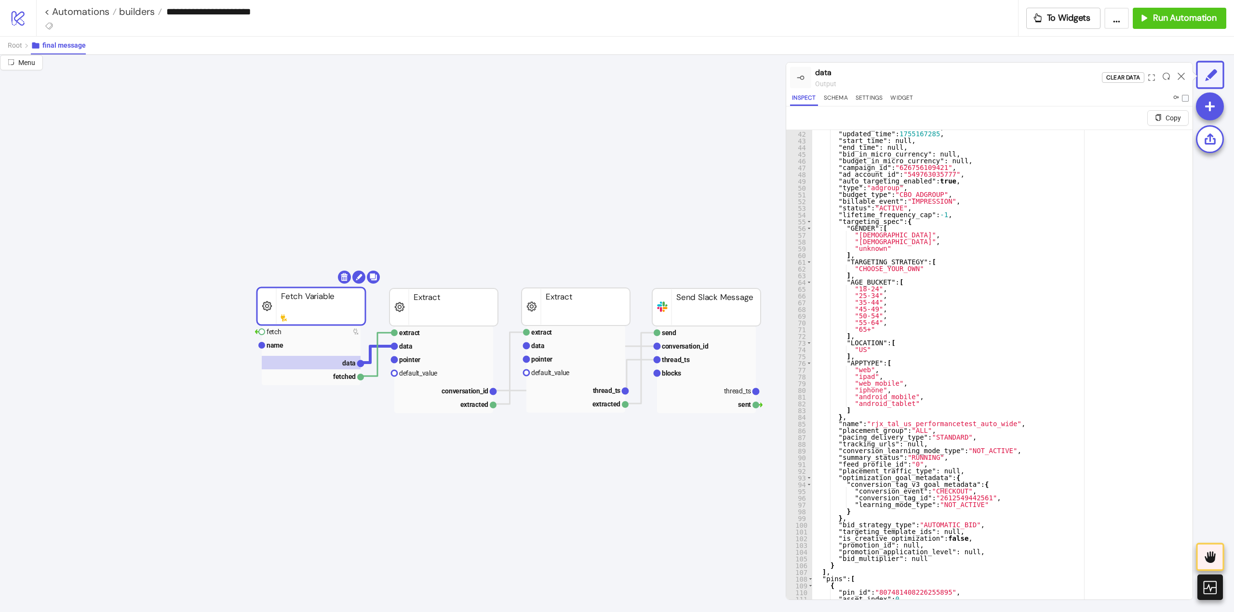
scroll to position [23, 0]
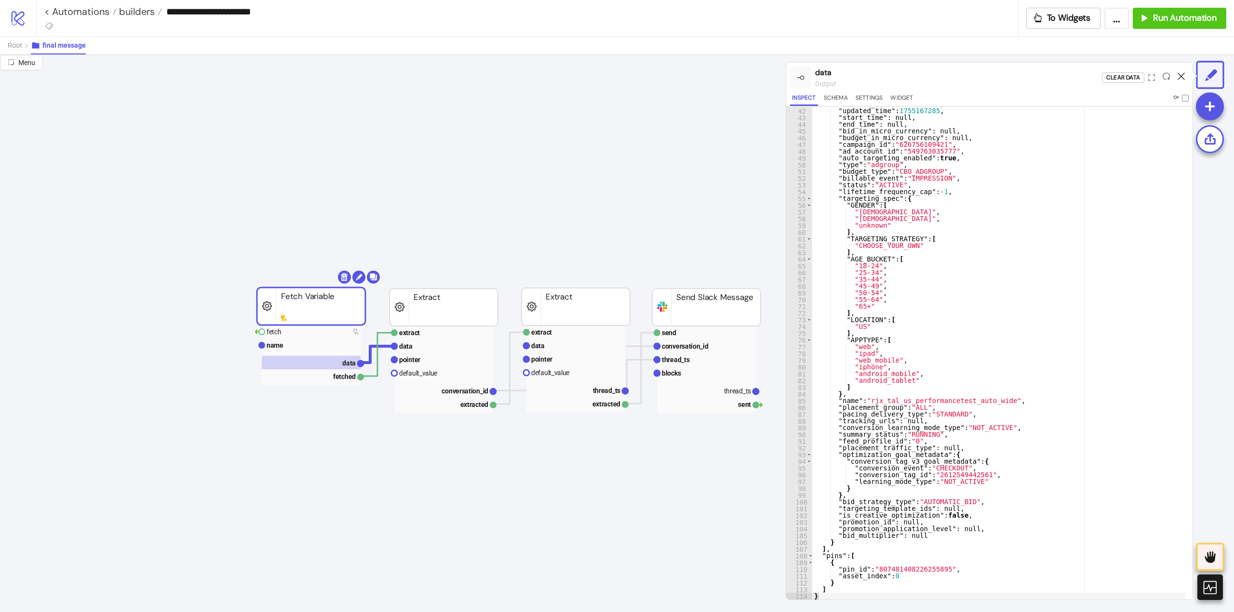
click at [1181, 77] on icon at bounding box center [1180, 76] width 7 height 7
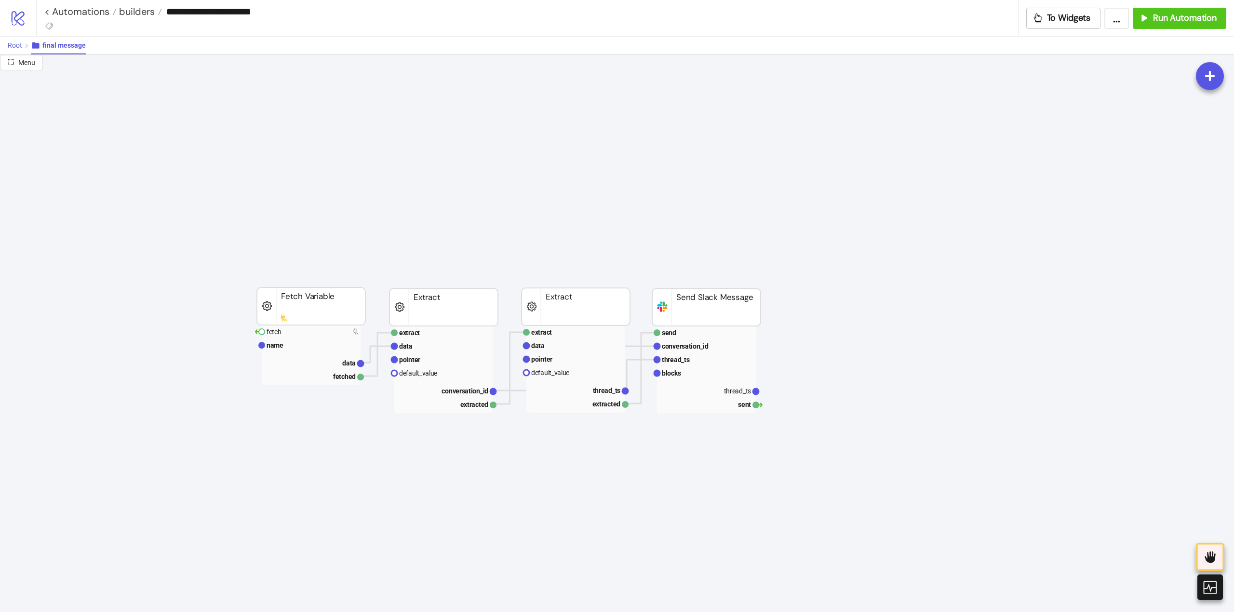
click at [18, 45] on span "Root" at bounding box center [15, 45] width 14 height 8
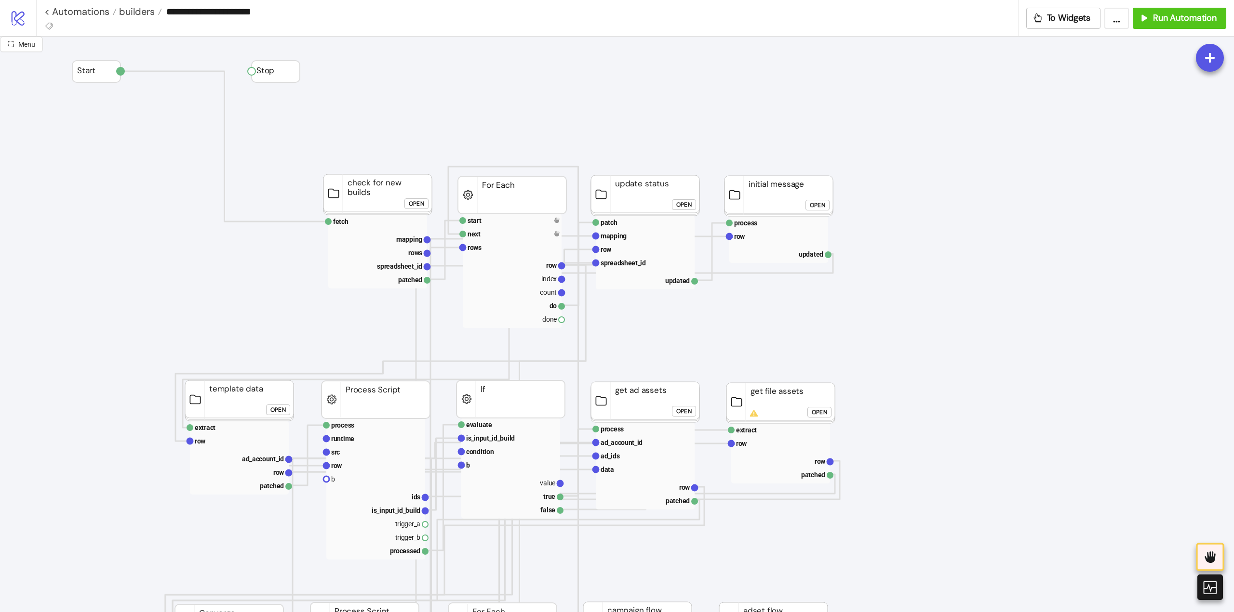
scroll to position [434, 0]
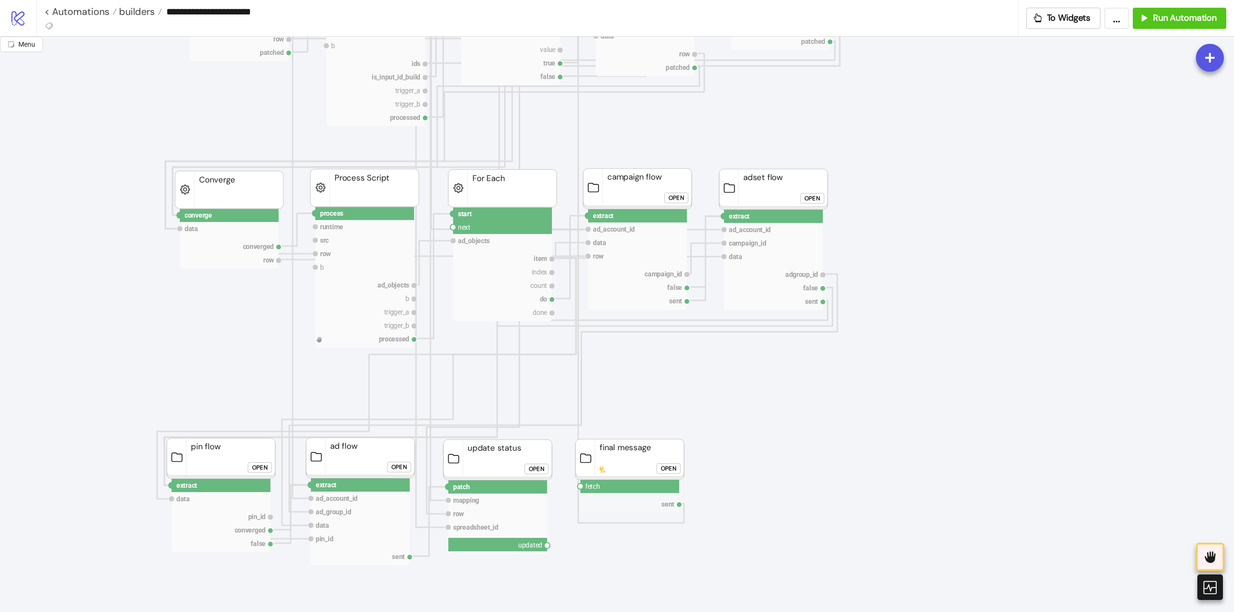
drag, startPoint x: 547, startPoint y: 546, endPoint x: 578, endPoint y: 518, distance: 41.3
click at [569, 560] on icon "Start Stop process runtime src row b ad_objects b trigger_a trigger_b processed…" at bounding box center [963, 566] width 1927 height 1927
click at [580, 487] on circle at bounding box center [580, 487] width 6 height 6
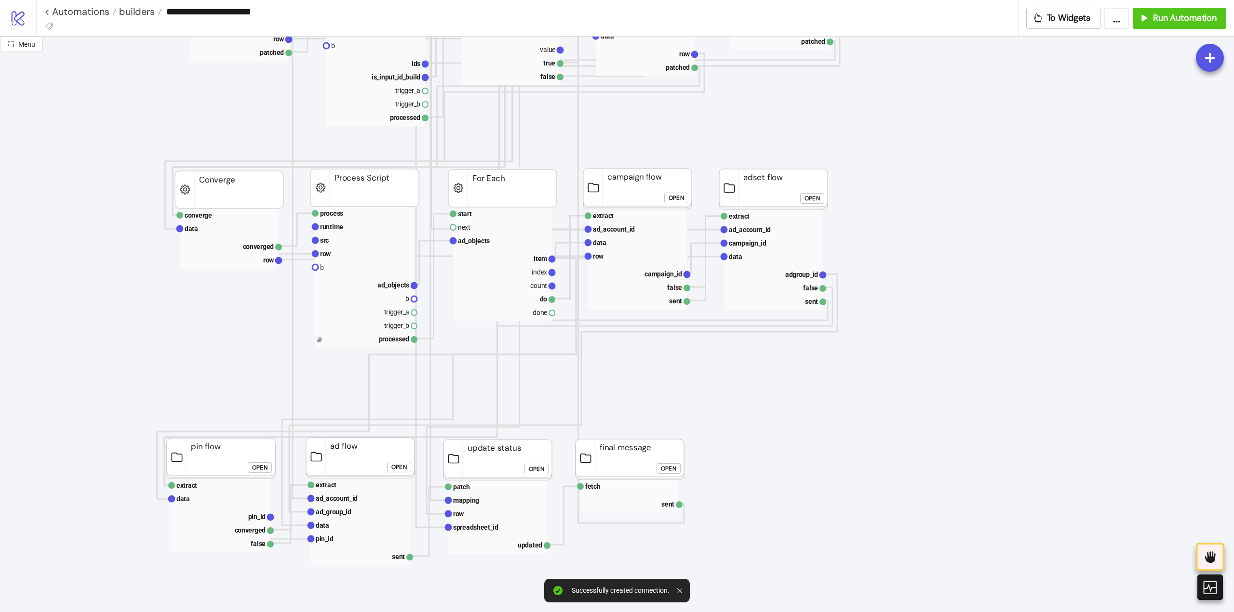
click at [804, 449] on icon "Start Stop process runtime src row b ad_objects b trigger_a trigger_b processed…" at bounding box center [963, 566] width 1927 height 1927
click at [649, 507] on rect at bounding box center [629, 503] width 99 height 13
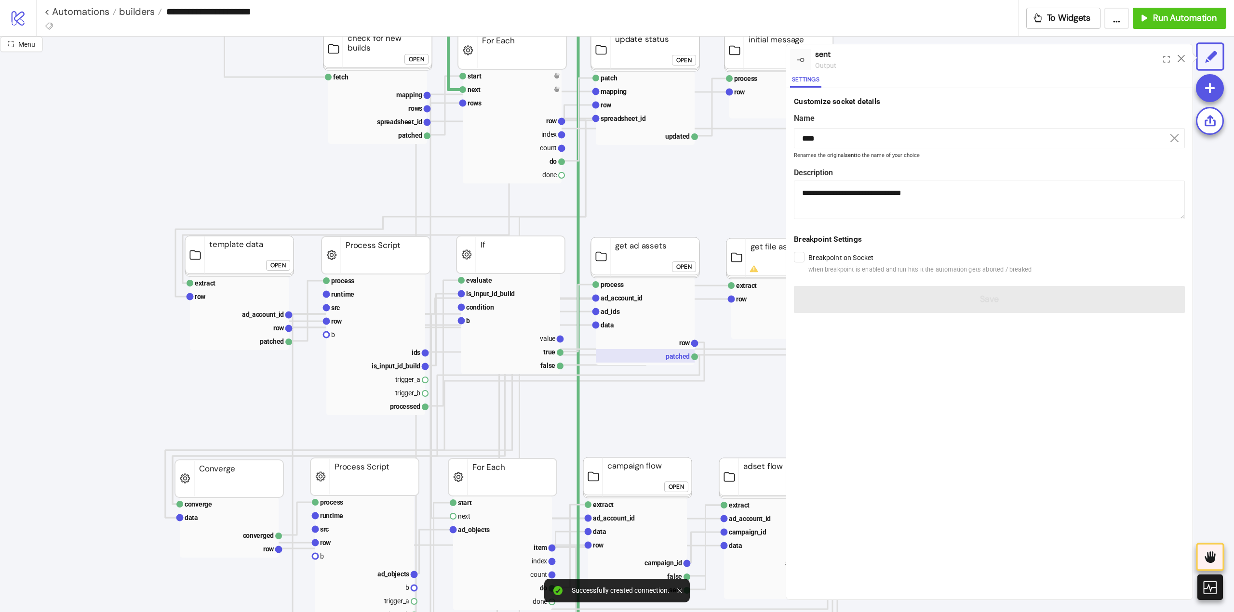
scroll to position [0, 0]
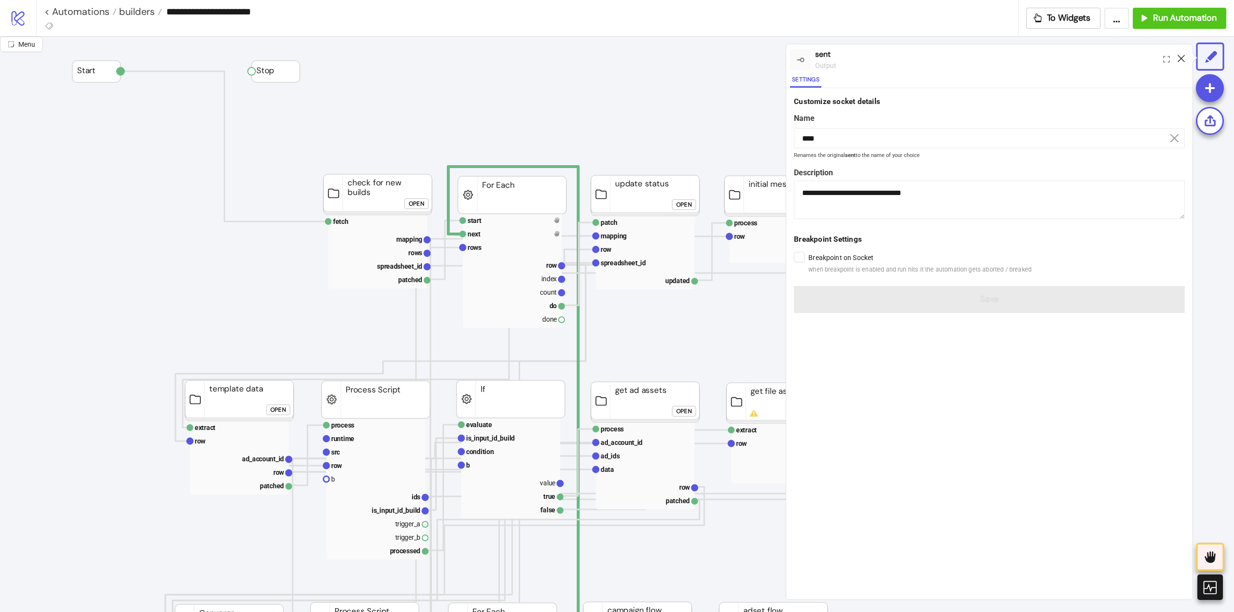
click at [1180, 60] on icon at bounding box center [1180, 58] width 7 height 7
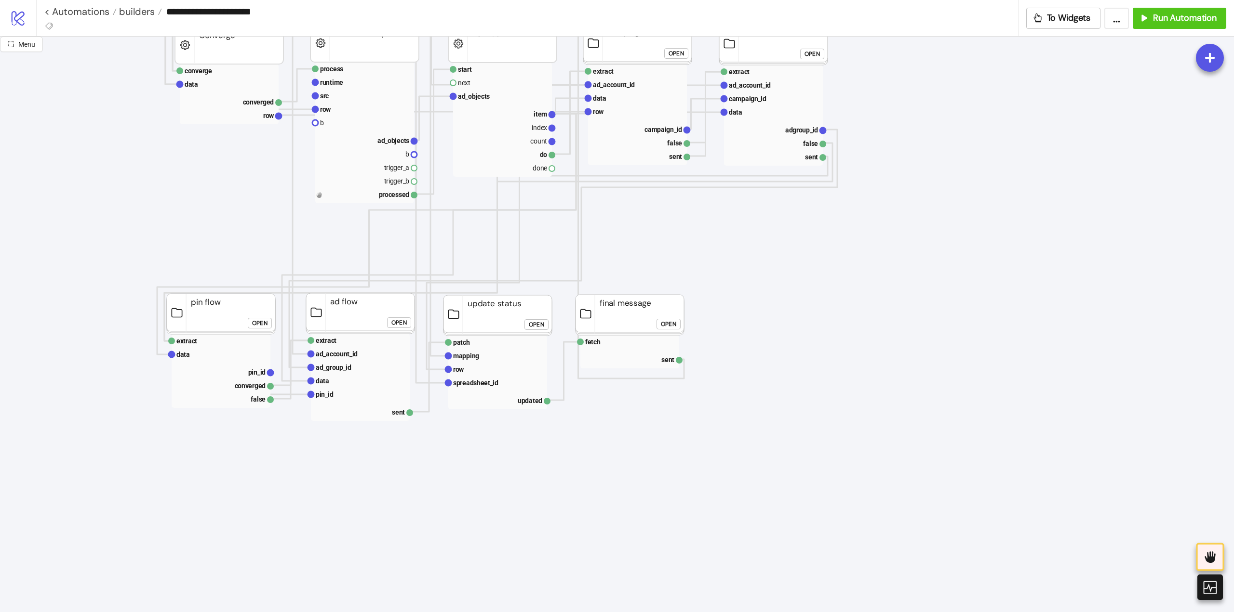
scroll to position [482, 0]
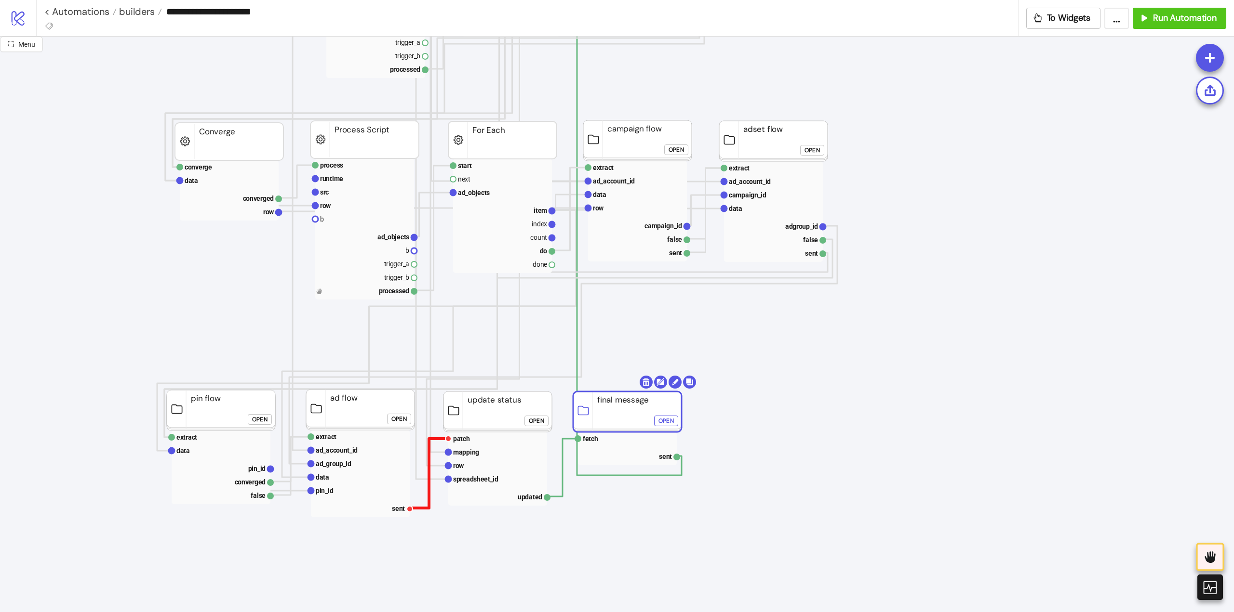
click at [429, 499] on polyline at bounding box center [429, 473] width 39 height 69
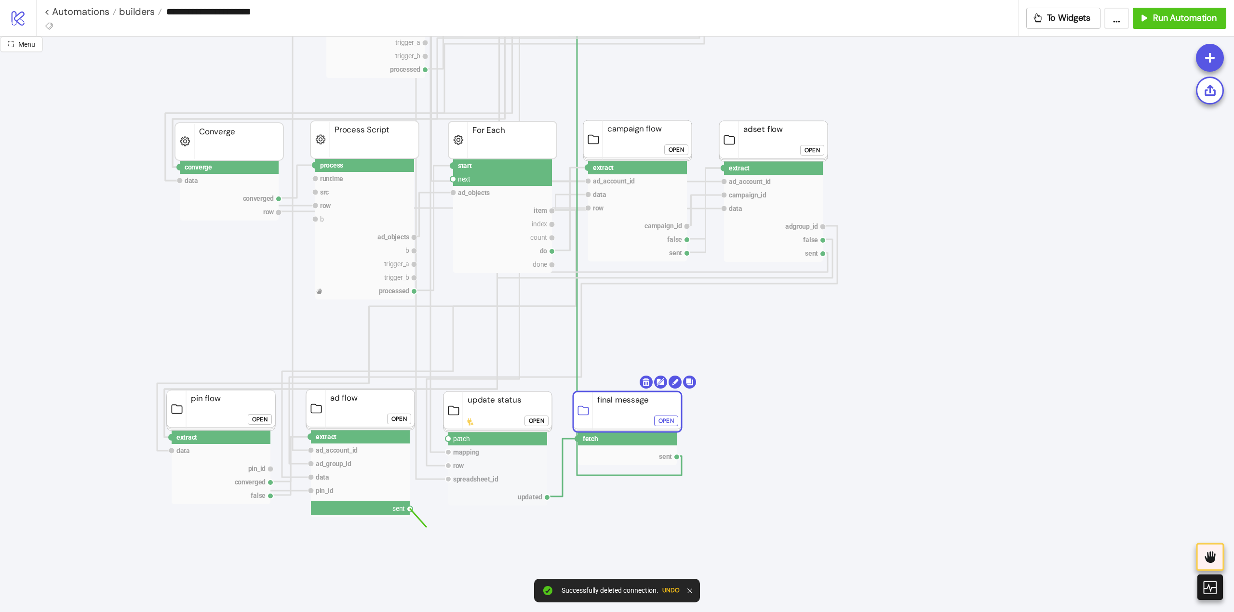
drag, startPoint x: 411, startPoint y: 510, endPoint x: 446, endPoint y: 492, distance: 39.2
click at [431, 528] on icon "Start Stop process runtime src row b ad_objects b trigger_a trigger_b processed…" at bounding box center [963, 518] width 1927 height 1927
click at [454, 179] on circle at bounding box center [453, 179] width 6 height 6
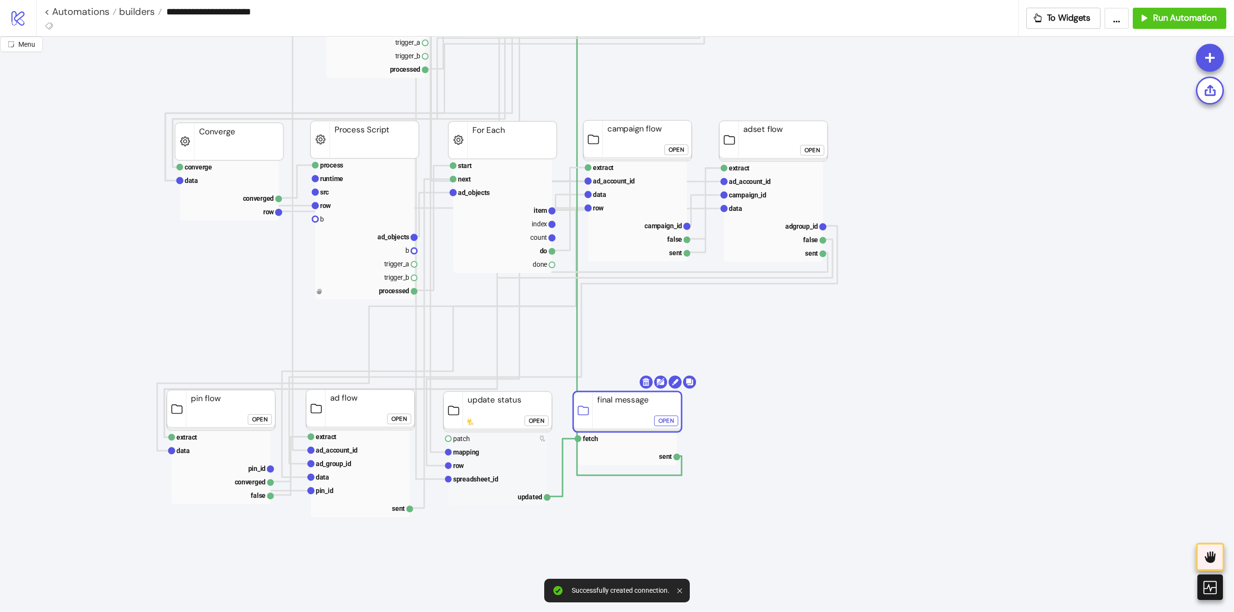
drag, startPoint x: 552, startPoint y: 264, endPoint x: 538, endPoint y: 318, distance: 55.2
click at [555, 291] on icon "Start Stop process runtime src row b ad_objects b trigger_a trigger_b processed…" at bounding box center [963, 518] width 1927 height 1927
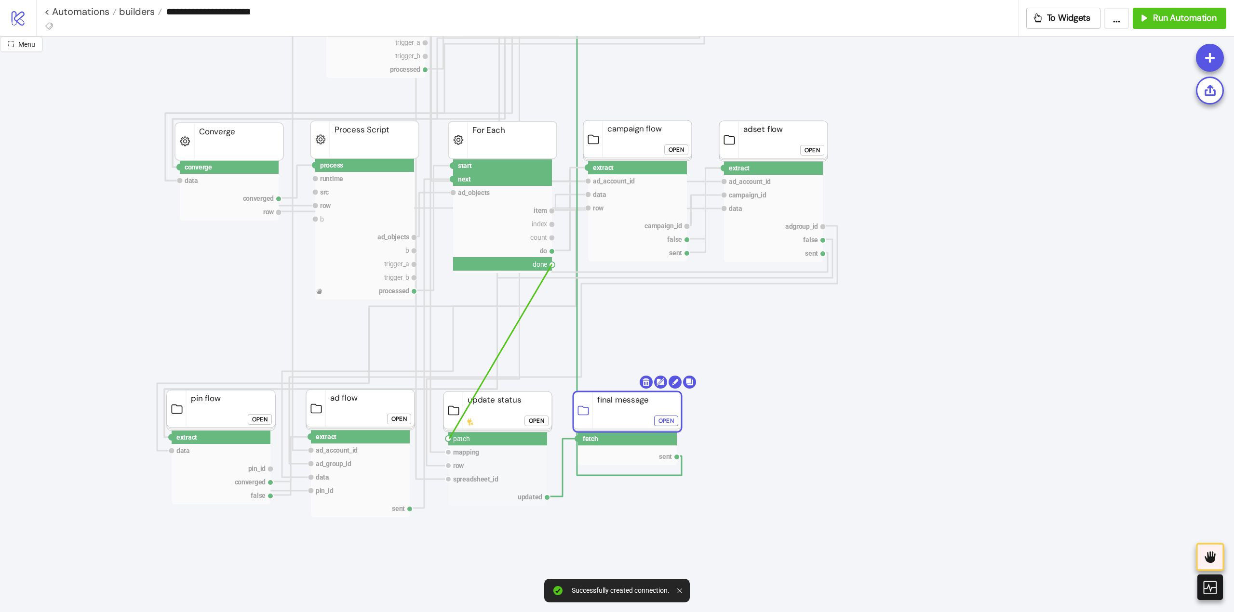
click at [449, 439] on circle at bounding box center [448, 439] width 6 height 6
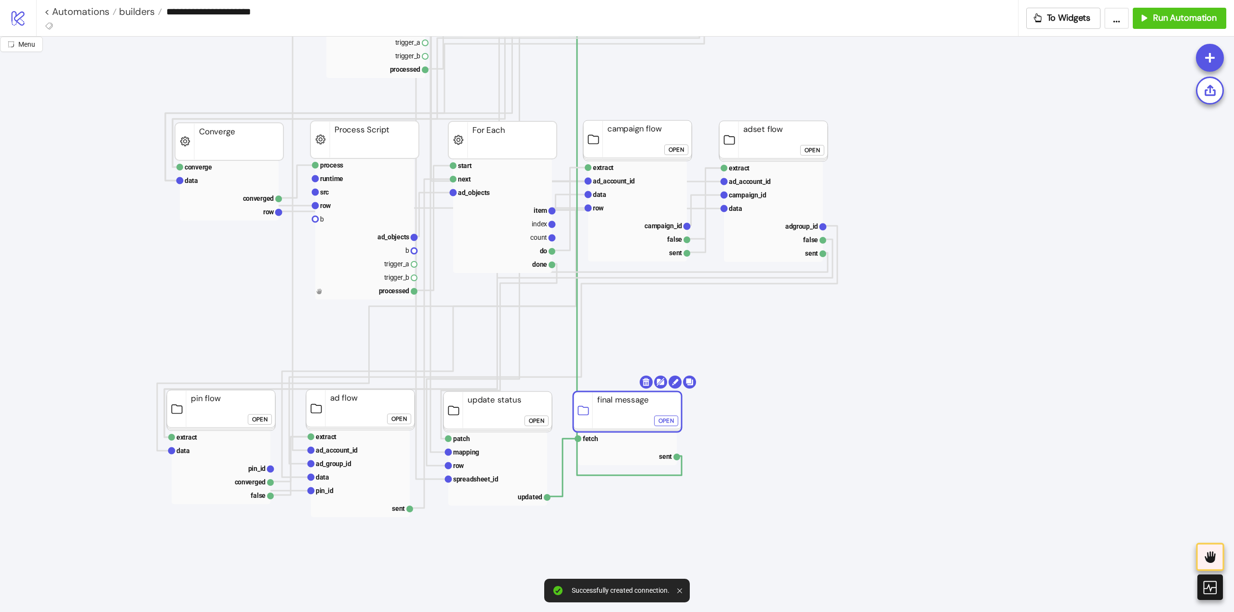
click at [861, 381] on icon "Start Stop process runtime src row b ad_objects b trigger_a trigger_b processed…" at bounding box center [963, 518] width 1927 height 1927
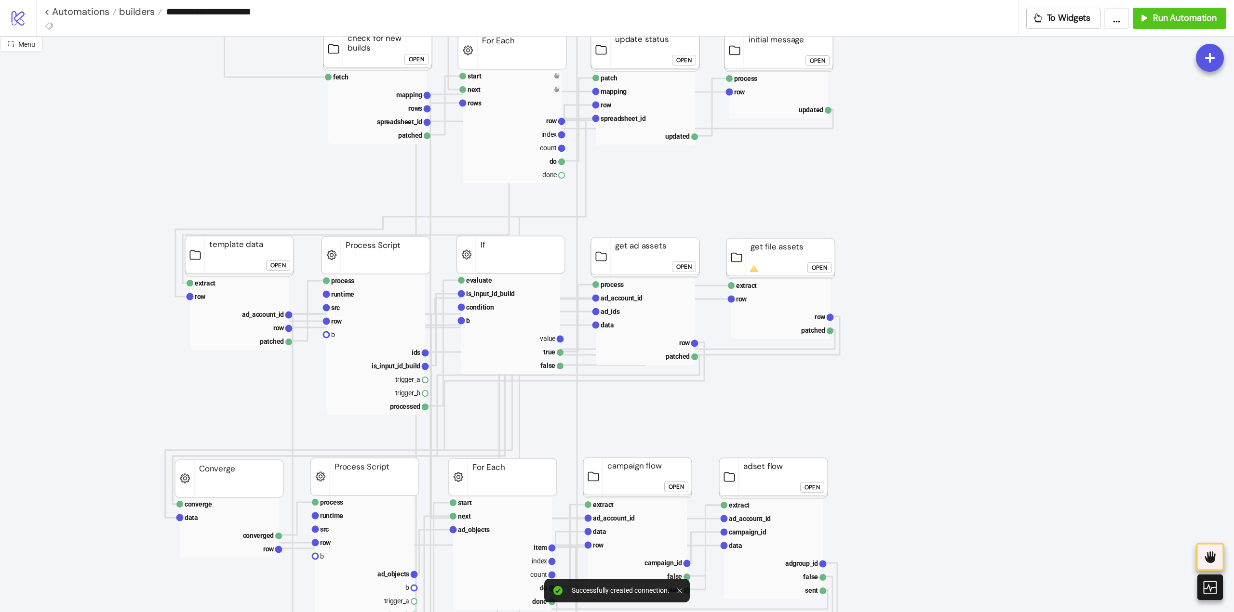
scroll to position [0, 0]
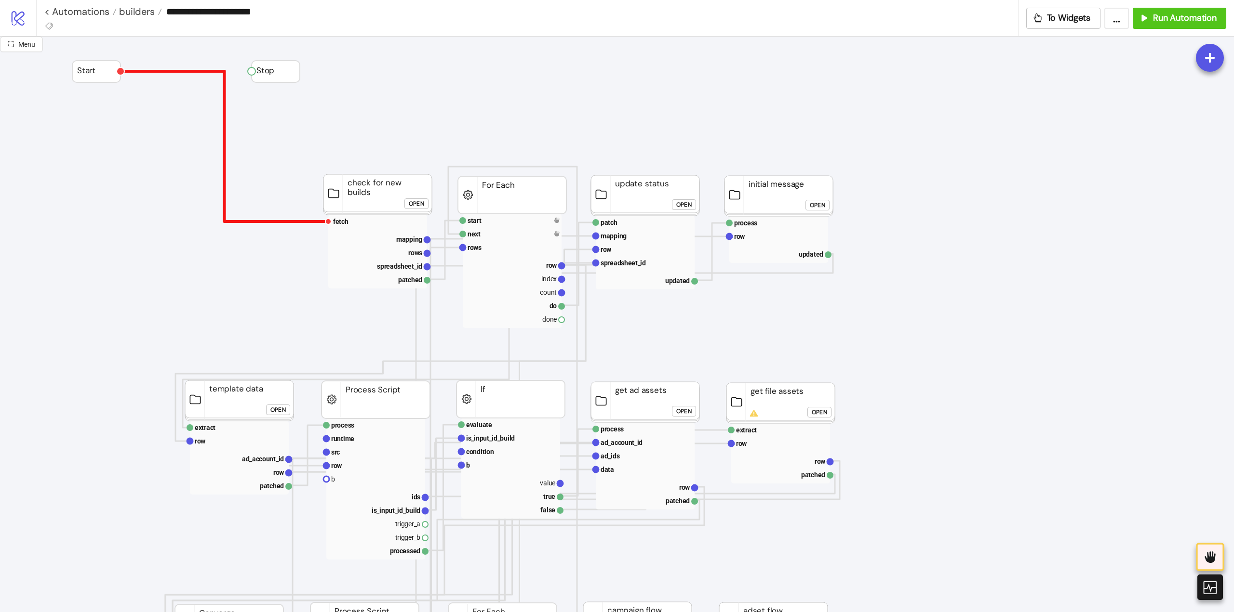
click at [225, 117] on polyline at bounding box center [224, 146] width 208 height 150
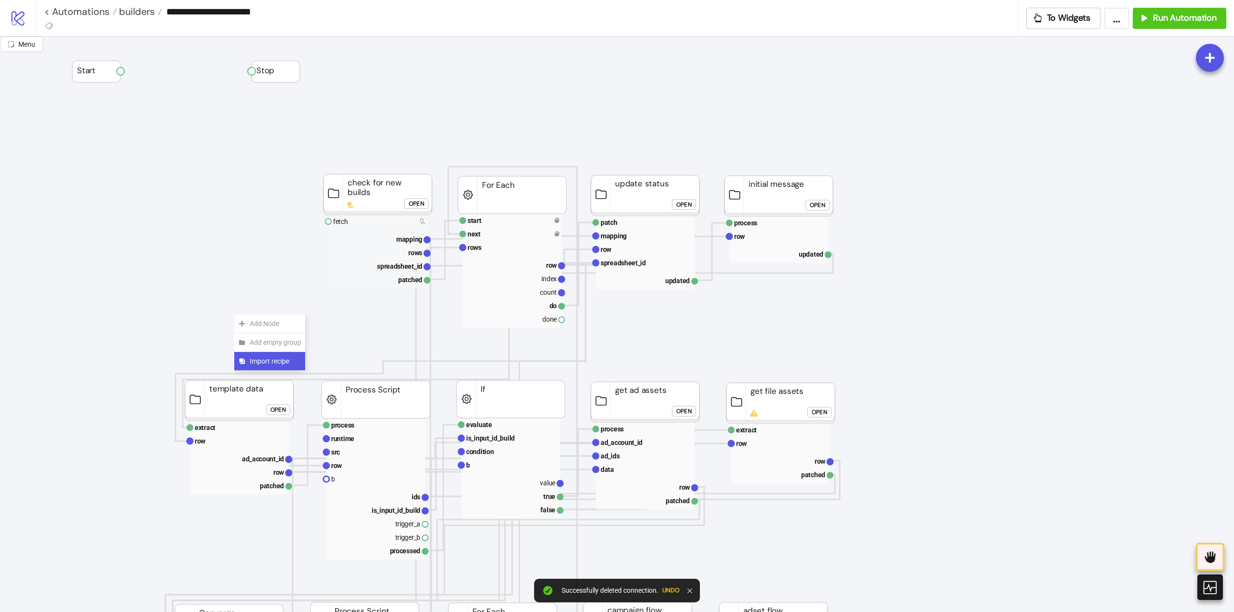
click at [263, 359] on span "Import recipe" at bounding box center [276, 361] width 52 height 11
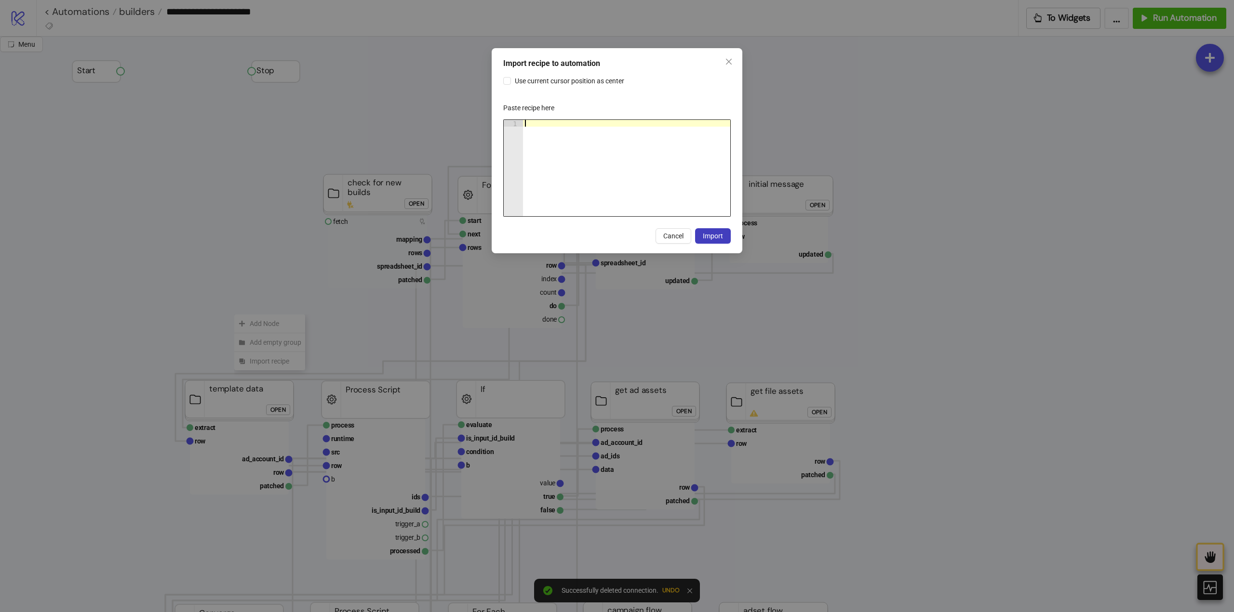
drag, startPoint x: 565, startPoint y: 171, endPoint x: 610, endPoint y: 195, distance: 51.1
click at [566, 172] on div at bounding box center [626, 175] width 207 height 110
paste textarea "Cursor at row 1"
click at [710, 234] on span "Import" at bounding box center [713, 236] width 20 height 8
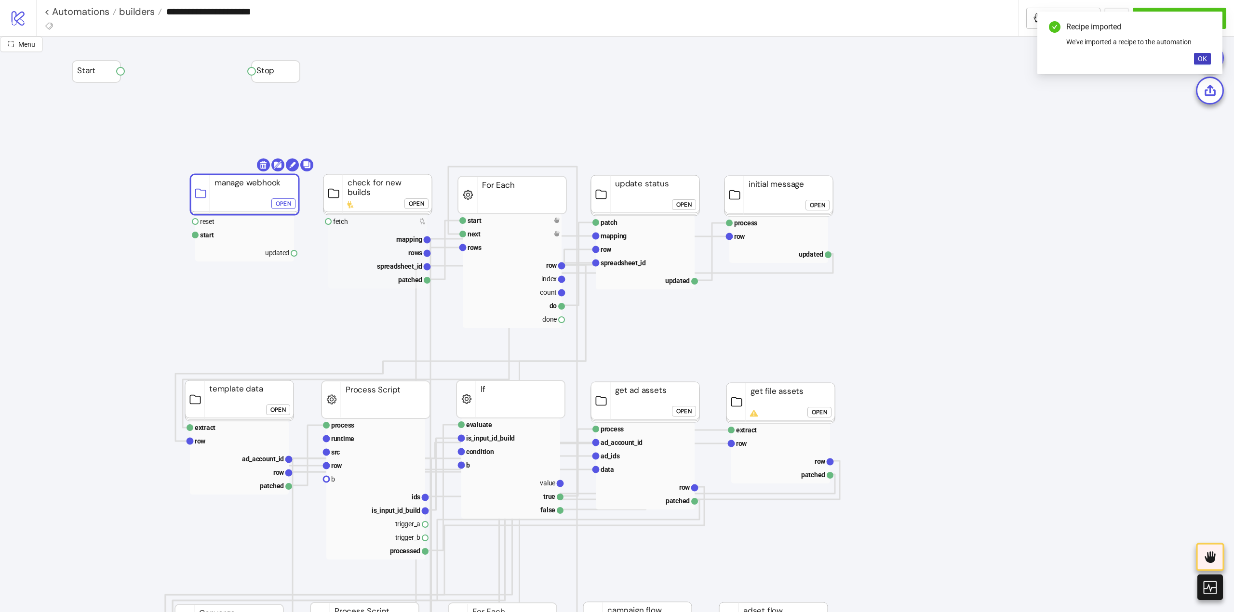
drag, startPoint x: 237, startPoint y: 264, endPoint x: 246, endPoint y: 197, distance: 67.1
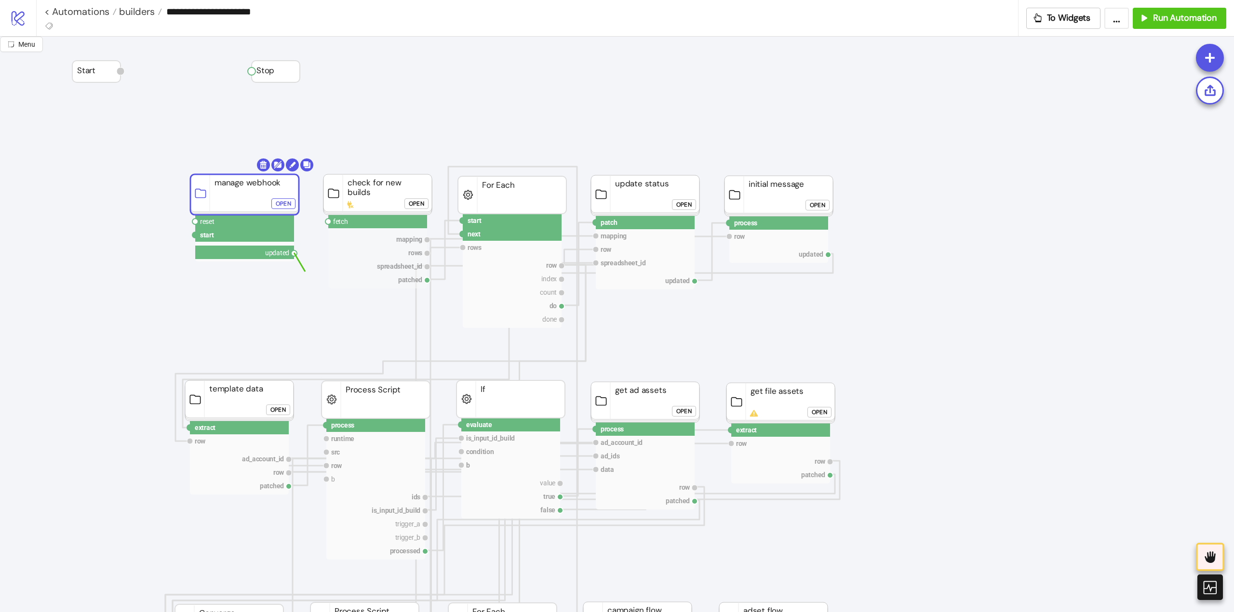
drag, startPoint x: 293, startPoint y: 254, endPoint x: 314, endPoint y: 275, distance: 28.6
click at [327, 224] on circle at bounding box center [328, 222] width 6 height 6
drag, startPoint x: 122, startPoint y: 71, endPoint x: 161, endPoint y: 138, distance: 76.9
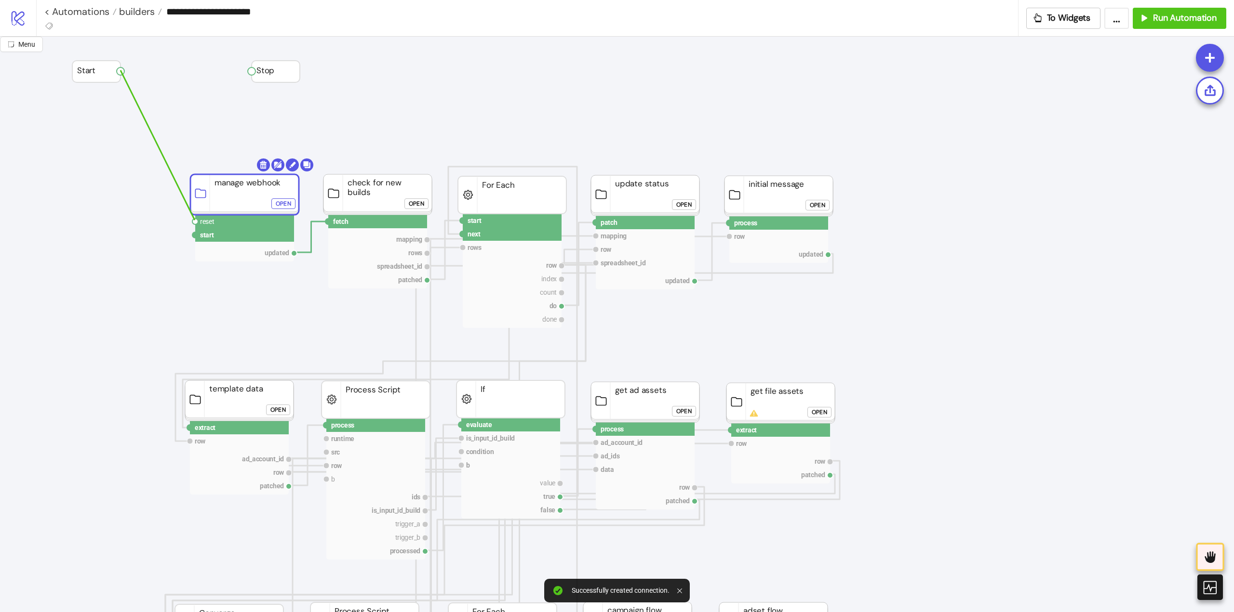
click at [195, 220] on circle at bounding box center [195, 222] width 6 height 6
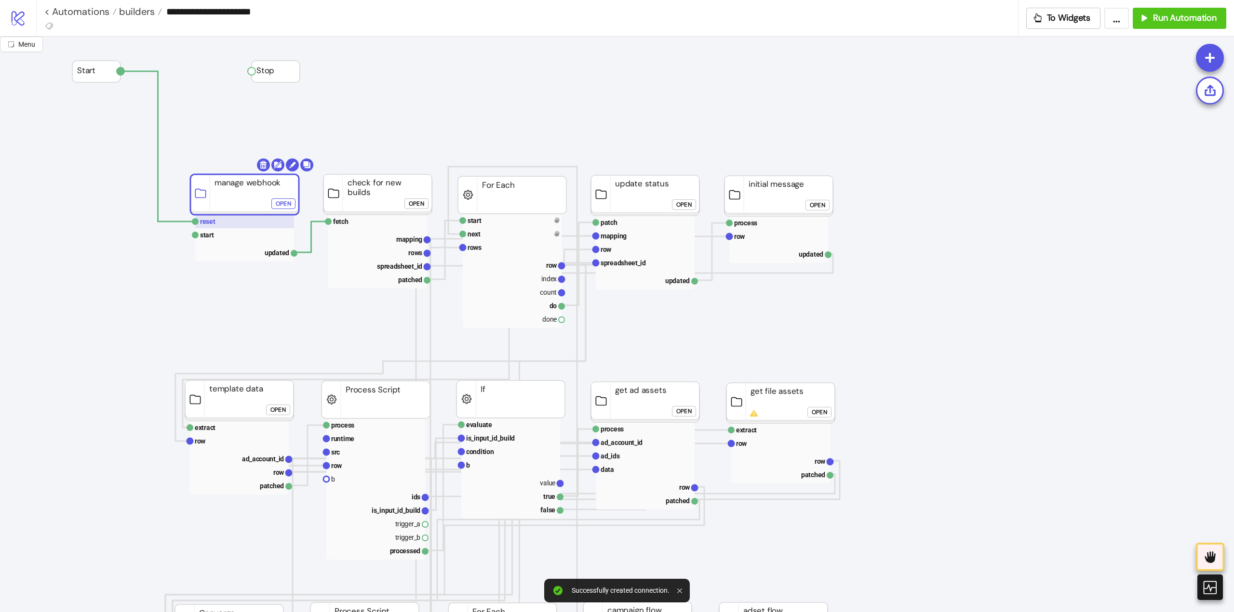
click at [235, 225] on rect at bounding box center [244, 221] width 99 height 13
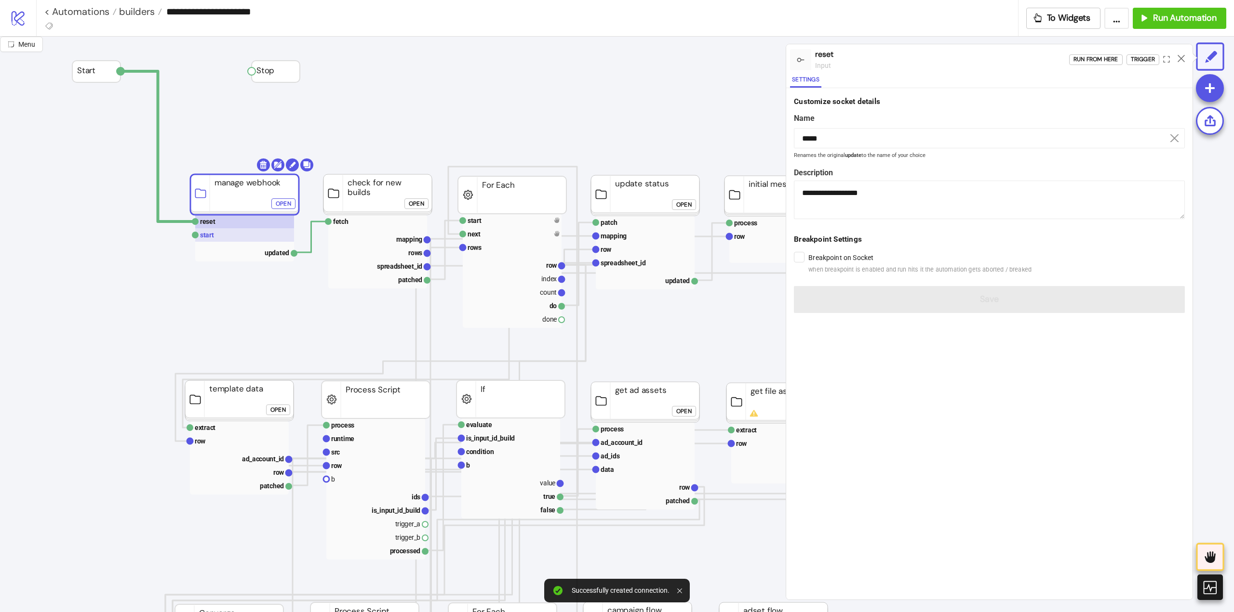
click at [234, 239] on rect at bounding box center [244, 234] width 99 height 13
click at [231, 226] on rect at bounding box center [244, 221] width 99 height 13
click at [279, 252] on rect at bounding box center [244, 252] width 99 height 13
type input "*******"
type textarea "**********"
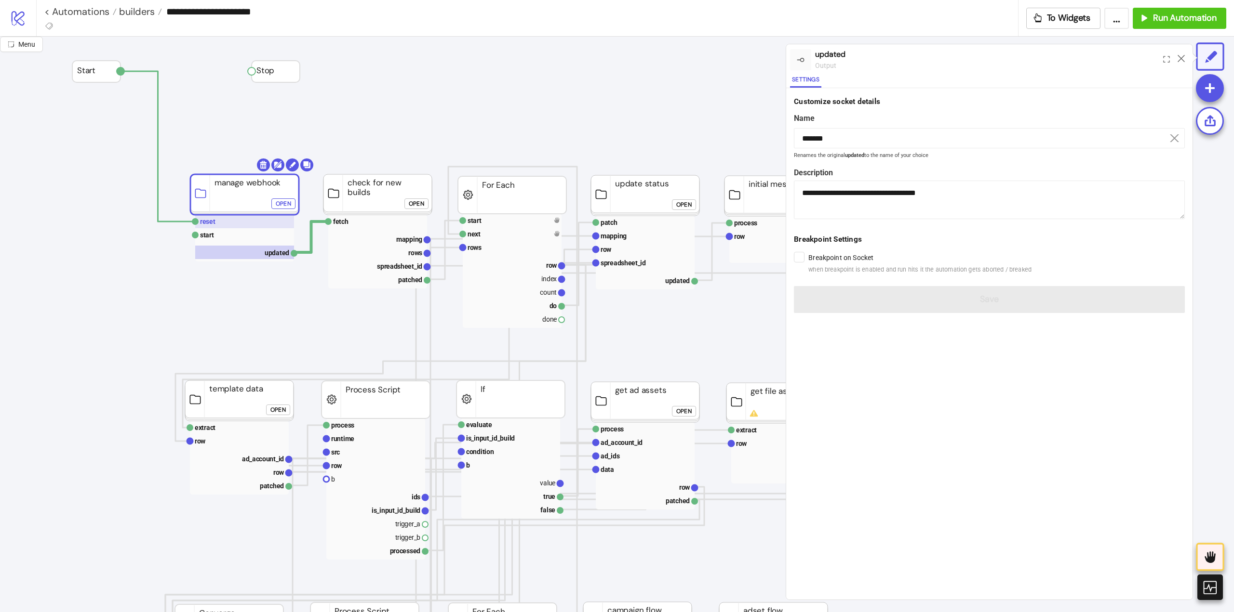
click at [227, 225] on rect at bounding box center [244, 221] width 99 height 13
type input "*****"
type textarea "**********"
click at [159, 148] on polyline at bounding box center [157, 146] width 75 height 150
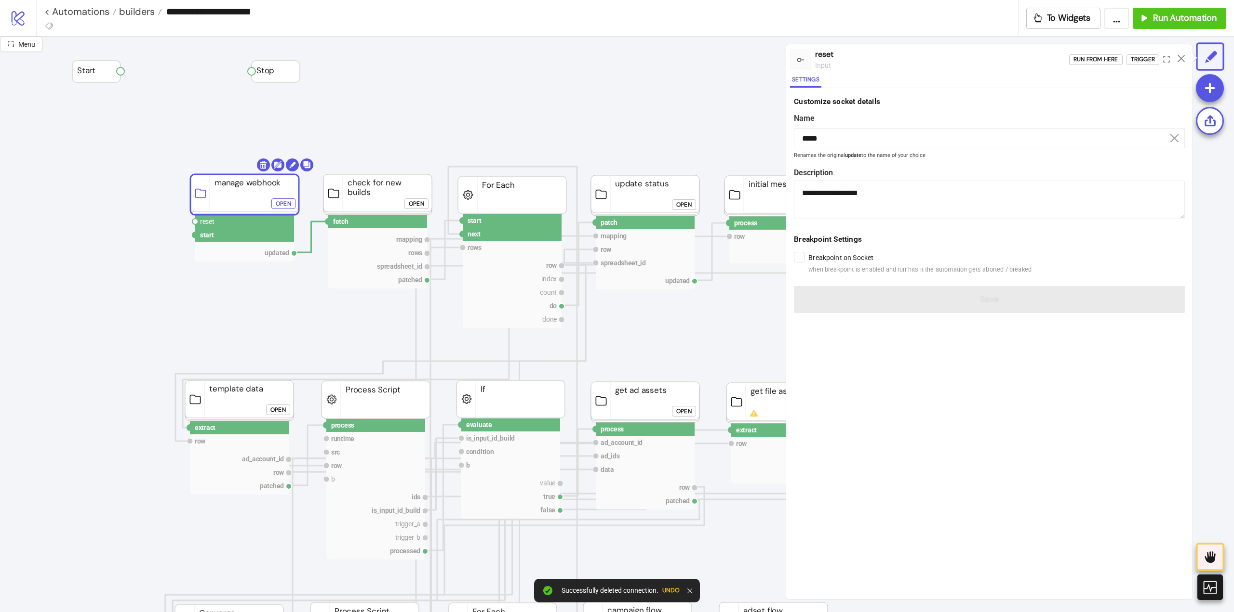
drag, startPoint x: 123, startPoint y: 72, endPoint x: 146, endPoint y: 124, distance: 56.6
click at [194, 235] on circle at bounding box center [195, 235] width 6 height 6
drag, startPoint x: 563, startPoint y: 321, endPoint x: 389, endPoint y: 328, distance: 174.1
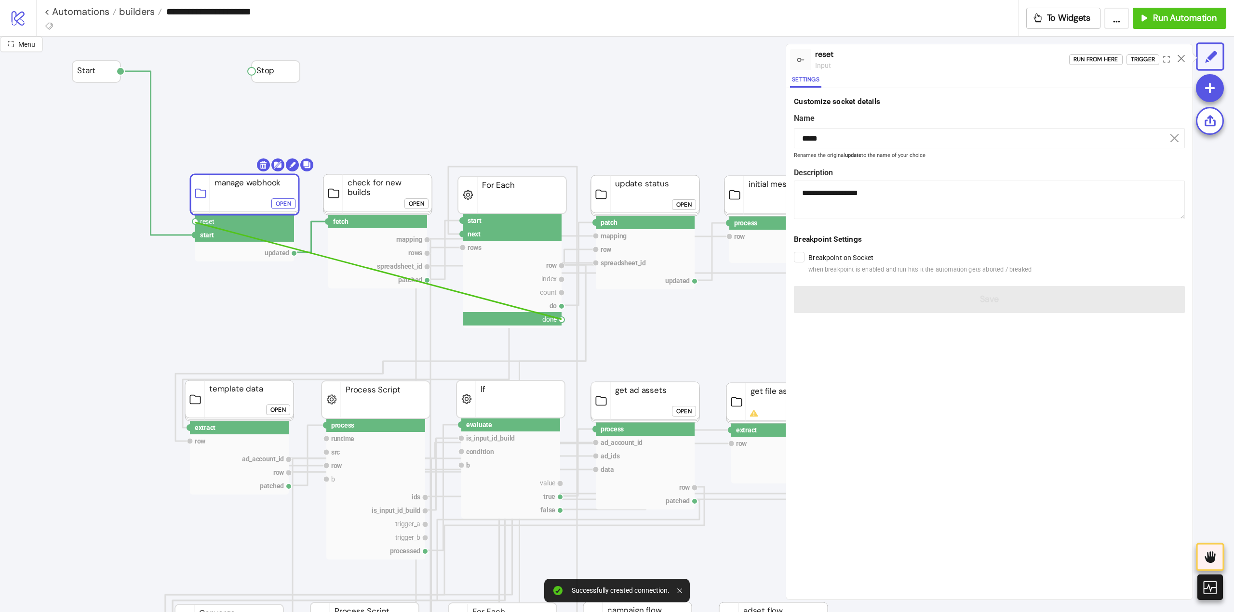
click at [195, 223] on circle at bounding box center [195, 222] width 6 height 6
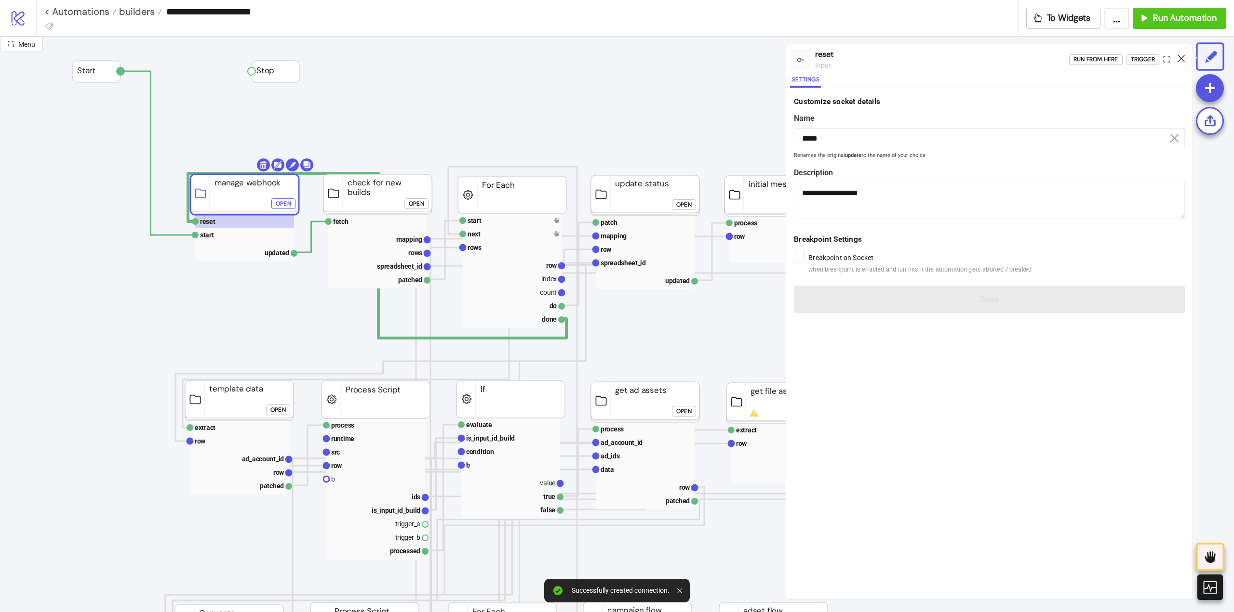
click at [1181, 61] on icon at bounding box center [1180, 58] width 7 height 7
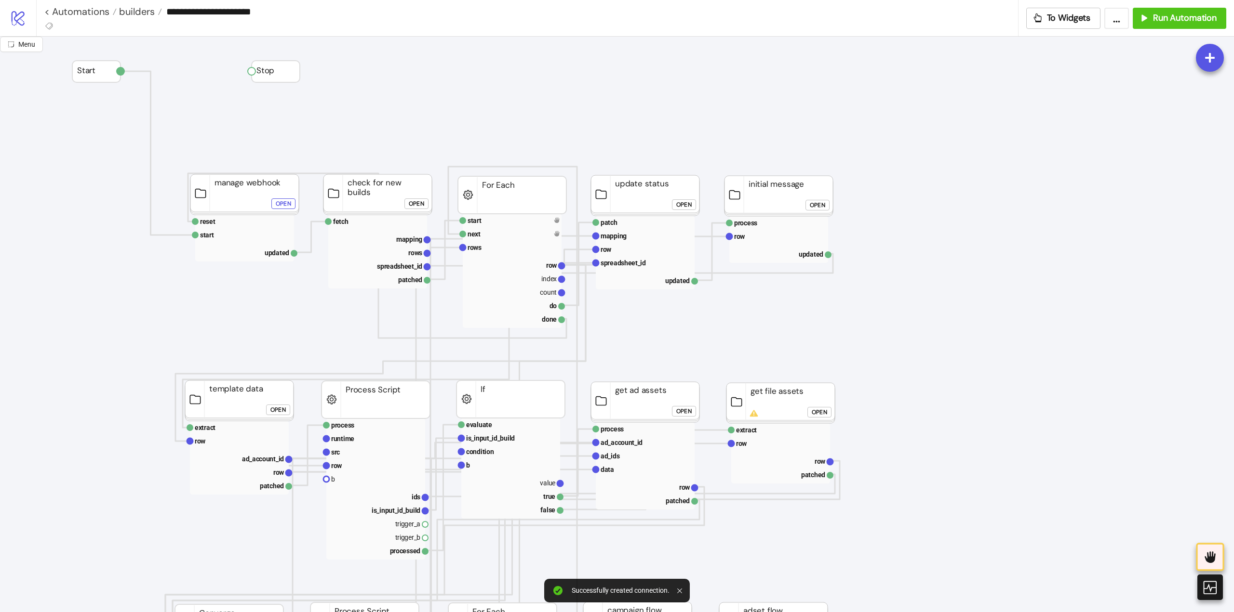
click div "Open"
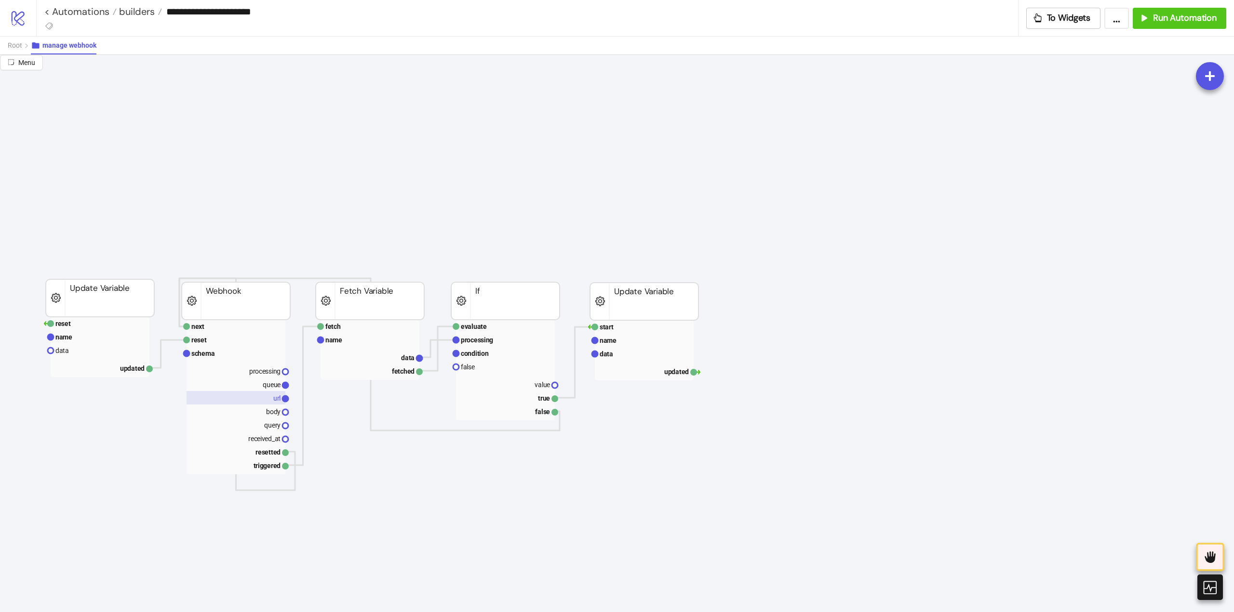
click at [268, 399] on rect at bounding box center [235, 397] width 99 height 13
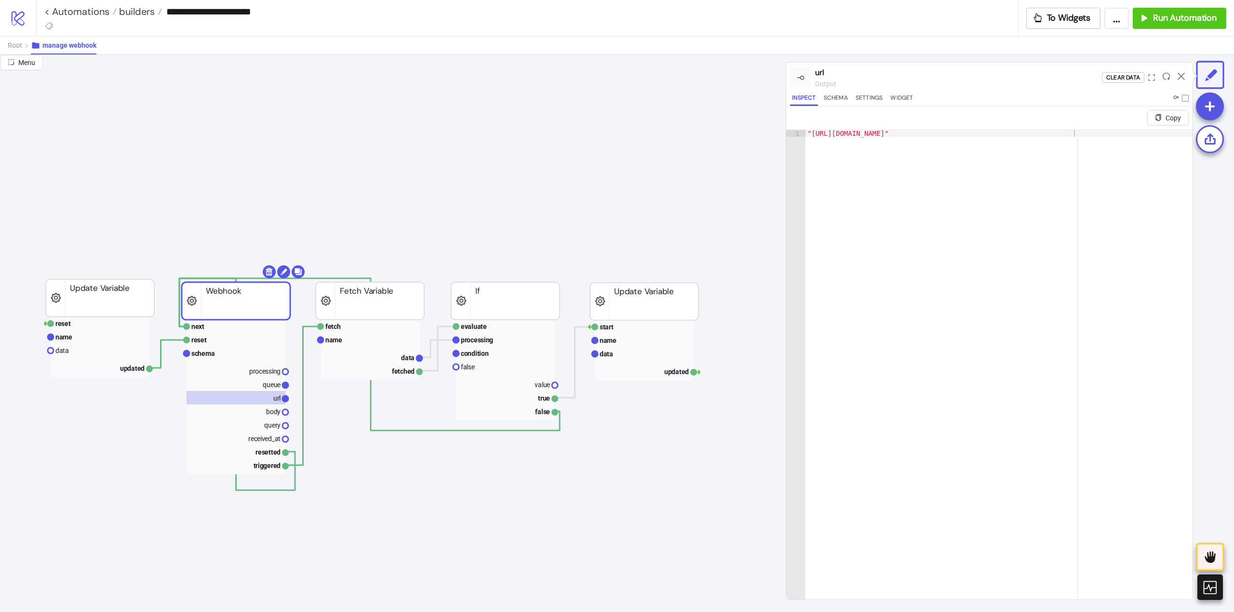
type textarea "**********"
click at [909, 237] on div ""https://api.kitchnware.io/v1/webhooks_v3/00451cad-599b-41bb-85c0-144cc827bbed"" at bounding box center [998, 383] width 387 height 506
click at [1181, 73] on icon at bounding box center [1180, 76] width 7 height 7
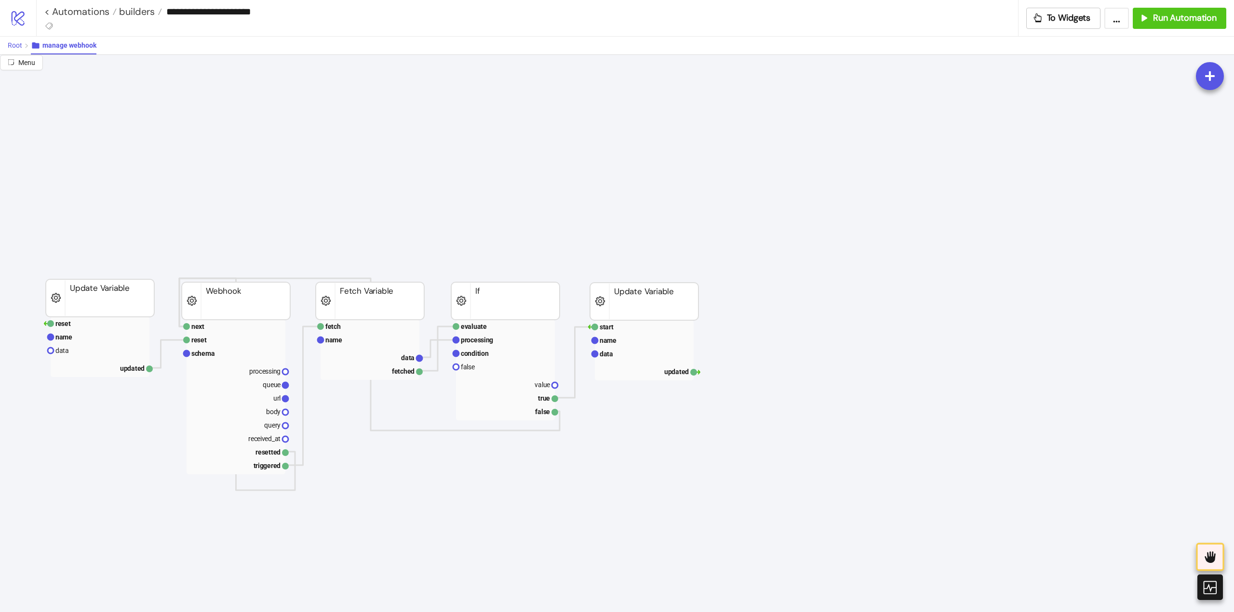
click at [13, 42] on span "Root" at bounding box center [15, 45] width 14 height 8
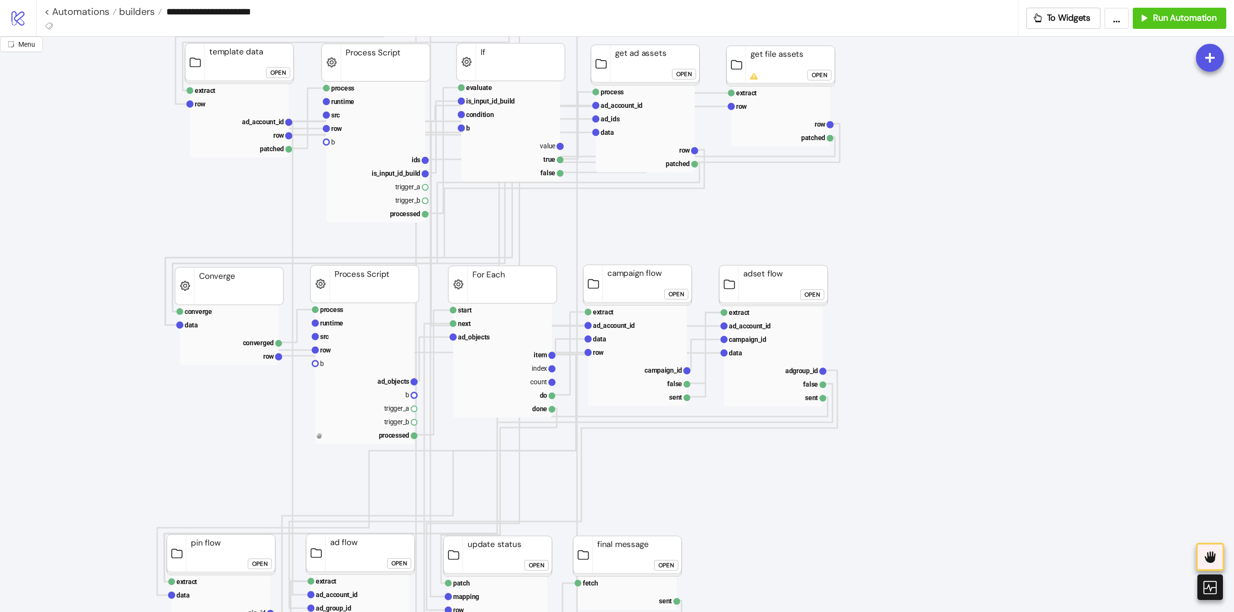
scroll to position [385, 0]
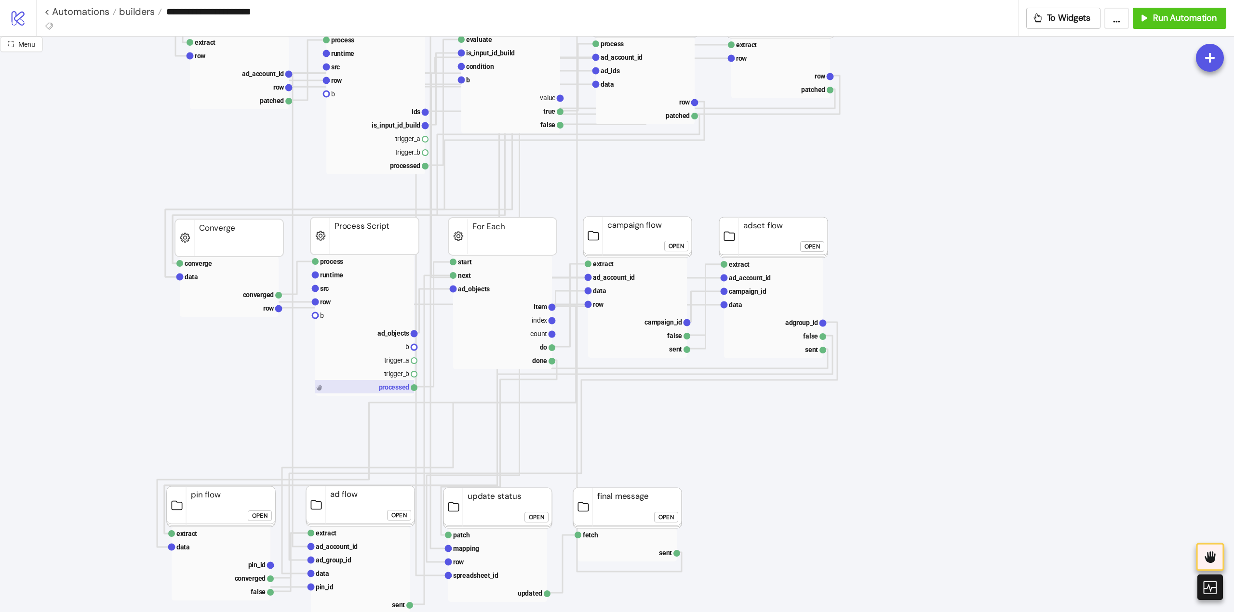
click at [382, 390] on rect at bounding box center [364, 386] width 99 height 13
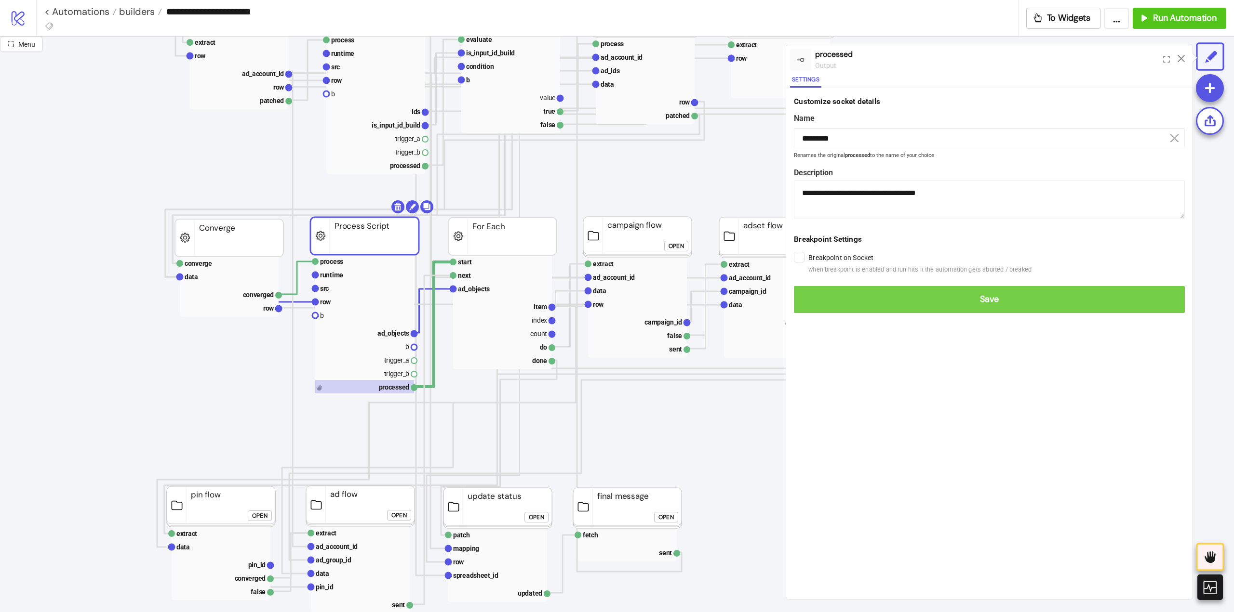
click at [837, 297] on span "Save" at bounding box center [988, 299] width 375 height 11
click at [822, 296] on span "Save" at bounding box center [988, 299] width 375 height 11
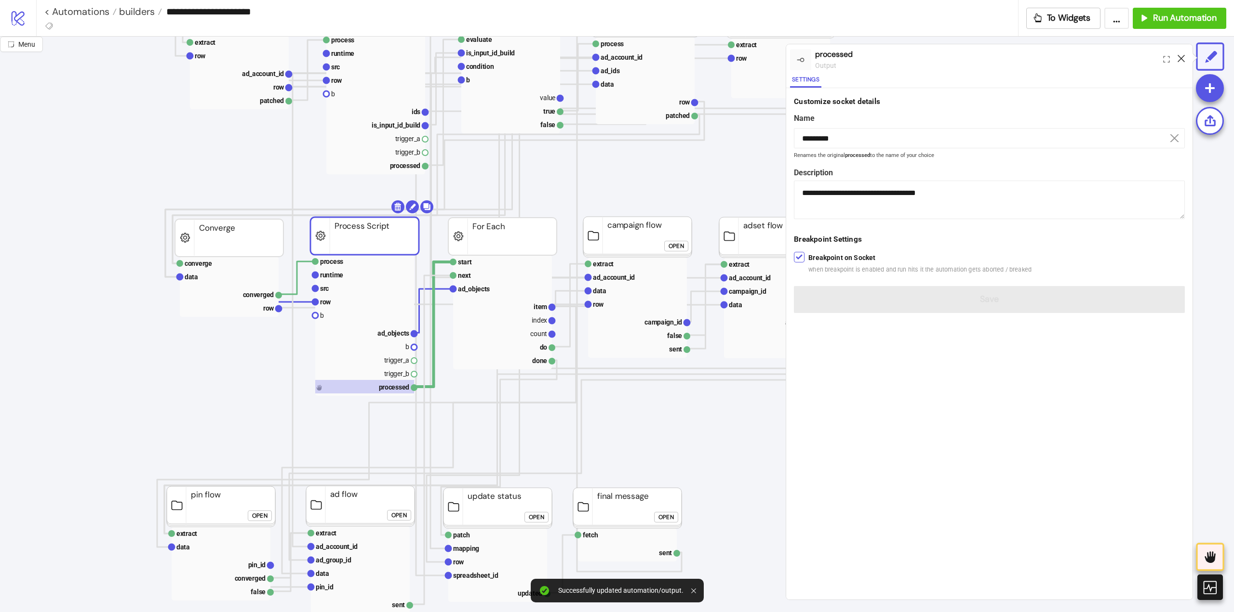
click at [1179, 58] on icon at bounding box center [1180, 58] width 7 height 7
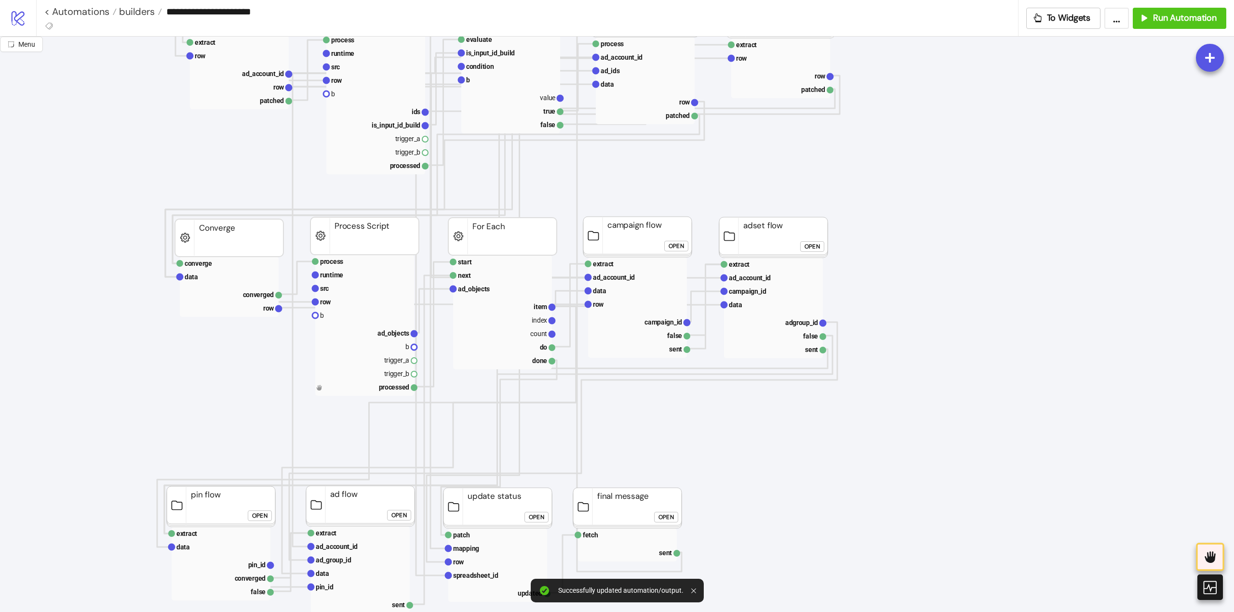
scroll to position [434, 0]
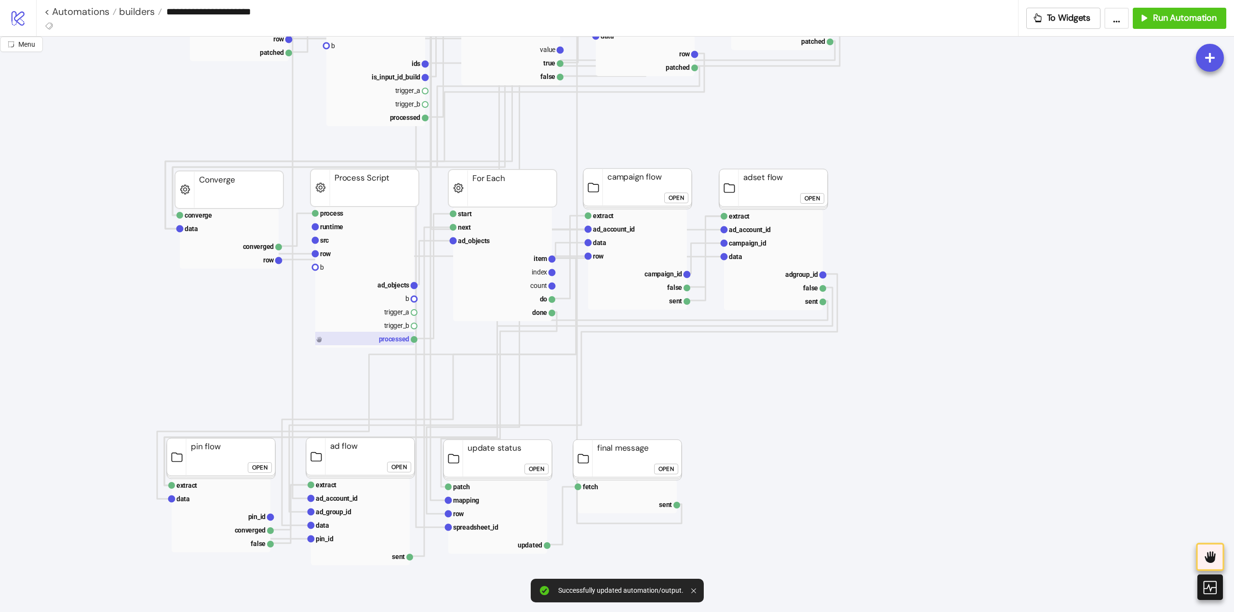
click at [360, 340] on rect at bounding box center [364, 338] width 99 height 13
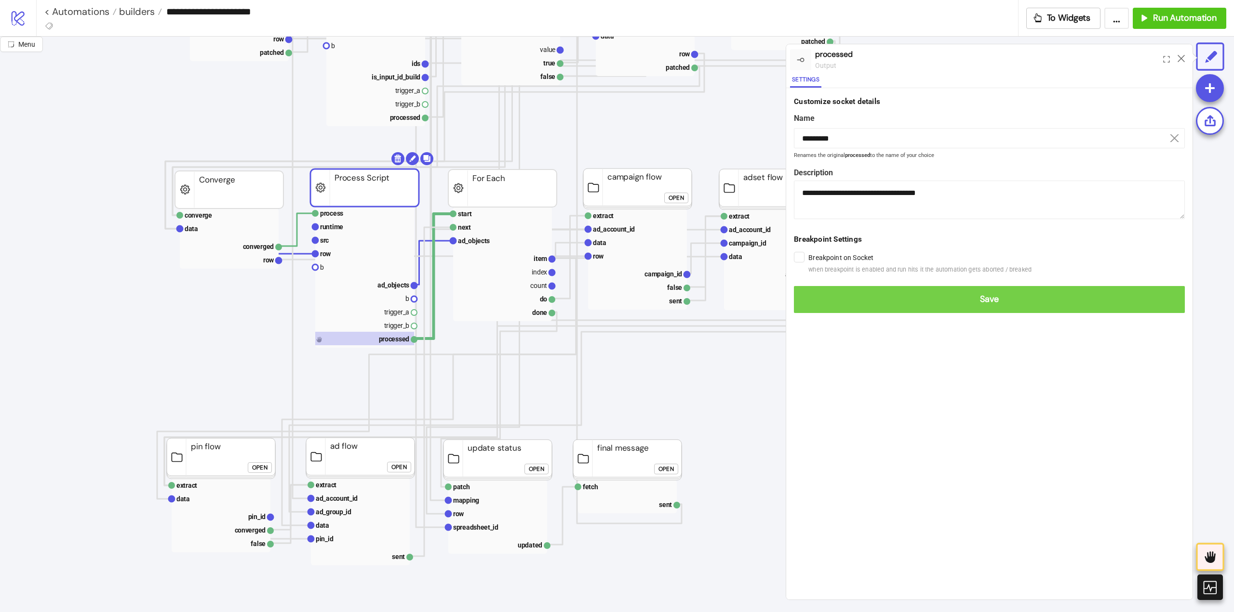
click at [821, 304] on span "Save" at bounding box center [988, 299] width 375 height 11
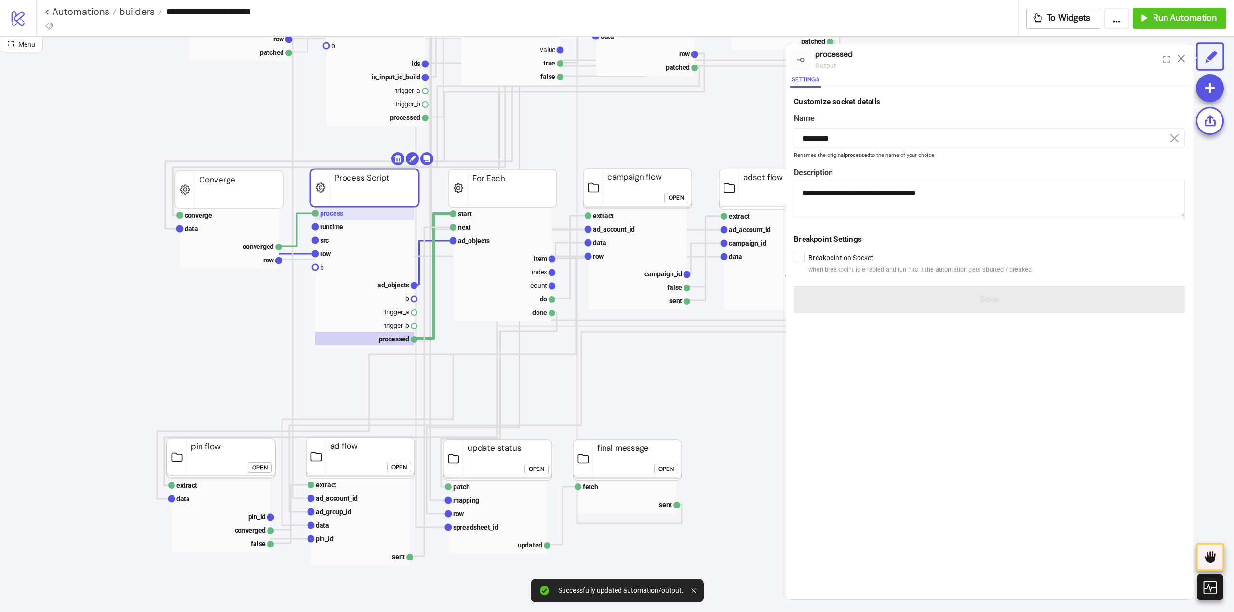
click at [342, 214] on text "process" at bounding box center [331, 214] width 23 height 8
type input "*******"
type textarea "**********"
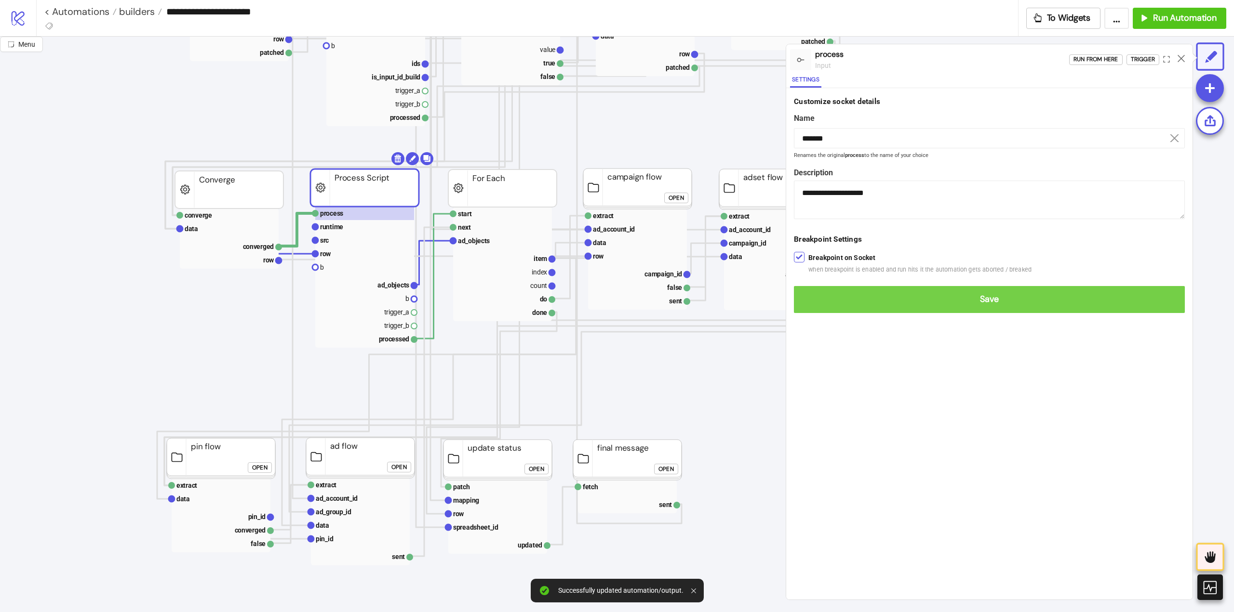
click at [809, 291] on button "Save" at bounding box center [989, 299] width 391 height 27
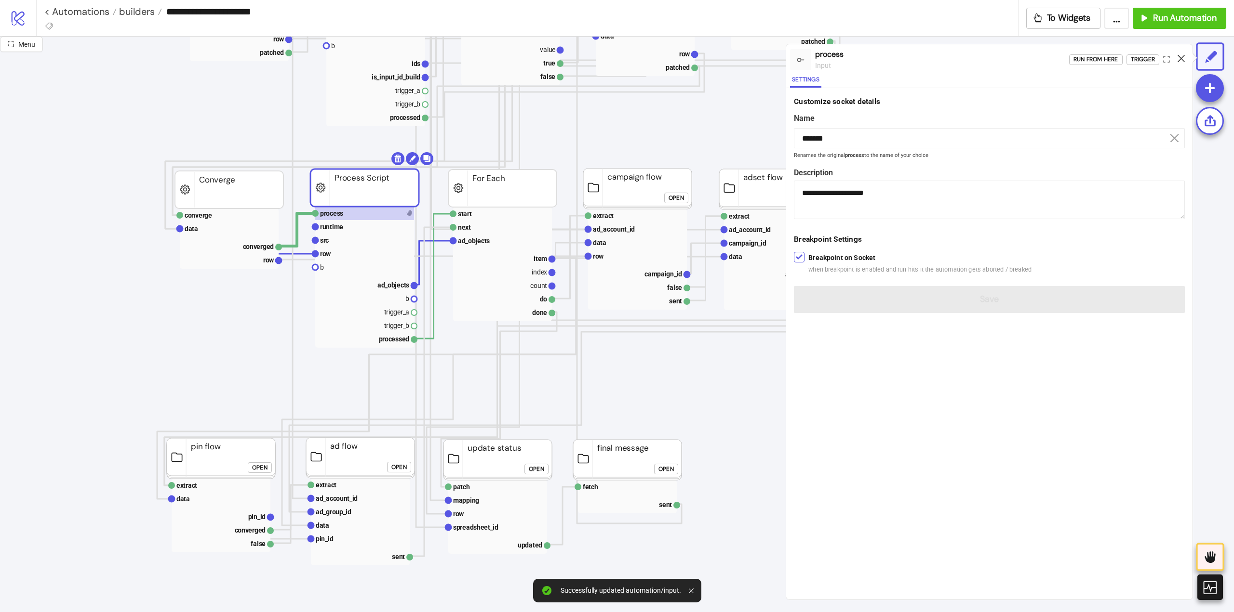
click at [1180, 59] on icon at bounding box center [1180, 58] width 7 height 7
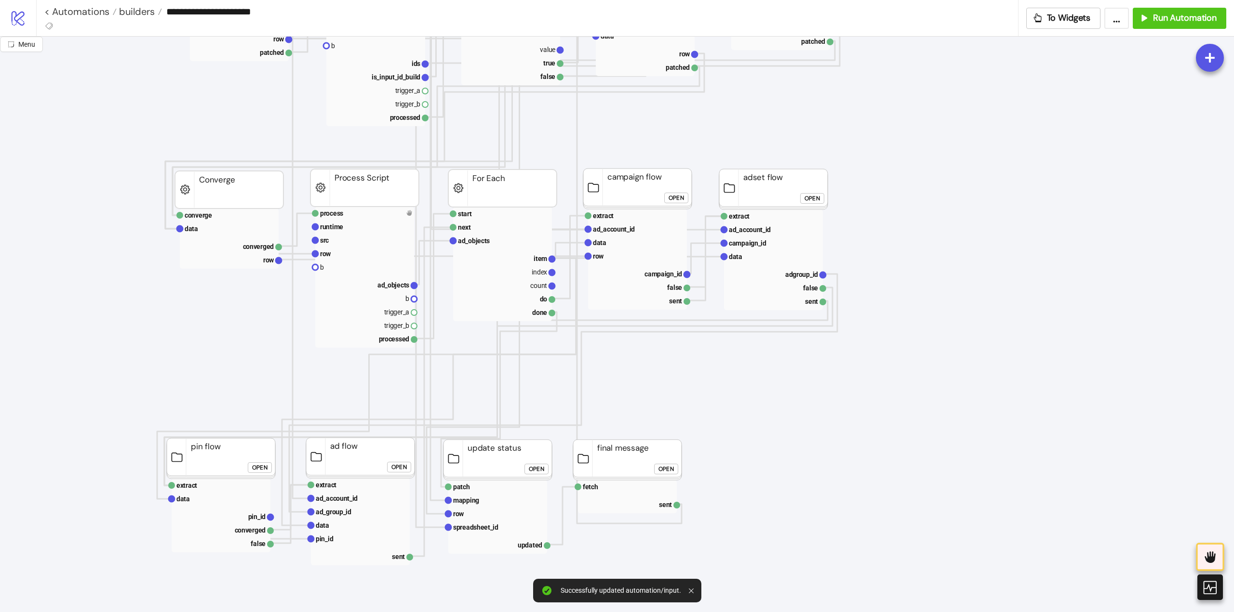
scroll to position [385, 0]
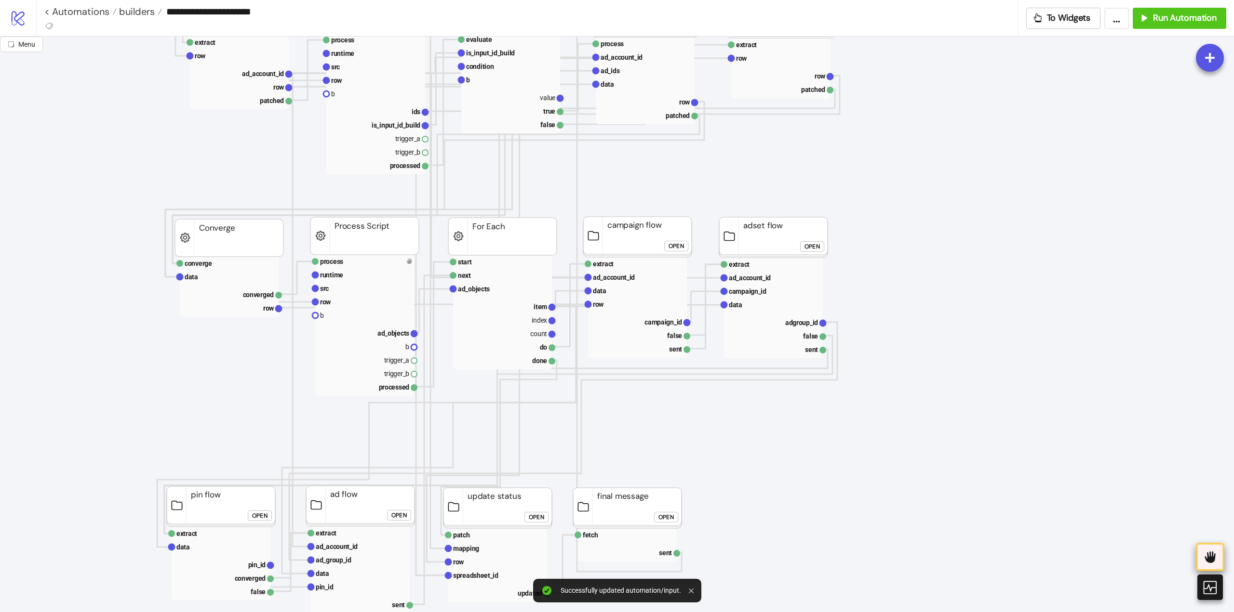
click at [1203, 553] on icon at bounding box center [1210, 557] width 16 height 16
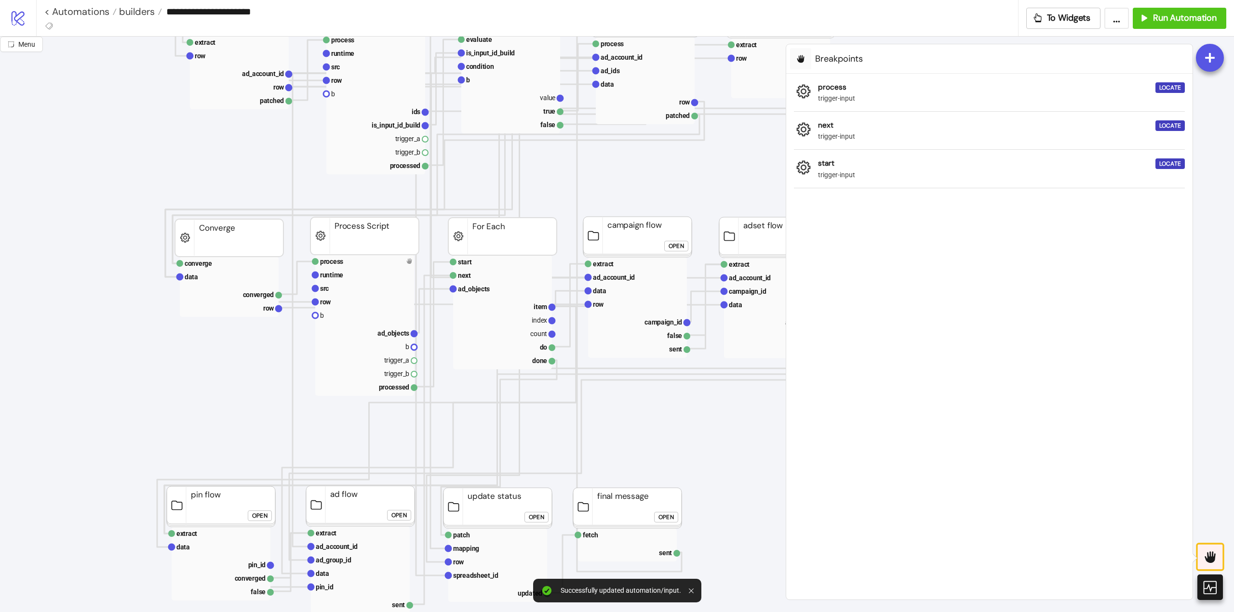
click at [1203, 553] on icon at bounding box center [1210, 557] width 16 height 16
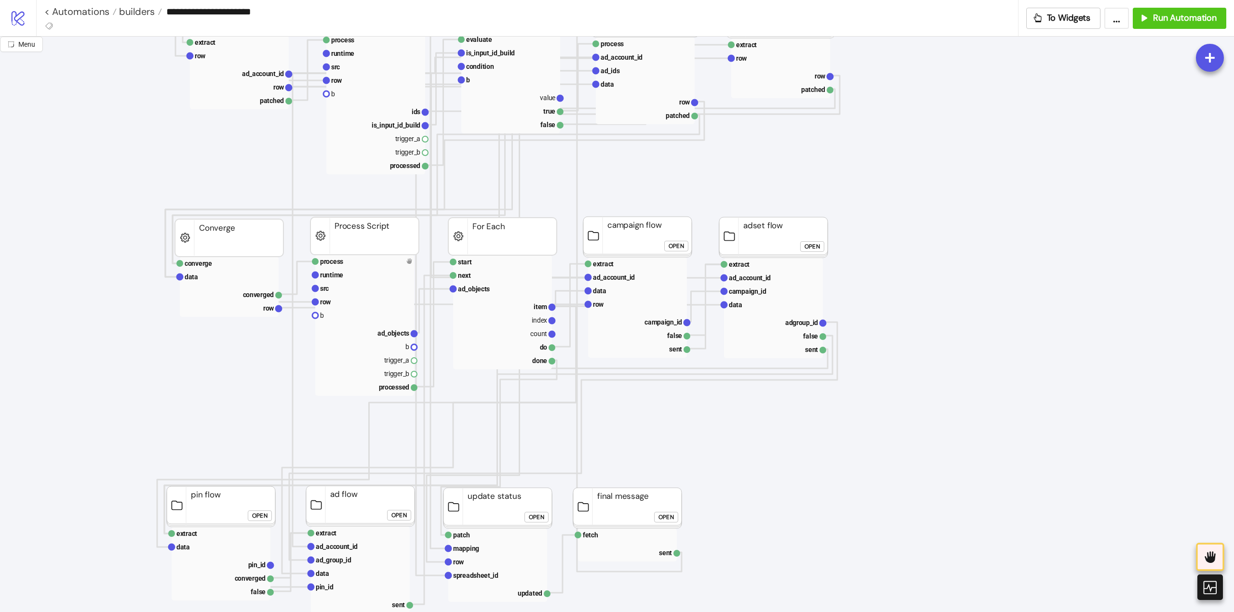
click at [1036, 422] on icon "Start Stop process runtime src row b ad_objects b trigger_a trigger_b processed…" at bounding box center [963, 614] width 1927 height 1927
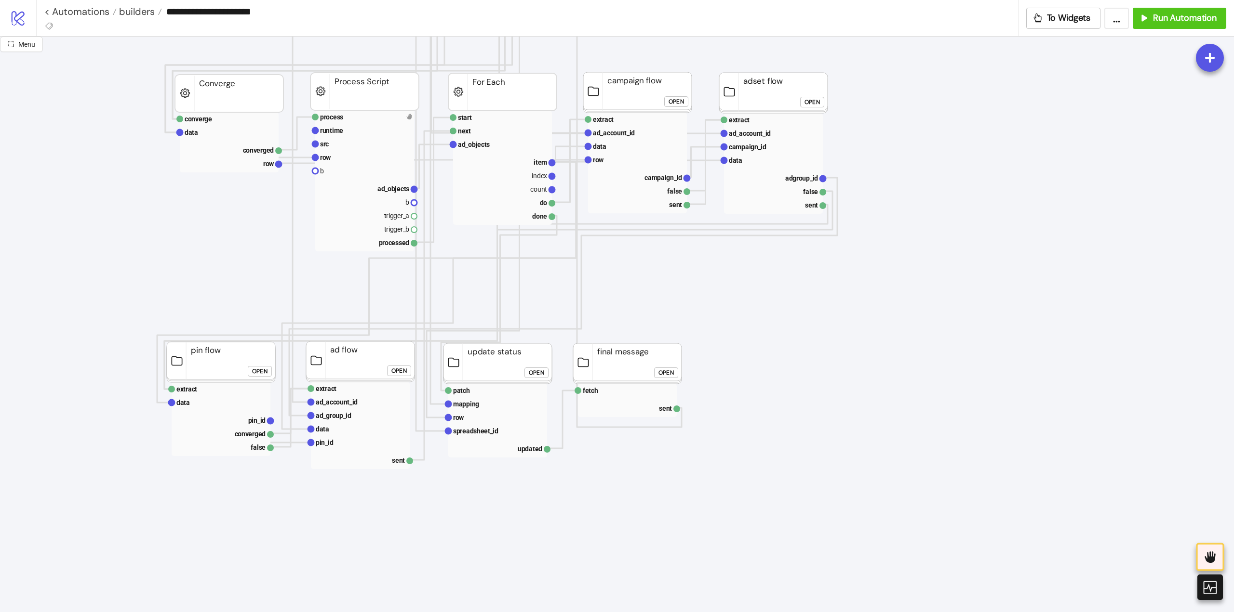
scroll to position [434, 0]
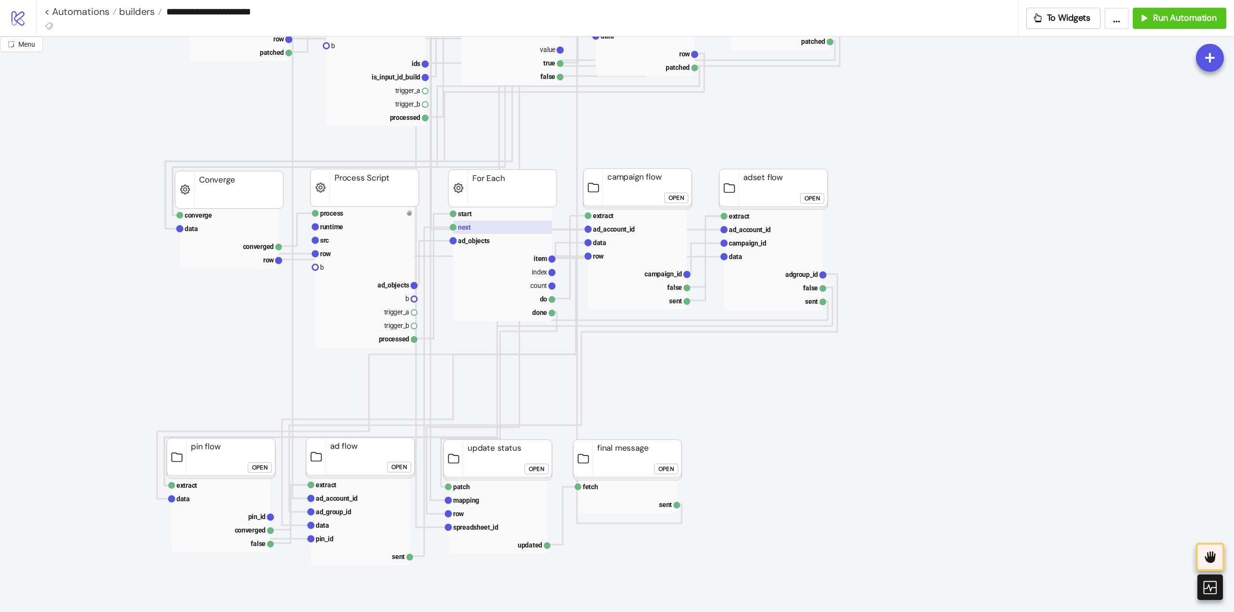
click at [469, 226] on text "next" at bounding box center [464, 228] width 13 height 8
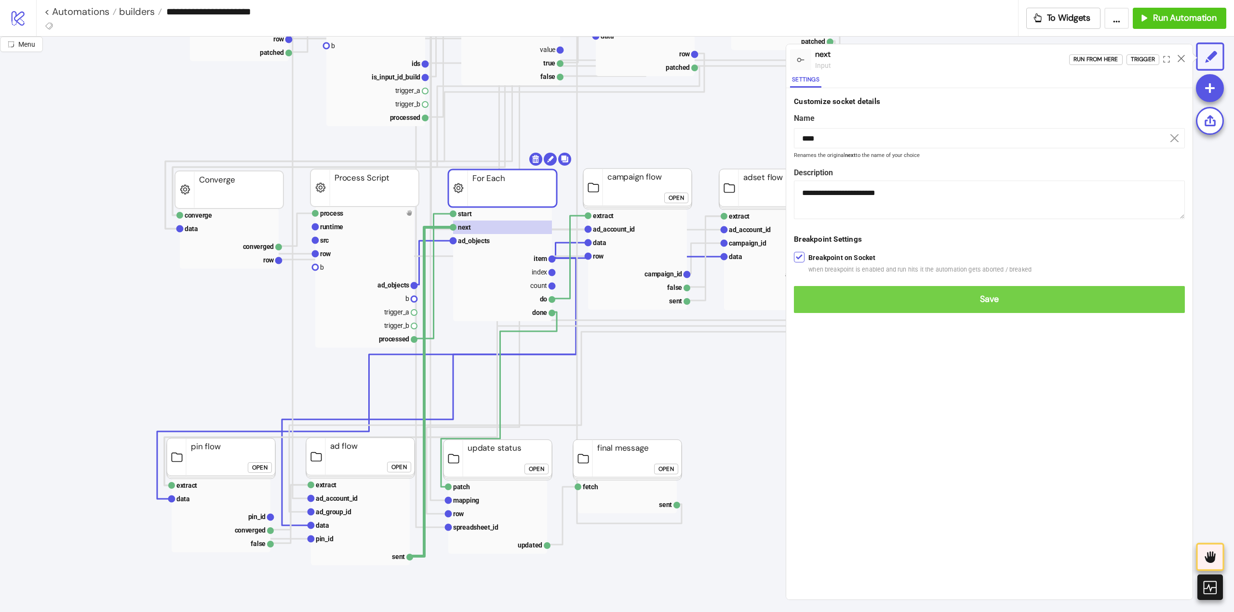
click at [818, 292] on button "Save" at bounding box center [989, 299] width 391 height 27
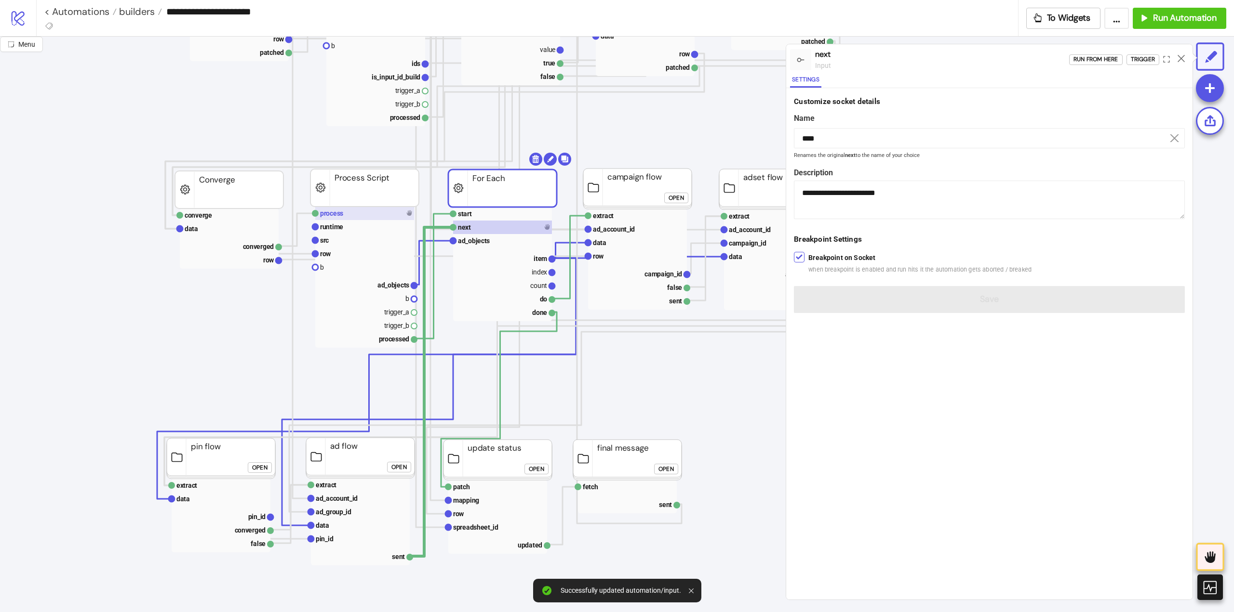
click at [348, 215] on rect at bounding box center [364, 213] width 99 height 13
type input "*******"
type textarea "**********"
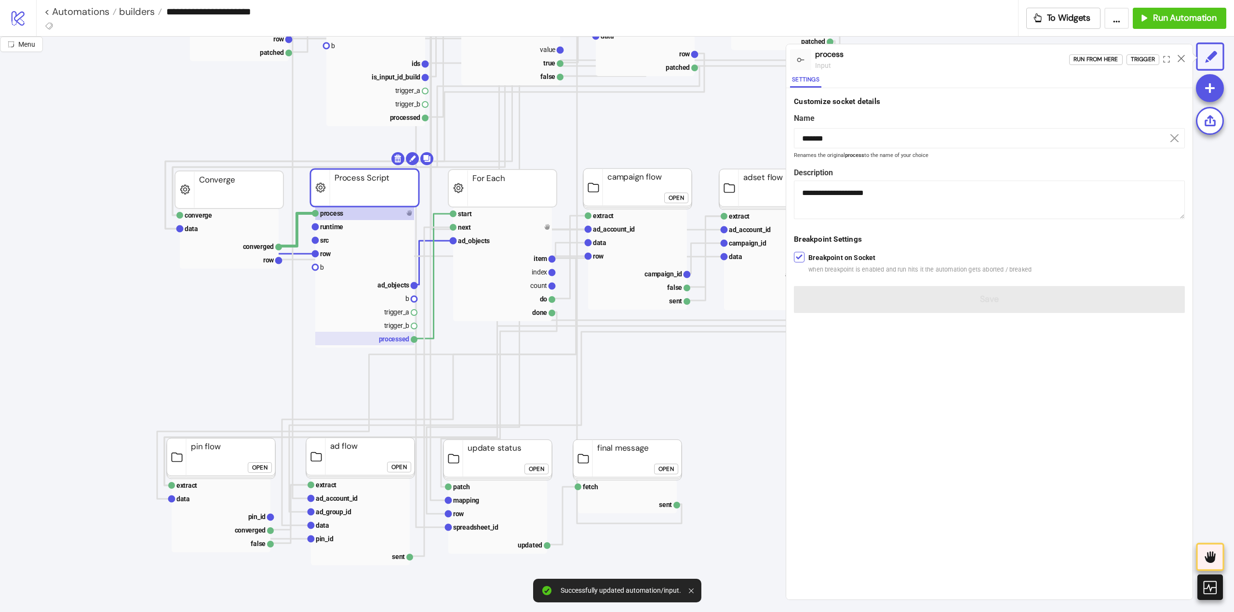
click at [378, 340] on rect at bounding box center [364, 338] width 99 height 13
type input "*********"
type textarea "**********"
click at [473, 232] on rect at bounding box center [502, 227] width 99 height 13
type input "****"
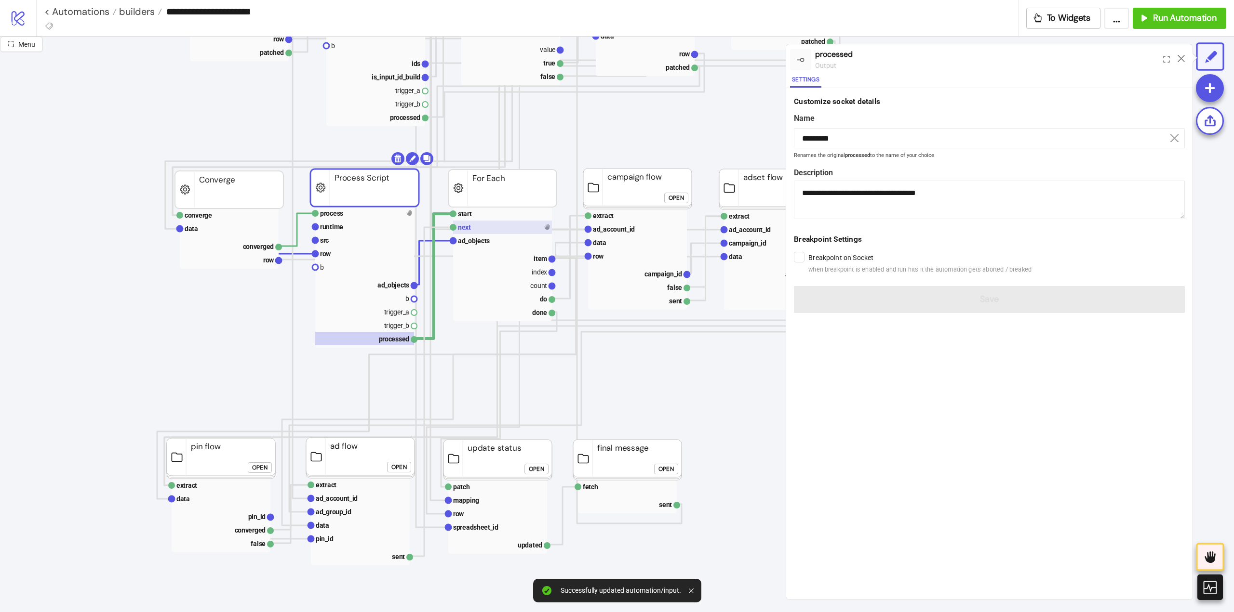
type textarea "**********"
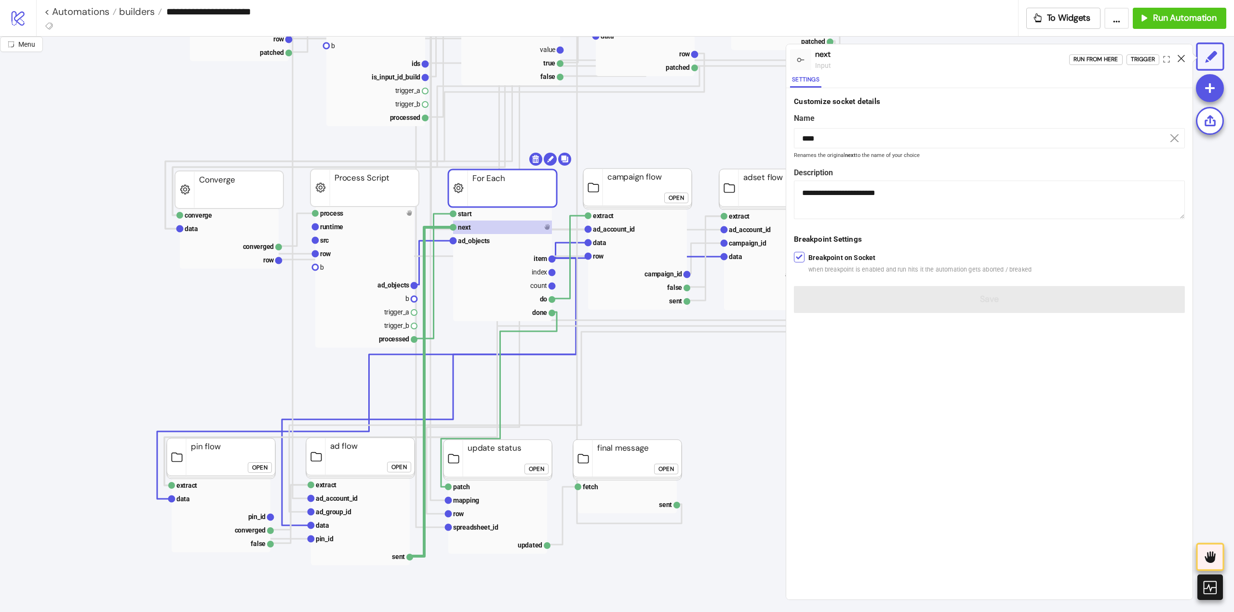
click at [1179, 58] on icon at bounding box center [1180, 58] width 7 height 7
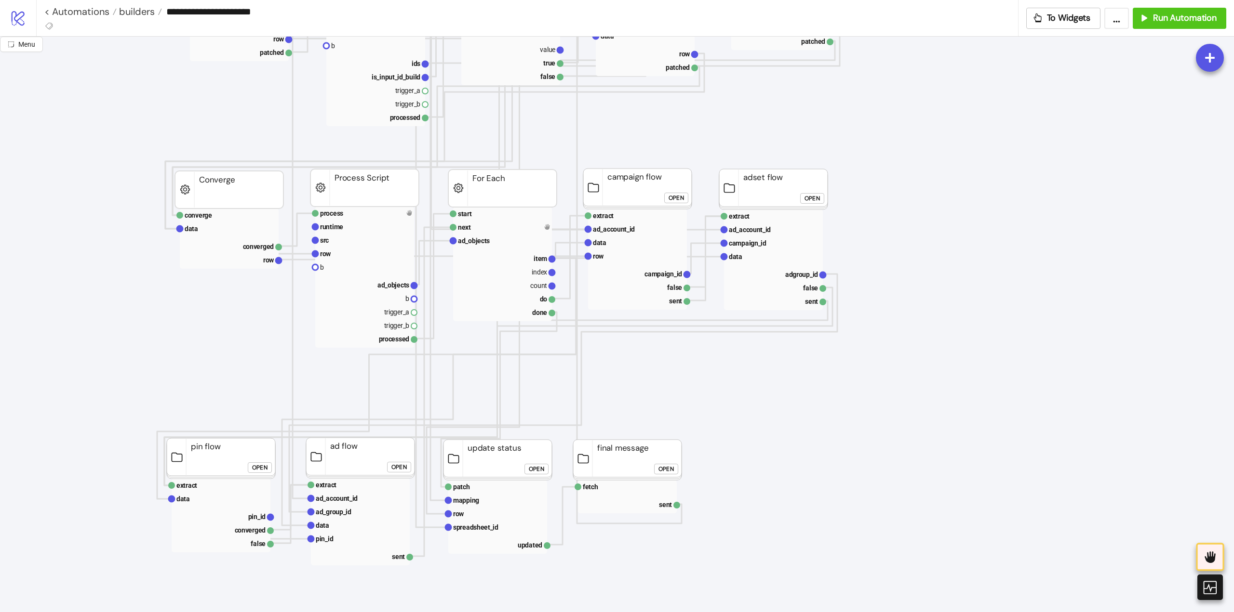
click at [747, 347] on icon "Start Stop process runtime src row b ad_objects b trigger_a trigger_b processed…" at bounding box center [963, 566] width 1927 height 1927
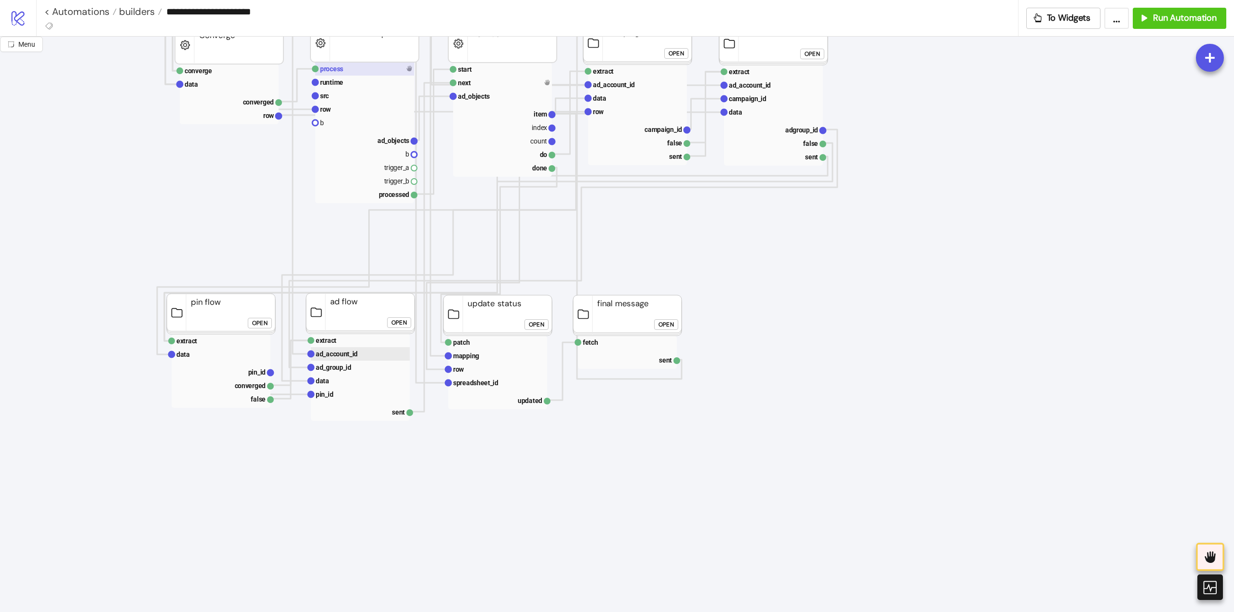
scroll to position [337, 0]
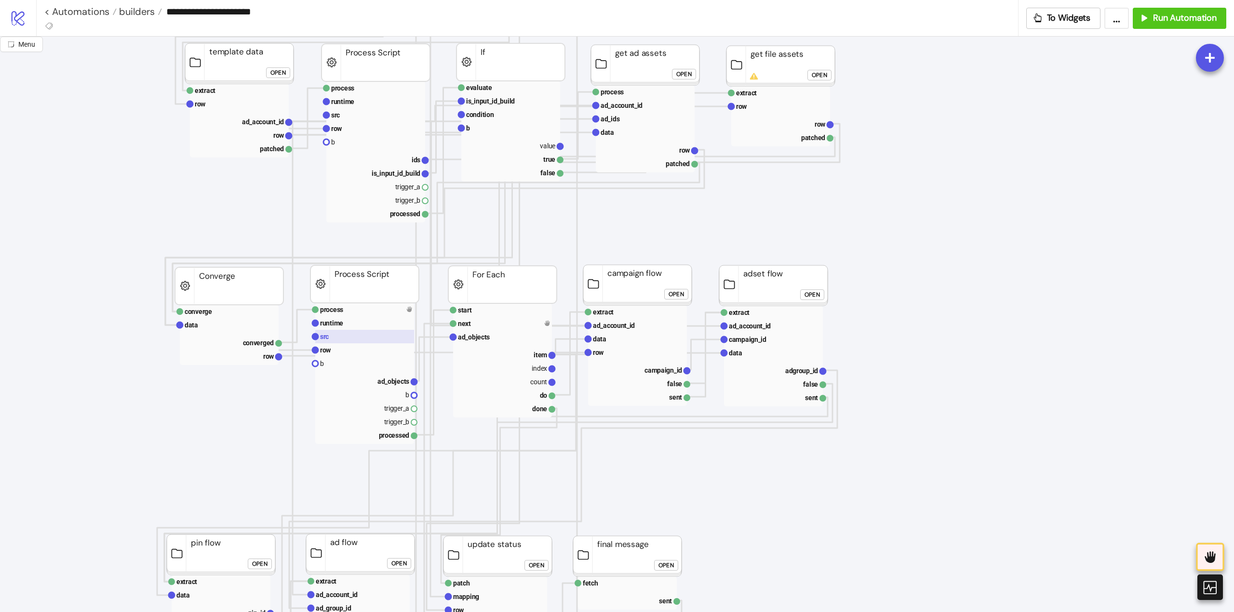
click at [338, 333] on rect at bounding box center [364, 336] width 99 height 13
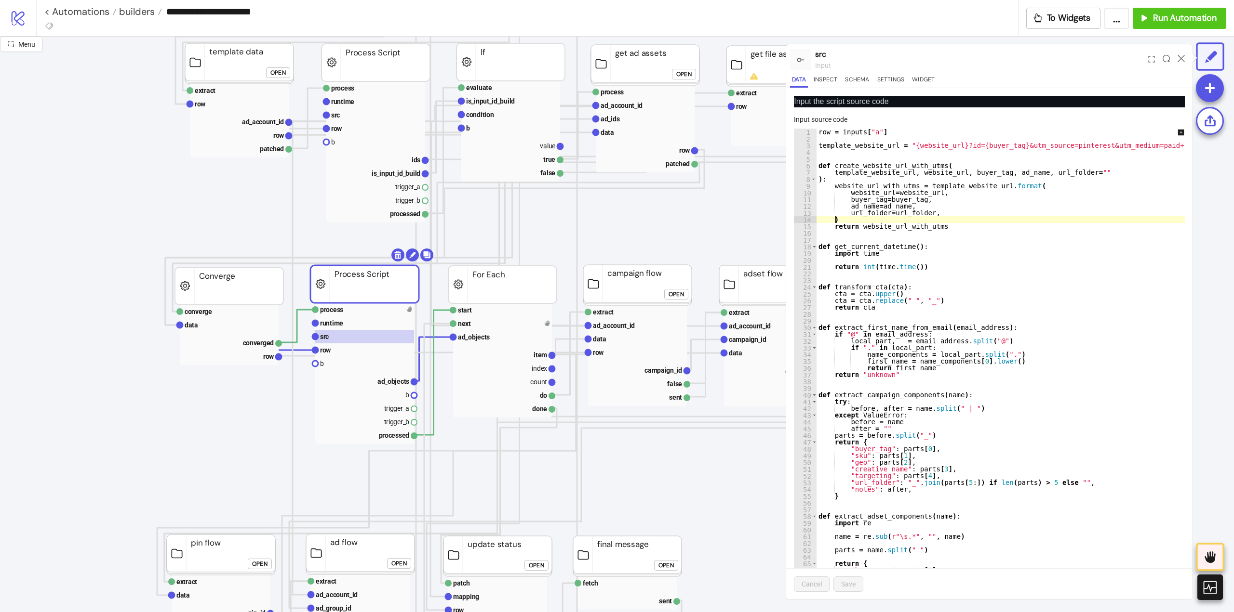
click at [1087, 219] on div "row = inputs [ "a" ] template_website_url = "{website_url}?id={buyer_tag}&utm_s…" at bounding box center [1202, 358] width 773 height 459
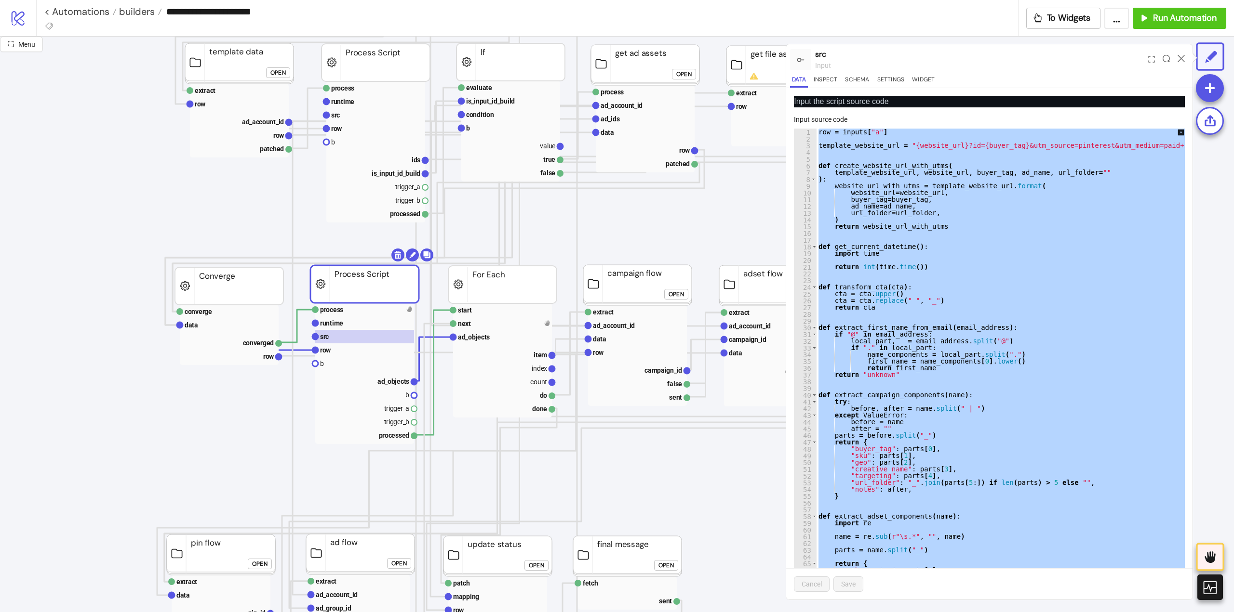
paste textarea "Cursor at row 513"
type textarea "**********"
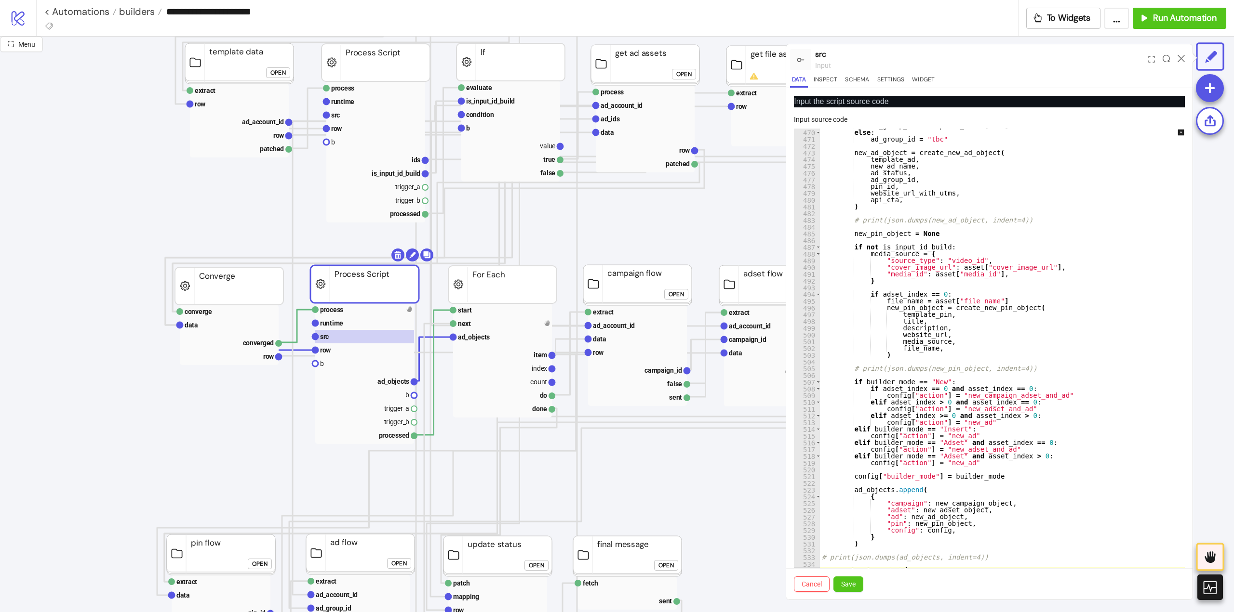
scroll to position [3163, 0]
click at [861, 586] on button "Save" at bounding box center [848, 584] width 30 height 15
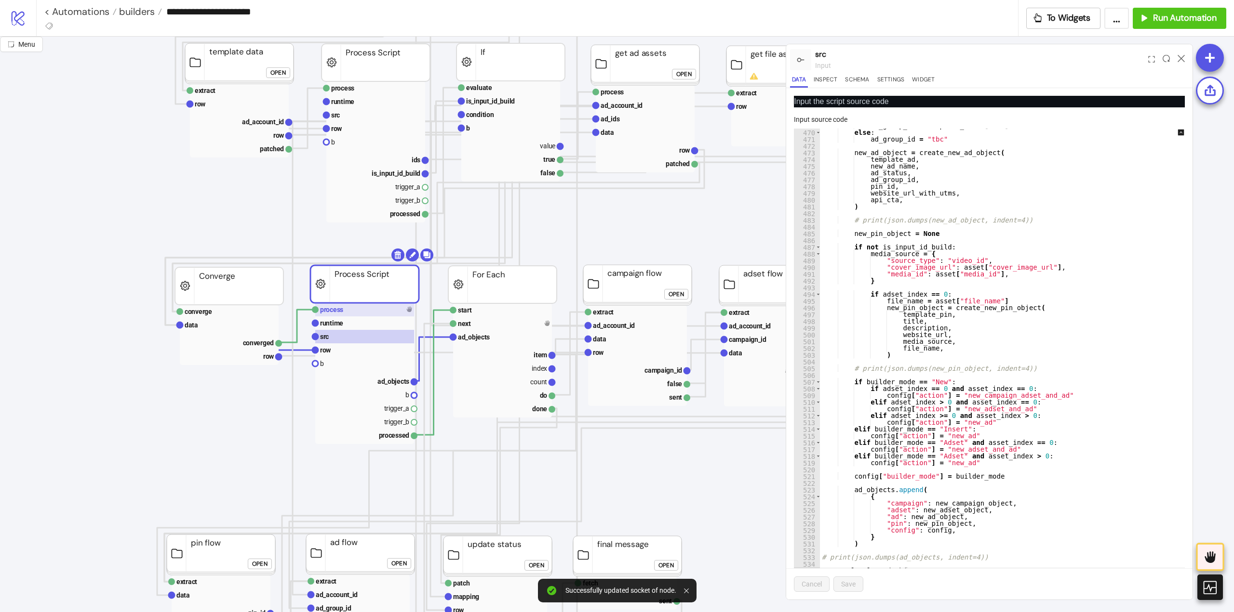
click at [351, 313] on rect at bounding box center [364, 309] width 99 height 13
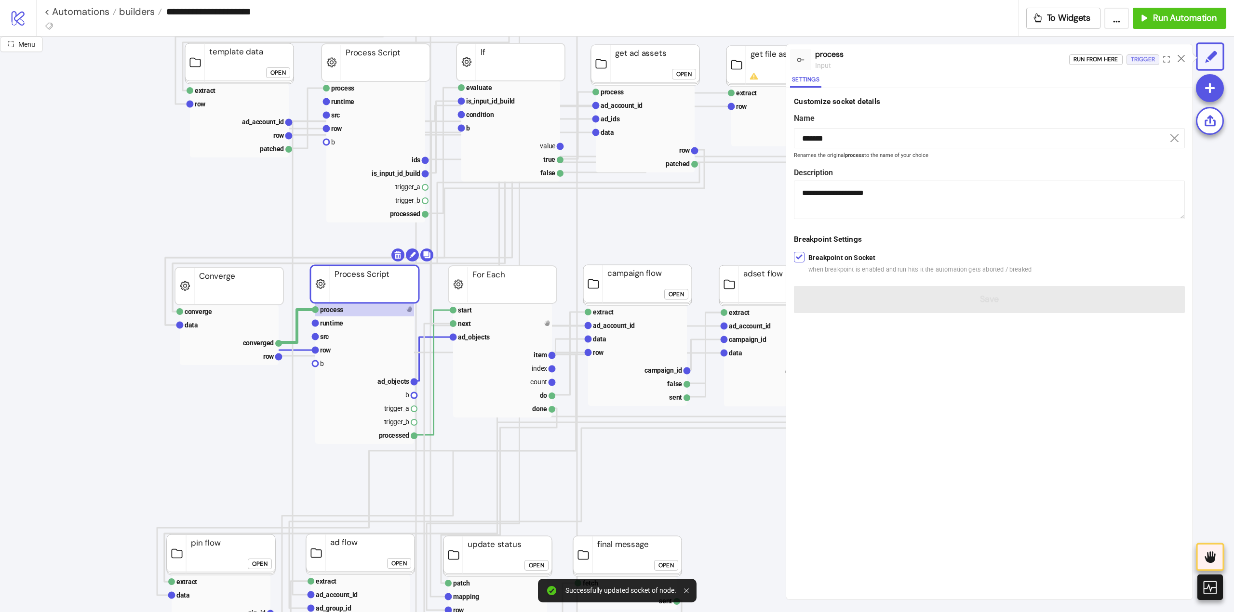
click at [1137, 61] on div "Trigger" at bounding box center [1142, 59] width 24 height 11
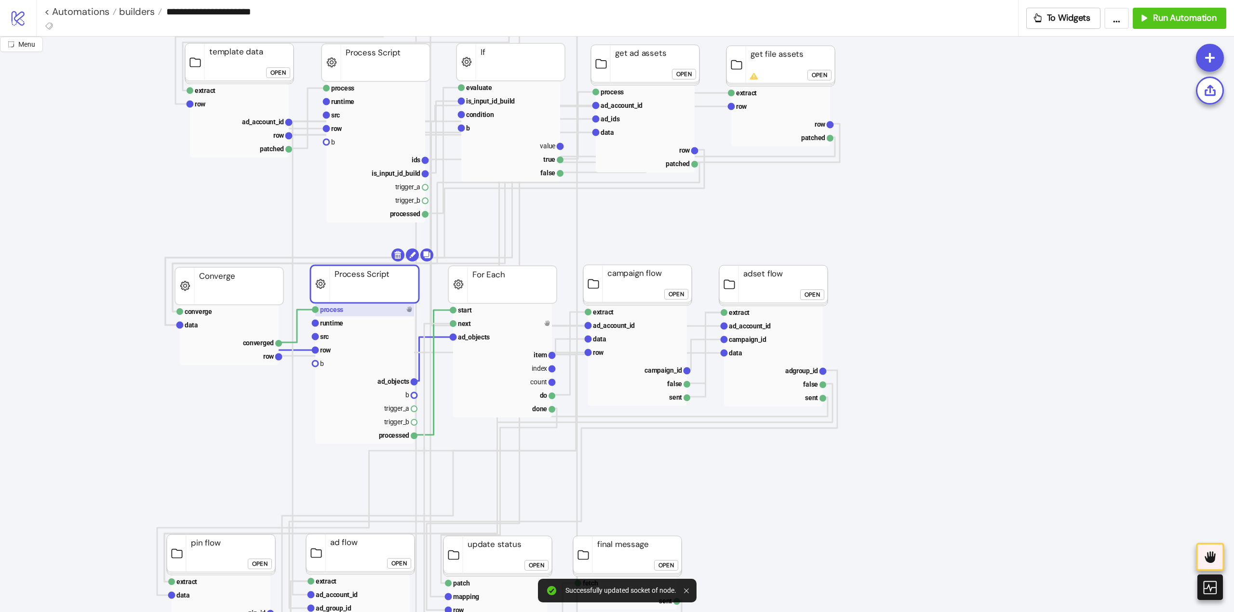
click at [361, 307] on rect at bounding box center [364, 309] width 99 height 13
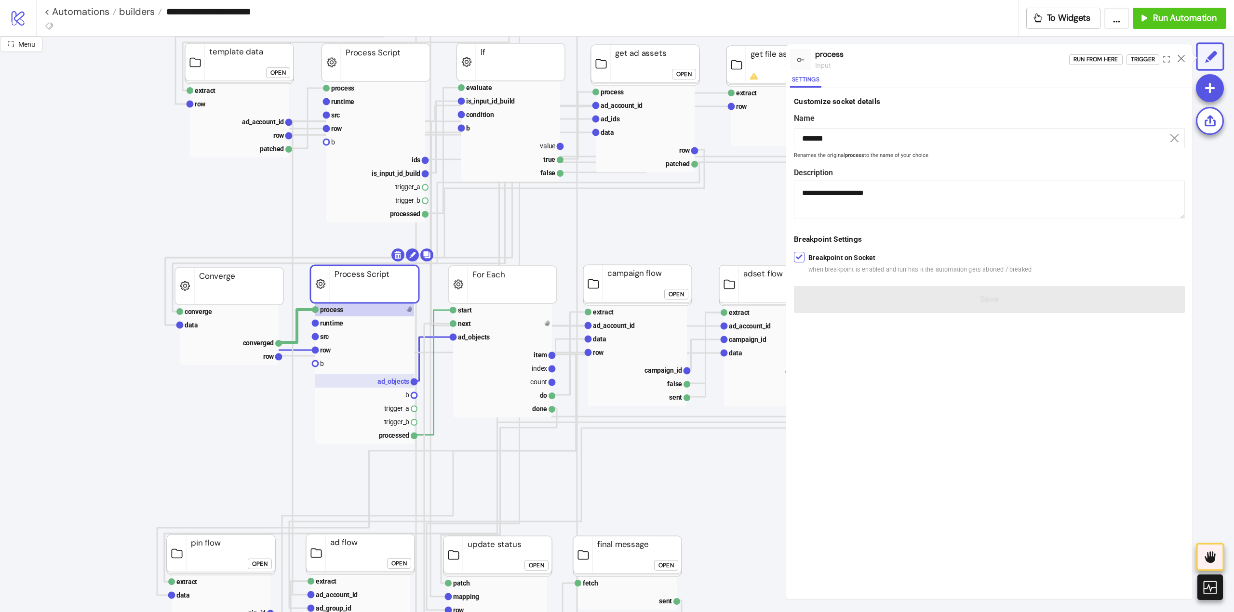
click at [381, 379] on text "ad_objects" at bounding box center [393, 382] width 32 height 8
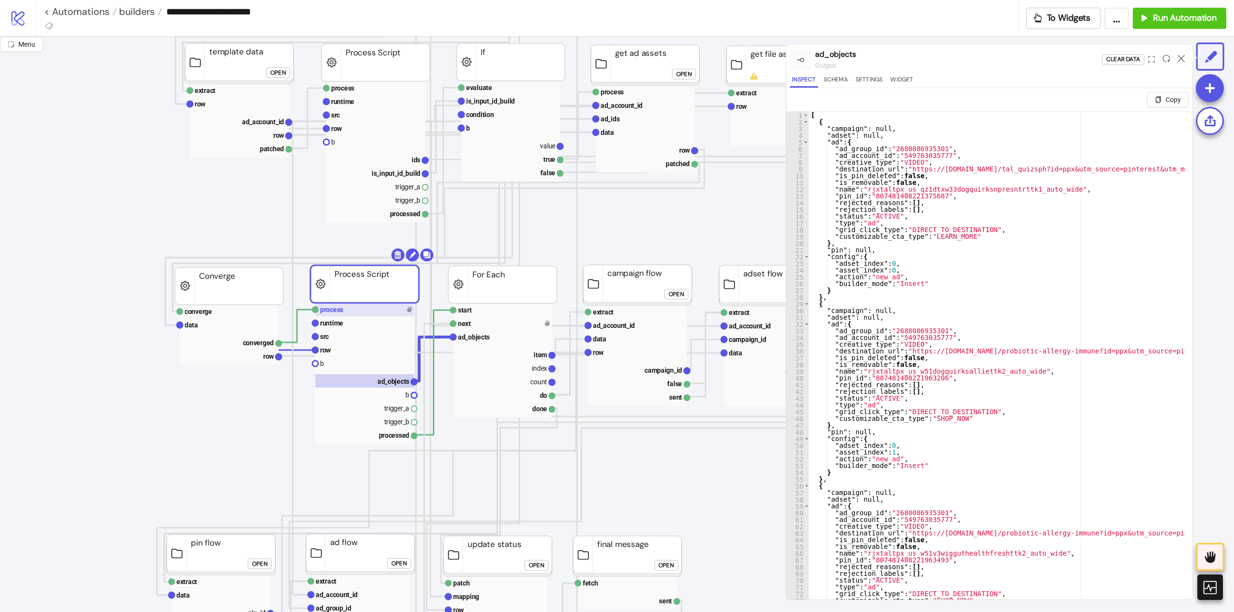
click at [343, 312] on rect at bounding box center [364, 309] width 99 height 13
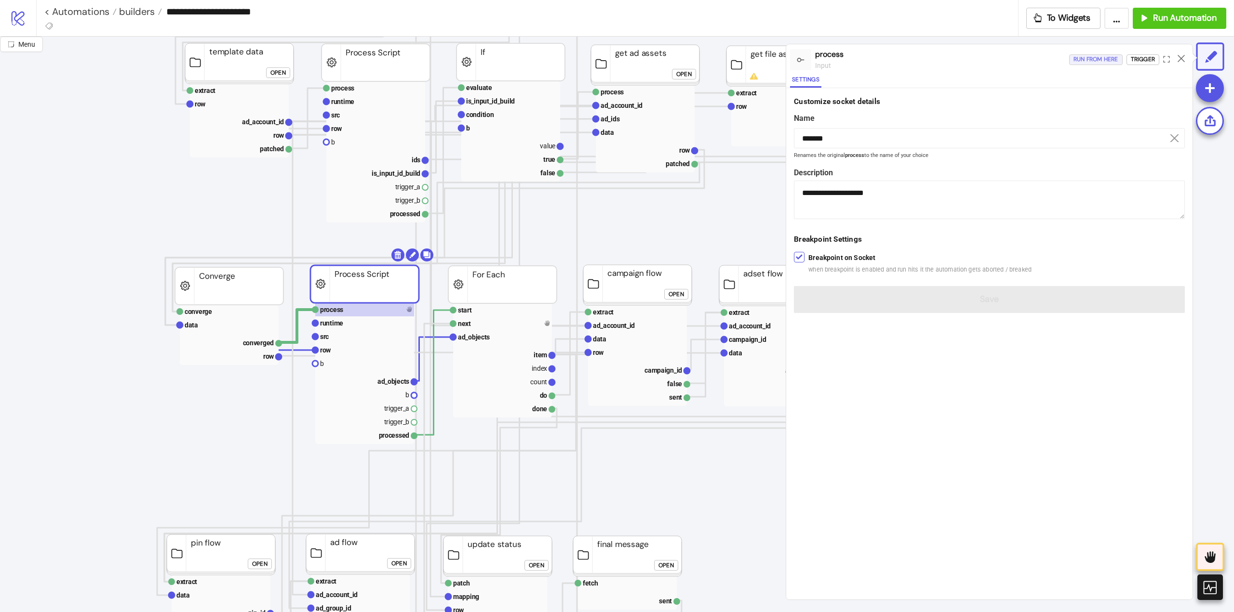
click at [1092, 62] on div "Run from here" at bounding box center [1095, 59] width 45 height 11
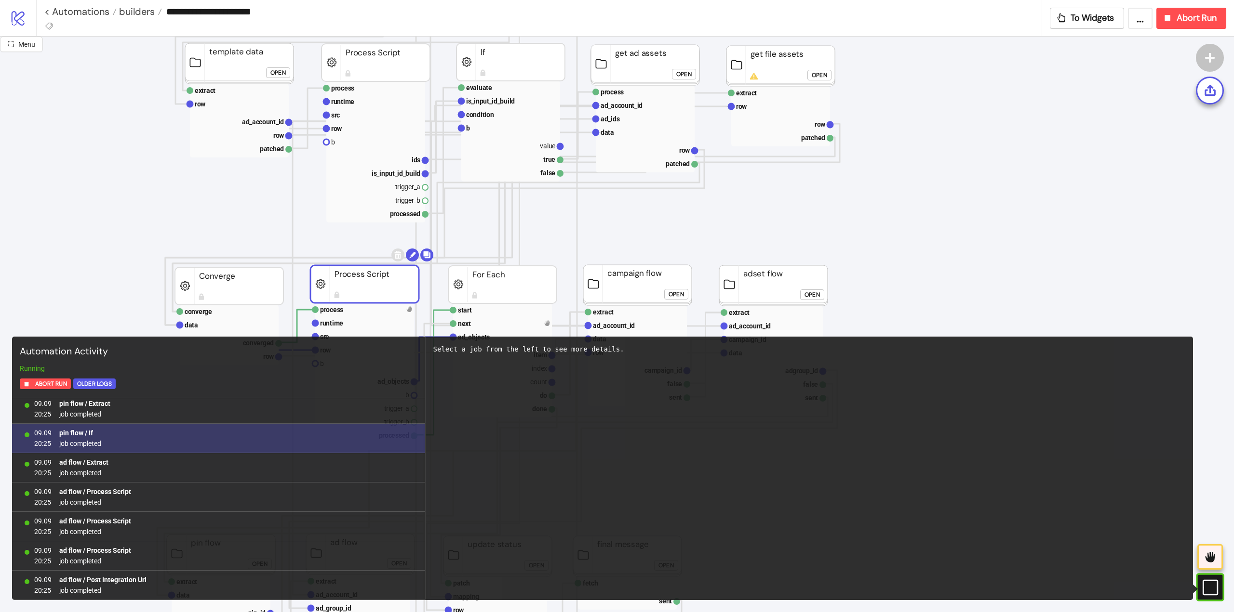
scroll to position [239, 0]
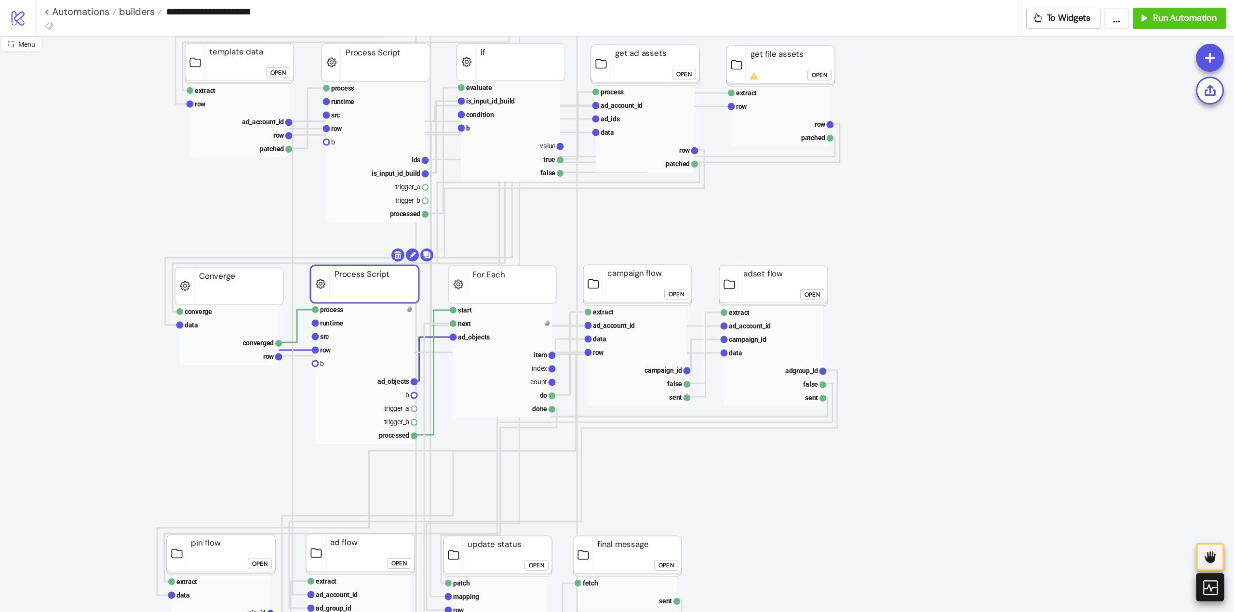
click at [1211, 588] on icon at bounding box center [1209, 587] width 17 height 17
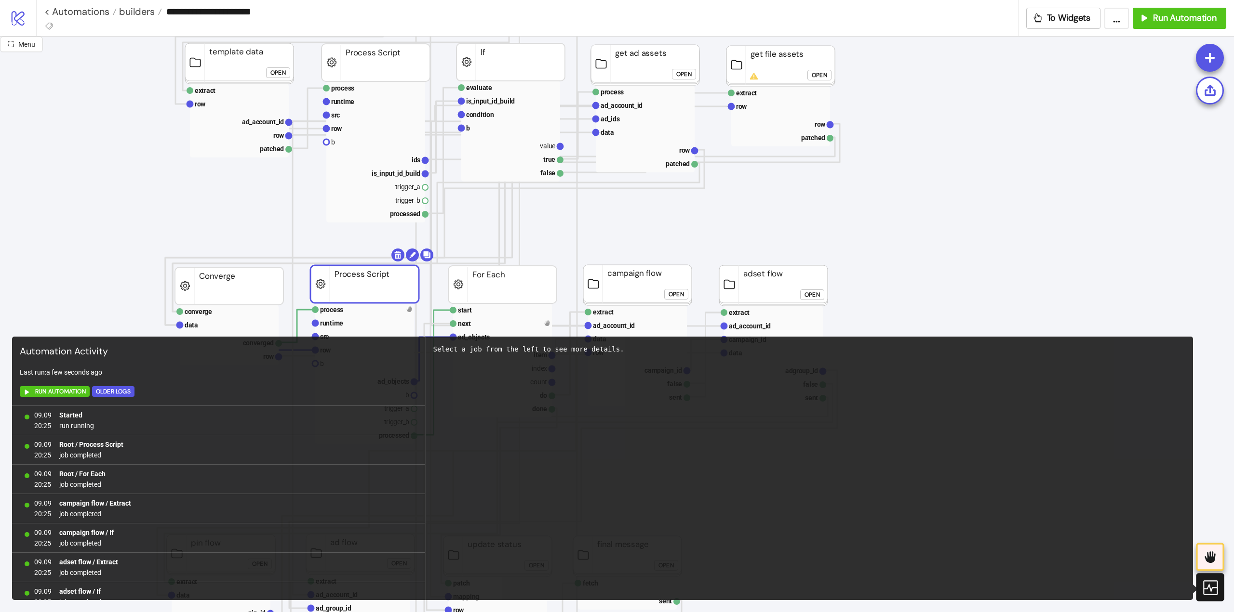
scroll to position [452, 0]
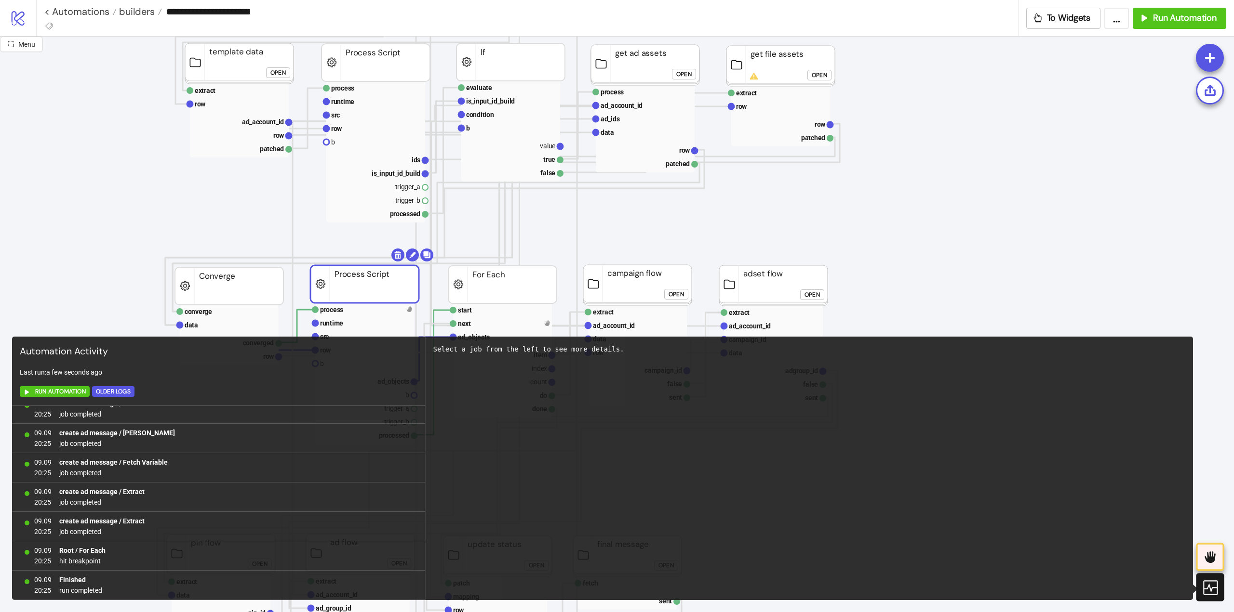
click at [1211, 588] on icon at bounding box center [1209, 587] width 17 height 17
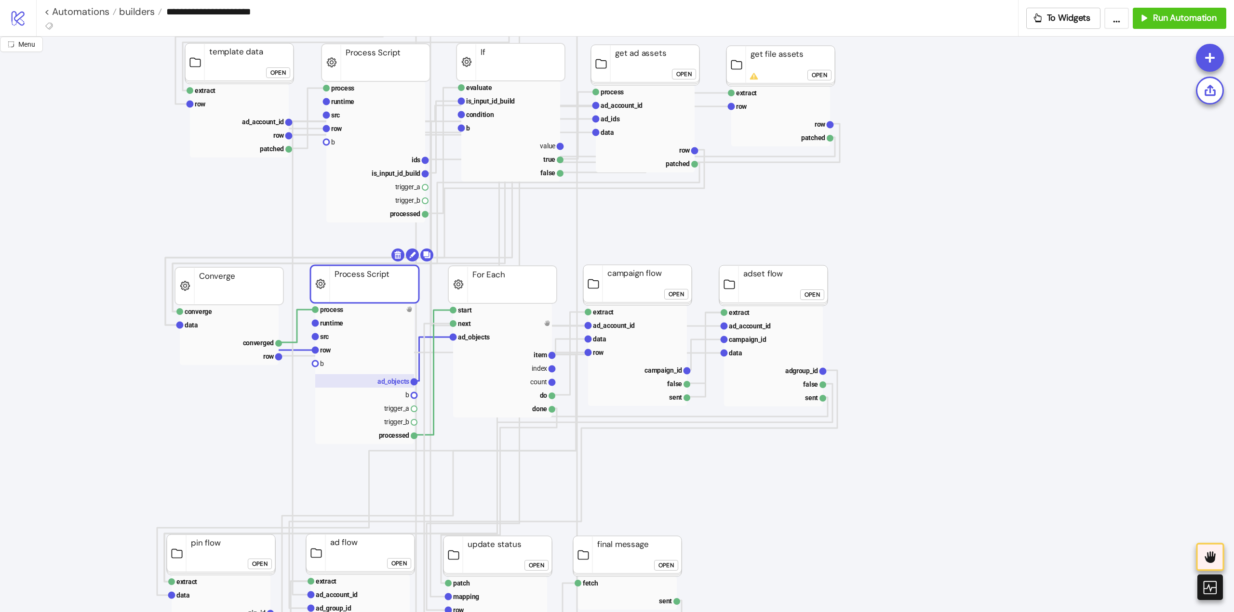
click at [392, 382] on text "ad_objects" at bounding box center [393, 382] width 32 height 8
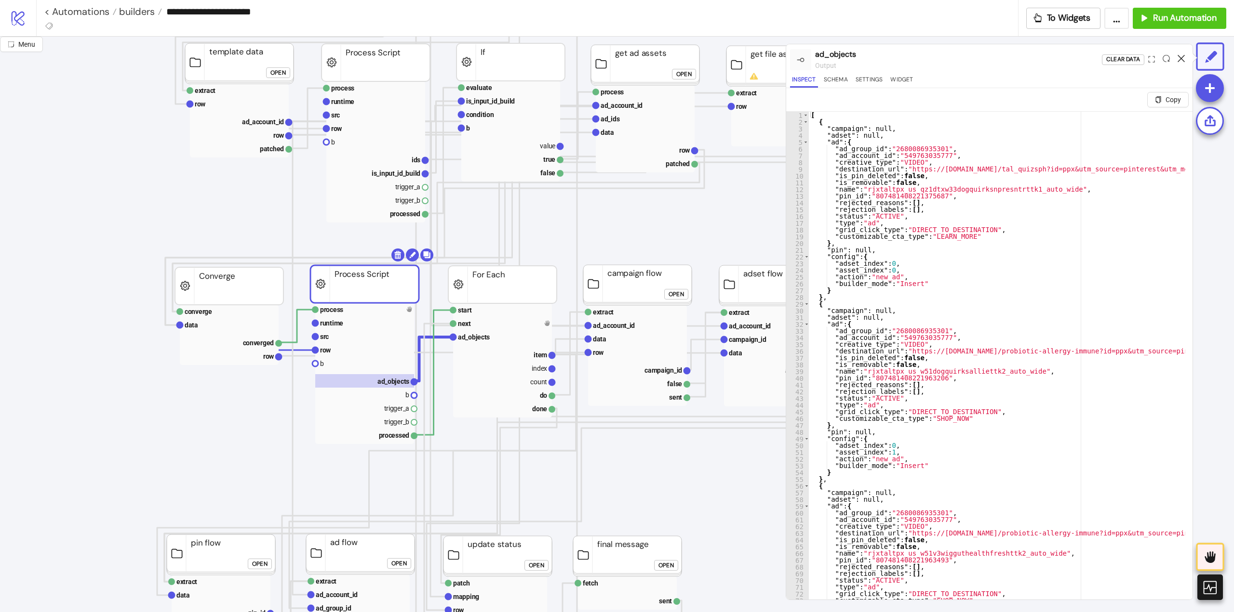
click at [1183, 58] on icon at bounding box center [1180, 58] width 7 height 7
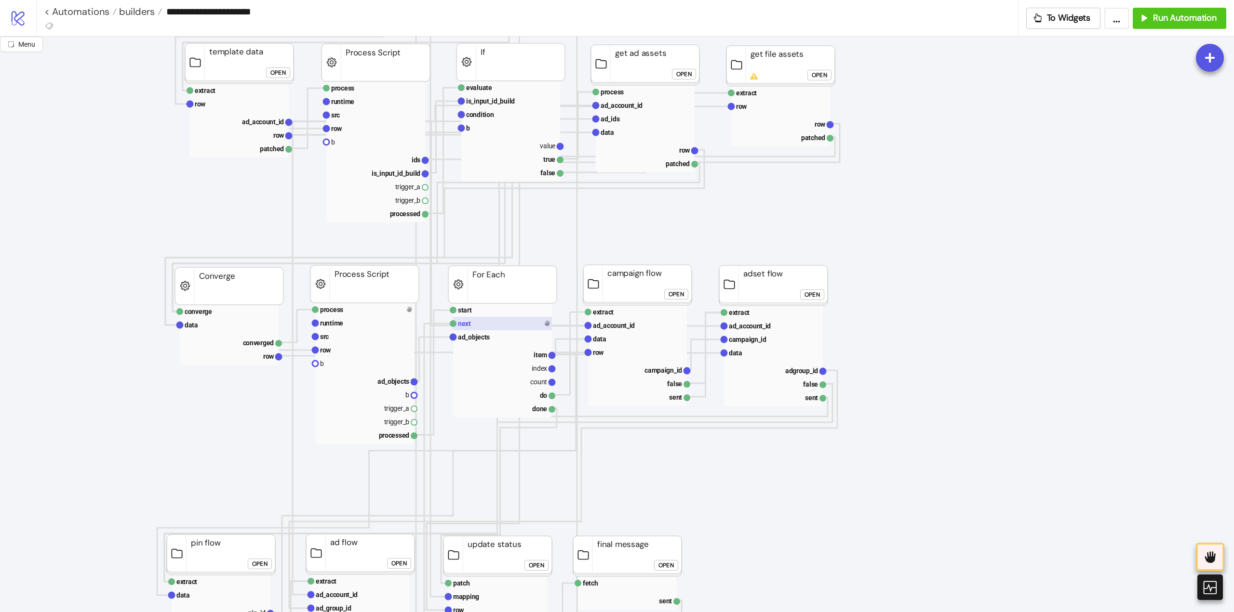
click at [463, 324] on text "next" at bounding box center [464, 324] width 13 height 8
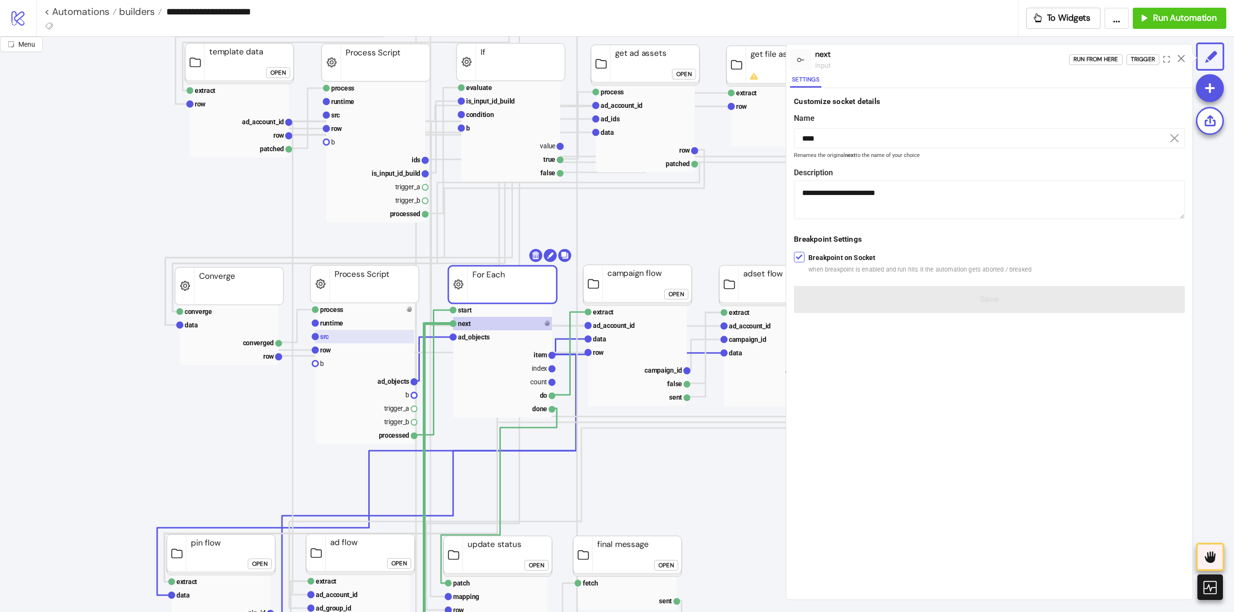
click at [350, 337] on rect at bounding box center [364, 336] width 99 height 13
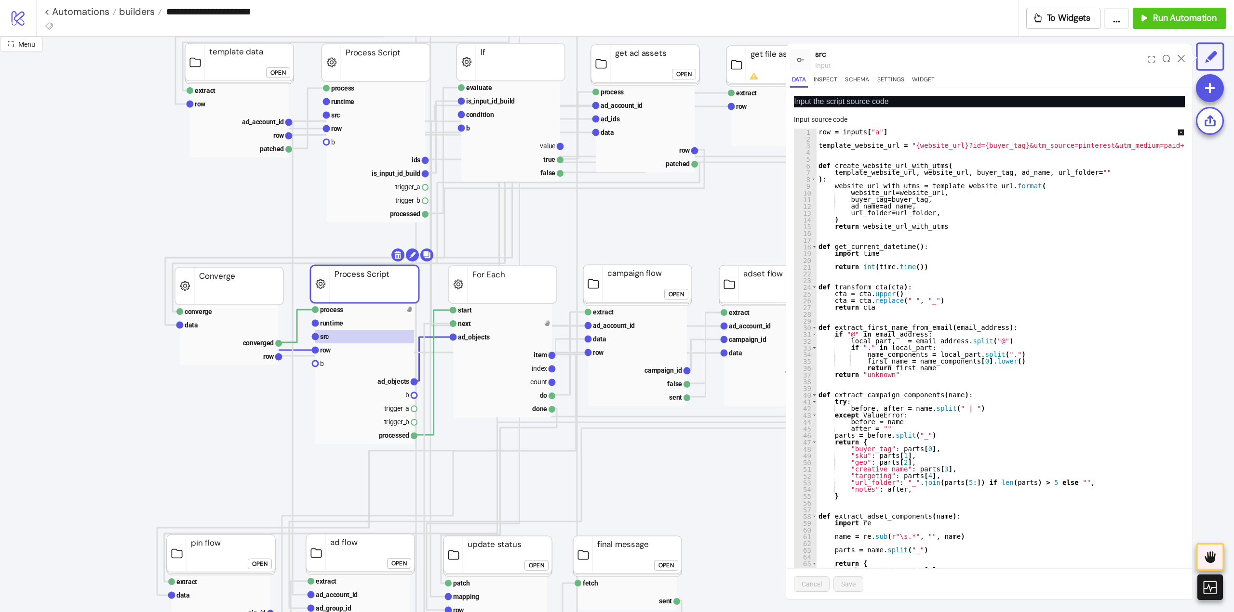
click at [945, 252] on div "row = inputs [ "a" ] template_website_url = "{website_url}?id={buyer_tag}&utm_s…" at bounding box center [1202, 358] width 773 height 459
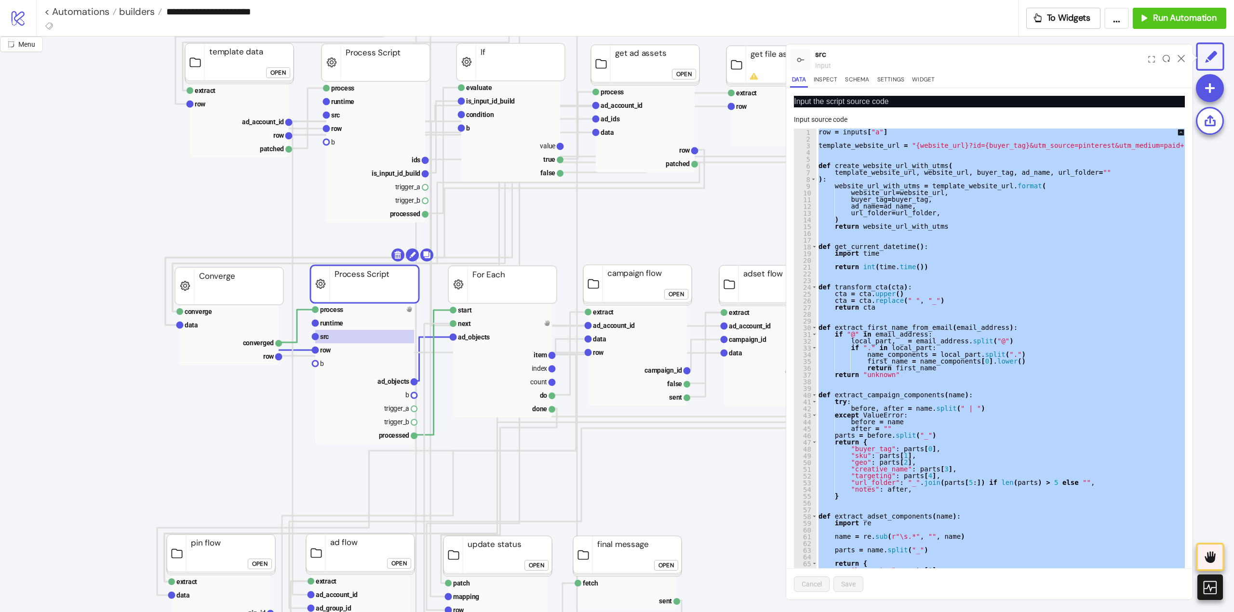
paste textarea "Cursor at row 535"
type textarea "**********"
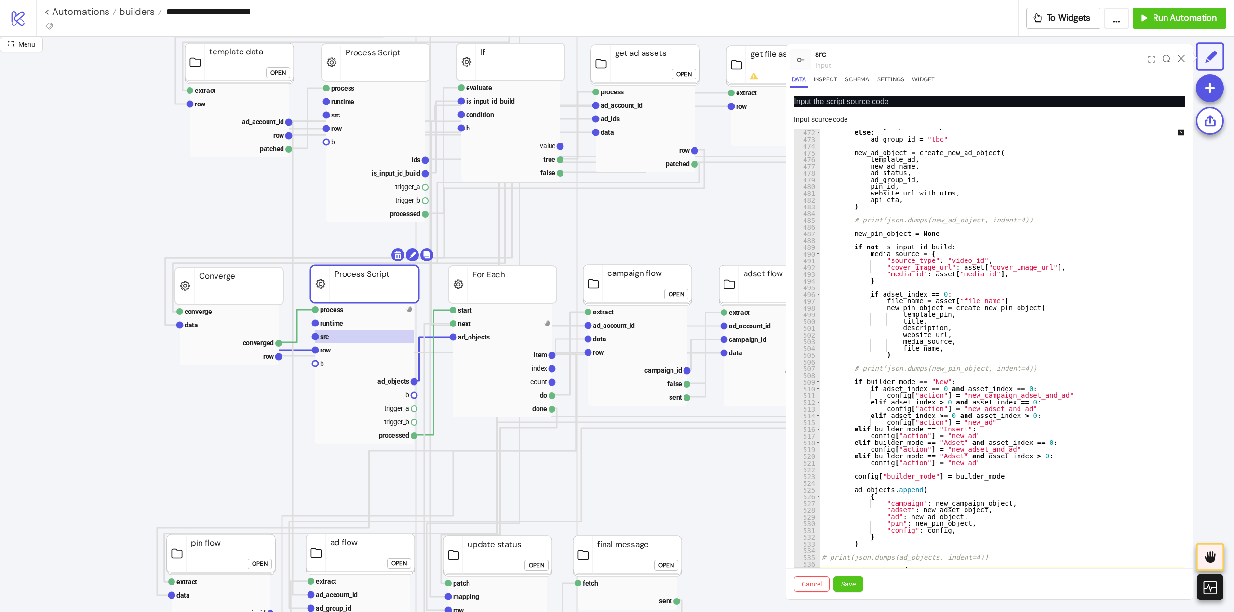
scroll to position [25, 0]
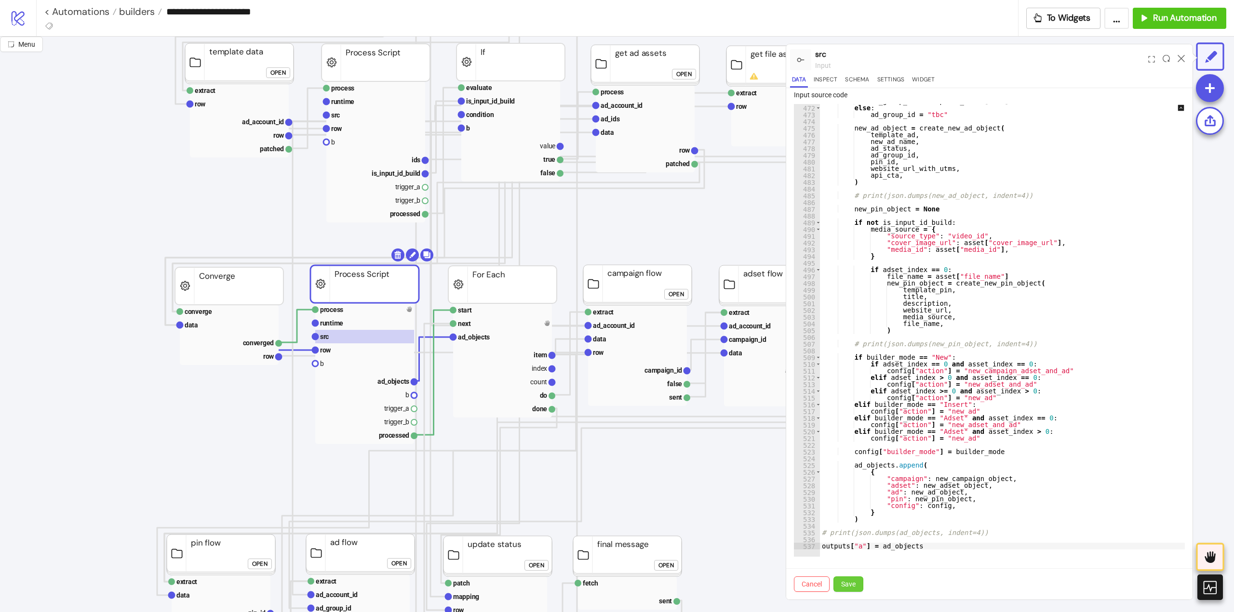
click at [850, 588] on button "Save" at bounding box center [848, 584] width 30 height 15
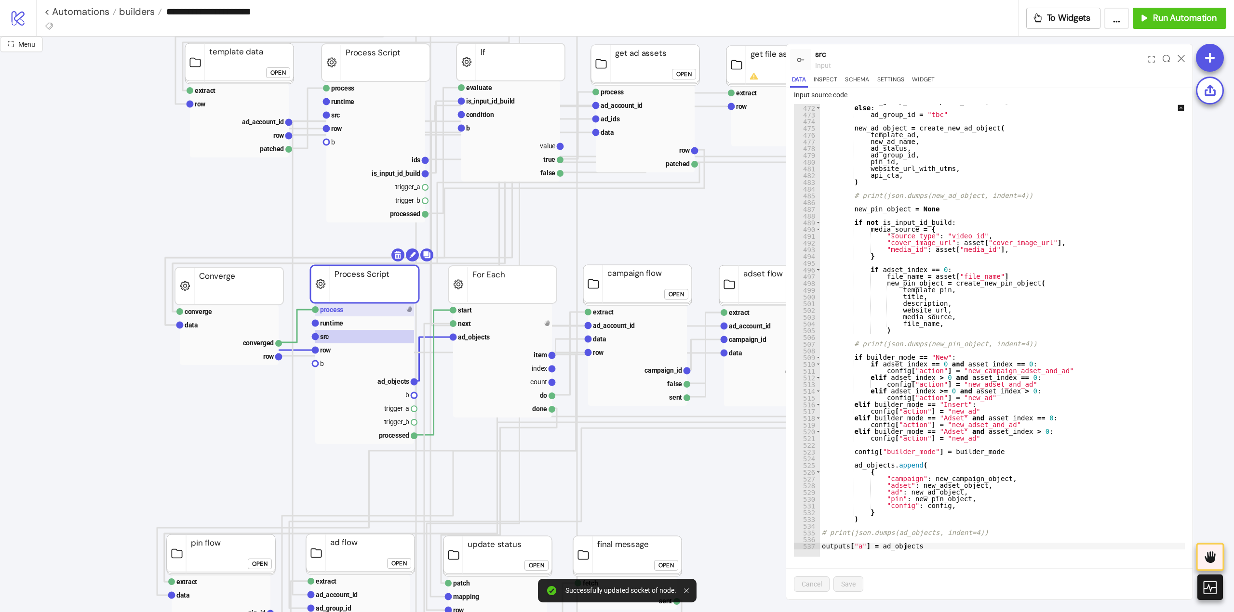
click at [357, 314] on rect at bounding box center [364, 309] width 99 height 13
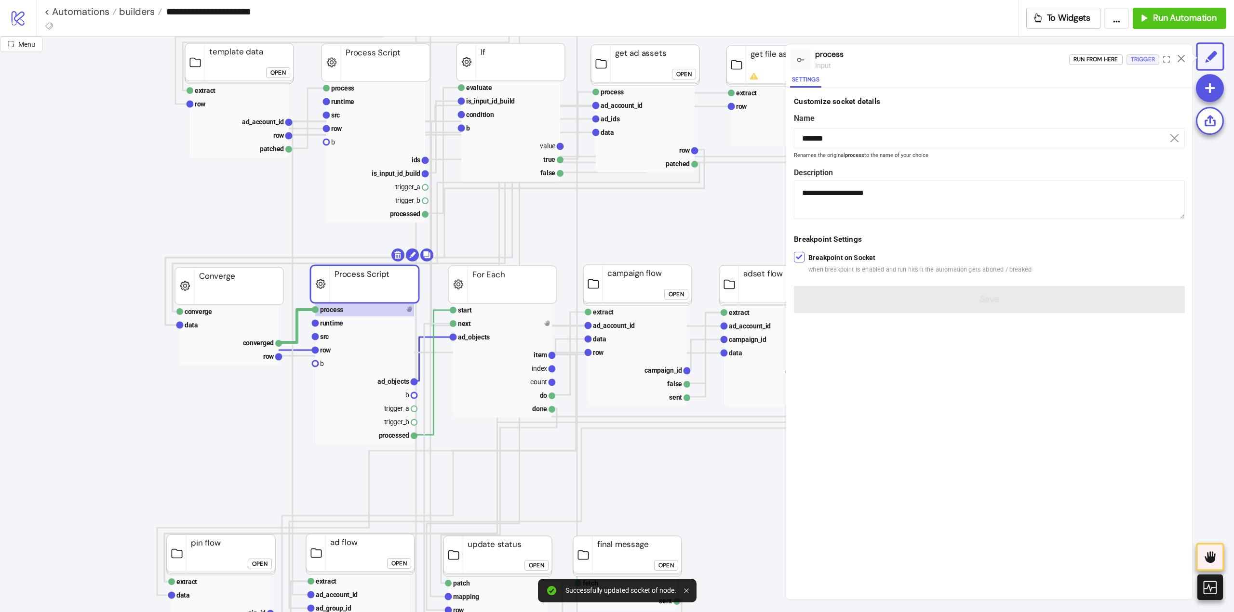
click at [1135, 60] on div "Trigger" at bounding box center [1142, 59] width 24 height 11
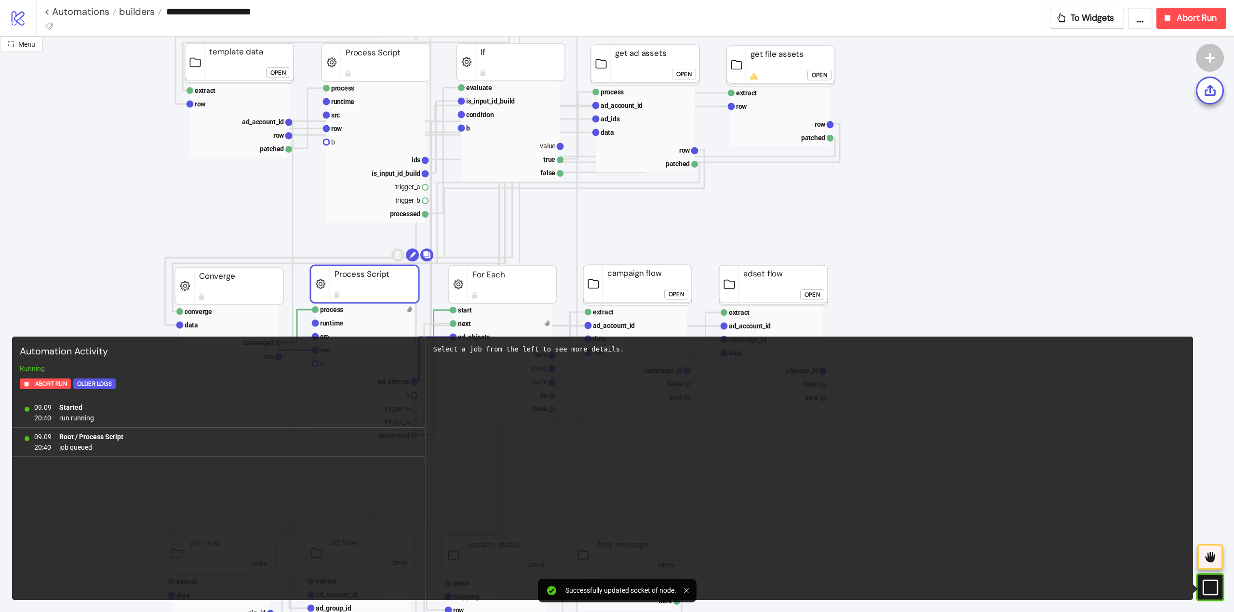
scroll to position [434, 0]
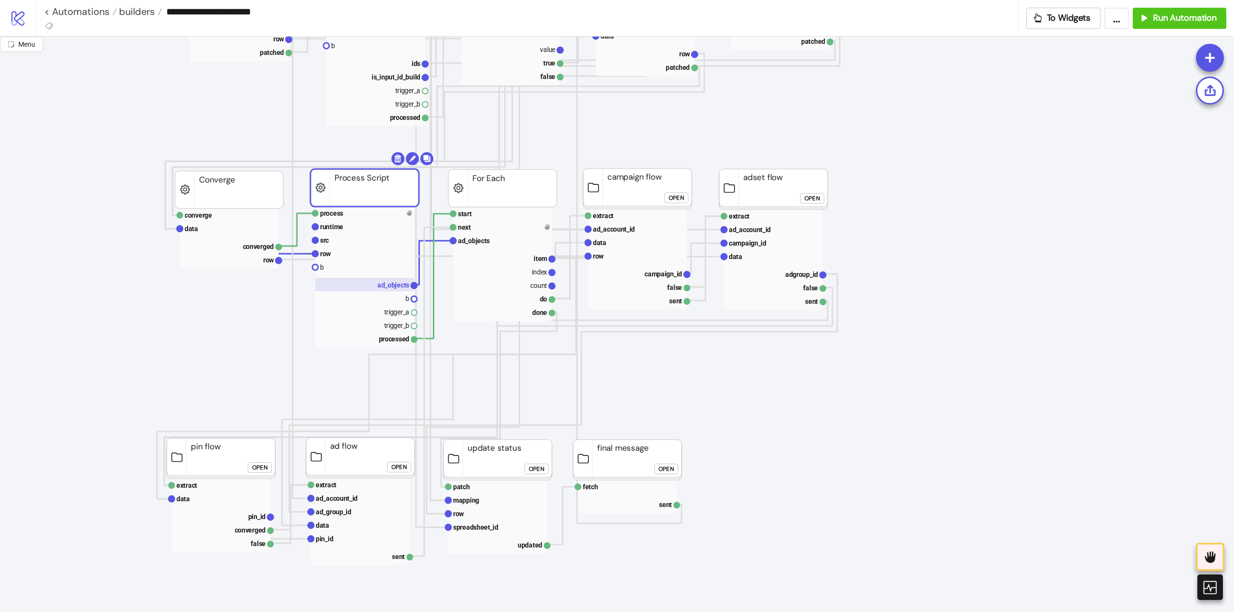
click at [379, 284] on text "ad_objects" at bounding box center [393, 285] width 32 height 8
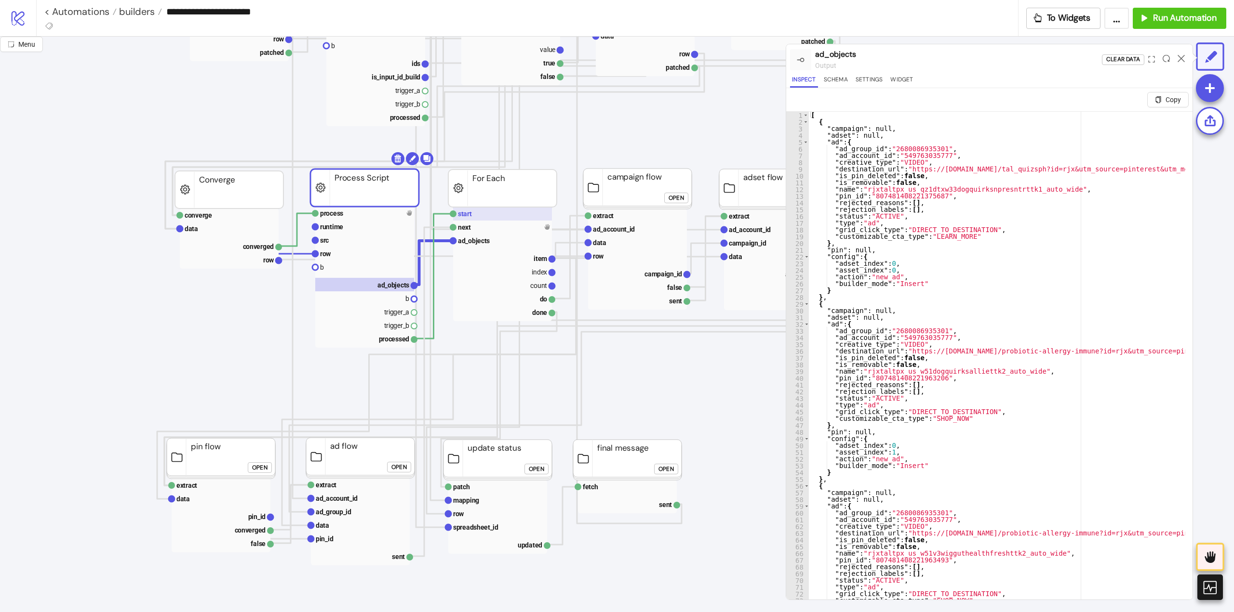
click at [478, 218] on rect at bounding box center [502, 213] width 99 height 13
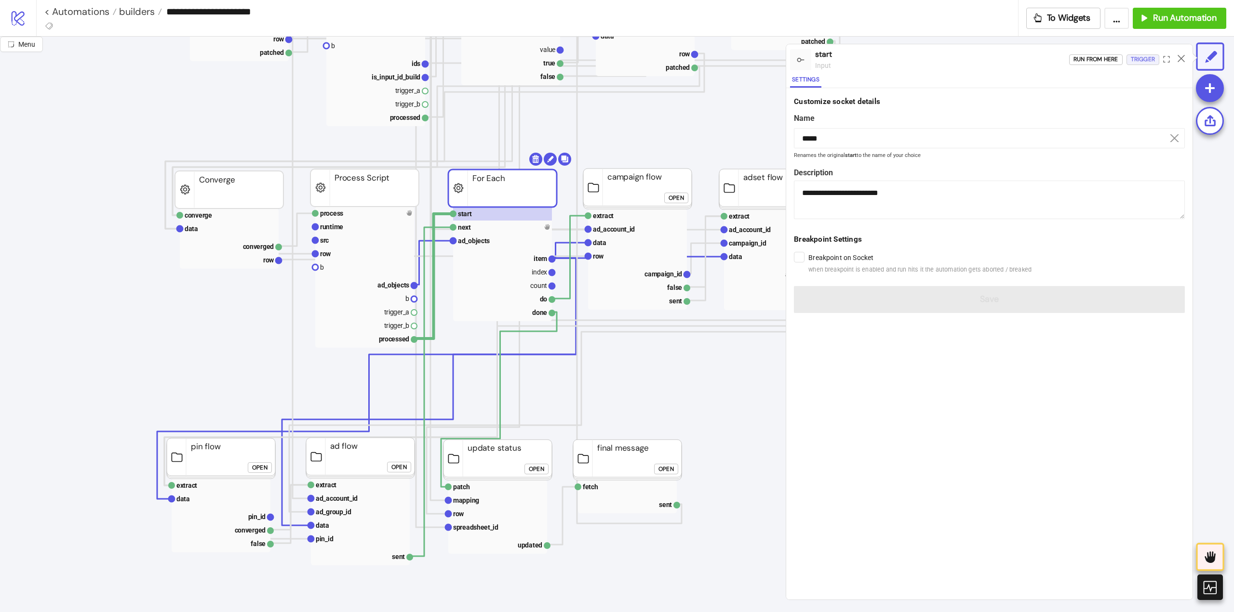
click at [1139, 62] on div "Trigger" at bounding box center [1142, 59] width 24 height 11
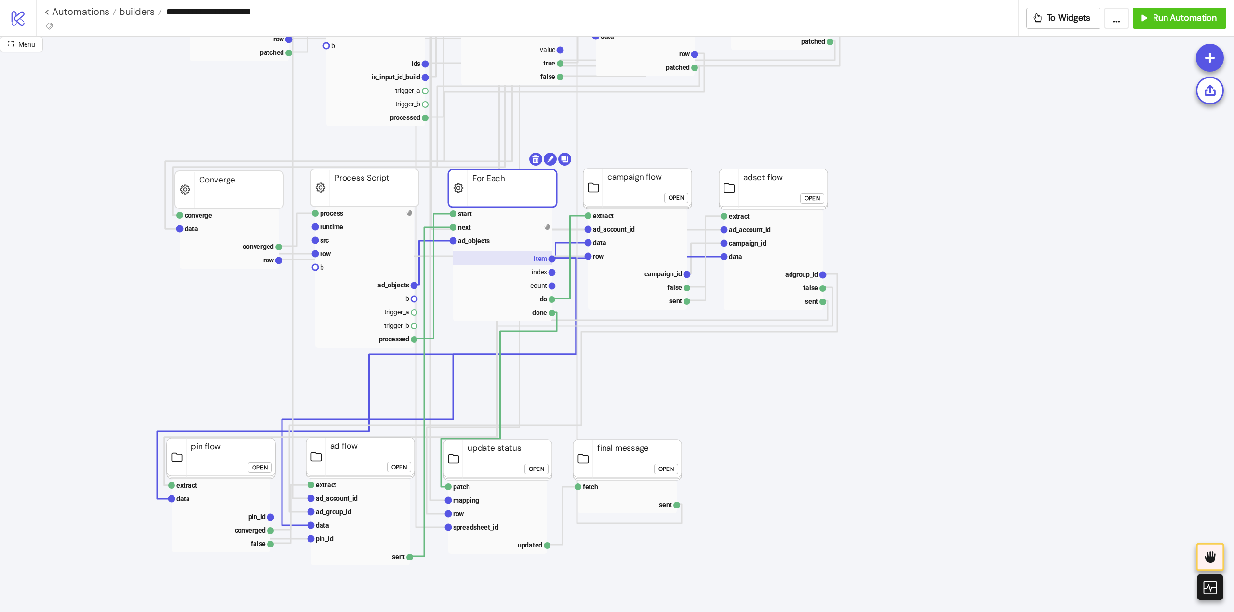
click at [514, 257] on rect at bounding box center [502, 258] width 99 height 13
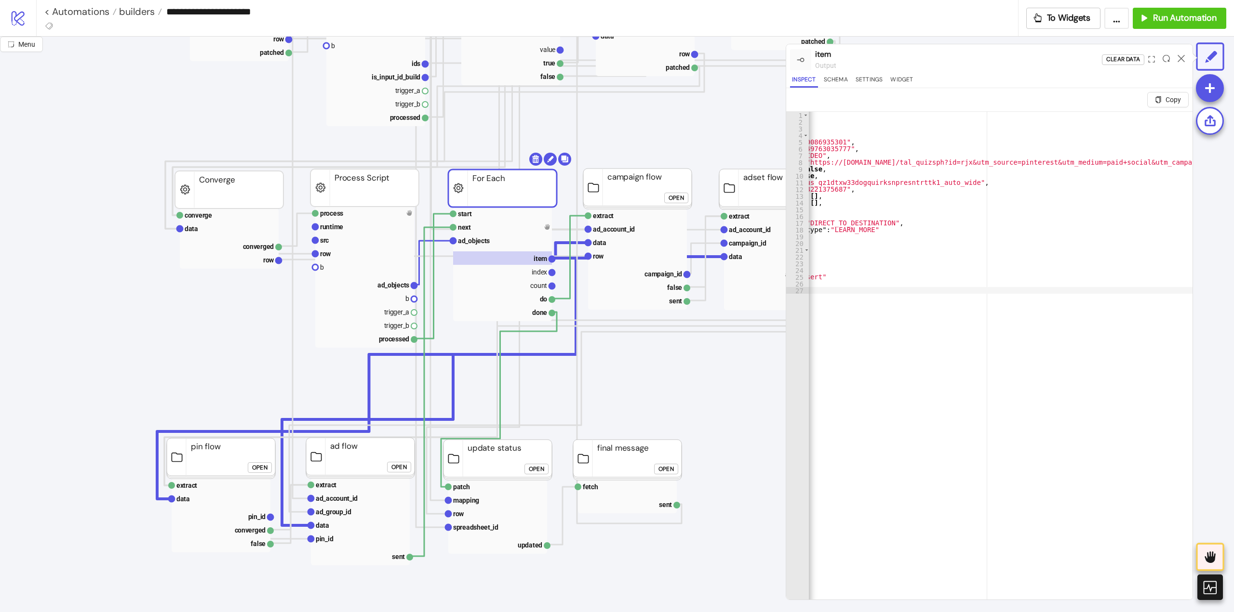
scroll to position [0, 0]
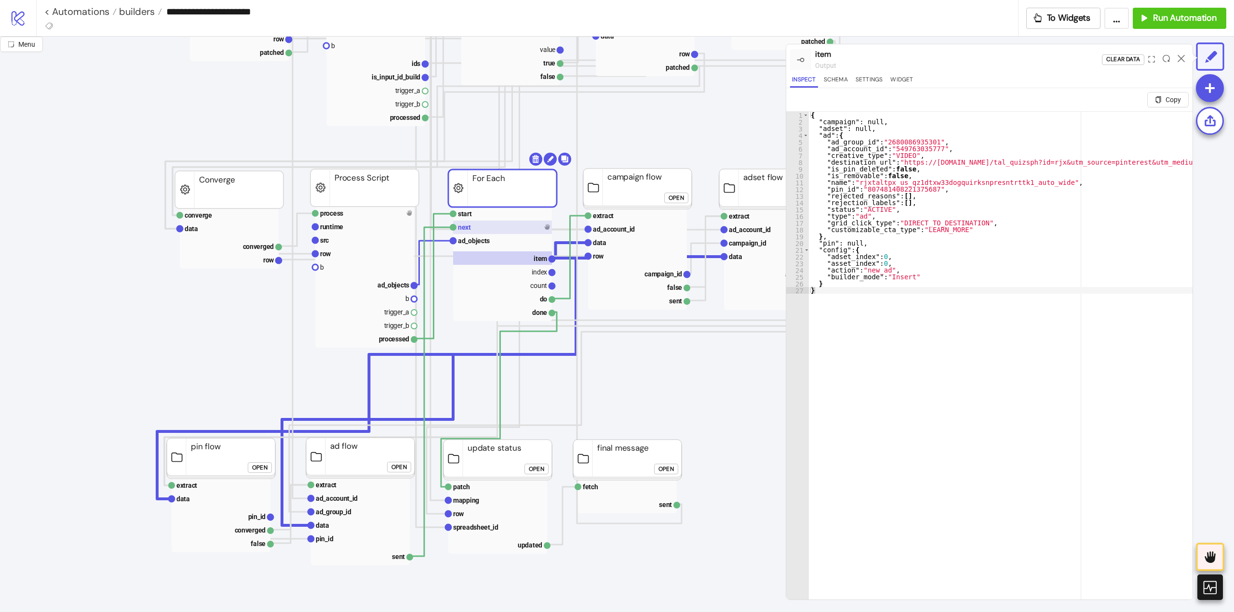
click at [492, 228] on rect at bounding box center [502, 227] width 99 height 13
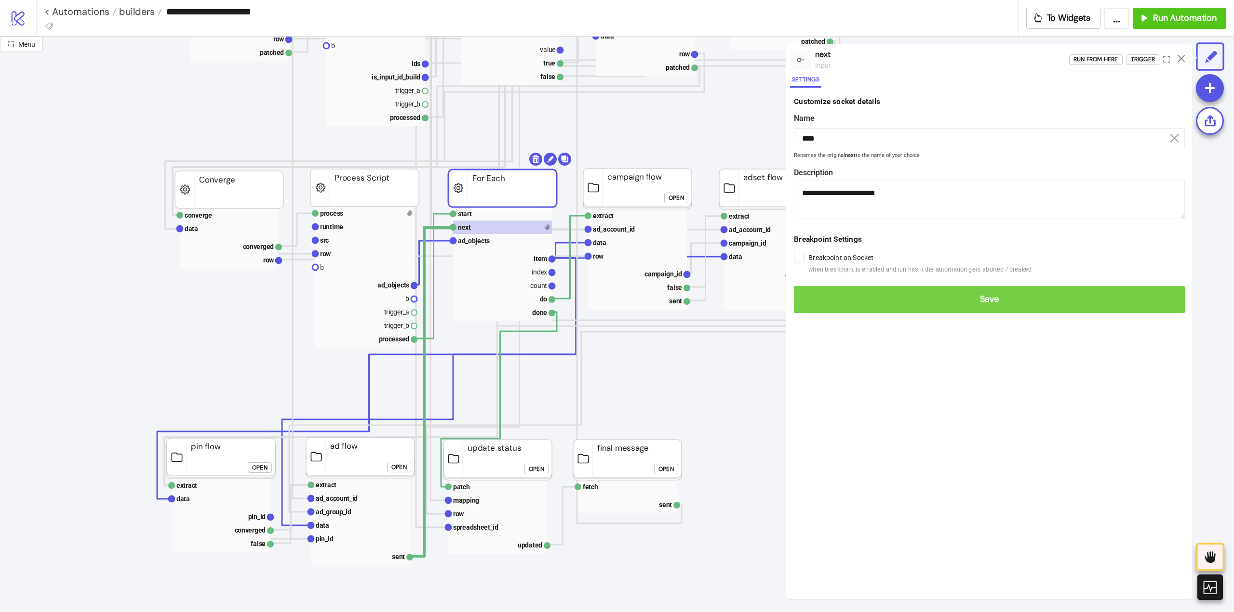
click at [809, 295] on span "Save" at bounding box center [988, 299] width 375 height 11
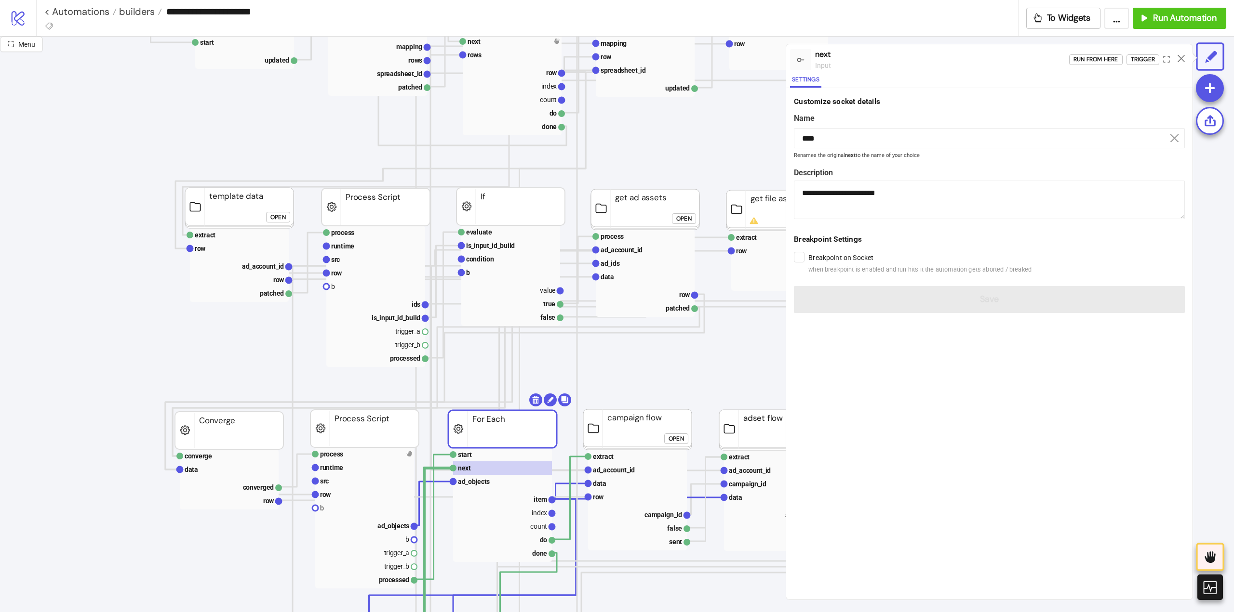
scroll to position [385, 0]
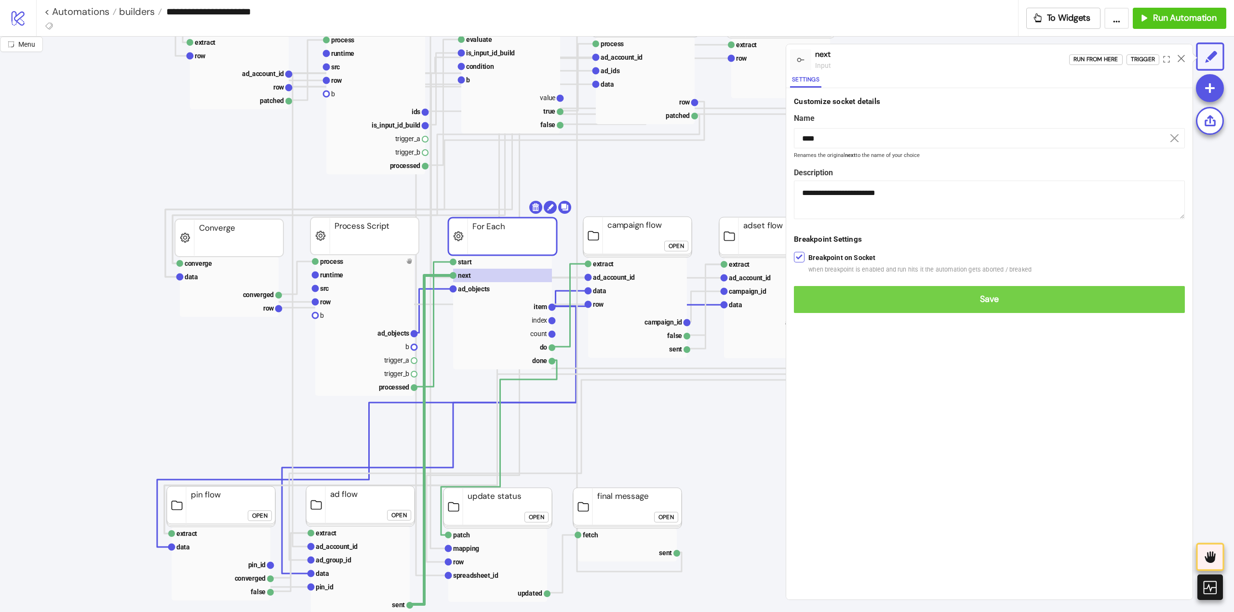
click at [816, 299] on span "Save" at bounding box center [988, 299] width 375 height 11
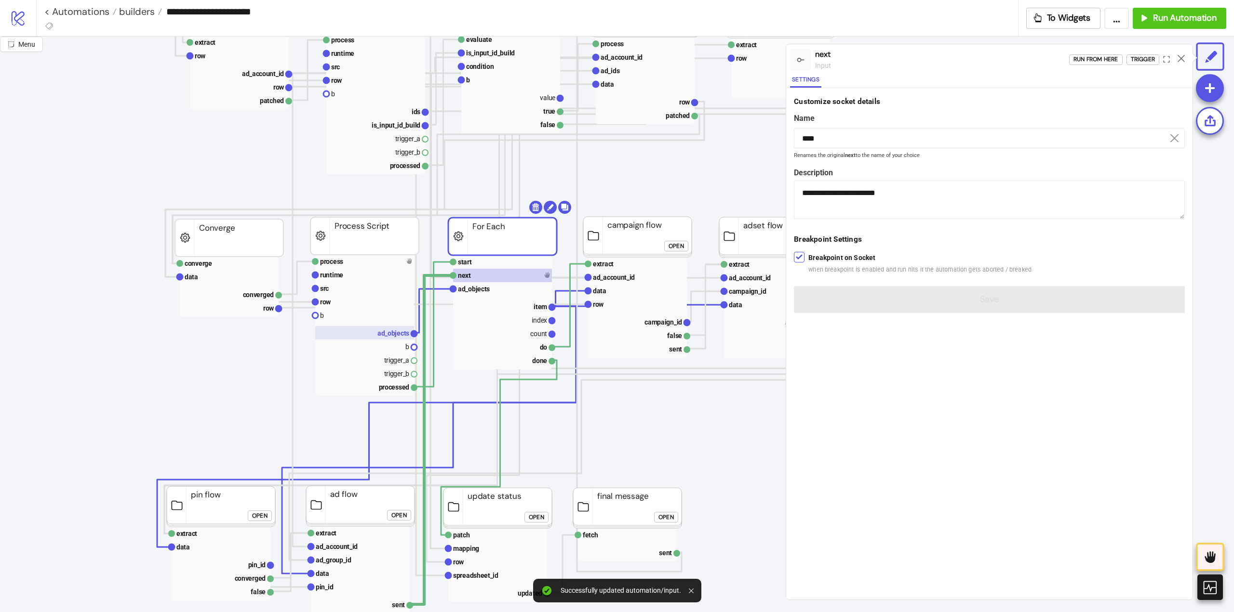
click at [394, 336] on text "ad_objects" at bounding box center [393, 334] width 32 height 8
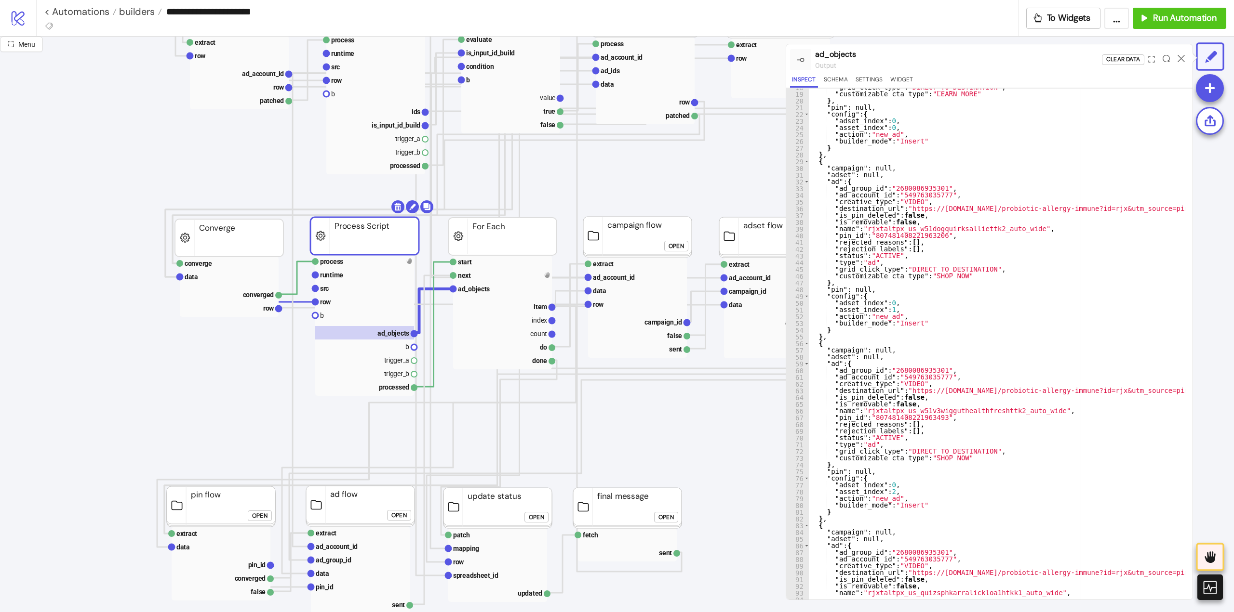
scroll to position [0, 0]
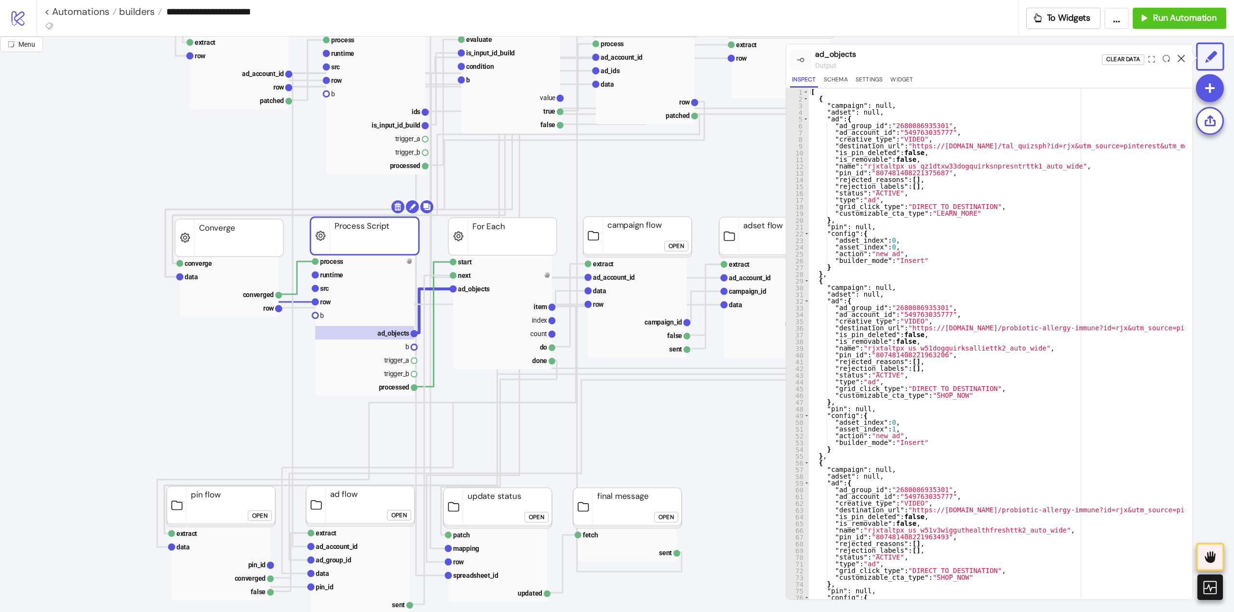
click at [1182, 56] on icon at bounding box center [1180, 58] width 7 height 7
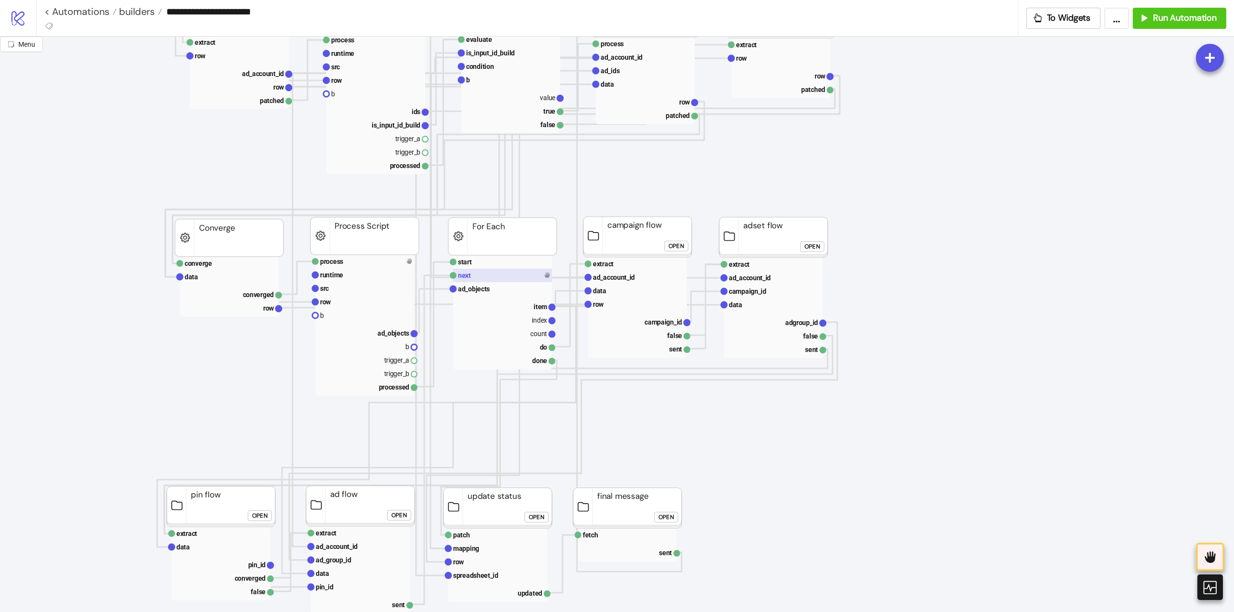
click at [465, 275] on text "next" at bounding box center [464, 276] width 13 height 8
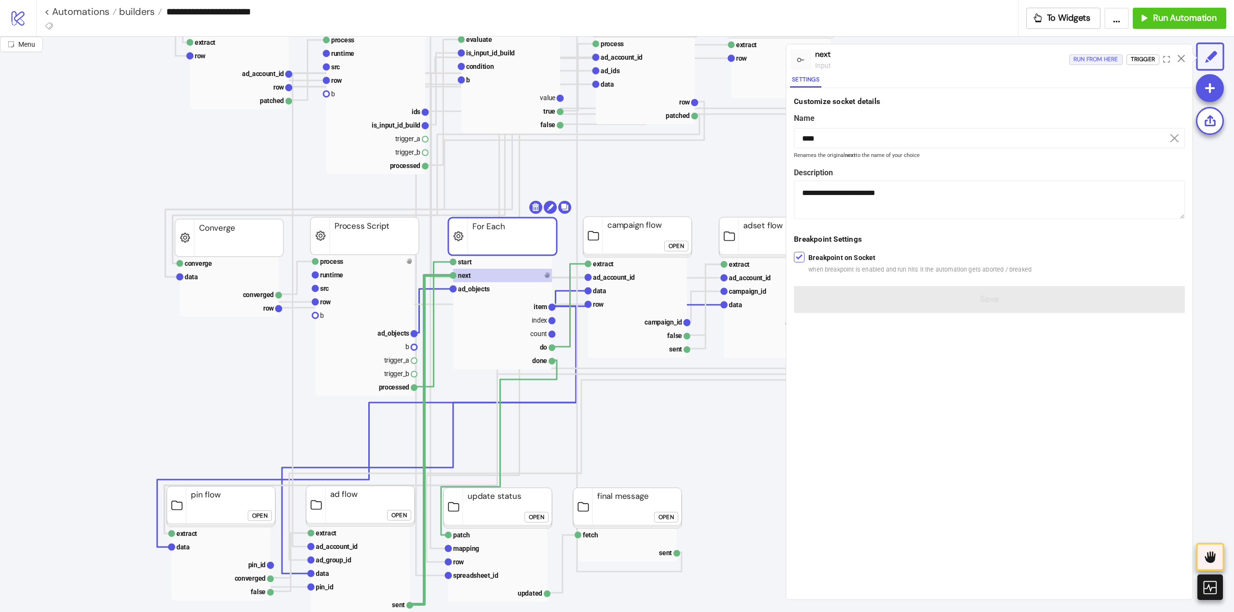
click at [1094, 61] on div "Run from here" at bounding box center [1095, 59] width 45 height 11
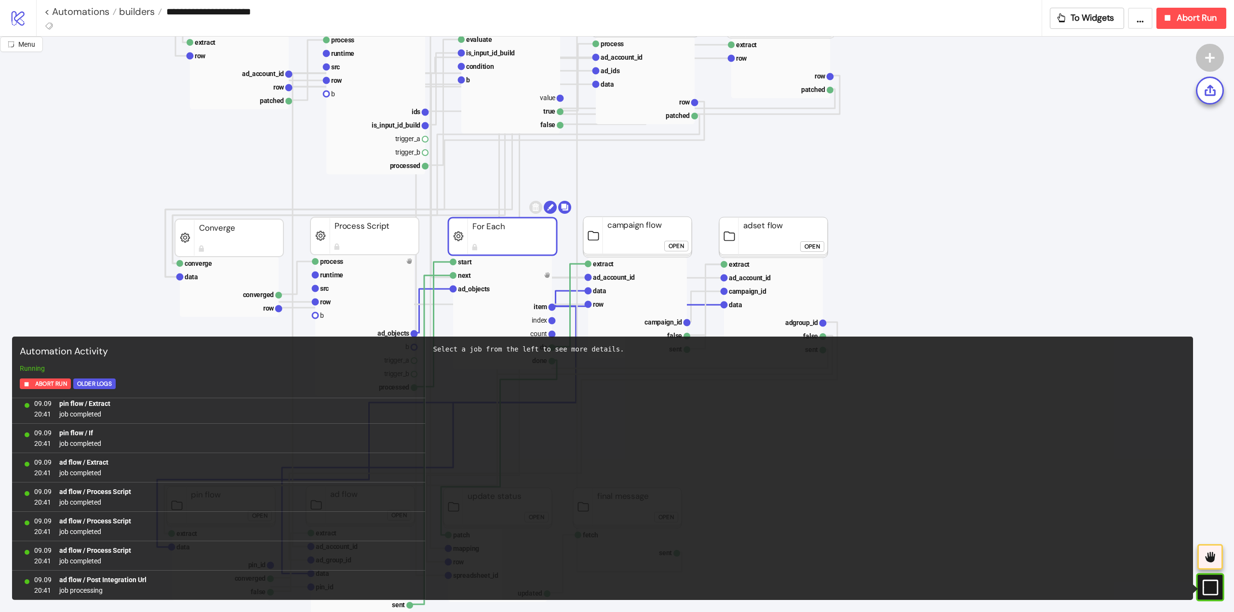
scroll to position [210, 0]
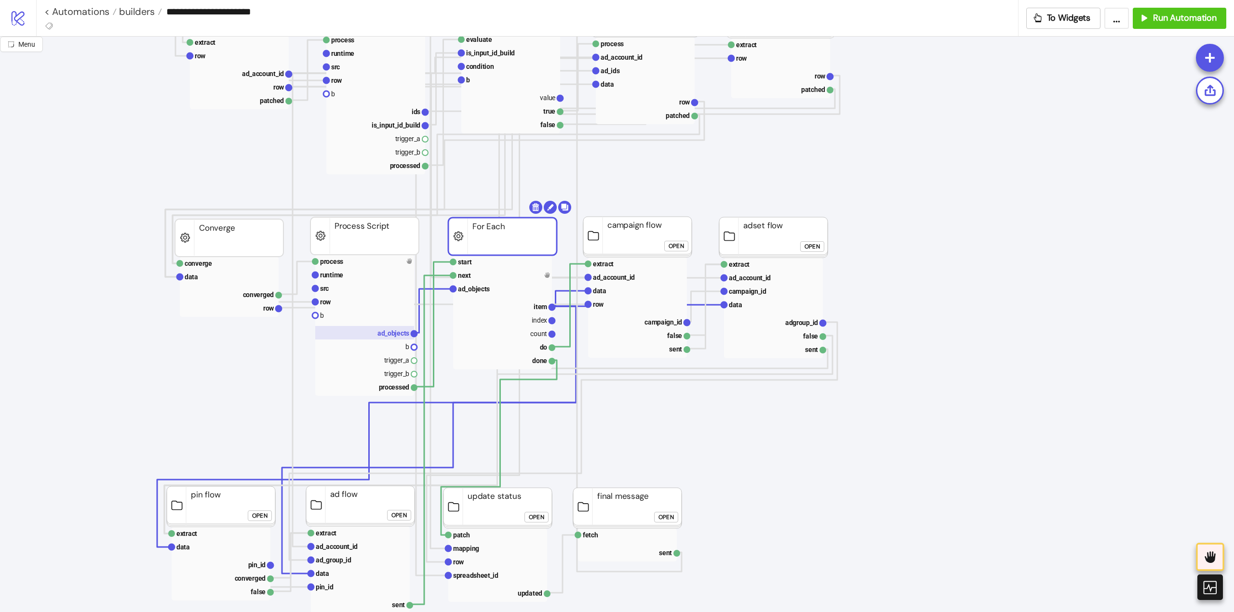
click at [385, 332] on text "ad_objects" at bounding box center [393, 334] width 32 height 8
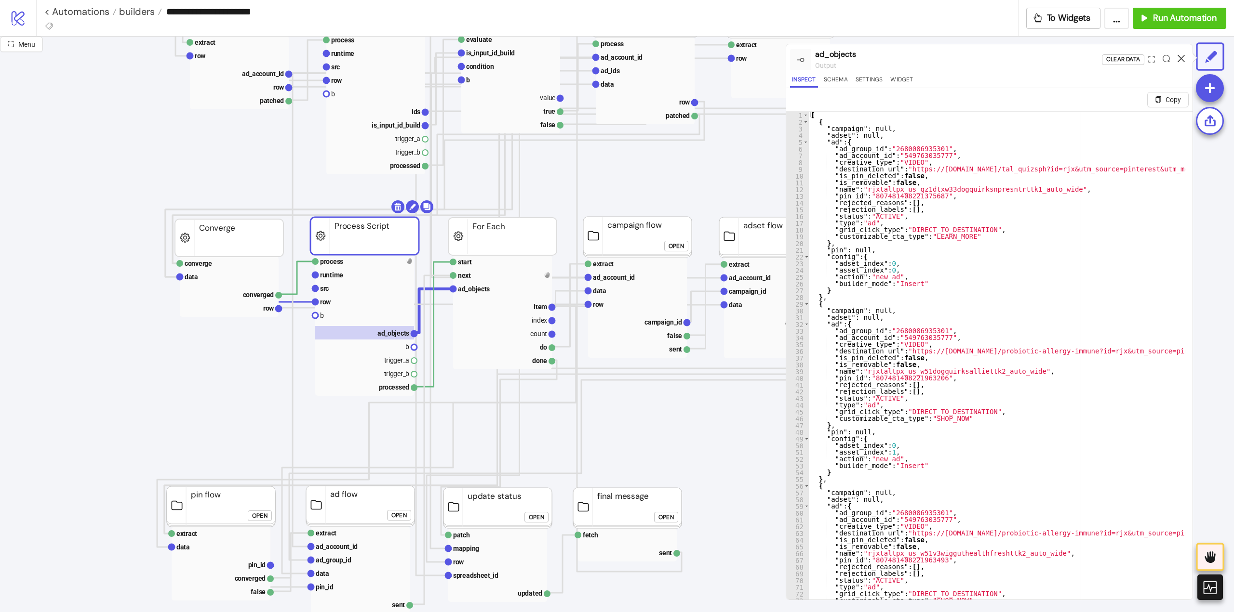
click at [1181, 58] on icon at bounding box center [1180, 58] width 7 height 7
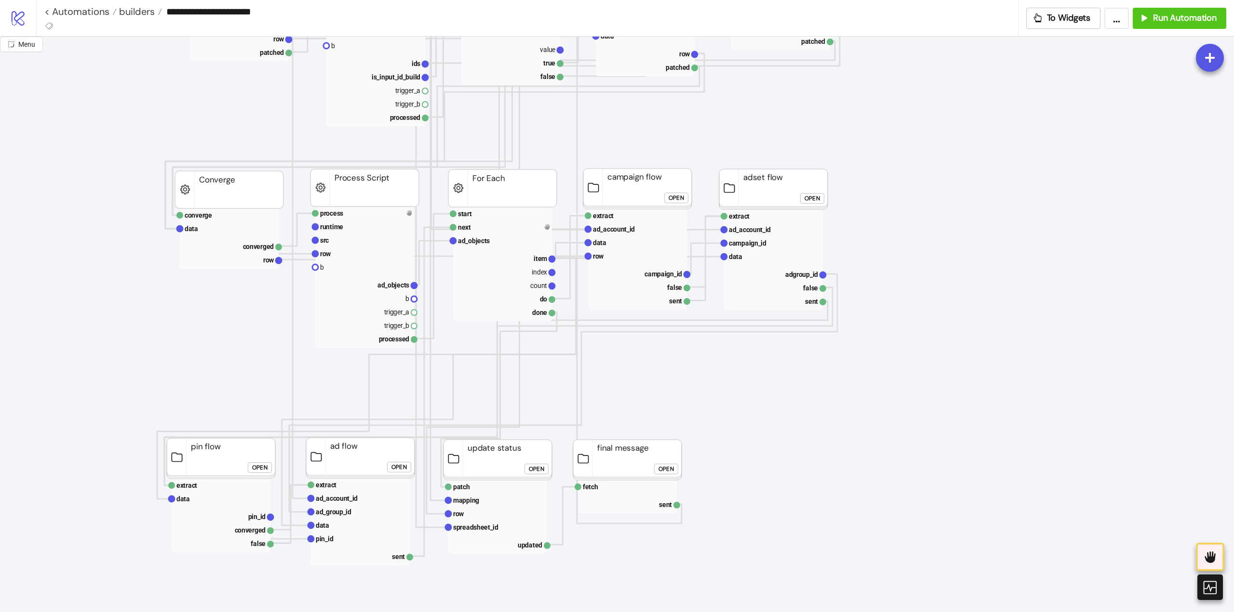
scroll to position [385, 0]
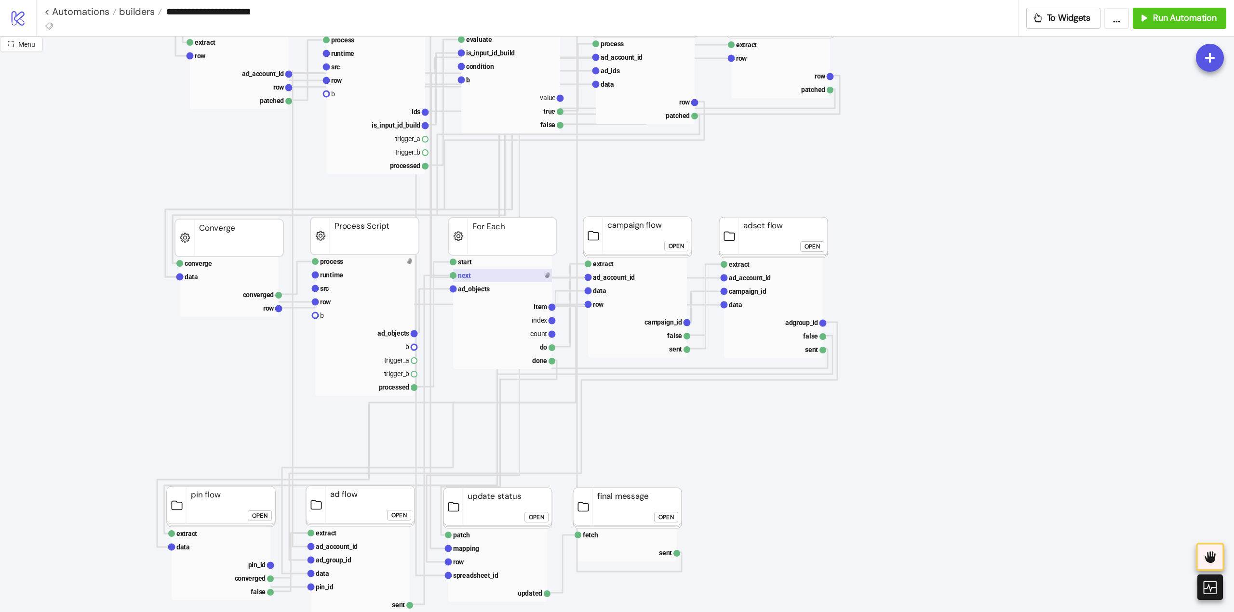
click at [502, 280] on rect at bounding box center [502, 275] width 99 height 13
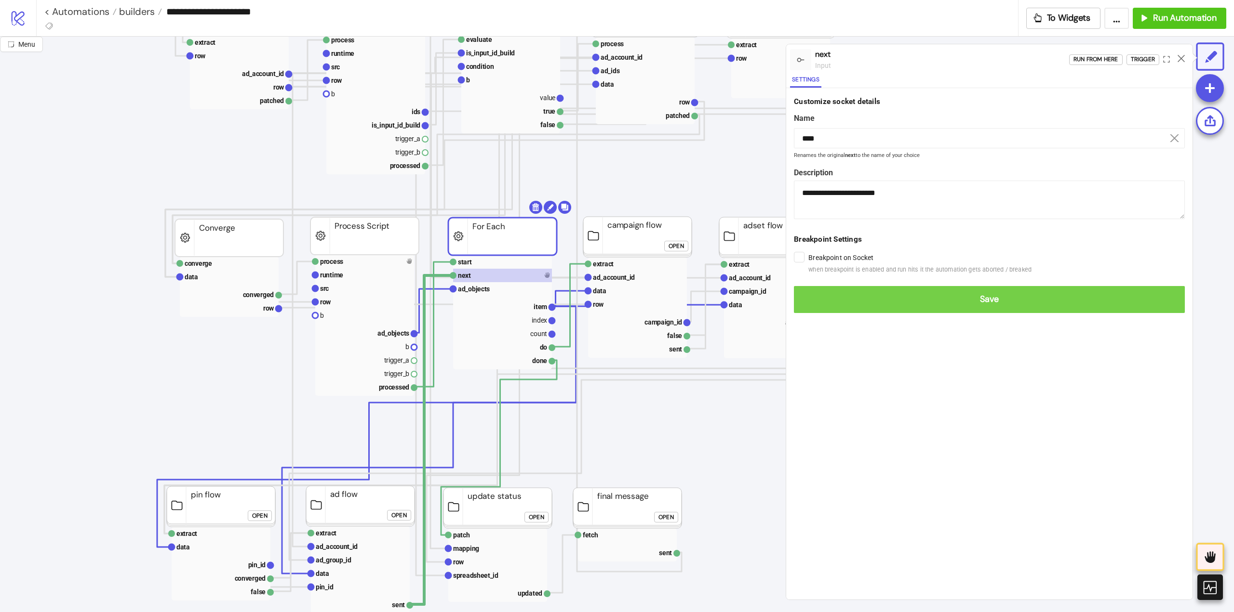
click at [810, 292] on button "Save" at bounding box center [989, 299] width 391 height 27
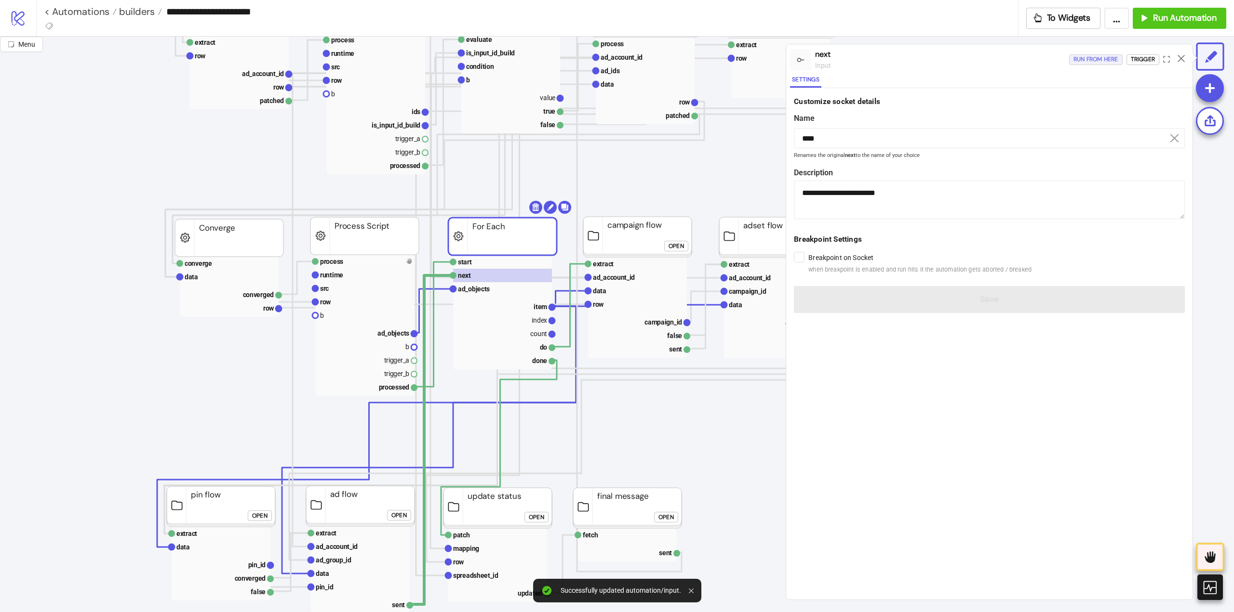
click at [1081, 62] on div "Run from here" at bounding box center [1095, 59] width 45 height 11
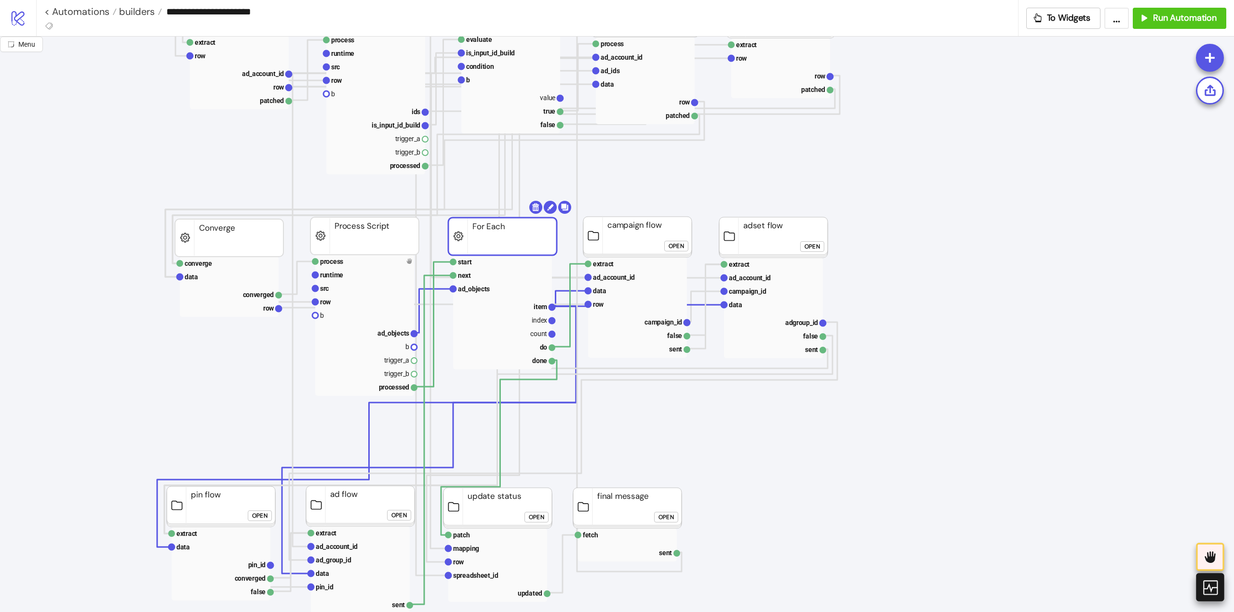
click at [1209, 588] on icon at bounding box center [1209, 588] width 14 height 14
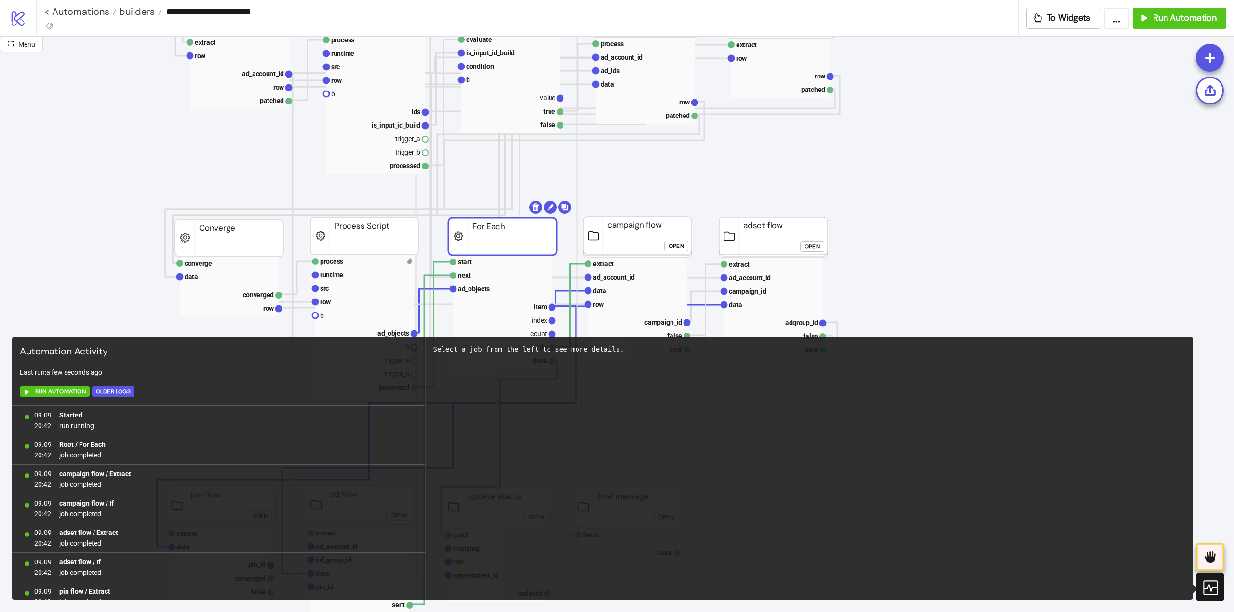
scroll to position [2892, 0]
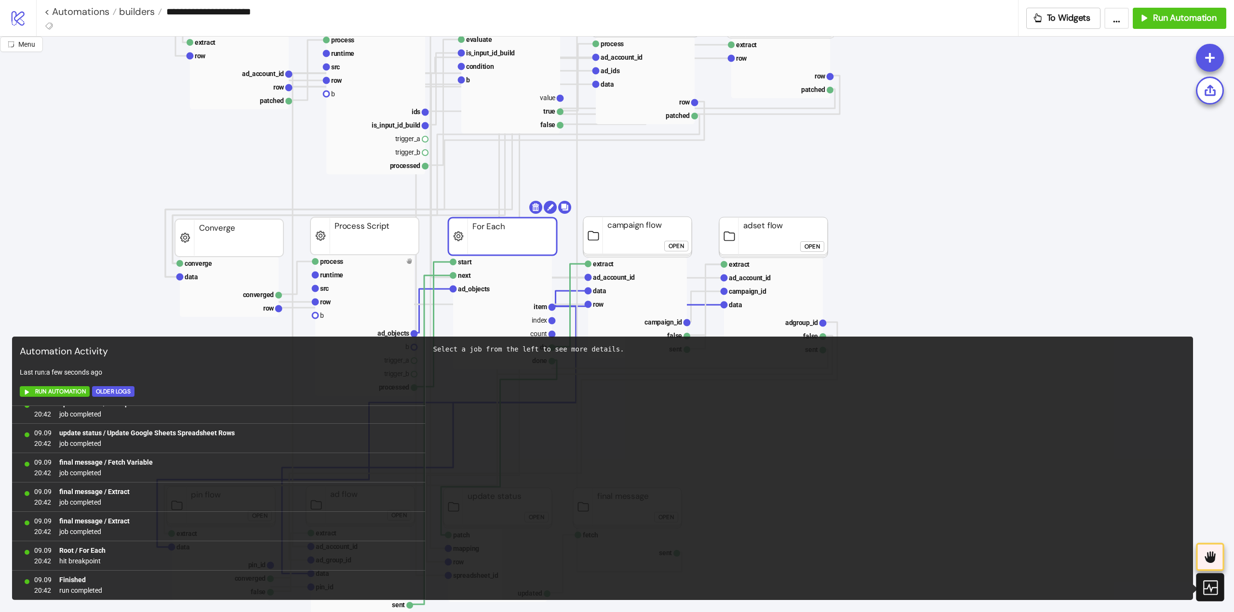
click at [1209, 588] on icon at bounding box center [1209, 588] width 14 height 14
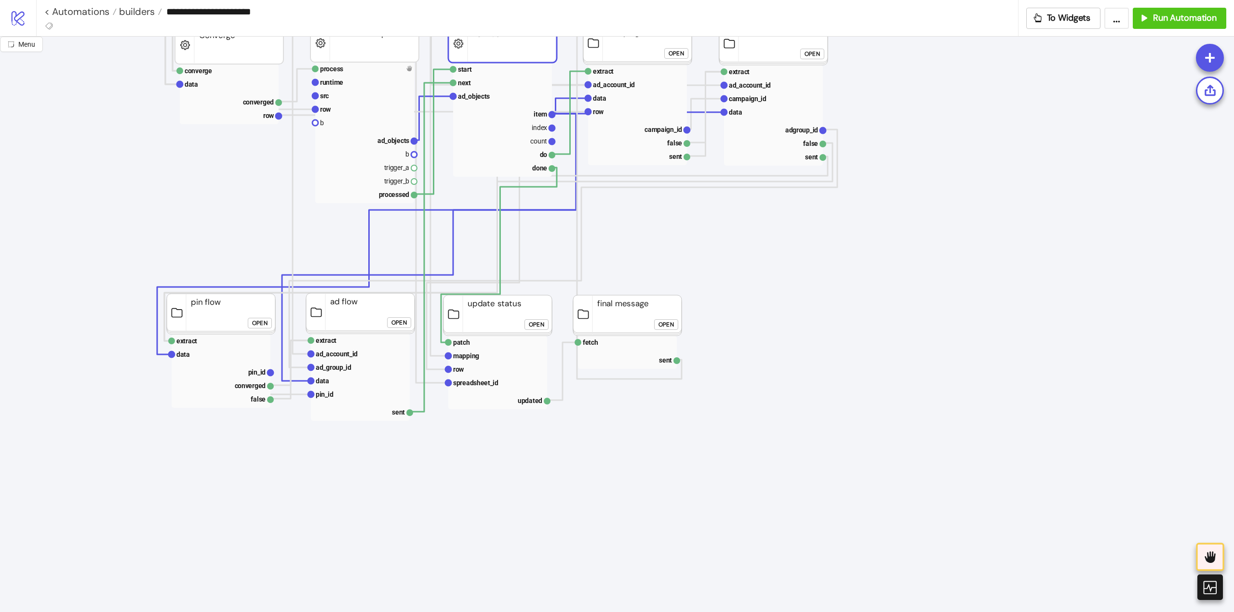
scroll to position [385, 0]
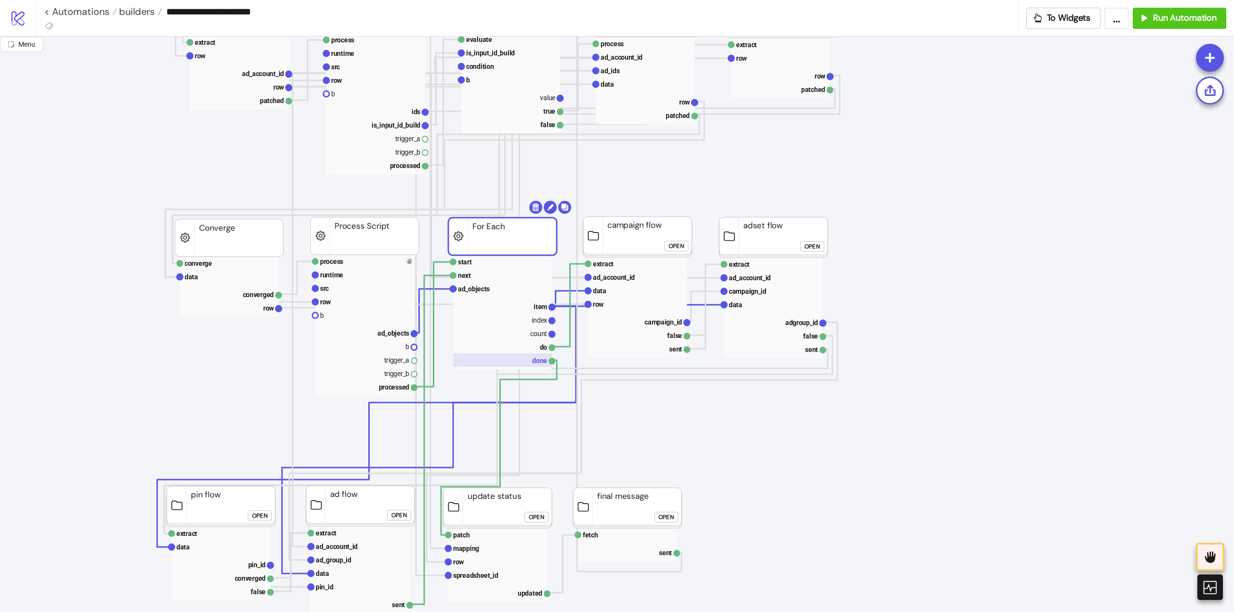
click at [528, 361] on rect at bounding box center [502, 360] width 99 height 13
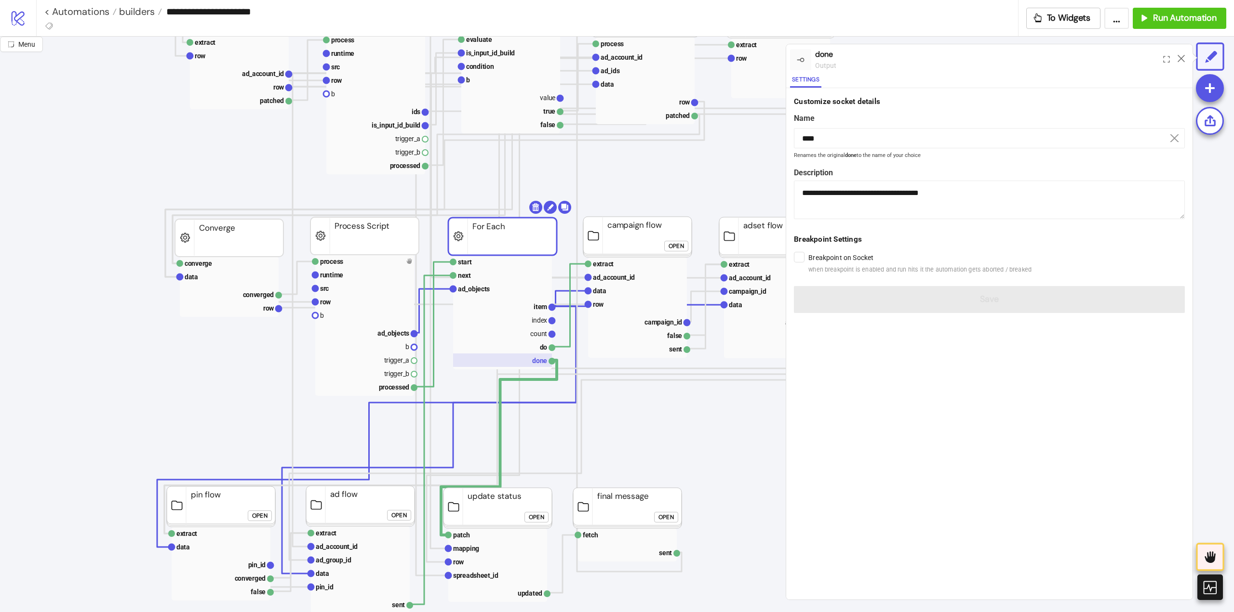
scroll to position [482, 0]
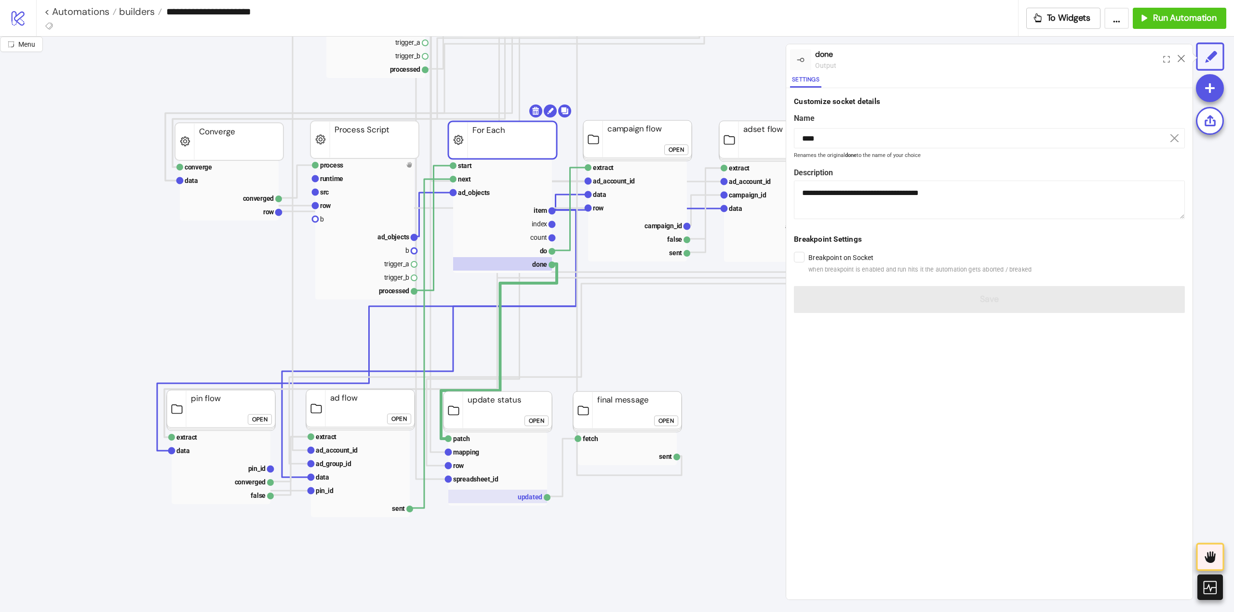
click at [523, 496] on rect at bounding box center [497, 496] width 99 height 13
type input "*******"
type textarea "**********"
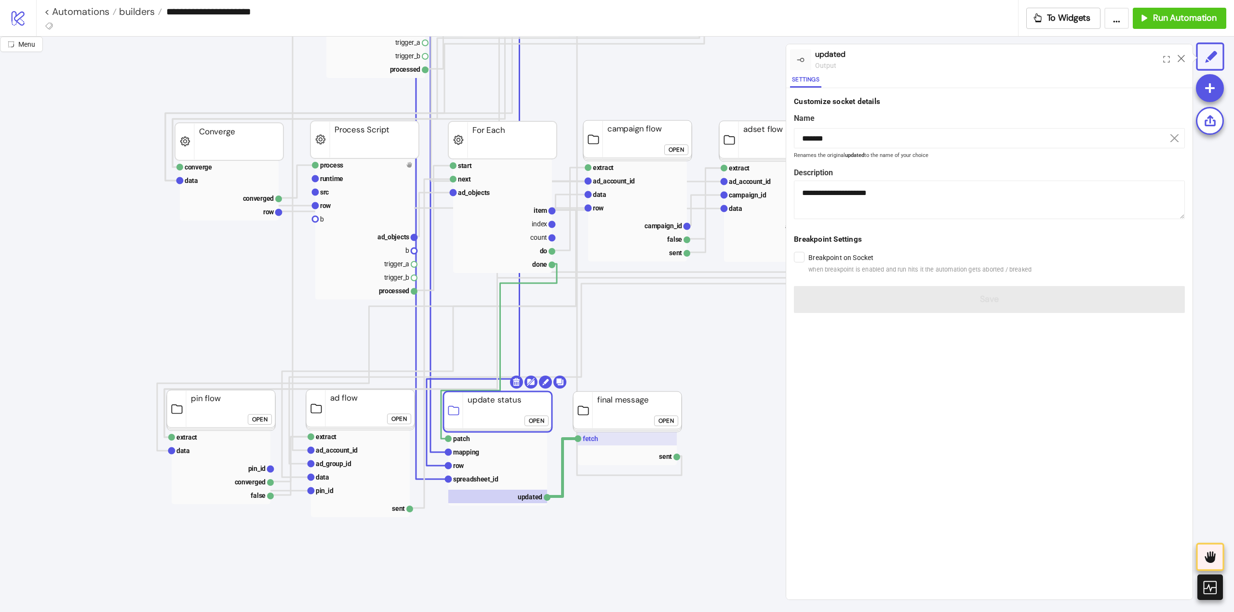
click at [630, 438] on rect at bounding box center [627, 438] width 99 height 13
type input "*****"
type textarea "**********"
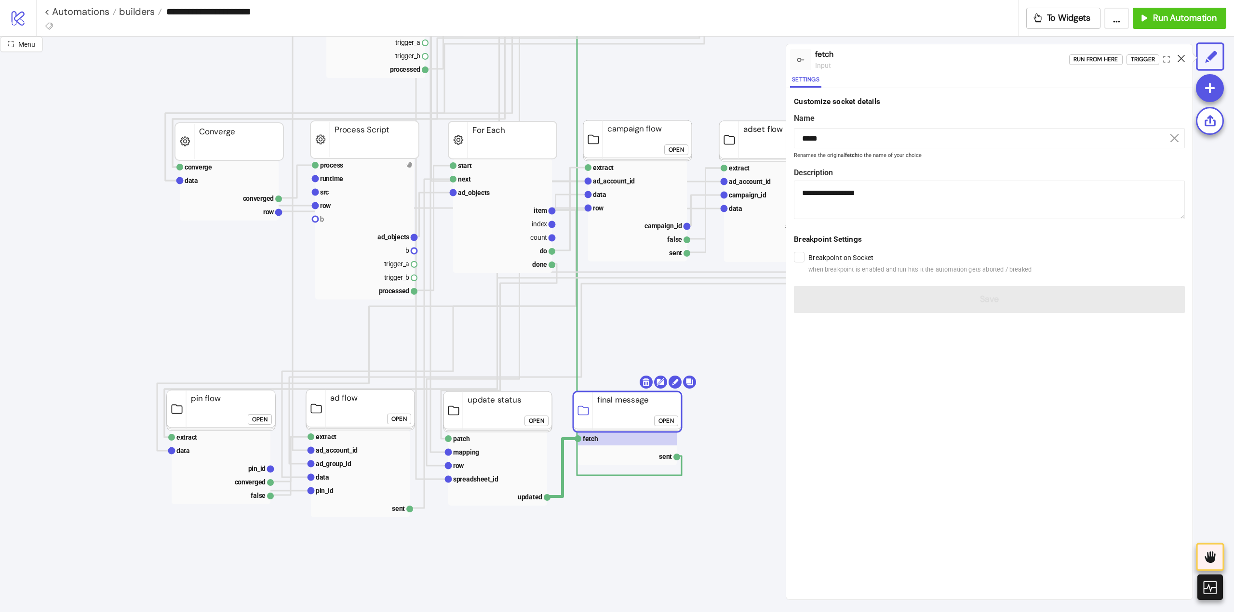
click at [1181, 58] on icon at bounding box center [1180, 58] width 7 height 7
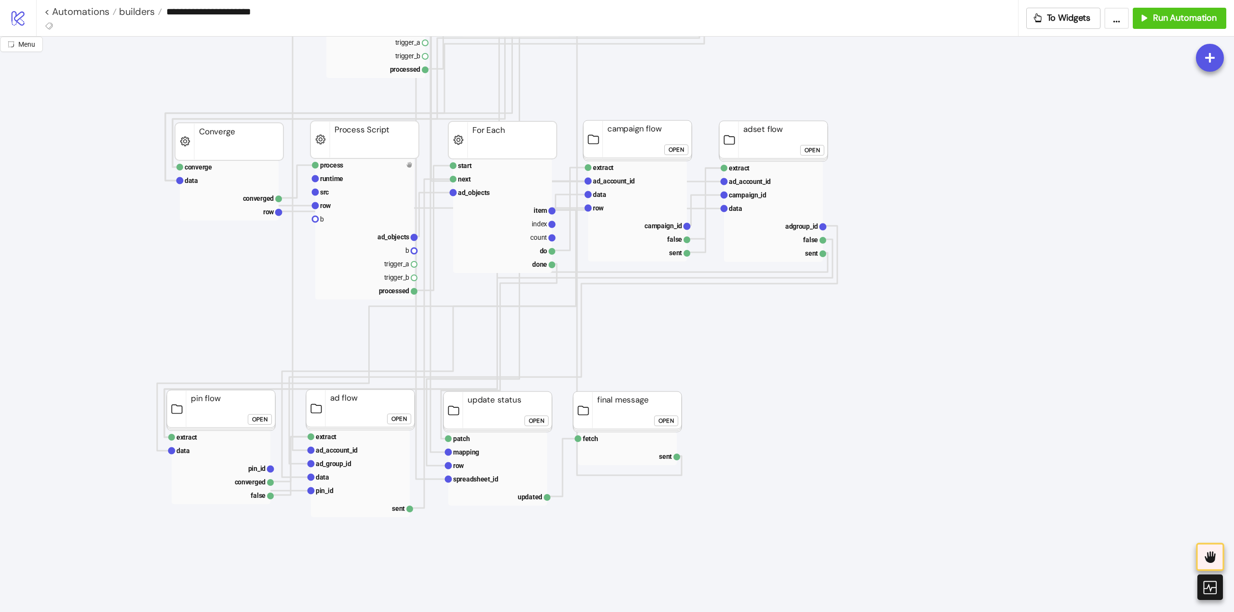
click at [664, 425] on div "Open" at bounding box center [665, 421] width 15 height 11
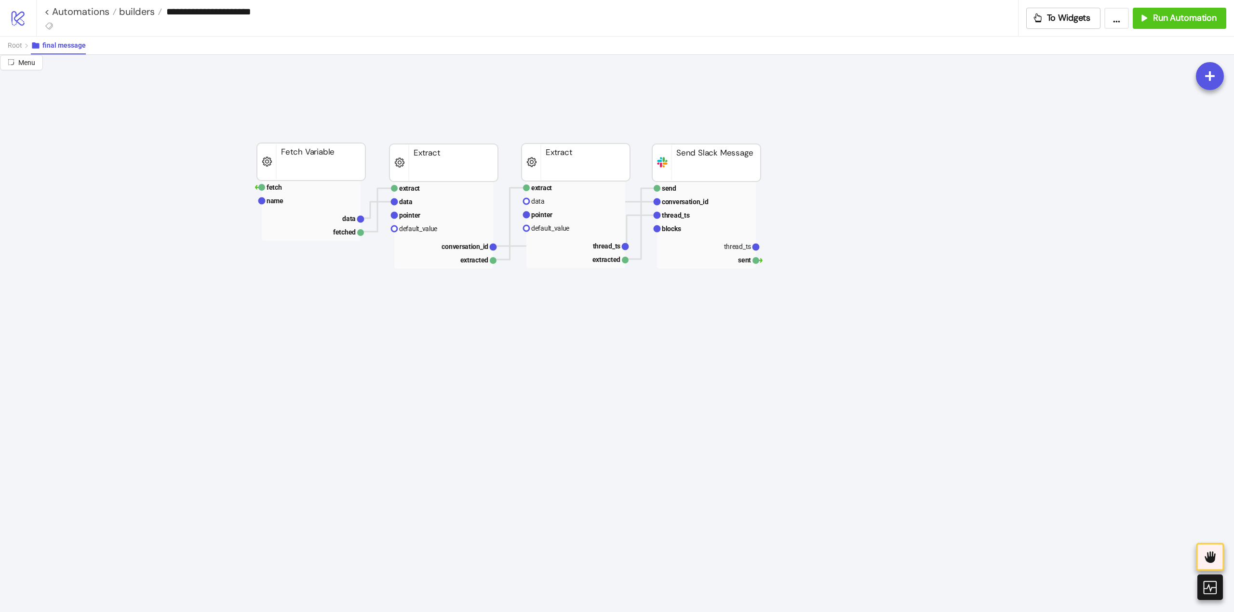
scroll to position [0, 0]
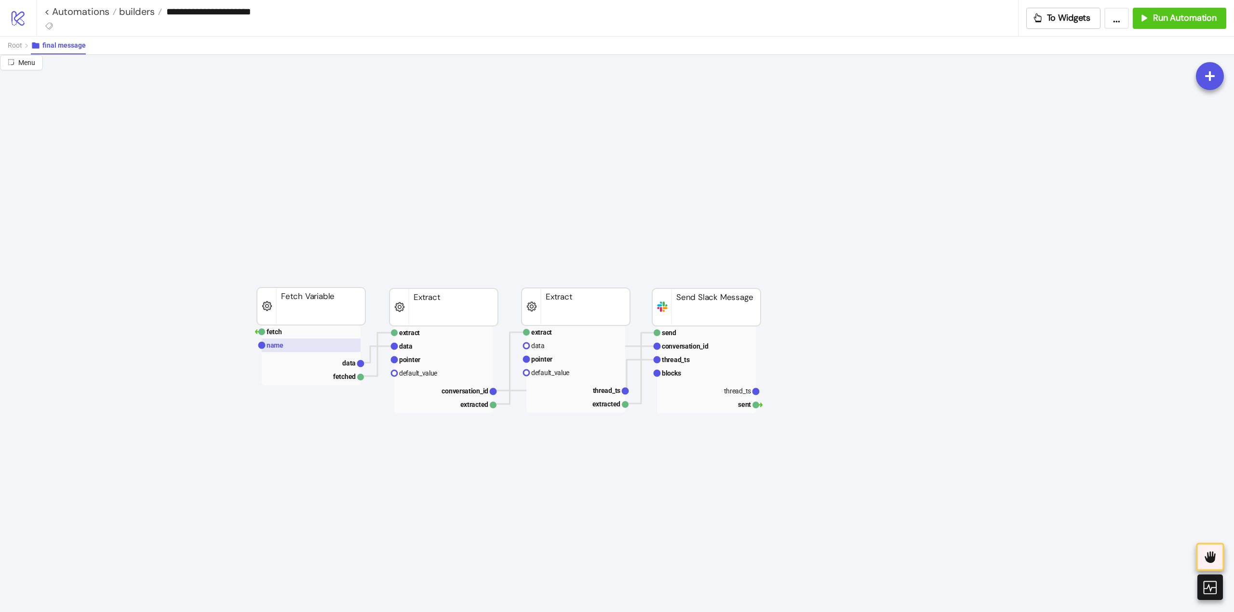
click at [297, 344] on rect at bounding box center [311, 345] width 99 height 13
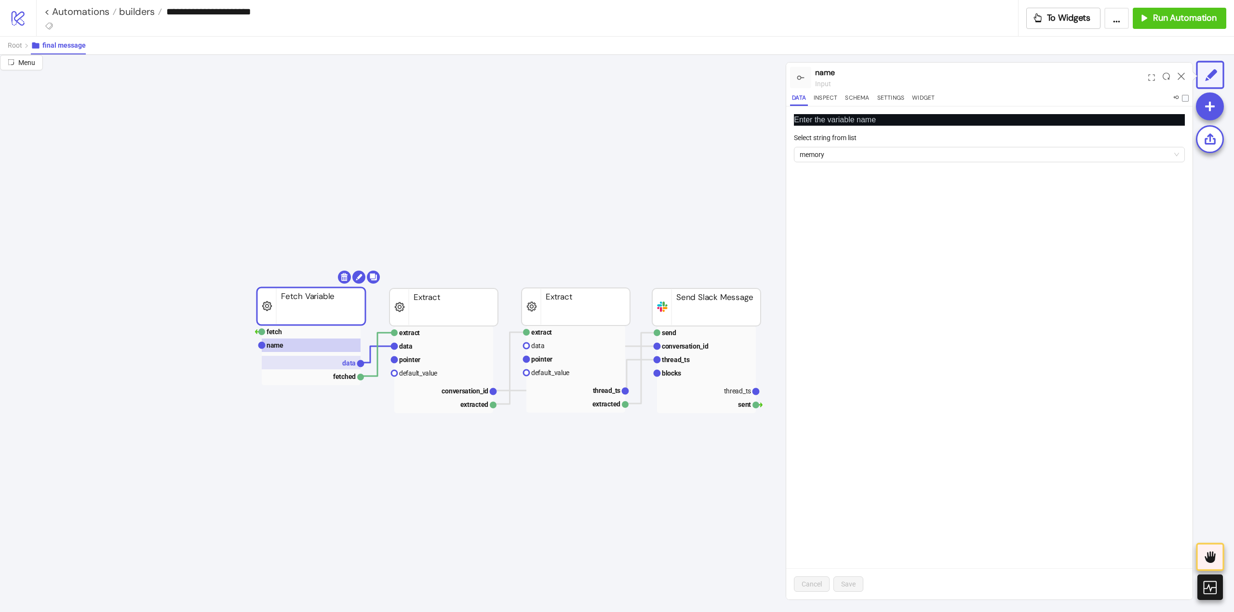
click at [340, 364] on rect at bounding box center [311, 362] width 99 height 13
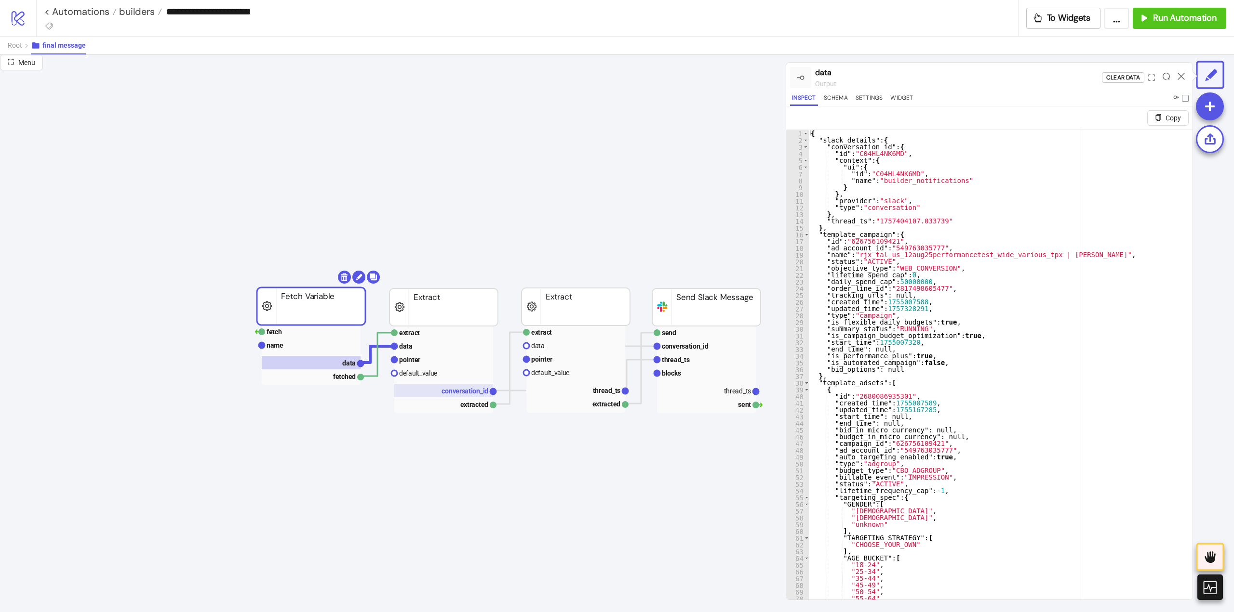
click at [464, 392] on text "conversation_id" at bounding box center [464, 391] width 47 height 8
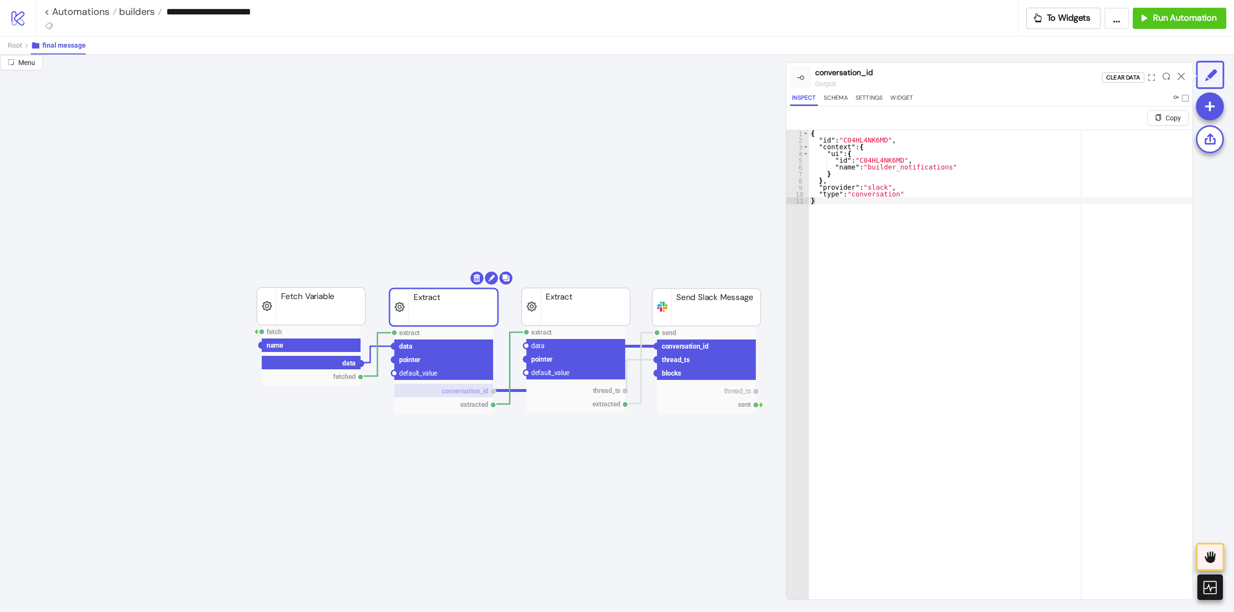
drag, startPoint x: 360, startPoint y: 364, endPoint x: 447, endPoint y: 390, distance: 91.0
click at [528, 346] on circle at bounding box center [526, 346] width 6 height 6
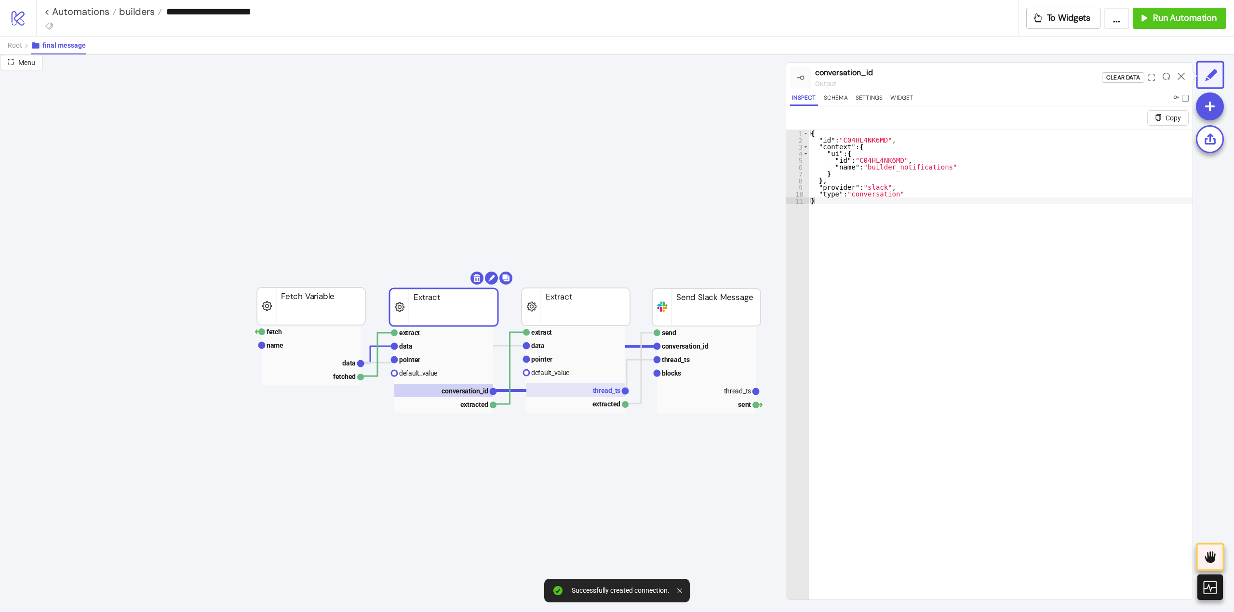
click at [598, 388] on text "thread_ts" at bounding box center [607, 391] width 28 height 8
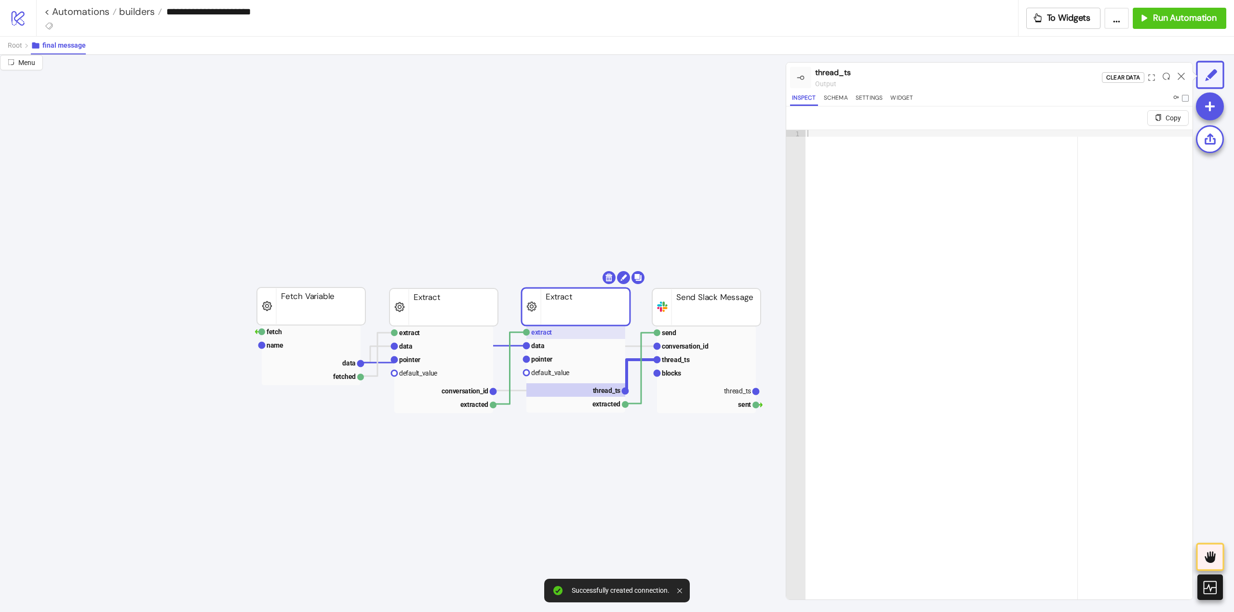
click at [545, 332] on text "extract" at bounding box center [541, 333] width 21 height 8
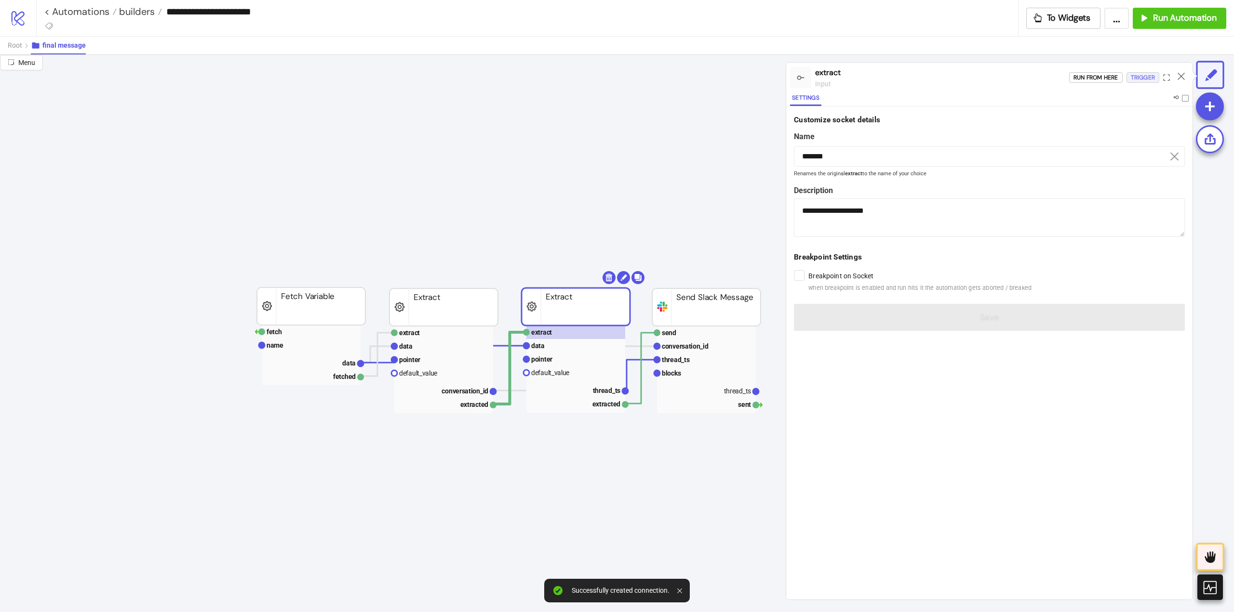
click at [1143, 80] on div "Trigger" at bounding box center [1142, 77] width 24 height 11
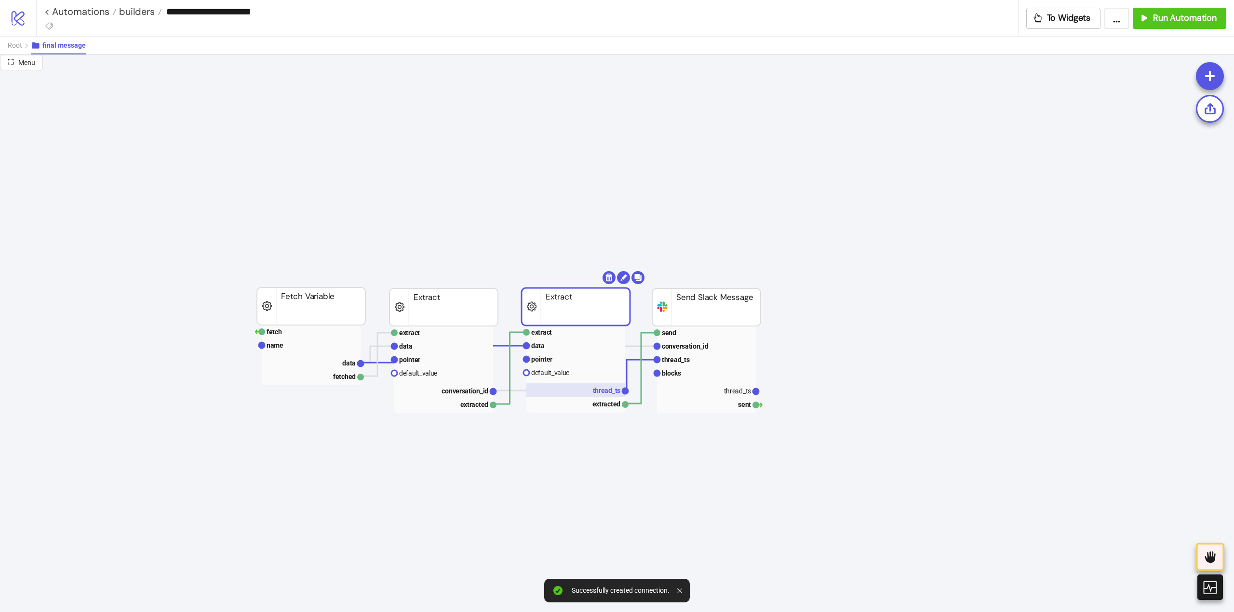
click at [595, 391] on text "thread_ts" at bounding box center [607, 391] width 28 height 8
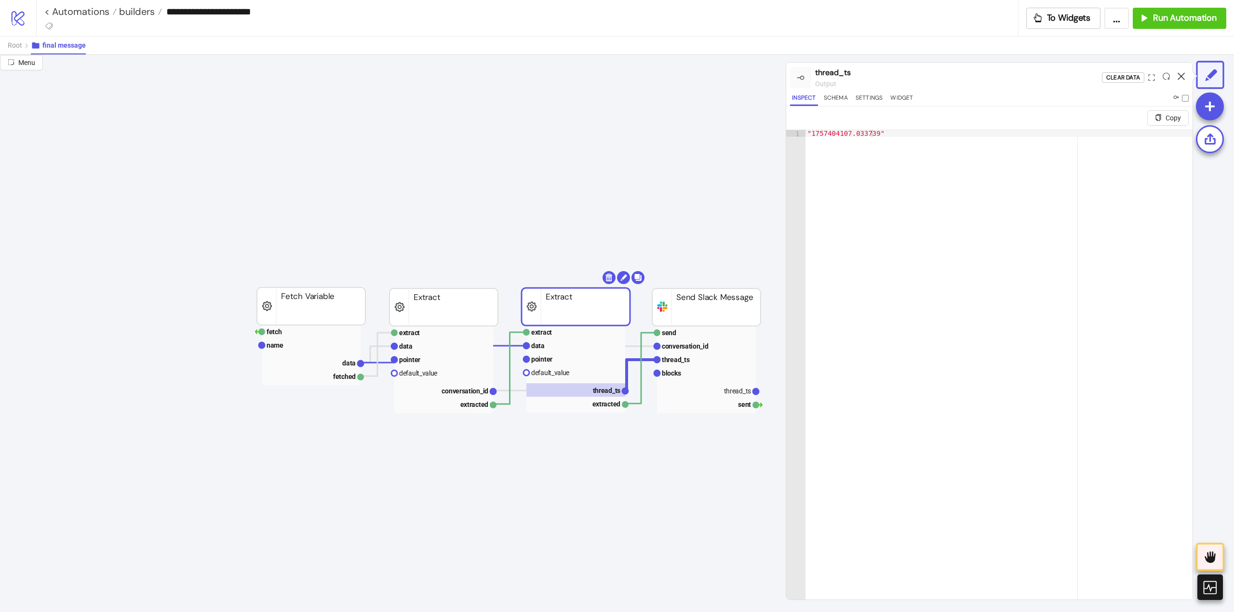
click at [1179, 75] on icon at bounding box center [1180, 76] width 7 height 7
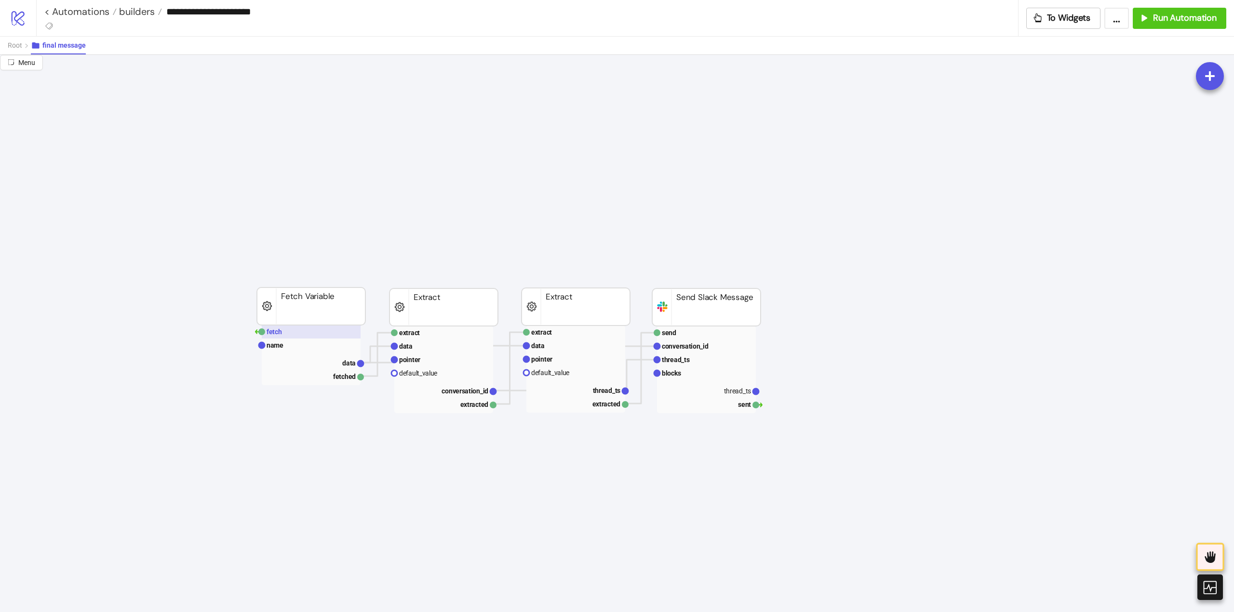
click at [309, 330] on rect at bounding box center [311, 331] width 99 height 13
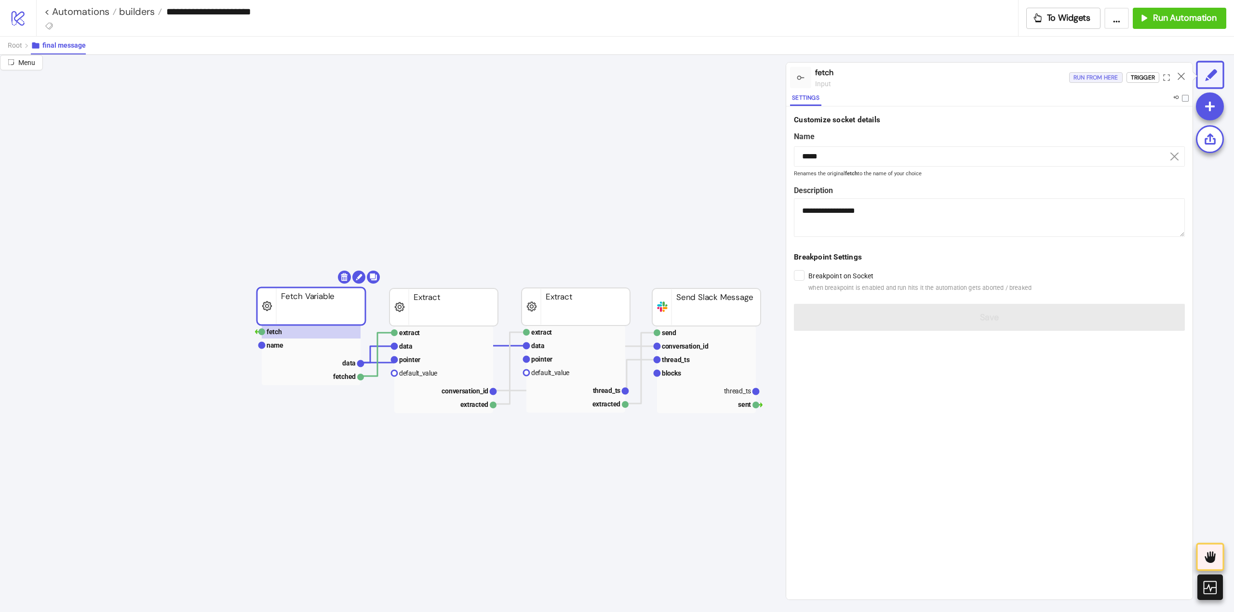
click at [1103, 78] on div "Run from here" at bounding box center [1095, 77] width 45 height 11
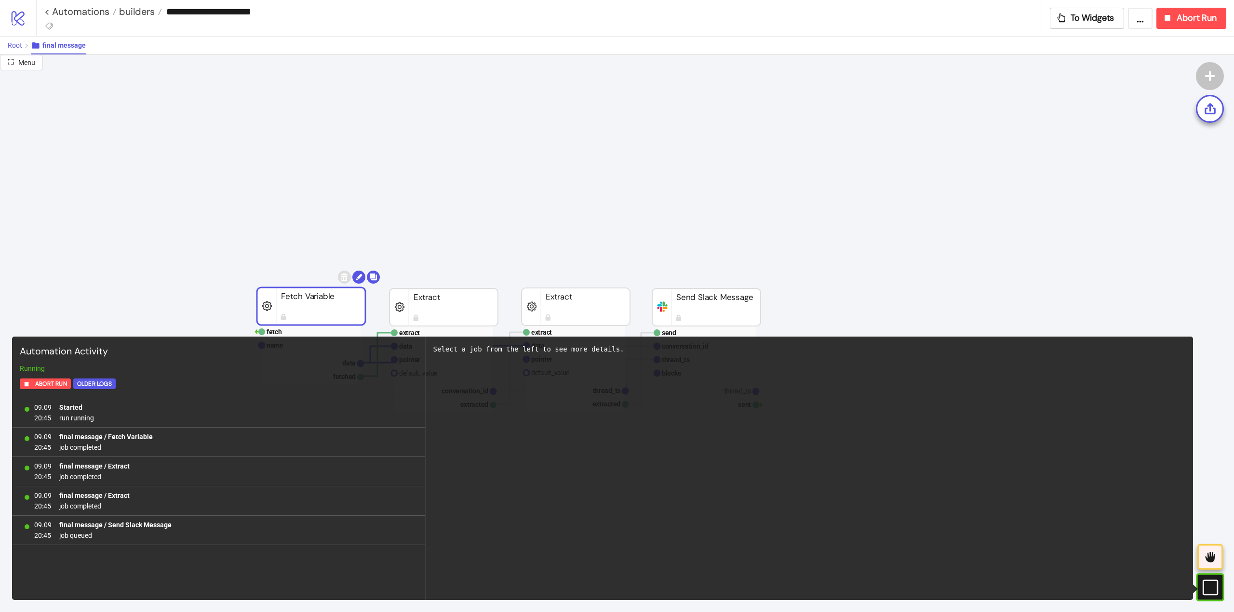
drag, startPoint x: 20, startPoint y: 43, endPoint x: 38, endPoint y: 54, distance: 21.4
click at [20, 44] on span "Root" at bounding box center [15, 45] width 14 height 8
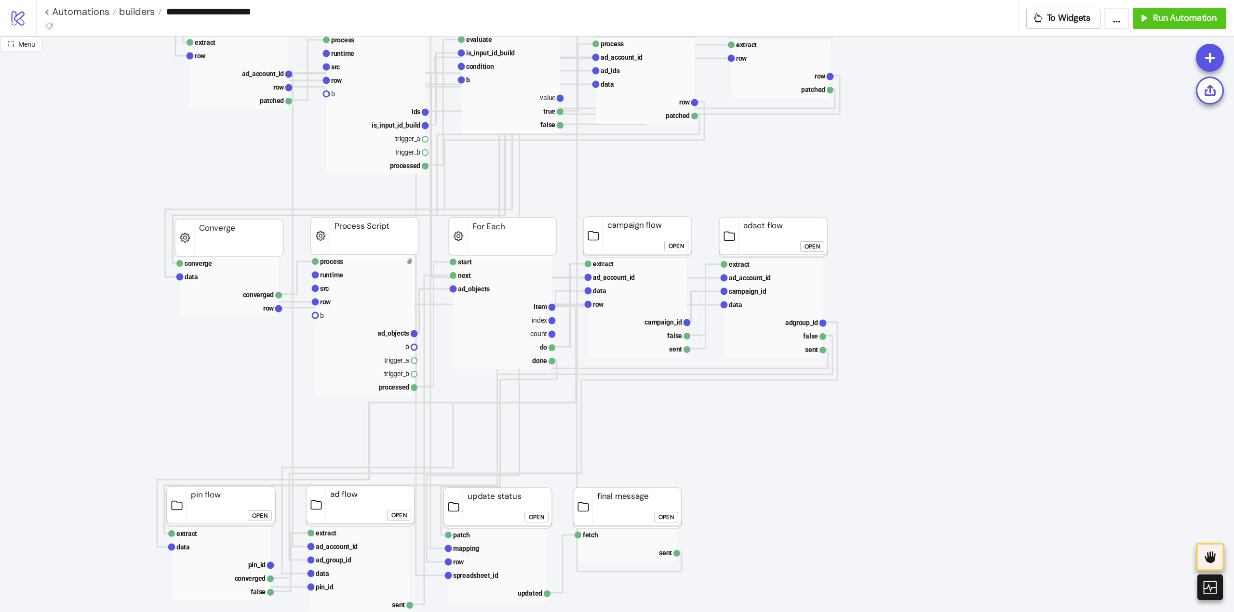
scroll to position [289, 0]
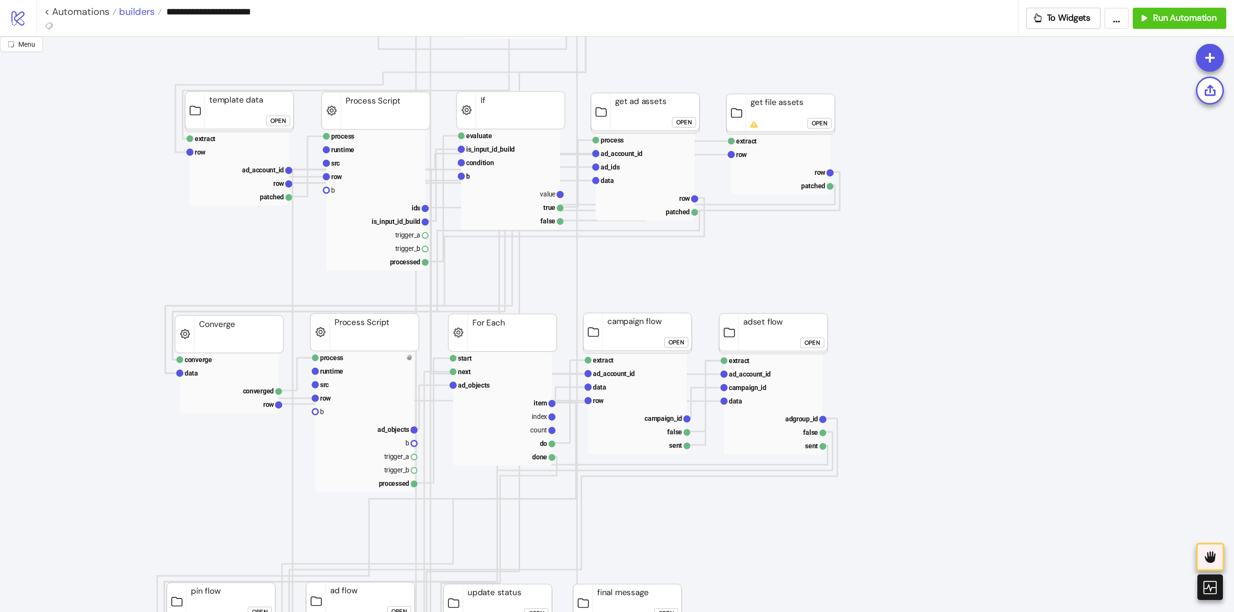
click at [142, 14] on span "builders" at bounding box center [136, 11] width 38 height 13
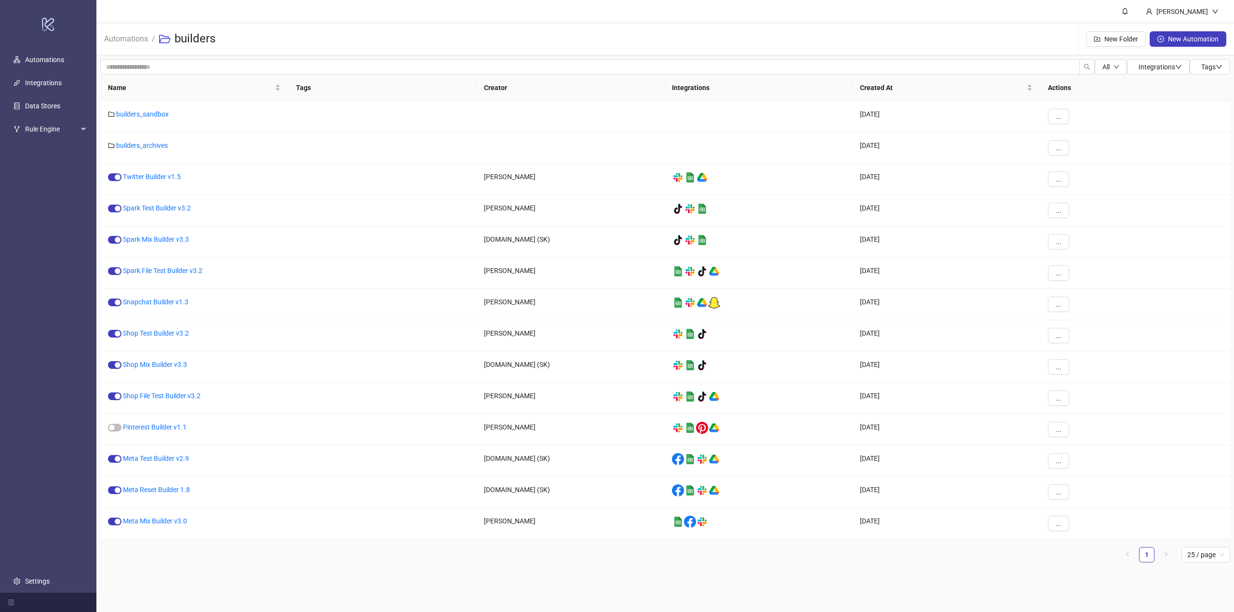
click at [127, 44] on span "Automations" at bounding box center [126, 39] width 44 height 12
click at [126, 43] on link "Automations" at bounding box center [126, 38] width 48 height 11
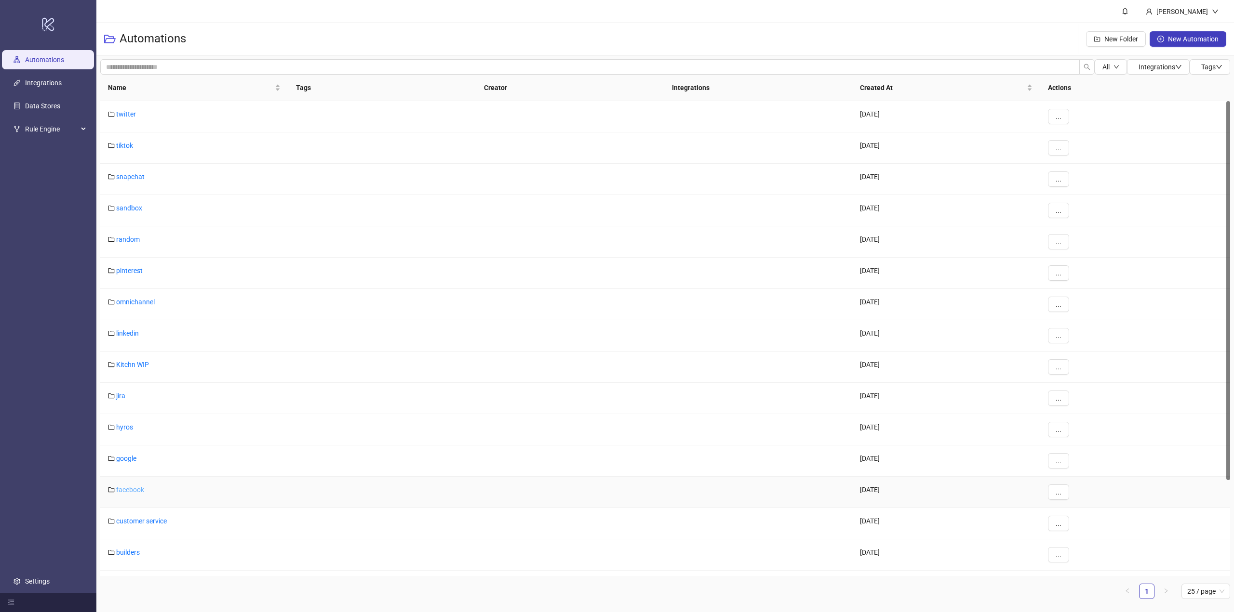
click at [133, 489] on link "facebook" at bounding box center [130, 490] width 28 height 8
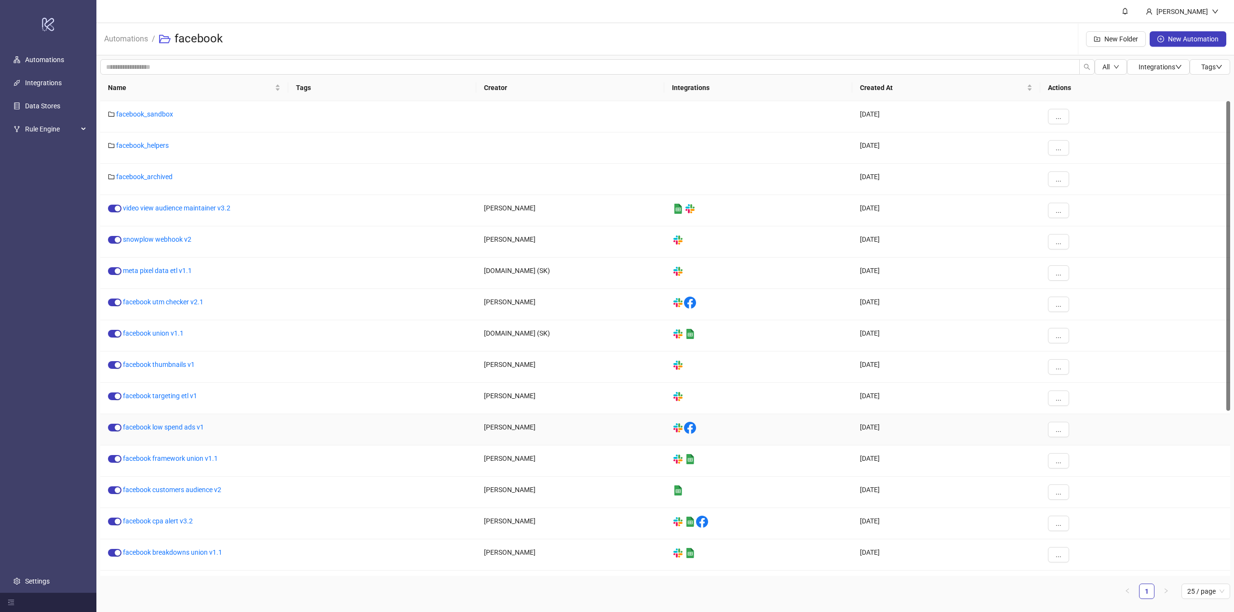
scroll to position [277, 0]
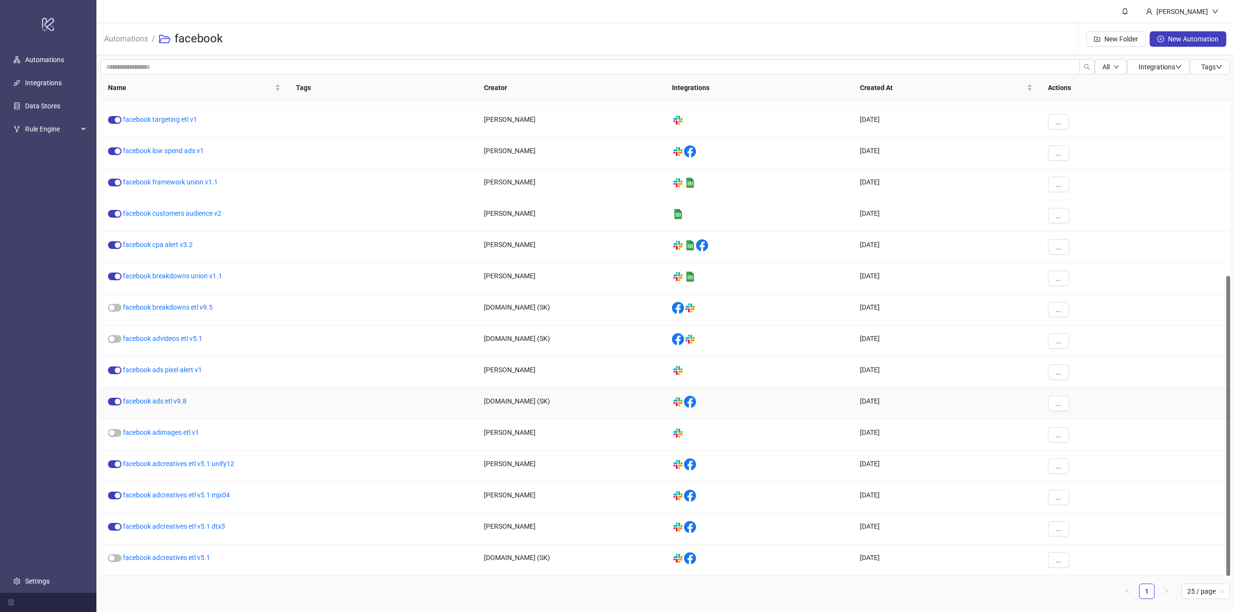
click at [159, 396] on div "facebook ads etl v9.8" at bounding box center [194, 403] width 188 height 31
click at [159, 401] on link "facebook ads etl v9.8" at bounding box center [155, 402] width 64 height 8
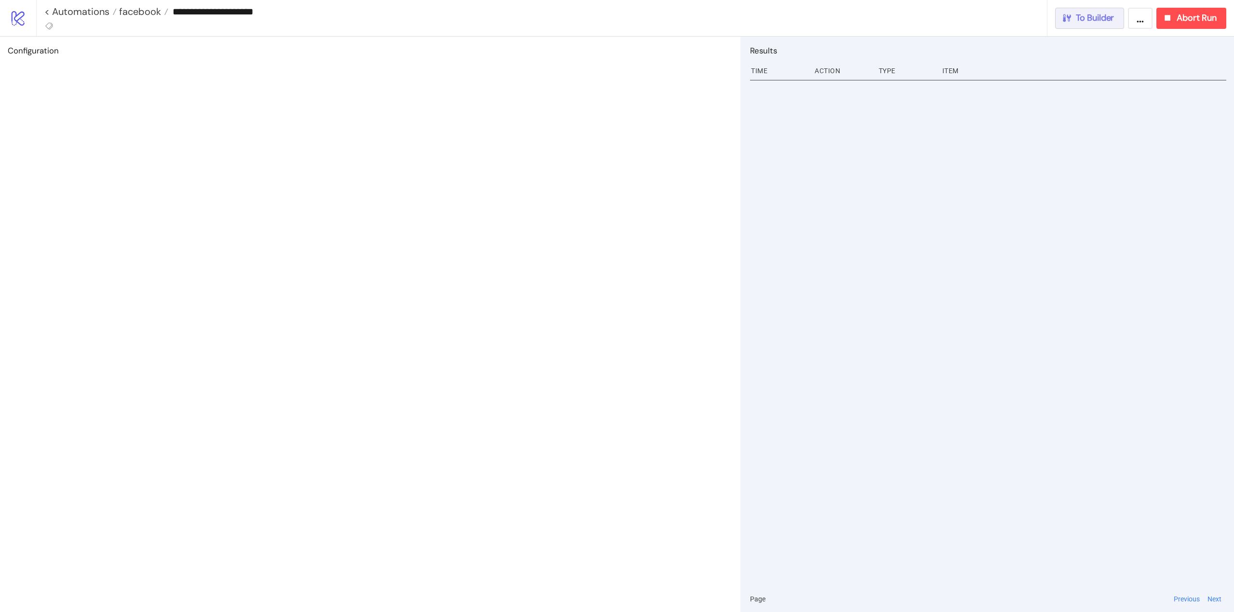
click at [1090, 25] on button "To Builder" at bounding box center [1089, 18] width 69 height 21
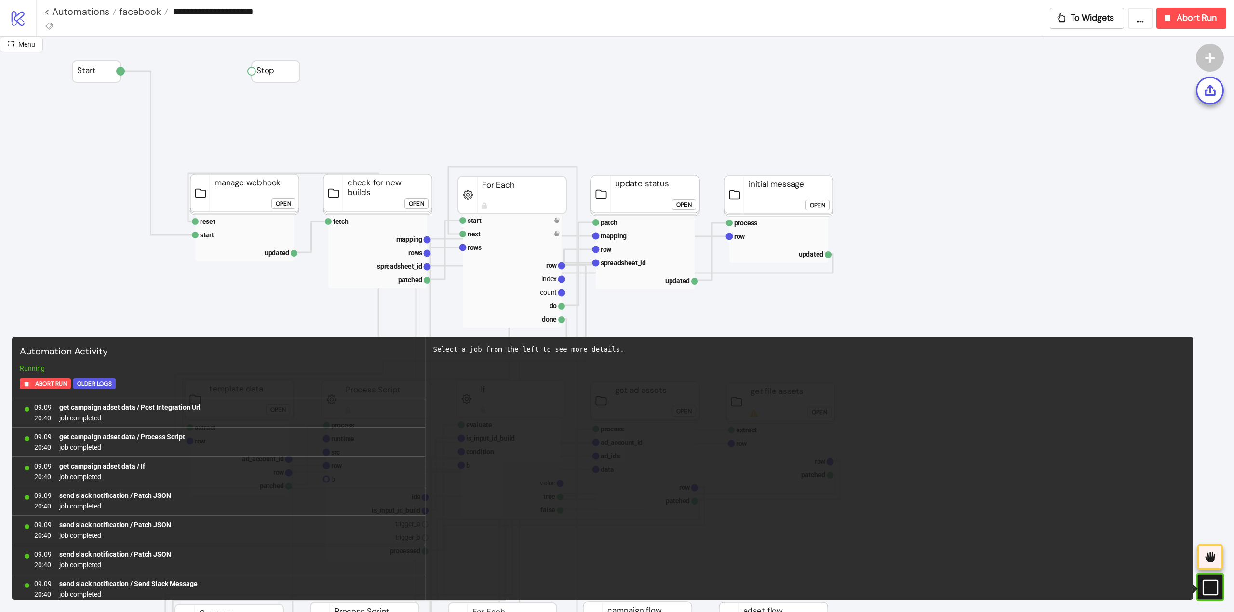
scroll to position [768, 0]
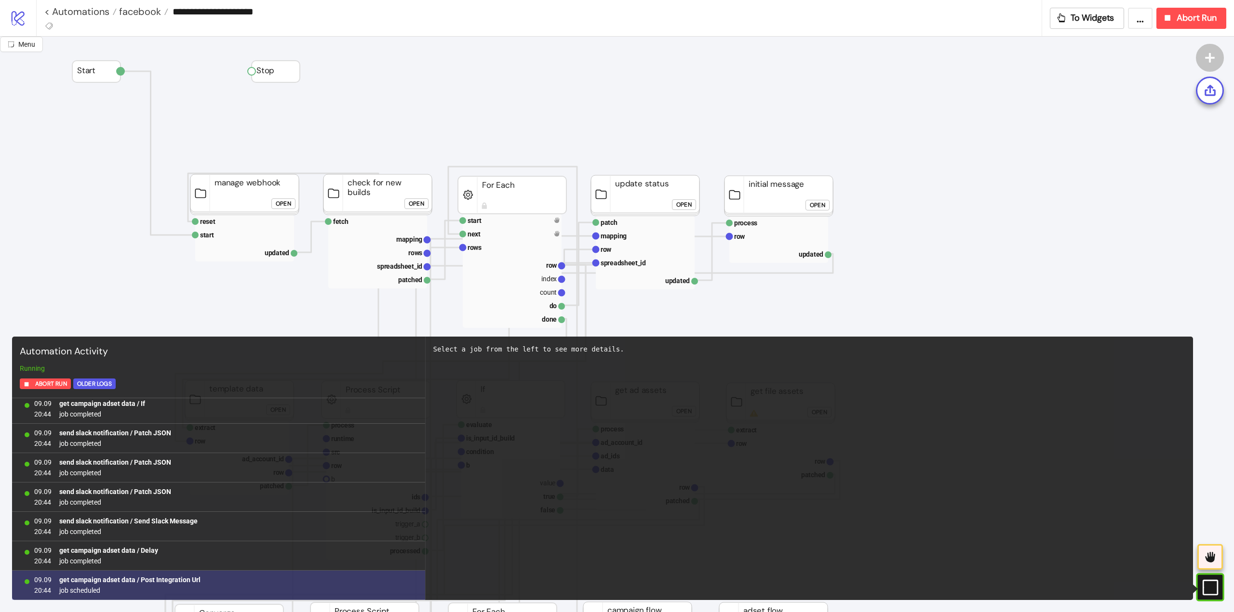
click at [176, 579] on b "get campaign adset data / Post Integration Url" at bounding box center [129, 580] width 141 height 8
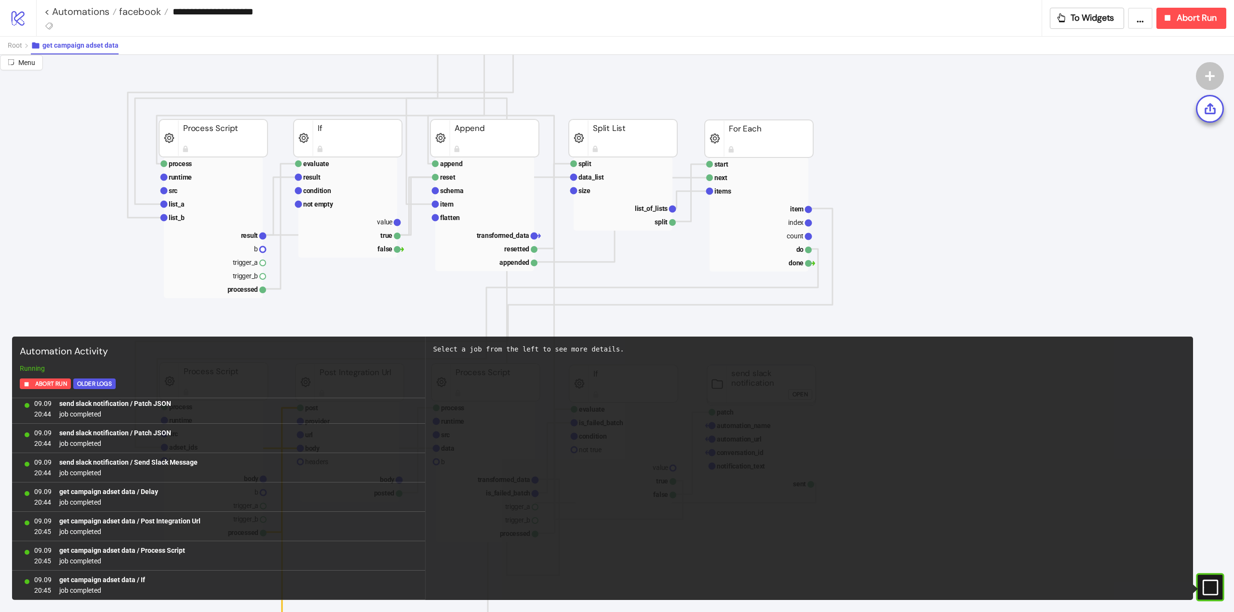
scroll to position [1003, 0]
drag, startPoint x: 78, startPoint y: 13, endPoint x: 85, endPoint y: 13, distance: 7.2
click at [1213, 585] on icon "#e9k1n36qviq57_to { animation: e9k1n36qviq57_to__to 2000ms linear infinite norm…" at bounding box center [1209, 587] width 17 height 17
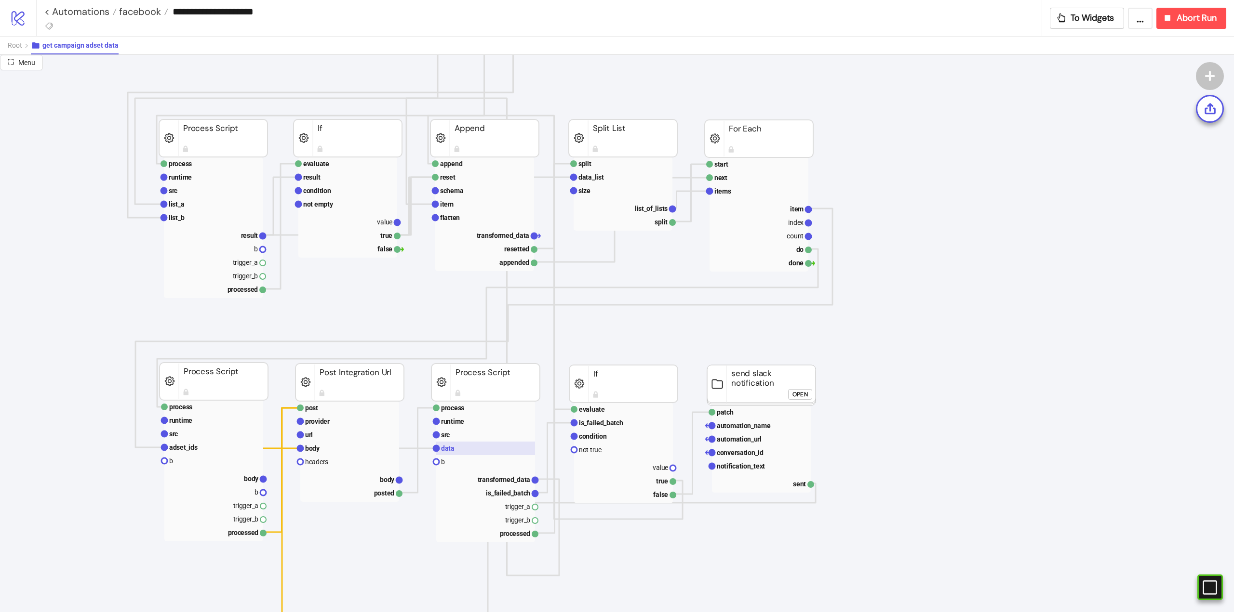
scroll to position [434, 0]
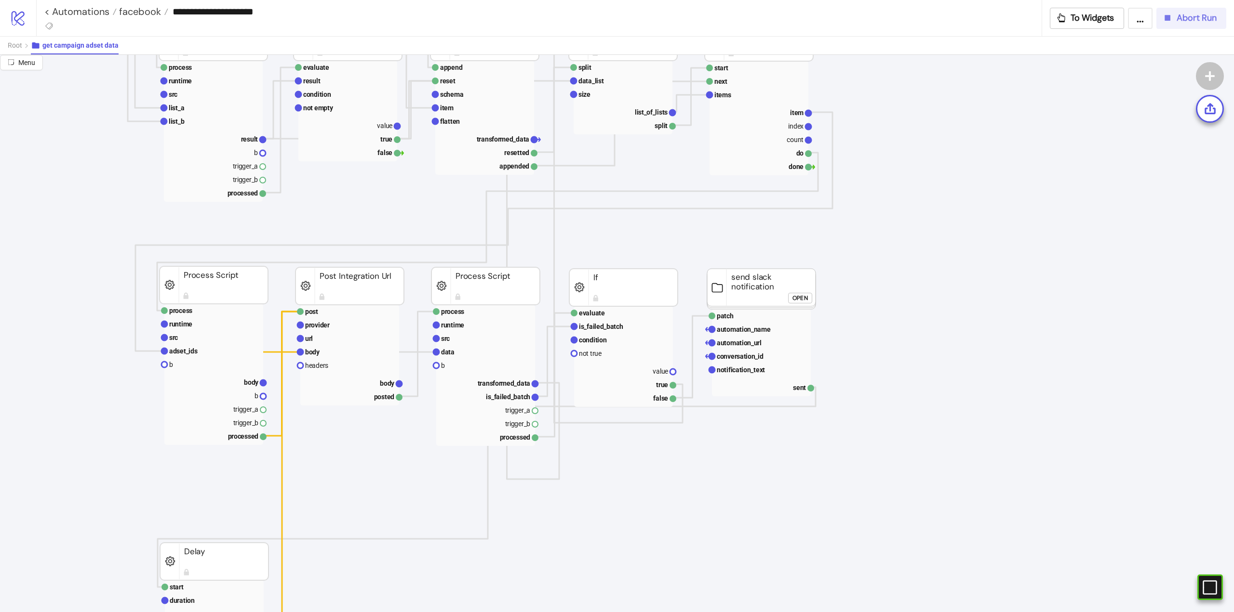
click at [1173, 23] on div "Abort Run" at bounding box center [1189, 18] width 54 height 11
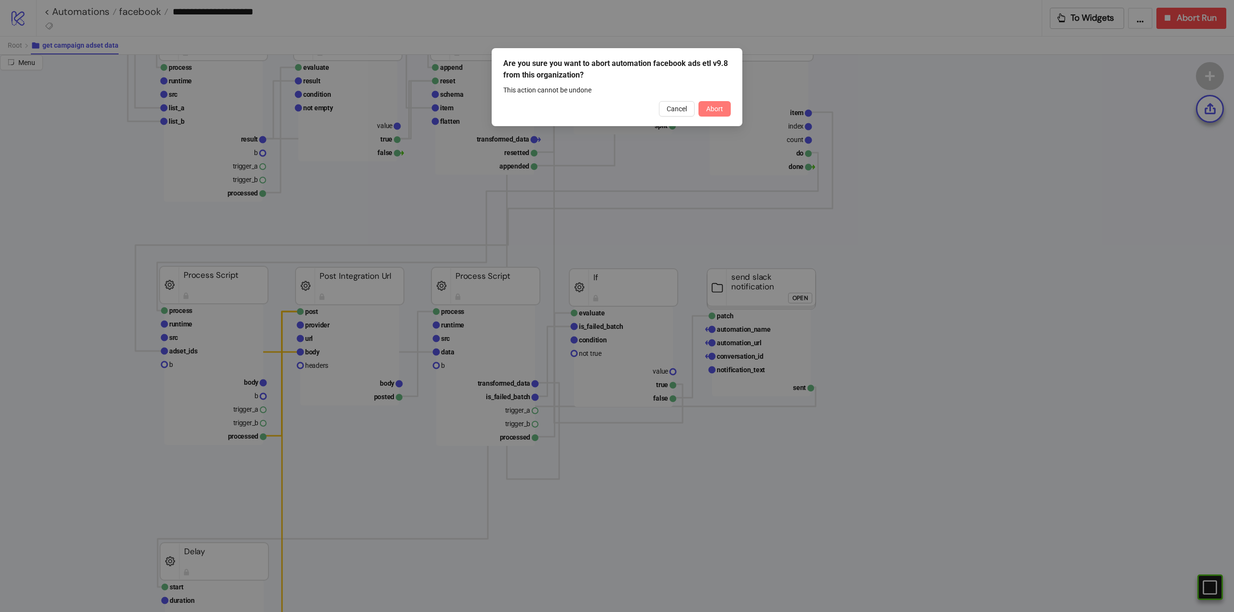
drag, startPoint x: 723, startPoint y: 106, endPoint x: 680, endPoint y: 146, distance: 58.0
click at [723, 107] on button "Abort" at bounding box center [714, 108] width 32 height 15
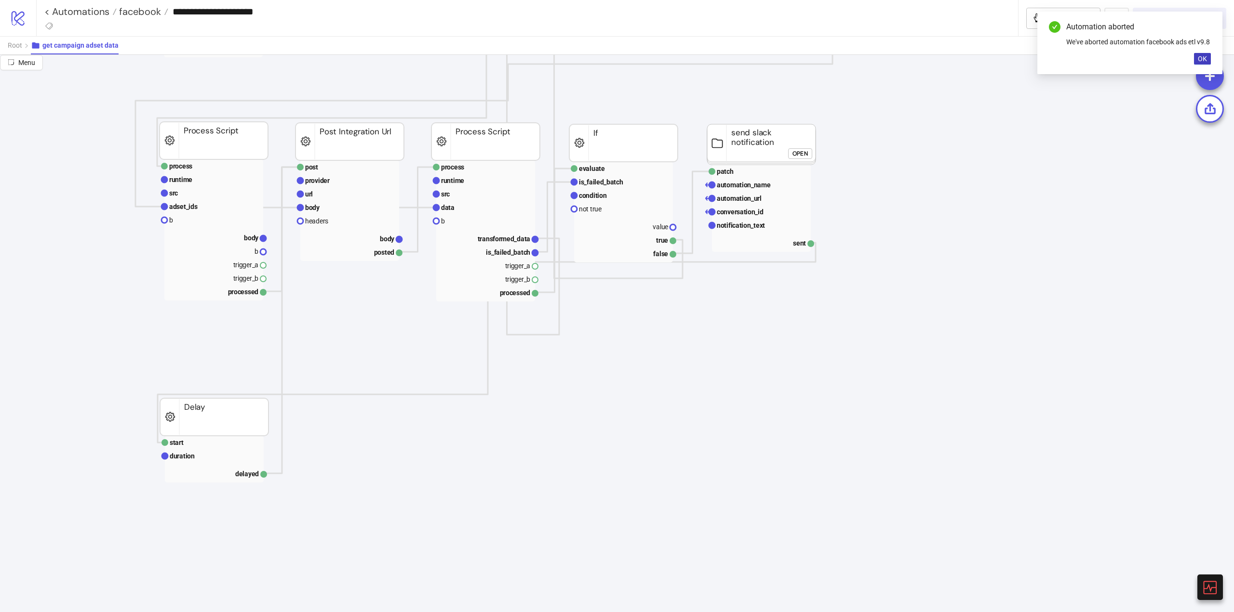
scroll to position [626, 0]
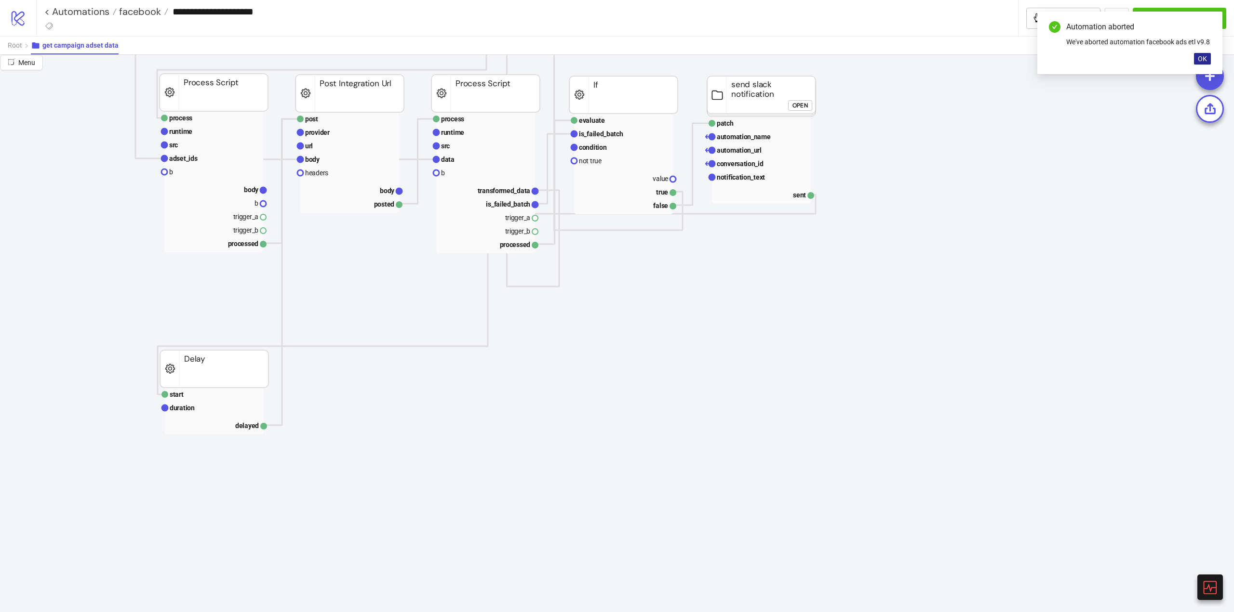
click at [1197, 57] on button "OK" at bounding box center [1202, 59] width 17 height 12
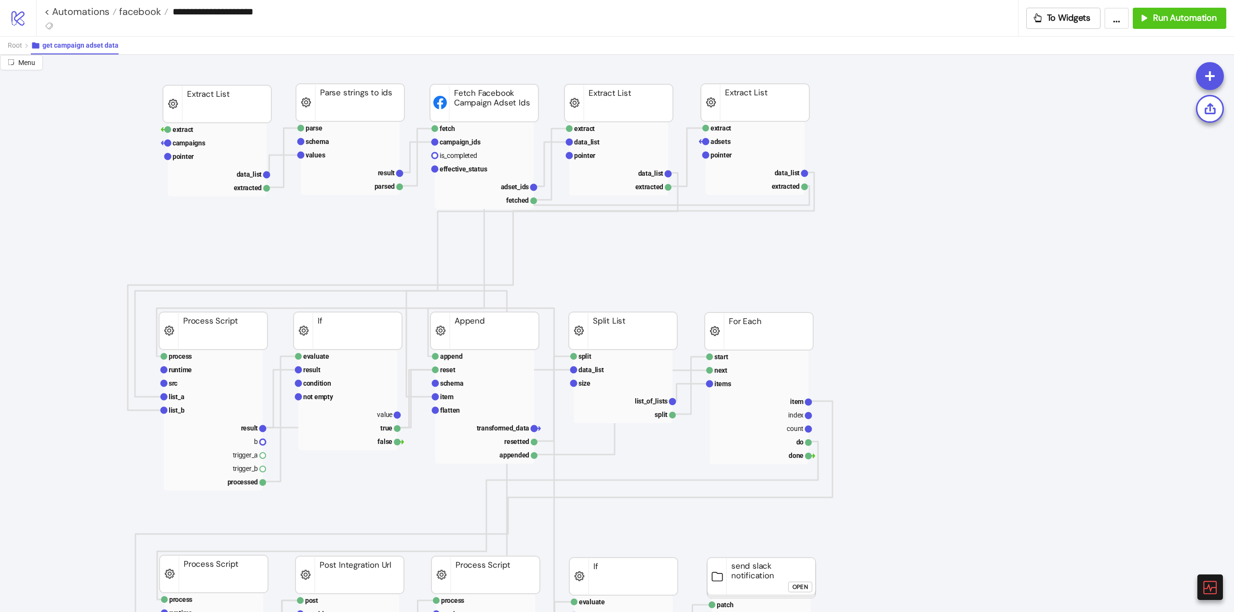
scroll to position [434, 0]
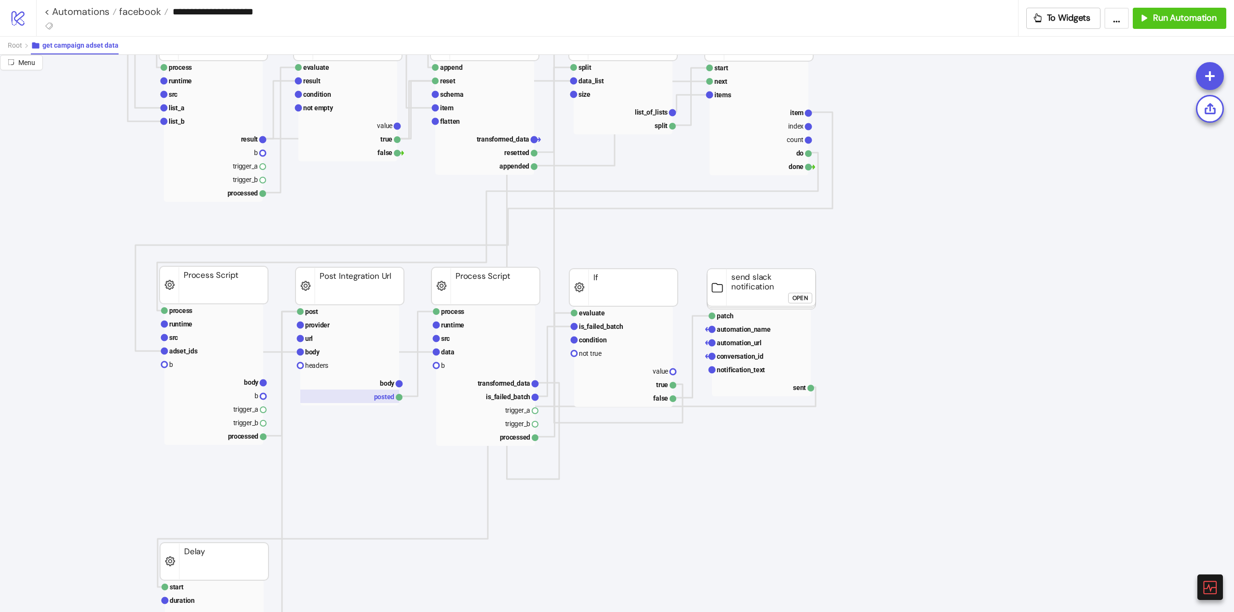
click at [384, 393] on rect at bounding box center [349, 396] width 99 height 13
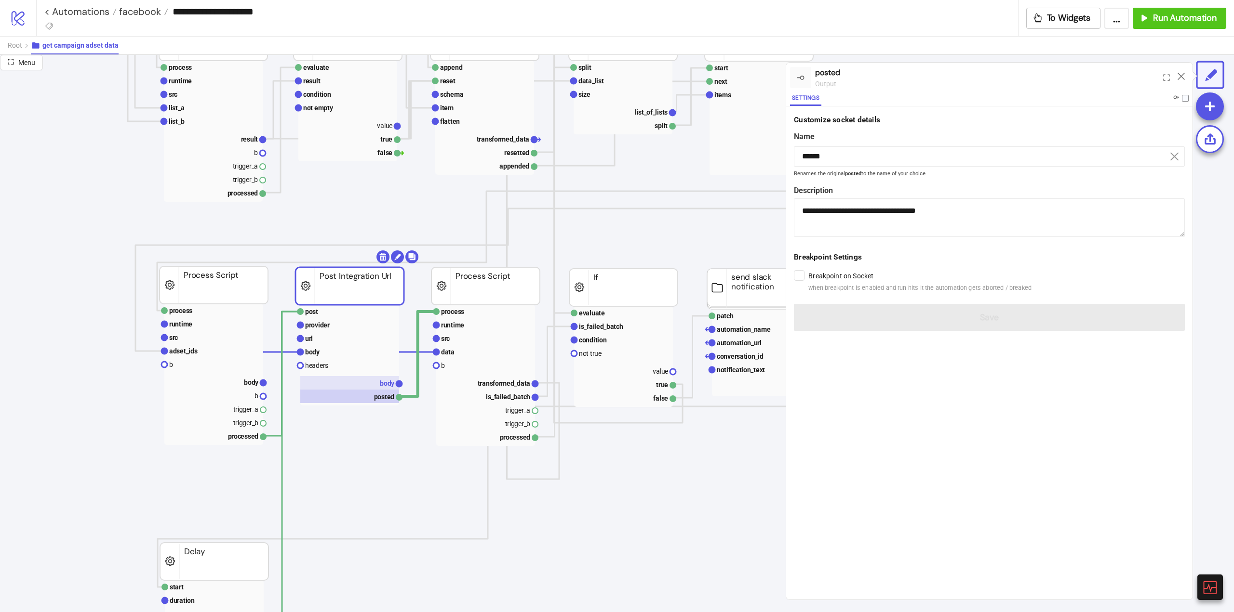
click at [378, 384] on rect at bounding box center [349, 382] width 99 height 13
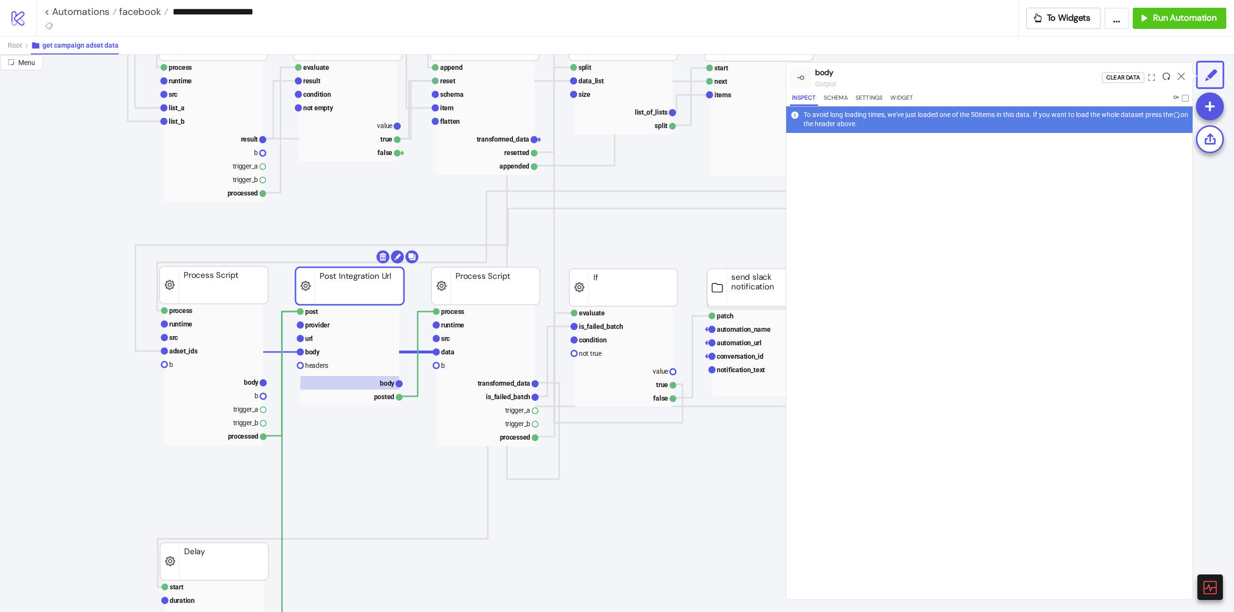
click at [1165, 76] on icon at bounding box center [1165, 76] width 7 height 7
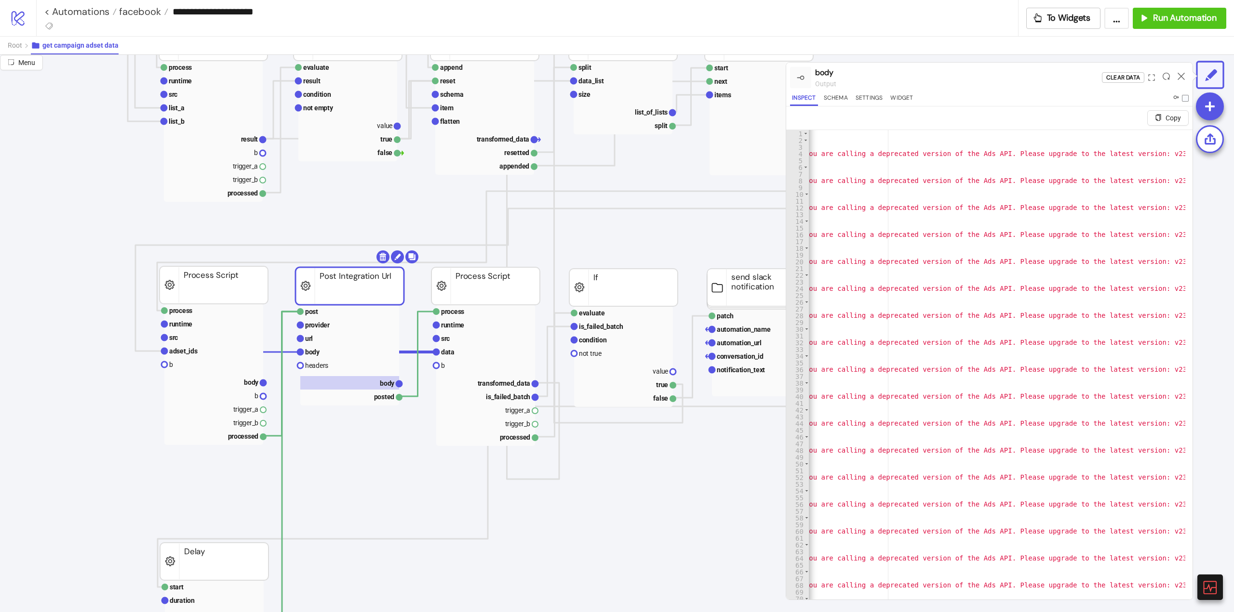
scroll to position [0, 0]
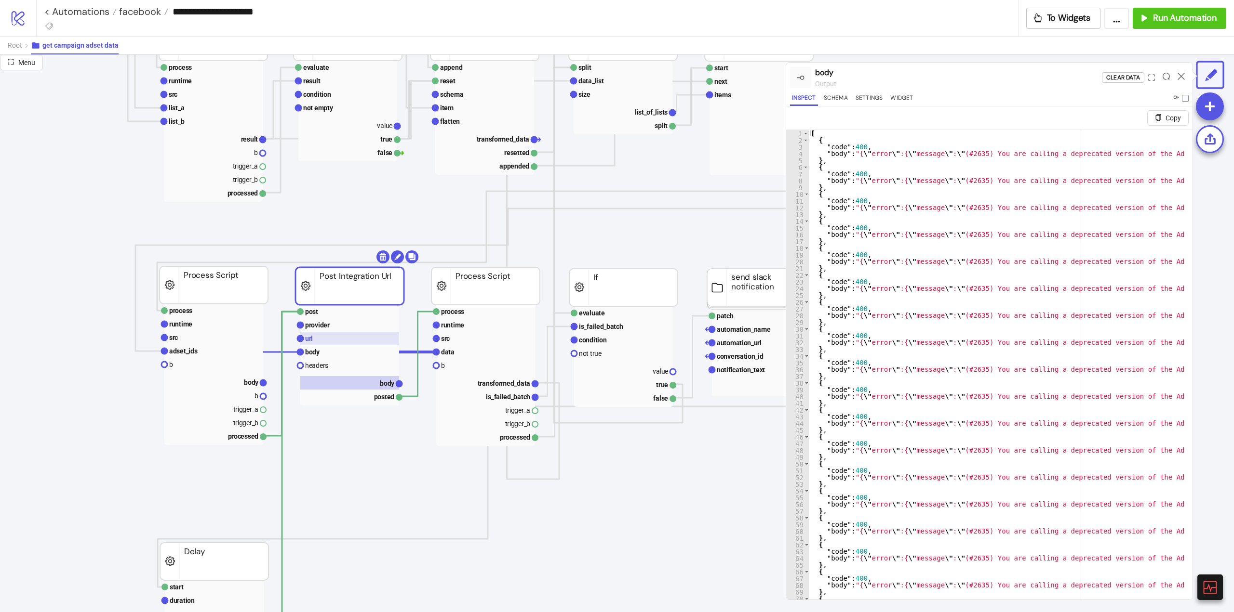
click at [374, 338] on rect at bounding box center [349, 338] width 99 height 13
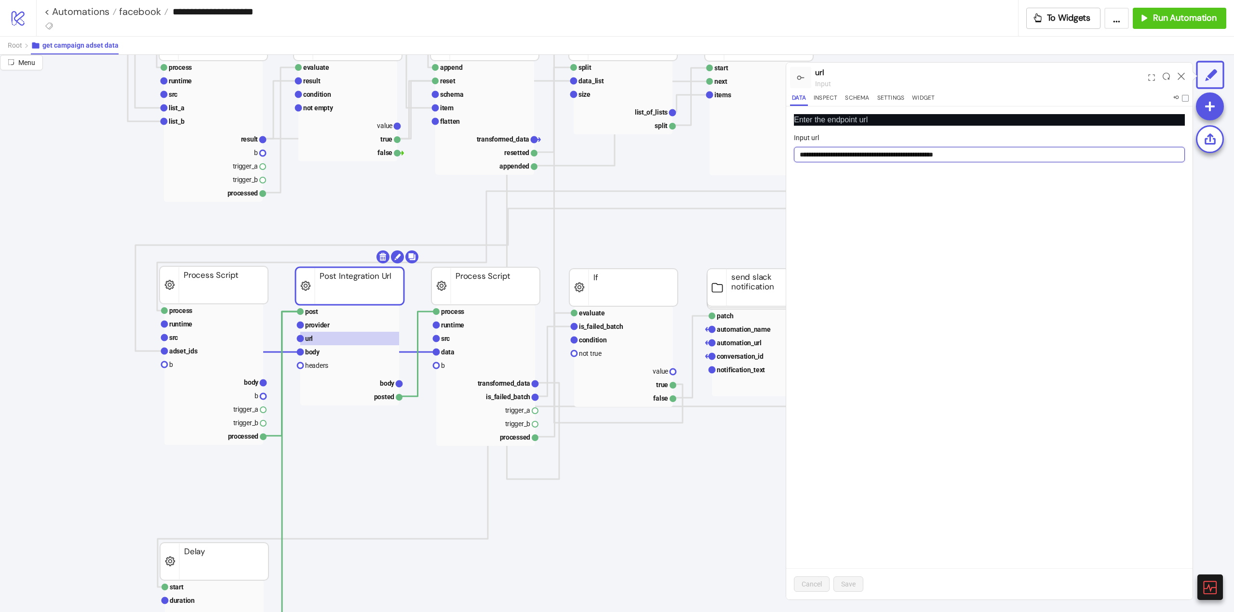
click at [895, 155] on input "**********" at bounding box center [989, 154] width 391 height 15
type input "**********"
click at [845, 584] on span "Save" at bounding box center [848, 585] width 14 height 8
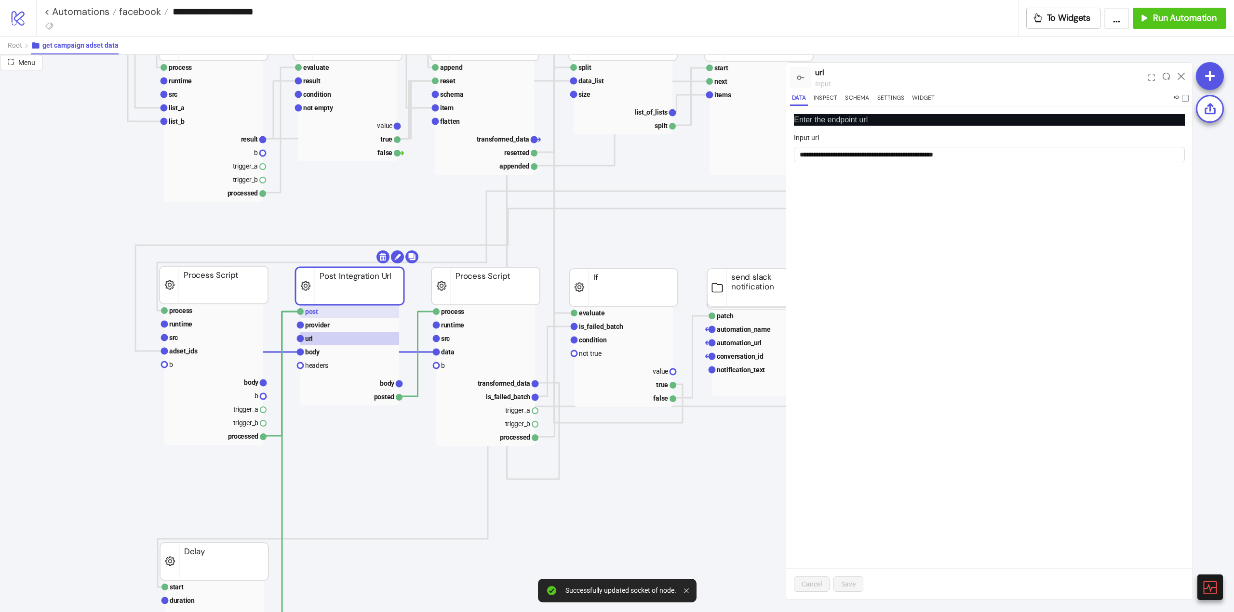
click at [343, 315] on rect at bounding box center [349, 311] width 99 height 13
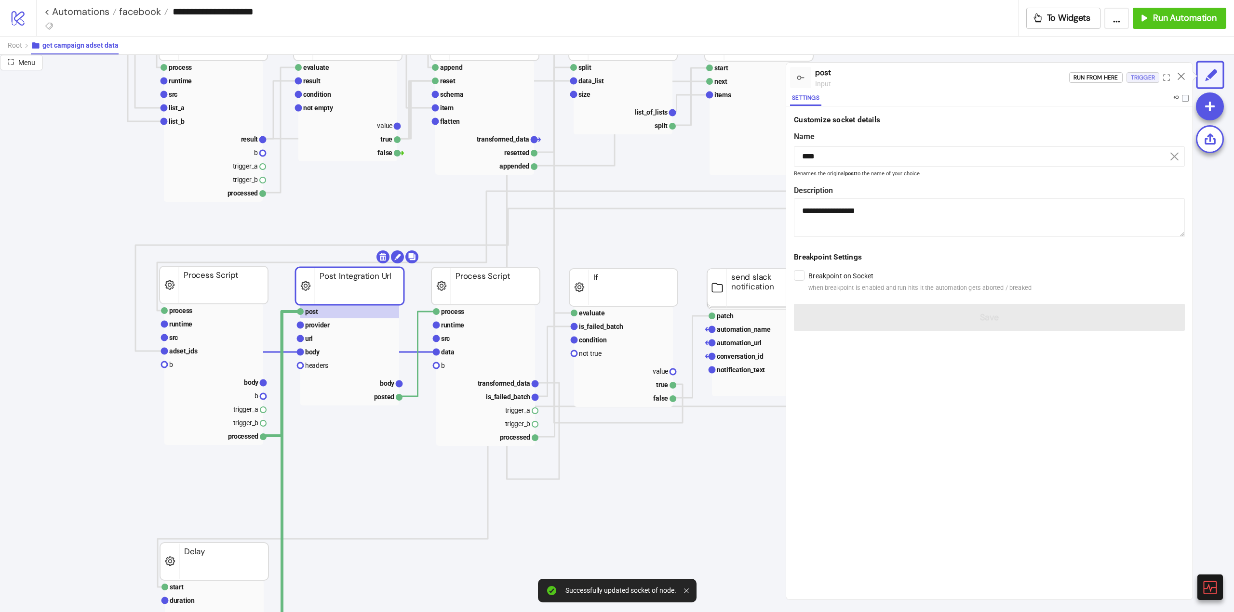
click at [1148, 79] on div "Trigger" at bounding box center [1142, 77] width 24 height 11
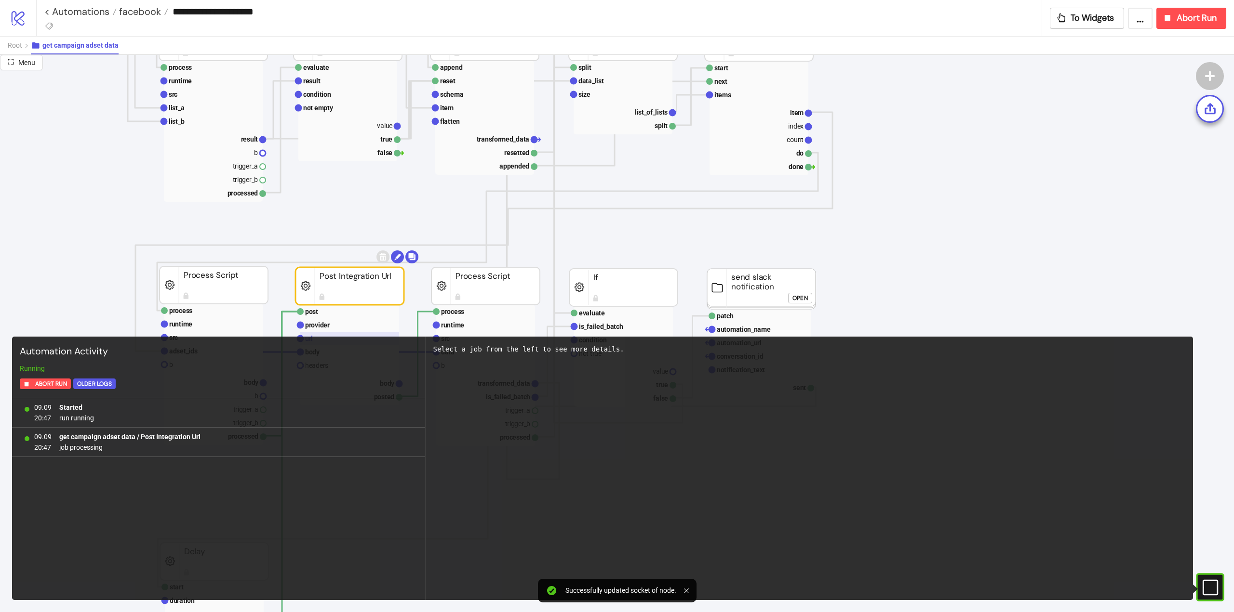
scroll to position [530, 0]
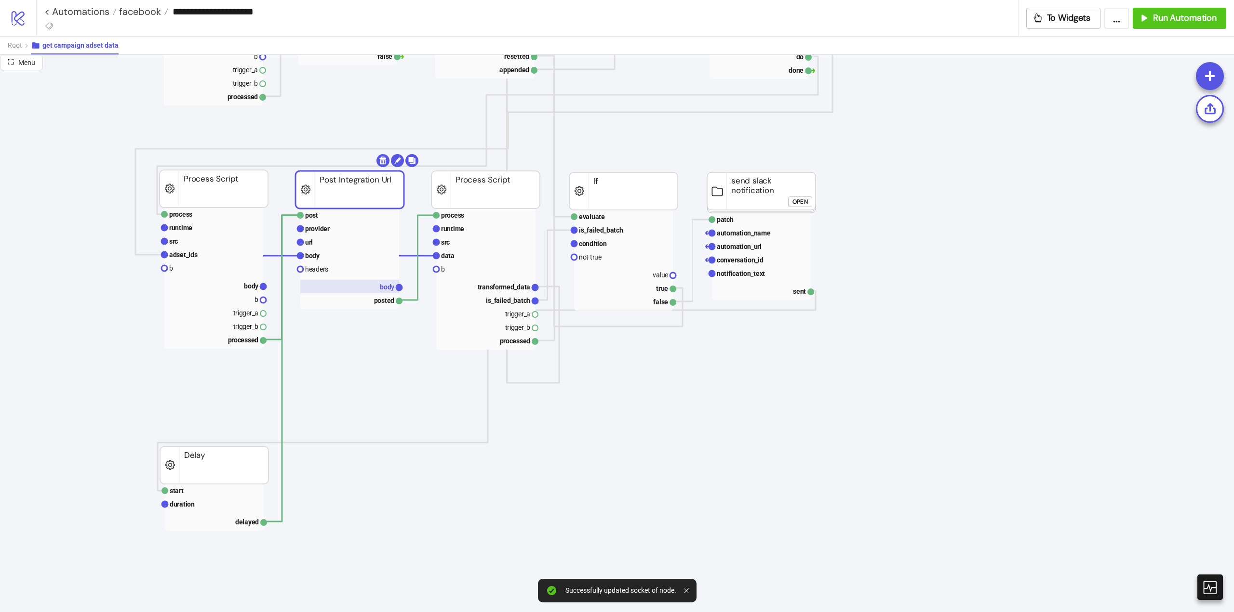
click at [380, 289] on text "body" at bounding box center [387, 287] width 15 height 8
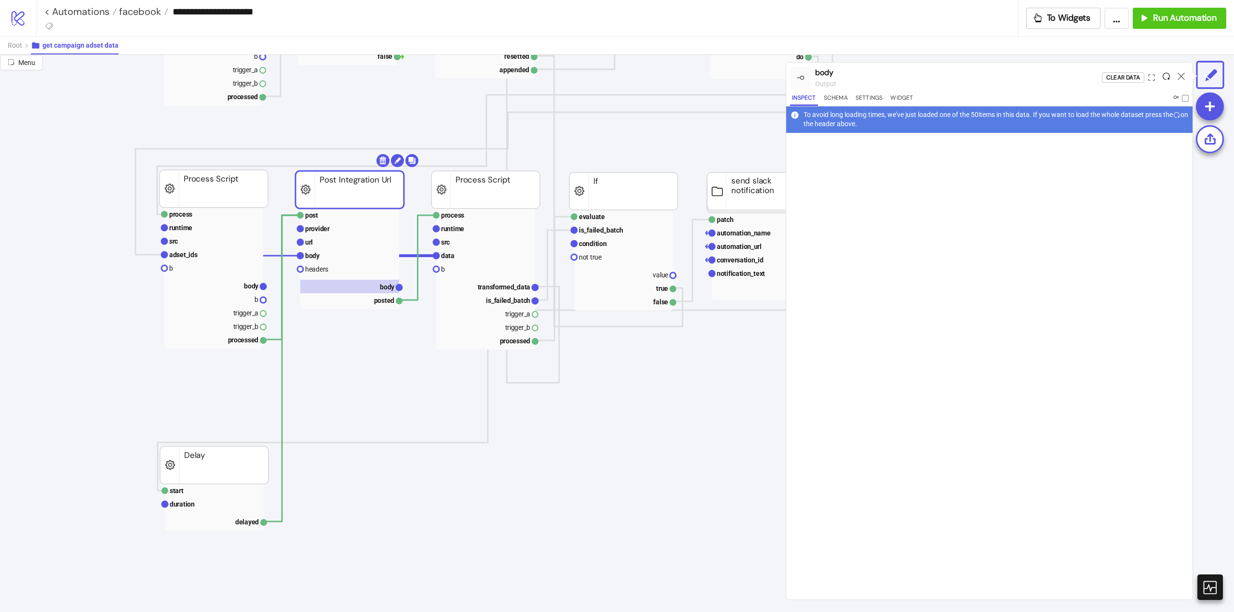
click at [1164, 75] on icon at bounding box center [1165, 76] width 7 height 7
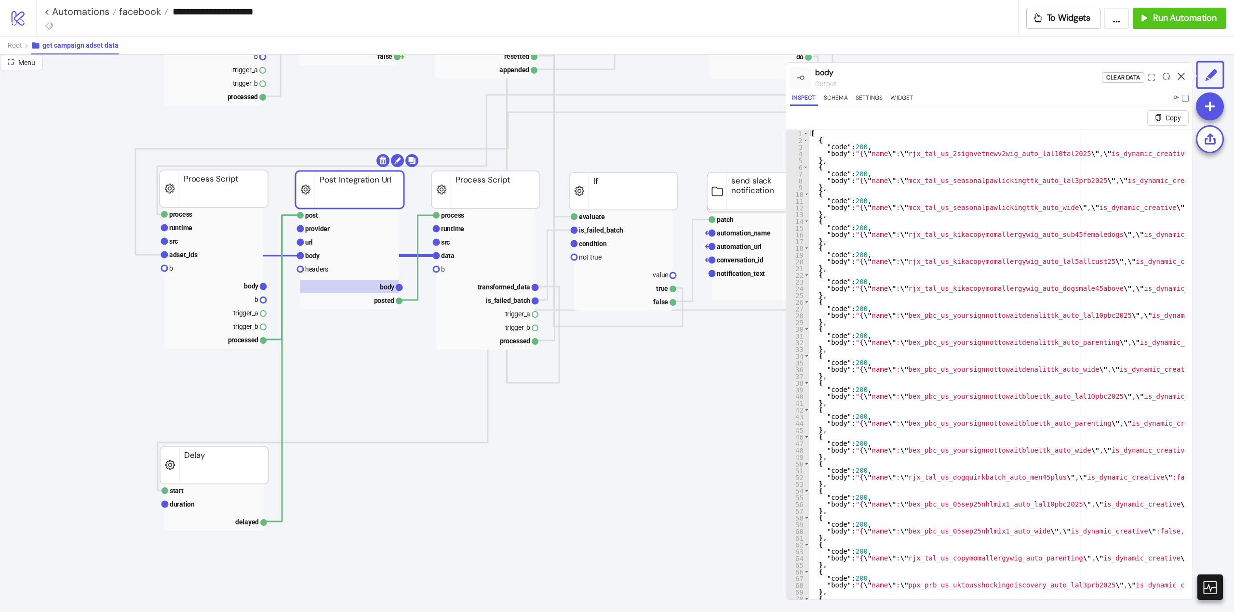
click at [1183, 76] on icon at bounding box center [1180, 76] width 7 height 7
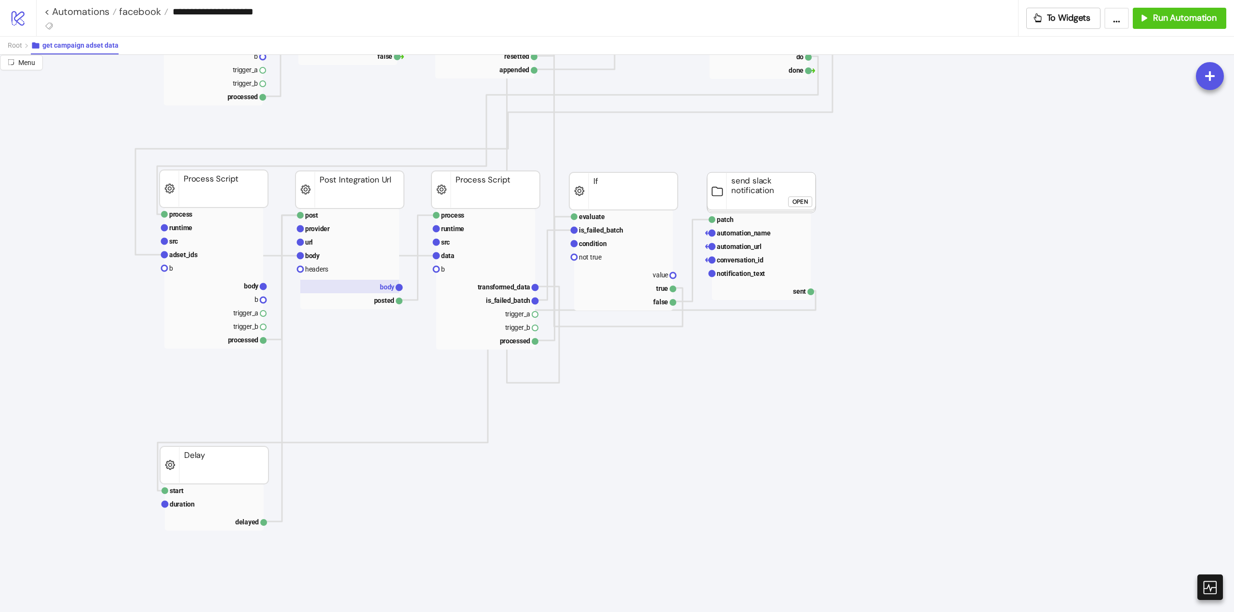
click at [373, 291] on rect at bounding box center [349, 286] width 99 height 13
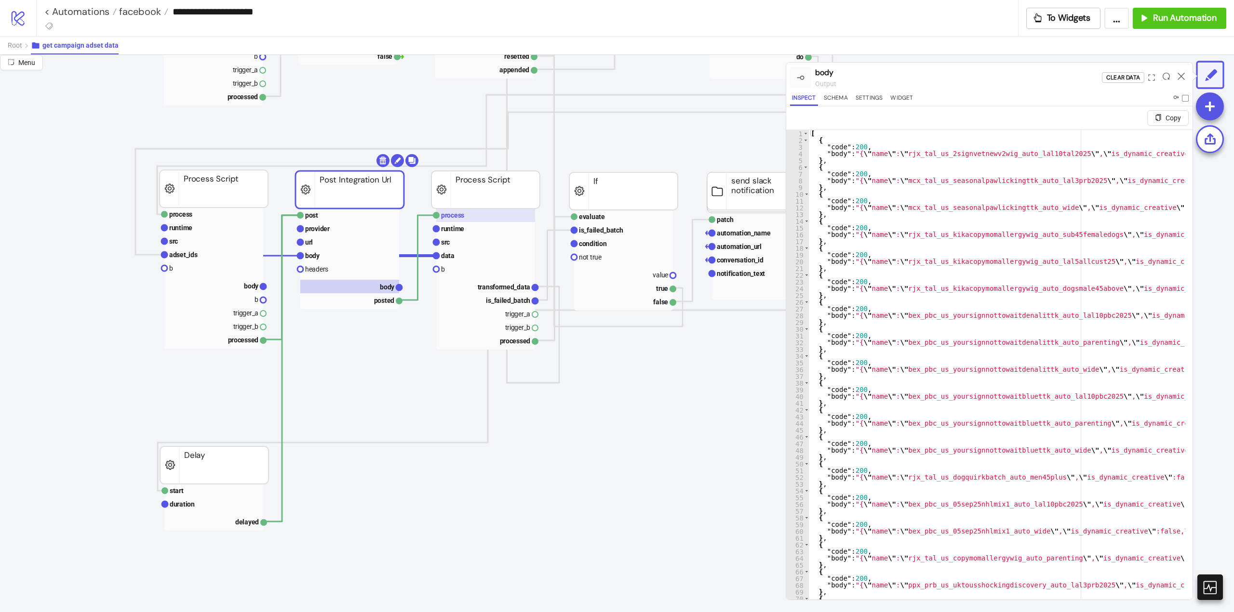
click at [465, 220] on rect at bounding box center [485, 215] width 99 height 13
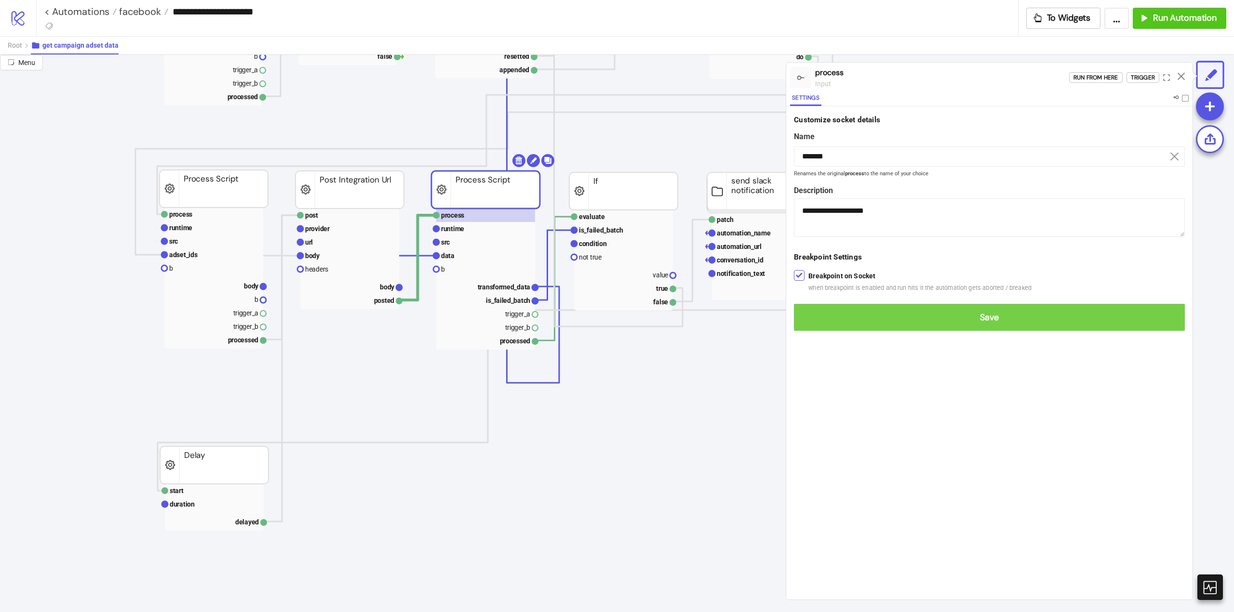
click at [816, 314] on span "Save" at bounding box center [988, 317] width 375 height 11
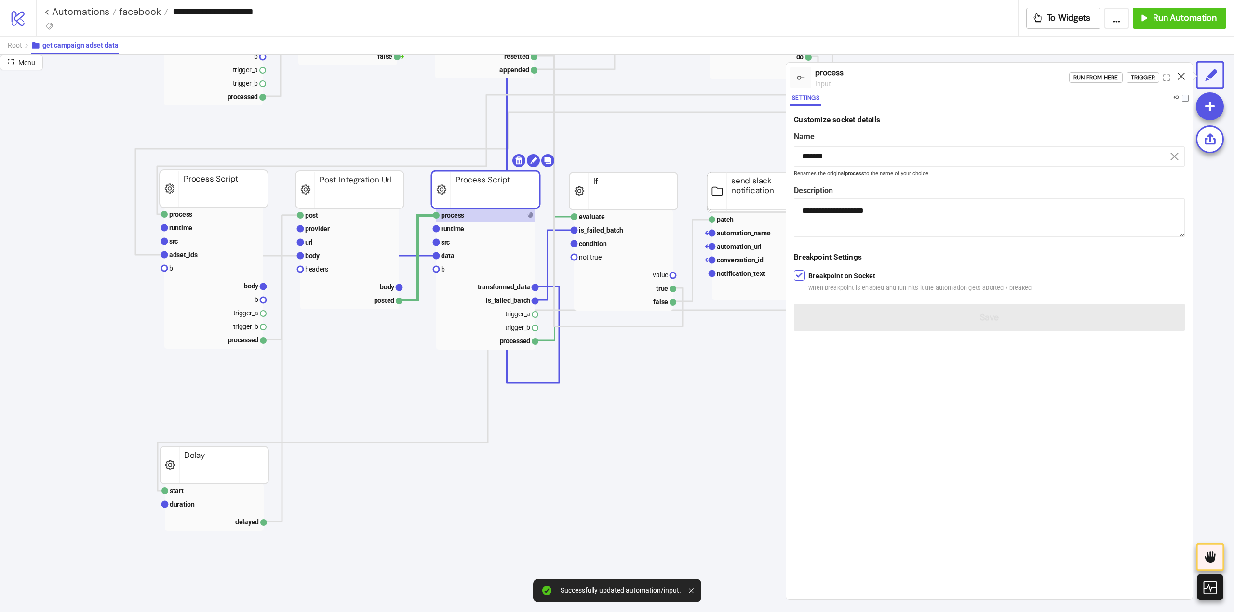
click at [1182, 76] on icon at bounding box center [1180, 76] width 7 height 7
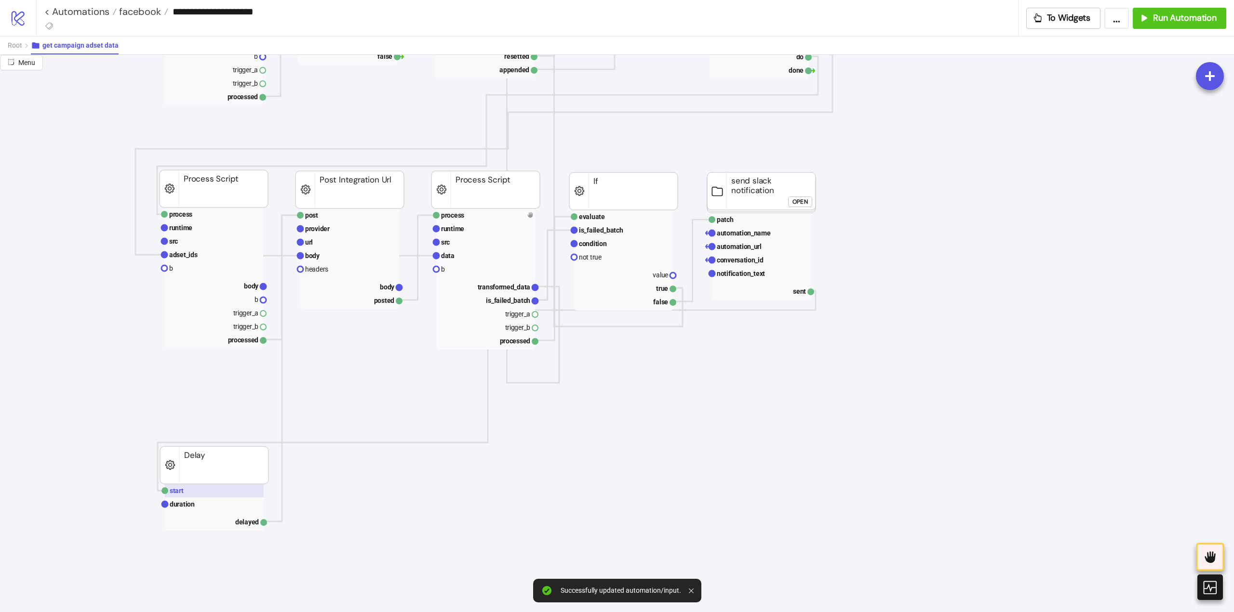
click at [187, 492] on rect at bounding box center [214, 490] width 99 height 13
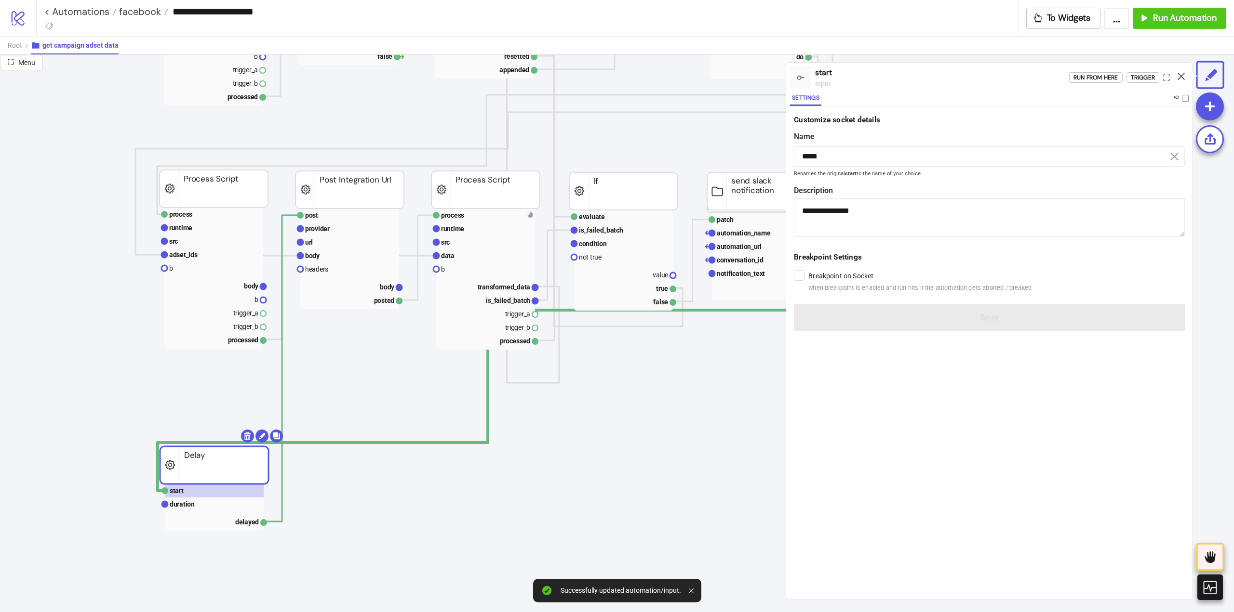
click at [1178, 75] on icon at bounding box center [1180, 76] width 7 height 7
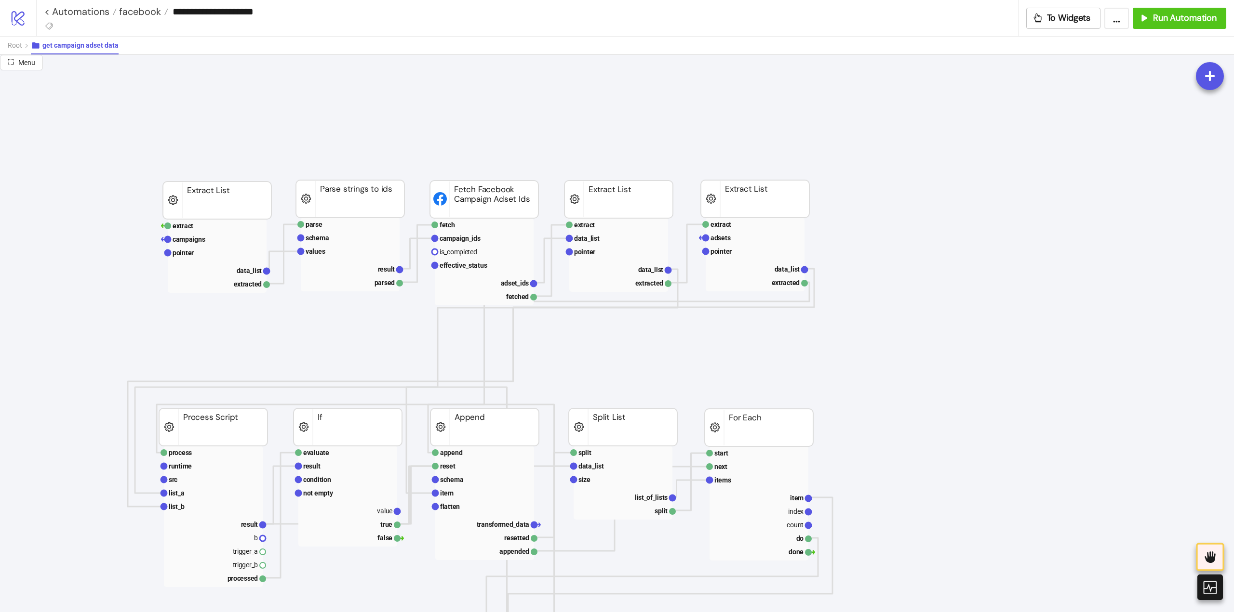
scroll to position [0, 0]
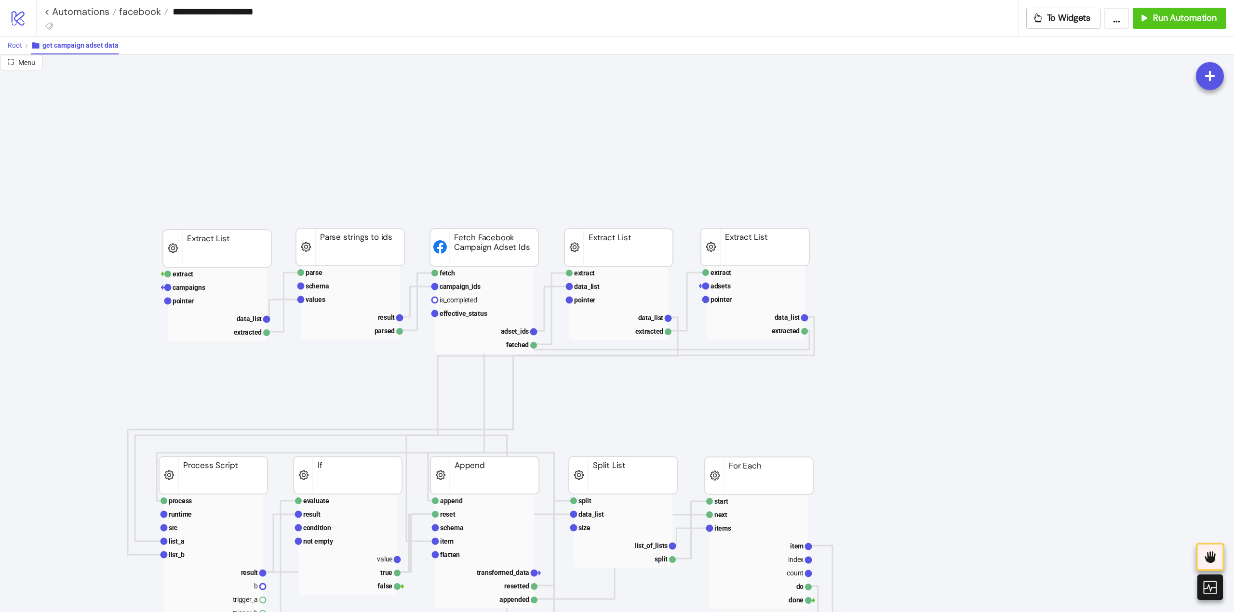
click at [18, 44] on span "Root" at bounding box center [15, 45] width 14 height 8
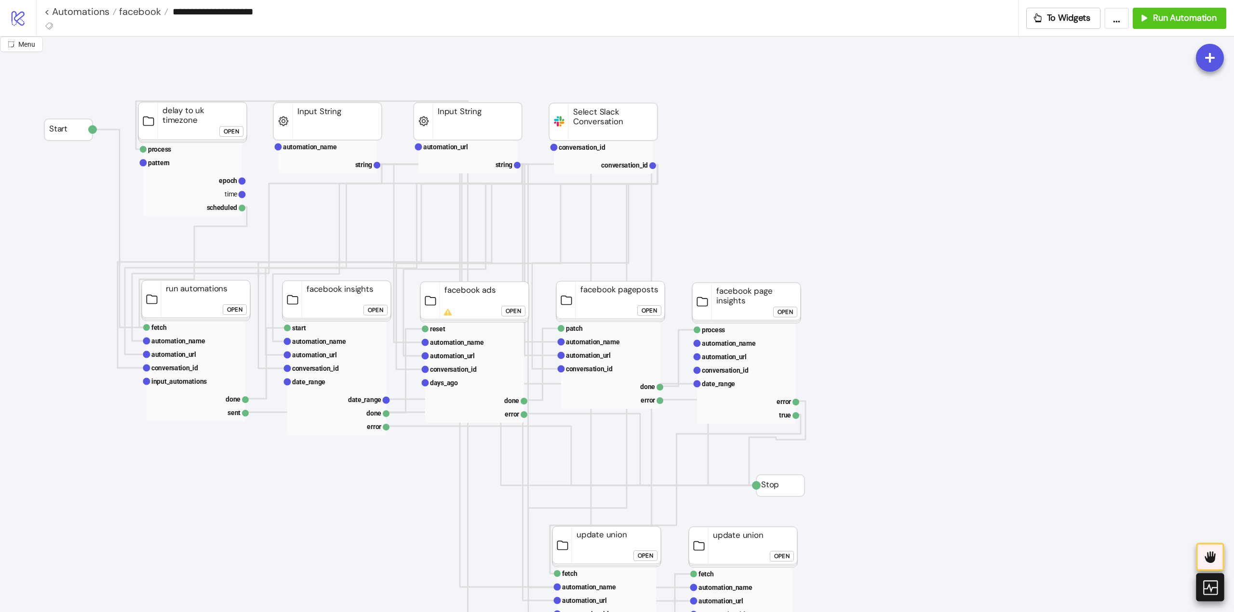
click at [1205, 589] on icon at bounding box center [1209, 588] width 14 height 14
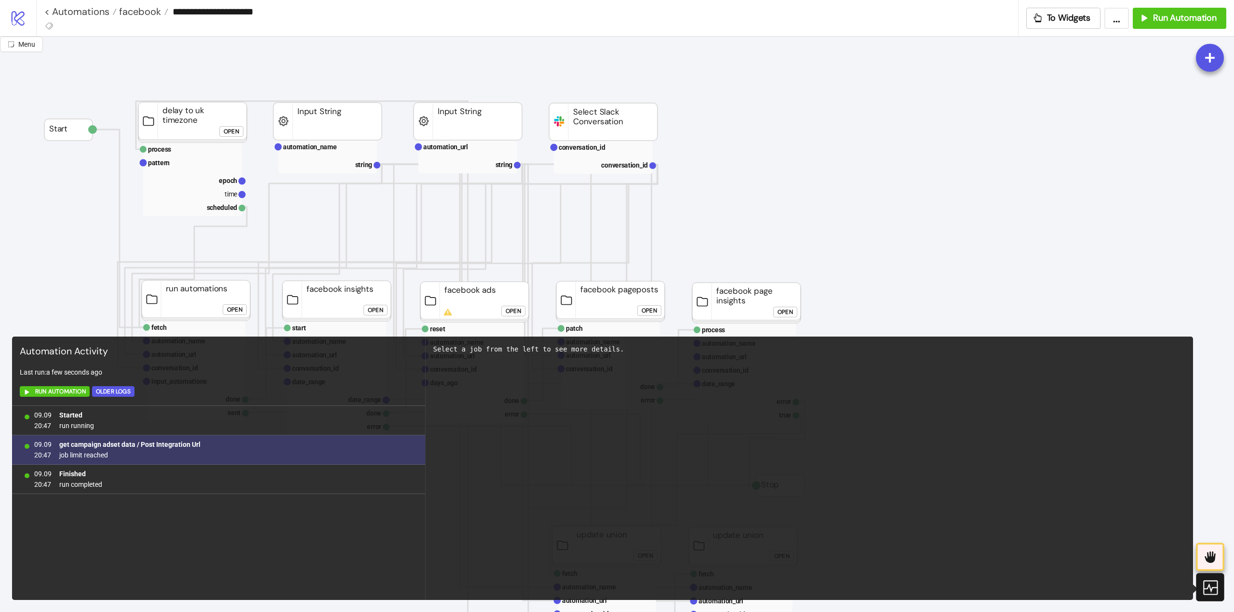
click at [176, 445] on b "get campaign adset data / Post Integration Url" at bounding box center [129, 445] width 141 height 8
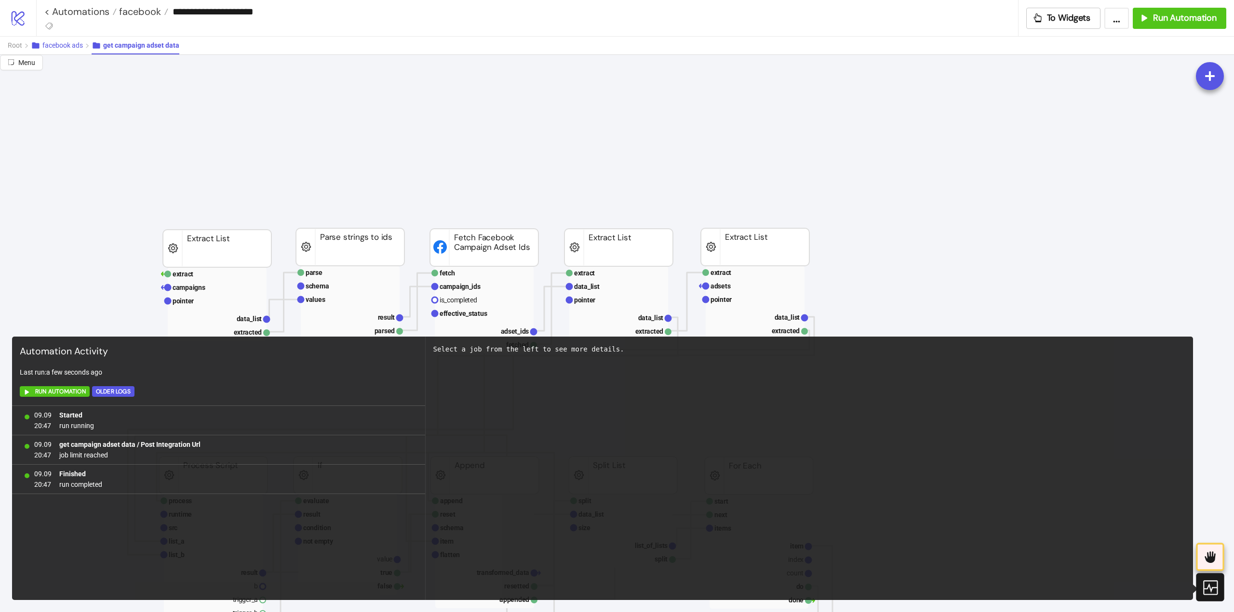
click at [78, 43] on span "facebook ads" at bounding box center [62, 45] width 40 height 8
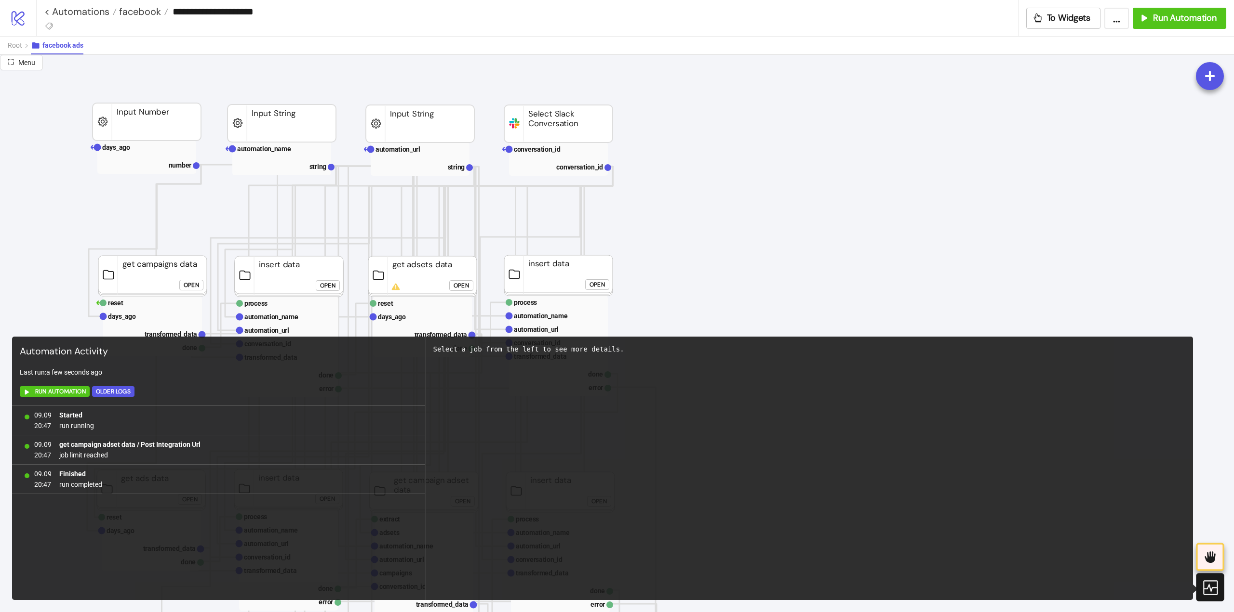
click at [1216, 585] on icon at bounding box center [1209, 587] width 17 height 17
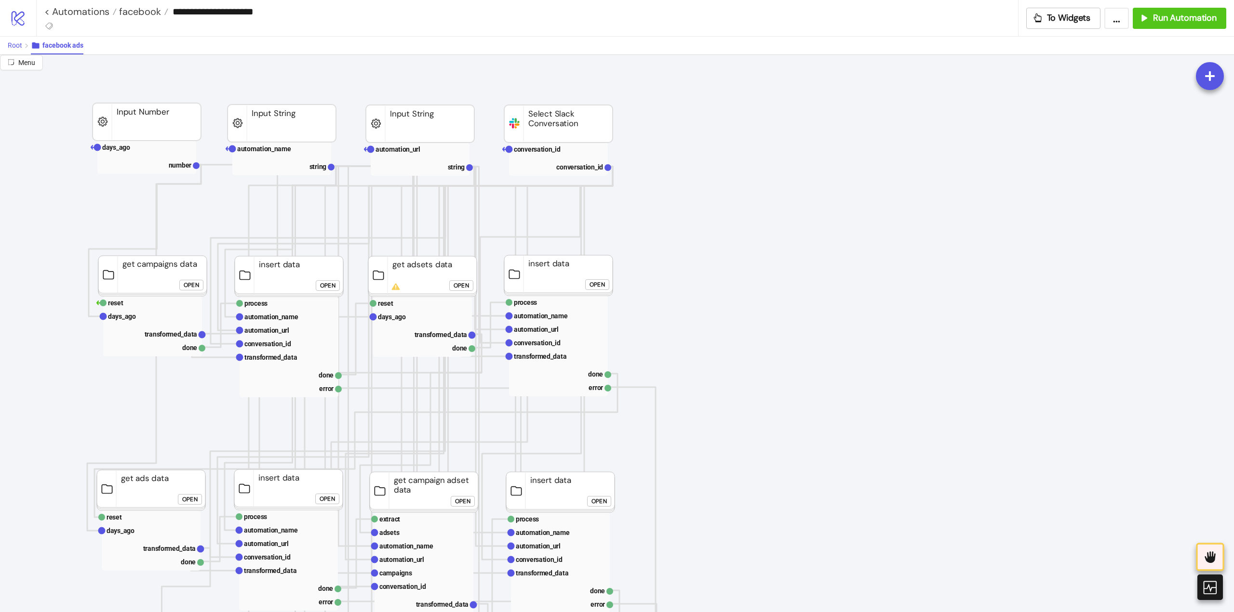
click at [13, 47] on span "Root" at bounding box center [15, 45] width 14 height 8
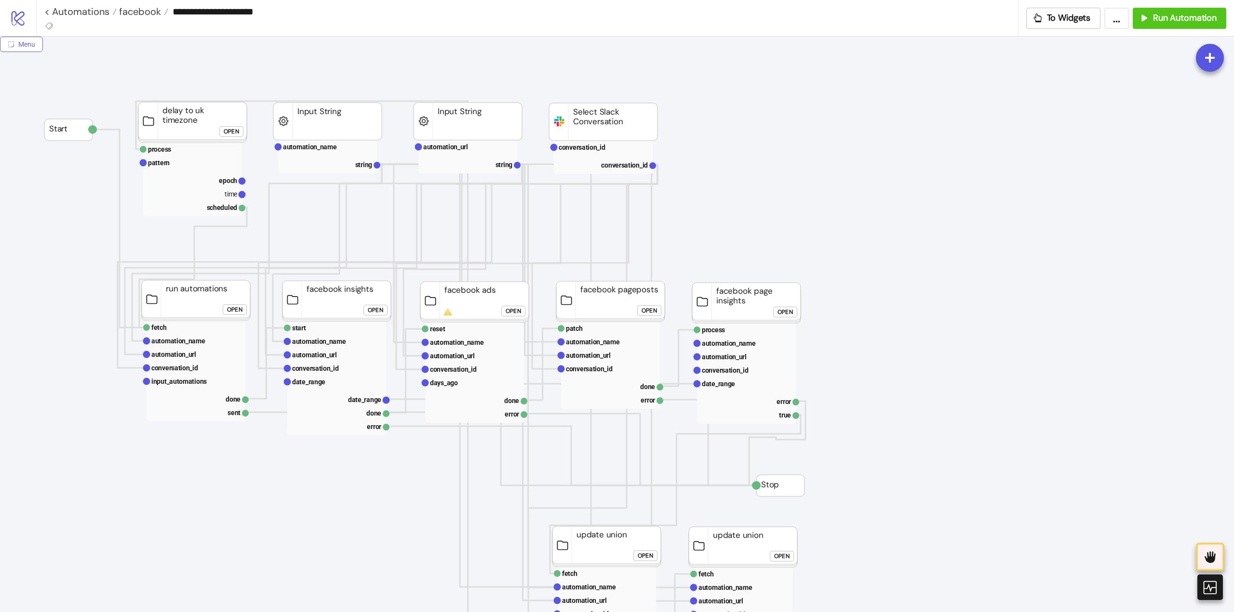
click at [27, 50] on button "Menu" at bounding box center [21, 44] width 43 height 15
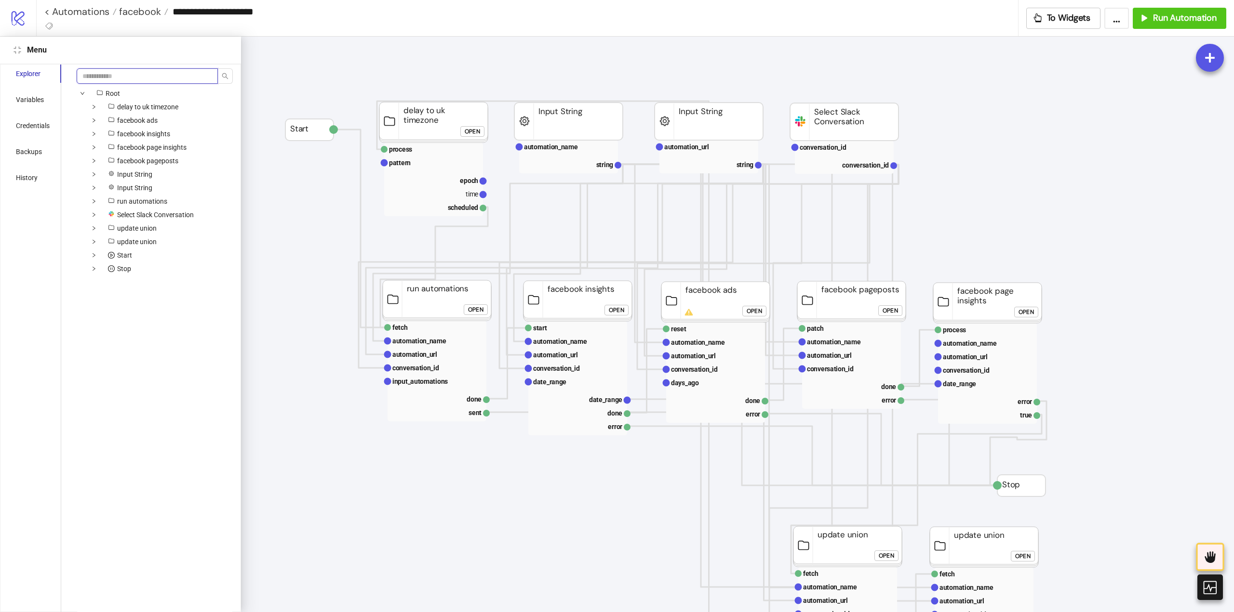
click at [107, 77] on input "search" at bounding box center [147, 75] width 141 height 15
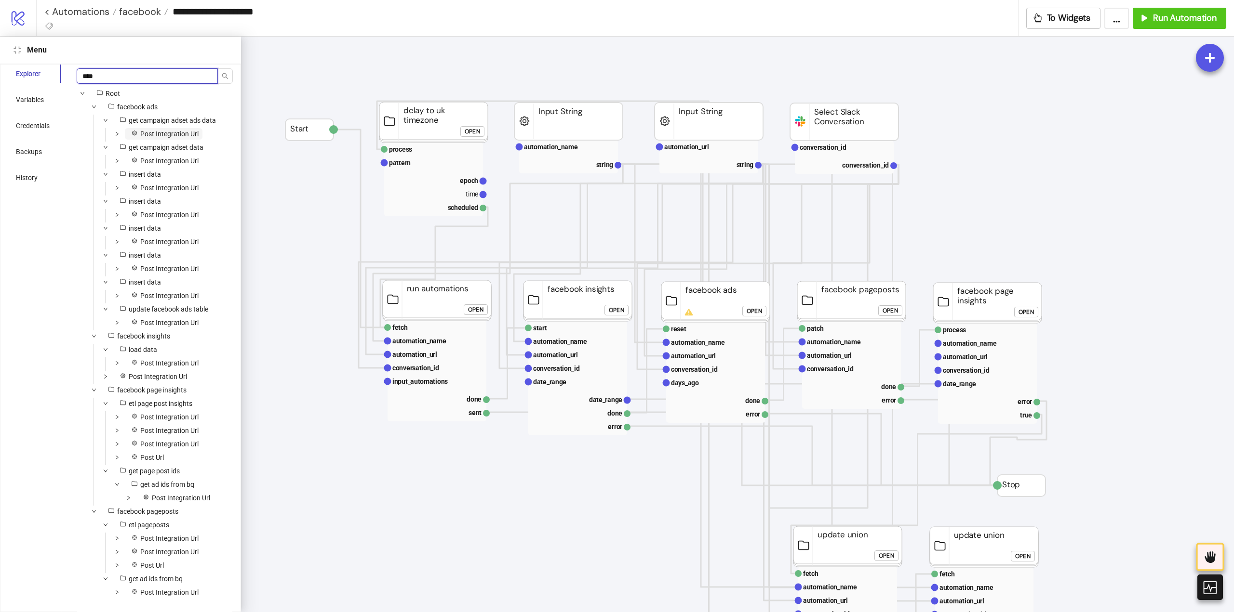
type input "****"
click at [157, 138] on span "Post Integration Url" at bounding box center [169, 134] width 58 height 8
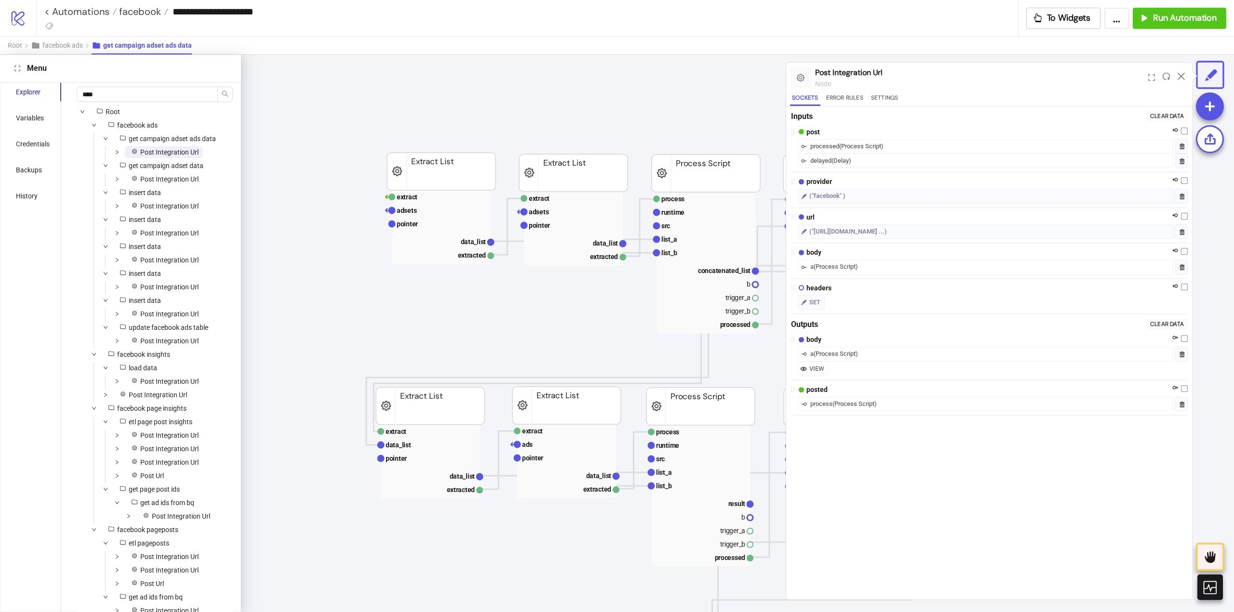
scroll to position [284, 372]
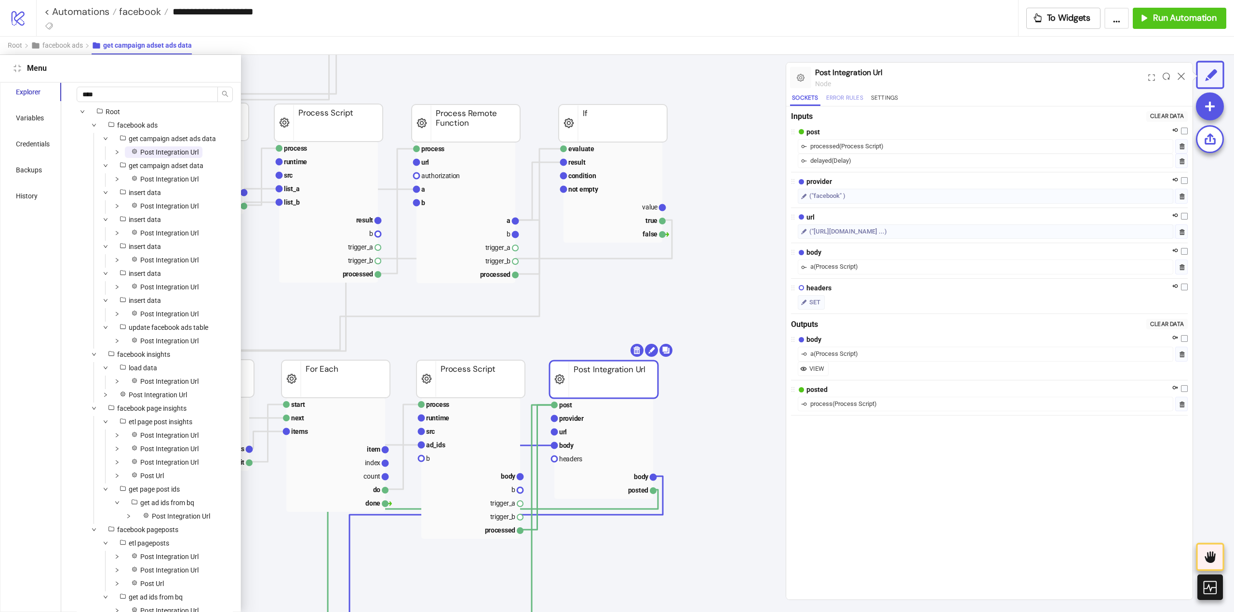
click at [835, 103] on button "Error Rules" at bounding box center [844, 99] width 41 height 13
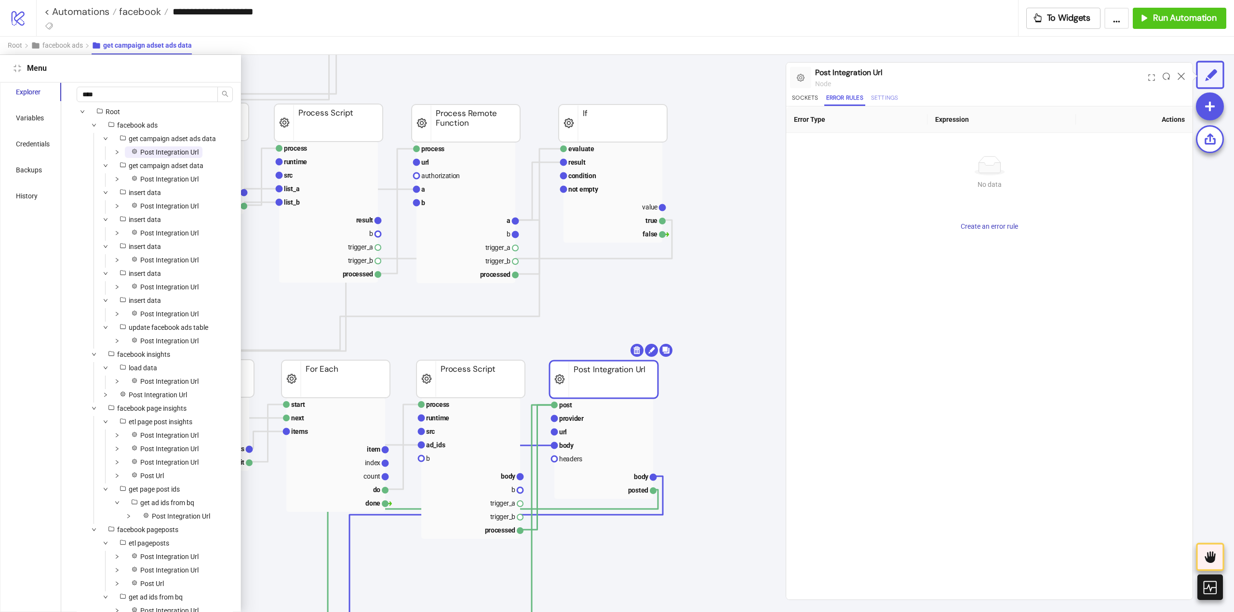
click at [892, 100] on button "Settings" at bounding box center [884, 99] width 31 height 13
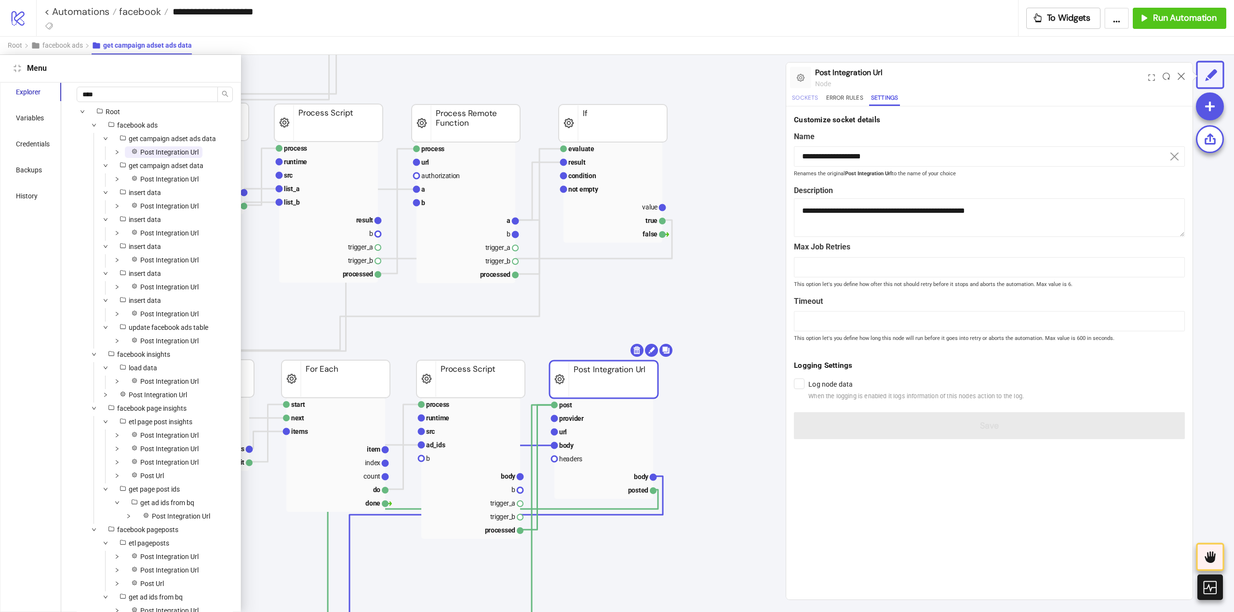
click at [811, 97] on button "Sockets" at bounding box center [805, 99] width 30 height 13
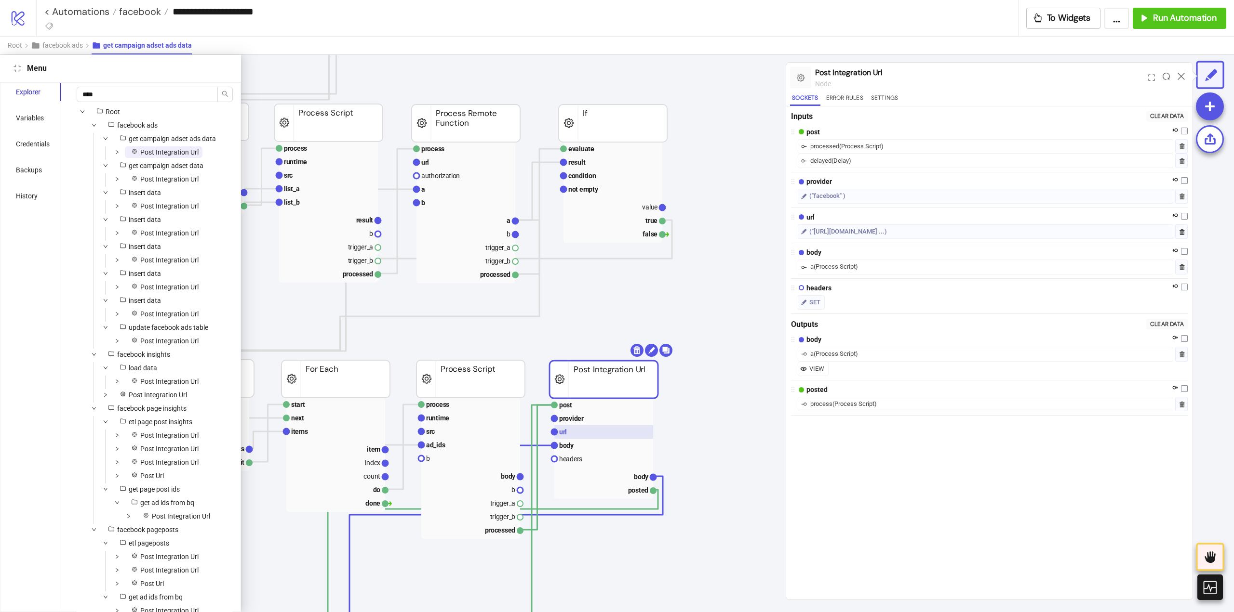
click at [579, 434] on rect at bounding box center [603, 431] width 99 height 13
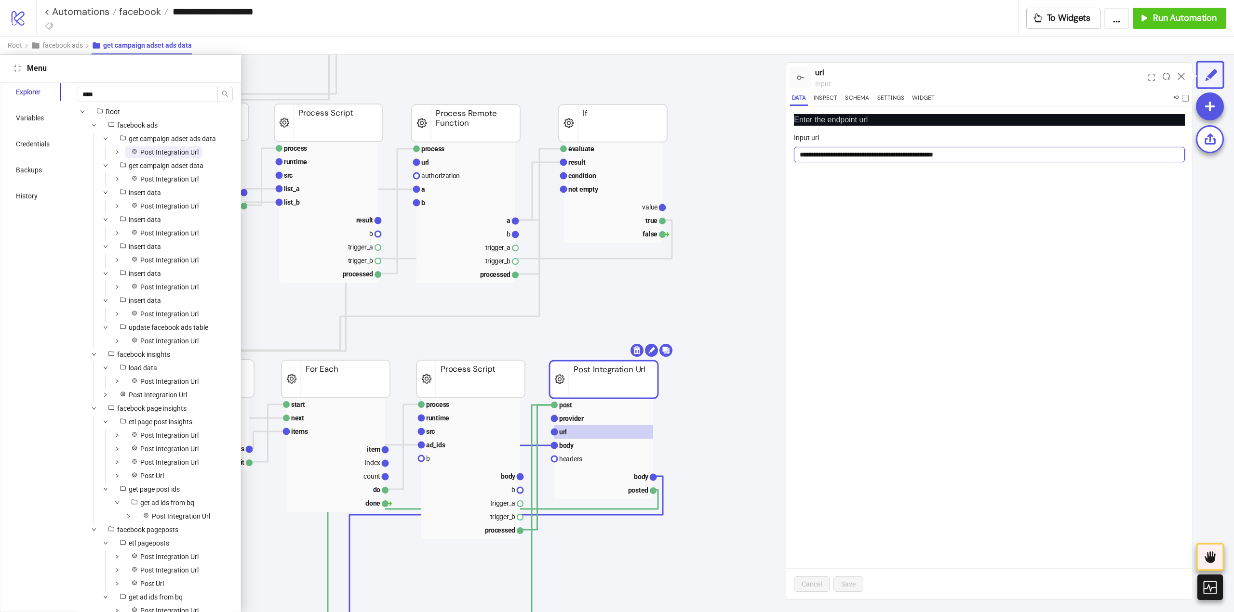
click at [894, 156] on input "**********" at bounding box center [989, 154] width 391 height 15
type input "**********"
drag, startPoint x: 162, startPoint y: 191, endPoint x: 193, endPoint y: 196, distance: 31.7
click at [162, 183] on span "Post Integration Url" at bounding box center [169, 179] width 58 height 8
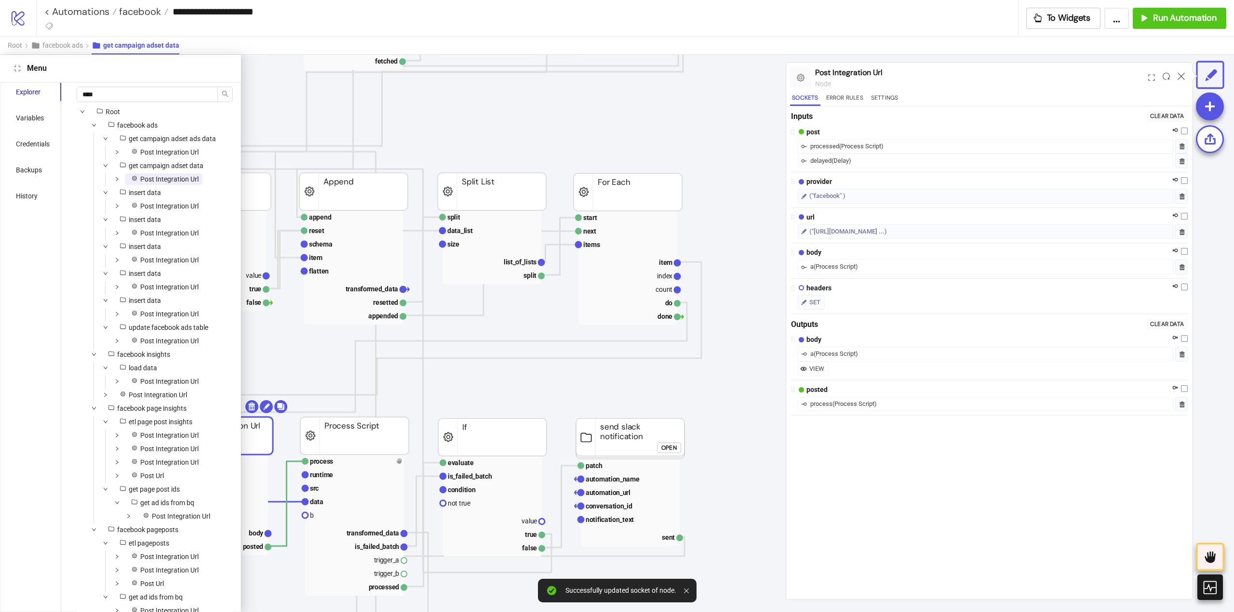
scroll to position [340, 0]
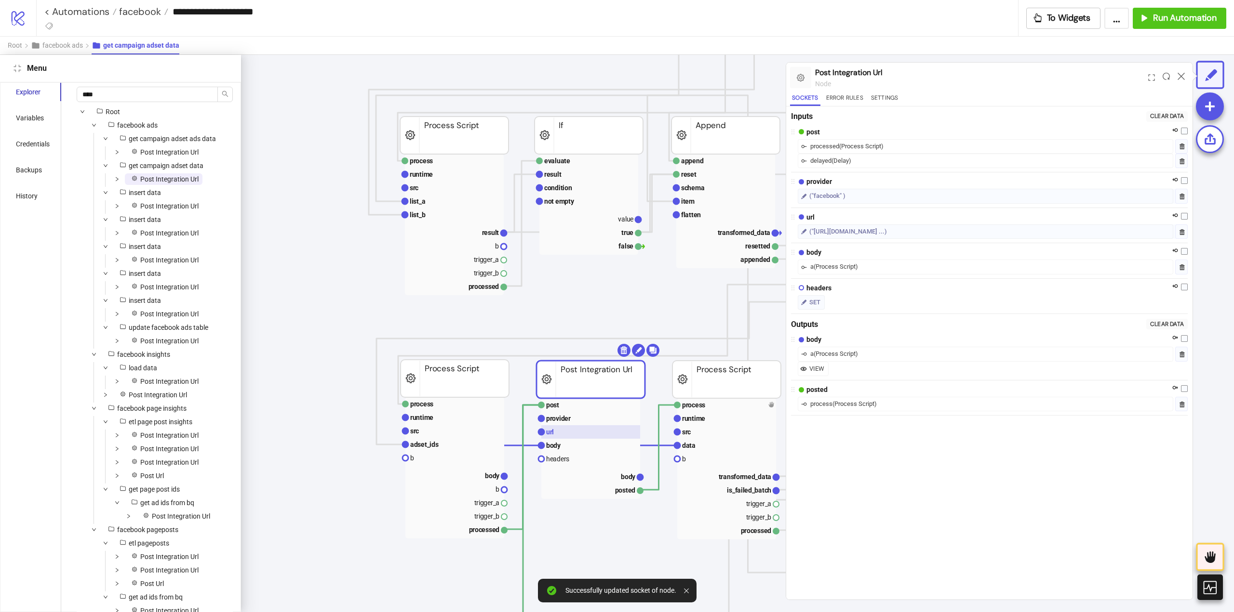
click at [582, 434] on rect at bounding box center [590, 431] width 99 height 13
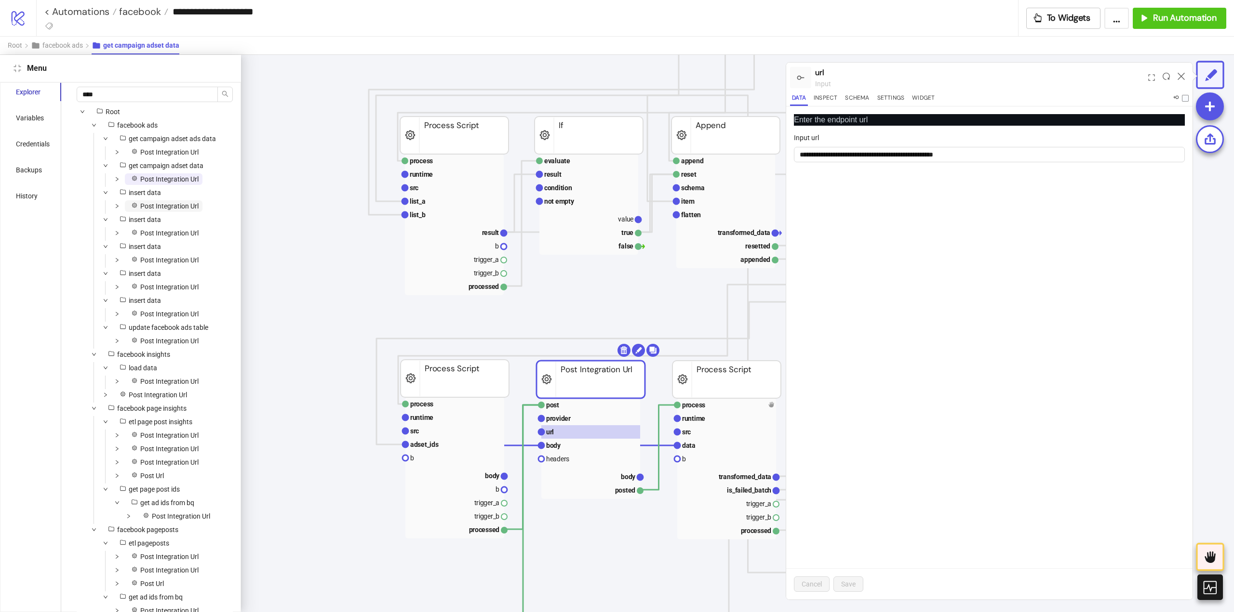
click at [167, 210] on span "Post Integration Url" at bounding box center [169, 206] width 58 height 8
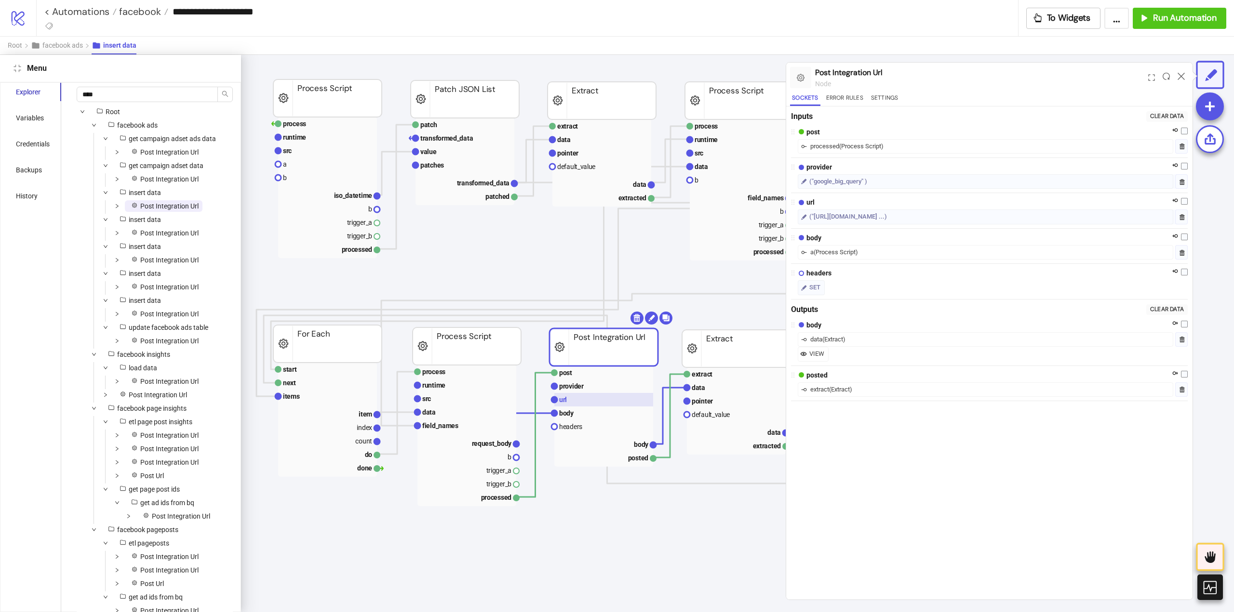
click at [584, 400] on rect at bounding box center [603, 399] width 99 height 13
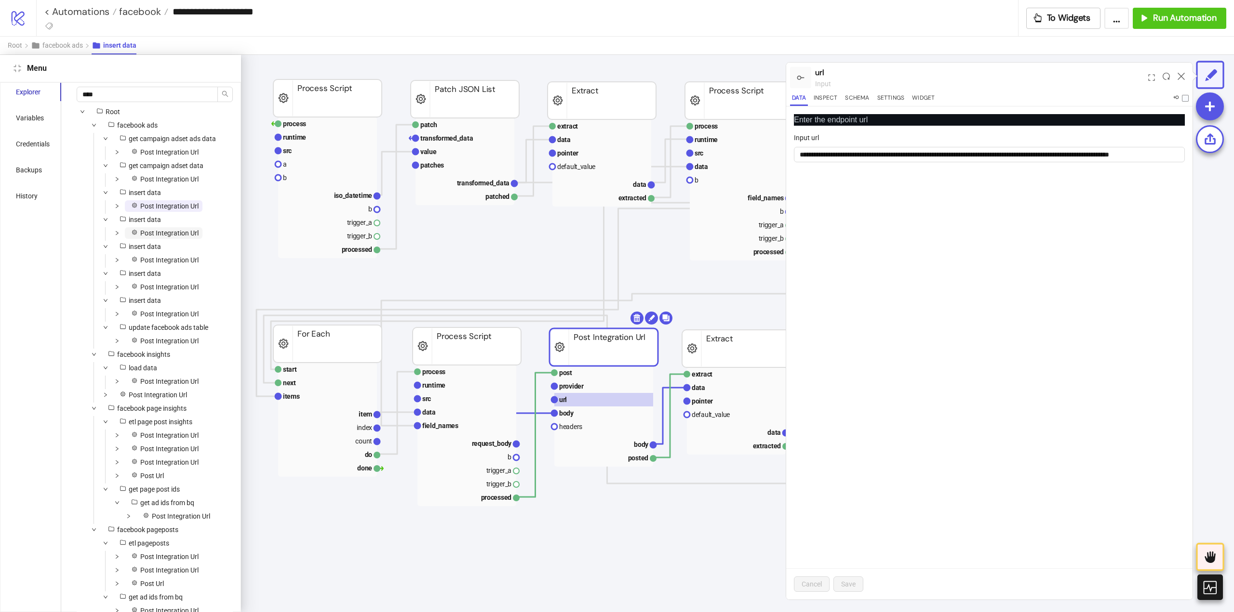
drag, startPoint x: 159, startPoint y: 241, endPoint x: 266, endPoint y: 248, distance: 107.7
click at [159, 237] on span "Post Integration Url" at bounding box center [169, 233] width 58 height 8
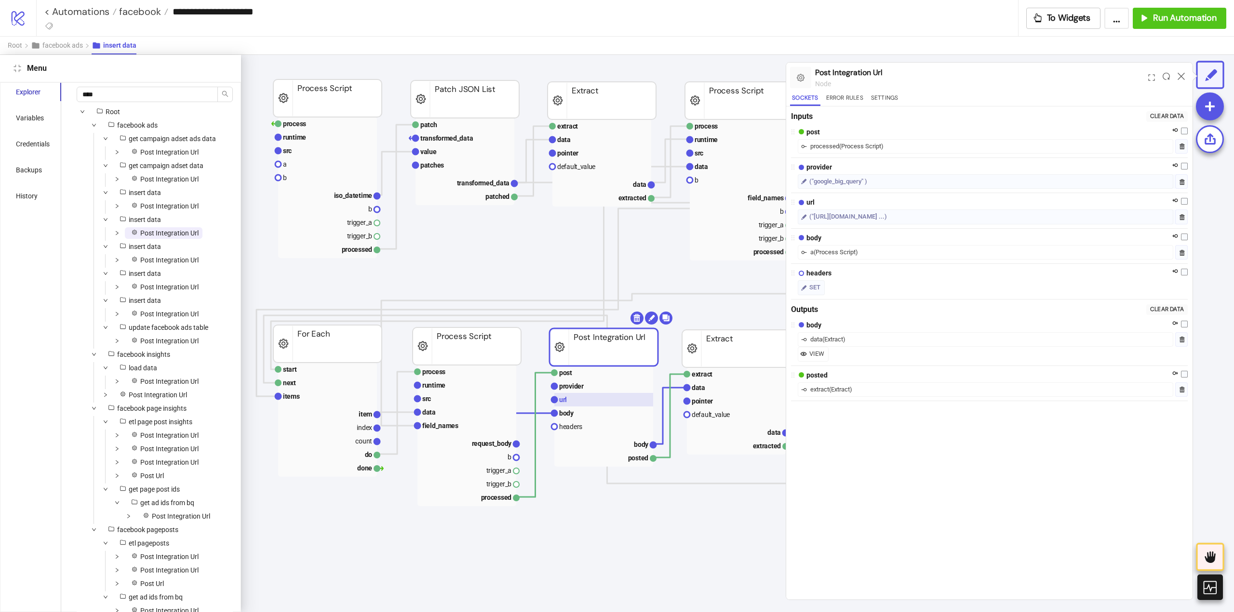
click at [589, 400] on rect at bounding box center [603, 399] width 99 height 13
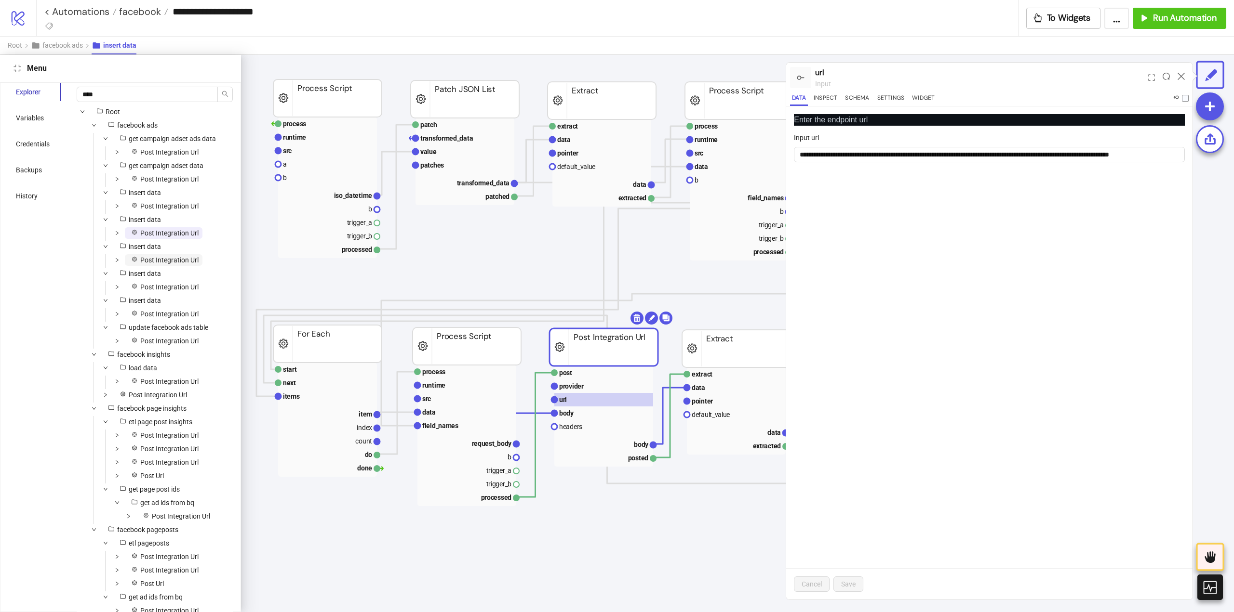
drag, startPoint x: 174, startPoint y: 269, endPoint x: 195, endPoint y: 275, distance: 21.5
click at [174, 264] on span "Post Integration Url" at bounding box center [169, 260] width 58 height 8
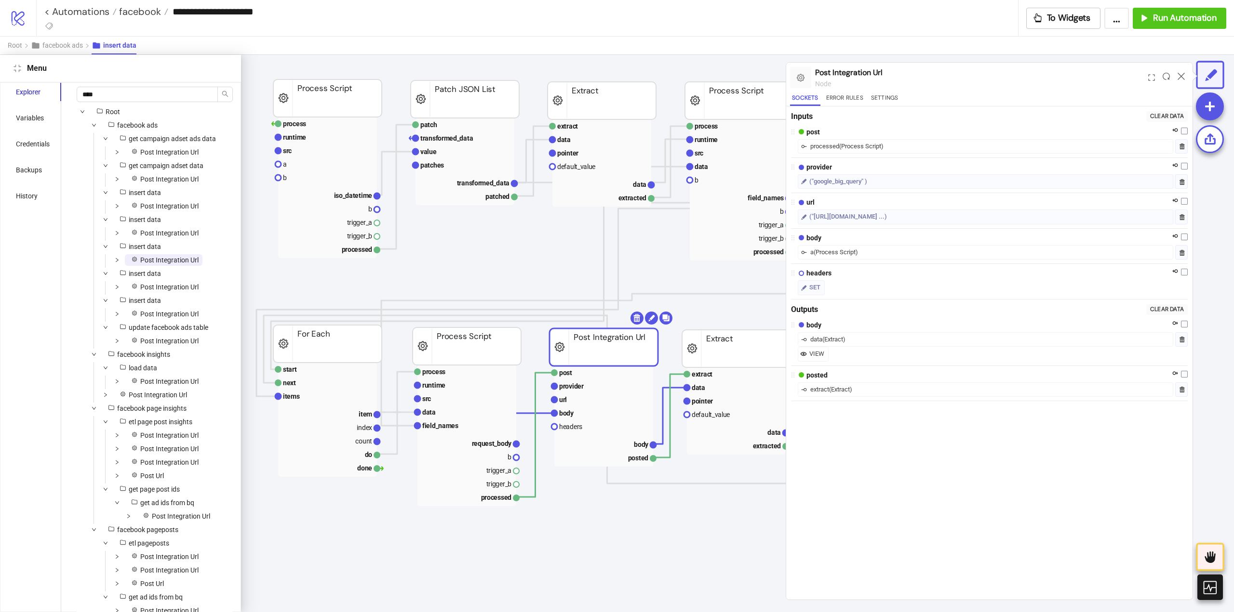
click at [158, 264] on span "Post Integration Url" at bounding box center [169, 260] width 58 height 8
click at [598, 401] on rect at bounding box center [603, 399] width 99 height 13
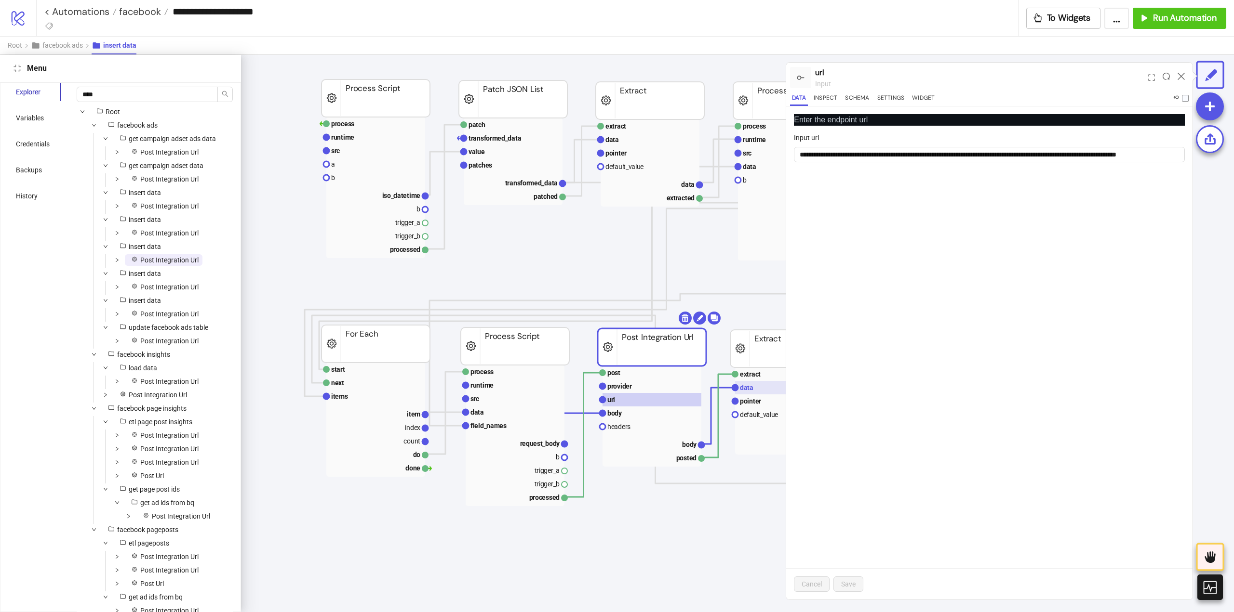
scroll to position [0, 362]
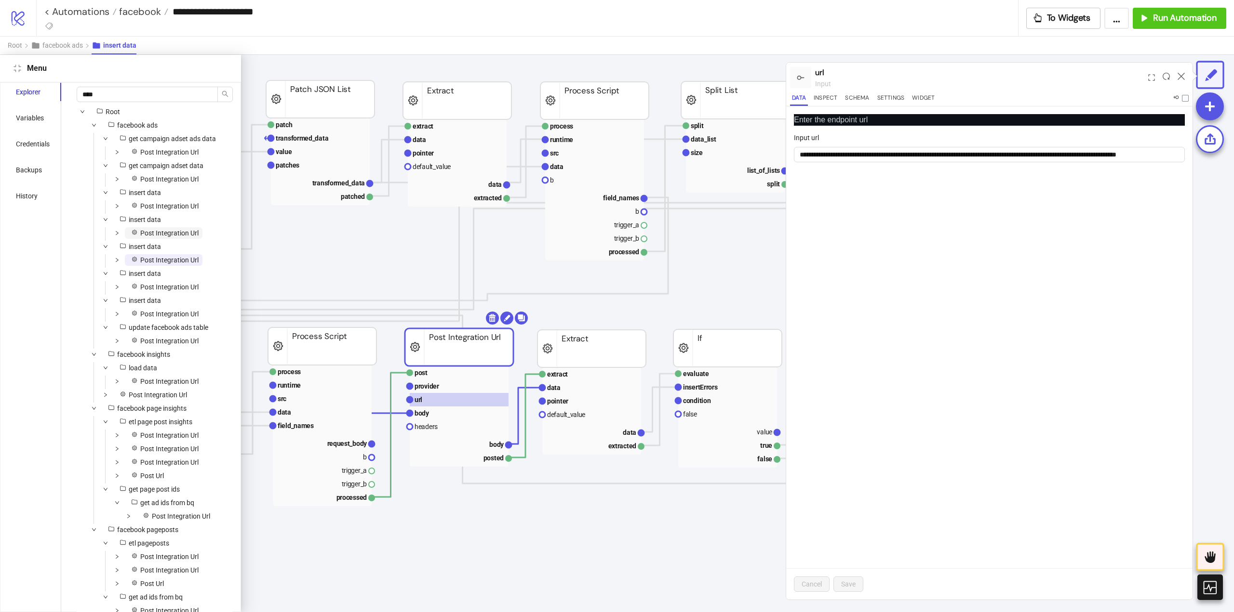
click at [157, 237] on span "Post Integration Url" at bounding box center [169, 233] width 58 height 8
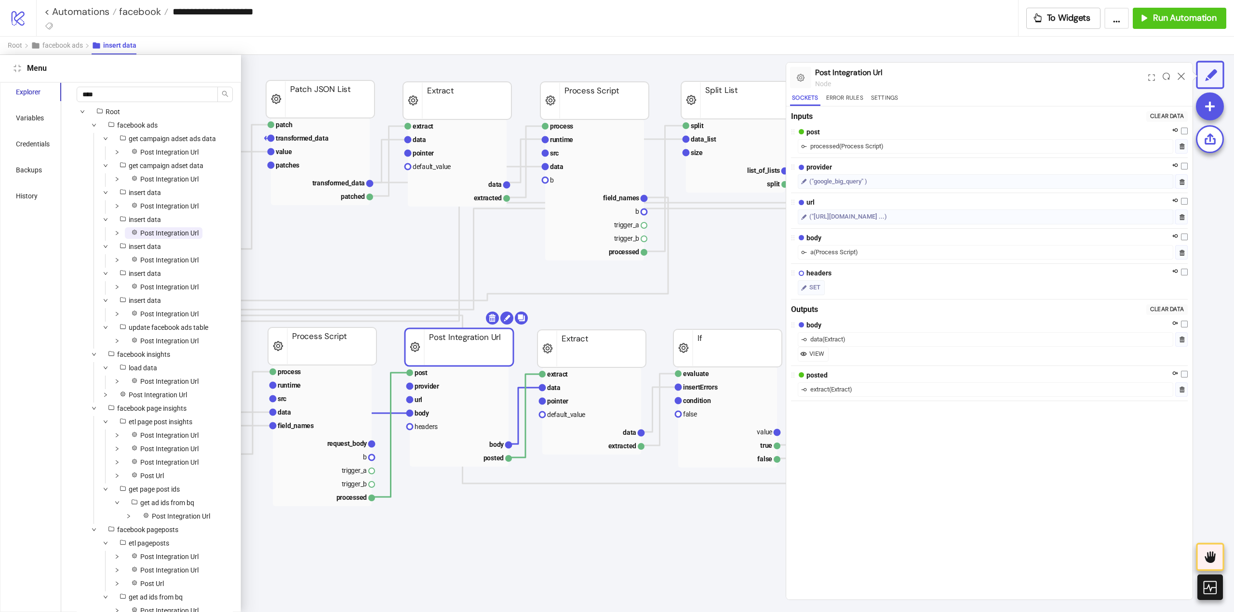
scroll to position [0, 218]
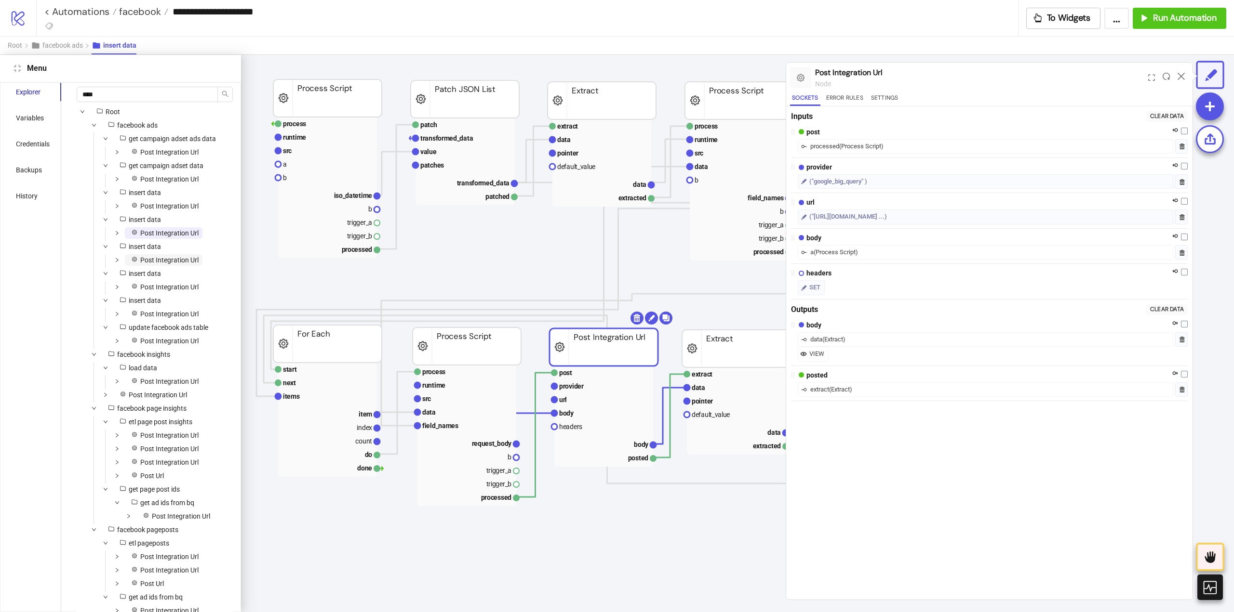
click at [168, 264] on span "Post Integration Url" at bounding box center [169, 260] width 58 height 8
click at [175, 291] on span "Post Integration Url" at bounding box center [169, 287] width 58 height 8
click at [174, 291] on span "Post Integration Url" at bounding box center [169, 287] width 58 height 8
click at [161, 264] on span "Post Integration Url" at bounding box center [169, 260] width 58 height 8
click at [158, 237] on span "Post Integration Url" at bounding box center [169, 233] width 58 height 8
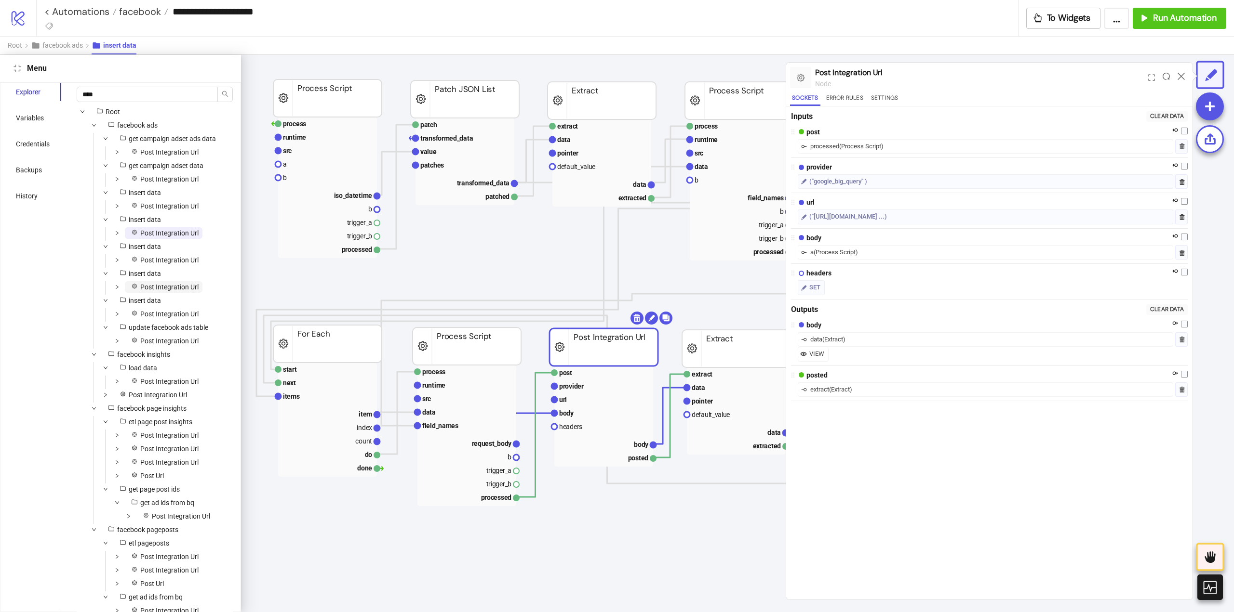
click at [169, 293] on span "Post Integration Url" at bounding box center [164, 287] width 78 height 12
click at [589, 399] on rect at bounding box center [603, 399] width 99 height 13
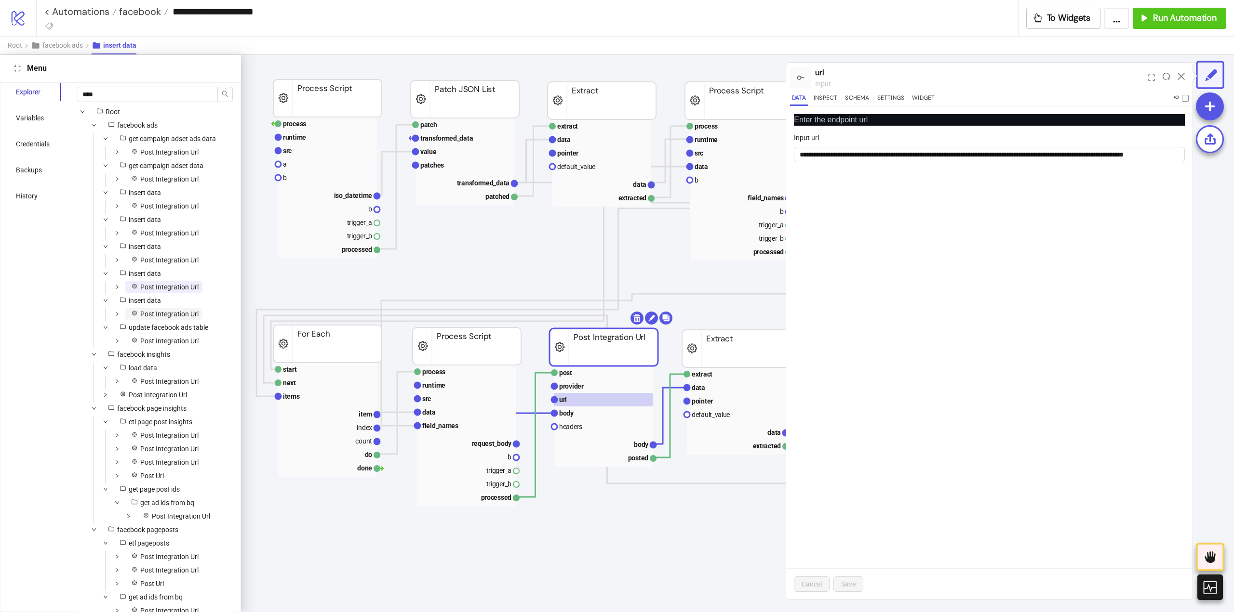
click at [168, 318] on span "Post Integration Url" at bounding box center [169, 314] width 58 height 8
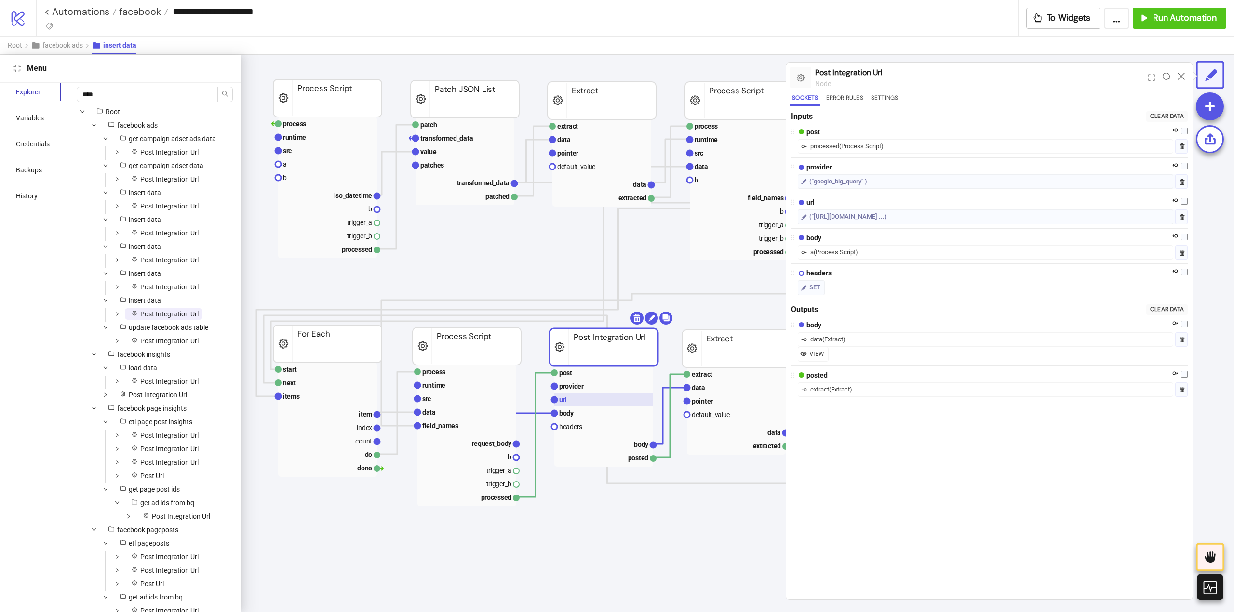
click at [584, 400] on rect at bounding box center [603, 399] width 99 height 13
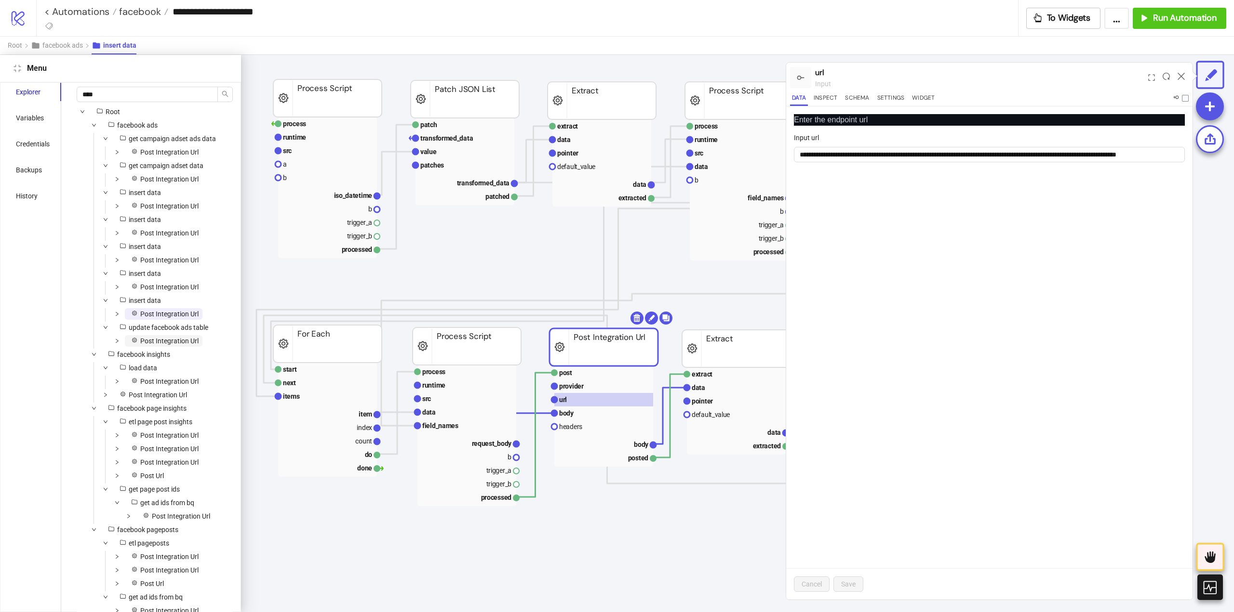
click at [149, 345] on span "Post Integration Url" at bounding box center [169, 341] width 58 height 8
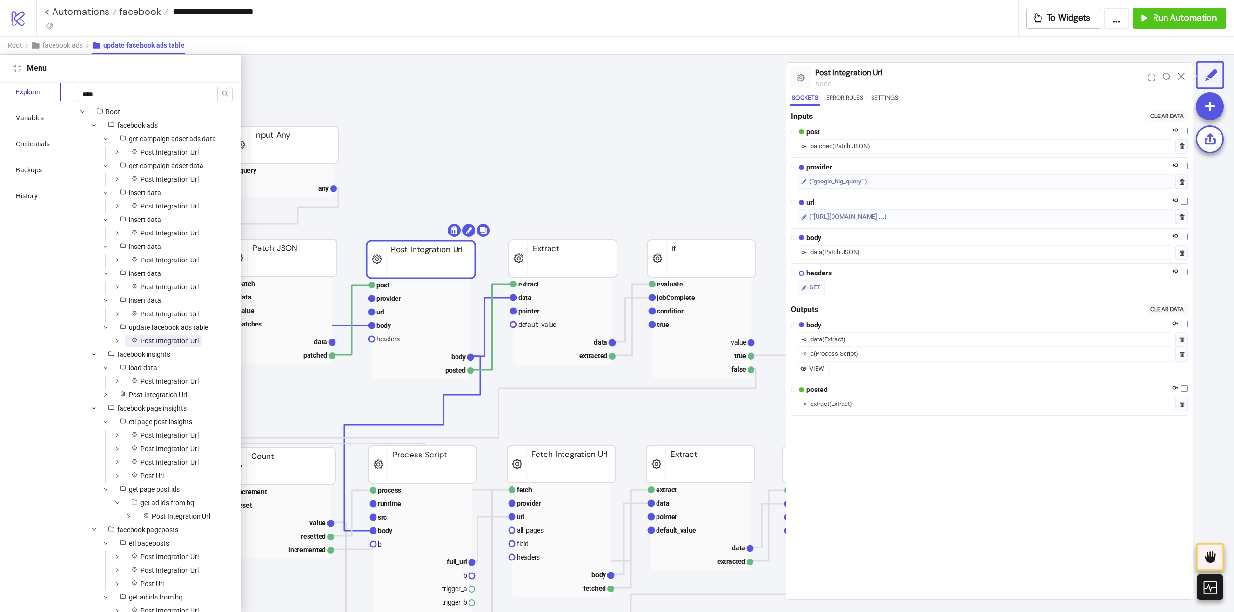
scroll to position [0, 35]
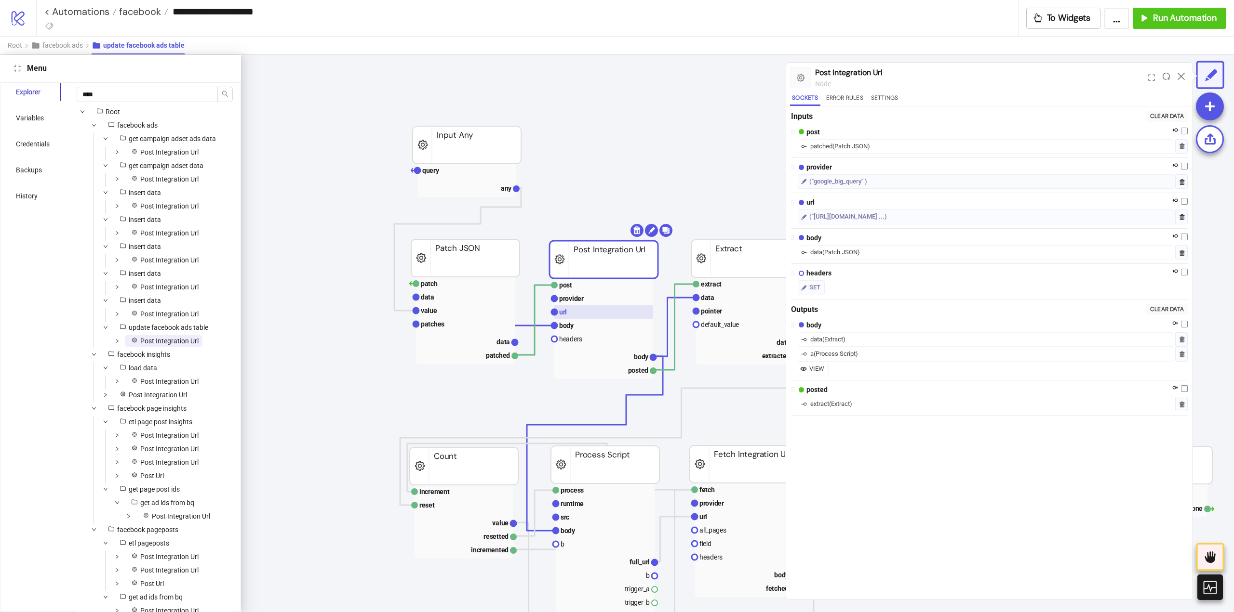
click at [596, 311] on rect at bounding box center [603, 312] width 99 height 13
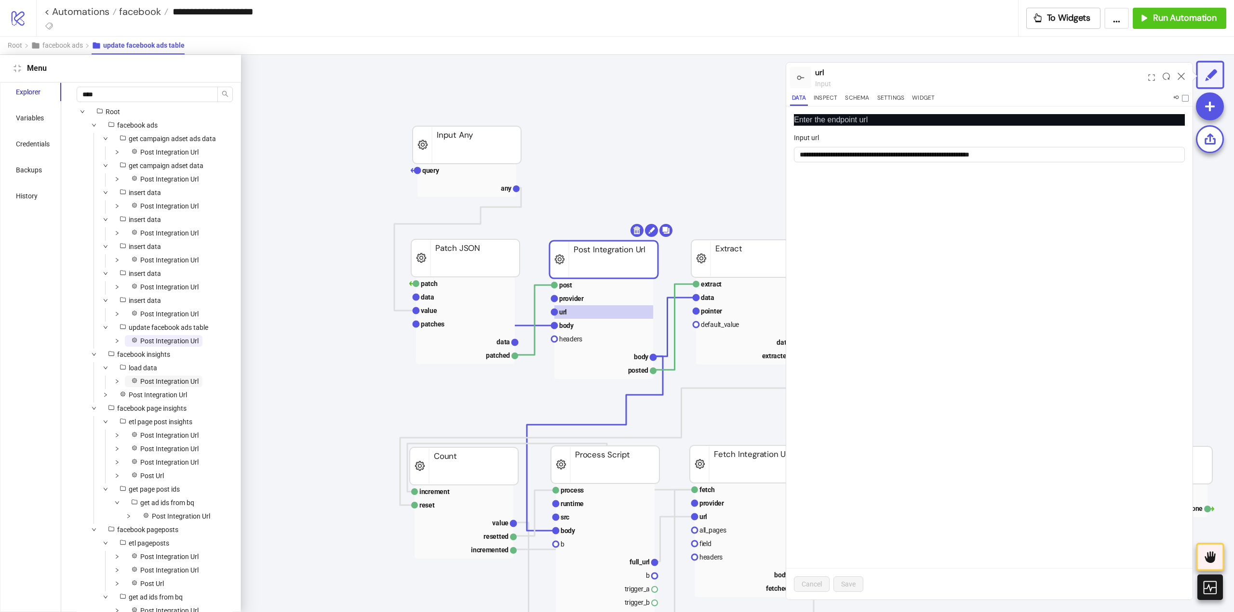
click at [150, 385] on span "Post Integration Url" at bounding box center [169, 382] width 58 height 8
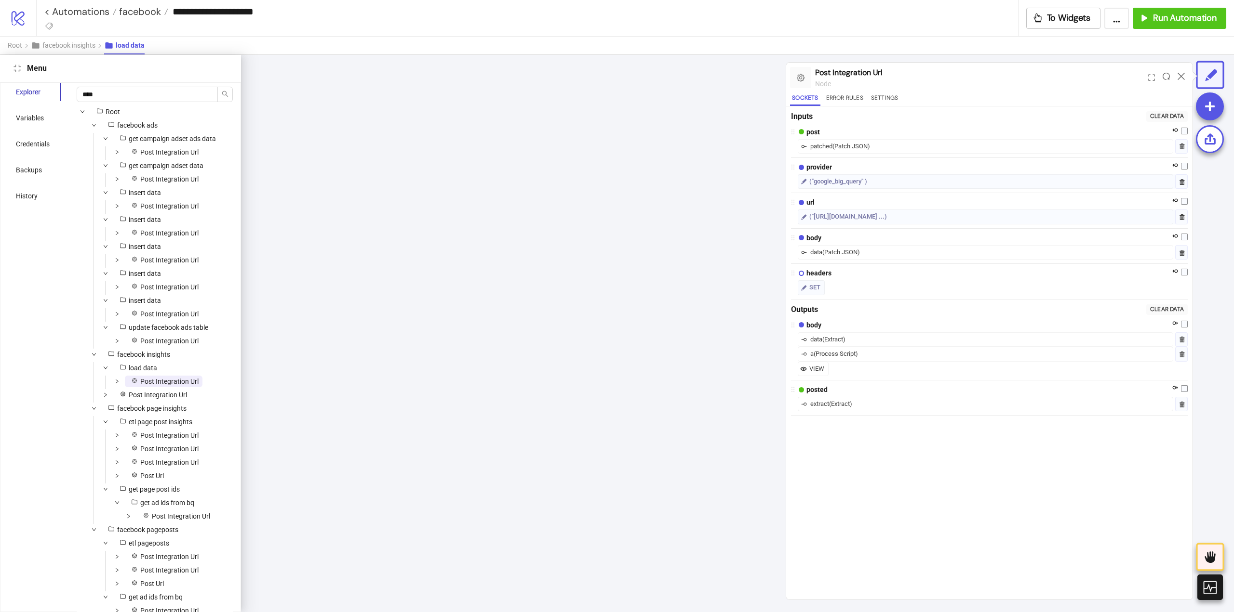
scroll to position [812, 0]
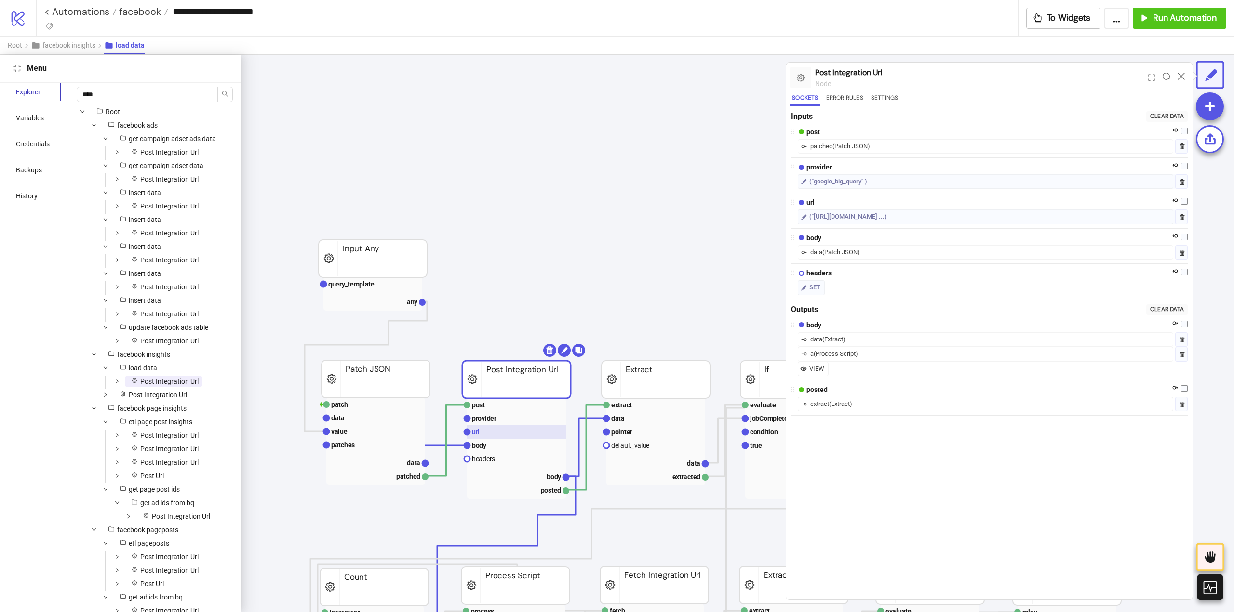
click at [513, 434] on rect at bounding box center [516, 431] width 99 height 13
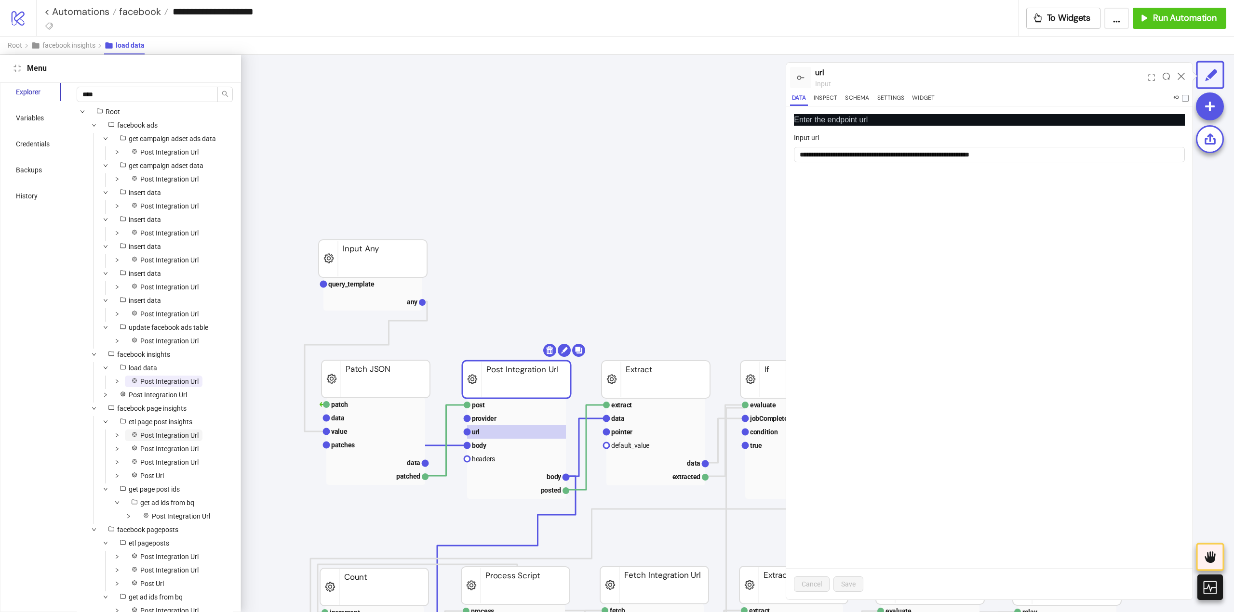
click at [162, 439] on span "Post Integration Url" at bounding box center [169, 436] width 58 height 8
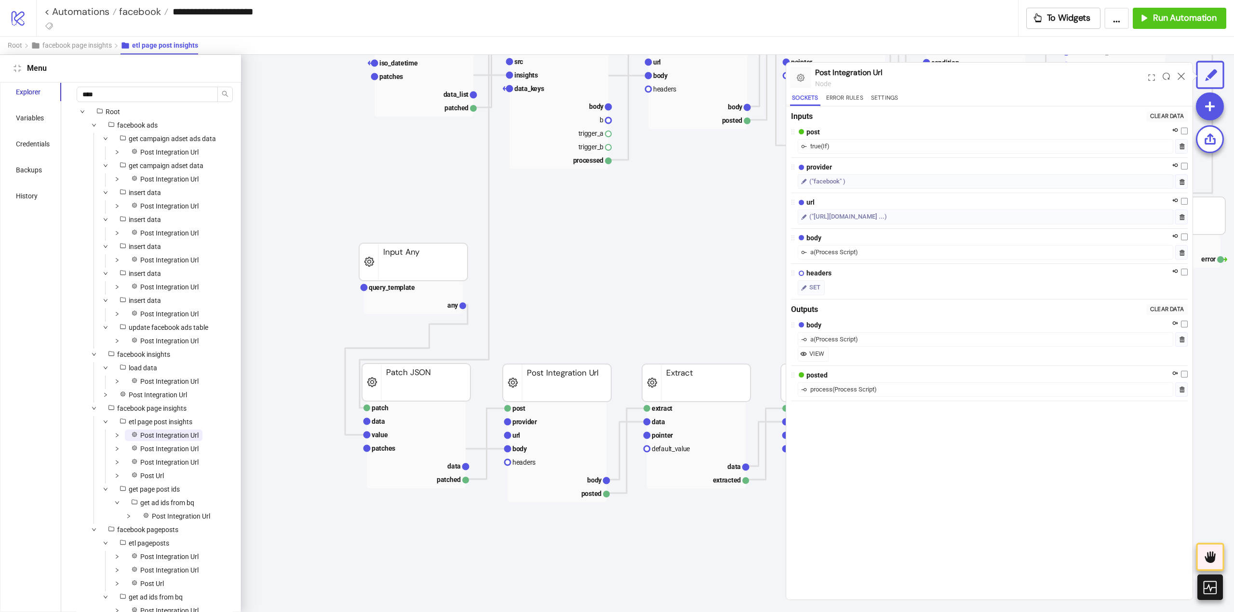
scroll to position [173, 0]
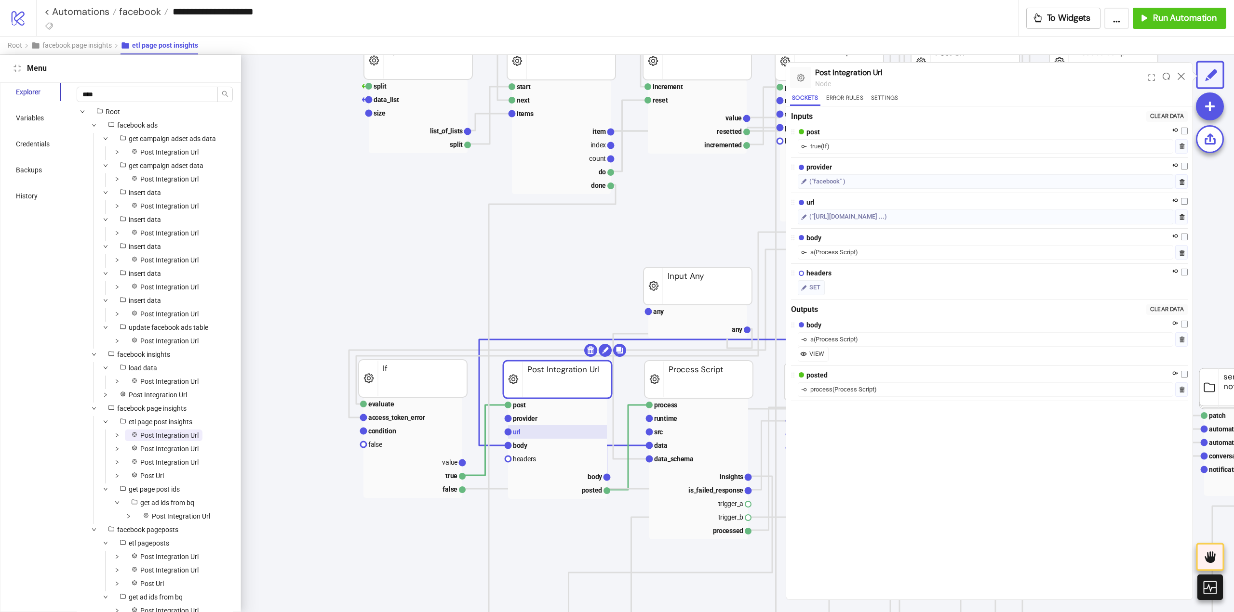
click at [565, 436] on rect at bounding box center [557, 431] width 99 height 13
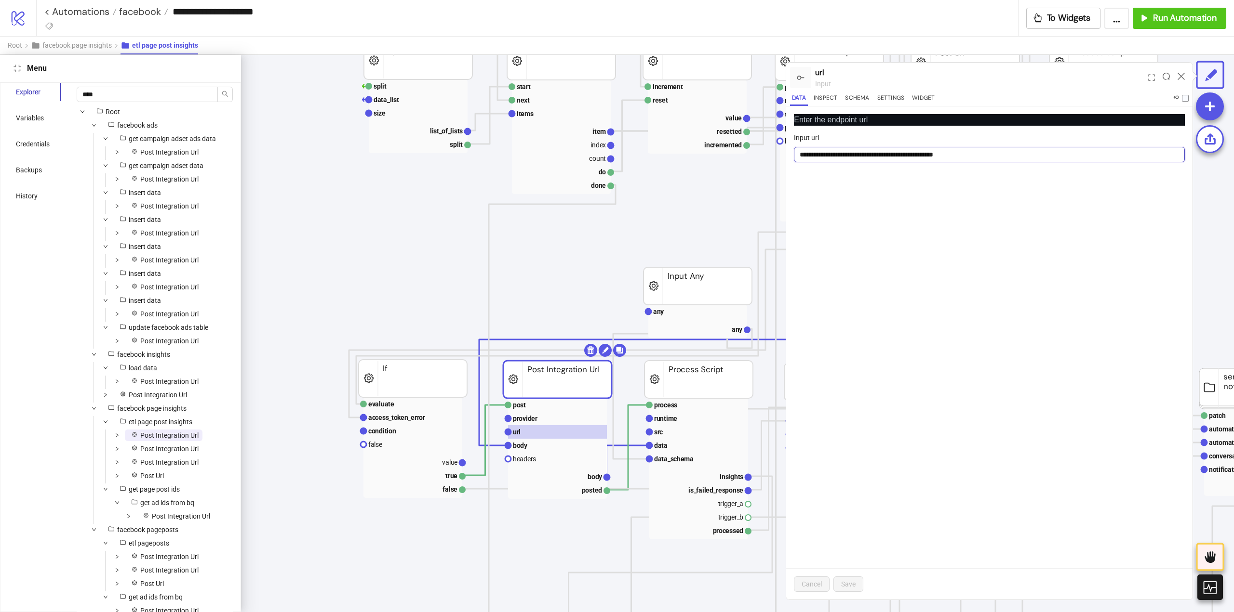
click at [889, 156] on input "**********" at bounding box center [989, 154] width 391 height 15
type input "**********"
click at [851, 582] on span "Save" at bounding box center [848, 585] width 14 height 8
click at [163, 453] on span "Post Integration Url" at bounding box center [169, 449] width 58 height 8
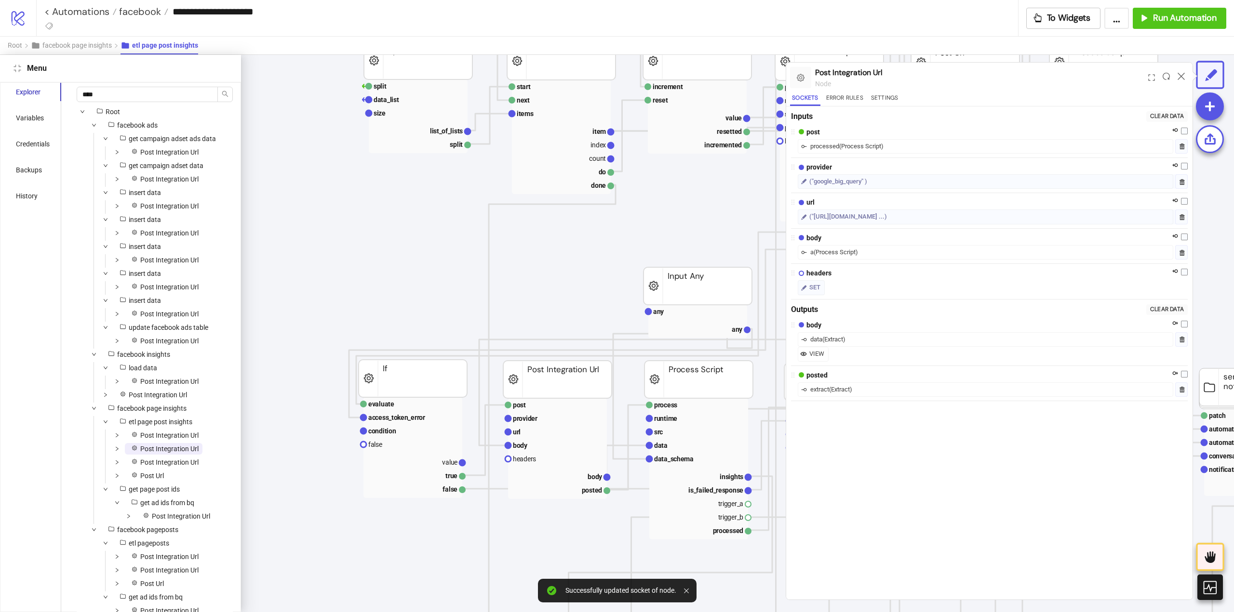
scroll to position [442, 94]
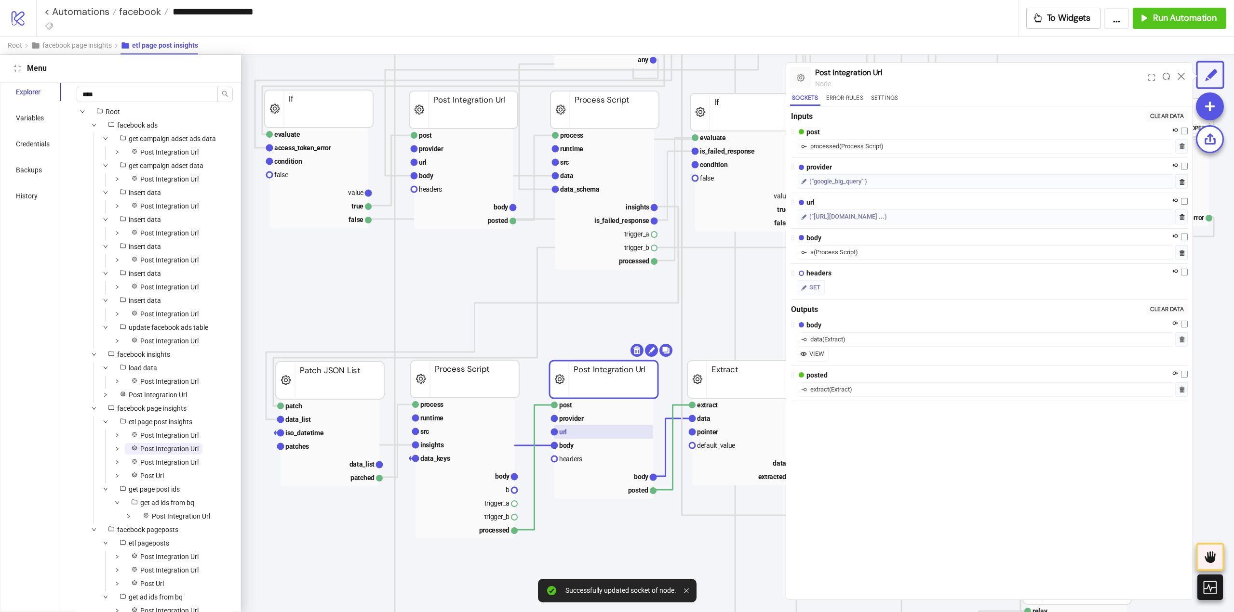
click at [586, 433] on rect at bounding box center [603, 431] width 99 height 13
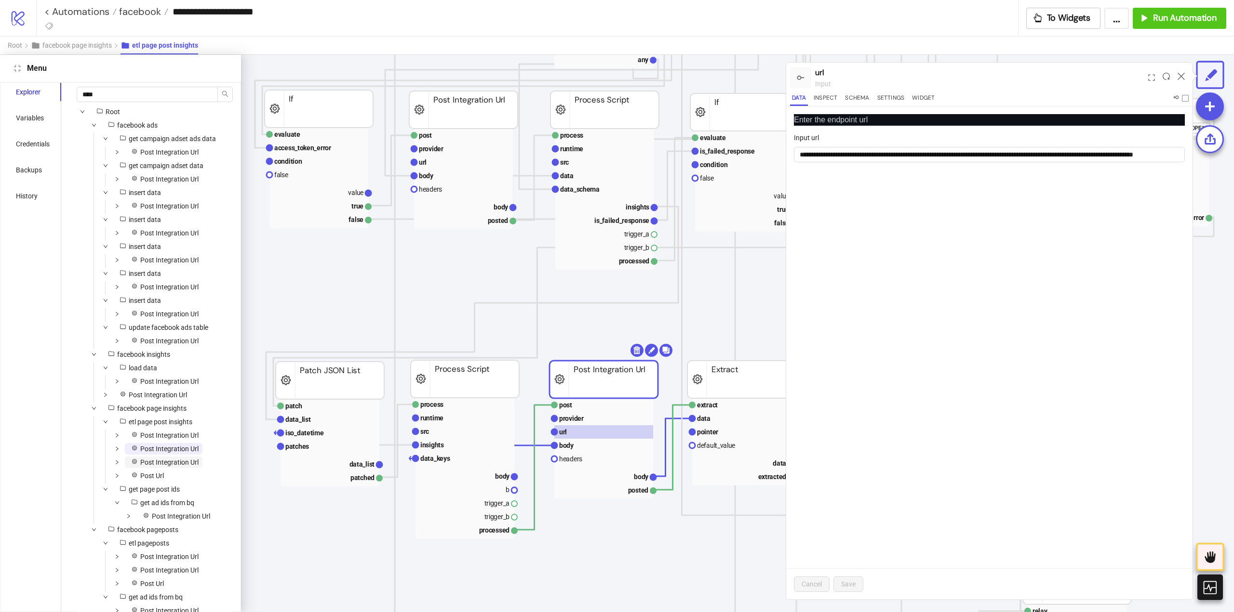
click at [186, 466] on span "Post Integration Url" at bounding box center [169, 463] width 58 height 8
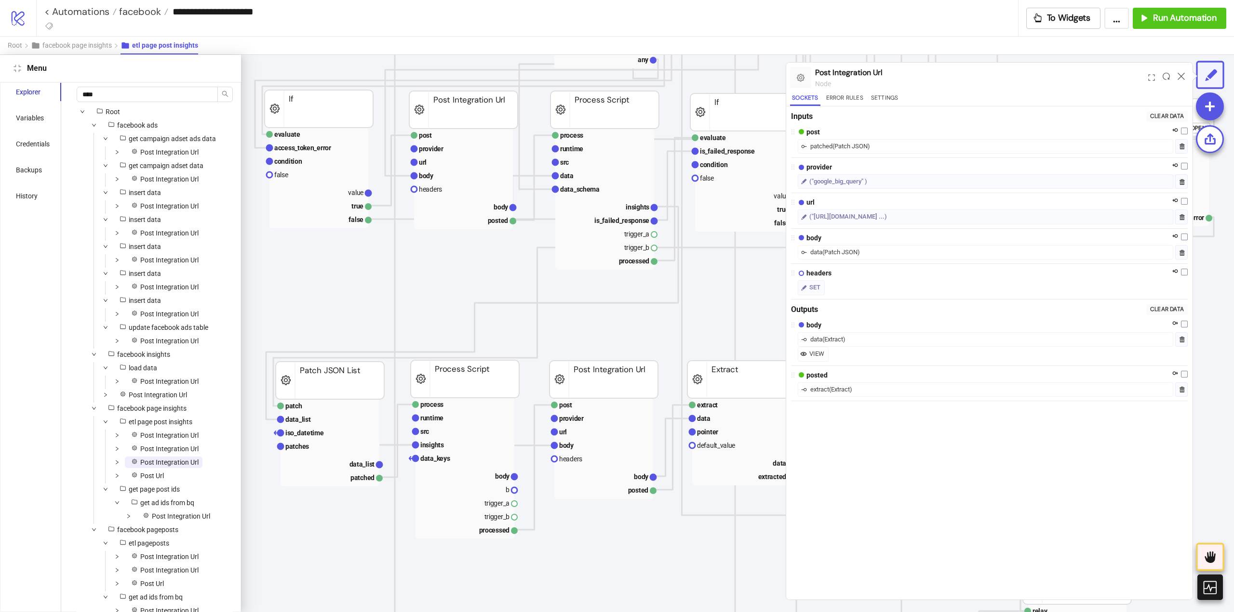
scroll to position [816, 0]
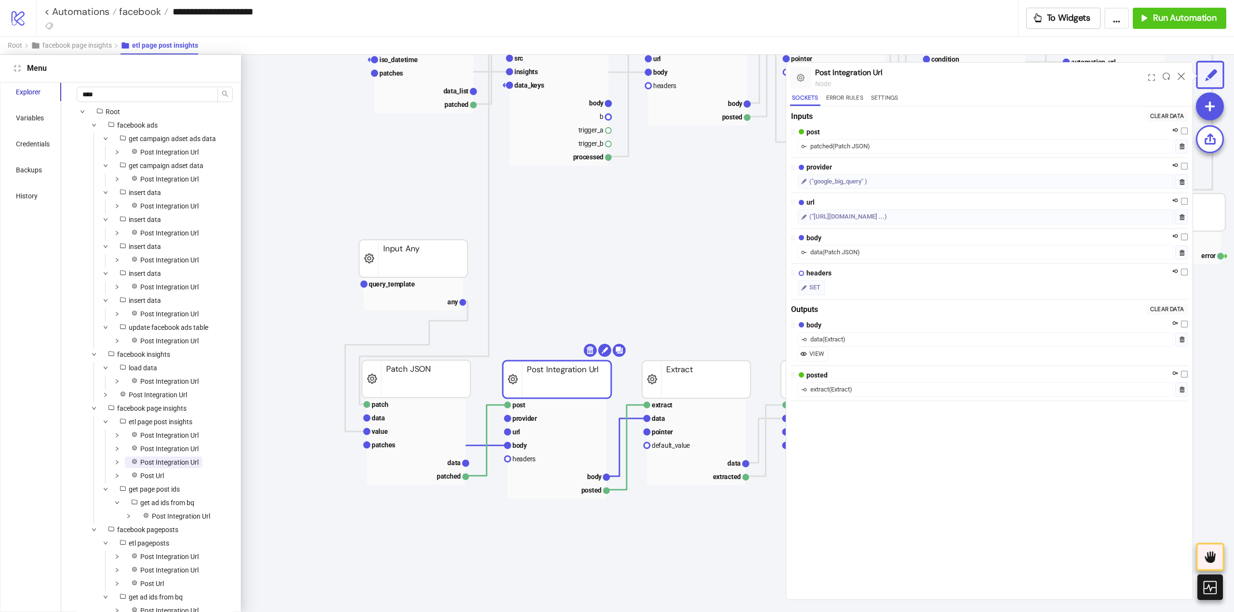
click at [186, 466] on span "Post Integration Url" at bounding box center [169, 463] width 58 height 8
click at [552, 433] on rect at bounding box center [556, 431] width 99 height 13
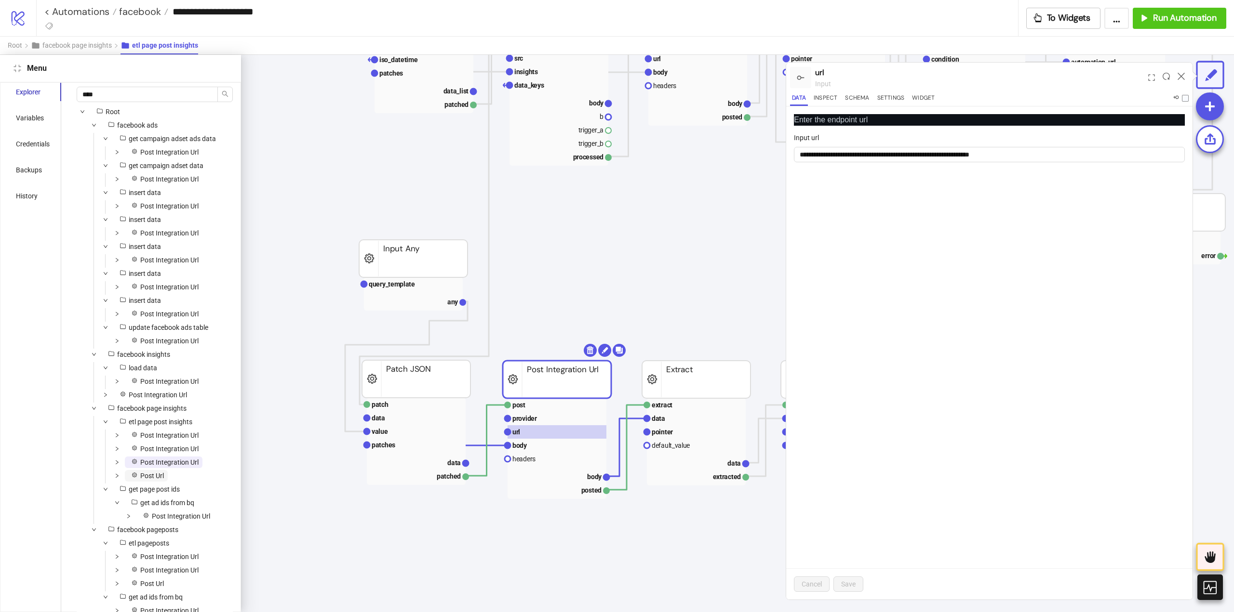
drag, startPoint x: 173, startPoint y: 489, endPoint x: 153, endPoint y: 486, distance: 20.5
click at [153, 480] on span "Post Url" at bounding box center [152, 476] width 24 height 8
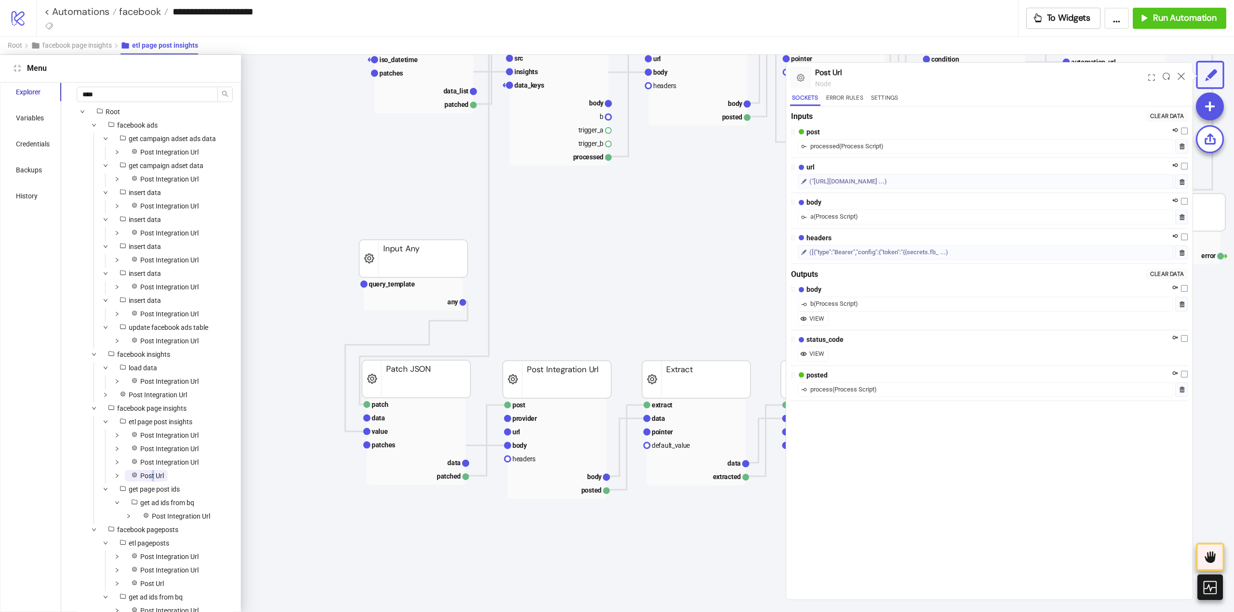
scroll to position [0, 361]
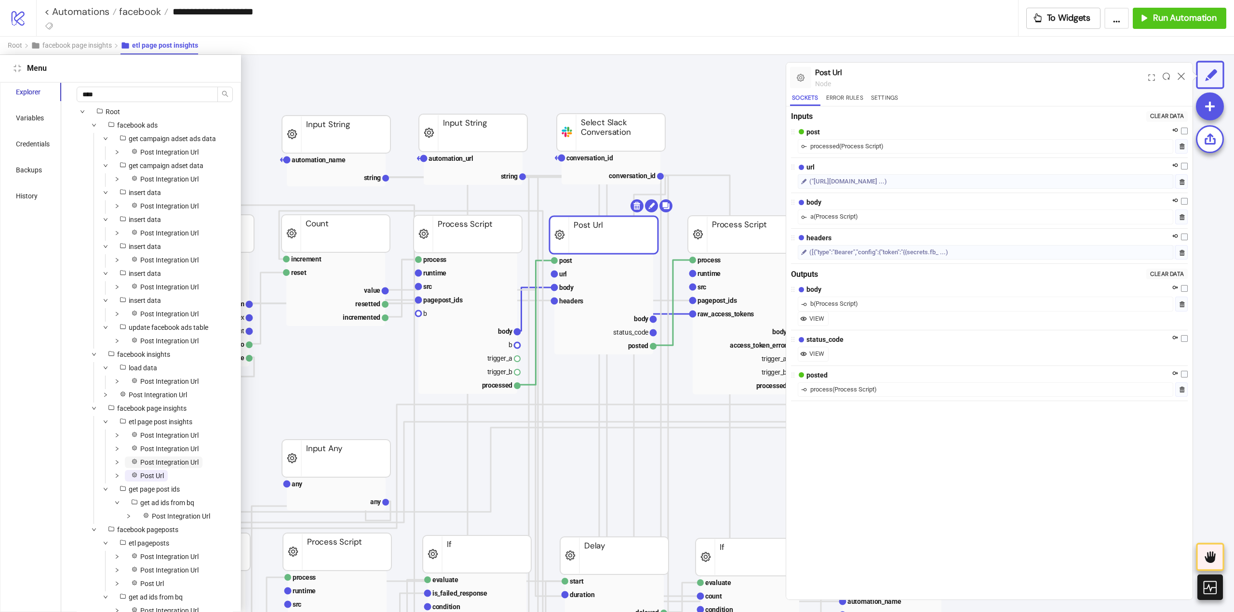
click at [160, 466] on span "Post Integration Url" at bounding box center [169, 463] width 58 height 8
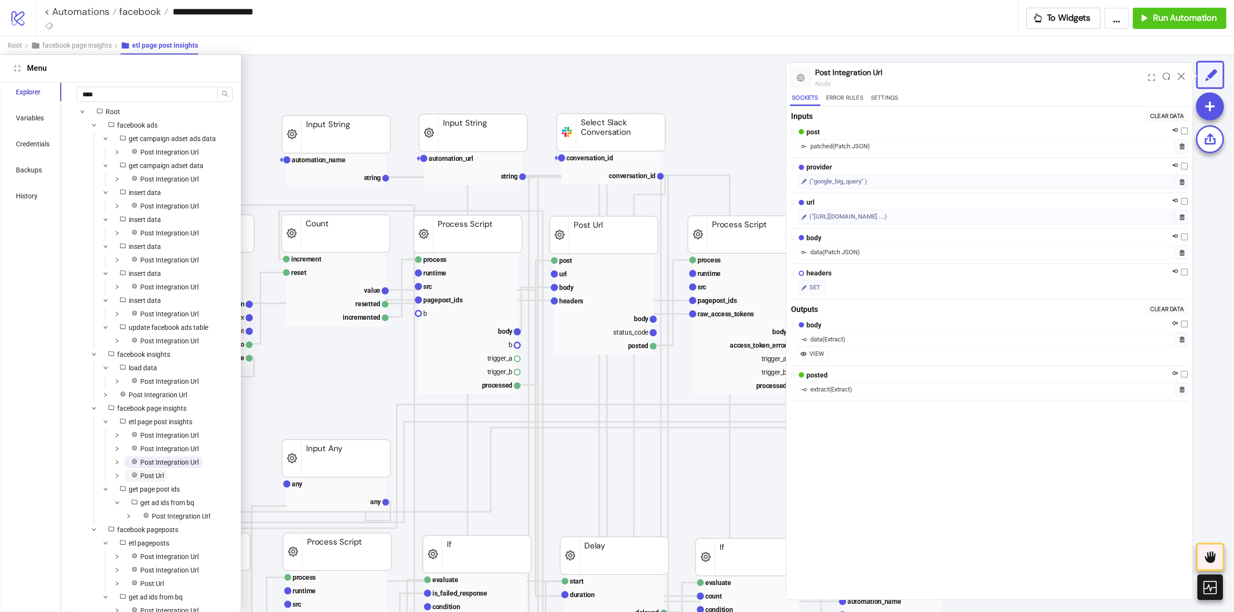
scroll to position [816, 0]
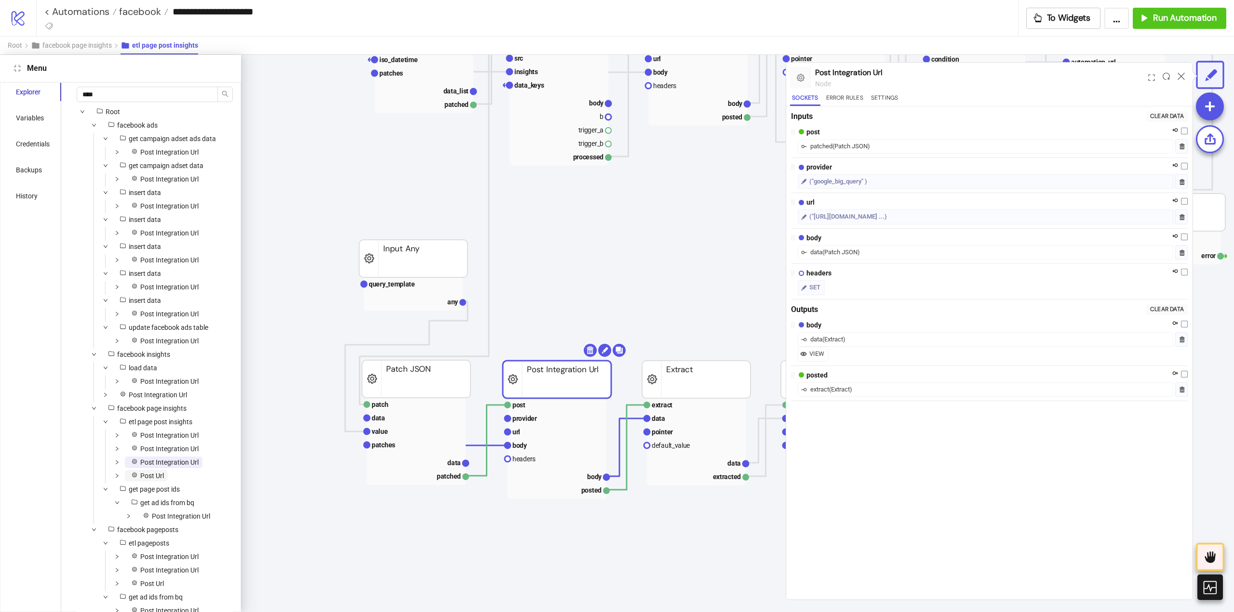
click at [148, 480] on span "Post Url" at bounding box center [152, 476] width 24 height 8
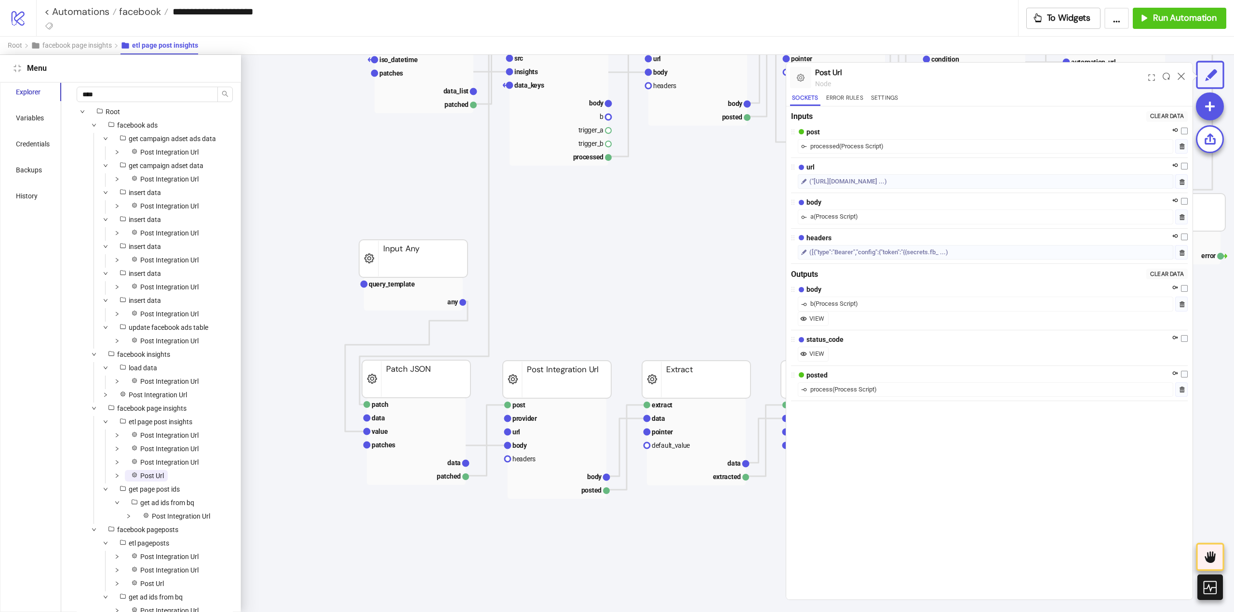
scroll to position [0, 361]
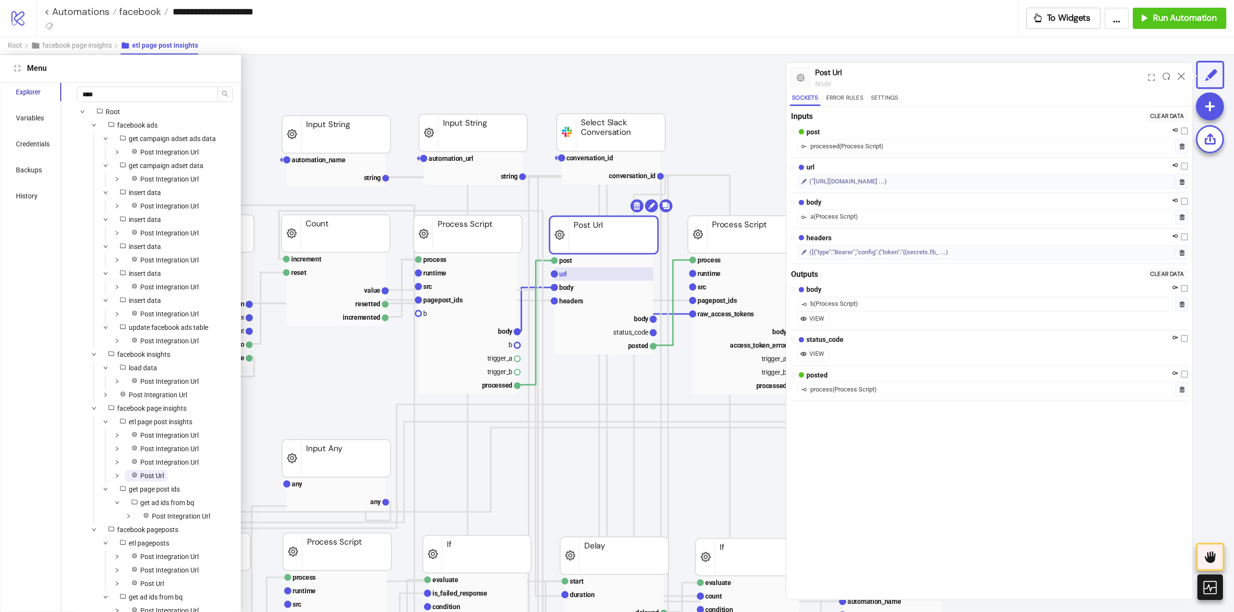
click at [589, 279] on rect at bounding box center [603, 273] width 99 height 13
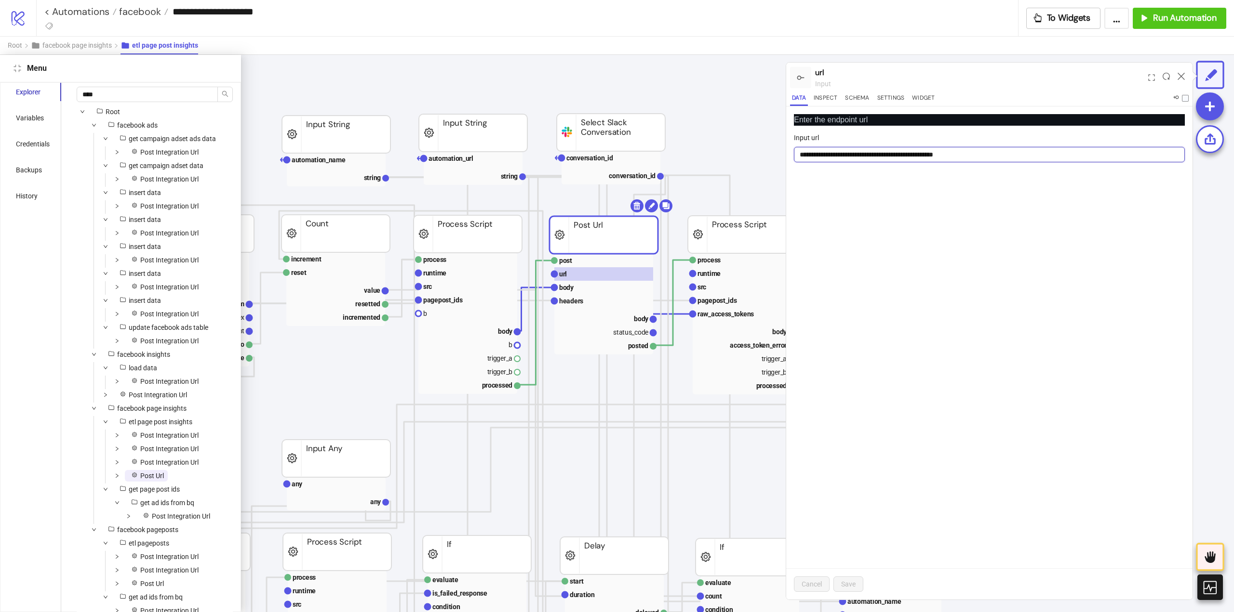
click at [889, 155] on input "**********" at bounding box center [989, 154] width 391 height 15
type input "**********"
click at [850, 585] on span "Save" at bounding box center [848, 585] width 14 height 8
click at [168, 520] on span "Post Integration Url" at bounding box center [181, 517] width 58 height 8
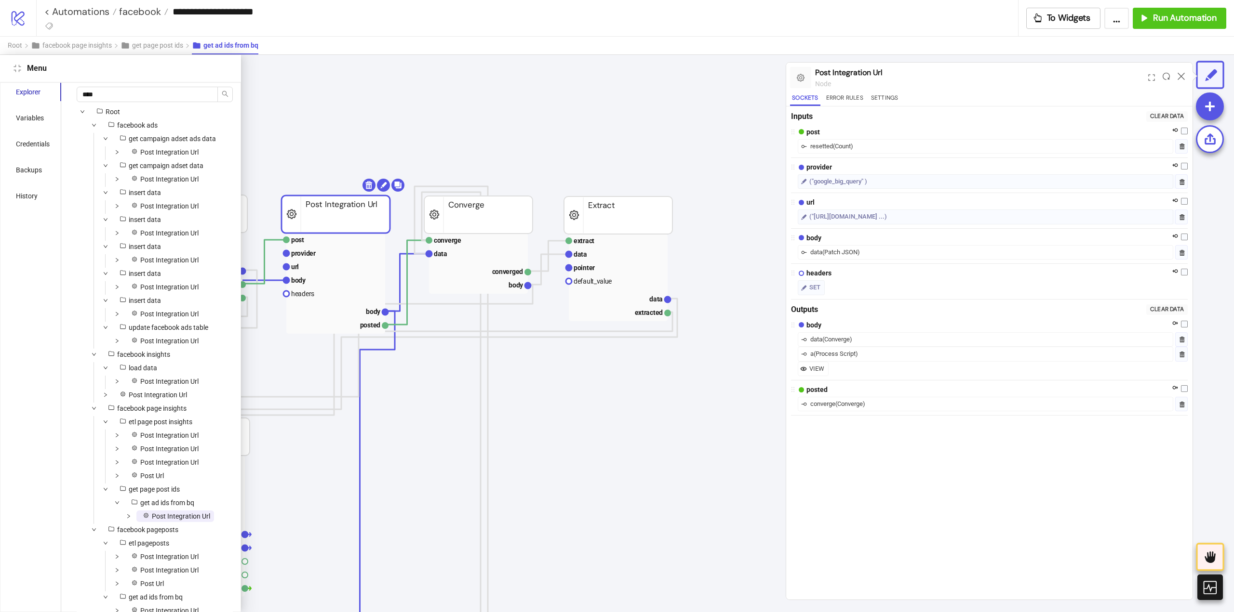
scroll to position [0, 93]
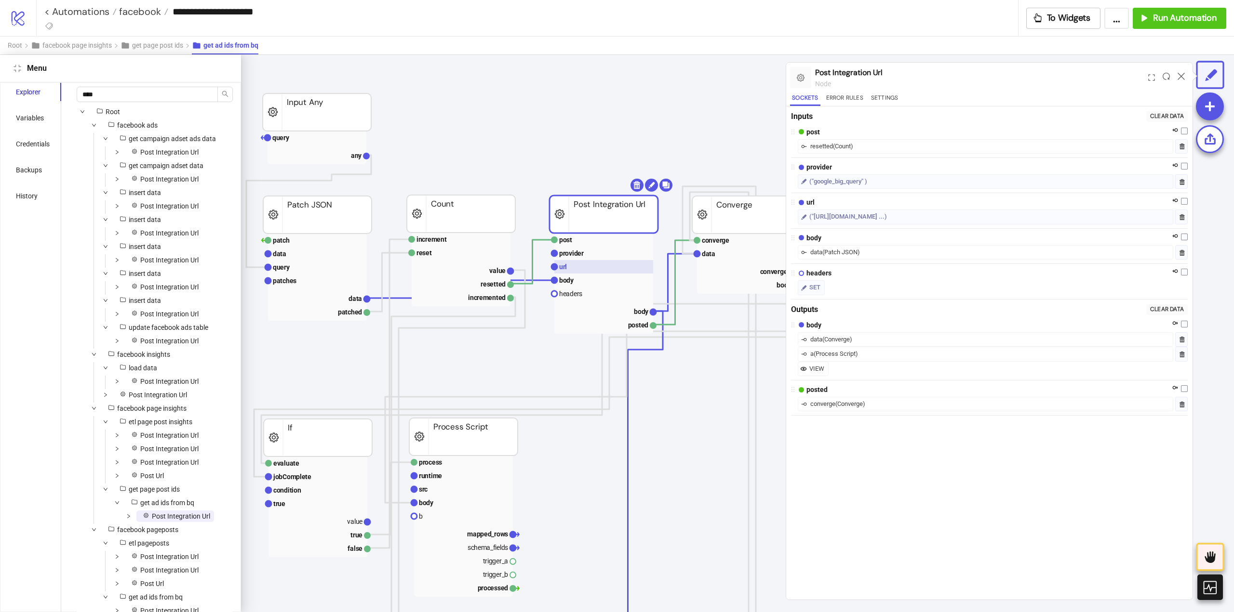
click at [569, 266] on rect at bounding box center [603, 266] width 99 height 13
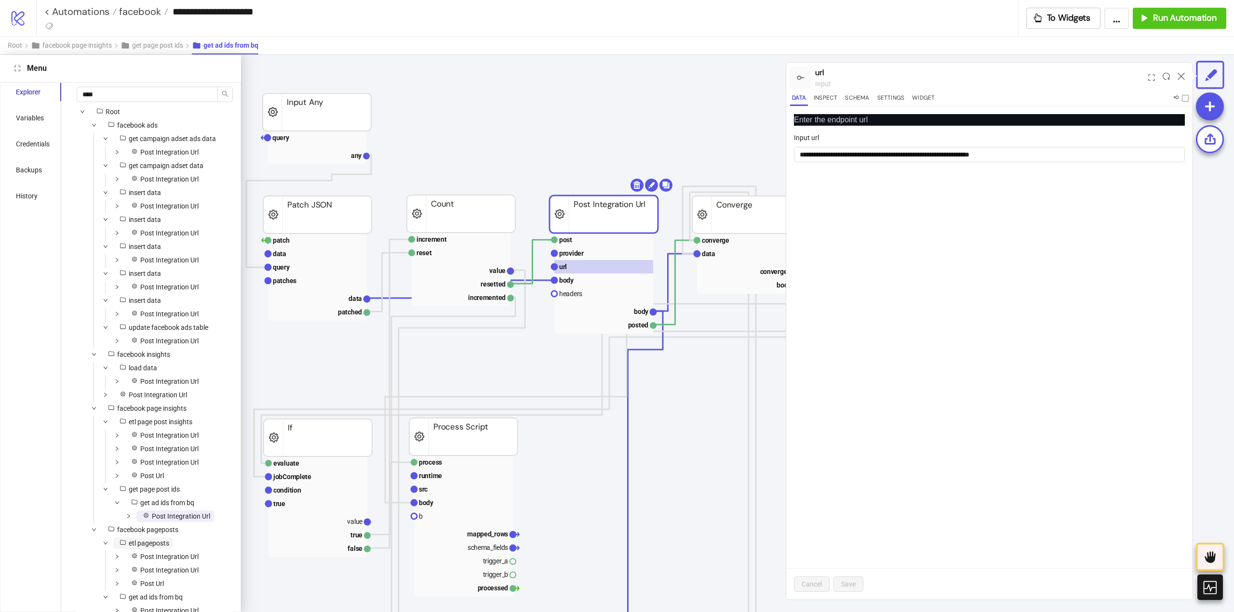
scroll to position [23, 0]
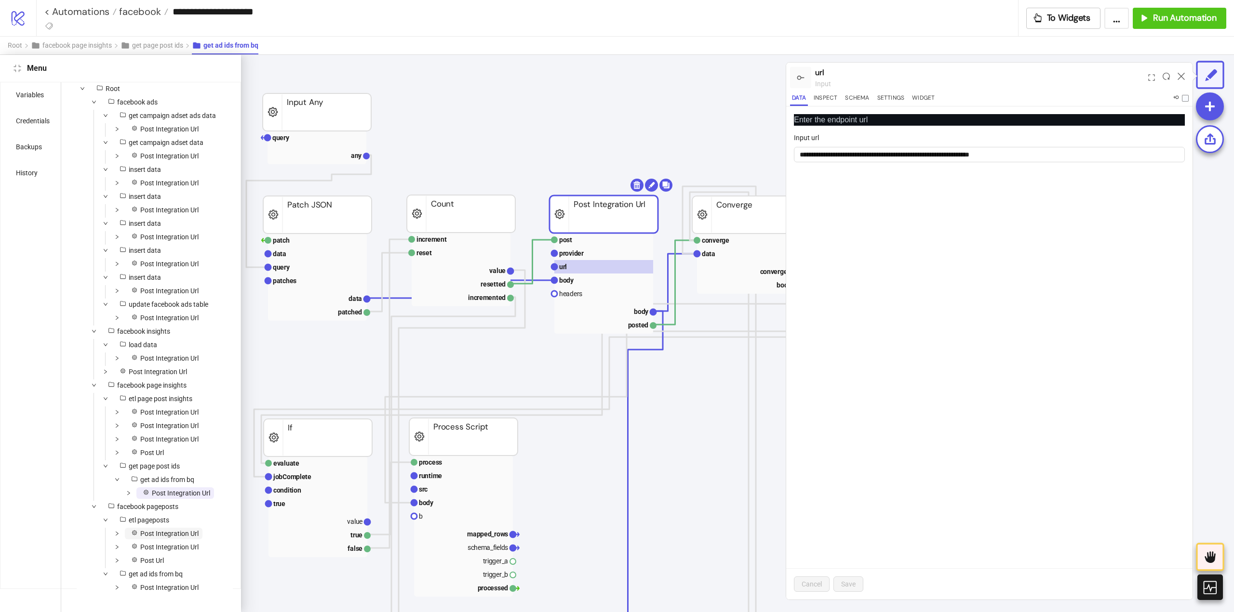
click at [162, 538] on span "Post Integration Url" at bounding box center [169, 534] width 58 height 8
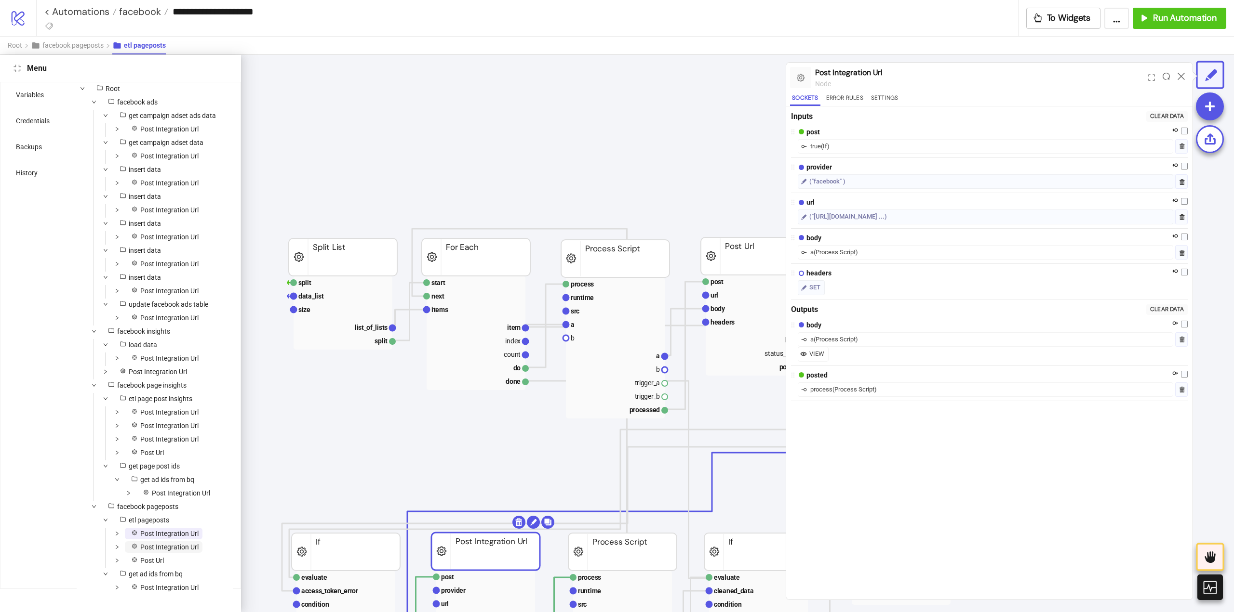
scroll to position [172, 0]
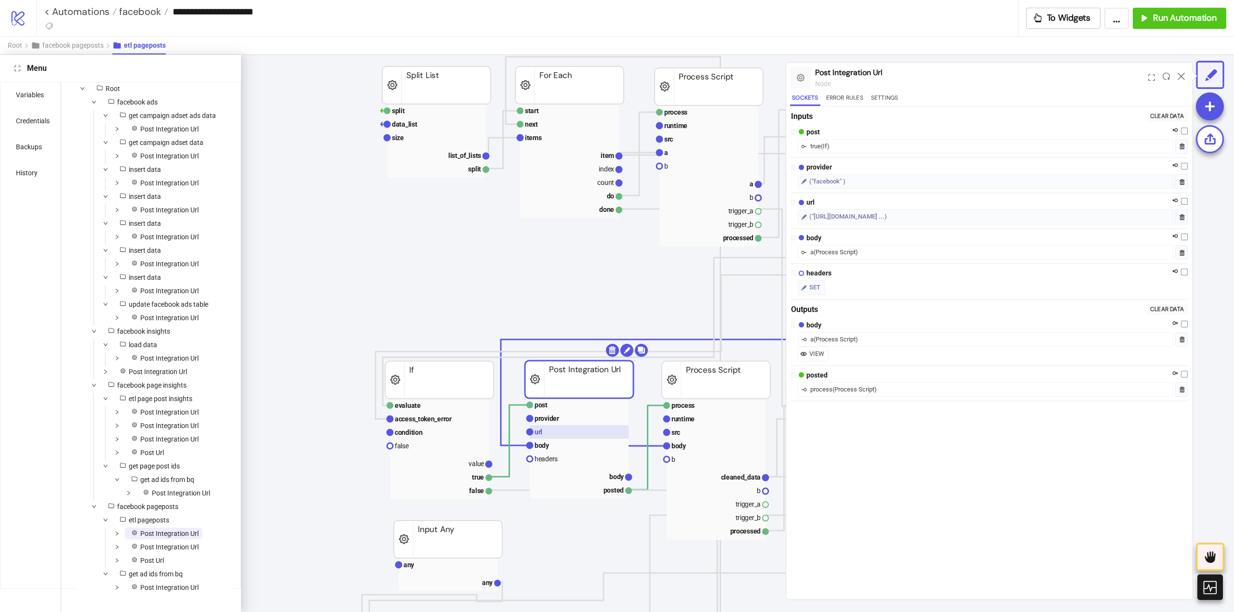
click at [592, 434] on rect at bounding box center [579, 431] width 99 height 13
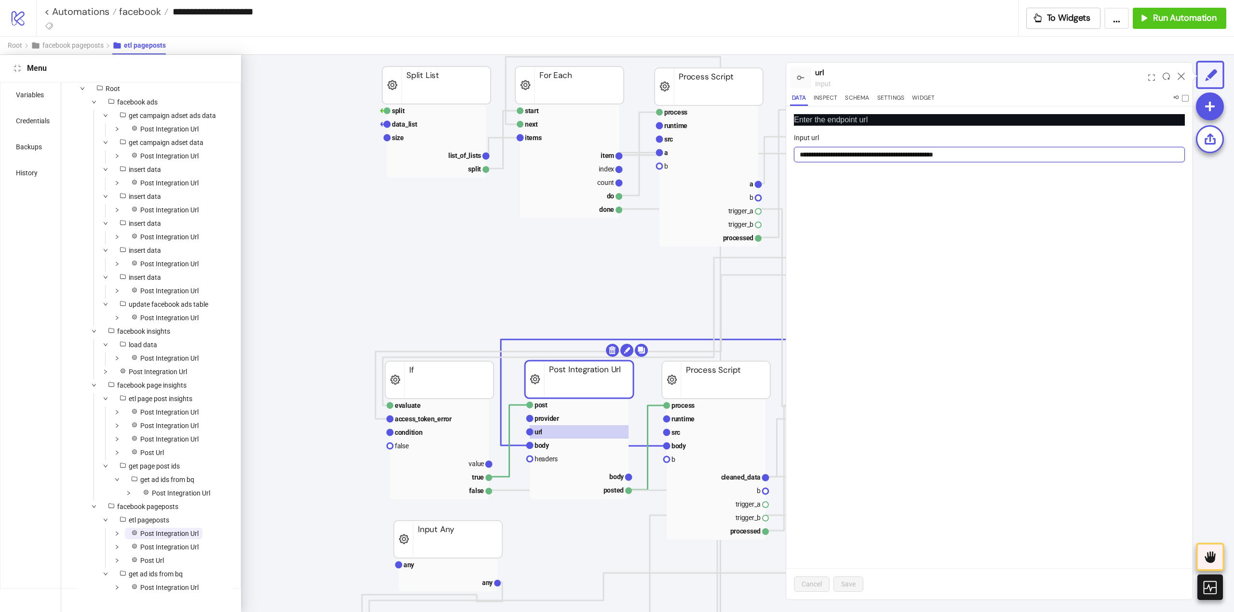
click at [892, 152] on input "**********" at bounding box center [989, 154] width 391 height 15
type input "**********"
click at [167, 551] on span "Post Integration Url" at bounding box center [169, 548] width 58 height 8
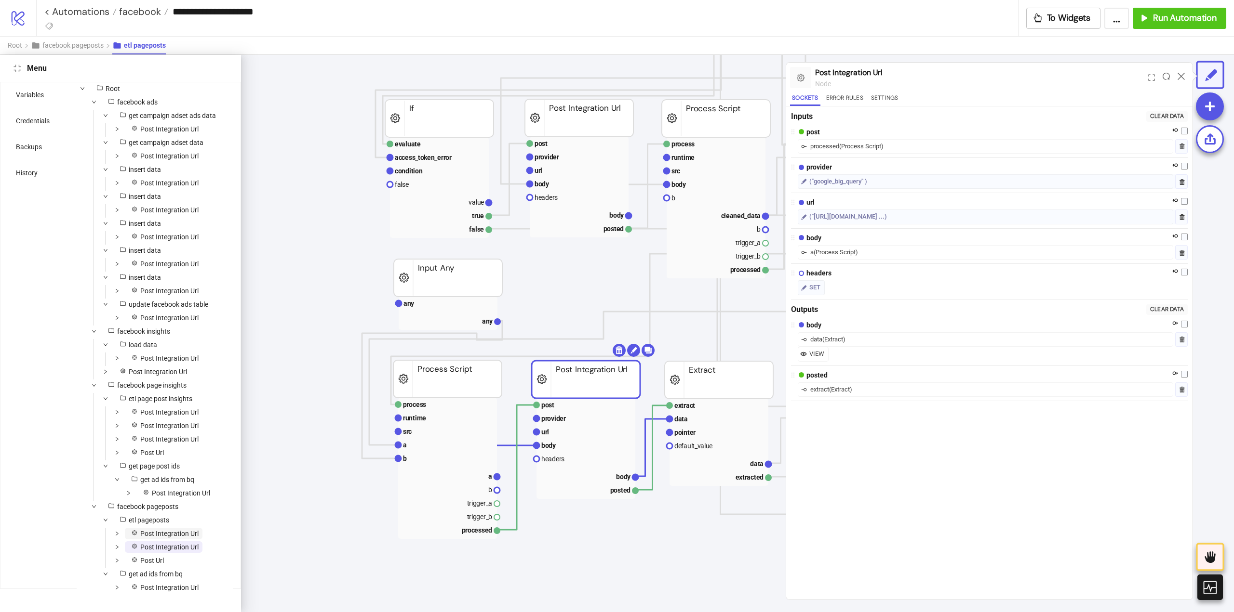
click at [166, 538] on span "Post Integration Url" at bounding box center [169, 534] width 58 height 8
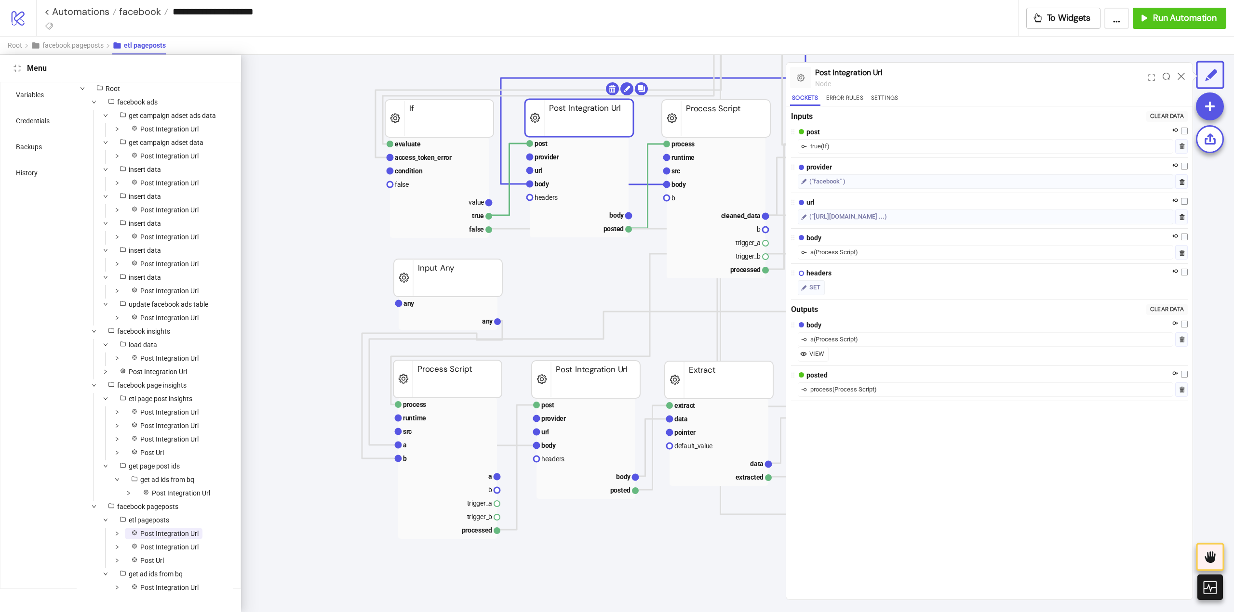
scroll to position [172, 0]
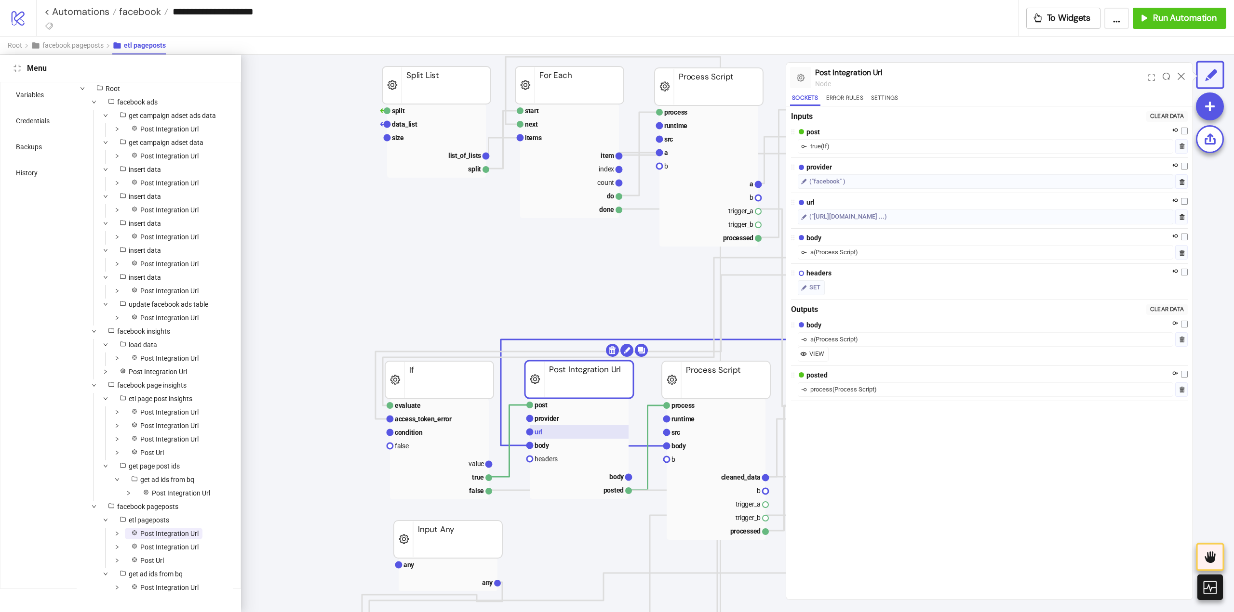
click at [557, 433] on rect at bounding box center [579, 431] width 99 height 13
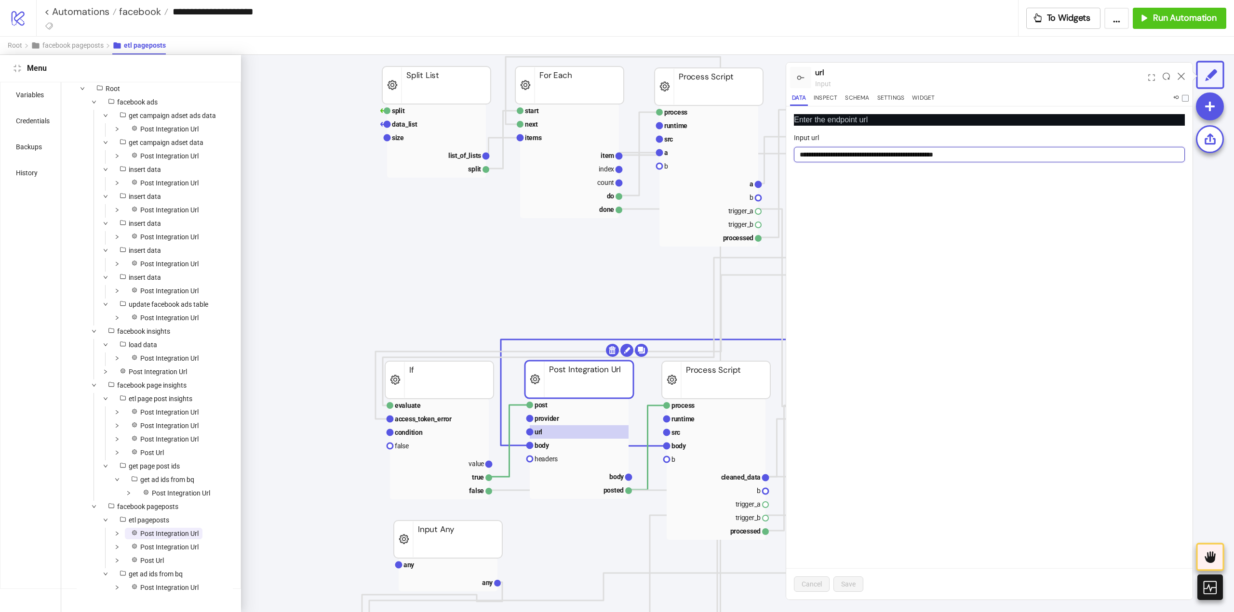
drag, startPoint x: 893, startPoint y: 152, endPoint x: 906, endPoint y: 221, distance: 70.6
click at [893, 152] on input "**********" at bounding box center [989, 154] width 391 height 15
type input "**********"
click at [843, 583] on span "Save" at bounding box center [848, 585] width 14 height 8
click at [164, 551] on span "Post Integration Url" at bounding box center [169, 548] width 58 height 8
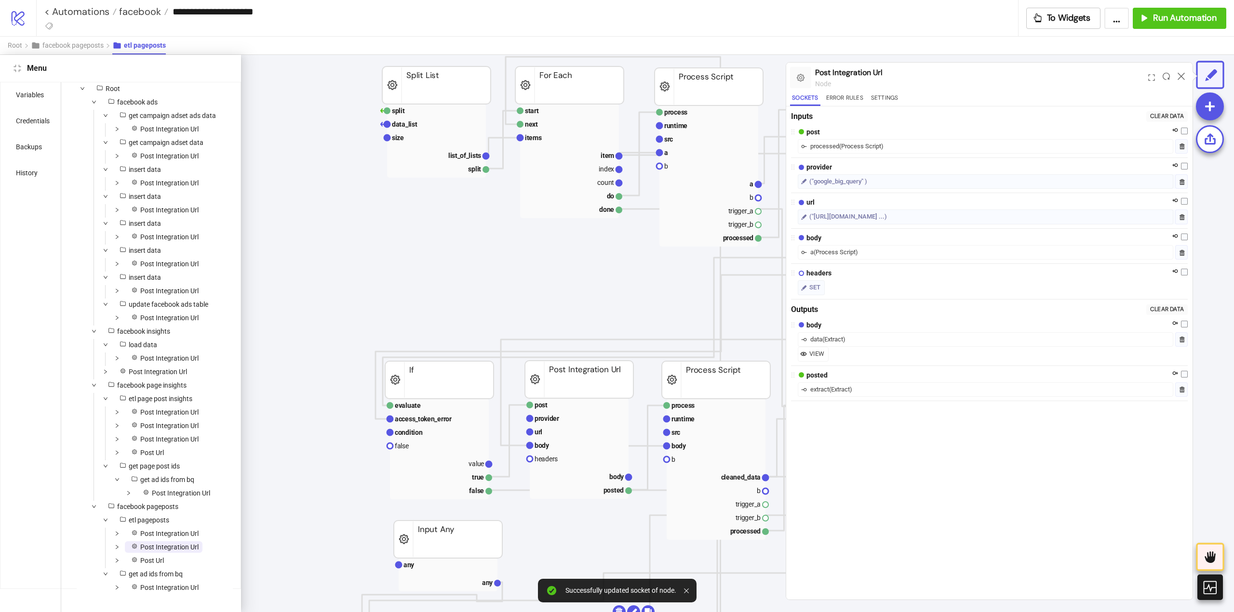
scroll to position [434, 0]
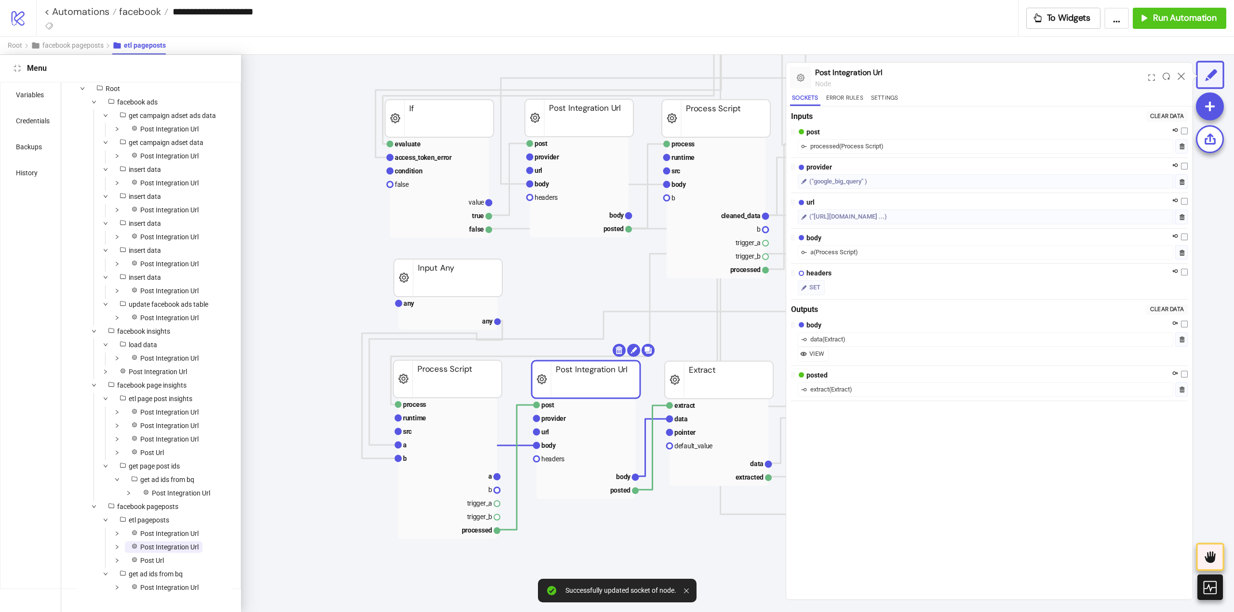
drag, startPoint x: 569, startPoint y: 434, endPoint x: 705, endPoint y: 388, distance: 143.4
click at [570, 434] on rect at bounding box center [585, 431] width 99 height 13
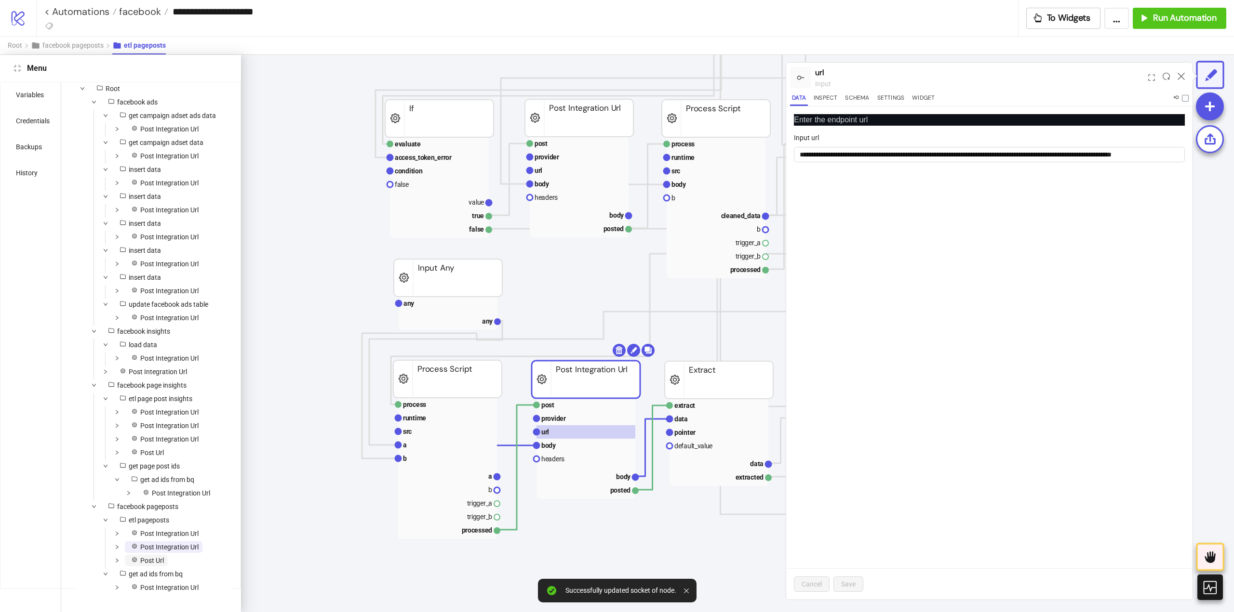
click at [149, 565] on span "Post Url" at bounding box center [152, 561] width 24 height 8
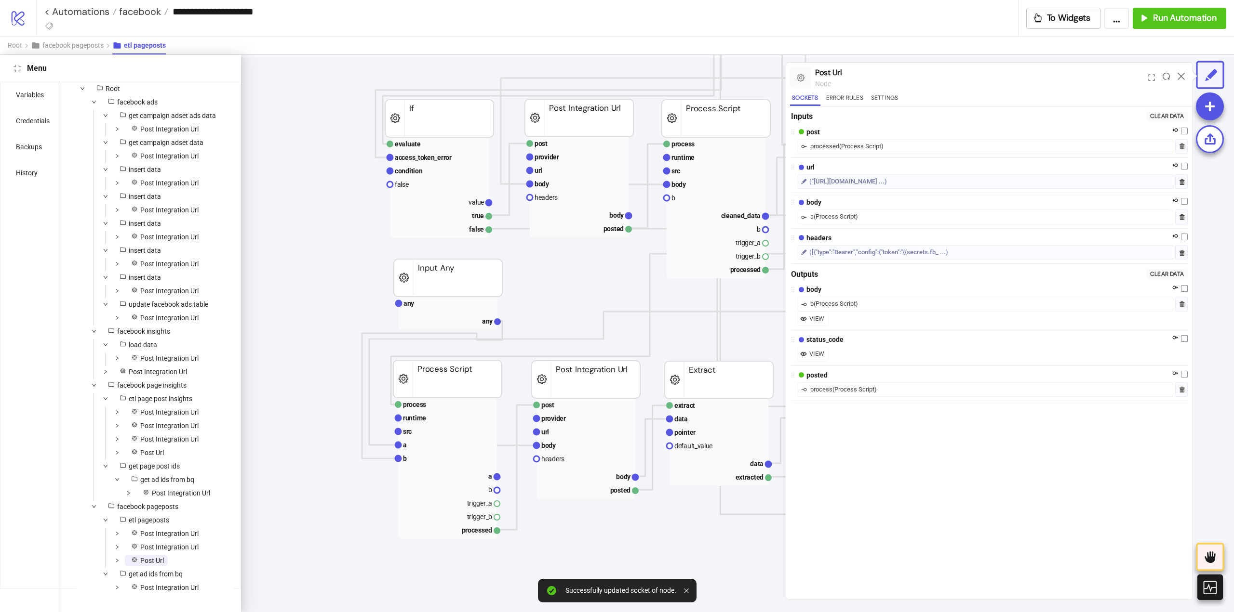
scroll to position [0, 245]
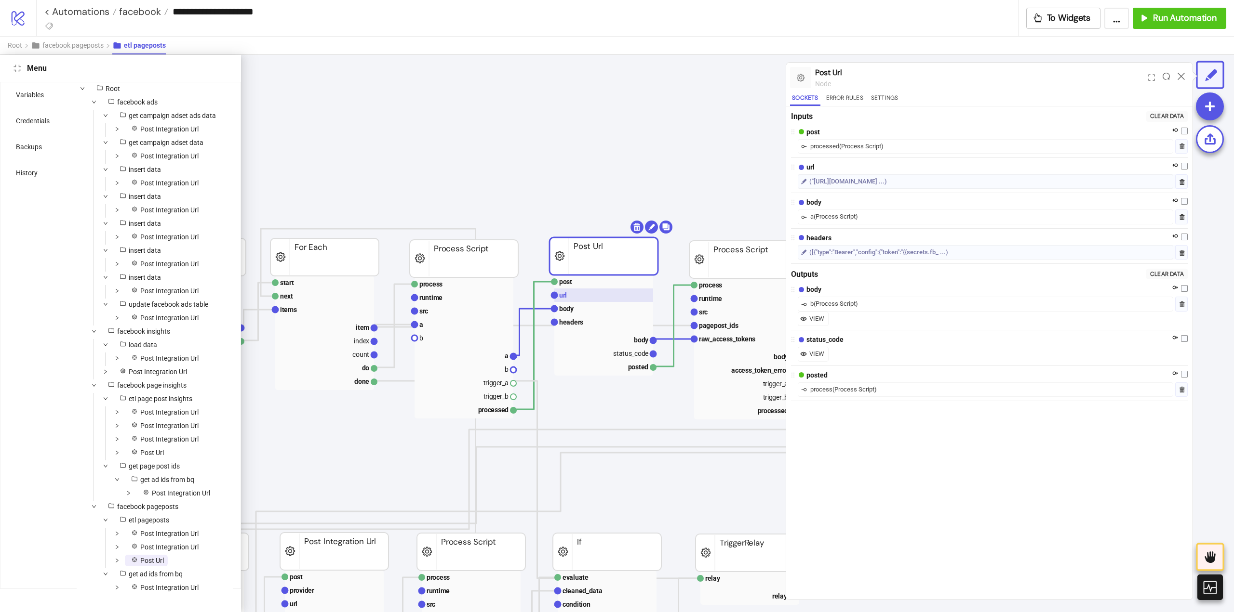
click at [590, 301] on rect at bounding box center [603, 295] width 99 height 13
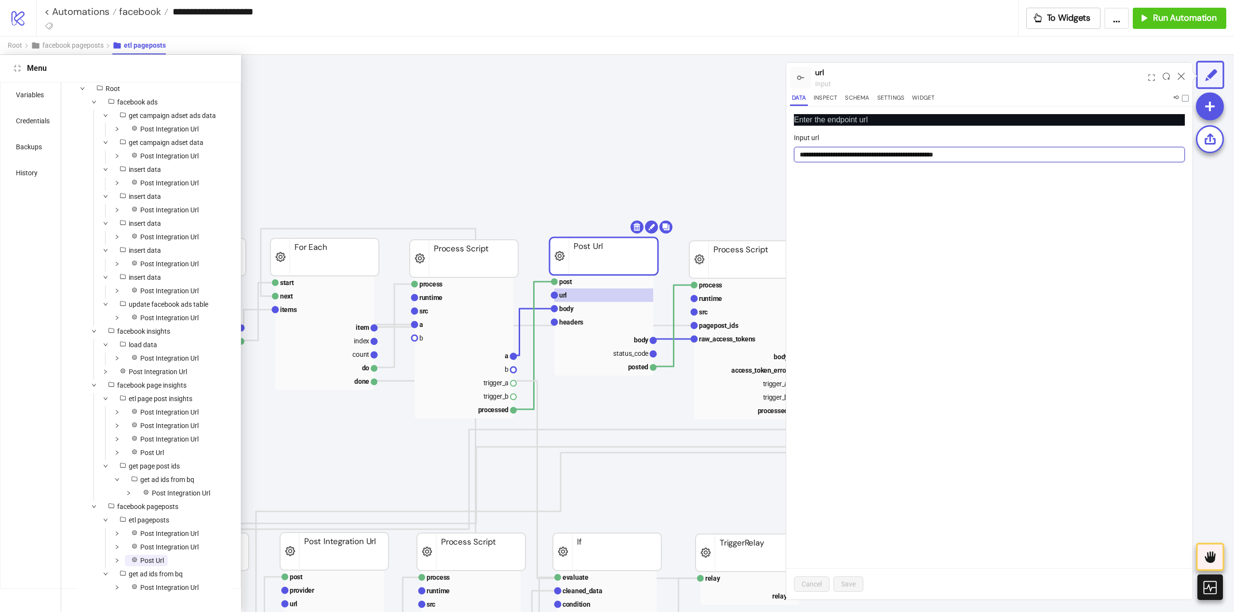
click at [891, 150] on input "**********" at bounding box center [989, 154] width 391 height 15
click at [890, 154] on input "**********" at bounding box center [989, 154] width 391 height 15
type input "**********"
click at [846, 582] on span "Save" at bounding box center [848, 585] width 14 height 8
click at [156, 592] on span "Post Integration Url" at bounding box center [169, 588] width 58 height 8
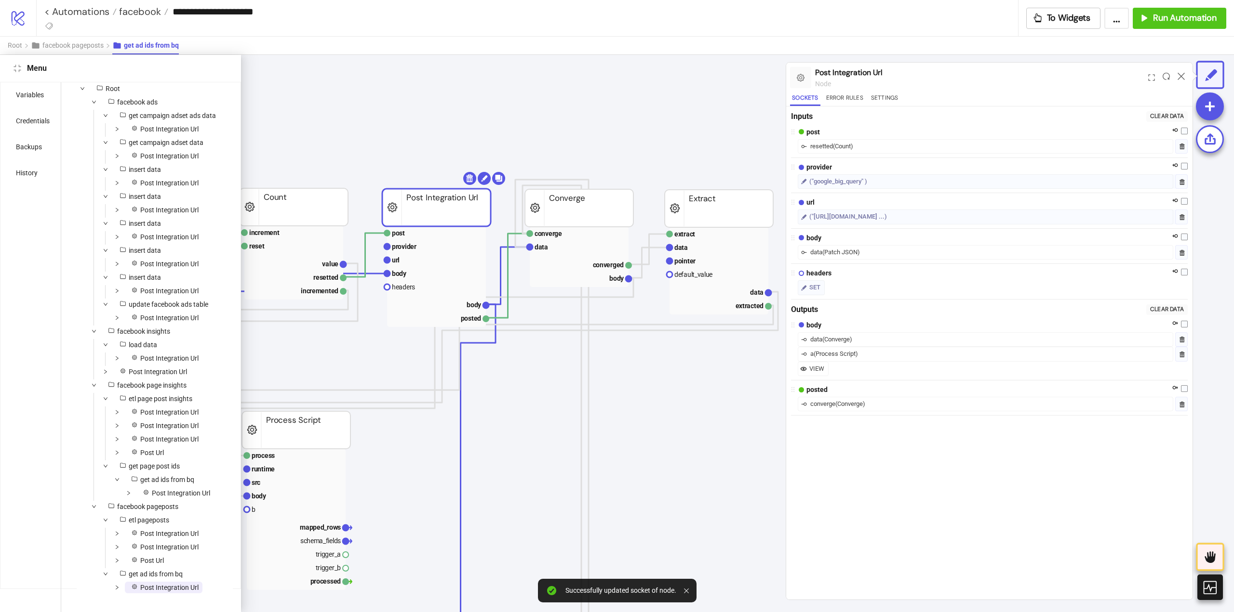
scroll to position [0, 78]
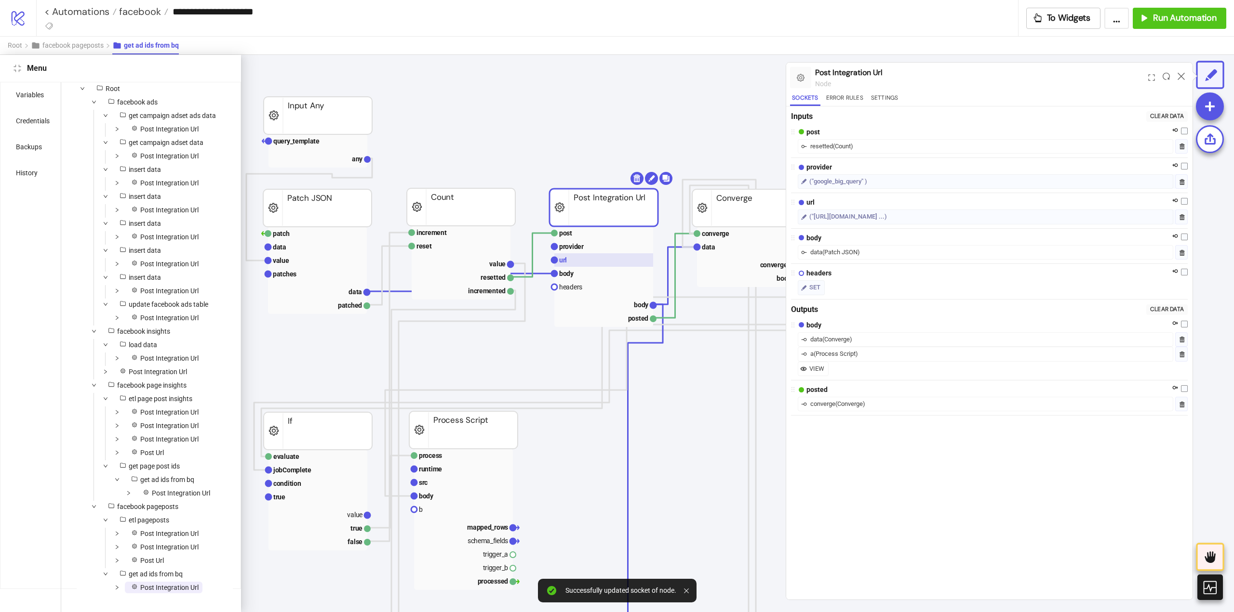
click at [580, 261] on rect at bounding box center [603, 259] width 99 height 13
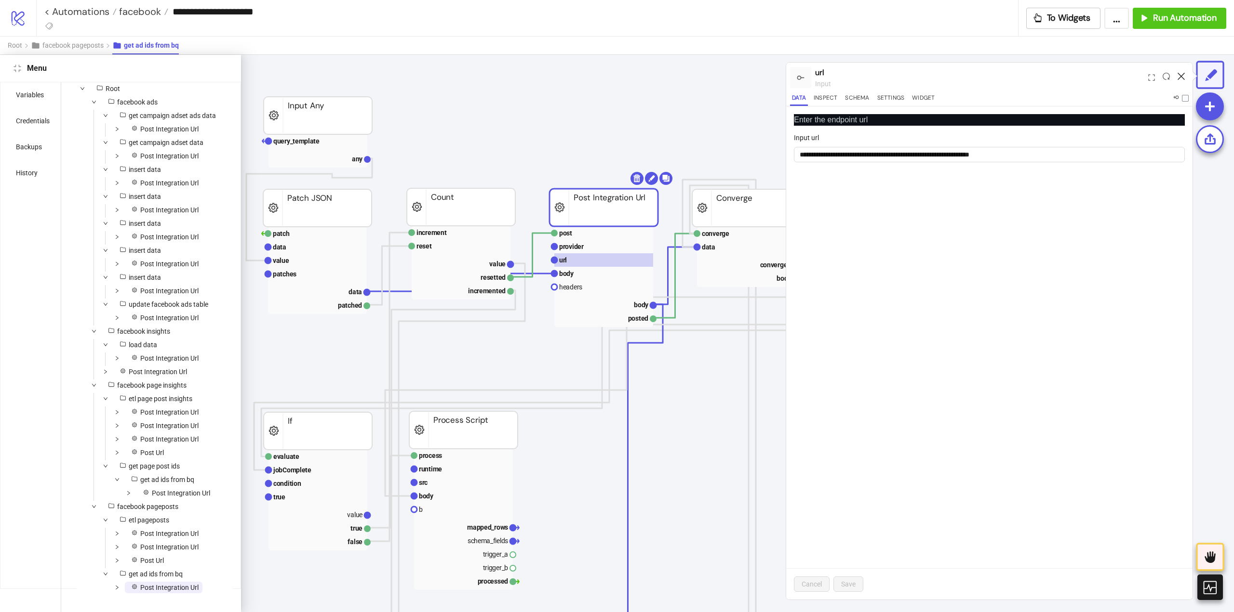
click at [1182, 77] on icon at bounding box center [1180, 76] width 7 height 7
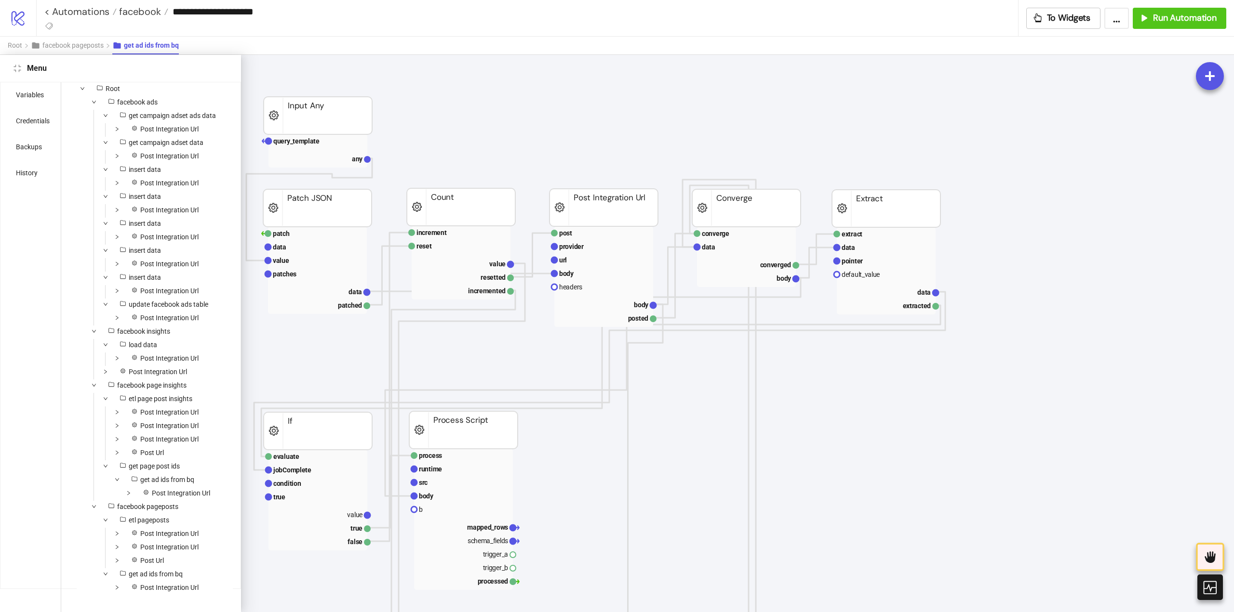
scroll to position [0, 0]
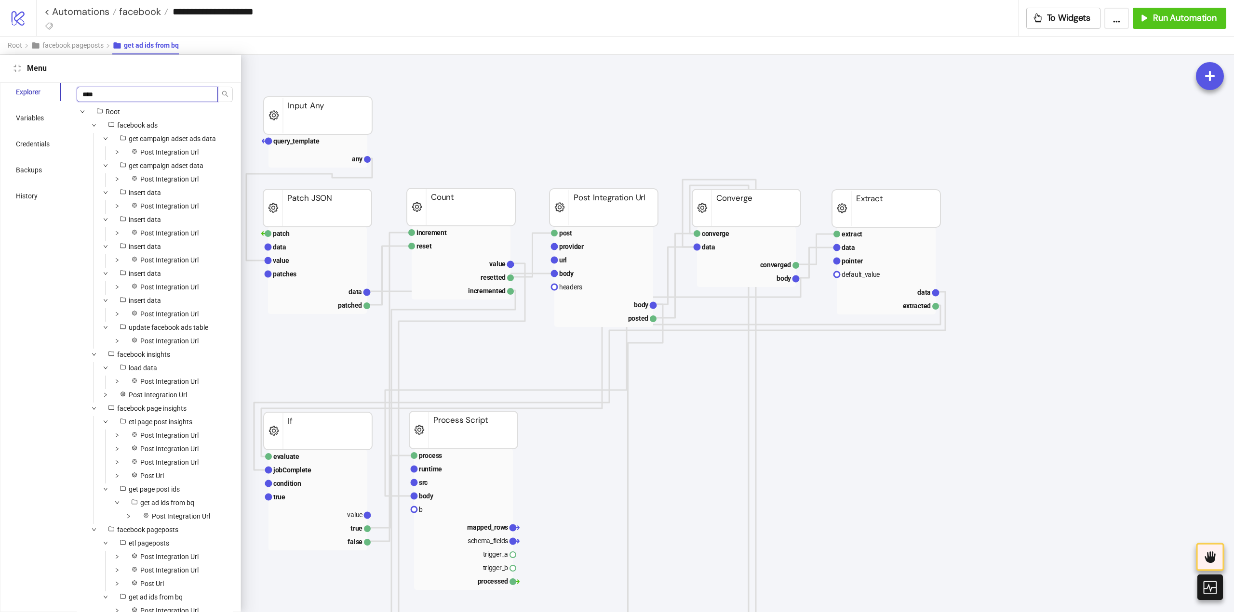
drag, startPoint x: 81, startPoint y: 99, endPoint x: 67, endPoint y: 101, distance: 14.1
click at [67, 101] on div "**** Root facebook ads get campaign adset ads data Post Integration Url get cam…" at bounding box center [148, 359] width 175 height 553
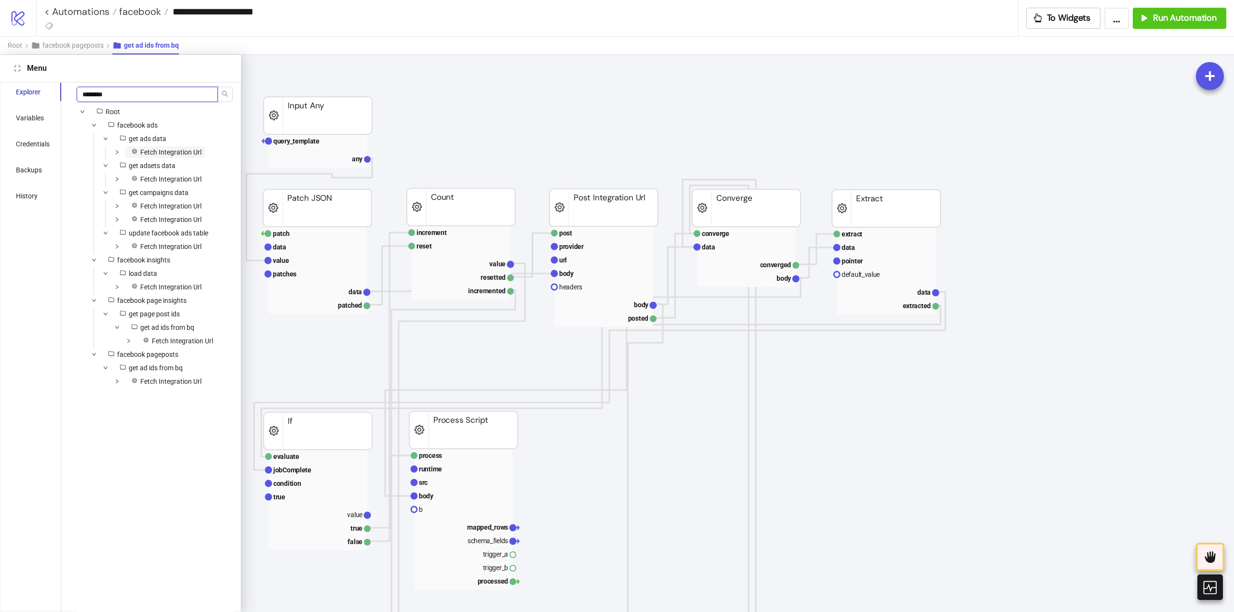
type input "********"
click at [177, 148] on span "Fetch Integration Url" at bounding box center [170, 152] width 61 height 8
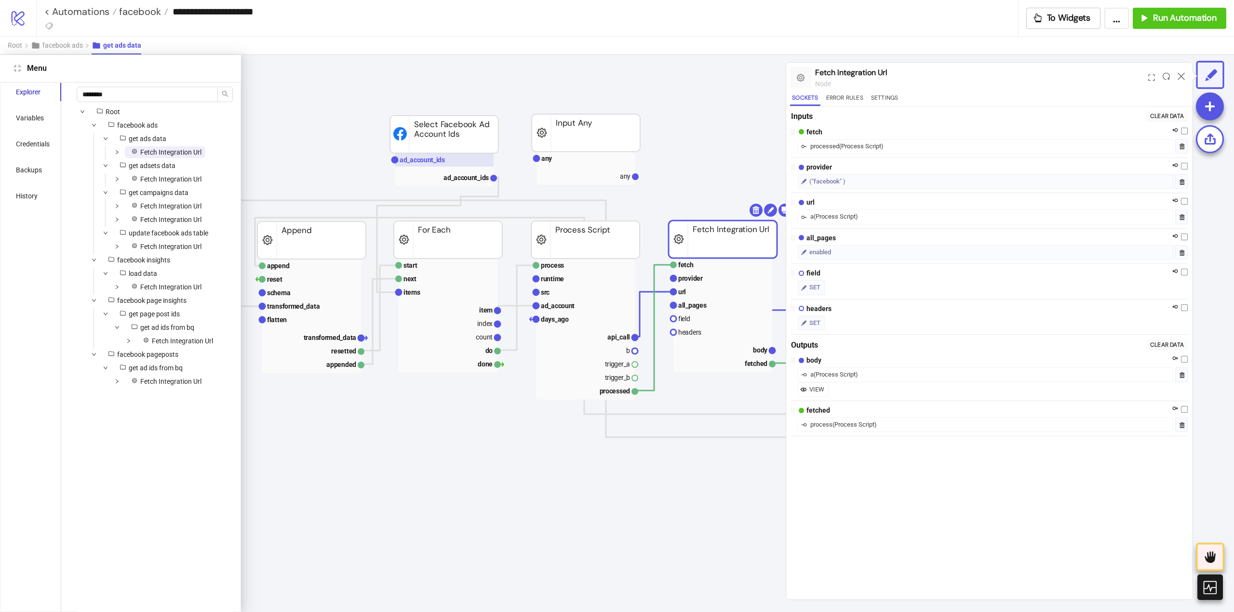
scroll to position [0, 197]
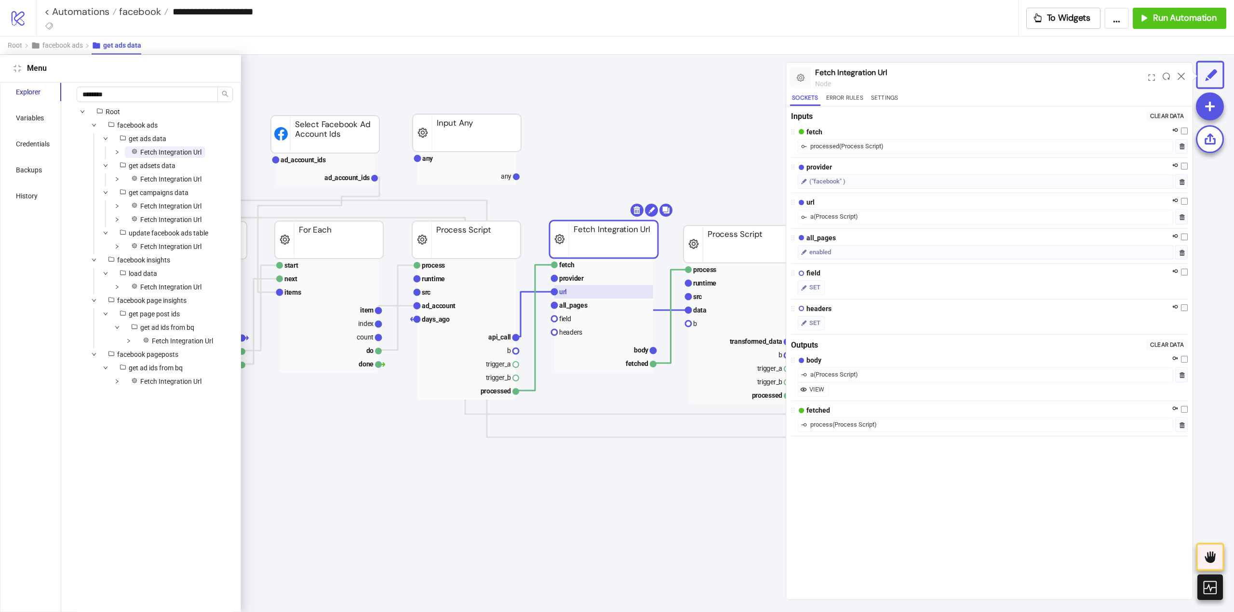
click at [587, 290] on rect at bounding box center [603, 291] width 99 height 13
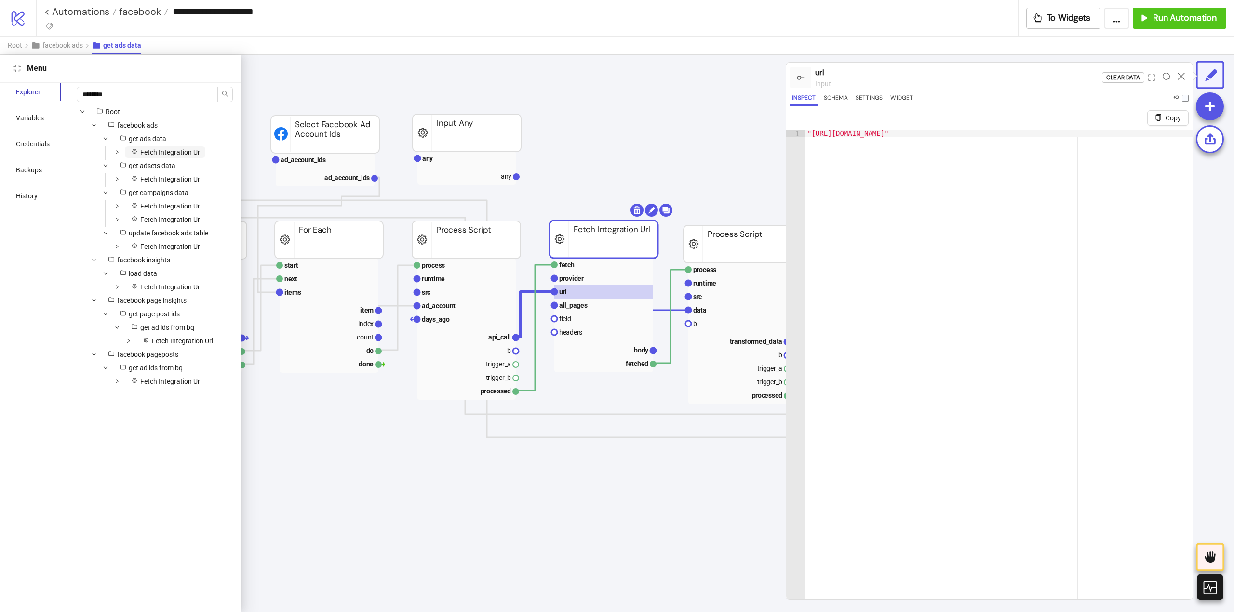
click at [168, 151] on span "Fetch Integration Url" at bounding box center [170, 152] width 61 height 8
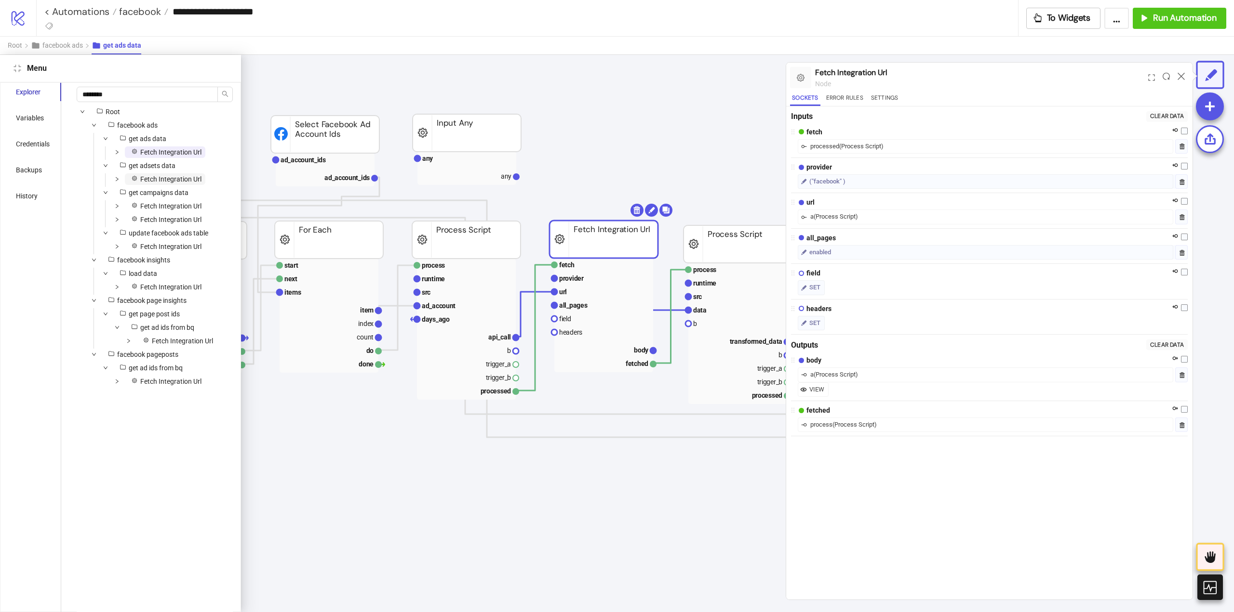
click at [167, 178] on span "Fetch Integration Url" at bounding box center [170, 179] width 61 height 8
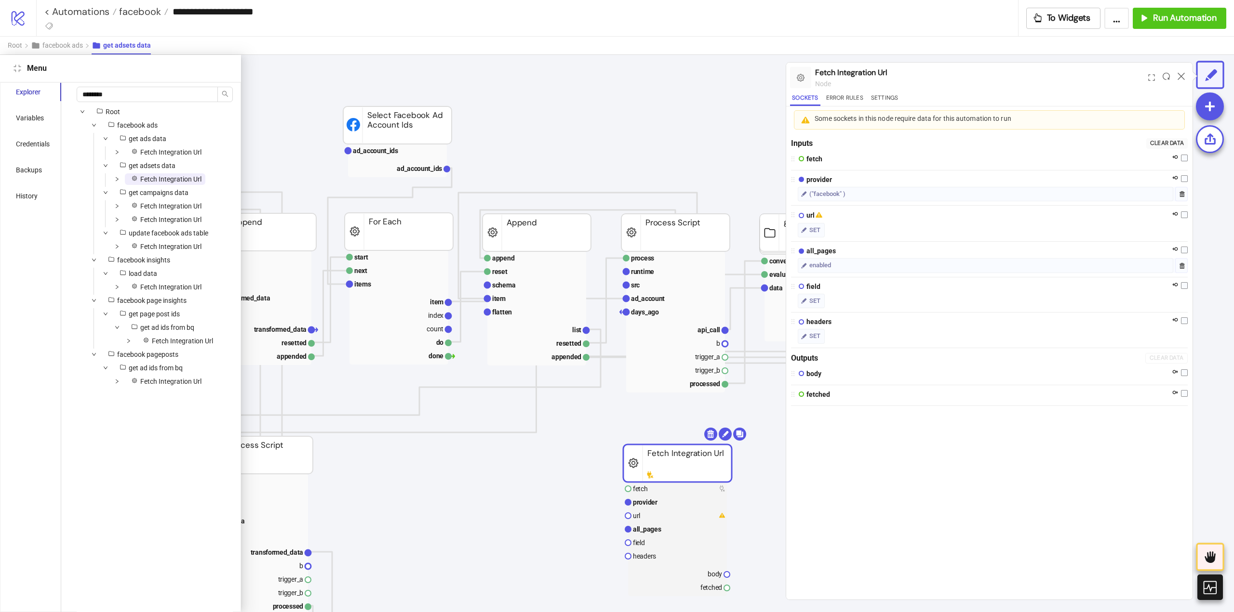
scroll to position [84, 270]
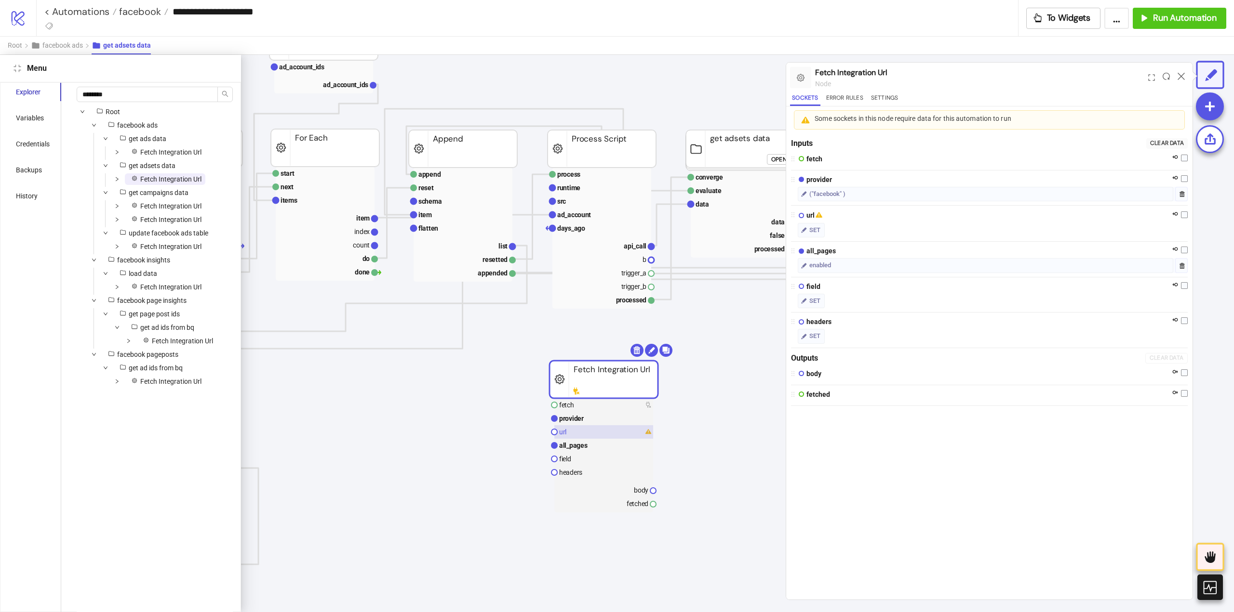
click at [582, 434] on rect at bounding box center [603, 431] width 99 height 13
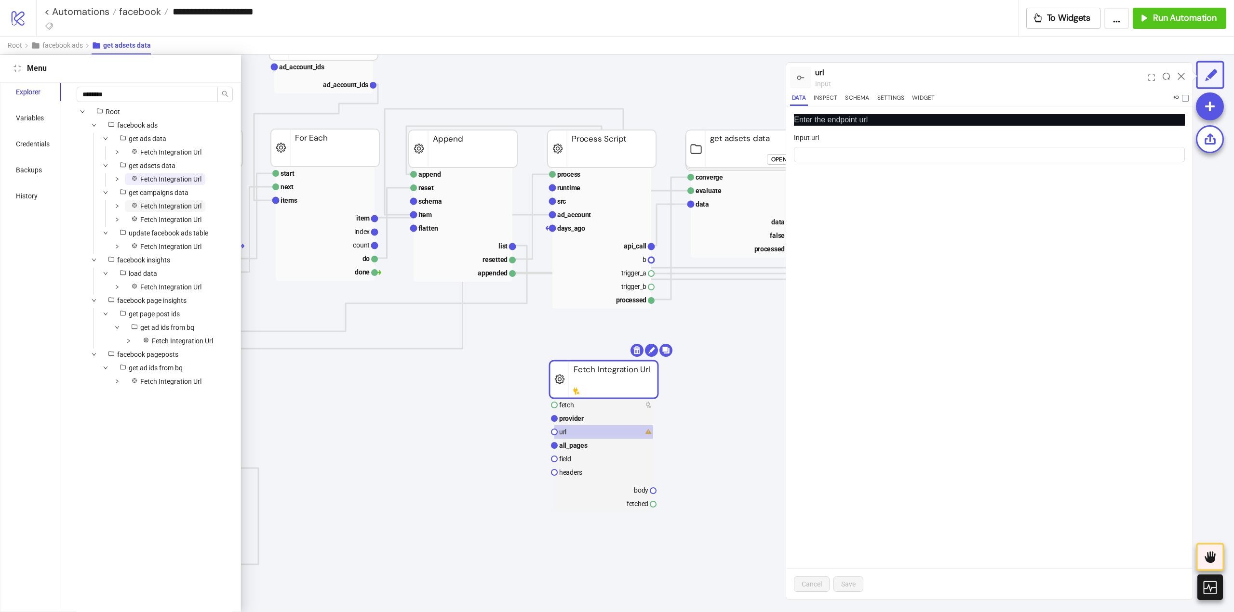
click at [173, 206] on span "Fetch Integration Url" at bounding box center [170, 206] width 61 height 8
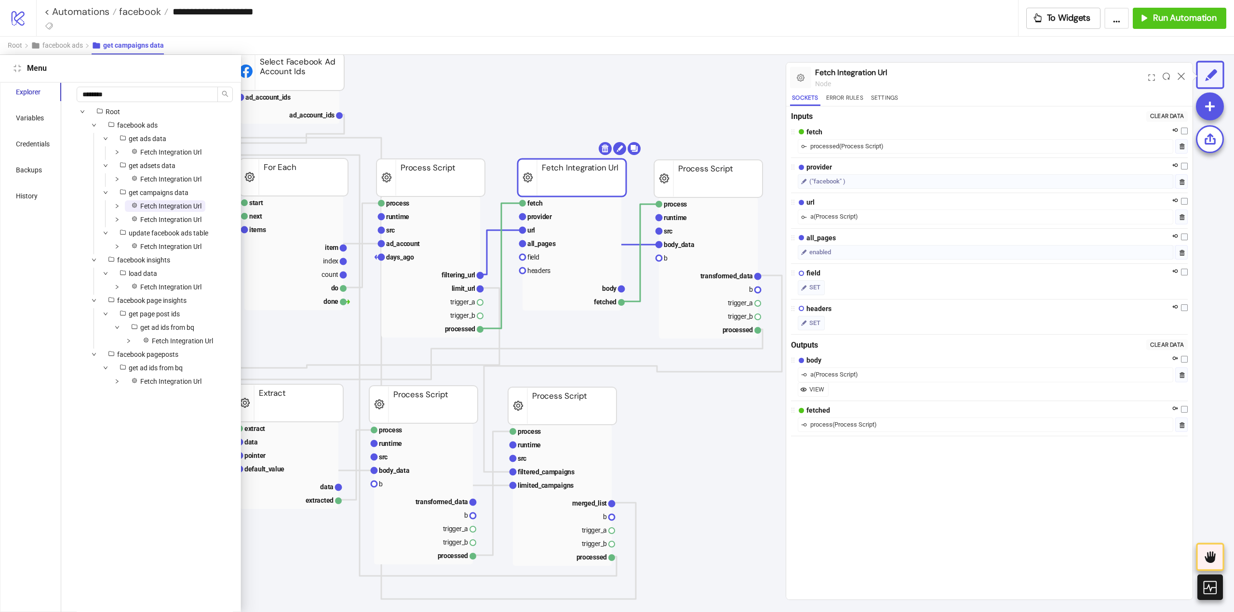
scroll to position [0, 239]
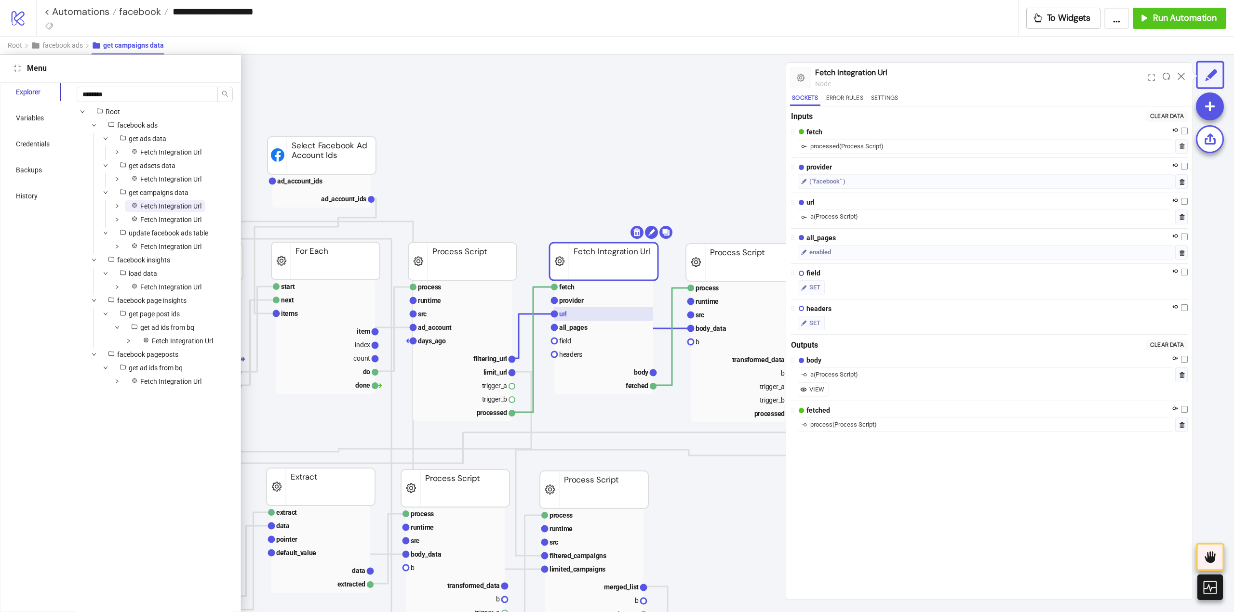
click at [607, 315] on rect at bounding box center [603, 313] width 99 height 13
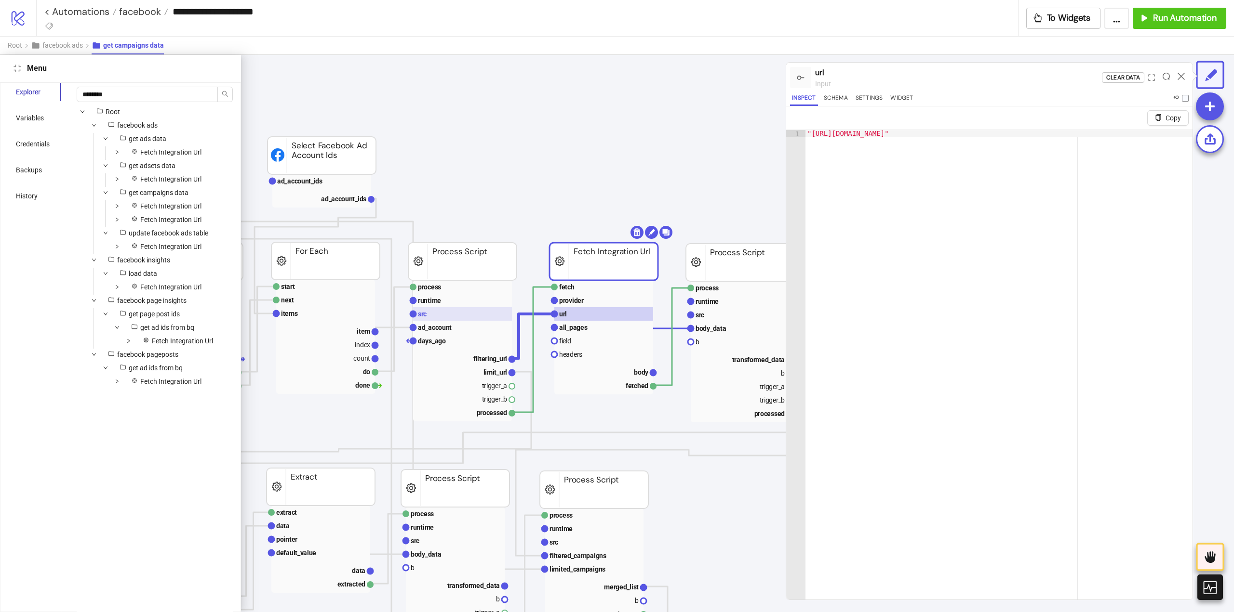
click at [442, 310] on rect at bounding box center [462, 313] width 99 height 13
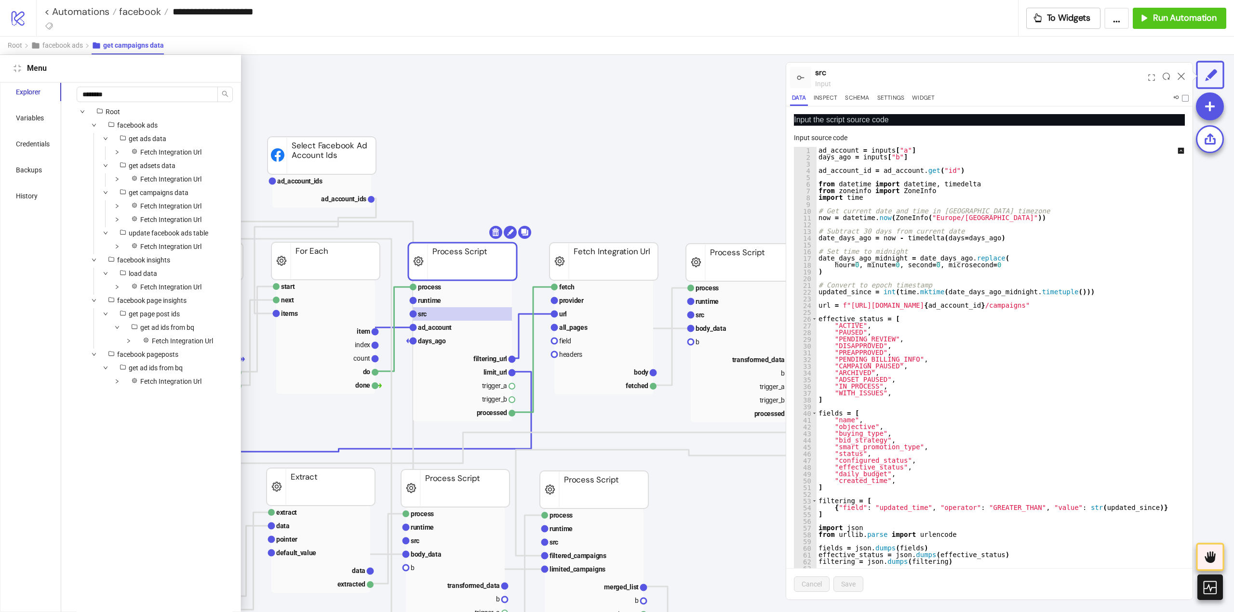
click at [941, 306] on div "ad_account = inputs [ "a" ] days_ago = inputs [ "b" ] ad_account_id = ad_accoun…" at bounding box center [1006, 380] width 381 height 466
type textarea "**********"
click at [848, 585] on span "Save" at bounding box center [848, 585] width 14 height 8
click at [158, 202] on span "Fetch Integration Url" at bounding box center [170, 206] width 61 height 8
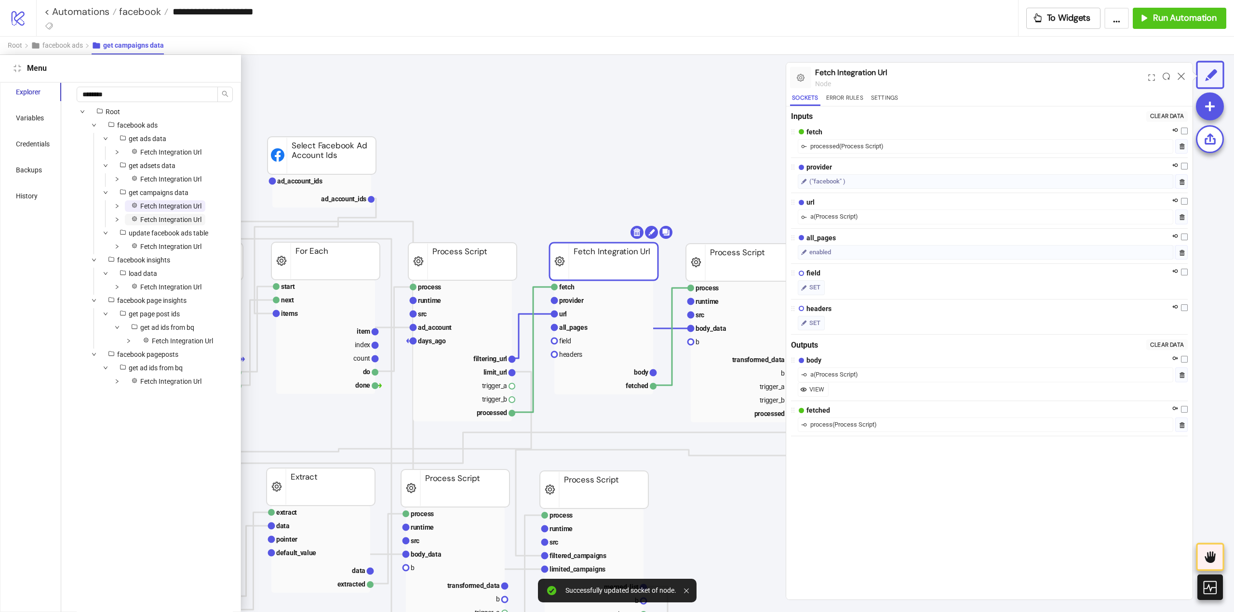
click at [162, 216] on span "Fetch Integration Url" at bounding box center [170, 220] width 61 height 8
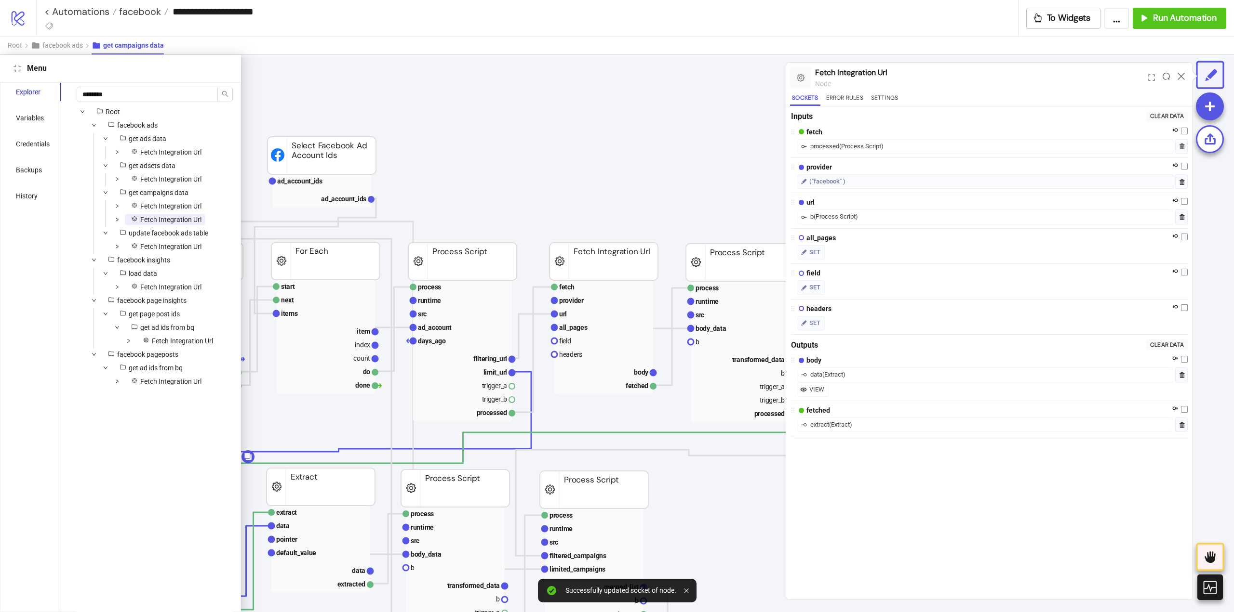
scroll to position [106, 0]
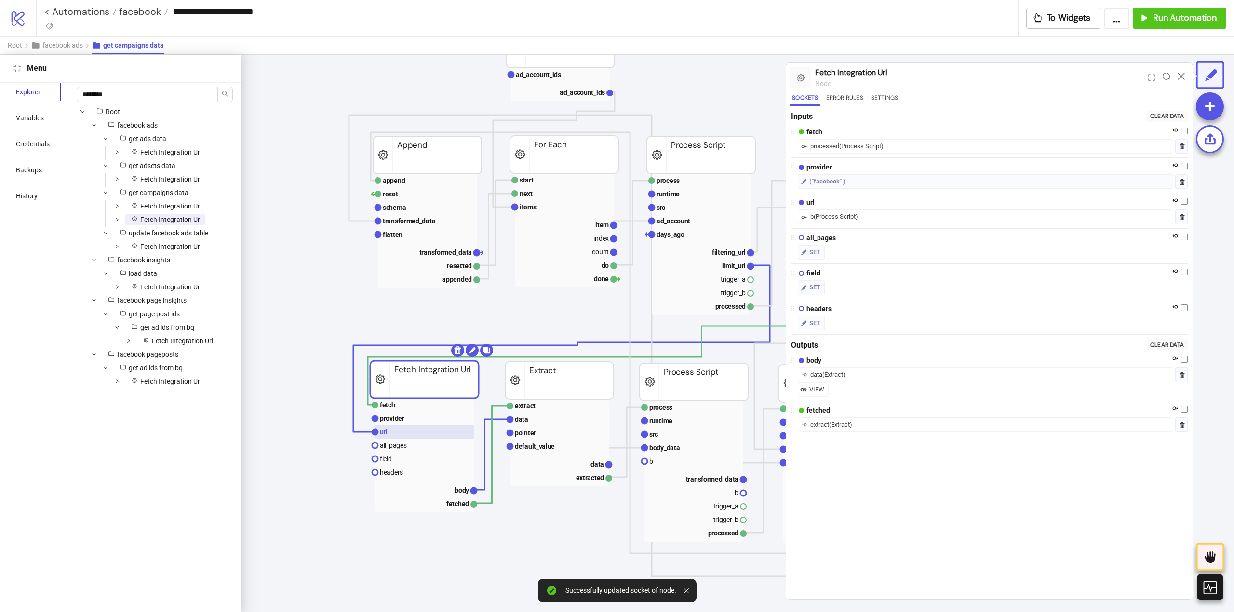
click at [394, 431] on rect at bounding box center [424, 431] width 99 height 13
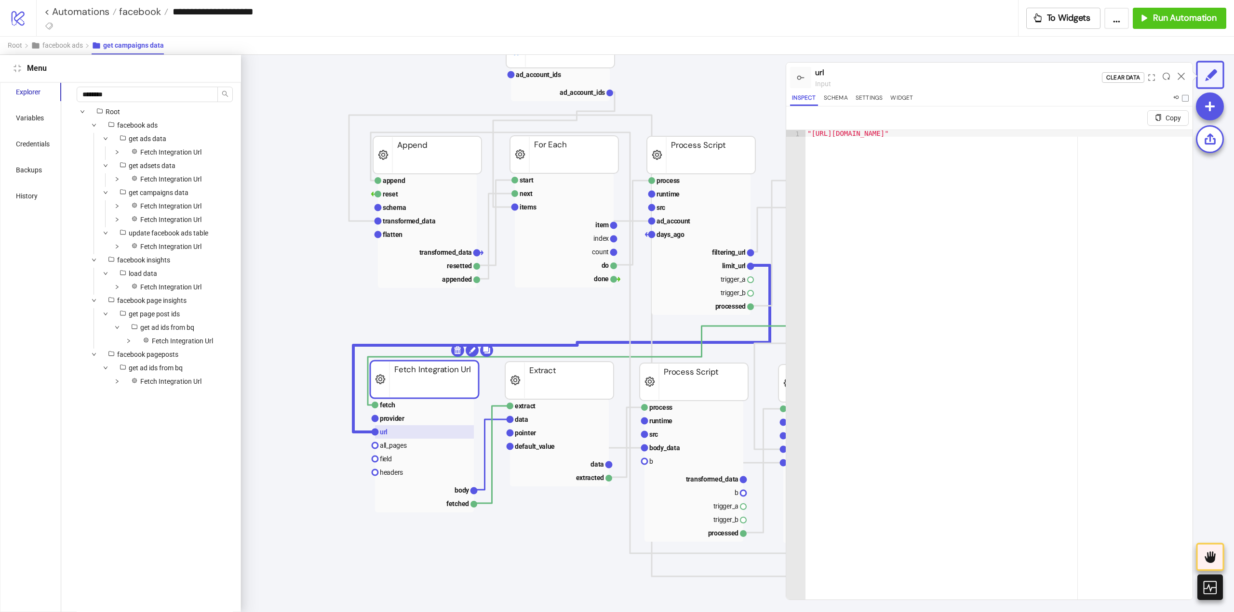
scroll to position [106, 145]
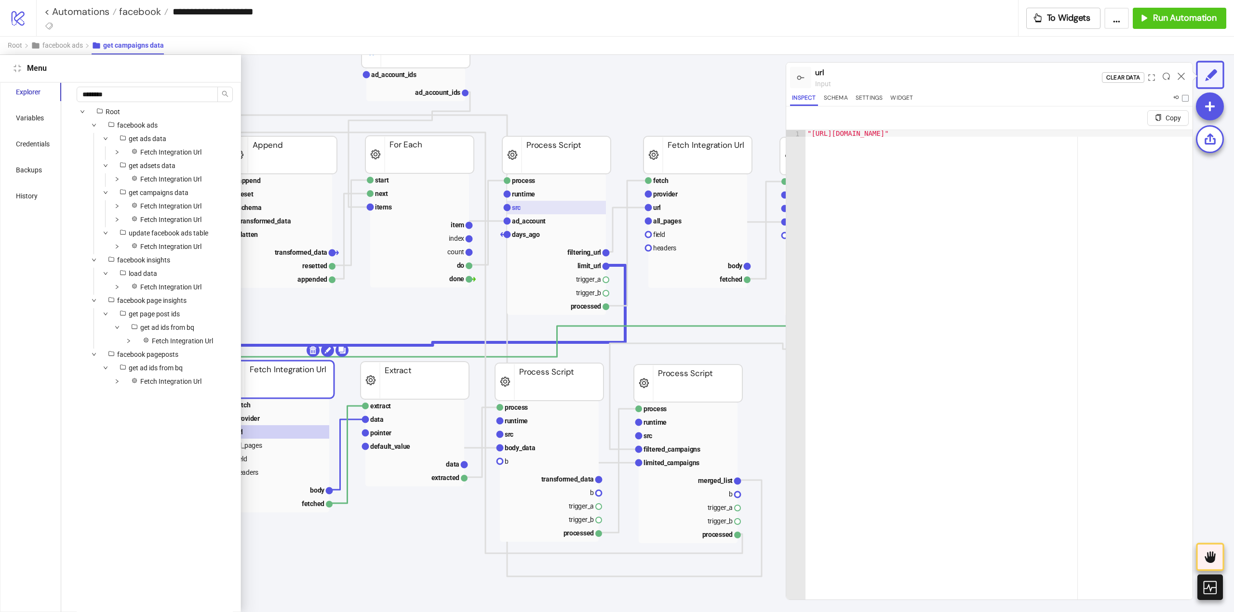
click at [528, 210] on rect at bounding box center [556, 207] width 99 height 13
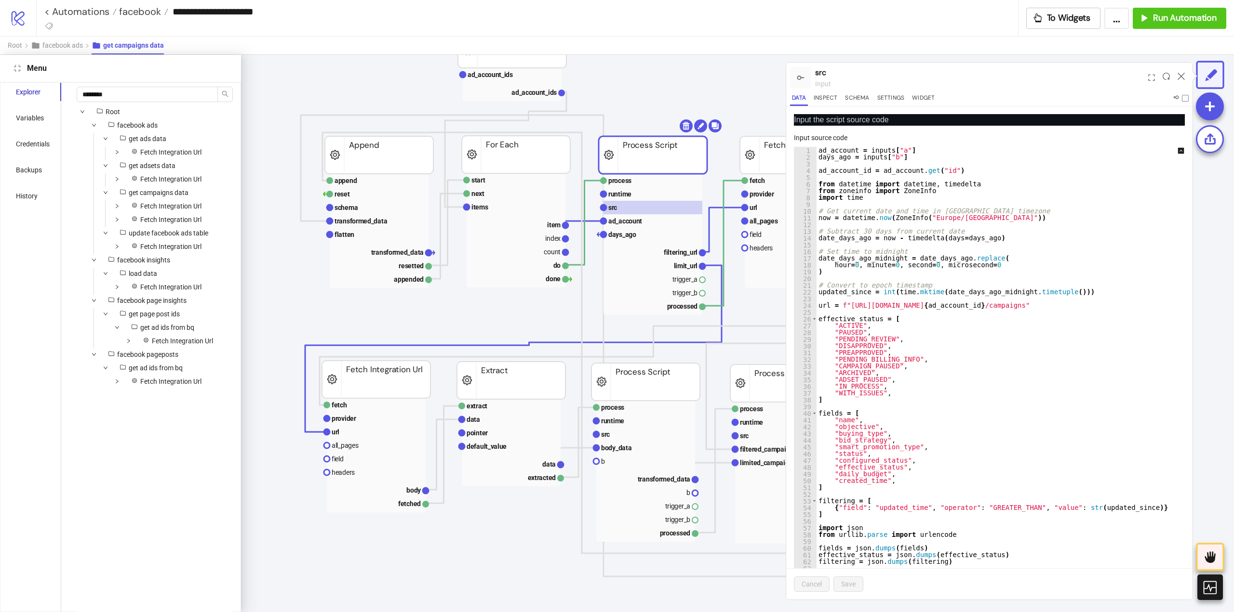
scroll to position [106, 193]
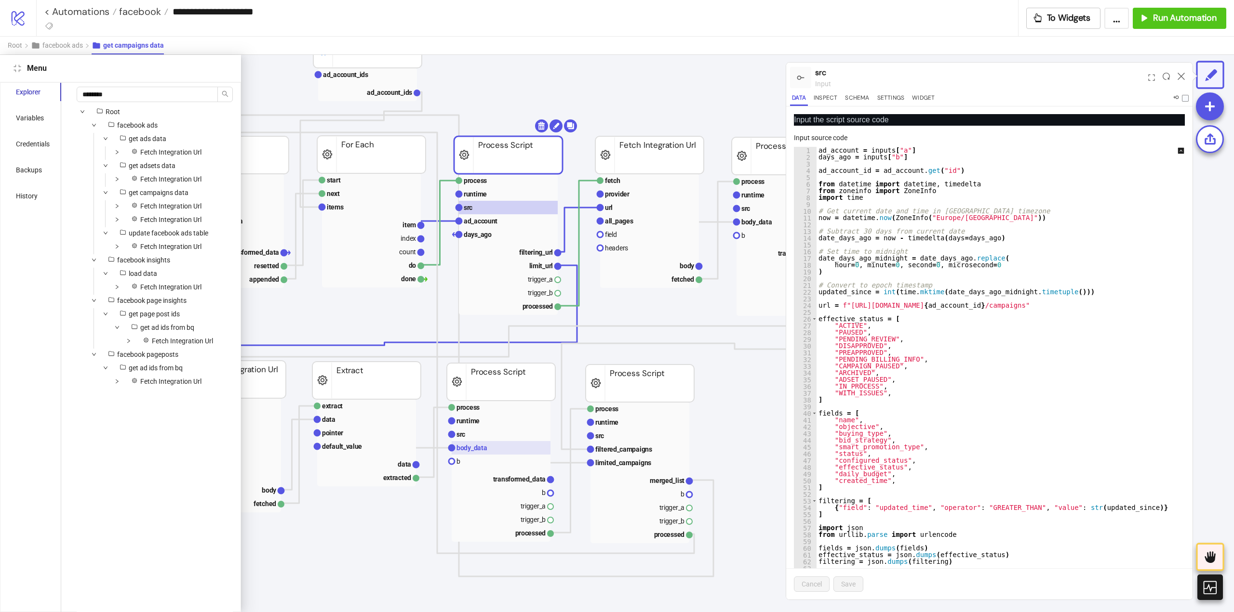
click at [496, 443] on rect at bounding box center [501, 447] width 99 height 13
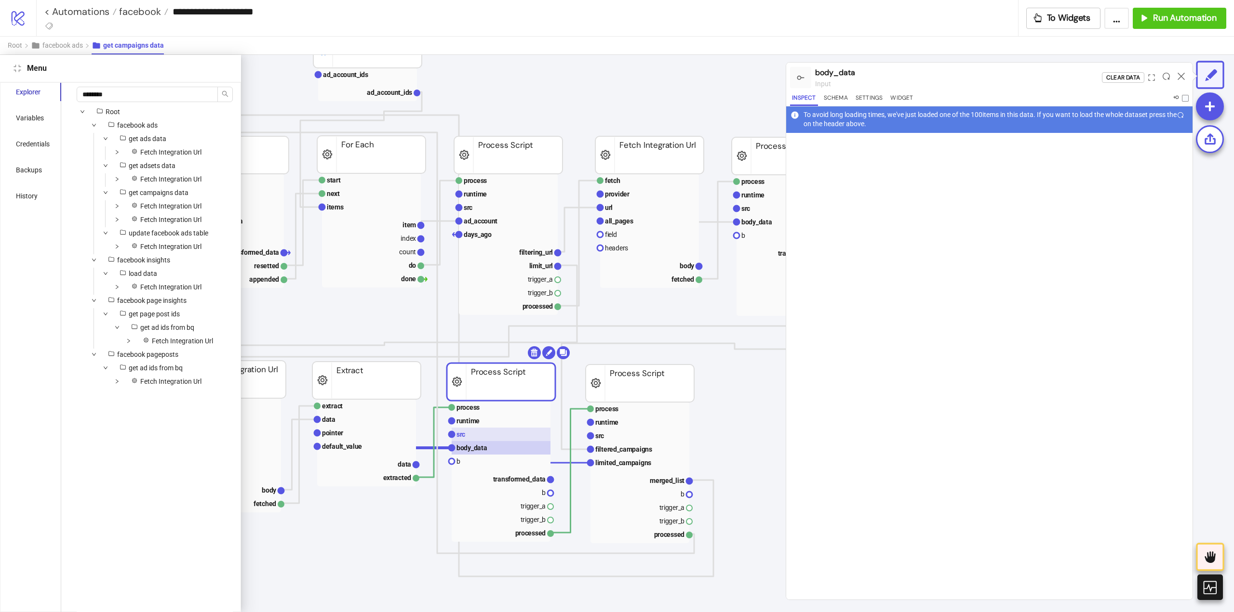
click at [486, 434] on rect at bounding box center [501, 434] width 99 height 13
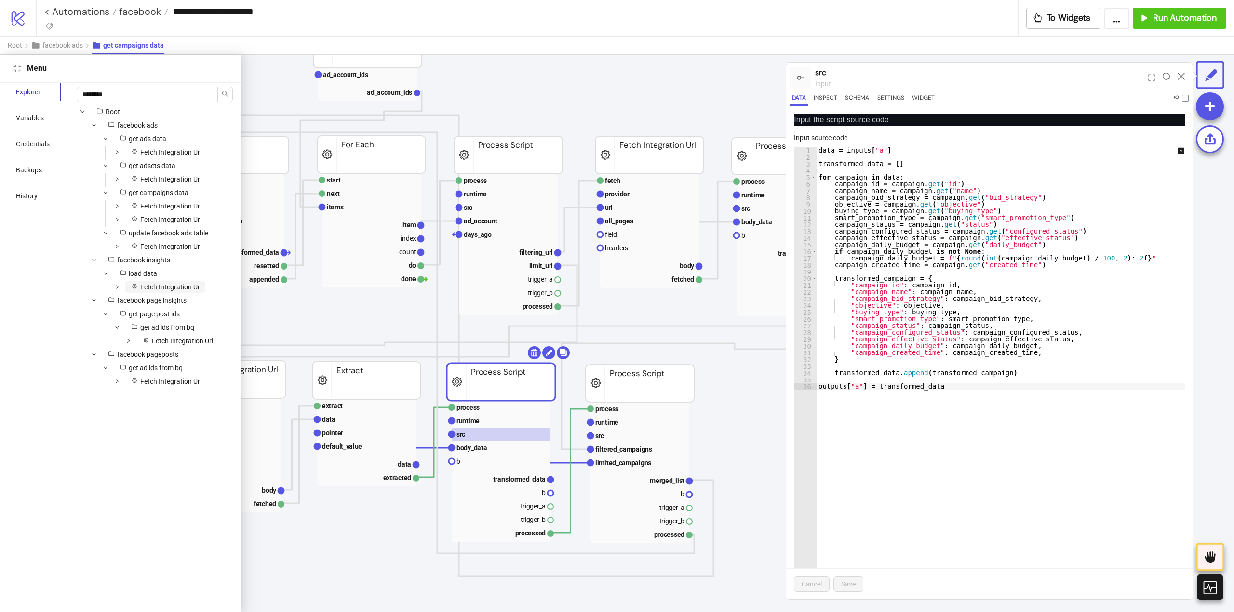
click at [156, 283] on span "Fetch Integration Url" at bounding box center [170, 287] width 61 height 8
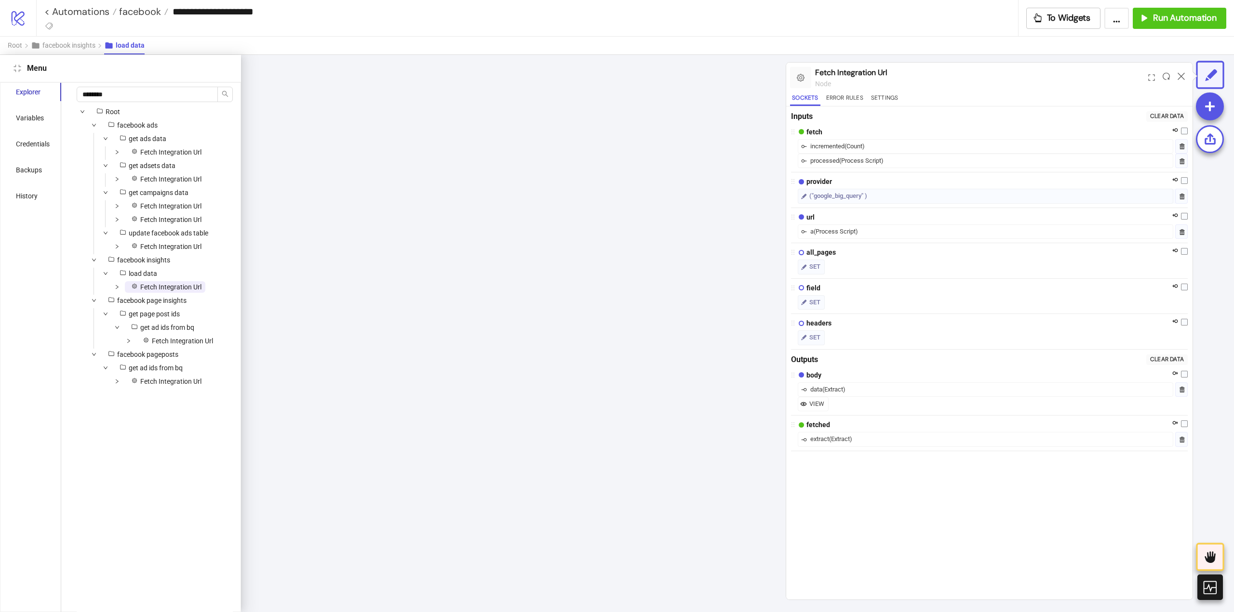
scroll to position [1018, 51]
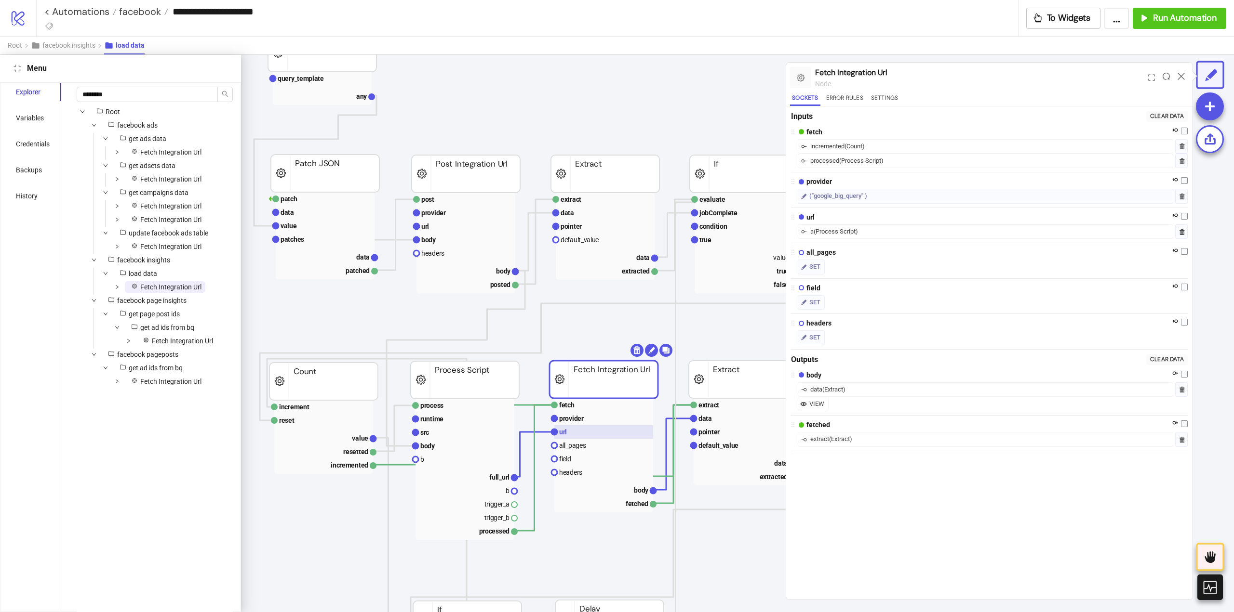
click at [563, 433] on text "url" at bounding box center [563, 432] width 8 height 8
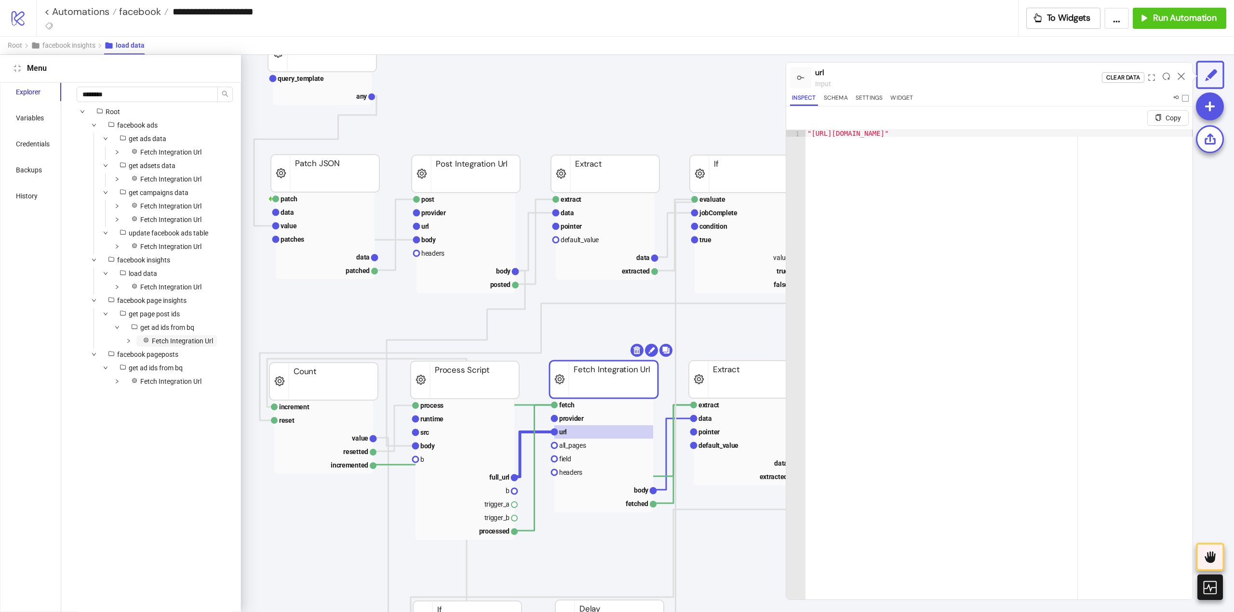
click at [162, 343] on span "Fetch Integration Url" at bounding box center [182, 341] width 61 height 8
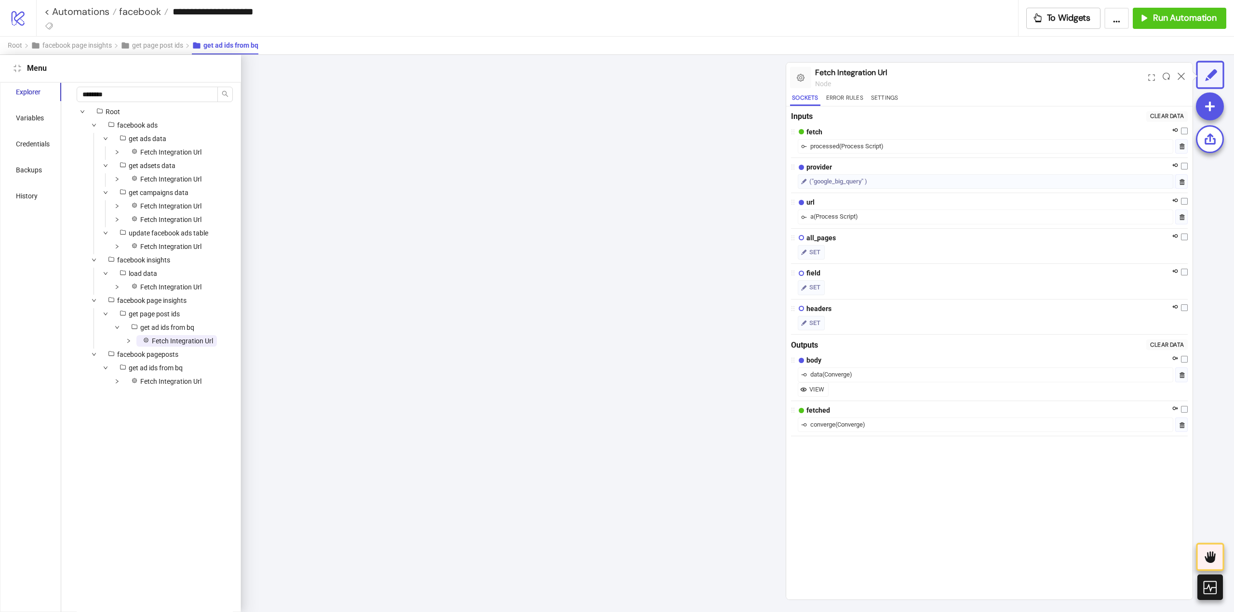
scroll to position [285, 240]
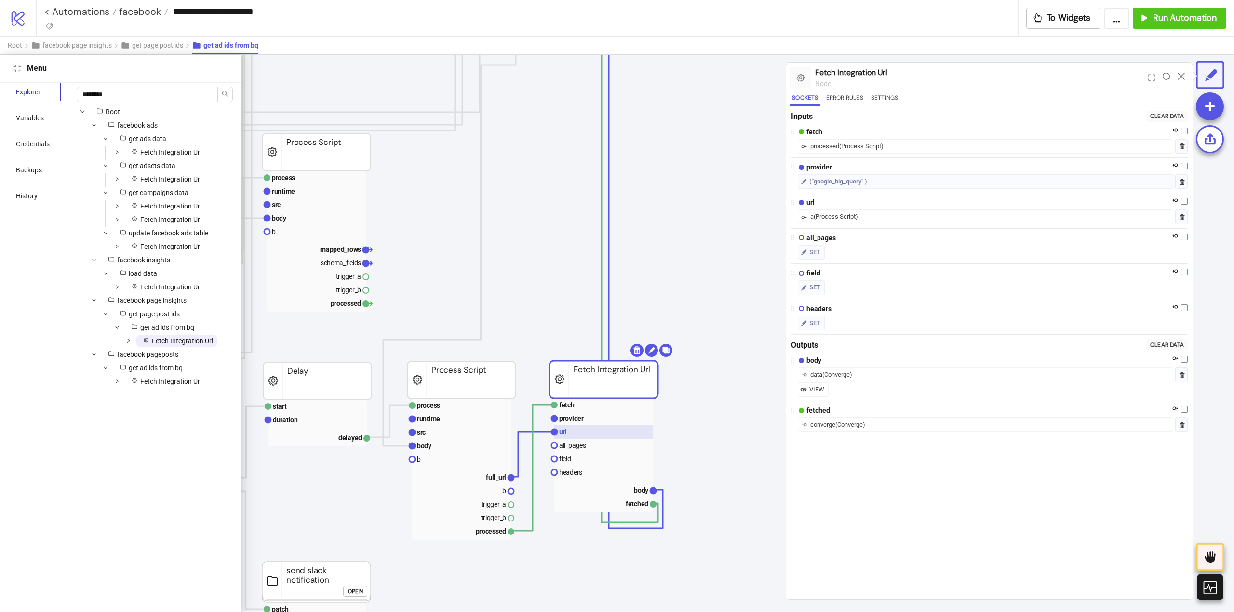
click at [576, 434] on rect at bounding box center [603, 431] width 99 height 13
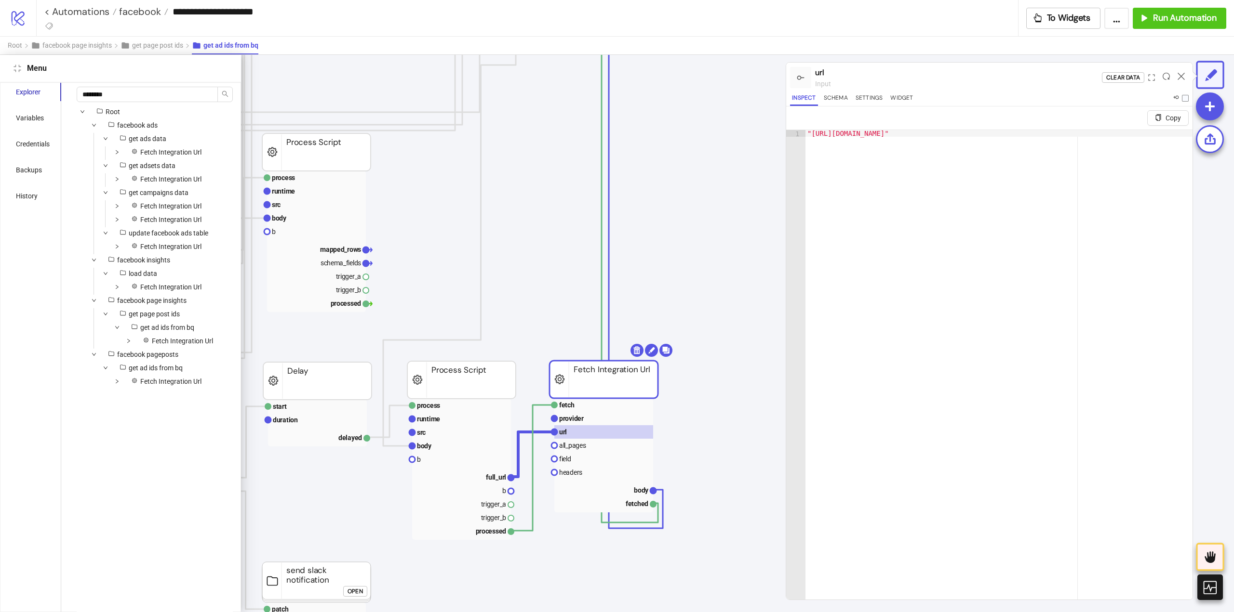
click at [174, 374] on div "get ad ids from bq" at bounding box center [132, 368] width 110 height 12
click at [179, 381] on span "Fetch Integration Url" at bounding box center [170, 382] width 61 height 8
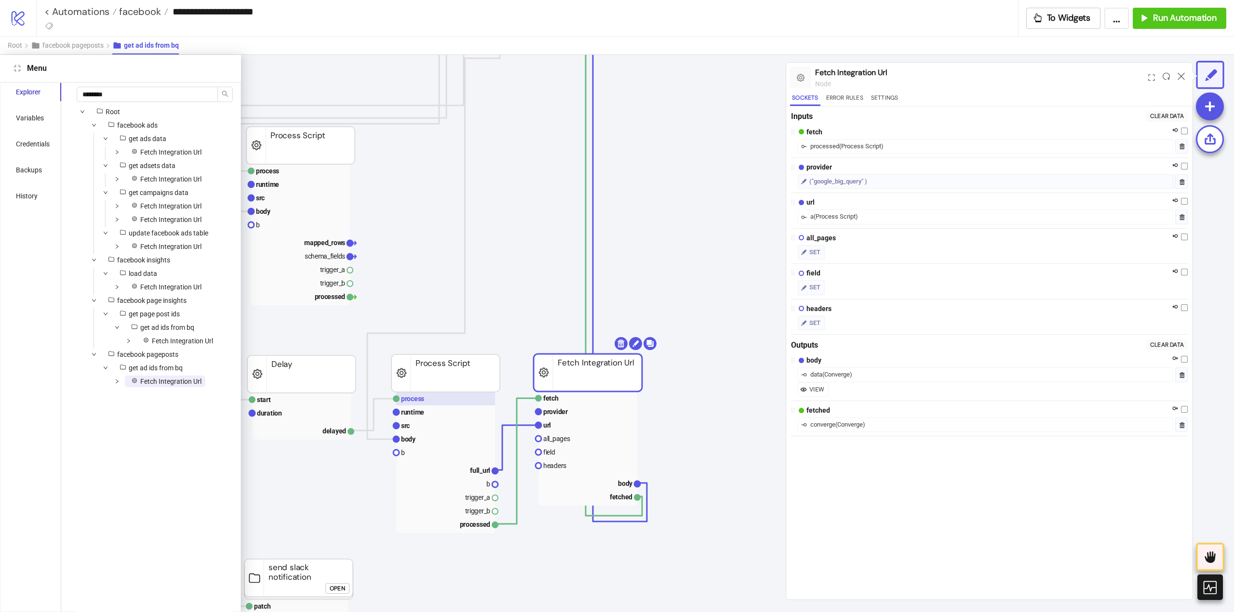
scroll to position [278, 225]
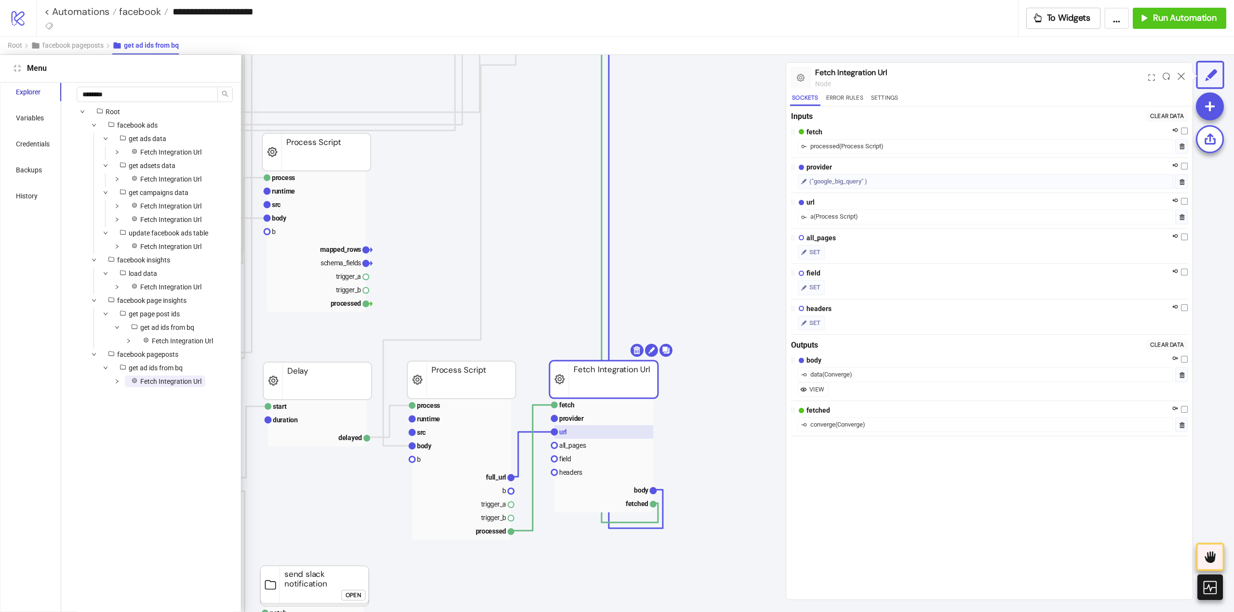
click at [587, 437] on rect at bounding box center [603, 431] width 99 height 13
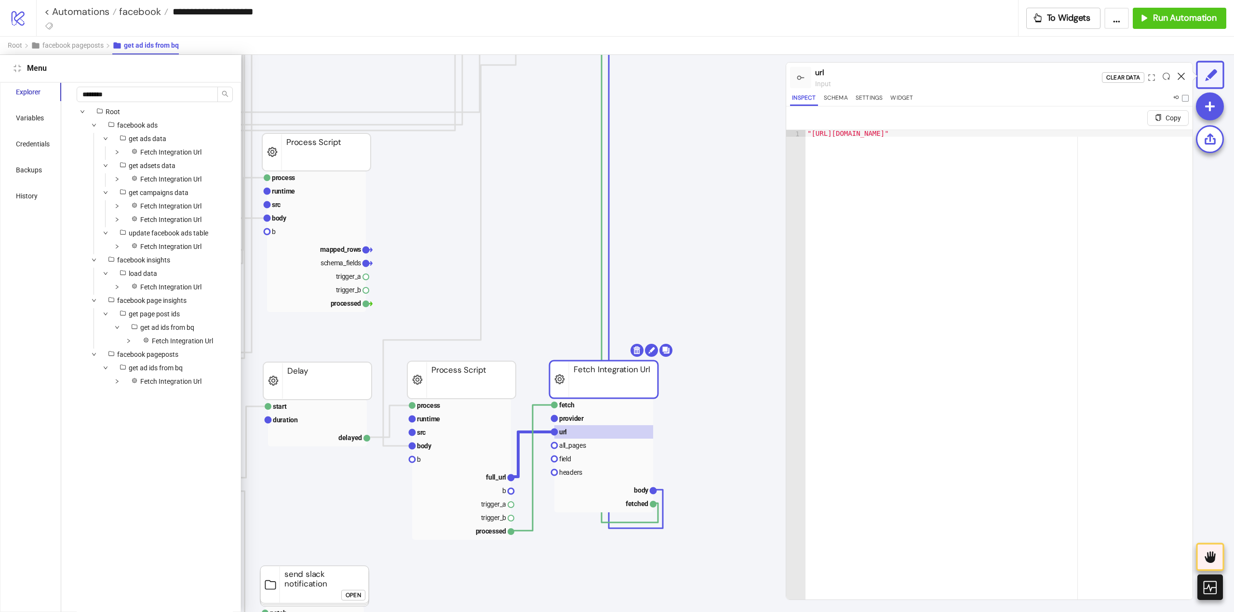
click at [1179, 78] on icon at bounding box center [1180, 76] width 7 height 7
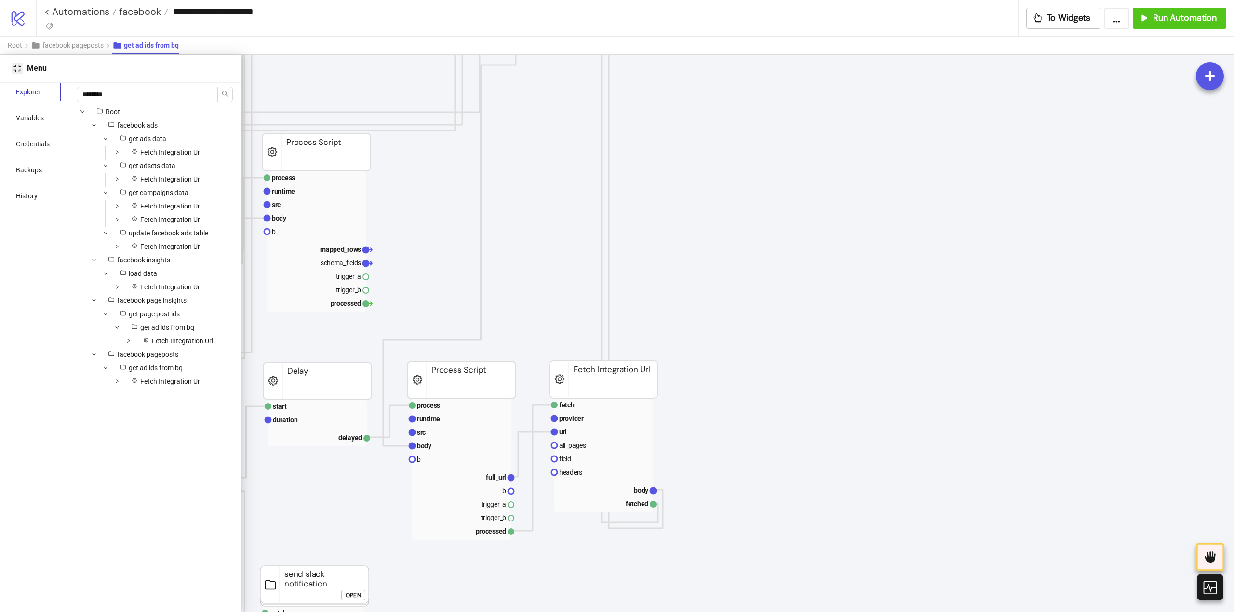
click at [17, 72] on button "Close" at bounding box center [18, 69] width 12 height 12
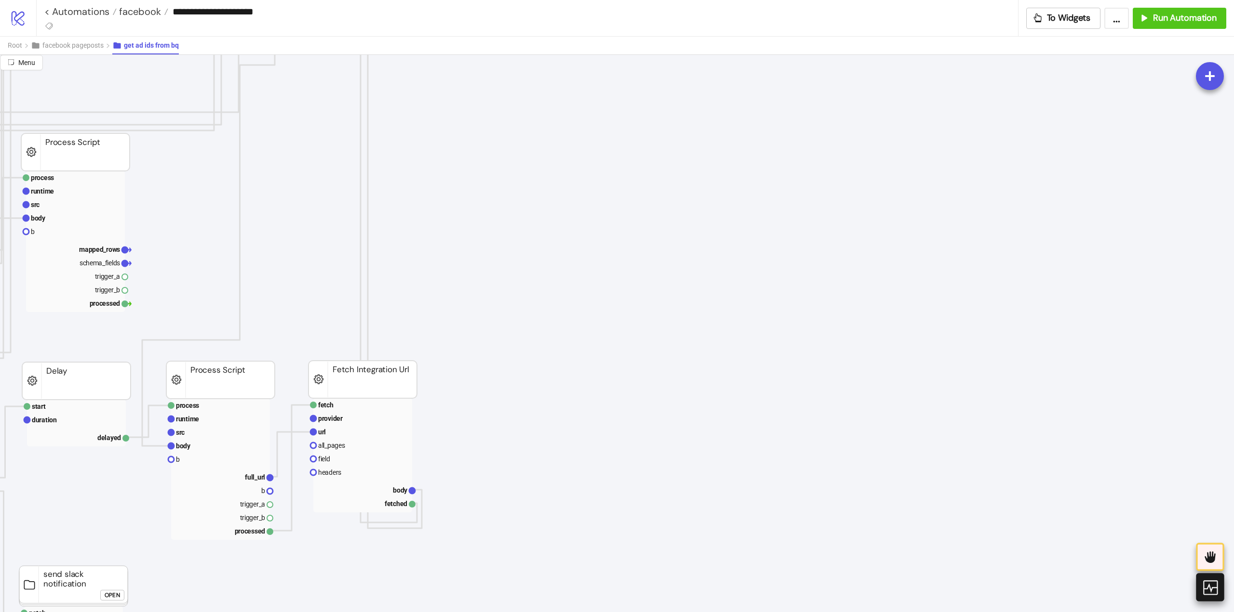
click at [1208, 589] on icon at bounding box center [1209, 587] width 17 height 17
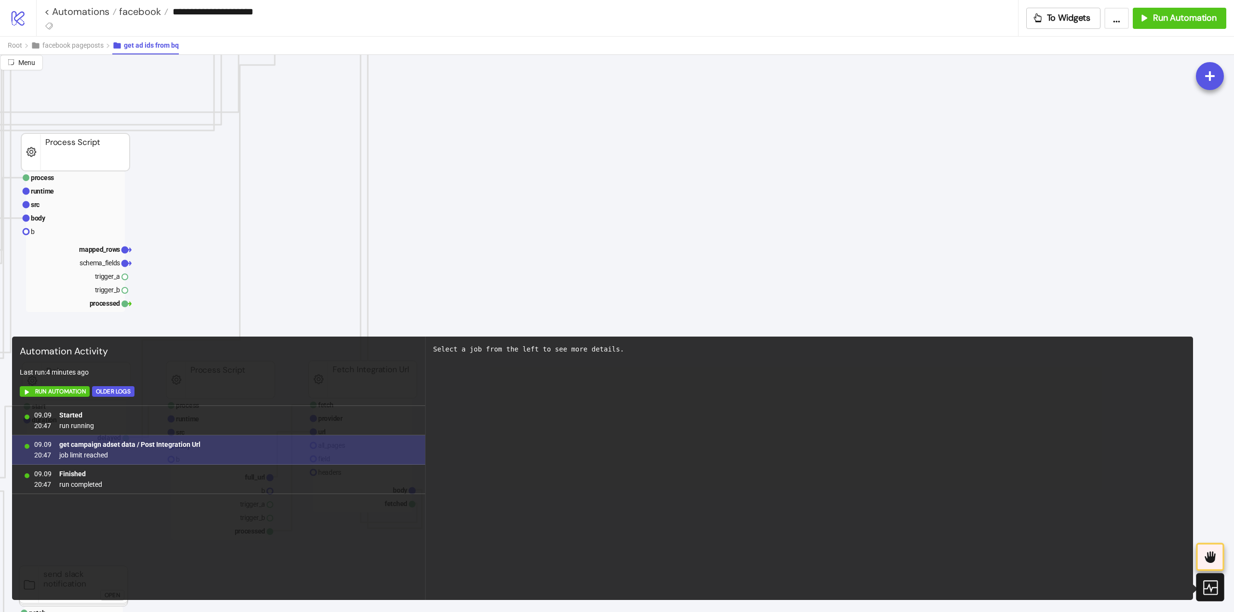
click at [151, 452] on span "job limit reached" at bounding box center [129, 455] width 141 height 11
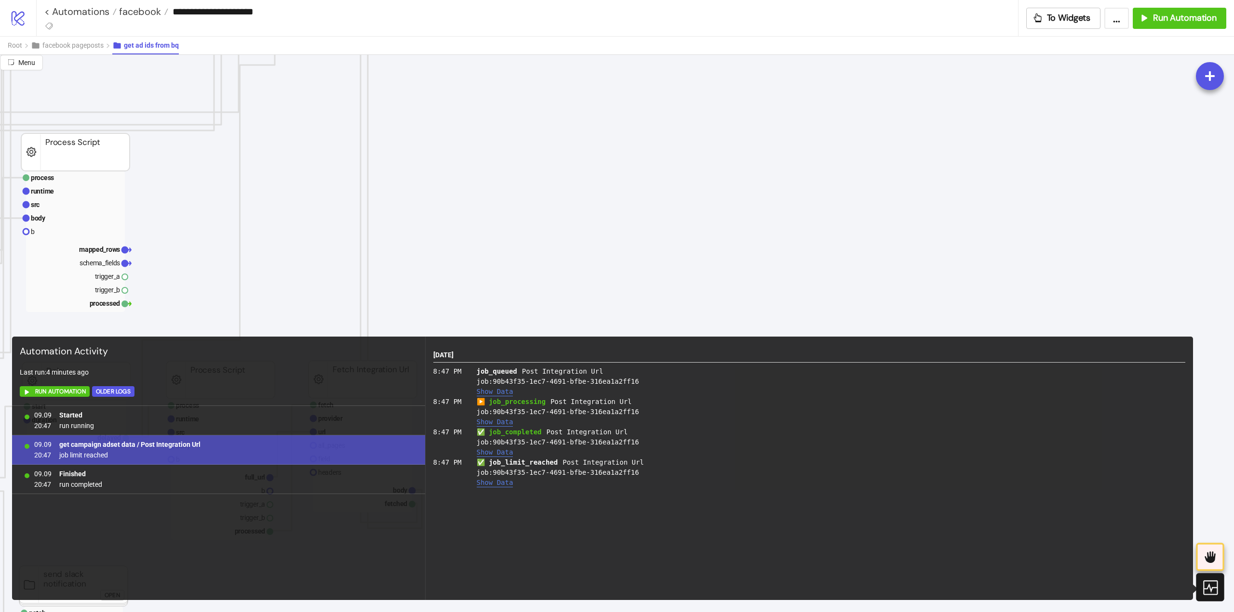
click at [1222, 586] on div at bounding box center [1210, 587] width 28 height 28
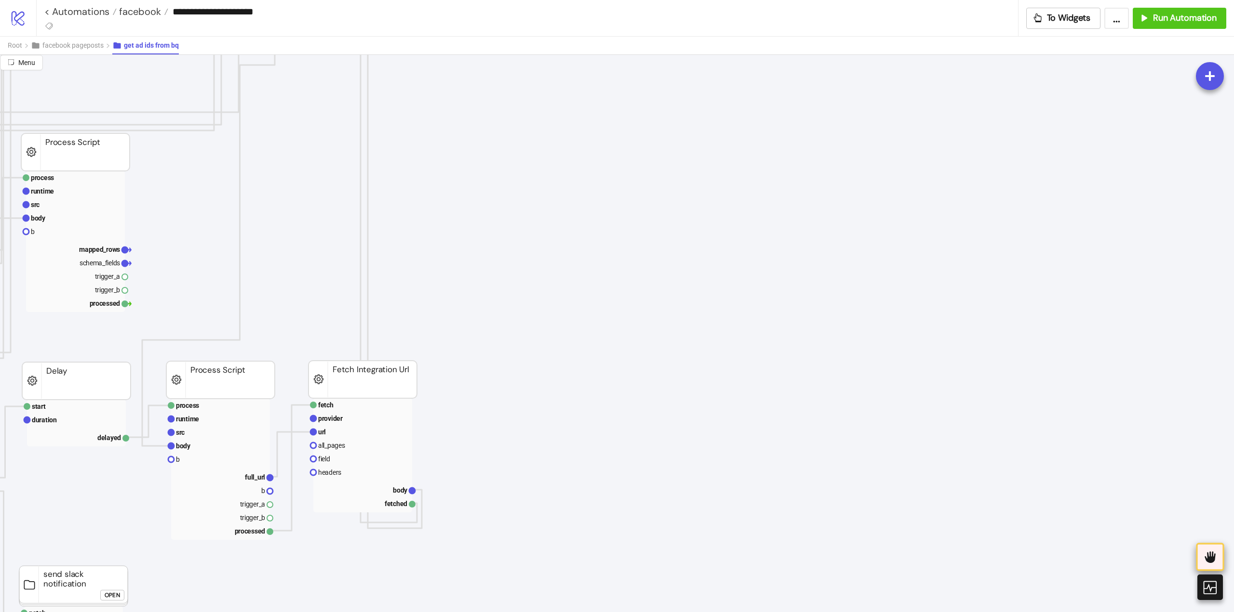
click at [1216, 555] on icon at bounding box center [1210, 557] width 16 height 16
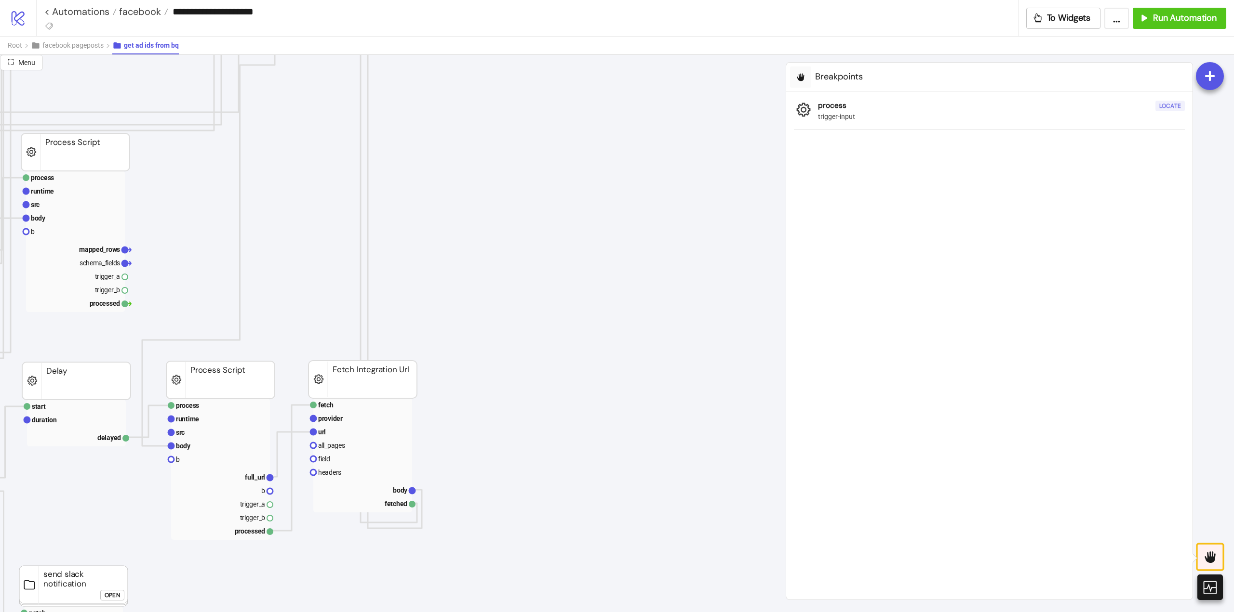
click at [1166, 106] on div "Locate" at bounding box center [1170, 106] width 22 height 11
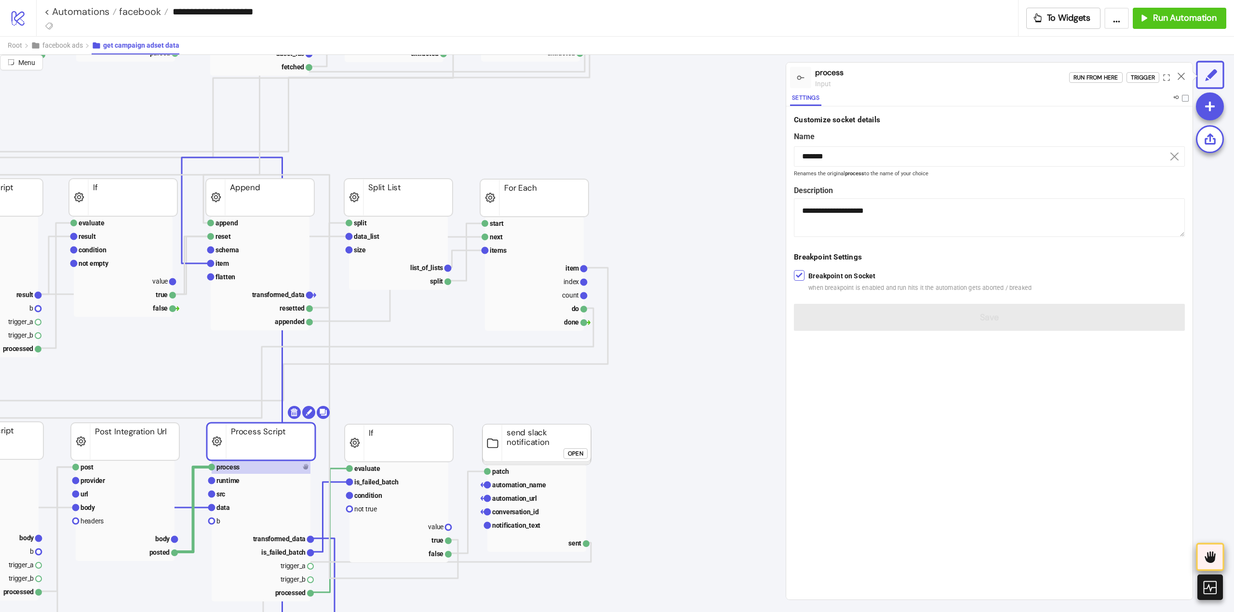
click at [1214, 559] on icon at bounding box center [1209, 558] width 11 height 12
click at [1179, 76] on icon at bounding box center [1180, 76] width 7 height 7
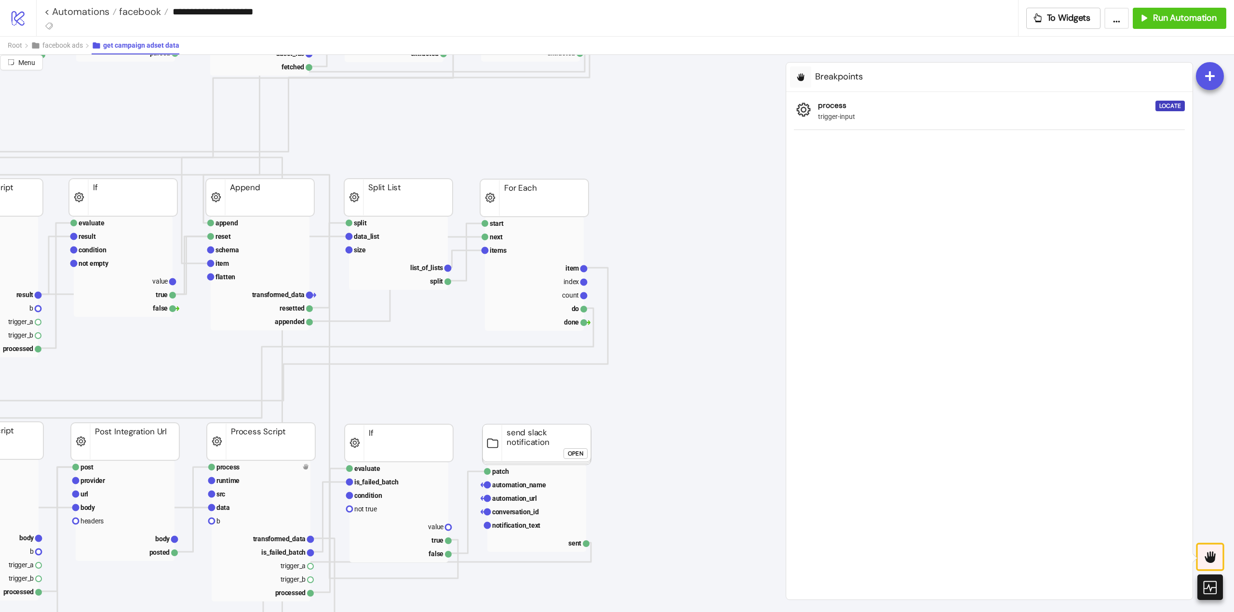
click at [1217, 555] on icon at bounding box center [1210, 557] width 16 height 16
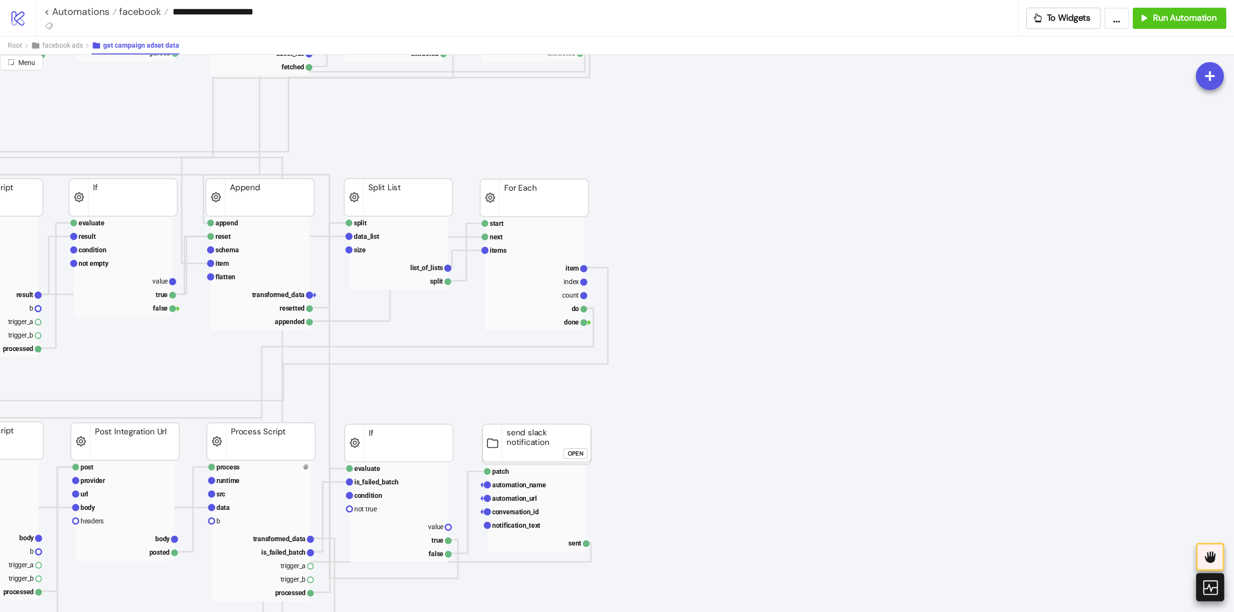
click at [1208, 590] on icon at bounding box center [1209, 587] width 17 height 17
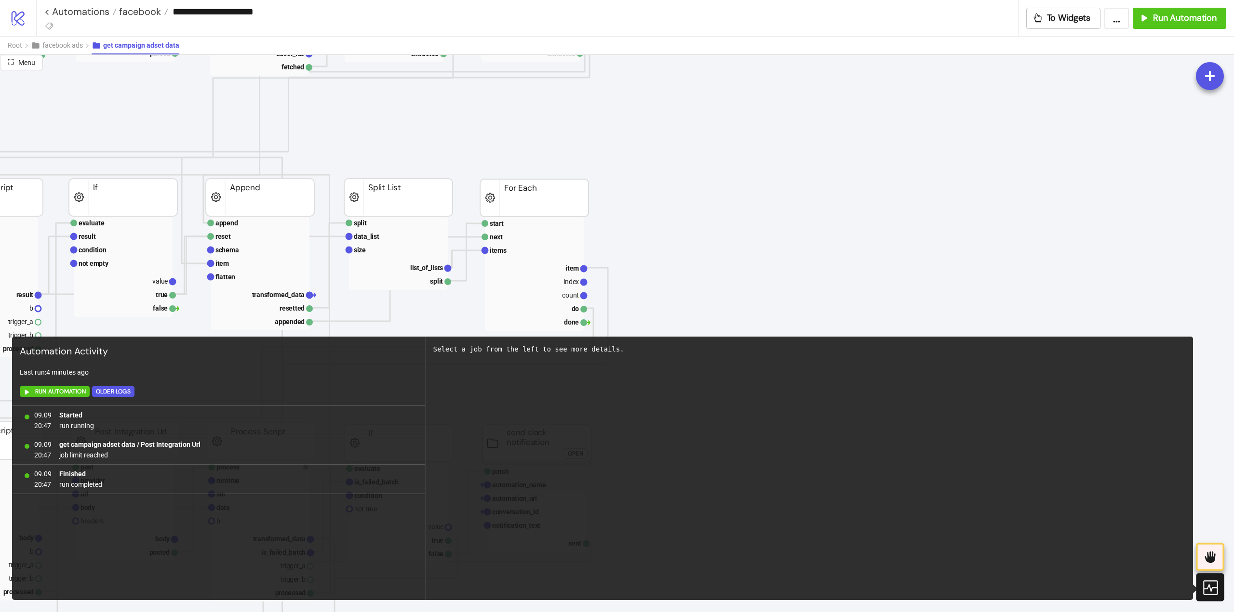
click at [1208, 590] on icon at bounding box center [1209, 587] width 17 height 17
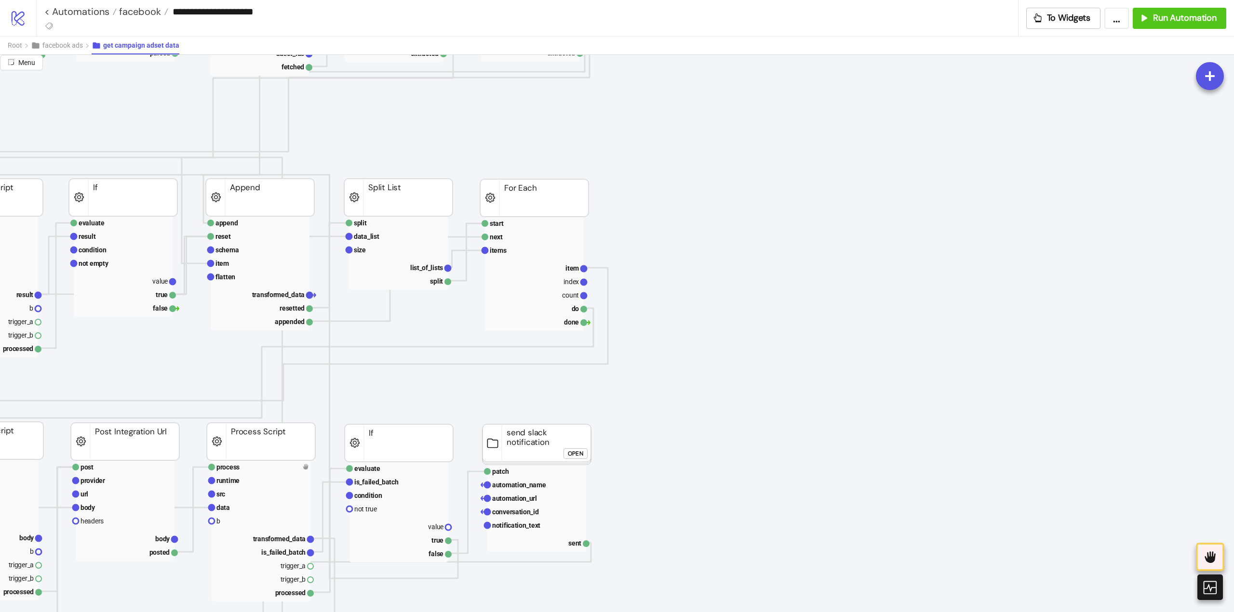
scroll to position [278, 0]
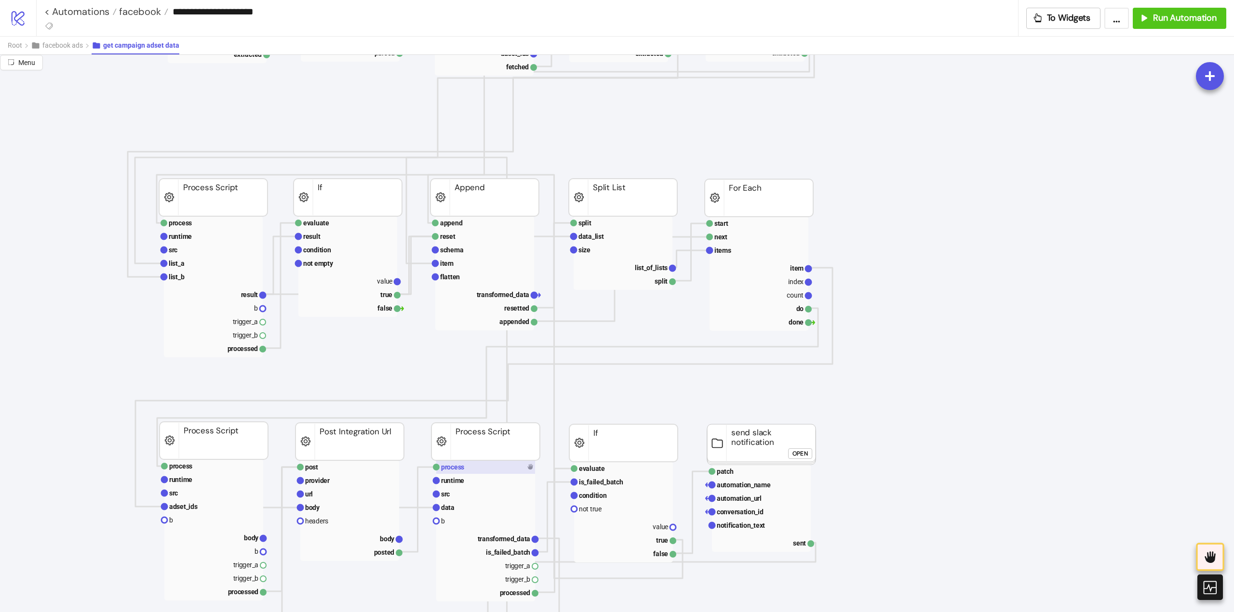
click at [481, 470] on rect at bounding box center [485, 467] width 99 height 13
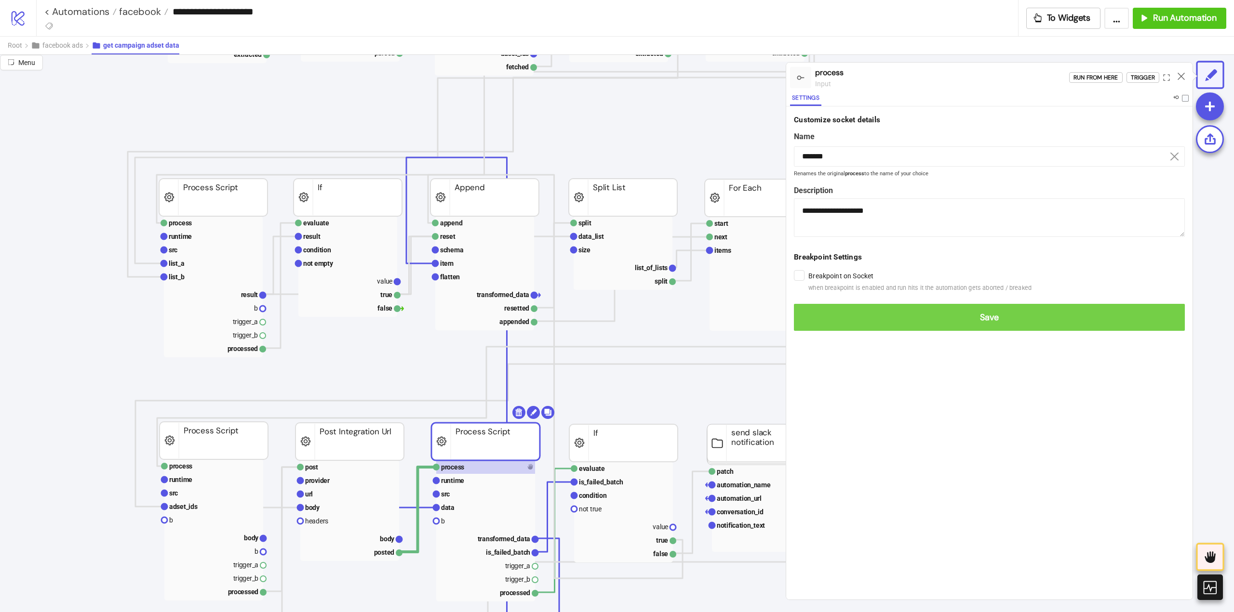
click at [806, 318] on span "Save" at bounding box center [988, 317] width 375 height 11
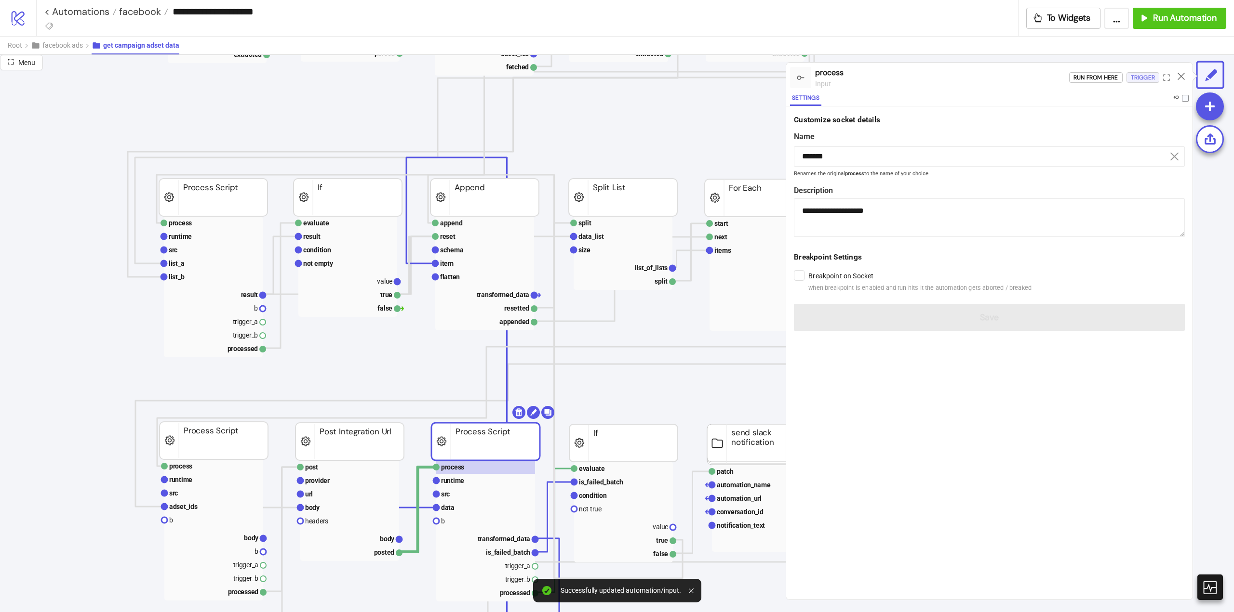
click at [1135, 78] on div "Trigger" at bounding box center [1142, 77] width 24 height 11
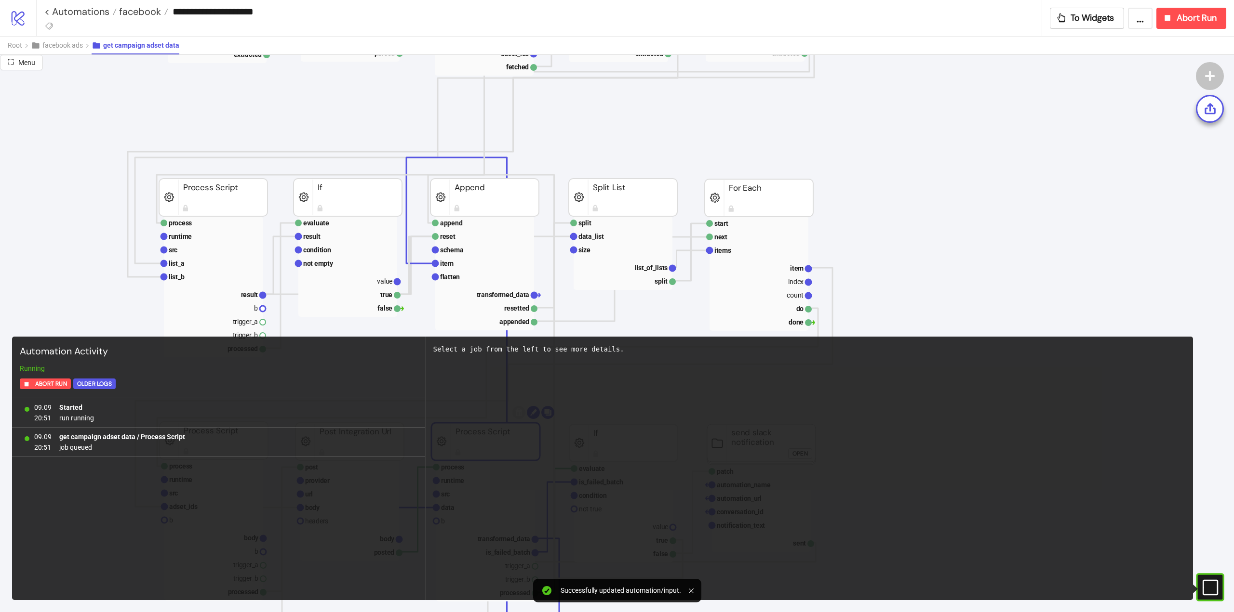
scroll to position [471, 0]
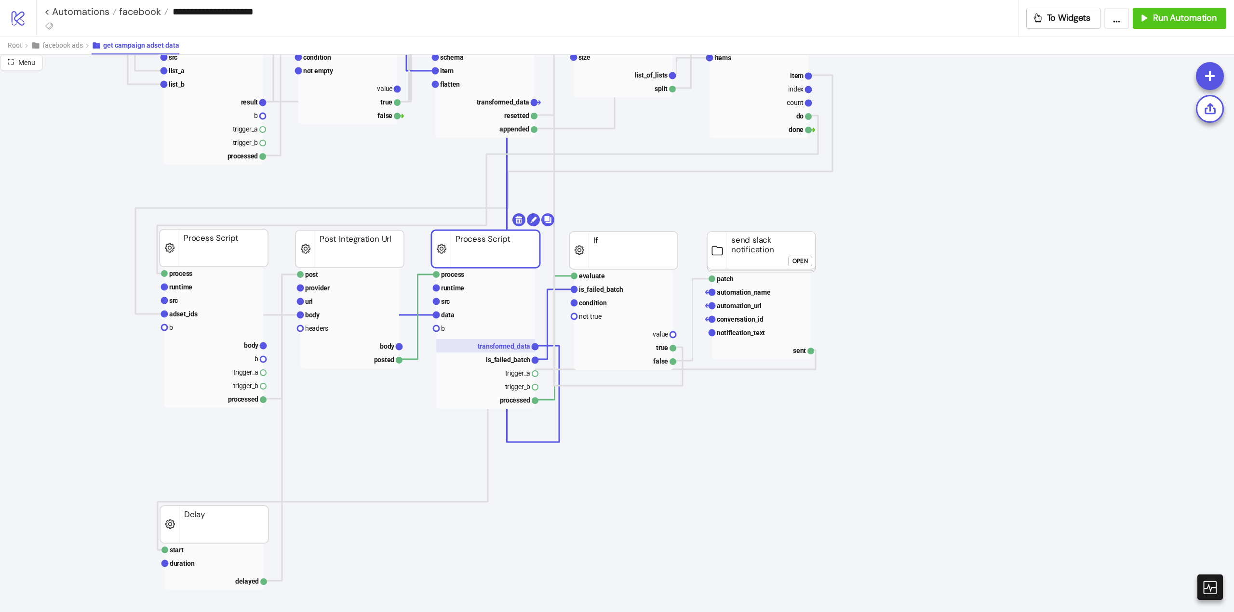
click at [493, 345] on text "transformed_data" at bounding box center [504, 347] width 53 height 8
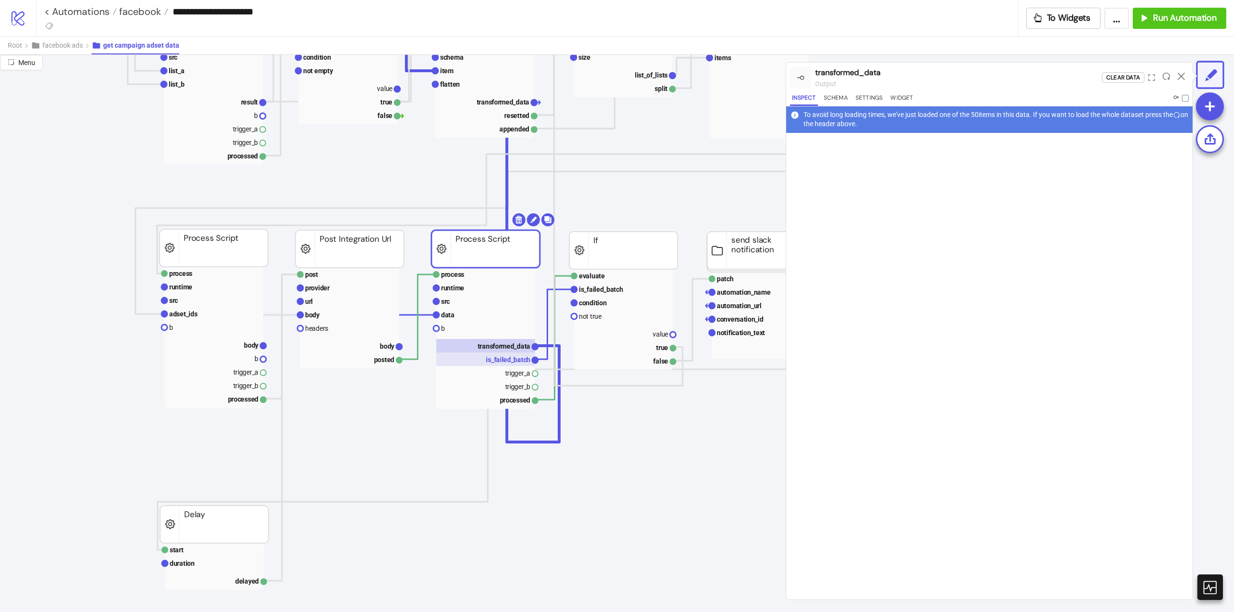
click at [497, 360] on text "is_failed_batch" at bounding box center [508, 360] width 44 height 8
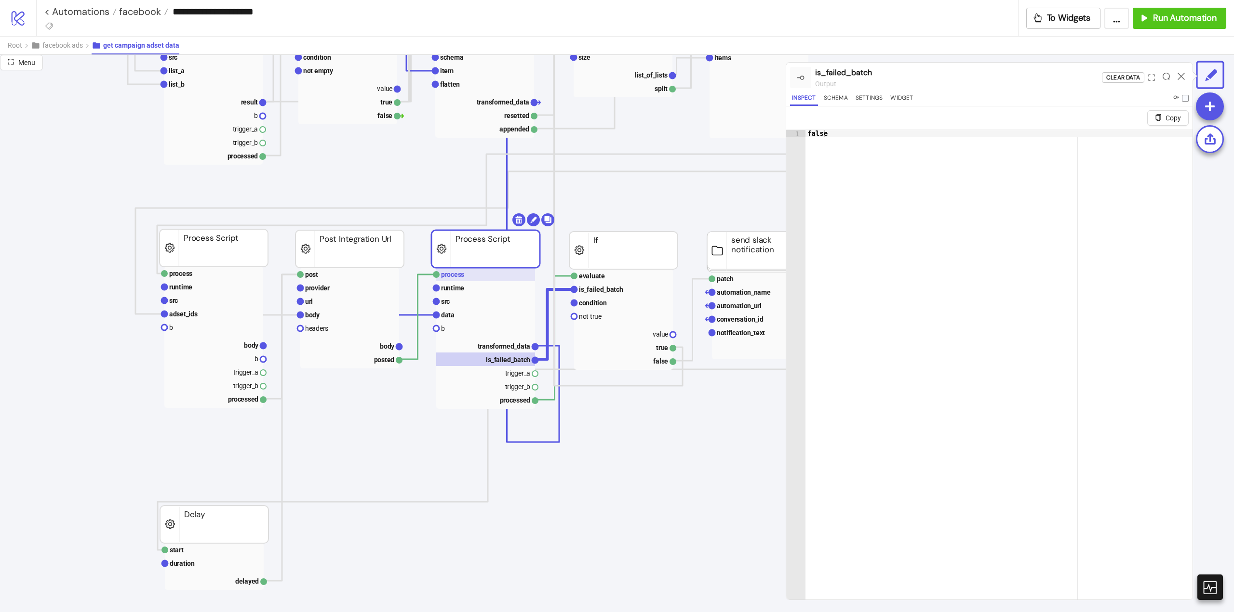
click at [477, 275] on rect at bounding box center [485, 274] width 99 height 13
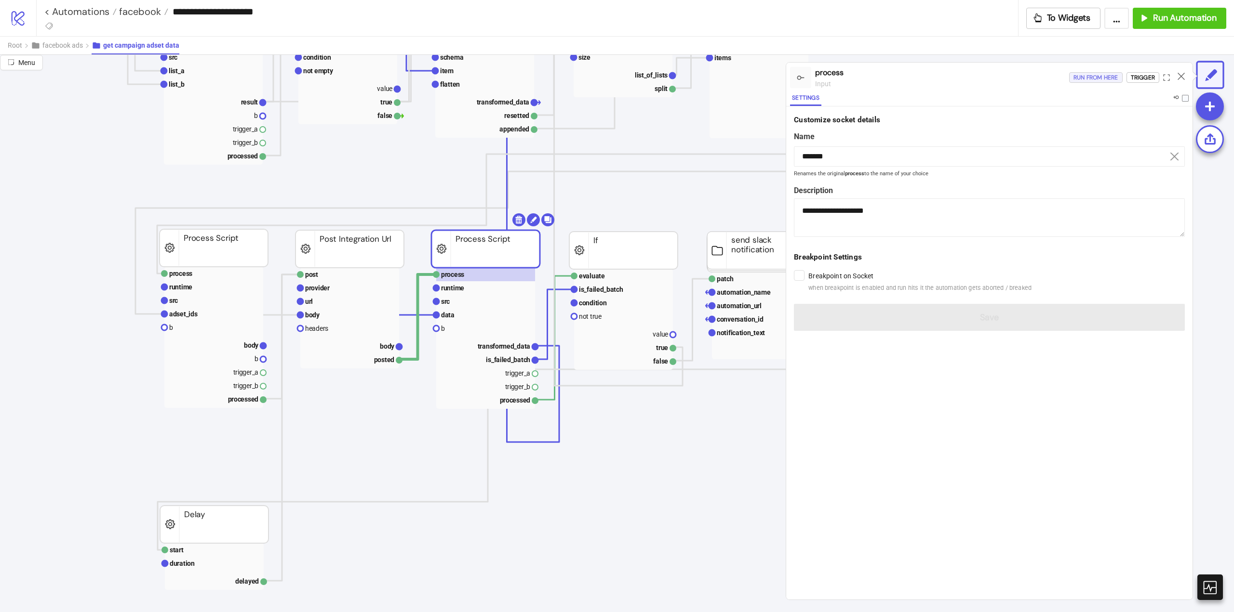
click at [1081, 74] on div "Run from here" at bounding box center [1095, 77] width 45 height 11
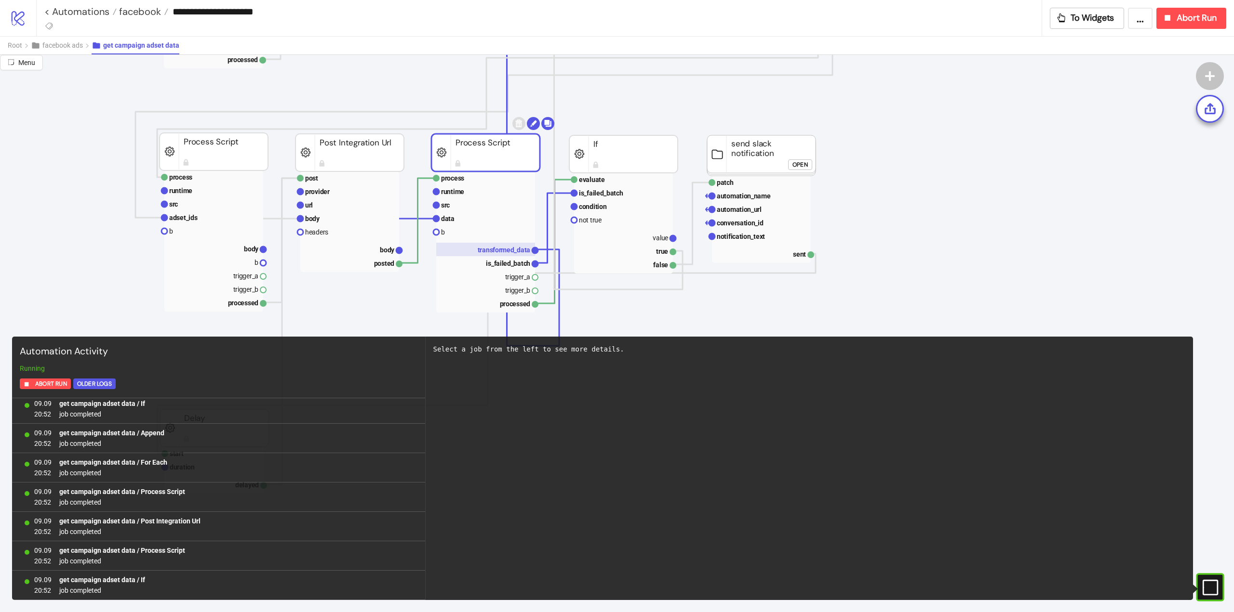
scroll to position [621, 0]
click at [480, 248] on text "transformed_data" at bounding box center [504, 250] width 53 height 8
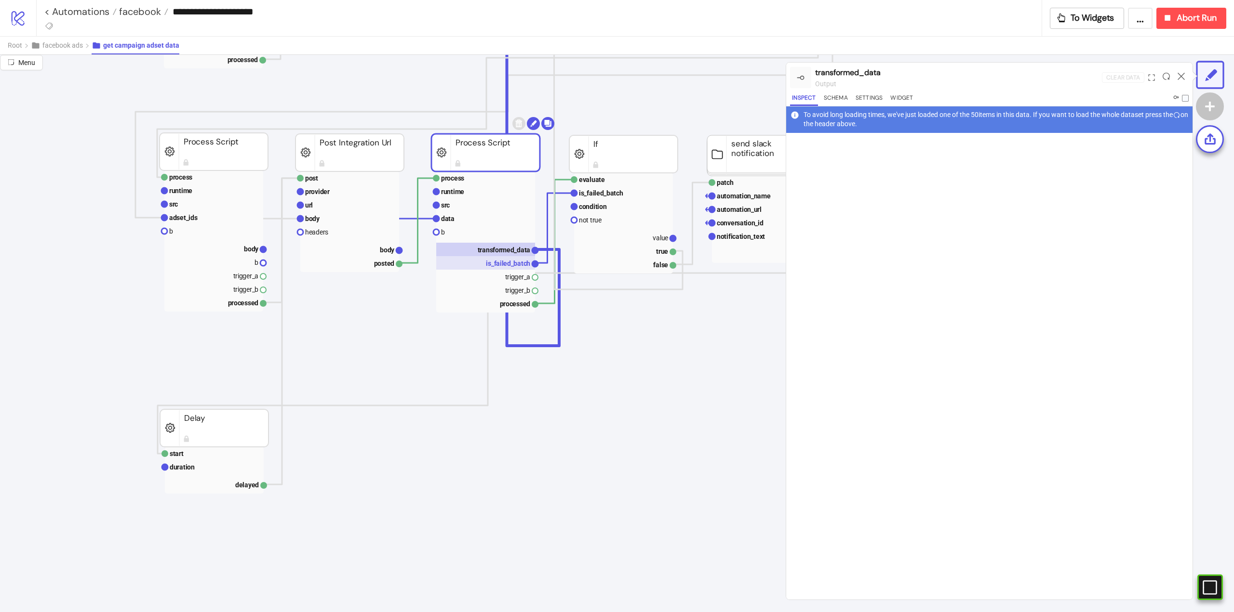
click at [491, 262] on text "is_failed_batch" at bounding box center [508, 264] width 44 height 8
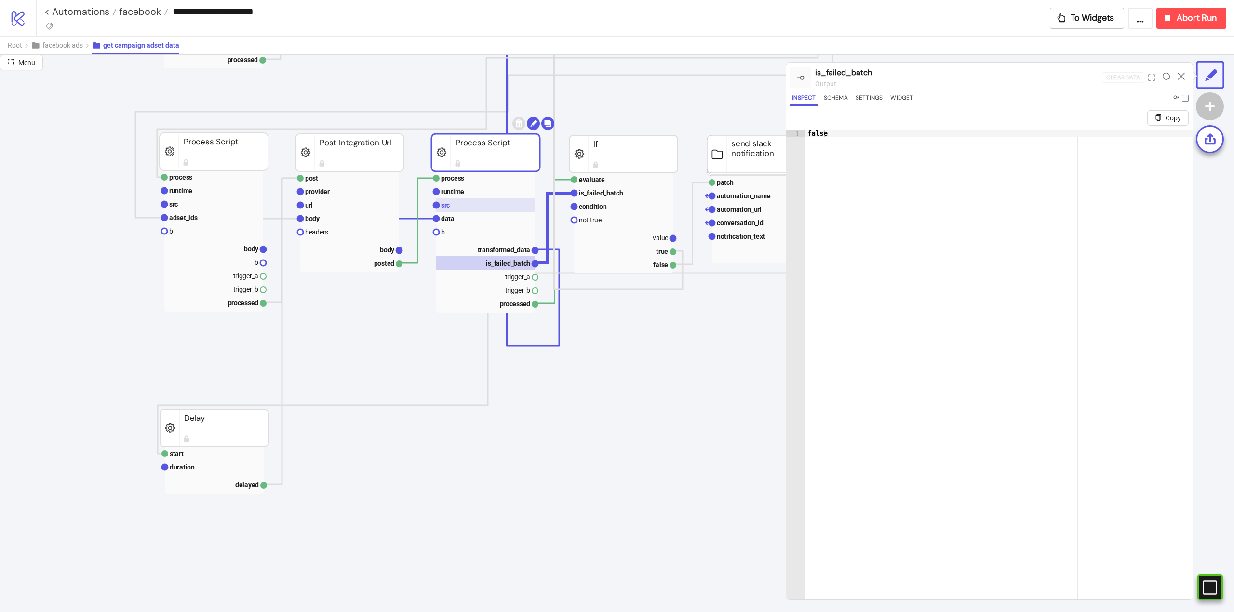
click at [457, 205] on rect at bounding box center [485, 205] width 99 height 13
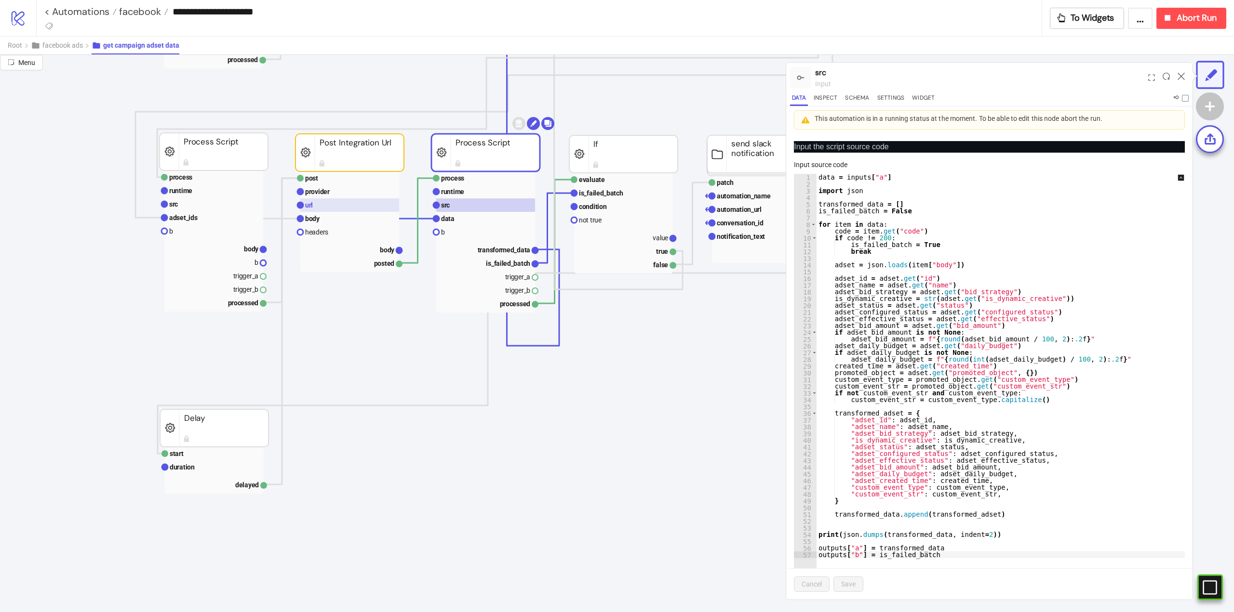
click at [356, 205] on rect at bounding box center [349, 205] width 99 height 13
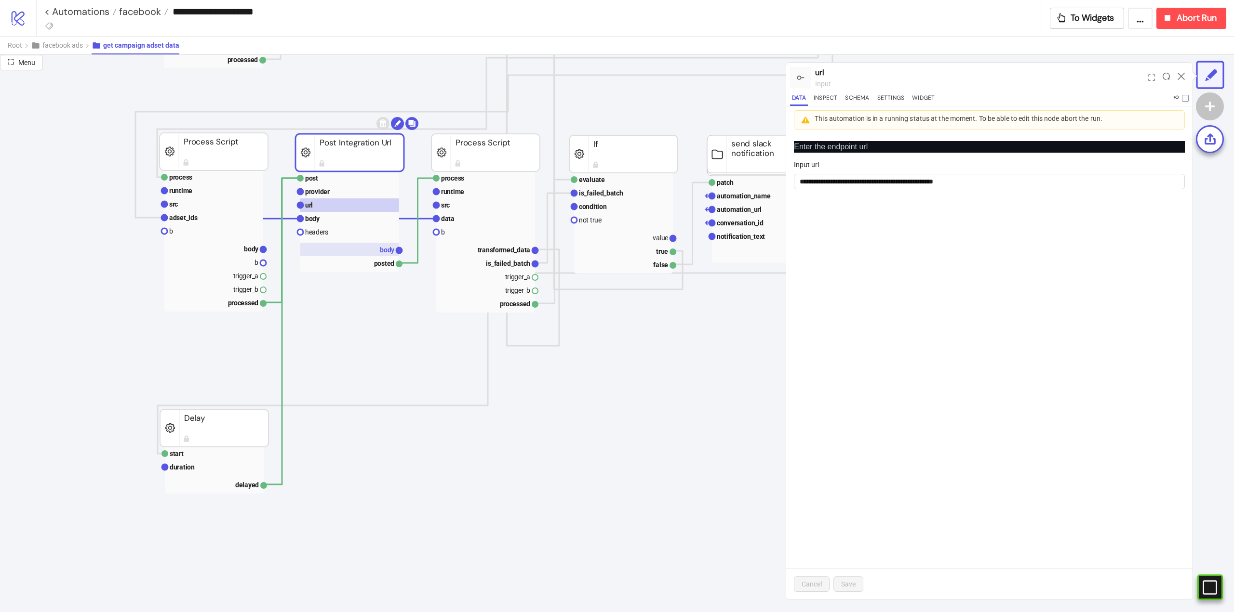
click at [382, 253] on text "body" at bounding box center [387, 250] width 15 height 8
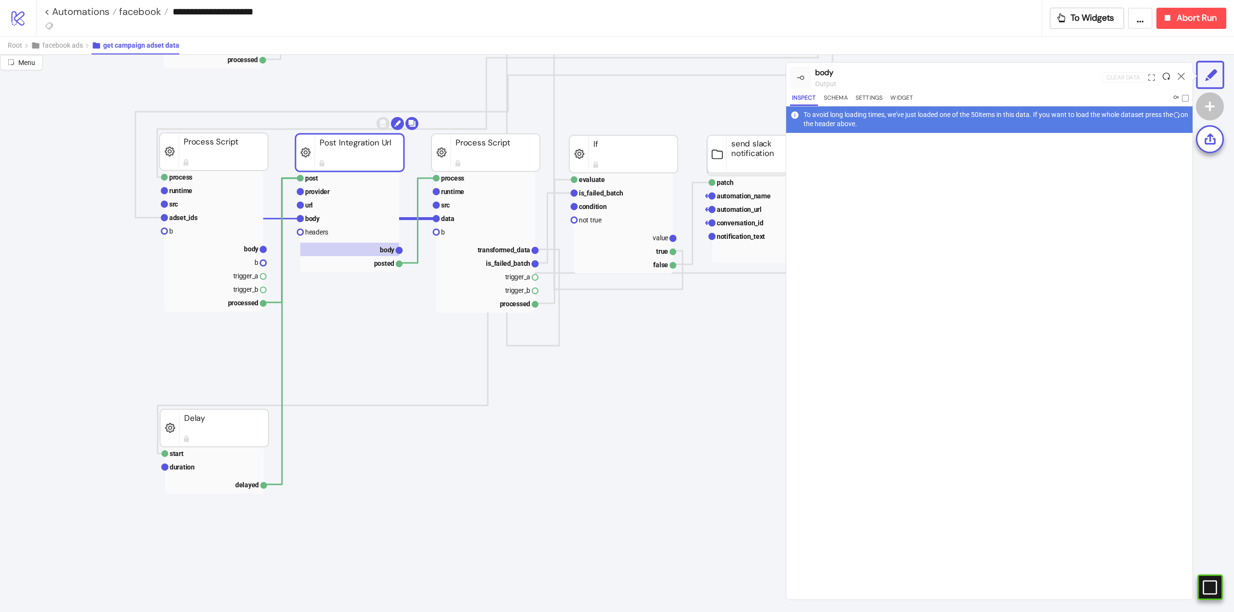
click at [1163, 76] on icon at bounding box center [1165, 76] width 7 height 7
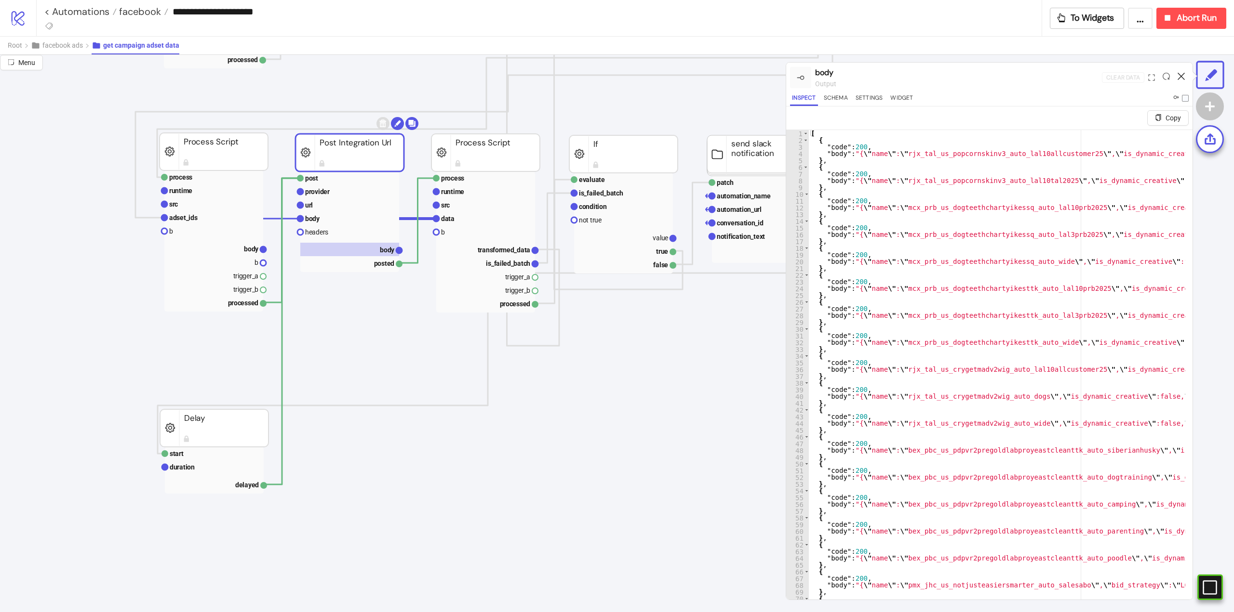
click at [1178, 75] on icon at bounding box center [1180, 76] width 7 height 7
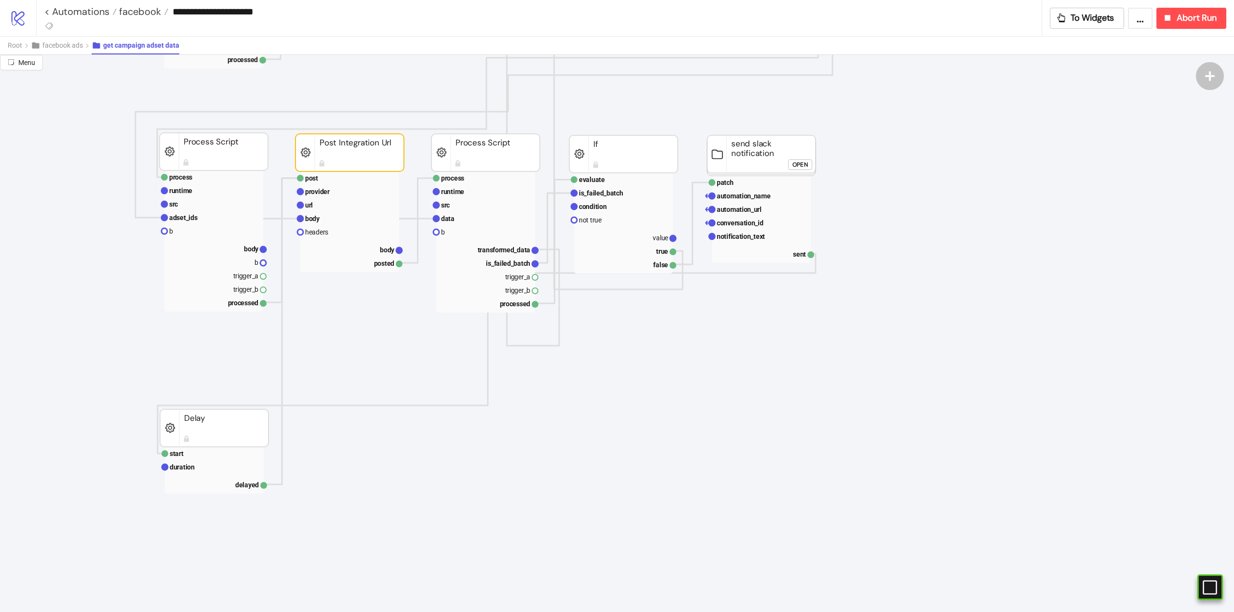
drag, startPoint x: 546, startPoint y: 458, endPoint x: 515, endPoint y: 470, distance: 33.6
click at [546, 459] on icon "append reset schema item flatten transformed_data resetted appended Append post…" at bounding box center [963, 525] width 1927 height 2075
click at [418, 457] on icon "append reset schema item flatten transformed_data resetted appended Append post…" at bounding box center [963, 525] width 1927 height 2075
click at [425, 447] on icon "append reset schema item flatten transformed_data resetted appended Append post…" at bounding box center [963, 525] width 1927 height 2075
click at [492, 247] on text "transformed_data" at bounding box center [504, 250] width 53 height 8
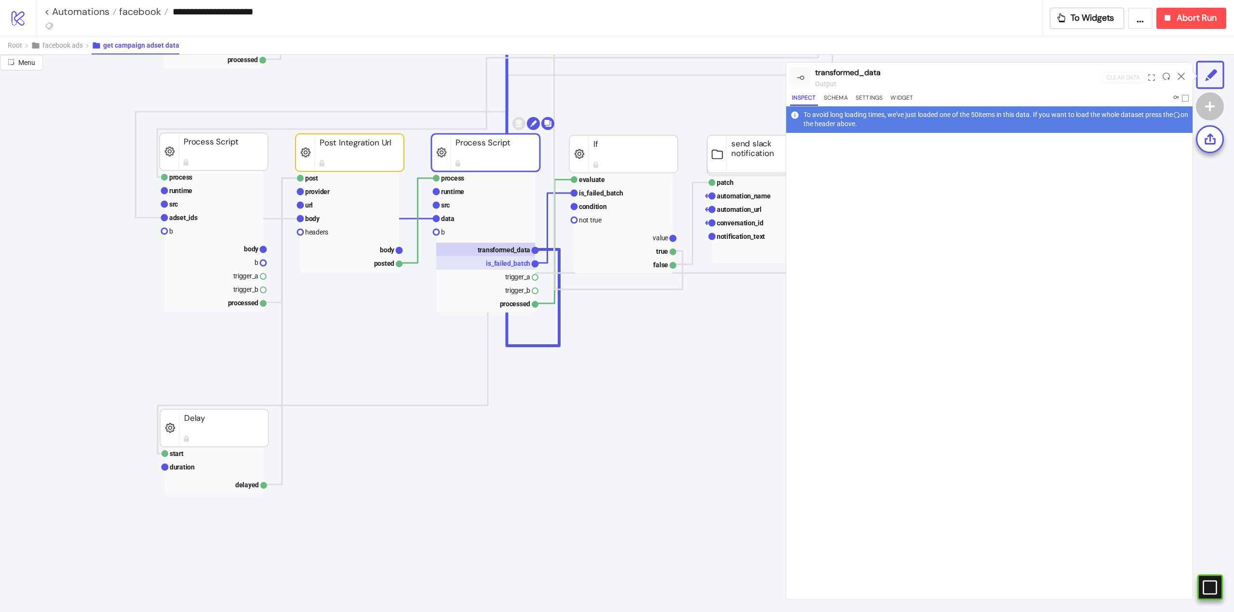
click at [493, 260] on text "is_failed_batch" at bounding box center [508, 264] width 44 height 8
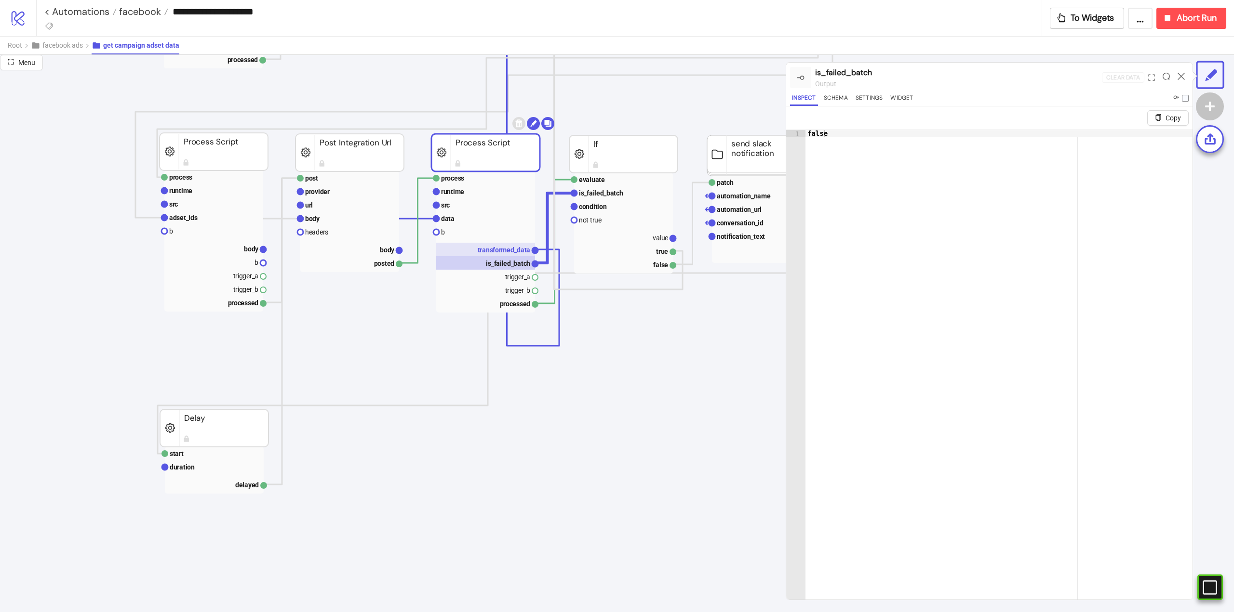
click at [510, 247] on text "transformed_data" at bounding box center [504, 250] width 53 height 8
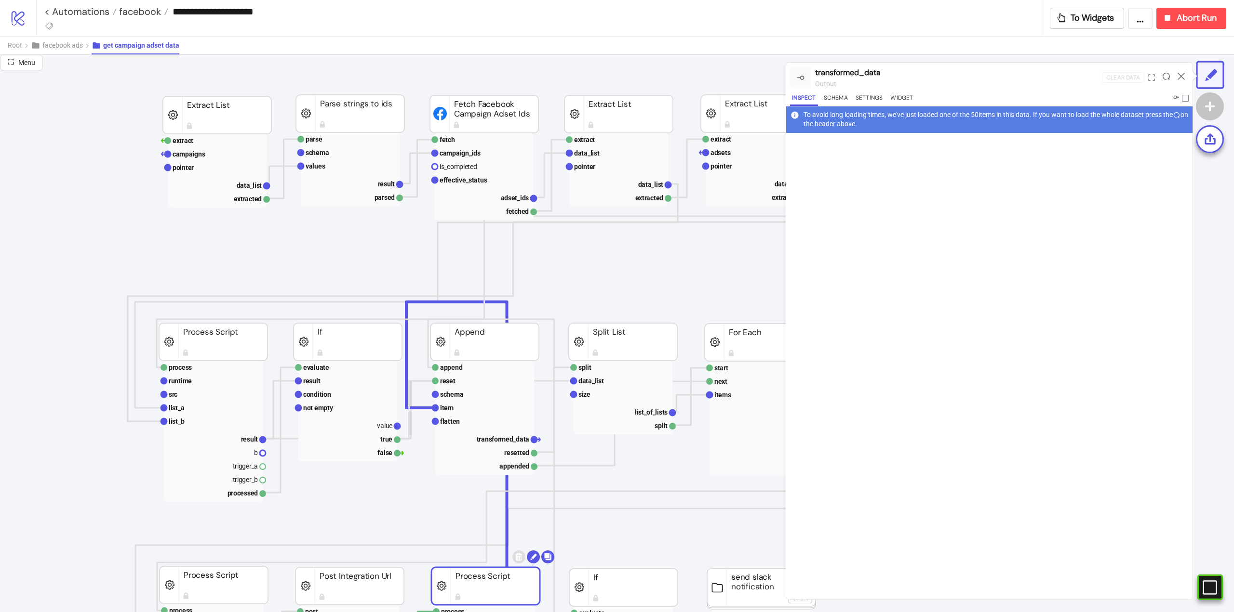
scroll to position [0, 0]
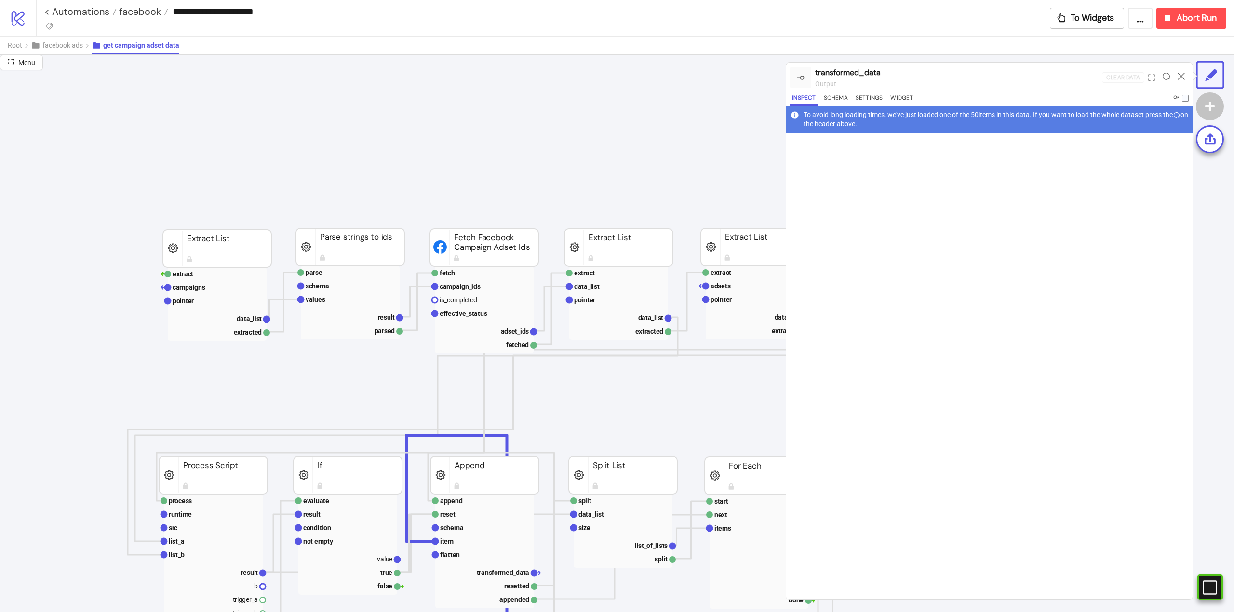
click at [1180, 77] on icon at bounding box center [1180, 76] width 7 height 7
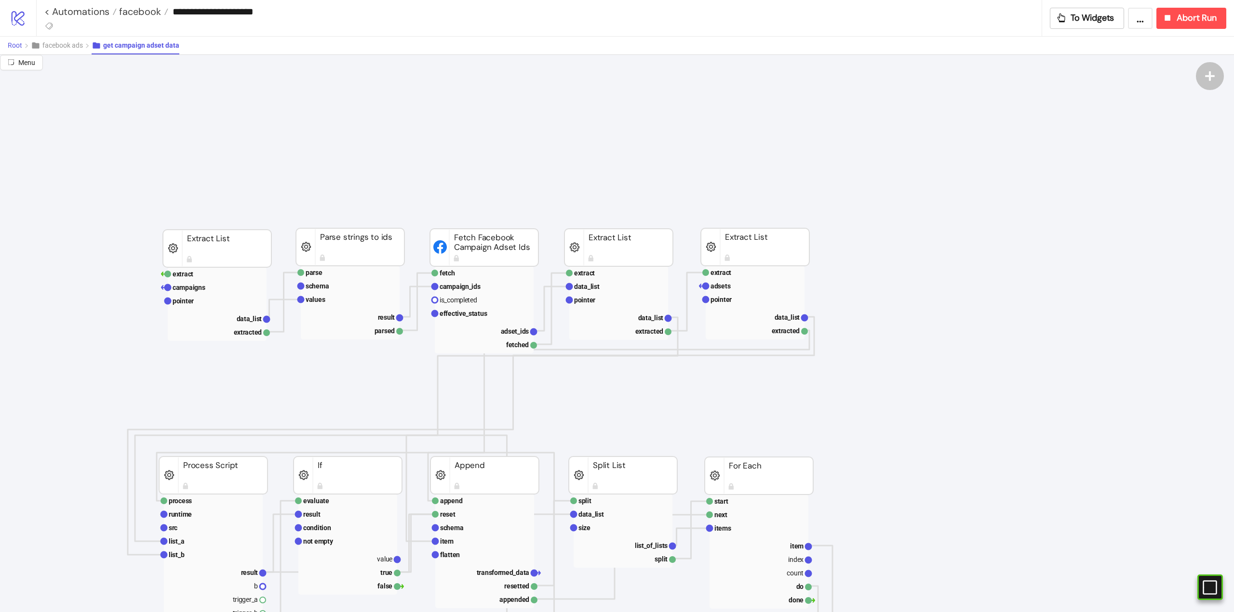
click at [17, 48] on span "Root" at bounding box center [15, 45] width 14 height 8
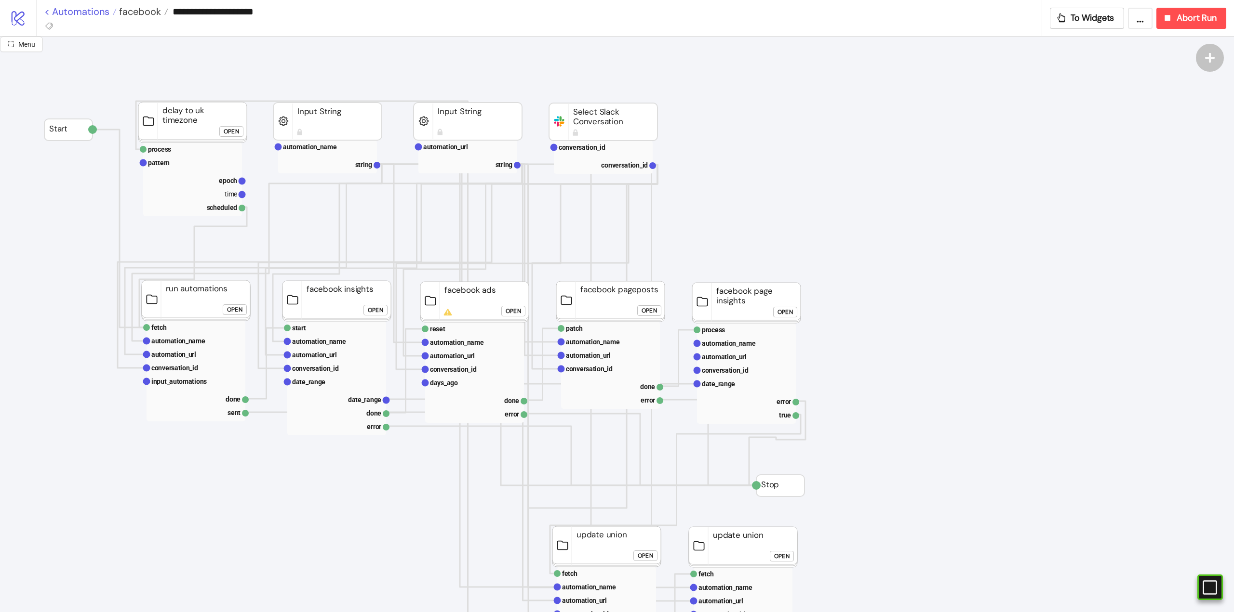
click at [89, 11] on link "< Automations" at bounding box center [80, 12] width 72 height 10
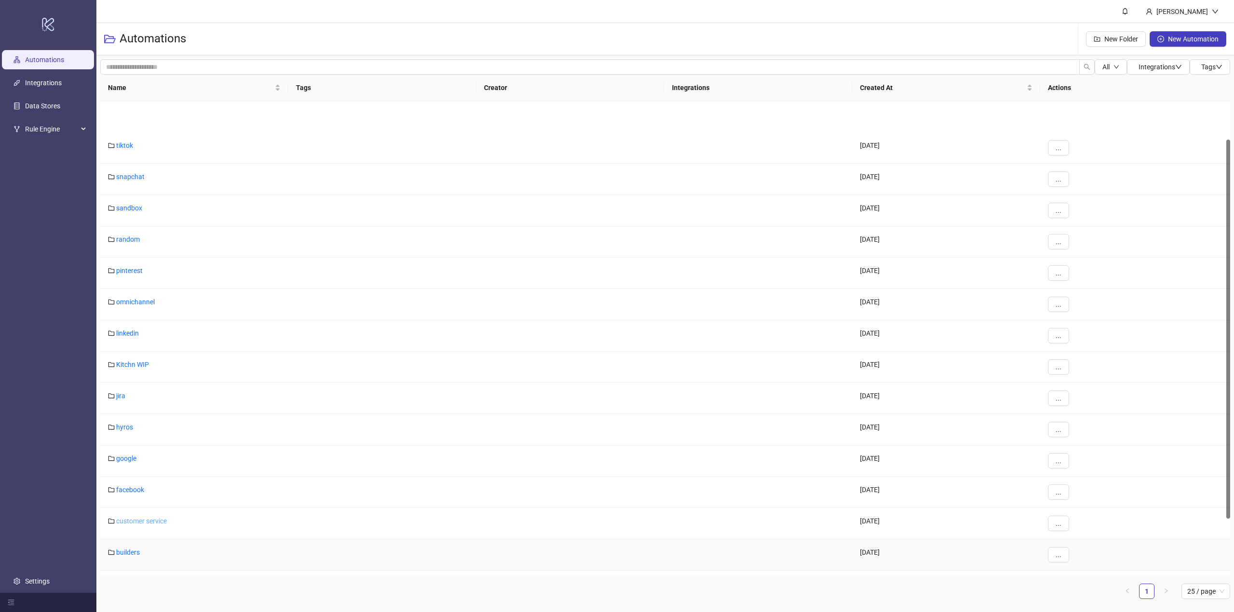
scroll to position [120, 0]
click at [123, 435] on link "builders" at bounding box center [128, 433] width 24 height 8
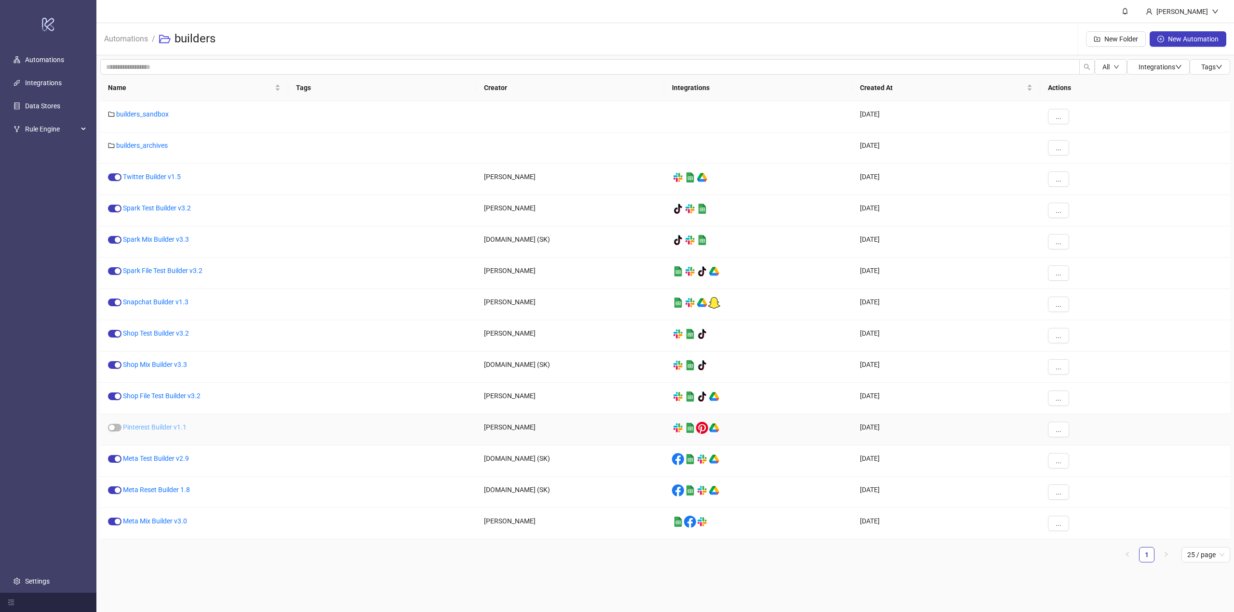
click at [169, 428] on link "Pinterest Builder v1.1" at bounding box center [155, 428] width 64 height 8
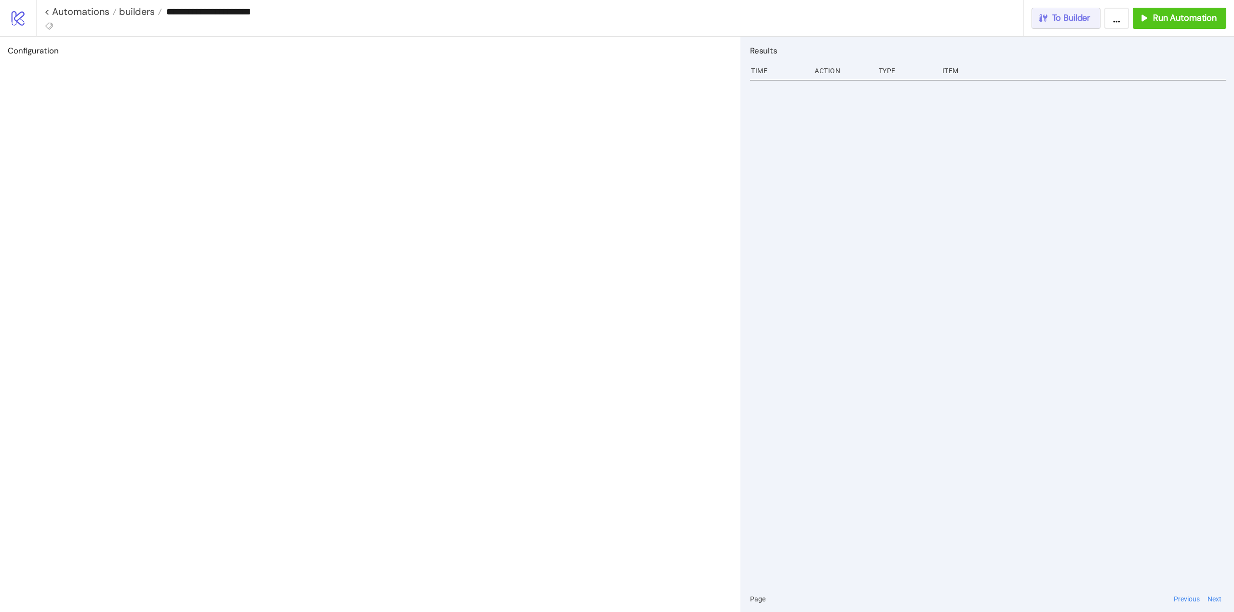
click at [1076, 27] on button "To Builder" at bounding box center [1065, 18] width 69 height 21
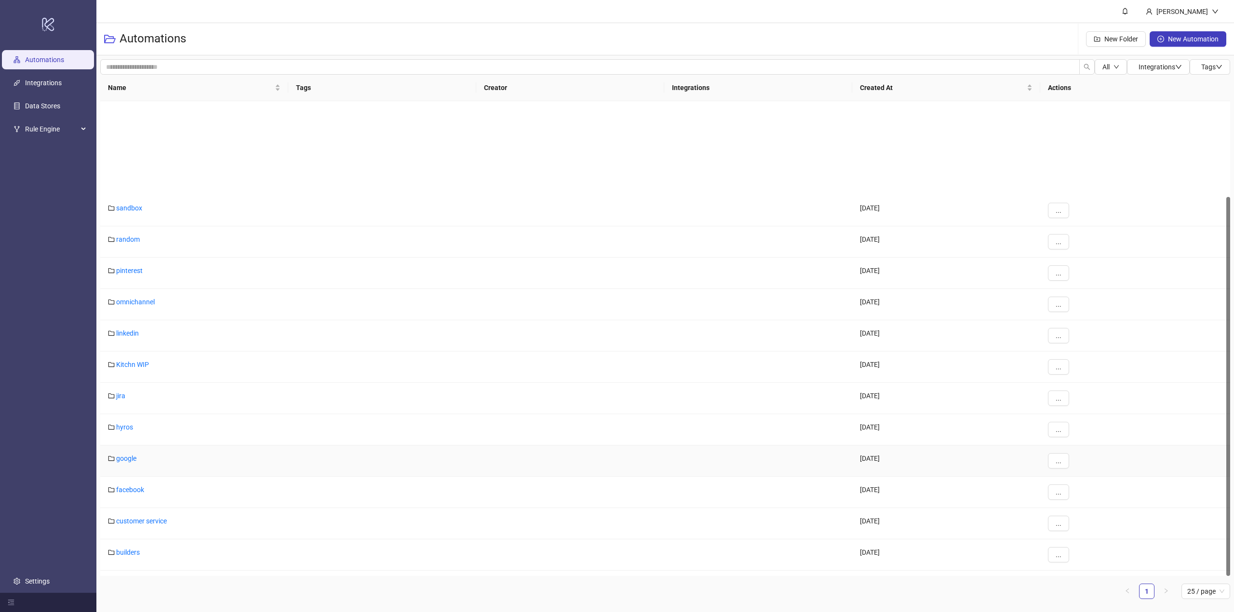
scroll to position [120, 0]
click at [133, 372] on link "facebook" at bounding box center [130, 370] width 28 height 8
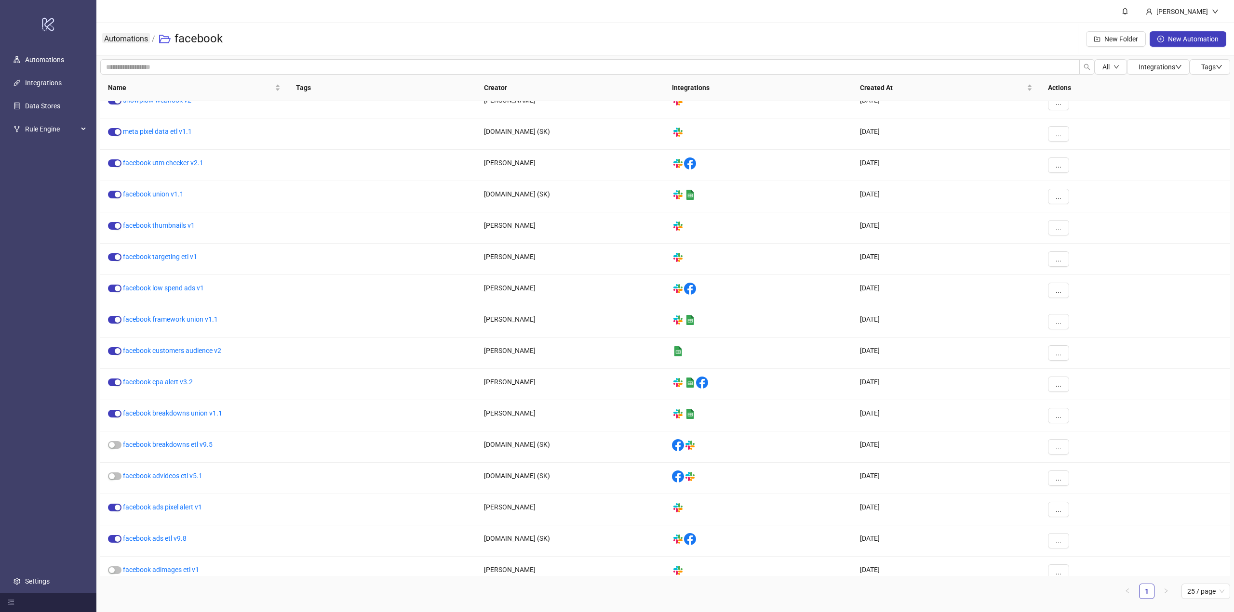
click at [128, 35] on link "Automations" at bounding box center [126, 38] width 48 height 11
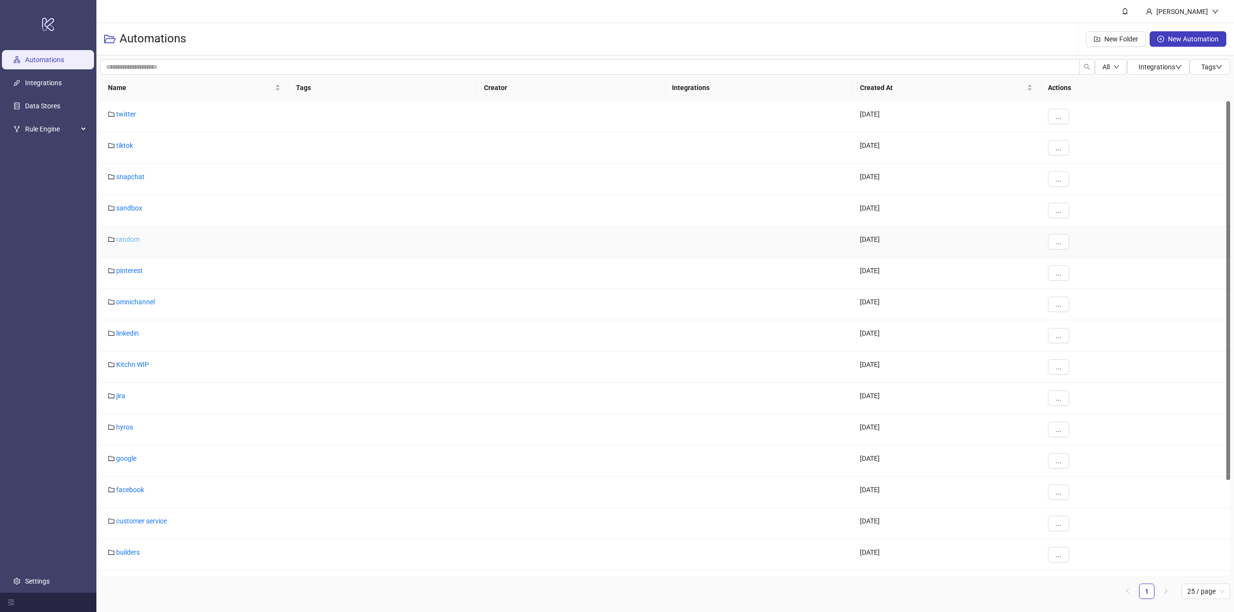
click at [129, 242] on link "random" at bounding box center [128, 240] width 24 height 8
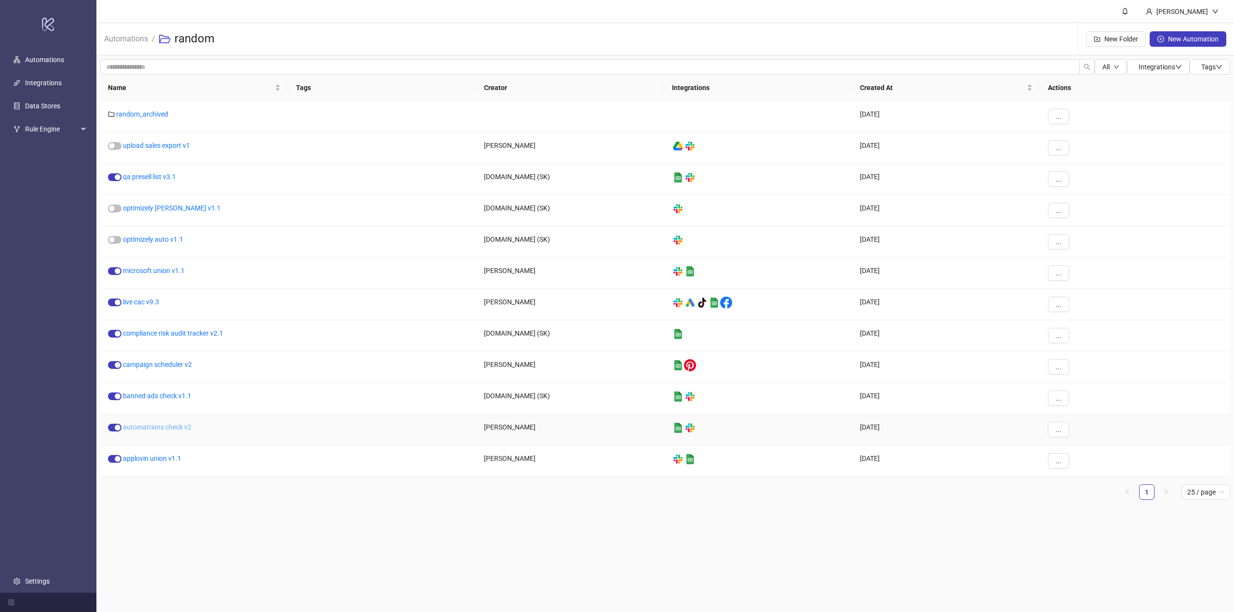
click at [152, 426] on link "automattions check v2" at bounding box center [157, 428] width 68 height 8
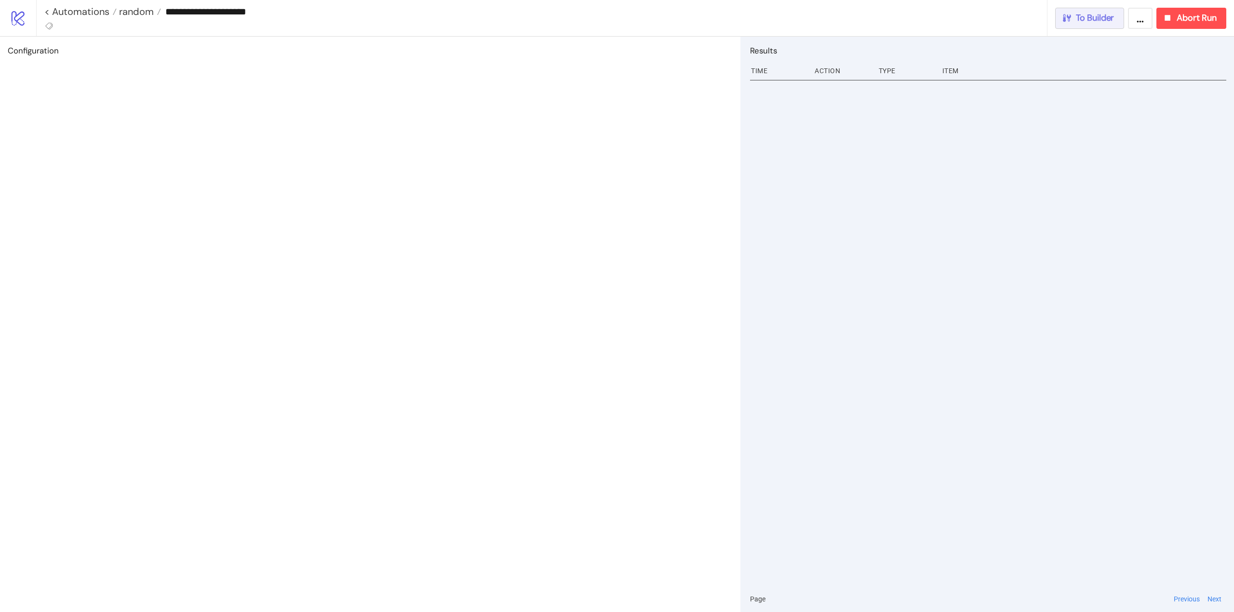
click at [1088, 19] on span "To Builder" at bounding box center [1095, 18] width 39 height 11
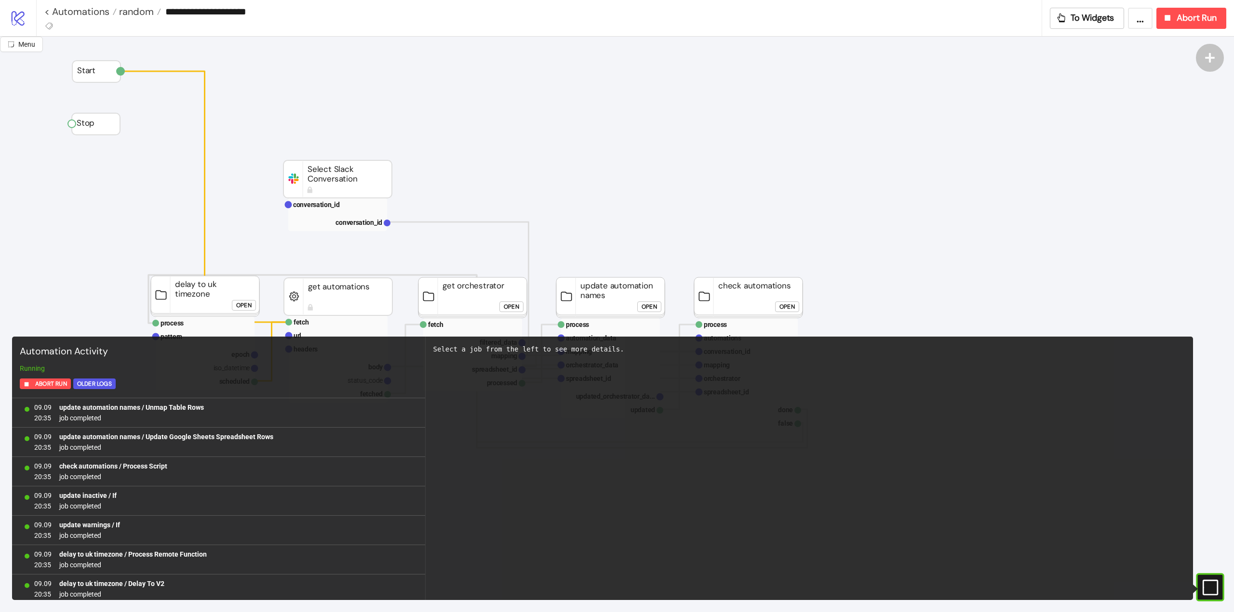
scroll to position [797, 0]
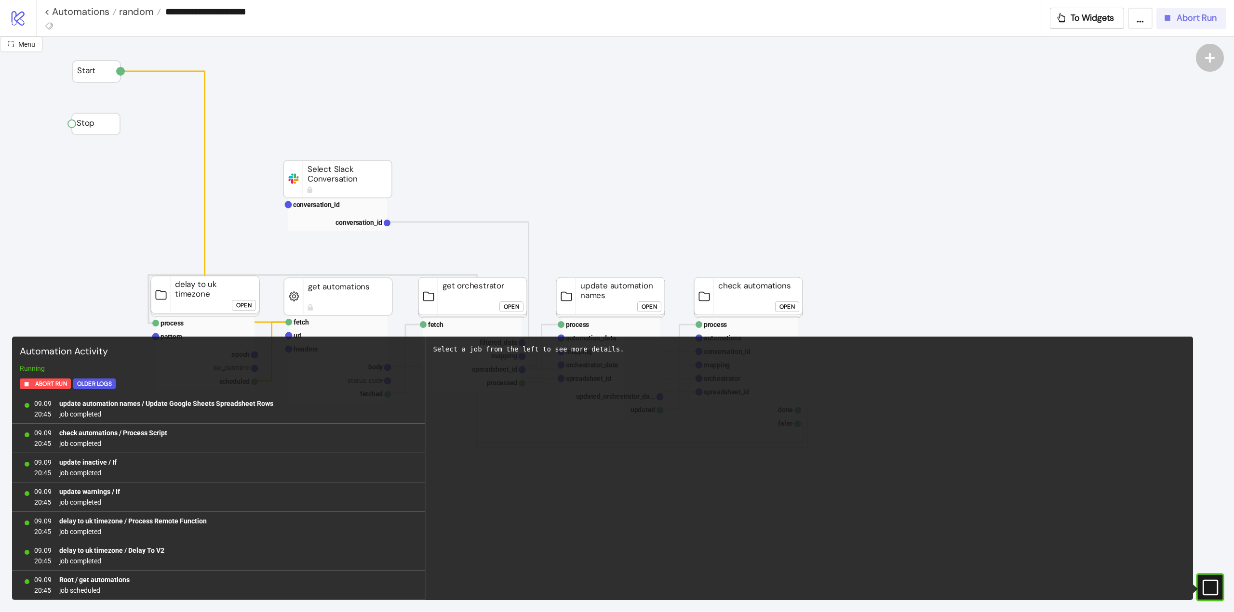
click at [1167, 17] on icon "button" at bounding box center [1168, 18] width 6 height 6
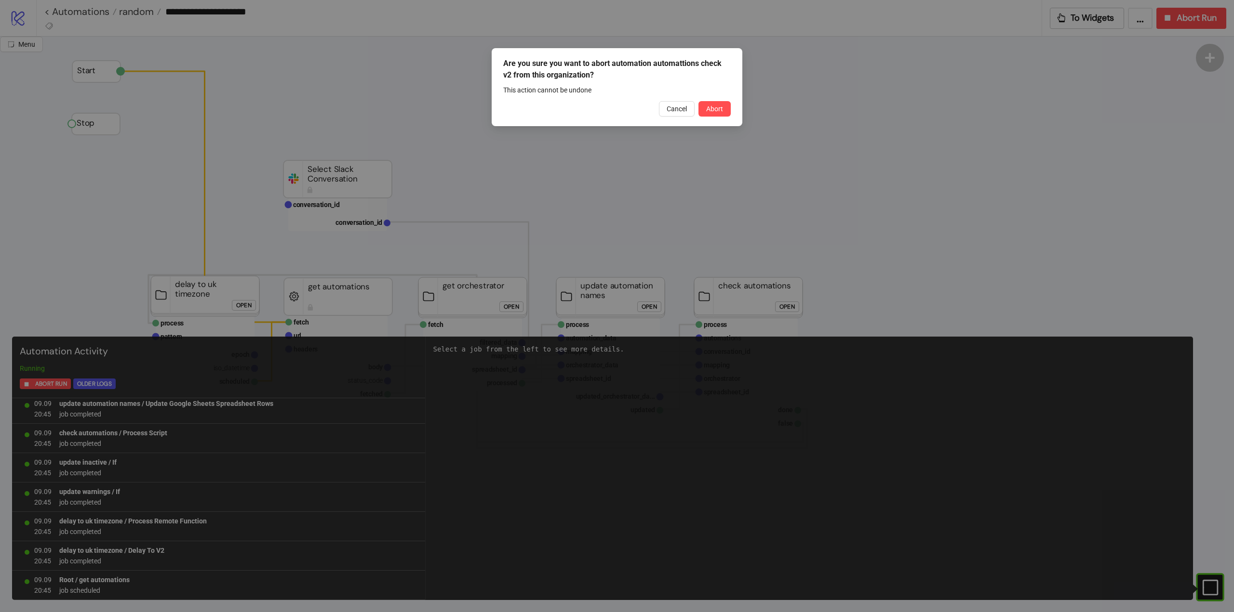
drag, startPoint x: 718, startPoint y: 112, endPoint x: 721, endPoint y: 104, distance: 8.2
click at [717, 112] on span "Abort" at bounding box center [714, 109] width 17 height 8
